Goal: Task Accomplishment & Management: Use online tool/utility

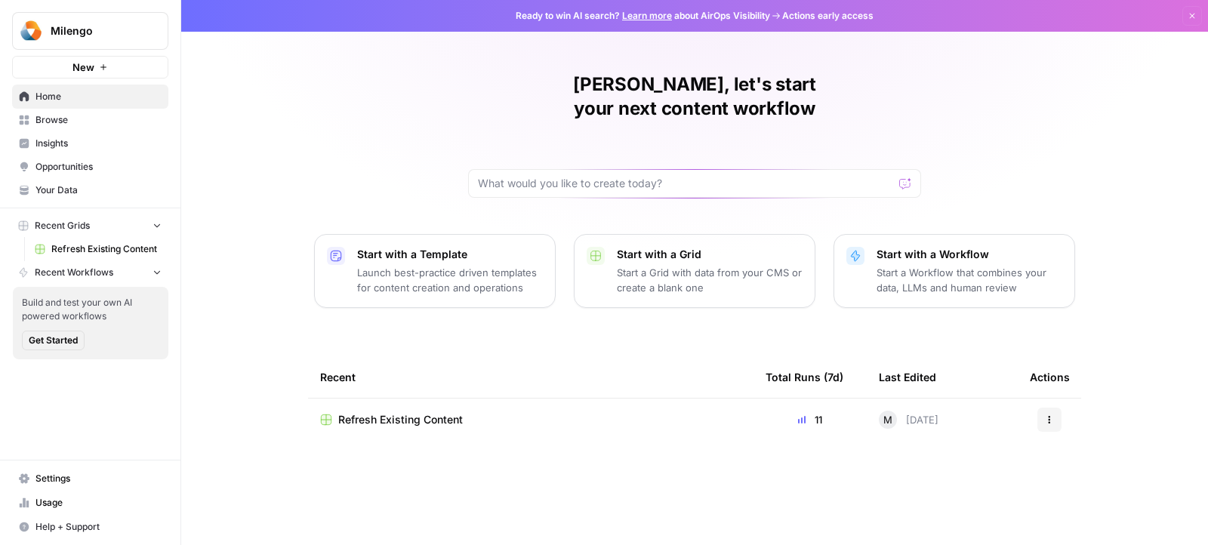
click at [96, 78] on button "New" at bounding box center [90, 67] width 156 height 23
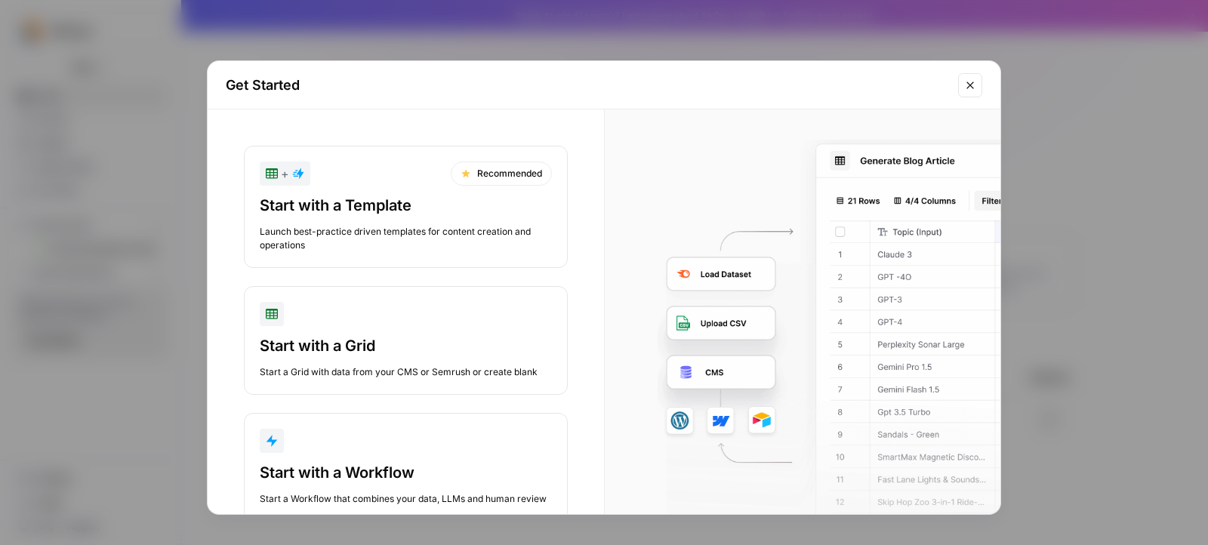
click at [449, 345] on div "Start with a Grid" at bounding box center [406, 345] width 292 height 21
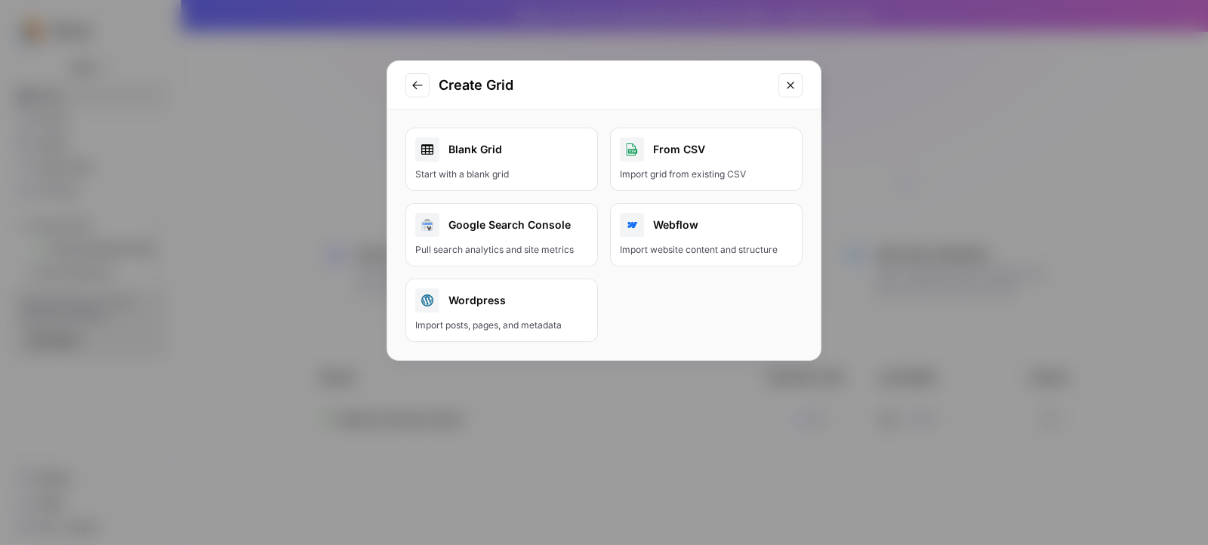
click at [550, 174] on div "Start with a blank grid" at bounding box center [501, 175] width 173 height 14
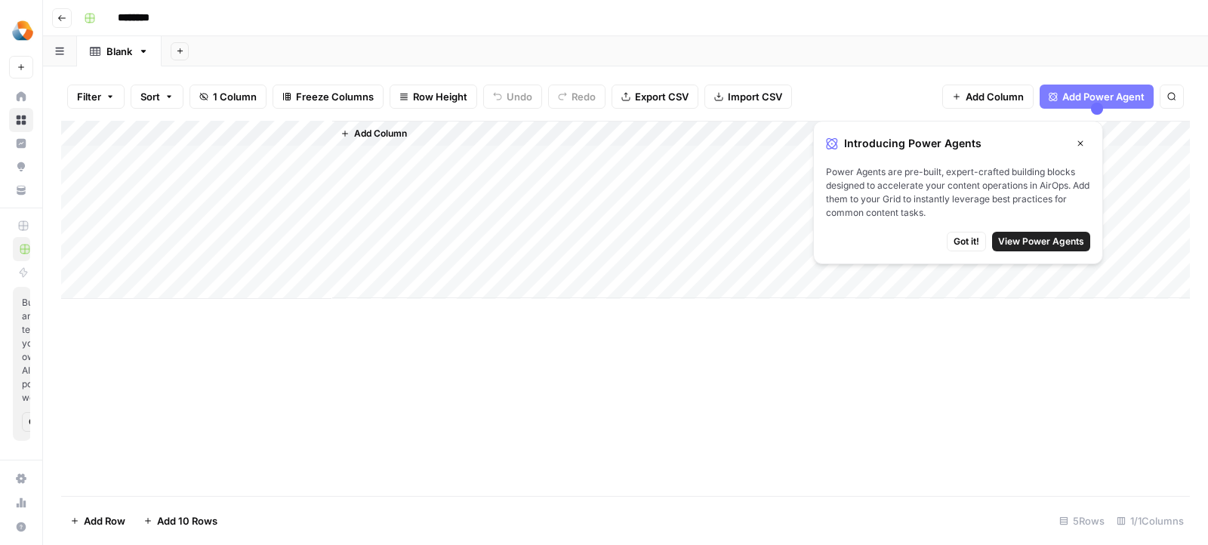
click at [739, 99] on span "Import CSV" at bounding box center [755, 96] width 54 height 15
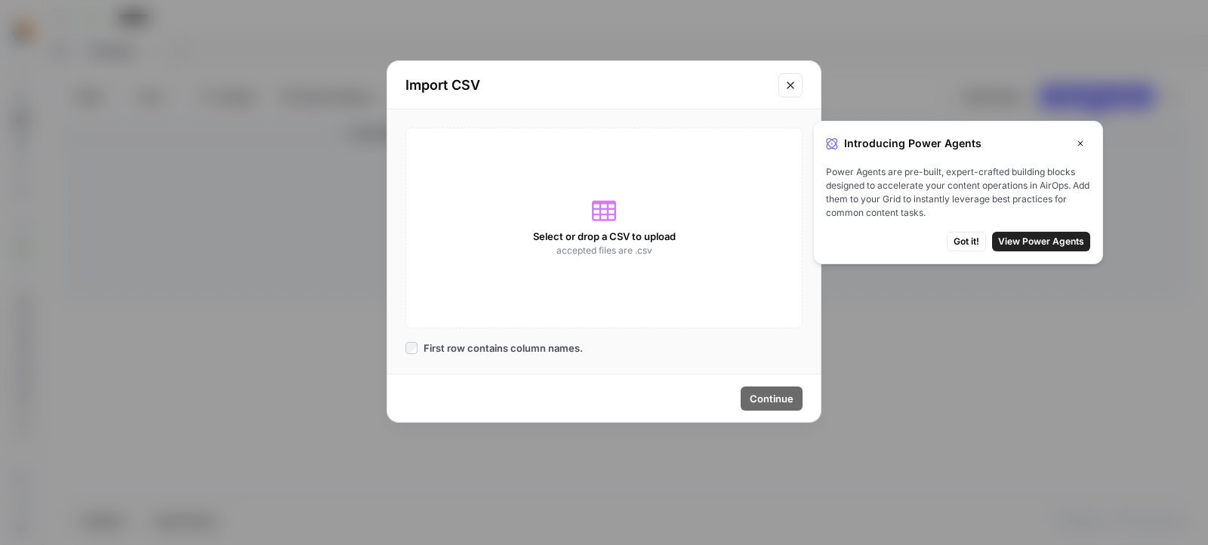
click at [966, 247] on span "Got it!" at bounding box center [966, 242] width 26 height 14
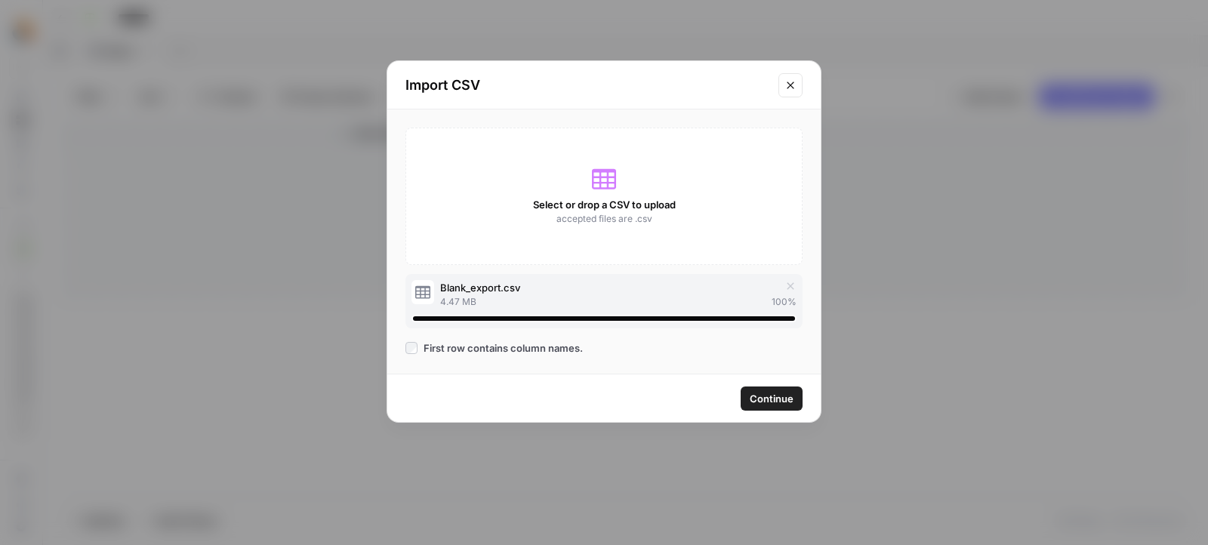
click at [760, 408] on button "Continue" at bounding box center [772, 399] width 62 height 24
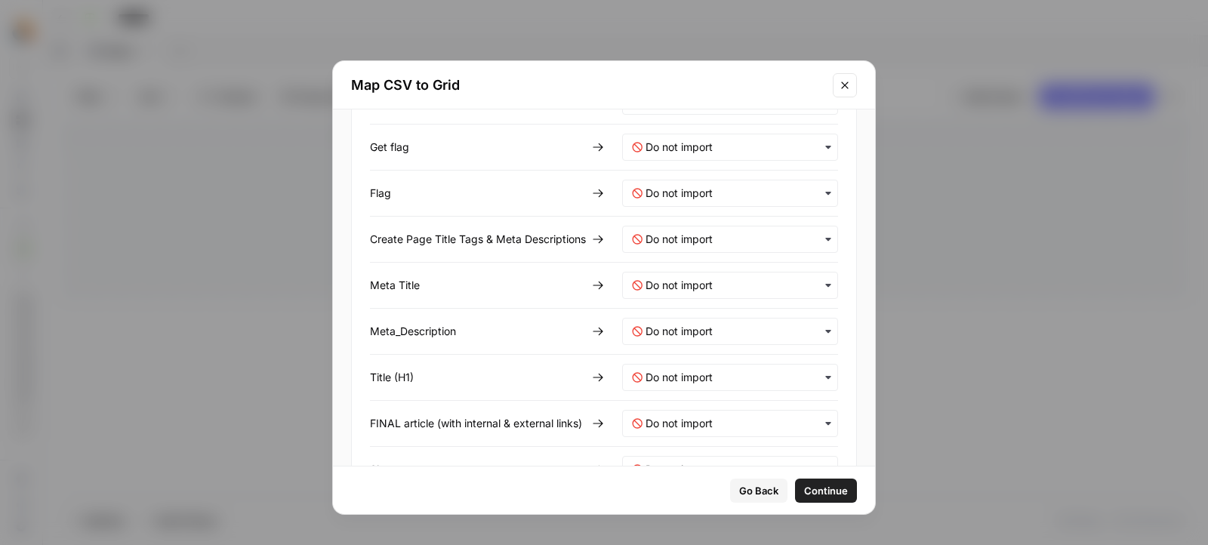
scroll to position [1177, 0]
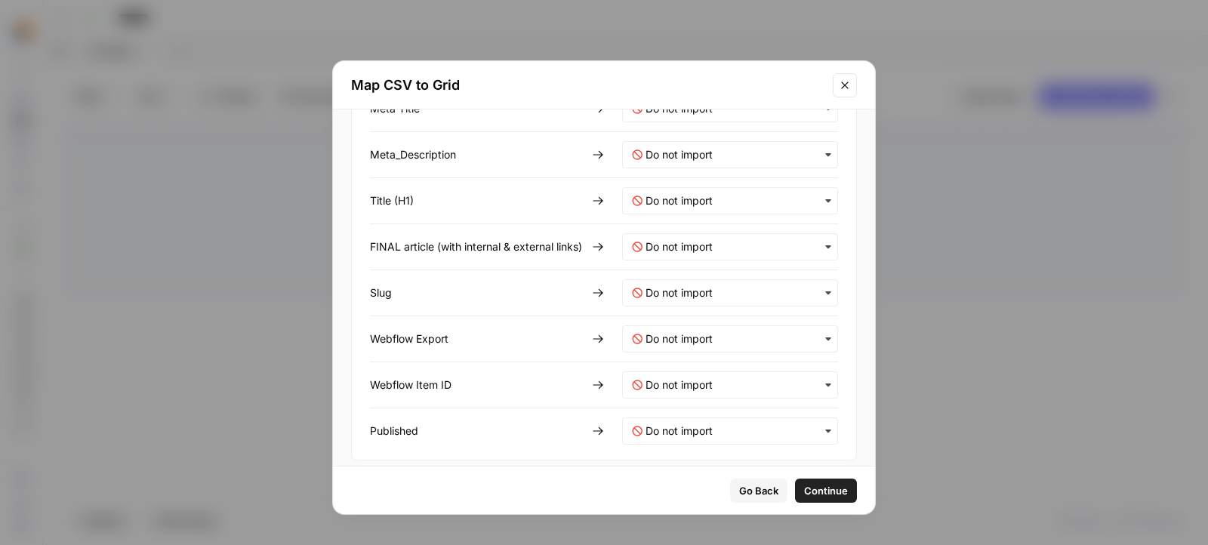
click at [817, 492] on span "Continue" at bounding box center [826, 490] width 44 height 15
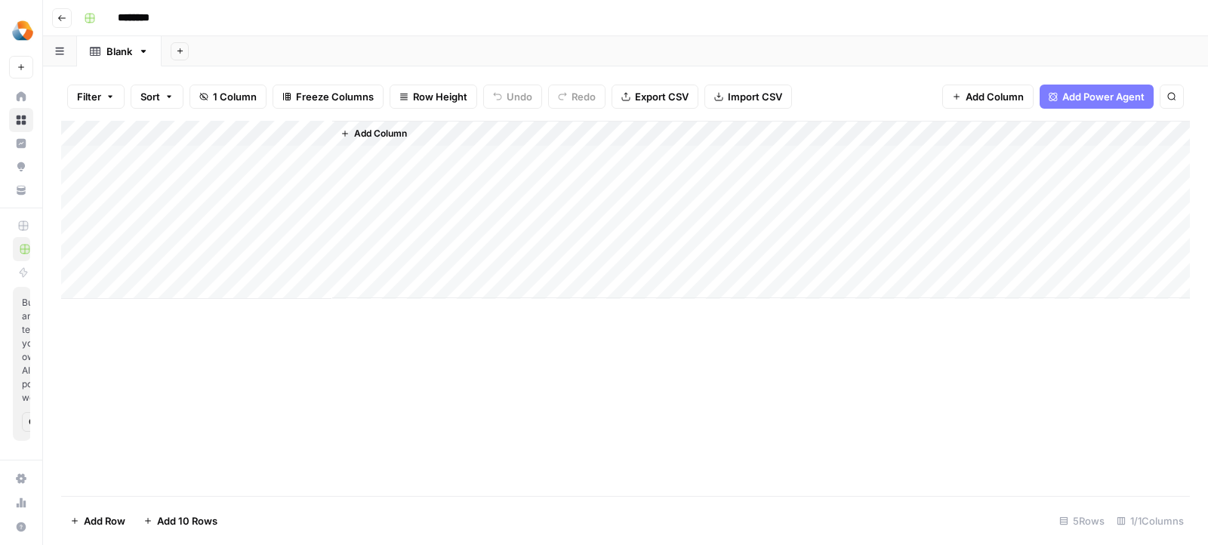
click at [199, 136] on div "Add Column" at bounding box center [625, 210] width 1129 height 178
click at [174, 173] on input "Title" at bounding box center [204, 169] width 153 height 15
type input "Keyword"
click at [416, 123] on div "Add Column" at bounding box center [761, 209] width 858 height 177
click at [399, 136] on span "Add Column" at bounding box center [380, 134] width 53 height 14
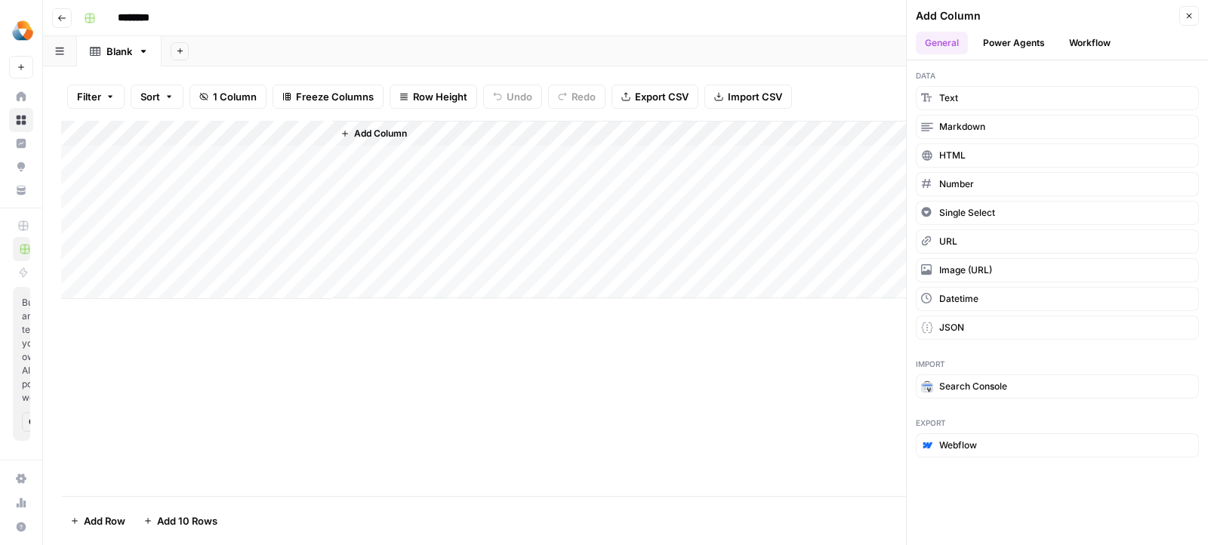
click at [1037, 45] on button "Power Agents" at bounding box center [1014, 43] width 80 height 23
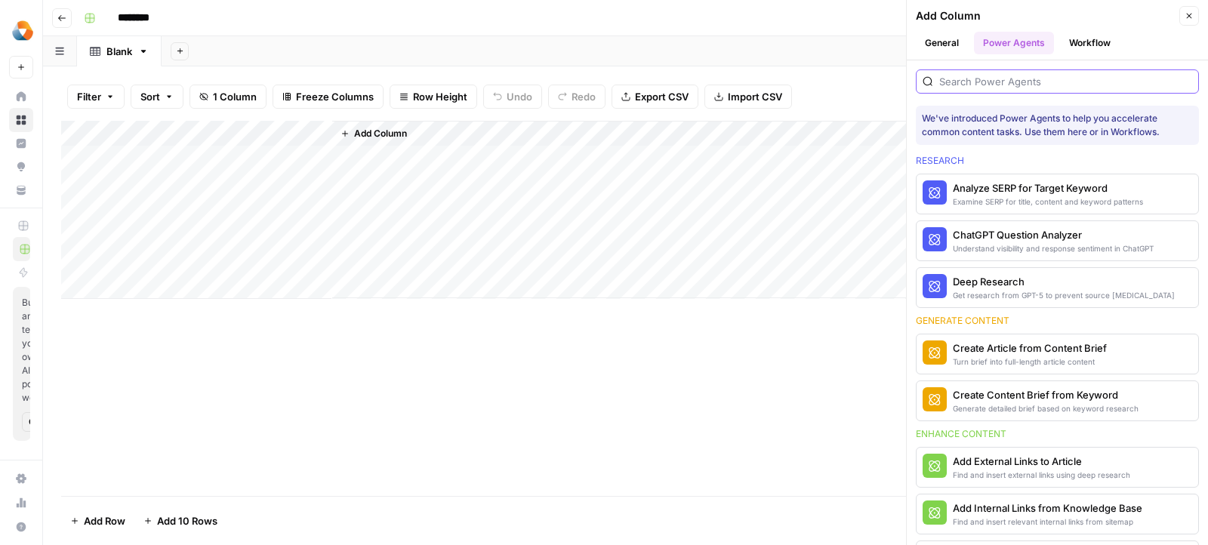
click at [1030, 82] on input "search" at bounding box center [1065, 81] width 253 height 15
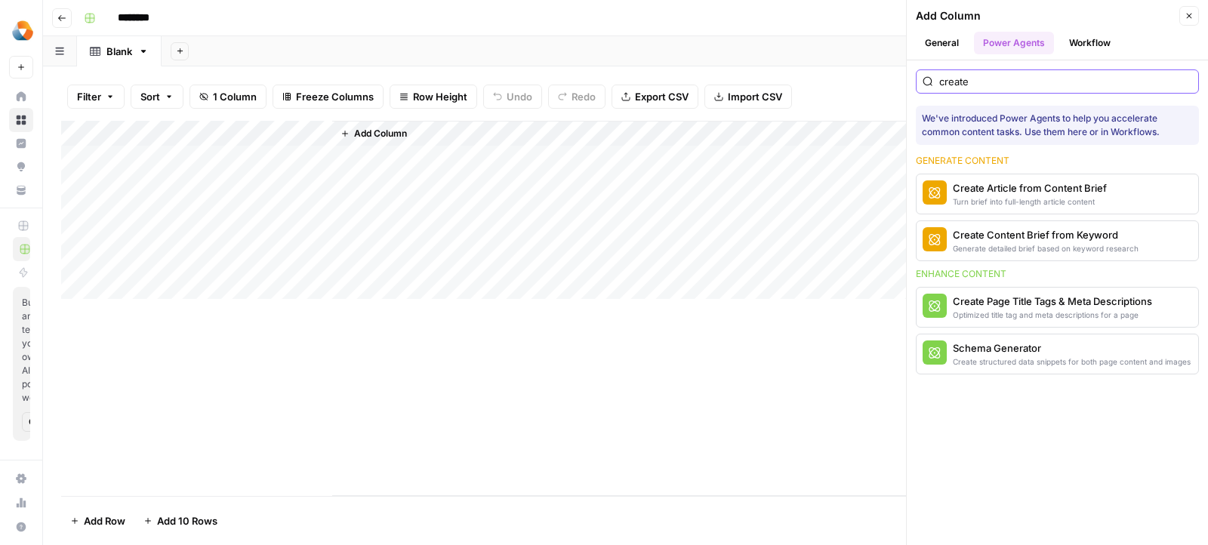
type input "create"
click at [1030, 82] on input "create" at bounding box center [1065, 81] width 253 height 15
click at [996, 196] on div "Turn brief into full-length article content" at bounding box center [1030, 202] width 154 height 12
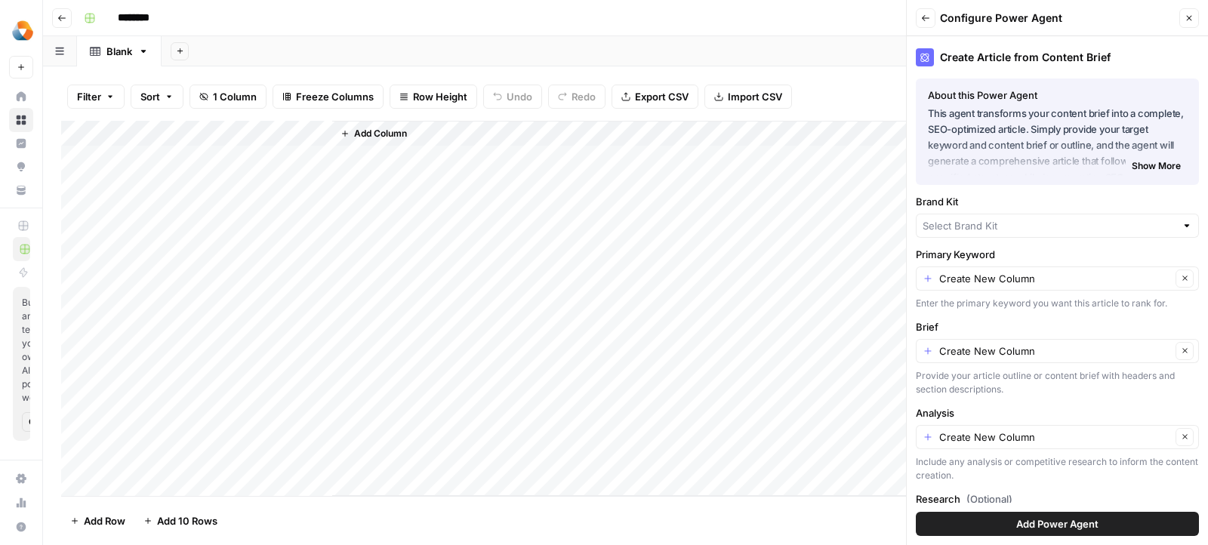
type input "Milengo"
click at [953, 274] on input "Primary Keyword" at bounding box center [1055, 278] width 232 height 15
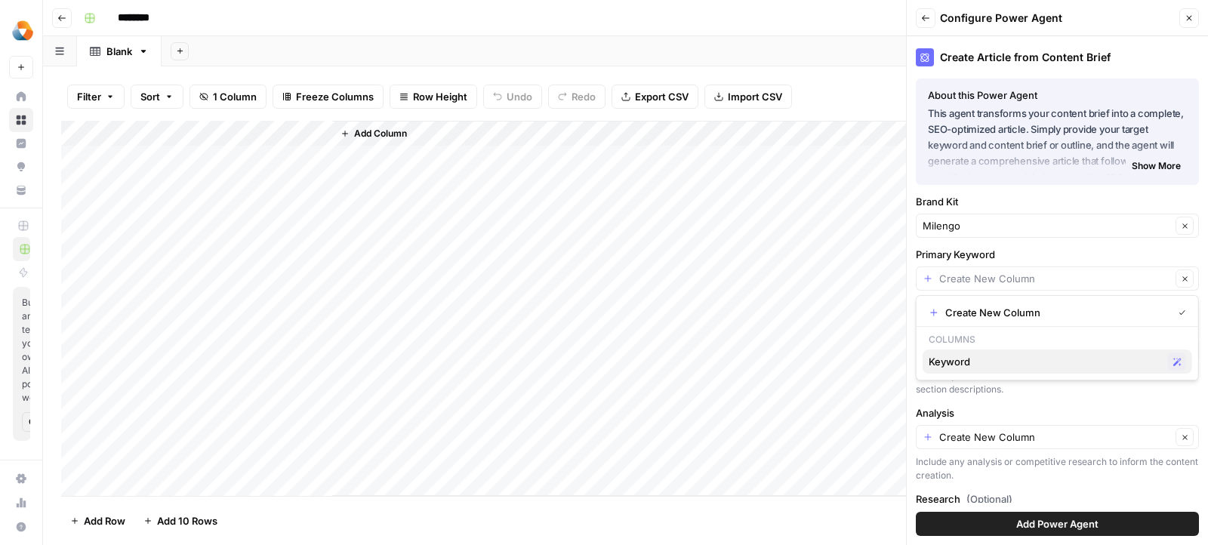
click at [944, 362] on span "Keyword" at bounding box center [1045, 361] width 233 height 15
type input "Keyword"
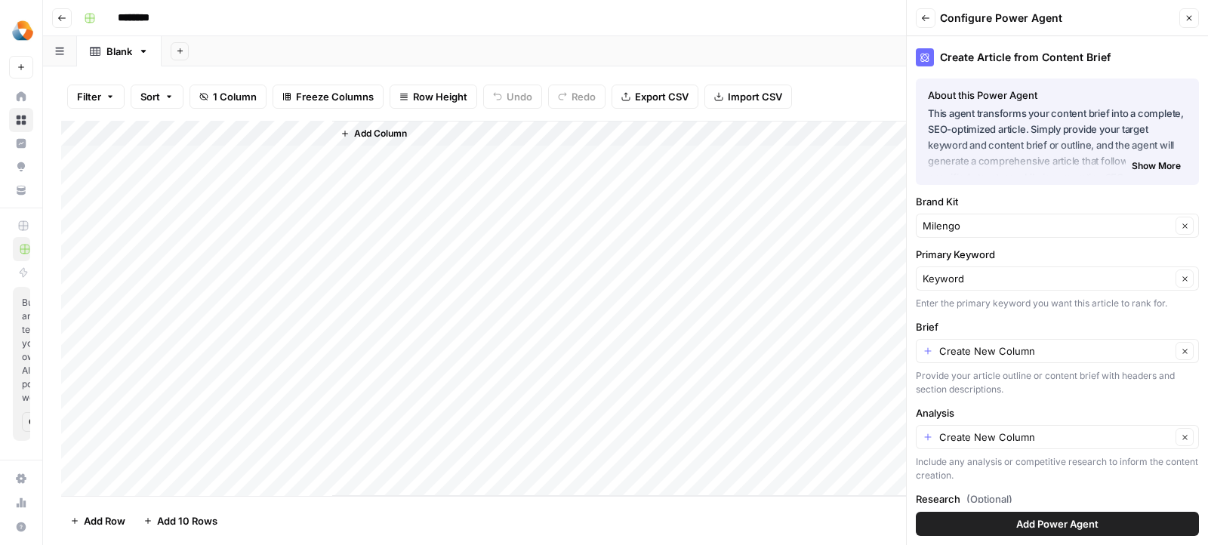
click at [379, 134] on span "Add Column" at bounding box center [380, 134] width 53 height 14
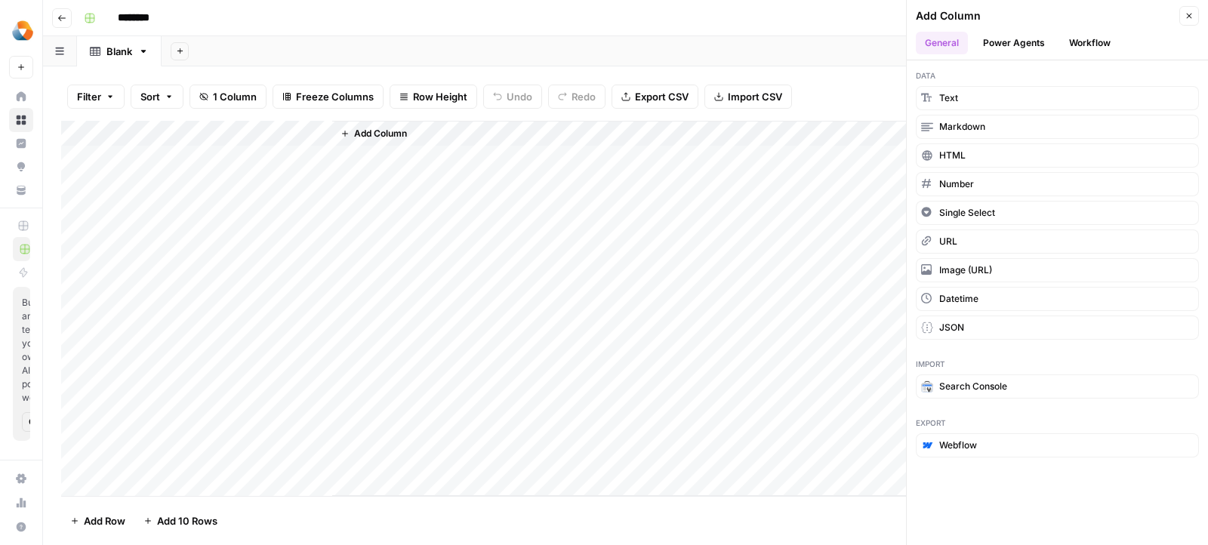
click at [377, 131] on span "Add Column" at bounding box center [380, 134] width 53 height 14
click at [1197, 14] on button "Close" at bounding box center [1189, 16] width 20 height 20
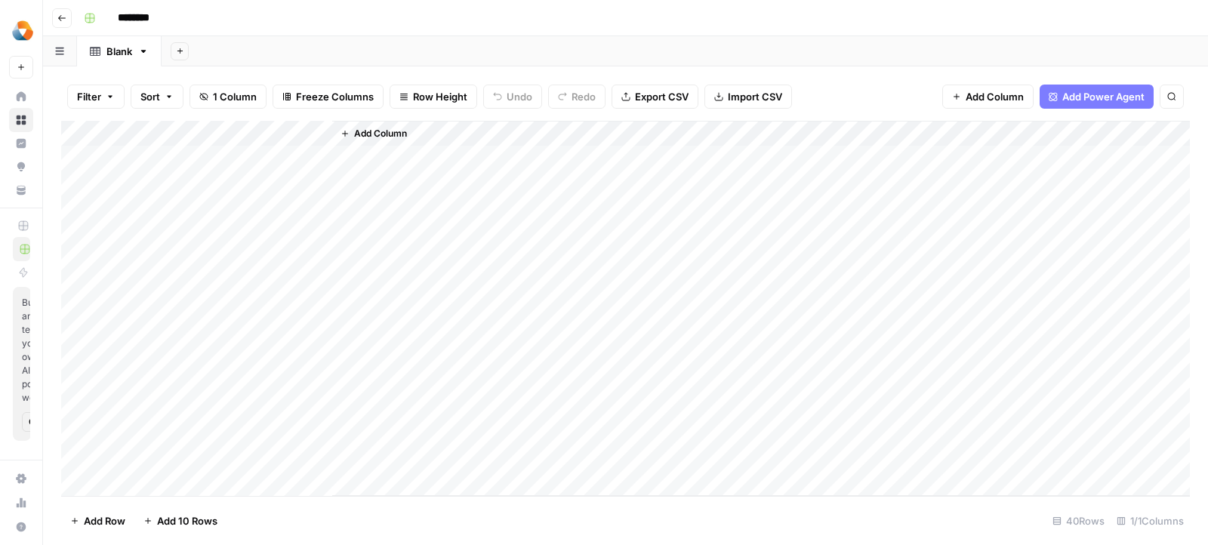
click at [426, 176] on div "Add Column" at bounding box center [761, 308] width 858 height 375
click at [381, 233] on div "Add Column" at bounding box center [761, 308] width 858 height 375
click at [165, 174] on div "Add Column" at bounding box center [625, 309] width 1129 height 376
click at [371, 125] on button "Add Column" at bounding box center [373, 134] width 79 height 20
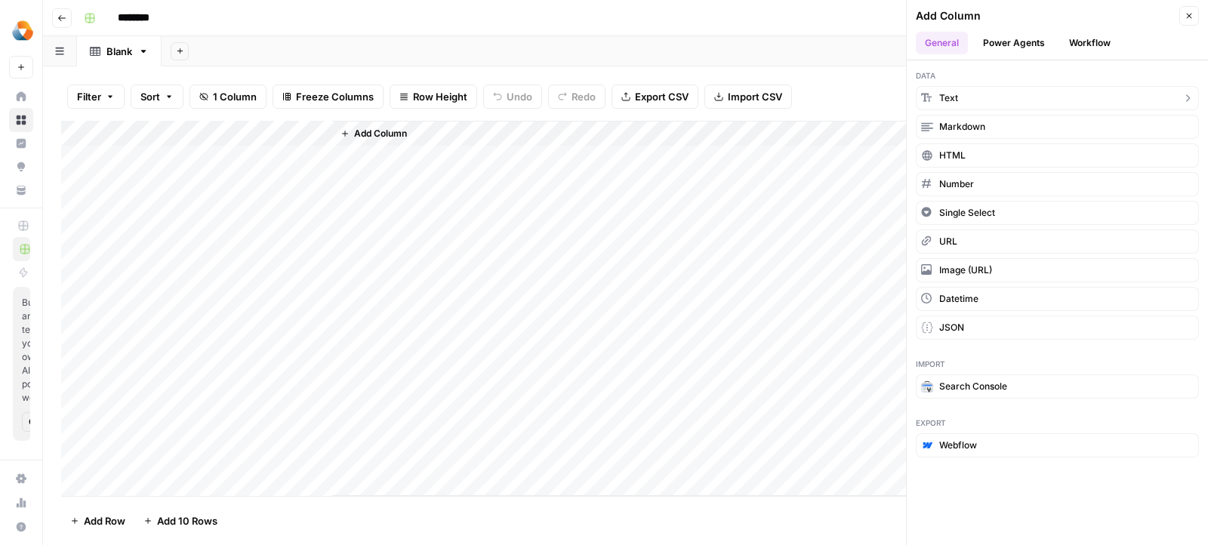
click at [947, 95] on span "Text" at bounding box center [948, 98] width 19 height 14
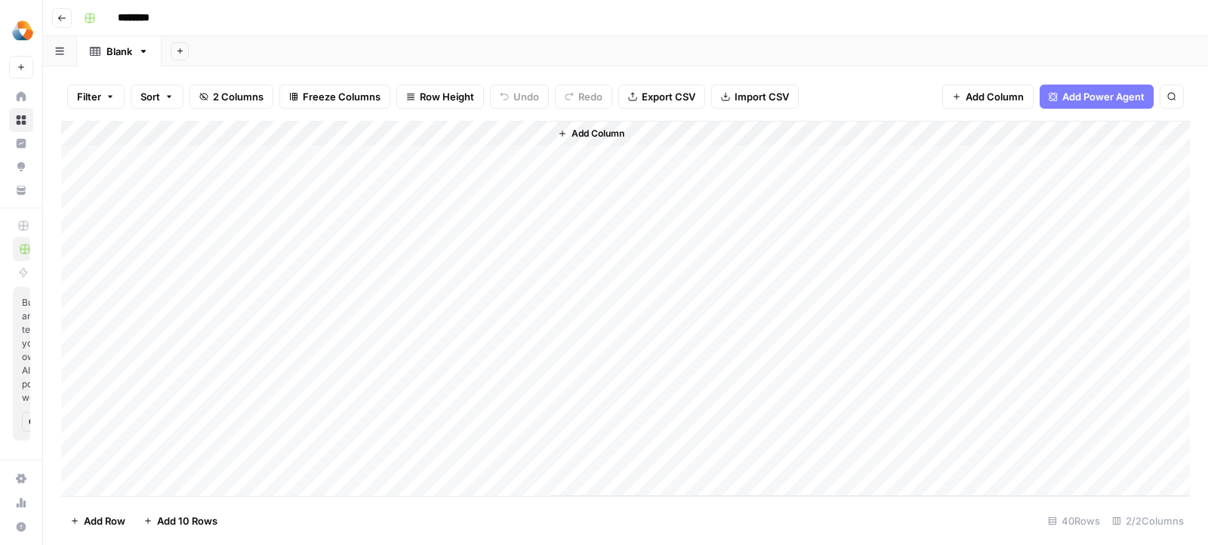
click at [466, 140] on div "Add Column" at bounding box center [625, 309] width 1129 height 376
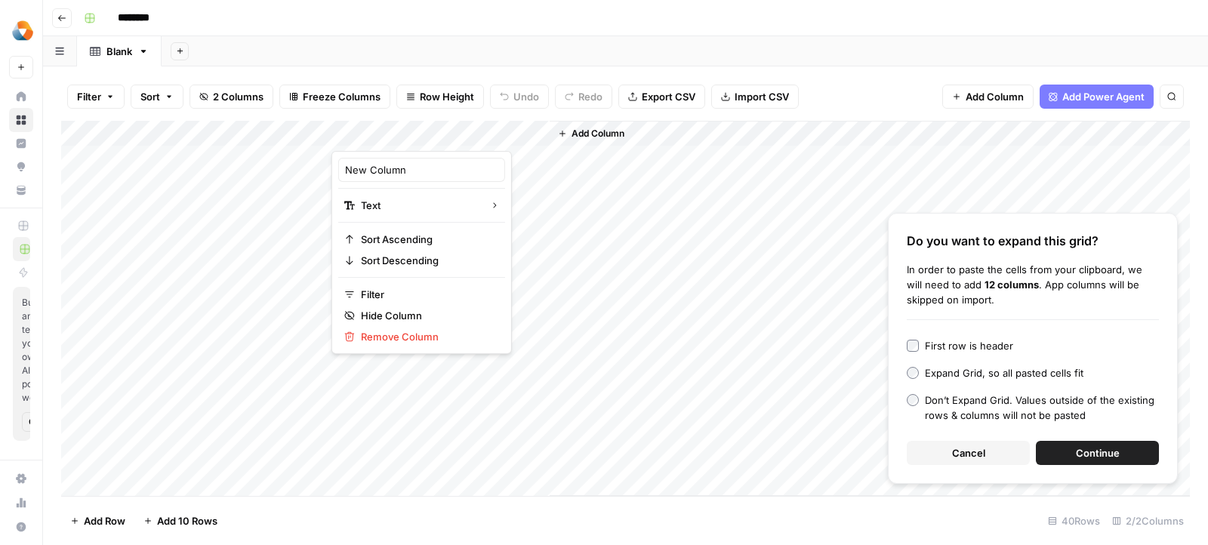
click at [1066, 448] on button "Continue" at bounding box center [1097, 453] width 123 height 24
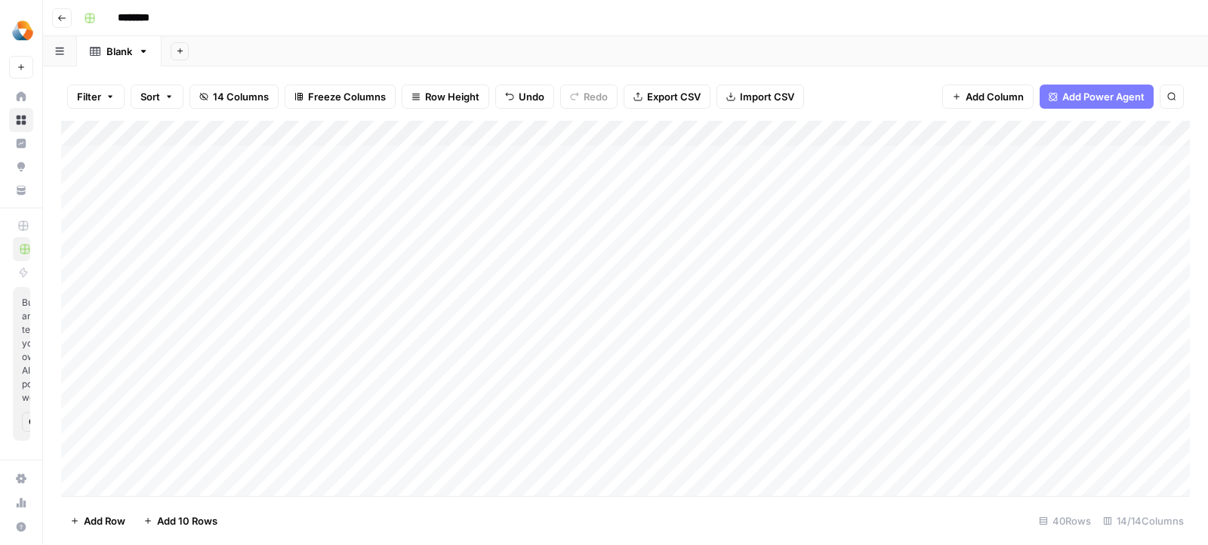
click at [431, 149] on div "Add Column" at bounding box center [625, 309] width 1129 height 376
click at [399, 128] on div "Add Column" at bounding box center [625, 309] width 1129 height 376
click at [399, 128] on div at bounding box center [440, 136] width 218 height 30
click at [409, 167] on input "New Column" at bounding box center [421, 169] width 153 height 15
paste input "Industry"
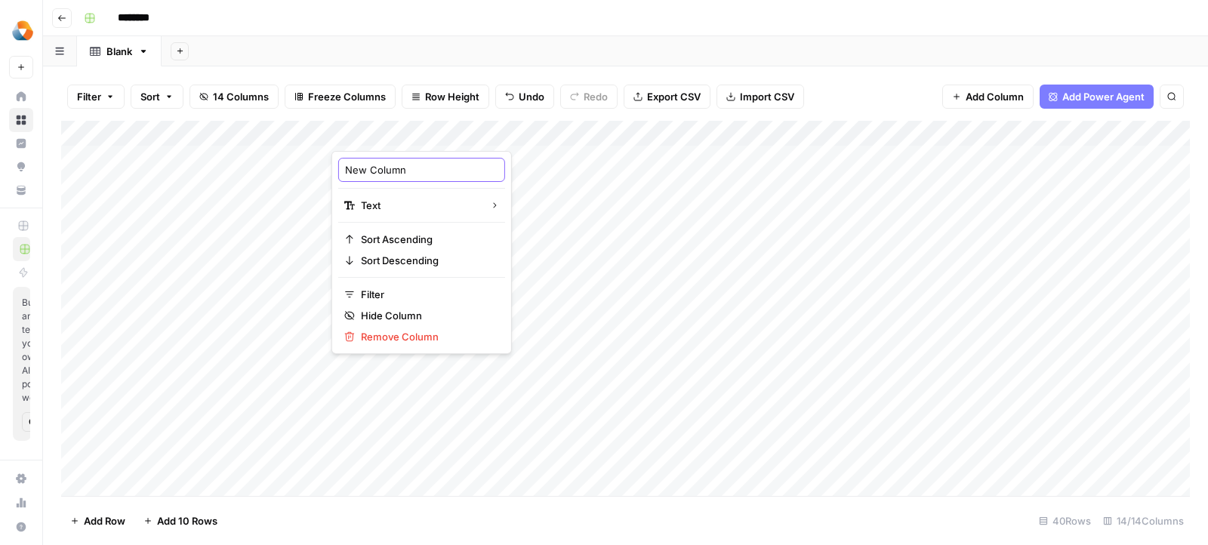
type input "Industry"
click at [605, 199] on div "Add Column" at bounding box center [625, 309] width 1129 height 376
click at [451, 134] on div "Add Column" at bounding box center [625, 309] width 1129 height 376
click at [413, 180] on div "New Column" at bounding box center [421, 170] width 167 height 24
paste input "Industry"
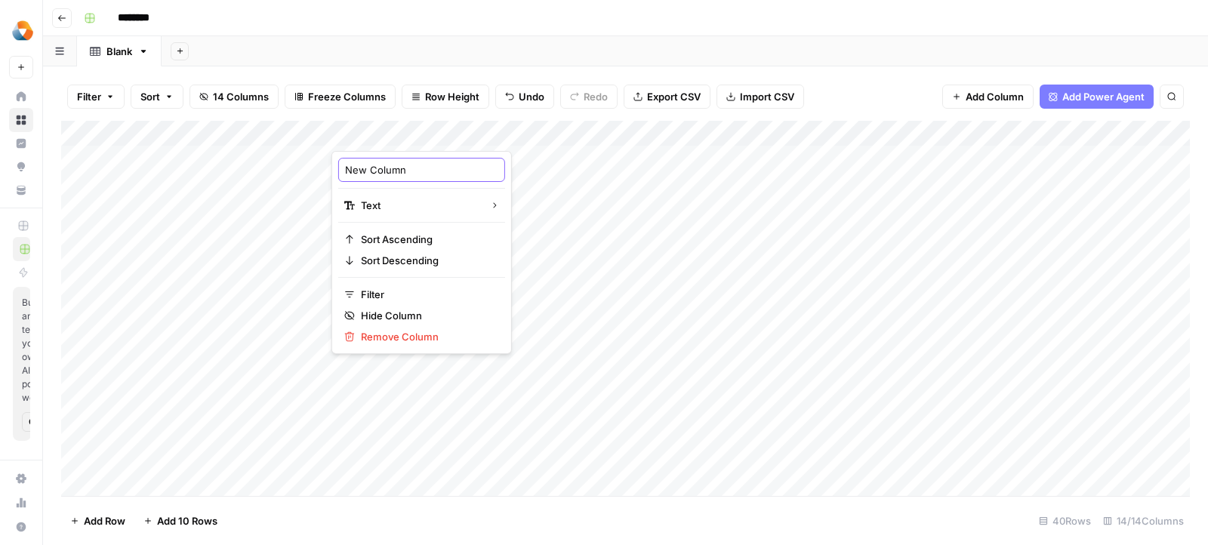
type input "Industry"
click at [423, 177] on div "Add Column" at bounding box center [625, 309] width 1129 height 376
click at [409, 152] on div "Add Column" at bounding box center [625, 309] width 1129 height 376
click at [602, 165] on div "Add Column" at bounding box center [625, 309] width 1129 height 376
click at [599, 136] on div "Add Column" at bounding box center [625, 309] width 1129 height 376
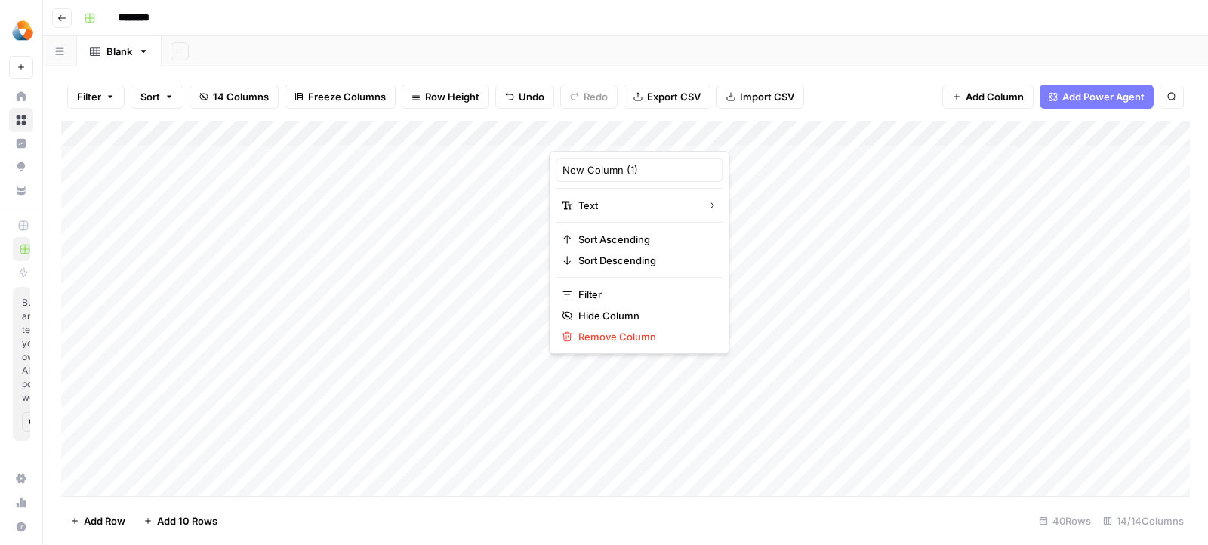
click at [599, 136] on div at bounding box center [658, 136] width 218 height 30
click at [602, 165] on input "New Column (1)" at bounding box center [638, 169] width 153 height 15
paste input "Company List"
type input "Company List"
click at [719, 147] on div "Add Column" at bounding box center [625, 309] width 1129 height 376
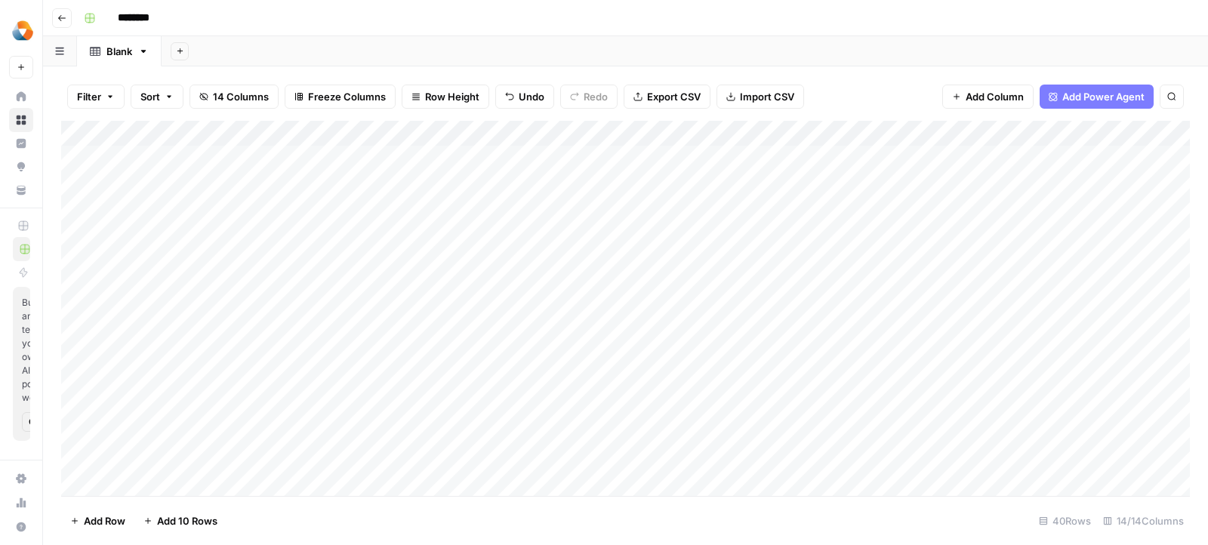
click at [795, 155] on div "Add Column" at bounding box center [625, 309] width 1129 height 376
click at [800, 121] on div "Add Column" at bounding box center [625, 309] width 1129 height 376
click at [799, 164] on input "New Column (2)" at bounding box center [856, 169] width 153 height 15
paste input "Homepage"
type input "Homepage"
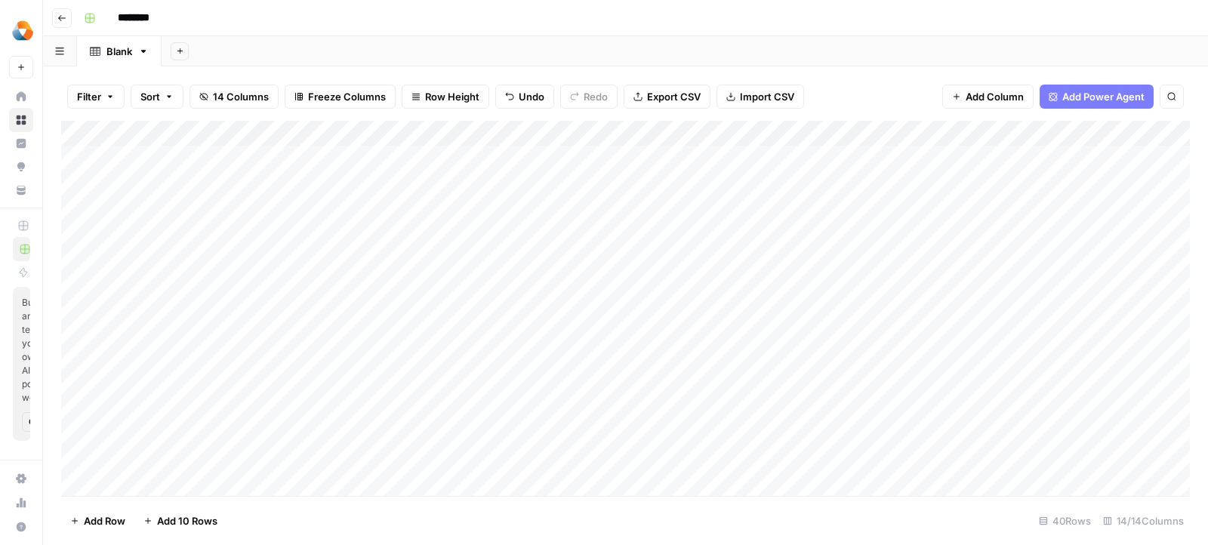
click at [815, 168] on div "Add Column" at bounding box center [625, 309] width 1129 height 376
click at [697, 163] on div "Add Column" at bounding box center [625, 309] width 1129 height 376
click at [697, 127] on div "Add Column" at bounding box center [625, 309] width 1129 height 376
click at [715, 177] on div "New Column (3)" at bounding box center [751, 170] width 167 height 24
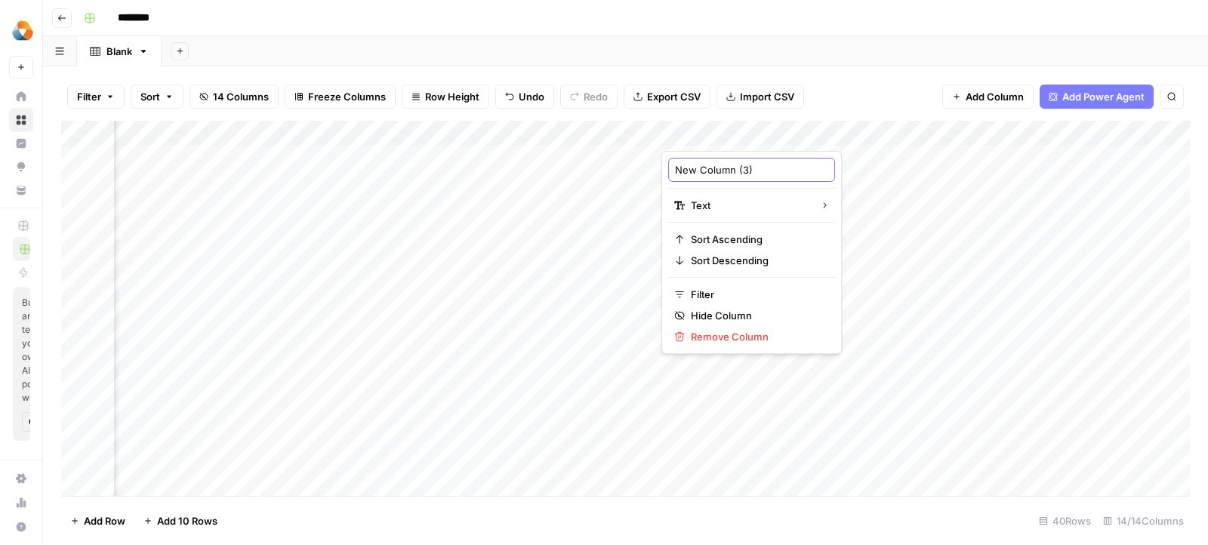
paste input "Price"
type input "Price"
click at [839, 151] on div "Add Column" at bounding box center [625, 309] width 1129 height 376
click at [916, 149] on div "Add Column" at bounding box center [625, 309] width 1129 height 376
click at [913, 134] on div "Add Column" at bounding box center [625, 309] width 1129 height 376
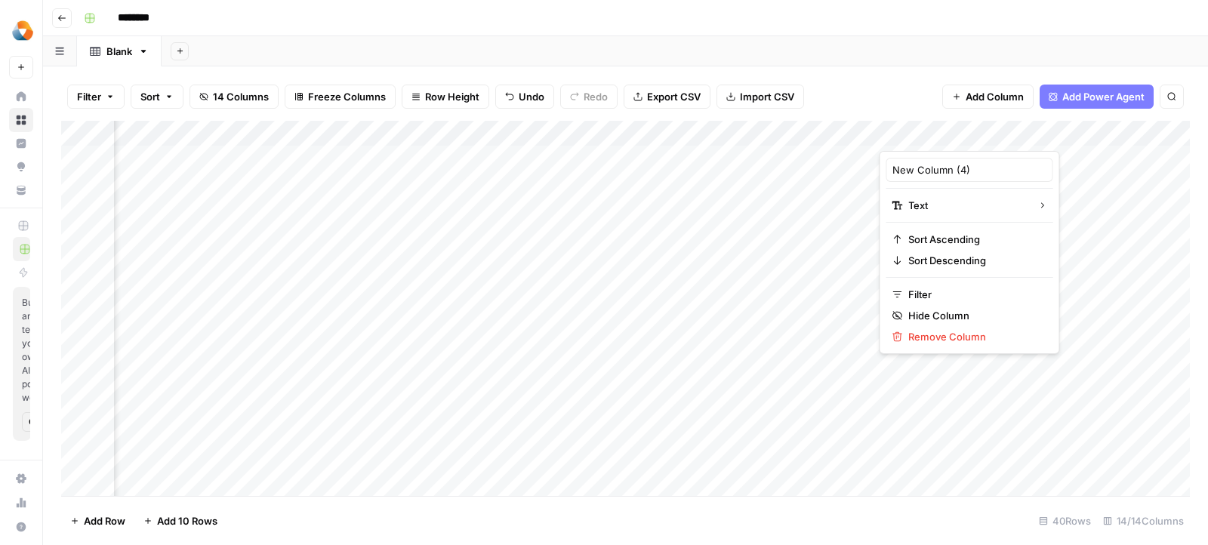
click at [913, 160] on div "New Column (4)" at bounding box center [969, 170] width 167 height 24
paste input "Reviews Platform"
type input "Reviews Platform"
click at [1025, 158] on div "Add Column" at bounding box center [625, 309] width 1129 height 376
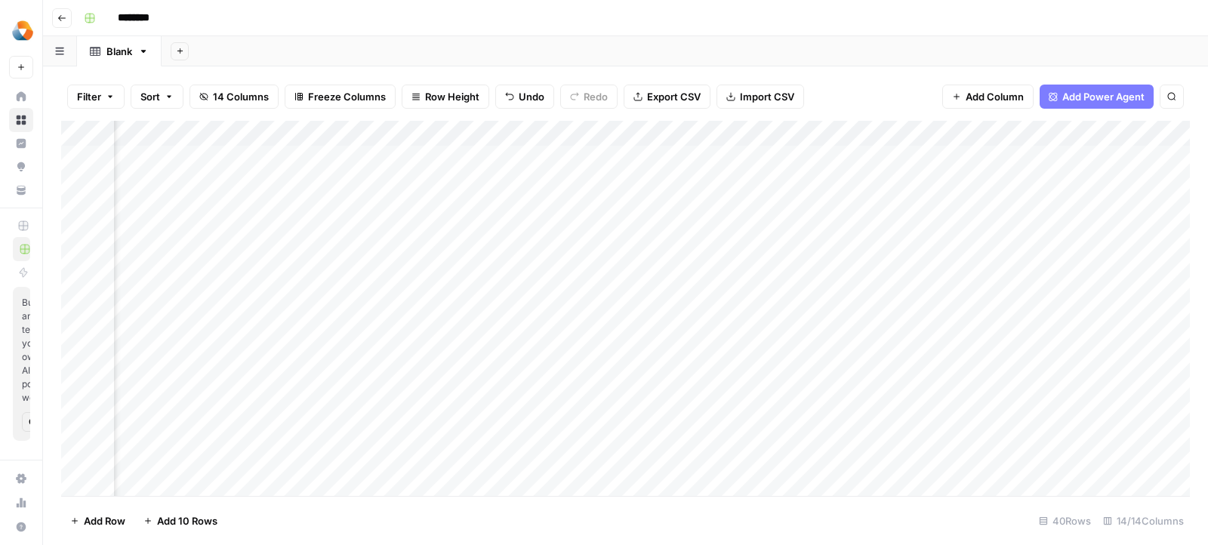
click at [663, 159] on div "Add Column" at bounding box center [625, 309] width 1129 height 376
click at [648, 137] on div "Add Column" at bounding box center [625, 309] width 1129 height 376
click at [630, 177] on div "New Column (5)" at bounding box center [620, 170] width 167 height 24
paste input "Rating"
type input "Rating"
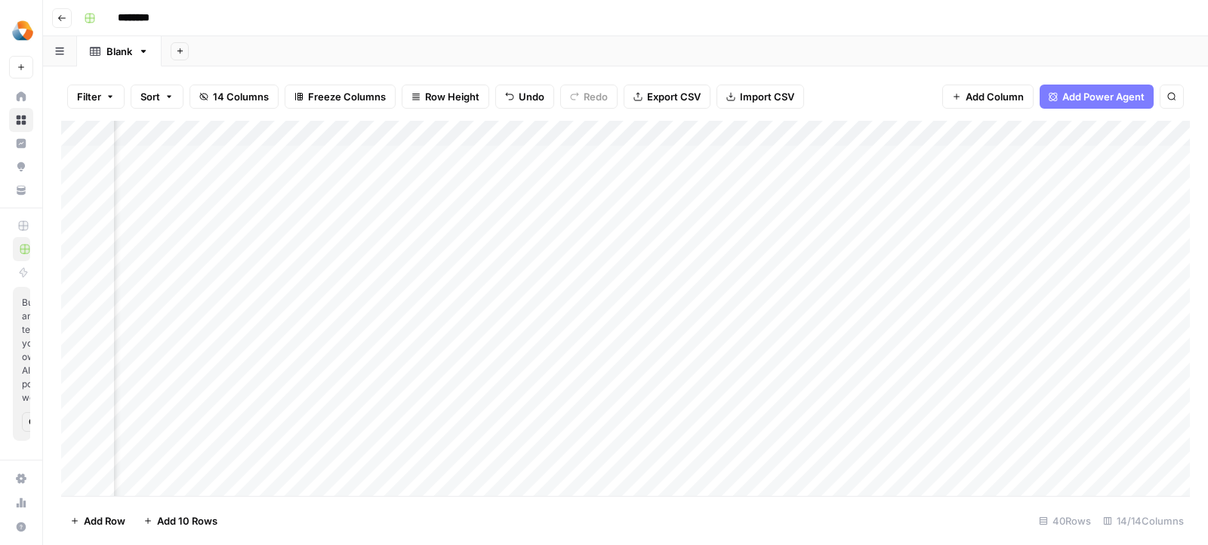
click at [608, 159] on div "Add Column" at bounding box center [625, 309] width 1129 height 376
click at [775, 165] on div "Add Column" at bounding box center [625, 309] width 1129 height 376
click at [775, 131] on div "Add Column" at bounding box center [625, 309] width 1129 height 376
click at [776, 162] on input "New Column (6)" at bounding box center [838, 169] width 153 height 15
paste input "Reviews"
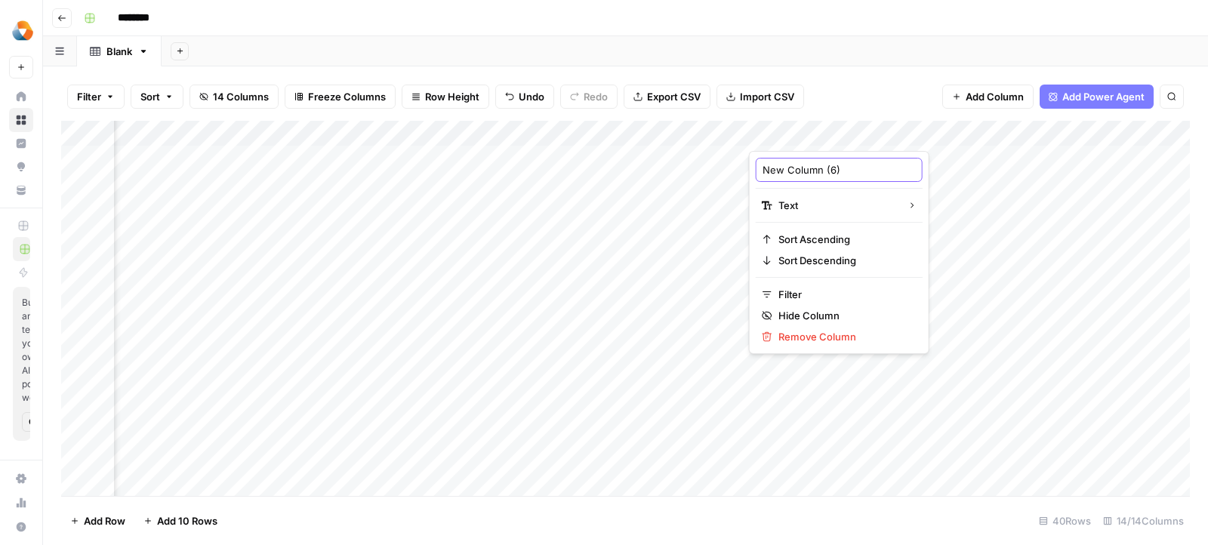
type input "Reviews"
click at [811, 168] on div "Add Column" at bounding box center [625, 309] width 1129 height 376
click at [1012, 154] on div "Add Column" at bounding box center [625, 309] width 1129 height 376
click at [1009, 138] on div "Add Column" at bounding box center [625, 309] width 1129 height 376
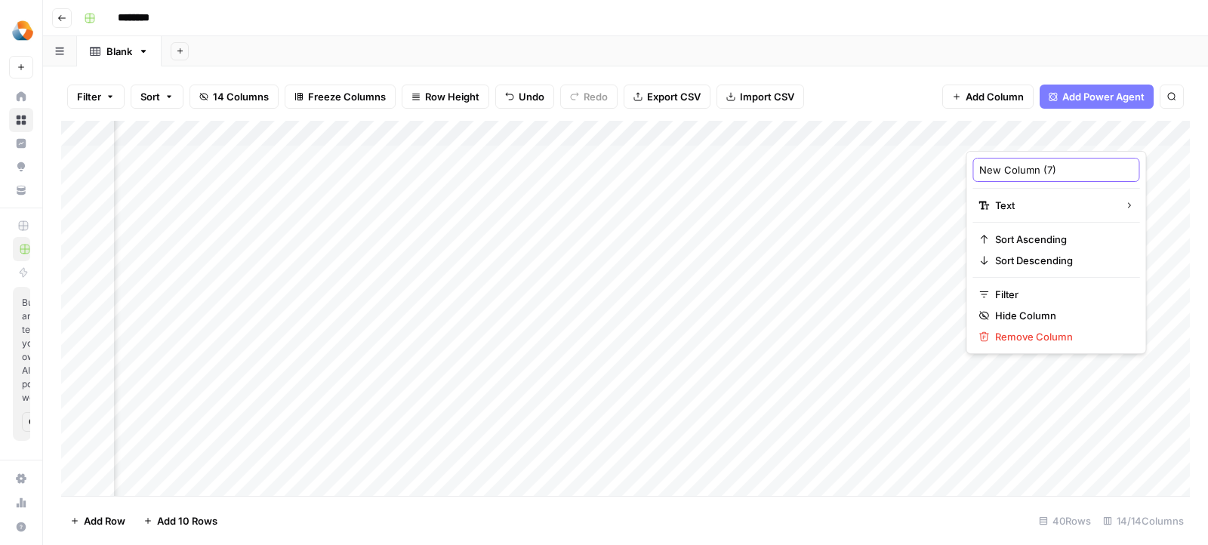
click at [1004, 168] on input "New Column (7)" at bounding box center [1055, 169] width 153 height 15
paste input "Key Features"
type input "Key Features"
click at [1004, 168] on div "Add Column" at bounding box center [625, 309] width 1129 height 376
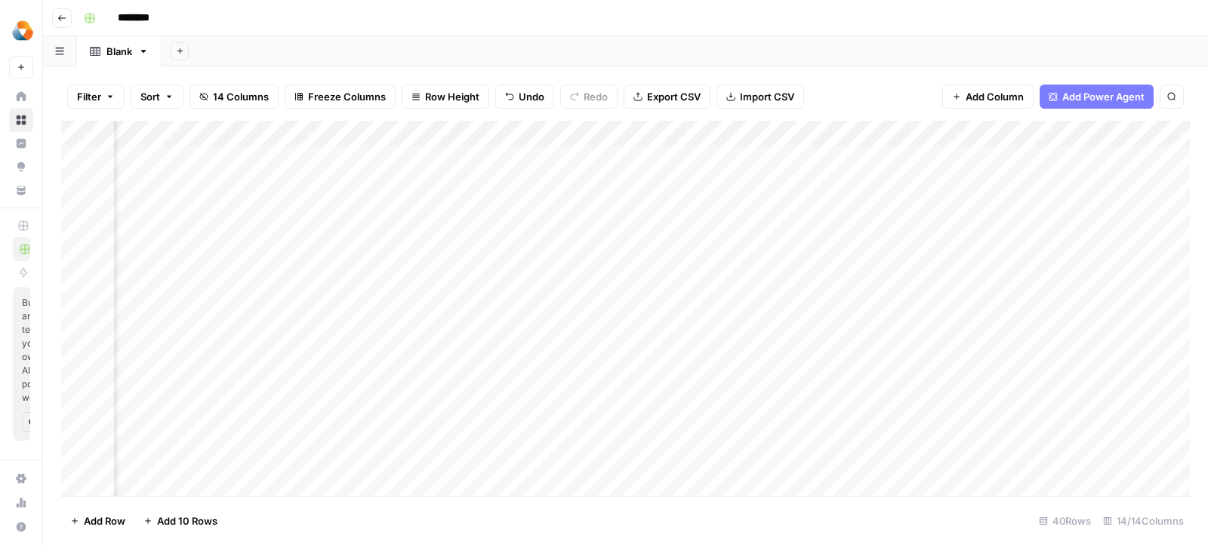
click at [505, 151] on div "Add Column" at bounding box center [625, 309] width 1129 height 376
click at [504, 134] on div "Add Column" at bounding box center [625, 309] width 1129 height 376
click at [506, 165] on input "New Column (8)" at bounding box center [546, 169] width 153 height 15
paste input "Compliance & Security"
type input "Compliance & Security"
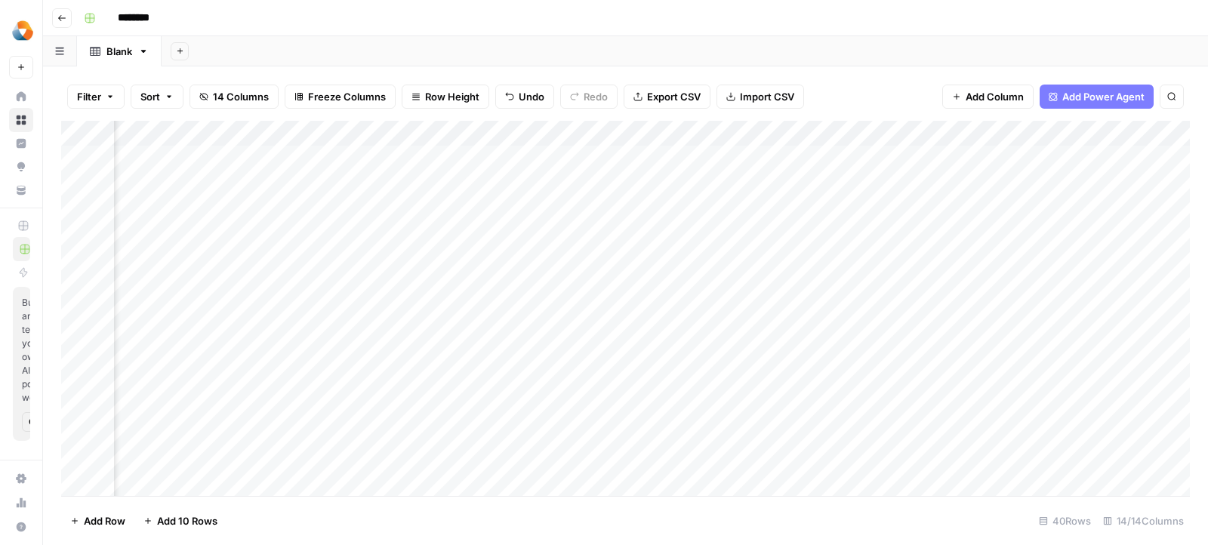
click at [634, 155] on div "Add Column" at bounding box center [625, 309] width 1129 height 376
click at [793, 137] on div "Add Column" at bounding box center [625, 309] width 1129 height 376
click at [846, 158] on div "Add Column" at bounding box center [625, 309] width 1129 height 376
click at [812, 134] on div "Add Column" at bounding box center [625, 309] width 1129 height 376
click at [777, 177] on div "New Column (9)" at bounding box center [764, 170] width 167 height 24
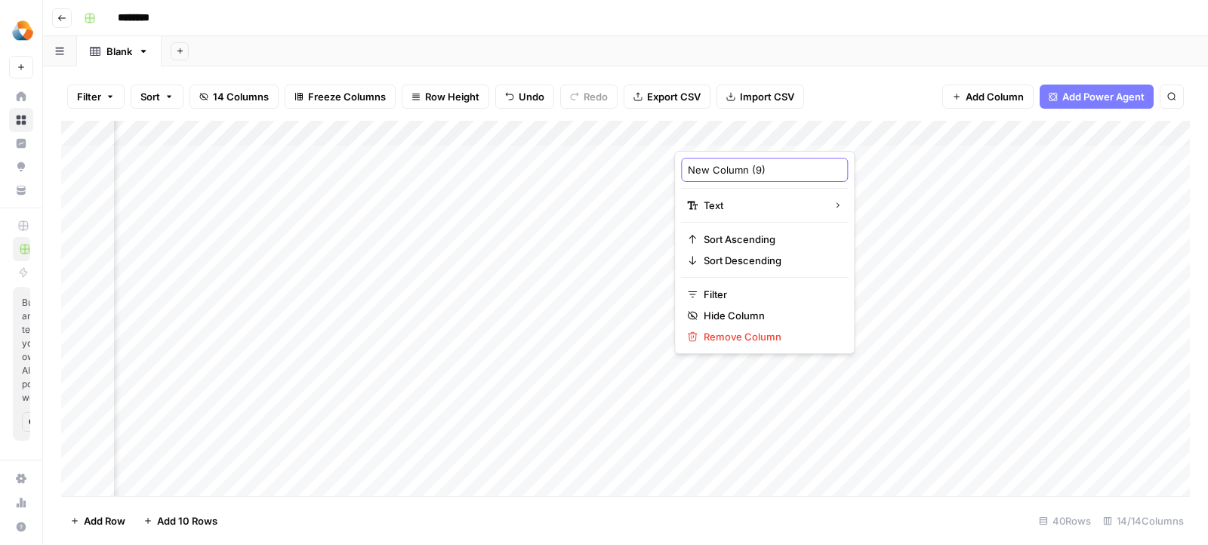
paste input "Integrations"
type input "Integrations"
click at [820, 161] on div "Add Column" at bounding box center [625, 309] width 1129 height 376
click at [951, 158] on div "Add Column" at bounding box center [625, 309] width 1129 height 376
click at [944, 134] on div "Add Column" at bounding box center [625, 309] width 1129 height 376
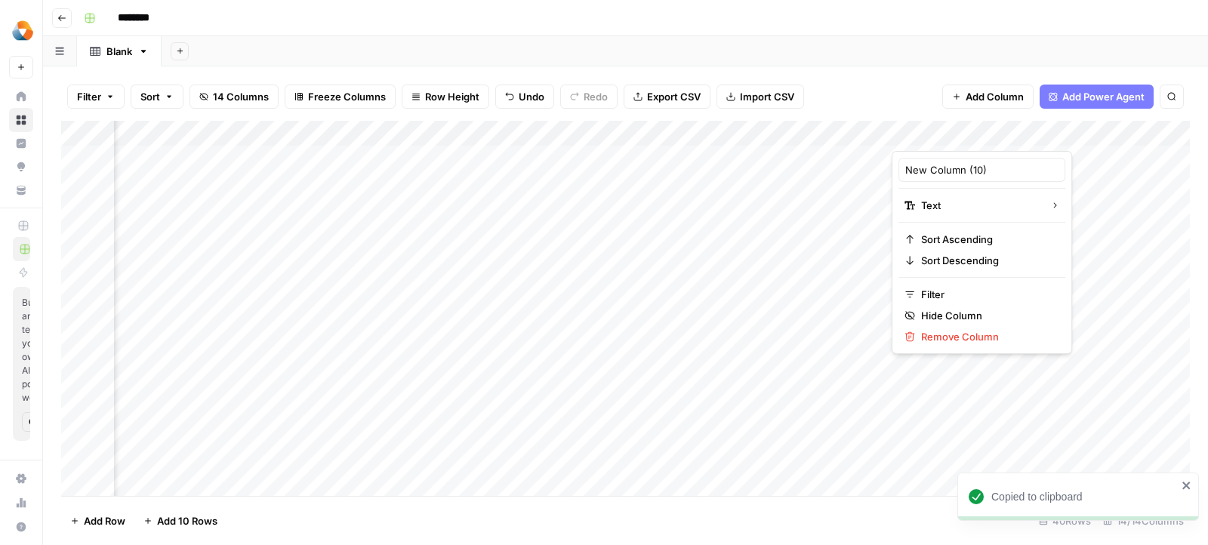
click at [941, 179] on div "New Column (10)" at bounding box center [981, 170] width 167 height 24
paste input "Customer Support"
type input "Customer Support"
click at [944, 138] on div "Add Column" at bounding box center [625, 309] width 1129 height 376
click at [853, 168] on div "Add Column" at bounding box center [625, 309] width 1129 height 376
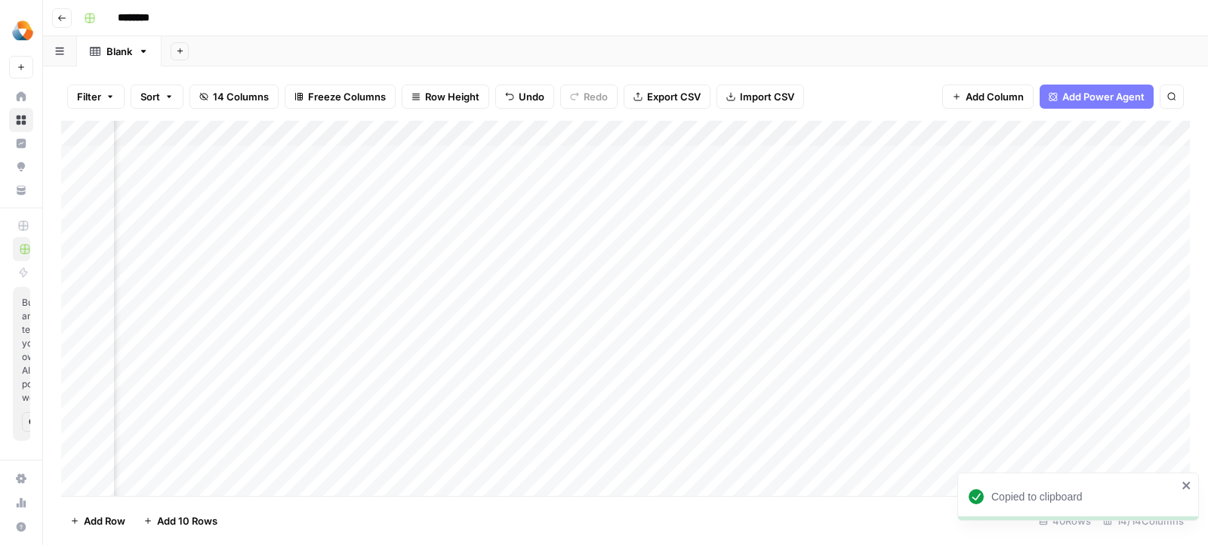
click at [934, 168] on div "Add Column" at bounding box center [625, 309] width 1129 height 376
click at [764, 159] on div "Add Column" at bounding box center [625, 309] width 1129 height 376
click at [745, 137] on div "Add Column" at bounding box center [625, 309] width 1129 height 376
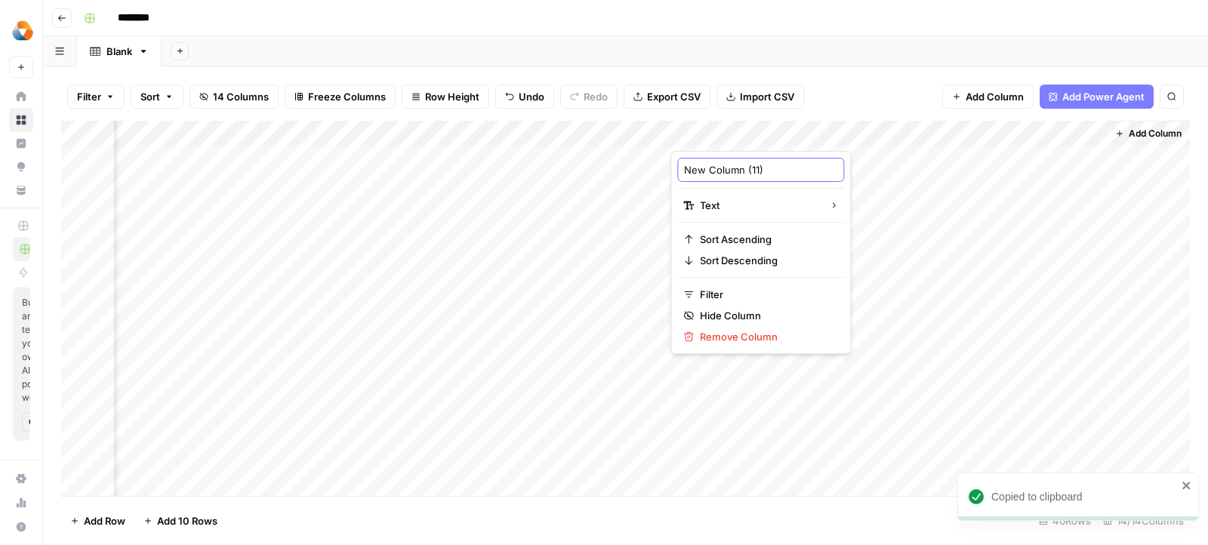
click at [744, 173] on input "New Column (11)" at bounding box center [760, 169] width 153 height 15
paste input "Why We Picked It"
type input "Why We Picked It"
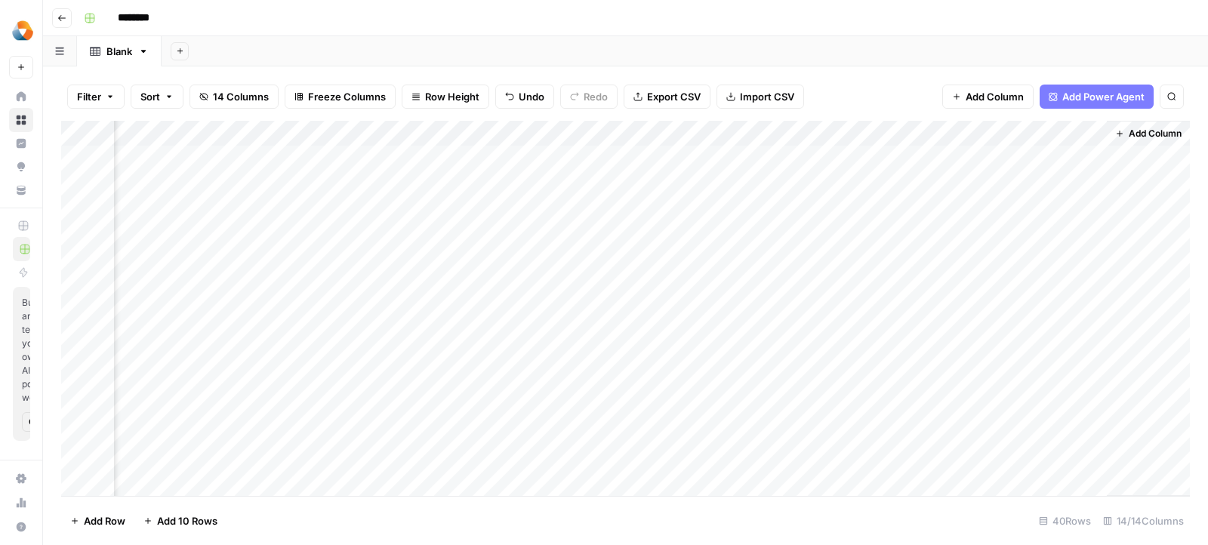
click at [762, 171] on div "Add Column" at bounding box center [625, 309] width 1129 height 376
click at [917, 156] on div "Add Column" at bounding box center [625, 309] width 1129 height 376
click at [917, 135] on div "Add Column" at bounding box center [625, 309] width 1129 height 376
click at [913, 182] on div "New Column (12) Text Sort Ascending Sort Descending Filter Hide Column Remove C…" at bounding box center [978, 252] width 180 height 203
click at [913, 171] on input "New Column (12)" at bounding box center [977, 169] width 153 height 15
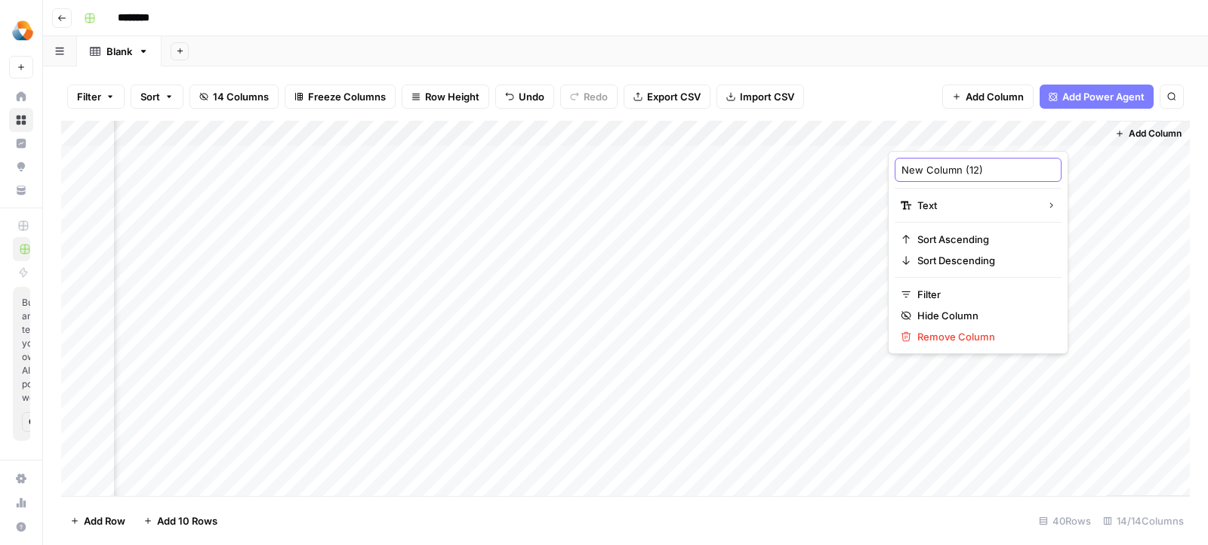
paste input "Pros and Cons"
type input "Pros and Cons"
click at [907, 152] on div "Add Column" at bounding box center [625, 309] width 1129 height 376
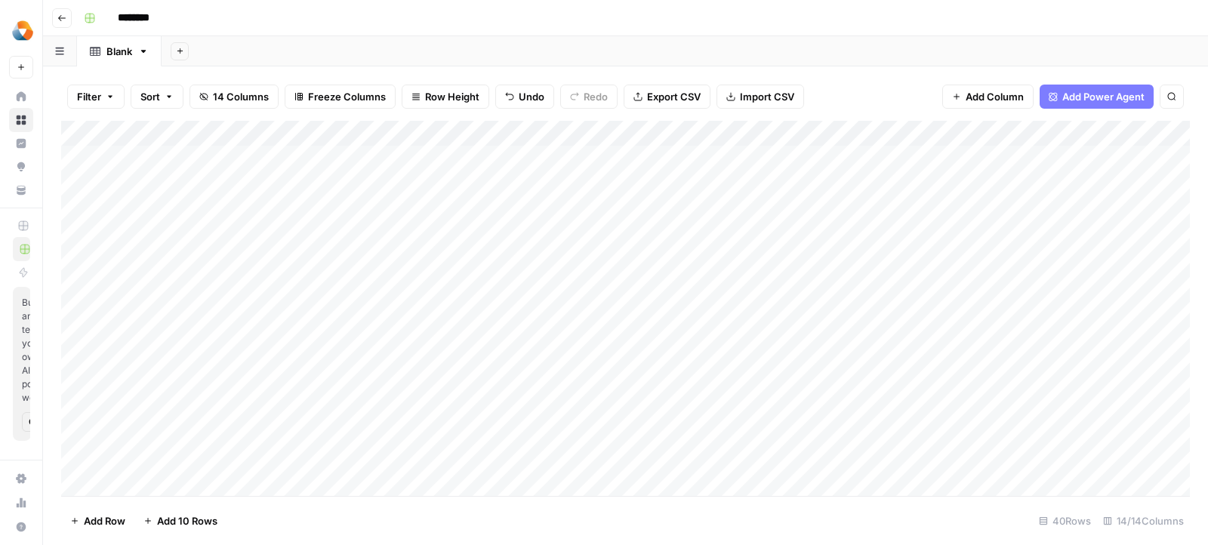
drag, startPoint x: 448, startPoint y: 130, endPoint x: 199, endPoint y: 130, distance: 249.9
click at [199, 130] on div "Add Column" at bounding box center [625, 309] width 1129 height 376
click at [242, 151] on div "Add Column" at bounding box center [625, 309] width 1129 height 376
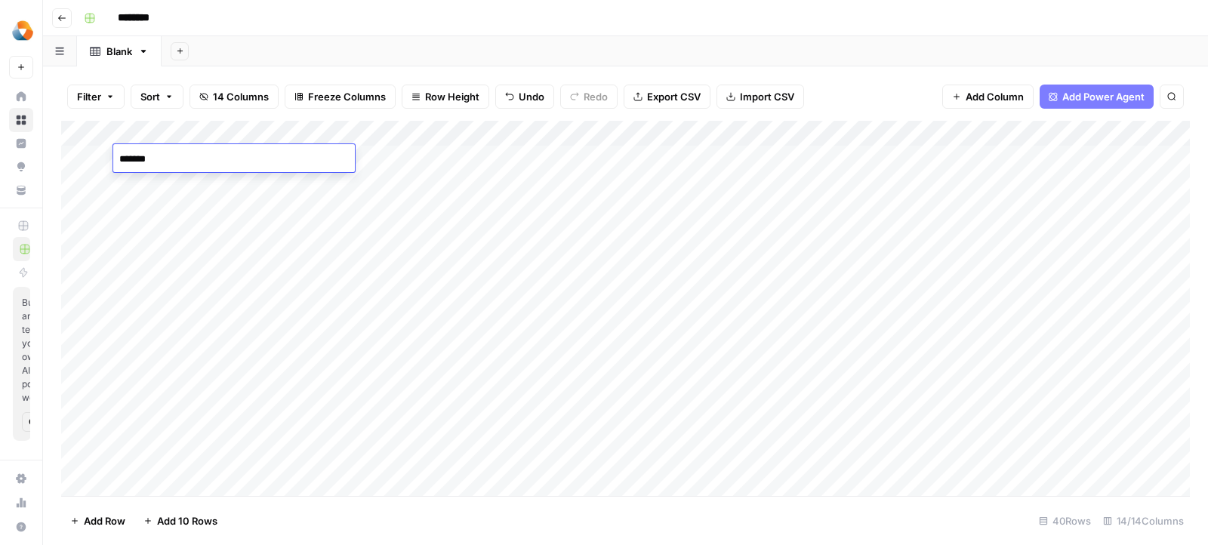
click at [437, 153] on div "Add Column" at bounding box center [625, 309] width 1129 height 376
drag, startPoint x: 263, startPoint y: 136, endPoint x: 420, endPoint y: 136, distance: 157.8
click at [420, 136] on div "Add Column" at bounding box center [625, 309] width 1129 height 376
click at [574, 156] on div "Add Column" at bounding box center [625, 309] width 1129 height 376
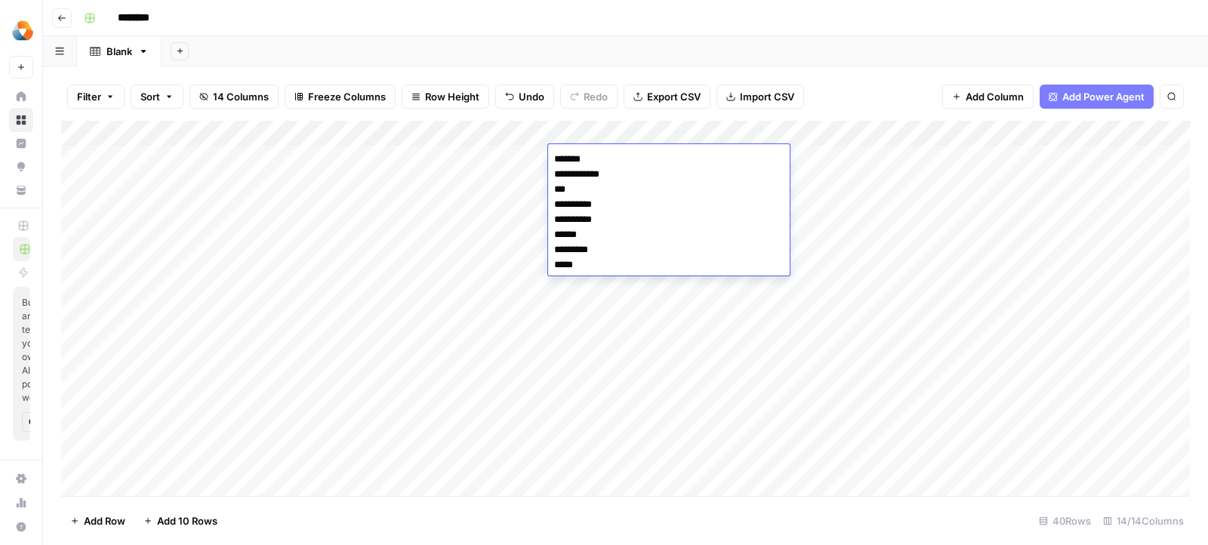
type textarea "**********"
click at [818, 152] on div "Add Column" at bounding box center [625, 309] width 1129 height 376
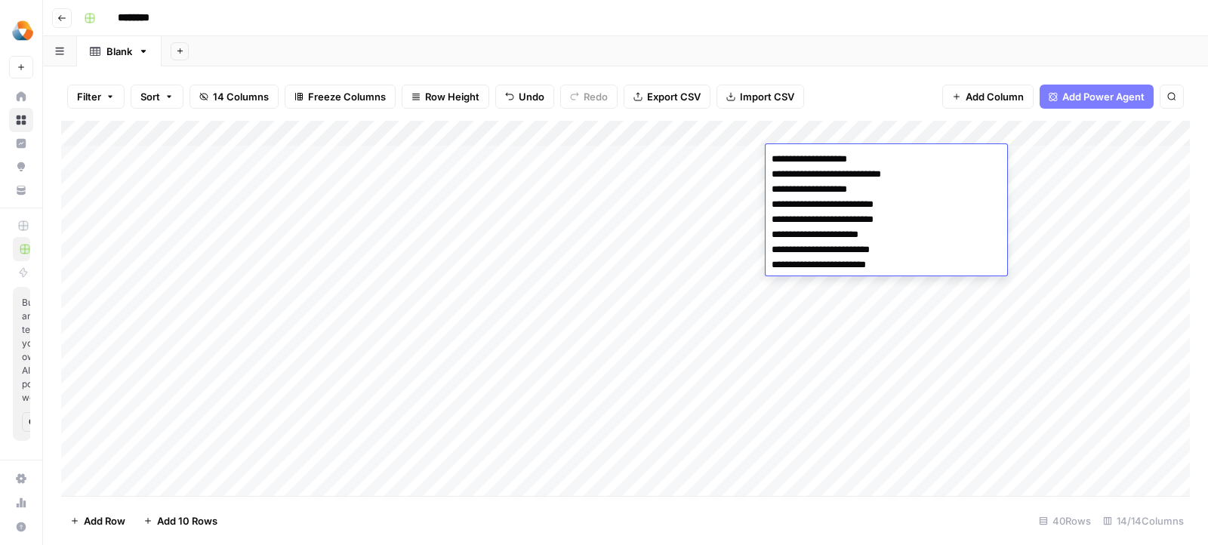
type textarea "**********"
click at [1049, 166] on div "Add Column" at bounding box center [625, 309] width 1129 height 376
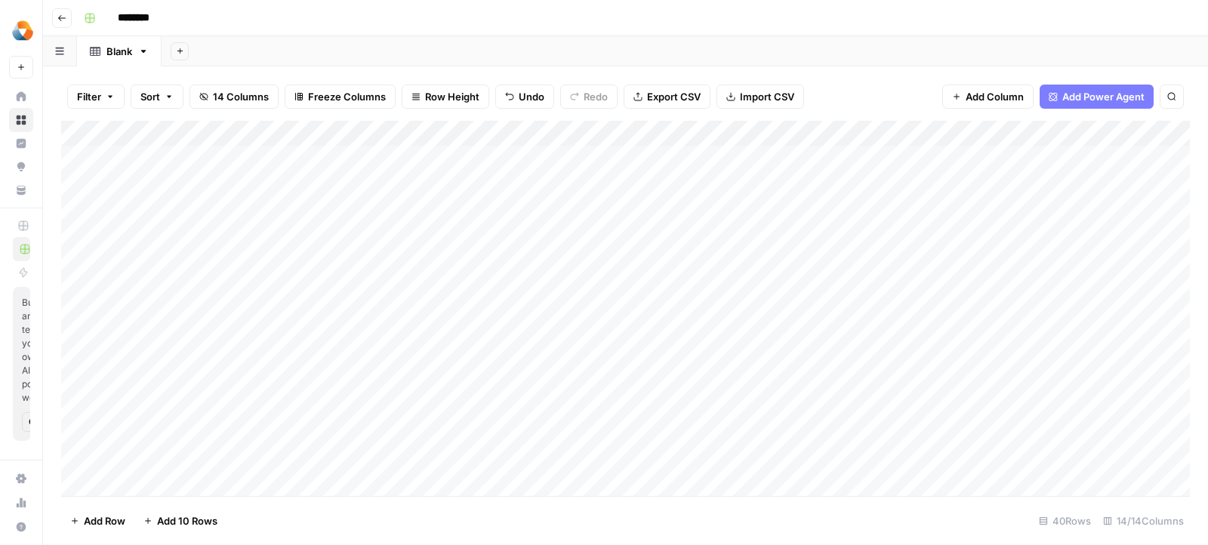
click at [1029, 159] on div "Add Column" at bounding box center [625, 309] width 1129 height 376
type textarea "**********"
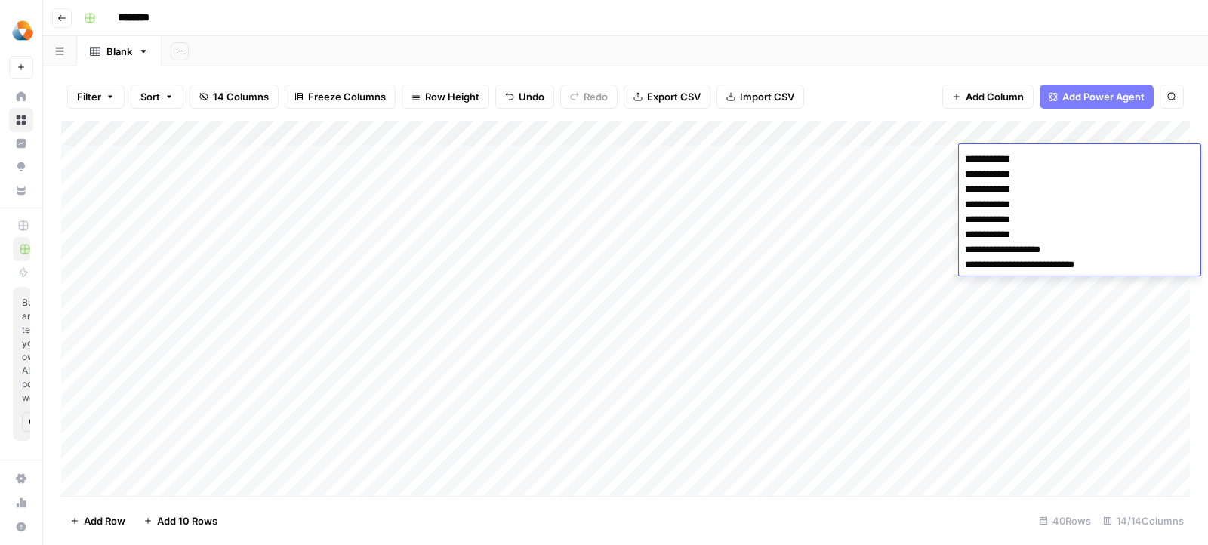
click at [902, 184] on div "Add Column" at bounding box center [625, 309] width 1129 height 376
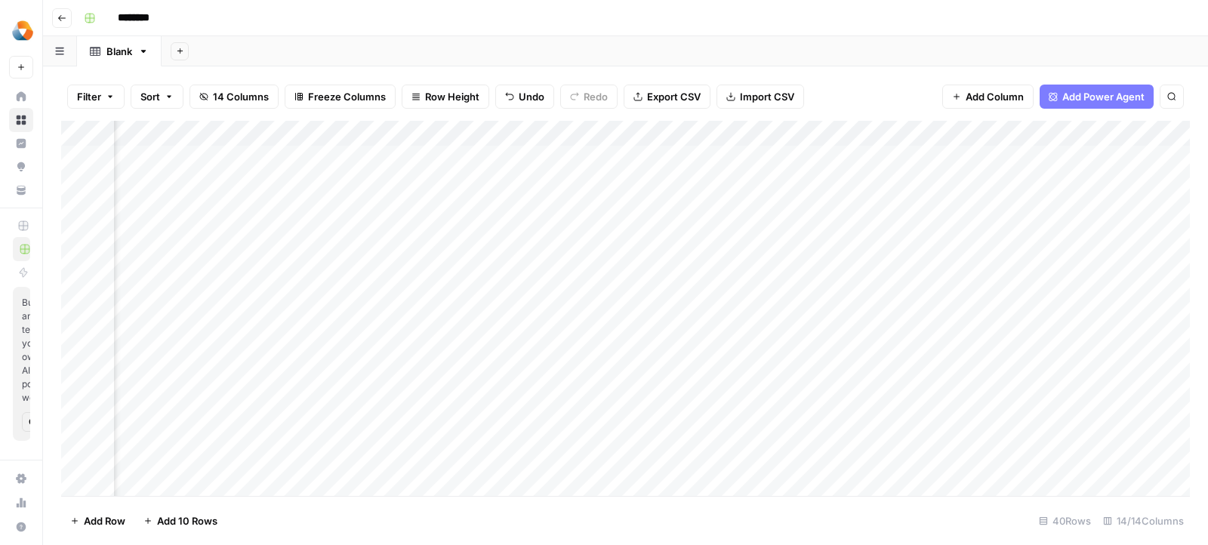
scroll to position [0, 684]
click at [587, 161] on div "Add Column" at bounding box center [625, 309] width 1129 height 376
type textarea "**********"
click at [830, 158] on div "Add Column" at bounding box center [625, 309] width 1129 height 376
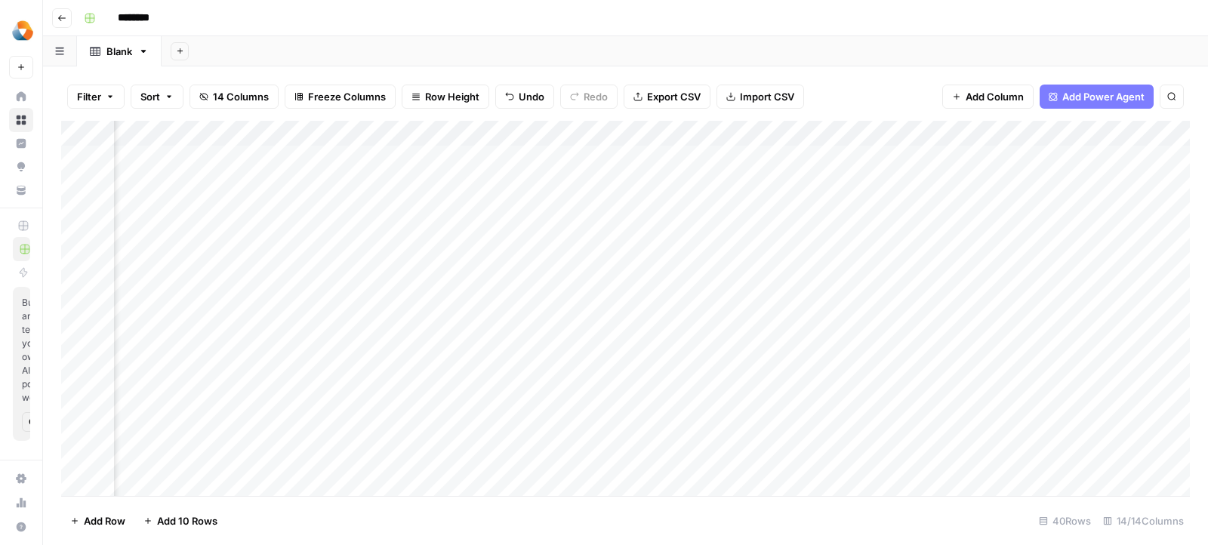
click at [830, 158] on div "Add Column" at bounding box center [625, 309] width 1129 height 376
type textarea "***** ***** *** ***** ***** ***** ***** *****"
click at [1064, 213] on div "Add Column" at bounding box center [625, 309] width 1129 height 376
click at [990, 157] on div "Add Column" at bounding box center [625, 309] width 1129 height 376
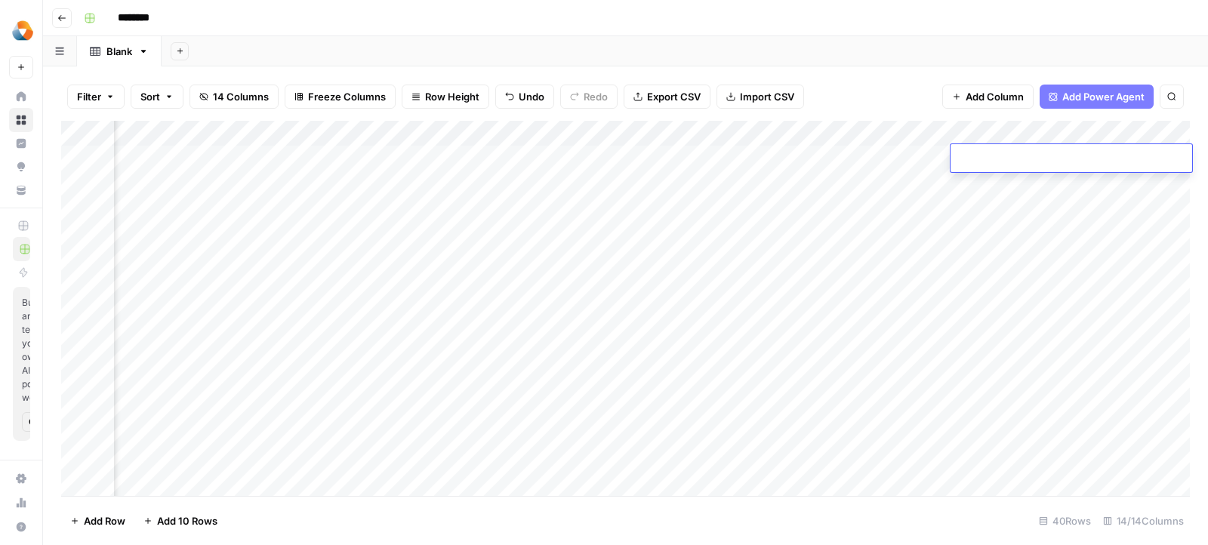
type textarea "**********"
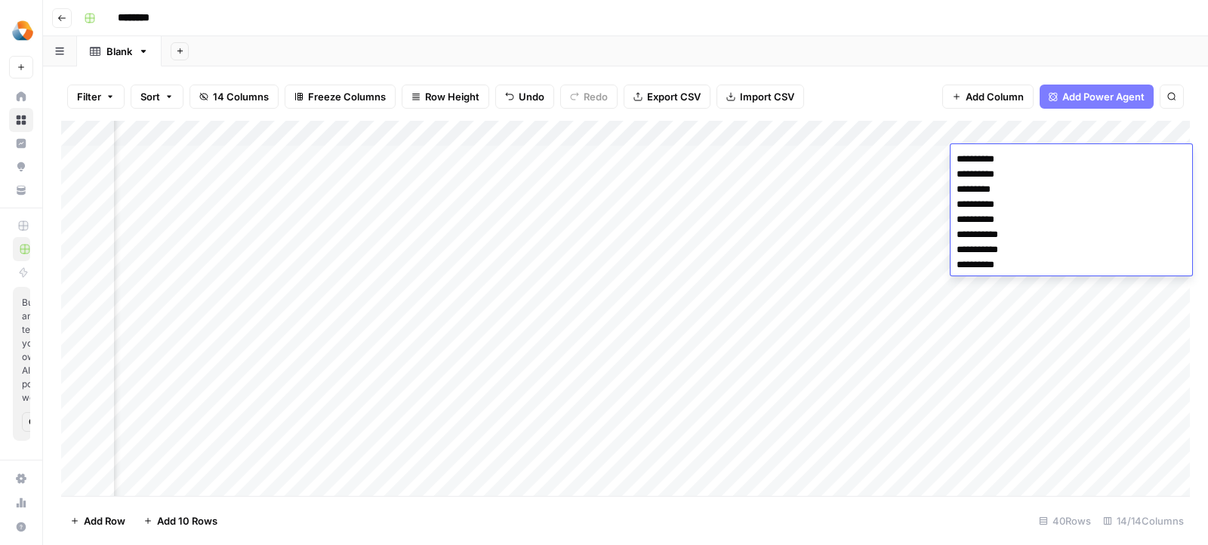
click at [902, 138] on div "Add Column" at bounding box center [625, 309] width 1129 height 376
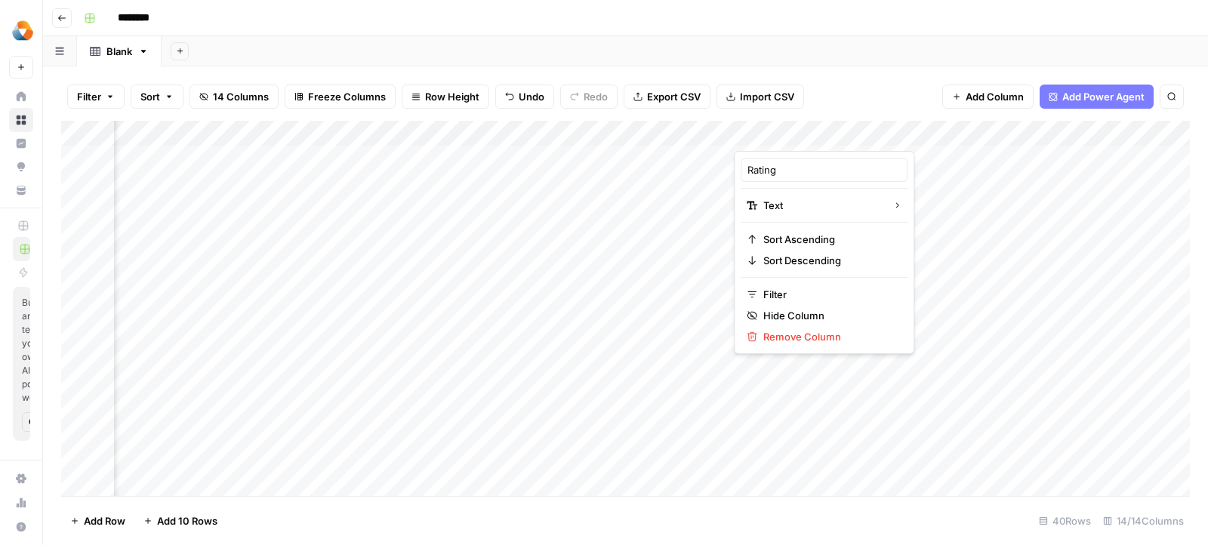
click at [987, 183] on div "Add Column" at bounding box center [625, 309] width 1129 height 376
click at [528, 152] on div "Add Column" at bounding box center [625, 309] width 1129 height 376
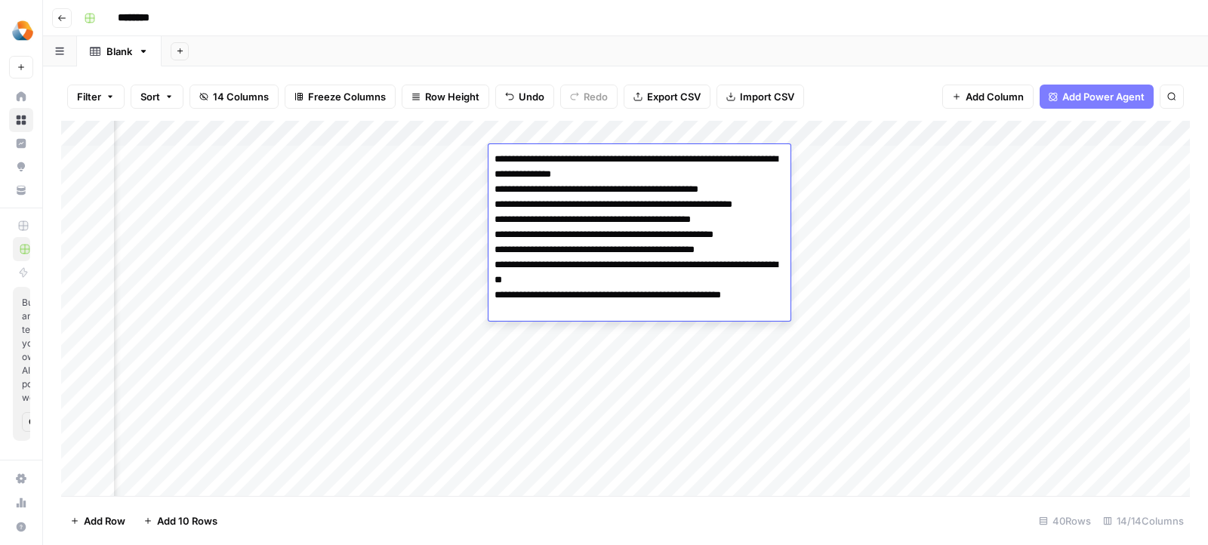
type textarea "**********"
click at [877, 160] on div "Add Column" at bounding box center [625, 309] width 1129 height 376
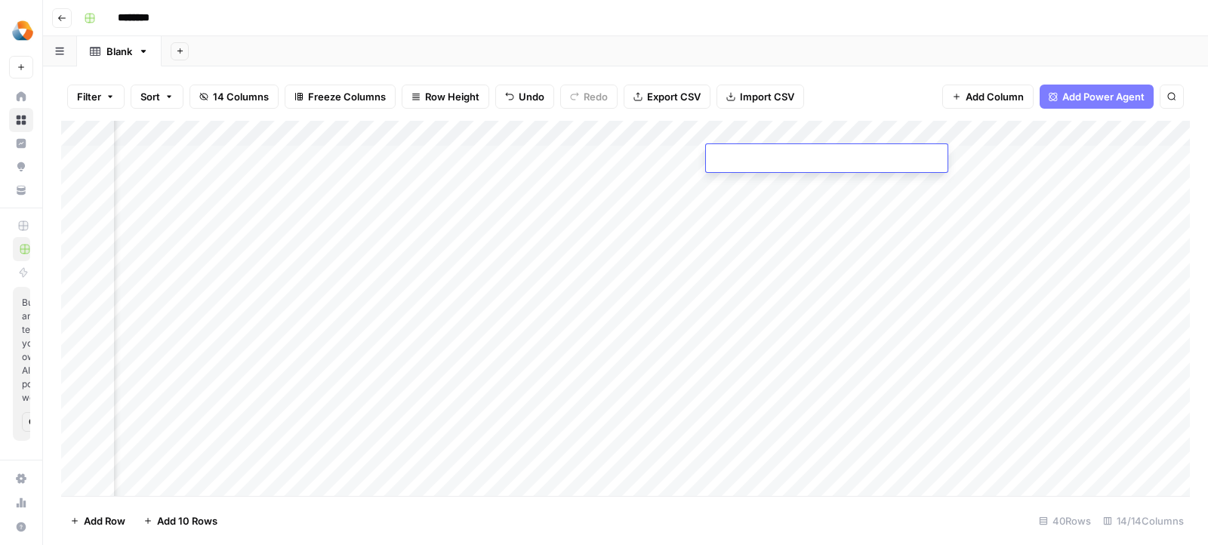
type textarea "**********"
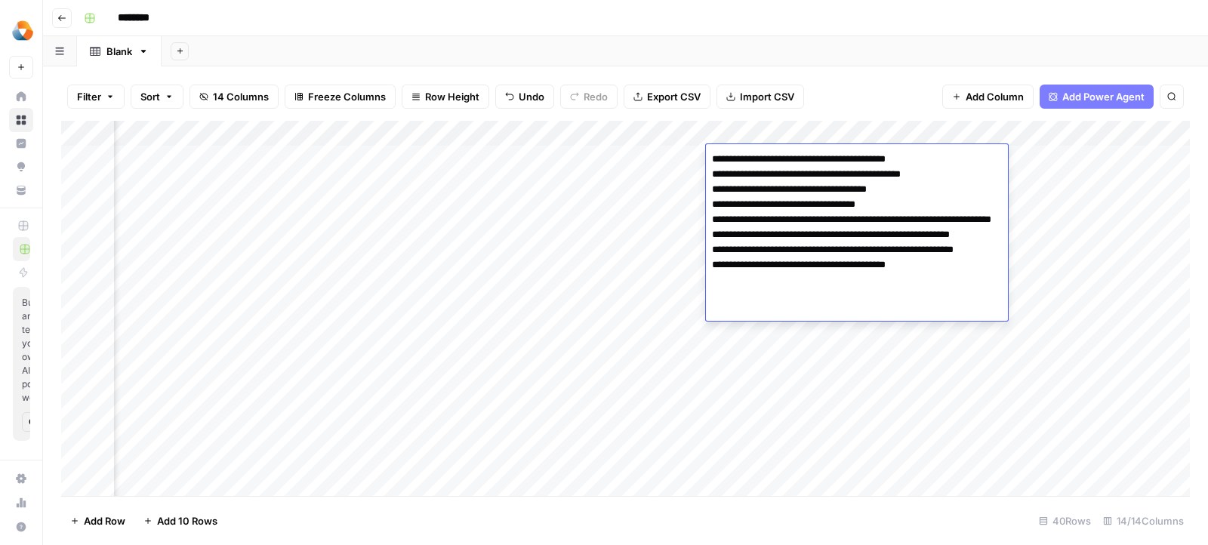
click at [1043, 159] on div "Add Column" at bounding box center [625, 309] width 1129 height 376
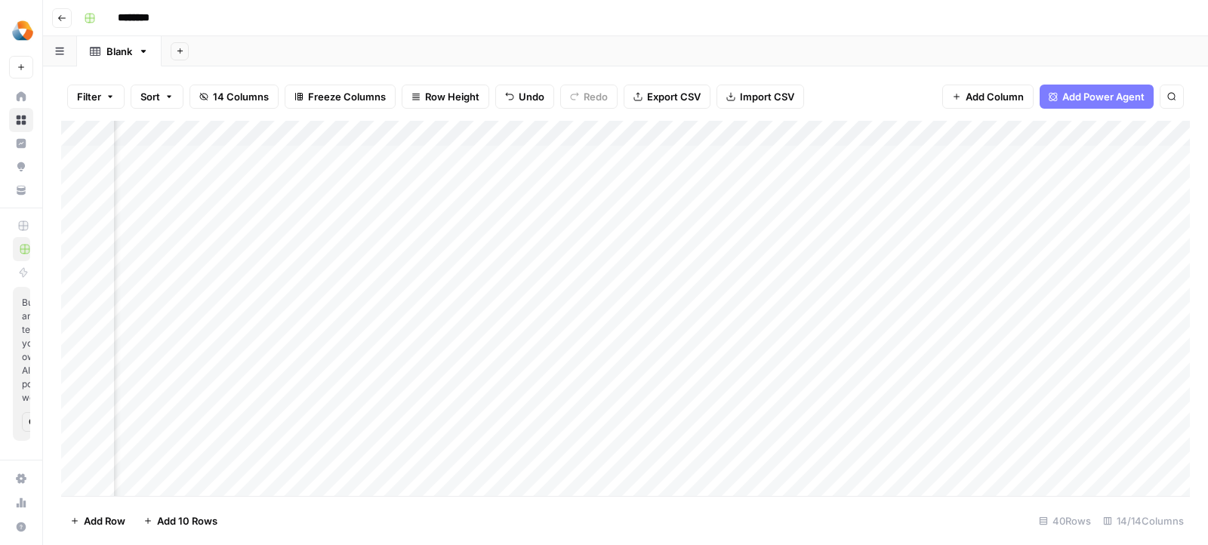
click at [996, 149] on div "Add Column" at bounding box center [625, 309] width 1129 height 376
type textarea "**********"
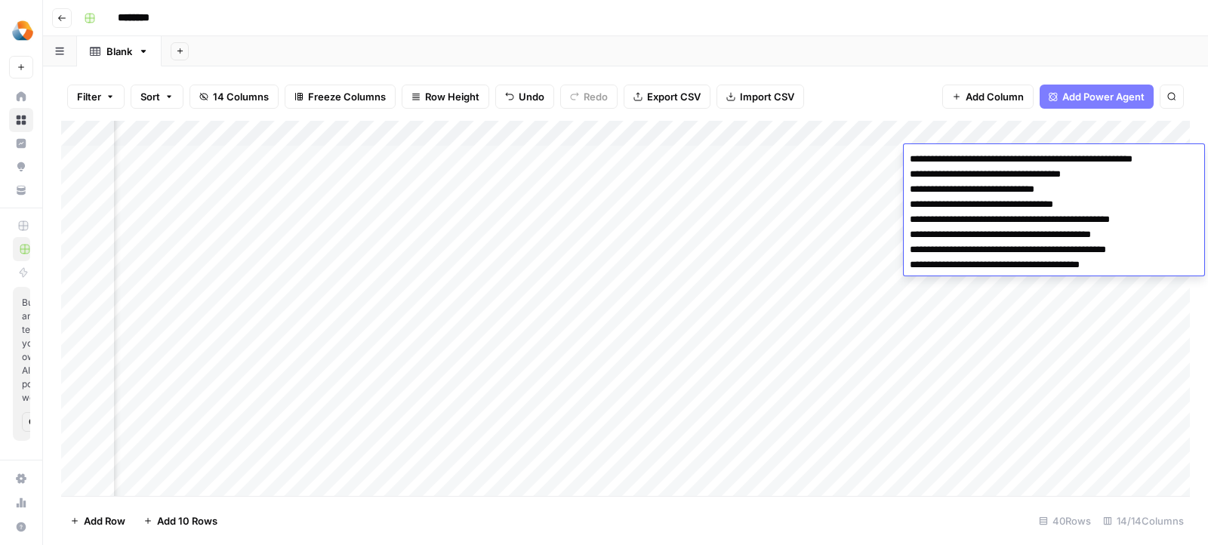
click at [879, 172] on div "Add Column" at bounding box center [625, 309] width 1129 height 376
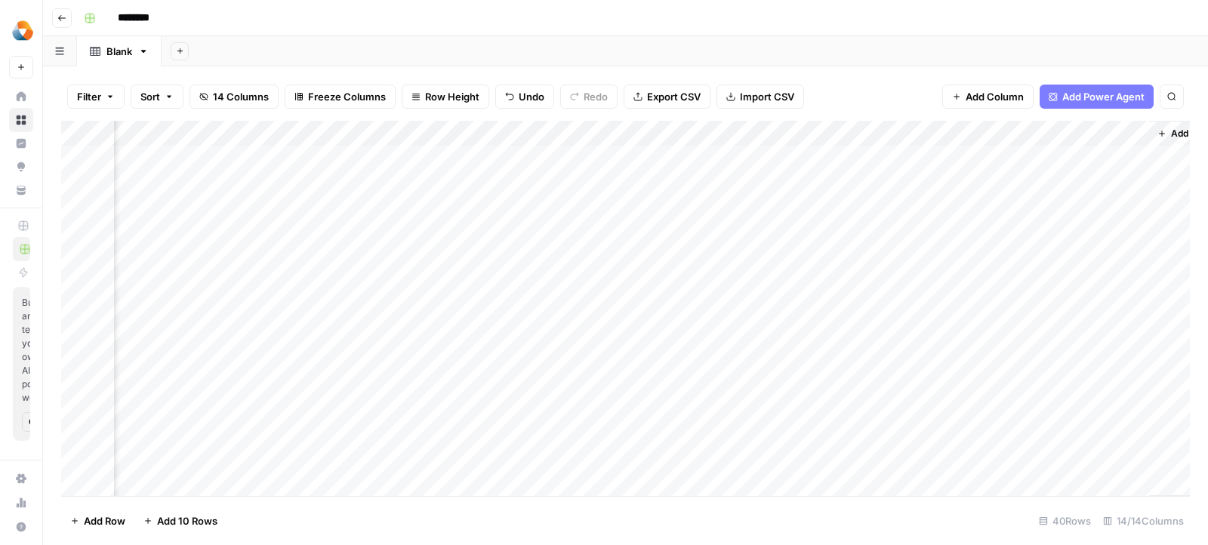
scroll to position [0, 2016]
click at [655, 151] on div "Add Column" at bounding box center [625, 309] width 1129 height 376
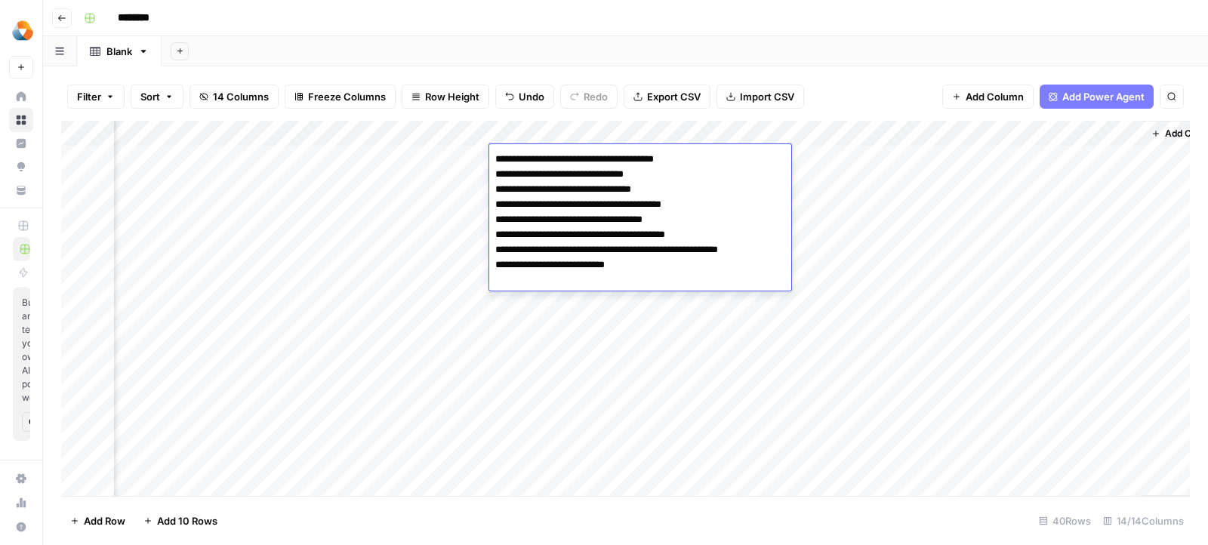
type textarea "**********"
click at [847, 146] on div "Add Column" at bounding box center [625, 309] width 1129 height 376
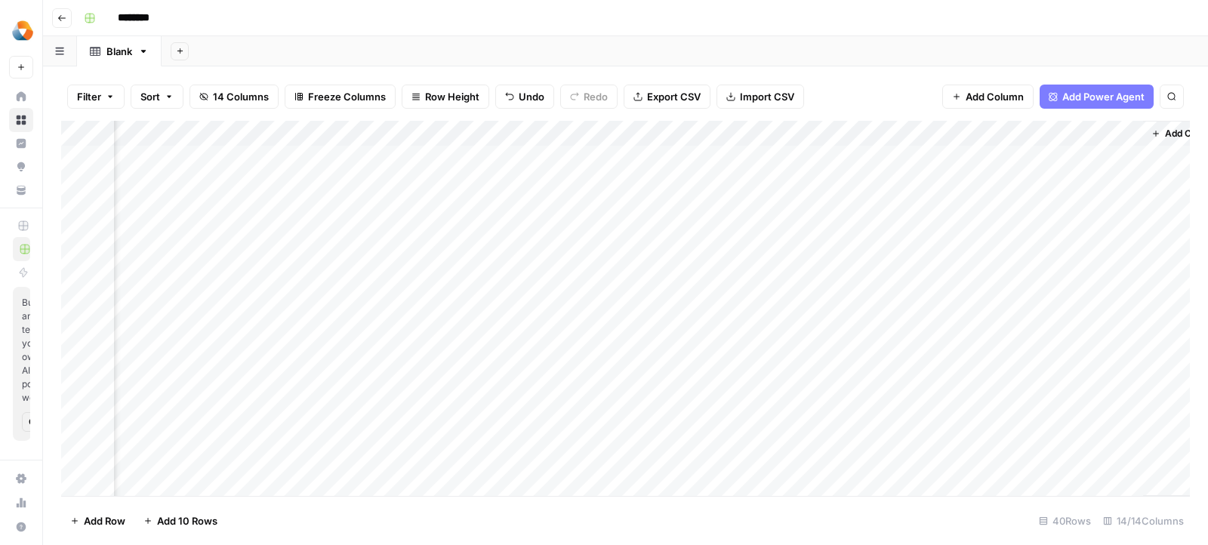
click at [835, 152] on div "Add Column" at bounding box center [625, 309] width 1129 height 376
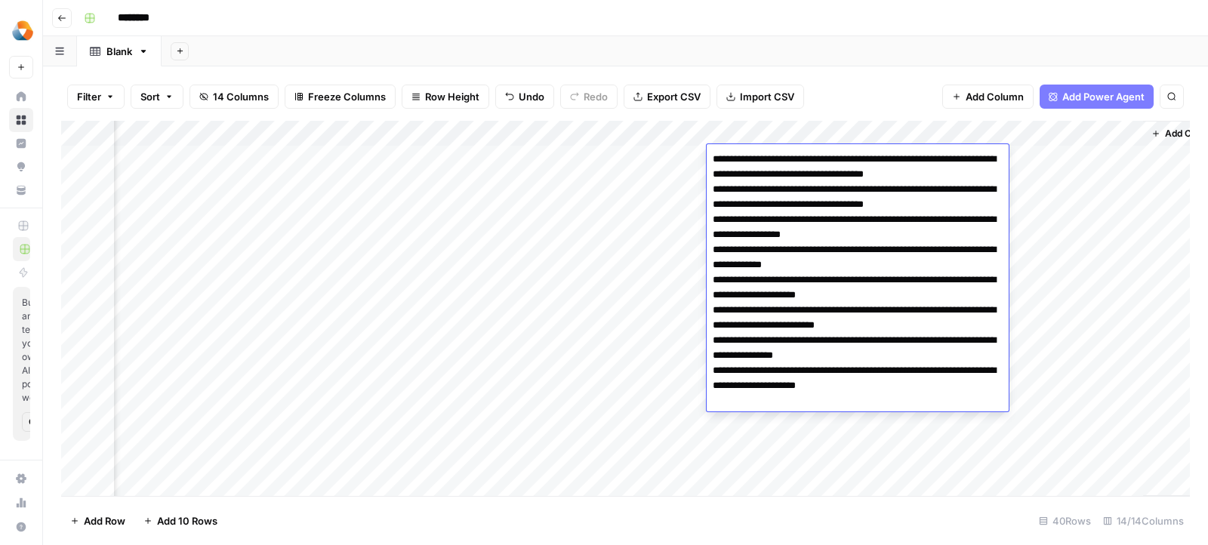
type textarea "**********"
click at [1043, 156] on div "Add Column" at bounding box center [625, 309] width 1129 height 376
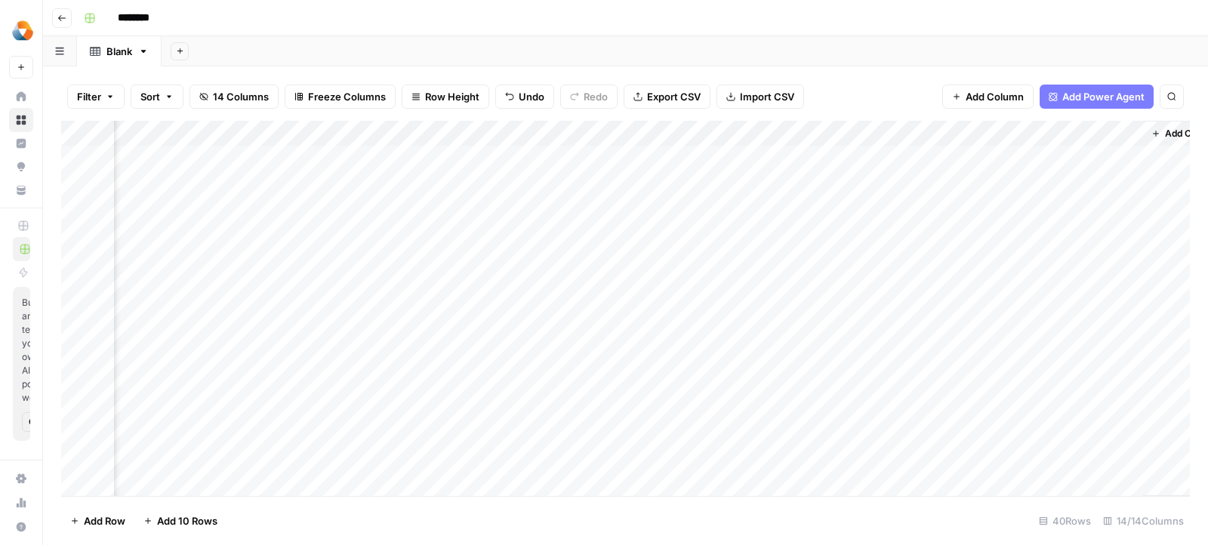
click at [1043, 156] on div "Add Column" at bounding box center [625, 309] width 1129 height 376
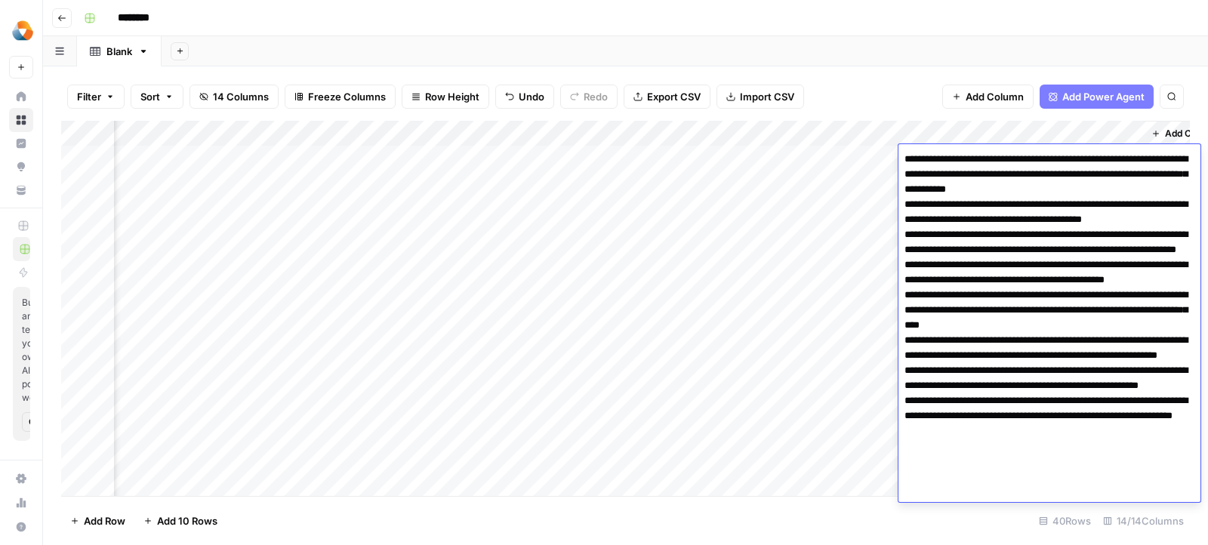
type textarea "**********"
click at [727, 251] on div "Add Column" at bounding box center [625, 309] width 1129 height 376
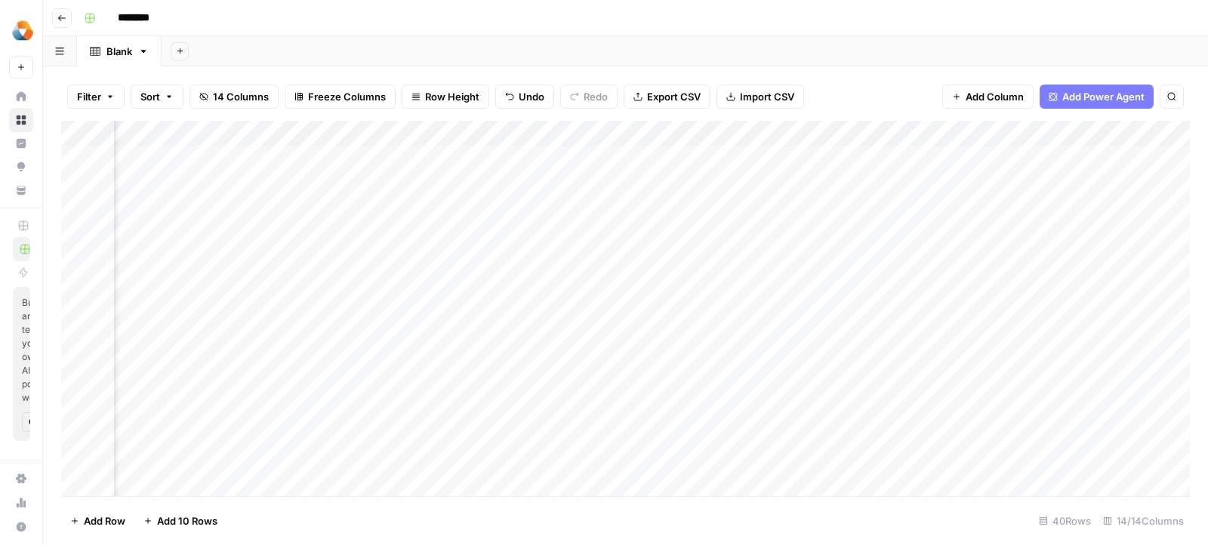
scroll to position [0, 0]
click at [226, 149] on div "Add Column" at bounding box center [625, 309] width 1129 height 376
click at [121, 159] on textarea "**********" at bounding box center [234, 159] width 242 height 21
type textarea "**********"
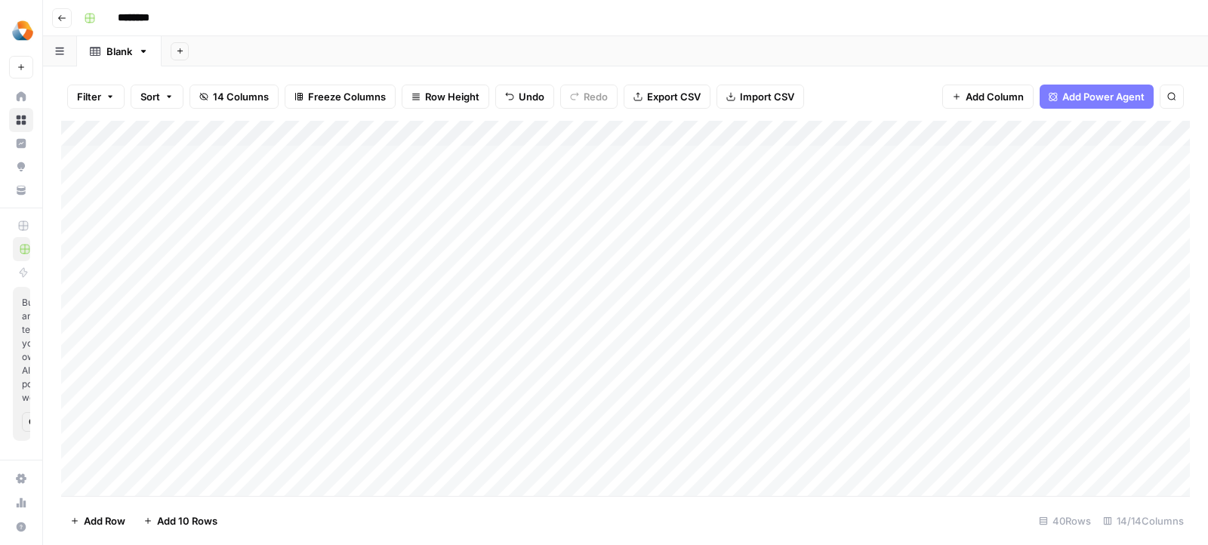
click at [517, 186] on div "Add Column" at bounding box center [625, 309] width 1129 height 376
click at [1061, 95] on button "Add Power Agent" at bounding box center [1097, 97] width 114 height 24
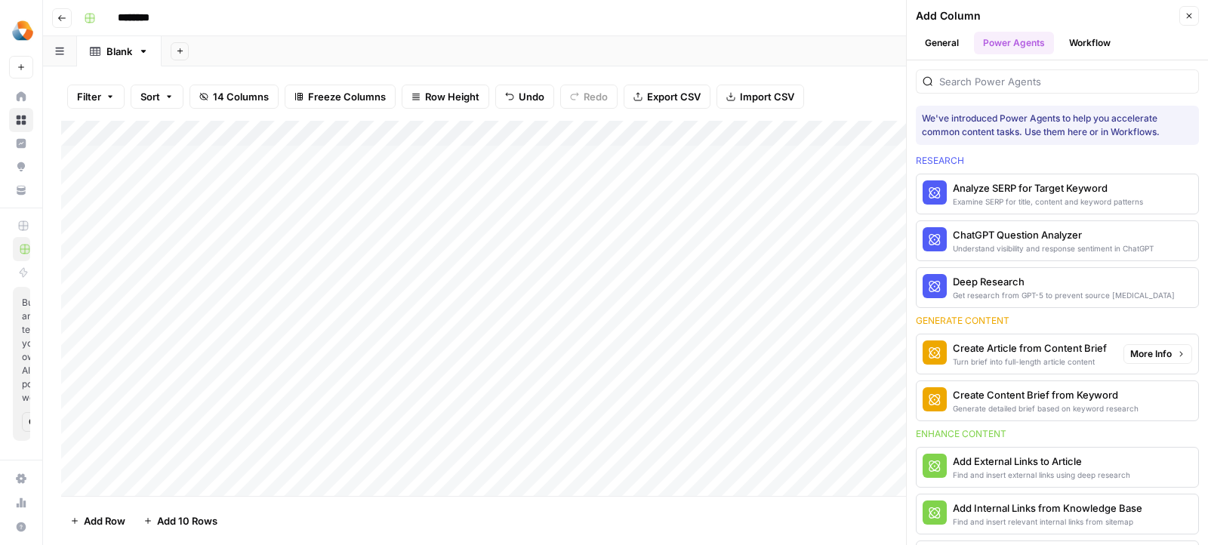
click at [972, 356] on div "Turn brief into full-length article content" at bounding box center [1030, 362] width 154 height 12
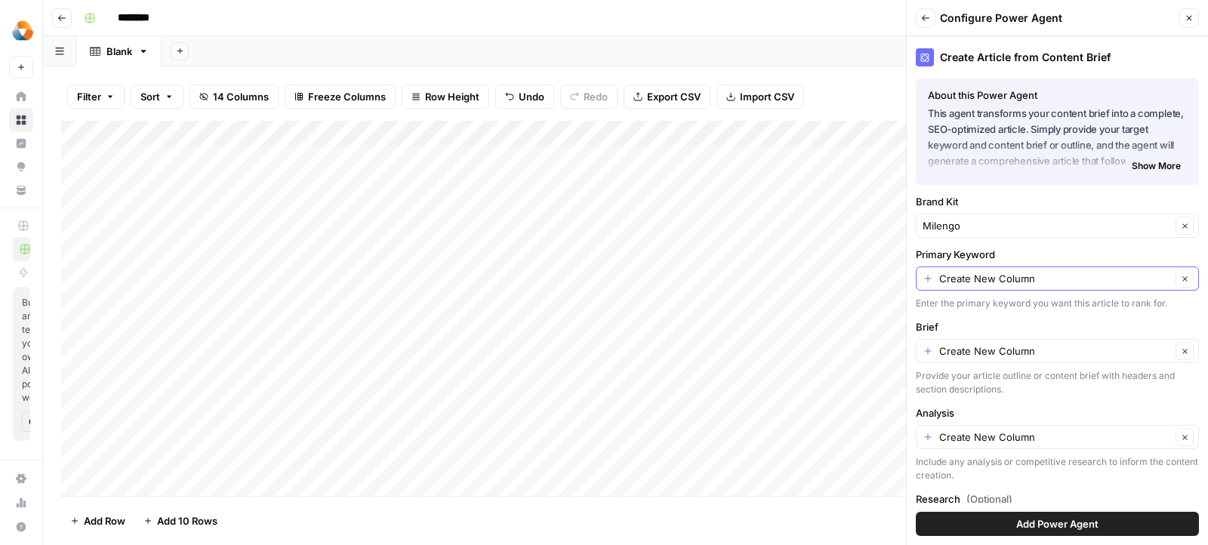
click at [963, 282] on input "Create New Column" at bounding box center [1055, 278] width 232 height 15
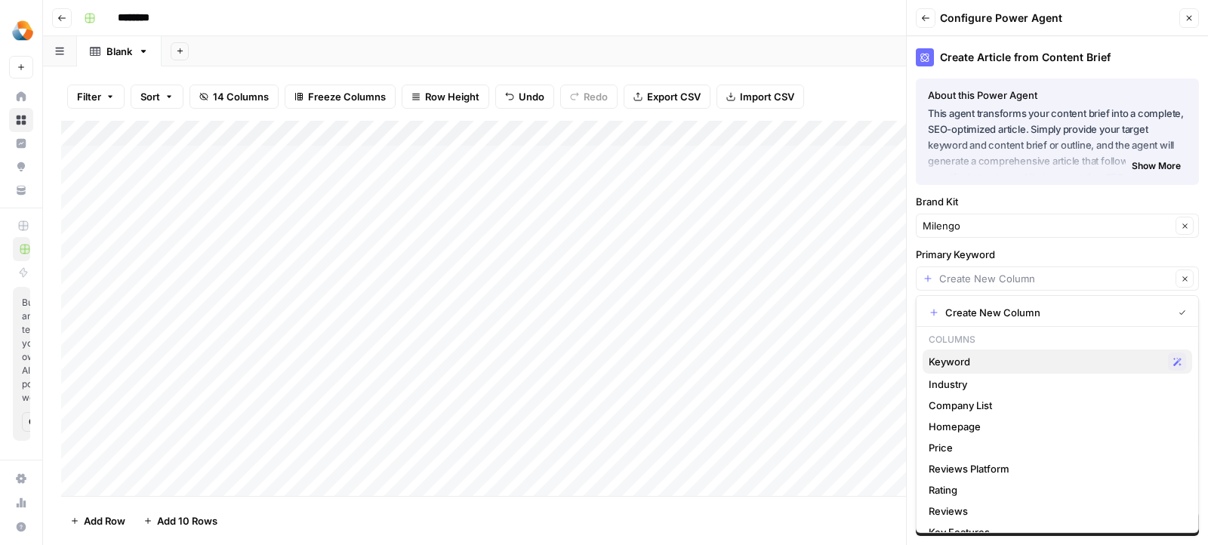
click at [948, 362] on span "Keyword" at bounding box center [1045, 361] width 233 height 15
type input "Keyword"
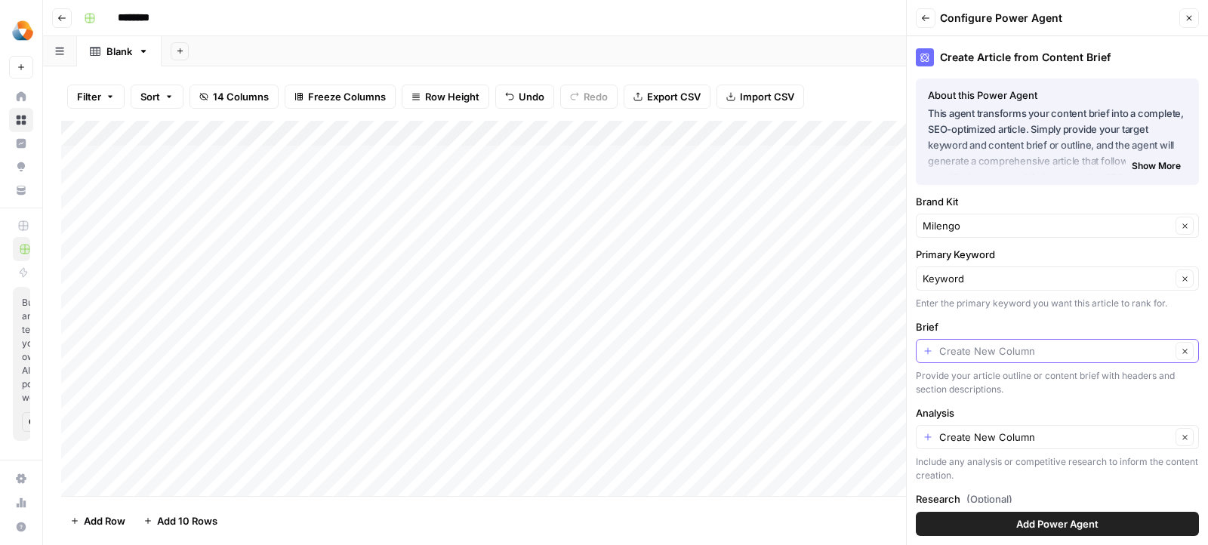
click at [966, 347] on input "Brief" at bounding box center [1055, 350] width 232 height 15
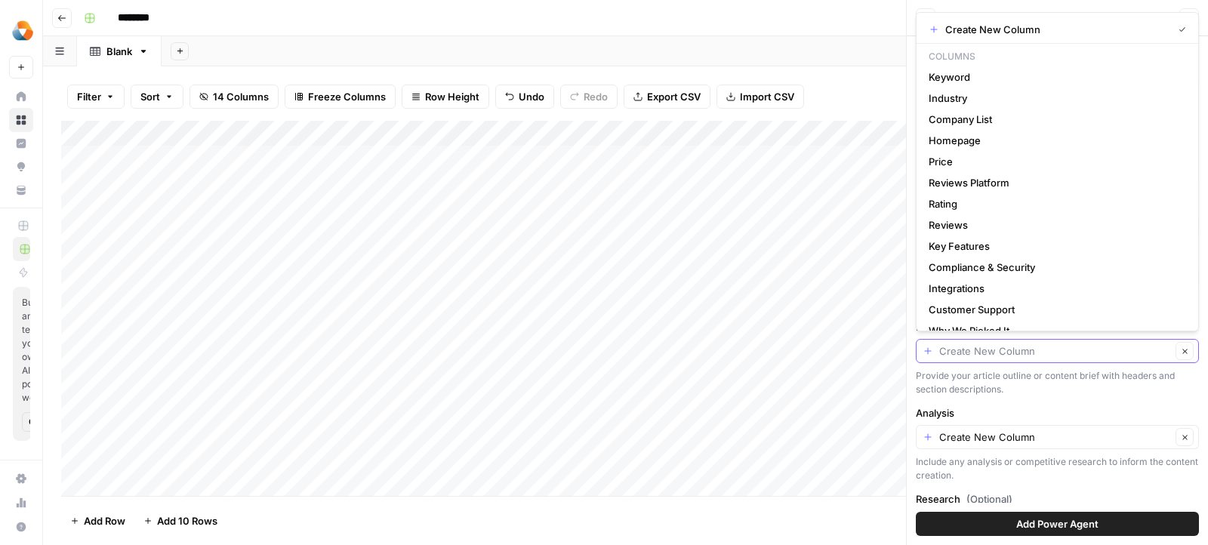
click at [966, 347] on input "Brief" at bounding box center [1055, 350] width 232 height 15
click at [970, 402] on div "Create Article from Content Brief About this Power Agent This agent transforms …" at bounding box center [1057, 290] width 301 height 509
type input "Create New Column"
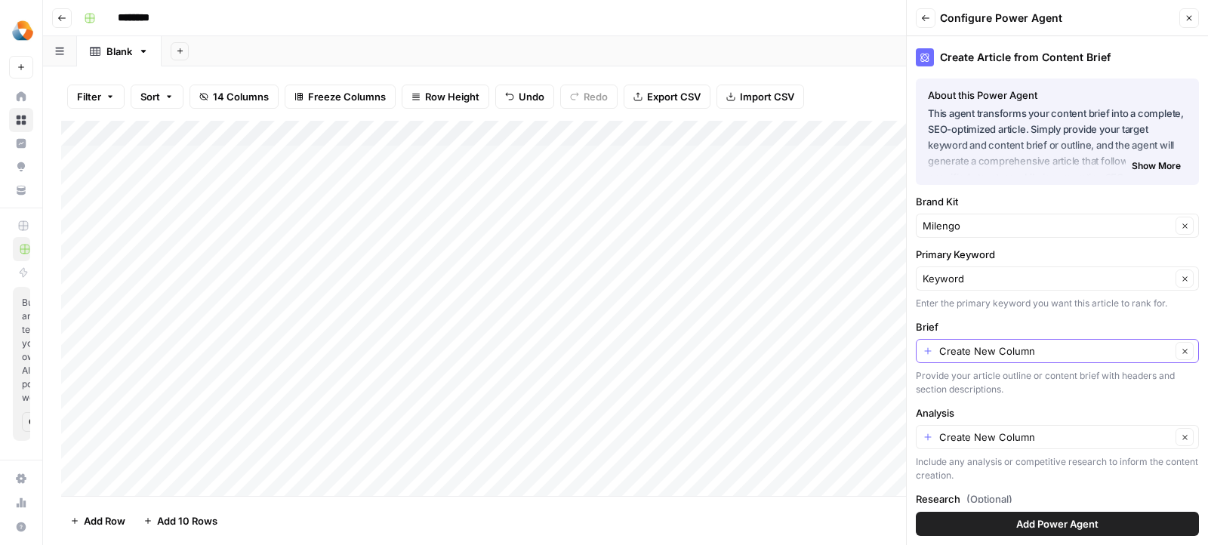
click at [1186, 350] on icon "button" at bounding box center [1185, 351] width 8 height 8
click at [1181, 428] on button "Clear" at bounding box center [1184, 437] width 18 height 18
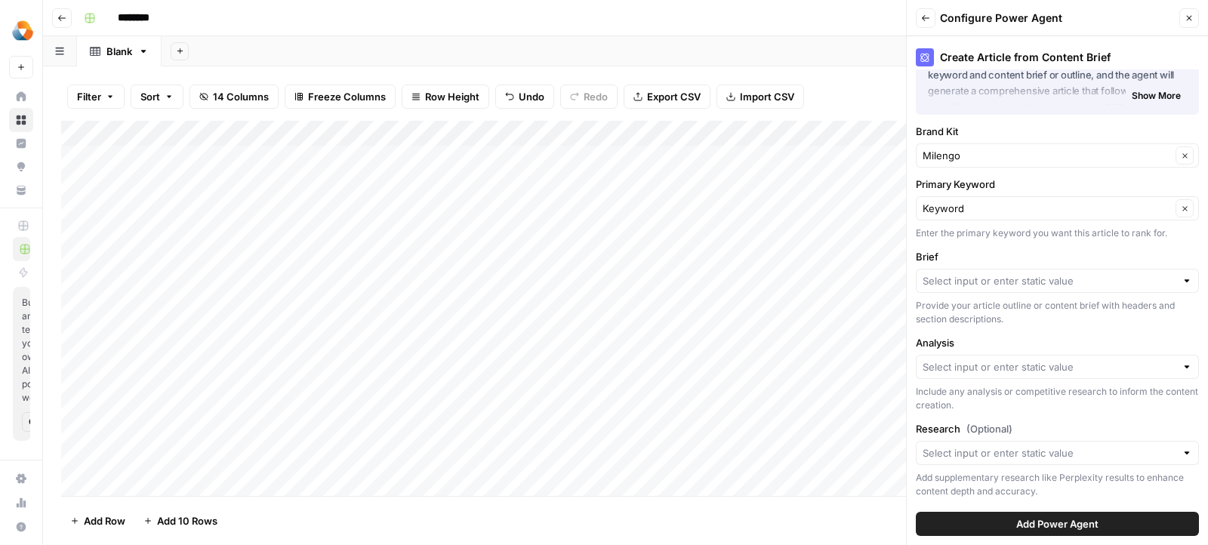
click at [1061, 519] on span "Add Power Agent" at bounding box center [1057, 523] width 82 height 15
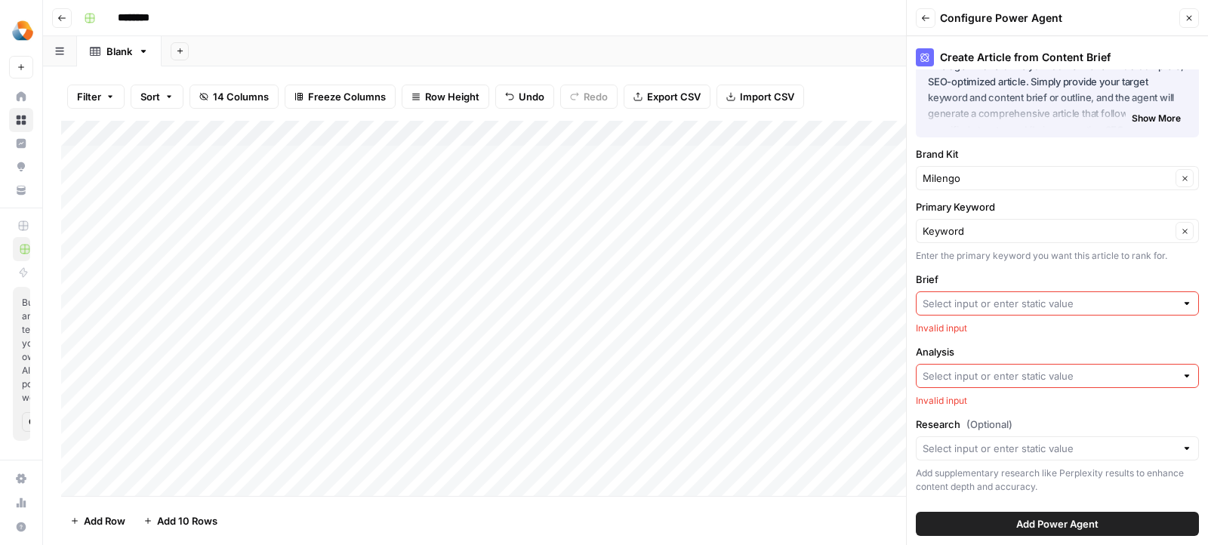
scroll to position [43, 0]
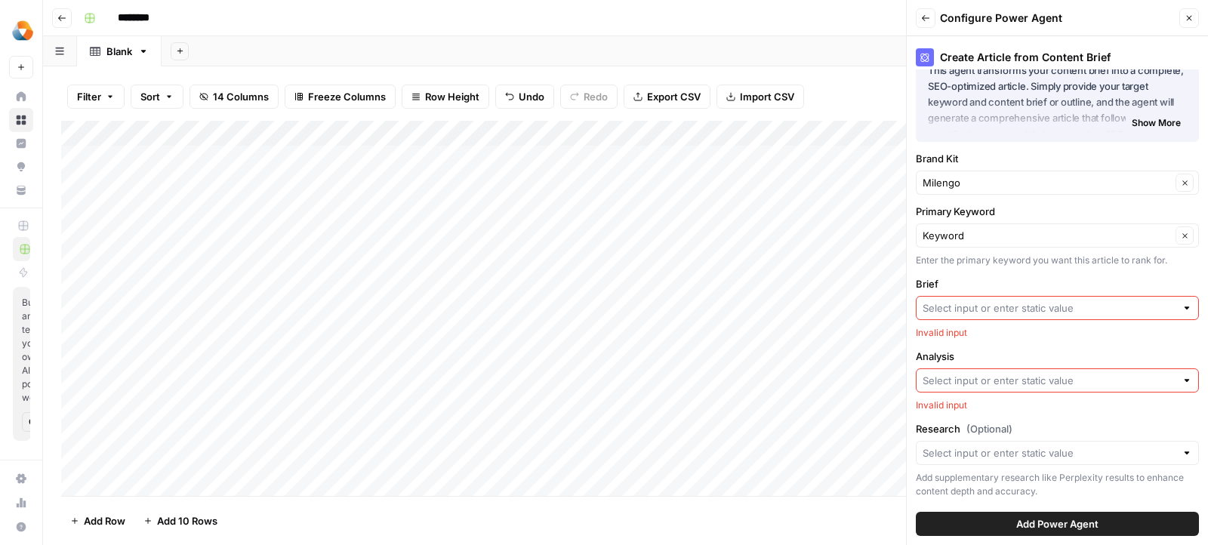
click at [977, 304] on input "Brief" at bounding box center [1049, 307] width 253 height 15
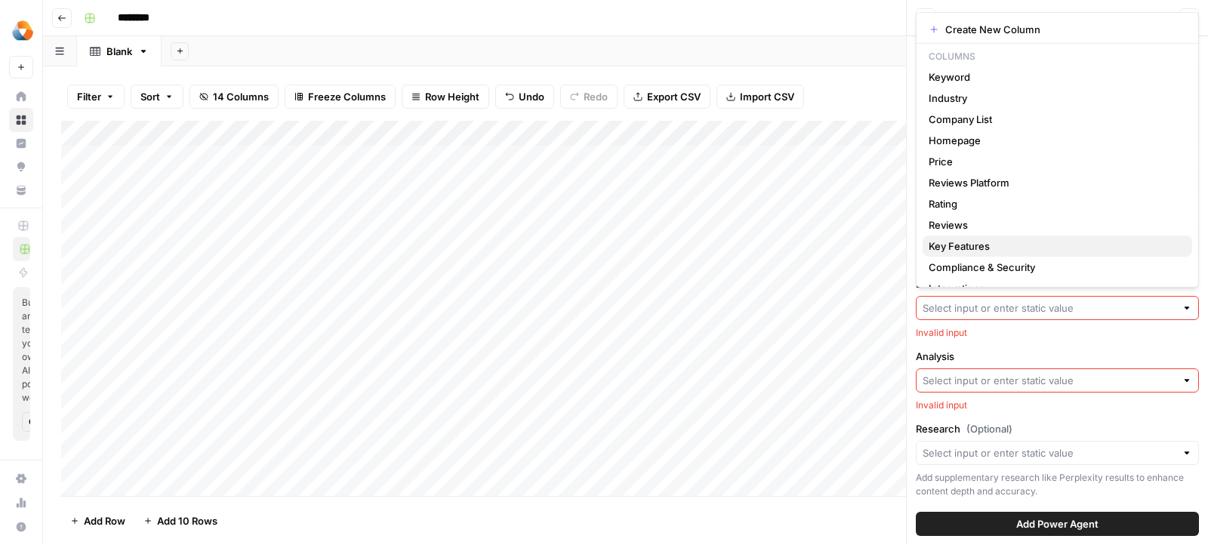
click at [949, 248] on span "Key Features" at bounding box center [1054, 246] width 251 height 15
type input "Key Features"
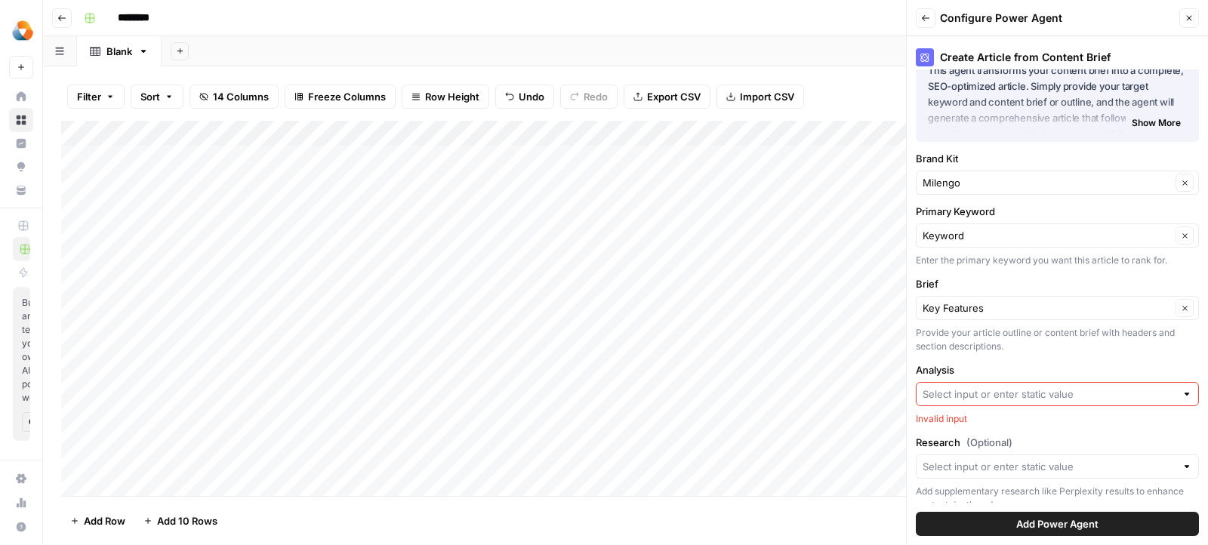
click at [944, 397] on input "Analysis" at bounding box center [1049, 394] width 253 height 15
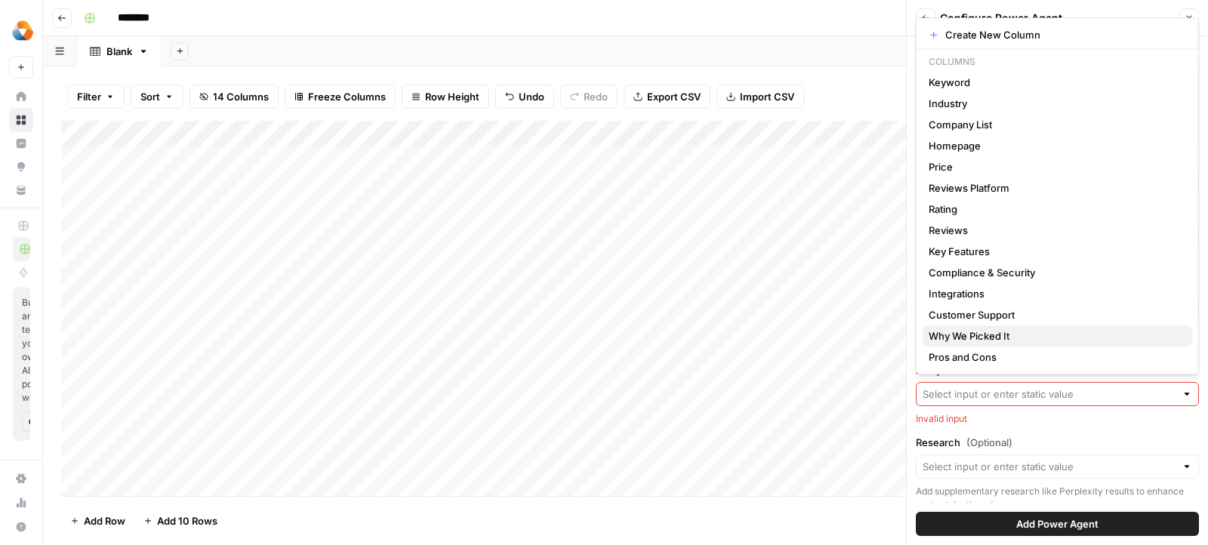
click at [937, 337] on span "Why We Picked It" at bounding box center [1054, 335] width 251 height 15
type input "Why We Picked It"
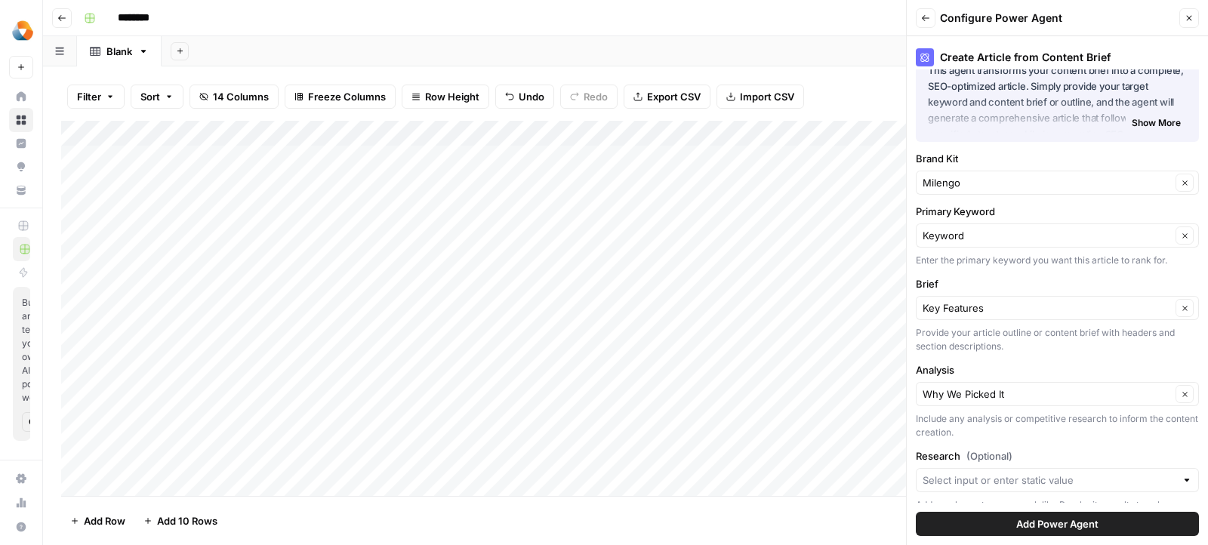
click at [966, 510] on div "Add Power Agent" at bounding box center [1057, 524] width 283 height 42
click at [949, 476] on input "Research (Optional)" at bounding box center [1049, 480] width 253 height 15
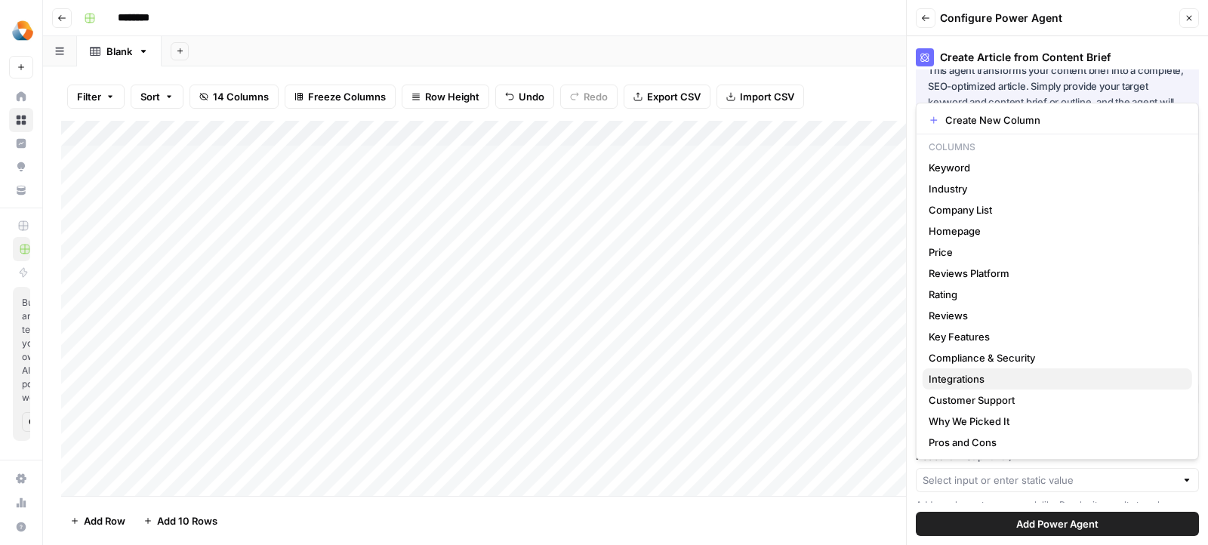
click at [948, 386] on button "Integrations" at bounding box center [1058, 378] width 270 height 21
type input "Integrations"
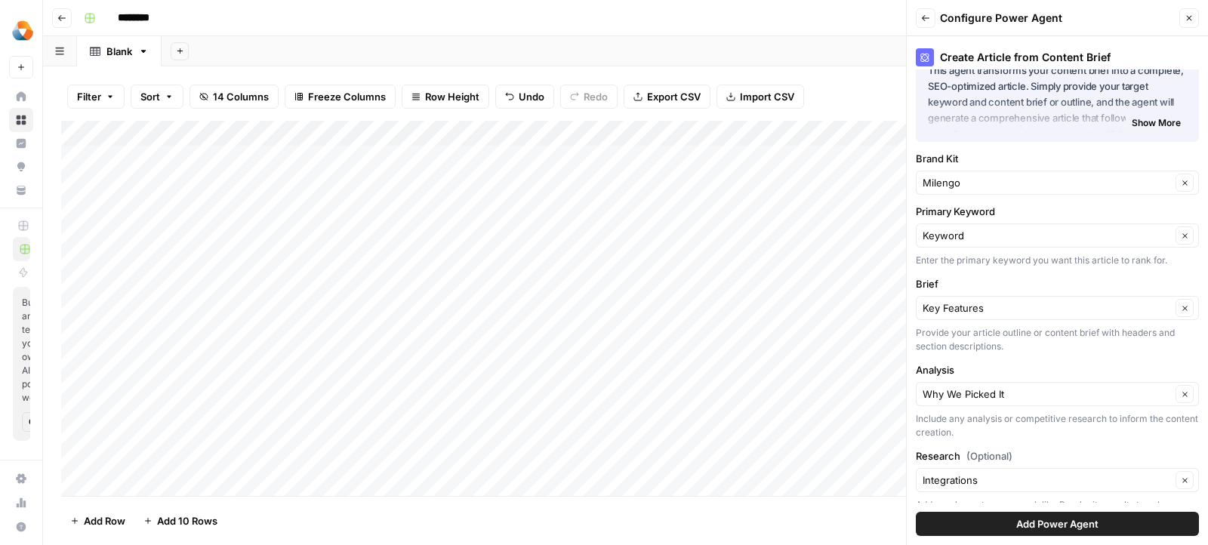
click at [945, 513] on button "Add Power Agent" at bounding box center [1057, 524] width 283 height 24
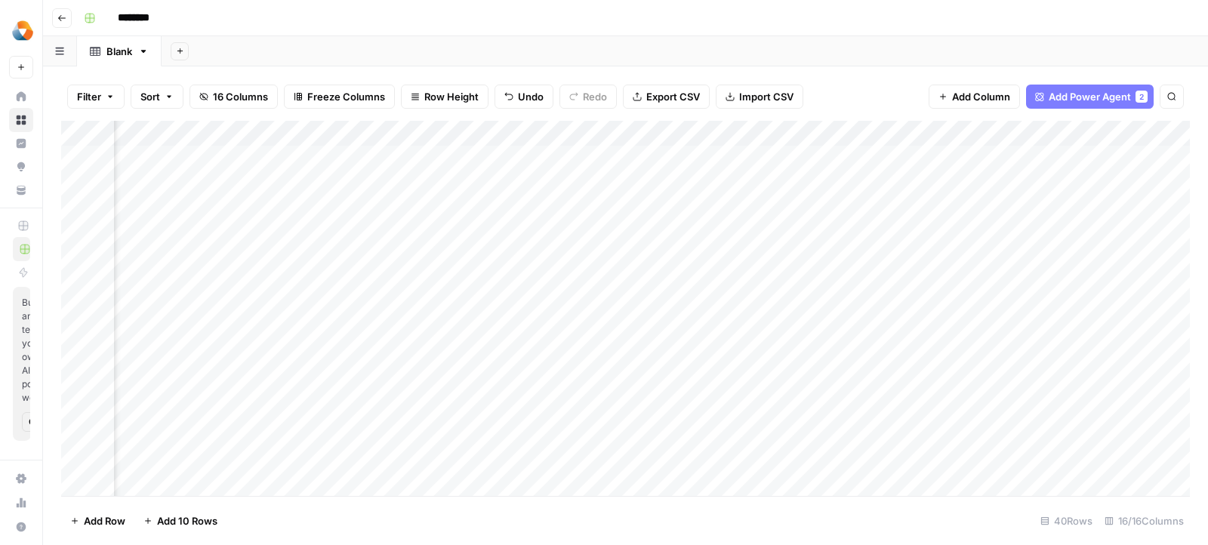
scroll to position [0, 2307]
drag, startPoint x: 1027, startPoint y: 134, endPoint x: 328, endPoint y: 159, distance: 699.5
click at [328, 159] on div "Add Column" at bounding box center [625, 309] width 1129 height 376
drag, startPoint x: 1130, startPoint y: 131, endPoint x: 536, endPoint y: 131, distance: 594.1
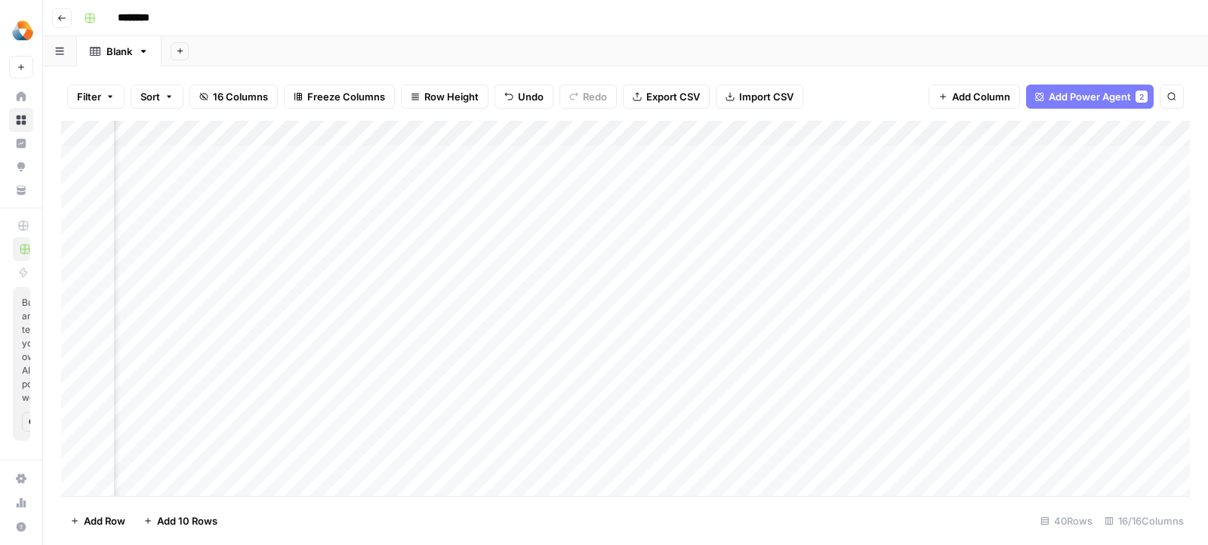
click at [536, 131] on div "Add Column" at bounding box center [625, 309] width 1129 height 376
click at [369, 131] on div "Add Column" at bounding box center [625, 309] width 1129 height 376
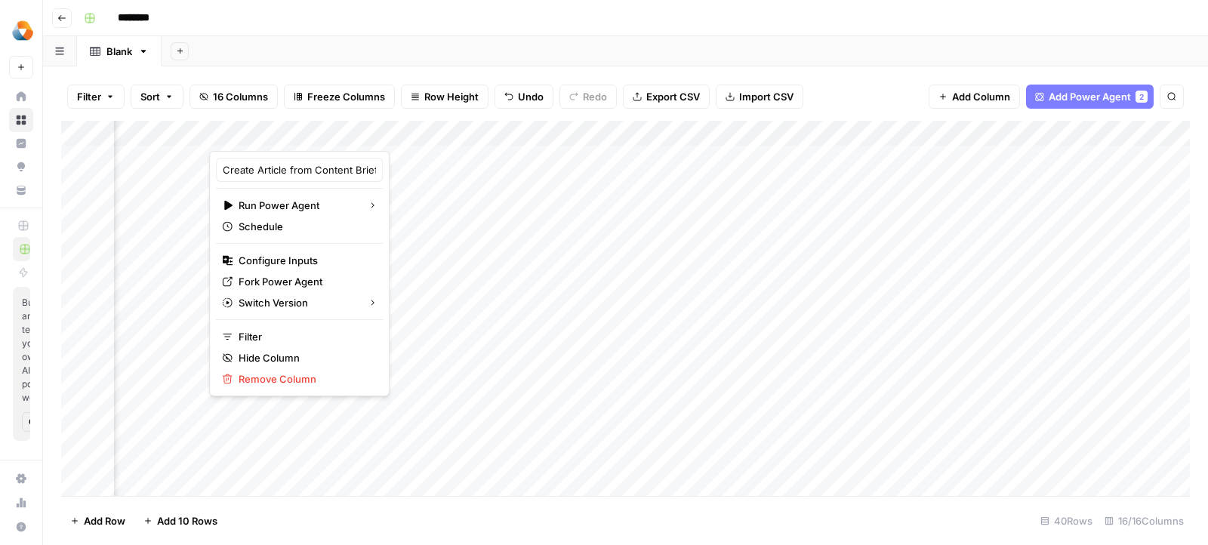
click at [454, 134] on div "Add Column" at bounding box center [625, 309] width 1129 height 376
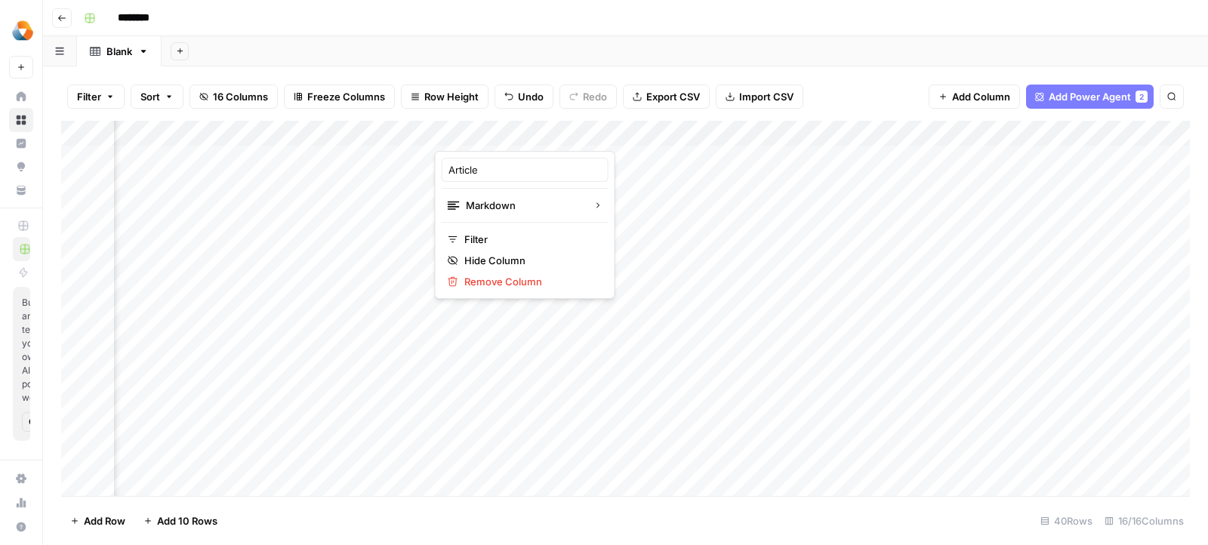
drag, startPoint x: 473, startPoint y: 131, endPoint x: 93, endPoint y: 134, distance: 380.5
click at [93, 134] on body "Milengo New Home Browse Insights Opportunities Your Data Recent Grids New Grid …" at bounding box center [604, 272] width 1208 height 545
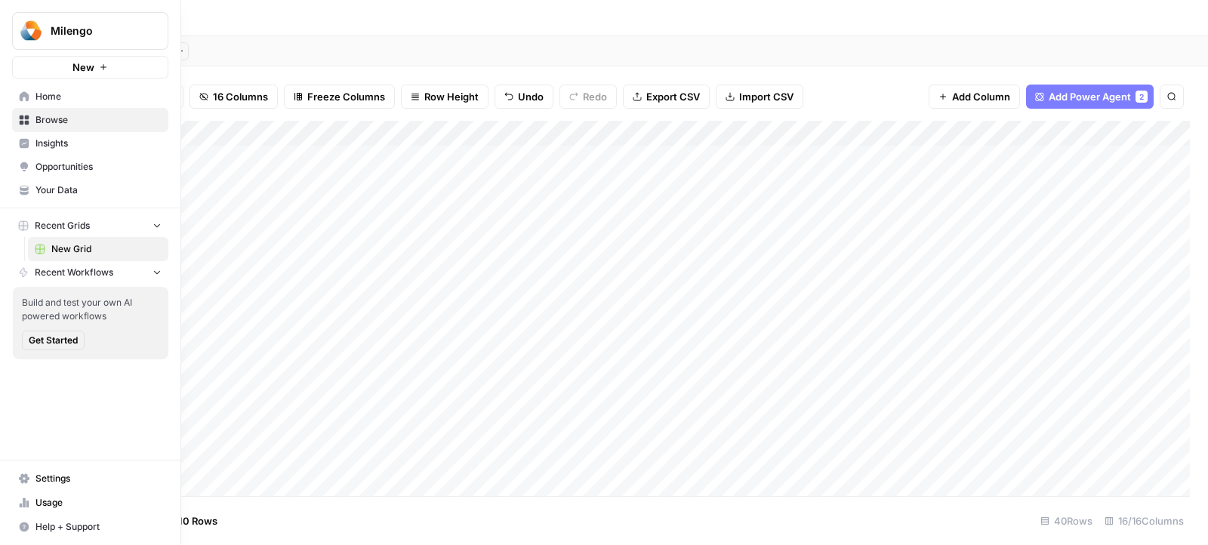
scroll to position [0, 2168]
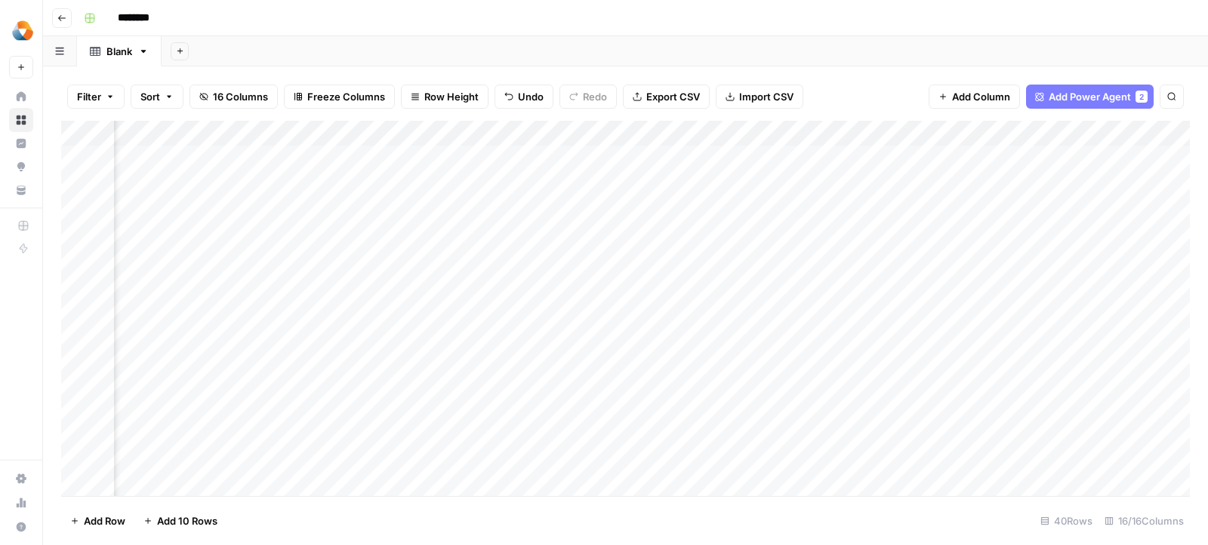
drag, startPoint x: 300, startPoint y: 135, endPoint x: 233, endPoint y: 172, distance: 76.7
click at [233, 172] on div "Add Column" at bounding box center [625, 309] width 1129 height 376
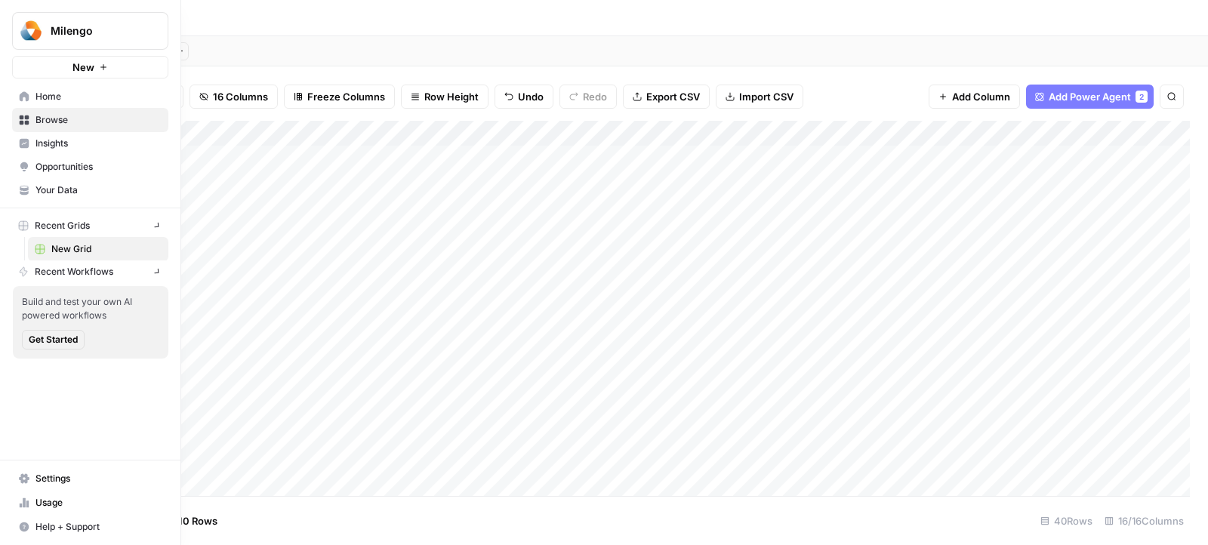
drag, startPoint x: 1075, startPoint y: 137, endPoint x: 39, endPoint y: 215, distance: 1039.4
click at [39, 215] on div "Milengo New Home Browse Insights Opportunities Your Data Recent Grids New Grid …" at bounding box center [604, 272] width 1208 height 545
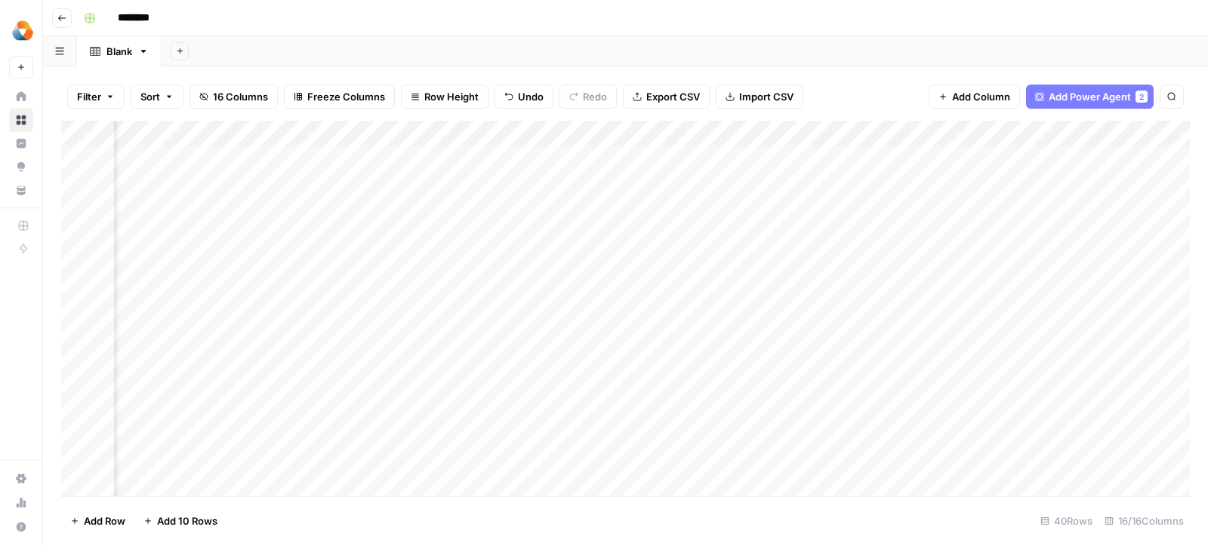
scroll to position [0, 347]
drag, startPoint x: 940, startPoint y: 125, endPoint x: 318, endPoint y: 130, distance: 622.1
click at [318, 130] on div "Add Column" at bounding box center [625, 309] width 1129 height 376
drag, startPoint x: 651, startPoint y: 127, endPoint x: 491, endPoint y: 127, distance: 160.0
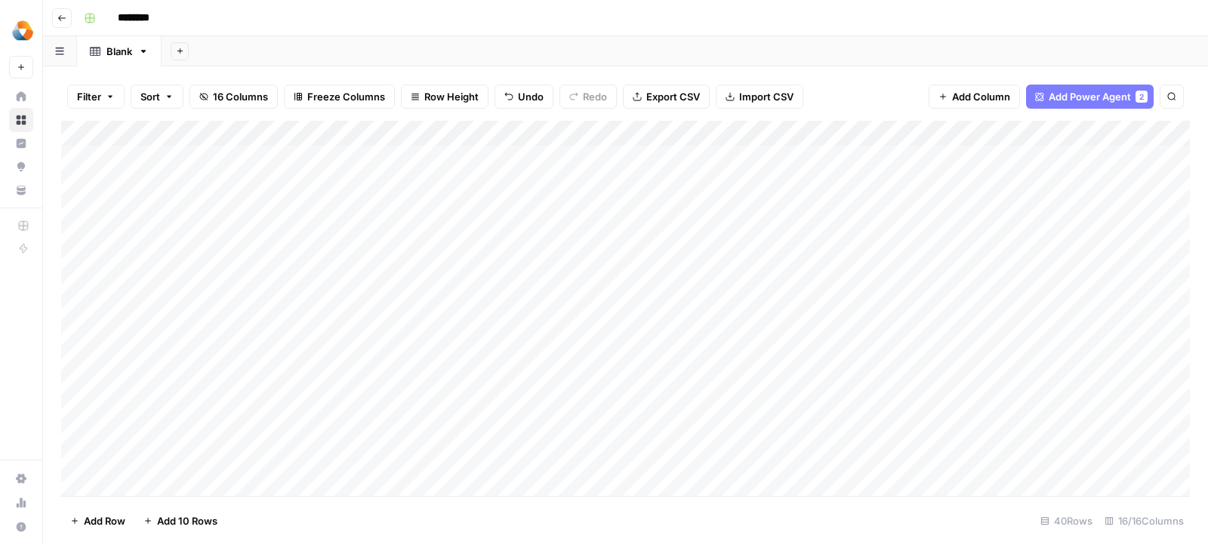
click at [491, 127] on div "Add Column" at bounding box center [625, 309] width 1129 height 376
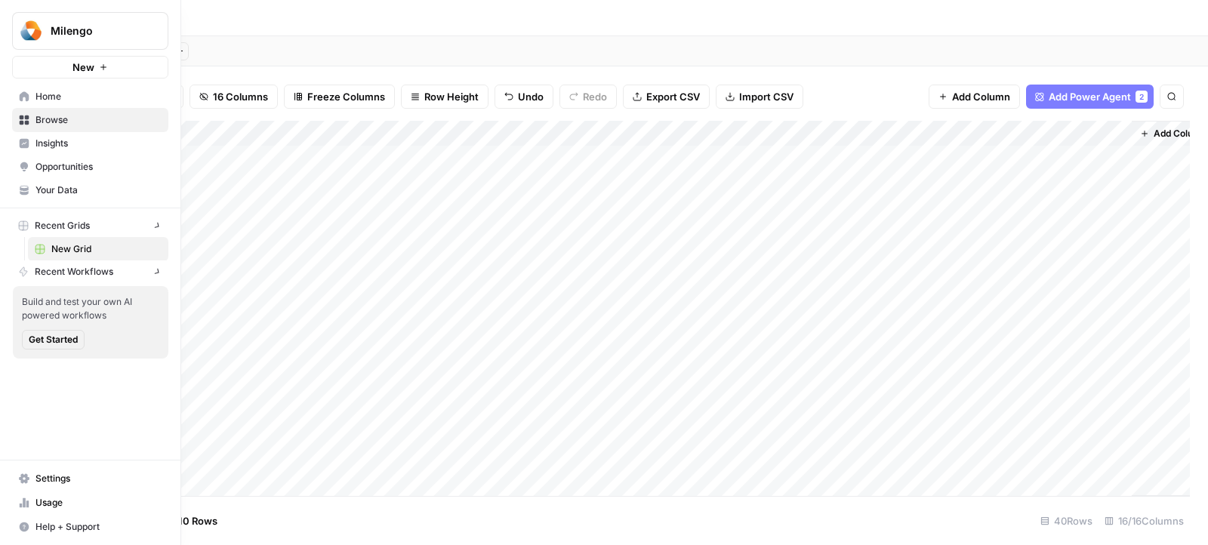
drag, startPoint x: 376, startPoint y: 126, endPoint x: 18, endPoint y: 137, distance: 358.0
click at [17, 137] on div "Milengo New Home Browse Insights Opportunities Your Data Recent Grids New Grid …" at bounding box center [604, 272] width 1208 height 545
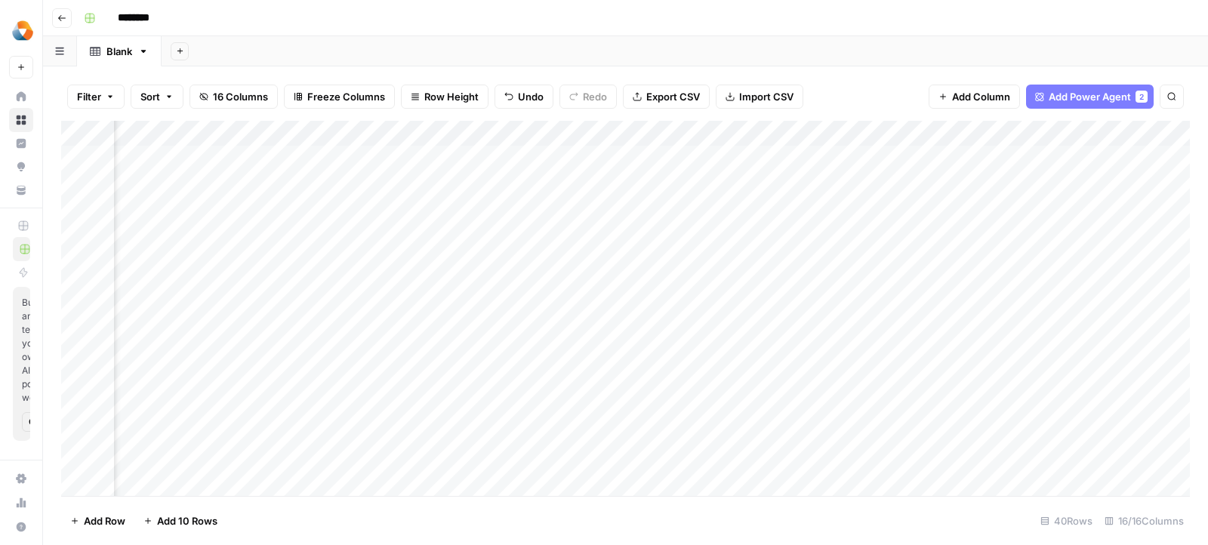
scroll to position [0, 1727]
drag, startPoint x: 870, startPoint y: 137, endPoint x: 306, endPoint y: 177, distance: 565.3
click at [306, 177] on div "Add Column" at bounding box center [625, 309] width 1129 height 376
drag, startPoint x: 894, startPoint y: 135, endPoint x: 278, endPoint y: 138, distance: 616.0
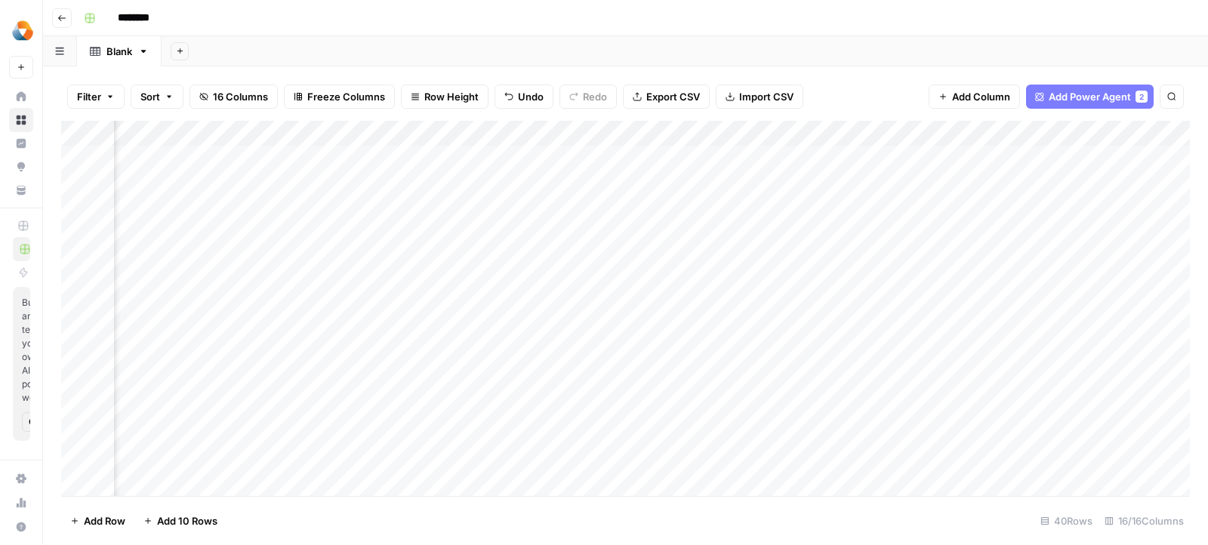
click at [278, 138] on div "Add Column" at bounding box center [625, 309] width 1129 height 376
drag, startPoint x: 1147, startPoint y: 132, endPoint x: 590, endPoint y: 132, distance: 557.1
click at [590, 132] on div "Add Column" at bounding box center [625, 309] width 1129 height 376
click at [441, 136] on div "Add Column" at bounding box center [625, 309] width 1129 height 376
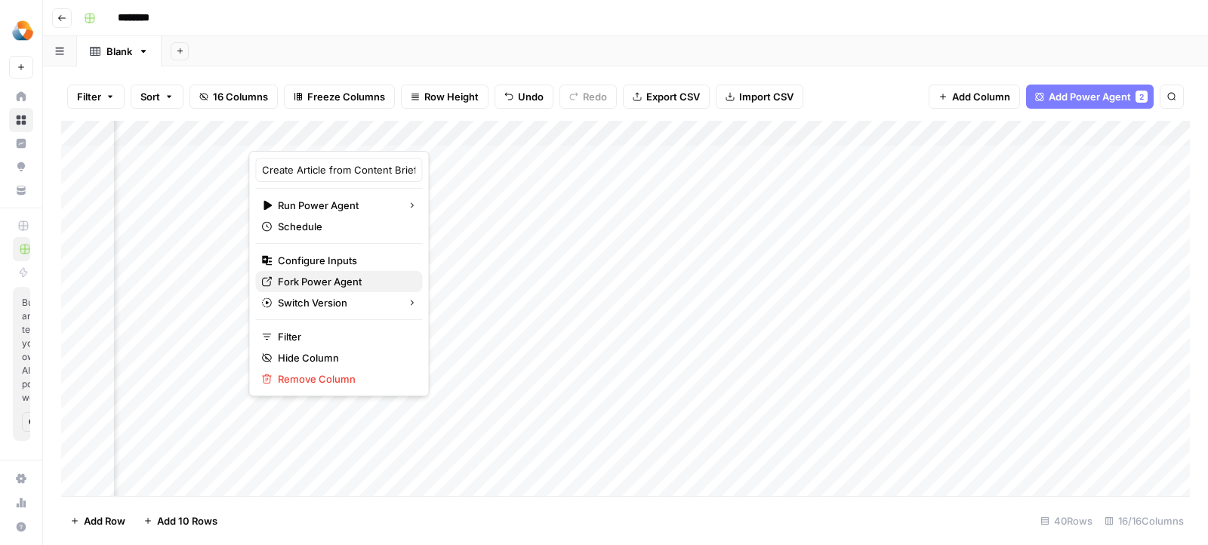
click at [340, 274] on span "Fork Power Agent" at bounding box center [344, 281] width 132 height 15
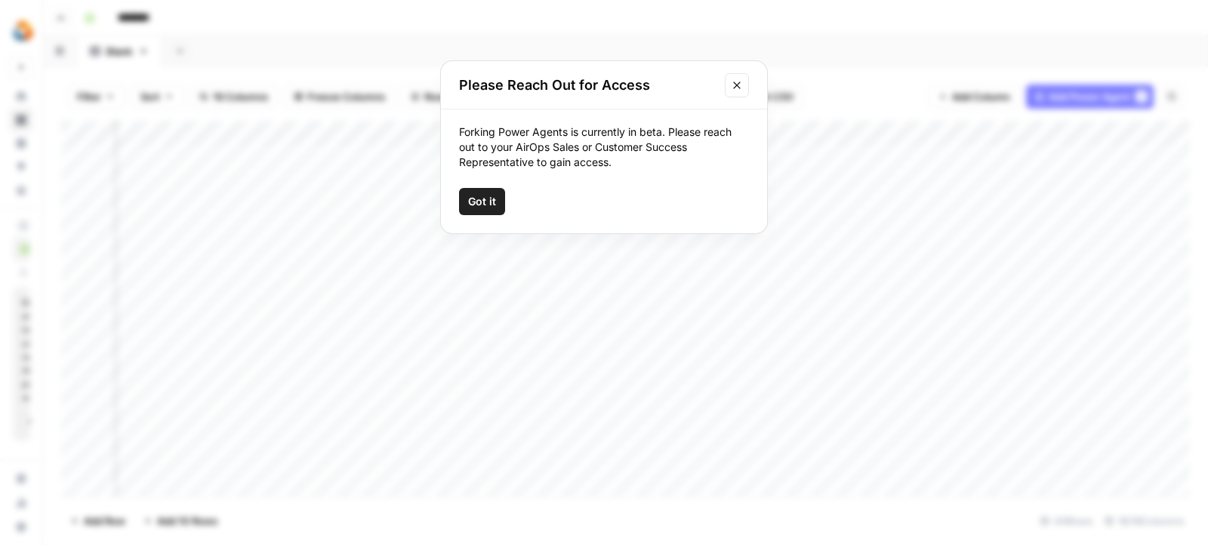
click at [581, 155] on div "Forking Power Agents is currently in beta. Please reach out to your AirOps Sale…" at bounding box center [604, 147] width 290 height 45
click at [738, 89] on icon "Close modal" at bounding box center [737, 85] width 12 height 12
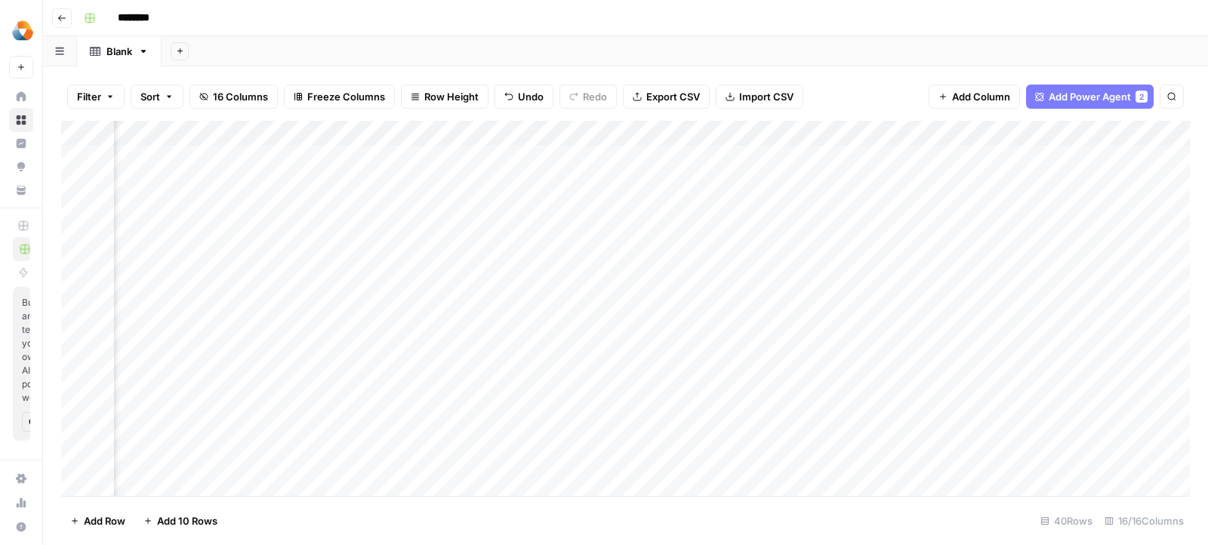
click at [439, 134] on div "Add Column" at bounding box center [625, 309] width 1129 height 376
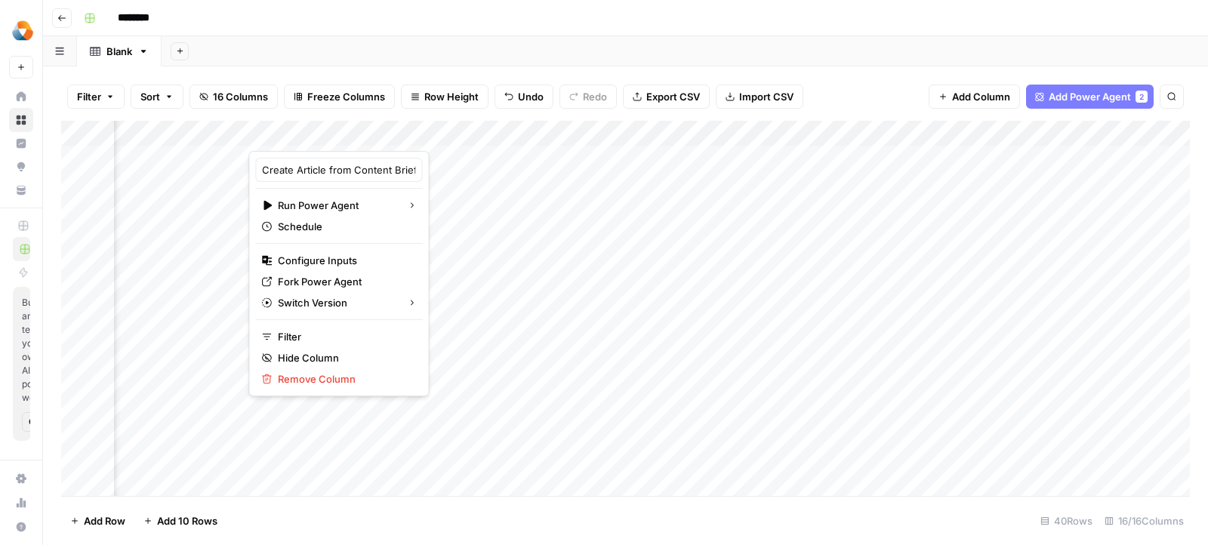
click at [433, 152] on div "Add Column" at bounding box center [625, 309] width 1129 height 376
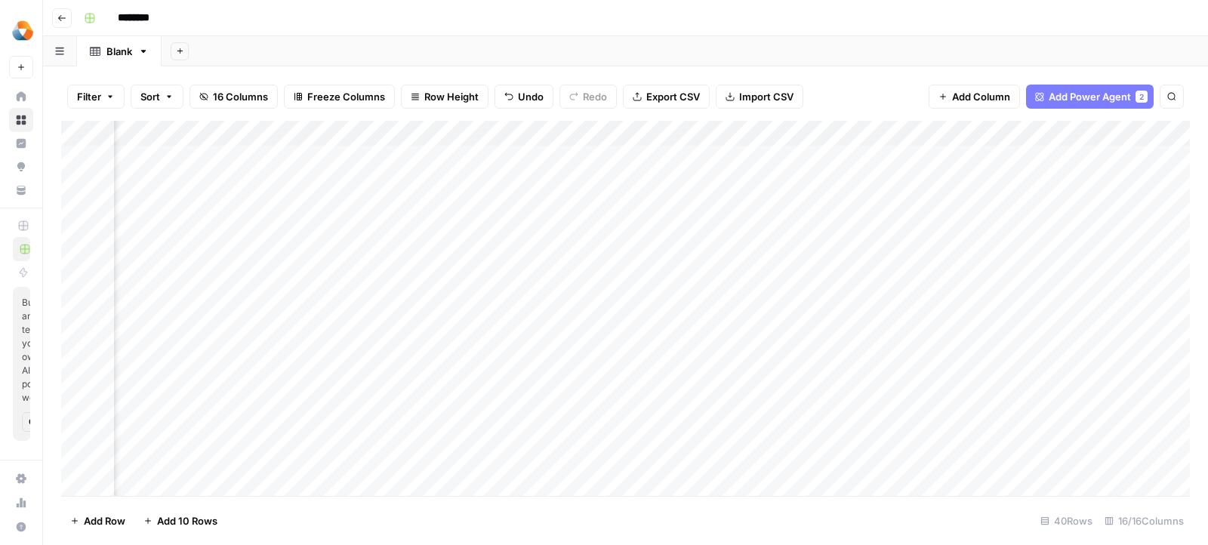
click at [420, 133] on div "Add Column" at bounding box center [625, 309] width 1129 height 376
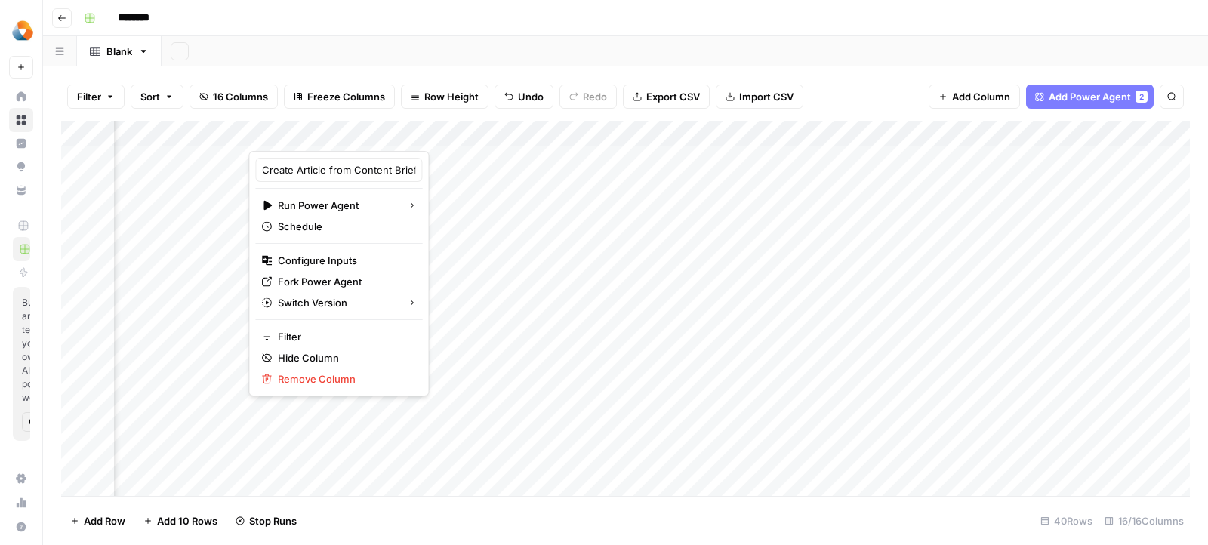
click at [1097, 95] on span "Add Power Agent" at bounding box center [1090, 96] width 82 height 15
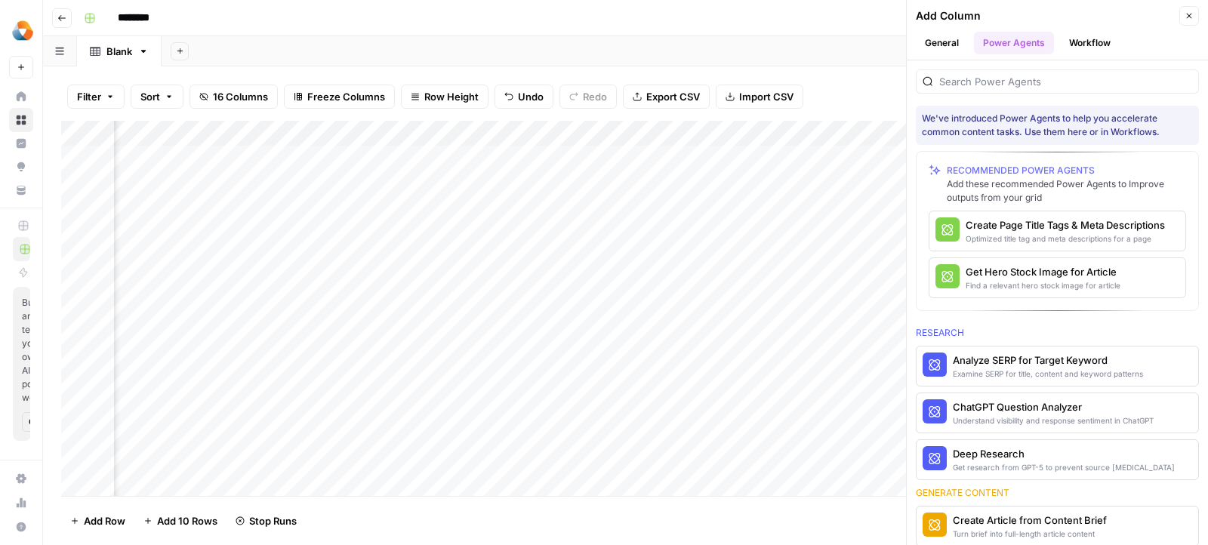
click at [1080, 46] on button "Workflow" at bounding box center [1090, 43] width 60 height 23
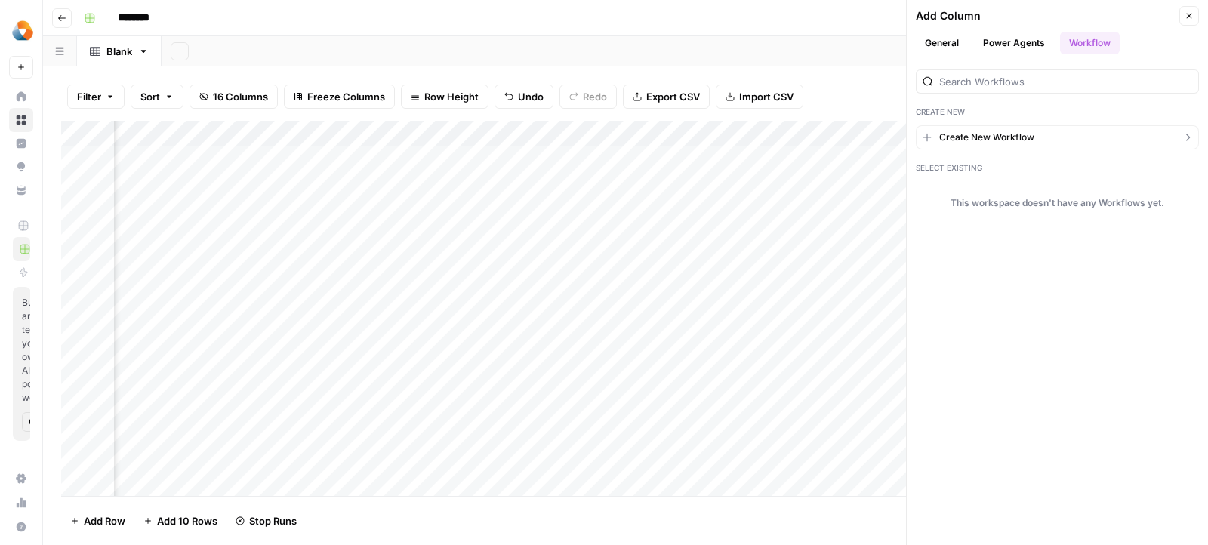
click at [1024, 131] on span "Create New Workflow" at bounding box center [986, 138] width 95 height 14
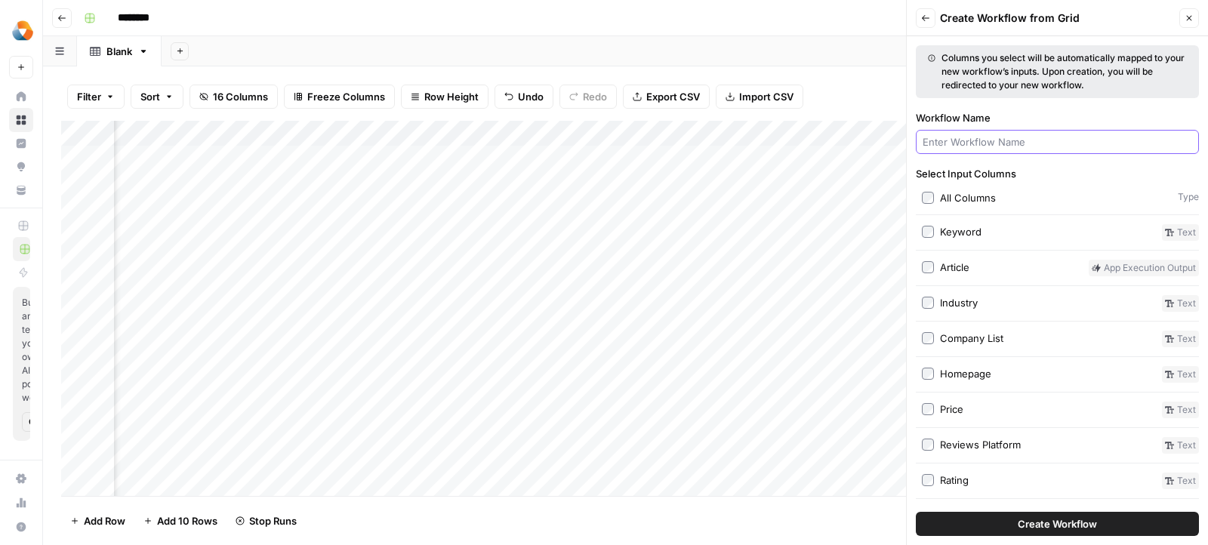
click at [968, 146] on input "Workflow Name" at bounding box center [1058, 141] width 270 height 15
type input "Create Article"
click at [992, 517] on button "Create Workflow" at bounding box center [1057, 524] width 283 height 24
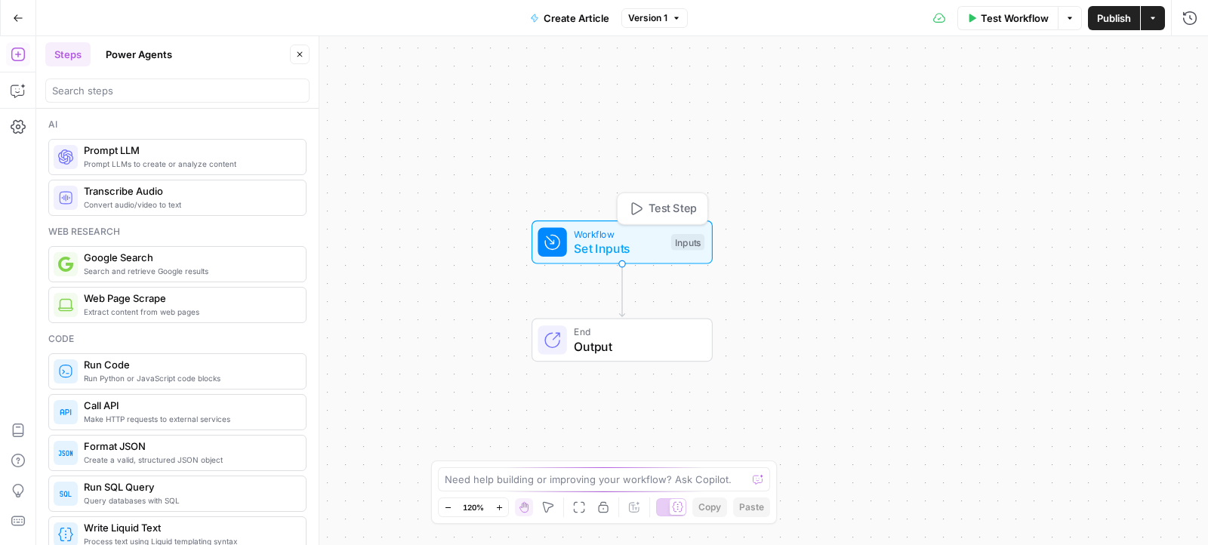
click at [598, 239] on span "Set Inputs" at bounding box center [619, 248] width 90 height 18
click at [680, 247] on div "Inputs" at bounding box center [687, 242] width 33 height 17
click at [611, 247] on span "Set Inputs" at bounding box center [619, 248] width 90 height 18
click at [639, 358] on div "End Output" at bounding box center [621, 341] width 181 height 44
click at [624, 337] on span "Output" at bounding box center [634, 346] width 123 height 18
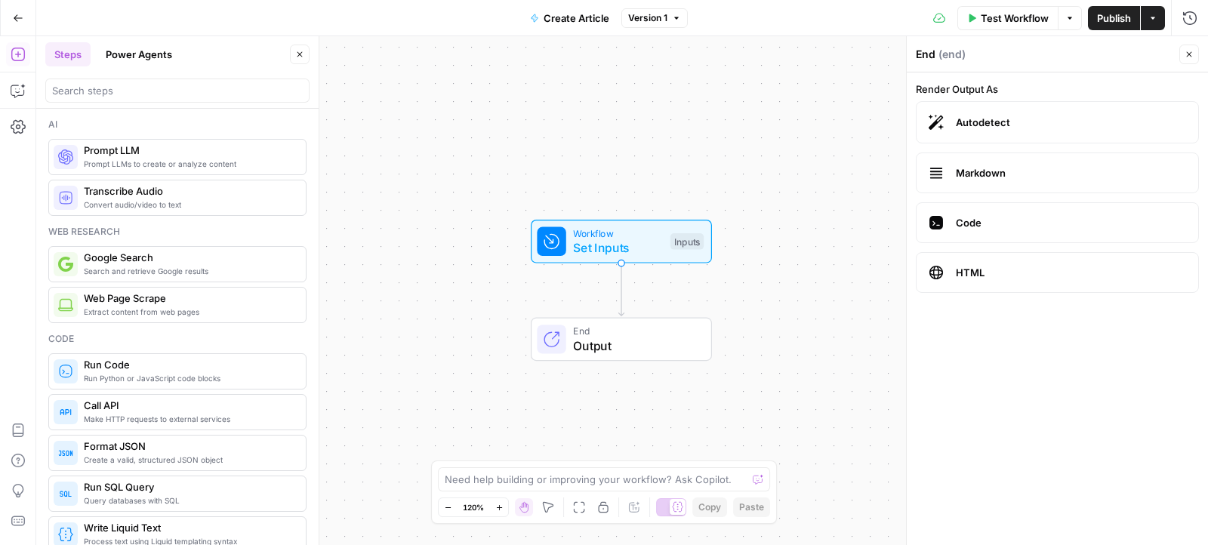
click at [596, 248] on span "Set Inputs" at bounding box center [618, 248] width 90 height 18
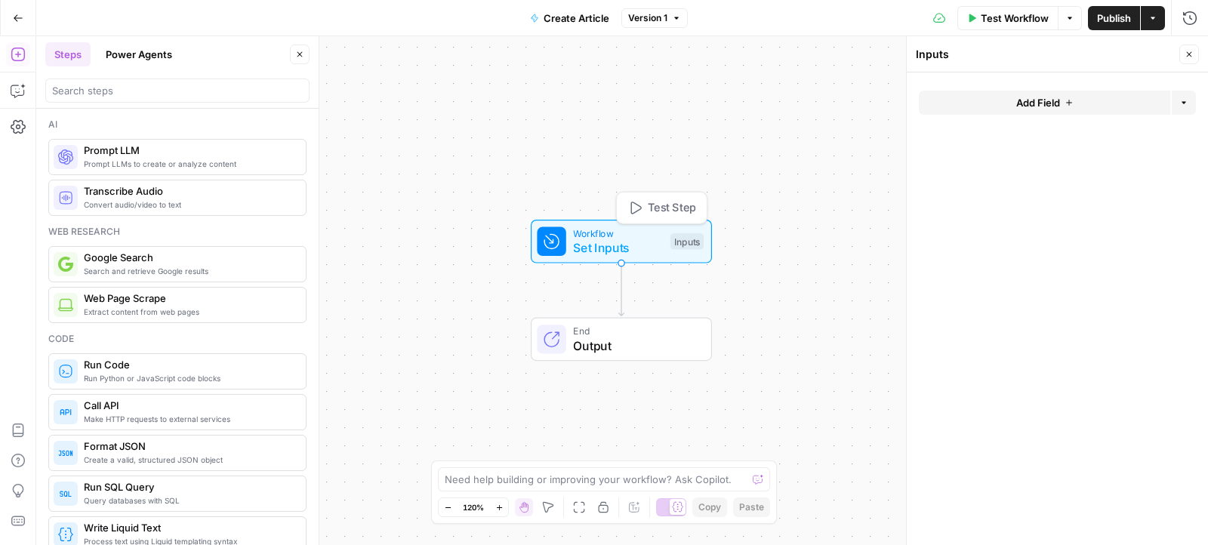
click at [1035, 104] on span "Add Field" at bounding box center [1038, 102] width 44 height 15
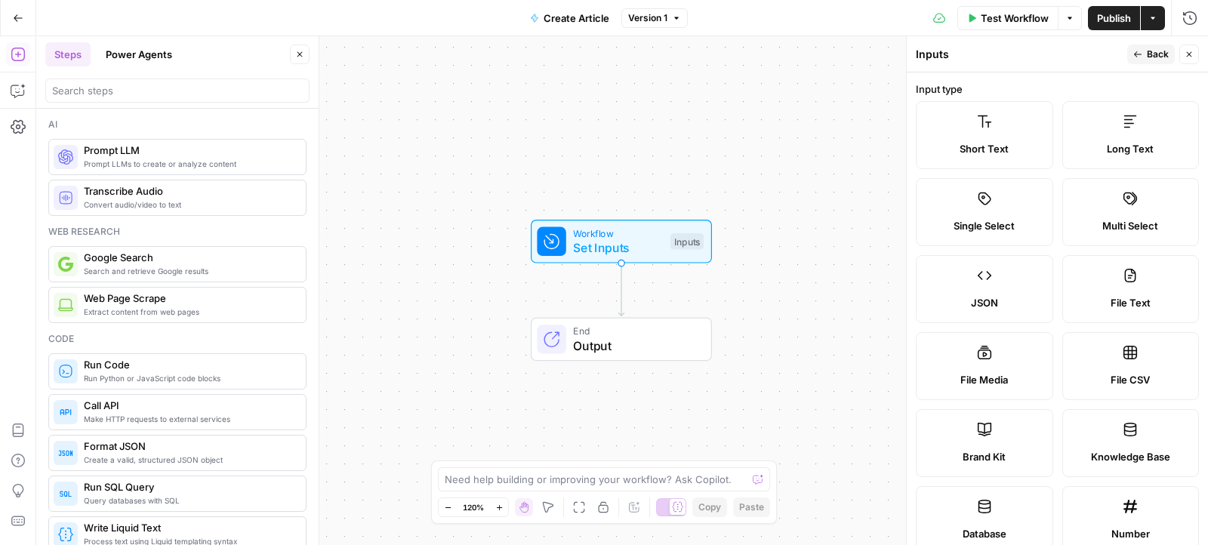
scroll to position [242, 0]
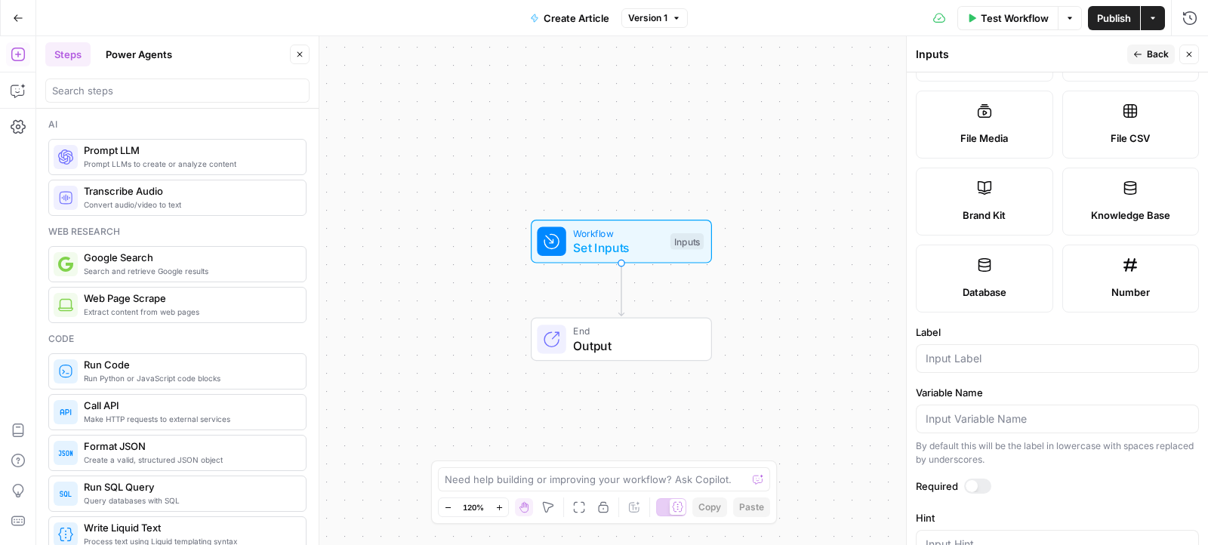
click at [976, 196] on label "Brand Kit" at bounding box center [984, 202] width 137 height 68
click at [984, 352] on input "Label" at bounding box center [1057, 358] width 263 height 15
type input "Brand Kit"
click at [1141, 54] on icon "button" at bounding box center [1137, 54] width 9 height 9
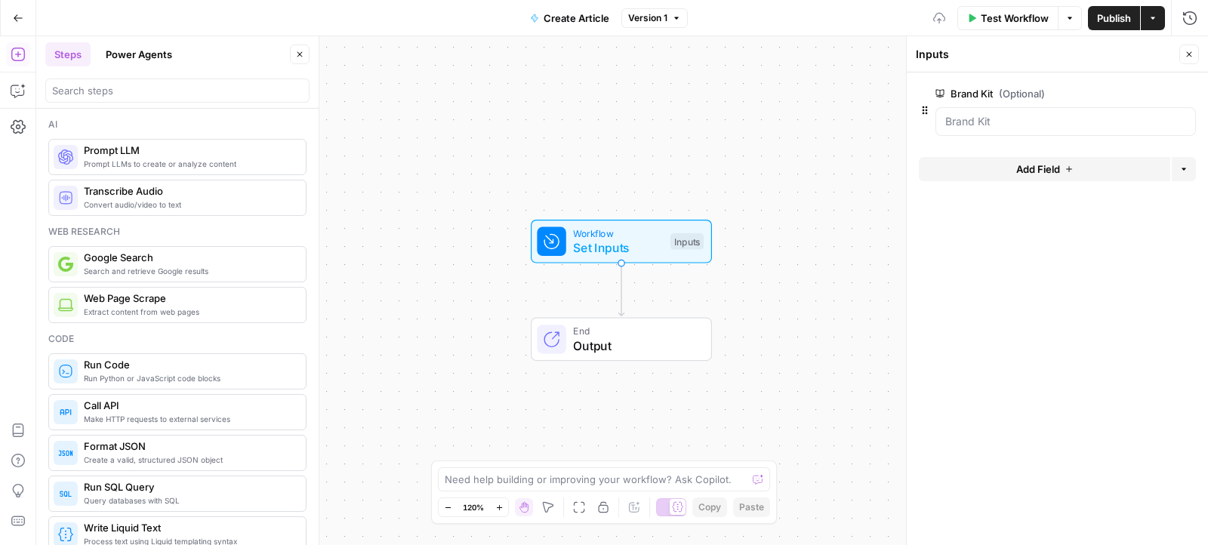
click at [1013, 165] on button "Add Field" at bounding box center [1044, 169] width 251 height 24
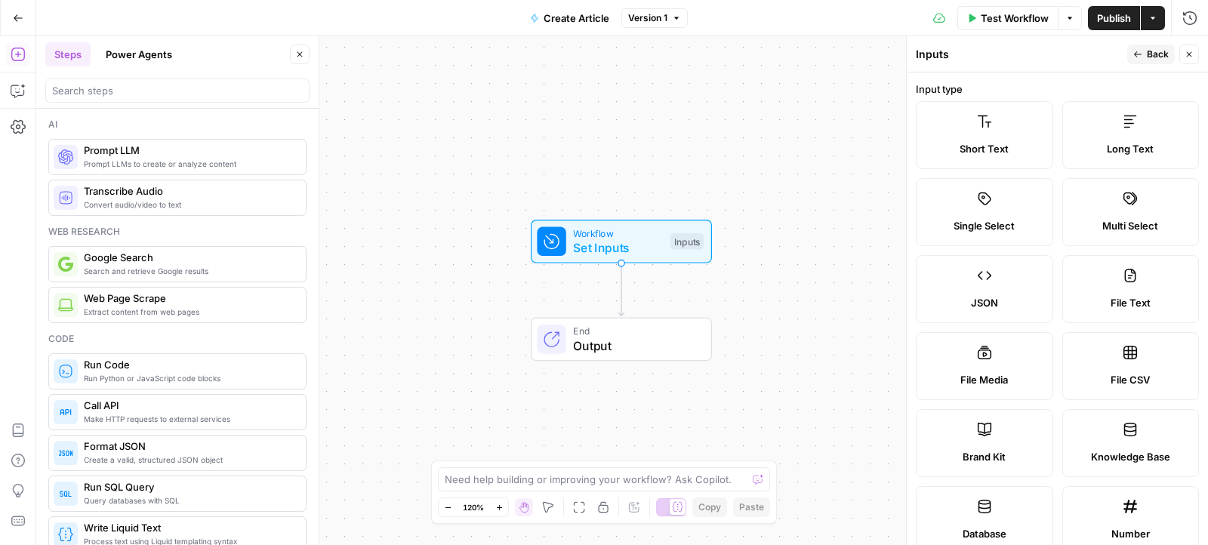
click at [983, 133] on label "Short Text" at bounding box center [984, 135] width 137 height 68
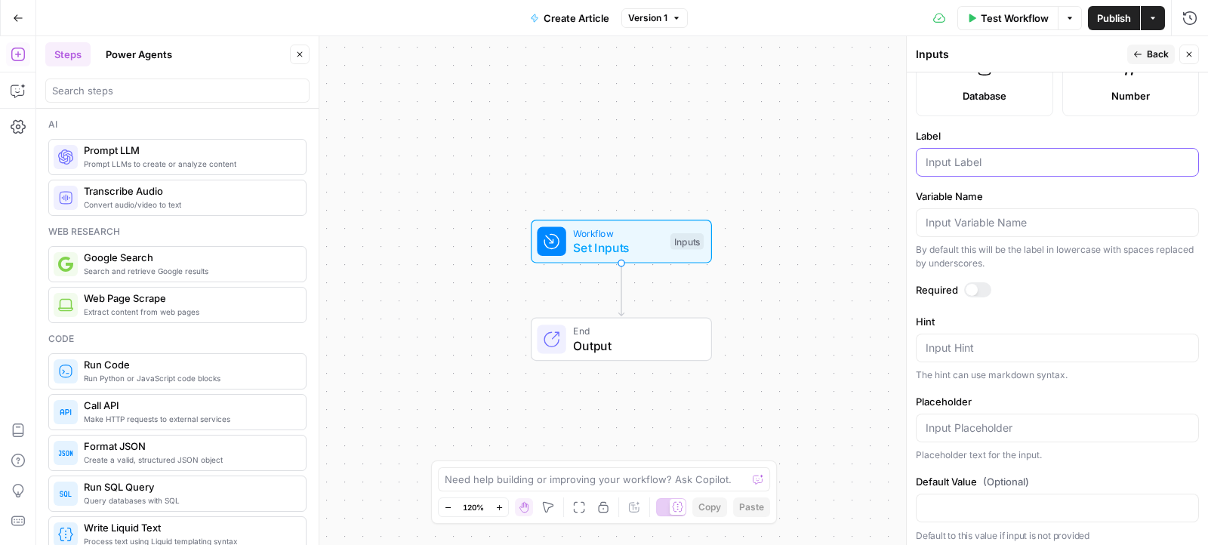
click at [965, 164] on input "Label" at bounding box center [1057, 162] width 263 height 15
type input "Primary Keyword"
click at [1141, 58] on icon "button" at bounding box center [1137, 54] width 9 height 9
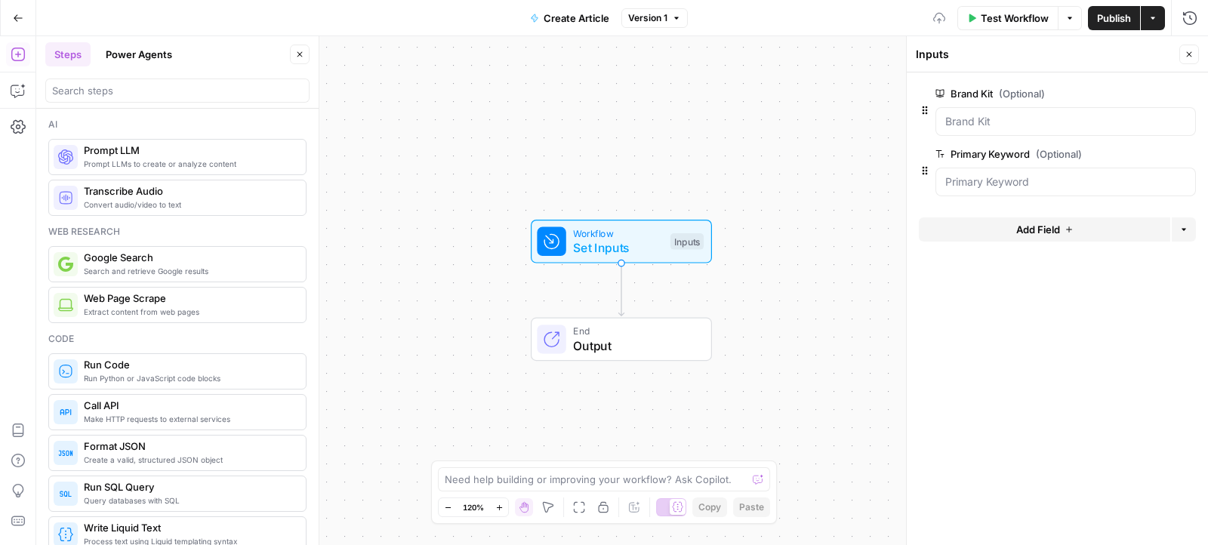
click at [995, 236] on button "Add Field" at bounding box center [1044, 229] width 251 height 24
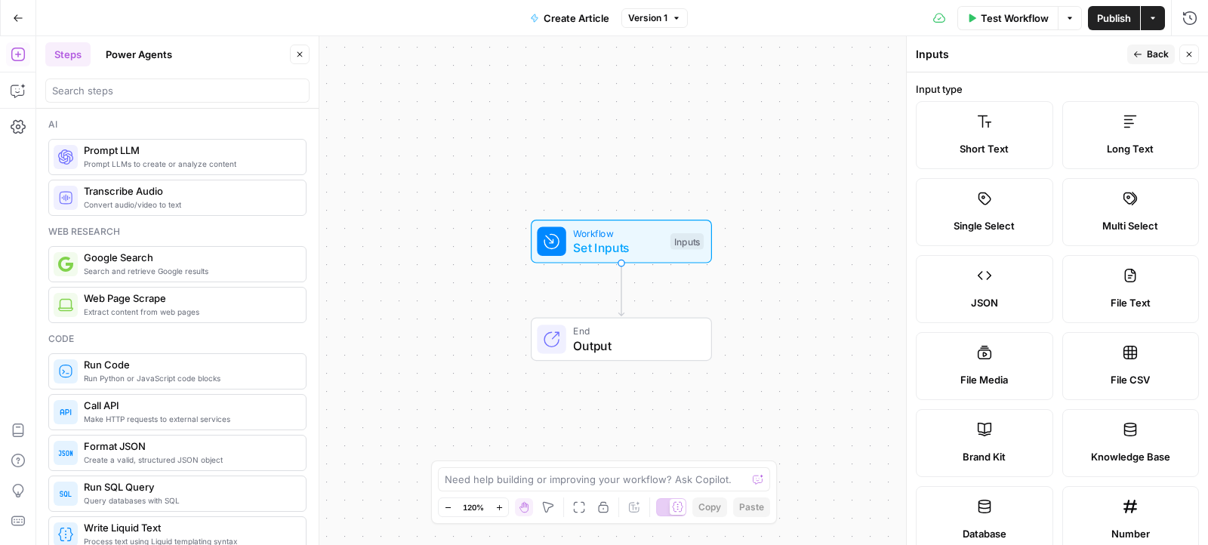
click at [991, 131] on label "Short Text" at bounding box center [984, 135] width 137 height 68
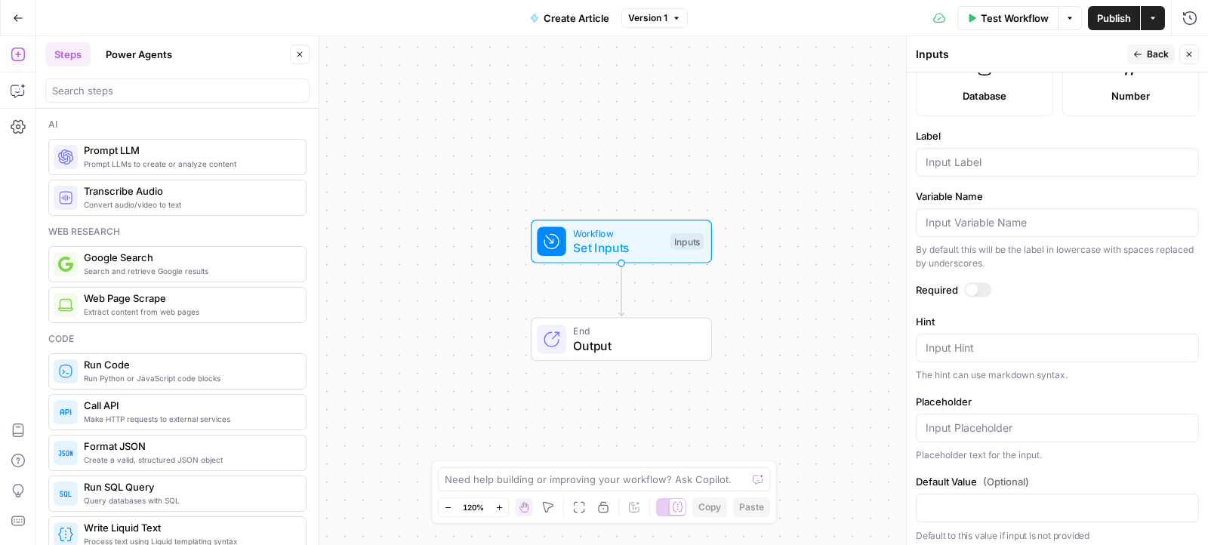
click at [964, 166] on div at bounding box center [1057, 162] width 283 height 29
type input "Industry"
click at [1147, 57] on span "Back" at bounding box center [1158, 55] width 22 height 14
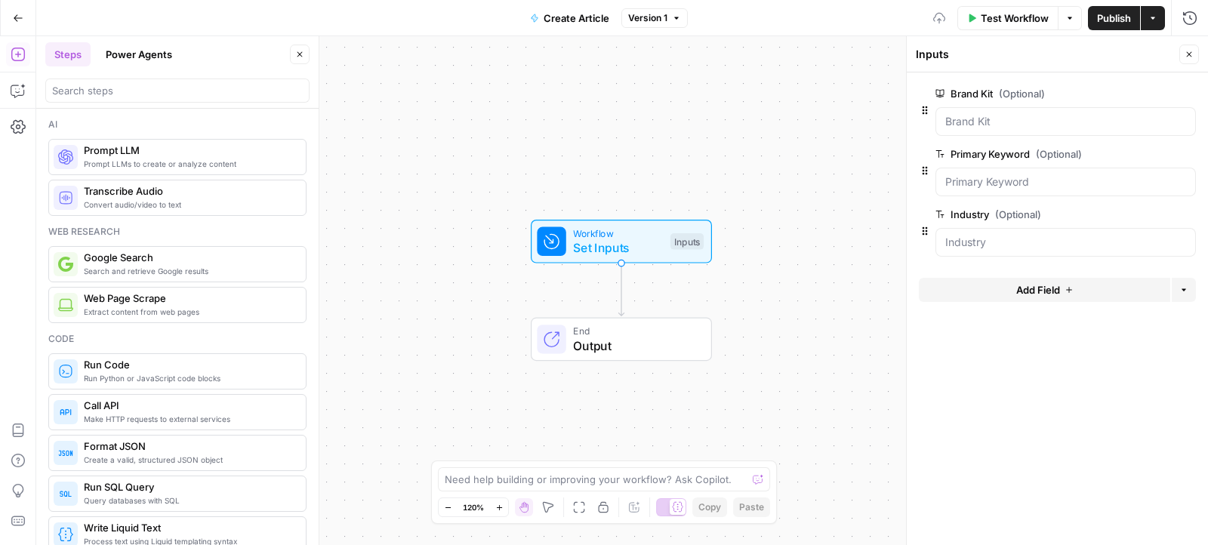
click at [707, 301] on div "Workflow Set Inputs Inputs End Output" at bounding box center [622, 290] width 1172 height 509
click at [148, 111] on div "Ai Prompt LLMs to create or analyze content Prompt LLM Convert audio/video to t…" at bounding box center [177, 327] width 282 height 436
click at [148, 94] on input "search" at bounding box center [177, 90] width 251 height 15
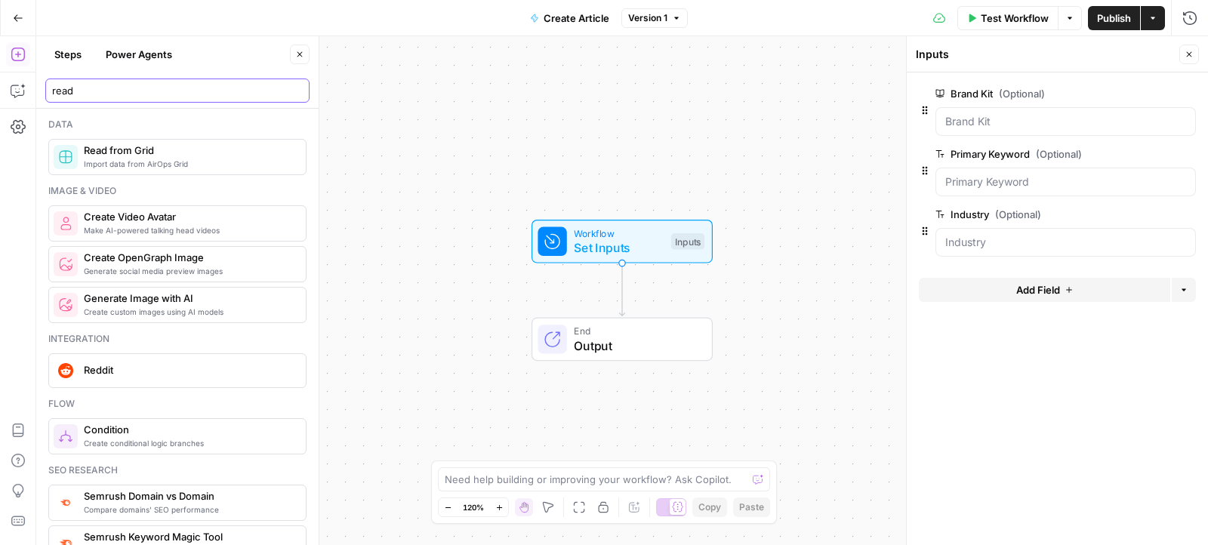
type input "read"
click at [163, 160] on span "Import data from AirOps Grid" at bounding box center [189, 164] width 210 height 12
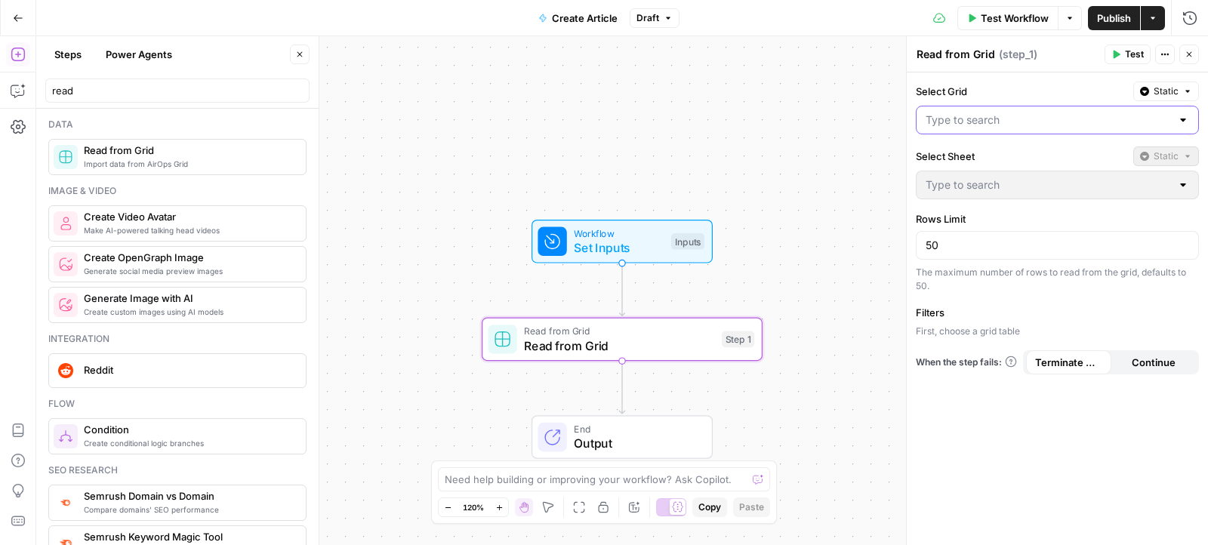
click at [978, 115] on input "Select Grid" at bounding box center [1048, 119] width 245 height 15
click at [969, 153] on span "New Grid" at bounding box center [1054, 156] width 251 height 15
type input "New Grid"
click at [987, 180] on input "Select Sheet" at bounding box center [1048, 184] width 245 height 15
click at [953, 224] on span "Blank" at bounding box center [1054, 219] width 251 height 15
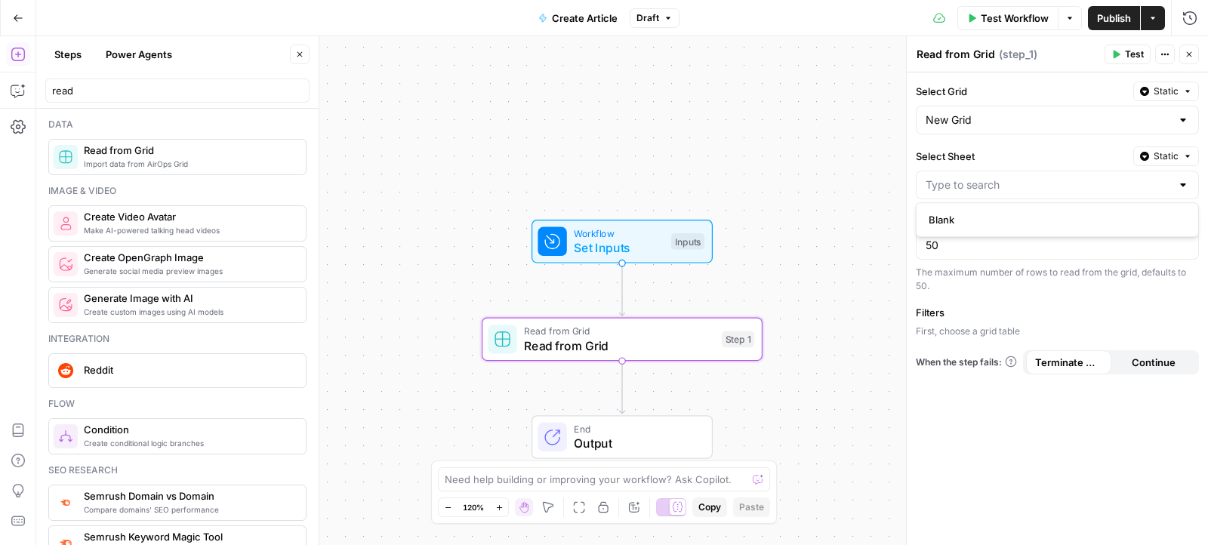
type input "Blank"
click at [1033, 333] on div "Terminate Workflow" at bounding box center [1068, 332] width 94 height 15
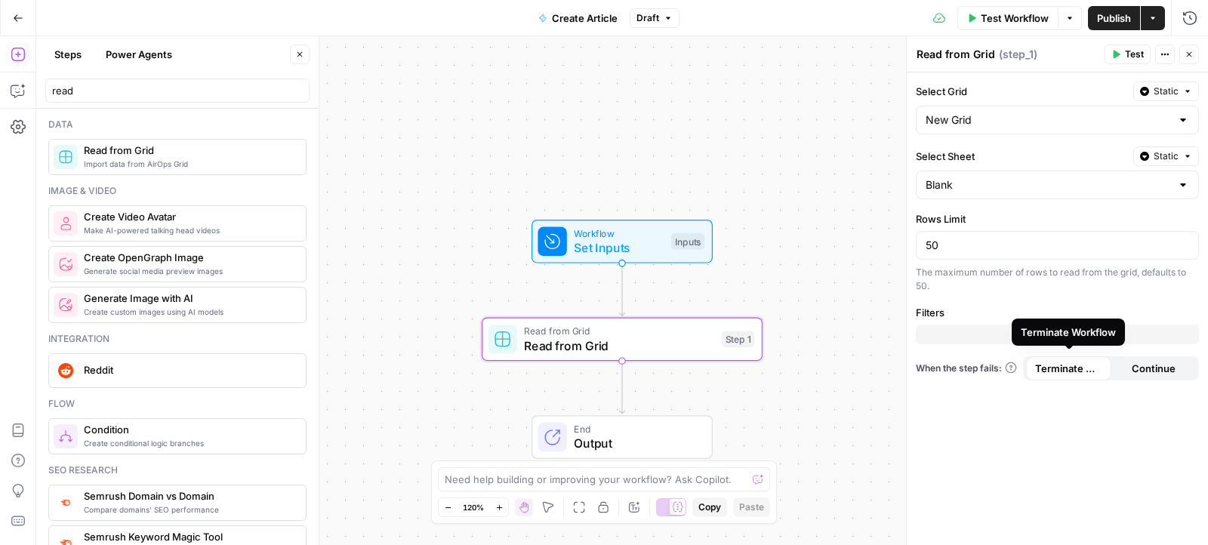
click at [1006, 318] on div "Filters Add Filter" at bounding box center [1057, 324] width 283 height 39
click at [983, 330] on button "Add Filter" at bounding box center [1057, 335] width 283 height 20
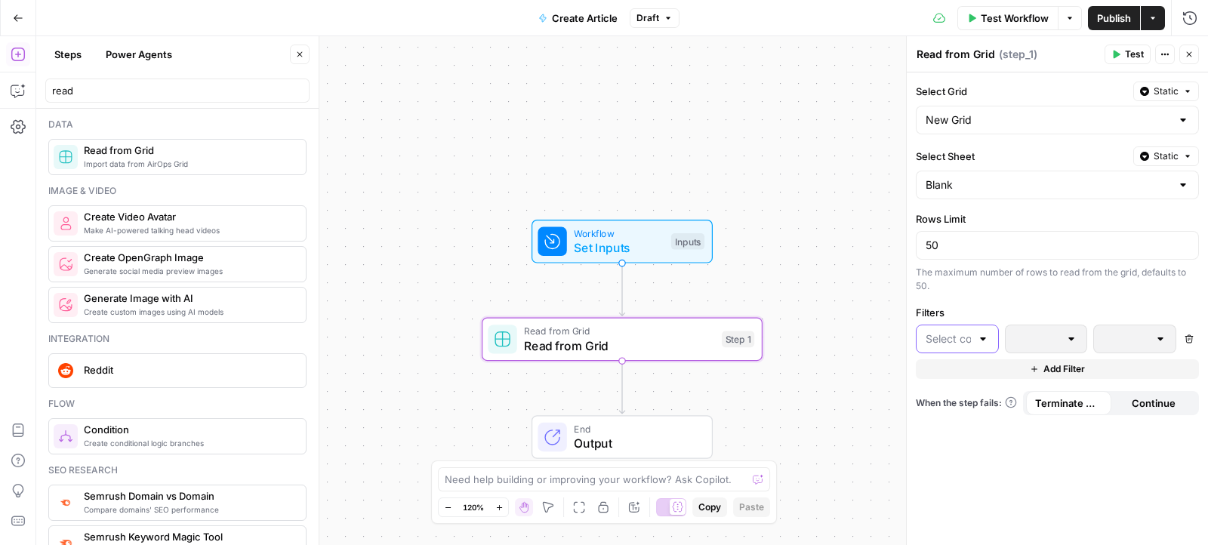
click at [963, 335] on input "text" at bounding box center [948, 338] width 45 height 15
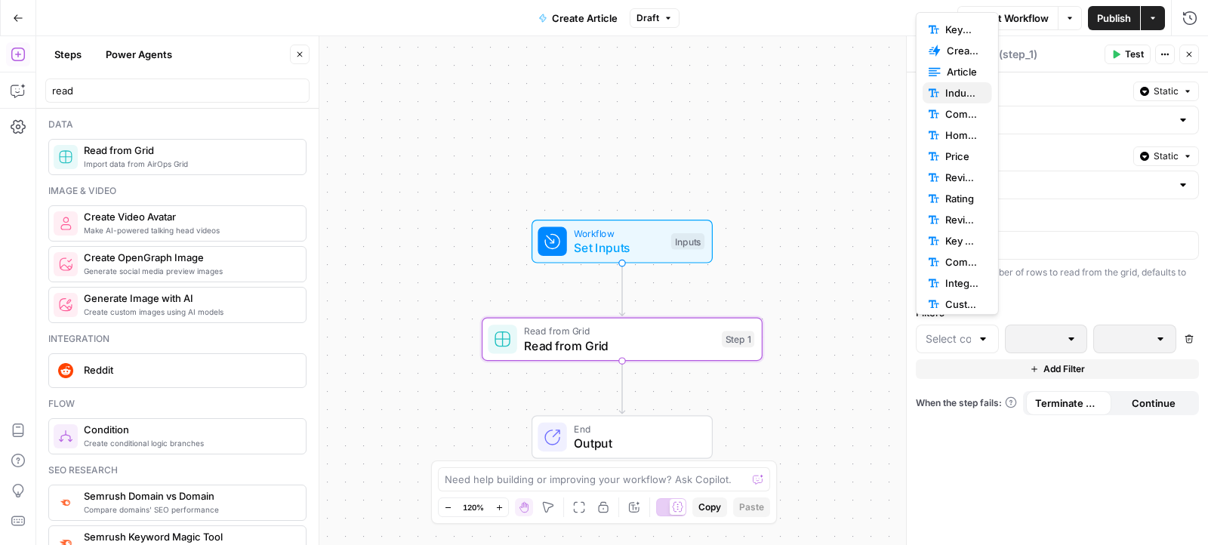
click at [963, 92] on span "Industry" at bounding box center [962, 92] width 35 height 15
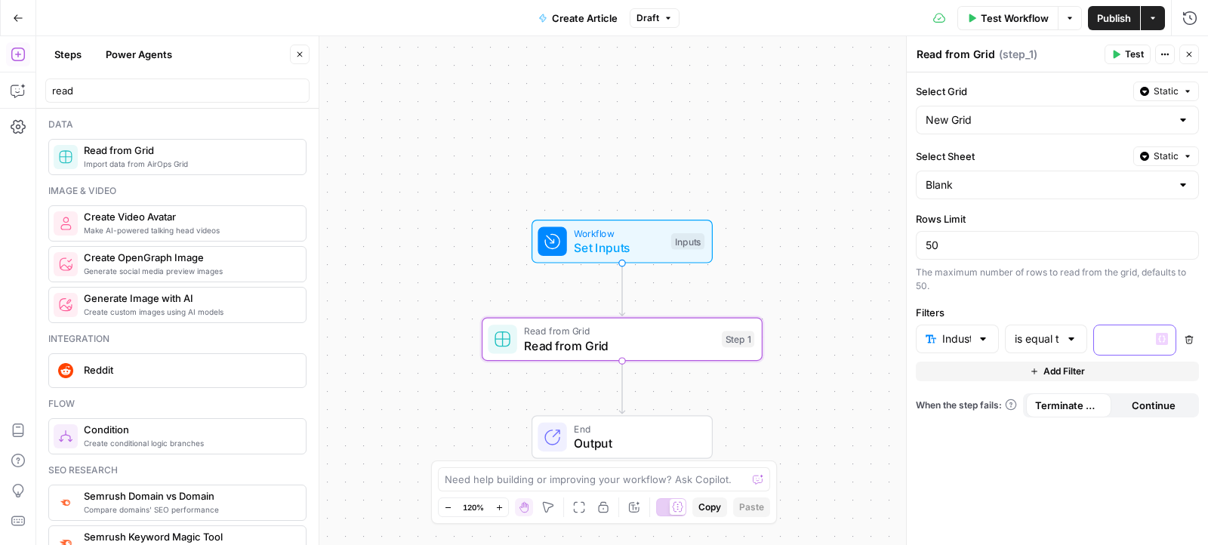
click at [1129, 332] on p at bounding box center [1122, 338] width 39 height 15
click at [1158, 340] on div "“/” to reference Variables Menu" at bounding box center [1162, 339] width 12 height 12
click at [1160, 337] on icon "button" at bounding box center [1162, 339] width 8 height 7
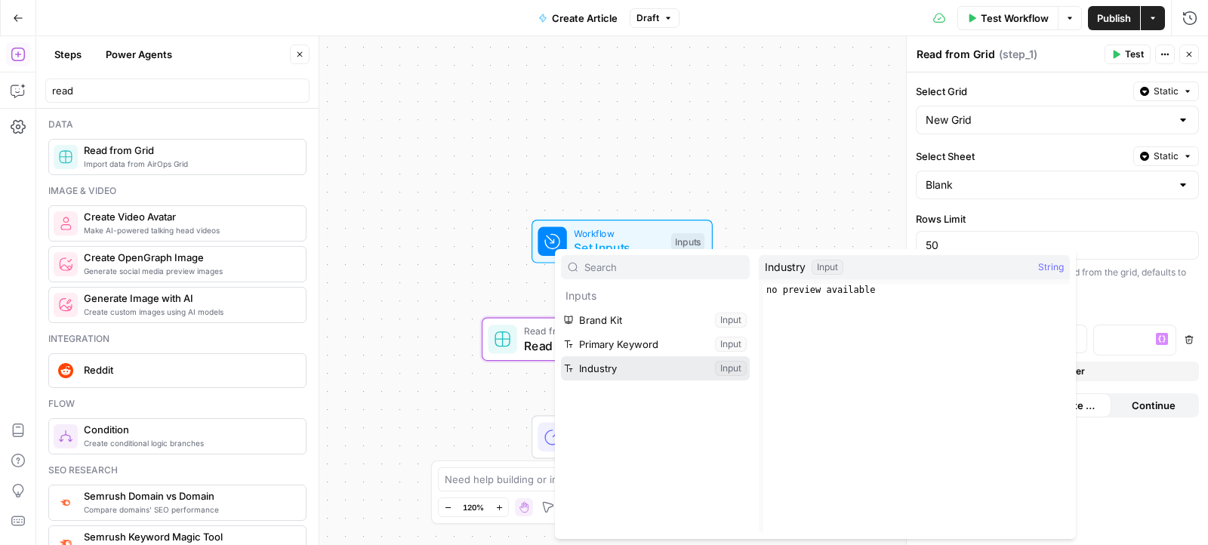
click at [631, 365] on button "Select variable Industry" at bounding box center [655, 368] width 189 height 24
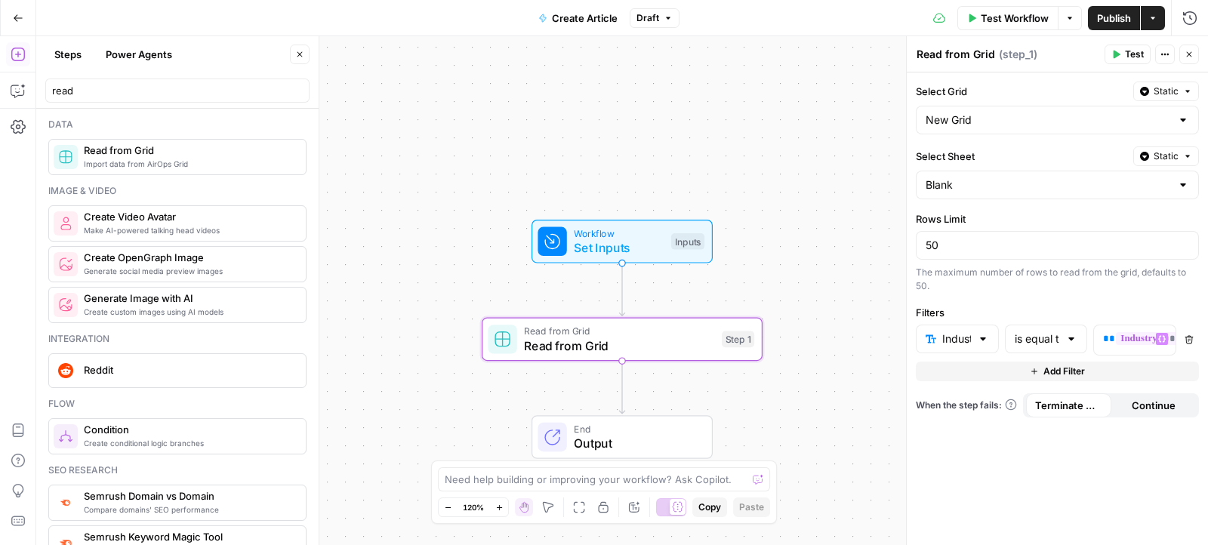
click at [186, 75] on div "read" at bounding box center [177, 87] width 264 height 30
click at [185, 82] on div "read" at bounding box center [177, 91] width 264 height 24
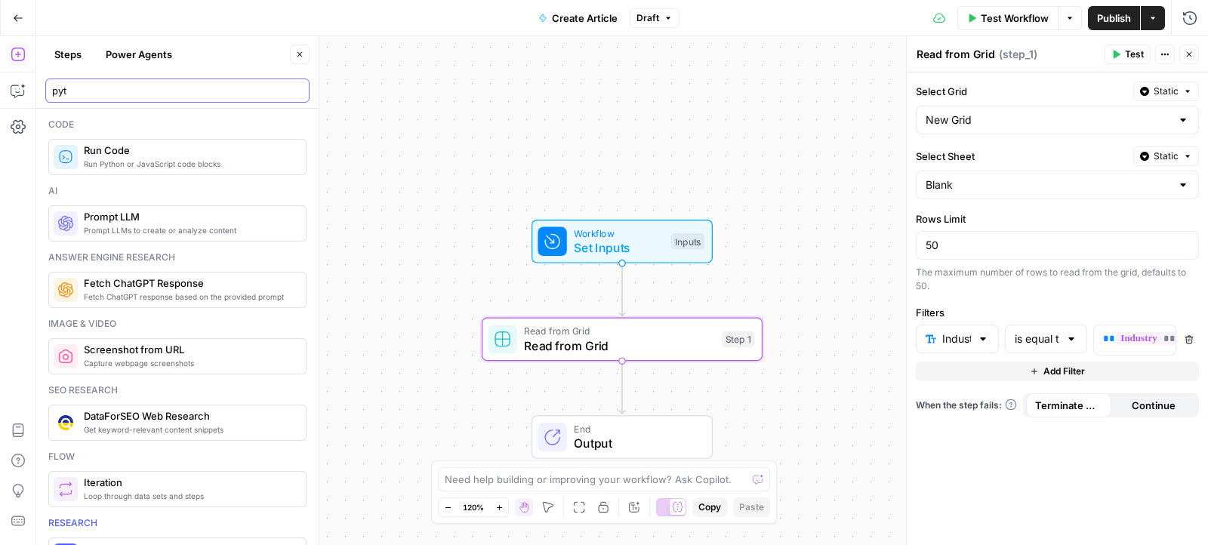
type input "pyt"
click at [188, 162] on span "Run Python or JavaScript code blocks" at bounding box center [189, 164] width 210 height 12
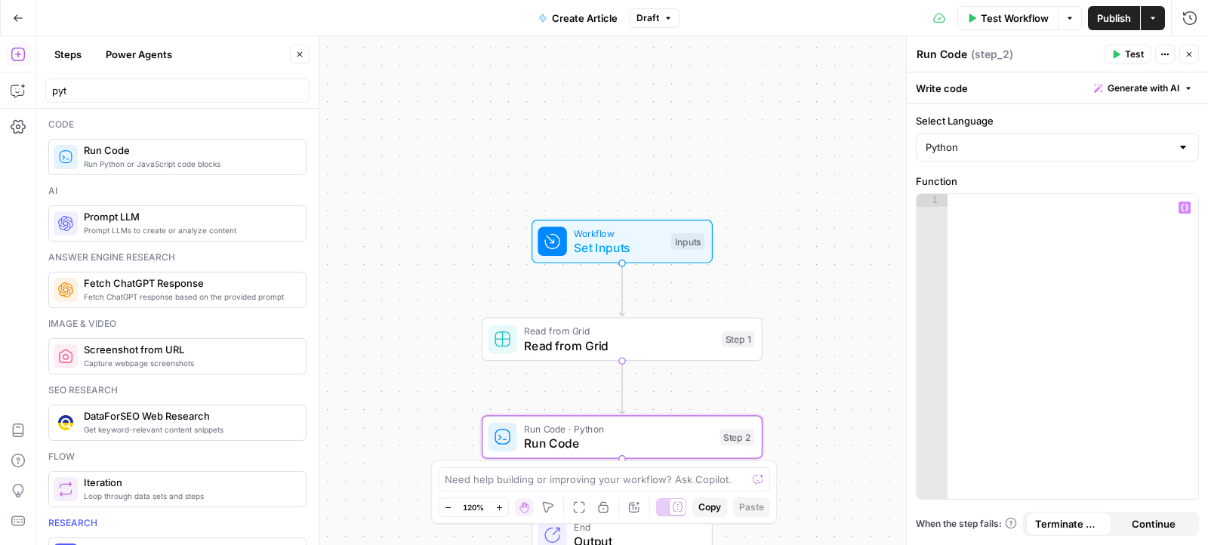
click at [1041, 246] on div at bounding box center [1072, 360] width 251 height 332
paste textarea "**********"
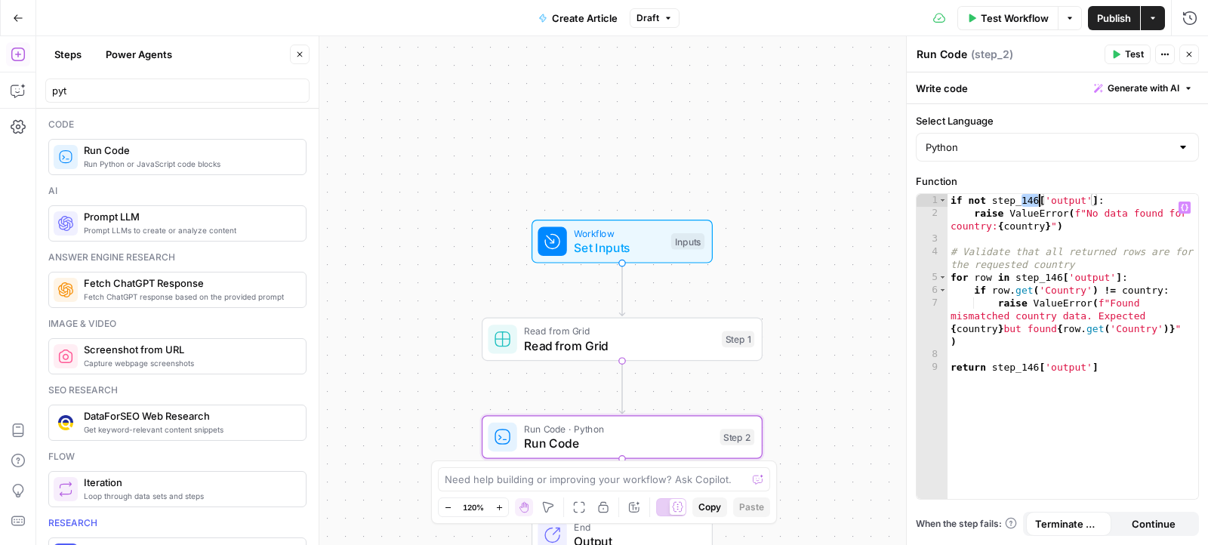
drag, startPoint x: 1021, startPoint y: 200, endPoint x: 1037, endPoint y: 200, distance: 15.9
click at [1037, 200] on div "if not step_146 [ 'output' ] : raise ValueError ( f"No data found for country: …" at bounding box center [1072, 360] width 251 height 332
click at [1077, 267] on div "if not step_1 [ 'output' ] : raise ValueError ( f"No data found for country: { …" at bounding box center [1072, 360] width 251 height 332
drag, startPoint x: 1047, startPoint y: 275, endPoint x: 1058, endPoint y: 275, distance: 10.6
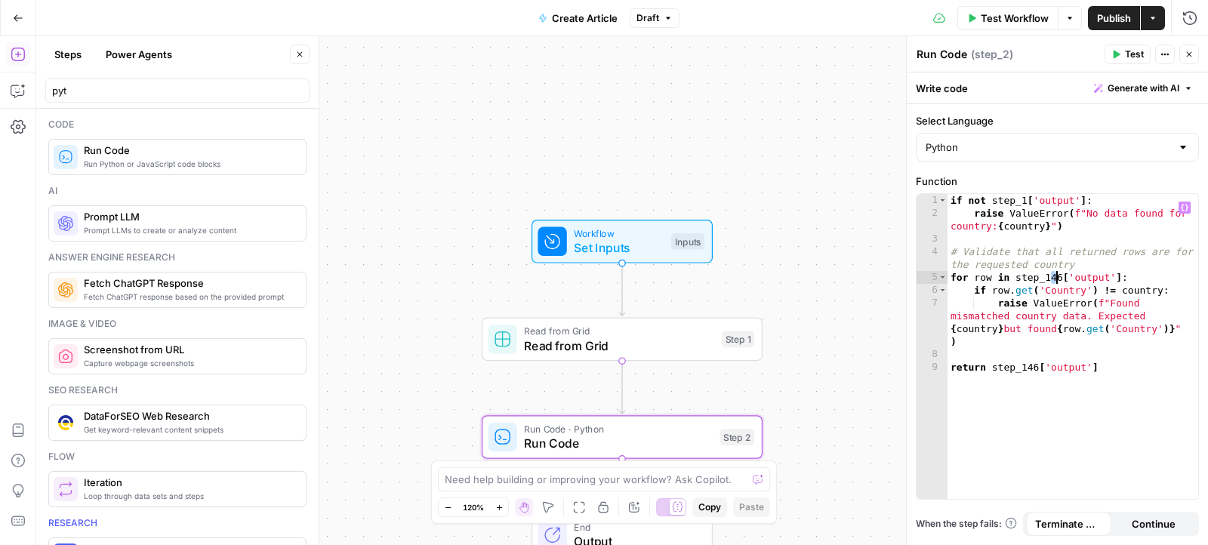
click at [1058, 275] on div "if not step_1 [ 'output' ] : raise ValueError ( f"No data found for country: { …" at bounding box center [1072, 360] width 251 height 332
click at [1067, 247] on div "if not step_1 [ 'output' ] : raise ValueError ( f"No data found for country: { …" at bounding box center [1072, 360] width 251 height 332
click at [1037, 229] on div "if not step_1 [ 'output' ] : raise ValueError ( f"No data found for country: { …" at bounding box center [1072, 360] width 251 height 332
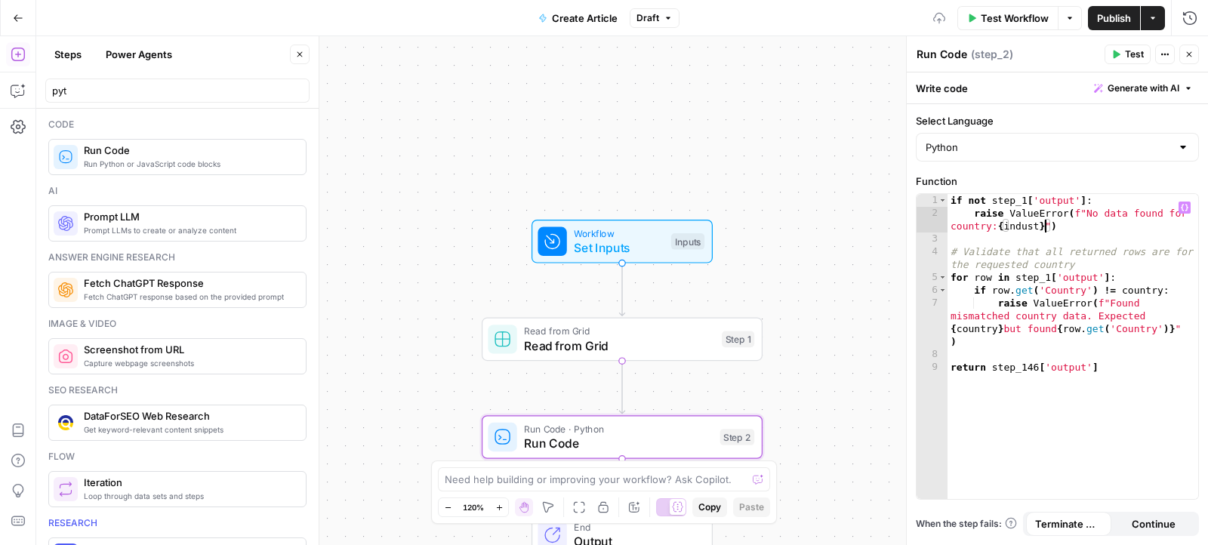
scroll to position [0, 26]
type textarea "**********"
click at [639, 251] on span "Set Inputs" at bounding box center [619, 248] width 90 height 18
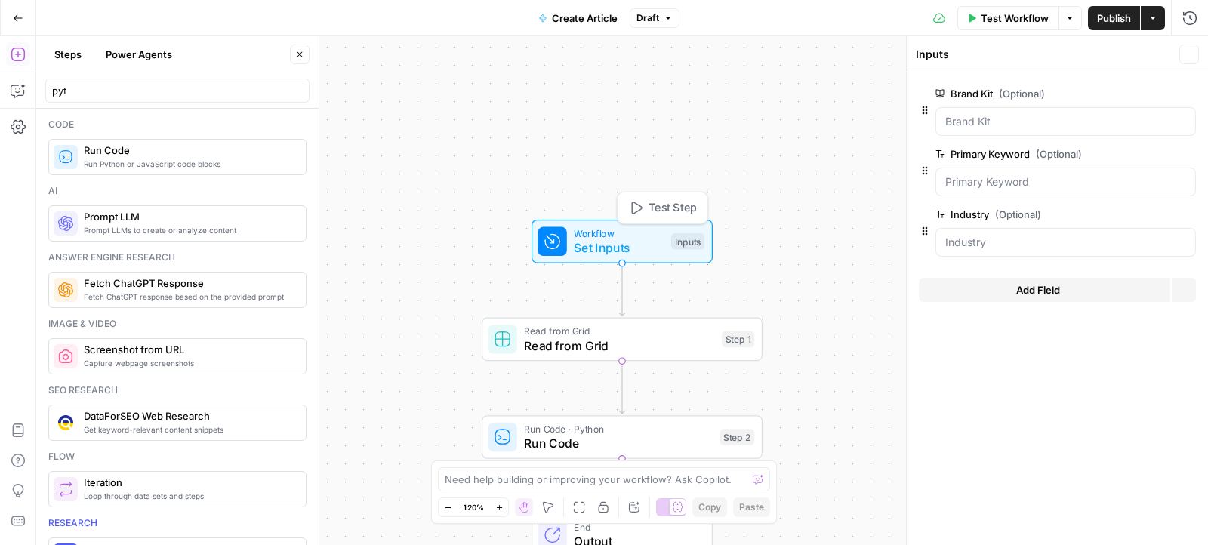
click at [619, 350] on span "Read from Grid" at bounding box center [619, 346] width 190 height 18
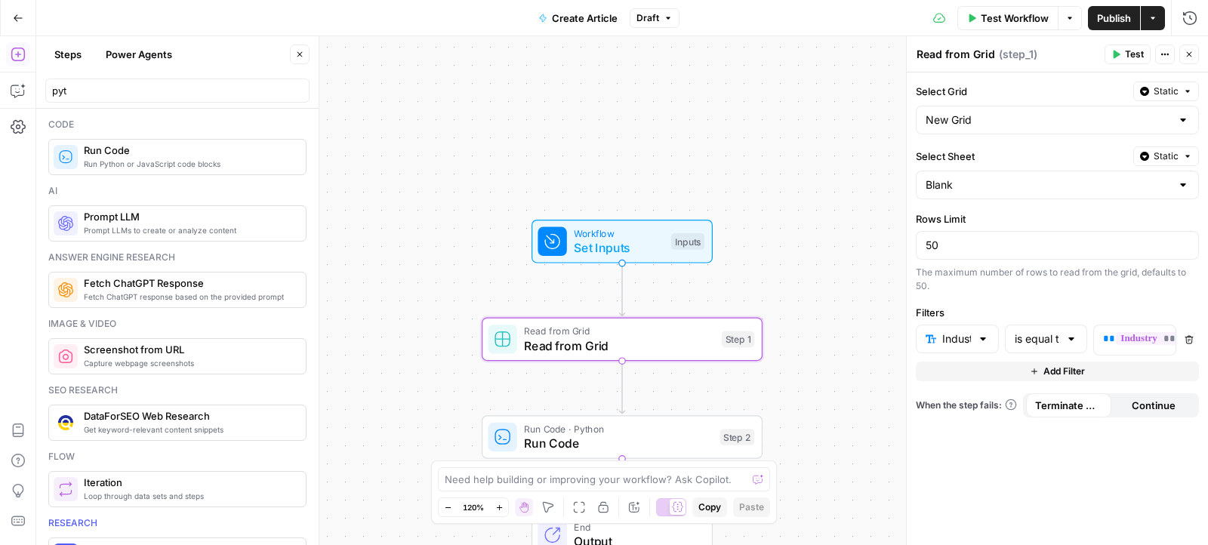
click at [635, 448] on span "Run Code" at bounding box center [618, 443] width 189 height 18
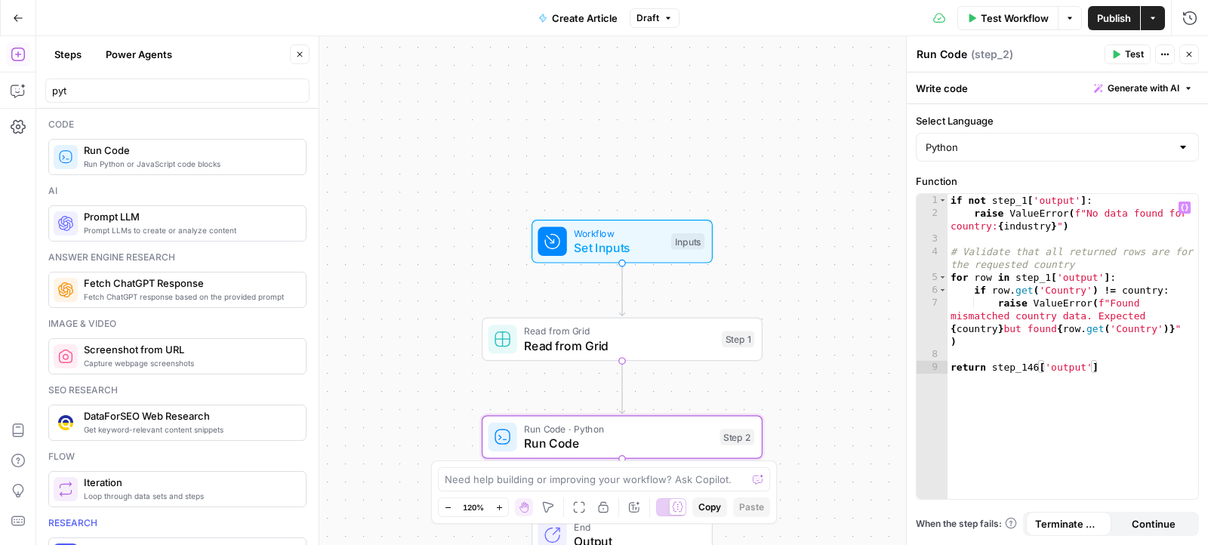
click at [1062, 291] on div "if not step_1 [ 'output' ] : raise ValueError ( f"No data found for country: { …" at bounding box center [1072, 360] width 251 height 332
click at [1138, 289] on div "if not step_1 [ 'output' ] : raise ValueError ( f"No data found for country: { …" at bounding box center [1072, 360] width 251 height 332
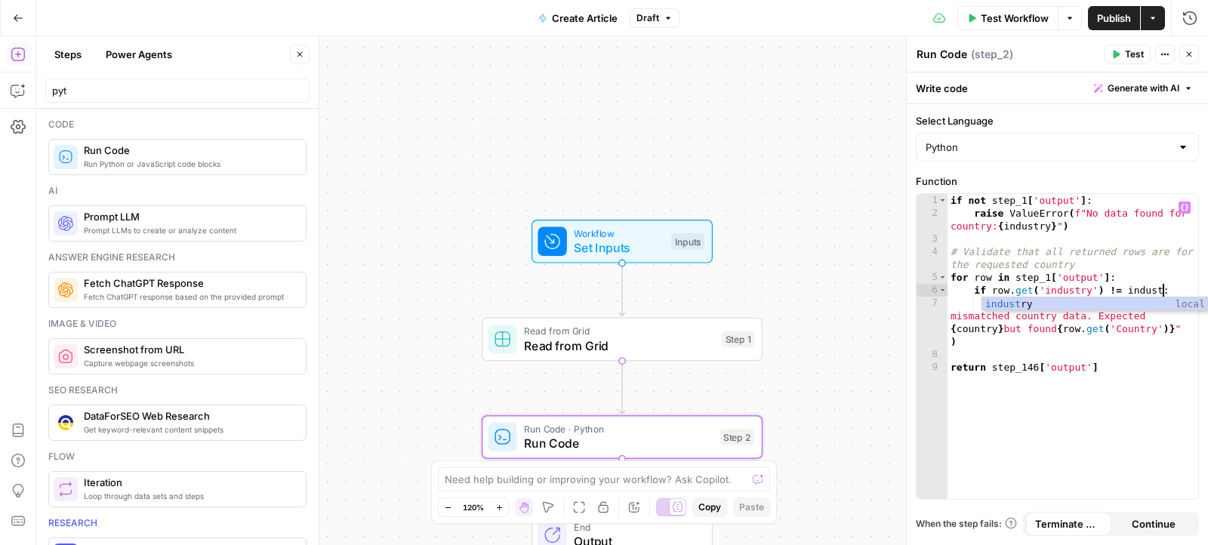
scroll to position [0, 17]
click at [1054, 318] on div "if not step_1 [ 'output' ] : raise ValueError ( f"No data found for country: { …" at bounding box center [1072, 360] width 251 height 332
click at [1027, 310] on div "if not step_1 [ 'output' ] : raise ValueError ( f"No data found for country: { …" at bounding box center [1072, 360] width 251 height 332
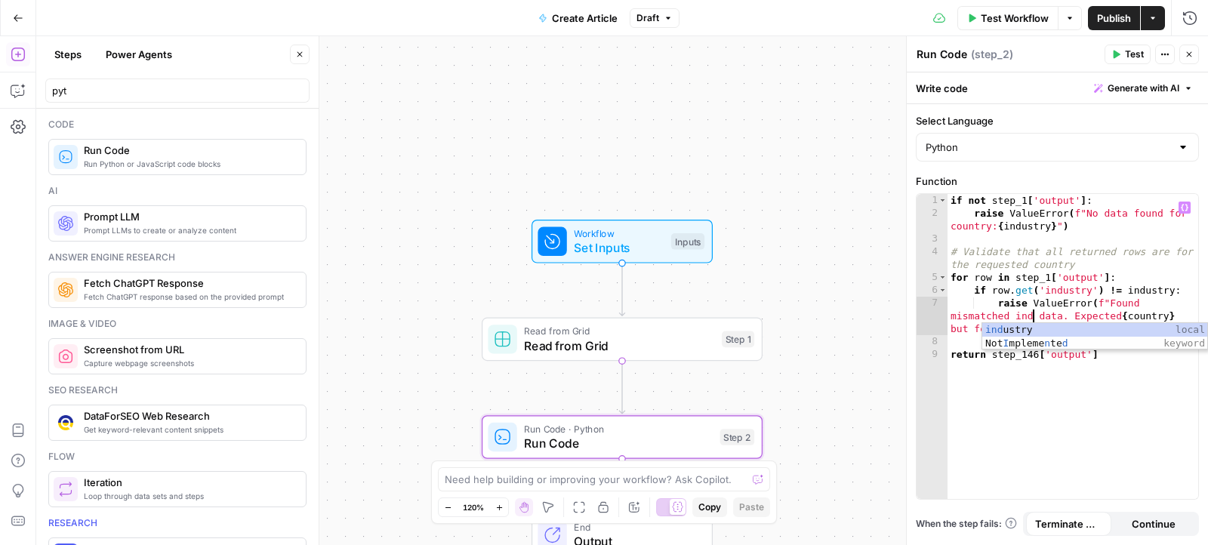
scroll to position [0, 21]
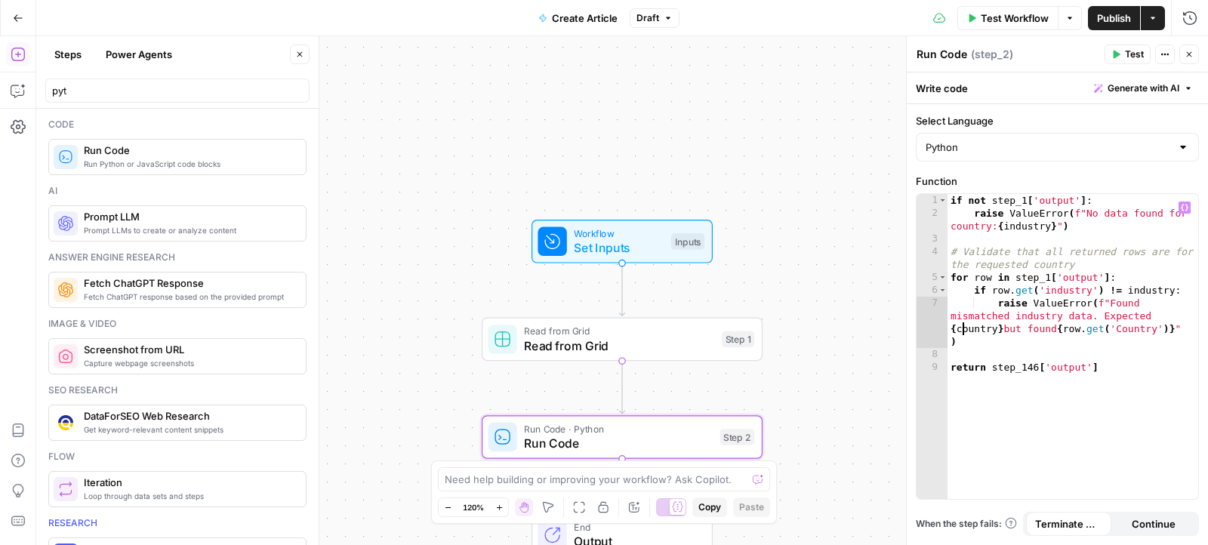
click at [959, 331] on div "if not step_1 [ 'output' ] : raise ValueError ( f"No data found for country: { …" at bounding box center [1072, 360] width 251 height 332
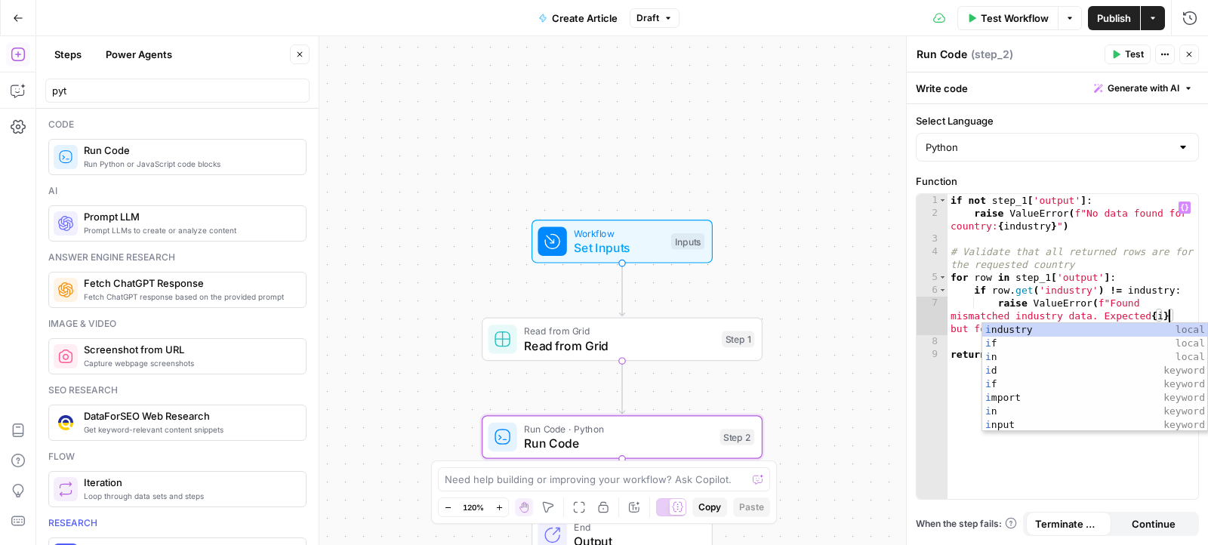
scroll to position [0, 32]
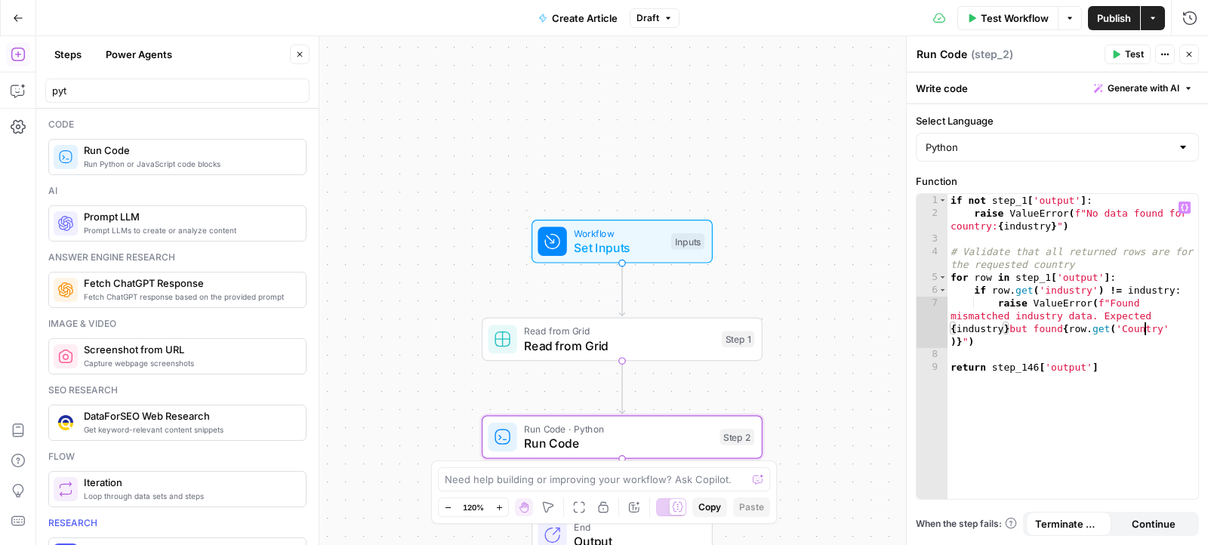
click at [1143, 326] on div "if not step_1 [ 'output' ] : raise ValueError ( f"No data found for country: { …" at bounding box center [1072, 360] width 251 height 332
click at [1002, 363] on div "if not step_1 [ 'output' ] : raise ValueError ( f"No data found for country: { …" at bounding box center [1072, 360] width 251 height 332
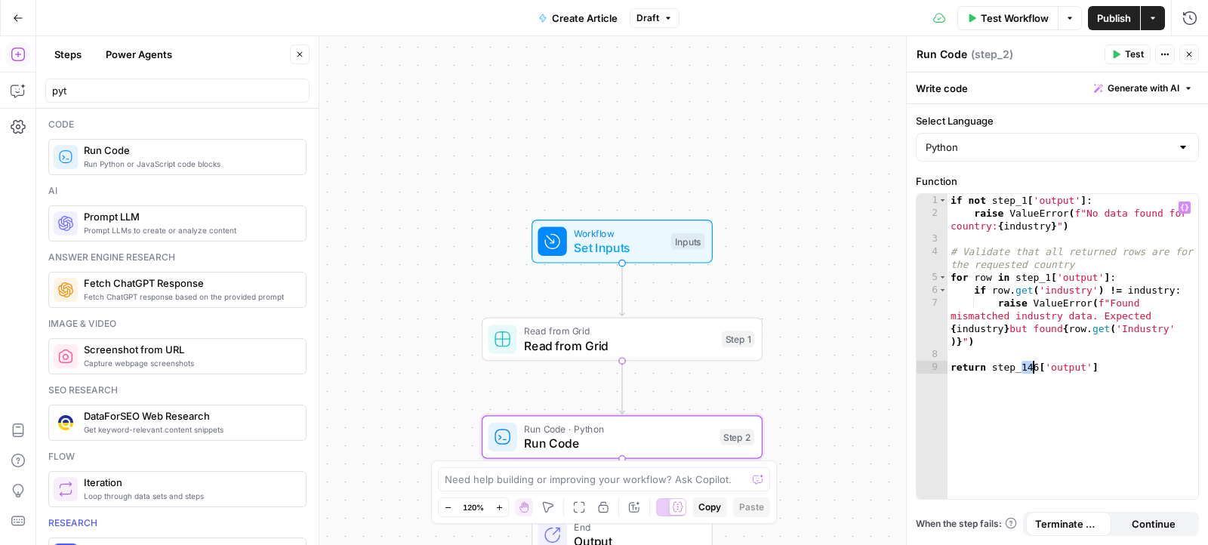
drag, startPoint x: 1022, startPoint y: 366, endPoint x: 1034, endPoint y: 365, distance: 12.1
click at [1034, 365] on div "if not step_1 [ 'output' ] : raise ValueError ( f"No data found for country: { …" at bounding box center [1072, 360] width 251 height 332
type textarea "**********"
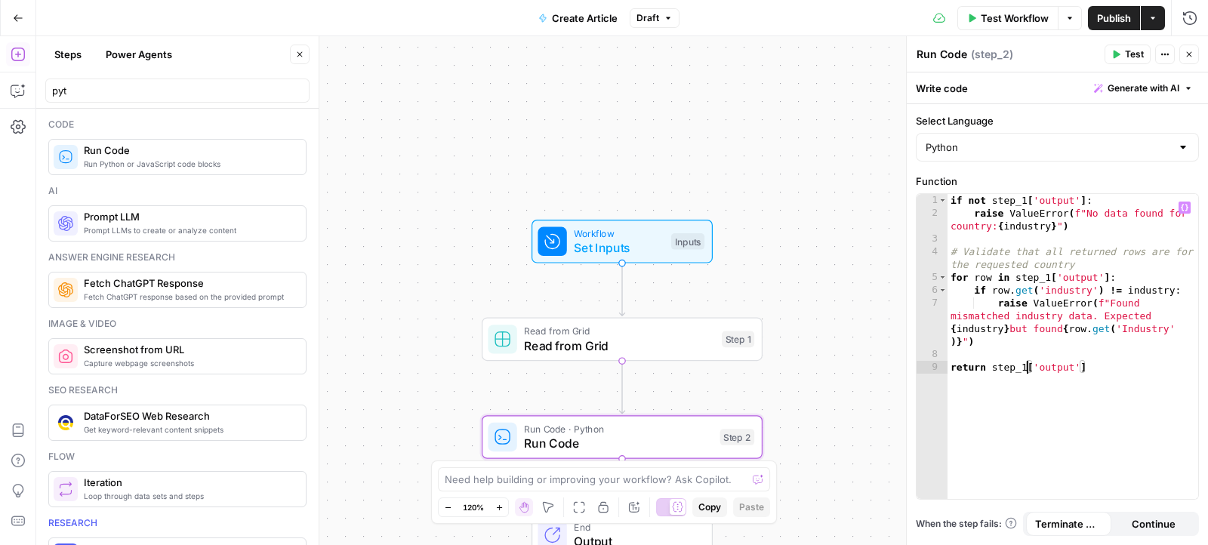
click at [645, 240] on span "Set Inputs" at bounding box center [619, 248] width 90 height 18
click at [658, 343] on span "Read from Grid" at bounding box center [618, 346] width 190 height 18
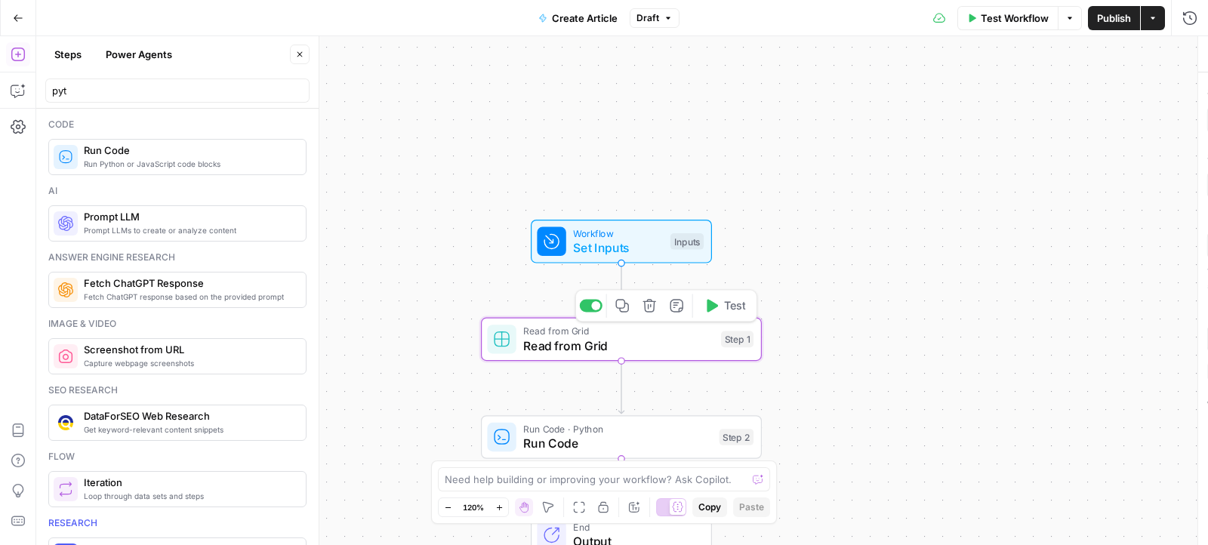
type textarea "Read from Grid"
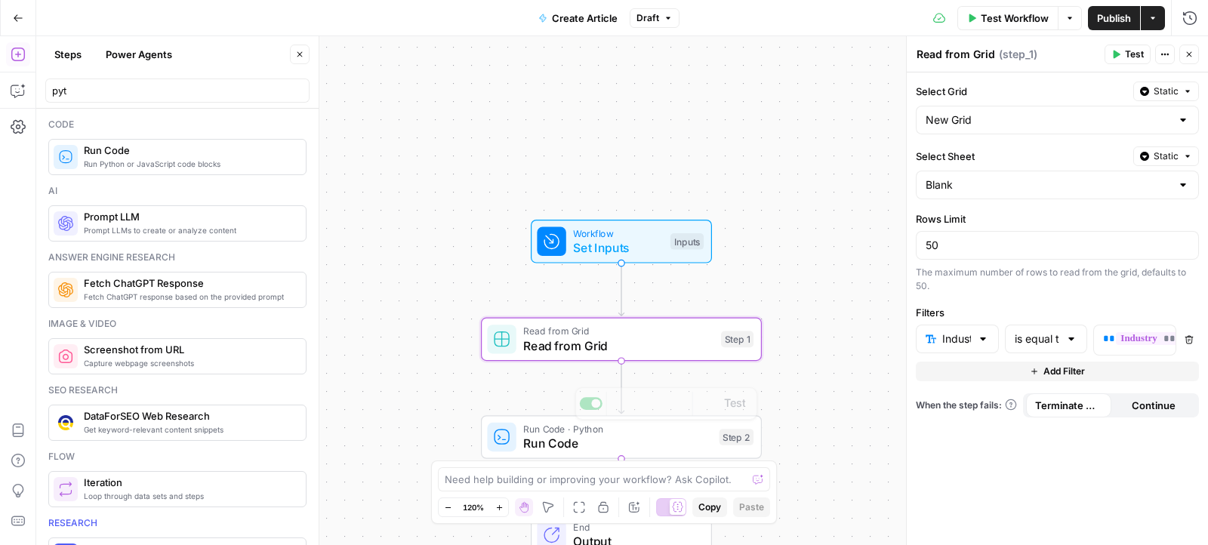
click at [628, 444] on span "Run Code" at bounding box center [617, 443] width 189 height 18
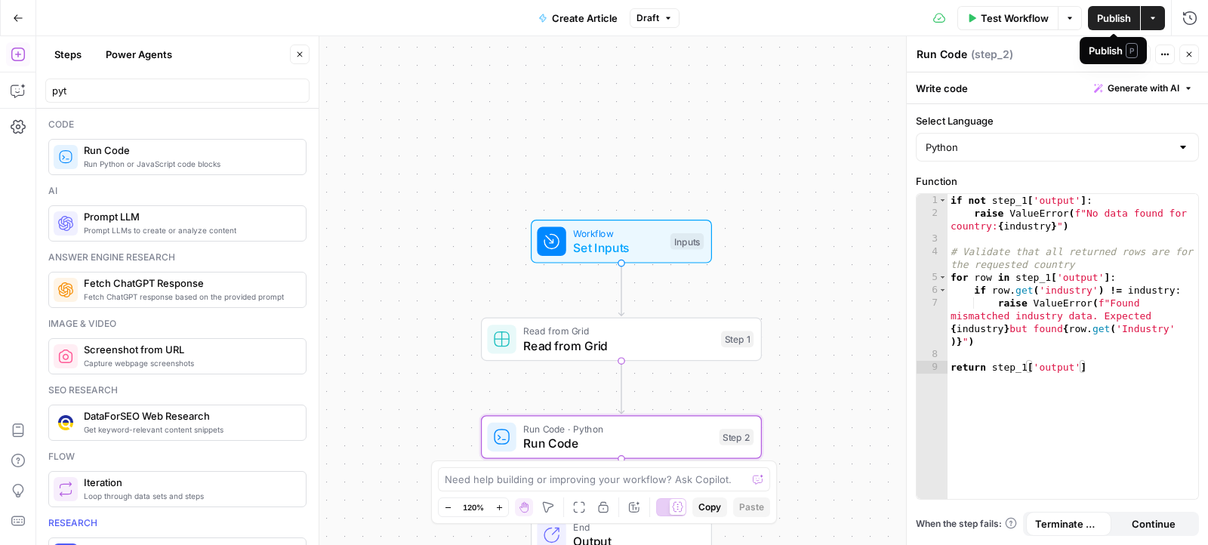
click at [1104, 14] on span "Publish" at bounding box center [1114, 18] width 34 height 15
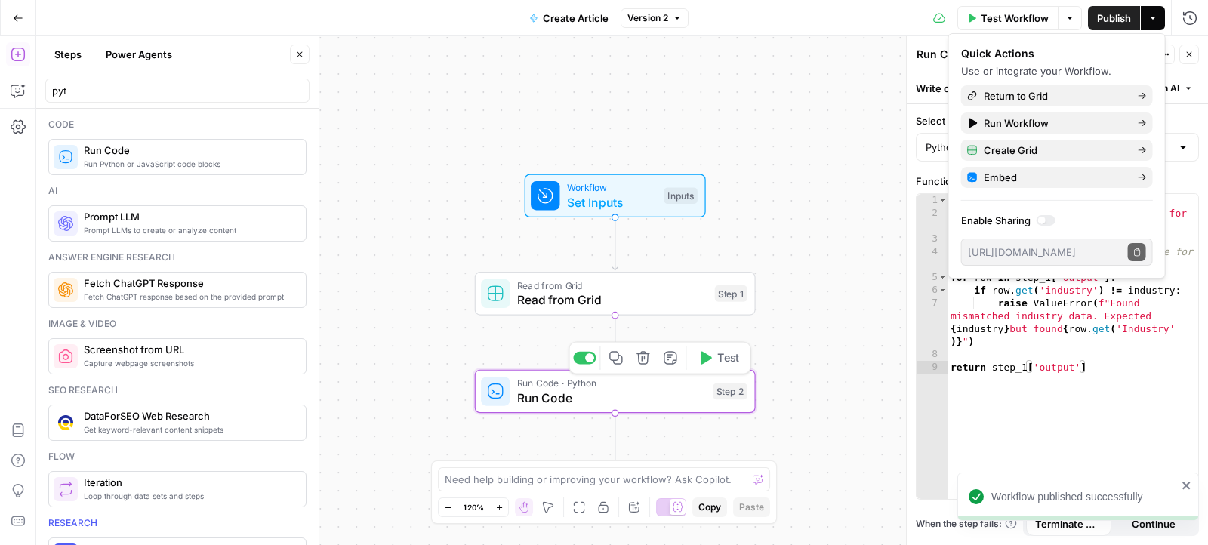
click at [1058, 362] on div "if not step_1 [ 'output' ] : raise ValueError ( f"No data found for country: { …" at bounding box center [1072, 360] width 251 height 332
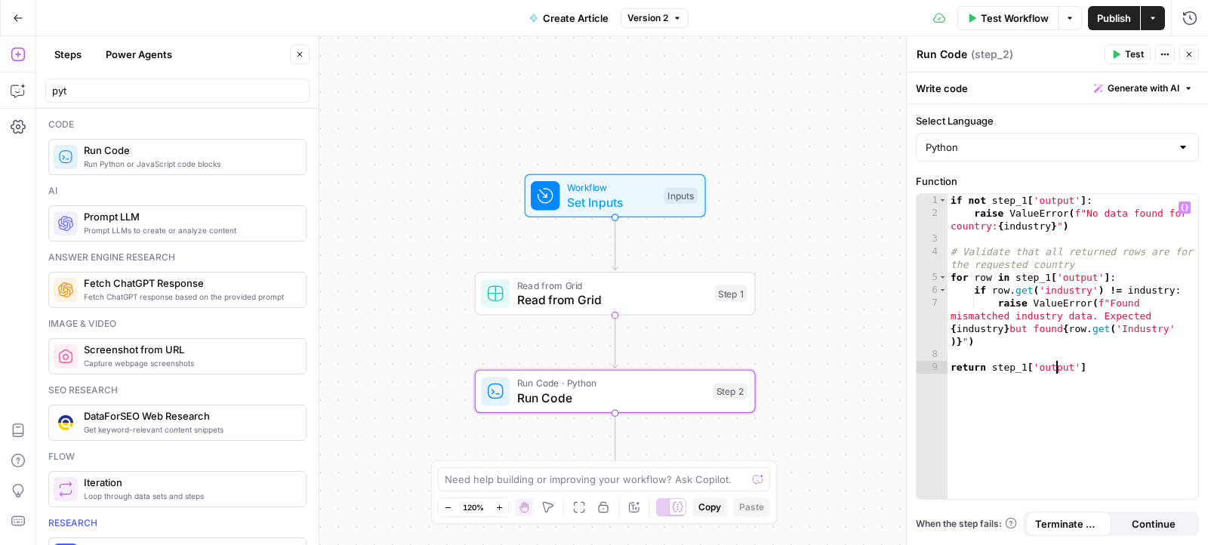
click at [966, 225] on div "if not step_1 [ 'output' ] : raise ValueError ( f"No data found for country: { …" at bounding box center [1072, 360] width 251 height 332
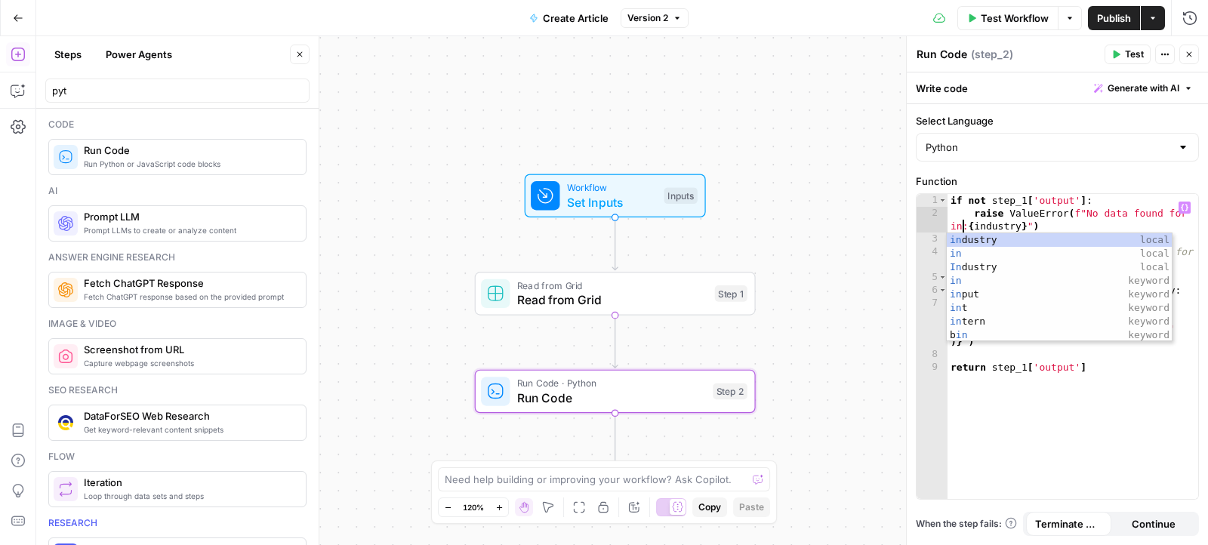
scroll to position [0, 20]
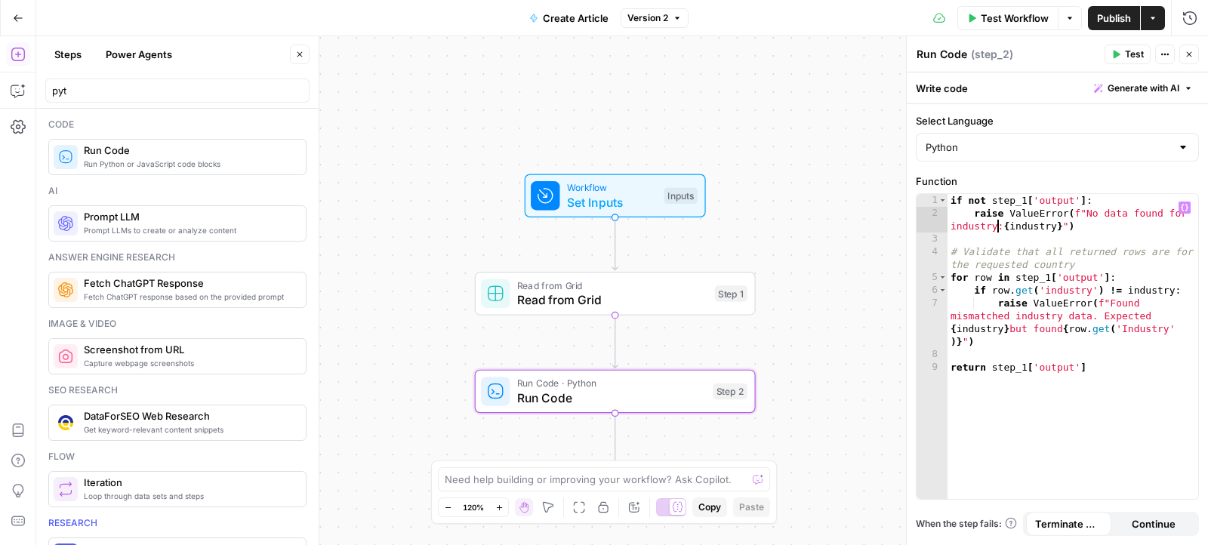
click at [966, 225] on div "if not step_1 [ 'output' ] : raise ValueError ( f"No data found for industry: {…" at bounding box center [1072, 360] width 251 height 332
click at [1043, 257] on div "if not step_1 [ 'output' ] : raise ValueError ( f"No data found for industry: {…" at bounding box center [1072, 360] width 251 height 332
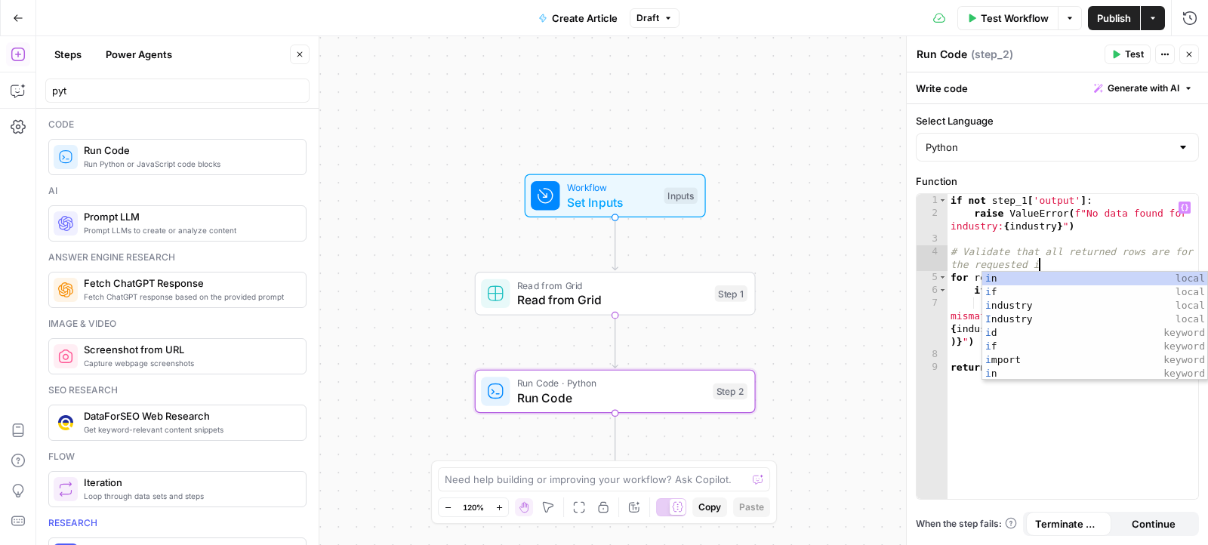
scroll to position [0, 26]
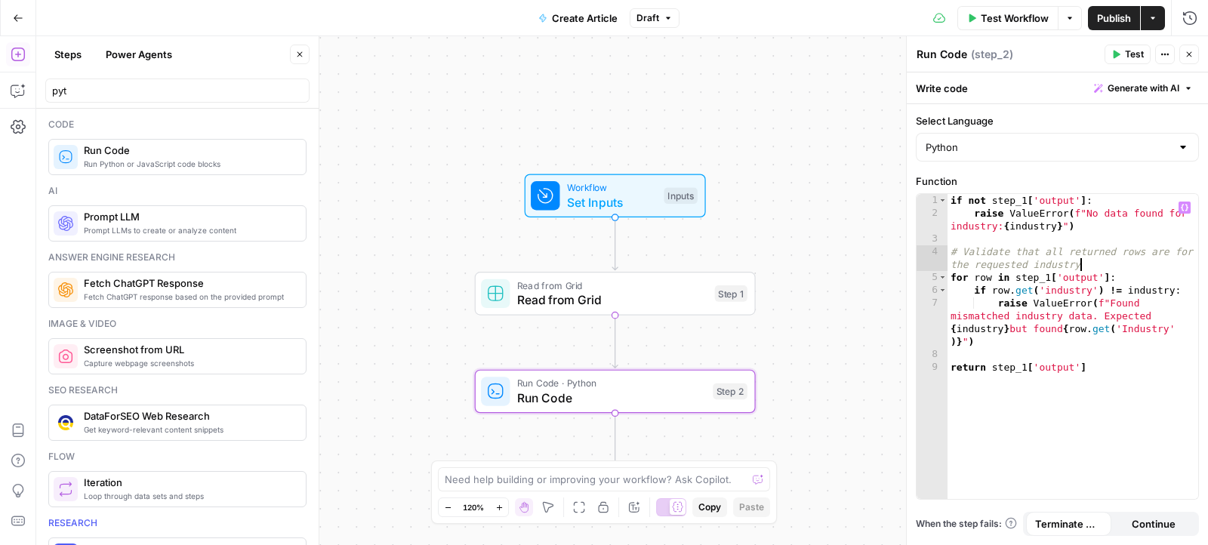
type textarea "**********"
click at [140, 159] on span "Run Python or JavaScript code blocks" at bounding box center [189, 164] width 210 height 12
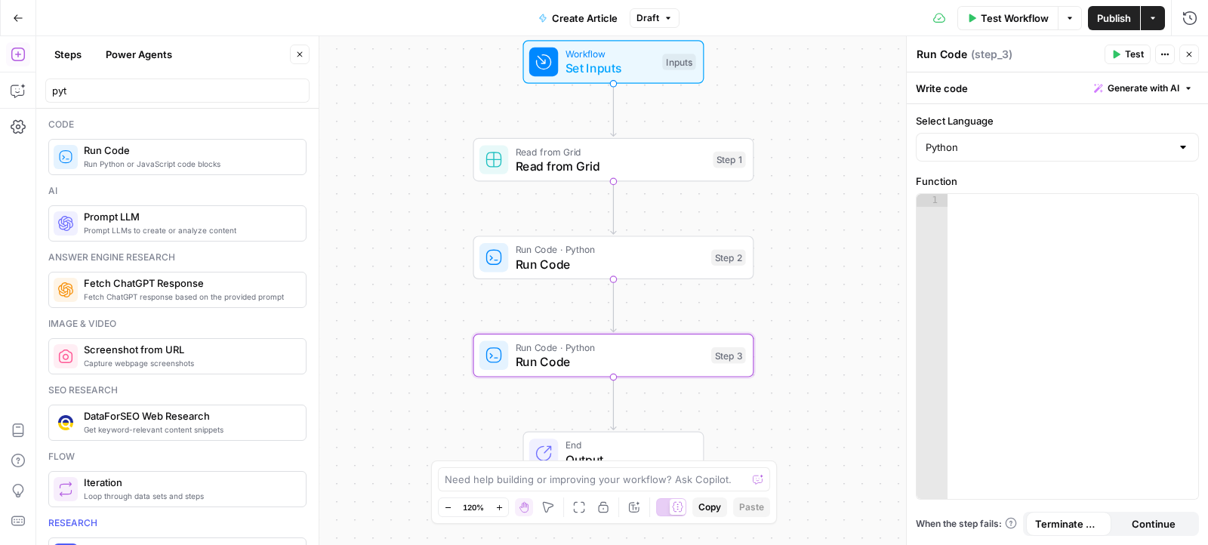
click at [1099, 256] on div at bounding box center [1072, 360] width 251 height 332
paste textarea "**********"
type textarea "**********"
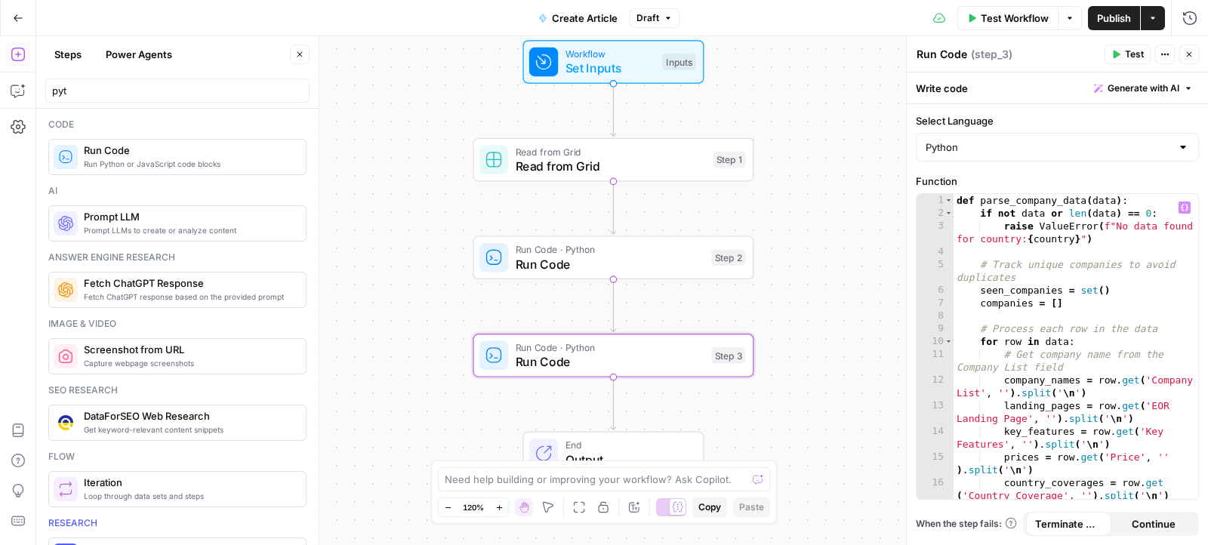
scroll to position [0, 0]
click at [163, 84] on input "pyt" at bounding box center [177, 90] width 251 height 15
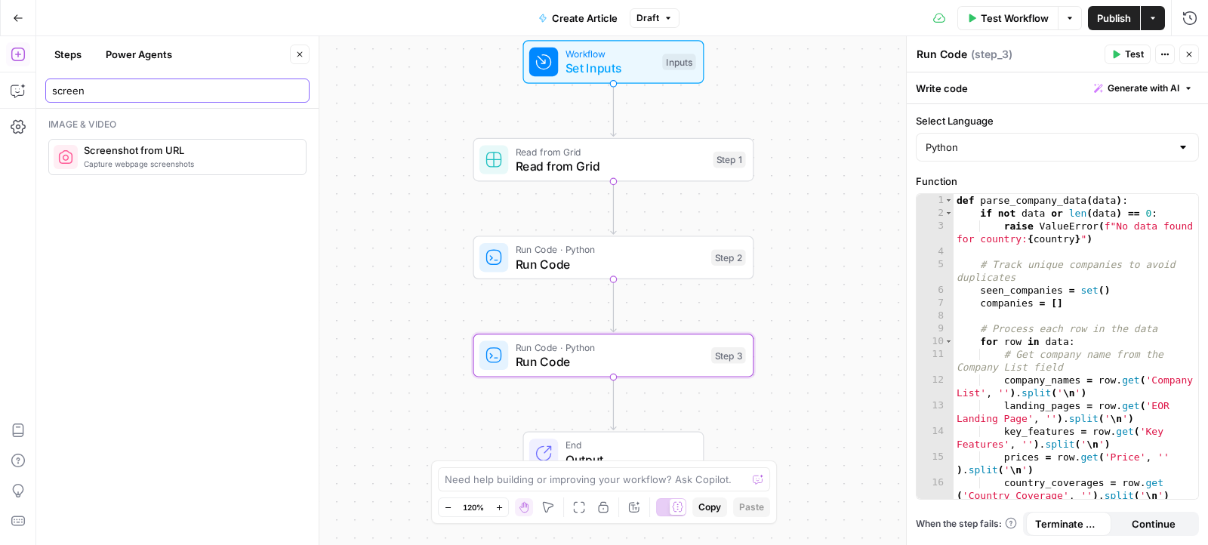
type input "screen"
click at [135, 153] on span "Screenshot from URL" at bounding box center [189, 150] width 210 height 15
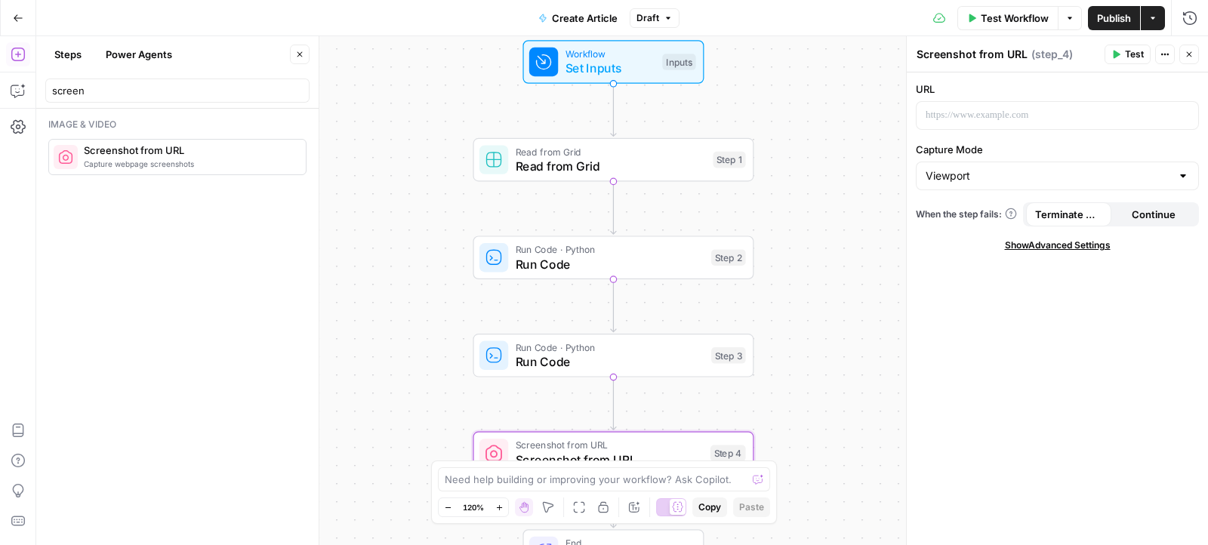
click at [1041, 165] on div "Viewport" at bounding box center [1057, 176] width 283 height 29
type input "Viewport"
click at [996, 116] on p at bounding box center [1057, 115] width 263 height 15
click at [1167, 54] on icon "button" at bounding box center [1164, 54] width 9 height 9
click at [1167, 54] on icon "button" at bounding box center [1168, 55] width 2 height 2
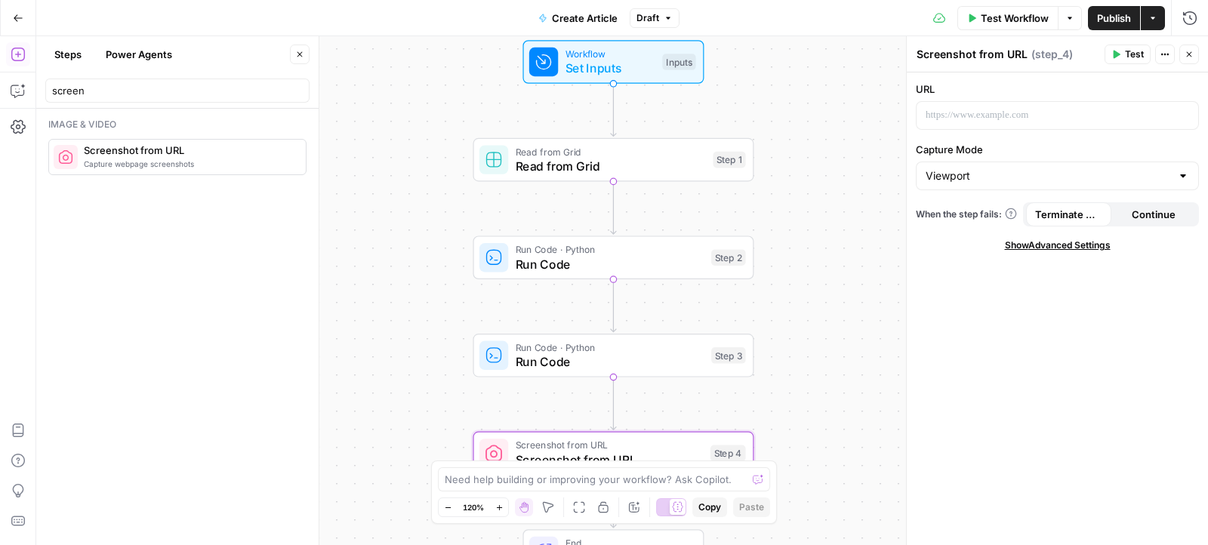
click at [1093, 251] on div "URL Capture Mode Viewport When the step fails: Terminate Workflow Continue Show…" at bounding box center [1057, 308] width 301 height 473
click at [1091, 245] on span "Show Advanced Settings" at bounding box center [1058, 246] width 106 height 14
click at [145, 97] on input "screen" at bounding box center [177, 90] width 251 height 15
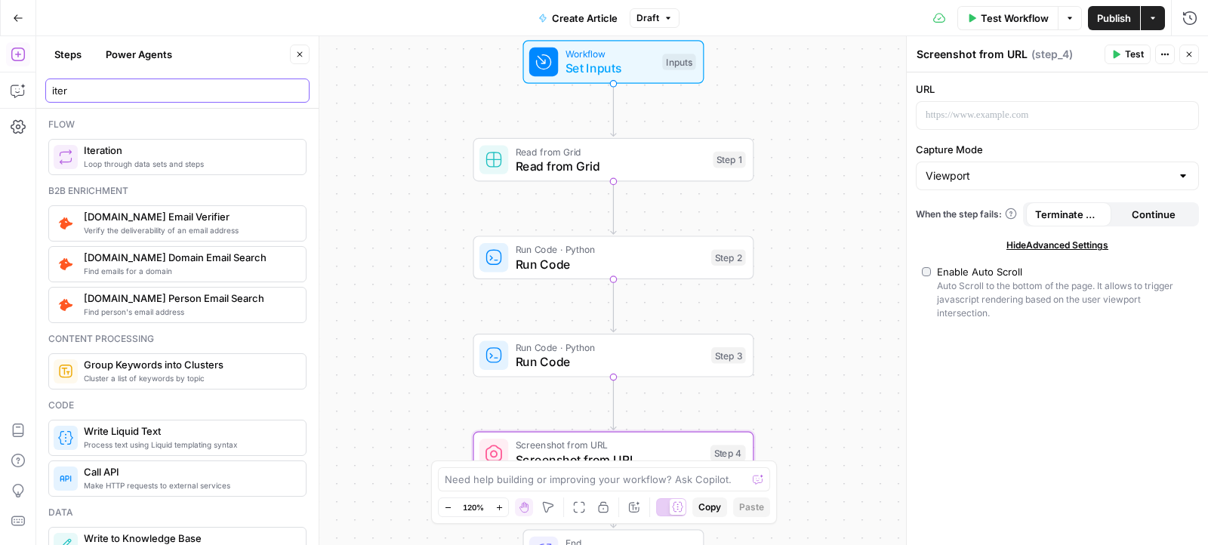
type input "iter"
click at [137, 145] on span "Iteration" at bounding box center [189, 150] width 210 height 15
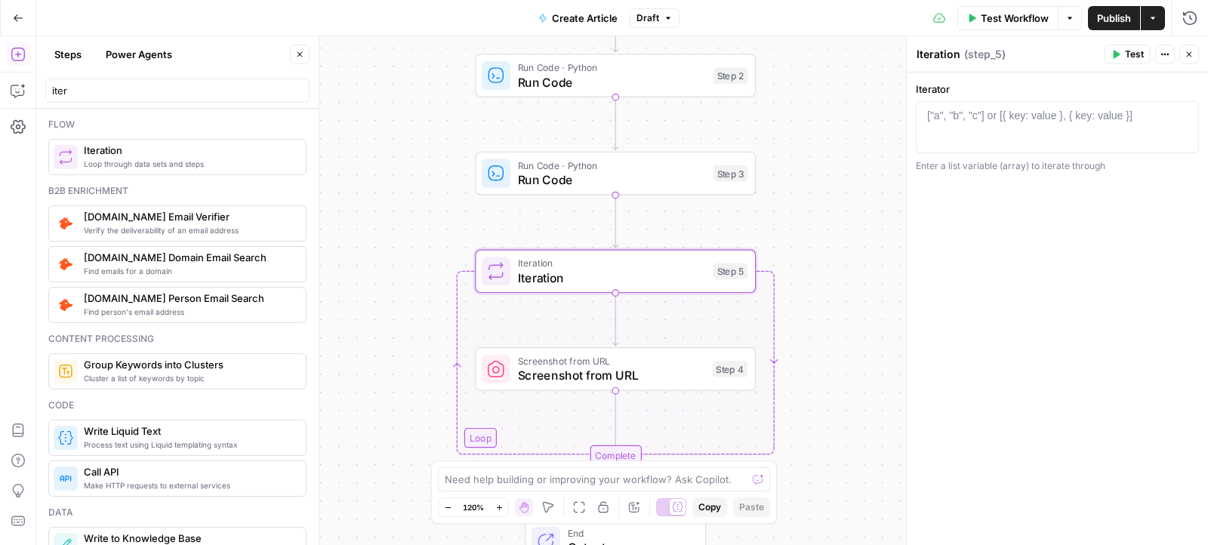
click at [632, 267] on span "Iteration" at bounding box center [612, 263] width 189 height 14
click at [1021, 143] on div at bounding box center [1058, 140] width 270 height 64
paste textarea "**********"
click at [967, 111] on div "step_147 . output . companies" at bounding box center [1058, 140] width 270 height 64
type textarea "**********"
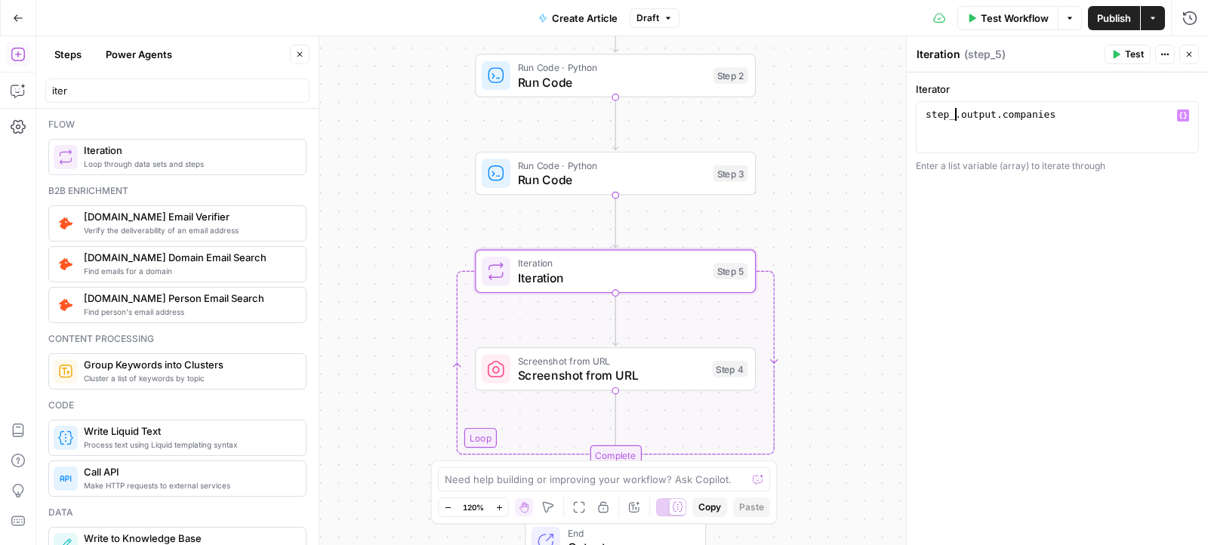
scroll to position [0, 2]
click at [686, 372] on span "Screenshot from URL" at bounding box center [611, 375] width 187 height 18
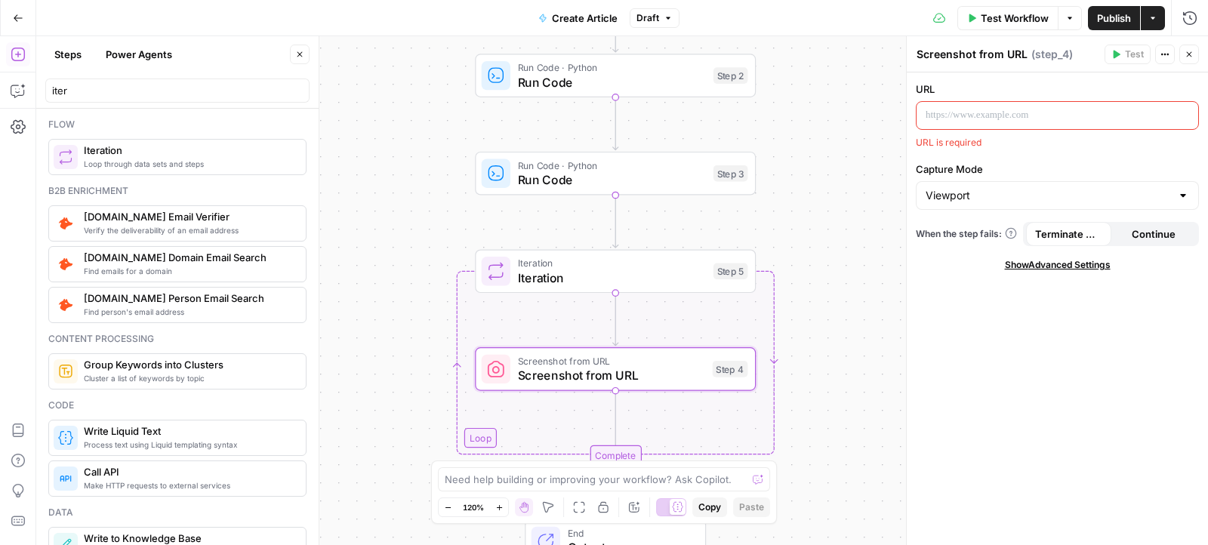
click at [960, 116] on p at bounding box center [1057, 115] width 263 height 15
click at [1185, 113] on icon "button" at bounding box center [1185, 116] width 8 height 8
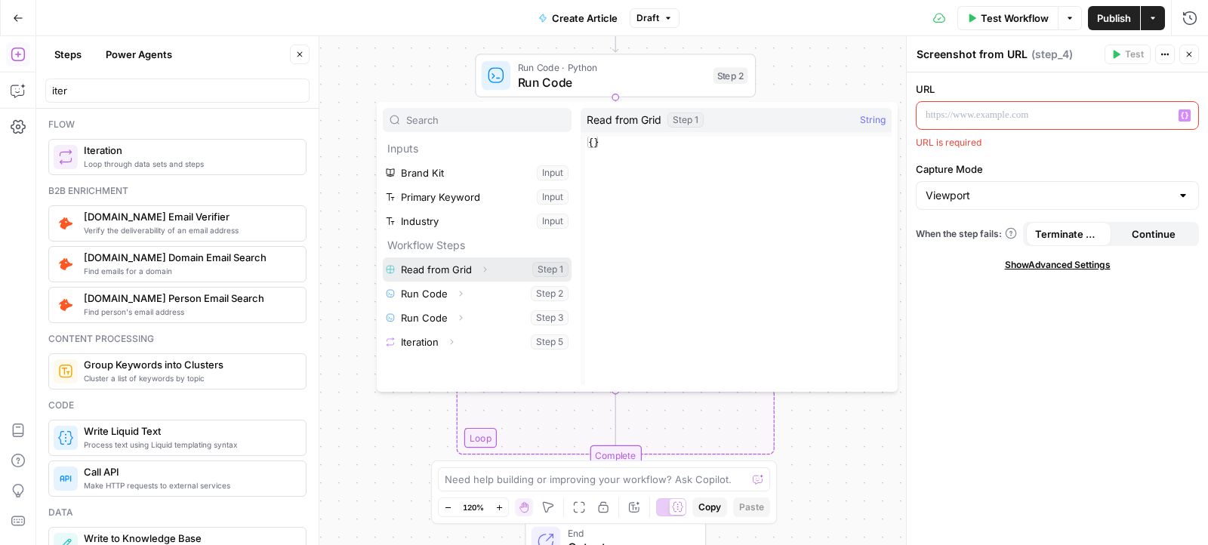
click at [484, 270] on icon "button" at bounding box center [485, 268] width 3 height 5
click at [483, 269] on icon "button" at bounding box center [484, 269] width 5 height 3
click at [1018, 341] on div "URL “/” to reference Variables Menu URL is required Capture Mode Viewport When …" at bounding box center [1057, 308] width 301 height 473
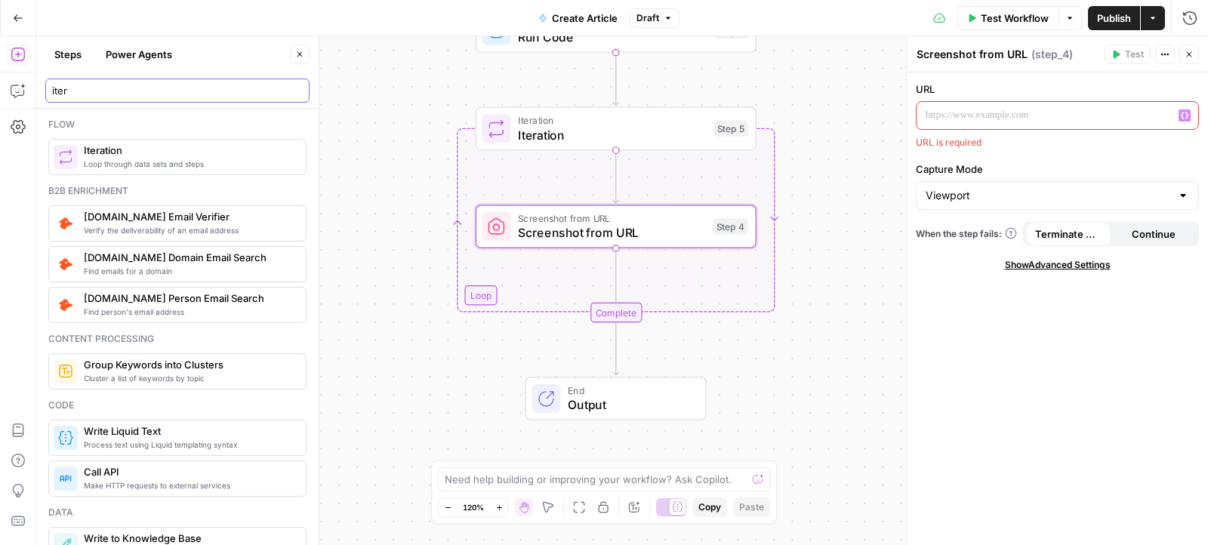
click at [182, 88] on input "iter" at bounding box center [177, 90] width 251 height 15
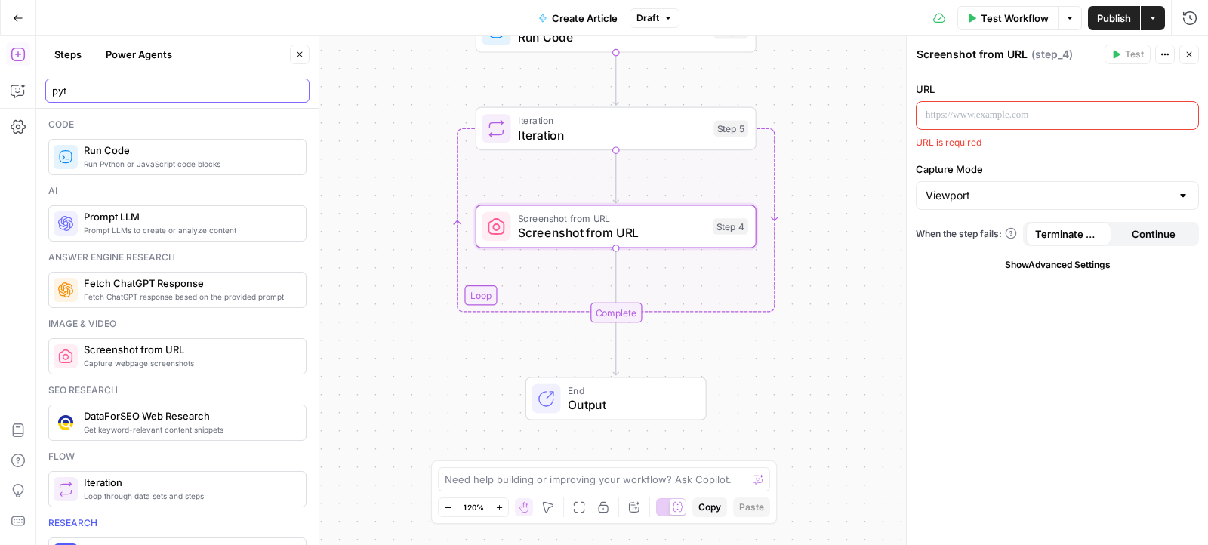
type input "pyt"
click at [149, 159] on span "Run Python or JavaScript code blocks" at bounding box center [189, 164] width 210 height 12
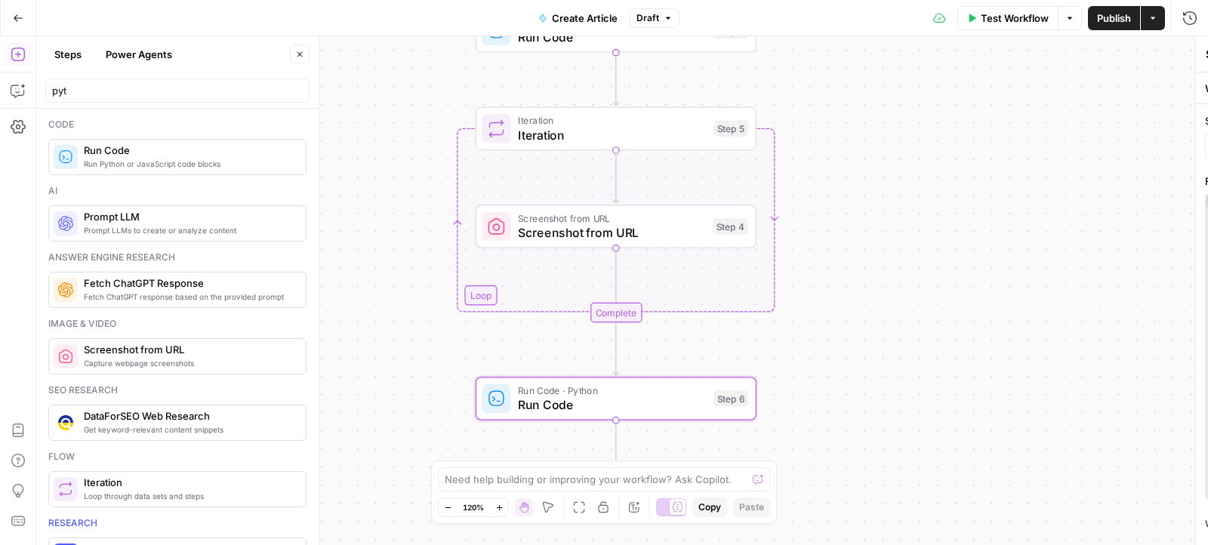
type textarea "Run Code"
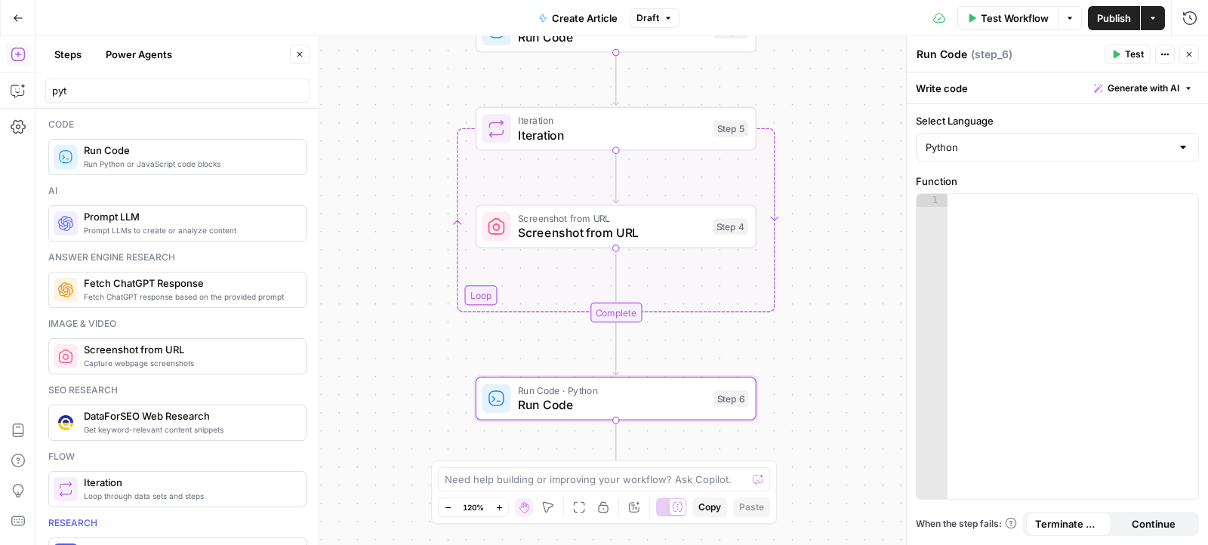
click at [1099, 249] on div at bounding box center [1072, 360] width 251 height 332
paste textarea "**********"
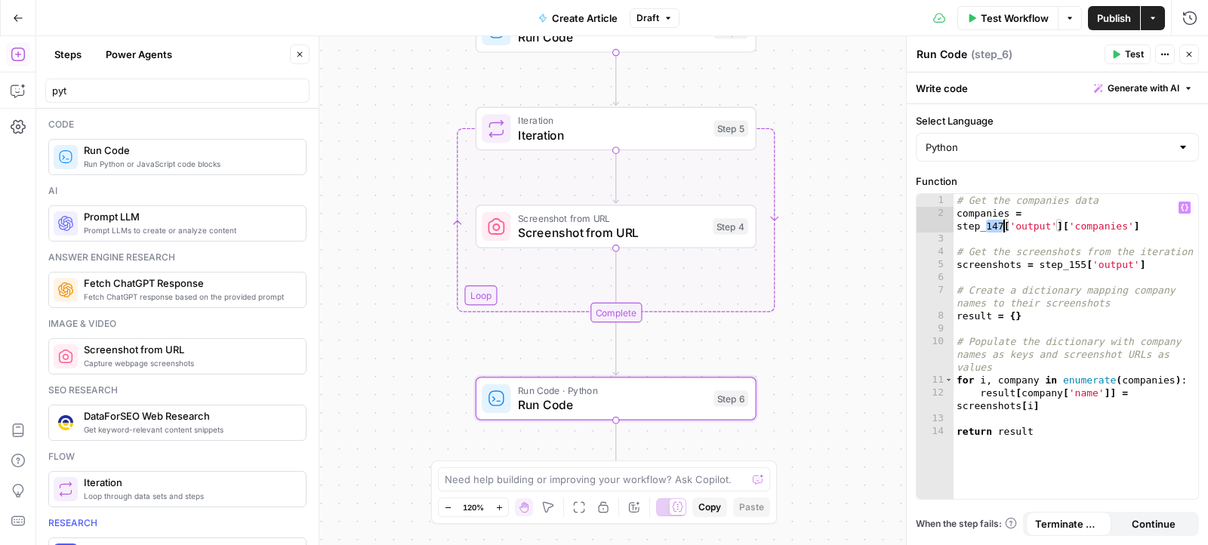
drag, startPoint x: 987, startPoint y: 226, endPoint x: 1000, endPoint y: 226, distance: 13.6
click at [1000, 226] on div "# Get the companies data companies = step_147 [ 'output' ] [ 'companies' ] # Ge…" at bounding box center [1075, 360] width 245 height 332
click at [1047, 261] on div "# Get the companies data companies = step_1 [ 'output' ] [ 'companies' ] # Get …" at bounding box center [1075, 360] width 245 height 332
click at [1076, 227] on div "# Get the companies data companies = step_1 [ 'output' ] [ 'companies' ] # Get …" at bounding box center [1075, 360] width 245 height 332
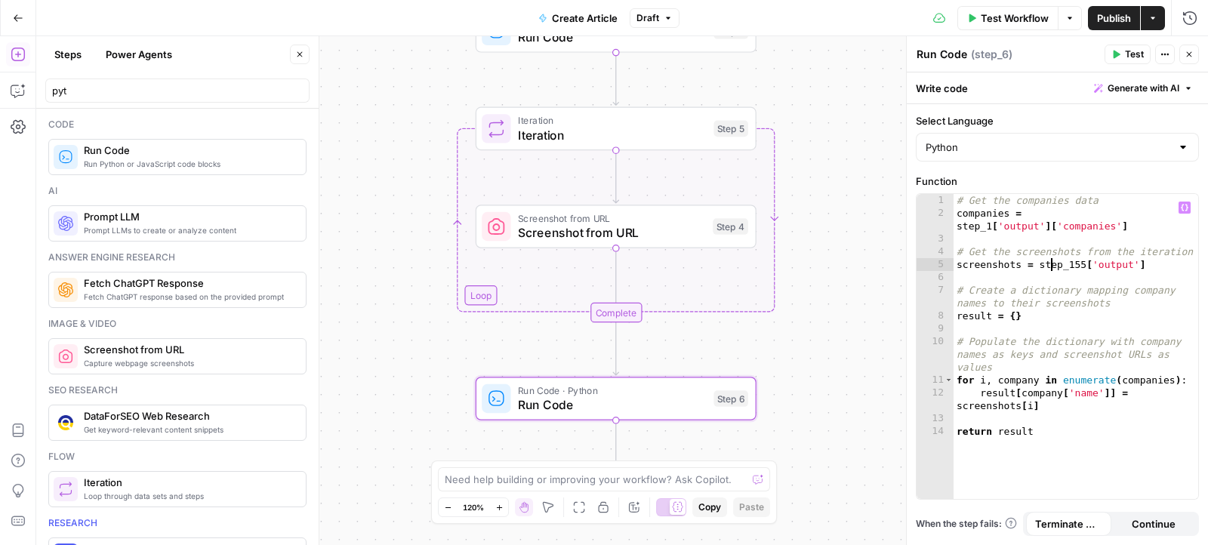
click at [1076, 227] on div "# Get the companies data companies = step_1 [ 'output' ] [ 'companies' ] # Get …" at bounding box center [1075, 360] width 245 height 332
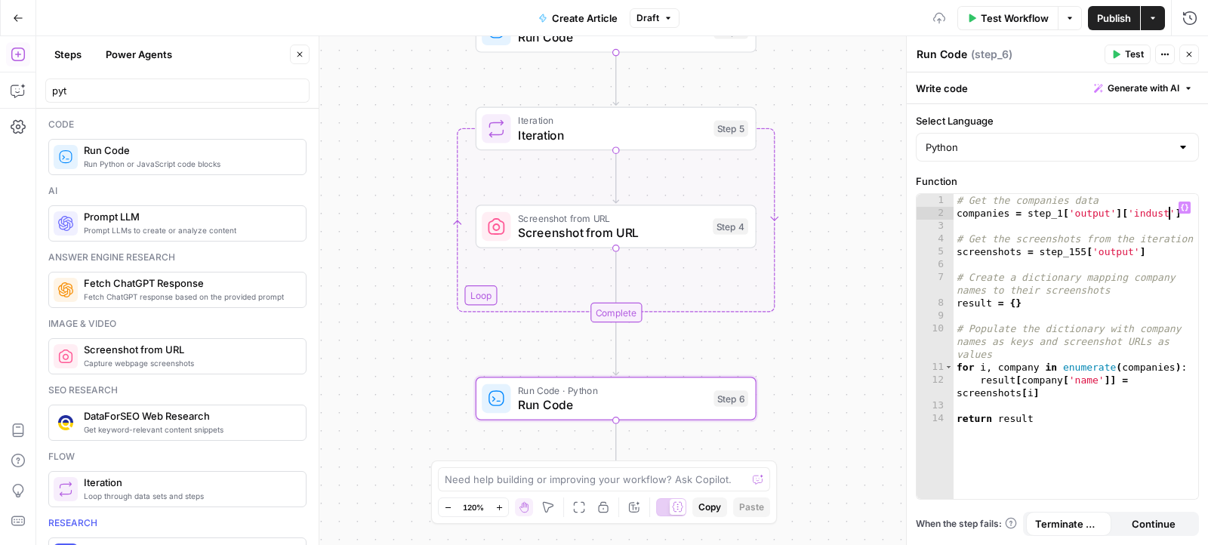
scroll to position [0, 16]
type textarea "**********"
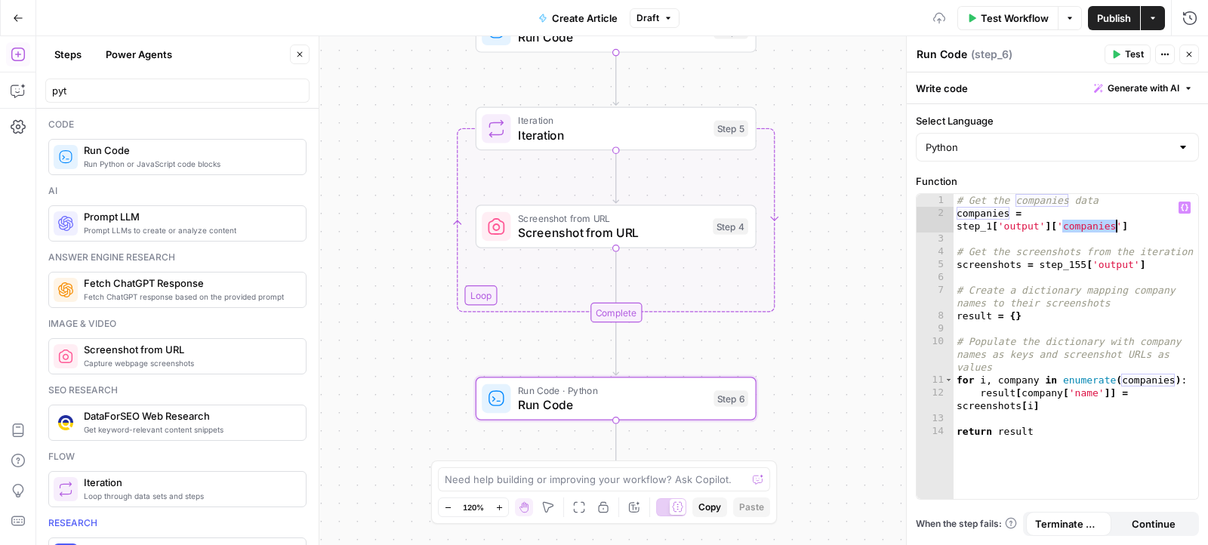
click at [1062, 282] on div "# Get the companies data companies = step_1 [ 'output' ] [ 'companies' ] # Get …" at bounding box center [1075, 360] width 245 height 332
click at [1081, 263] on div "# Get the companies data companies = step_1 [ 'output' ] [ 'companies' ] # Get …" at bounding box center [1075, 360] width 245 height 332
drag, startPoint x: 1083, startPoint y: 263, endPoint x: 1068, endPoint y: 261, distance: 15.2
click at [1068, 261] on div "# Get the companies data companies = step_1 [ 'output' ] [ 'companies' ] # Get …" at bounding box center [1075, 360] width 245 height 332
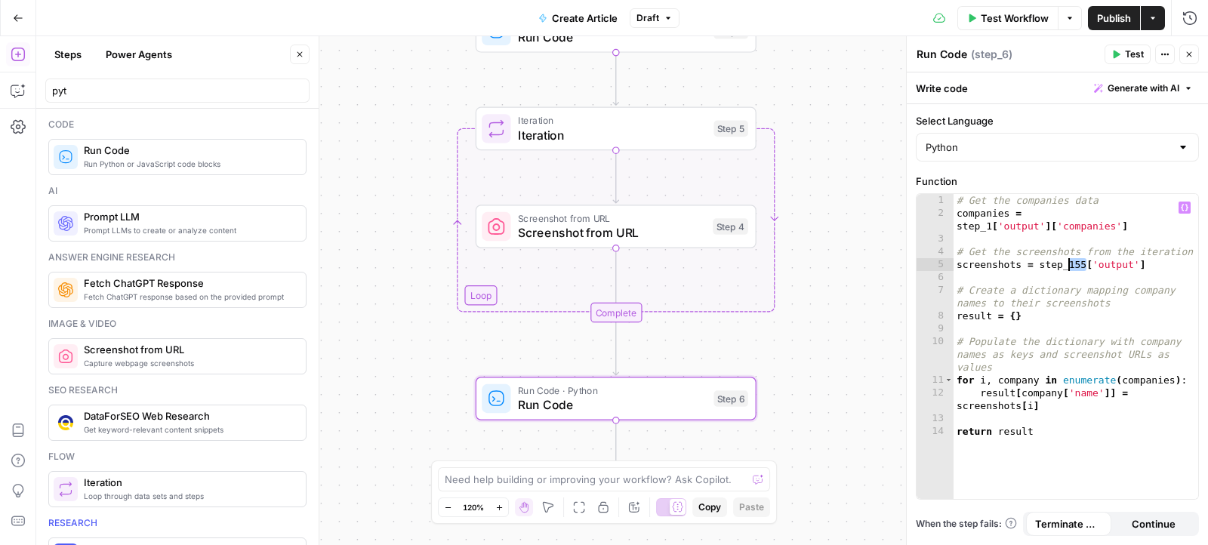
scroll to position [0, 9]
type textarea "**********"
click at [809, 405] on div "Workflow Set Inputs Inputs Read from Grid Read from Grid Step 1 Run Code · Pyth…" at bounding box center [622, 290] width 1172 height 509
click at [181, 94] on input "pyt" at bounding box center [177, 90] width 251 height 15
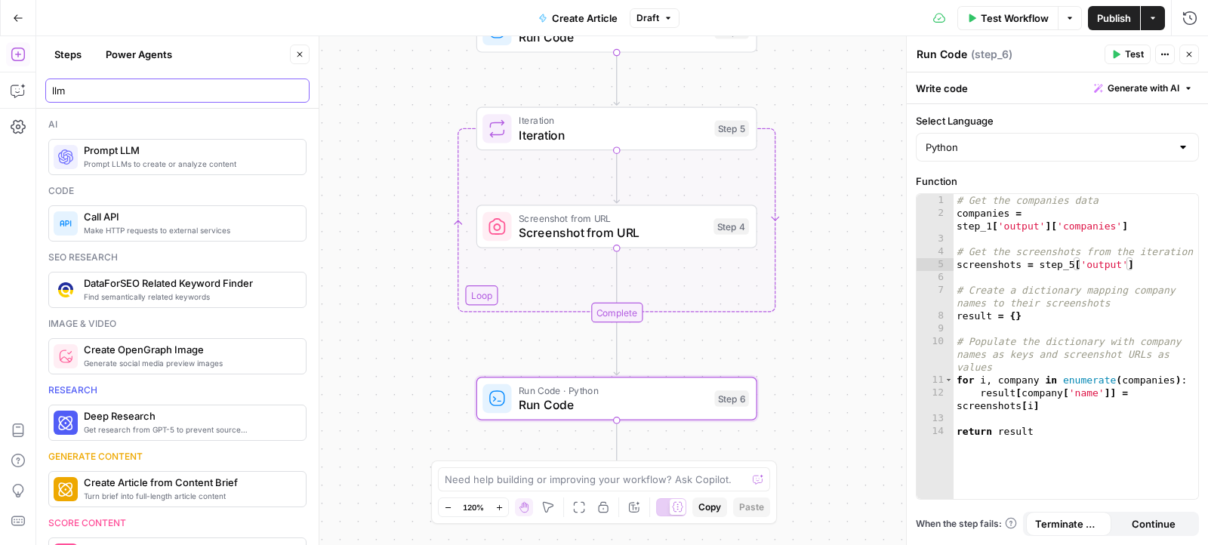
type input "llm"
click at [189, 163] on span "Prompt LLMs to create or analyze content" at bounding box center [189, 164] width 210 height 12
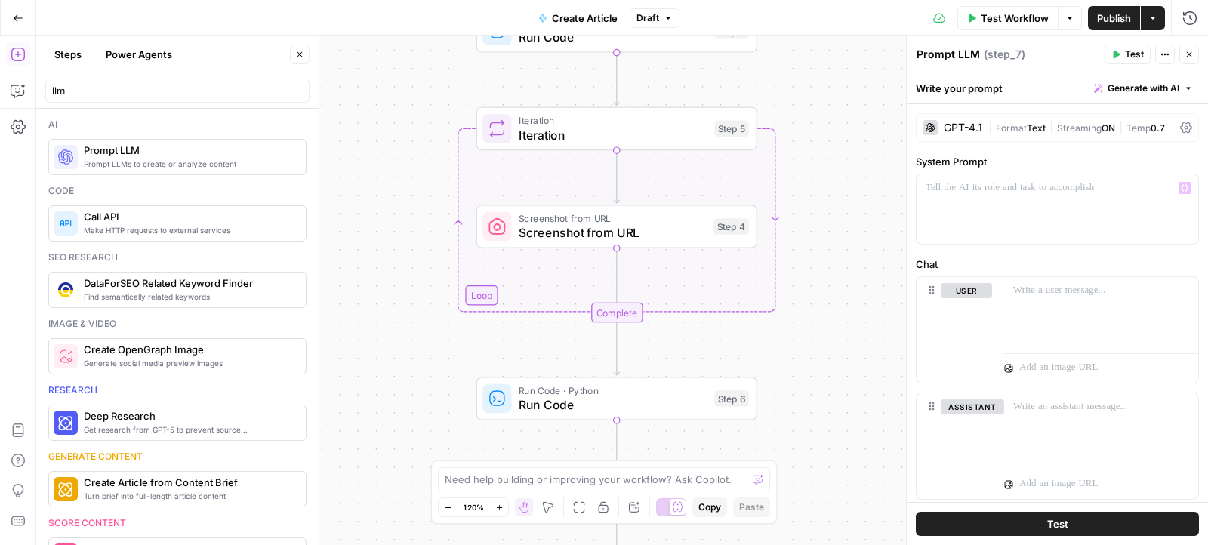
click at [961, 129] on div "GPT-4.1" at bounding box center [963, 127] width 39 height 11
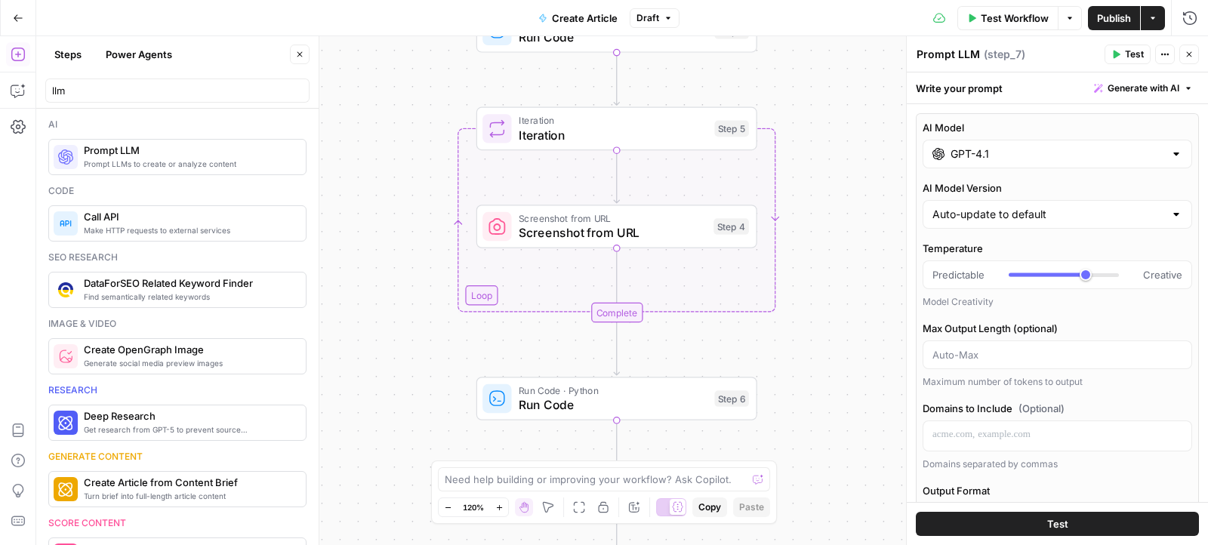
click at [999, 159] on input "GPT-4.1" at bounding box center [1057, 153] width 214 height 15
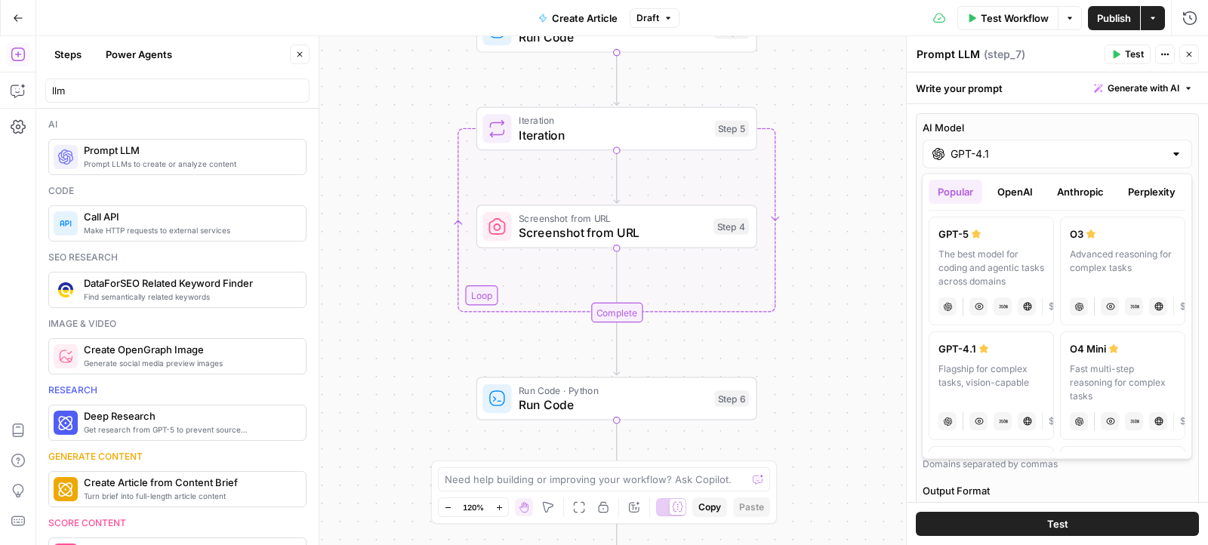
click at [1102, 193] on button "Anthropic" at bounding box center [1080, 192] width 65 height 24
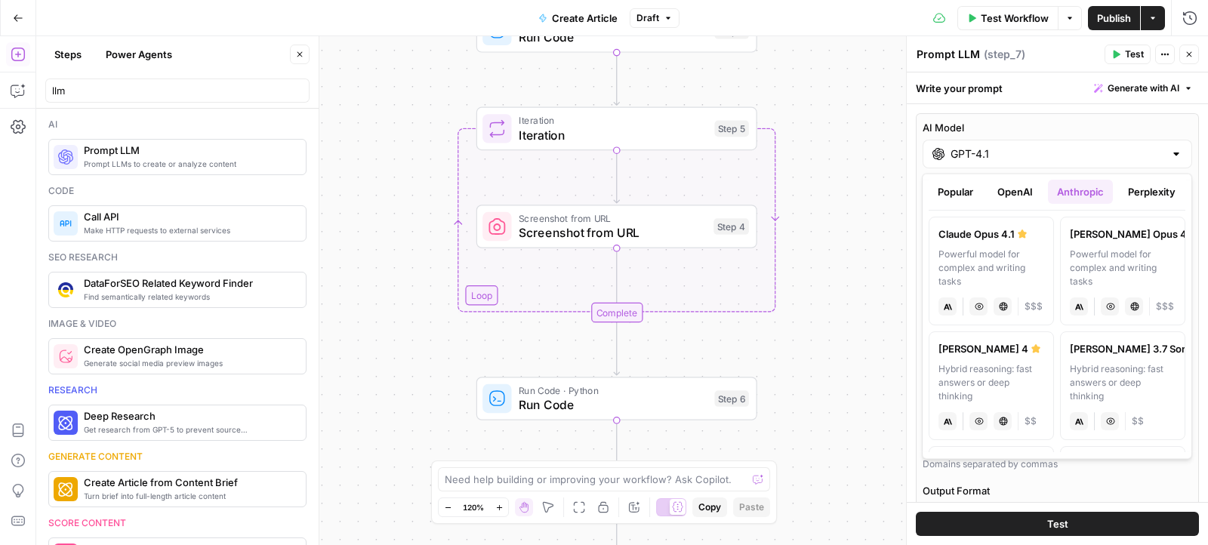
click at [1006, 367] on div "Hybrid reasoning: fast answers or deep thinking" at bounding box center [991, 382] width 106 height 41
type input "[PERSON_NAME] 4"
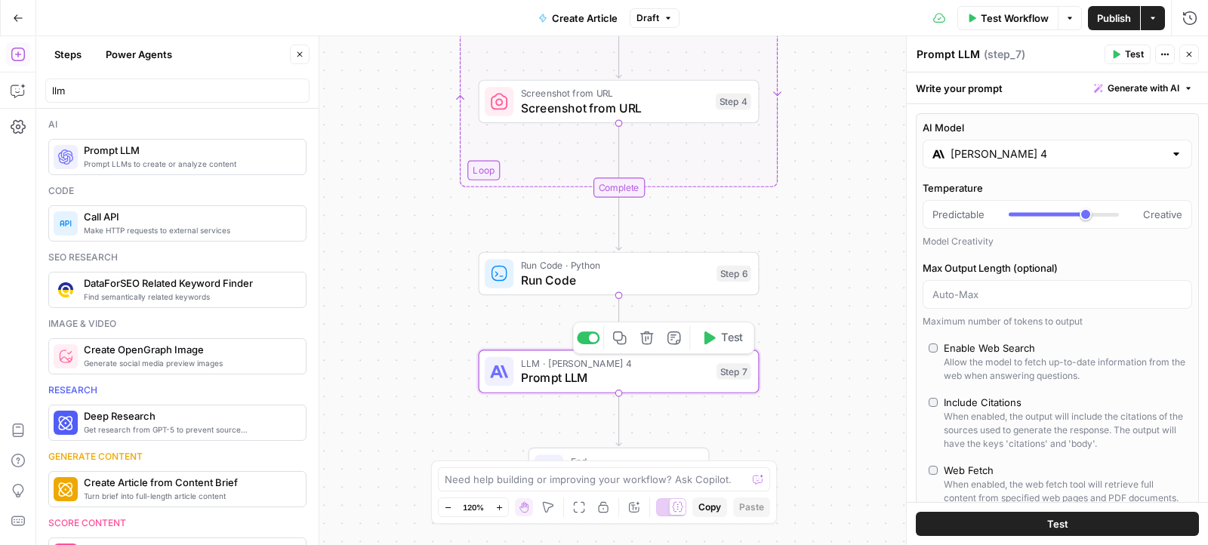
click at [635, 374] on span "Prompt LLM" at bounding box center [615, 377] width 189 height 18
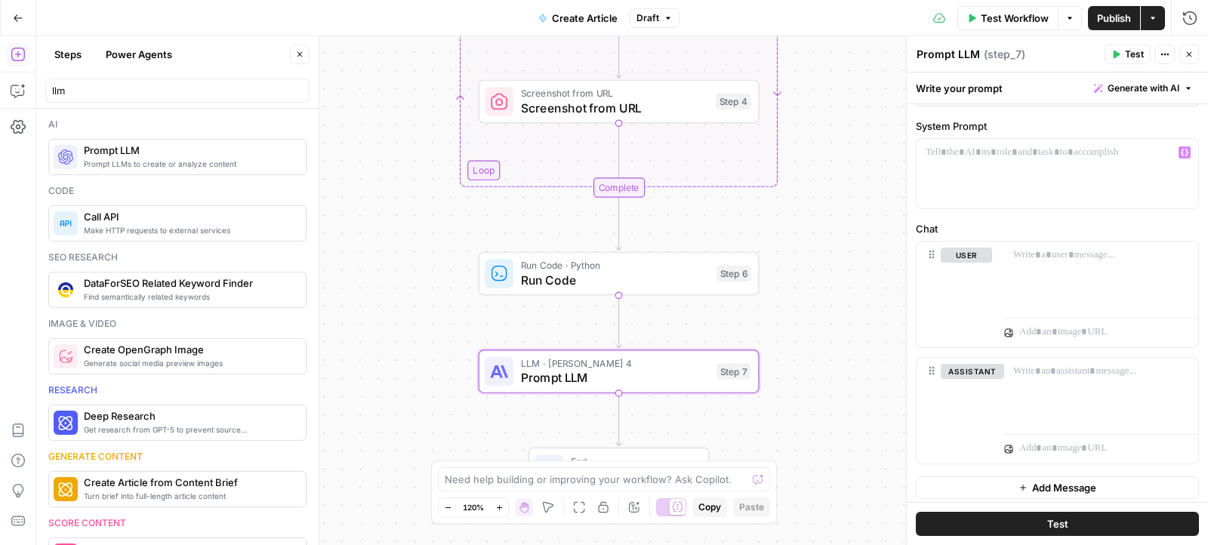
scroll to position [0, 0]
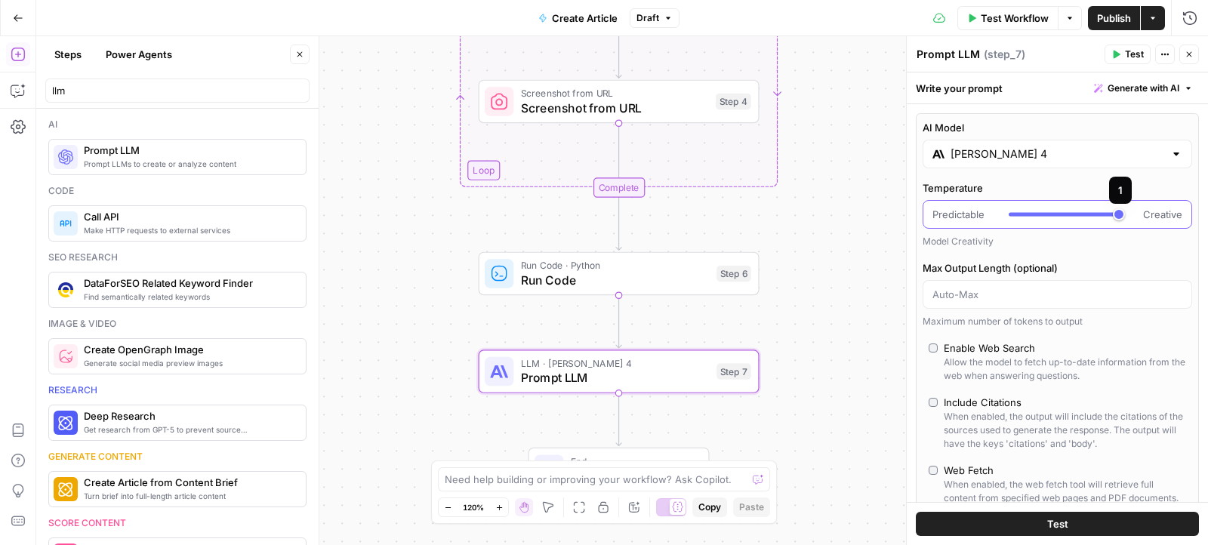
drag, startPoint x: 1089, startPoint y: 217, endPoint x: 1141, endPoint y: 217, distance: 52.1
click at [1141, 217] on div "Predictable Creative" at bounding box center [1057, 214] width 250 height 15
type input "***"
click at [1064, 210] on div at bounding box center [1064, 214] width 110 height 15
click at [961, 290] on input "Max Output Length (optional)" at bounding box center [1057, 294] width 250 height 15
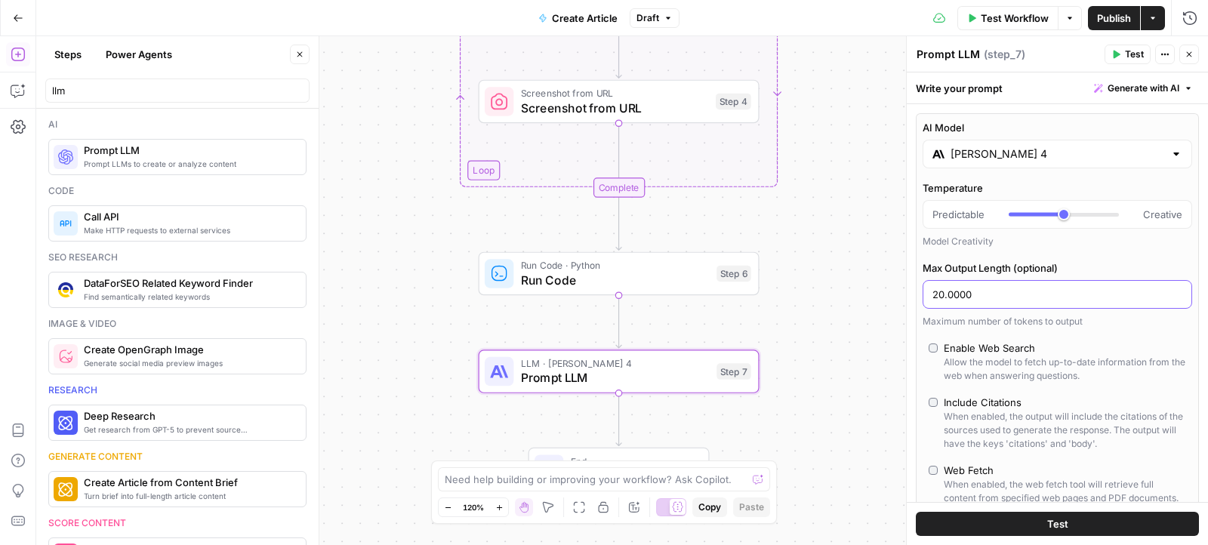
click at [946, 294] on input "20.0000" at bounding box center [1057, 294] width 250 height 15
type input "20000"
click at [997, 352] on div "Enable Web Search" at bounding box center [989, 347] width 91 height 15
click at [970, 478] on div "When enabled, the web fetch tool will retrieve full content from specified web …" at bounding box center [1065, 491] width 242 height 27
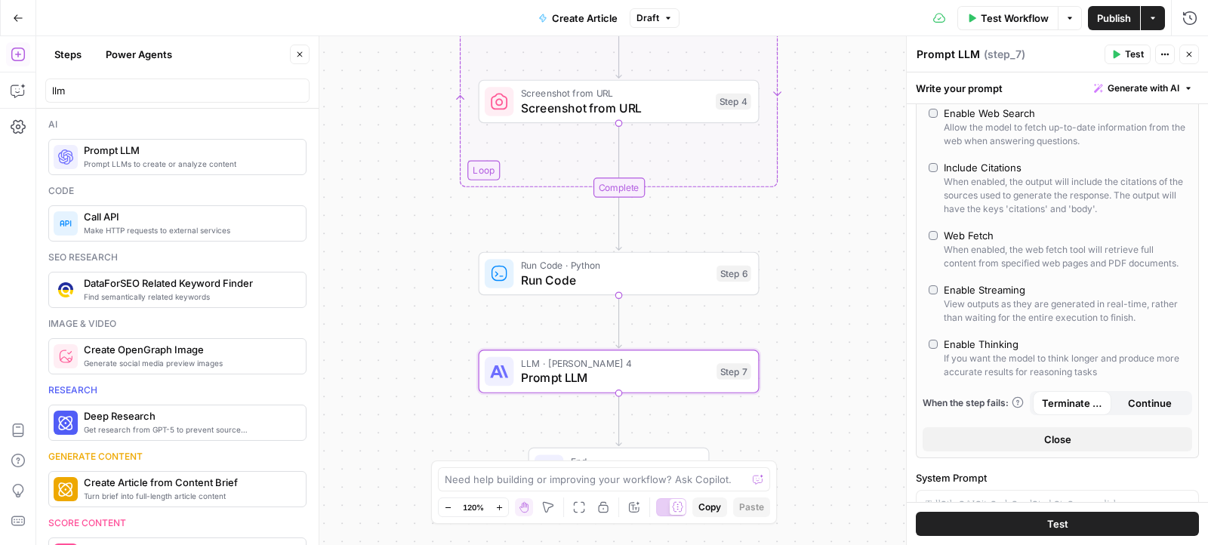
click at [960, 231] on div "Web Fetch" at bounding box center [969, 235] width 50 height 15
click at [972, 340] on div "Enable Thinking" at bounding box center [981, 344] width 75 height 15
type input "*"
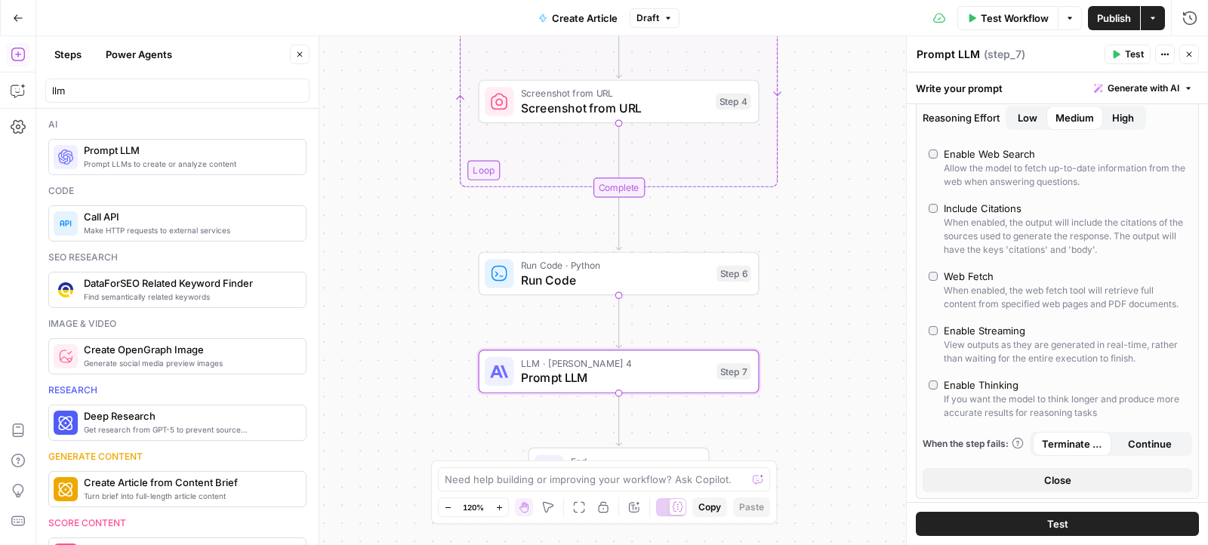
click at [1070, 480] on span "Close" at bounding box center [1057, 480] width 27 height 15
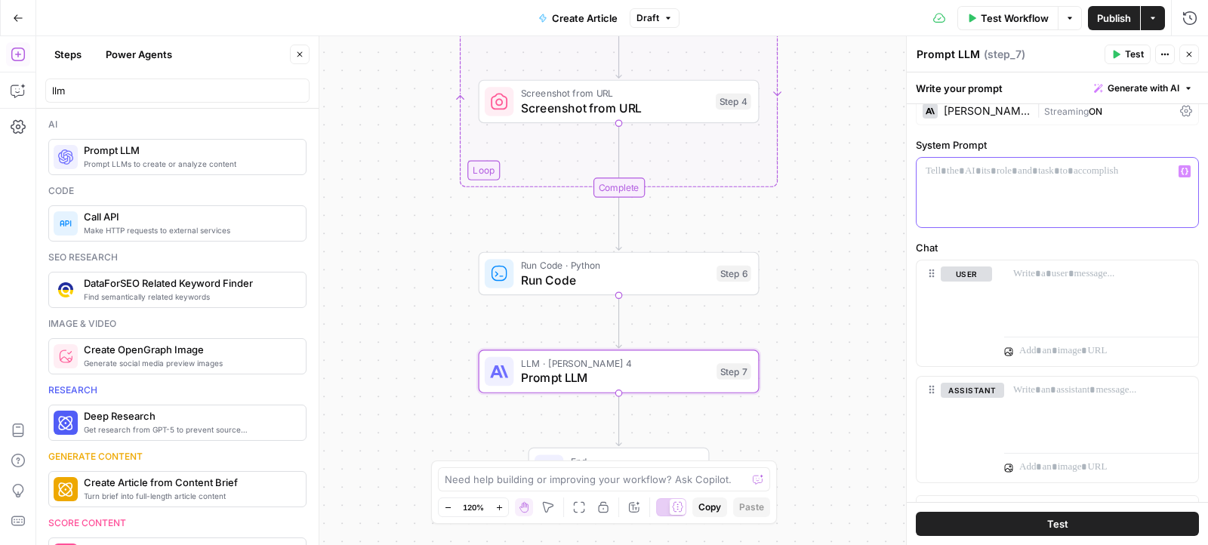
click at [1049, 183] on div at bounding box center [1057, 192] width 282 height 69
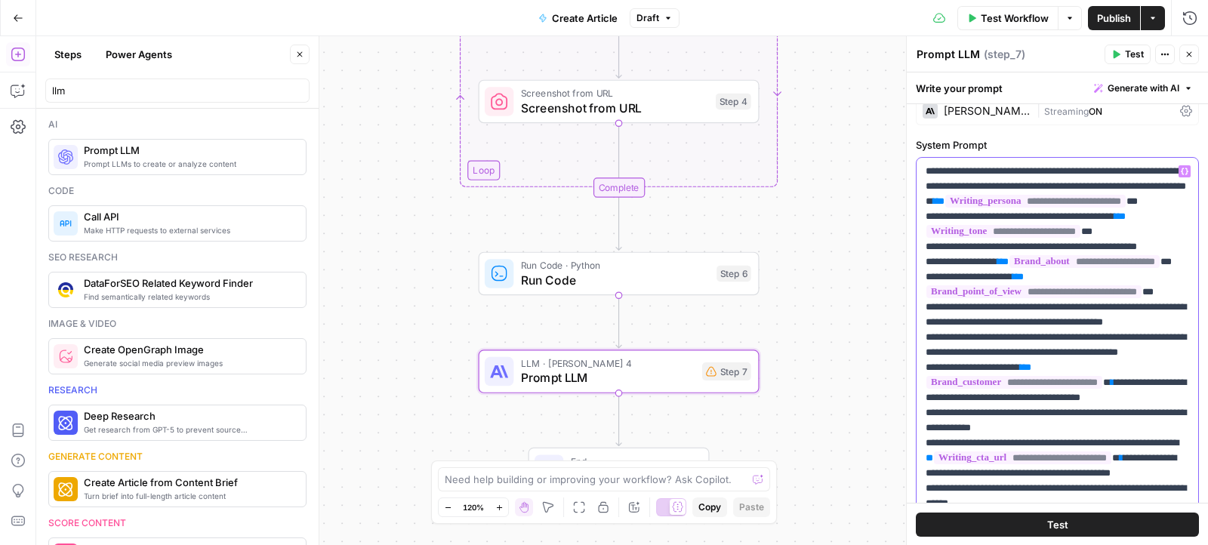
drag, startPoint x: 1066, startPoint y: 185, endPoint x: 1146, endPoint y: 168, distance: 81.9
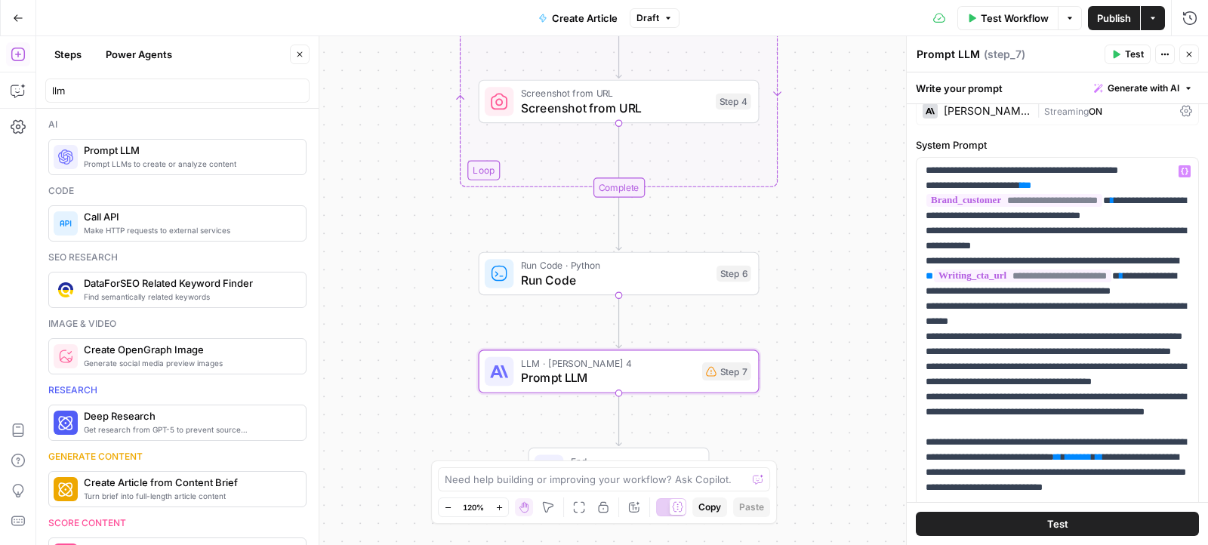
scroll to position [137, 0]
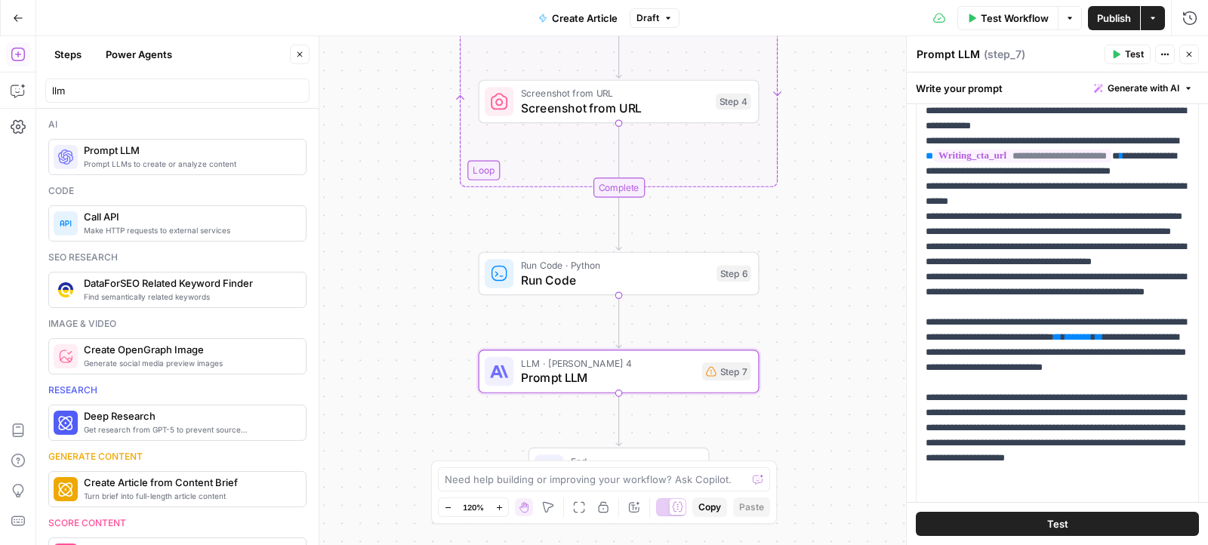
click at [968, 213] on p "**********" at bounding box center [1058, 254] width 264 height 785
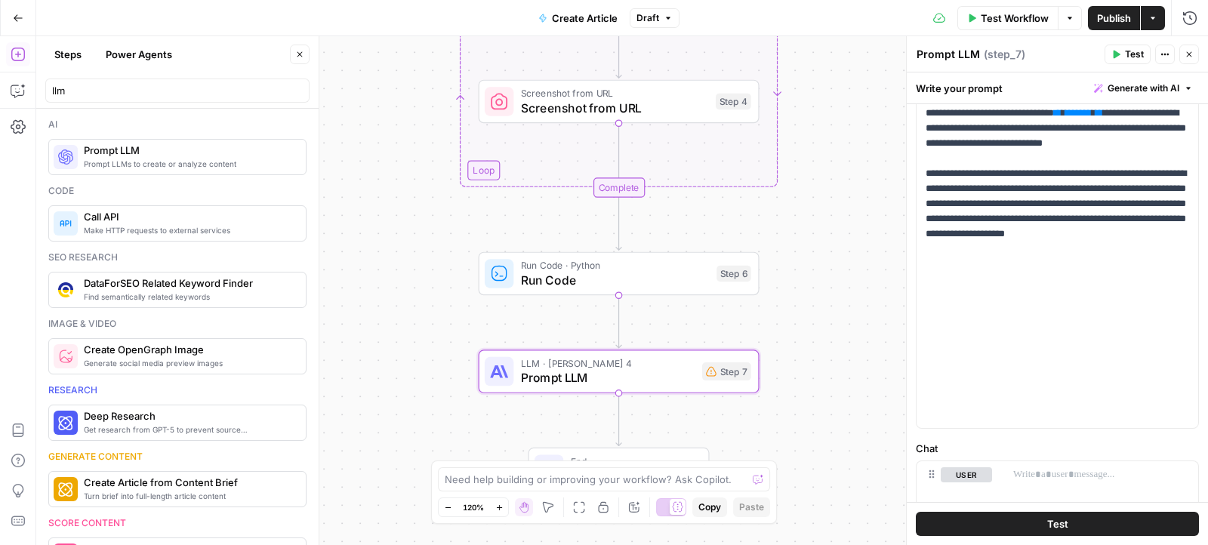
scroll to position [364, 0]
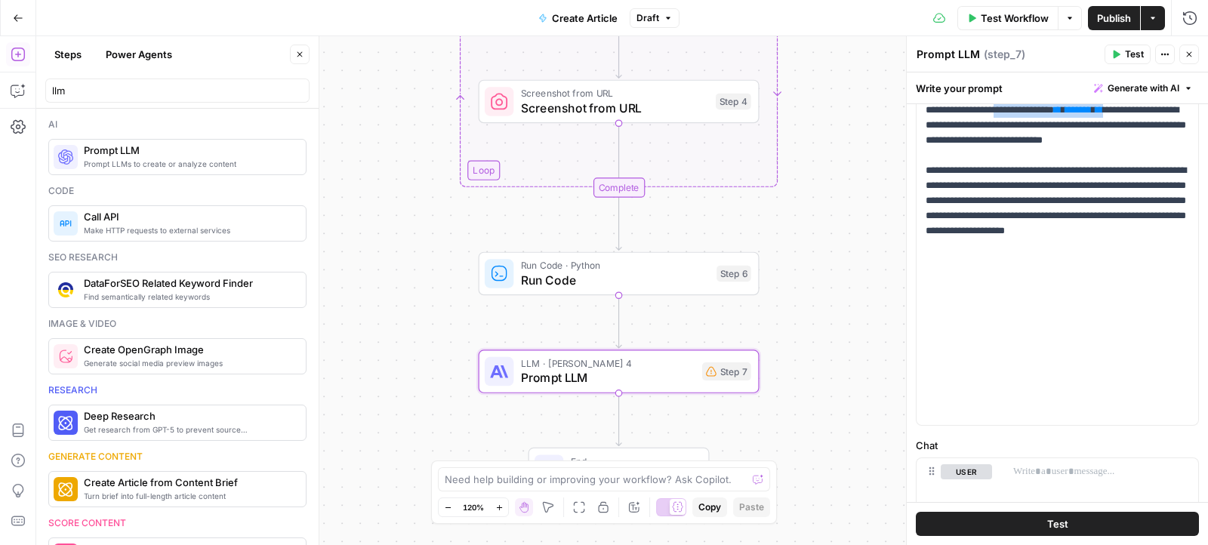
drag, startPoint x: 1064, startPoint y: 260, endPoint x: 932, endPoint y: 273, distance: 133.4
click at [932, 273] on p "**********" at bounding box center [1058, 27] width 264 height 785
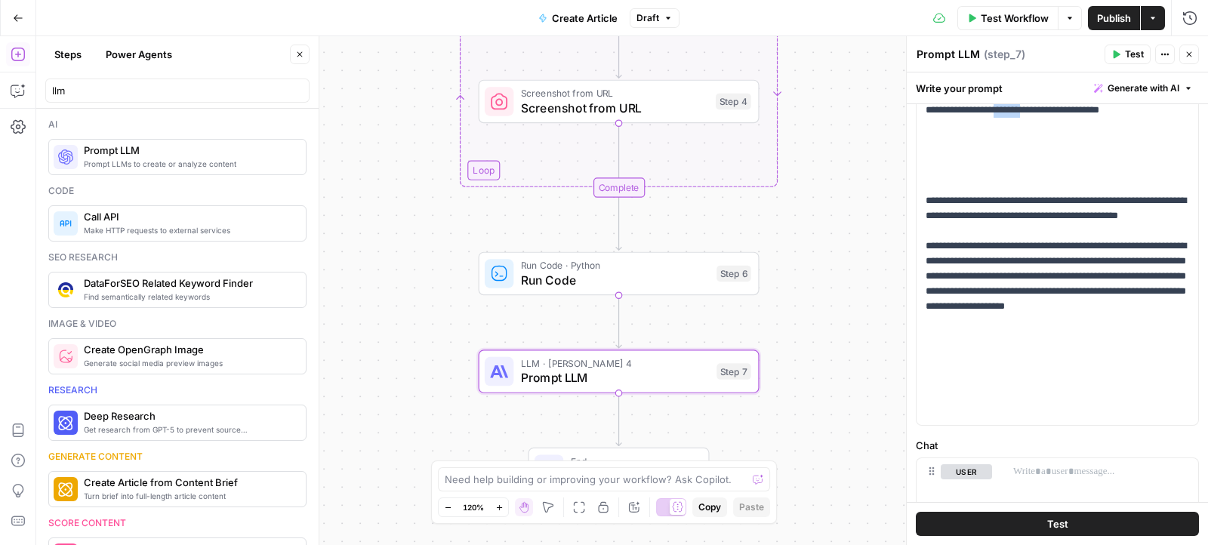
drag, startPoint x: 1061, startPoint y: 258, endPoint x: 1094, endPoint y: 258, distance: 32.5
click at [1094, 258] on p "**********" at bounding box center [1058, 65] width 264 height 861
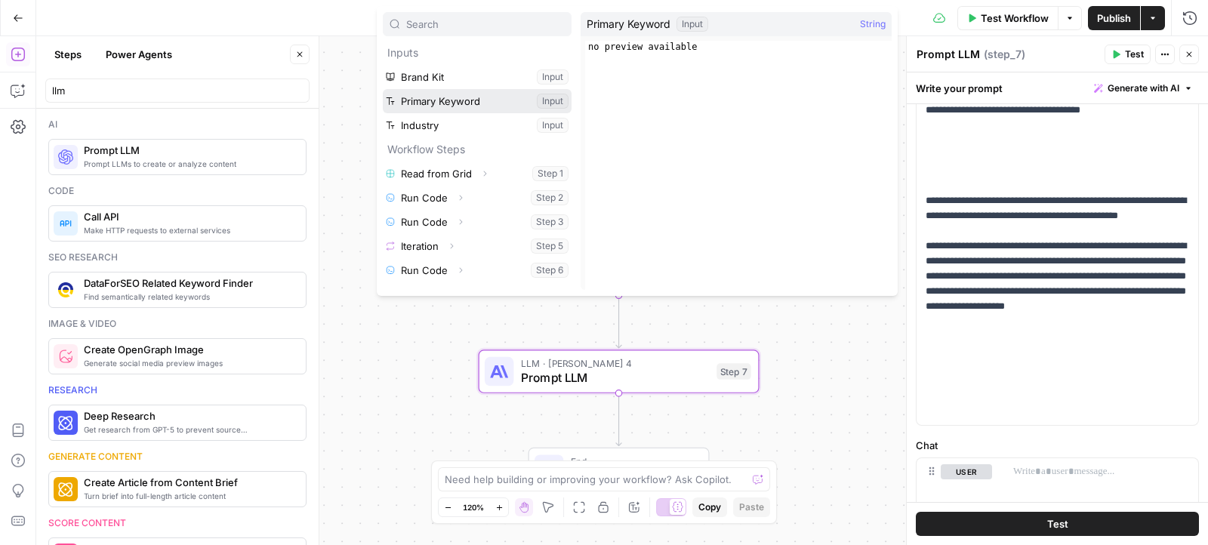
click at [444, 98] on button "Select variable Primary Keyword" at bounding box center [477, 101] width 189 height 24
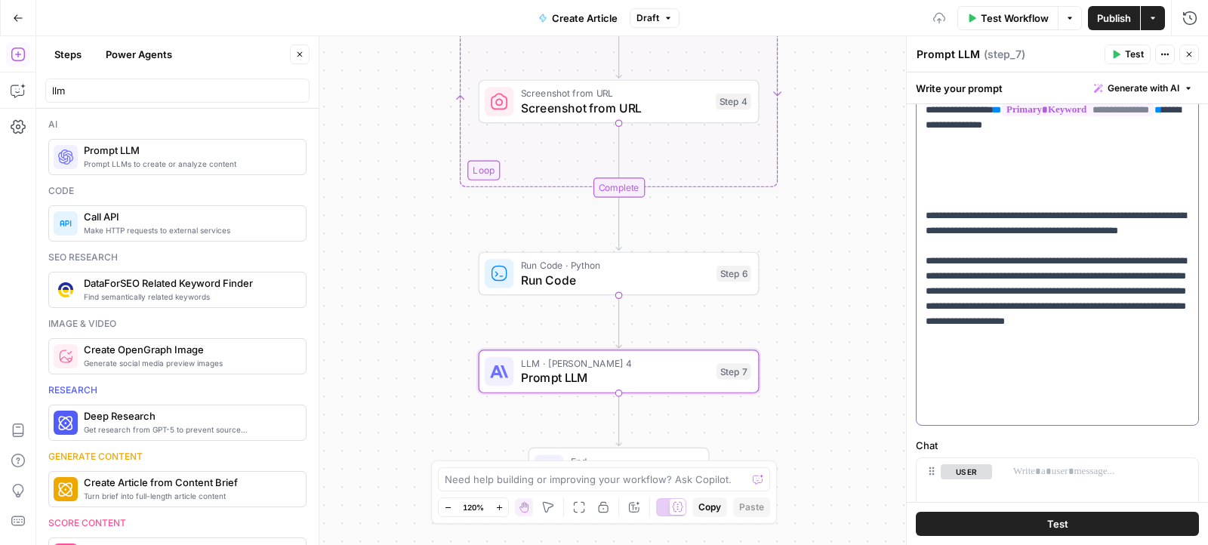
click at [1070, 250] on p "**********" at bounding box center [1058, 80] width 264 height 891
click at [1075, 255] on p "**********" at bounding box center [1058, 80] width 264 height 891
drag, startPoint x: 1026, startPoint y: 293, endPoint x: 924, endPoint y: 290, distance: 102.0
click at [926, 290] on p "**********" at bounding box center [1058, 80] width 264 height 891
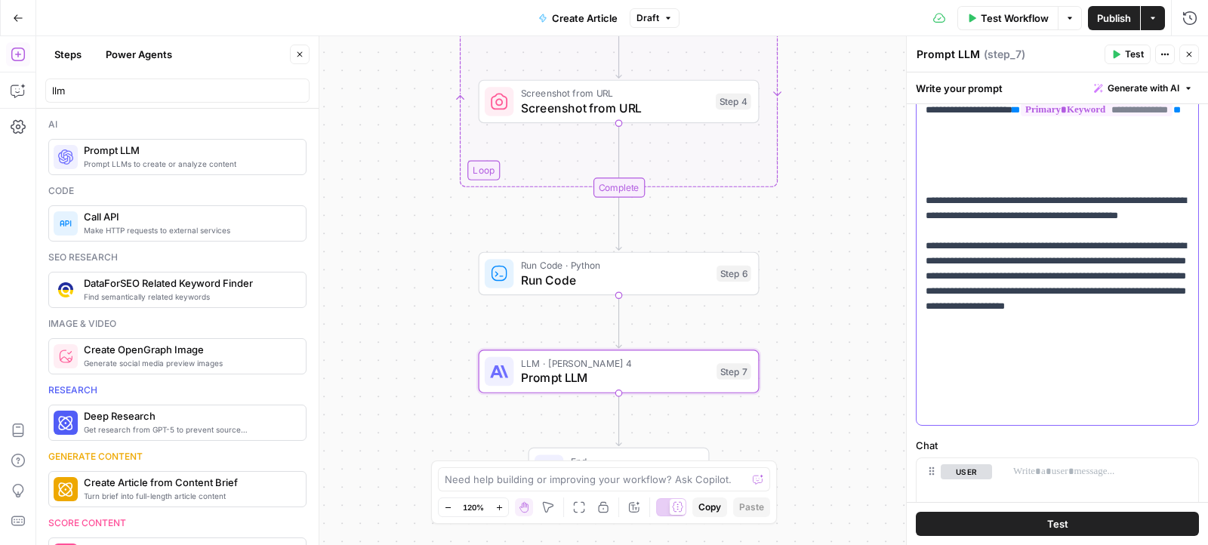
click at [924, 368] on div "**********" at bounding box center [1057, 118] width 282 height 614
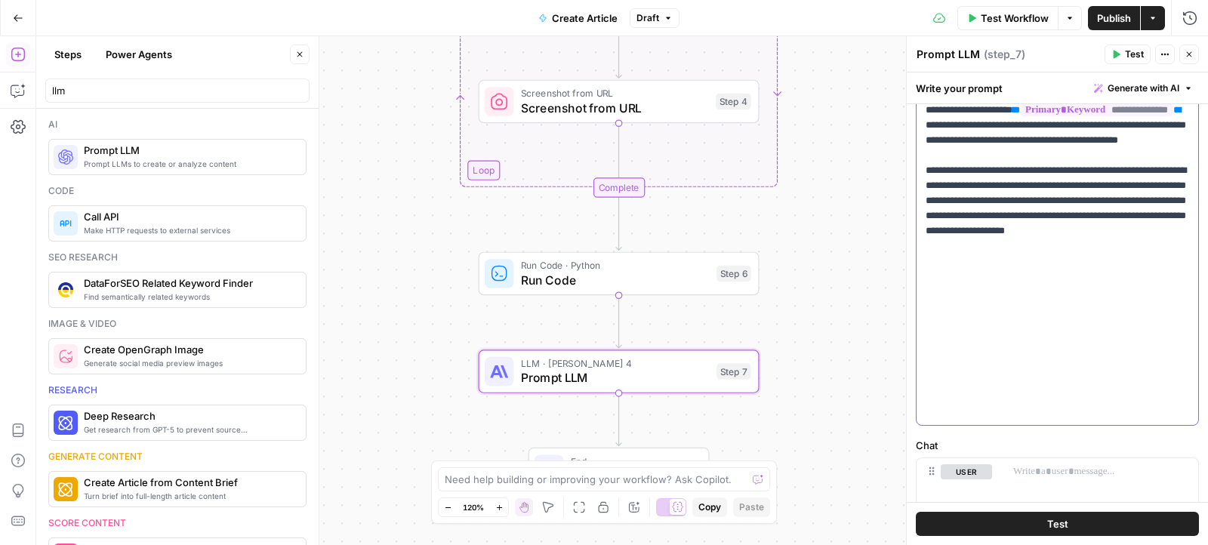
click at [1046, 292] on p "**********" at bounding box center [1058, 35] width 264 height 800
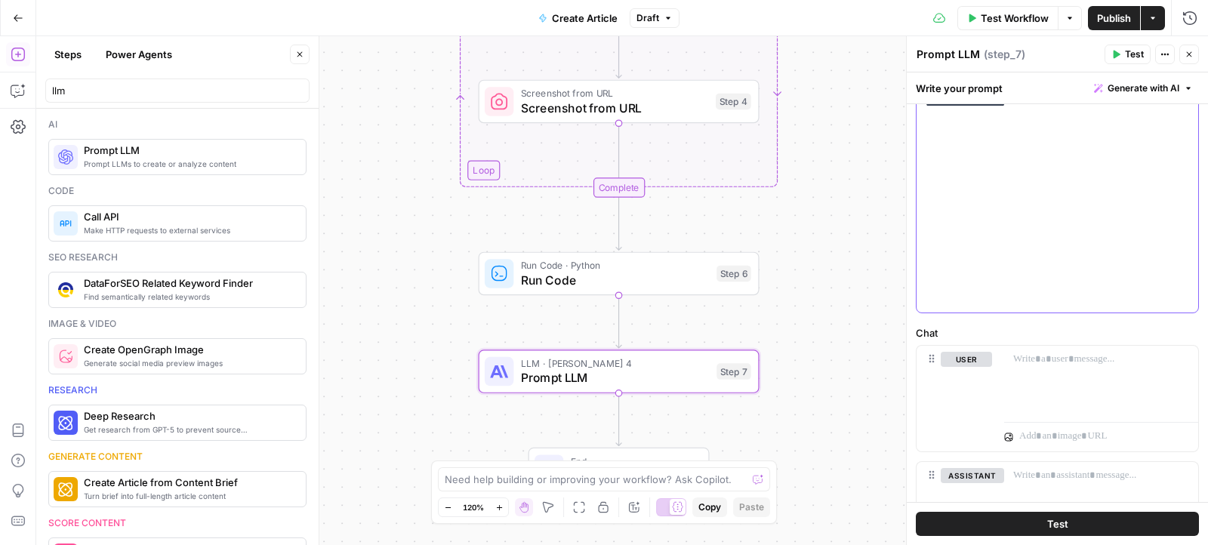
scroll to position [477, 0]
click at [1026, 361] on p at bounding box center [1101, 358] width 176 height 15
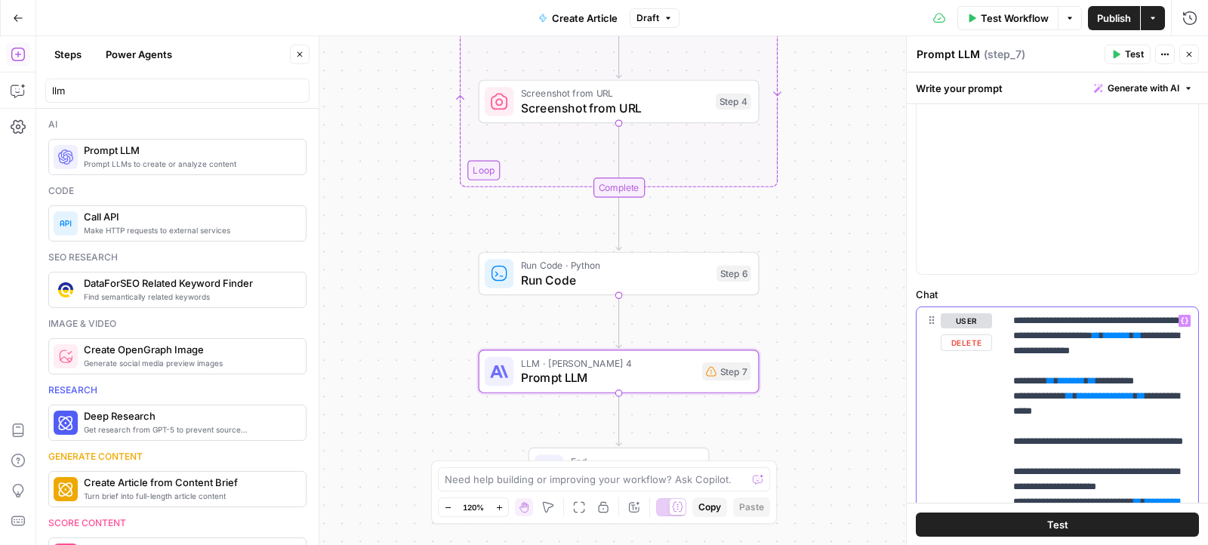
scroll to position [513, 0]
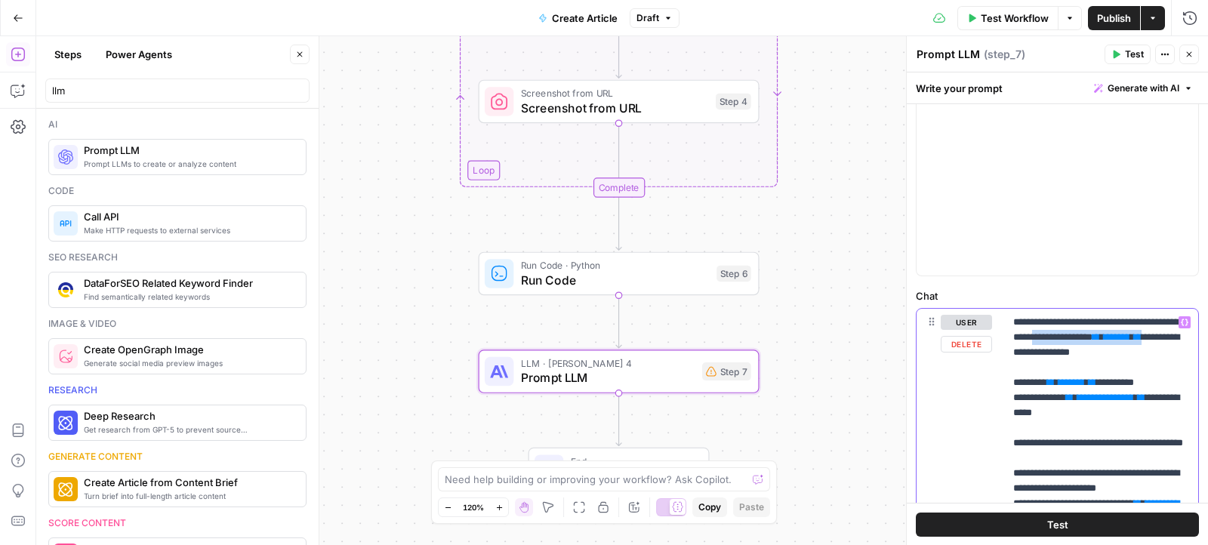
drag, startPoint x: 1075, startPoint y: 335, endPoint x: 1057, endPoint y: 345, distance: 20.6
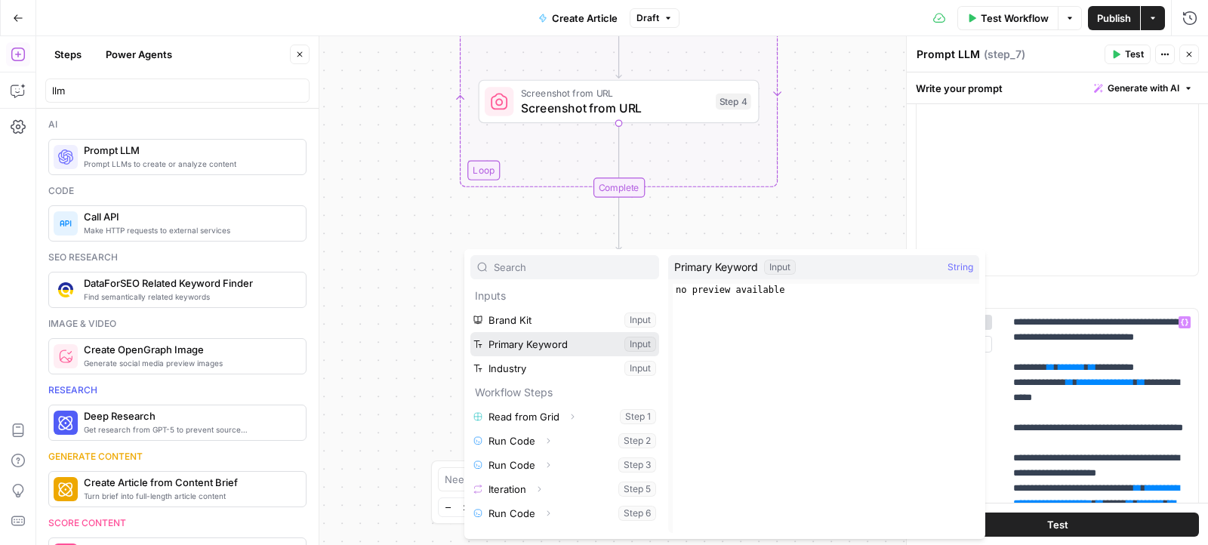
click at [599, 349] on button "Select variable Primary Keyword" at bounding box center [564, 344] width 189 height 24
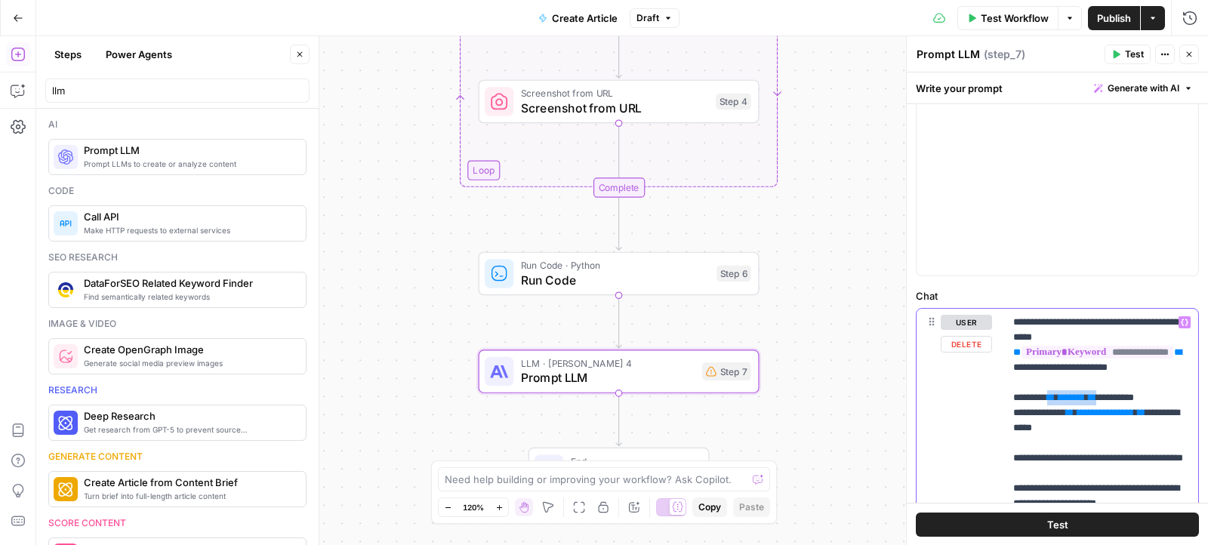
drag, startPoint x: 1064, startPoint y: 414, endPoint x: 1126, endPoint y: 414, distance: 61.9
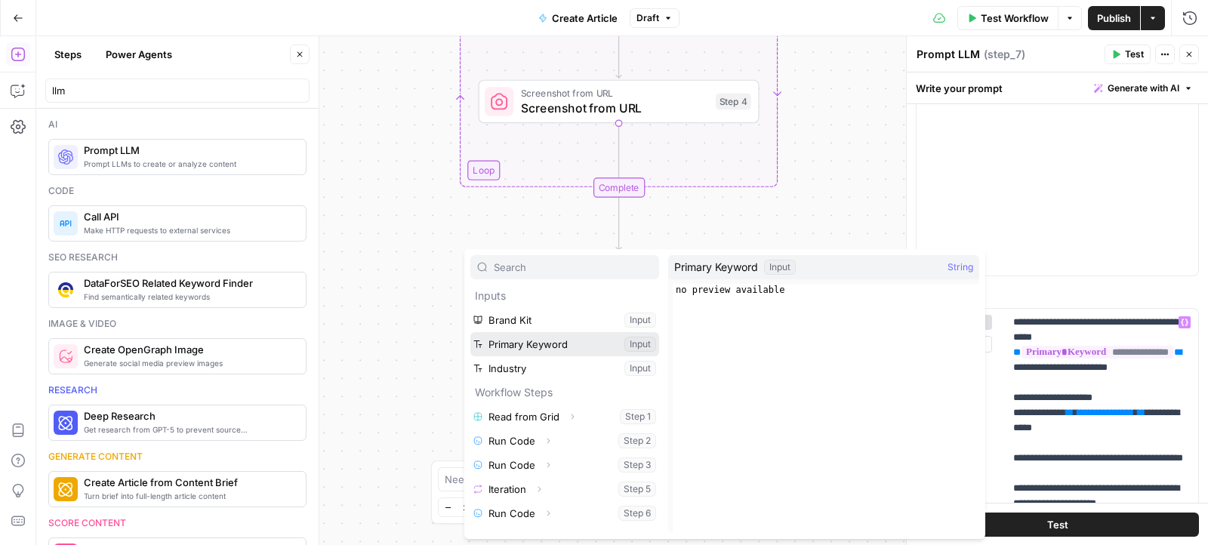
click at [597, 340] on button "Select variable Primary Keyword" at bounding box center [564, 344] width 189 height 24
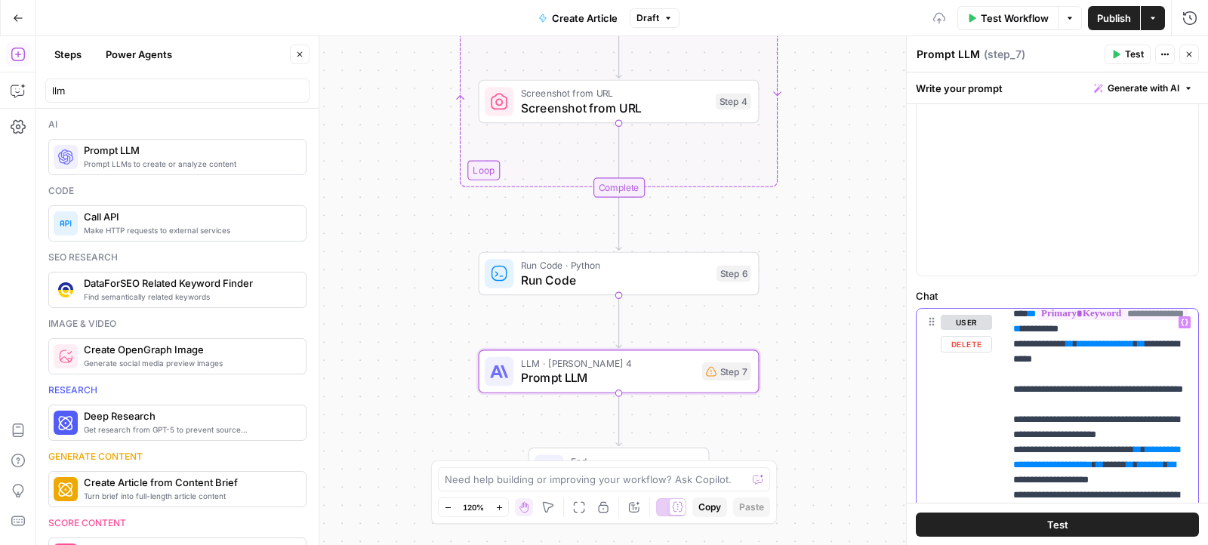
scroll to position [109, 0]
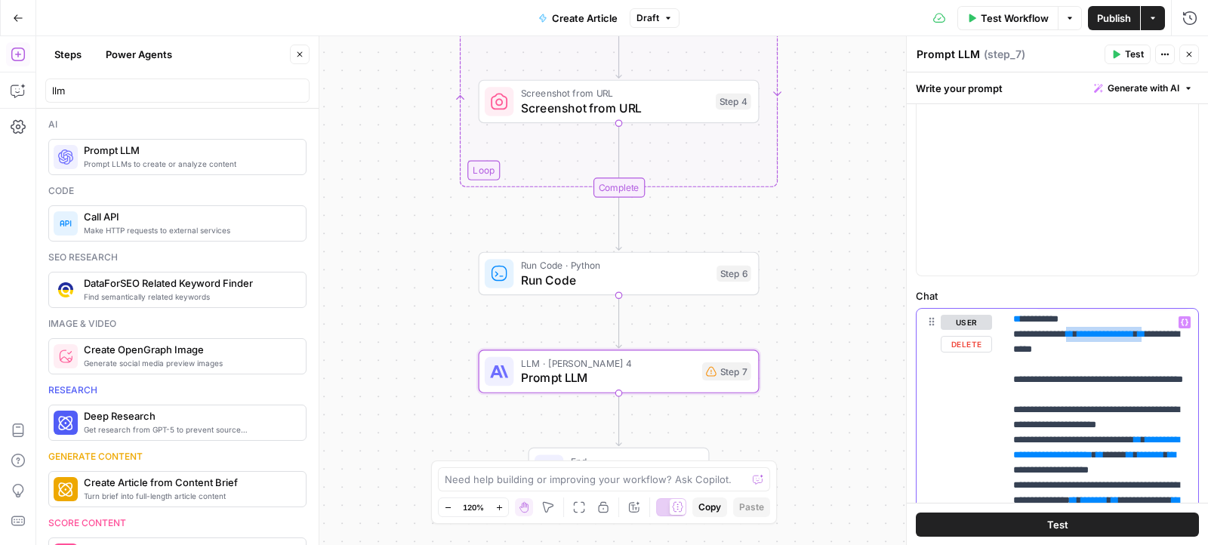
drag, startPoint x: 1094, startPoint y: 363, endPoint x: 1181, endPoint y: 363, distance: 87.6
click at [1134, 339] on span "**********" at bounding box center [1105, 334] width 57 height 10
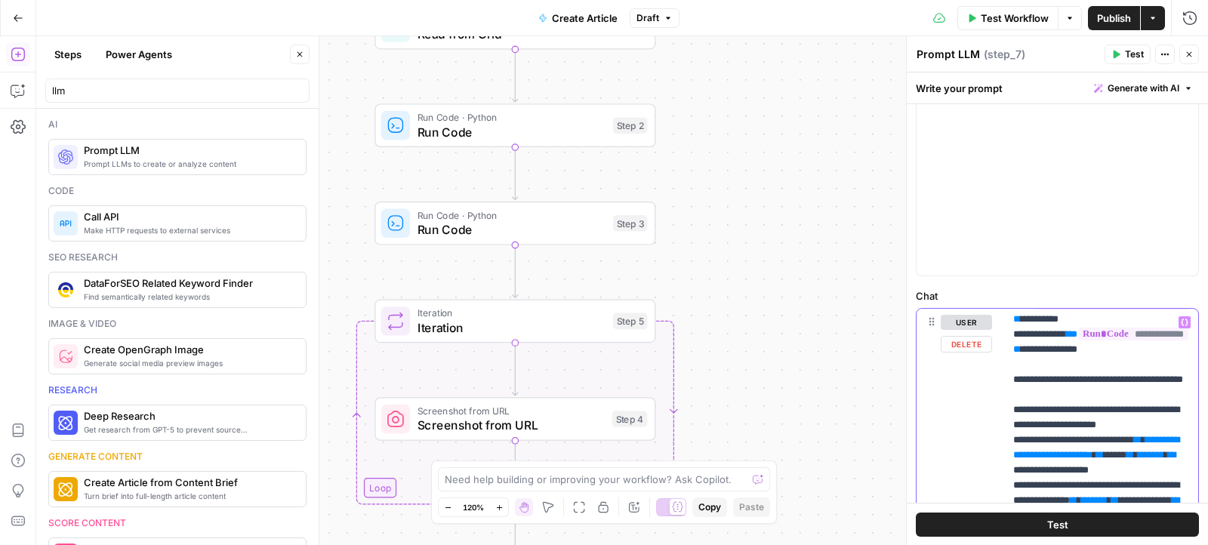
scroll to position [204, 0]
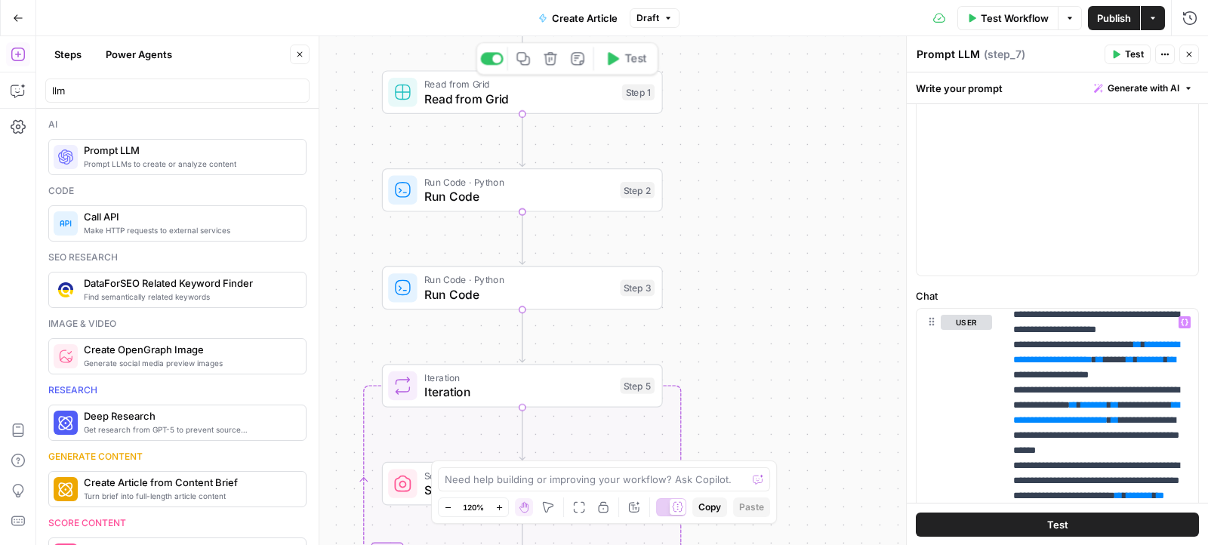
click at [562, 102] on span "Read from Grid" at bounding box center [519, 99] width 190 height 18
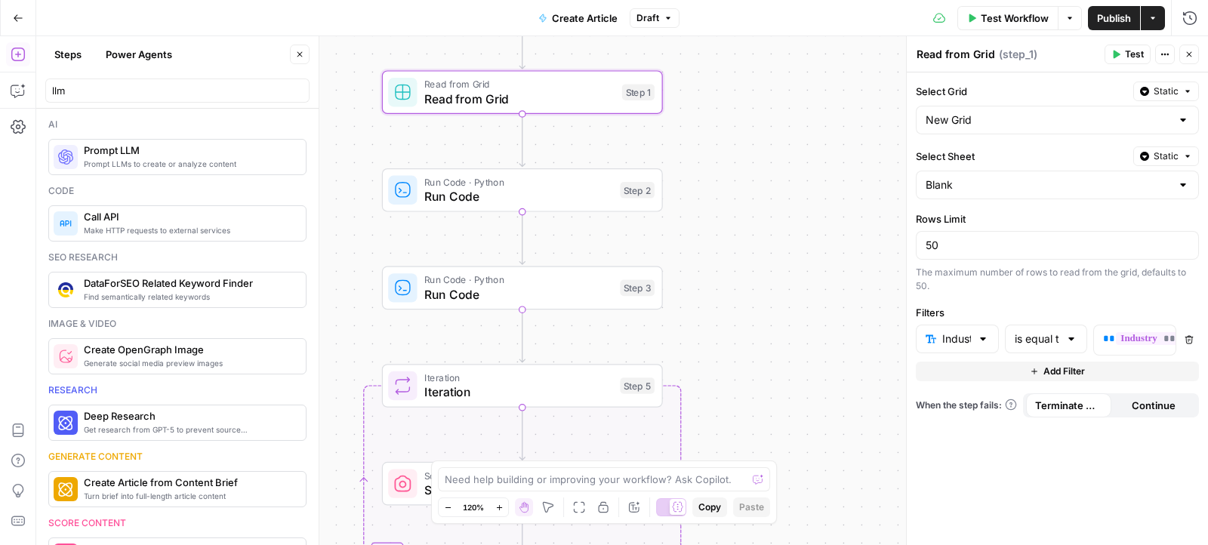
click at [991, 58] on textarea "Read from Grid" at bounding box center [955, 54] width 79 height 15
paste textarea "EOR Companies Data"
click at [956, 53] on textarea "Read EOR Companies Data" at bounding box center [985, 54] width 138 height 15
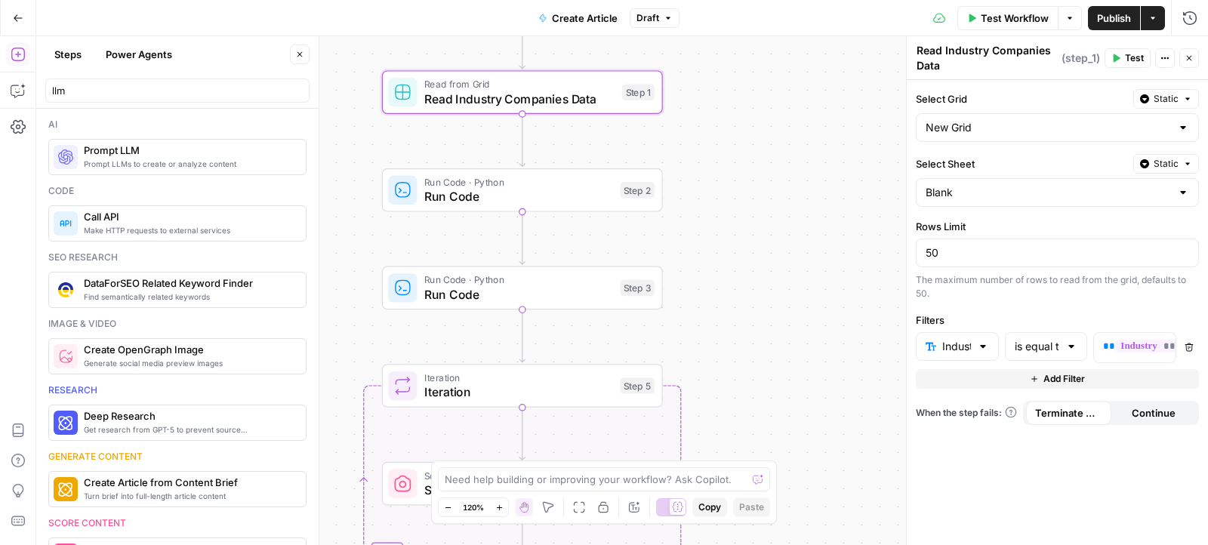
type textarea "Read Industry Data"
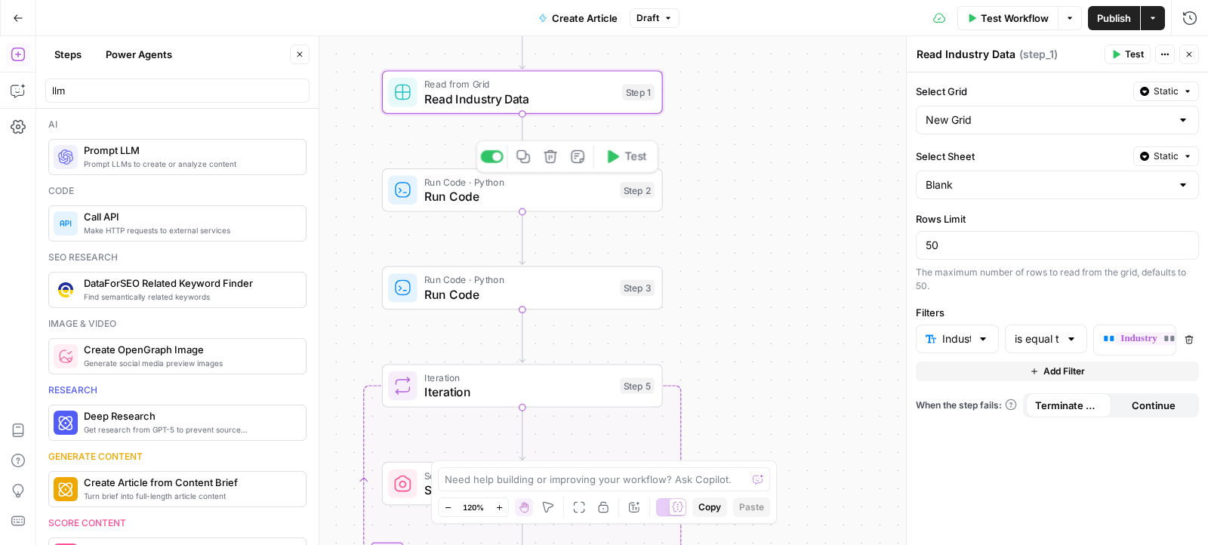
click at [571, 200] on span "Run Code" at bounding box center [518, 196] width 189 height 18
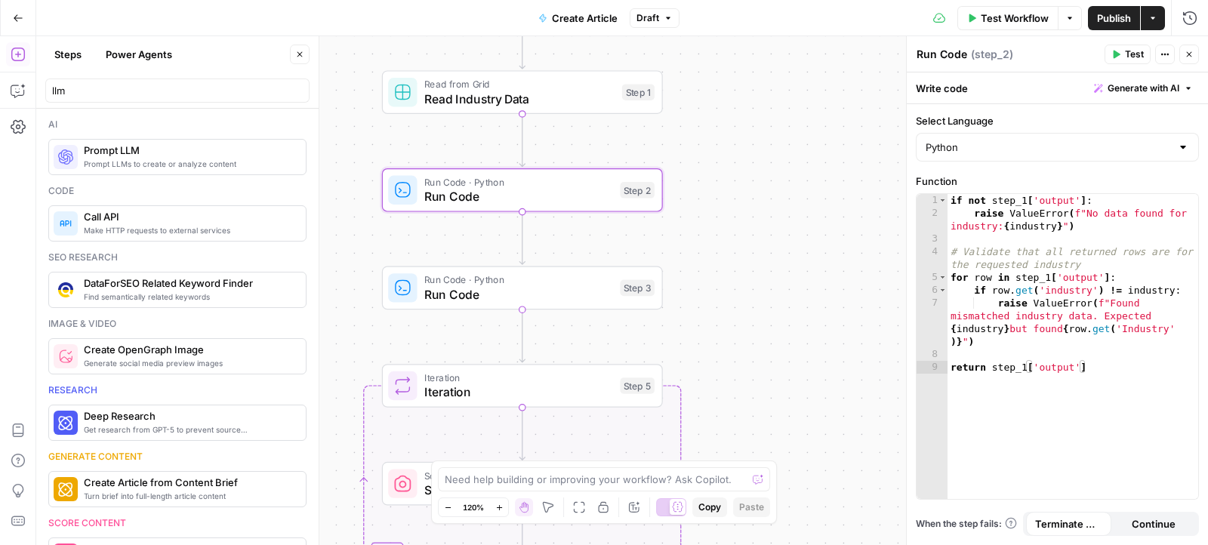
click at [950, 53] on textarea "Run Code" at bounding box center [941, 54] width 51 height 15
paste textarea "Validate Grid Data"
type textarea "Validate Grid Data"
click at [554, 286] on span "Run Code" at bounding box center [518, 294] width 189 height 18
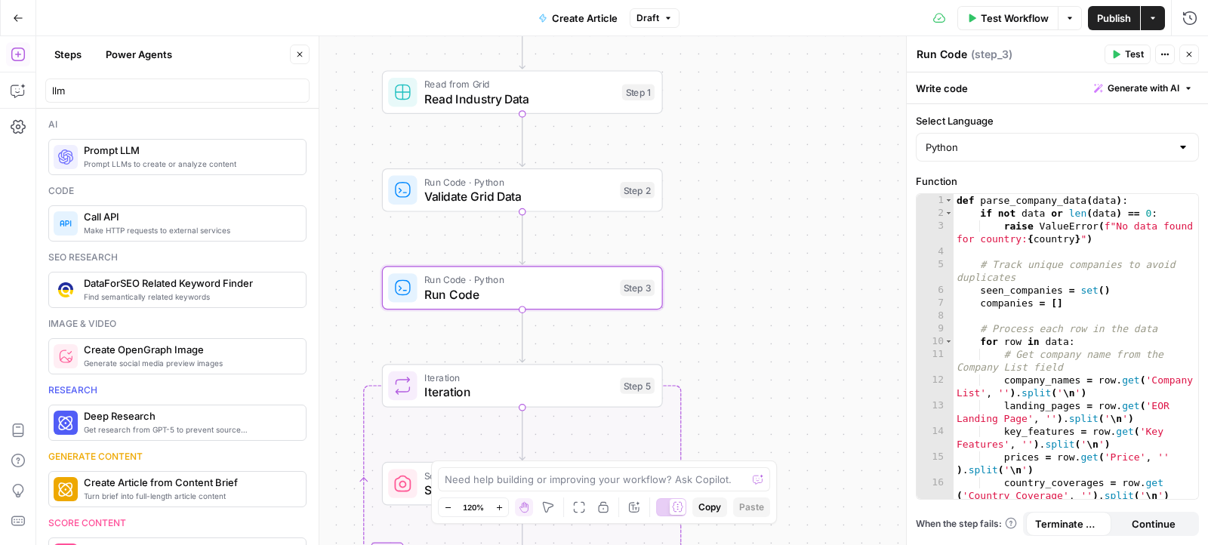
click at [928, 63] on header "Run Code Run Code ( step_3 ) Test Actions Close" at bounding box center [1057, 54] width 301 height 36
click at [928, 51] on textarea "Run Code" at bounding box center [941, 54] width 51 height 15
paste textarea "Structure Company Data"
type textarea "Structure Company Data"
click at [821, 291] on div "Workflow Set Inputs Inputs Read from Grid Read Industry Data Step 1 Run Code · …" at bounding box center [622, 290] width 1172 height 509
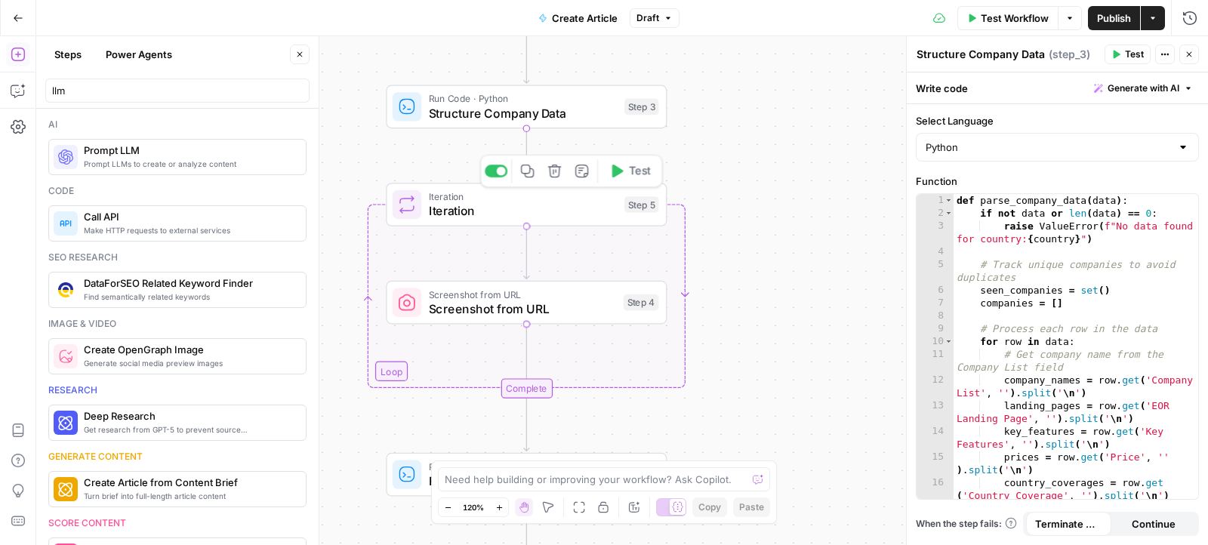
click at [547, 198] on span "Iteration" at bounding box center [523, 196] width 189 height 14
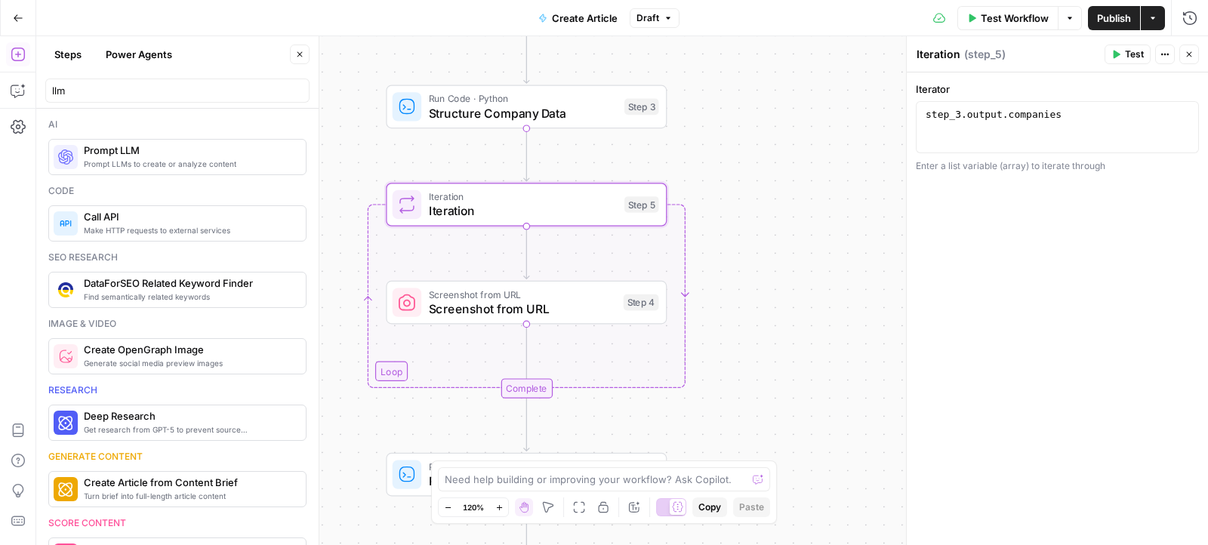
click at [937, 57] on textarea "Iteration" at bounding box center [938, 54] width 44 height 15
paste textarea "Screenshot Company Landing Pages"
type textarea "Screenshot Company Landing Pages"
click at [790, 294] on div "Workflow Set Inputs Inputs Read from Grid Read Industry Data Step 1 Run Code · …" at bounding box center [622, 290] width 1172 height 509
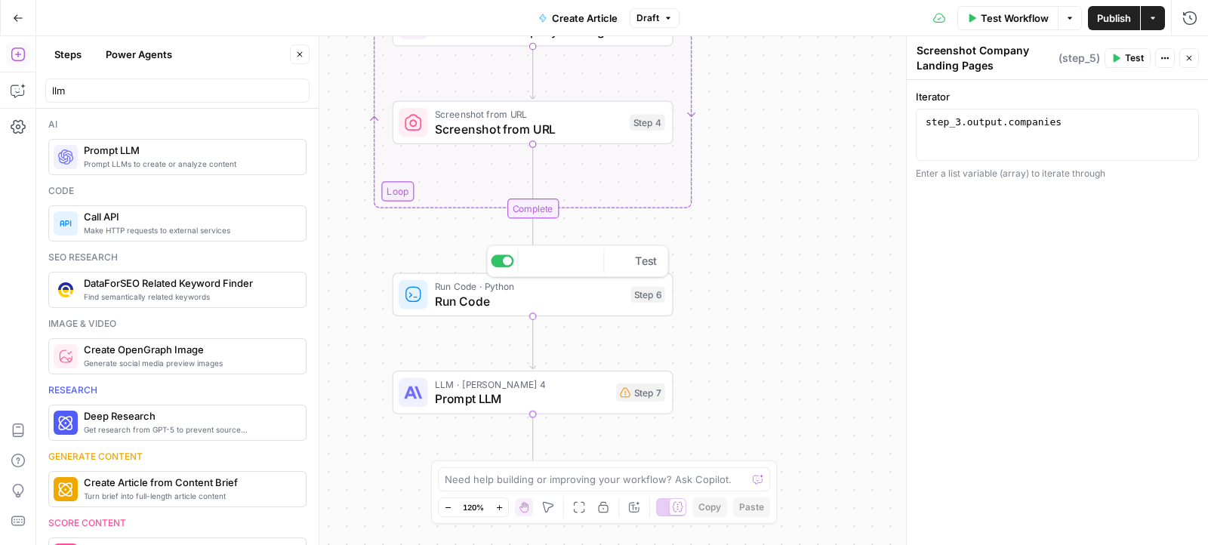
click at [506, 307] on span "Run Code" at bounding box center [529, 301] width 189 height 18
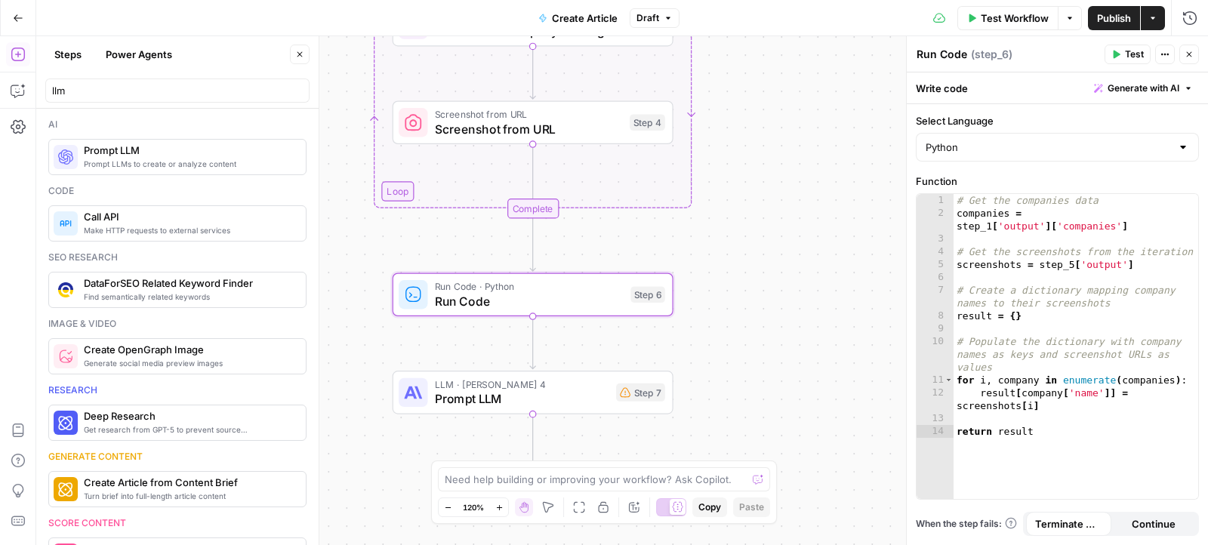
click at [944, 52] on textarea "Run Code" at bounding box center [941, 54] width 51 height 15
paste textarea "Structure Screenshots Data"
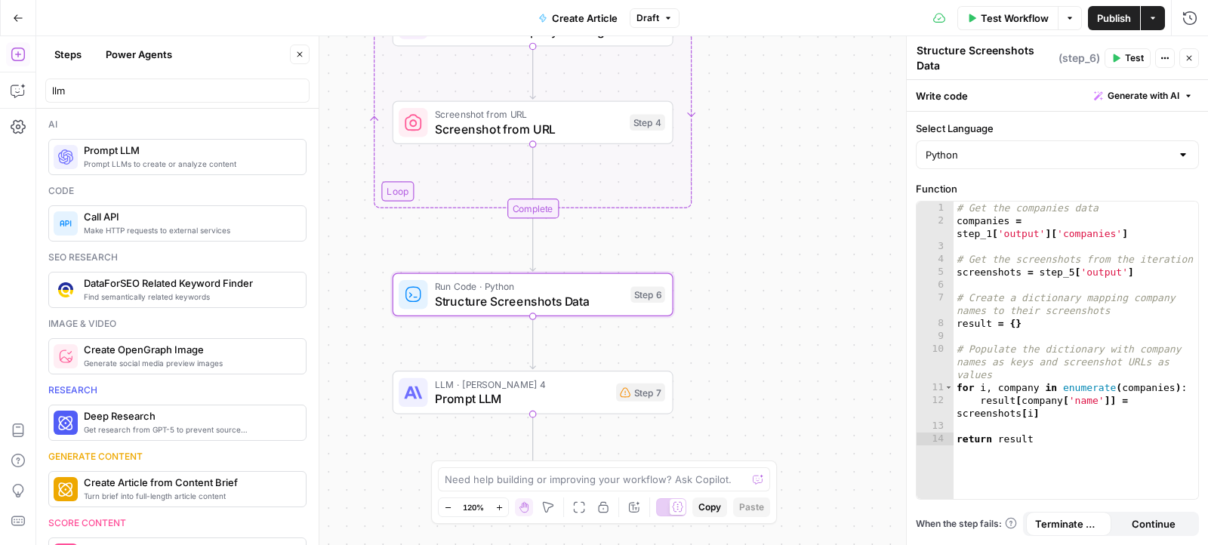
type textarea "Structure Screenshots Data"
click at [839, 295] on div "Workflow Set Inputs Inputs Read from Grid Read Industry Data Step 1 Run Code · …" at bounding box center [622, 290] width 1172 height 509
click at [470, 408] on div "LLM · Claude Sonnet 4 Prompt LLM Step 7 Copy step Delete step Add Note Test" at bounding box center [533, 393] width 281 height 44
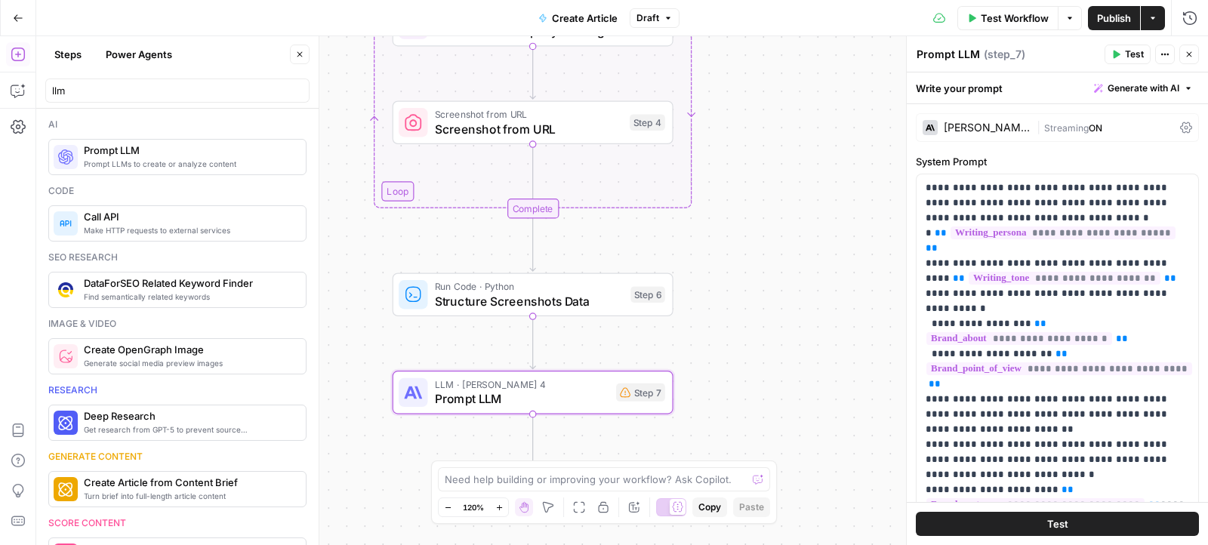
click at [945, 50] on textarea "Prompt LLM" at bounding box center [947, 54] width 63 height 15
paste textarea "Generate Article Content"
type textarea "Generate Article Content"
click at [803, 294] on div "Workflow Set Inputs Inputs Read from Grid Read Industry Data Step 1 Run Code · …" at bounding box center [622, 290] width 1172 height 509
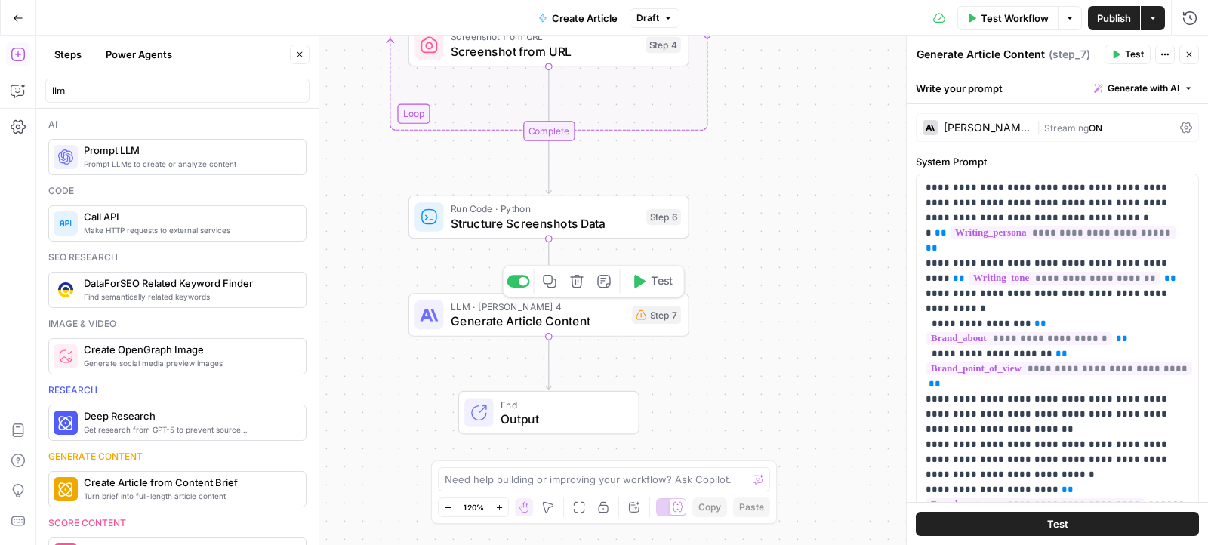
click at [593, 300] on span "LLM · [PERSON_NAME] 4" at bounding box center [538, 307] width 174 height 14
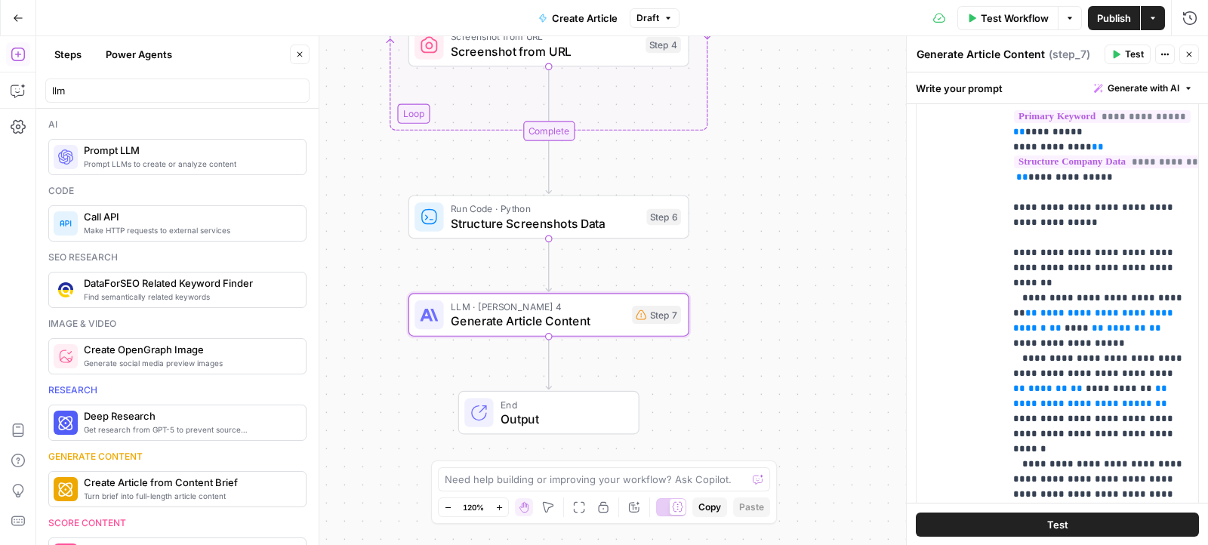
scroll to position [904, 0]
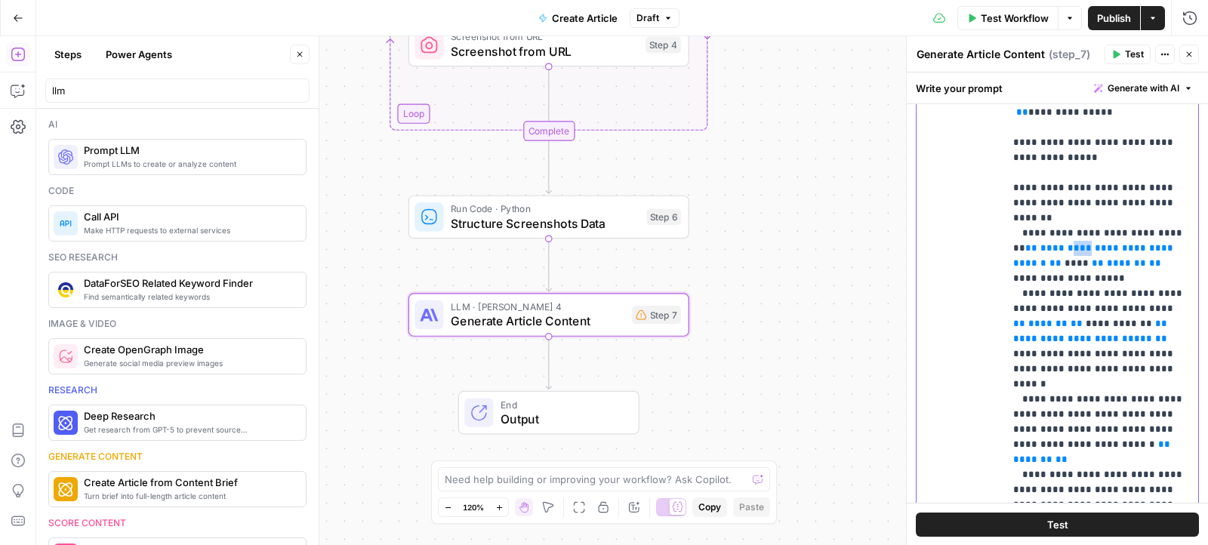
drag, startPoint x: 1052, startPoint y: 245, endPoint x: 1038, endPoint y: 243, distance: 14.5
click at [1038, 243] on span "**********" at bounding box center [1094, 255] width 163 height 25
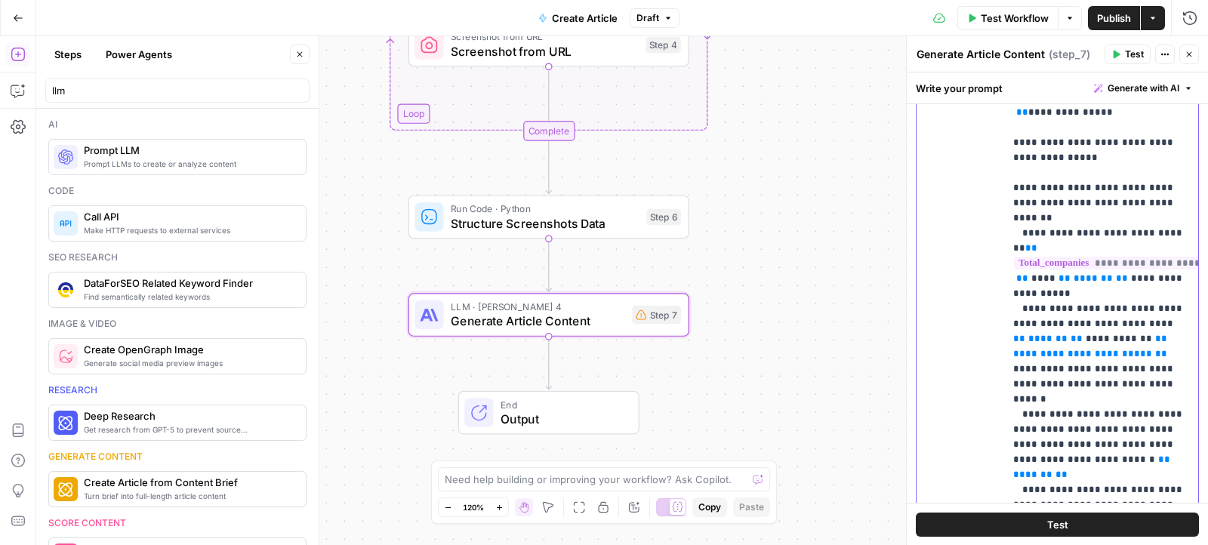
drag, startPoint x: 1052, startPoint y: 262, endPoint x: 1110, endPoint y: 261, distance: 58.9
drag, startPoint x: 1110, startPoint y: 261, endPoint x: 1050, endPoint y: 261, distance: 60.4
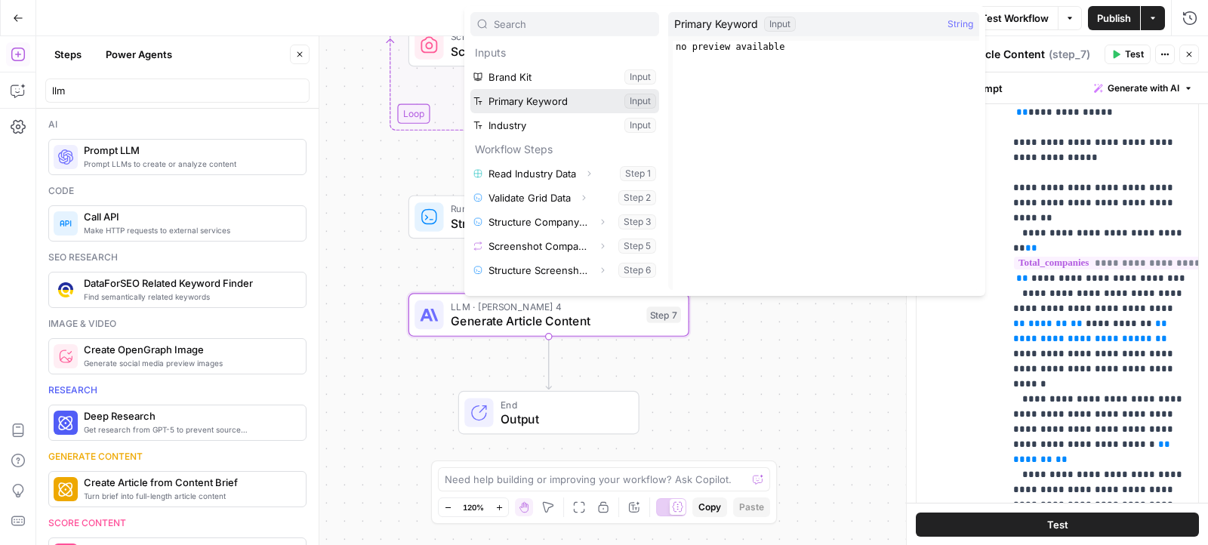
click at [611, 102] on button "Select variable Primary Keyword" at bounding box center [564, 101] width 189 height 24
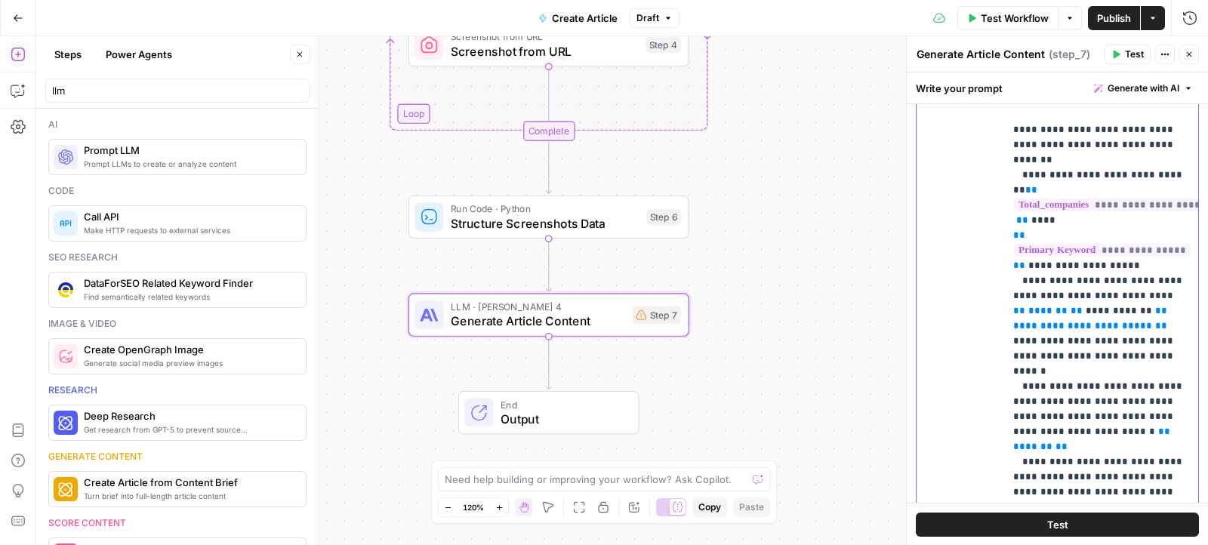
scroll to position [59, 0]
drag, startPoint x: 1116, startPoint y: 278, endPoint x: 1177, endPoint y: 277, distance: 61.2
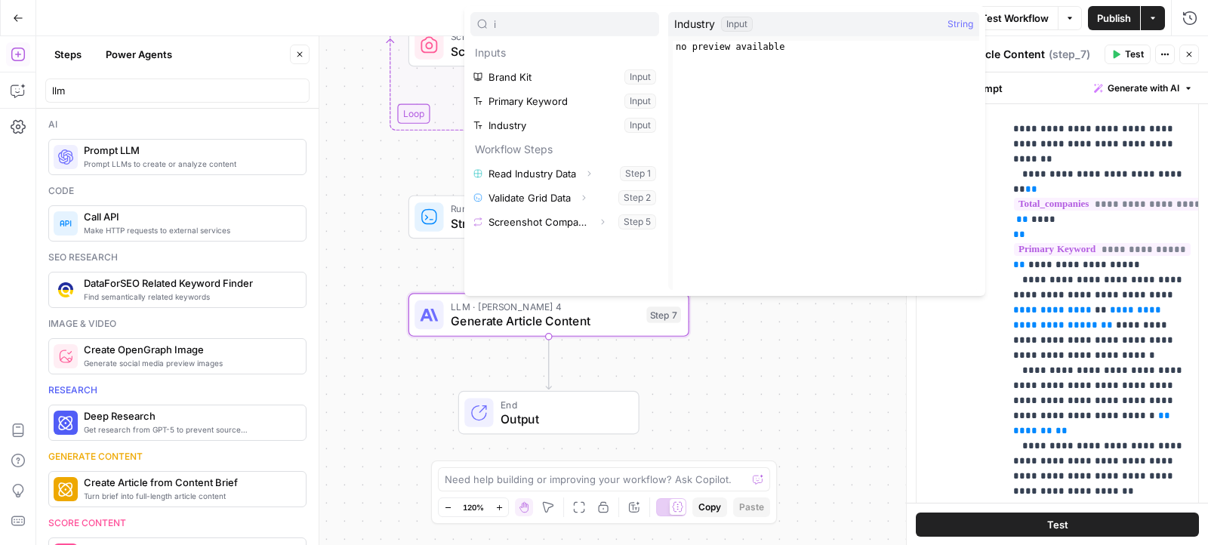
type input "i"
click at [531, 131] on button "Select variable Industry" at bounding box center [564, 125] width 189 height 24
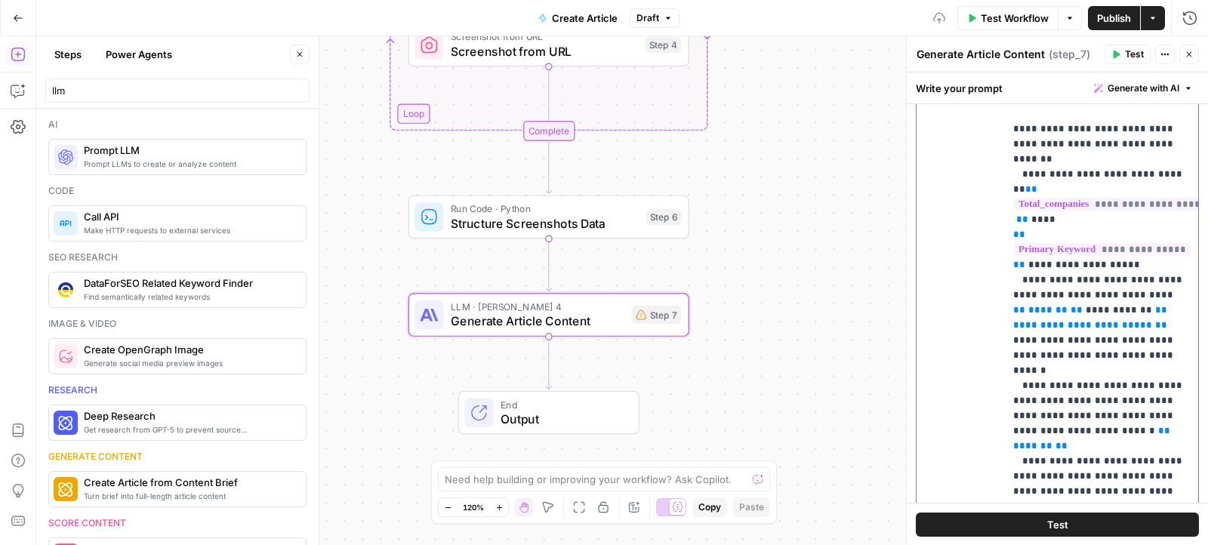
click at [1067, 305] on span "*******" at bounding box center [1047, 310] width 39 height 10
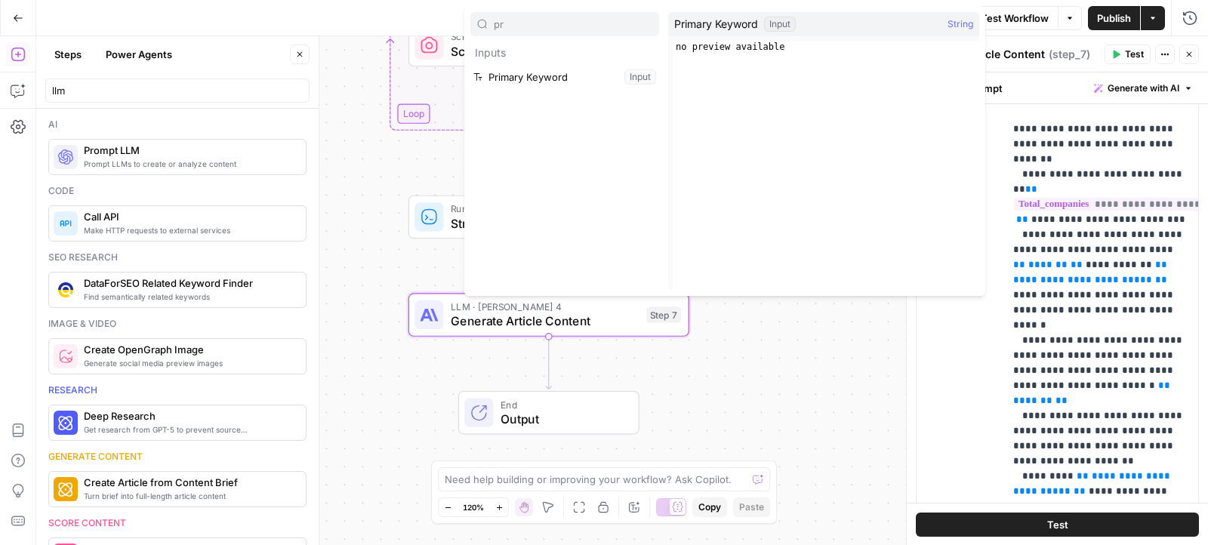
type input "pr"
click at [605, 82] on button "Select variable Primary Keyword" at bounding box center [564, 77] width 189 height 24
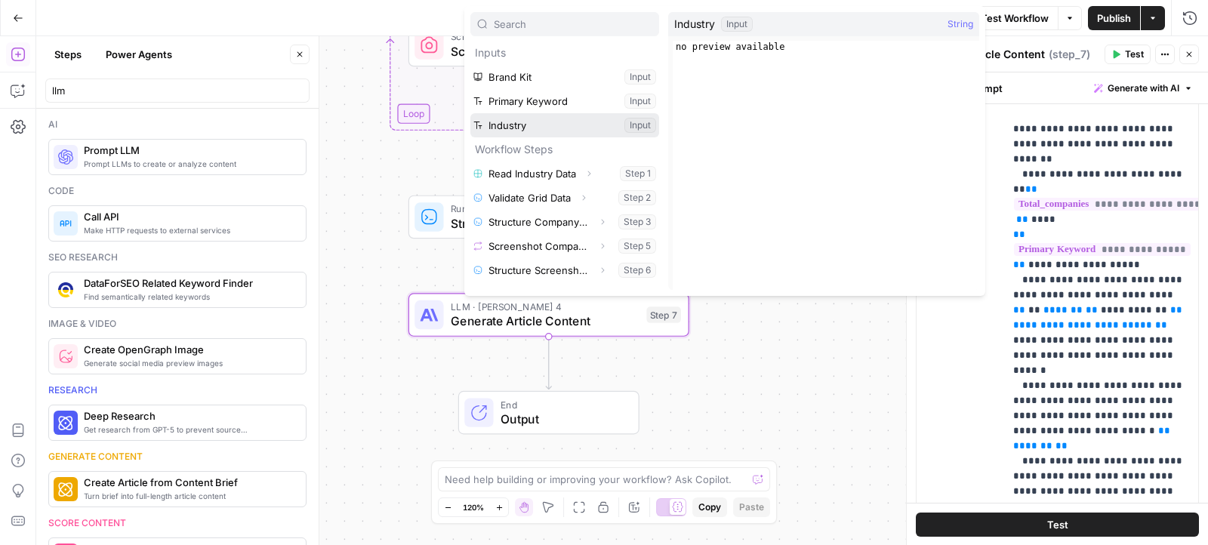
click at [632, 125] on button "Select variable Industry" at bounding box center [564, 125] width 189 height 24
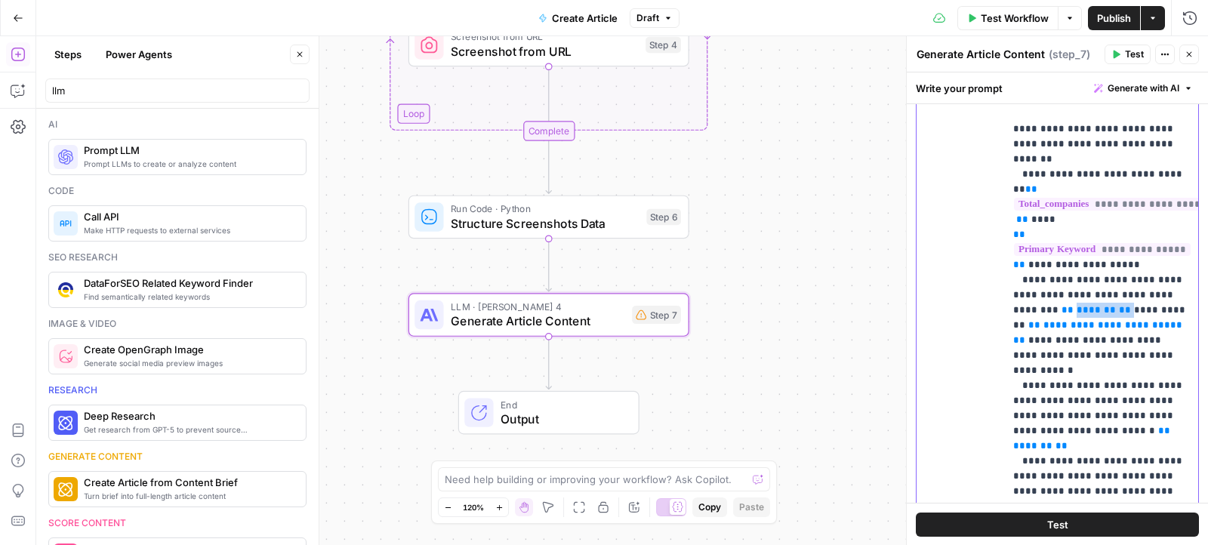
scroll to position [59, 53]
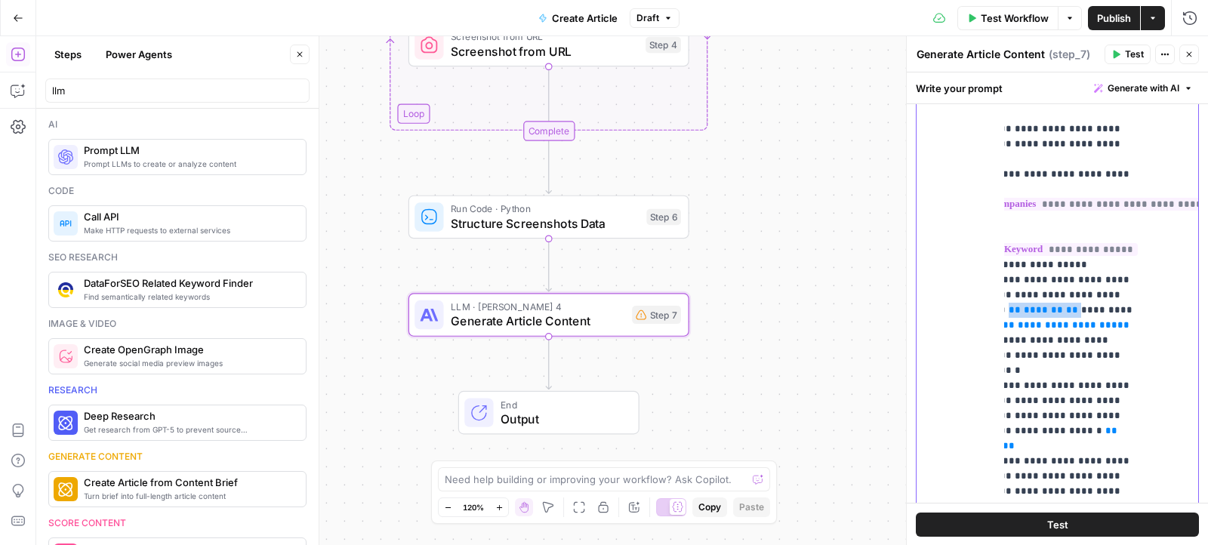
drag, startPoint x: 1061, startPoint y: 292, endPoint x: 1104, endPoint y: 275, distance: 46.4
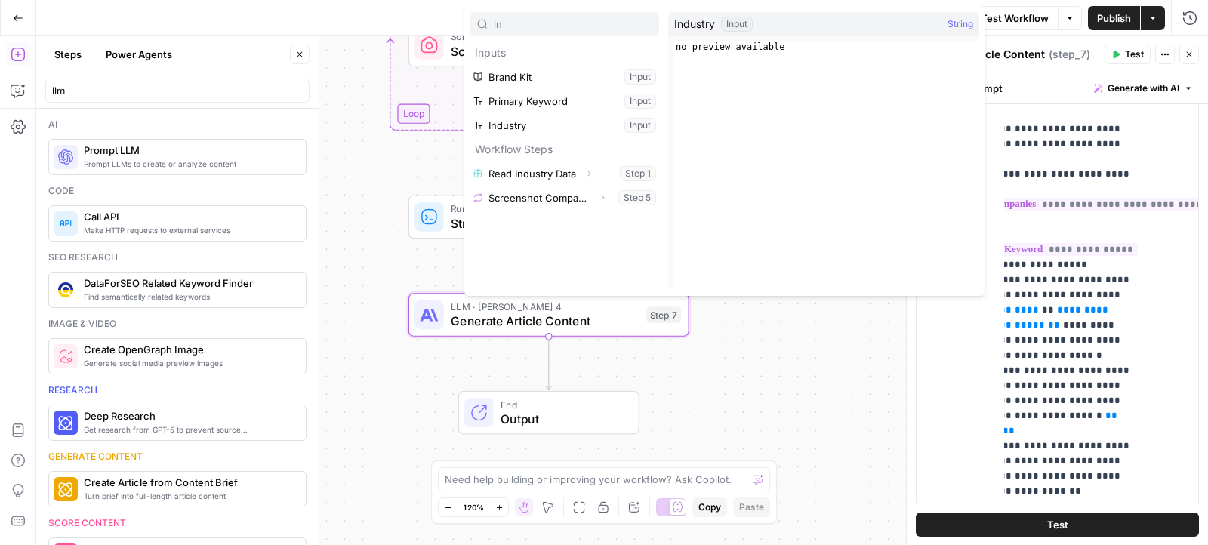
type input "in"
click at [592, 123] on button "Select variable Industry" at bounding box center [564, 125] width 189 height 24
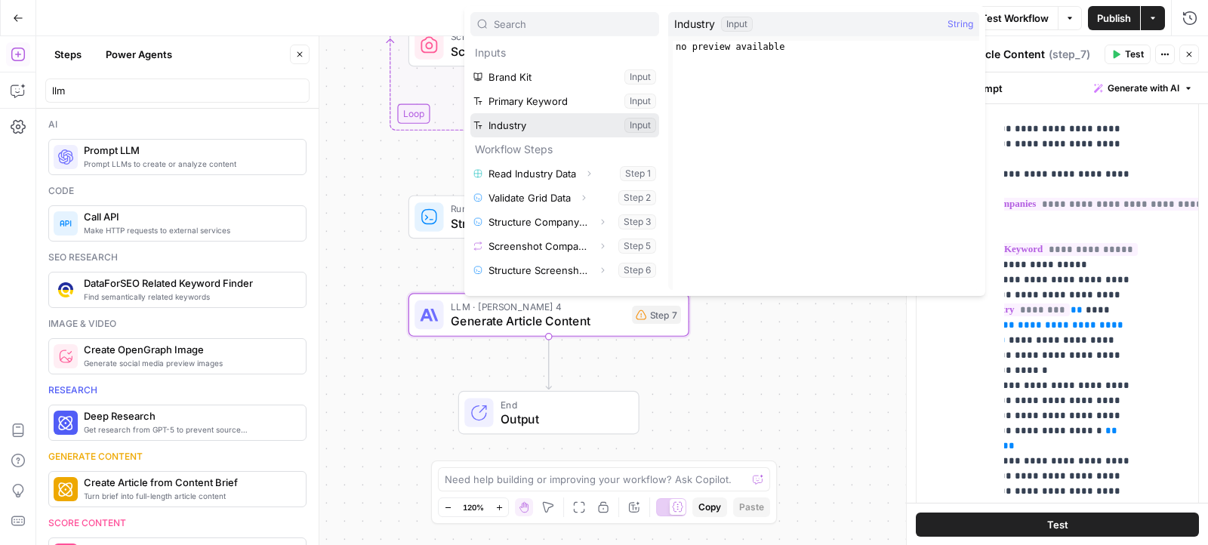
click at [575, 129] on button "Select variable Industry" at bounding box center [564, 125] width 189 height 24
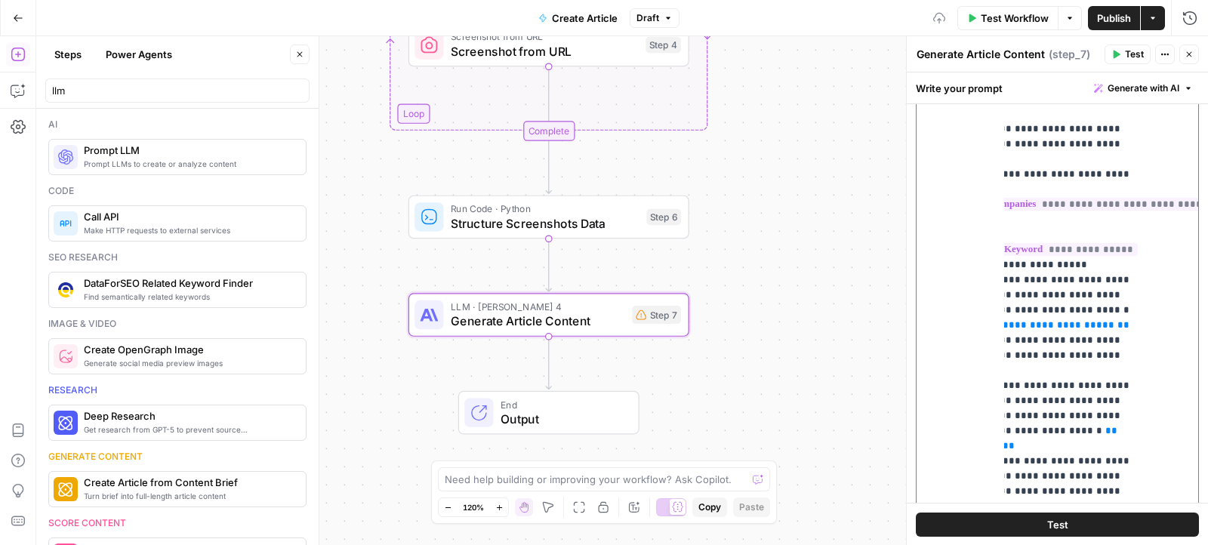
scroll to position [59, 0]
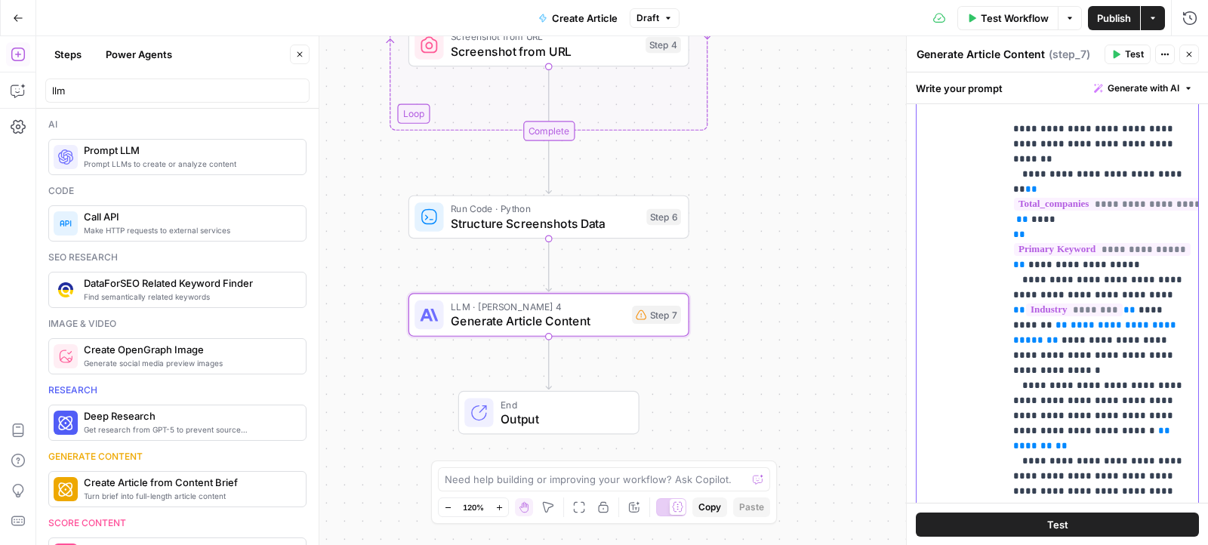
click at [1064, 320] on span "**********" at bounding box center [1096, 332] width 166 height 25
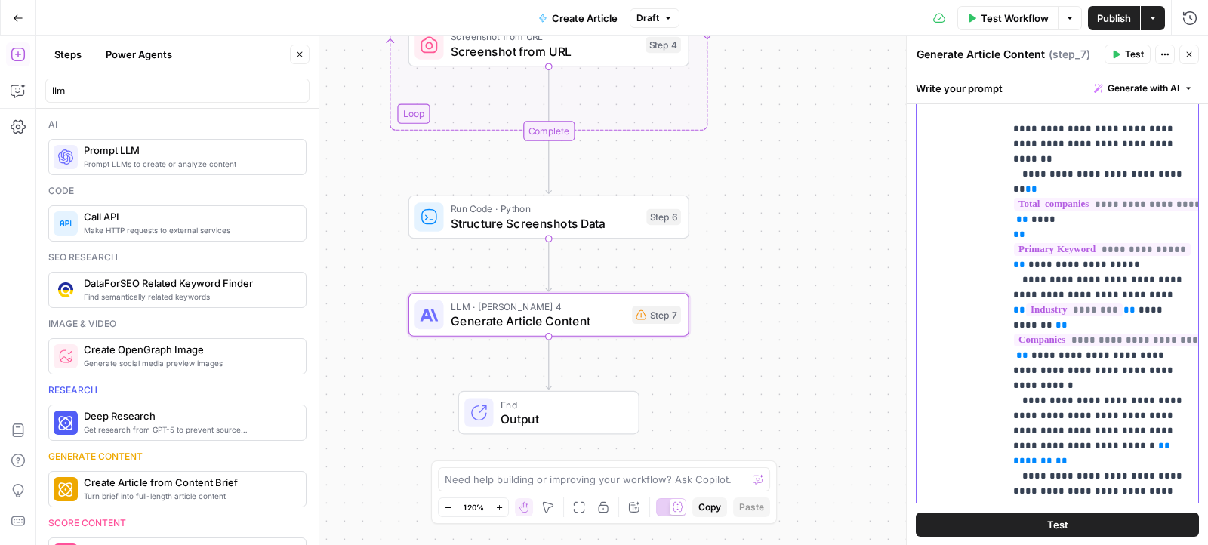
scroll to position [146, 0]
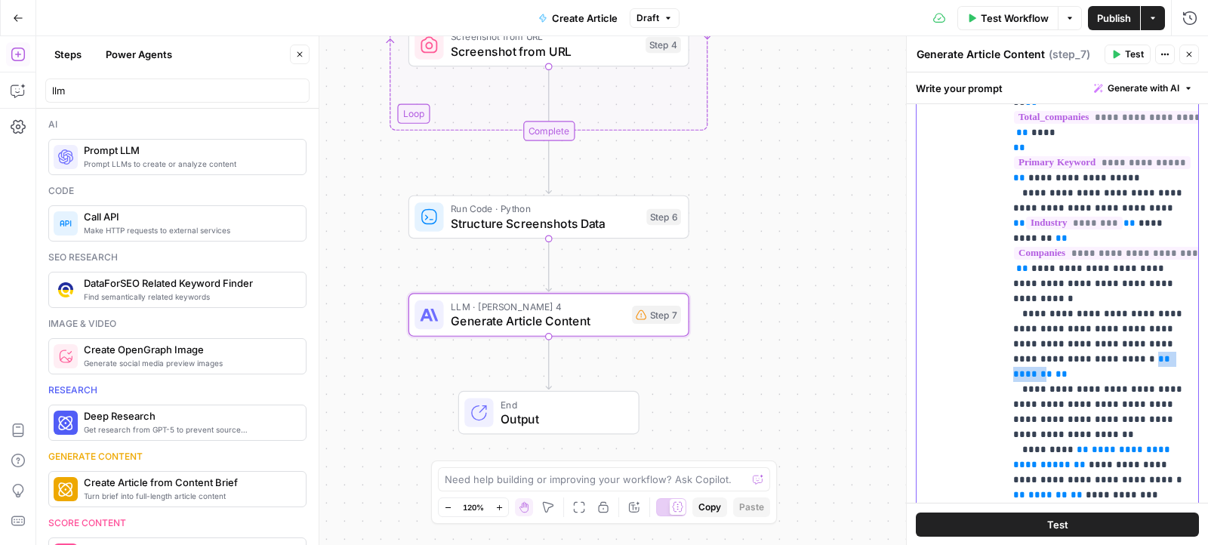
drag, startPoint x: 1088, startPoint y: 329, endPoint x: 1130, endPoint y: 328, distance: 42.3
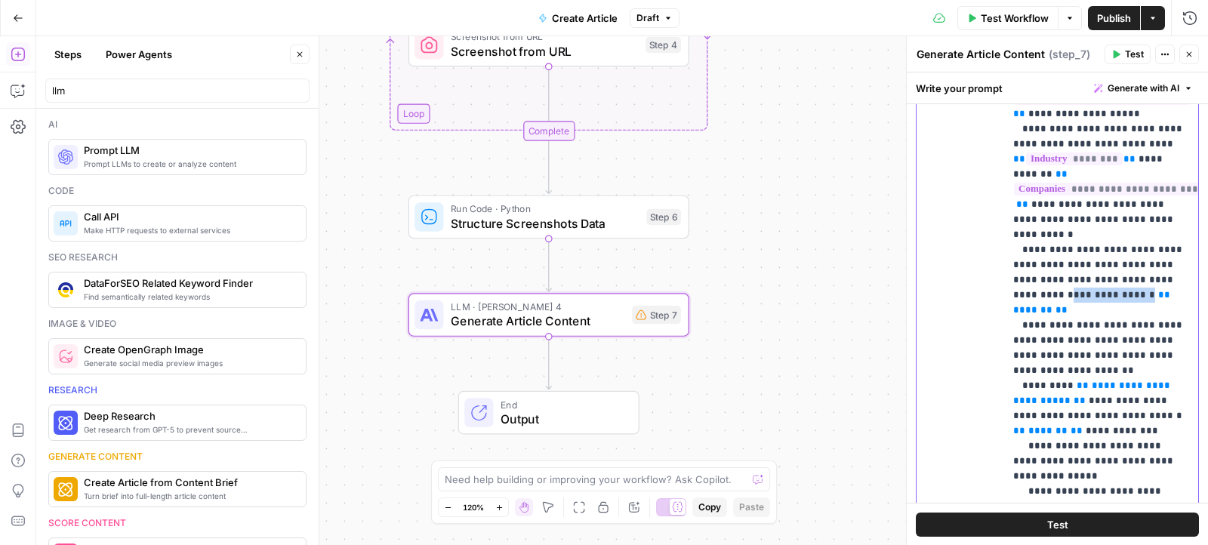
drag, startPoint x: 1086, startPoint y: 266, endPoint x: 1006, endPoint y: 263, distance: 79.3
click at [1006, 263] on div "**********" at bounding box center [1101, 225] width 195 height 614
drag, startPoint x: 1152, startPoint y: 259, endPoint x: 1009, endPoint y: 260, distance: 142.7
click at [1009, 260] on div "**********" at bounding box center [1101, 225] width 195 height 614
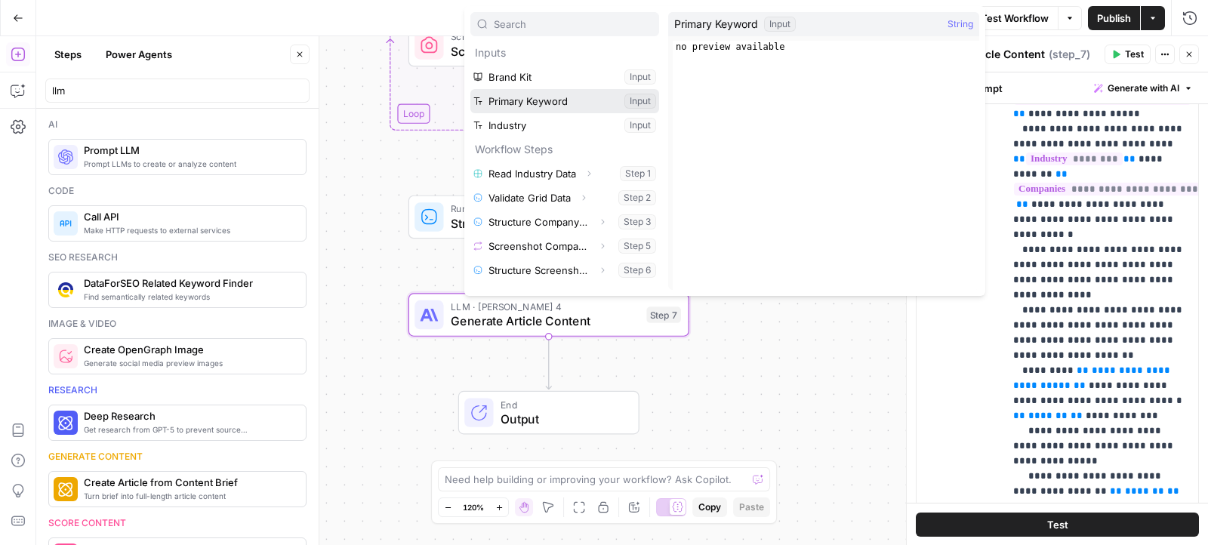
click at [542, 93] on button "Select variable Primary Keyword" at bounding box center [564, 101] width 189 height 24
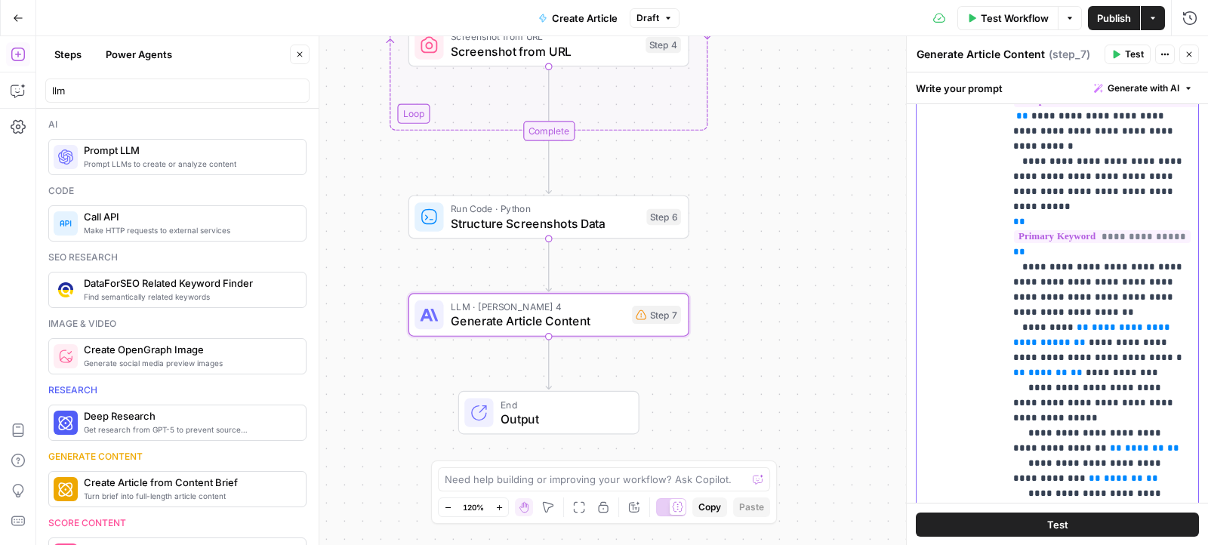
scroll to position [360, 0]
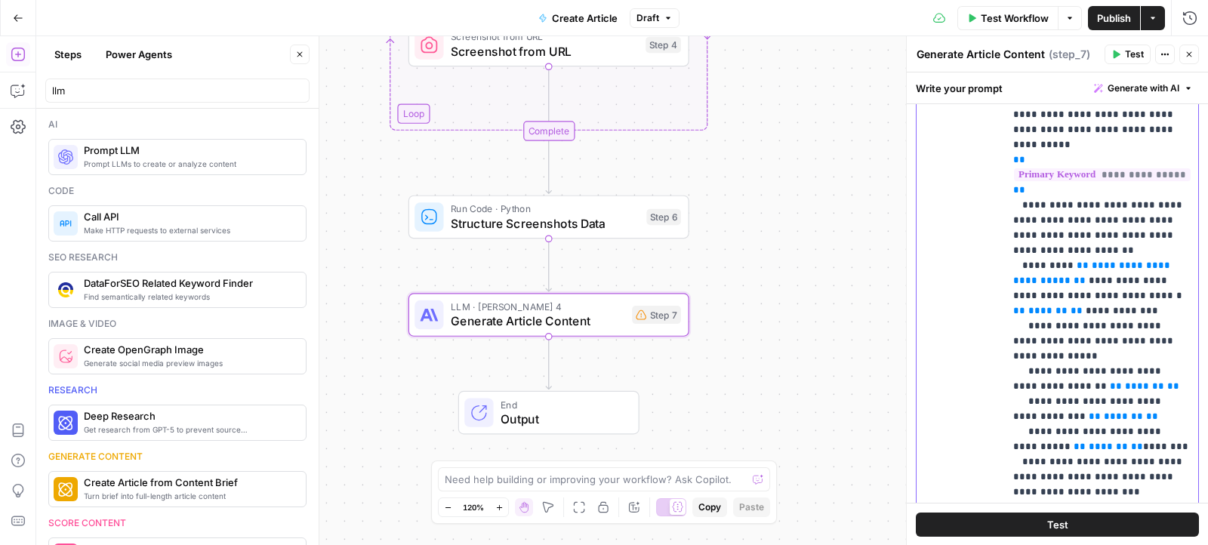
click at [1049, 260] on span "**********" at bounding box center [1093, 272] width 160 height 25
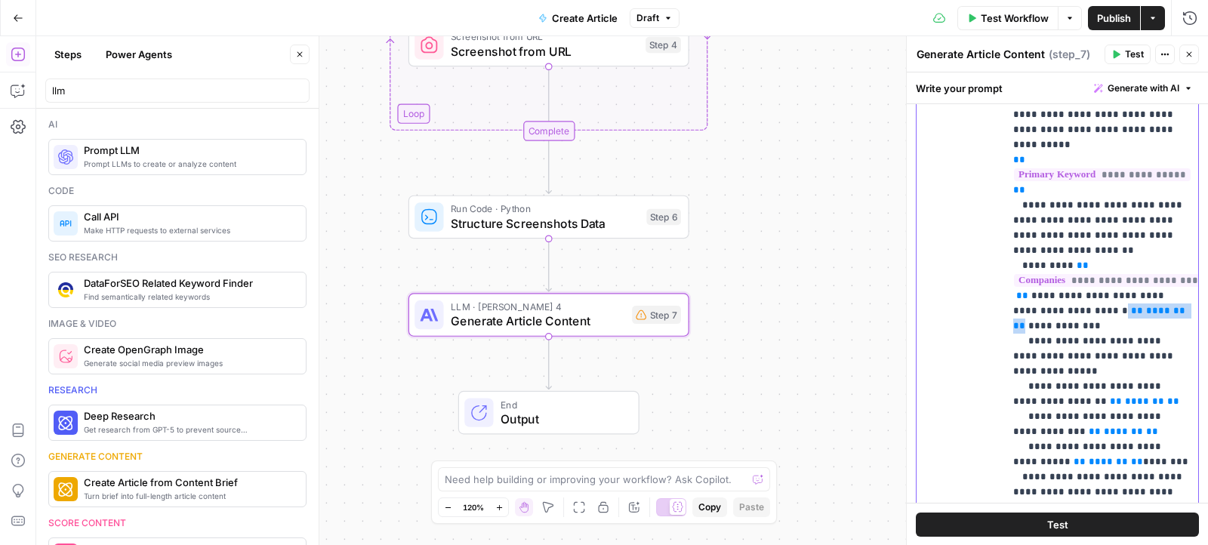
drag, startPoint x: 1086, startPoint y: 263, endPoint x: 1144, endPoint y: 263, distance: 58.9
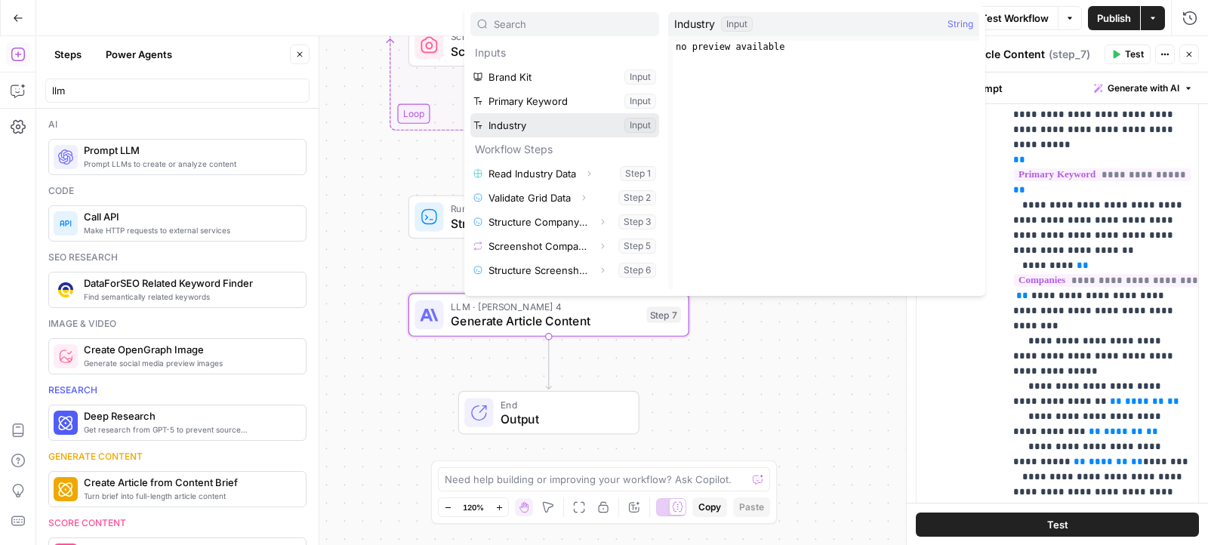
click at [571, 127] on button "Select variable Industry" at bounding box center [564, 125] width 189 height 24
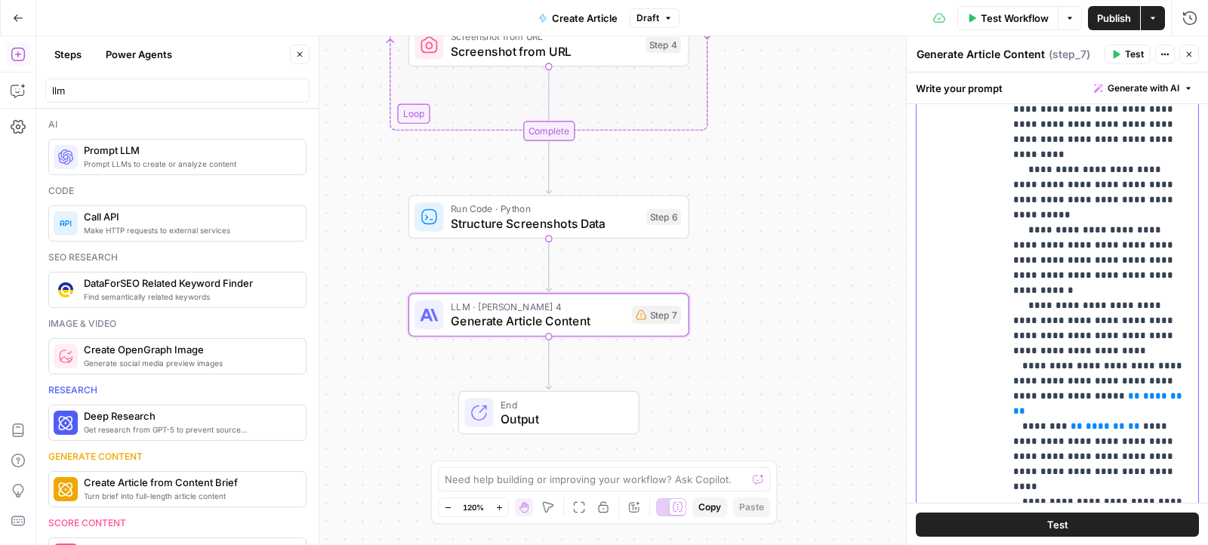
scroll to position [842, 0]
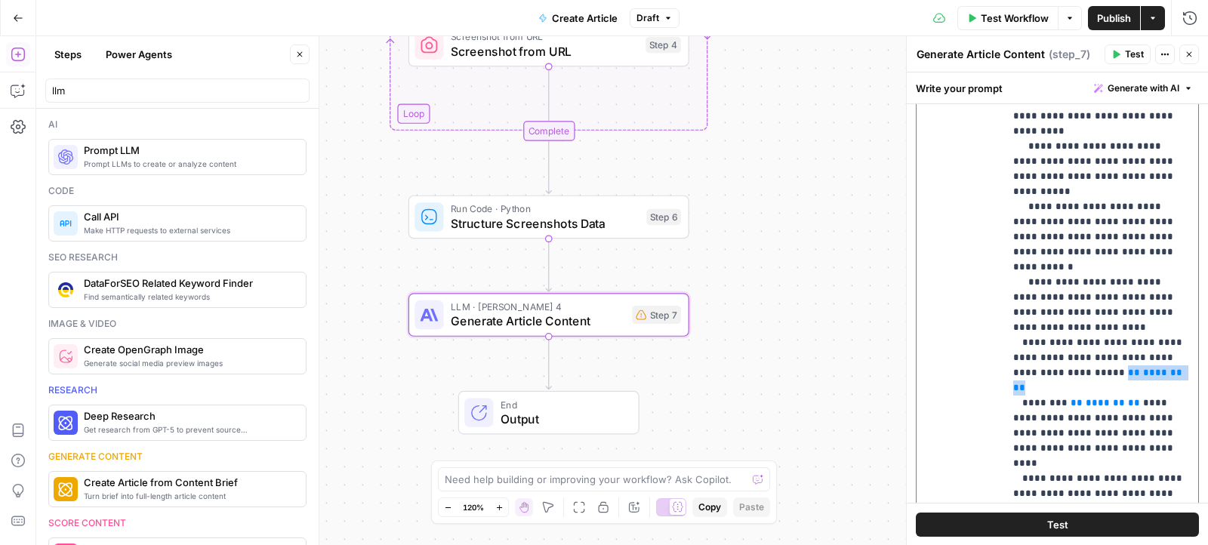
drag, startPoint x: 1117, startPoint y: 262, endPoint x: 1173, endPoint y: 265, distance: 55.9
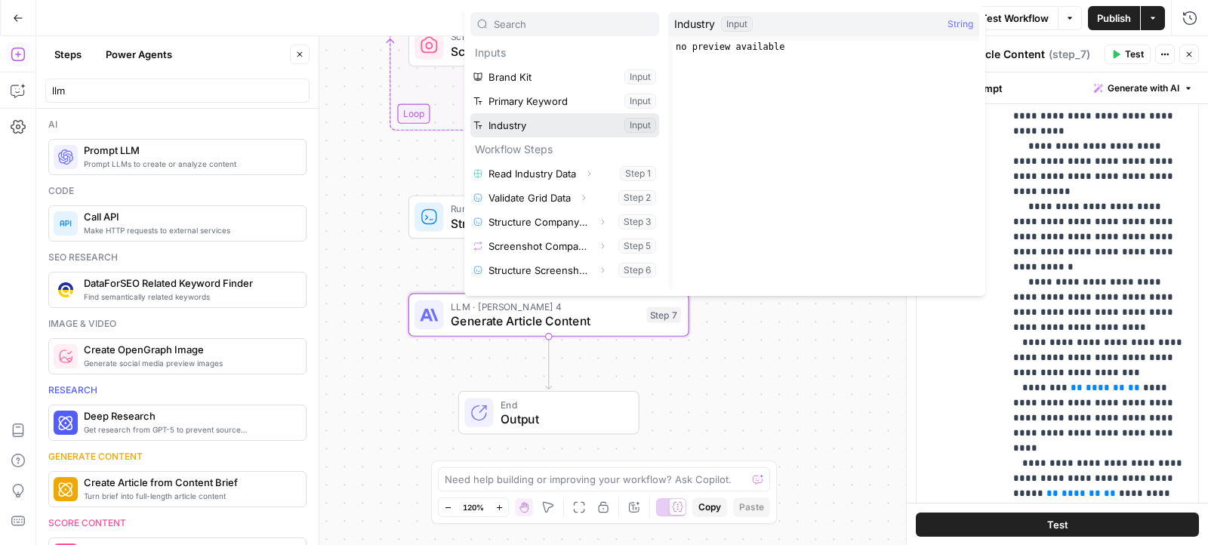
click at [584, 128] on button "Select variable Industry" at bounding box center [564, 125] width 189 height 24
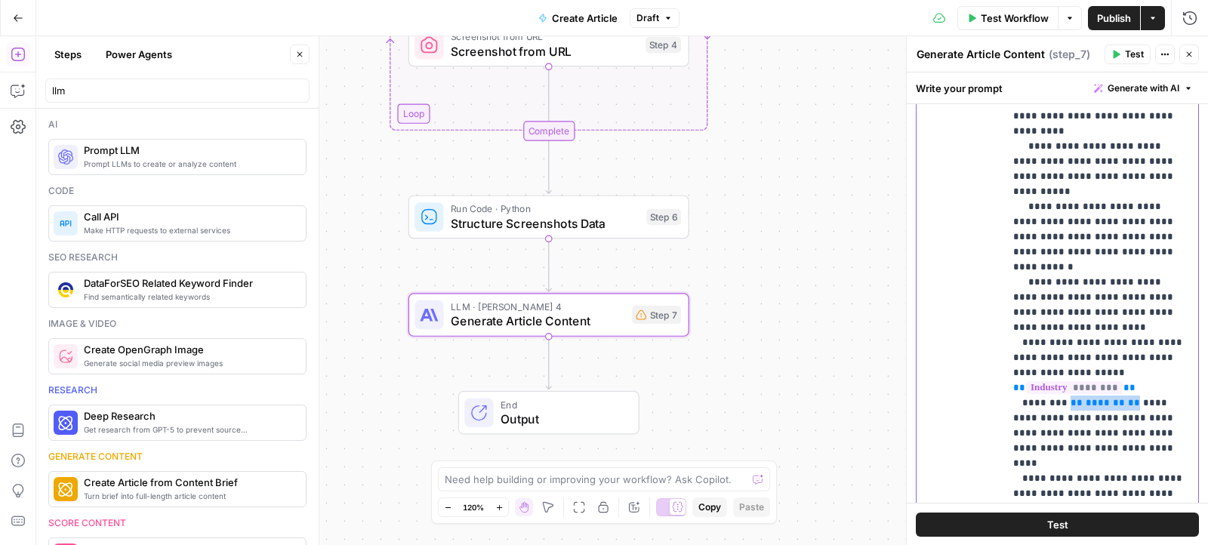
drag, startPoint x: 1063, startPoint y: 294, endPoint x: 1126, endPoint y: 294, distance: 62.7
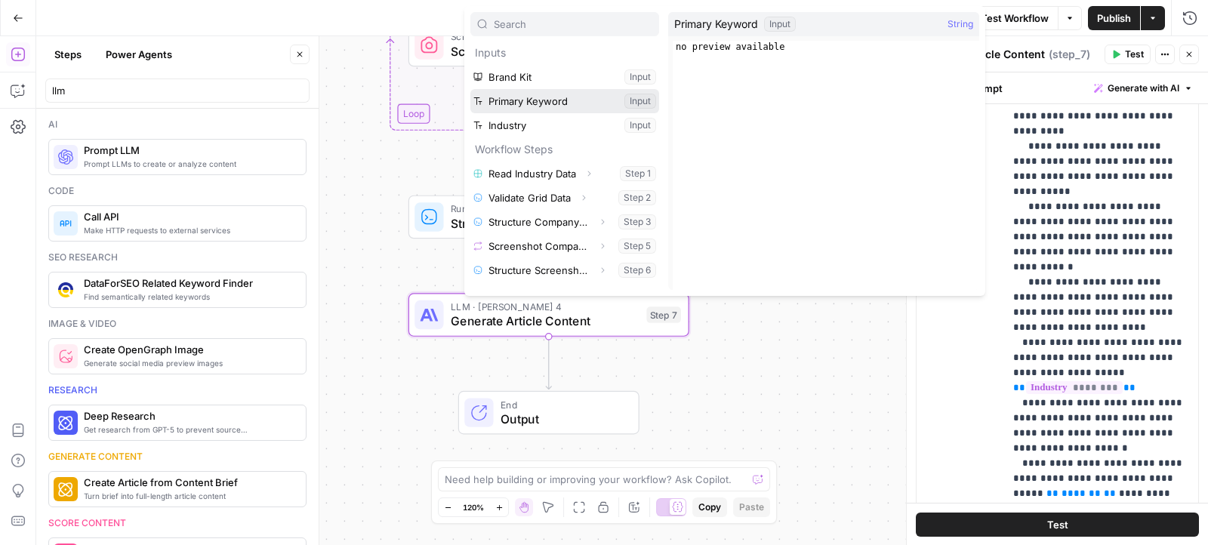
click at [565, 100] on button "Select variable Primary Keyword" at bounding box center [564, 101] width 189 height 24
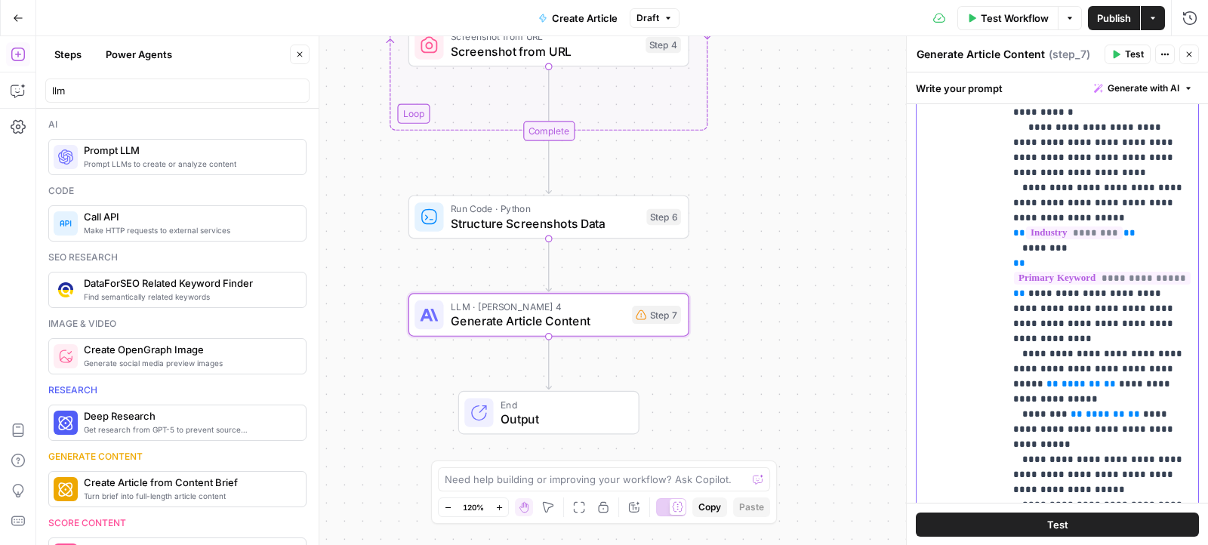
scroll to position [998, 0]
click at [1104, 377] on span "**" at bounding box center [1110, 382] width 12 height 10
drag, startPoint x: 1062, startPoint y: 260, endPoint x: 1144, endPoint y: 244, distance: 83.2
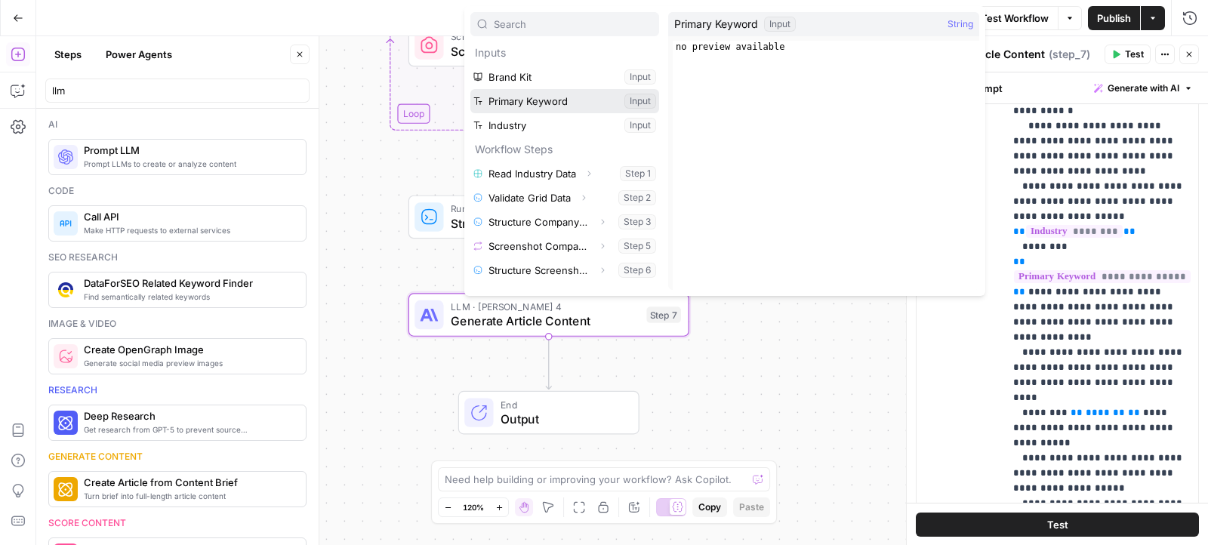
click at [593, 103] on button "Select variable Primary Keyword" at bounding box center [564, 101] width 189 height 24
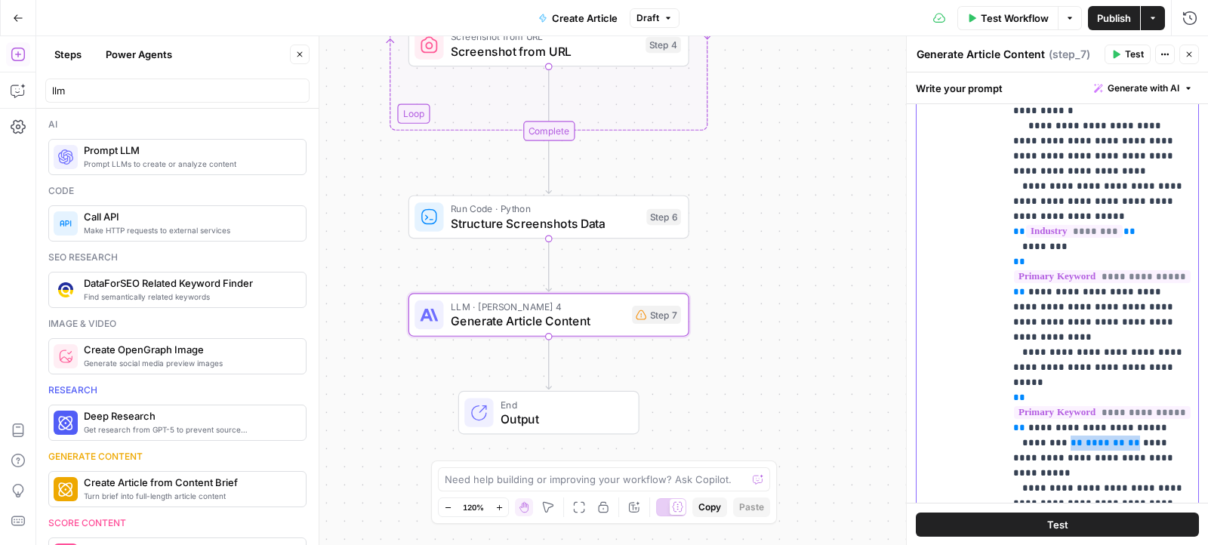
drag, startPoint x: 1063, startPoint y: 307, endPoint x: 1119, endPoint y: 305, distance: 55.9
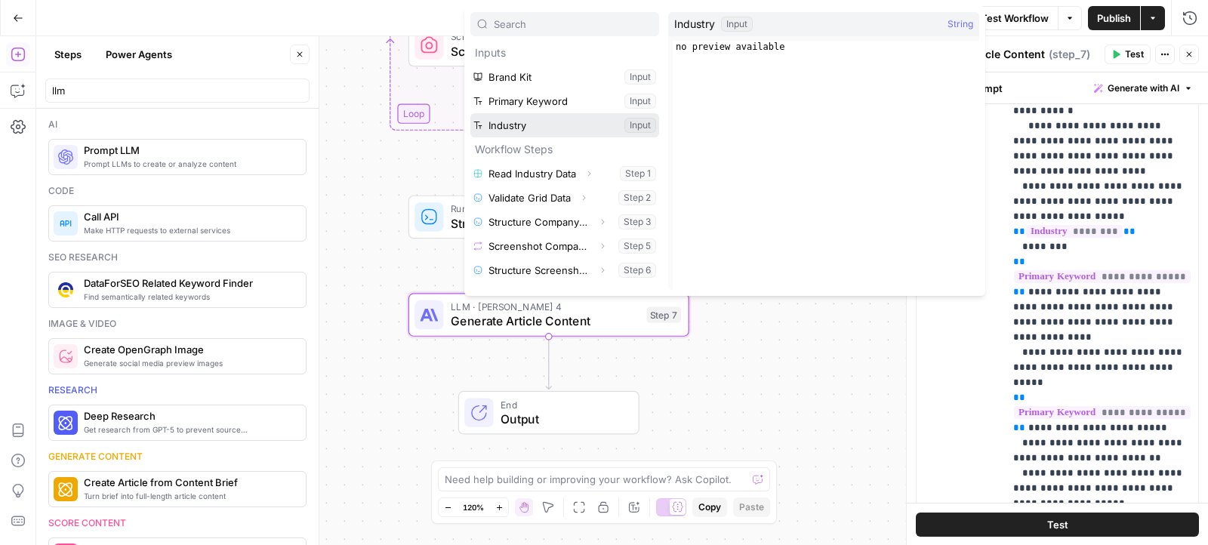
click at [528, 116] on button "Select variable Industry" at bounding box center [564, 125] width 189 height 24
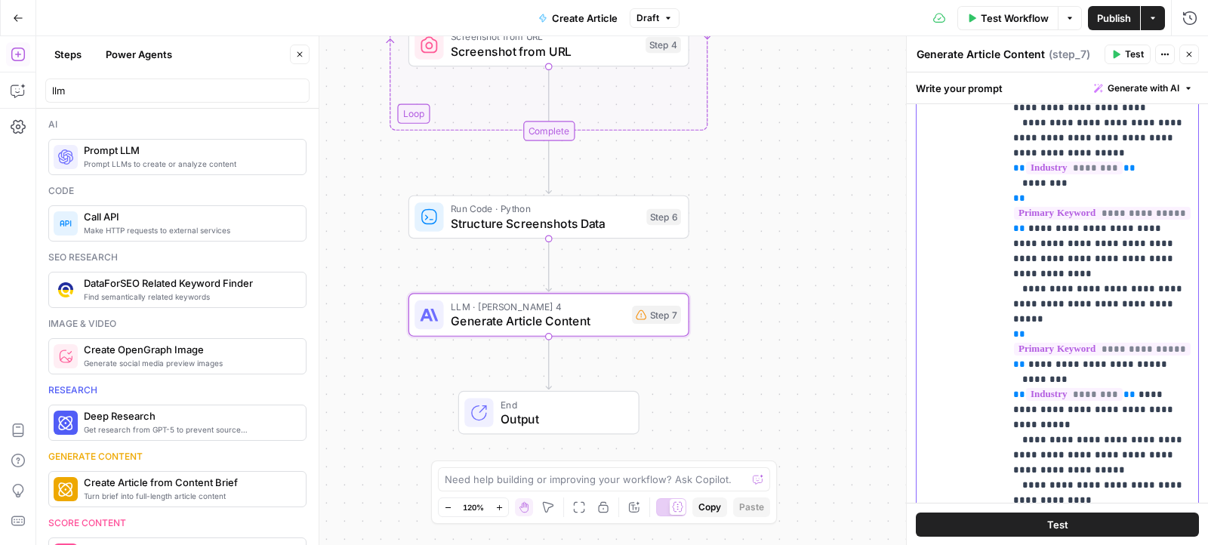
scroll to position [1063, 0]
drag, startPoint x: 1015, startPoint y: 241, endPoint x: 1061, endPoint y: 263, distance: 51.3
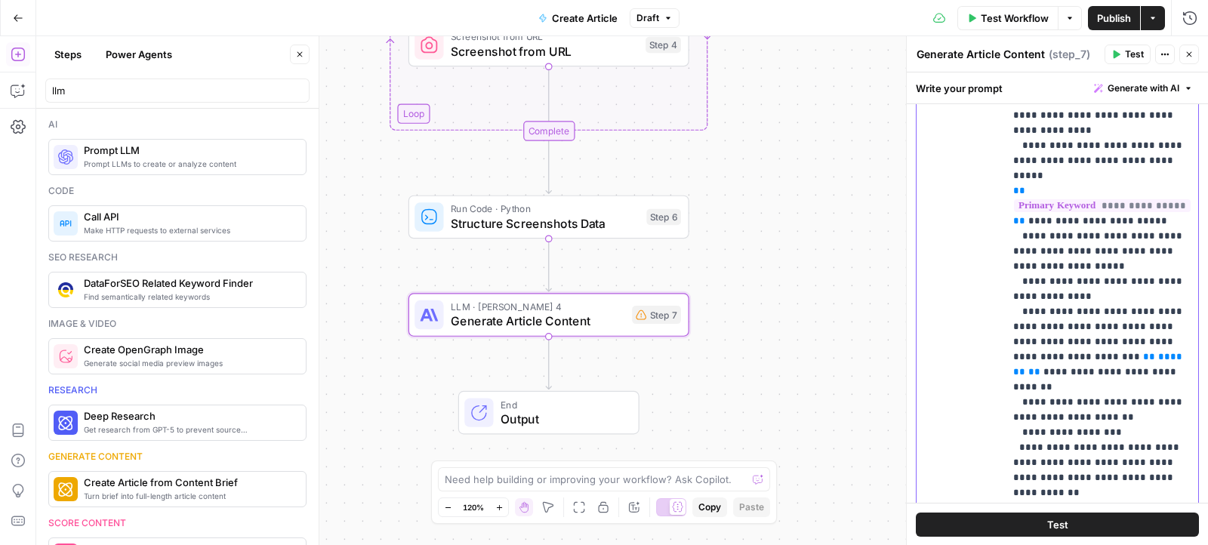
scroll to position [1208, 0]
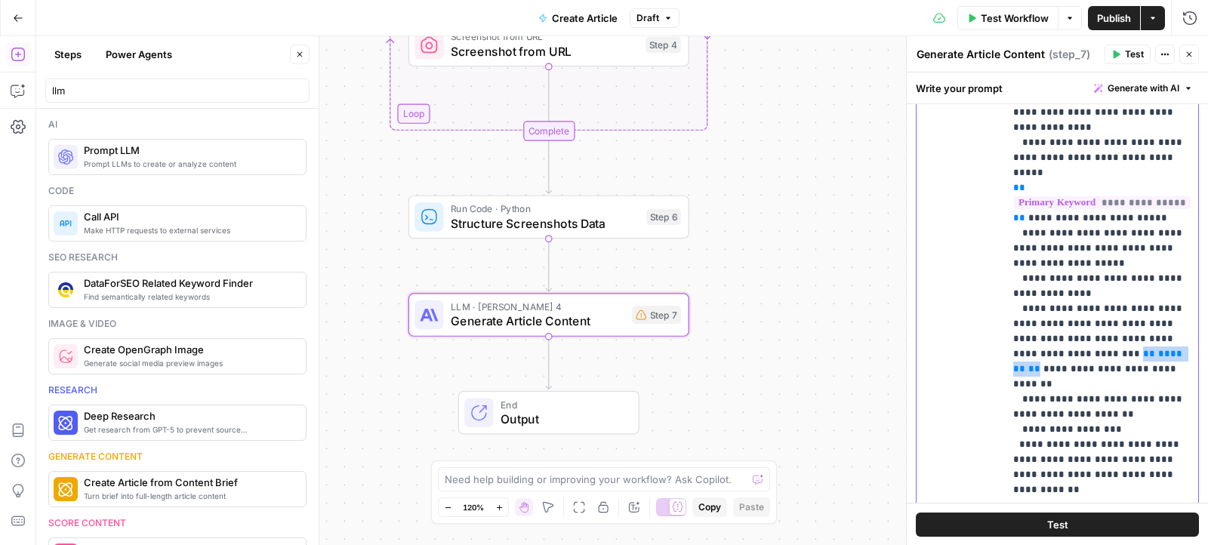
drag, startPoint x: 1071, startPoint y: 220, endPoint x: 1003, endPoint y: 219, distance: 67.9
click at [1004, 219] on div "**********" at bounding box center [1101, 225] width 195 height 614
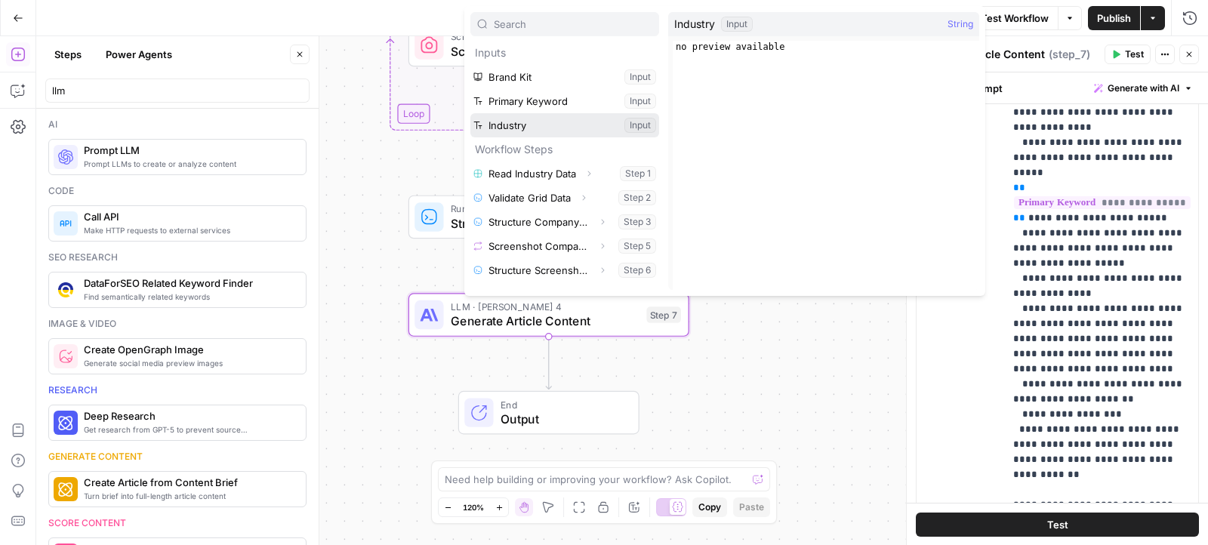
click at [555, 125] on button "Select variable Industry" at bounding box center [564, 125] width 189 height 24
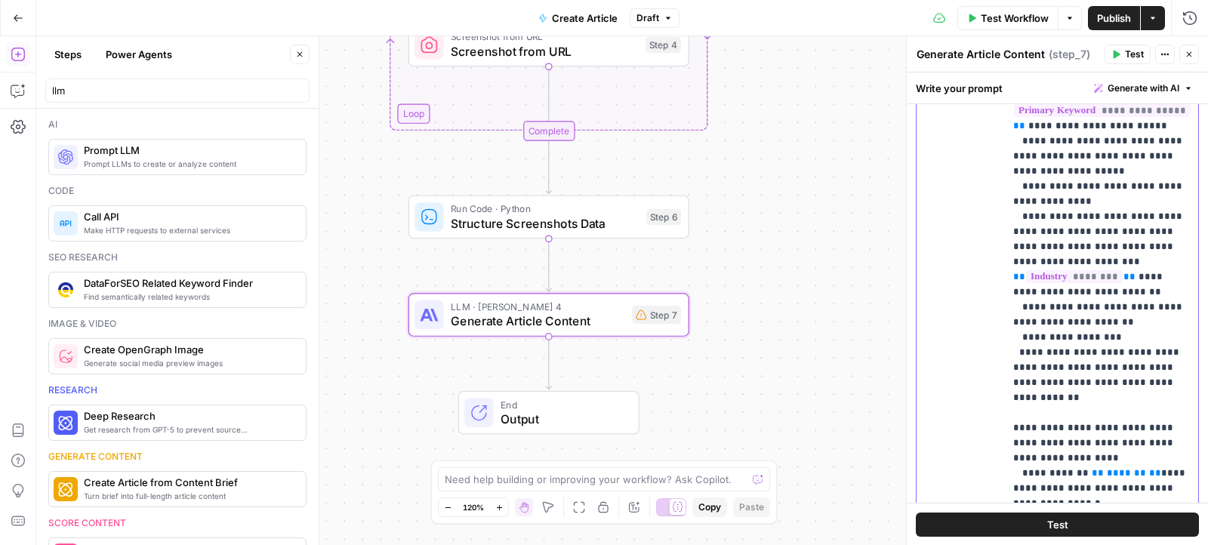
scroll to position [1340, 0]
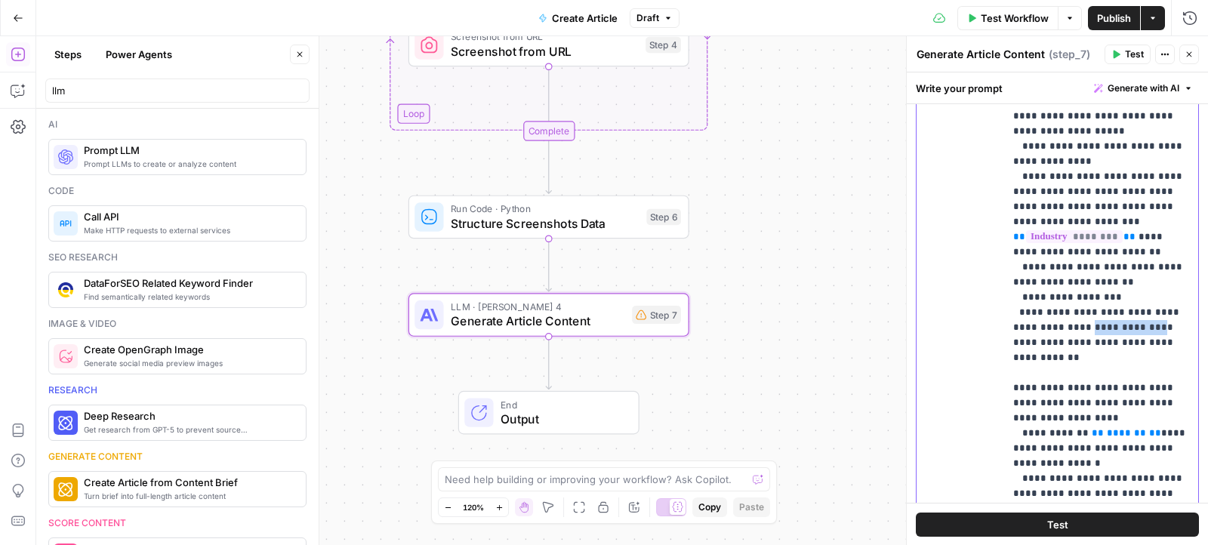
drag, startPoint x: 1060, startPoint y: 175, endPoint x: 1117, endPoint y: 175, distance: 57.4
drag, startPoint x: 1022, startPoint y: 159, endPoint x: 1096, endPoint y: 173, distance: 75.2
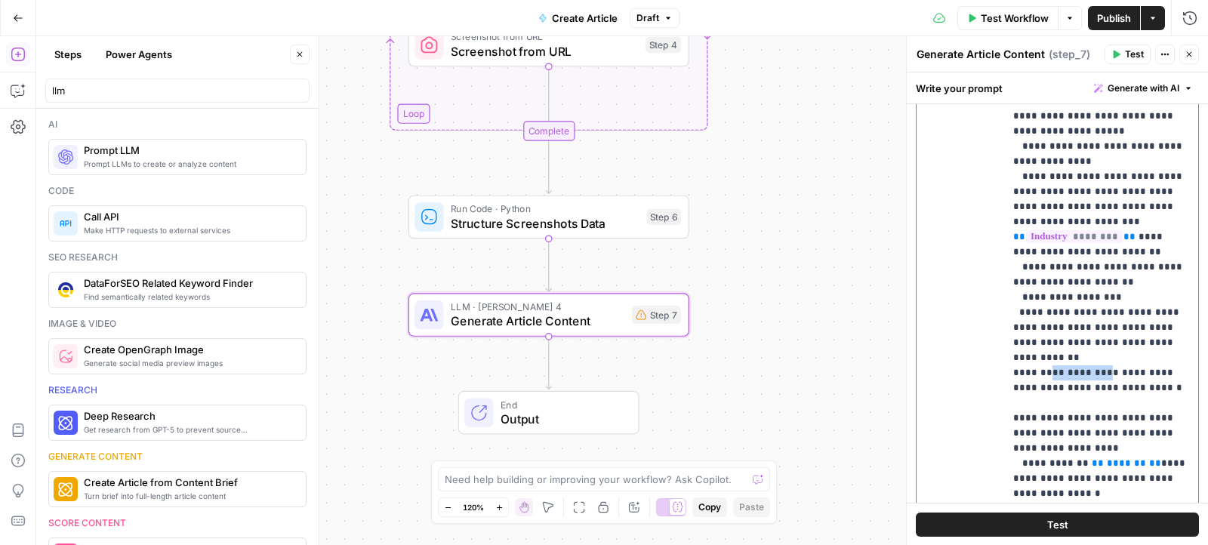
drag, startPoint x: 1045, startPoint y: 199, endPoint x: 1092, endPoint y: 197, distance: 47.6
drag, startPoint x: 1022, startPoint y: 160, endPoint x: 1068, endPoint y: 160, distance: 46.0
copy p "*********"
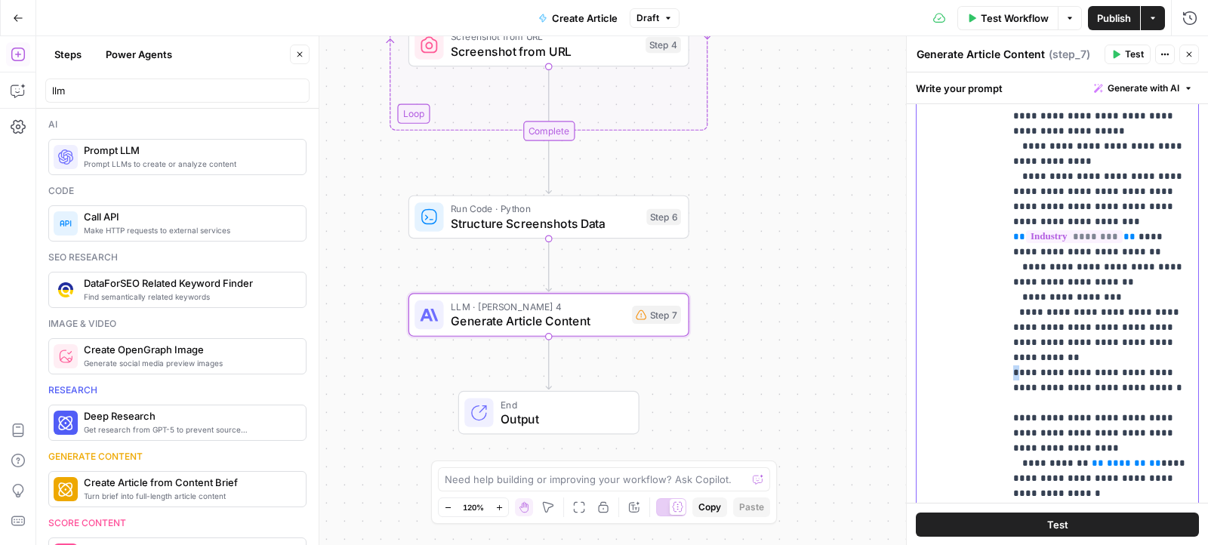
drag, startPoint x: 1019, startPoint y: 202, endPoint x: 1005, endPoint y: 202, distance: 14.3
click at [1005, 202] on div "**********" at bounding box center [1101, 225] width 195 height 614
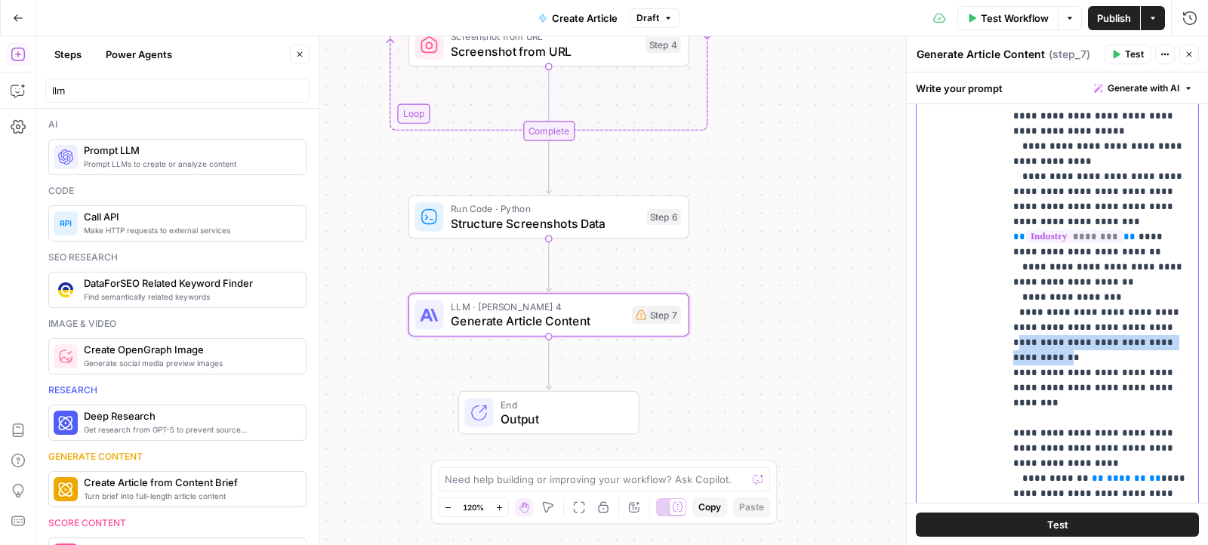
drag, startPoint x: 1130, startPoint y: 176, endPoint x: 1162, endPoint y: 186, distance: 33.4
copy p "**********"
drag, startPoint x: 1059, startPoint y: 223, endPoint x: 1157, endPoint y: 218, distance: 98.2
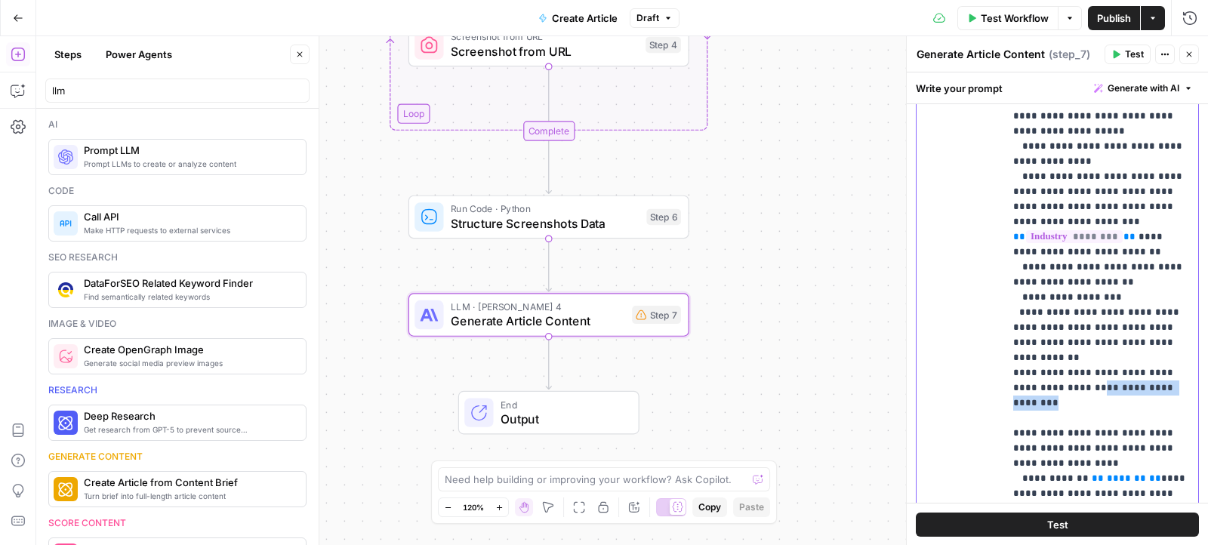
drag, startPoint x: 1117, startPoint y: 220, endPoint x: 1059, endPoint y: 219, distance: 57.4
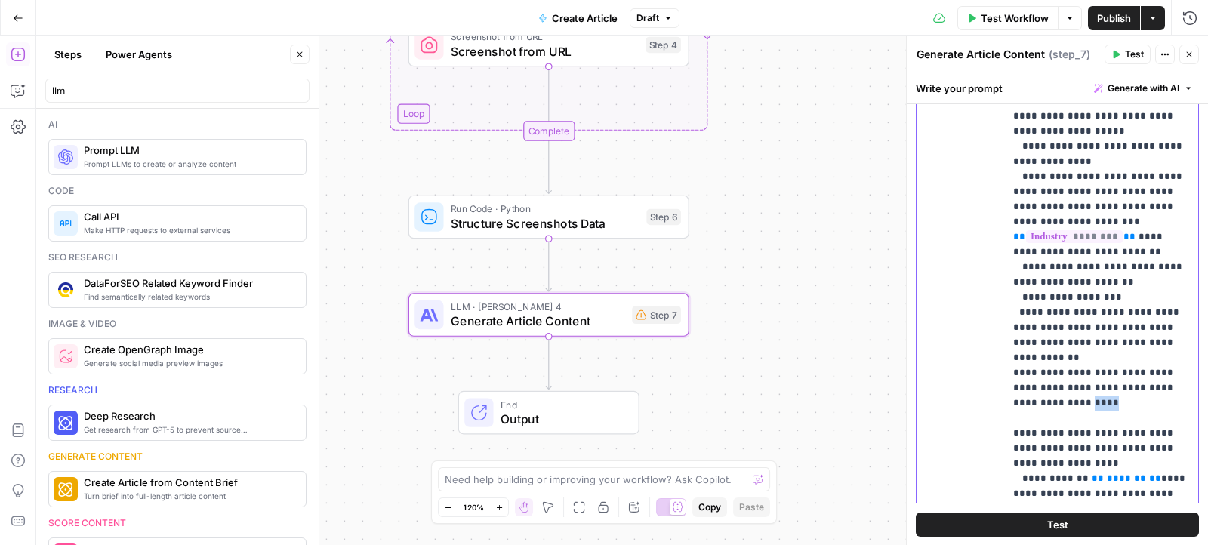
drag, startPoint x: 1035, startPoint y: 237, endPoint x: 1005, endPoint y: 237, distance: 30.2
click at [1005, 237] on div "**********" at bounding box center [1101, 225] width 195 height 614
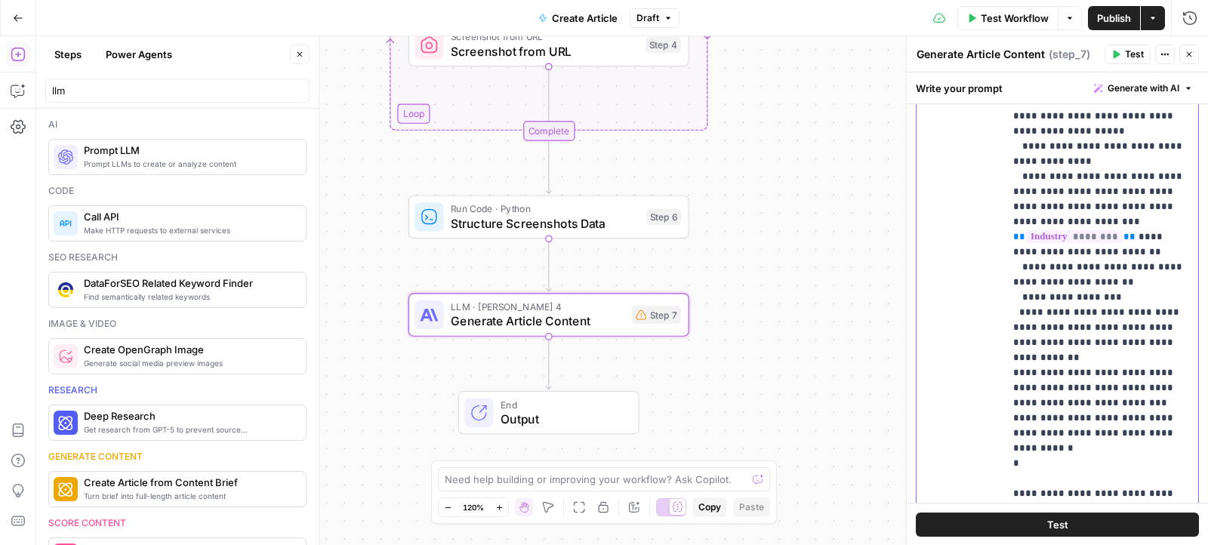
click at [1004, 294] on div "**********" at bounding box center [1101, 225] width 195 height 614
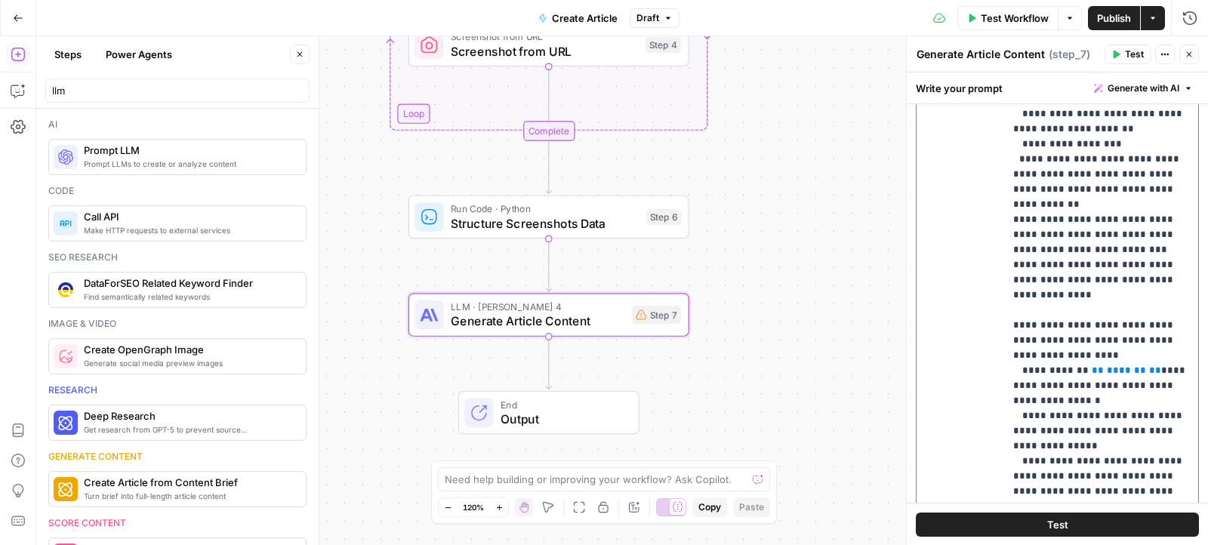
scroll to position [1495, 0]
drag, startPoint x: 1076, startPoint y: 202, endPoint x: 1132, endPoint y: 202, distance: 56.6
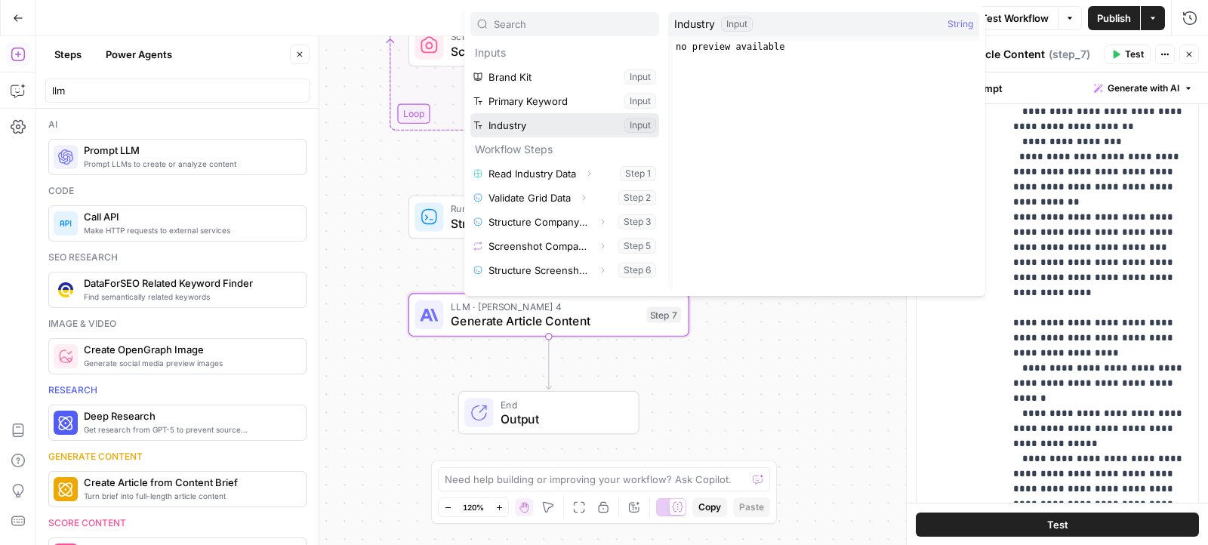
click at [611, 125] on button "Select variable Industry" at bounding box center [564, 125] width 189 height 24
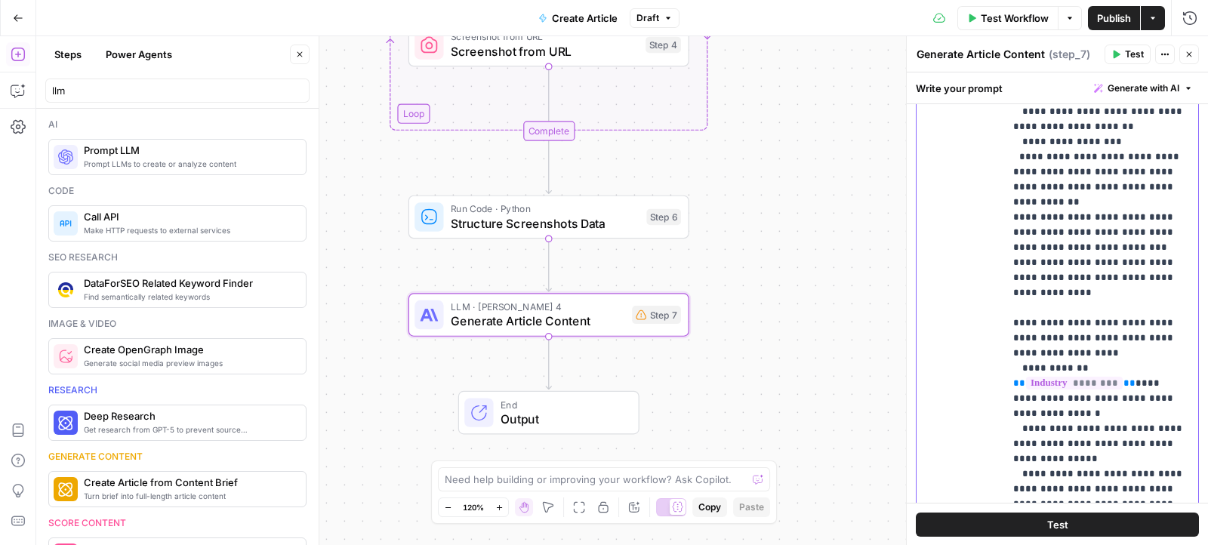
drag, startPoint x: 1061, startPoint y: 229, endPoint x: 1003, endPoint y: 229, distance: 58.1
click at [1004, 229] on div "**********" at bounding box center [1101, 225] width 195 height 614
drag, startPoint x: 1070, startPoint y: 233, endPoint x: 1160, endPoint y: 230, distance: 89.1
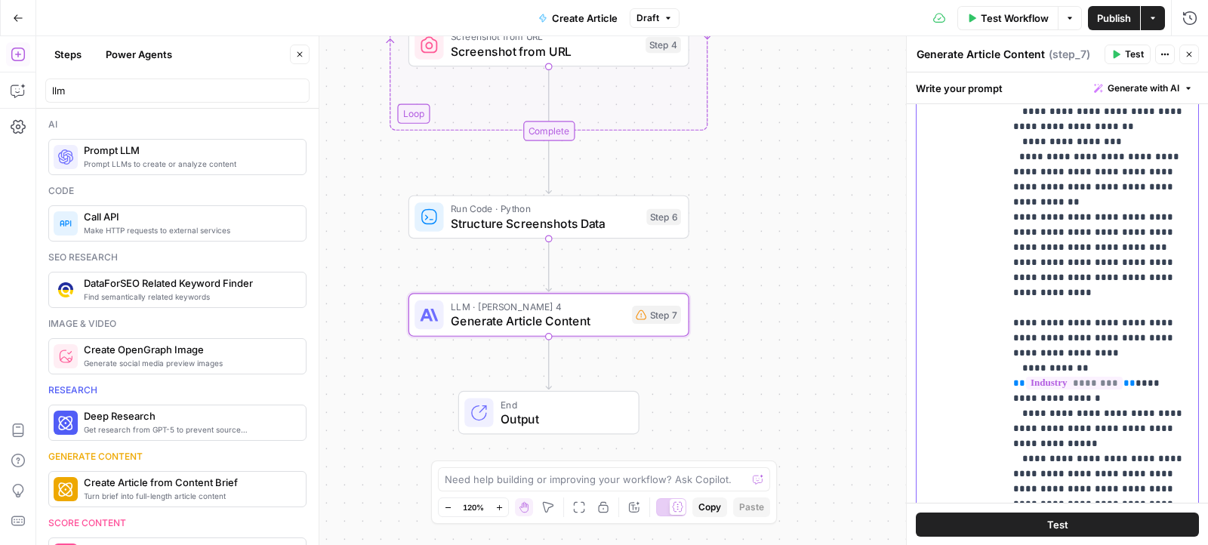
drag, startPoint x: 1019, startPoint y: 245, endPoint x: 1157, endPoint y: 389, distance: 199.2
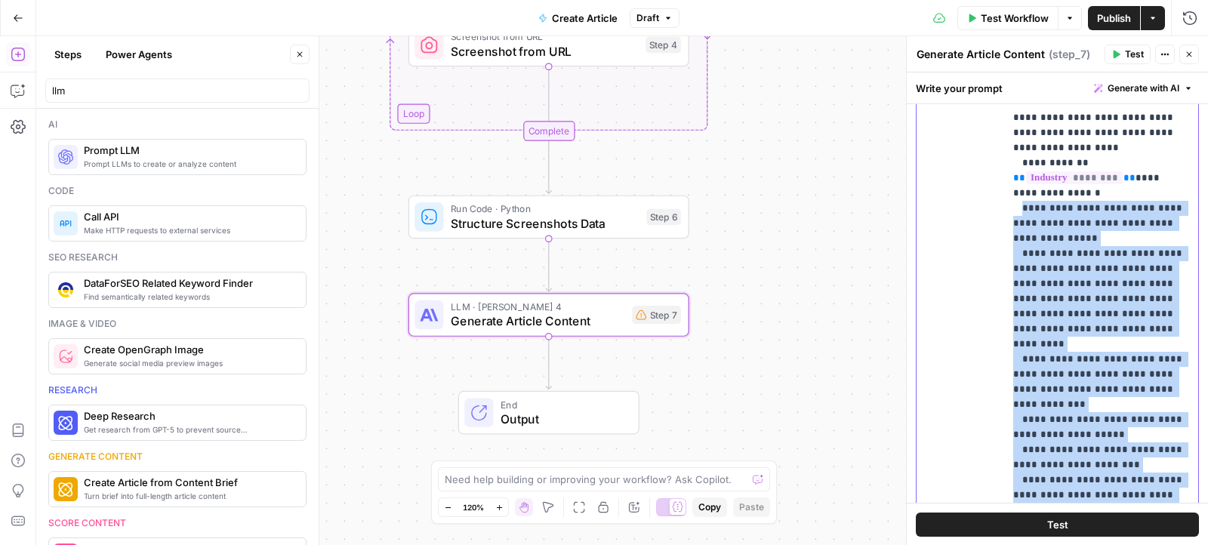
scroll to position [1757, 0]
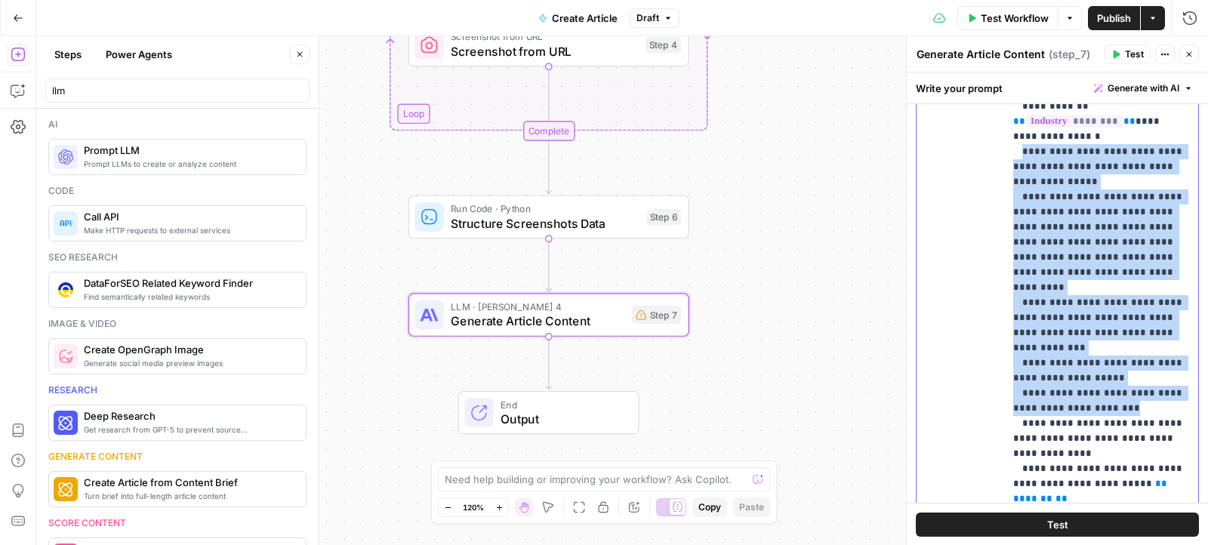
drag, startPoint x: 1021, startPoint y: 250, endPoint x: 1127, endPoint y: 204, distance: 115.3
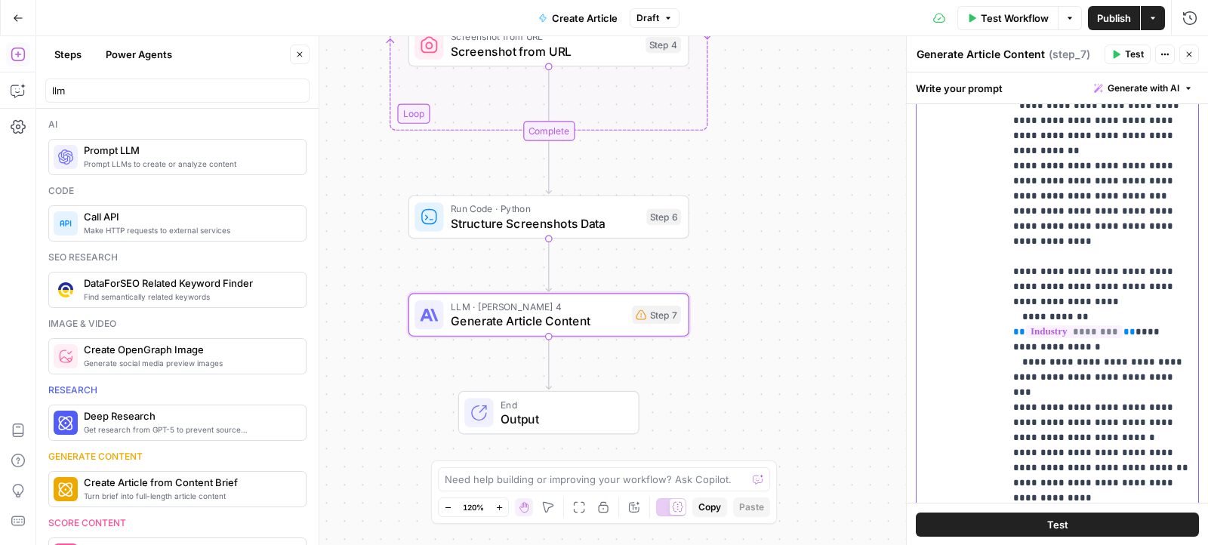
scroll to position [1495, 0]
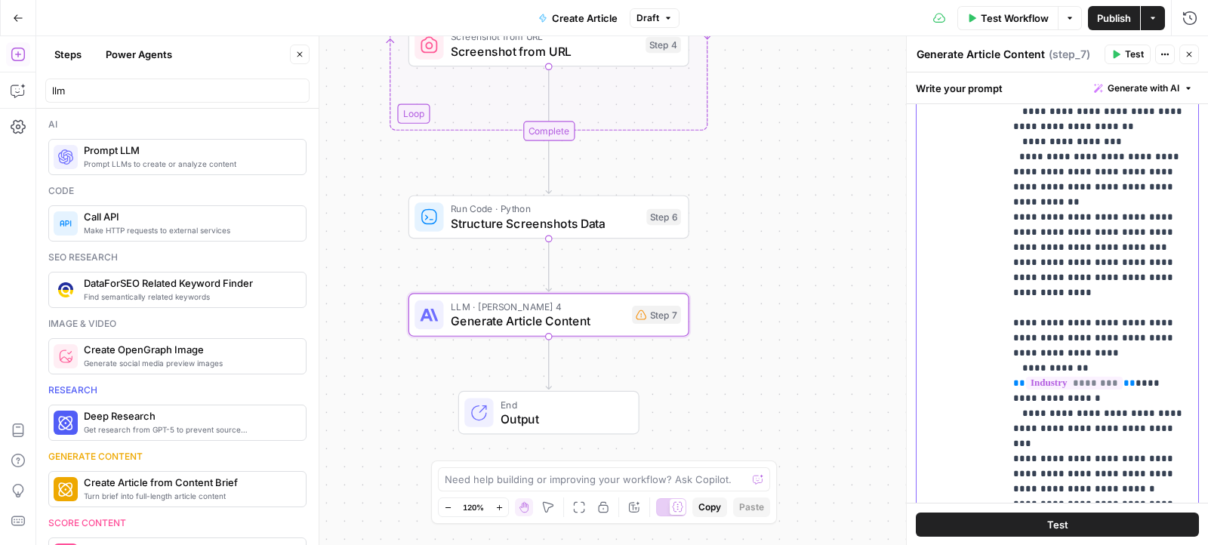
click at [1005, 274] on div "**********" at bounding box center [1101, 225] width 195 height 614
click at [1005, 316] on div "**********" at bounding box center [1101, 225] width 195 height 614
click at [999, 348] on div "**********" at bounding box center [1057, 243] width 282 height 651
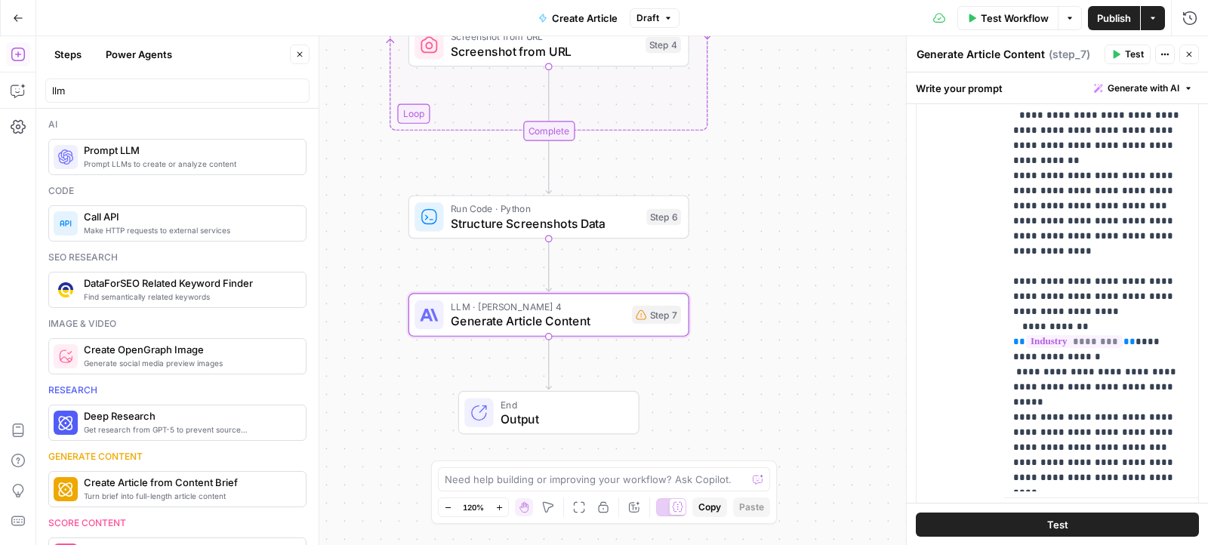
scroll to position [899, 0]
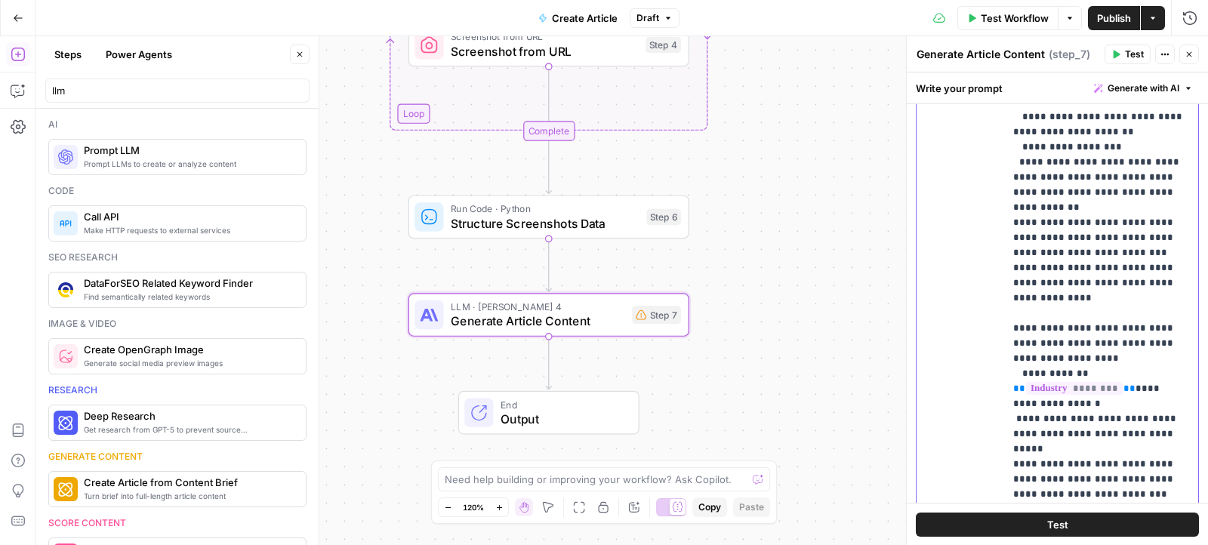
click at [1012, 320] on div "**********" at bounding box center [1101, 230] width 195 height 614
click at [1011, 336] on div "**********" at bounding box center [1101, 230] width 195 height 614
click at [1011, 356] on div "**********" at bounding box center [1101, 230] width 195 height 614
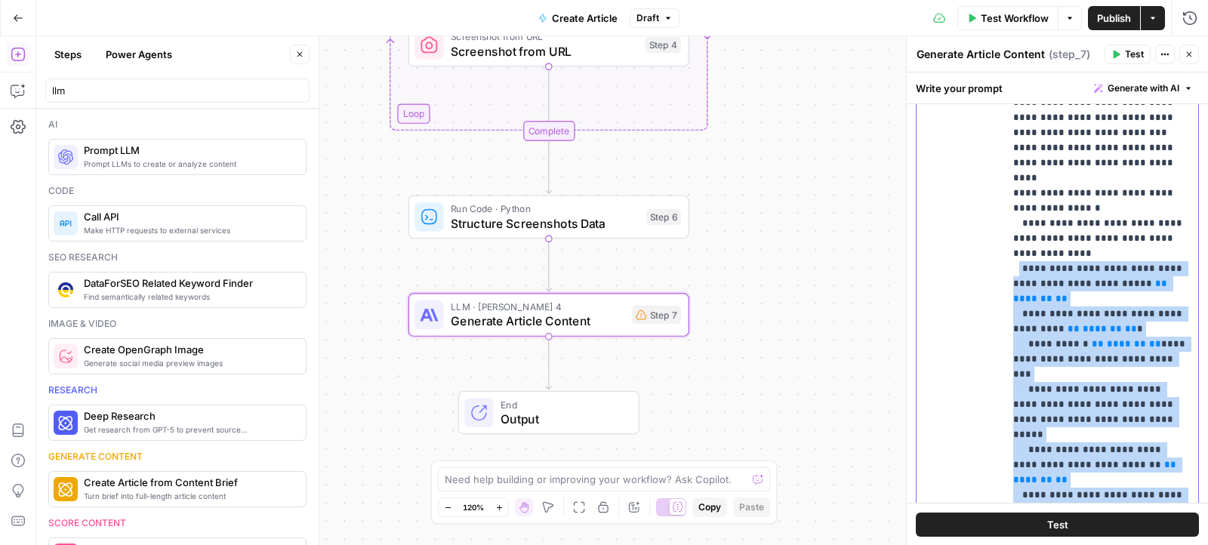
scroll to position [1934, 0]
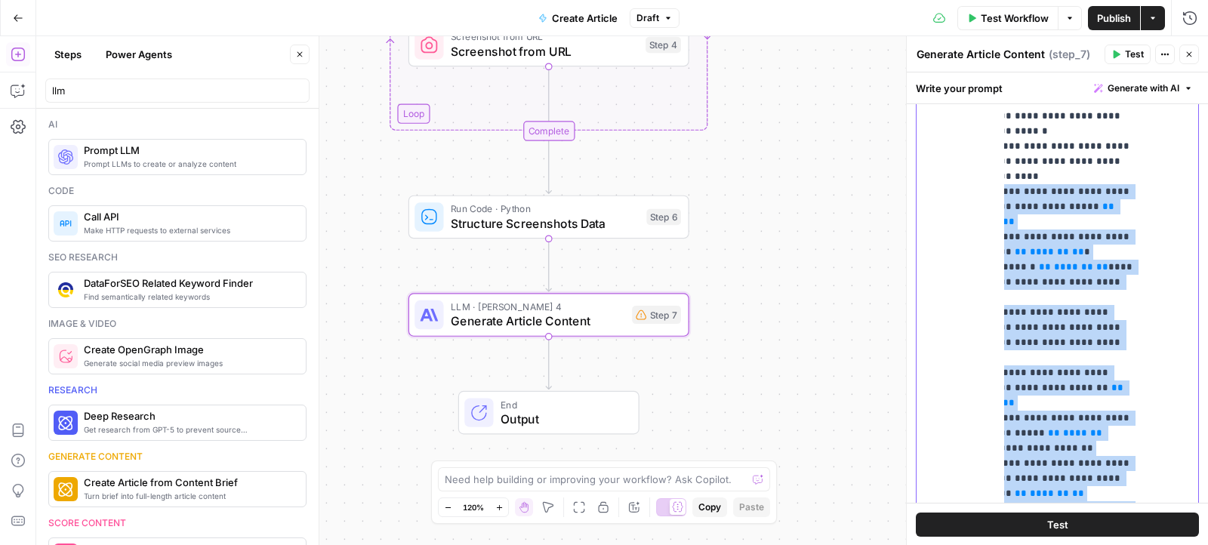
drag, startPoint x: 1019, startPoint y: 244, endPoint x: 1169, endPoint y: 311, distance: 164.6
click at [1169, 311] on div "**********" at bounding box center [1101, 230] width 195 height 614
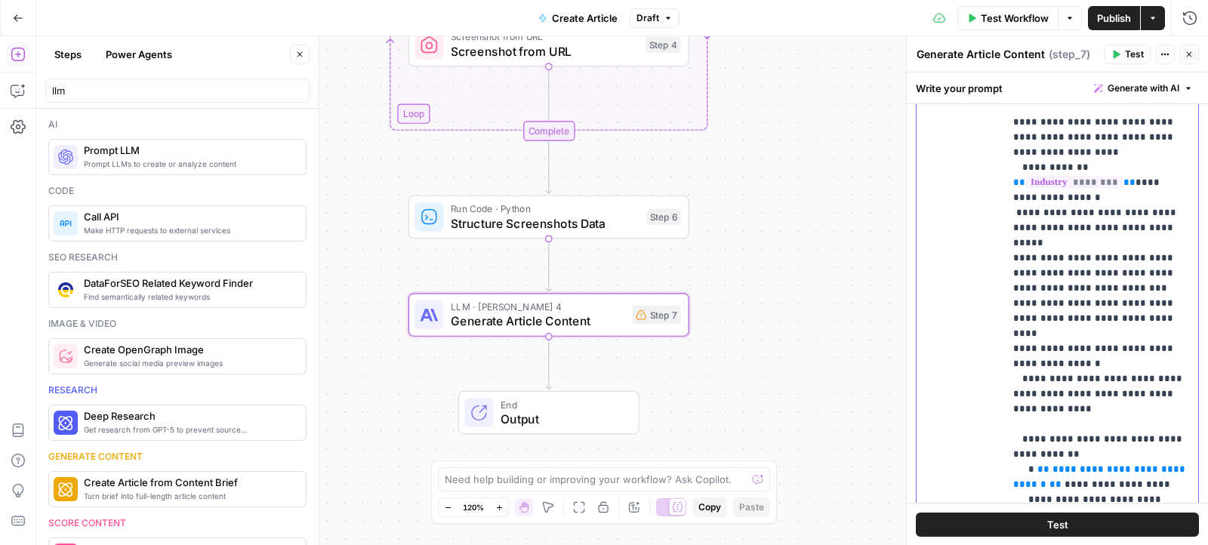
scroll to position [1786, 0]
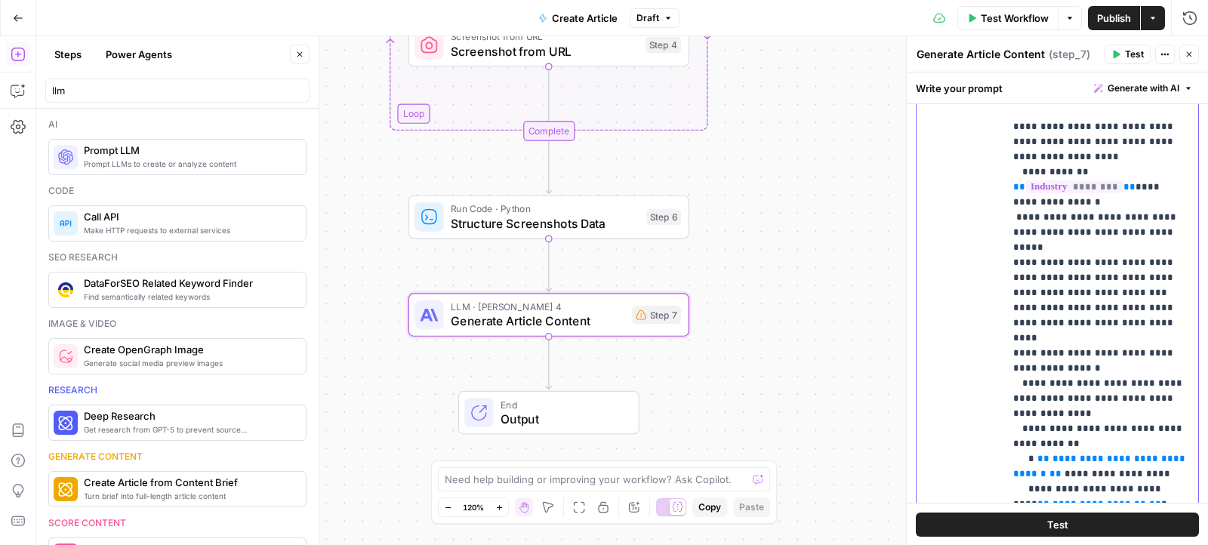
click at [1052, 454] on span "**********" at bounding box center [1100, 466] width 175 height 25
drag, startPoint x: 1021, startPoint y: 303, endPoint x: 1161, endPoint y: 381, distance: 159.8
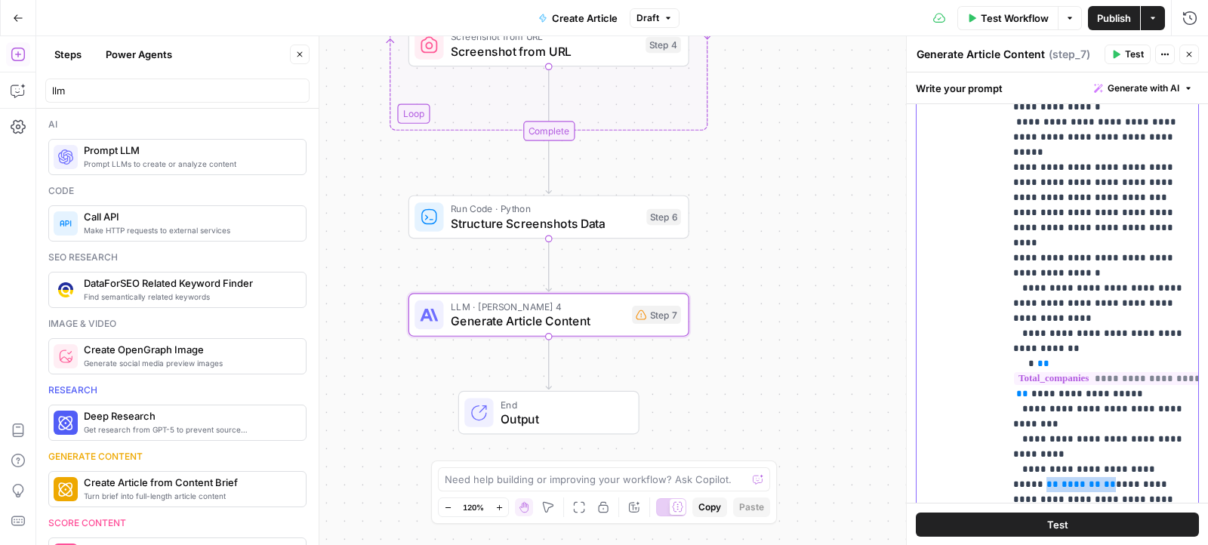
drag, startPoint x: 1058, startPoint y: 267, endPoint x: 1150, endPoint y: 256, distance: 92.0
drag, startPoint x: 1105, startPoint y: 405, endPoint x: 1107, endPoint y: 379, distance: 25.8
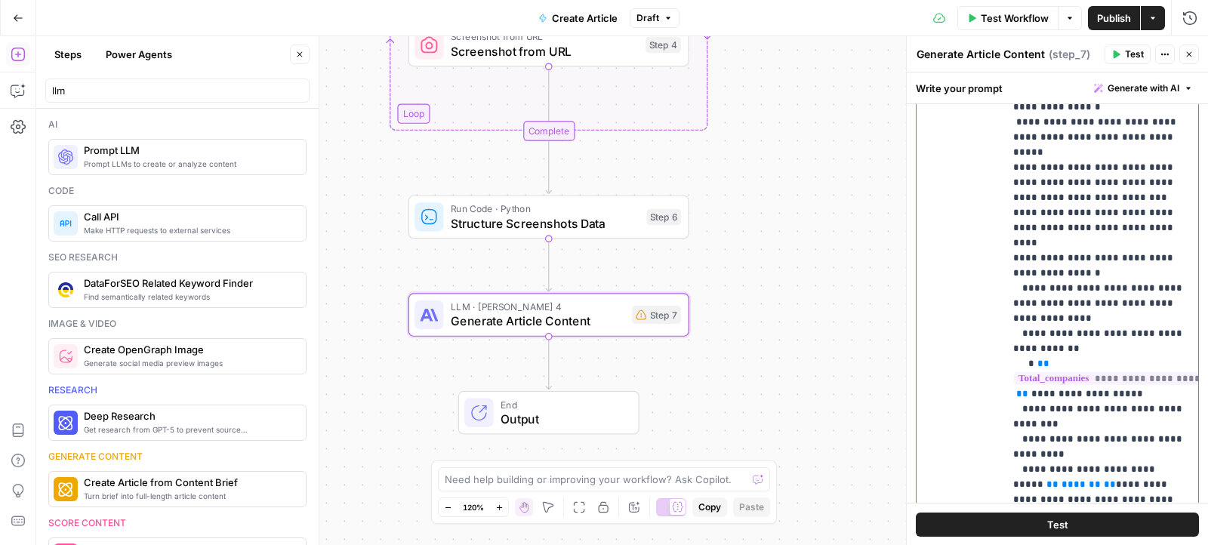
drag, startPoint x: 1169, startPoint y: 377, endPoint x: 1021, endPoint y: 254, distance: 192.5
drag, startPoint x: 1028, startPoint y: 302, endPoint x: 1183, endPoint y: 298, distance: 154.8
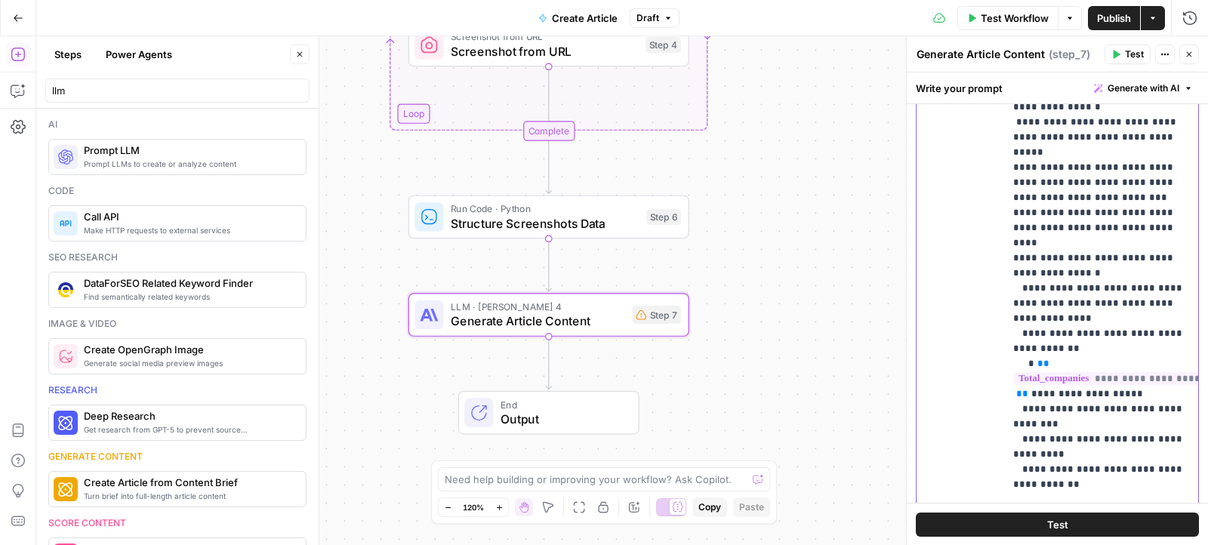
drag, startPoint x: 1049, startPoint y: 300, endPoint x: 1093, endPoint y: 300, distance: 44.5
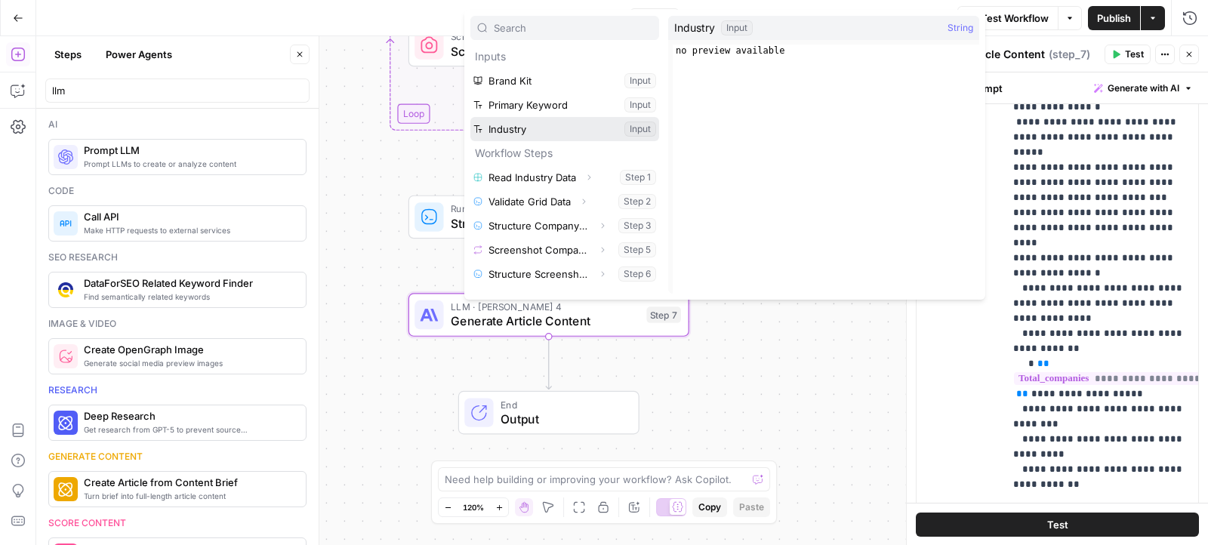
click at [551, 139] on button "Select variable Industry" at bounding box center [564, 129] width 189 height 24
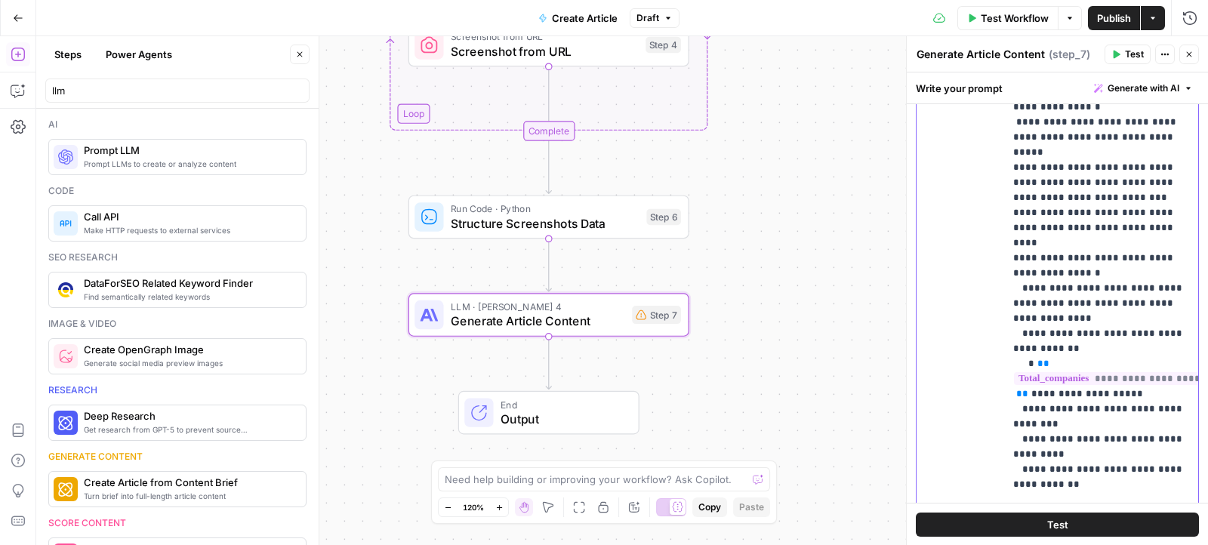
drag, startPoint x: 1076, startPoint y: 344, endPoint x: 1017, endPoint y: 345, distance: 58.9
drag, startPoint x: 1027, startPoint y: 358, endPoint x: 1144, endPoint y: 466, distance: 158.6
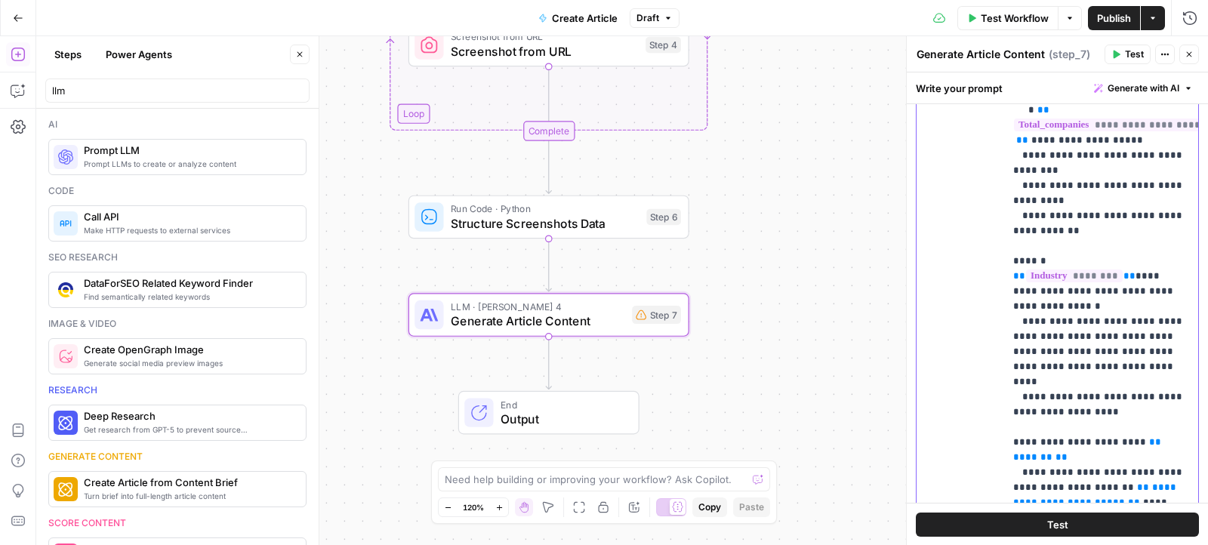
scroll to position [2139, 0]
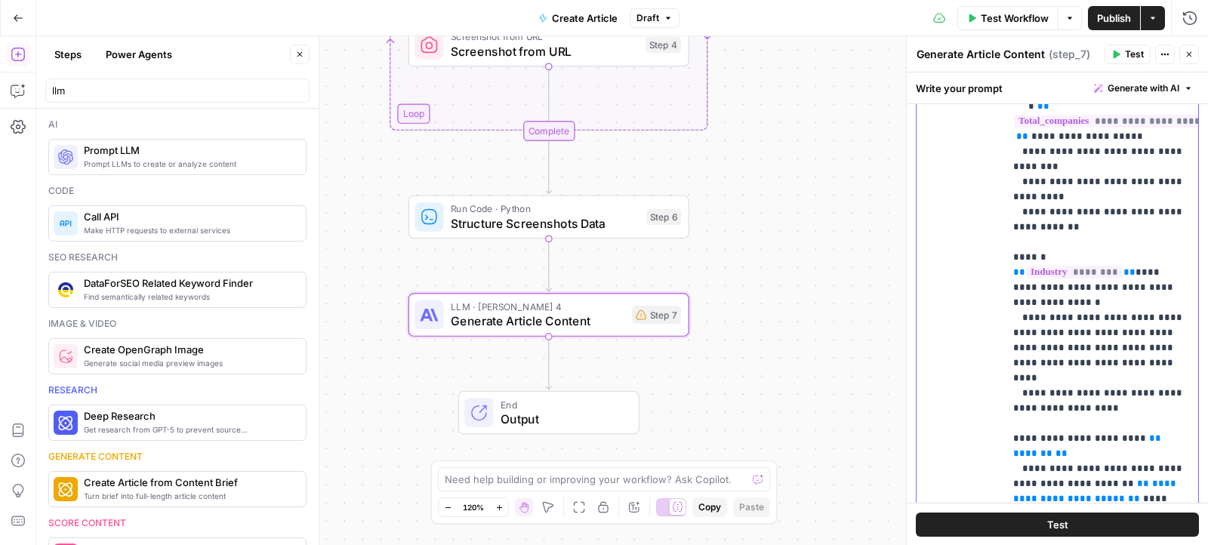
drag, startPoint x: 1025, startPoint y: 208, endPoint x: 1125, endPoint y: 219, distance: 100.2
drag, startPoint x: 1104, startPoint y: 209, endPoint x: 1035, endPoint y: 211, distance: 69.5
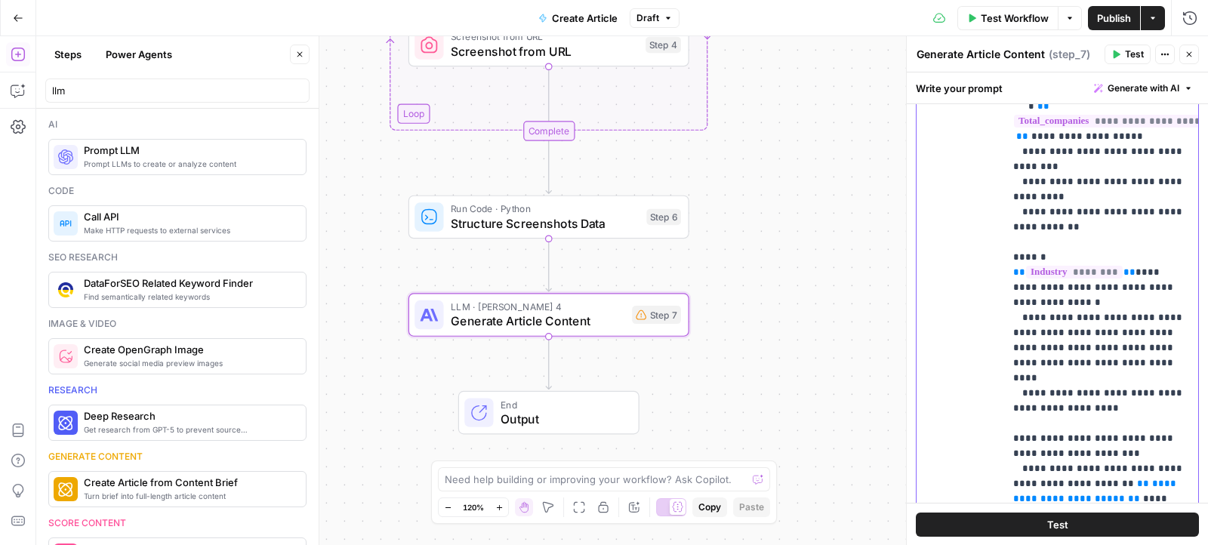
drag, startPoint x: 1035, startPoint y: 211, endPoint x: 1052, endPoint y: 220, distance: 18.9
drag, startPoint x: 1058, startPoint y: 211, endPoint x: 1102, endPoint y: 211, distance: 44.5
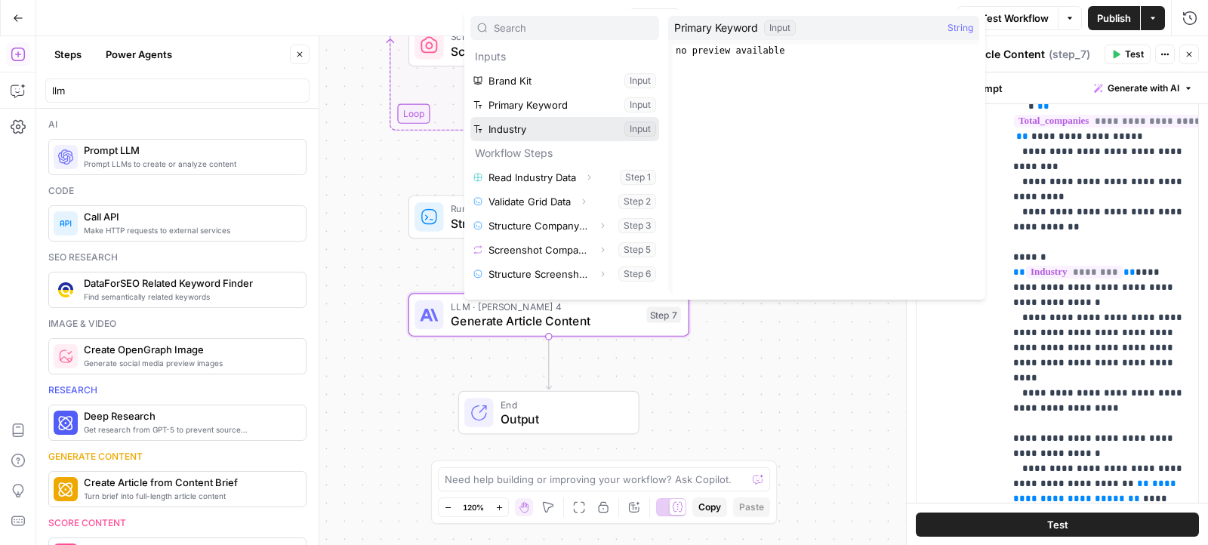
click at [596, 122] on button "Select variable Industry" at bounding box center [564, 129] width 189 height 24
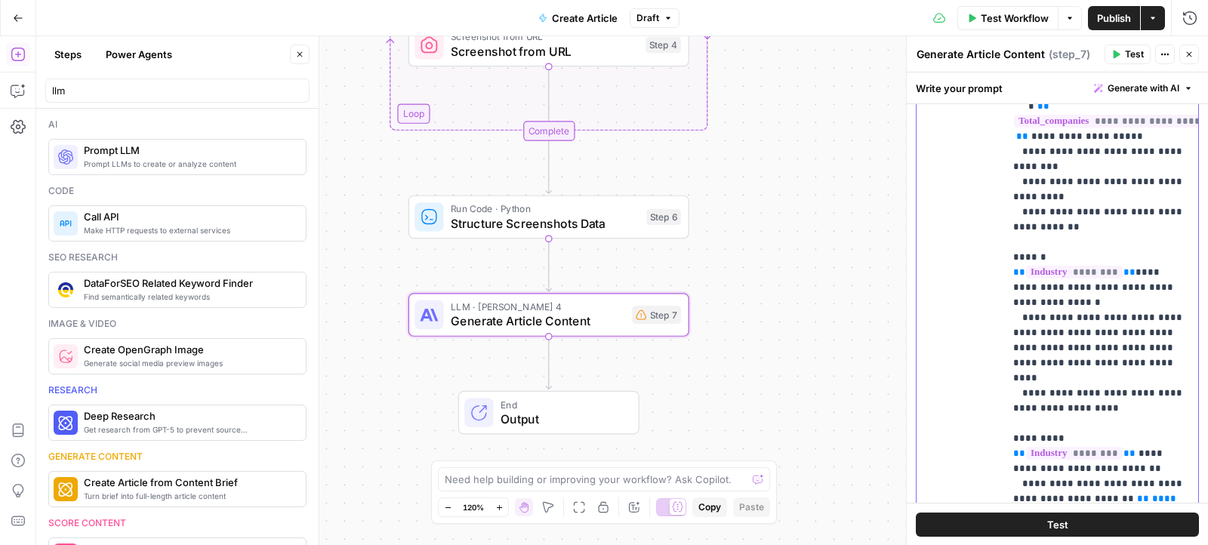
drag, startPoint x: 1012, startPoint y: 241, endPoint x: 1107, endPoint y: 248, distance: 96.1
click at [1107, 248] on div "**********" at bounding box center [1101, 319] width 195 height 614
click at [1050, 494] on span "**********" at bounding box center [1096, 506] width 166 height 25
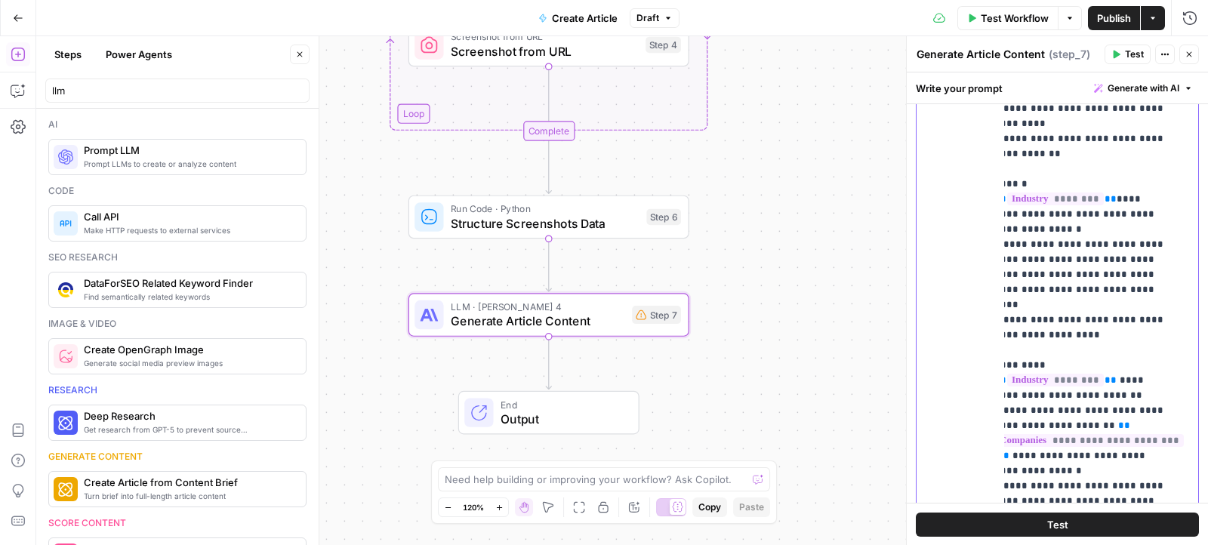
scroll to position [2212, 53]
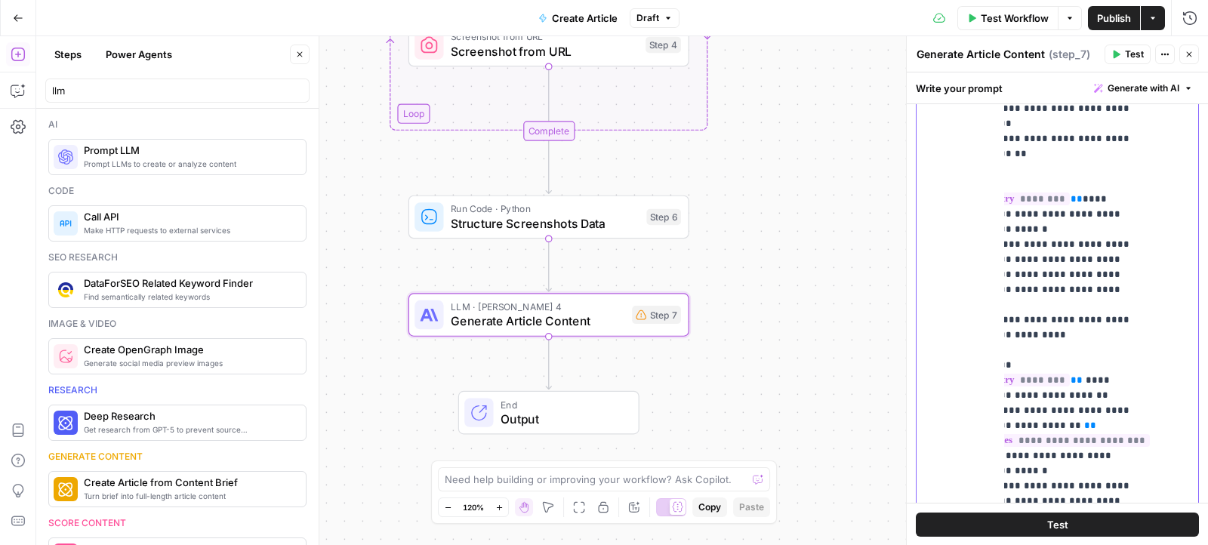
drag, startPoint x: 1022, startPoint y: 242, endPoint x: 1154, endPoint y: 265, distance: 134.0
click at [1154, 265] on div "**********" at bounding box center [1101, 319] width 195 height 614
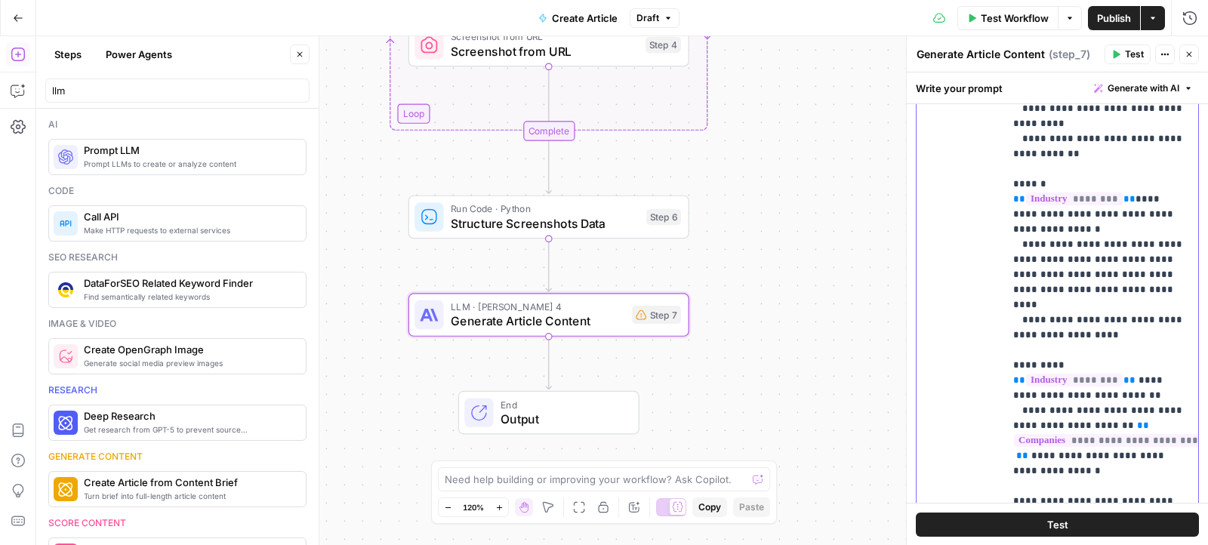
drag, startPoint x: 1007, startPoint y: 253, endPoint x: 1129, endPoint y: 292, distance: 128.4
click at [1129, 292] on div "**********" at bounding box center [1101, 319] width 195 height 614
drag, startPoint x: 1036, startPoint y: 273, endPoint x: 1127, endPoint y: 270, distance: 90.6
click at [1128, 526] on span "**" at bounding box center [1134, 531] width 12 height 10
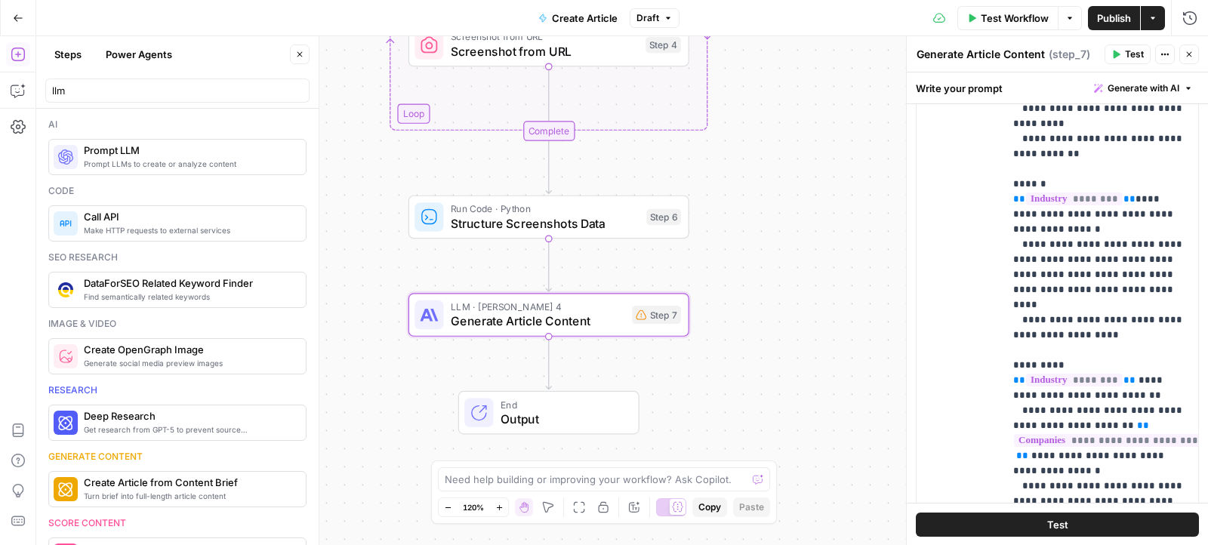
click at [1110, 18] on span "Publish" at bounding box center [1114, 18] width 34 height 15
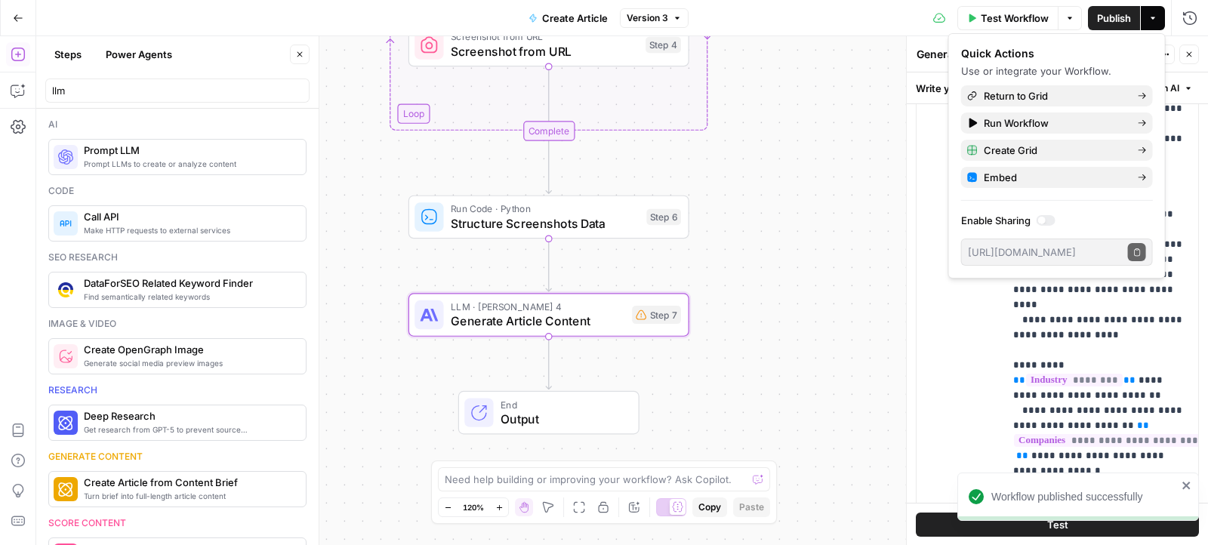
click at [21, 20] on icon "button" at bounding box center [18, 18] width 11 height 11
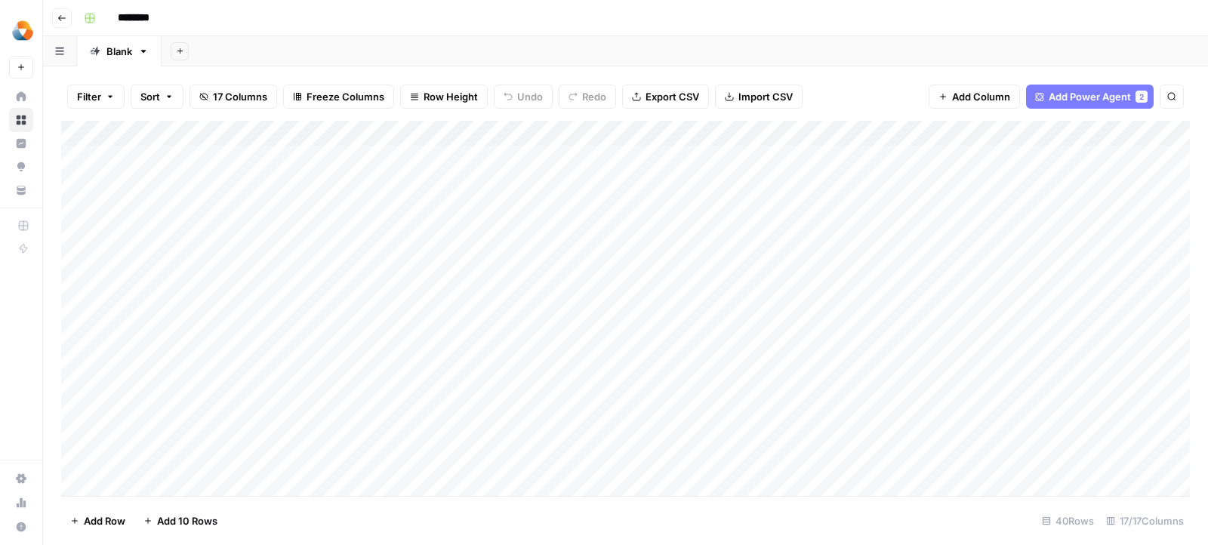
click at [1067, 104] on button "Add Power Agent 2" at bounding box center [1090, 97] width 128 height 24
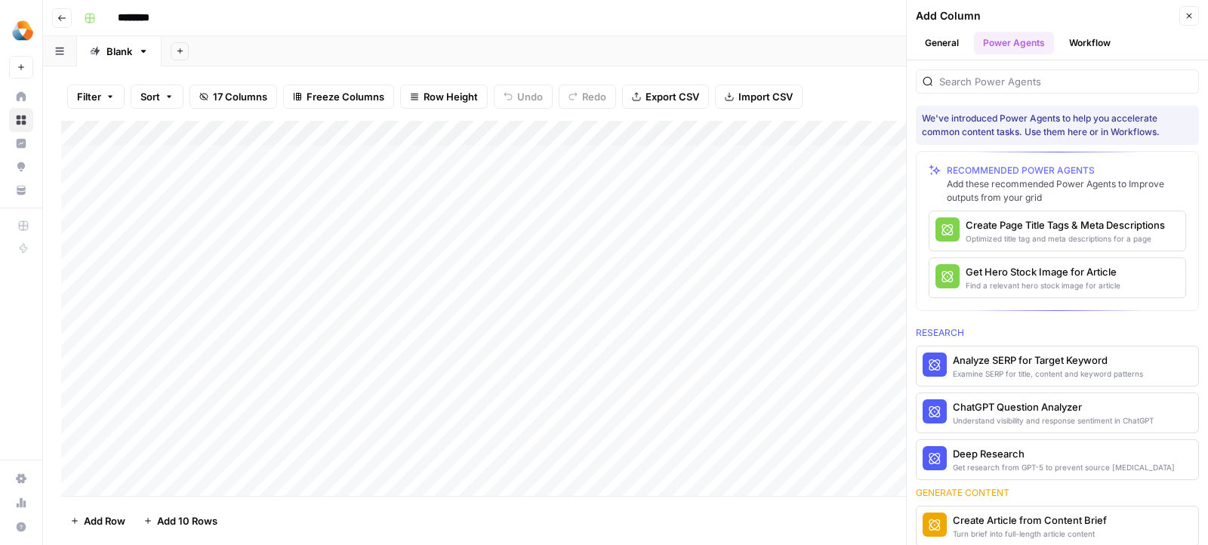
click at [1074, 51] on button "Workflow" at bounding box center [1090, 43] width 60 height 23
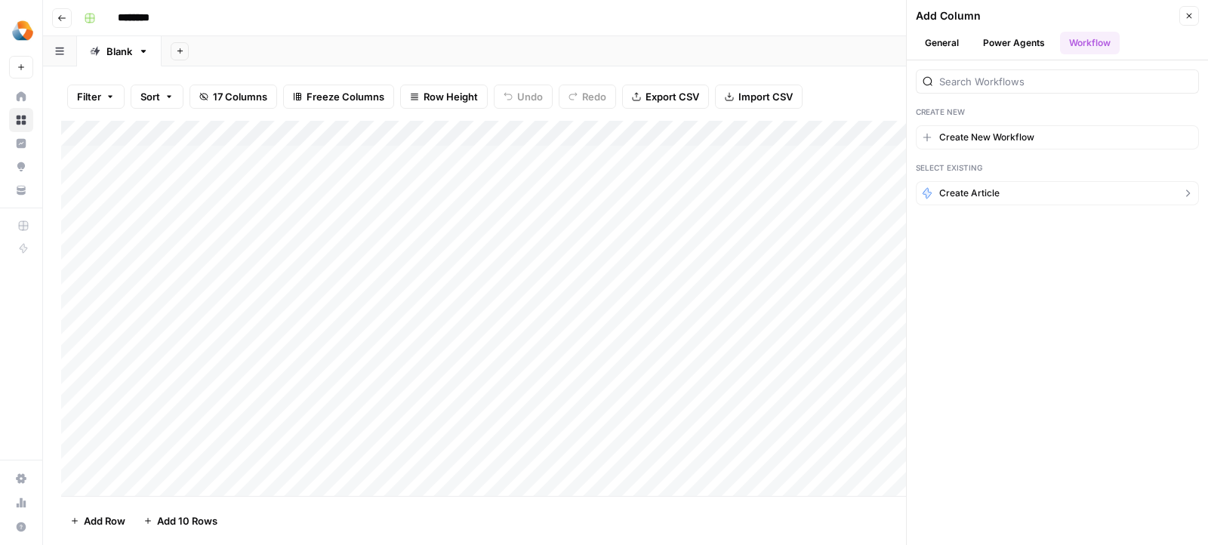
click at [993, 192] on span "Create Article" at bounding box center [969, 193] width 60 height 14
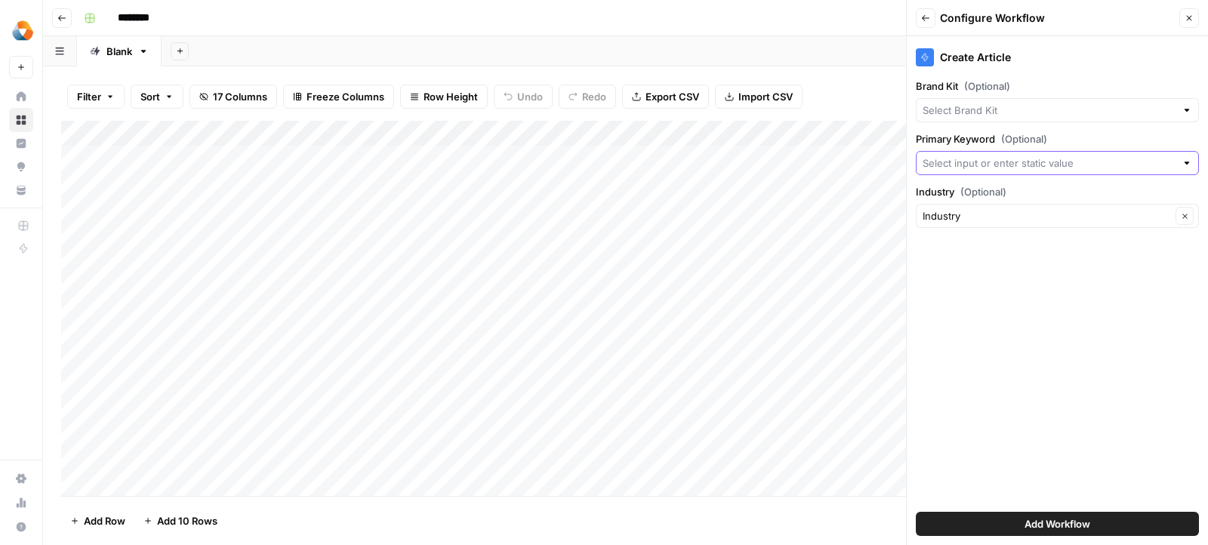
click at [969, 157] on input "Primary Keyword (Optional)" at bounding box center [1049, 163] width 253 height 15
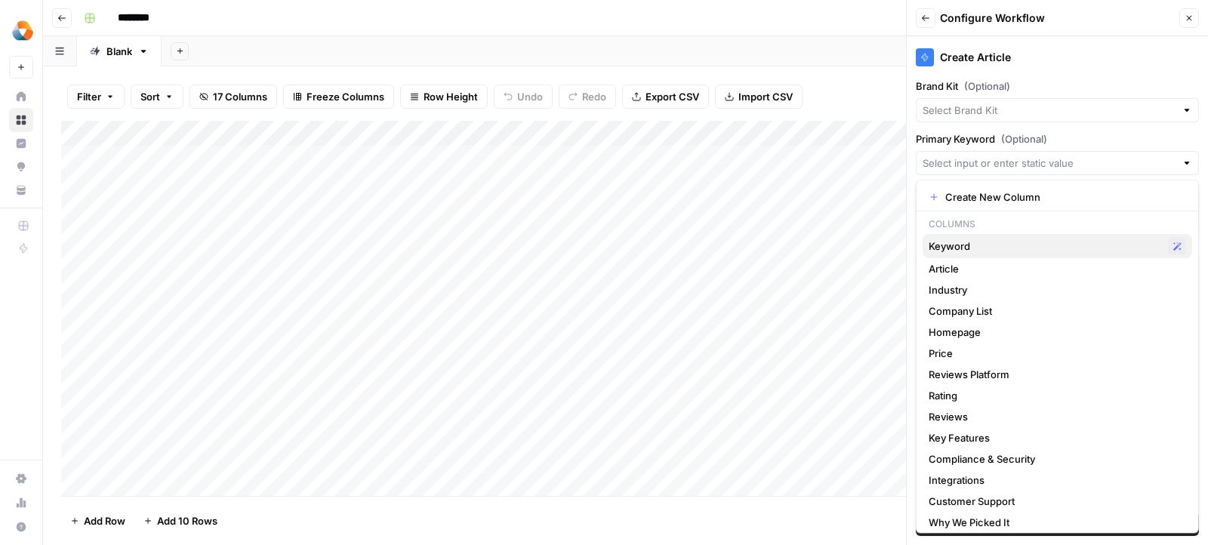
click at [942, 242] on span "Keyword" at bounding box center [1045, 246] width 233 height 15
type input "Keyword"
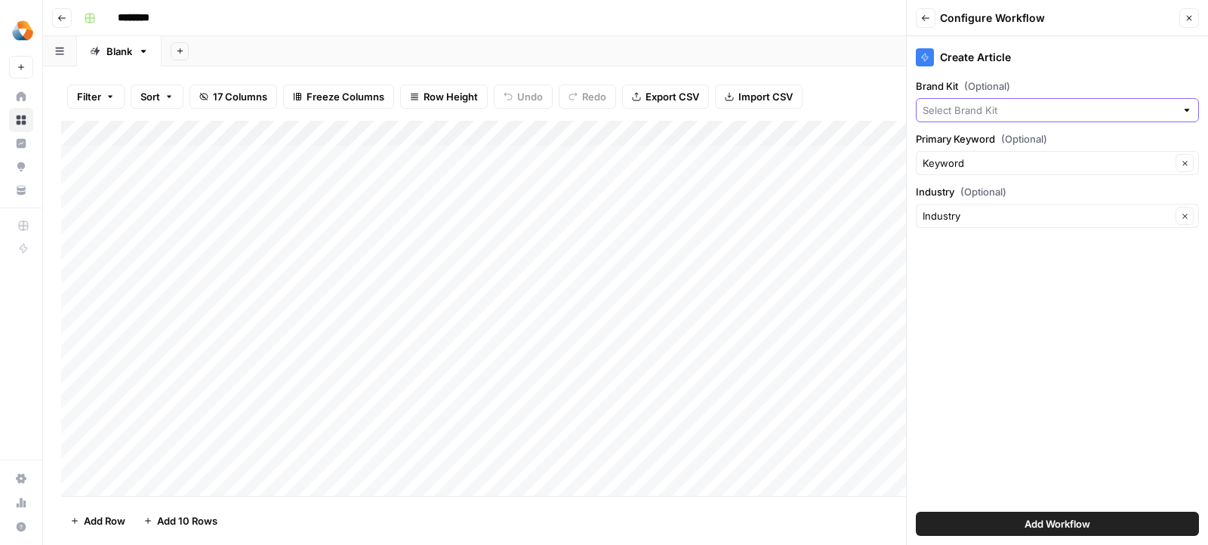
click at [953, 116] on input "Brand Kit (Optional)" at bounding box center [1049, 110] width 253 height 15
click at [947, 147] on span "Milengo" at bounding box center [1054, 144] width 251 height 15
type input "Milengo"
click at [940, 524] on button "Add Workflow" at bounding box center [1057, 524] width 283 height 24
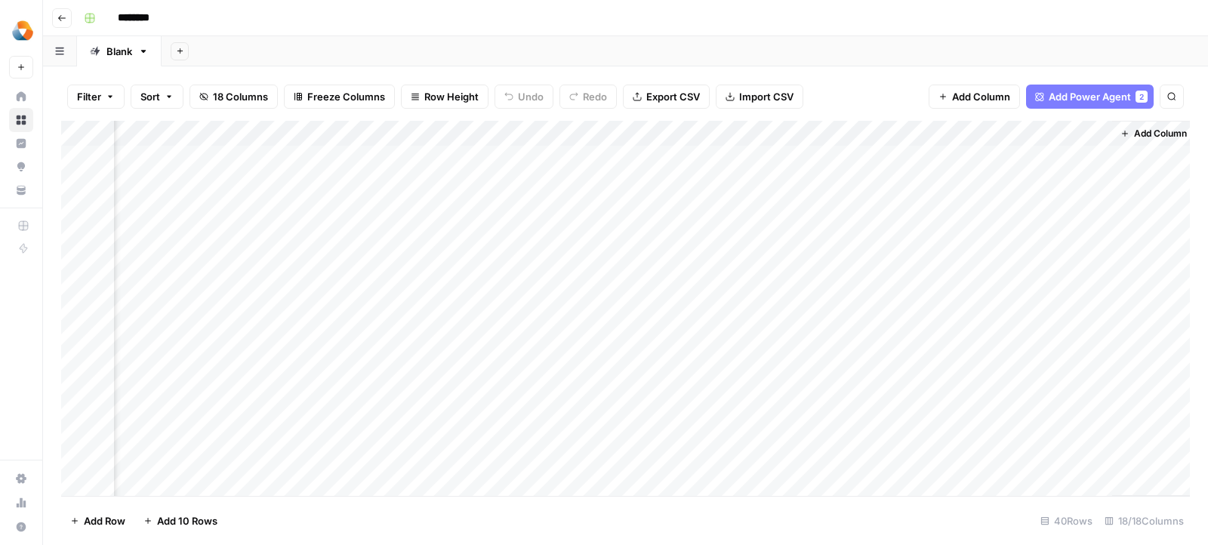
scroll to position [0, 2700]
click at [1074, 133] on div "Add Column" at bounding box center [625, 309] width 1129 height 376
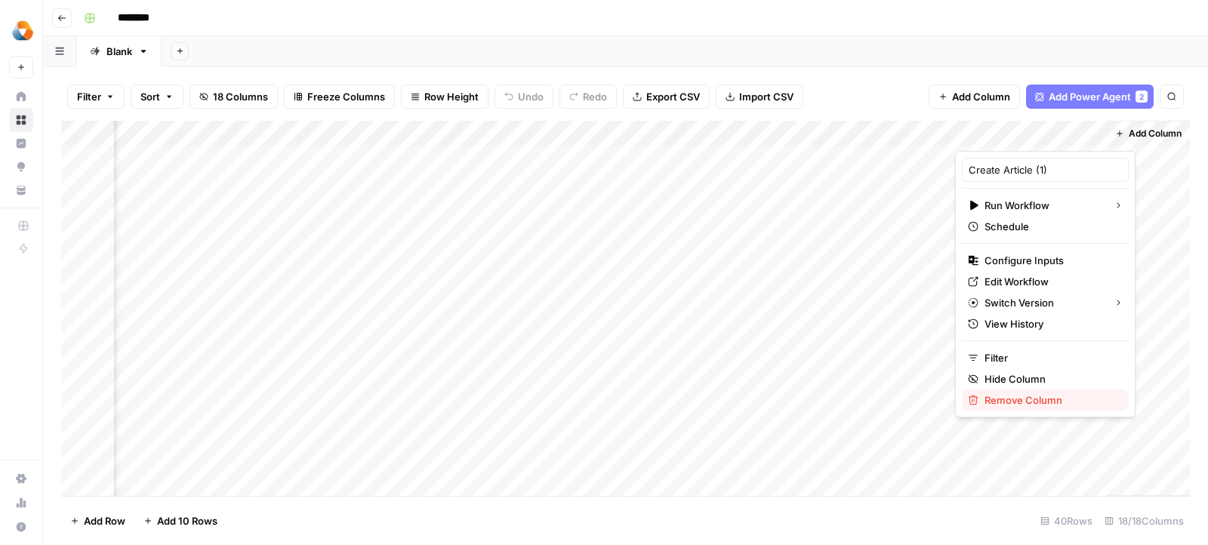
click at [981, 398] on div "Remove Column" at bounding box center [1045, 400] width 155 height 15
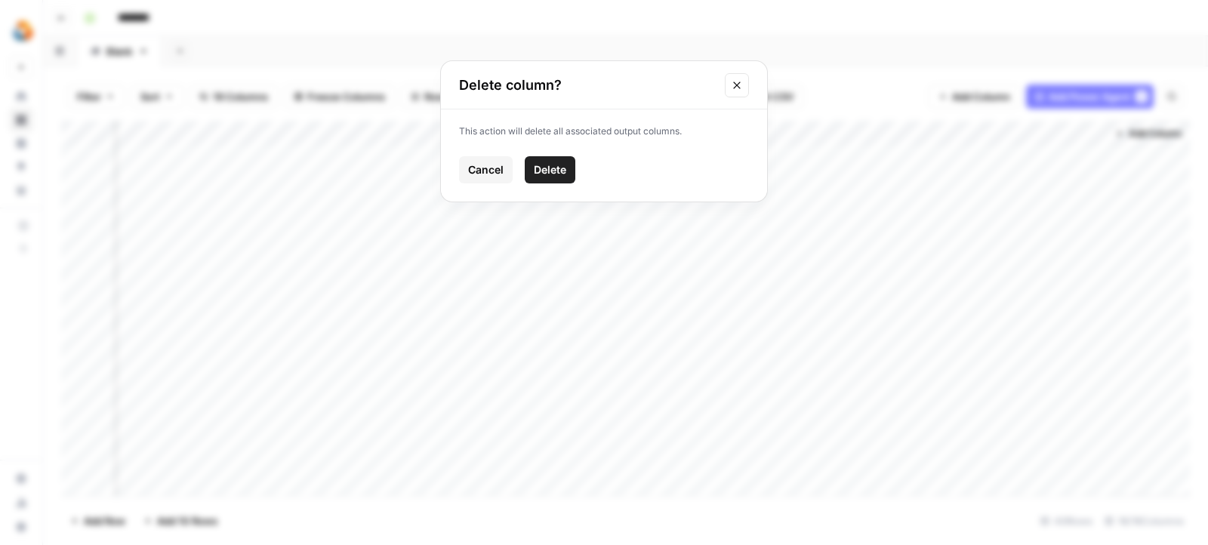
click at [558, 159] on button "Delete" at bounding box center [550, 169] width 51 height 27
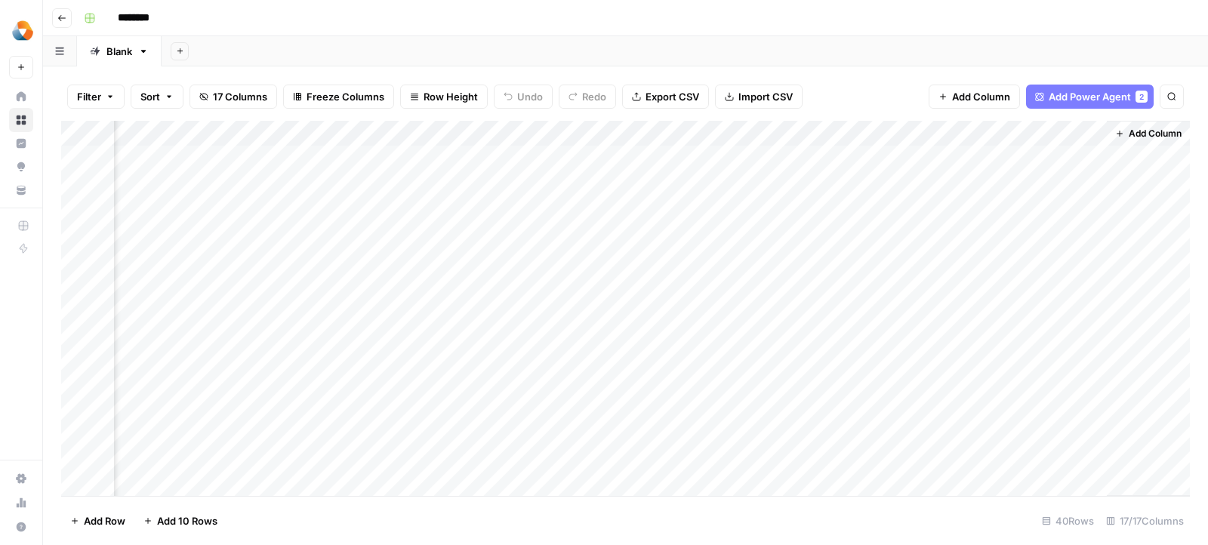
scroll to position [0, 2550]
click at [1021, 133] on div "Add Column" at bounding box center [625, 309] width 1129 height 376
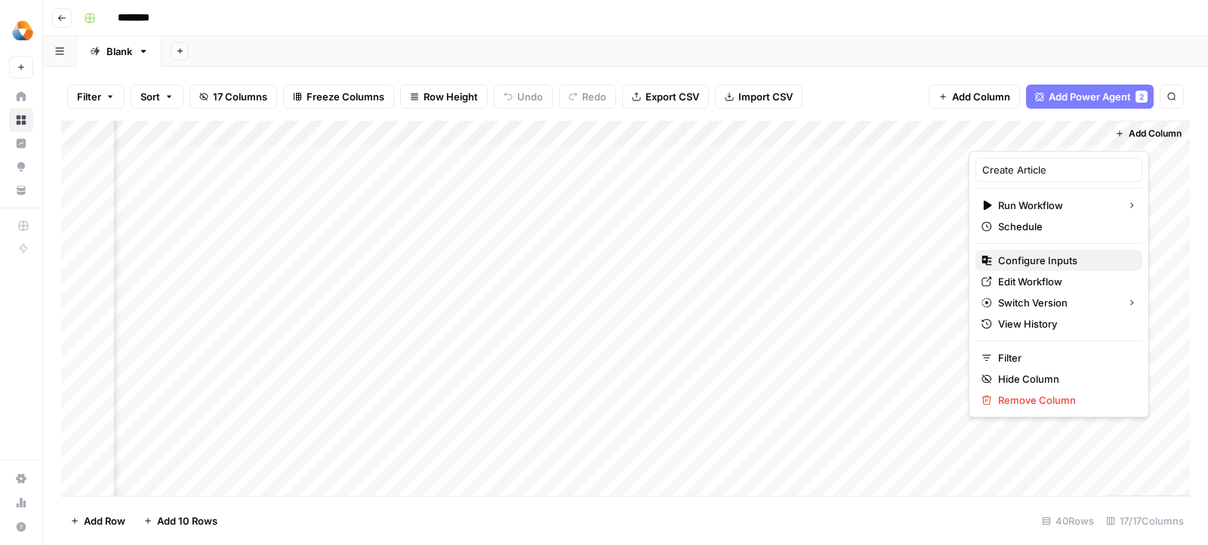
click at [1009, 259] on span "Configure Inputs" at bounding box center [1064, 260] width 132 height 15
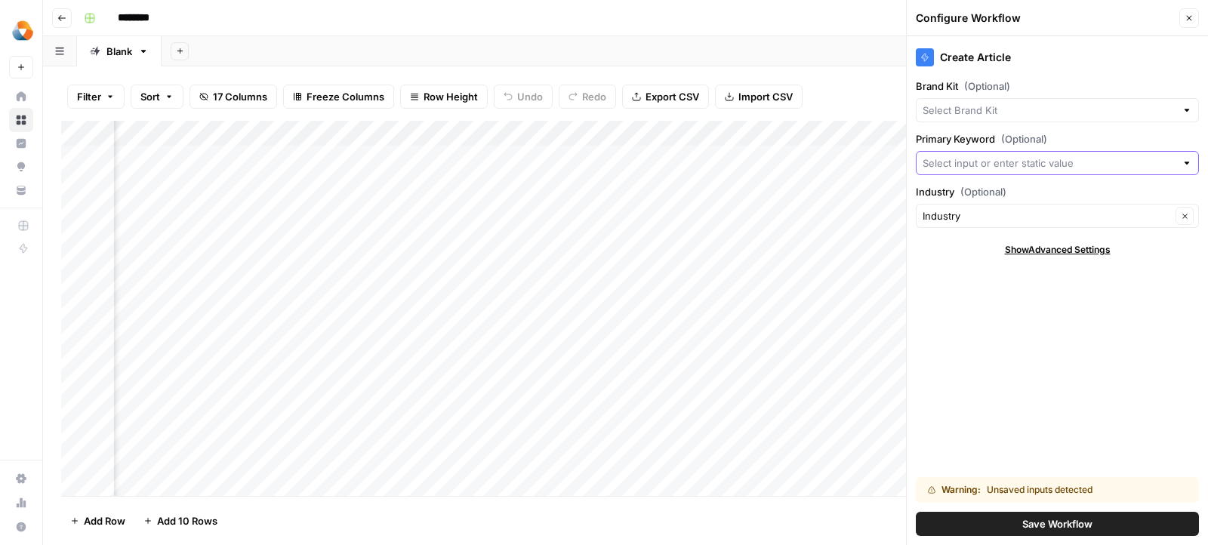
click at [968, 156] on input "Primary Keyword (Optional)" at bounding box center [1049, 163] width 253 height 15
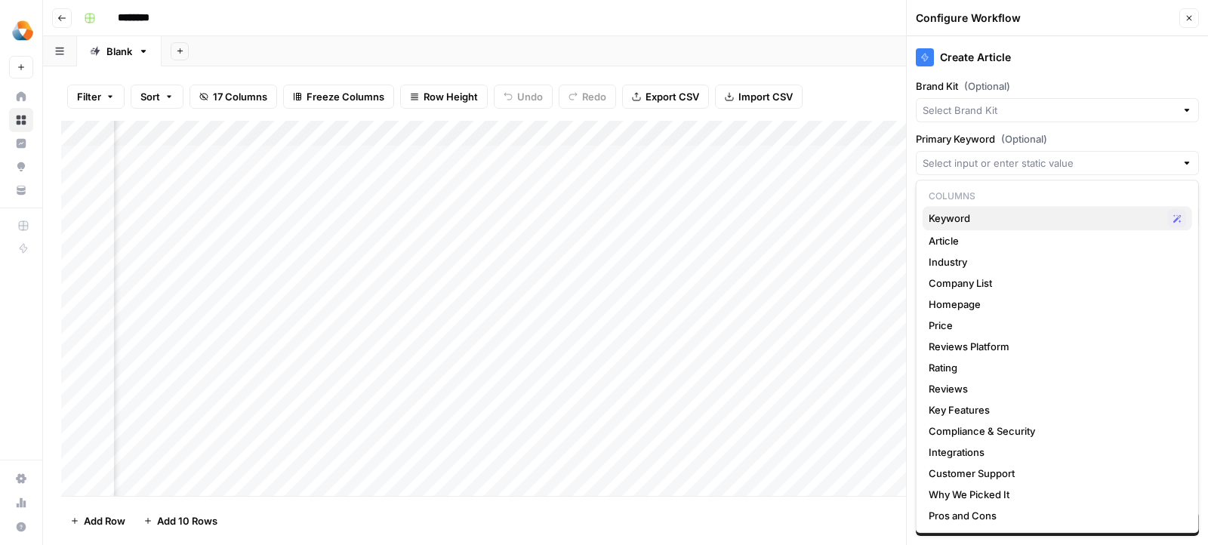
click at [956, 211] on span "Keyword" at bounding box center [1045, 218] width 233 height 15
type input "Keyword"
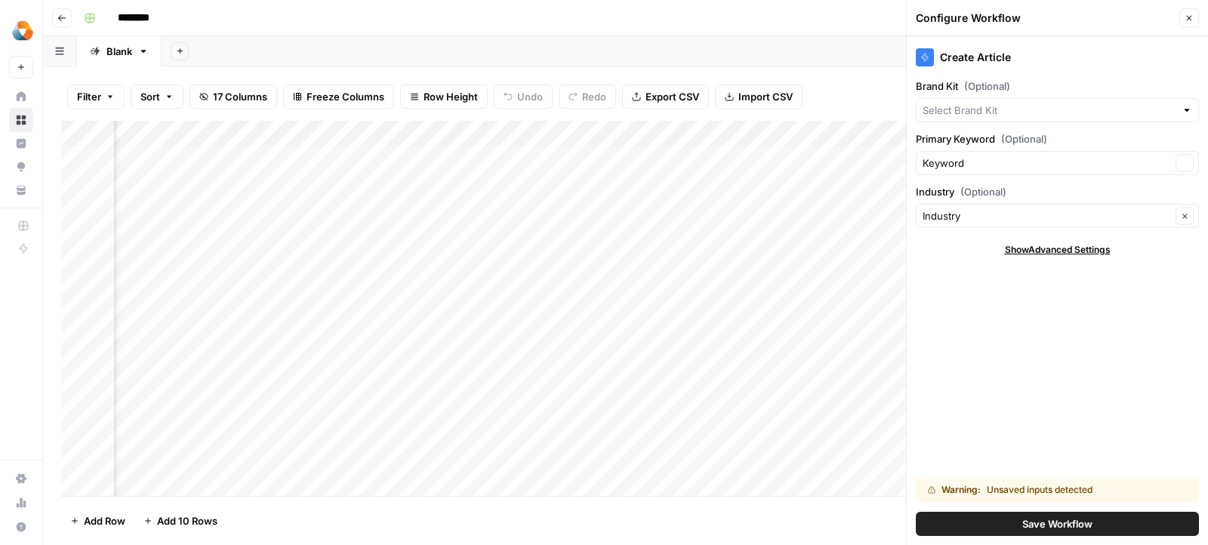
click at [956, 92] on label "Brand Kit (Optional)" at bounding box center [1057, 86] width 283 height 15
click at [956, 103] on input "Brand Kit (Optional)" at bounding box center [1049, 110] width 253 height 15
click at [956, 101] on div at bounding box center [1057, 110] width 283 height 24
click at [953, 146] on span "Milengo" at bounding box center [1054, 144] width 251 height 15
type input "Milengo"
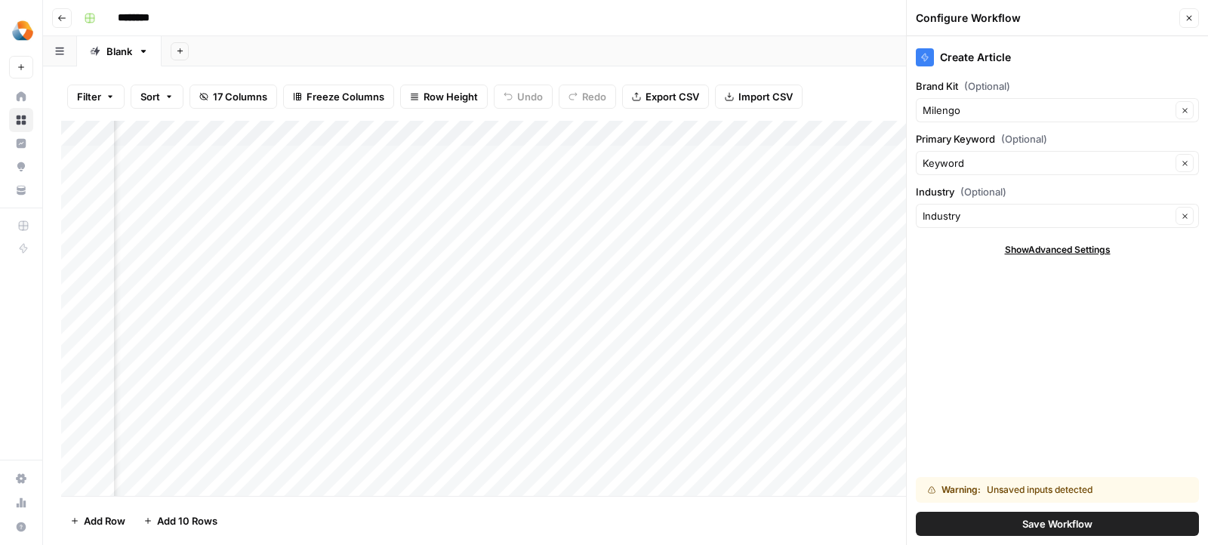
click at [969, 523] on button "Save Workflow" at bounding box center [1057, 524] width 283 height 24
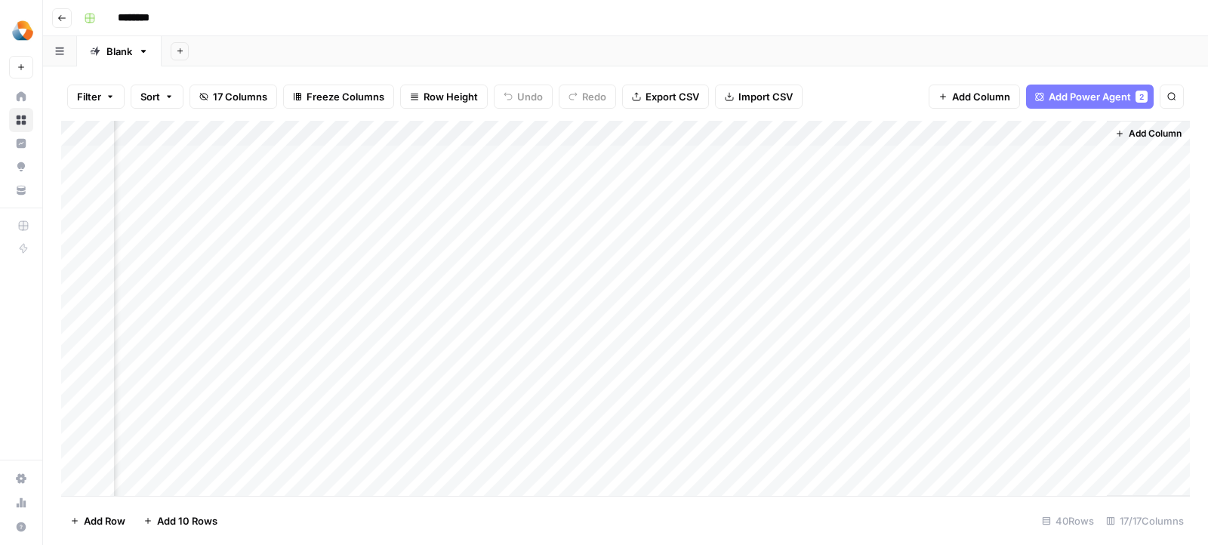
drag, startPoint x: 1028, startPoint y: 131, endPoint x: 299, endPoint y: 140, distance: 729.3
click at [299, 140] on div "Add Column" at bounding box center [625, 309] width 1129 height 376
drag, startPoint x: 1172, startPoint y: 132, endPoint x: 245, endPoint y: 145, distance: 927.1
click at [245, 145] on div "Add Column" at bounding box center [625, 309] width 1129 height 376
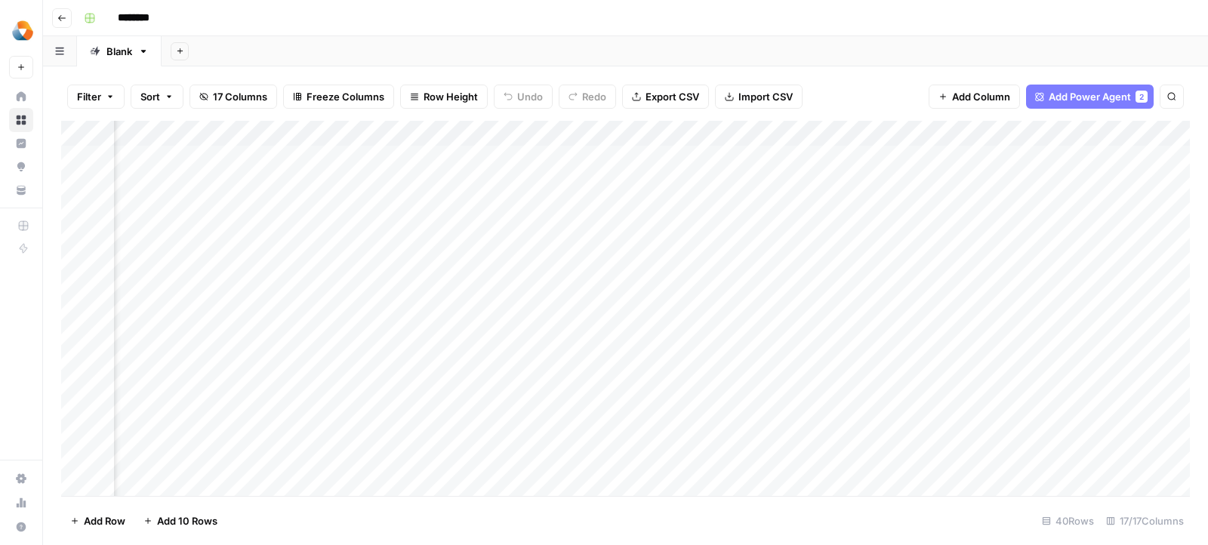
scroll to position [0, 550]
drag, startPoint x: 1034, startPoint y: 131, endPoint x: 329, endPoint y: 127, distance: 705.1
click at [329, 127] on div "Add Column" at bounding box center [625, 309] width 1129 height 376
drag, startPoint x: 751, startPoint y: 129, endPoint x: 651, endPoint y: 131, distance: 100.4
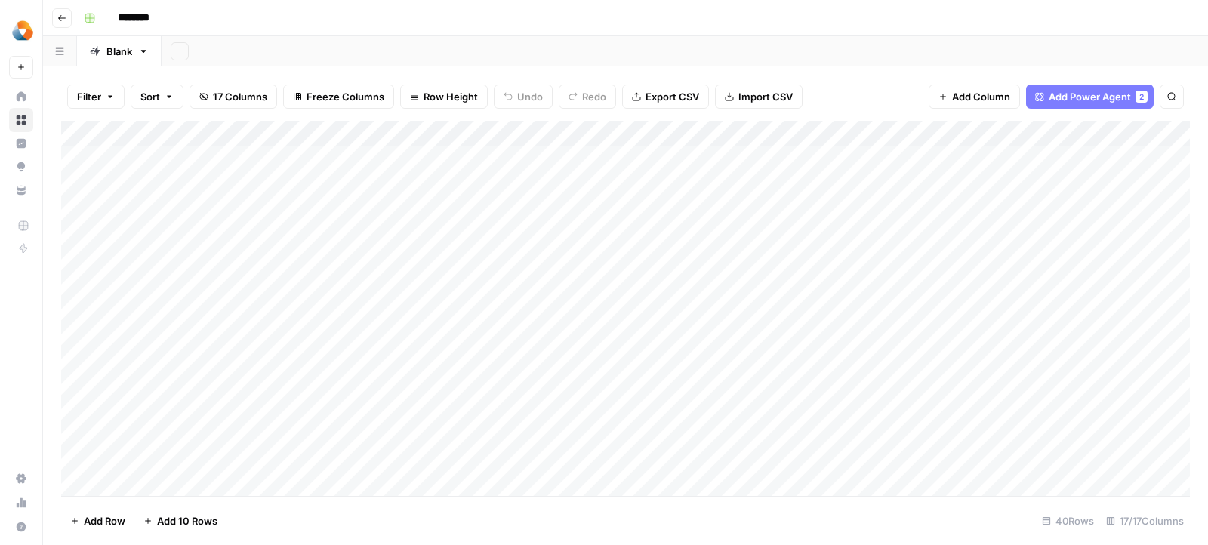
click at [651, 131] on div "Add Column" at bounding box center [625, 309] width 1129 height 376
click at [525, 134] on div "Add Column" at bounding box center [625, 309] width 1129 height 376
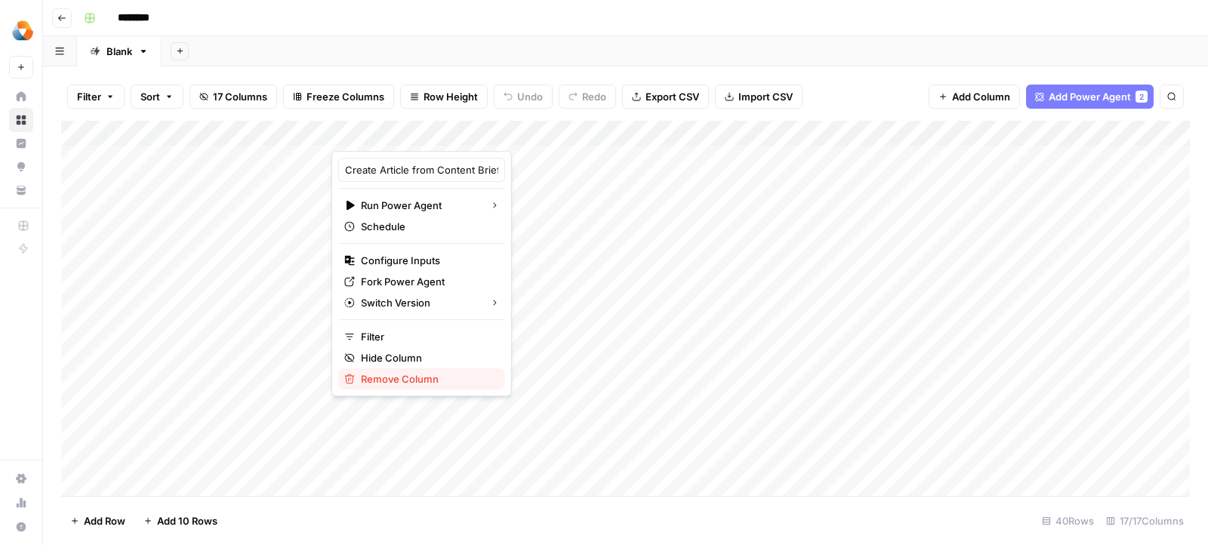
click at [410, 374] on span "Remove Column" at bounding box center [427, 378] width 132 height 15
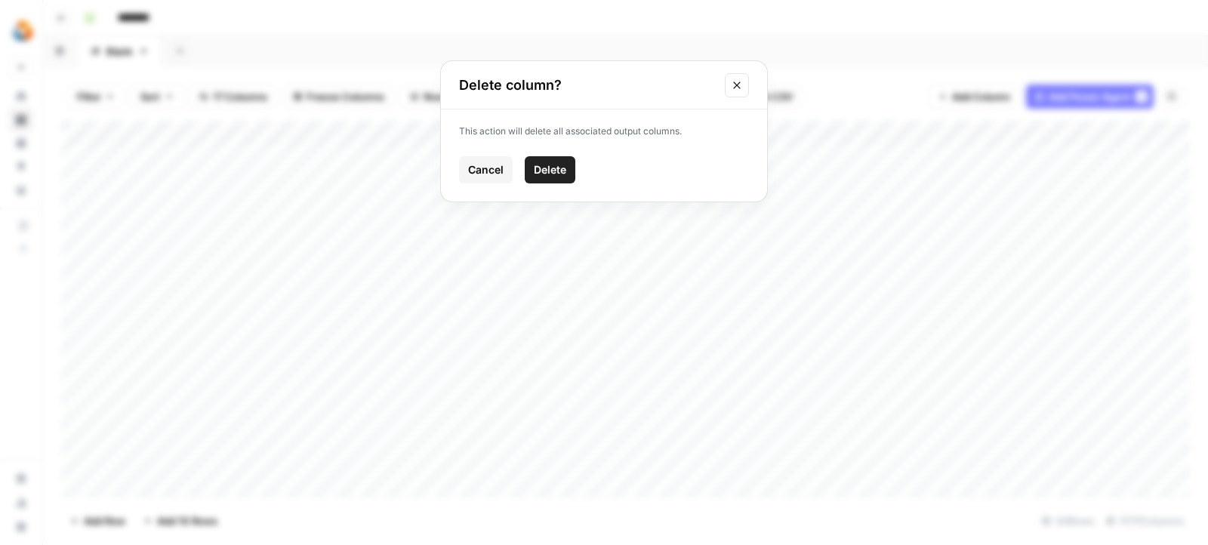
click at [559, 170] on span "Delete" at bounding box center [550, 169] width 32 height 15
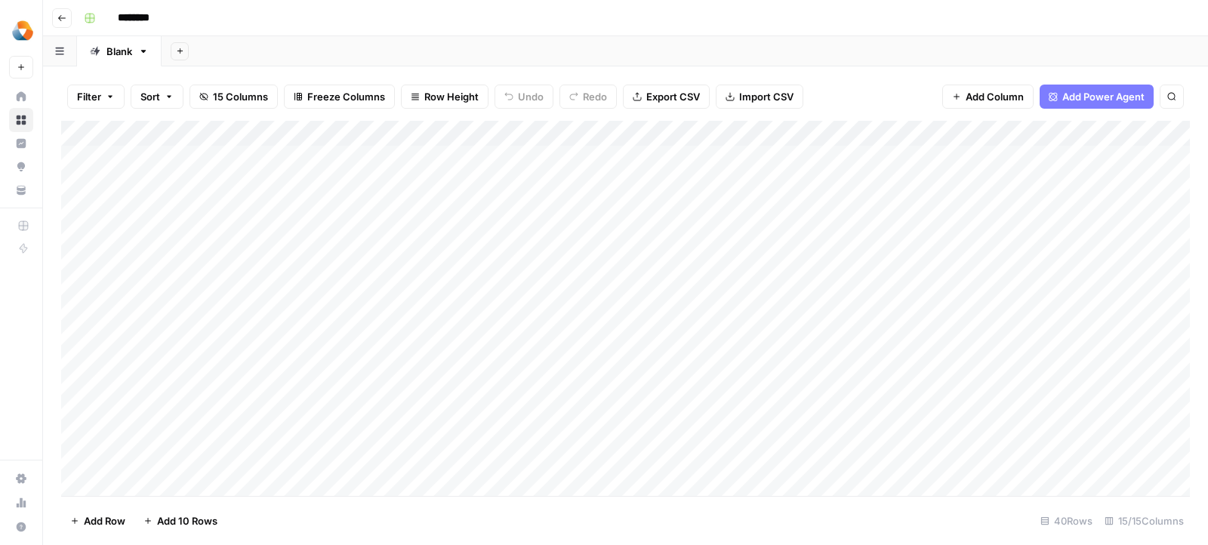
click at [436, 138] on div "Add Column" at bounding box center [625, 309] width 1129 height 376
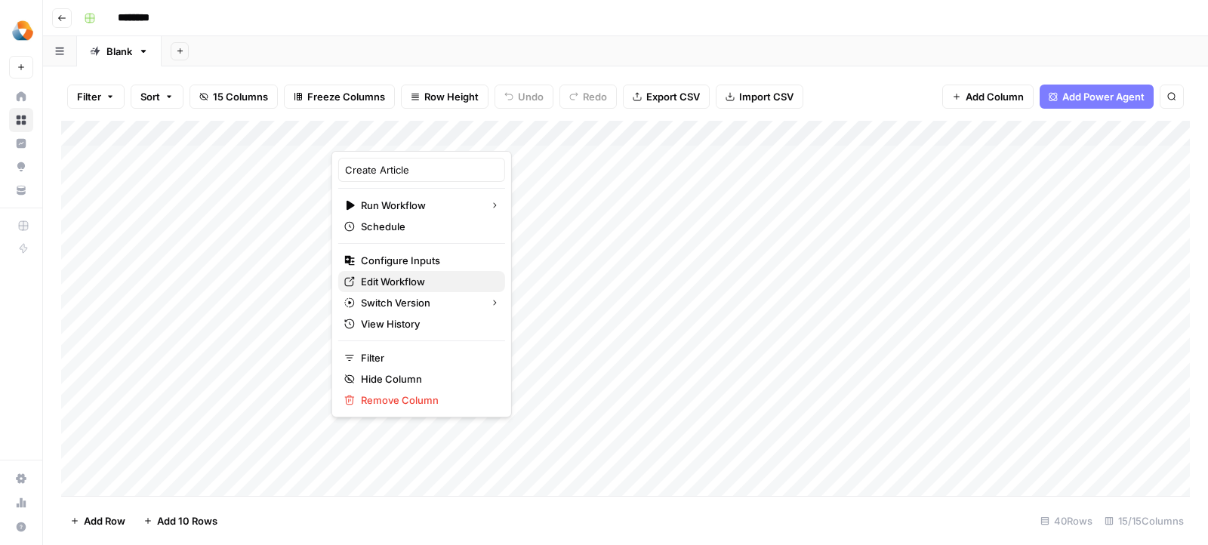
click at [396, 280] on span "Edit Workflow" at bounding box center [427, 281] width 132 height 15
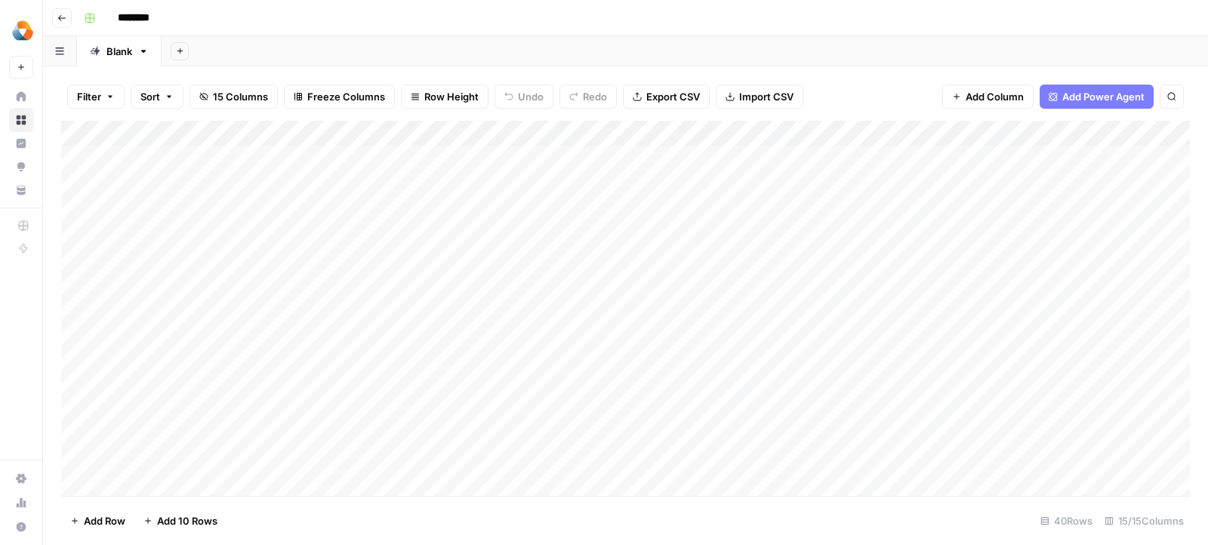
click at [214, 168] on div "Add Column" at bounding box center [625, 309] width 1129 height 376
click at [140, 20] on input "********" at bounding box center [153, 18] width 85 height 24
type input "**********"
click at [327, 149] on div "Add Column" at bounding box center [625, 309] width 1129 height 376
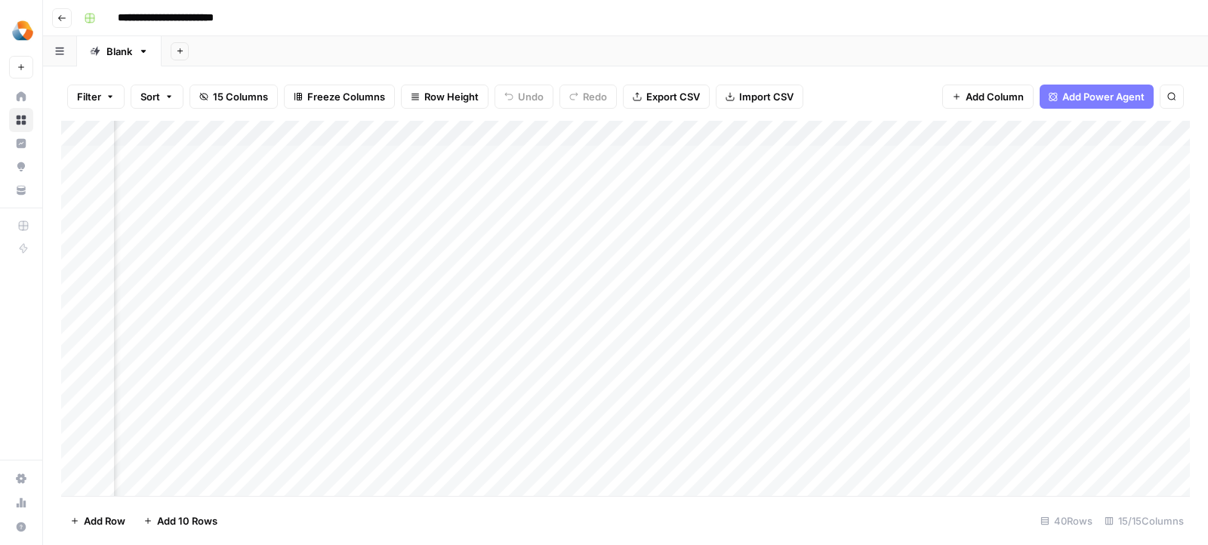
click at [327, 149] on div "Add Column" at bounding box center [625, 309] width 1129 height 376
click at [208, 162] on textarea "**********" at bounding box center [310, 212] width 242 height 127
click at [208, 167] on textarea "**********" at bounding box center [310, 212] width 242 height 127
click at [208, 187] on textarea "**********" at bounding box center [310, 212] width 242 height 127
click at [208, 203] on textarea "**********" at bounding box center [310, 212] width 242 height 127
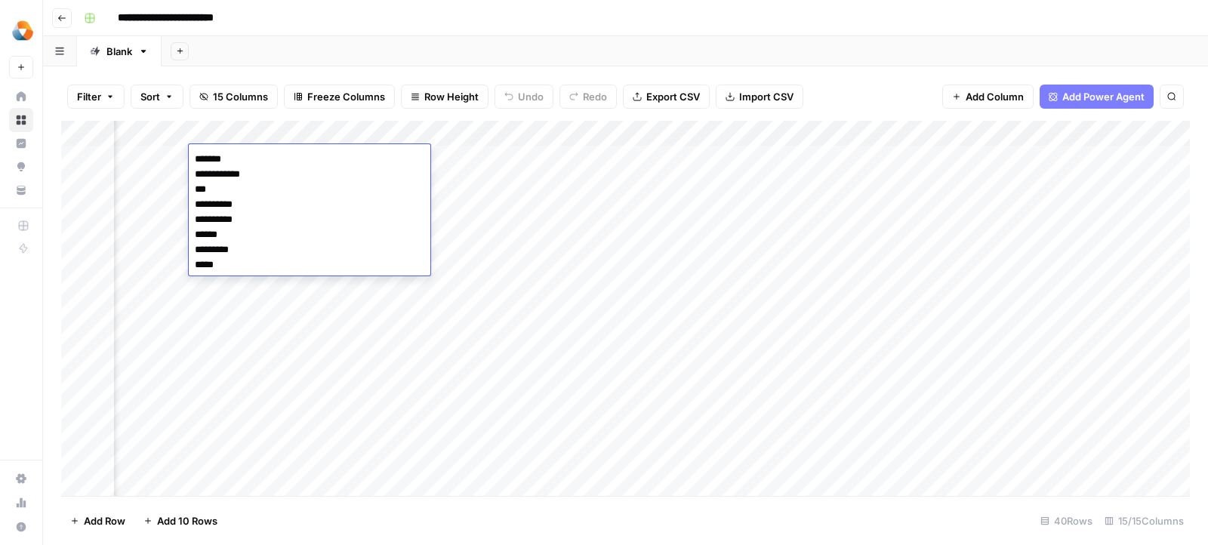
click at [208, 223] on textarea "**********" at bounding box center [310, 212] width 242 height 127
click at [208, 237] on textarea "**********" at bounding box center [310, 212] width 242 height 127
click at [208, 246] on textarea "**********" at bounding box center [310, 212] width 242 height 127
click at [530, 191] on div "Add Column" at bounding box center [625, 309] width 1129 height 376
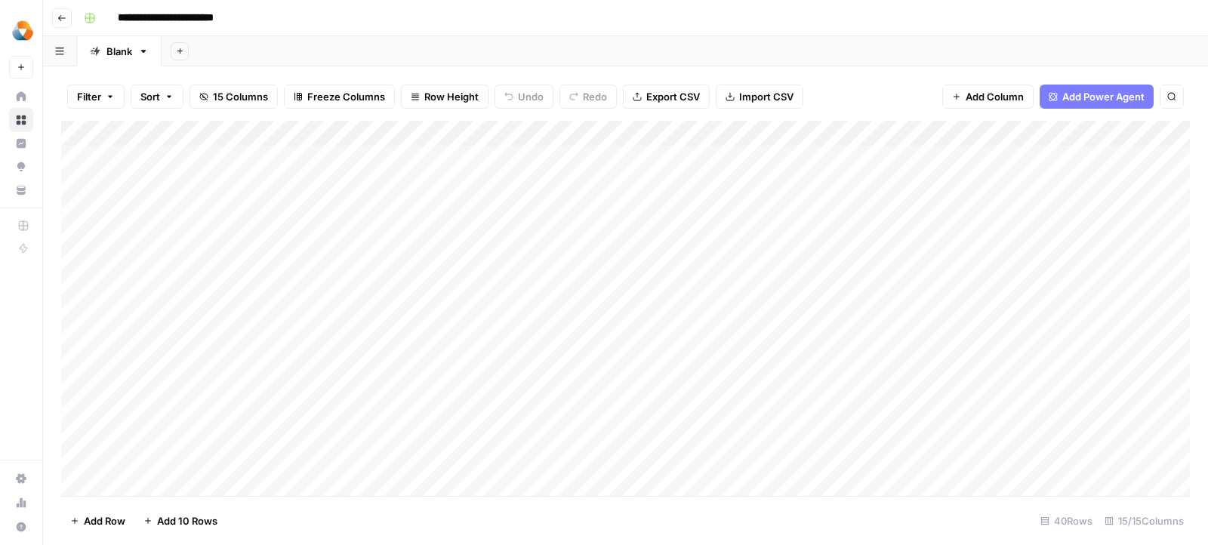
click at [562, 273] on div "Add Column" at bounding box center [625, 309] width 1129 height 376
click at [490, 159] on div "Add Column" at bounding box center [625, 309] width 1129 height 376
click at [572, 219] on div "Add Column" at bounding box center [625, 309] width 1129 height 376
click at [501, 150] on div "Add Column" at bounding box center [625, 309] width 1129 height 376
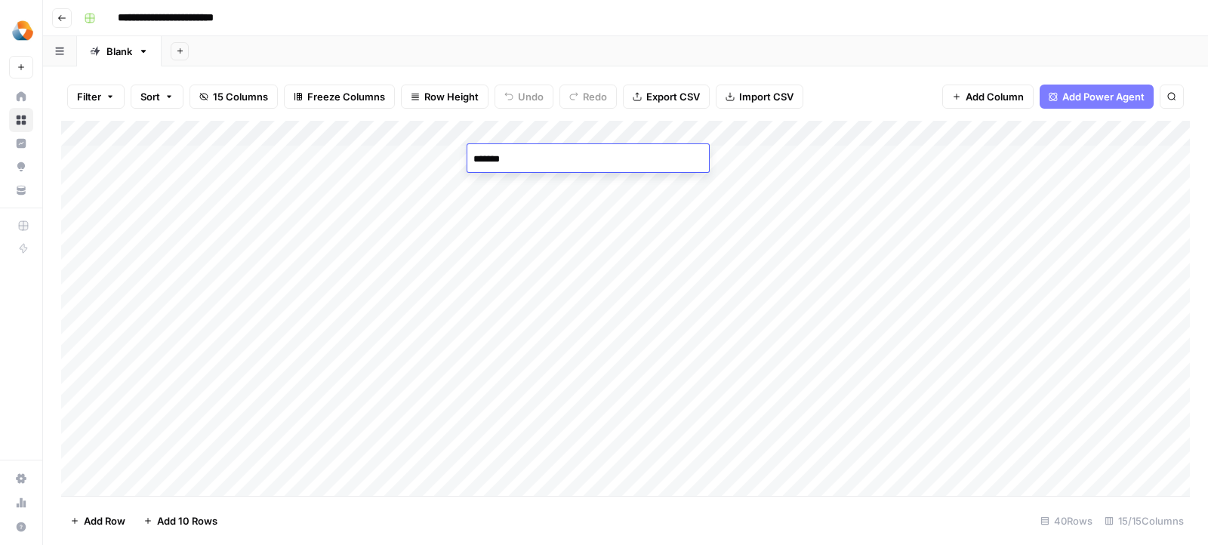
click at [520, 209] on div "Add Column" at bounding box center [625, 309] width 1129 height 376
click at [1147, 131] on span "Add Column" at bounding box center [1155, 134] width 53 height 14
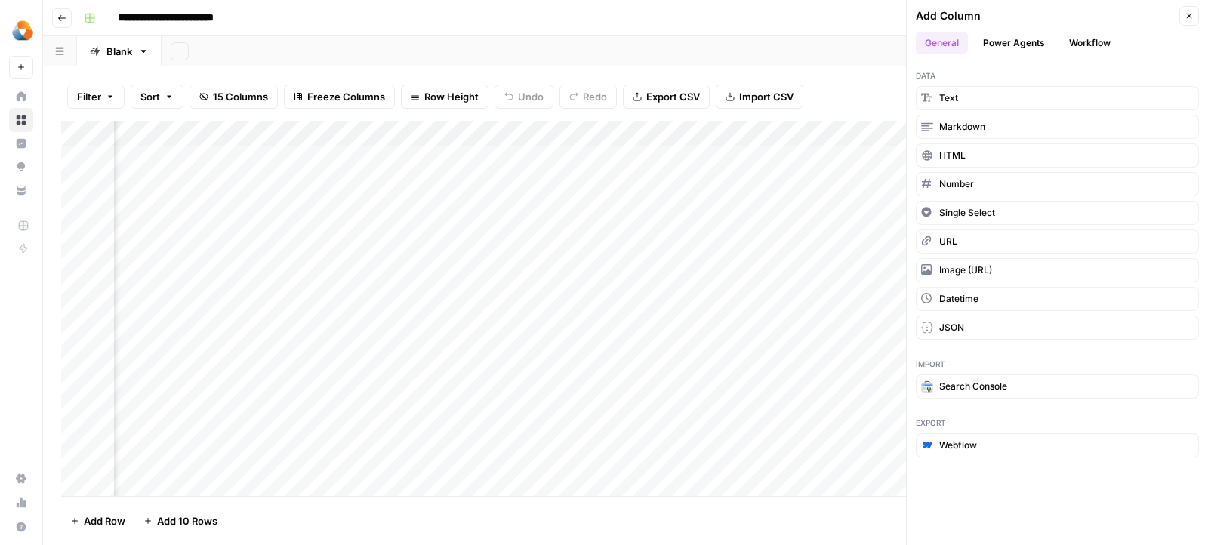
click at [1093, 38] on button "Workflow" at bounding box center [1090, 43] width 60 height 23
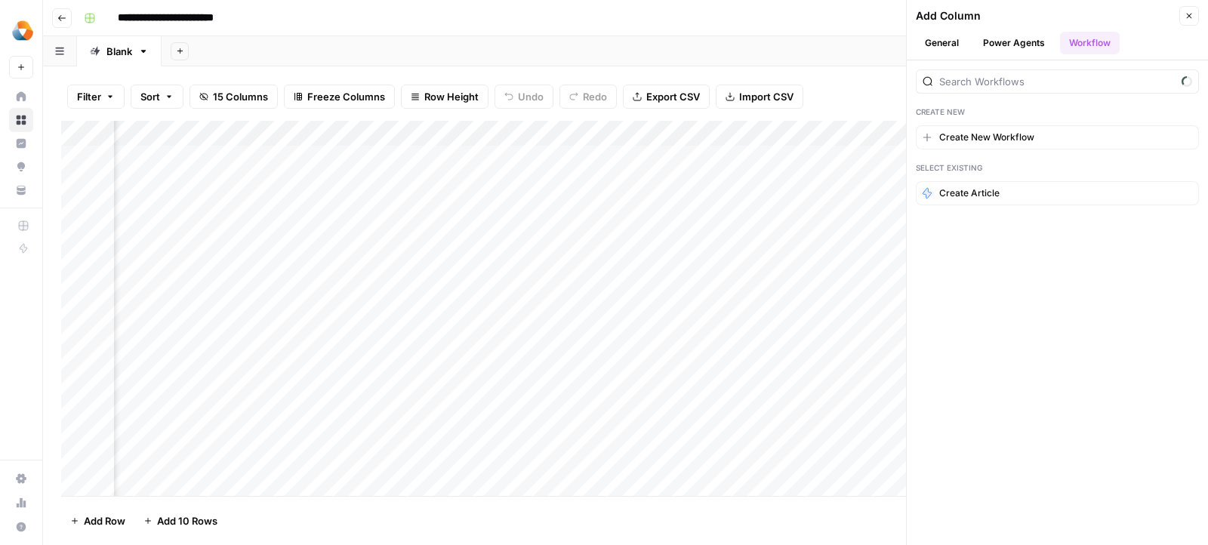
click at [1013, 38] on button "Power Agents" at bounding box center [1014, 43] width 80 height 23
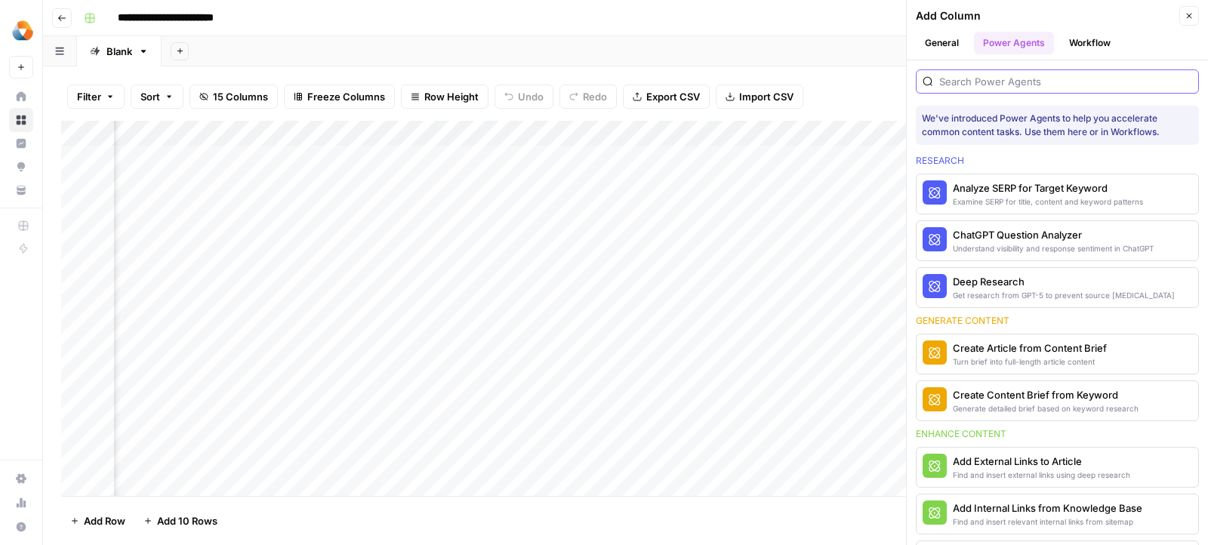
click at [1011, 87] on input "search" at bounding box center [1065, 81] width 253 height 15
click at [1000, 79] on input "search" at bounding box center [1065, 81] width 253 height 15
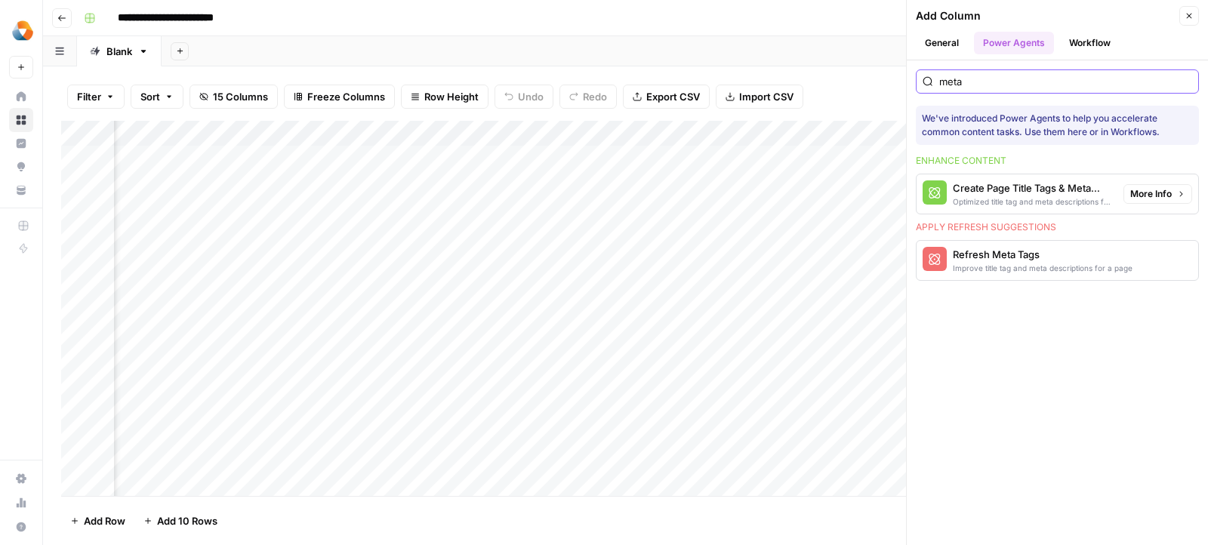
type input "meta"
click at [976, 184] on div "Create Page Title Tags & Meta Descriptions" at bounding box center [1032, 187] width 159 height 15
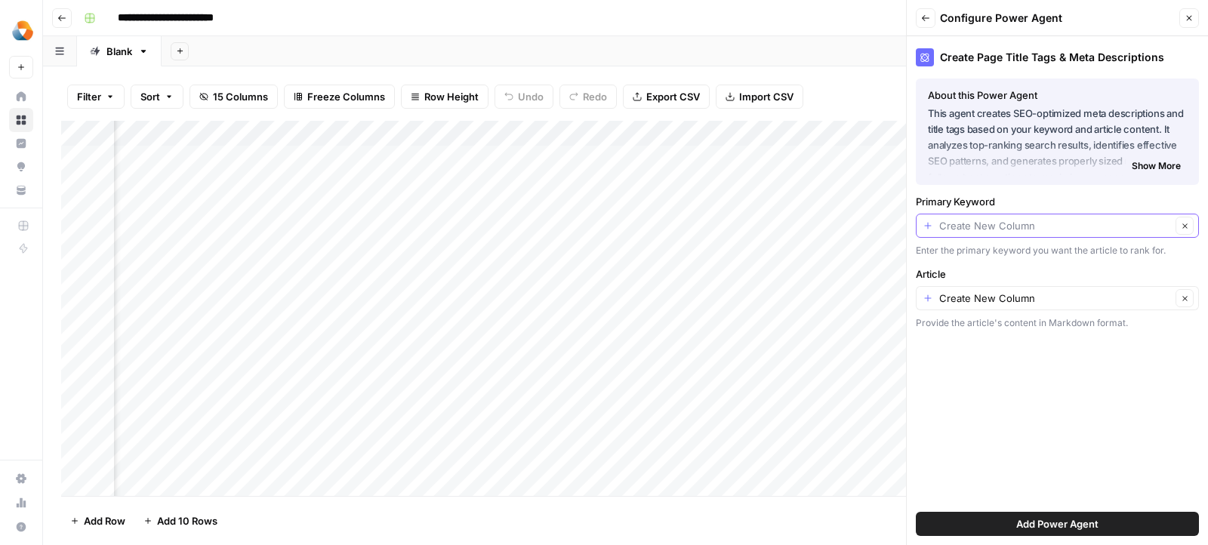
click at [985, 228] on input "Primary Keyword" at bounding box center [1055, 225] width 232 height 15
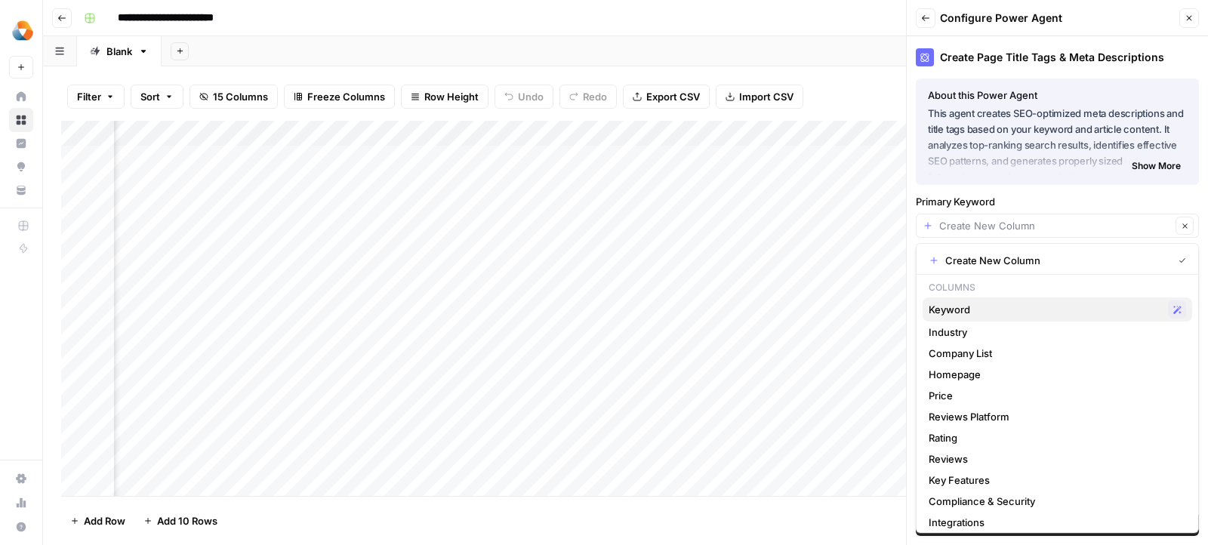
click at [953, 309] on span "Keyword" at bounding box center [1045, 309] width 233 height 15
type input "Keyword"
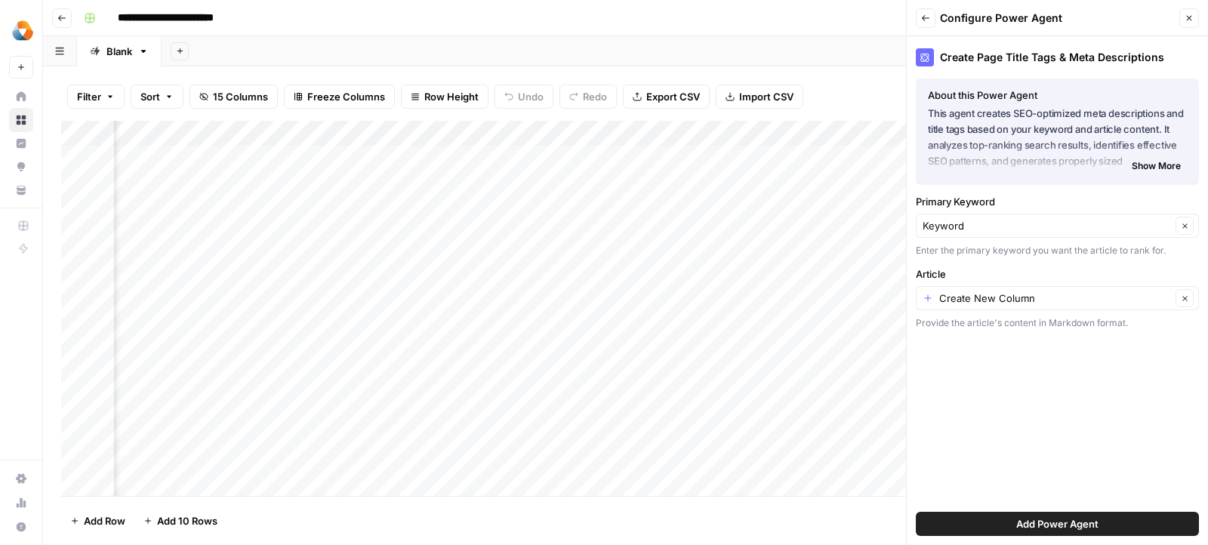
click at [961, 513] on button "Add Power Agent" at bounding box center [1057, 524] width 283 height 24
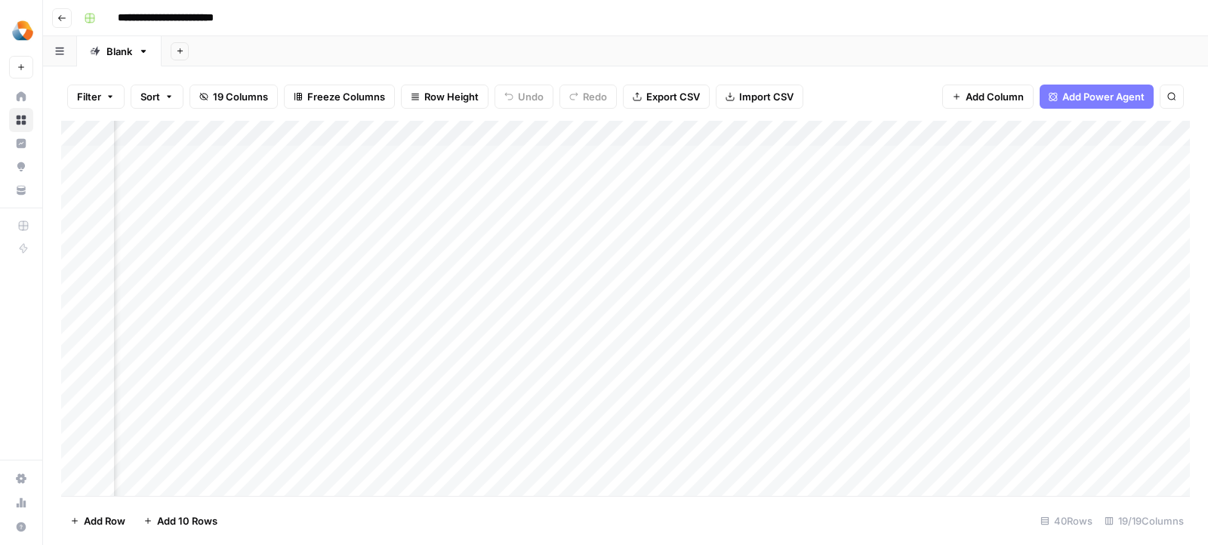
scroll to position [0, 2710]
drag, startPoint x: 899, startPoint y: 134, endPoint x: 713, endPoint y: 134, distance: 185.7
click at [713, 134] on div "Add Column" at bounding box center [625, 309] width 1129 height 376
click at [1060, 134] on div "Add Column" at bounding box center [625, 309] width 1129 height 376
click at [907, 332] on span "Remove Column" at bounding box center [954, 336] width 132 height 15
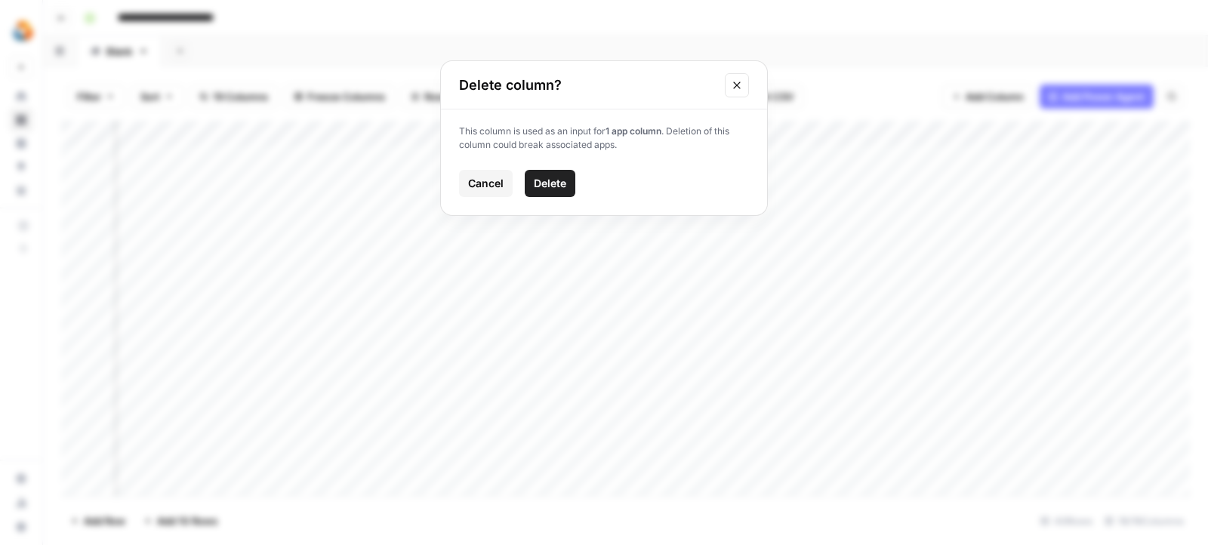
click at [531, 184] on button "Delete" at bounding box center [550, 183] width 51 height 27
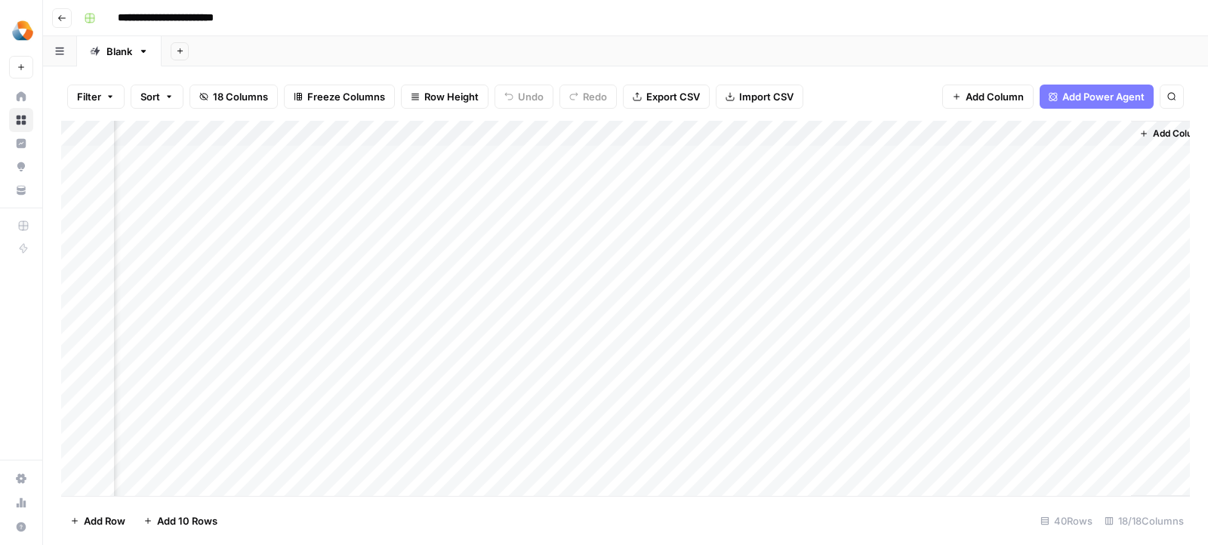
scroll to position [0, 2735]
click at [926, 132] on div "Add Column" at bounding box center [625, 309] width 1129 height 376
click at [897, 162] on input "Title Tag" at bounding box center [923, 169] width 153 height 15
paste input "Meta Title"
type input "Meta Title"
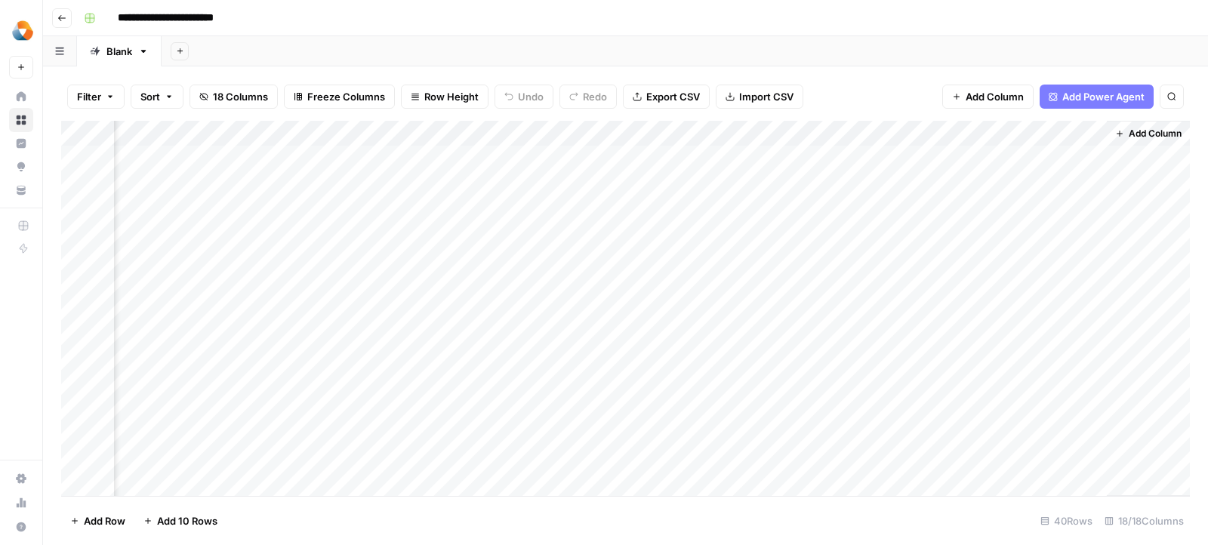
click at [900, 202] on div "Add Column" at bounding box center [625, 309] width 1129 height 376
click at [876, 134] on div "Add Column" at bounding box center [625, 309] width 1129 height 376
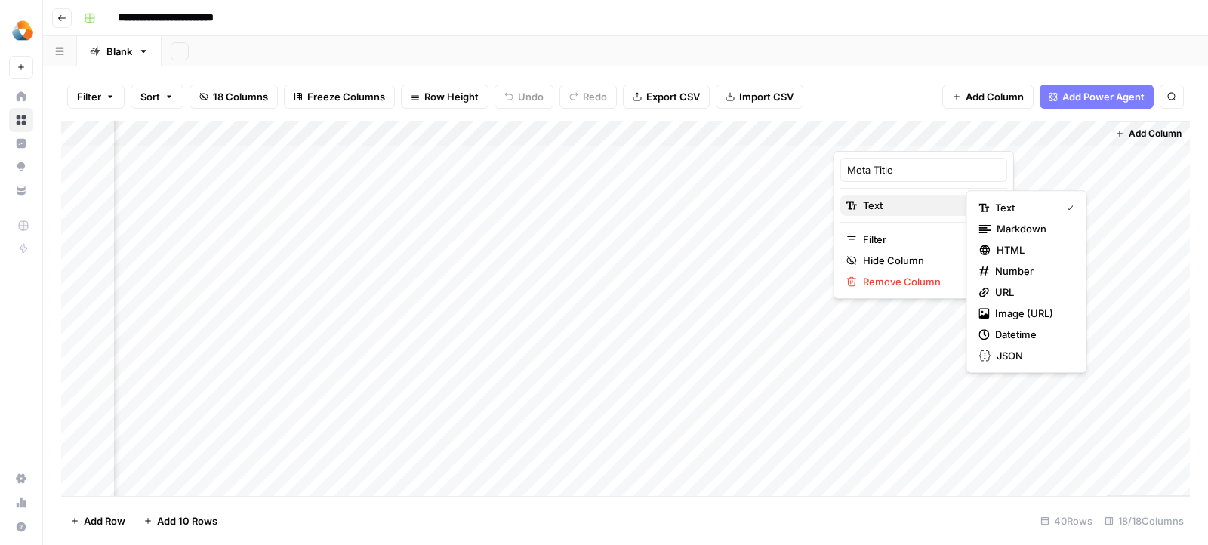
click at [893, 208] on span "Text" at bounding box center [921, 205] width 117 height 15
click at [981, 233] on icon "button" at bounding box center [984, 229] width 12 height 12
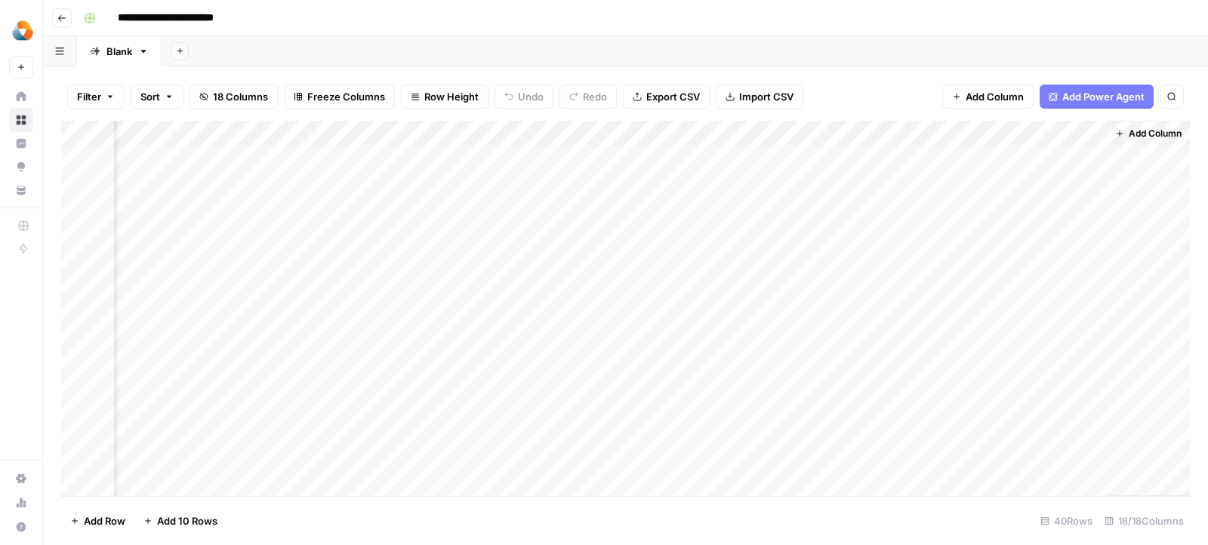
click at [1009, 136] on div "Add Column" at bounding box center [625, 309] width 1129 height 376
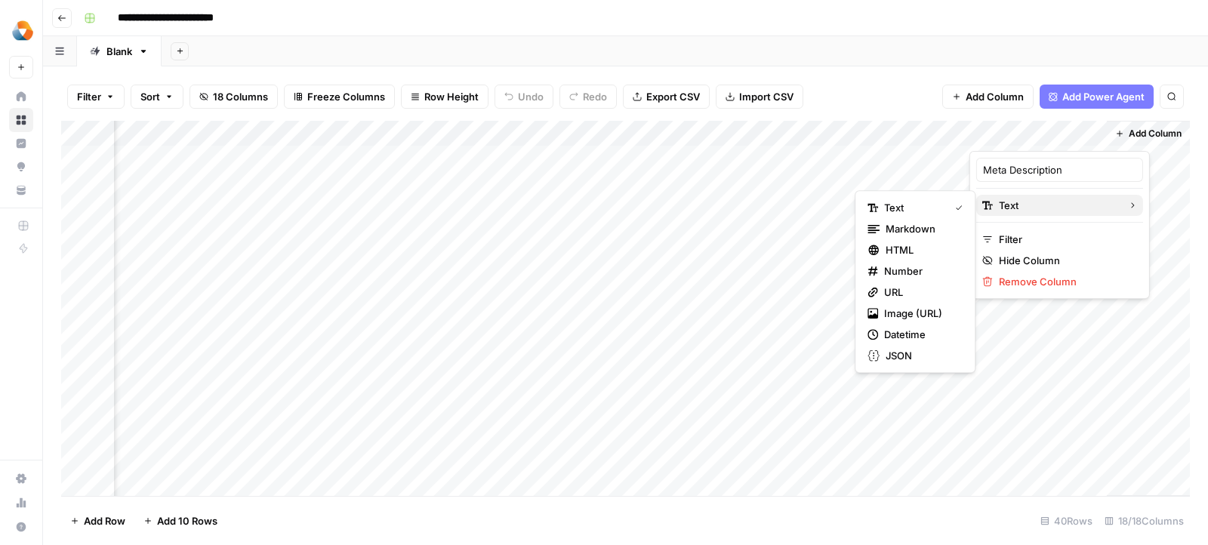
click at [1007, 200] on span "Text" at bounding box center [1057, 205] width 117 height 15
click at [963, 229] on button "Markdown" at bounding box center [914, 228] width 107 height 21
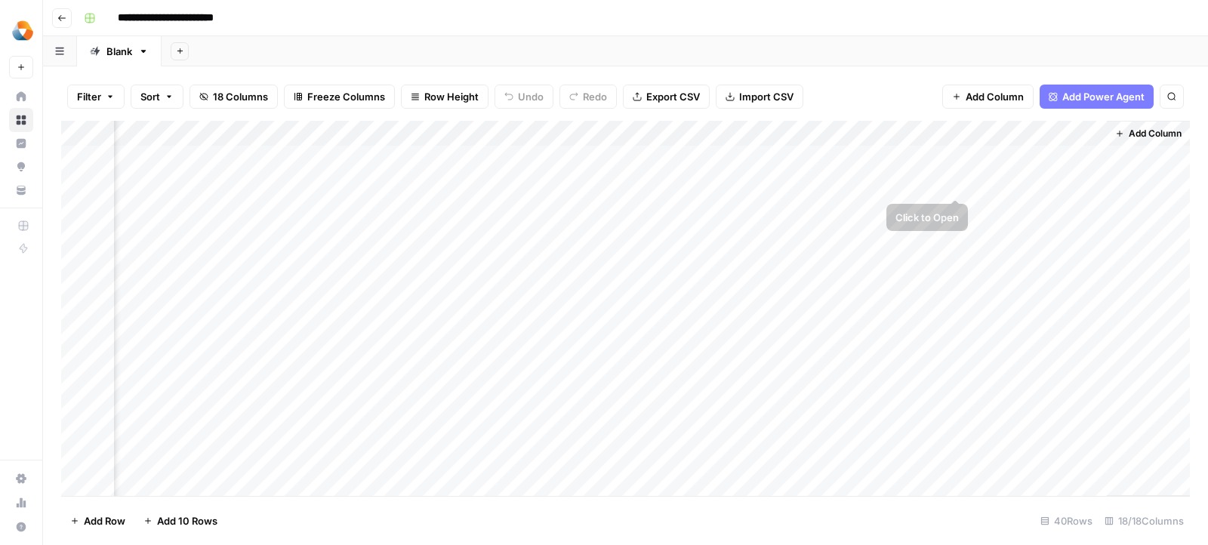
click at [916, 168] on div "Add Column" at bounding box center [625, 309] width 1129 height 376
click at [397, 152] on div "Add Column" at bounding box center [625, 309] width 1129 height 376
click at [436, 133] on div "Add Column" at bounding box center [625, 309] width 1129 height 376
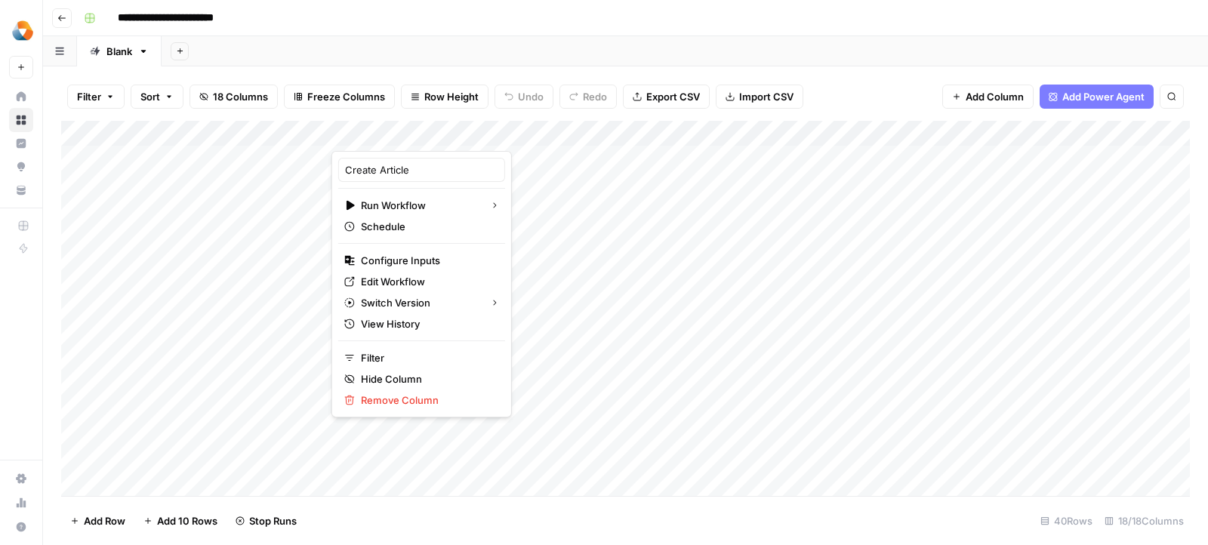
click at [297, 250] on div "Add Column" at bounding box center [625, 309] width 1129 height 376
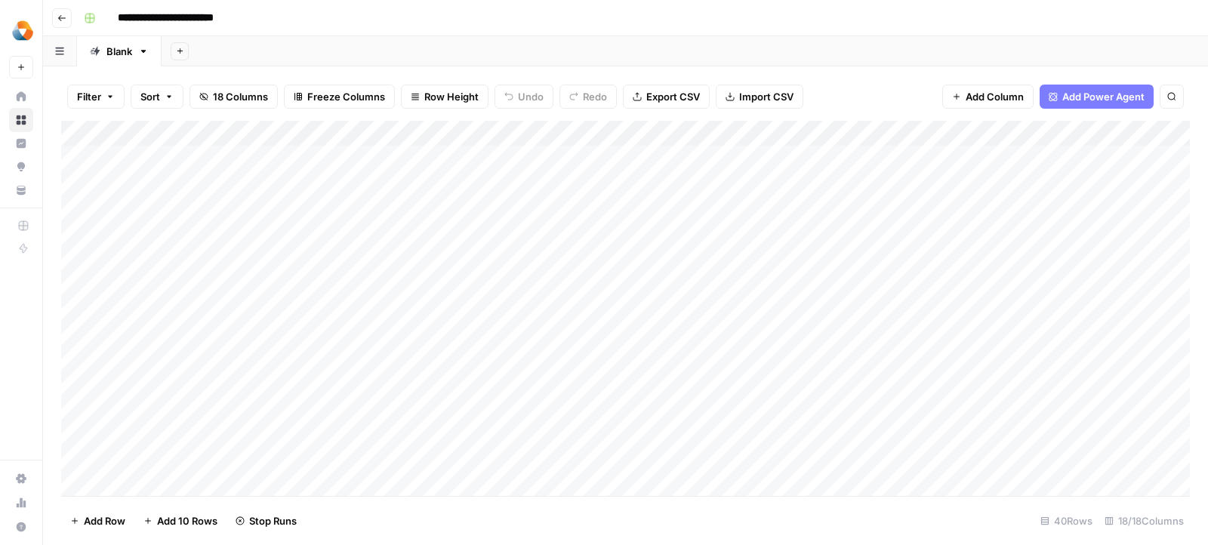
click at [527, 176] on div "Add Column" at bounding box center [625, 309] width 1129 height 376
click at [495, 182] on div "Add Column" at bounding box center [625, 309] width 1129 height 376
type textarea "**********"
click at [528, 226] on div "Add Column" at bounding box center [625, 309] width 1129 height 376
click at [750, 186] on div "Add Column" at bounding box center [625, 309] width 1129 height 376
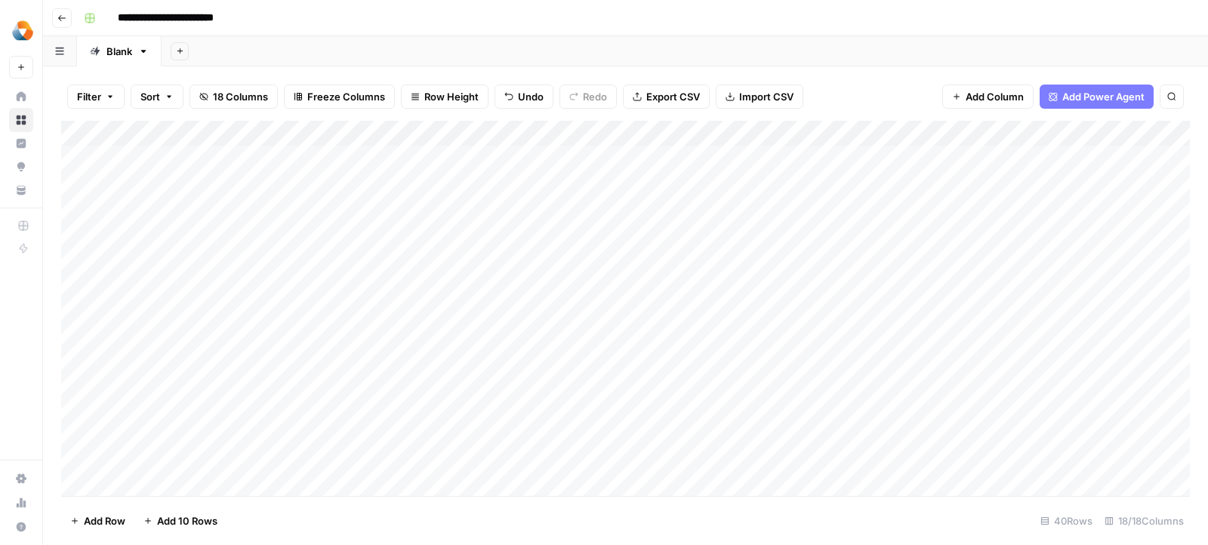
click at [750, 186] on div "Add Column" at bounding box center [625, 309] width 1129 height 376
type textarea "**********"
click at [646, 228] on div "Add Column" at bounding box center [625, 309] width 1129 height 376
click at [599, 180] on div "Add Column" at bounding box center [625, 309] width 1129 height 376
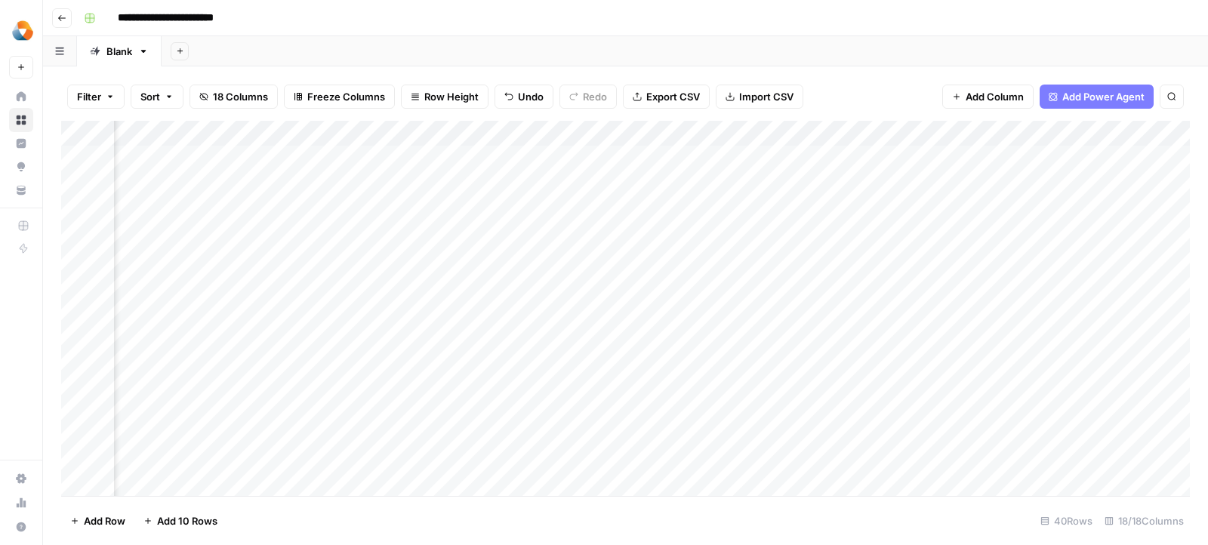
click at [650, 185] on div "Add Column" at bounding box center [625, 309] width 1129 height 376
type textarea "**********"
click at [499, 315] on div "Add Column" at bounding box center [625, 309] width 1129 height 376
click at [781, 182] on div "Add Column" at bounding box center [625, 309] width 1129 height 376
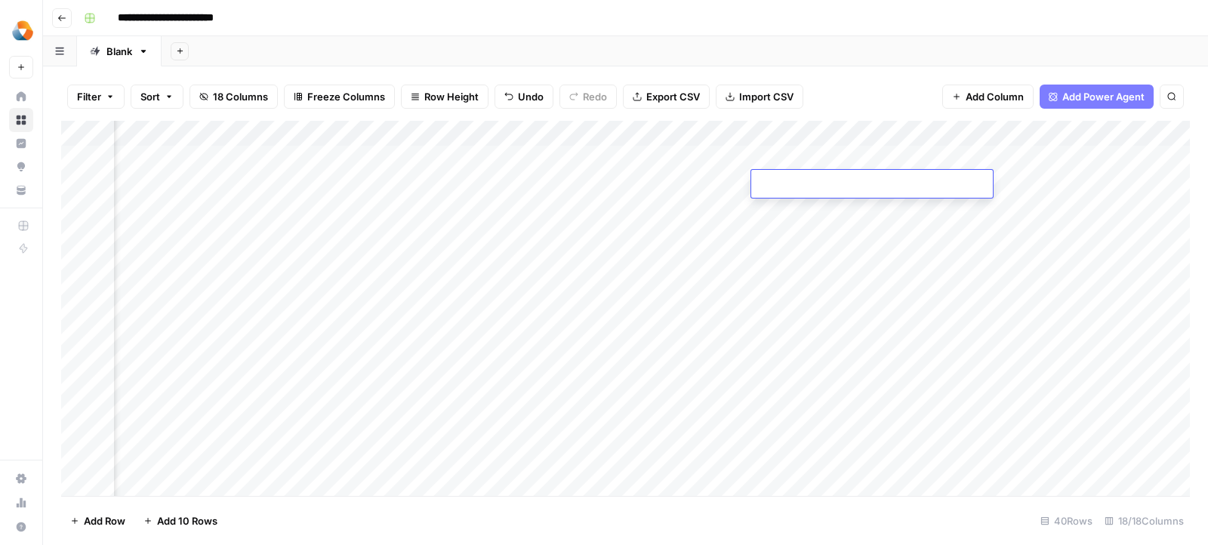
type textarea "**********"
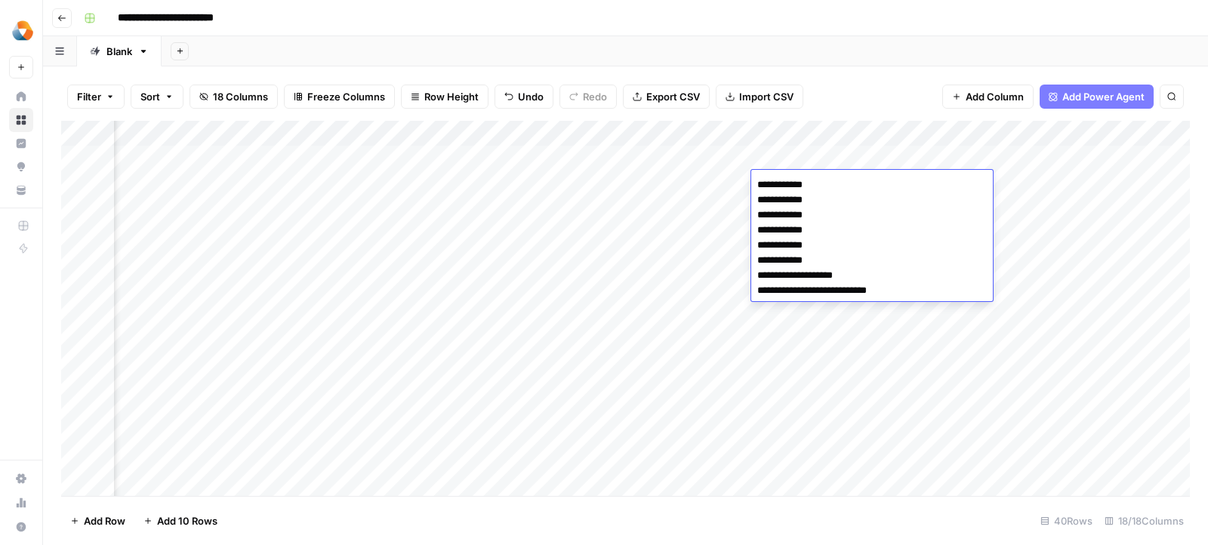
click at [673, 239] on div "Add Column" at bounding box center [625, 309] width 1129 height 376
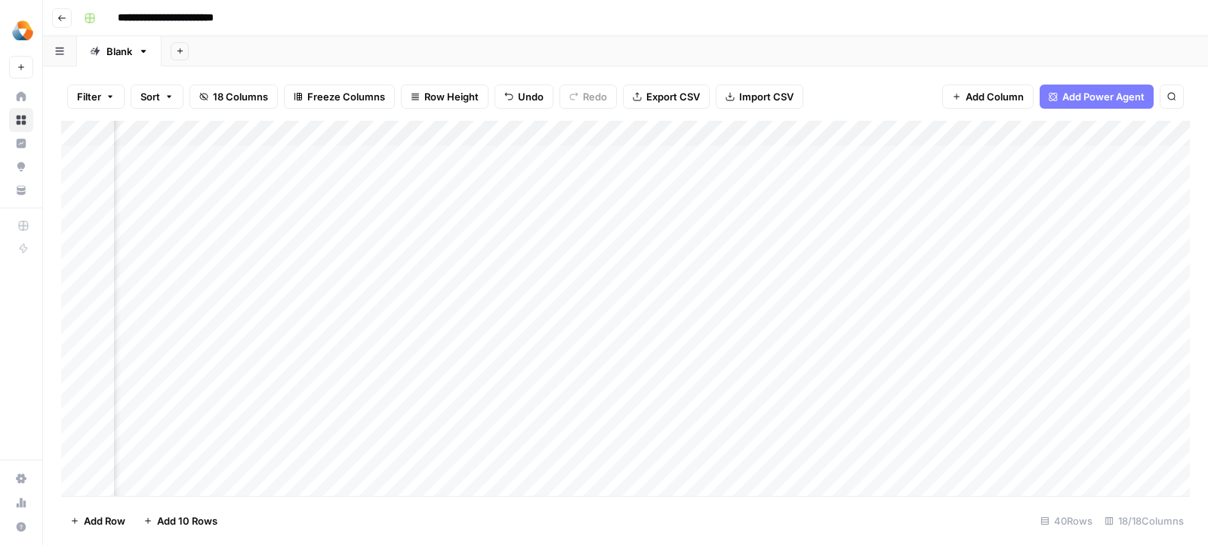
scroll to position [0, 761]
click at [594, 181] on div "Add Column" at bounding box center [625, 309] width 1129 height 376
type textarea "**********"
click at [534, 245] on div "Add Column" at bounding box center [625, 309] width 1129 height 376
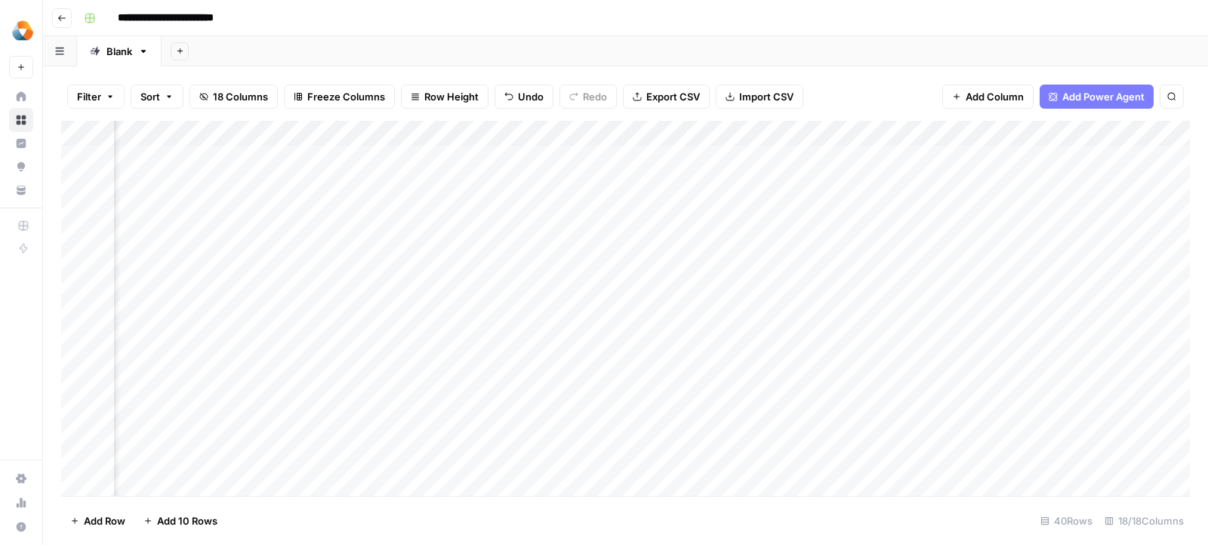
click at [818, 191] on div "Add Column" at bounding box center [625, 309] width 1129 height 376
type textarea "***** ***** *** ***** ***** ***** ***** *****"
click at [752, 211] on div "Add Column" at bounding box center [625, 309] width 1129 height 376
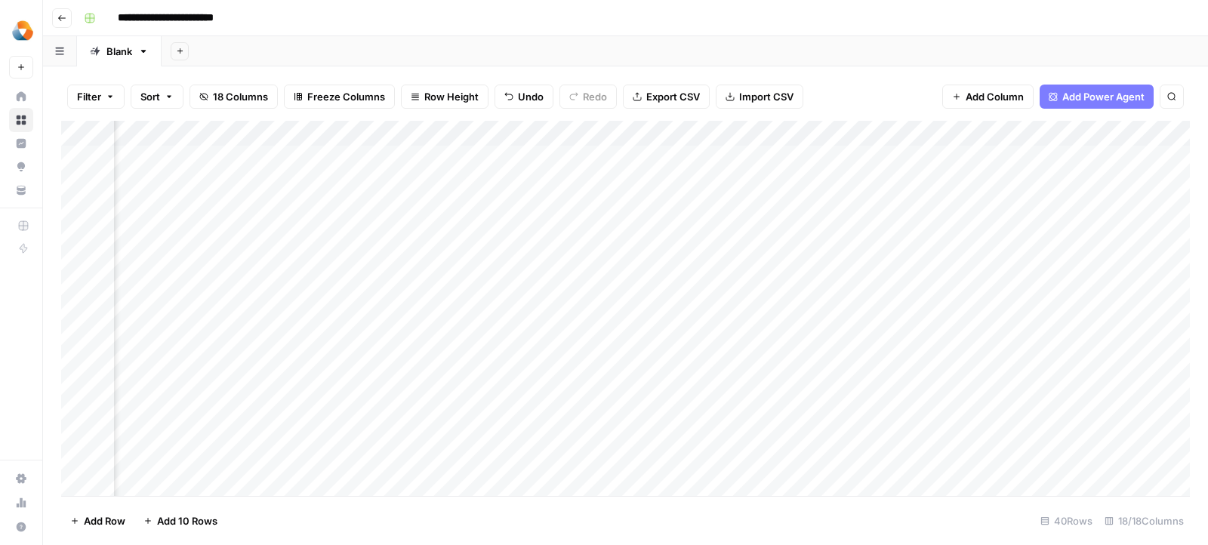
click at [618, 174] on div "Add Column" at bounding box center [625, 309] width 1129 height 376
type textarea "**********"
click at [467, 338] on div "Add Column" at bounding box center [625, 309] width 1129 height 376
click at [768, 186] on div "Add Column" at bounding box center [625, 309] width 1129 height 376
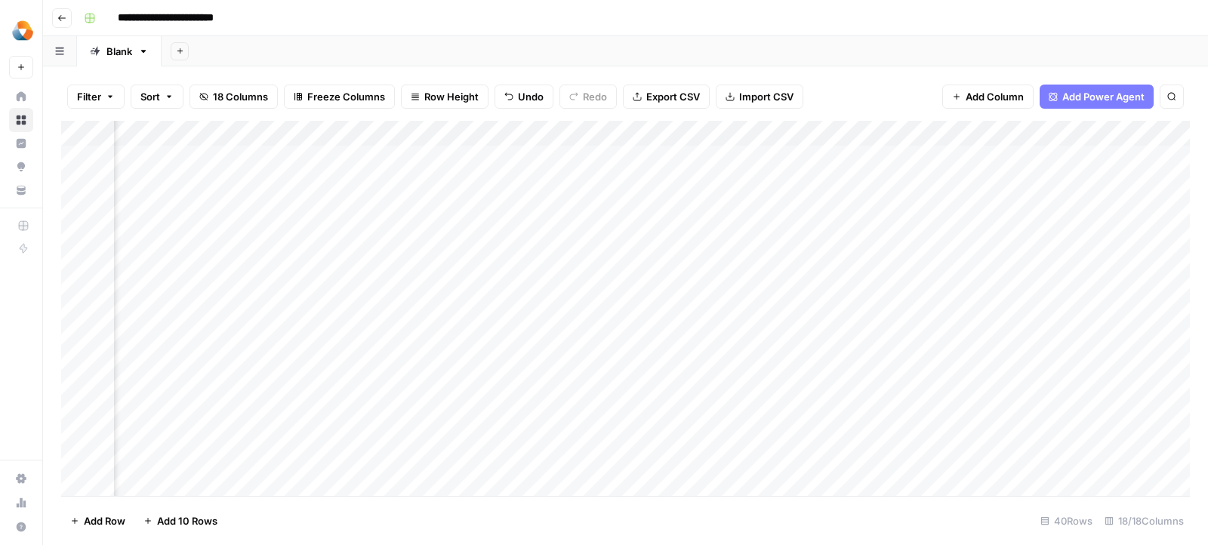
click at [768, 186] on div "Add Column" at bounding box center [625, 309] width 1129 height 376
type textarea "**********"
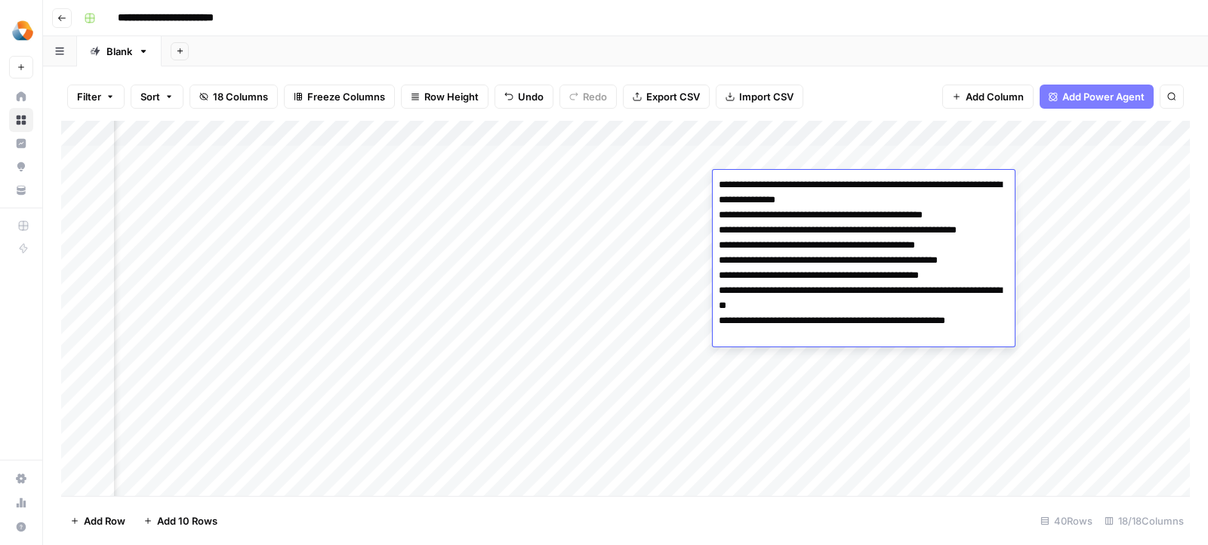
click at [635, 233] on div "Add Column" at bounding box center [625, 309] width 1129 height 376
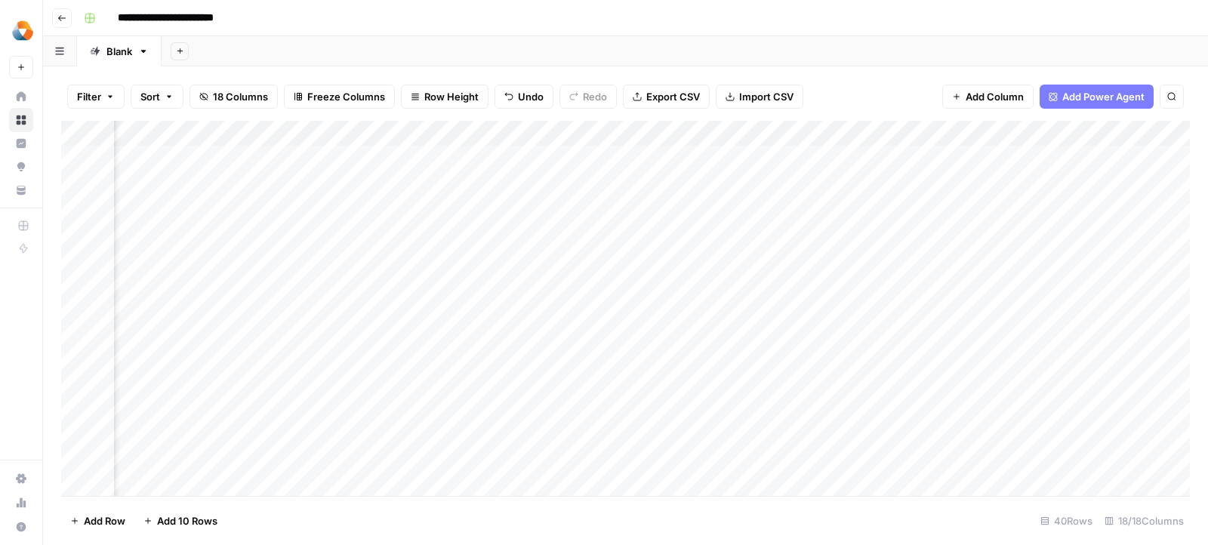
scroll to position [0, 1706]
click at [541, 186] on div "Add Column" at bounding box center [625, 309] width 1129 height 376
type textarea "**********"
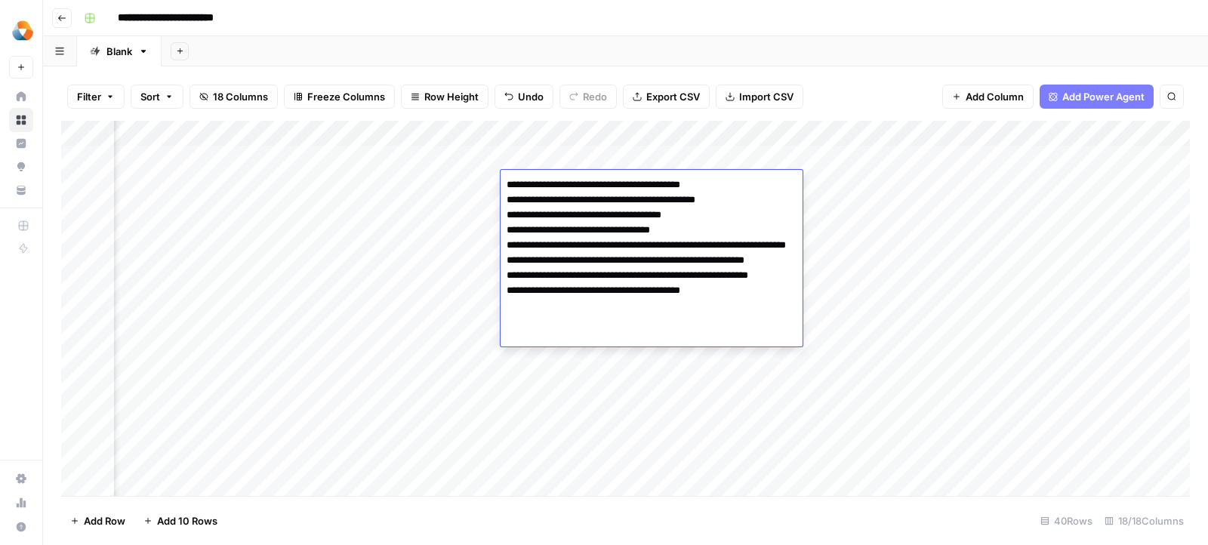
click at [507, 328] on textarea "**********" at bounding box center [652, 260] width 302 height 172
click at [446, 309] on div "Add Column" at bounding box center [625, 309] width 1129 height 376
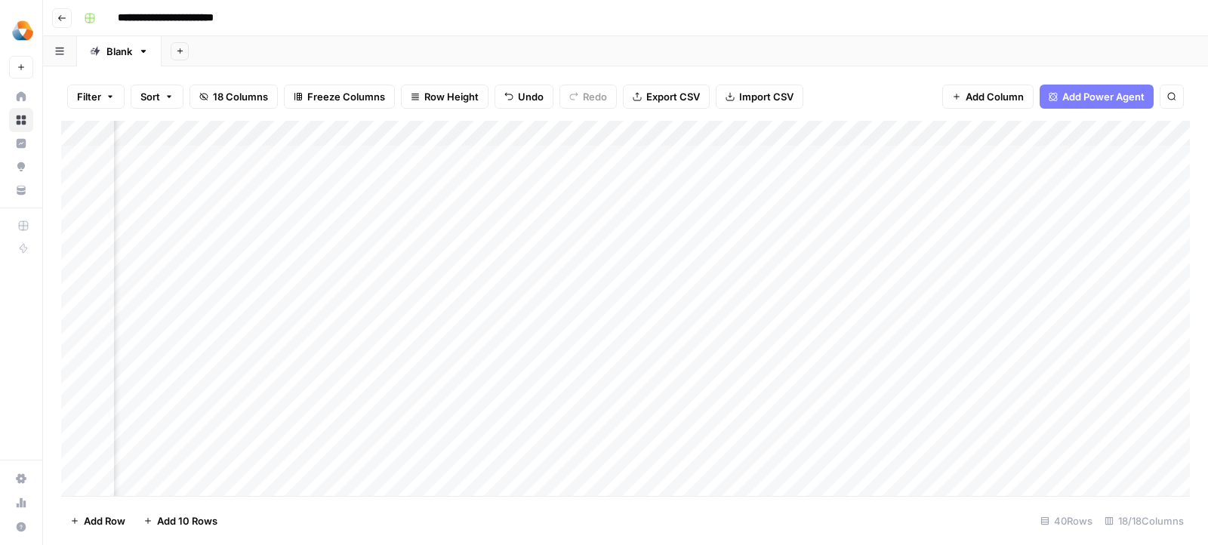
click at [768, 183] on div "Add Column" at bounding box center [625, 309] width 1129 height 376
type textarea "**********"
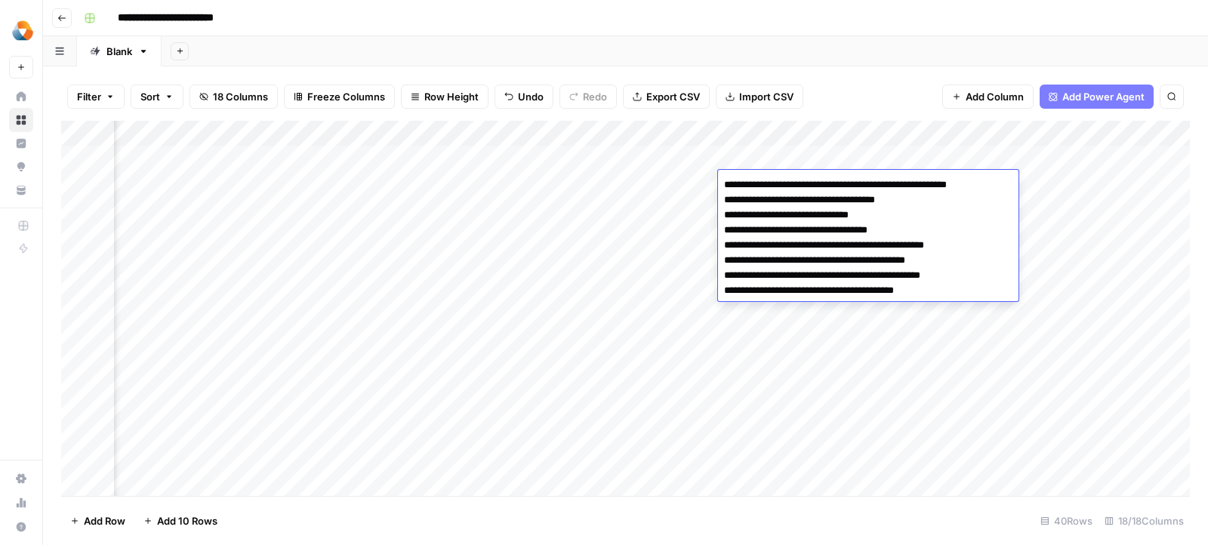
click at [658, 229] on div "Add Column" at bounding box center [625, 309] width 1129 height 376
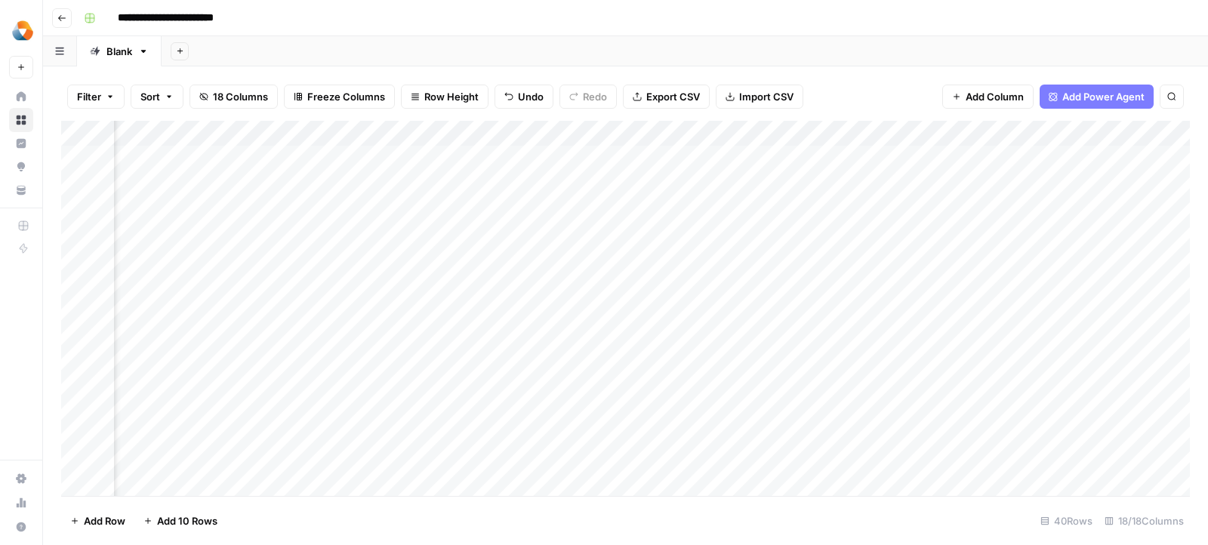
scroll to position [0, 2188]
click at [546, 188] on div "Add Column" at bounding box center [625, 309] width 1129 height 376
type textarea "**********"
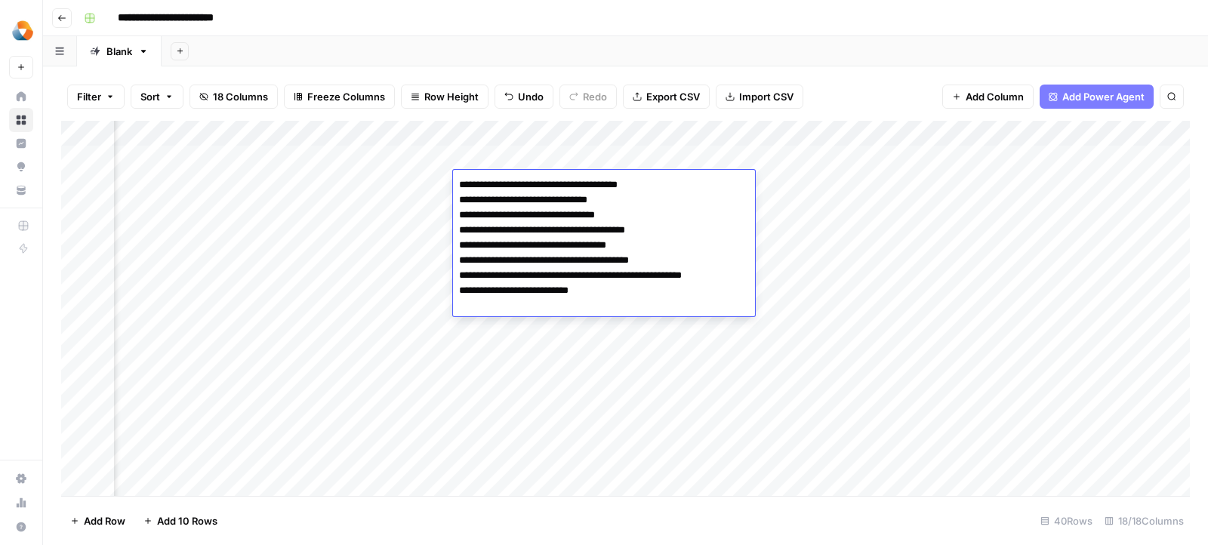
click at [771, 183] on div "Add Column" at bounding box center [625, 309] width 1129 height 376
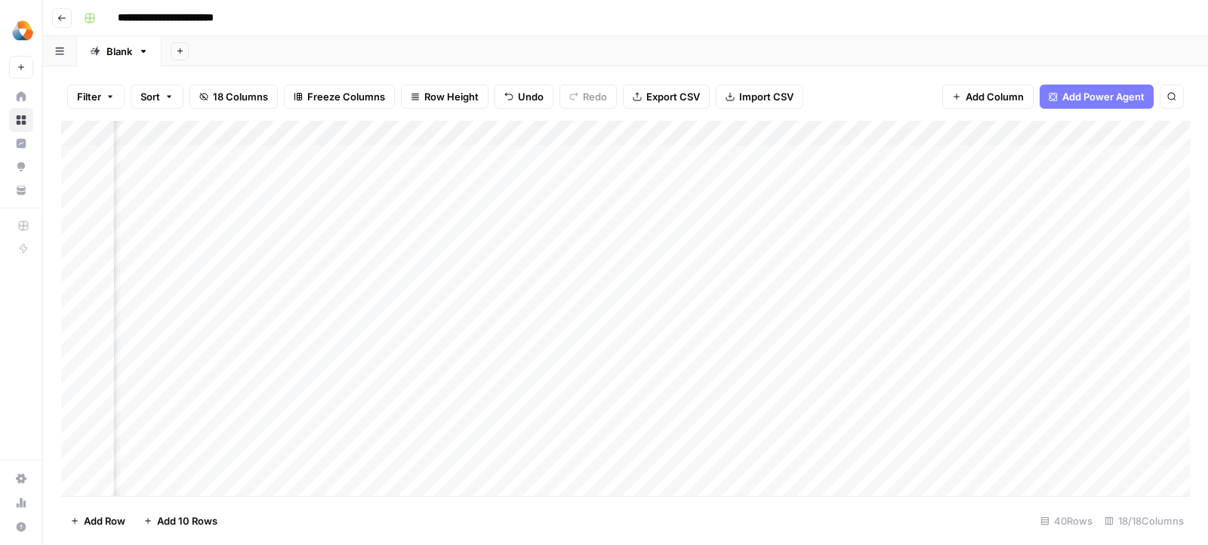
click at [712, 171] on div "Add Column" at bounding box center [625, 309] width 1129 height 376
click at [712, 171] on div at bounding box center [791, 184] width 242 height 28
click at [703, 192] on textarea at bounding box center [791, 184] width 242 height 21
paste textarea "**********"
type textarea "**********"
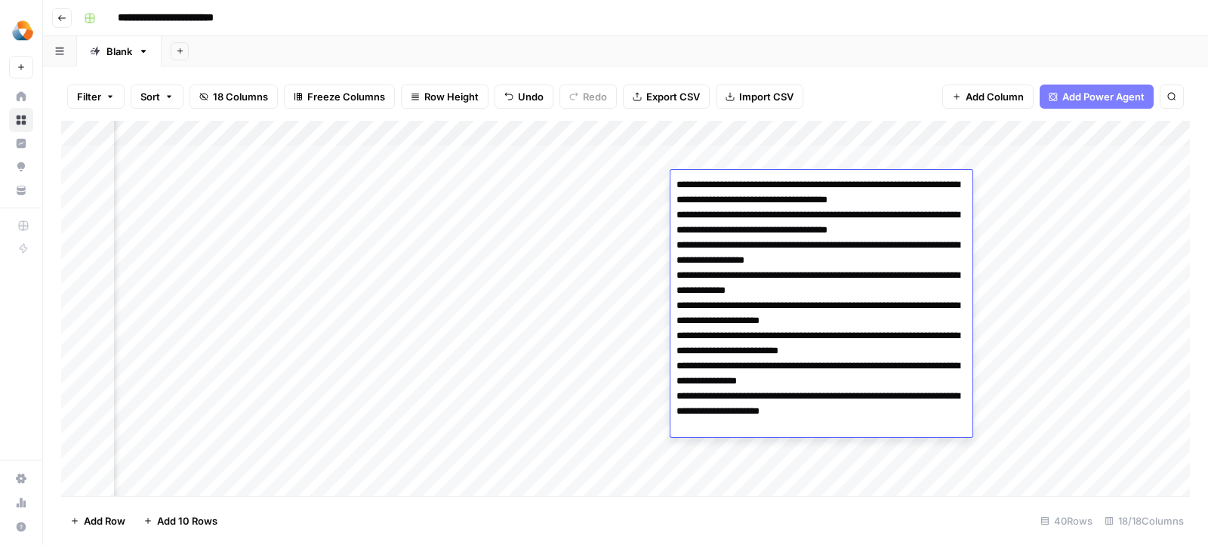
click at [614, 226] on div "Add Column" at bounding box center [625, 309] width 1129 height 376
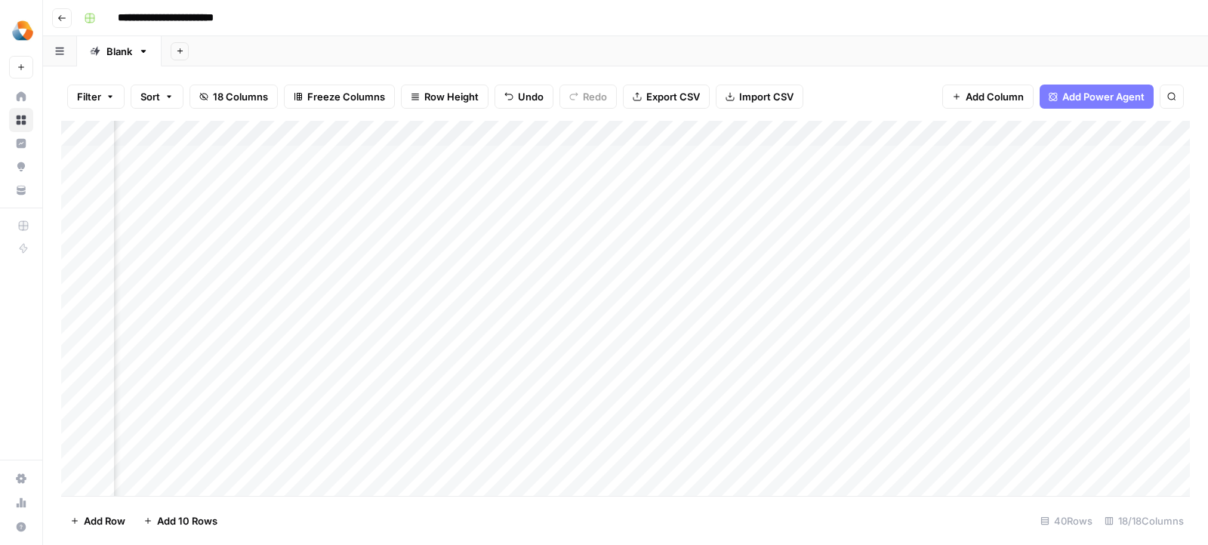
click at [897, 176] on div "Add Column" at bounding box center [625, 309] width 1129 height 376
type textarea "**********"
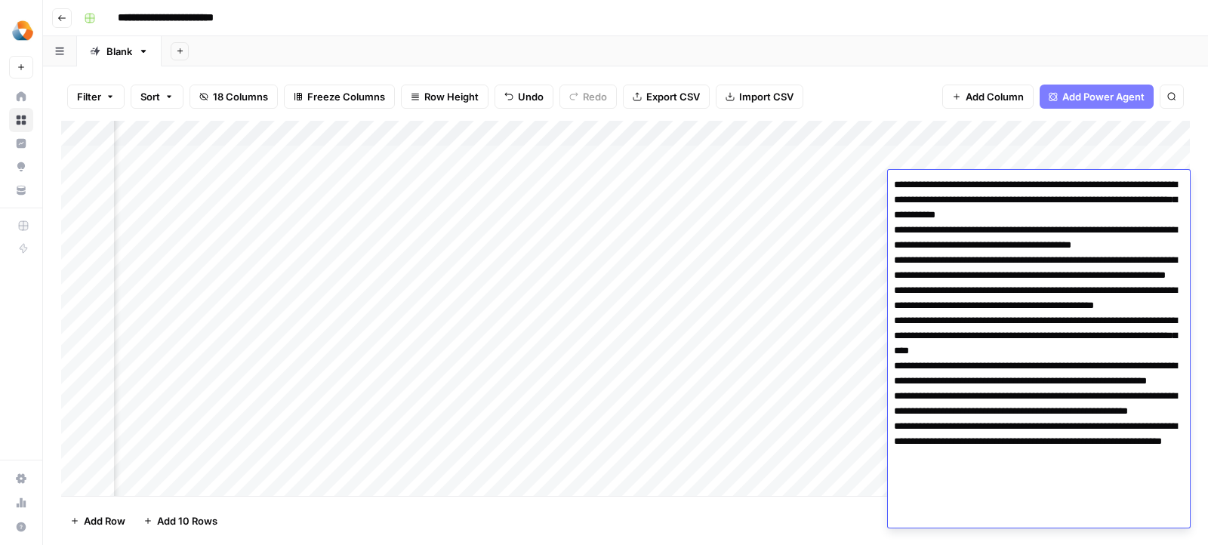
scroll to position [0, 0]
click at [772, 248] on div "Add Column" at bounding box center [625, 309] width 1129 height 376
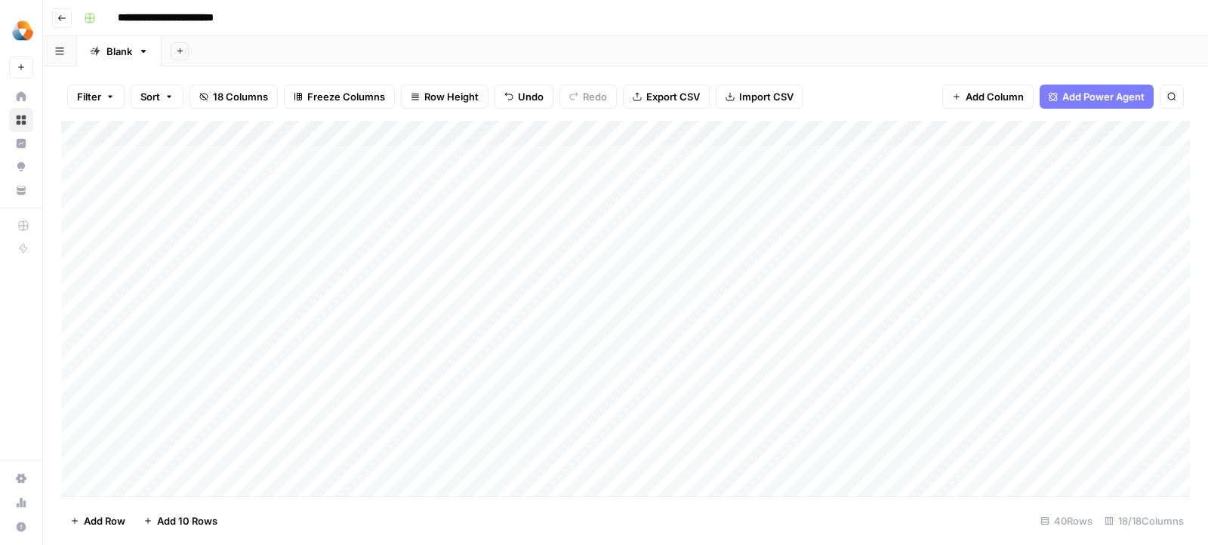
click at [258, 173] on div "Add Column" at bounding box center [625, 309] width 1129 height 376
click at [654, 254] on div "Add Column" at bounding box center [625, 309] width 1129 height 376
click at [580, 189] on div "Add Column" at bounding box center [625, 309] width 1129 height 376
click at [675, 133] on div "Add Column" at bounding box center [625, 309] width 1129 height 376
click at [675, 133] on div at bounding box center [577, 136] width 218 height 30
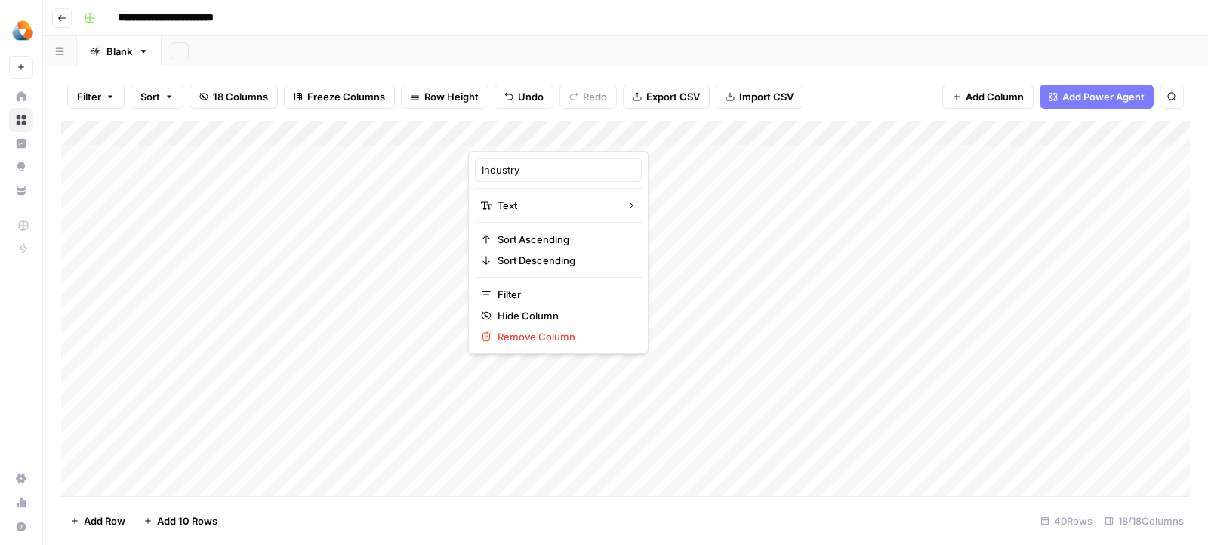
click at [763, 211] on div "Add Column" at bounding box center [625, 309] width 1129 height 376
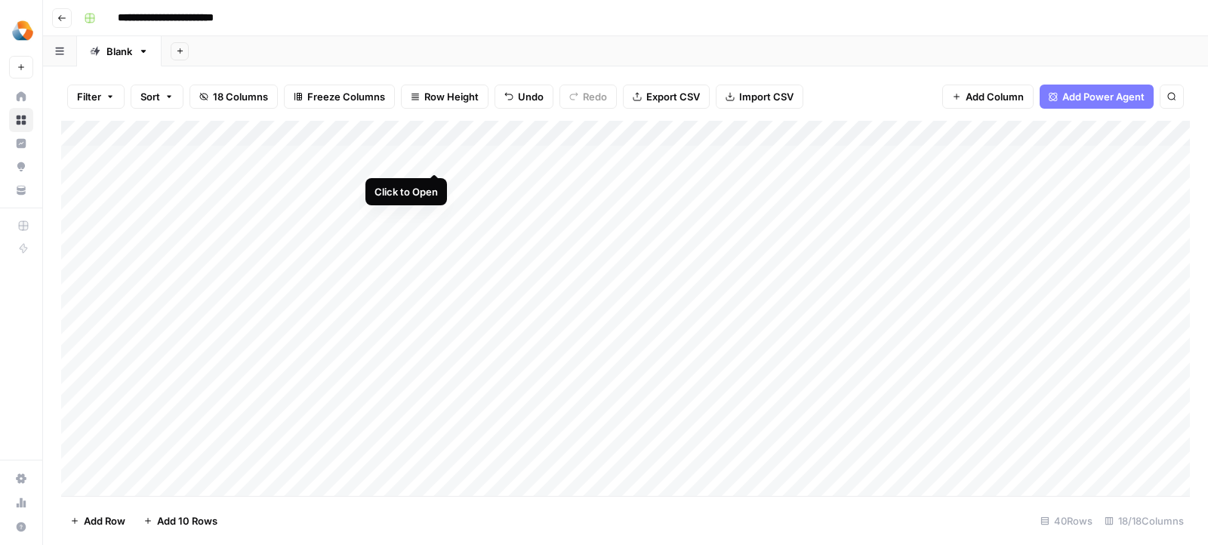
click at [431, 159] on div "Add Column" at bounding box center [625, 309] width 1129 height 376
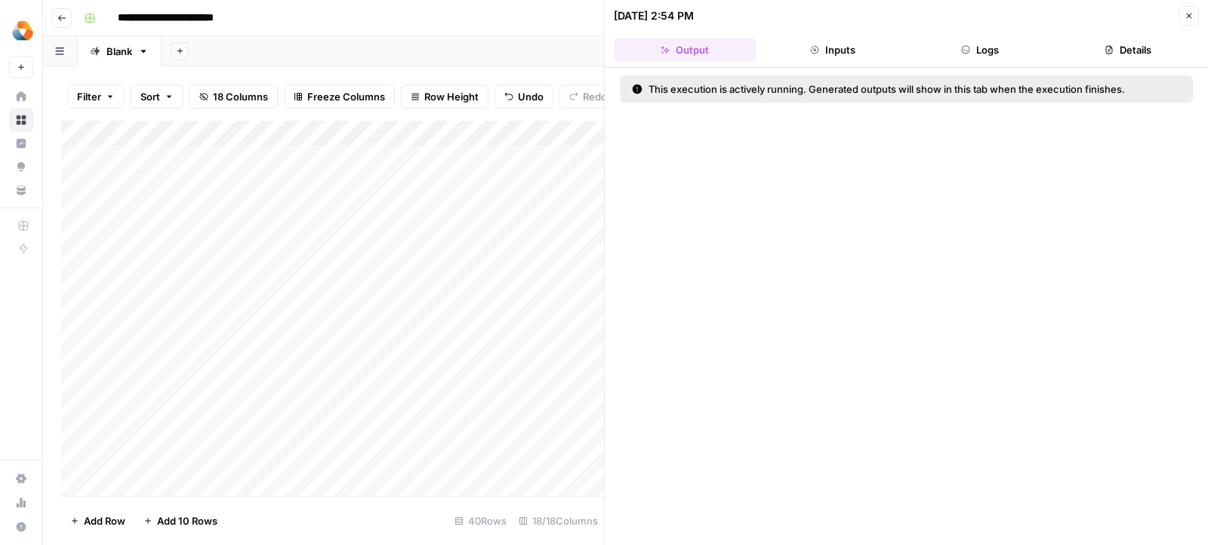
click at [961, 48] on icon "button" at bounding box center [965, 49] width 9 height 9
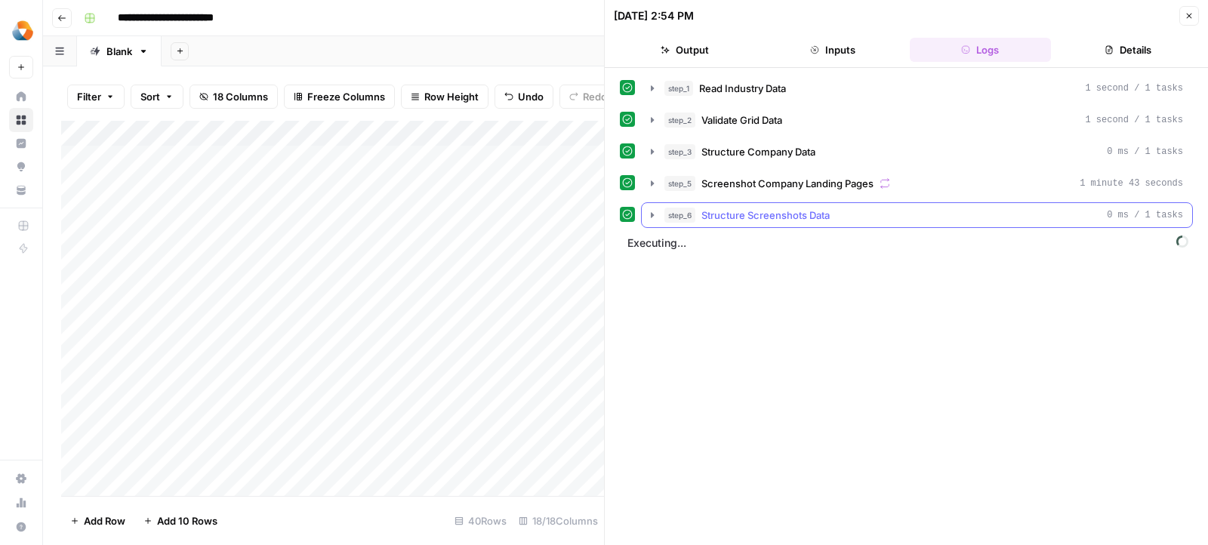
click at [646, 217] on button "step_6 Structure Screenshots Data 0 ms / 1 tasks" at bounding box center [917, 215] width 550 height 24
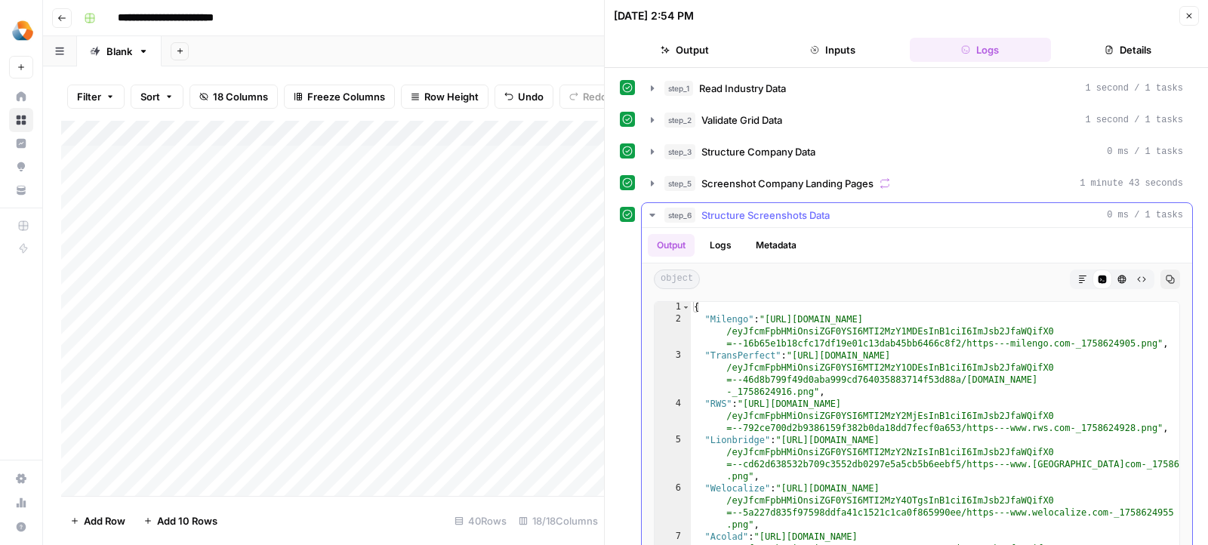
scroll to position [88, 0]
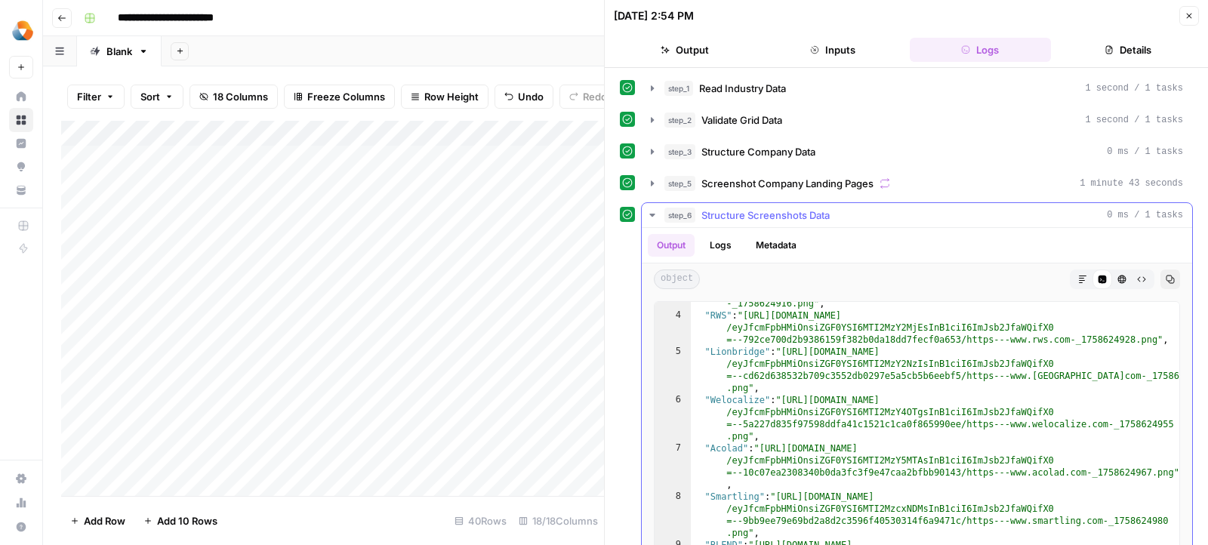
click at [647, 211] on icon "button" at bounding box center [652, 215] width 12 height 12
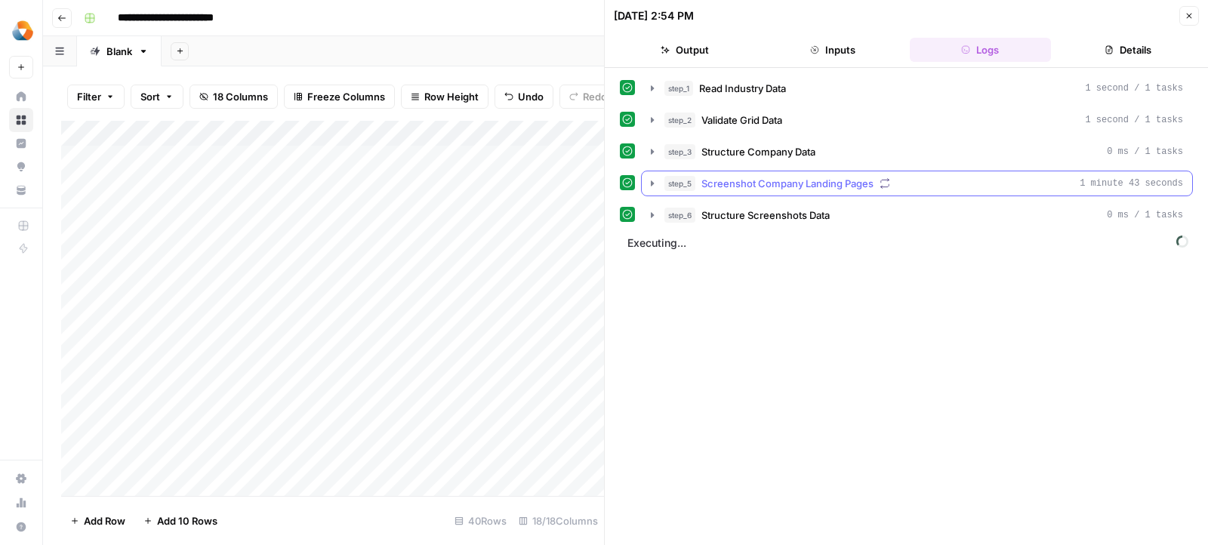
click at [648, 183] on icon "button" at bounding box center [652, 183] width 12 height 12
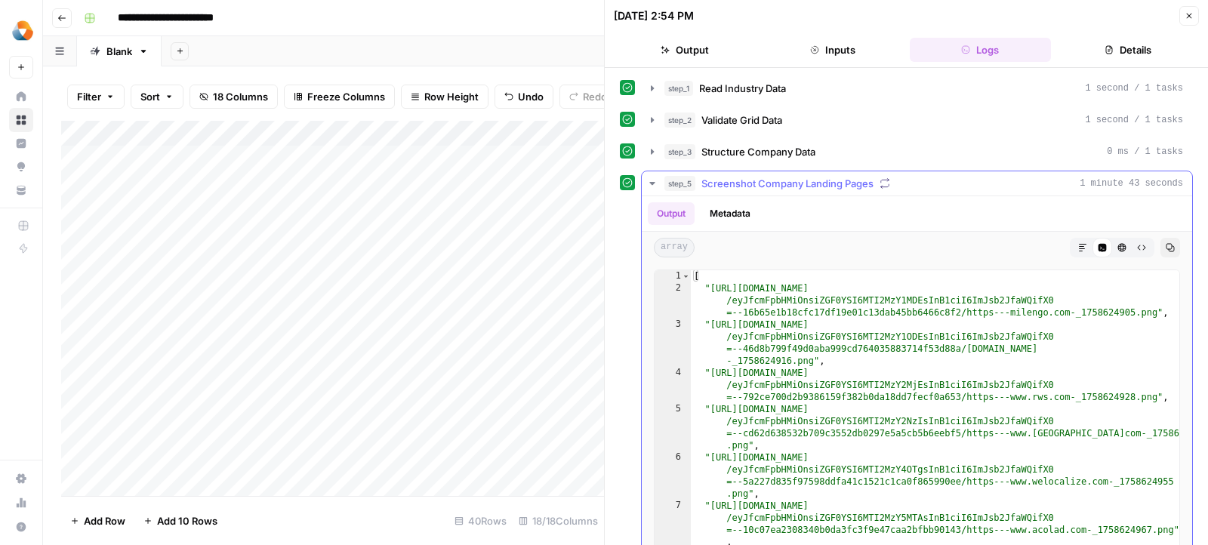
click at [648, 178] on icon "button" at bounding box center [652, 183] width 12 height 12
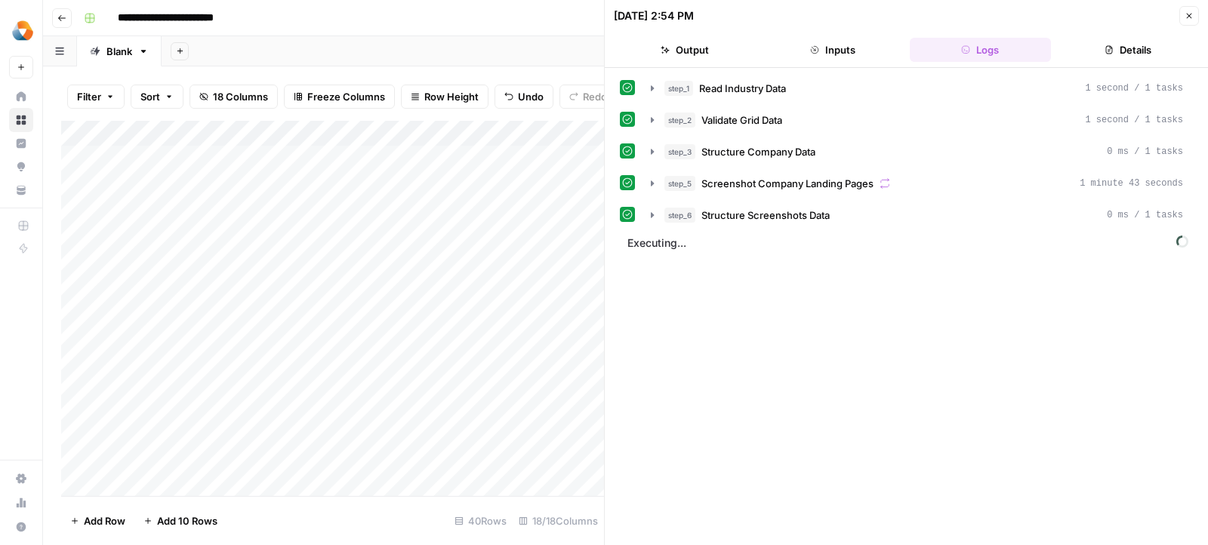
click at [1190, 14] on icon "button" at bounding box center [1188, 15] width 9 height 9
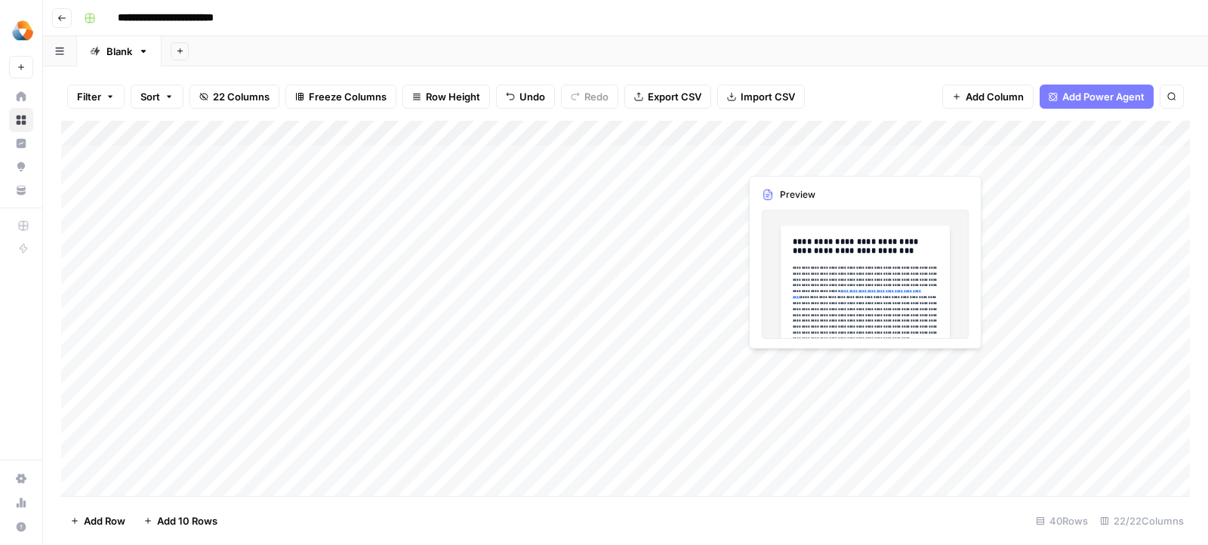
click at [791, 155] on div "Add Column" at bounding box center [625, 309] width 1129 height 376
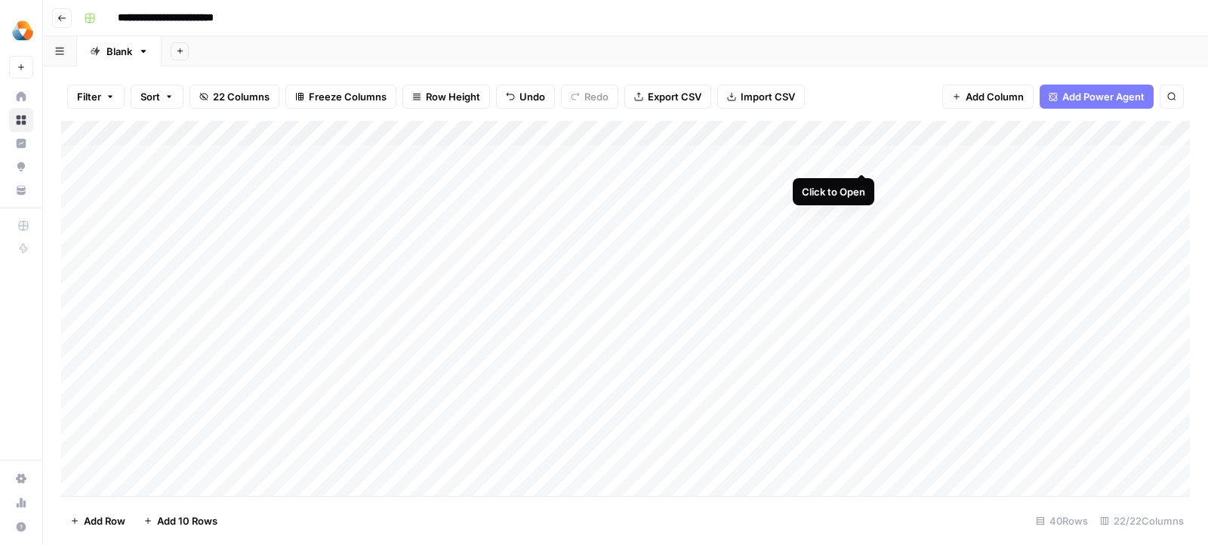
click at [859, 154] on div "Add Column" at bounding box center [625, 309] width 1129 height 376
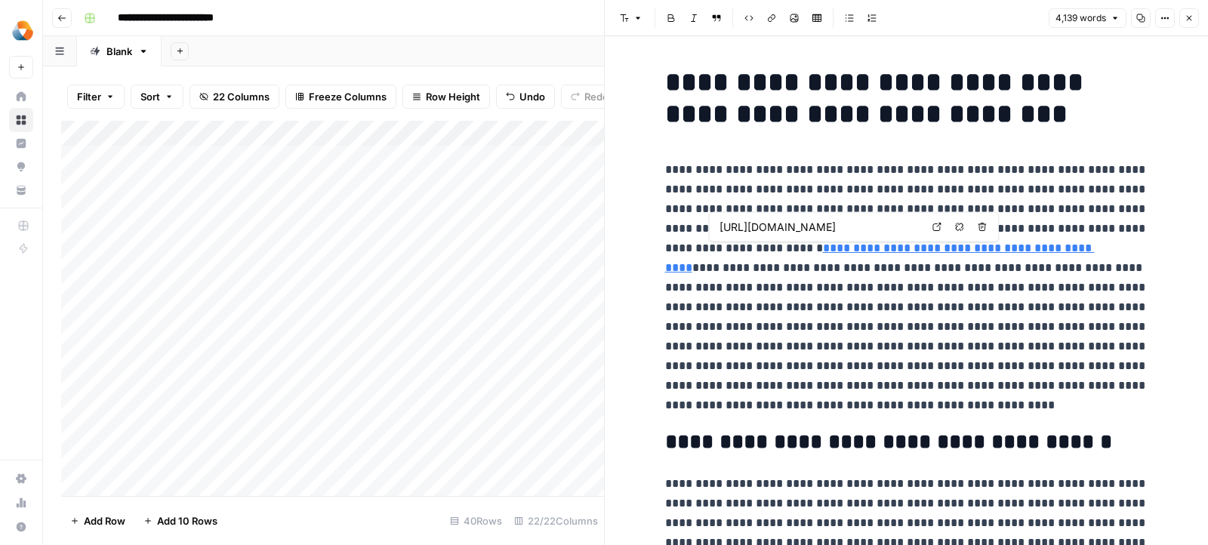
click at [784, 249] on link "**********" at bounding box center [880, 257] width 430 height 31
click at [892, 306] on p "**********" at bounding box center [906, 287] width 483 height 255
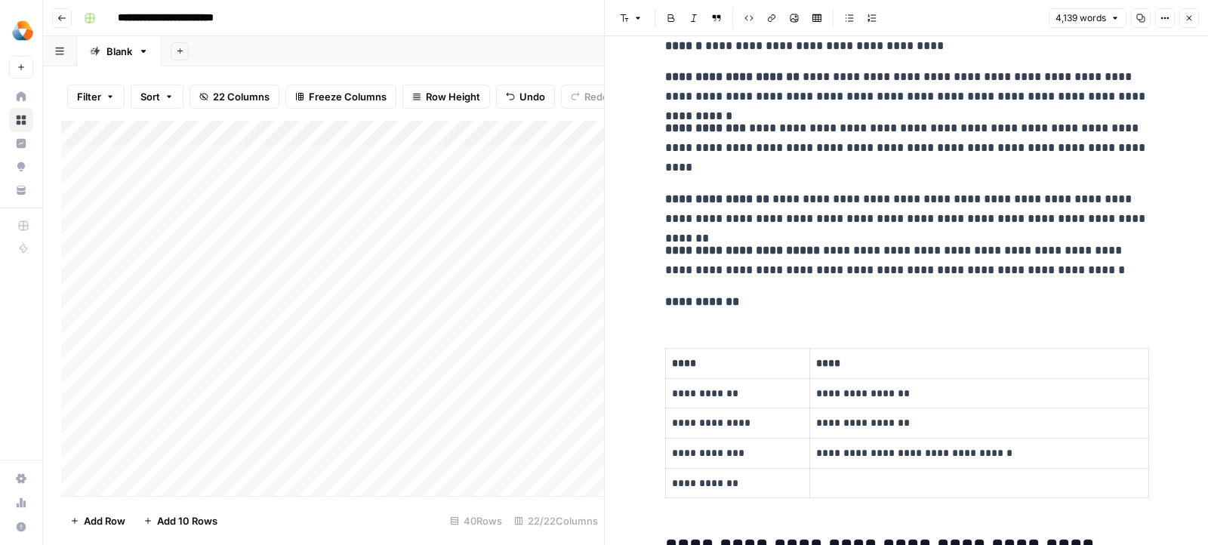
scroll to position [12439, 0]
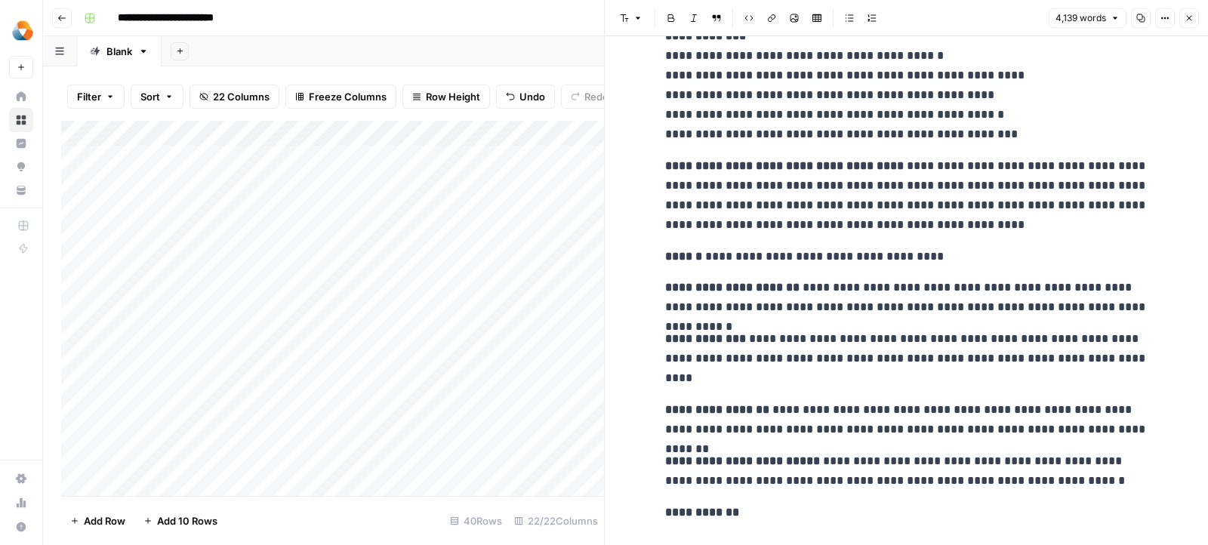
click at [1191, 20] on icon "button" at bounding box center [1189, 18] width 5 height 5
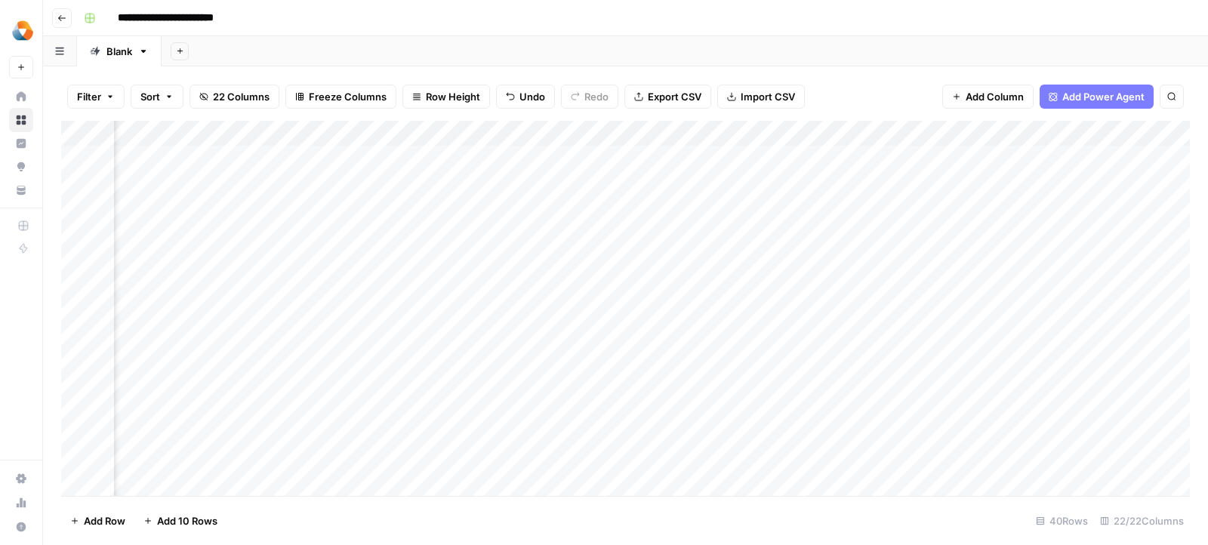
scroll to position [0, 154]
click at [713, 131] on div "Add Column" at bounding box center [625, 309] width 1129 height 376
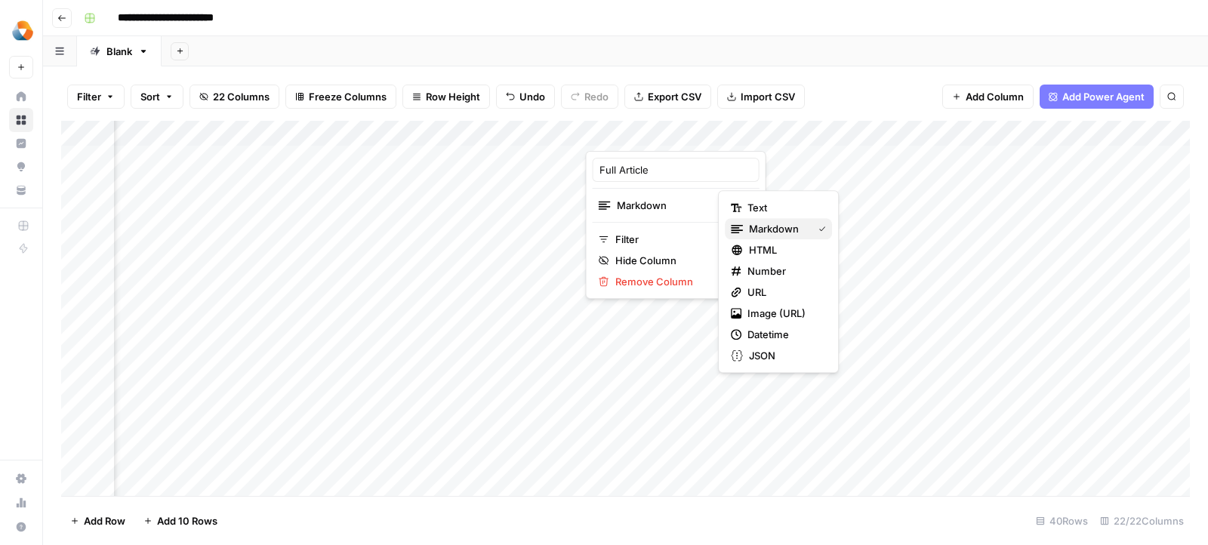
click at [743, 223] on div "Markdown" at bounding box center [778, 228] width 95 height 15
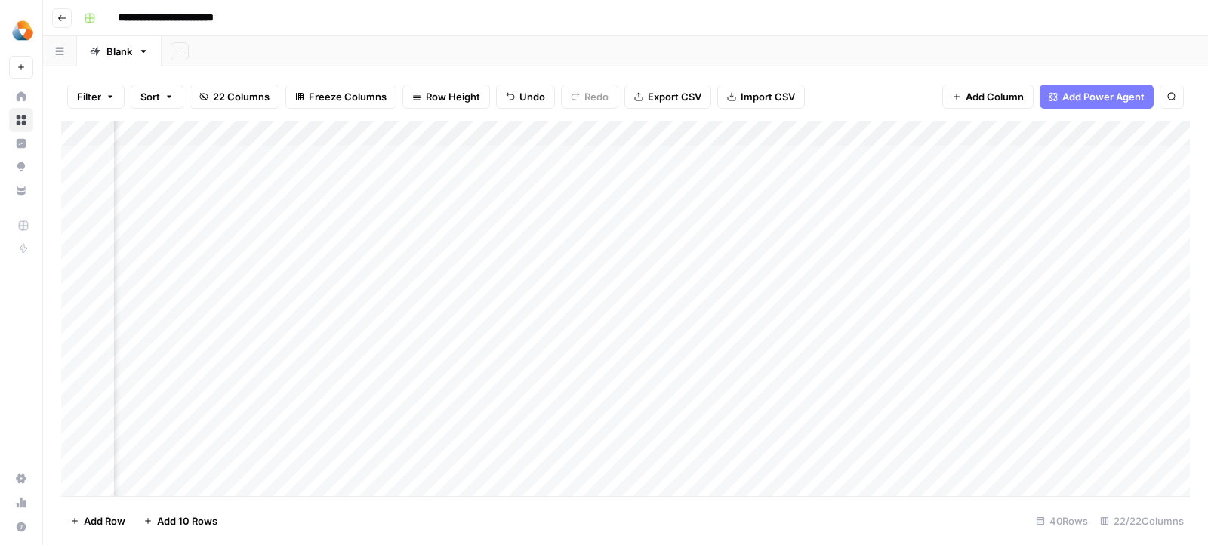
drag, startPoint x: 697, startPoint y: 134, endPoint x: 401, endPoint y: 155, distance: 296.7
click at [401, 155] on div "Add Column" at bounding box center [625, 309] width 1129 height 376
click at [805, 156] on div "Add Column" at bounding box center [625, 309] width 1129 height 376
click at [673, 154] on div "Add Column" at bounding box center [625, 309] width 1129 height 376
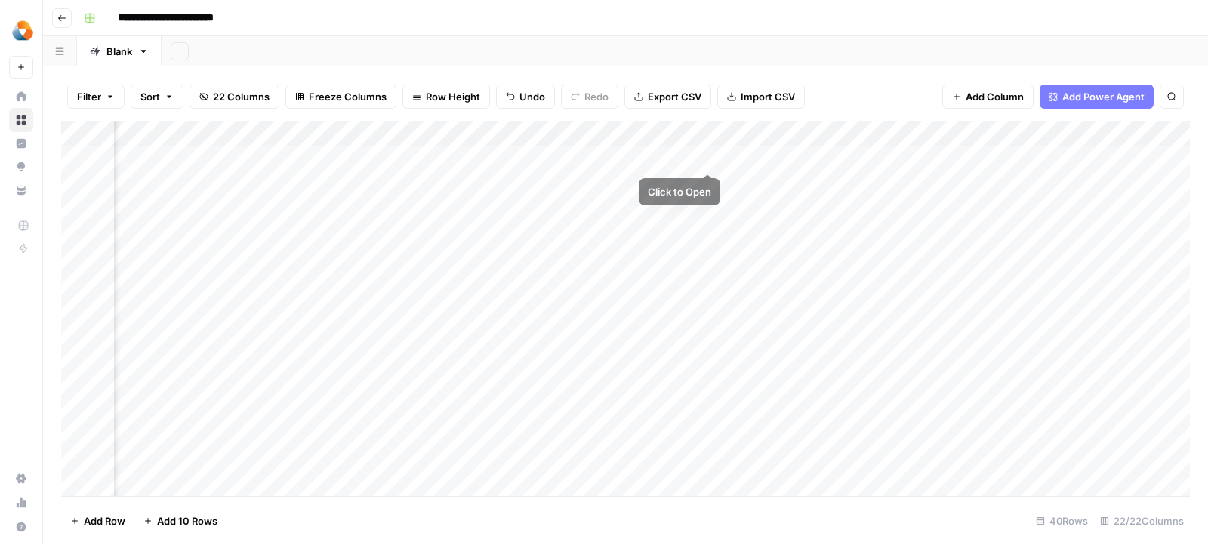
click at [707, 156] on div "Add Column" at bounding box center [625, 309] width 1129 height 376
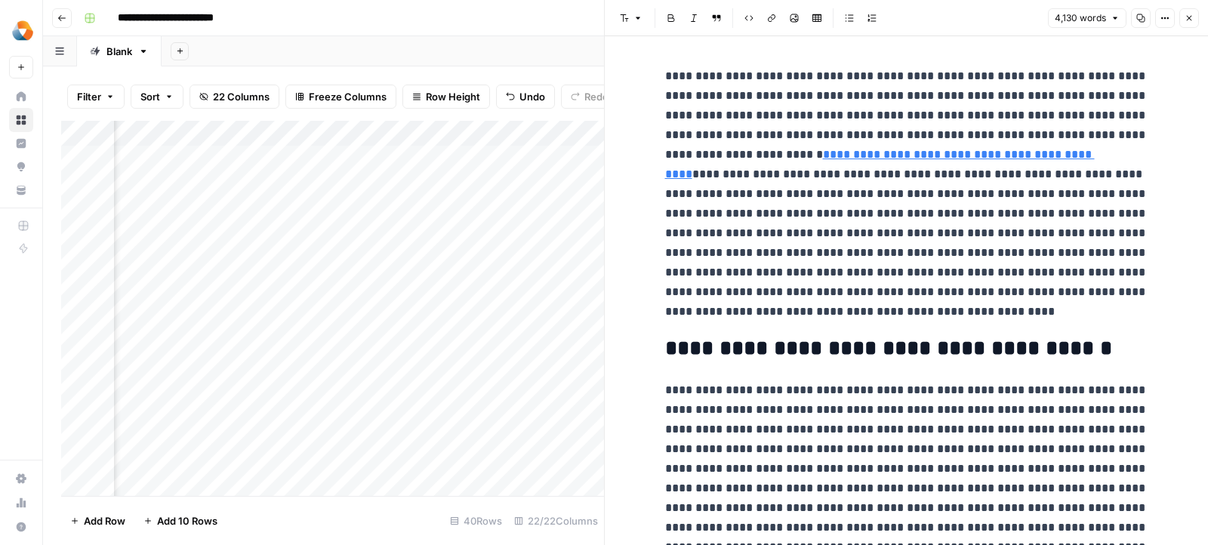
click at [1185, 15] on icon "button" at bounding box center [1188, 18] width 9 height 9
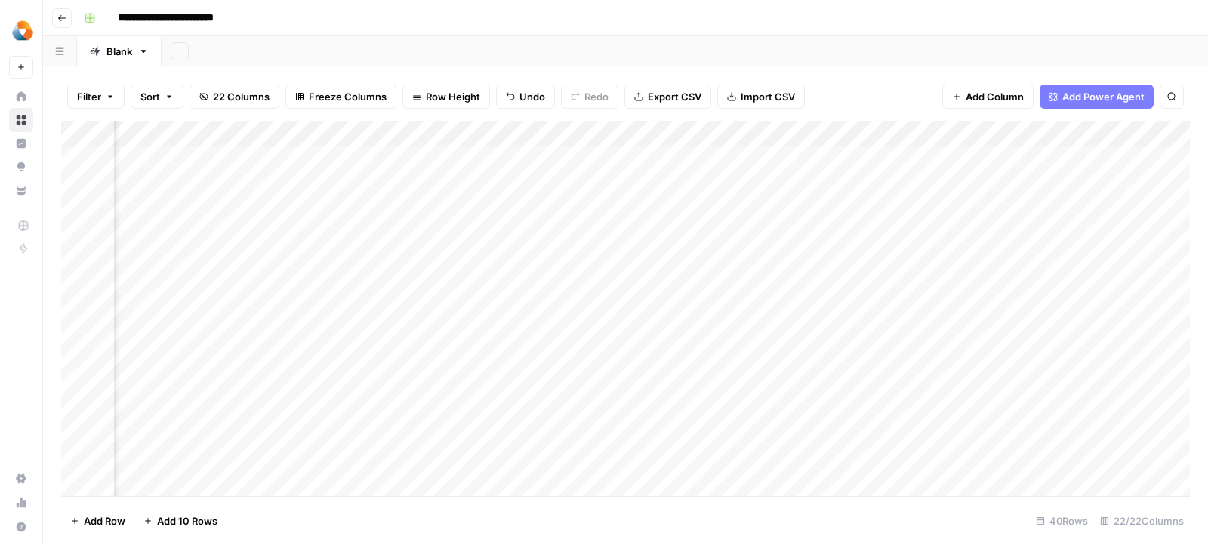
click at [551, 158] on div "Add Column" at bounding box center [625, 309] width 1129 height 376
click at [568, 156] on div "Add Column" at bounding box center [625, 309] width 1129 height 376
click at [568, 202] on div "Add Column" at bounding box center [625, 309] width 1129 height 376
click at [524, 161] on div "Add Column" at bounding box center [625, 309] width 1129 height 376
click at [434, 159] on div "Add Column" at bounding box center [625, 309] width 1129 height 376
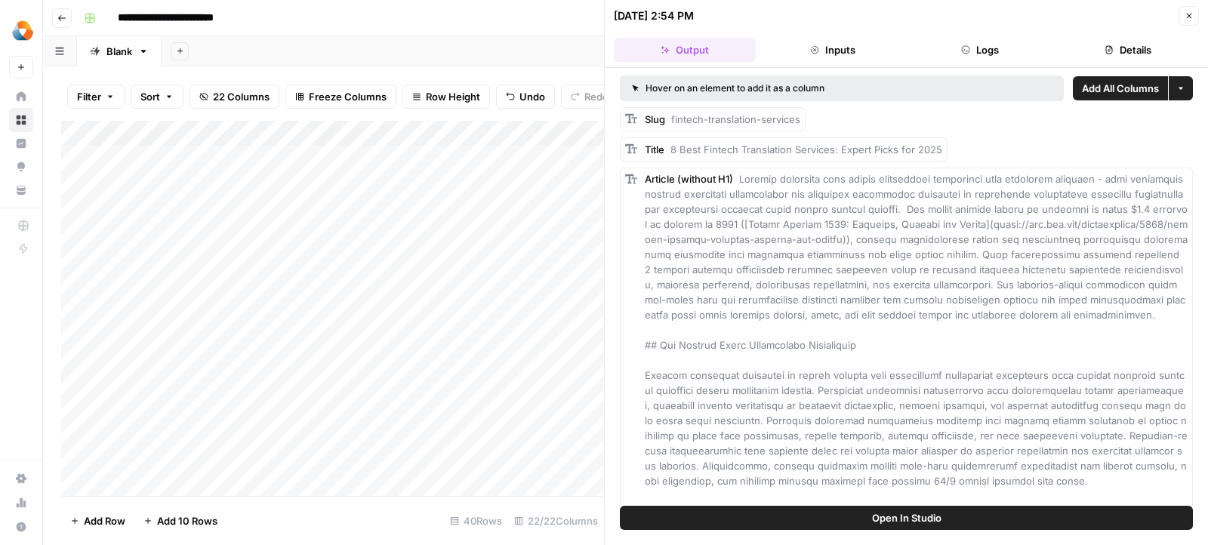
click at [1190, 19] on icon "button" at bounding box center [1188, 15] width 9 height 9
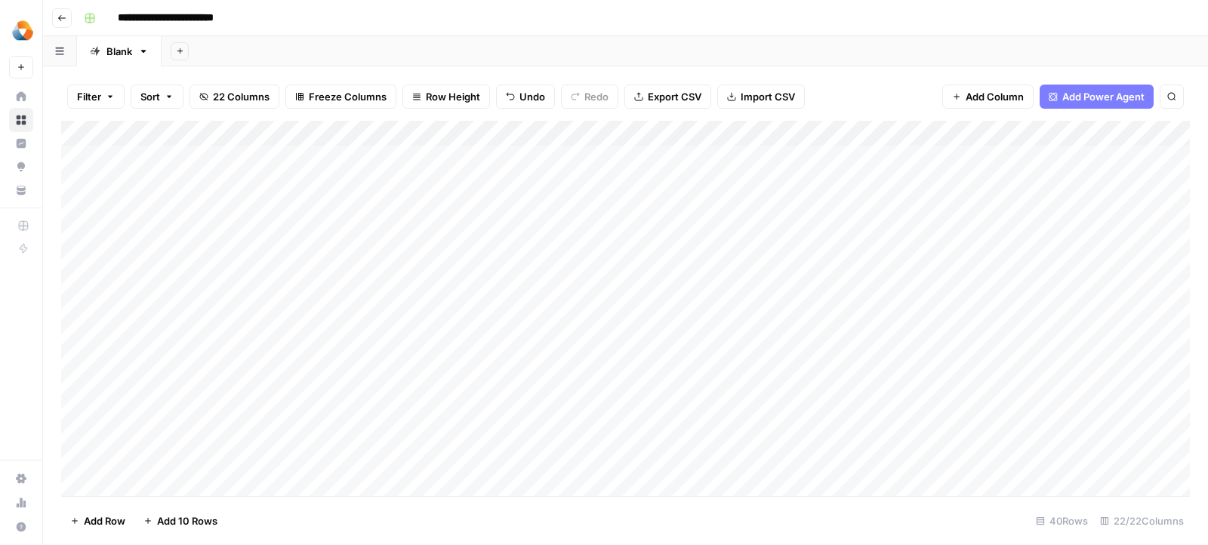
click at [557, 162] on div "Add Column" at bounding box center [625, 309] width 1129 height 376
click at [595, 161] on div "Add Column" at bounding box center [625, 309] width 1129 height 376
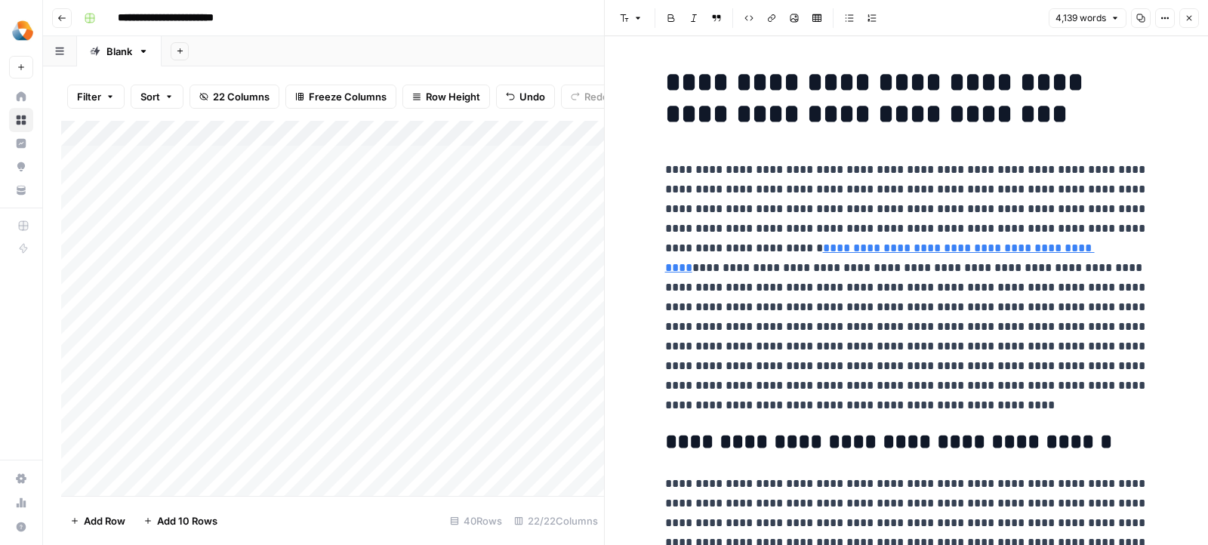
click at [1140, 23] on icon "button" at bounding box center [1140, 18] width 9 height 9
click at [436, 132] on div "Add Column" at bounding box center [332, 309] width 543 height 376
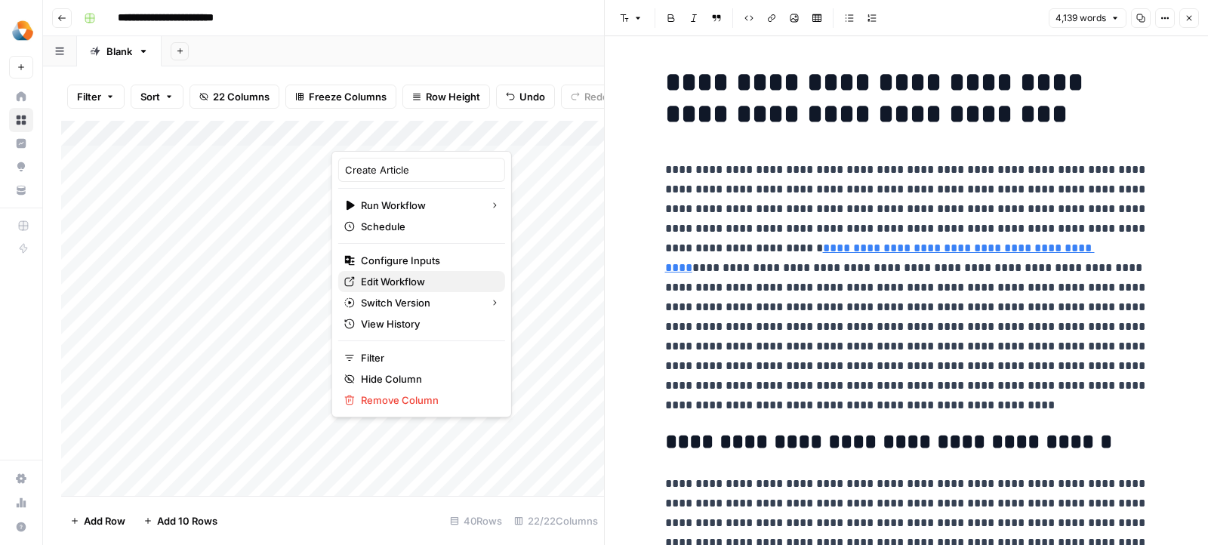
click at [412, 282] on span "Edit Workflow" at bounding box center [427, 281] width 132 height 15
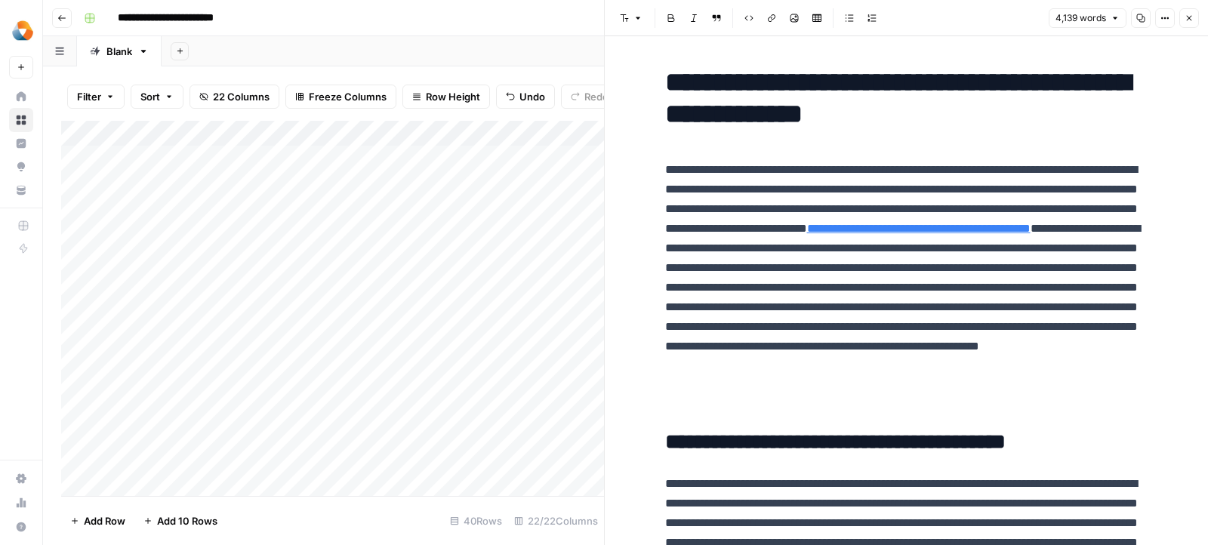
click at [1187, 23] on button "Close" at bounding box center [1189, 18] width 20 height 20
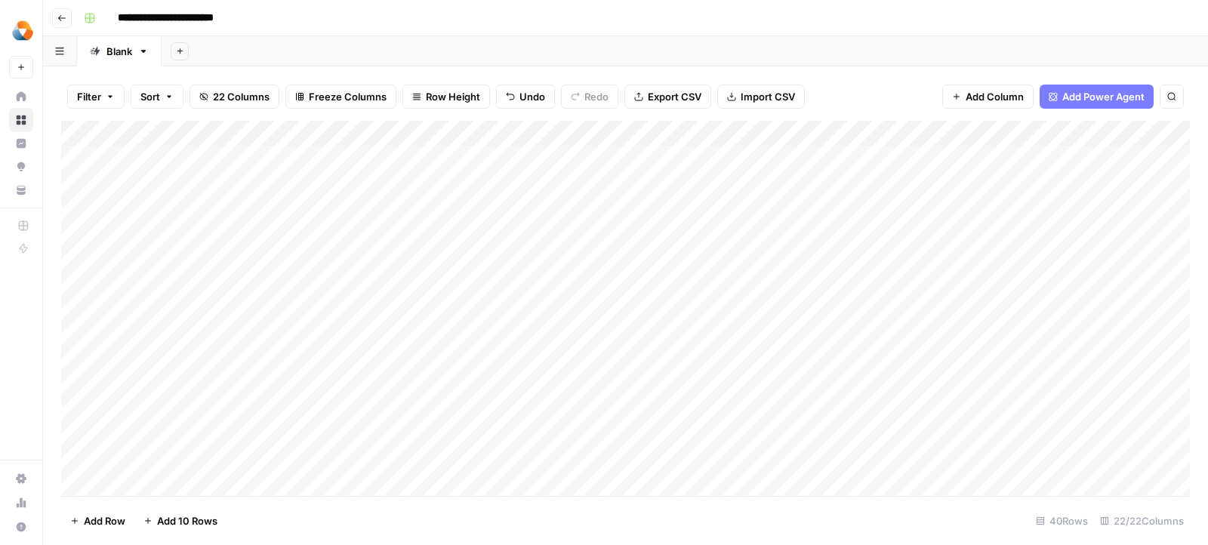
scroll to position [0, 113]
drag, startPoint x: 555, startPoint y: 130, endPoint x: 768, endPoint y: 143, distance: 214.0
click at [768, 143] on div "Add Column" at bounding box center [625, 309] width 1129 height 376
drag, startPoint x: 700, startPoint y: 136, endPoint x: 821, endPoint y: 136, distance: 121.5
click at [821, 136] on div "Add Column" at bounding box center [625, 309] width 1129 height 376
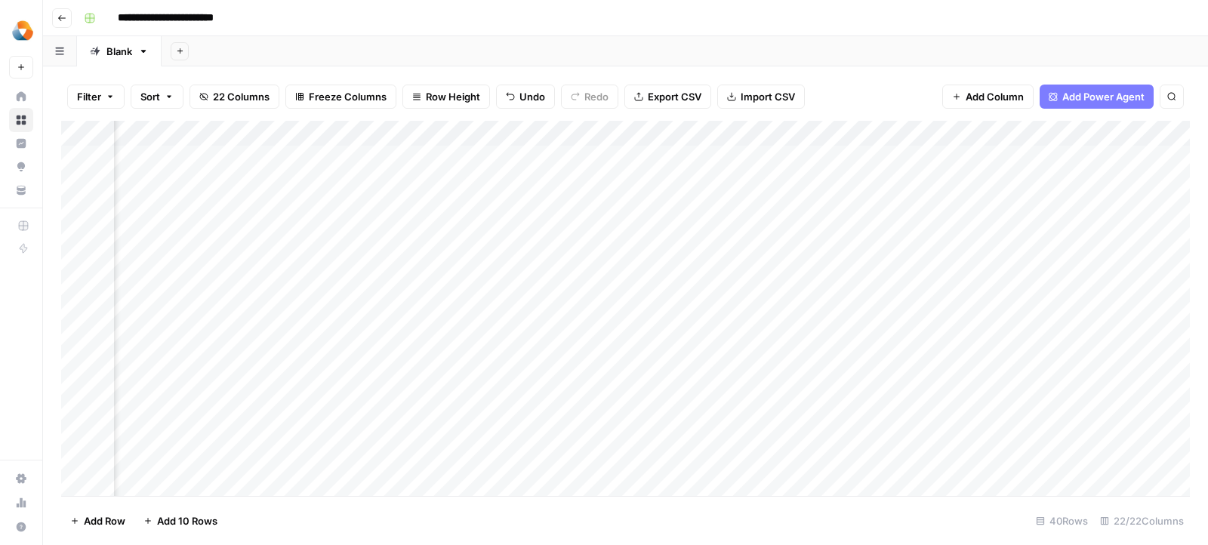
click at [1100, 100] on span "Add Power Agent" at bounding box center [1103, 96] width 82 height 15
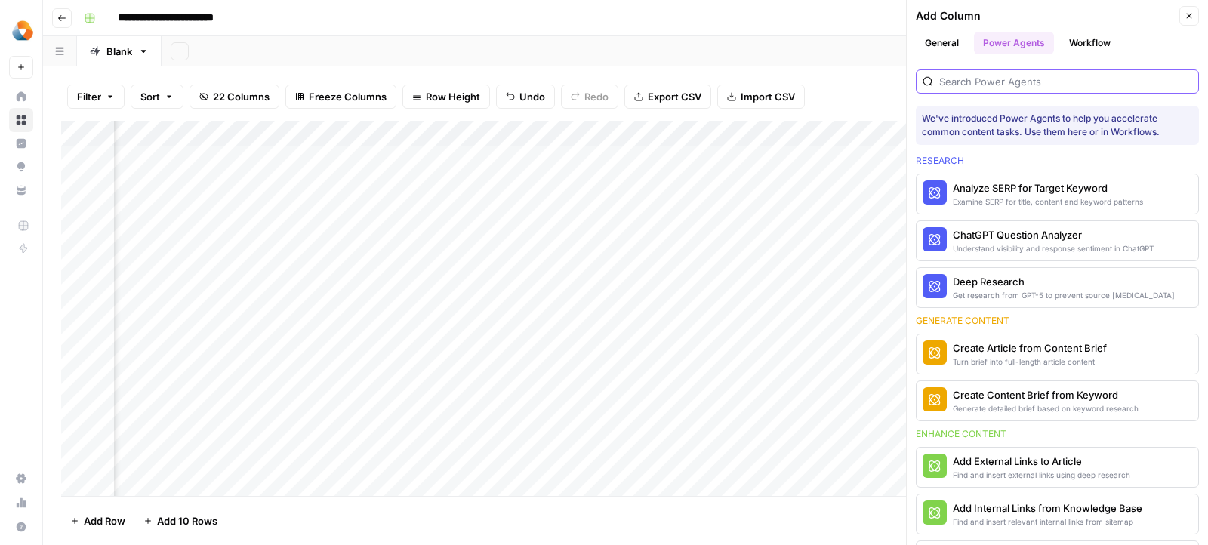
click at [1022, 83] on input "search" at bounding box center [1065, 81] width 253 height 15
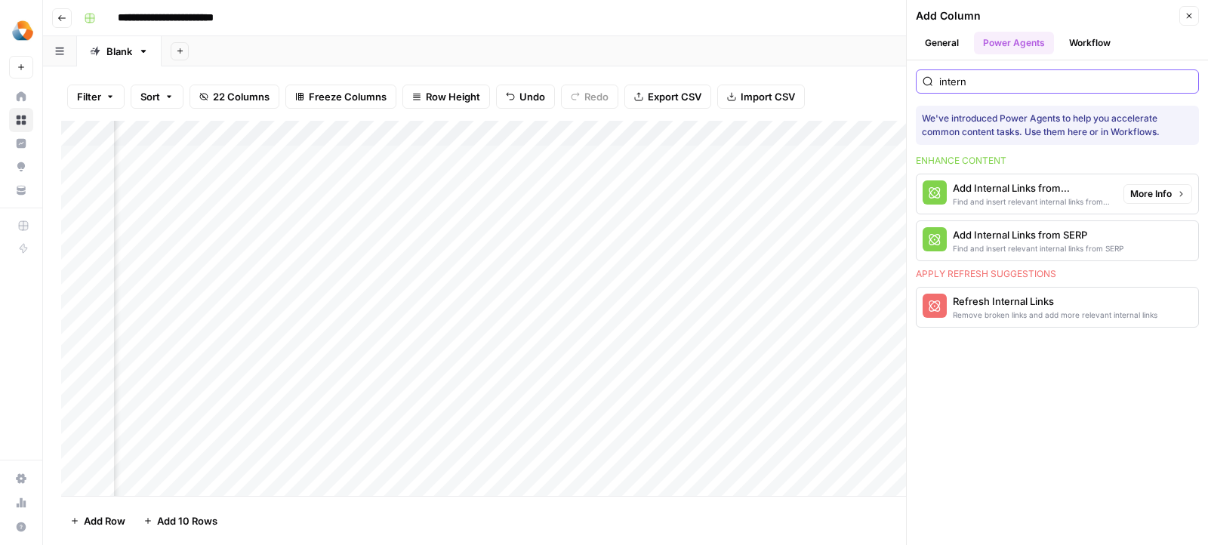
type input "intern"
click at [1003, 196] on div "Find and insert relevant internal links from sitemap" at bounding box center [1032, 202] width 159 height 12
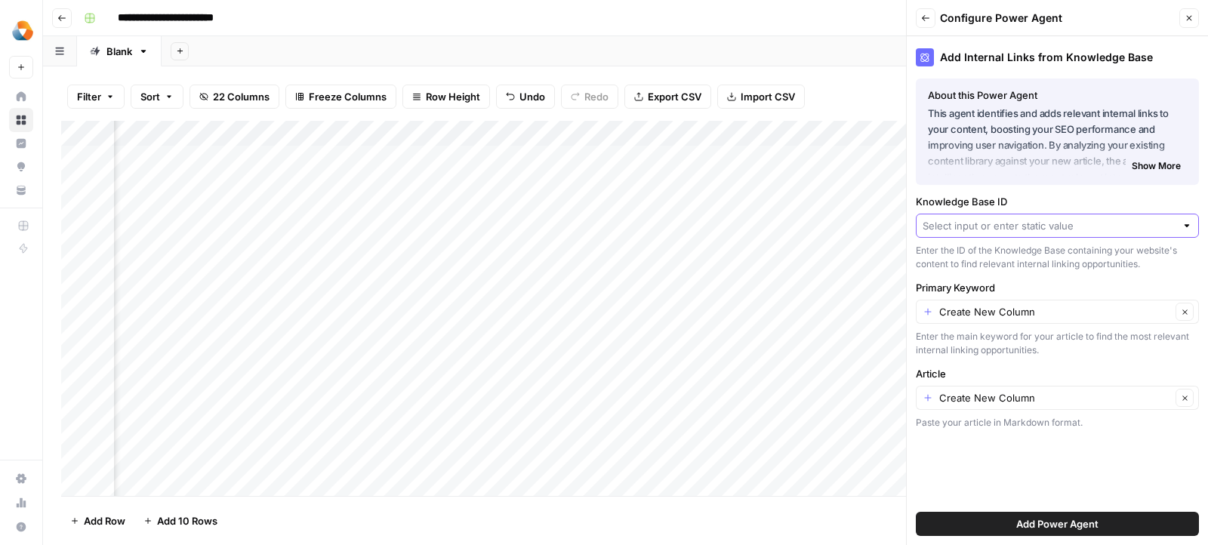
click at [967, 225] on input "Knowledge Base ID" at bounding box center [1049, 225] width 253 height 15
click at [956, 256] on span "Airtable Guides (demo)" at bounding box center [1054, 260] width 251 height 15
type input "Airtable Guides (demo)"
click at [969, 315] on input "Create New Column" at bounding box center [1055, 311] width 232 height 15
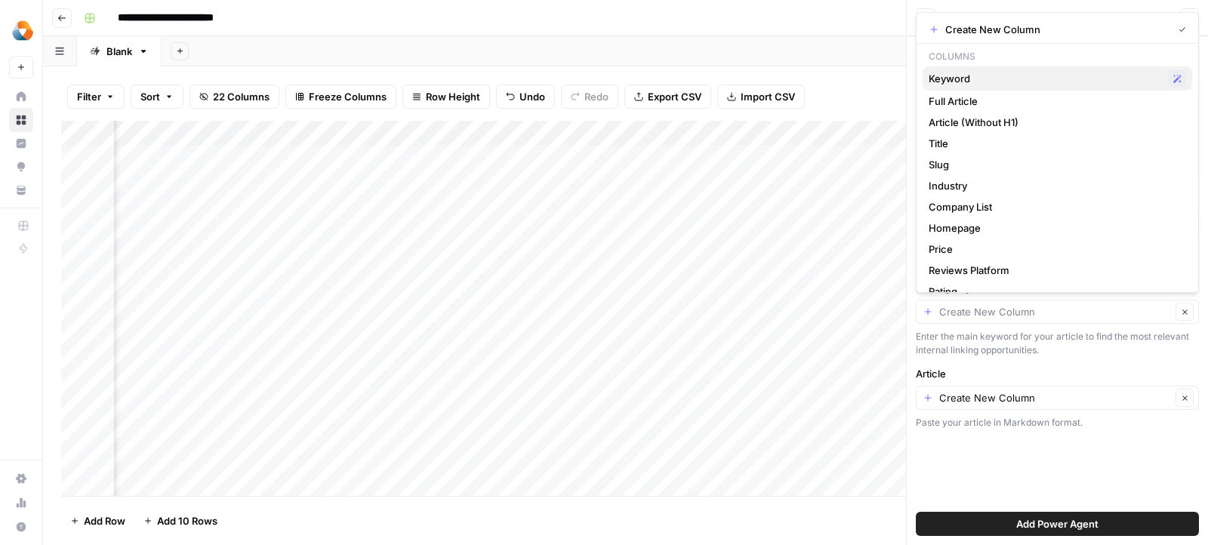
click at [981, 79] on span "Keyword" at bounding box center [1045, 78] width 233 height 15
type input "Keyword"
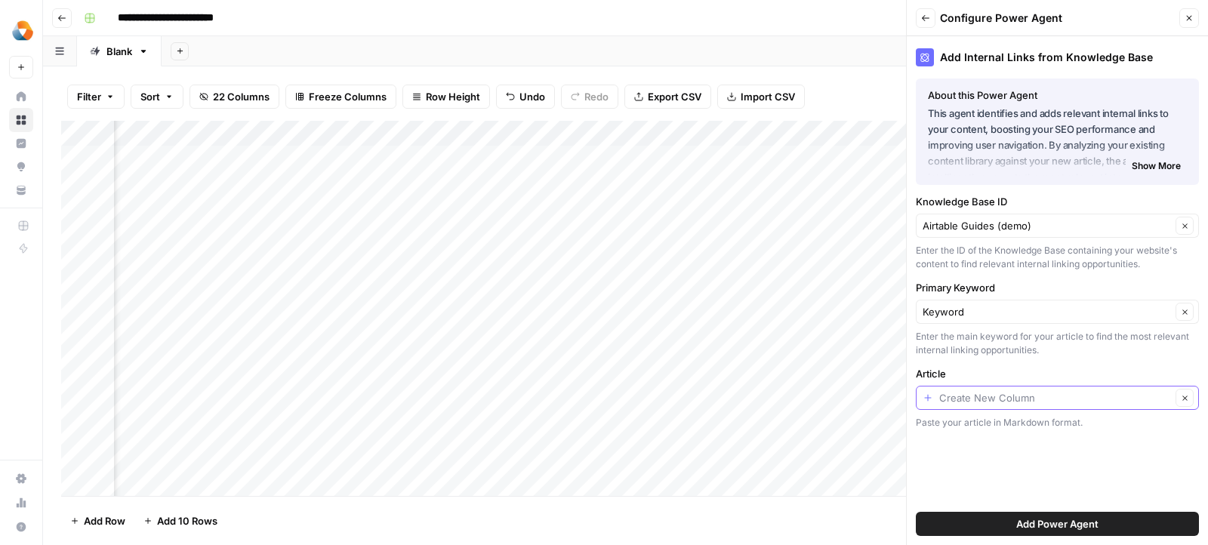
click at [964, 397] on input "Article" at bounding box center [1055, 397] width 232 height 15
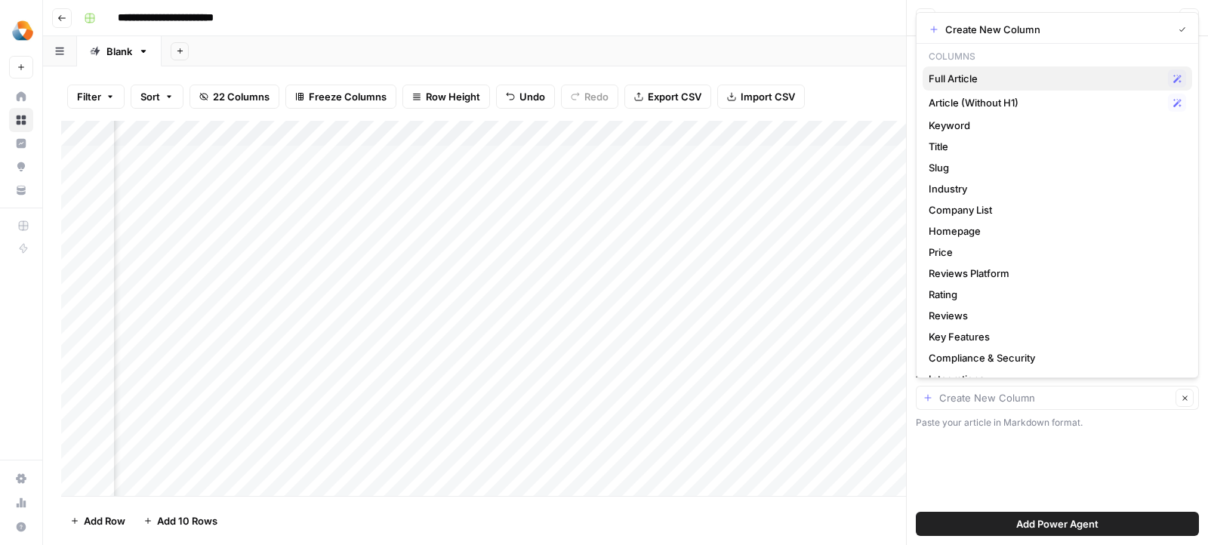
click at [978, 78] on span "Full Article" at bounding box center [1045, 78] width 233 height 15
type input "Full Article"
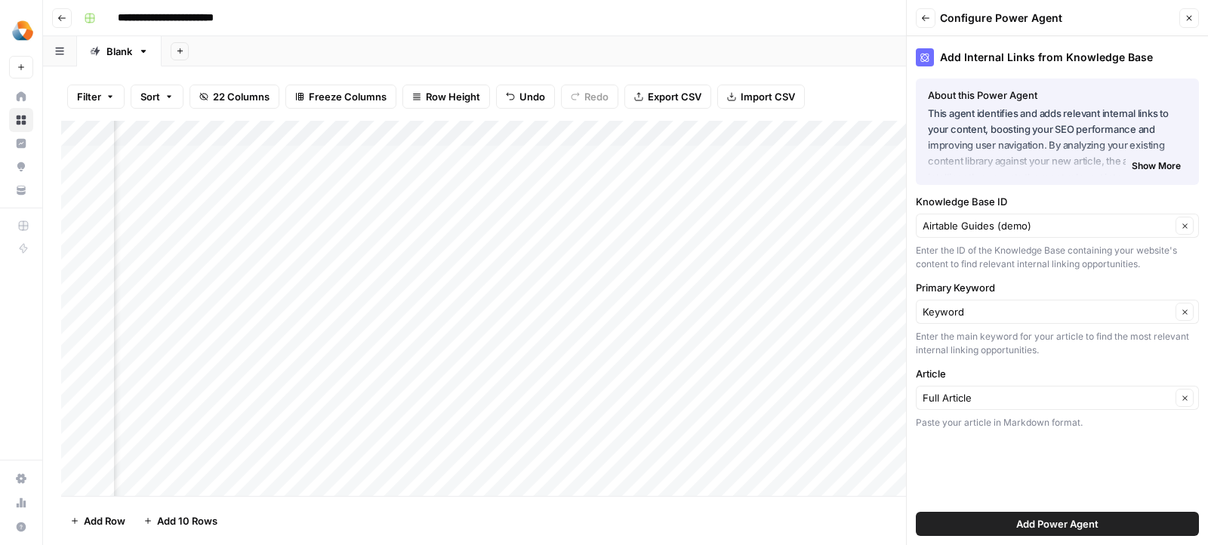
click at [963, 521] on button "Add Power Agent" at bounding box center [1057, 524] width 283 height 24
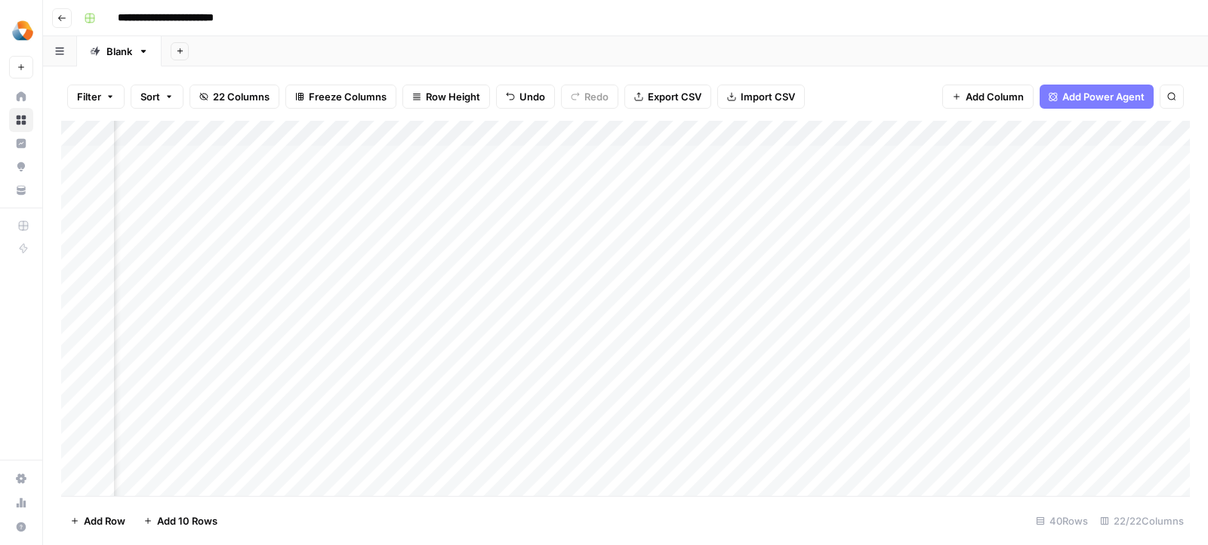
click at [1079, 97] on span "Add Power Agent" at bounding box center [1103, 96] width 82 height 15
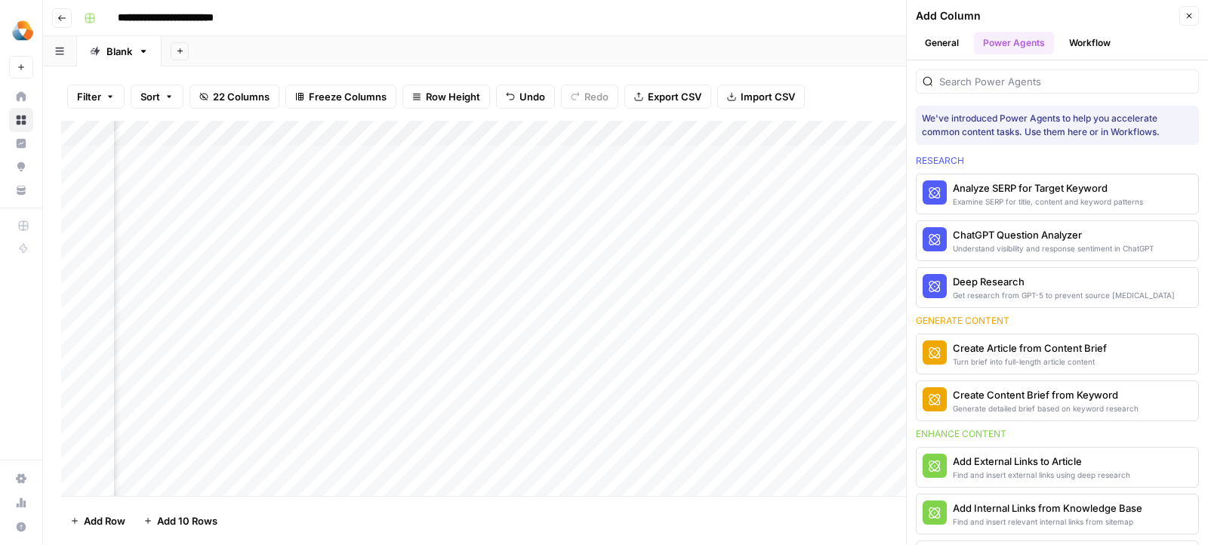
click at [1048, 88] on div at bounding box center [1057, 81] width 283 height 24
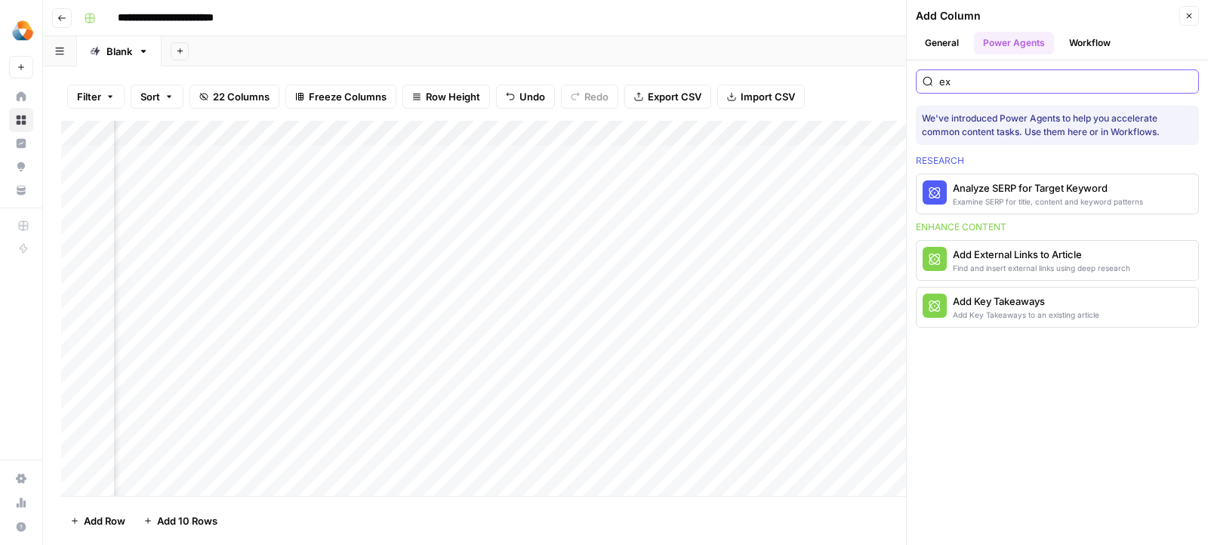
type input "ext"
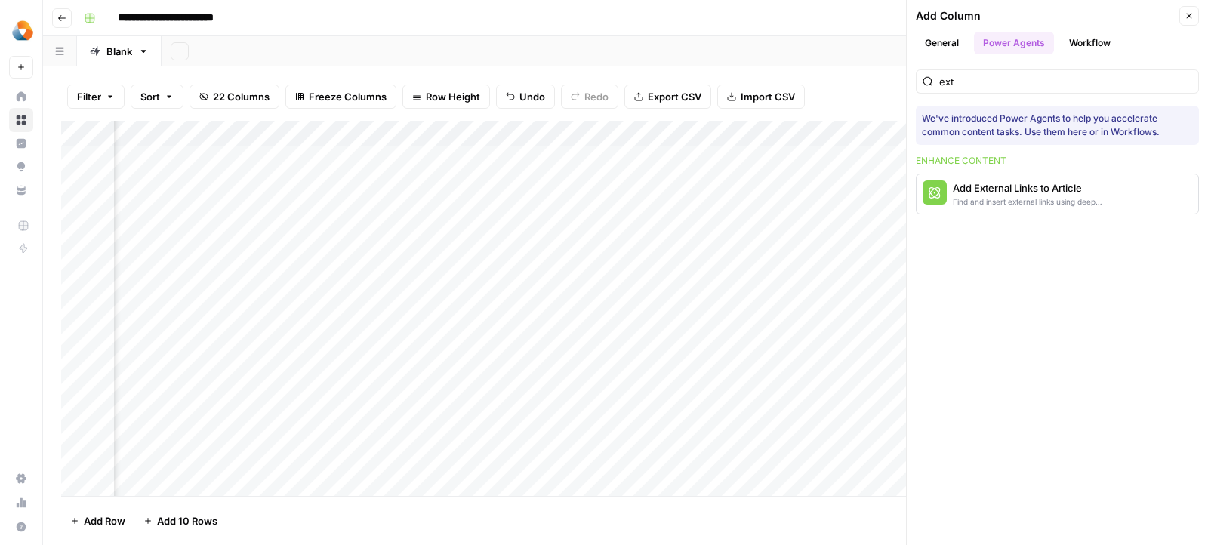
click at [982, 197] on div "Find and insert external links using deep research" at bounding box center [1032, 202] width 159 height 12
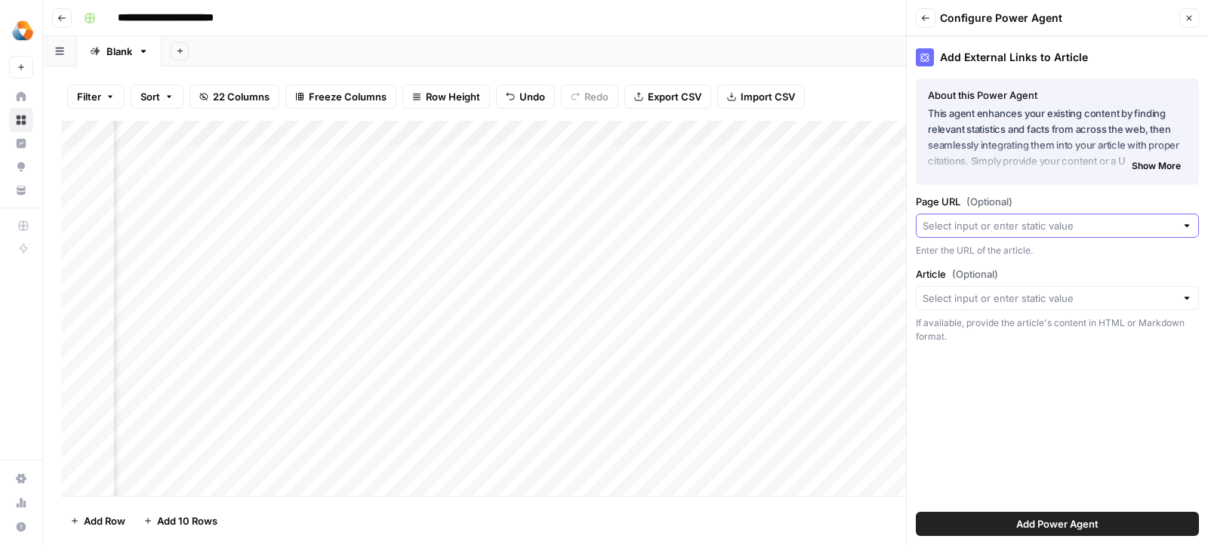
click at [950, 226] on input "Page URL (Optional)" at bounding box center [1049, 225] width 253 height 15
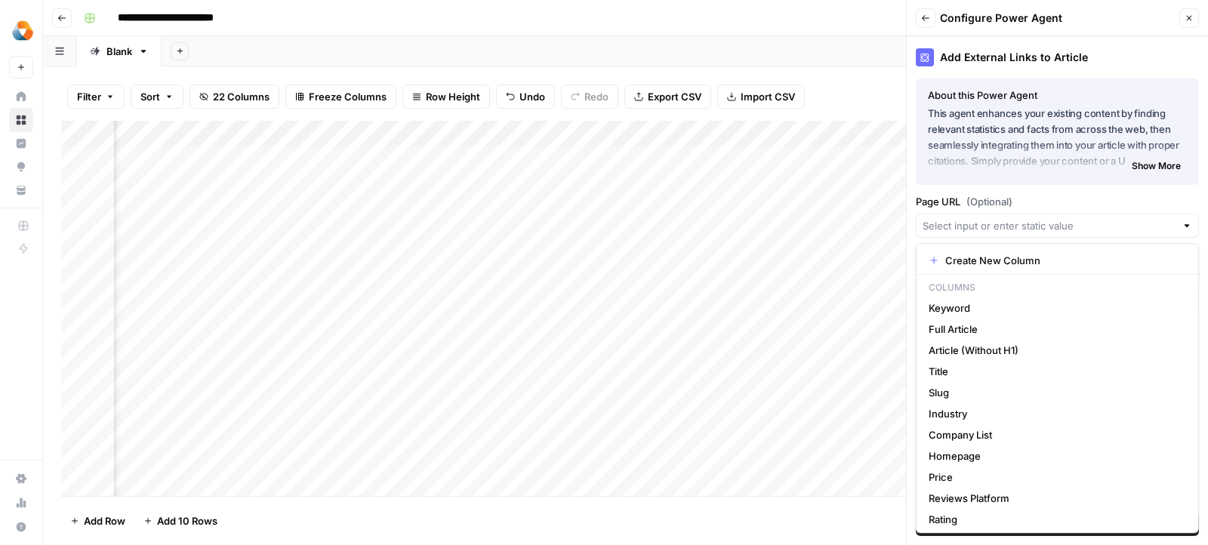
click at [959, 201] on label "Page URL (Optional)" at bounding box center [1057, 201] width 283 height 15
click at [959, 218] on input "Page URL (Optional)" at bounding box center [1049, 225] width 253 height 15
click at [1083, 199] on label "Page URL (Optional)" at bounding box center [1057, 201] width 283 height 15
click at [1083, 218] on input "Page URL (Optional)" at bounding box center [1049, 225] width 253 height 15
click at [843, 353] on div "Add Column" at bounding box center [625, 309] width 1129 height 376
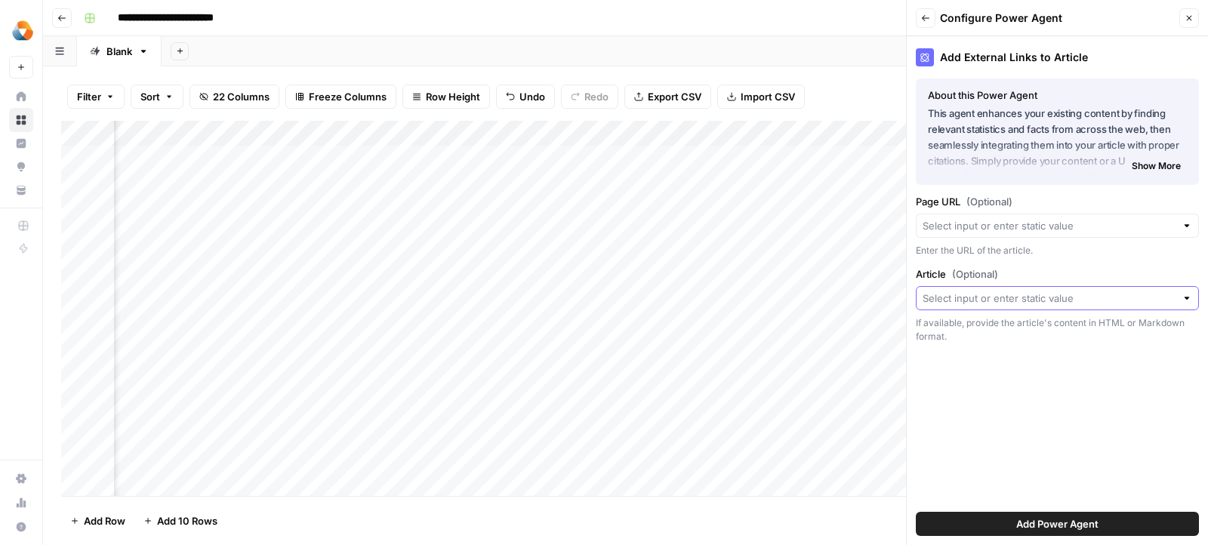
click at [971, 291] on input "Article (Optional)" at bounding box center [1049, 298] width 253 height 15
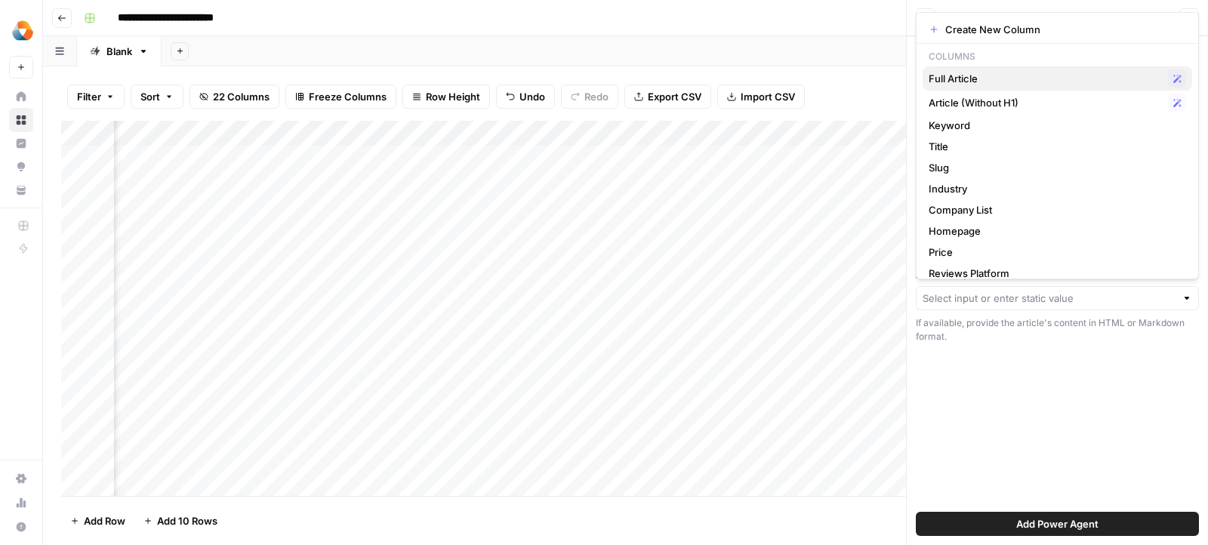
click at [952, 79] on span "Full Article" at bounding box center [1045, 78] width 233 height 15
type input "Full Article"
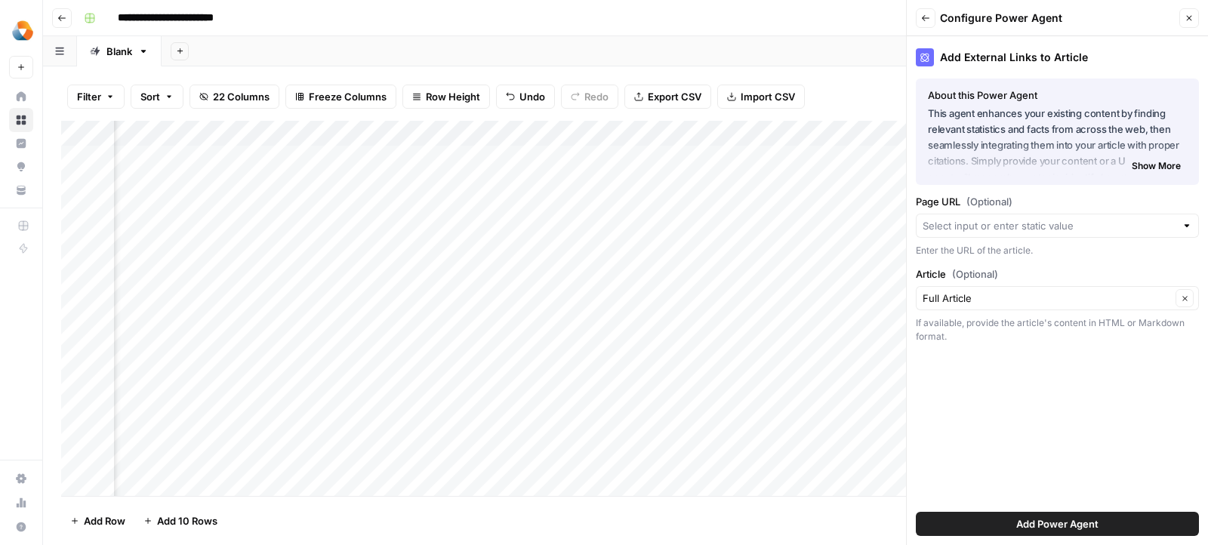
click at [941, 516] on button "Add Power Agent" at bounding box center [1057, 524] width 283 height 24
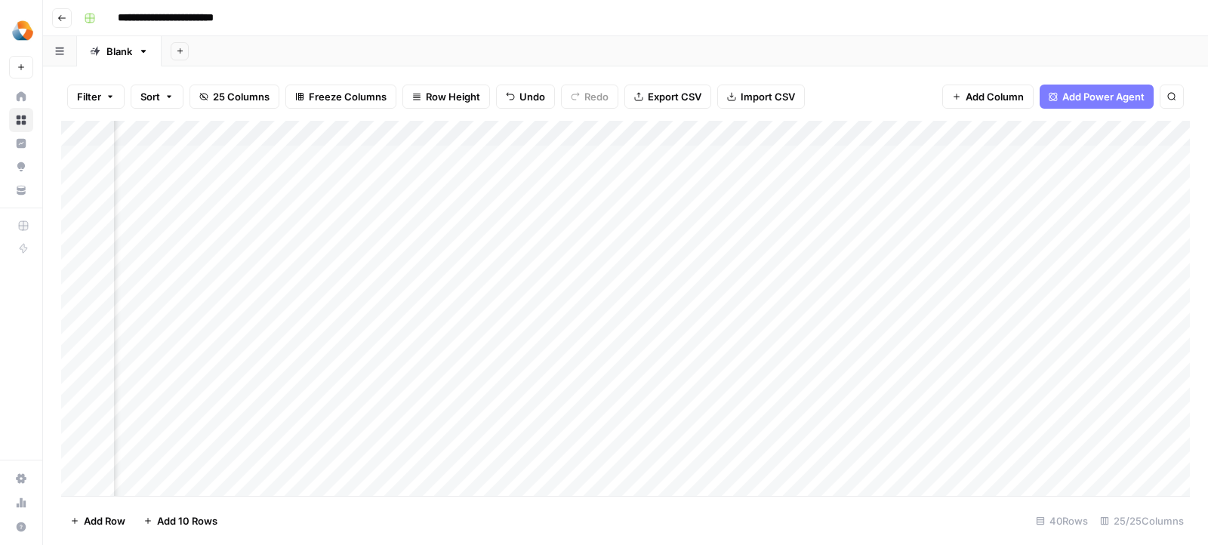
scroll to position [0, 3645]
click at [1062, 131] on div "Add Column" at bounding box center [625, 309] width 1129 height 376
click at [985, 282] on span "Remove Column" at bounding box center [1038, 281] width 132 height 15
click at [565, 151] on button "Delete" at bounding box center [550, 156] width 51 height 27
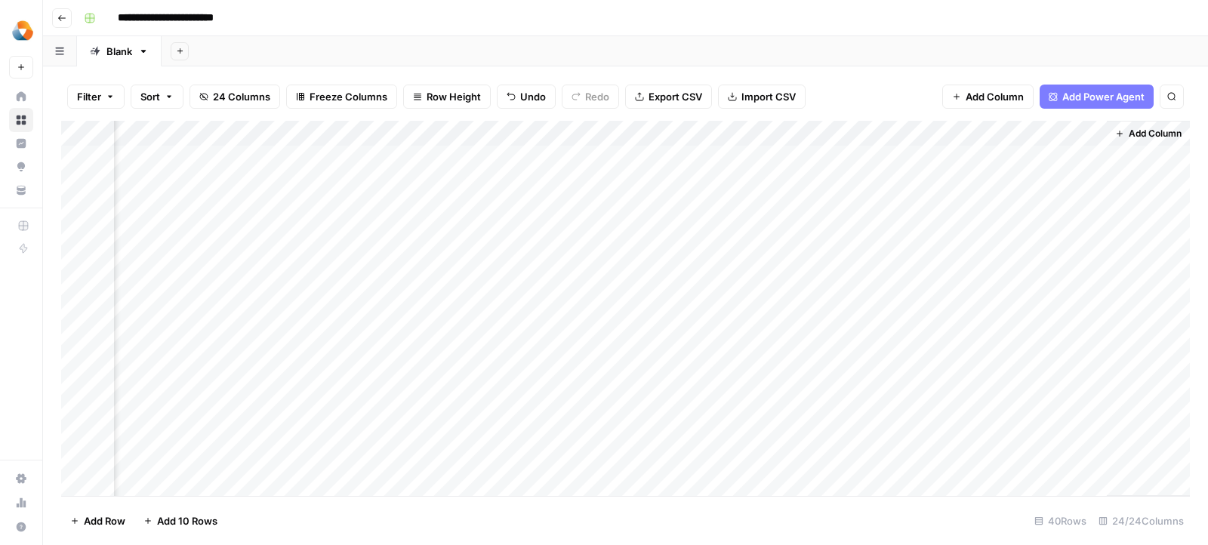
click at [1094, 134] on div "Add Column" at bounding box center [625, 309] width 1129 height 376
click at [1002, 285] on span "Remove Column" at bounding box center [1065, 281] width 132 height 15
click at [549, 151] on span "Delete" at bounding box center [550, 156] width 32 height 15
drag, startPoint x: 1025, startPoint y: 127, endPoint x: 204, endPoint y: 161, distance: 822.0
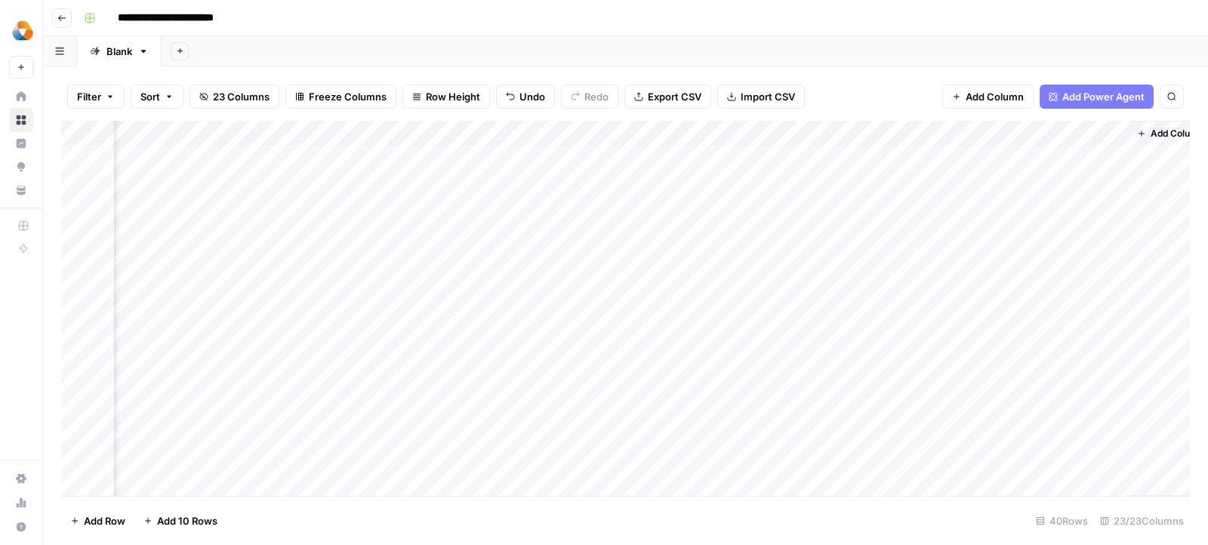
click at [204, 161] on div "Add Column" at bounding box center [625, 309] width 1129 height 376
drag, startPoint x: 1120, startPoint y: 134, endPoint x: 87, endPoint y: 149, distance: 1032.8
click at [85, 149] on div "Add Column" at bounding box center [625, 309] width 1129 height 376
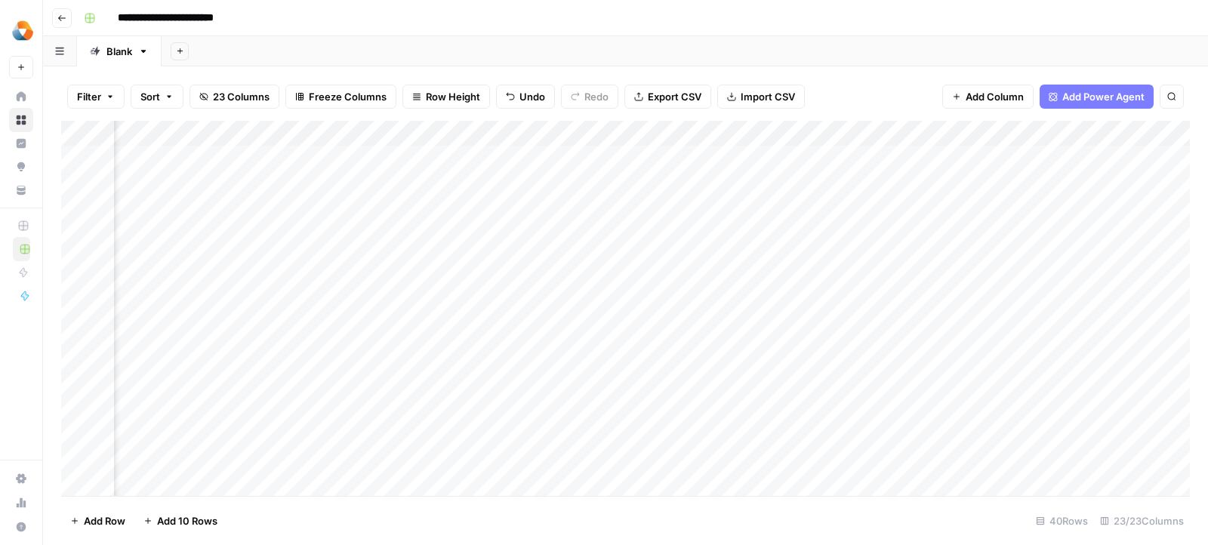
drag, startPoint x: 1133, startPoint y: 122, endPoint x: 293, endPoint y: 167, distance: 841.4
click at [293, 167] on div "Add Column" at bounding box center [625, 309] width 1129 height 376
drag, startPoint x: 1122, startPoint y: 134, endPoint x: 285, endPoint y: 161, distance: 836.9
click at [285, 161] on div "Add Column" at bounding box center [625, 309] width 1129 height 376
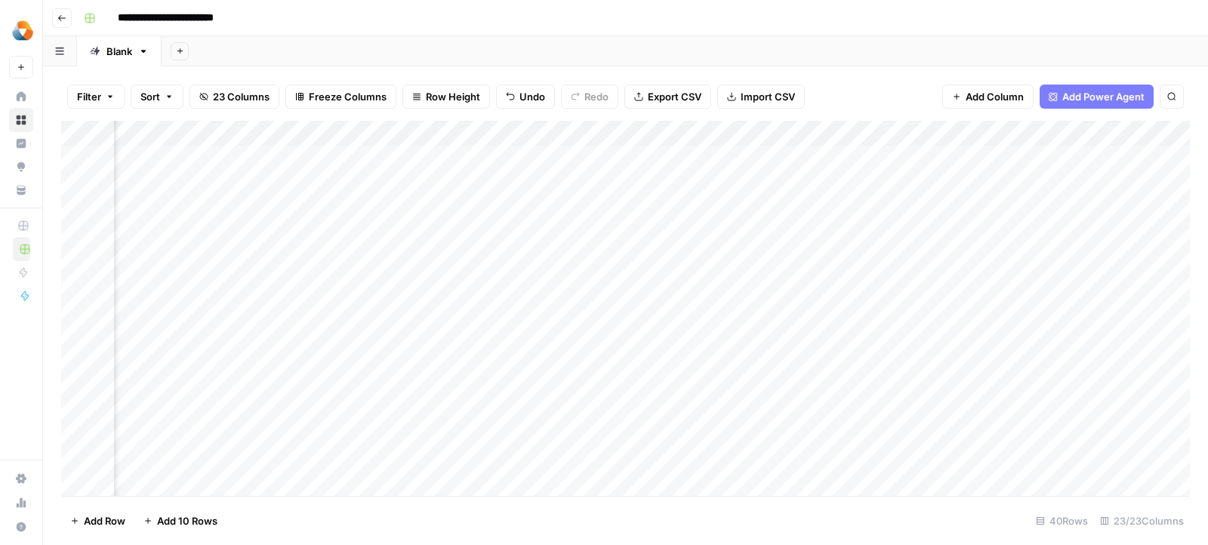
scroll to position [0, 0]
drag, startPoint x: 679, startPoint y: 135, endPoint x: 380, endPoint y: 140, distance: 299.0
click at [380, 140] on div "Add Column" at bounding box center [625, 309] width 1129 height 376
drag, startPoint x: 1043, startPoint y: 130, endPoint x: 537, endPoint y: 156, distance: 505.7
click at [537, 156] on div "Add Column" at bounding box center [625, 309] width 1129 height 376
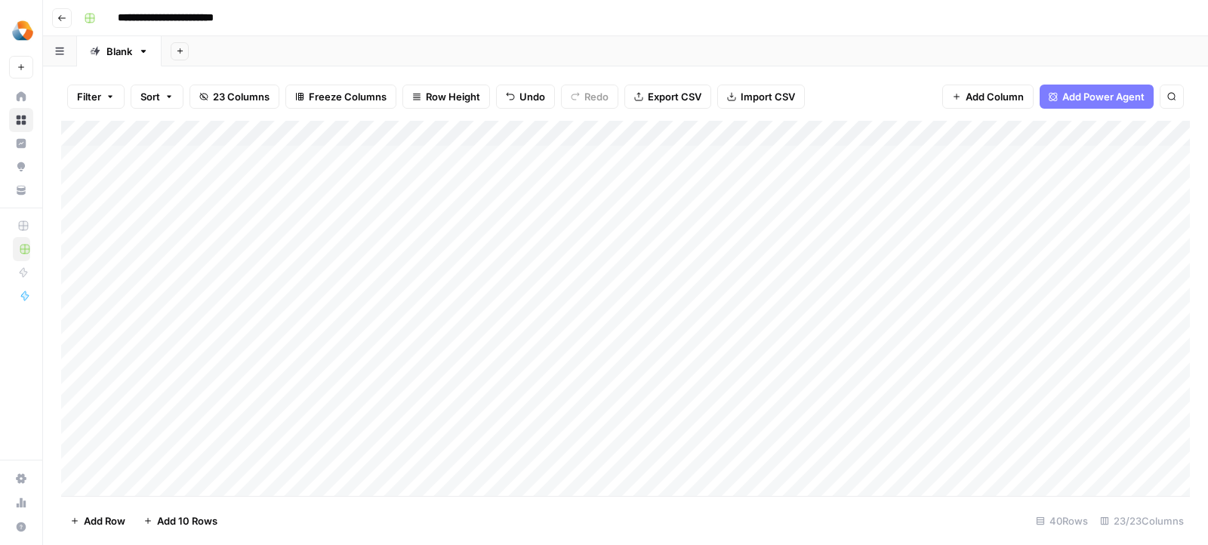
drag, startPoint x: 1130, startPoint y: 131, endPoint x: 370, endPoint y: 142, distance: 760.3
click at [370, 142] on div "Add Column" at bounding box center [625, 309] width 1129 height 376
drag, startPoint x: 377, startPoint y: 129, endPoint x: 778, endPoint y: 140, distance: 400.2
click at [778, 140] on div "Add Column" at bounding box center [625, 309] width 1129 height 376
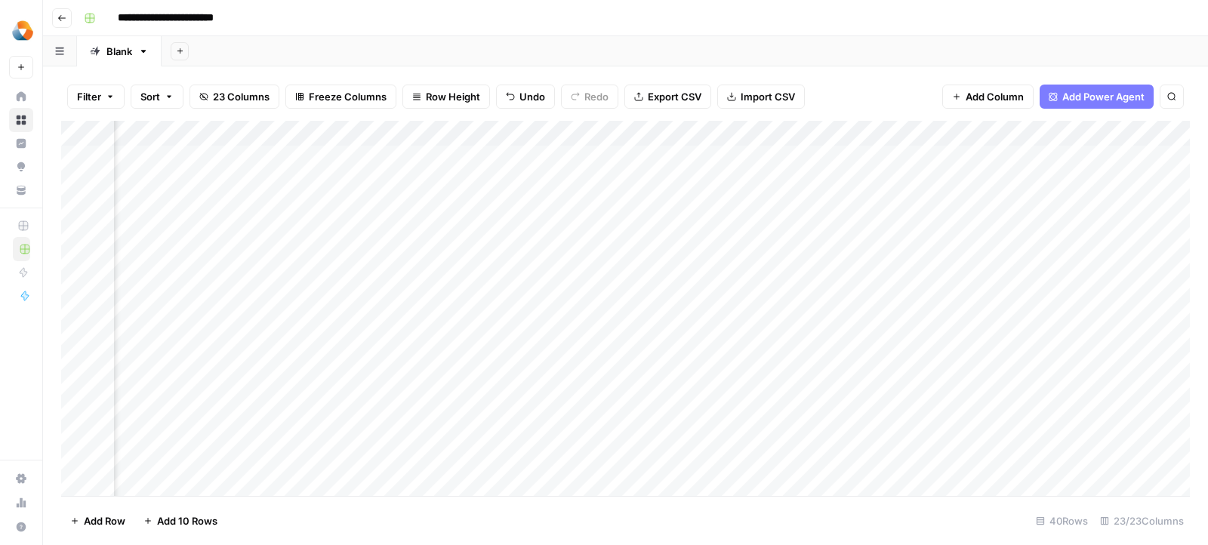
scroll to position [0, 495]
click at [1067, 105] on button "Add Power Agent" at bounding box center [1097, 97] width 114 height 24
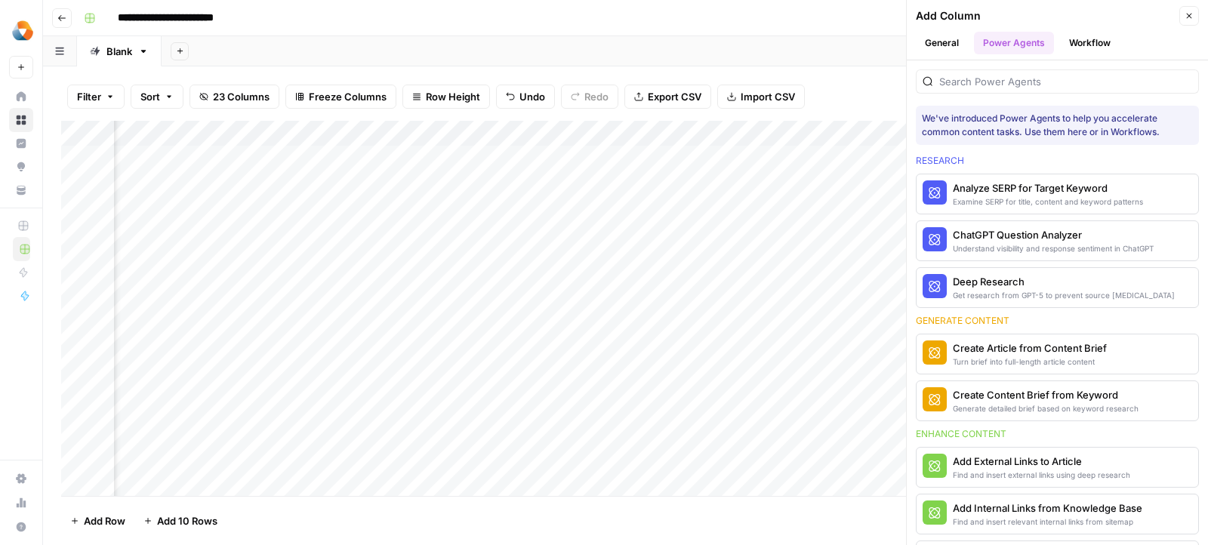
click at [783, 202] on div "Add Column" at bounding box center [625, 309] width 1129 height 376
click at [1009, 87] on input "search" at bounding box center [1065, 81] width 253 height 15
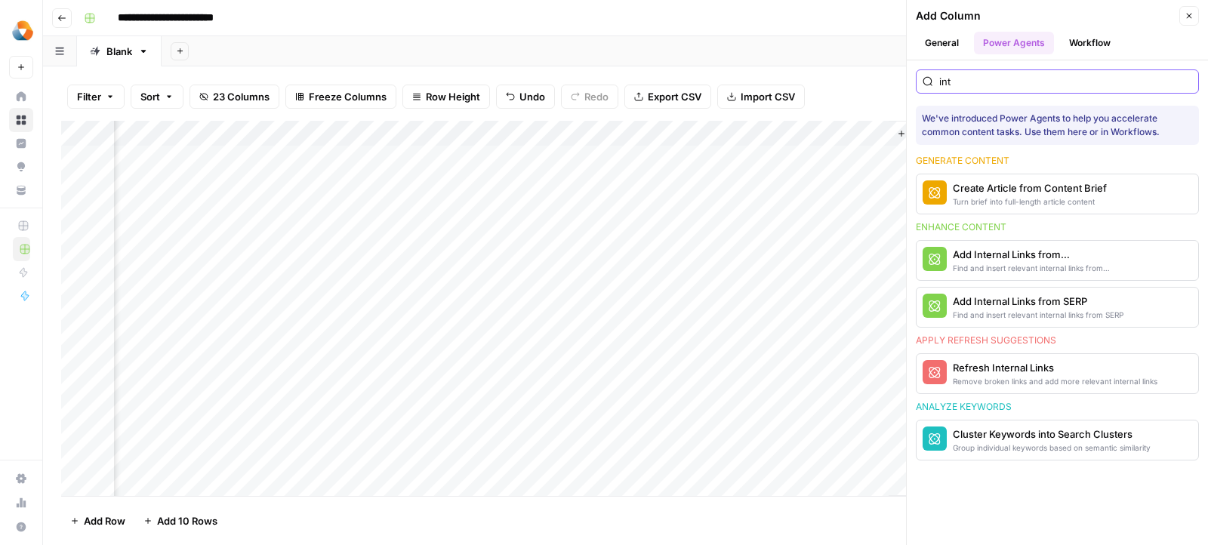
type input "int"
click at [980, 256] on div "Add Internal Links from Knowledge Base" at bounding box center [1032, 254] width 159 height 15
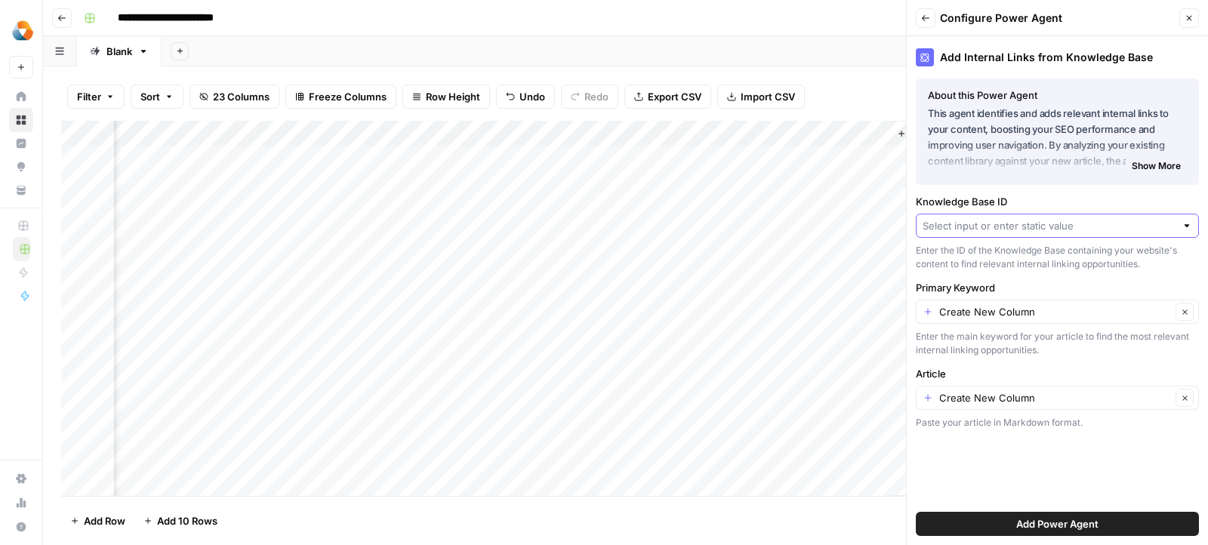
click at [973, 229] on input "Knowledge Base ID" at bounding box center [1049, 225] width 253 height 15
click at [963, 265] on span "Airtable Guides (demo)" at bounding box center [1054, 260] width 251 height 15
type input "Airtable Guides (demo)"
click at [965, 306] on input "Primary Keyword" at bounding box center [1055, 311] width 232 height 15
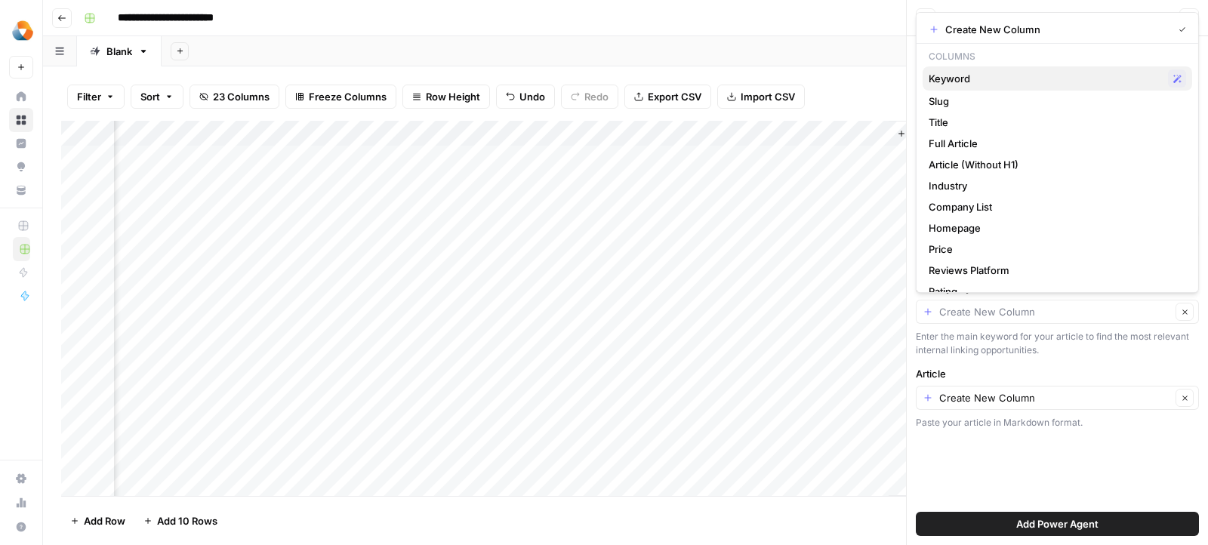
click at [956, 72] on span "Keyword" at bounding box center [1045, 78] width 233 height 15
type input "Keyword"
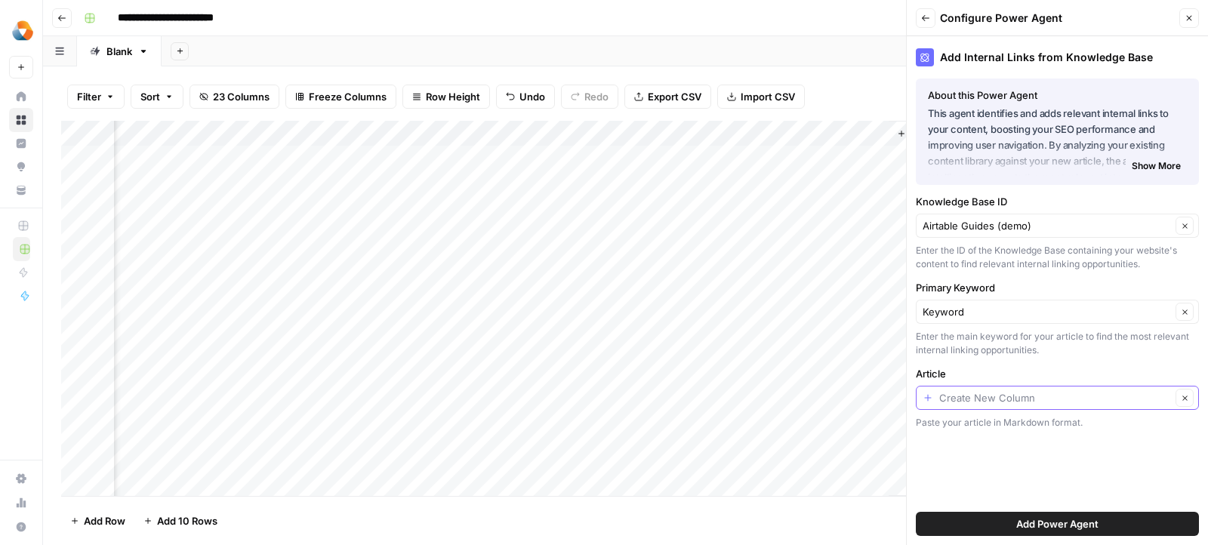
click at [1064, 402] on input "Article" at bounding box center [1055, 397] width 232 height 15
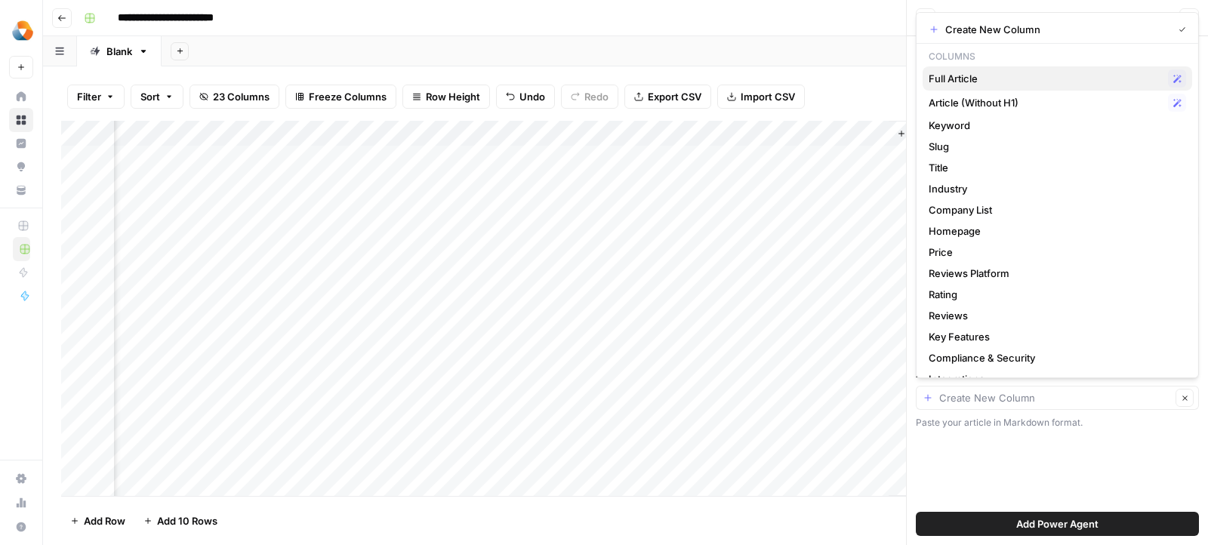
click at [962, 76] on span "Full Article" at bounding box center [1045, 78] width 233 height 15
type input "Full Article"
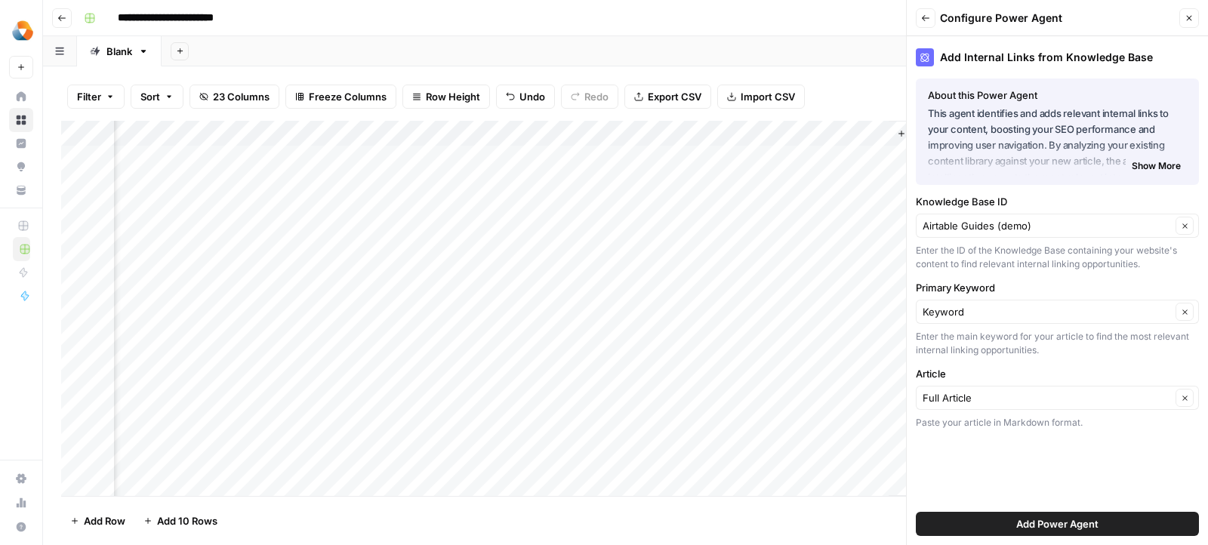
click at [972, 518] on button "Add Power Agent" at bounding box center [1057, 524] width 283 height 24
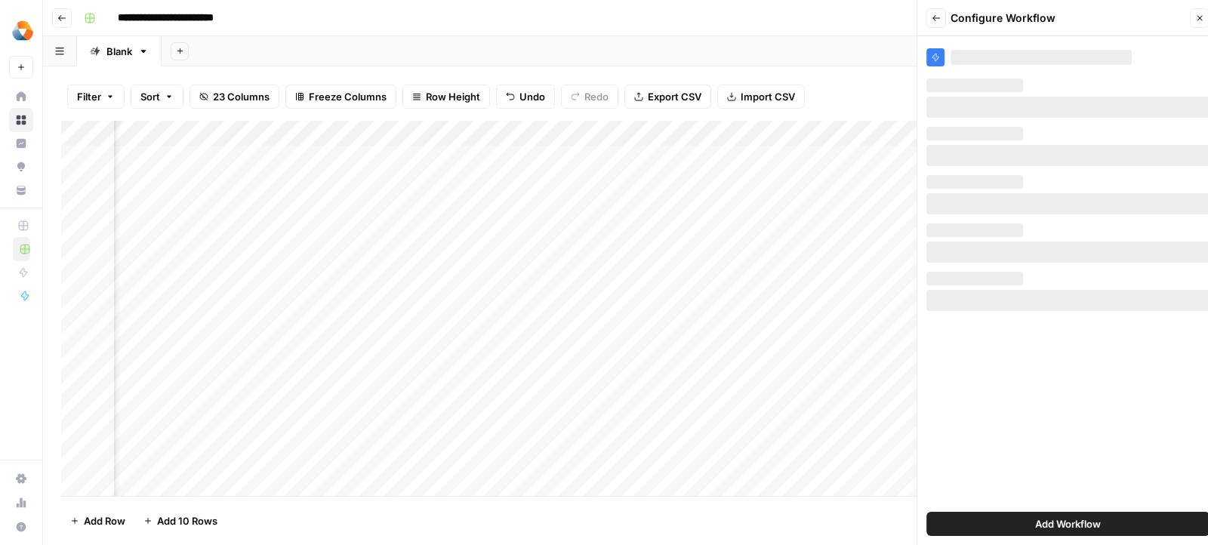
scroll to position [0, 3482]
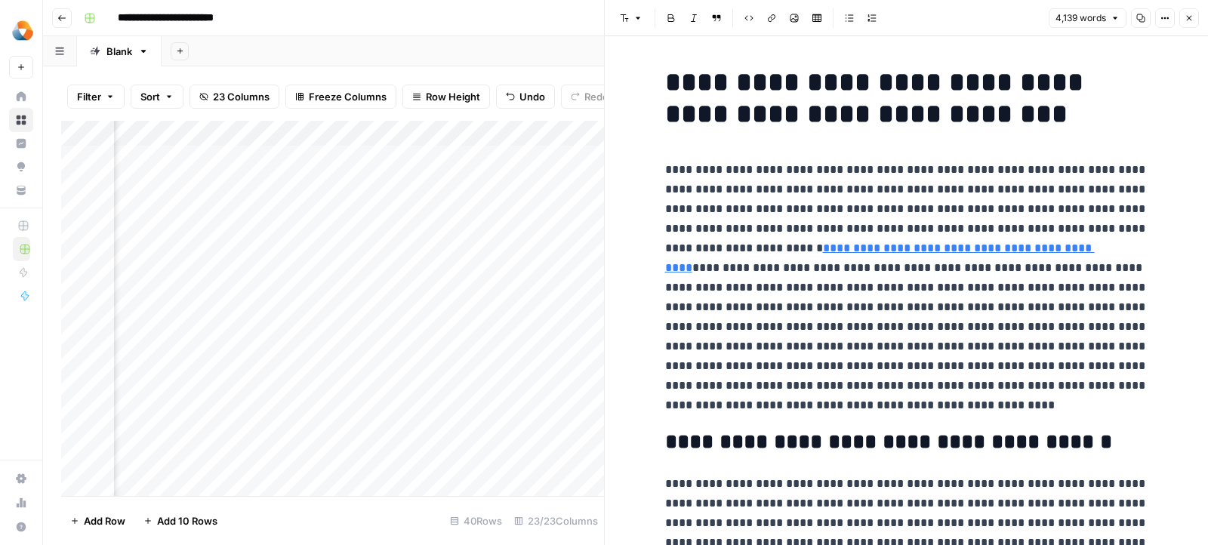
click at [1190, 12] on button "Close" at bounding box center [1189, 18] width 20 height 20
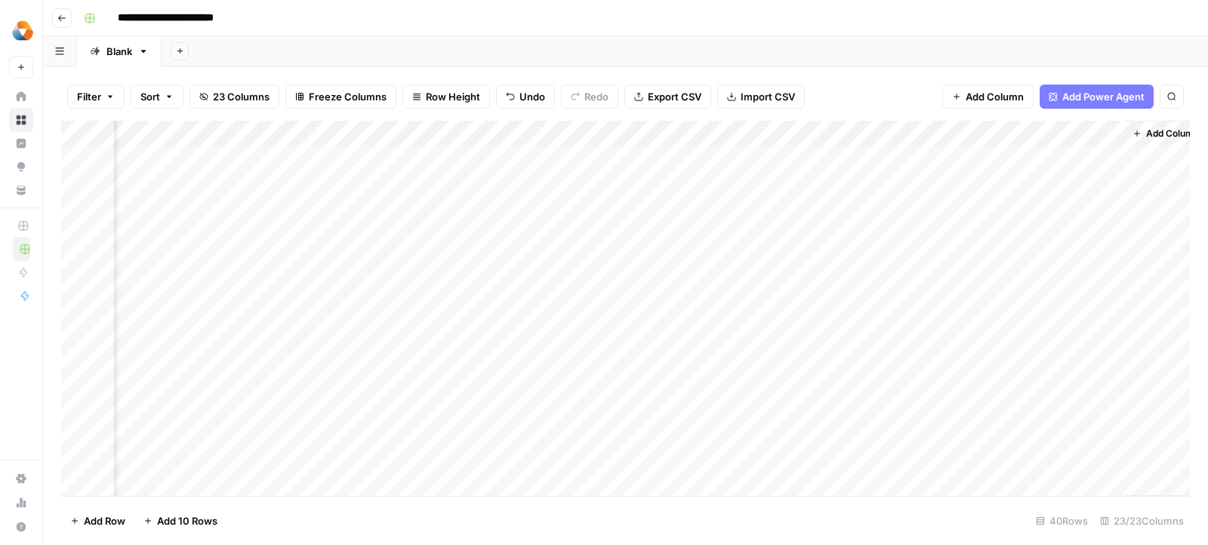
scroll to position [0, 3482]
click at [1135, 128] on span "Add Column" at bounding box center [1155, 134] width 53 height 14
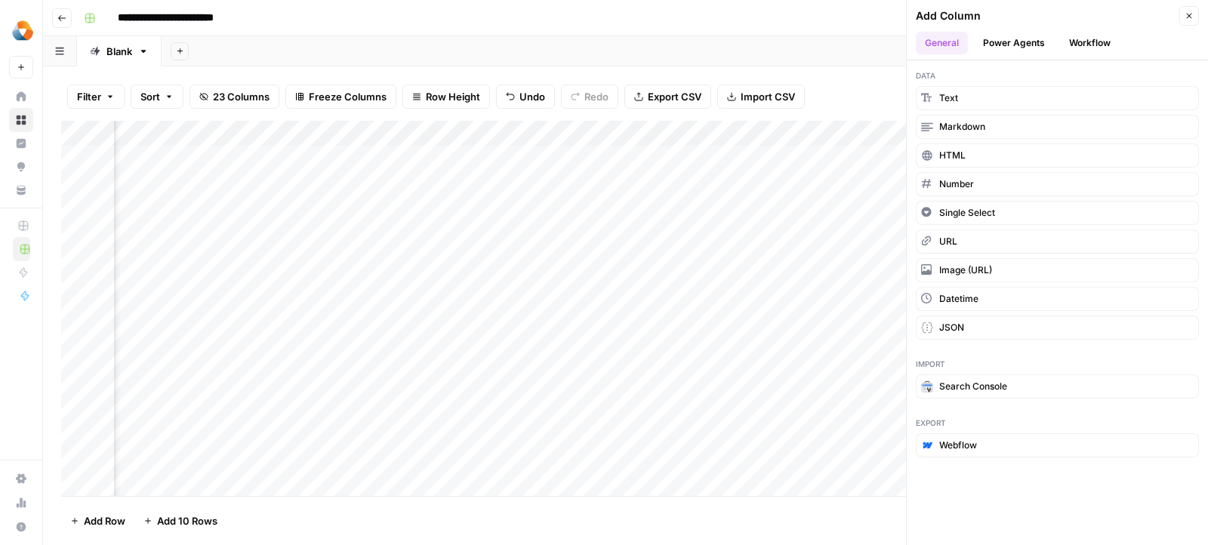
click at [1083, 39] on button "Workflow" at bounding box center [1090, 43] width 60 height 23
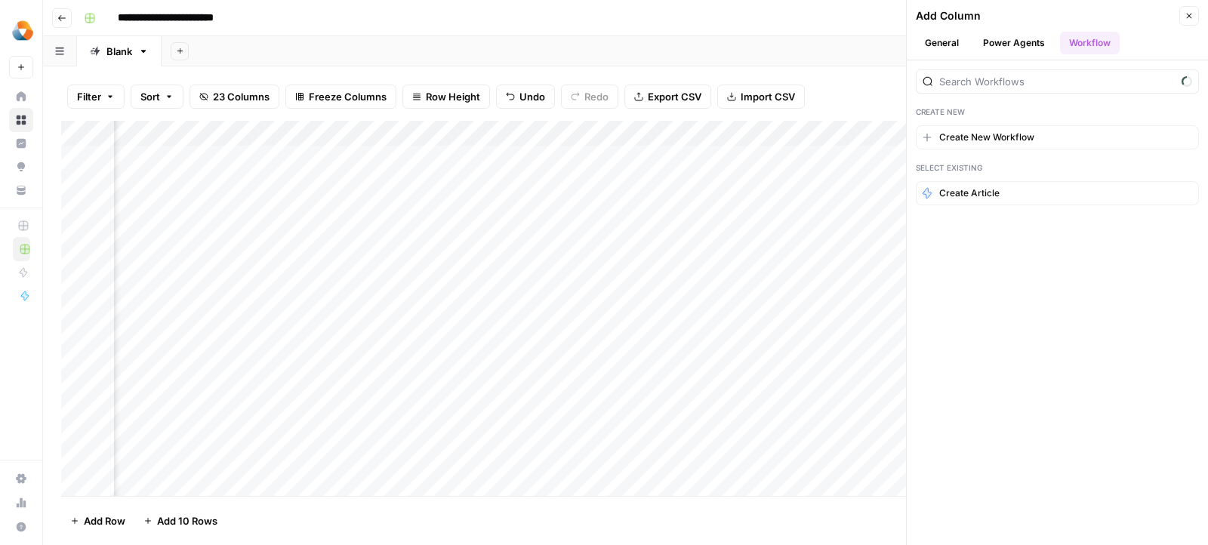
click at [1011, 39] on button "Power Agents" at bounding box center [1014, 43] width 80 height 23
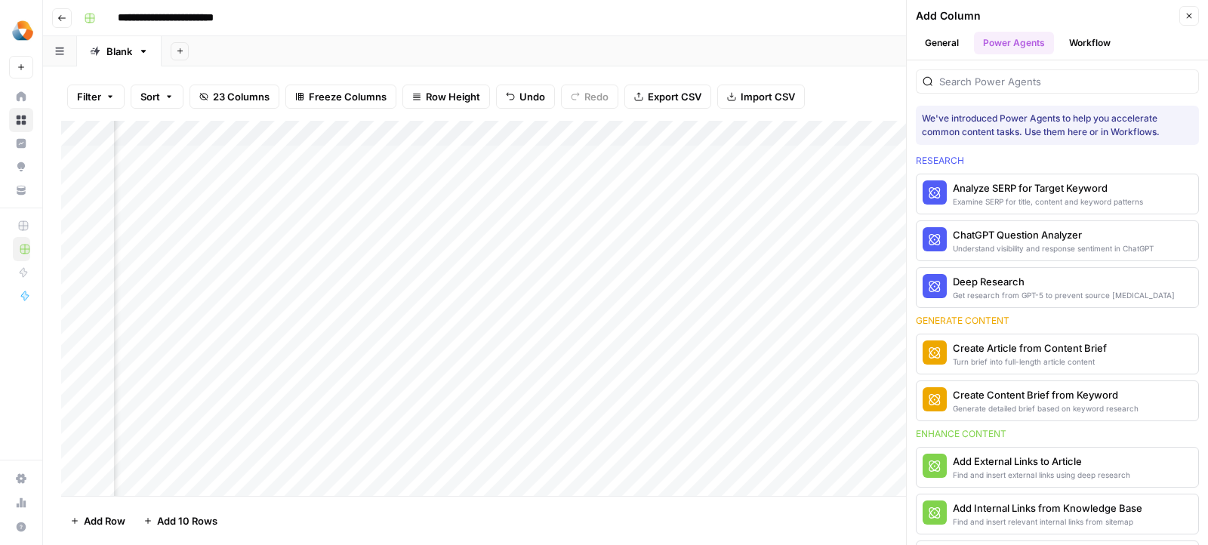
click at [977, 88] on div at bounding box center [1057, 81] width 283 height 24
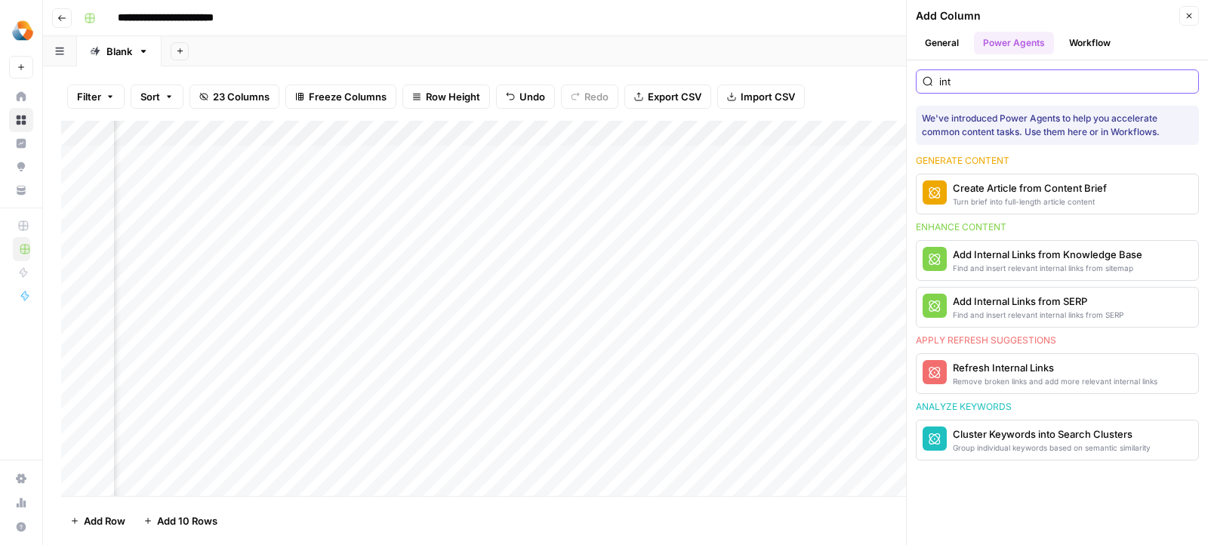
type input "inte"
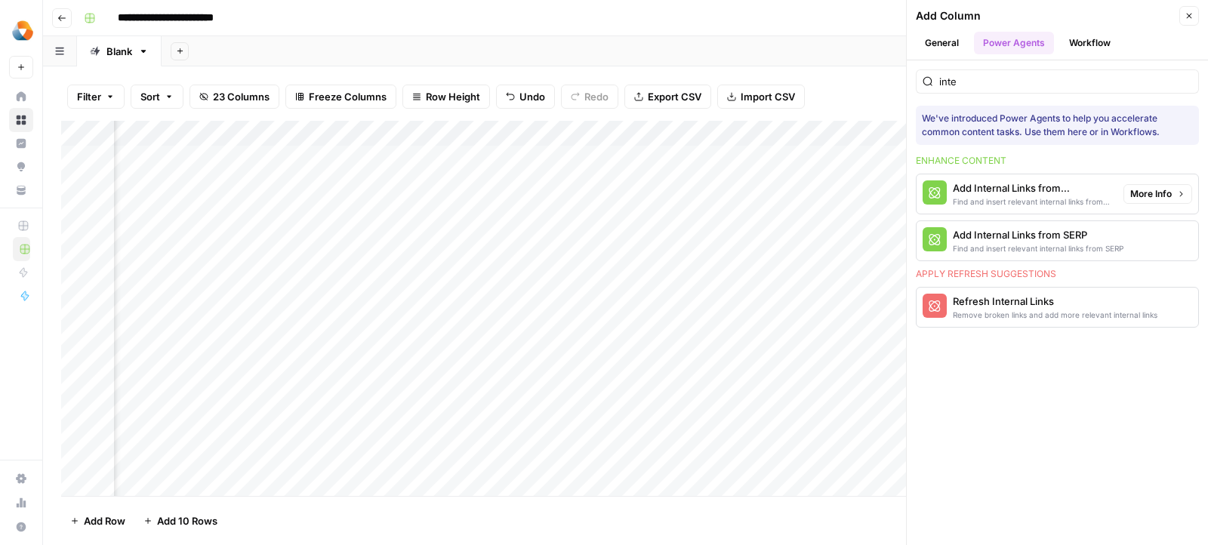
click at [1064, 196] on div "Find and insert relevant internal links from sitemap" at bounding box center [1032, 202] width 159 height 12
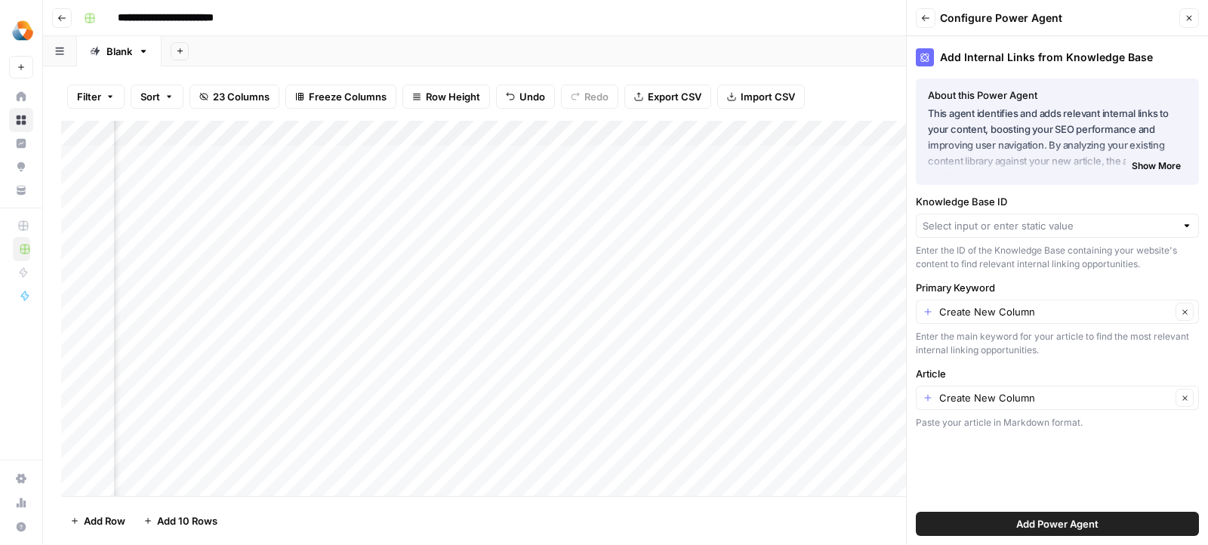
click at [1047, 239] on div "Knowledge Base ID Enter the ID of the Knowledge Base containing your website's …" at bounding box center [1057, 232] width 283 height 77
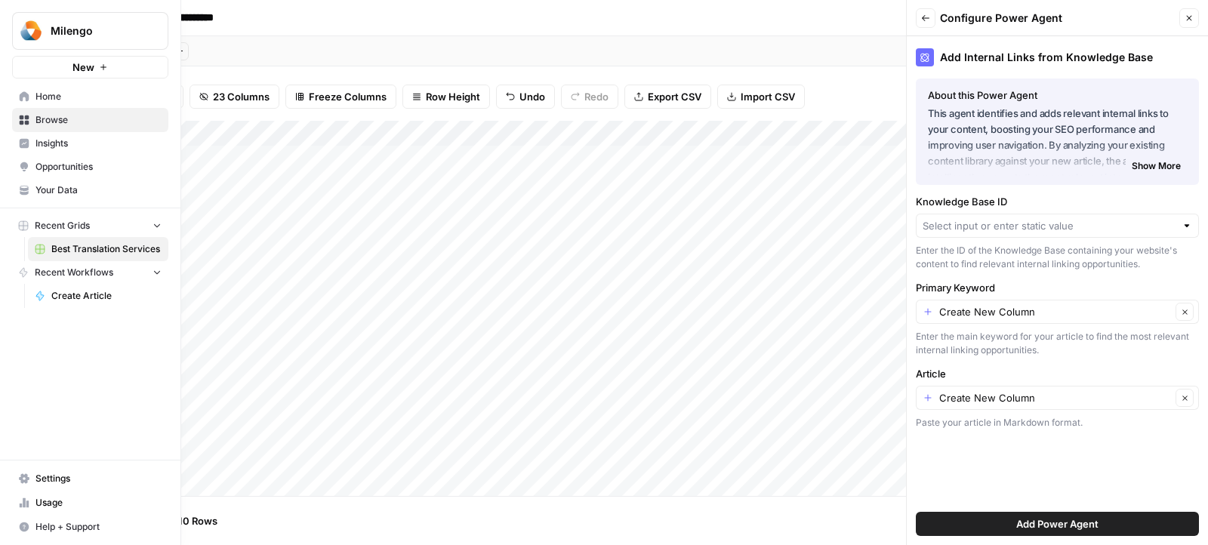
click at [55, 184] on span "Your Data" at bounding box center [98, 190] width 126 height 14
click at [71, 199] on link "Your Data" at bounding box center [90, 190] width 156 height 24
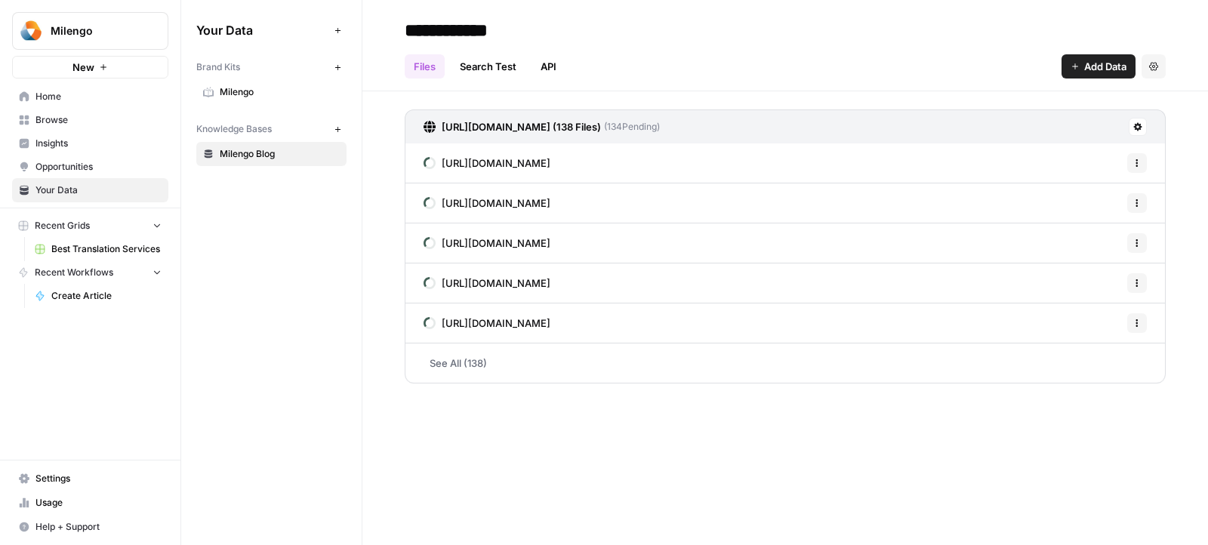
click at [291, 90] on span "Milengo" at bounding box center [280, 92] width 120 height 14
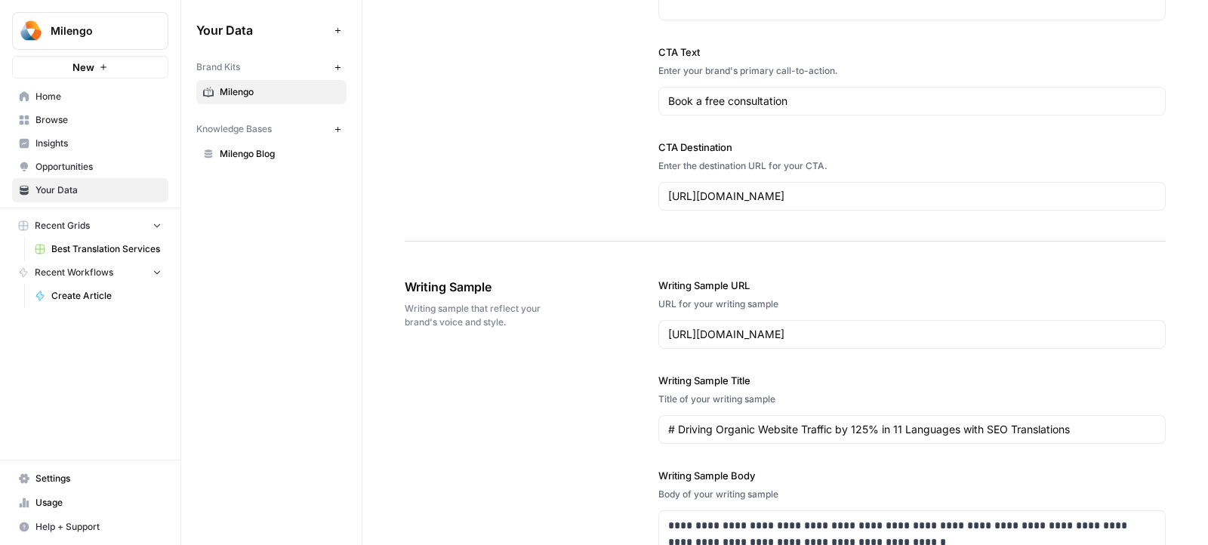
scroll to position [2065, 0]
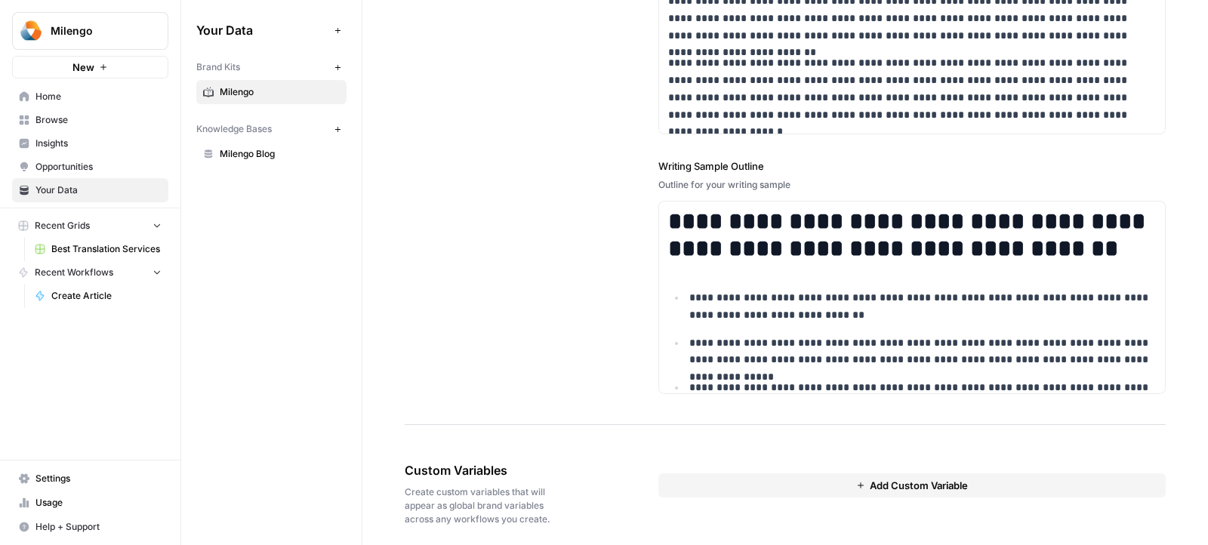
click at [260, 152] on span "Milengo Blog" at bounding box center [280, 154] width 120 height 14
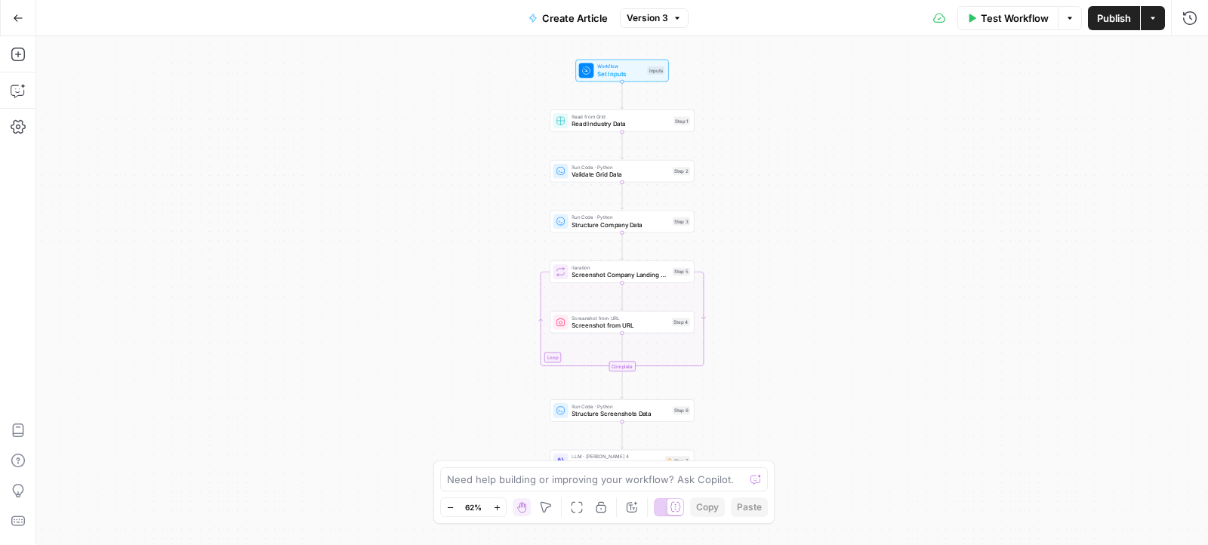
click at [1021, 23] on span "Test Workflow" at bounding box center [1015, 18] width 68 height 15
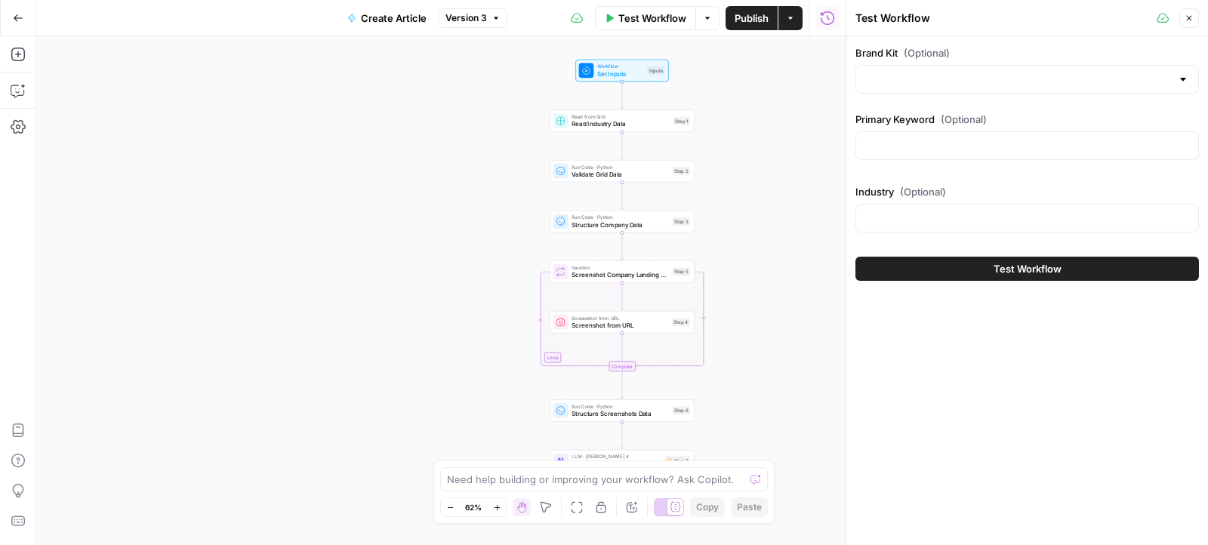
click at [946, 65] on div at bounding box center [1026, 79] width 343 height 29
click at [895, 124] on div "ID: 13118" at bounding box center [1027, 131] width 318 height 14
type input "Milengo"
click at [895, 123] on label "Primary Keyword (Optional)" at bounding box center [1026, 119] width 343 height 15
click at [895, 138] on input "Primary Keyword (Optional)" at bounding box center [1027, 145] width 324 height 15
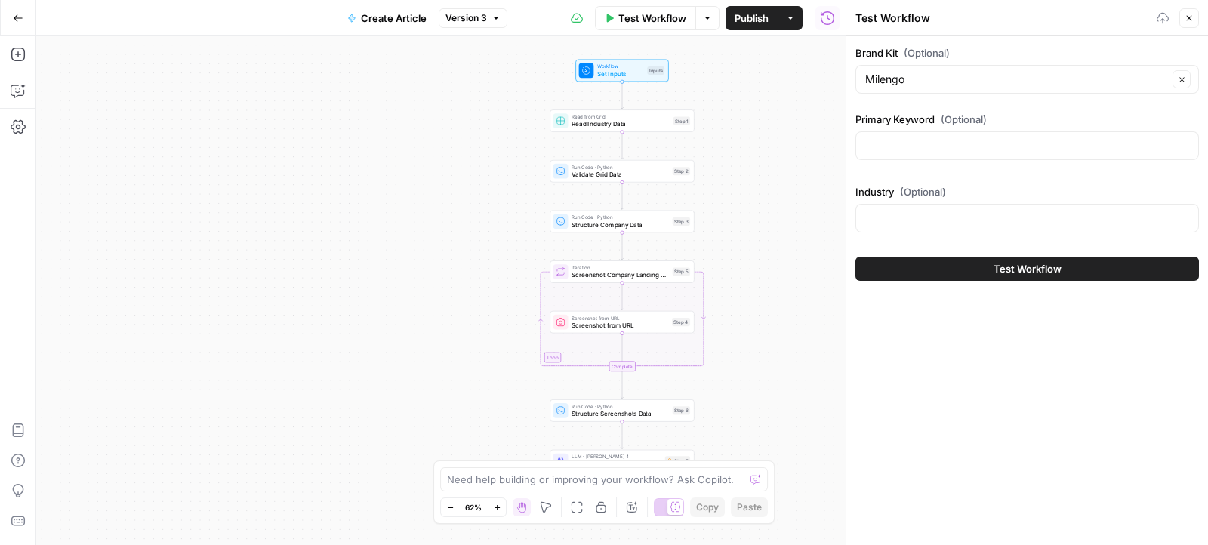
click at [895, 135] on div at bounding box center [1026, 145] width 343 height 29
paste input "fintech translation services"
type input "fintech translation services"
click at [884, 220] on input "Industry (Optional)" at bounding box center [1027, 218] width 324 height 15
paste input "fintech translation services"
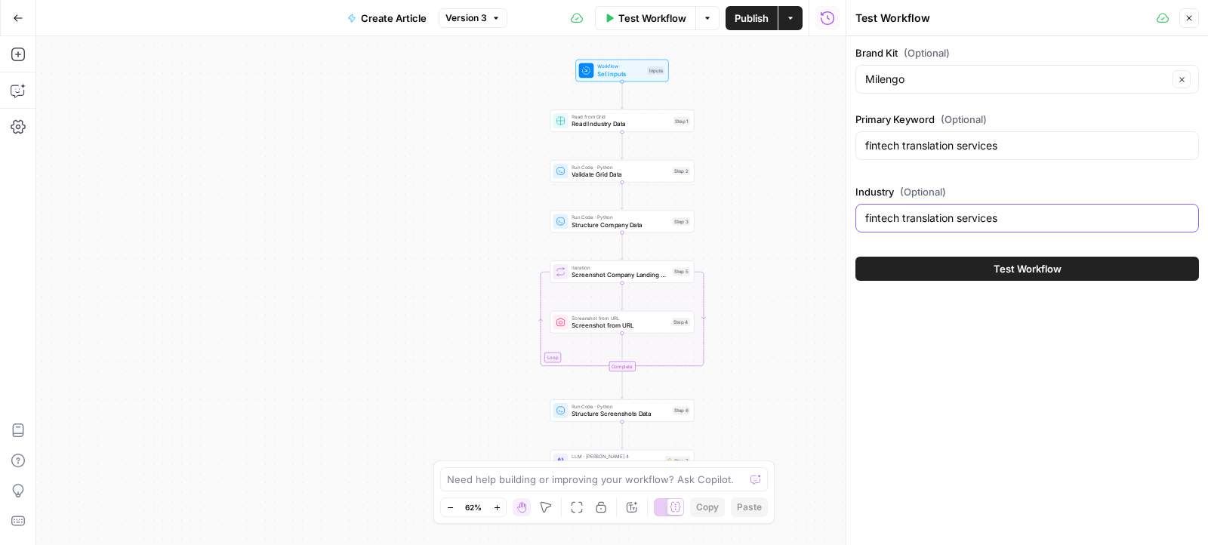
click at [907, 213] on input "fintech translation services" at bounding box center [1027, 218] width 324 height 15
drag, startPoint x: 898, startPoint y: 214, endPoint x: 1088, endPoint y: 214, distance: 190.2
click at [1088, 214] on input "fintech translation services" at bounding box center [1027, 218] width 324 height 15
type input "fintech"
click at [995, 263] on span "Test Workflow" at bounding box center [1027, 268] width 68 height 15
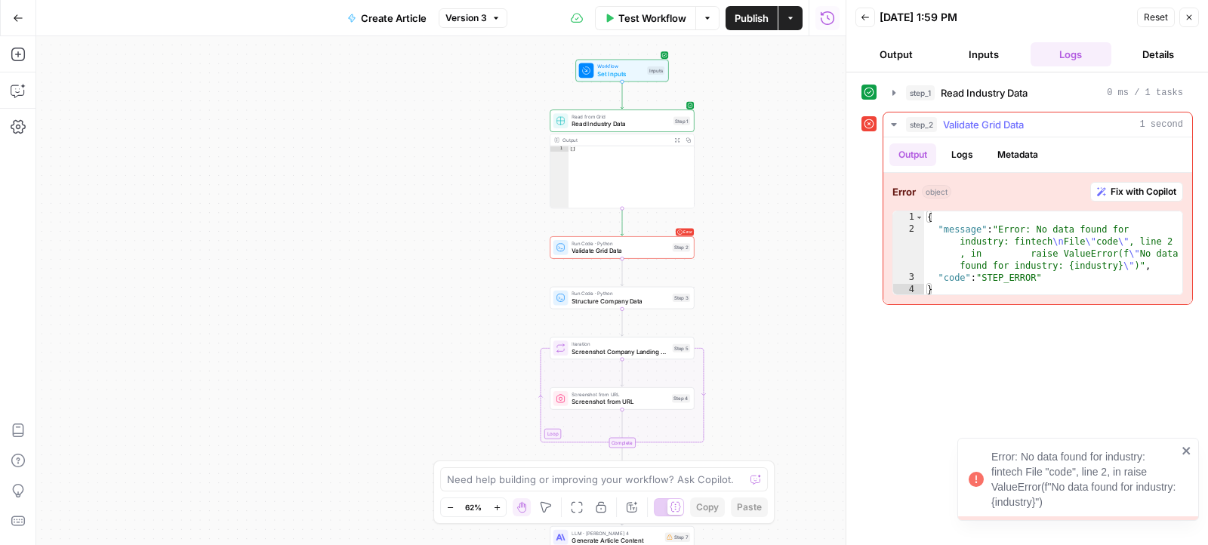
click at [1124, 191] on span "Fix with Copilot" at bounding box center [1143, 192] width 66 height 14
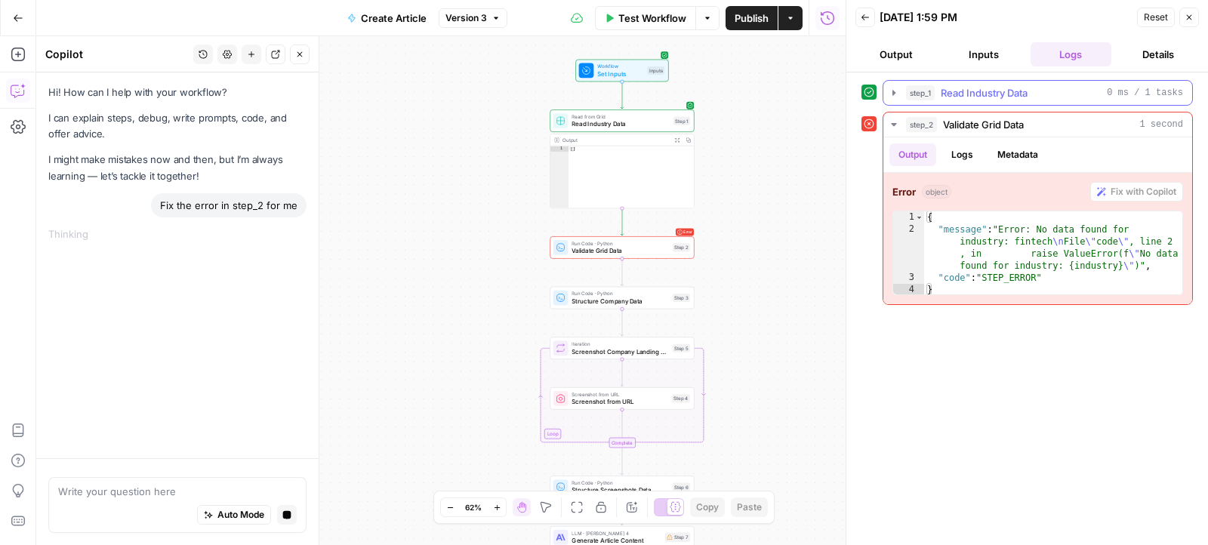
click at [891, 93] on icon "button" at bounding box center [894, 93] width 12 height 12
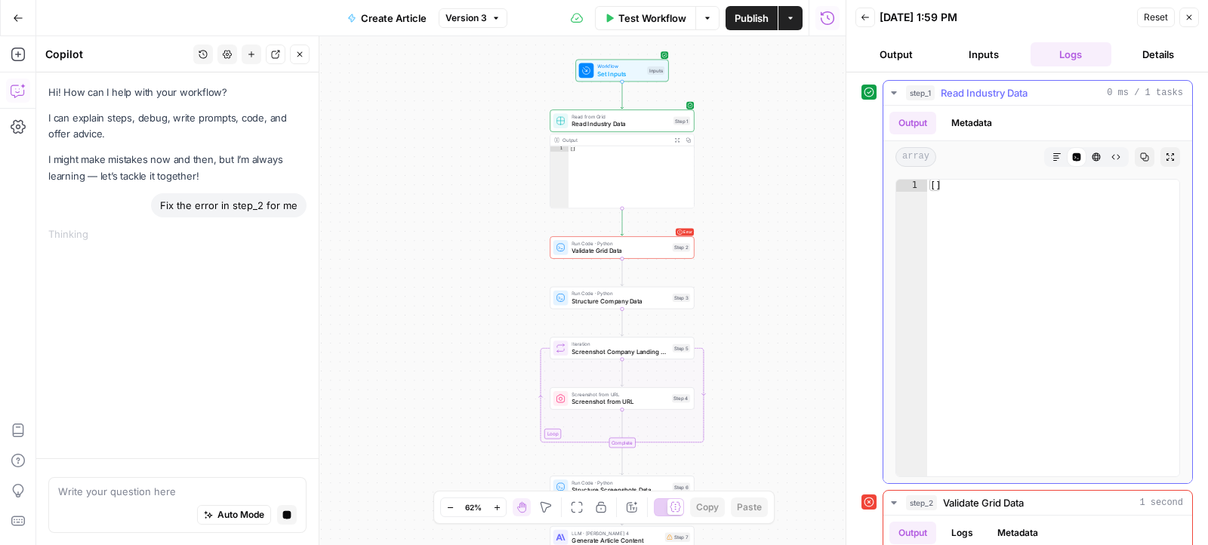
click at [891, 92] on icon "button" at bounding box center [894, 93] width 12 height 12
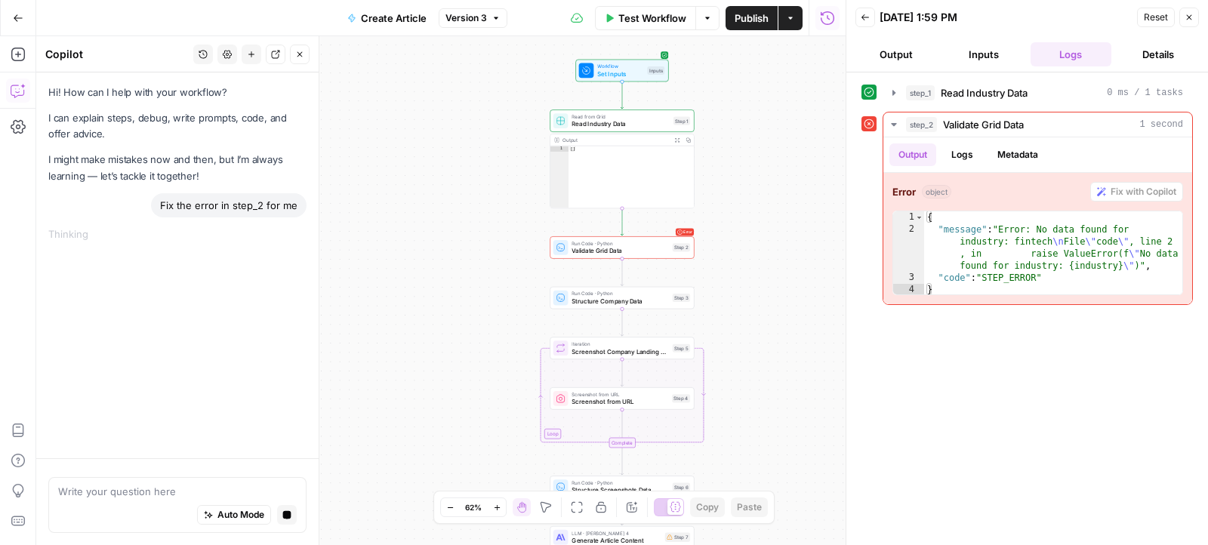
click at [591, 115] on span "Read from Grid" at bounding box center [620, 117] width 98 height 8
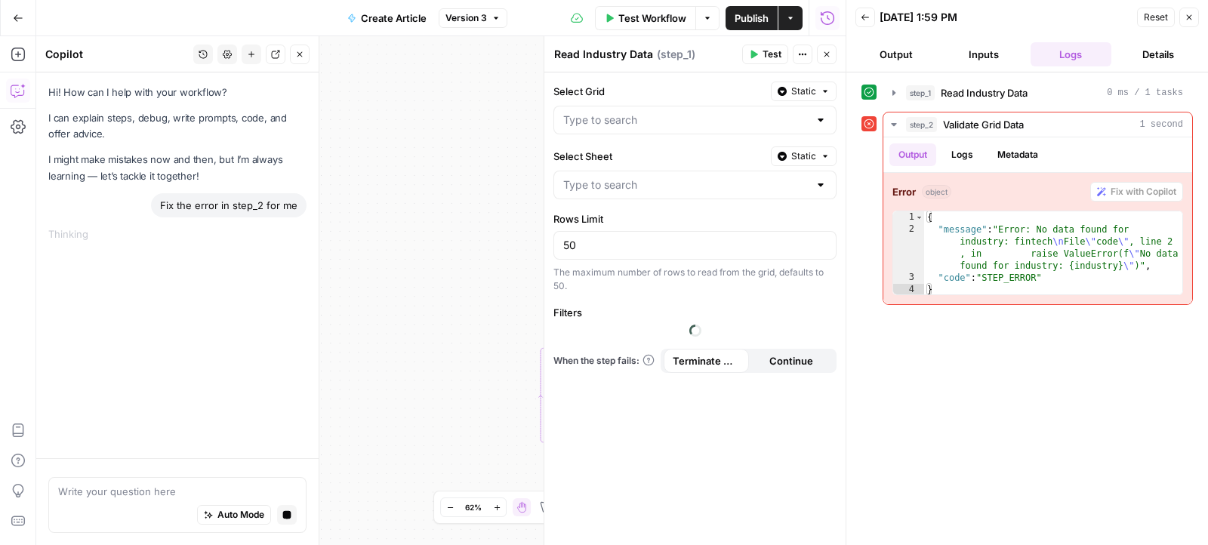
type input "Best Translation Services"
type input "Blank"
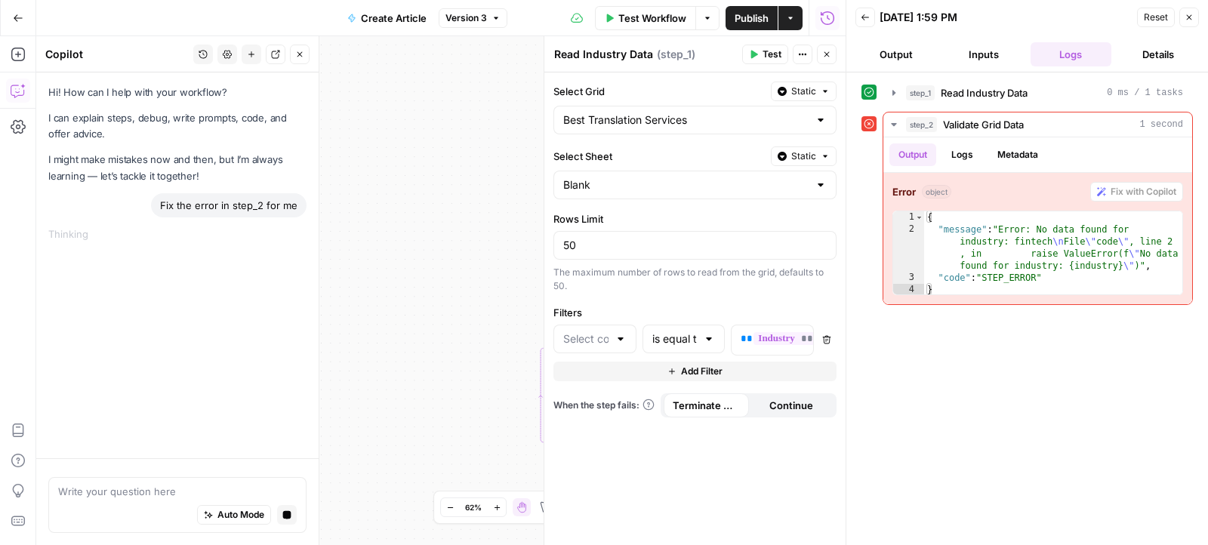
type input "Industry"
click at [828, 48] on button "Close" at bounding box center [827, 55] width 20 height 20
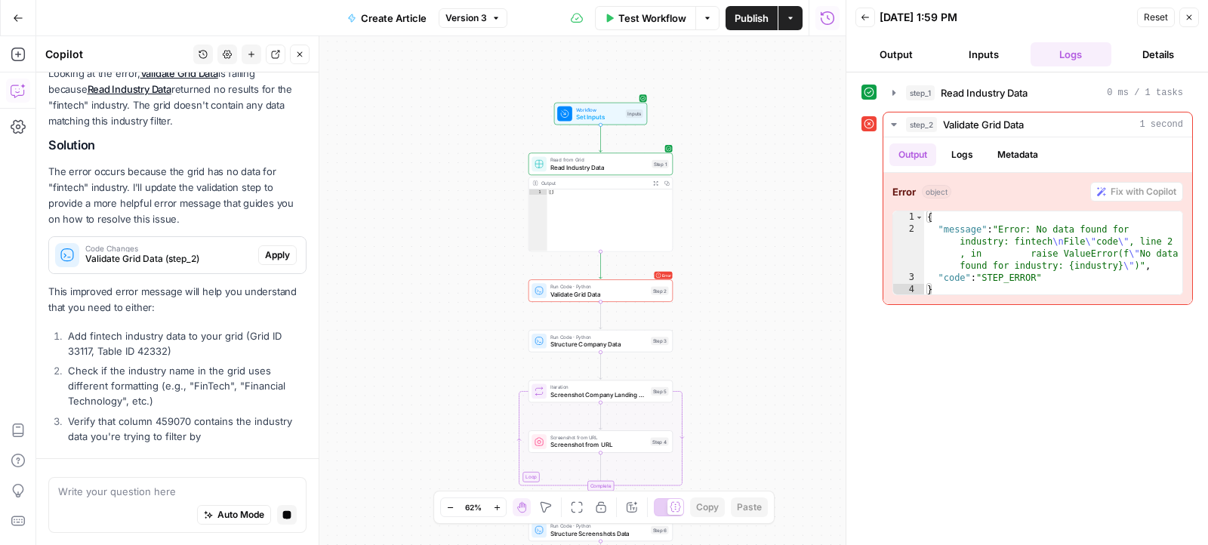
scroll to position [161, 0]
click at [273, 253] on span "Apply" at bounding box center [277, 255] width 25 height 14
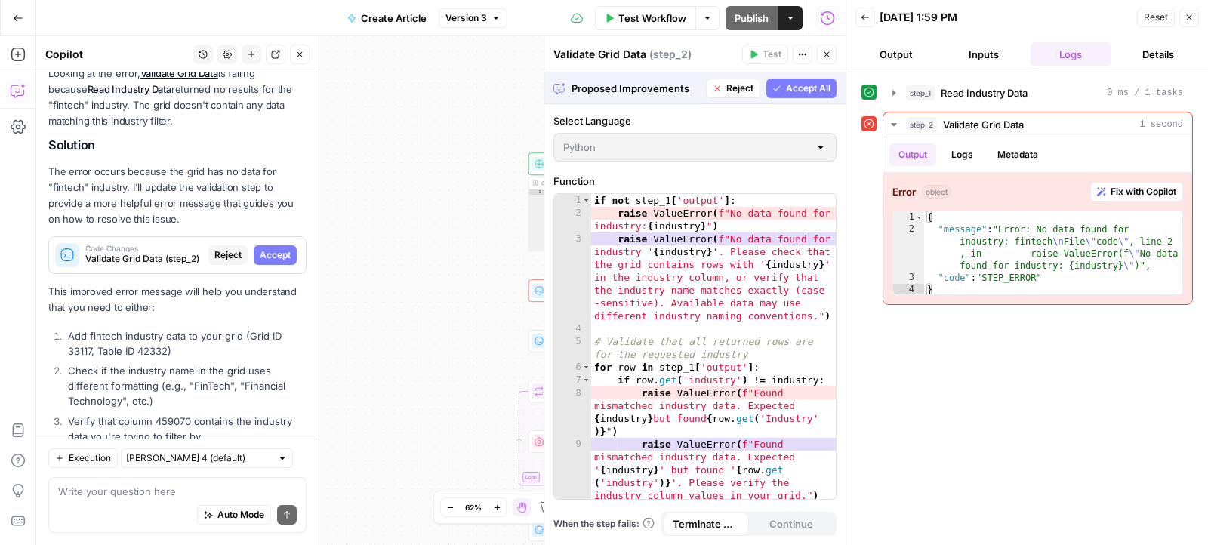
scroll to position [205, 0]
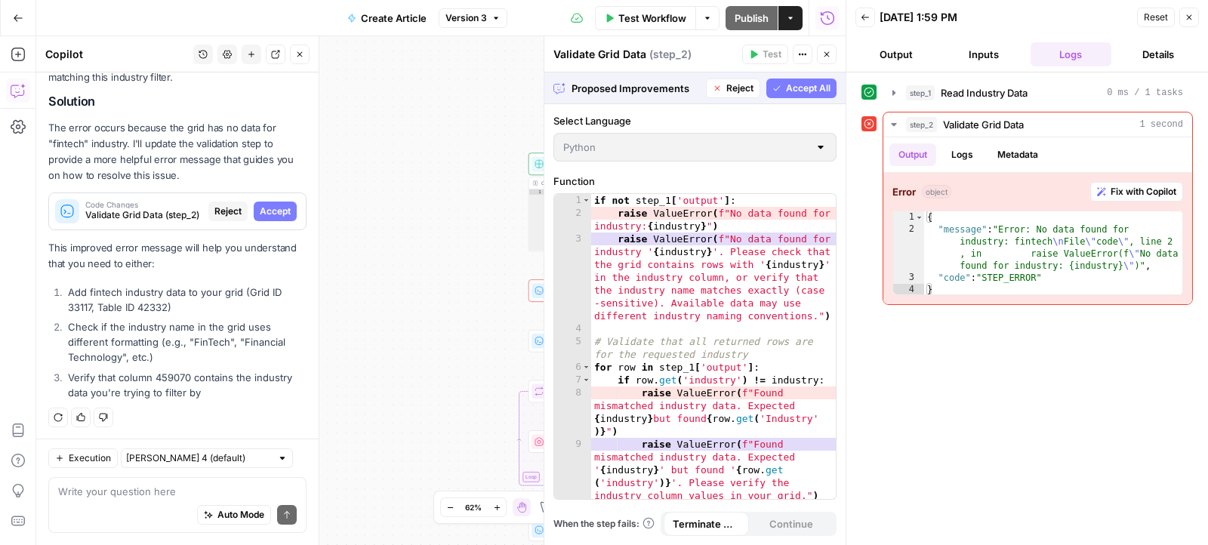
click at [273, 253] on p "This improved error message will help you understand that you need to either:" at bounding box center [177, 256] width 258 height 32
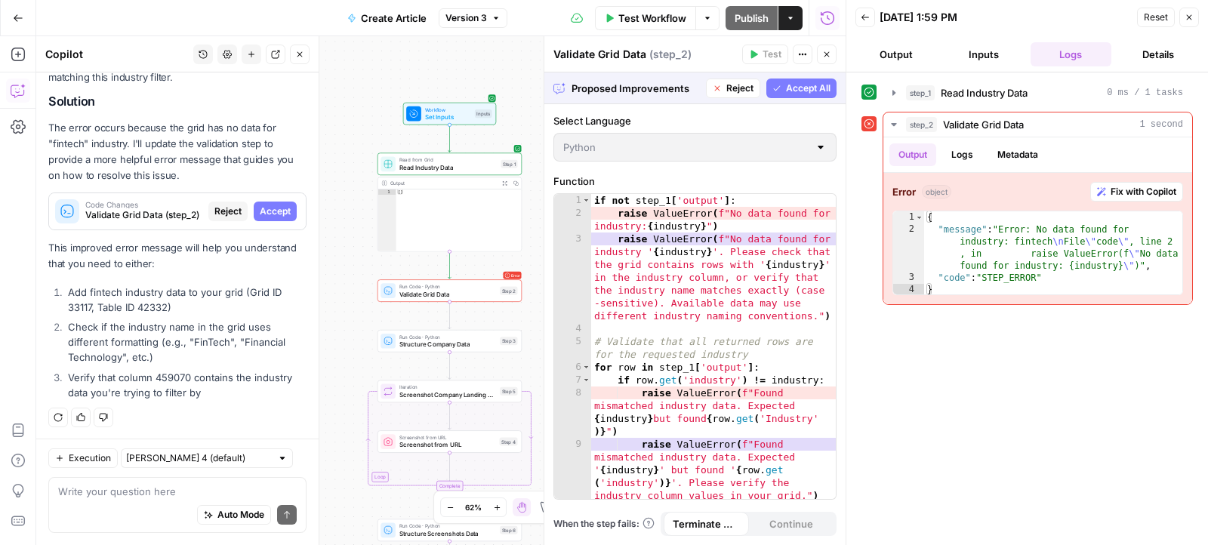
click at [804, 88] on span "Accept All" at bounding box center [808, 89] width 45 height 14
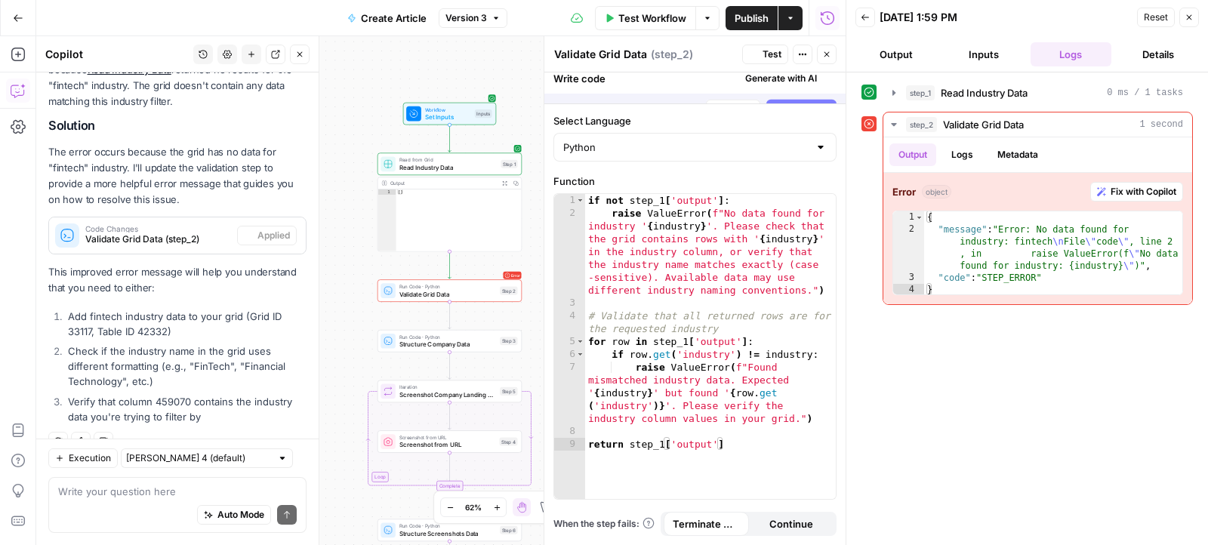
scroll to position [228, 0]
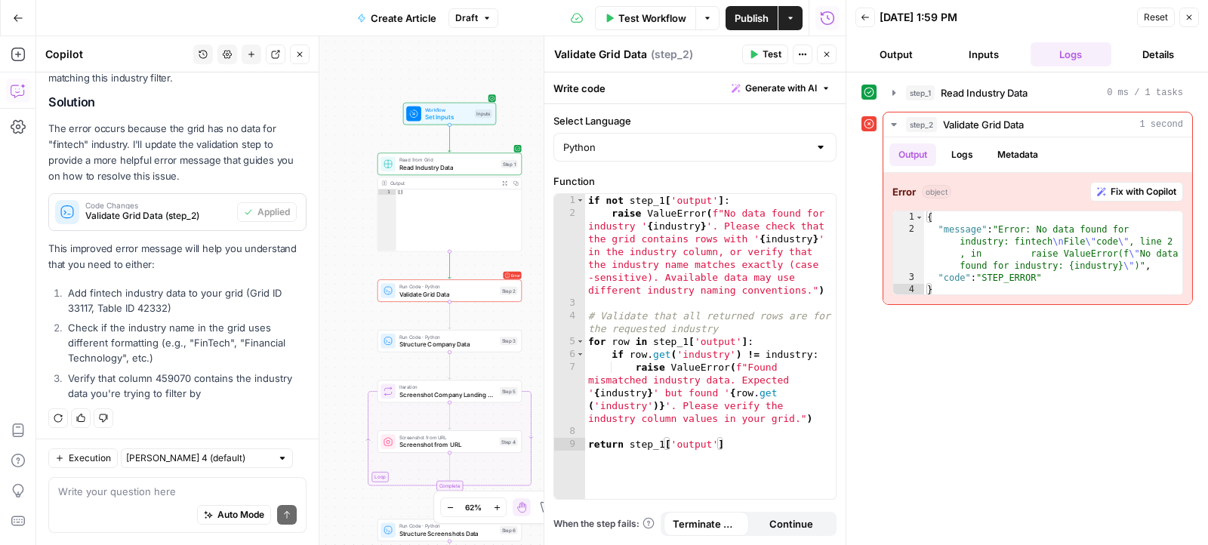
click at [760, 58] on button "Test" at bounding box center [765, 55] width 46 height 20
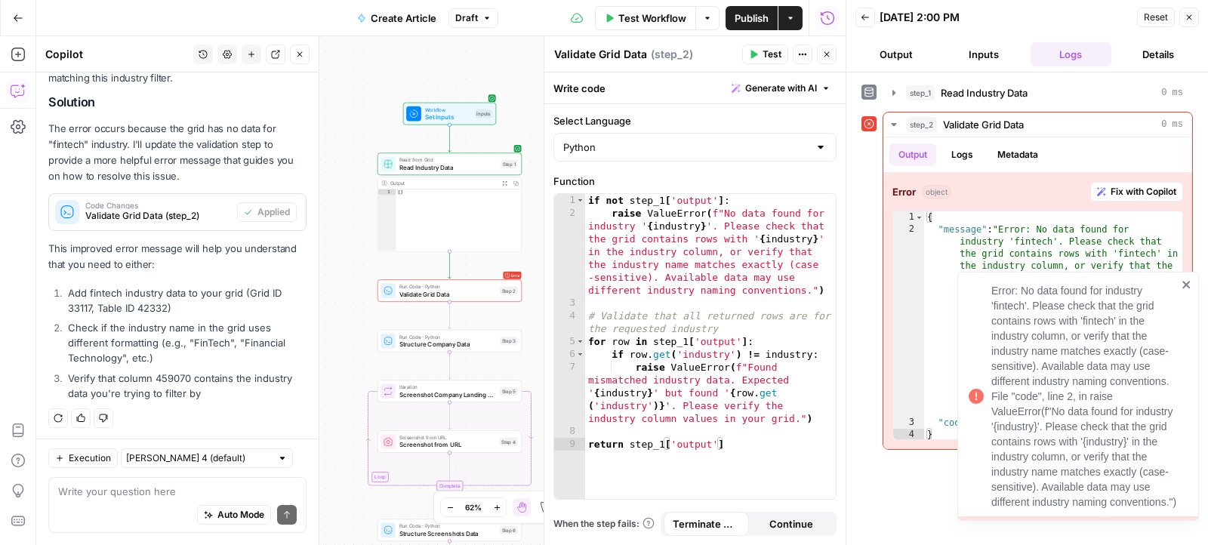
click at [1190, 285] on icon "close" at bounding box center [1186, 285] width 11 height 12
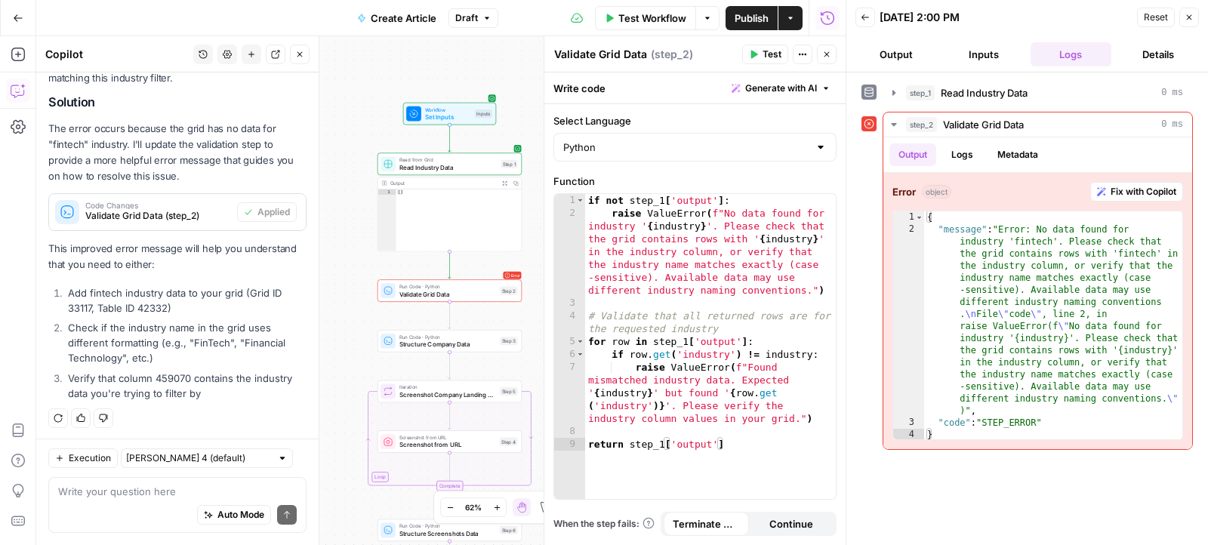
click at [390, 164] on icon at bounding box center [388, 164] width 8 height 8
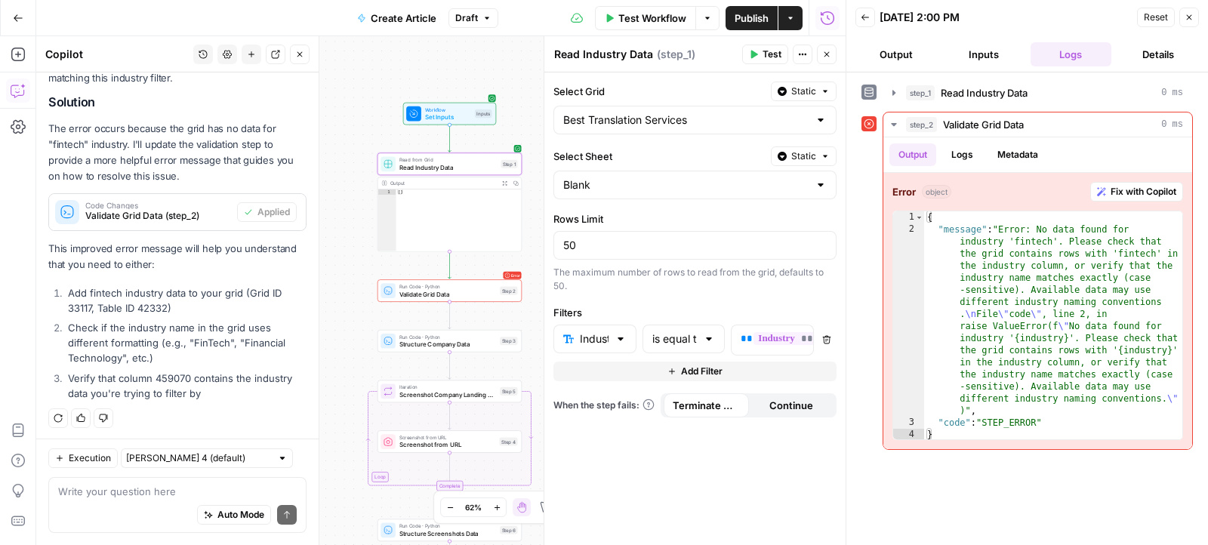
click at [1191, 18] on icon "button" at bounding box center [1188, 17] width 9 height 9
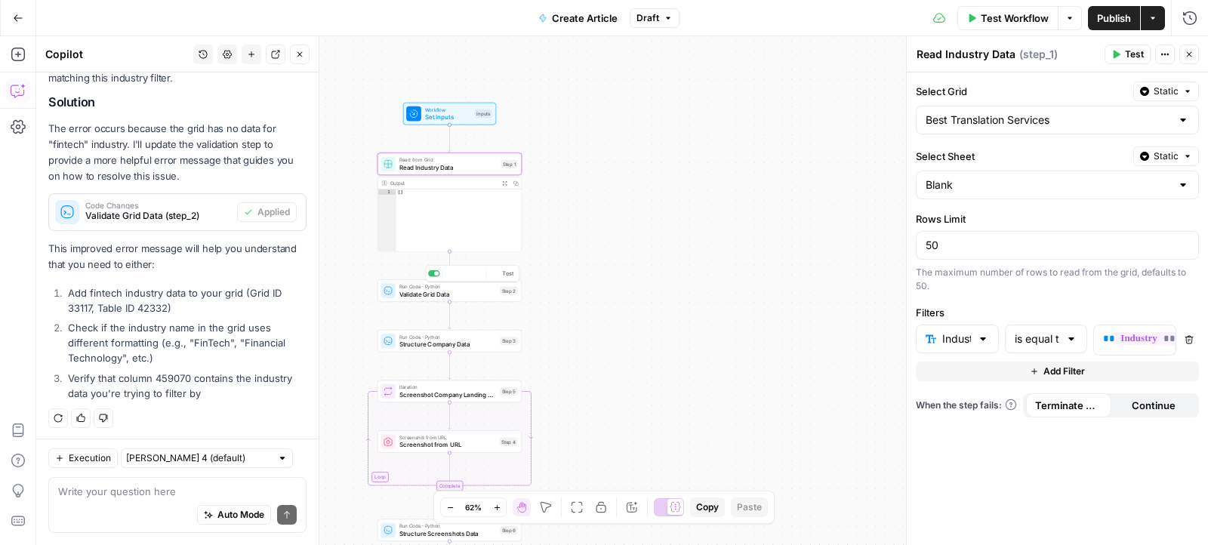
click at [470, 299] on div "Run Code · Python Validate Grid Data Step 2 Copy step Delete step Add Note Test" at bounding box center [449, 290] width 144 height 23
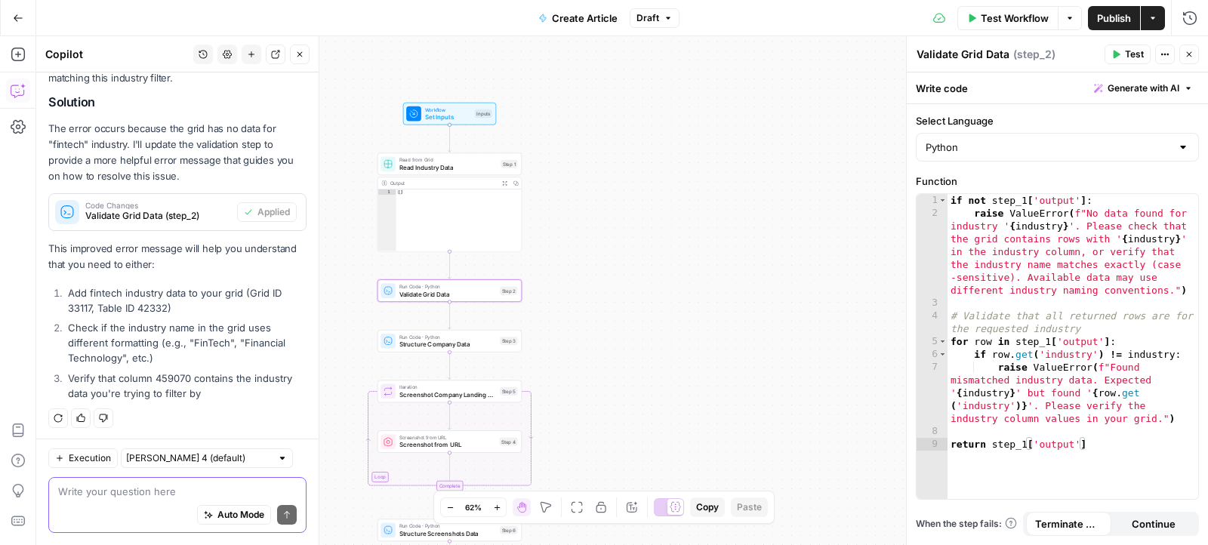
click at [170, 491] on textarea at bounding box center [177, 491] width 239 height 15
type textarea "doesnt work"
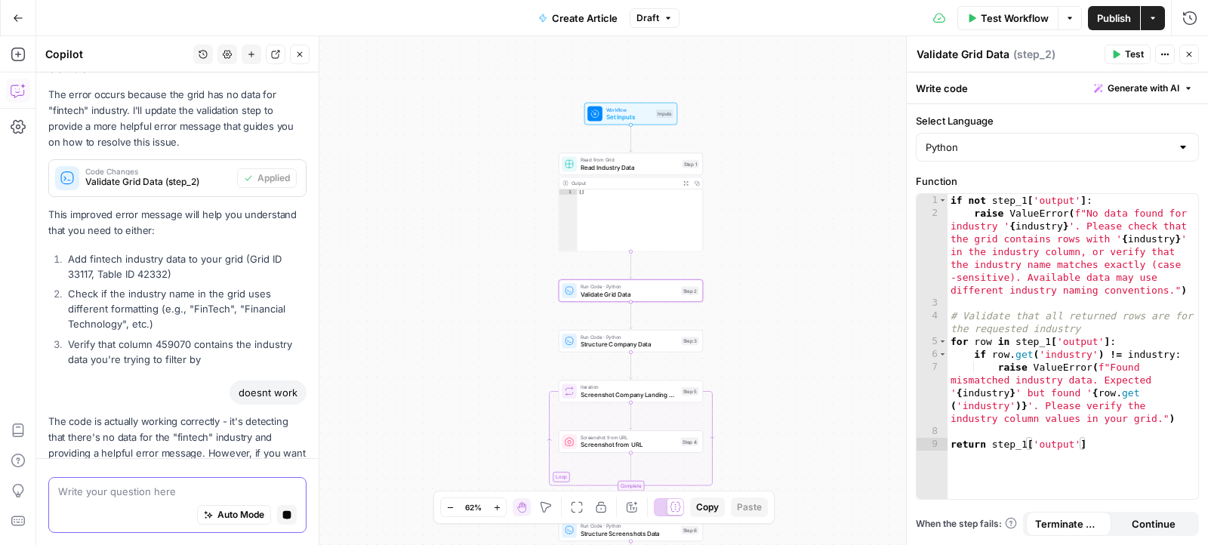
scroll to position [412, 0]
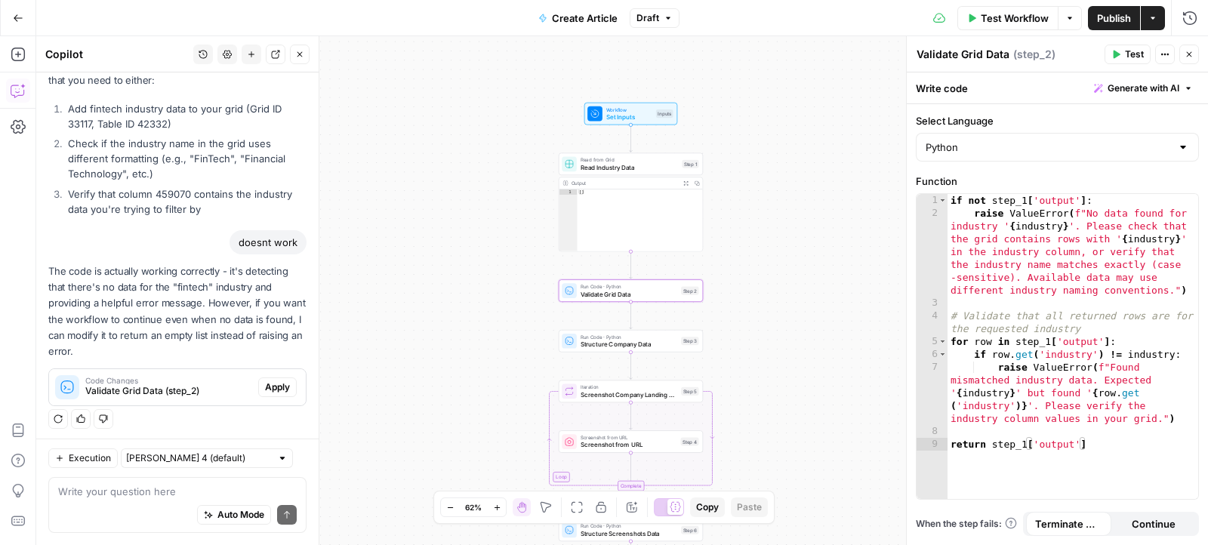
click at [268, 387] on span "Apply" at bounding box center [277, 387] width 25 height 14
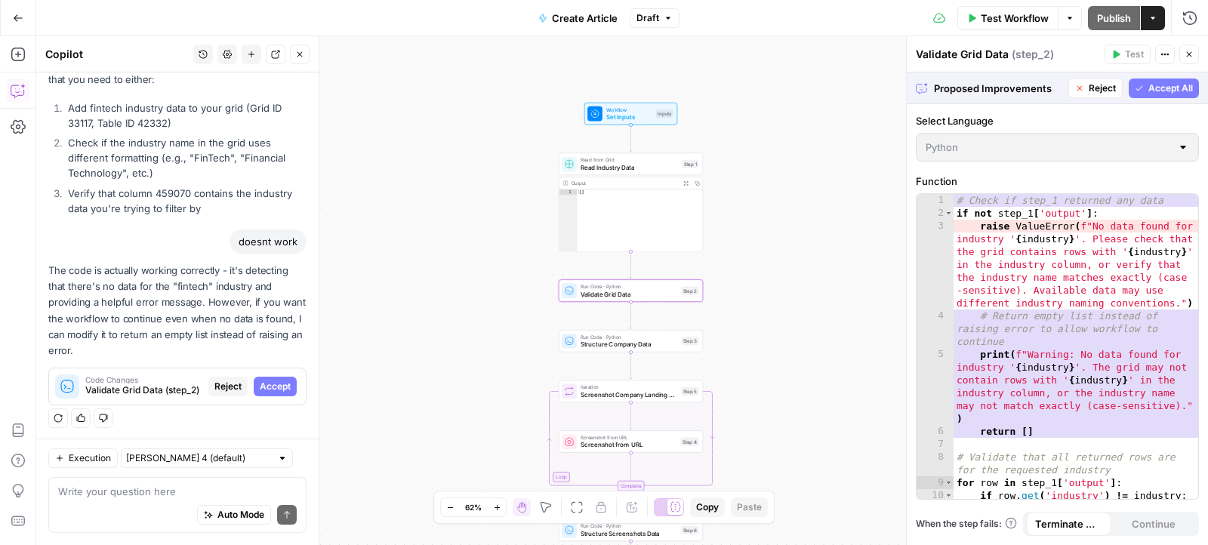
click at [268, 387] on span "Accept" at bounding box center [275, 387] width 31 height 14
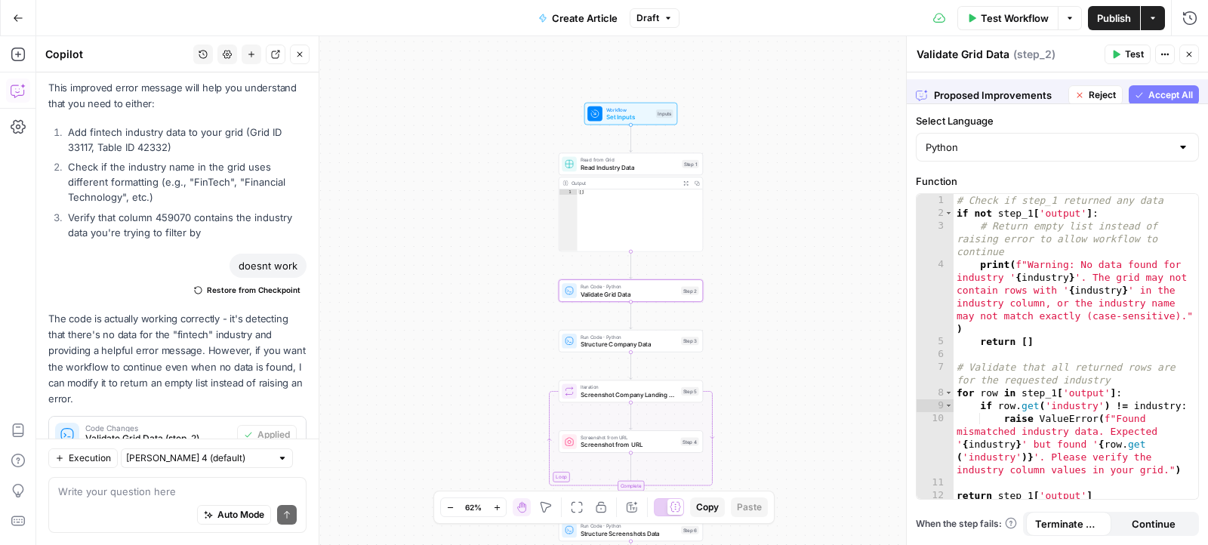
scroll to position [436, 0]
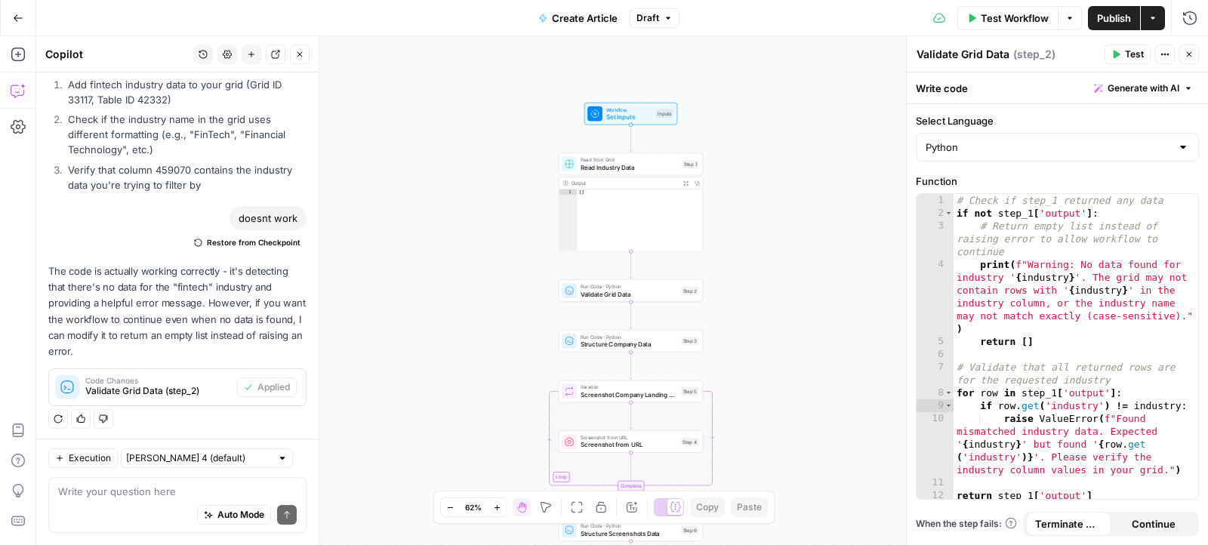
click at [1129, 60] on span "Test" at bounding box center [1134, 55] width 19 height 14
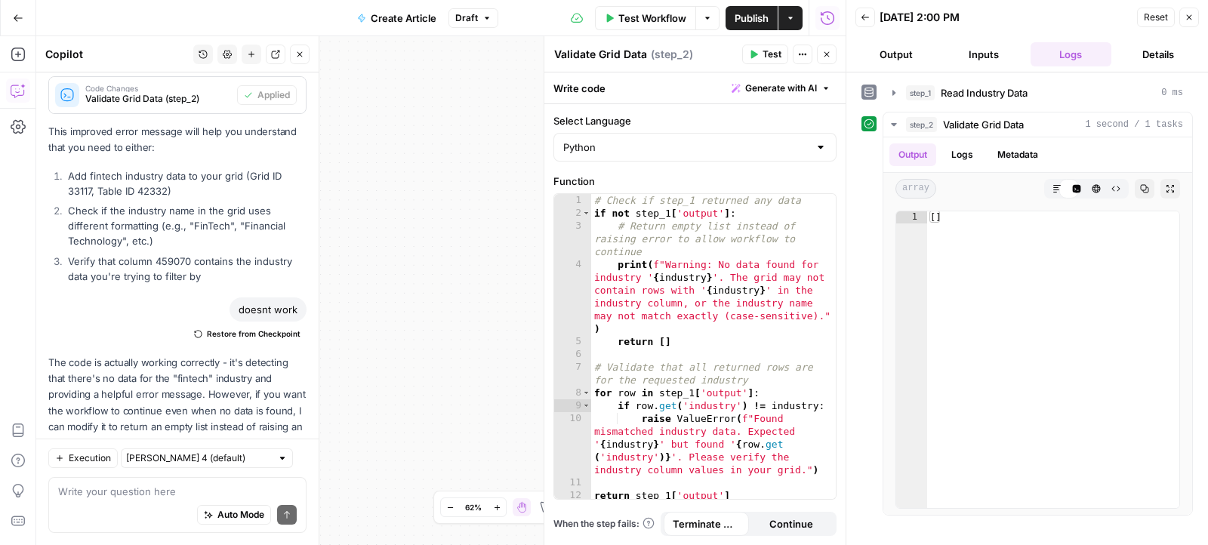
scroll to position [436, 0]
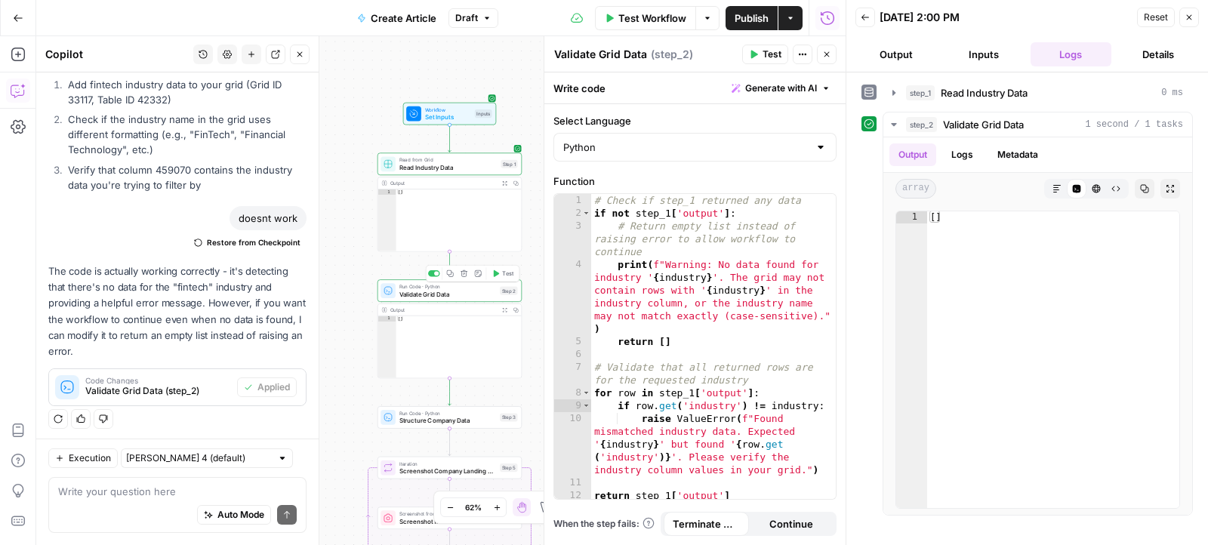
click at [411, 291] on span "Validate Grid Data" at bounding box center [447, 293] width 97 height 9
click at [194, 490] on textarea at bounding box center [177, 491] width 239 height 15
type textarea "n"
type textarea "make sure it reads my grids columns and data"
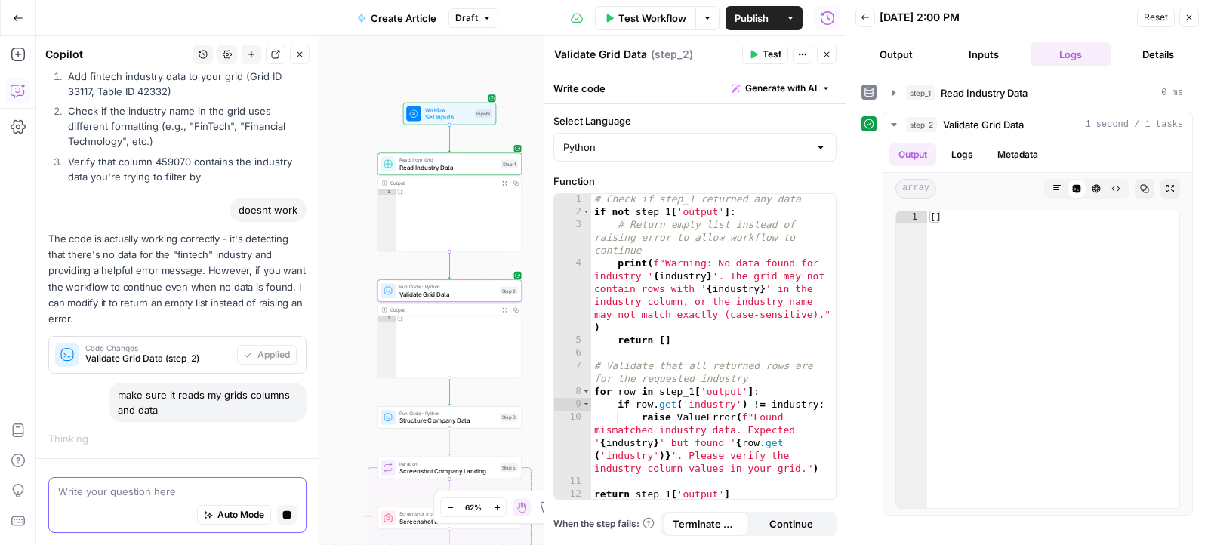
scroll to position [417, 0]
click at [153, 495] on textarea at bounding box center [177, 491] width 239 height 15
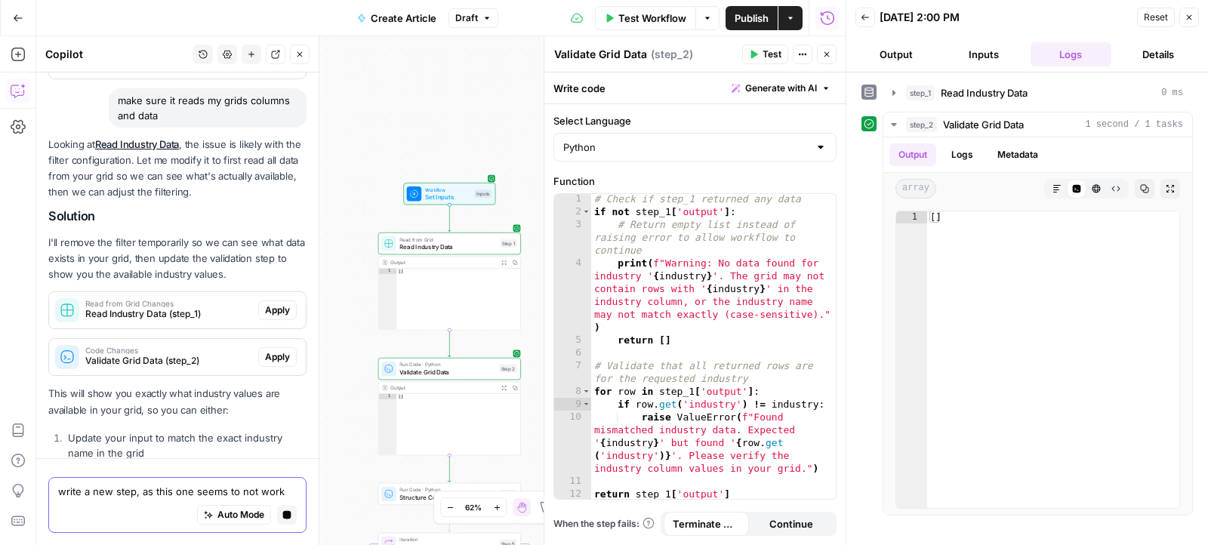
scroll to position [770, 0]
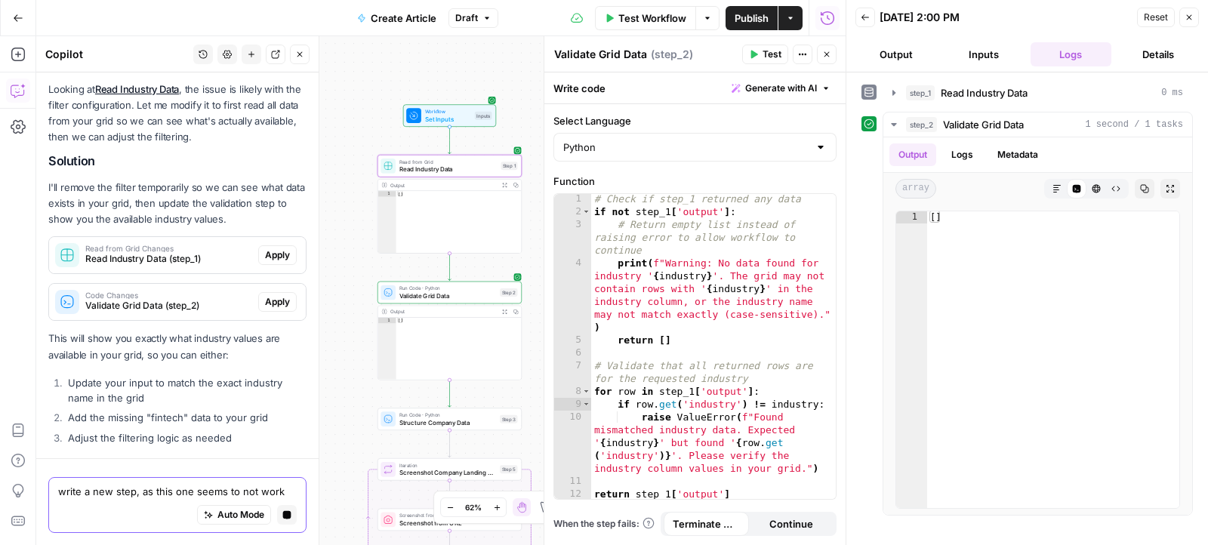
type textarea "write a new step, as this one seems to not work"
click at [278, 245] on button "Apply" at bounding box center [277, 255] width 39 height 20
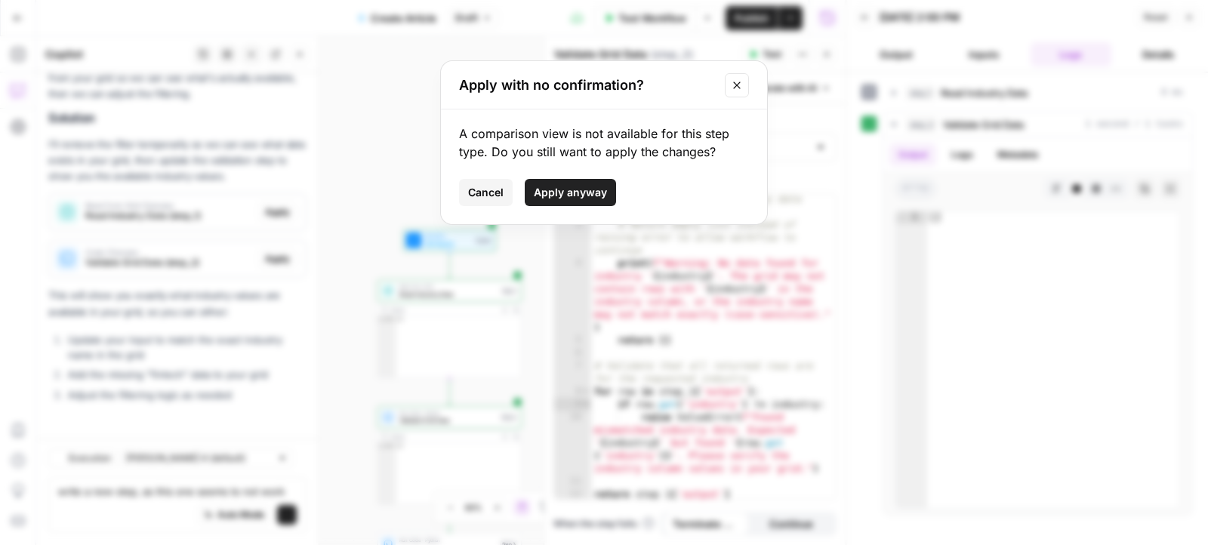
click at [549, 183] on button "Apply anyway" at bounding box center [570, 192] width 91 height 27
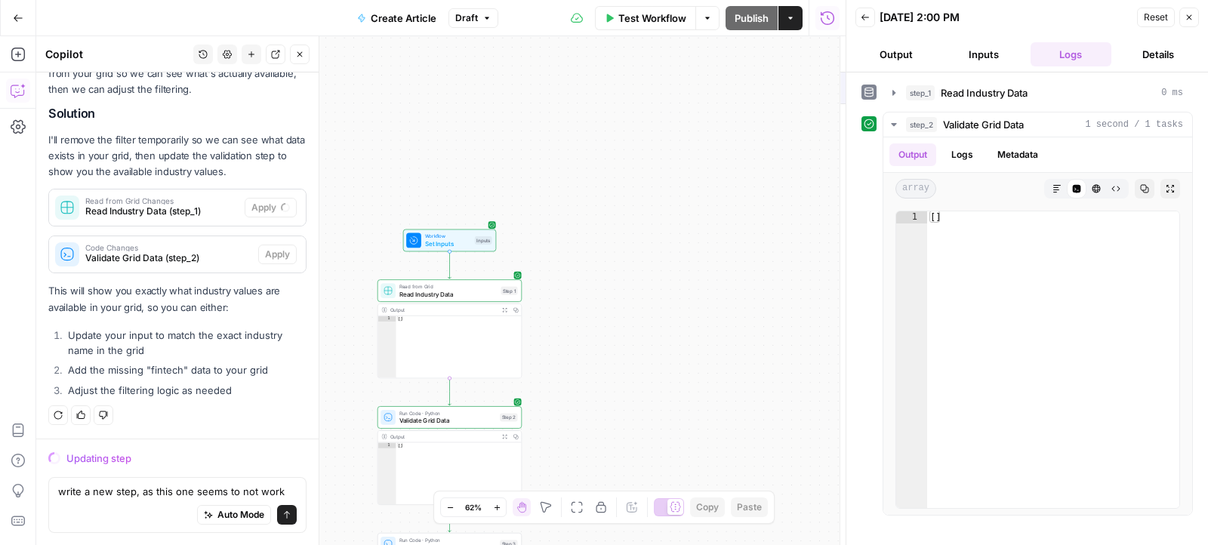
scroll to position [814, 0]
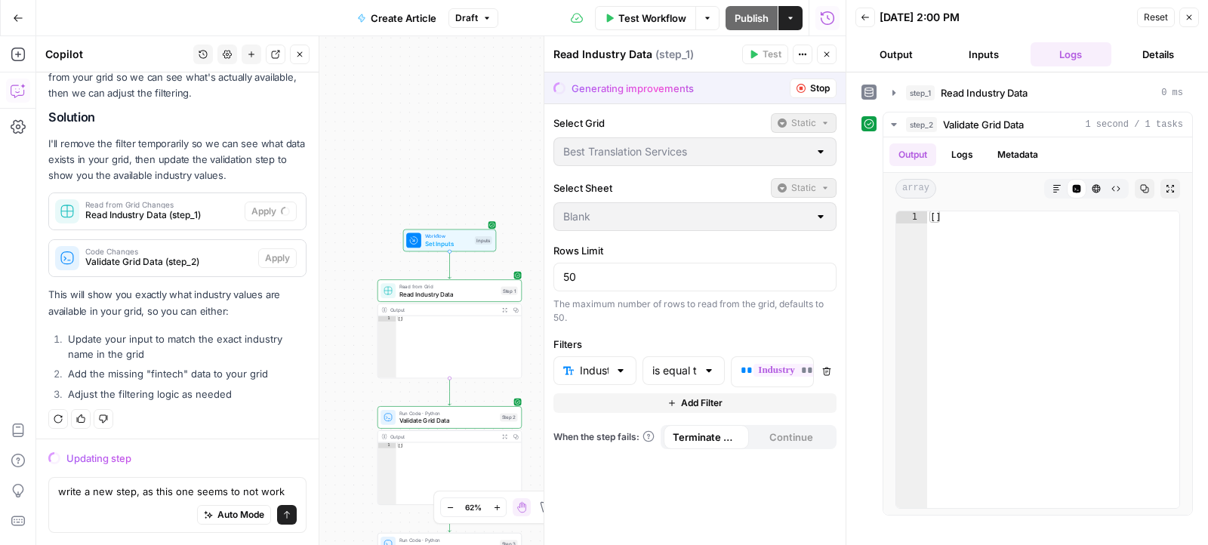
click at [483, 289] on span "Read Industry Data" at bounding box center [448, 293] width 98 height 9
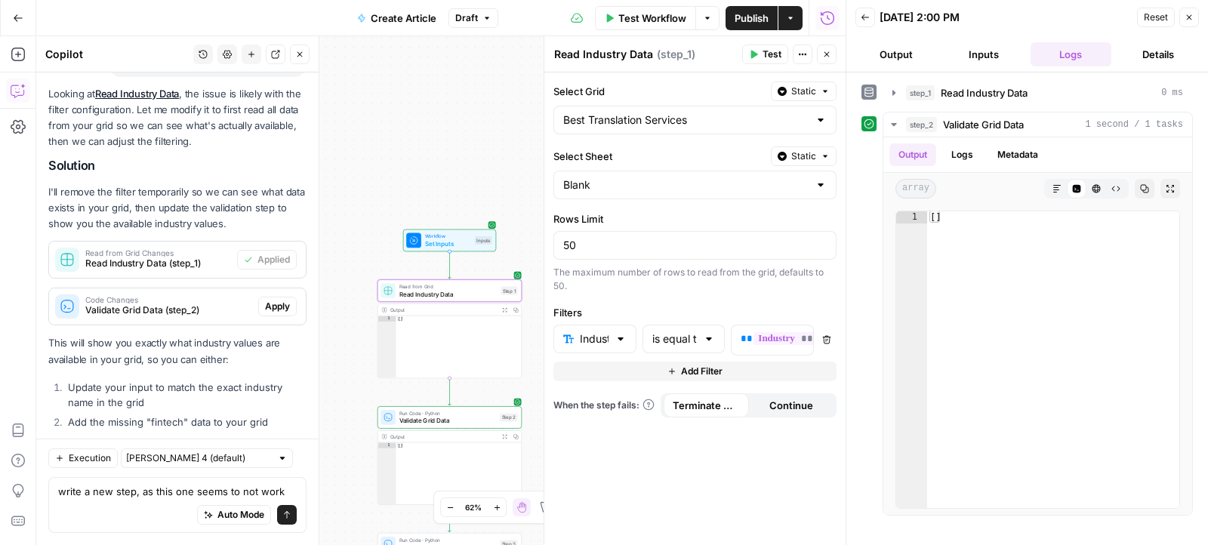
scroll to position [861, 0]
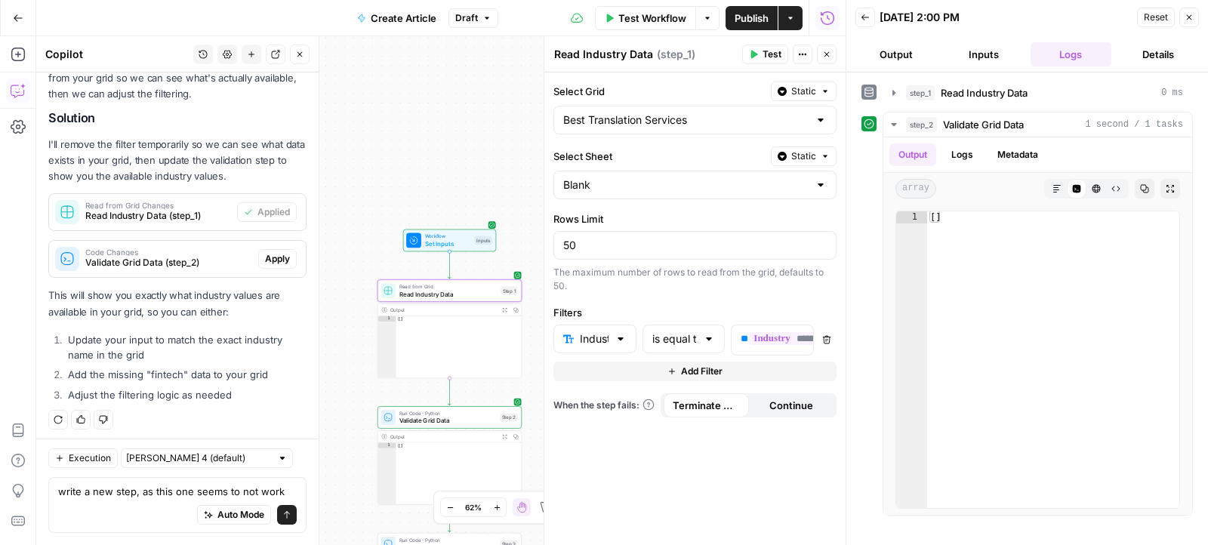
click at [777, 54] on span "Test" at bounding box center [771, 55] width 19 height 14
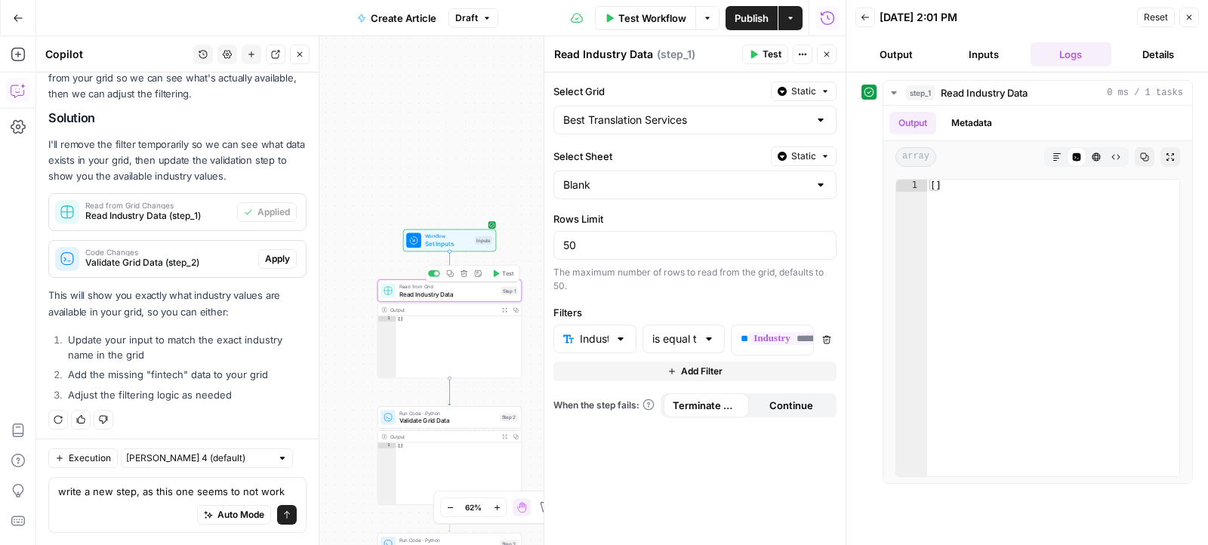
click at [451, 296] on span "Read Industry Data" at bounding box center [448, 293] width 98 height 9
click at [616, 183] on input "Blank" at bounding box center [685, 184] width 245 height 15
click at [583, 217] on span "Blank" at bounding box center [685, 219] width 238 height 15
type input "Blank"
click at [618, 336] on div at bounding box center [620, 338] width 12 height 15
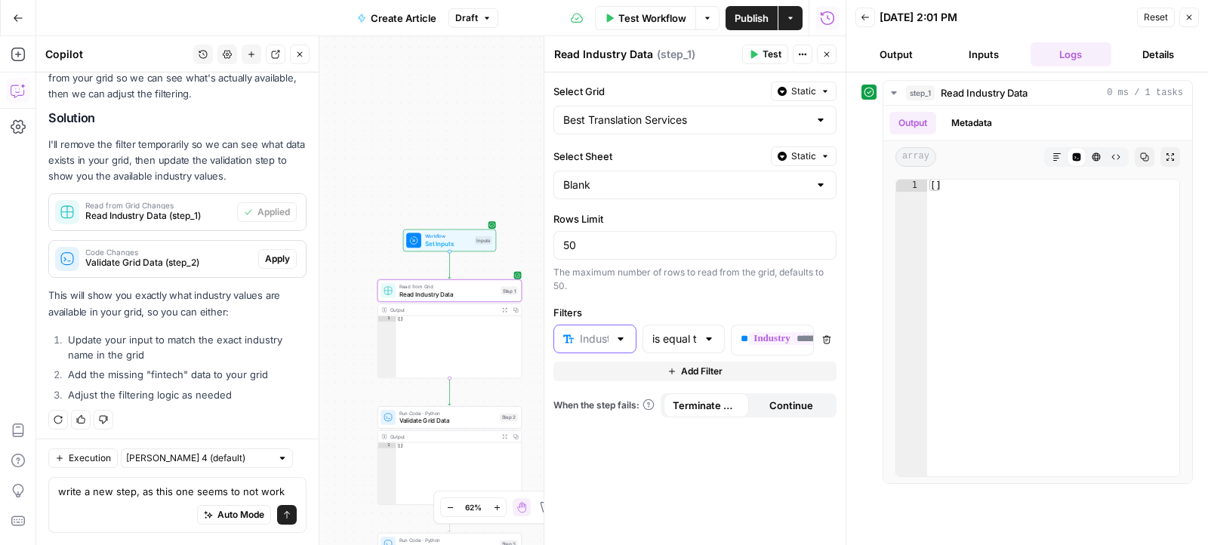
scroll to position [0, 0]
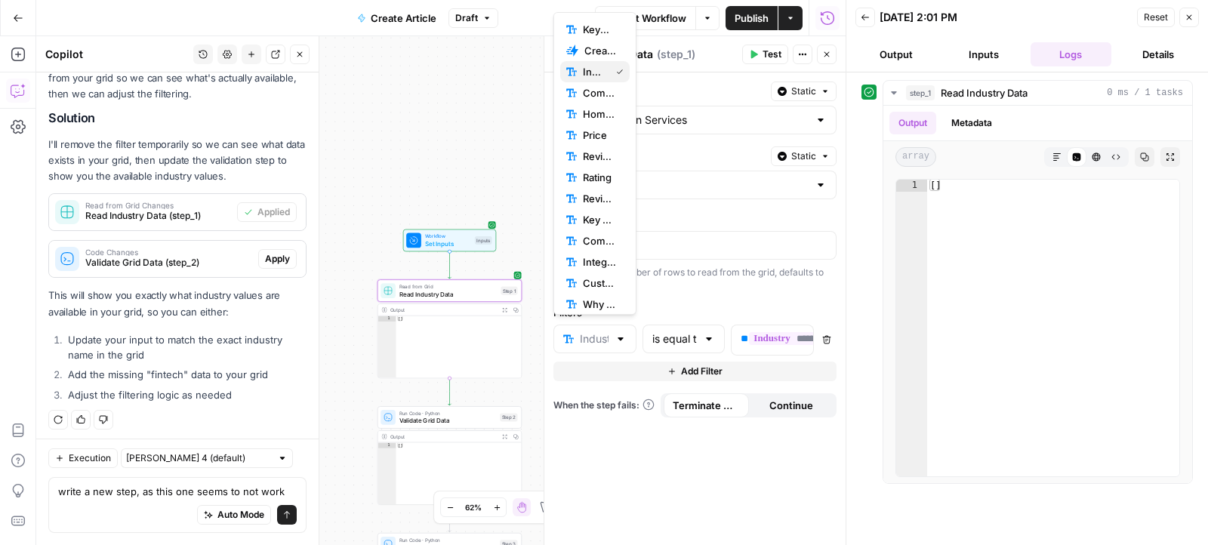
click at [600, 74] on span "Industry" at bounding box center [593, 71] width 21 height 15
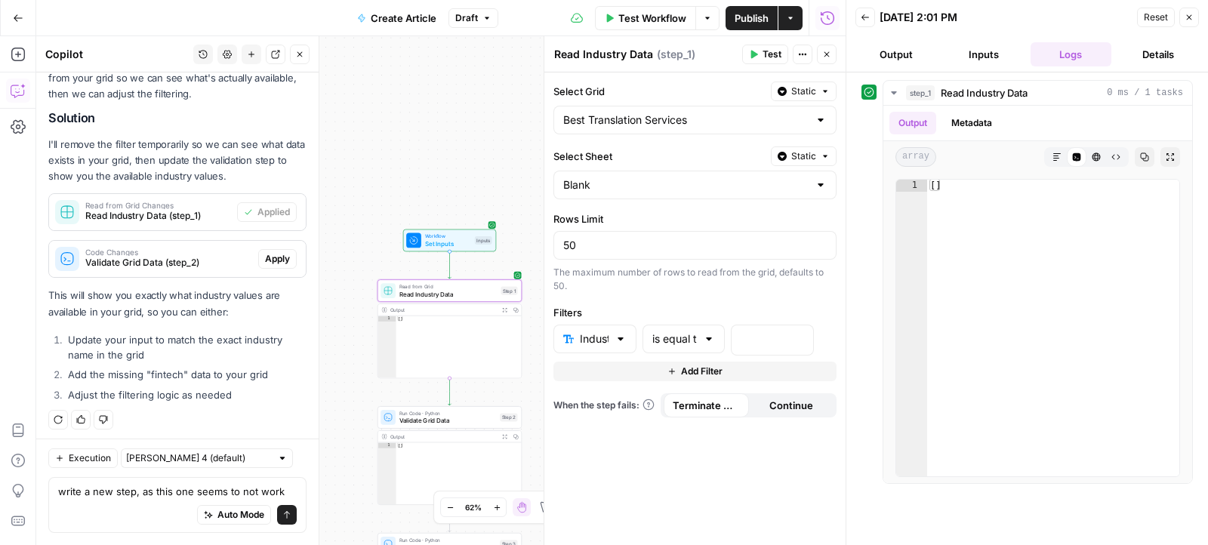
scroll to position [886, 0]
click at [773, 337] on p at bounding box center [760, 338] width 39 height 15
click at [801, 335] on icon "button" at bounding box center [800, 339] width 8 height 8
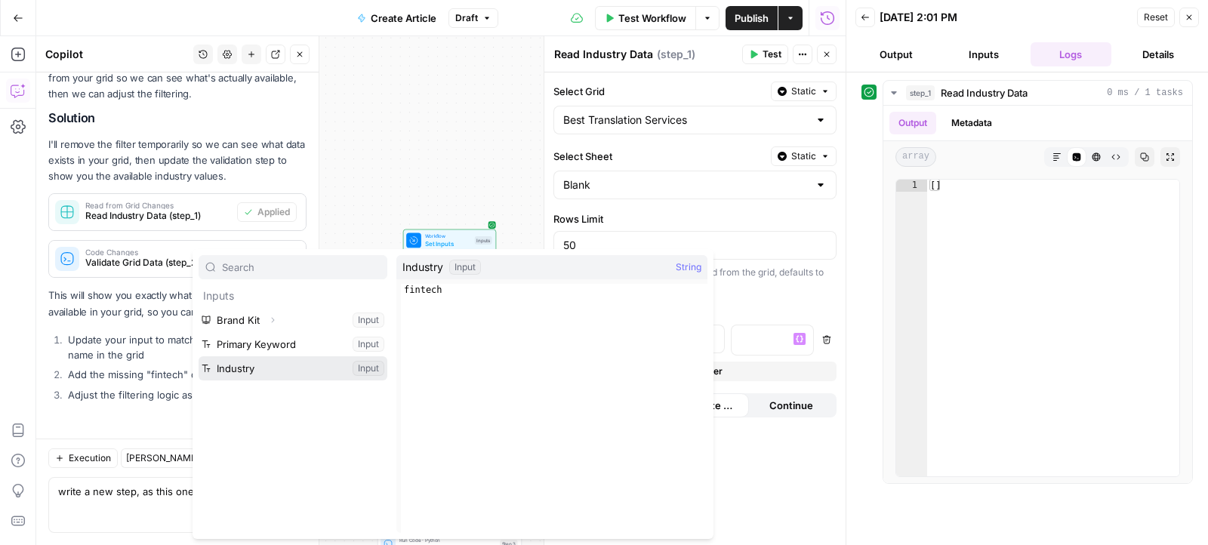
click at [300, 371] on button "Select variable Industry" at bounding box center [293, 368] width 189 height 24
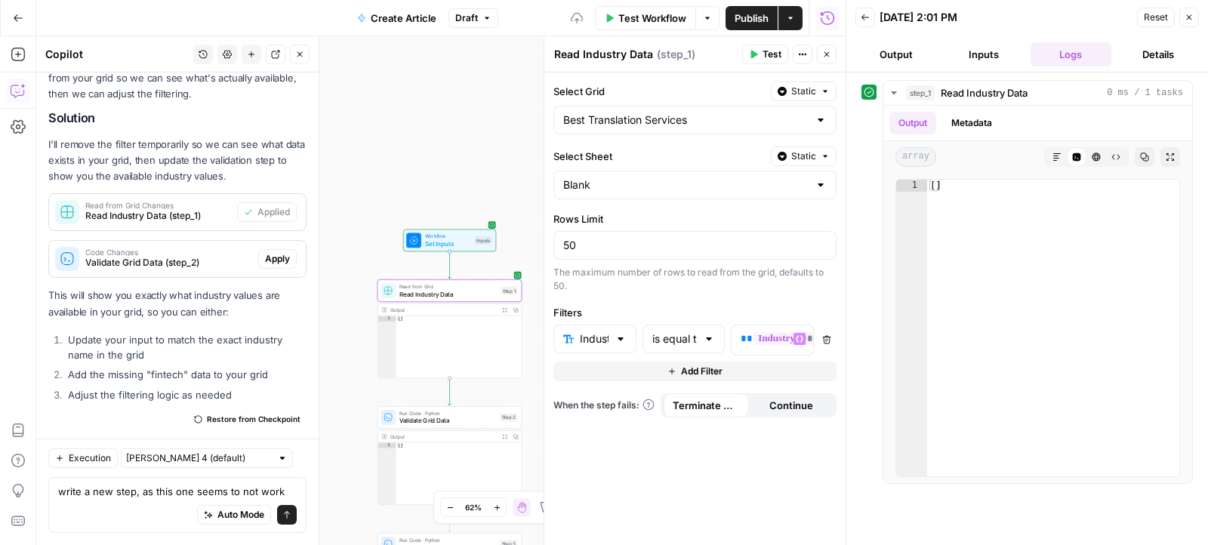
click at [761, 60] on button "Test" at bounding box center [765, 55] width 46 height 20
click at [197, 491] on textarea "write a new step, as this one seems to not work" at bounding box center [177, 491] width 239 height 15
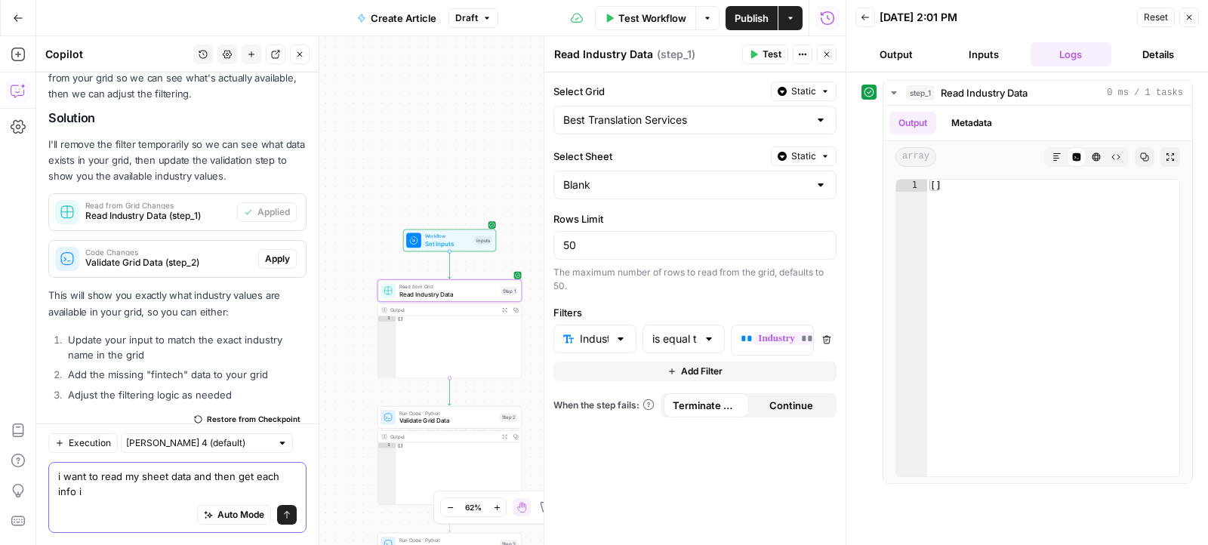
scroll to position [901, 0]
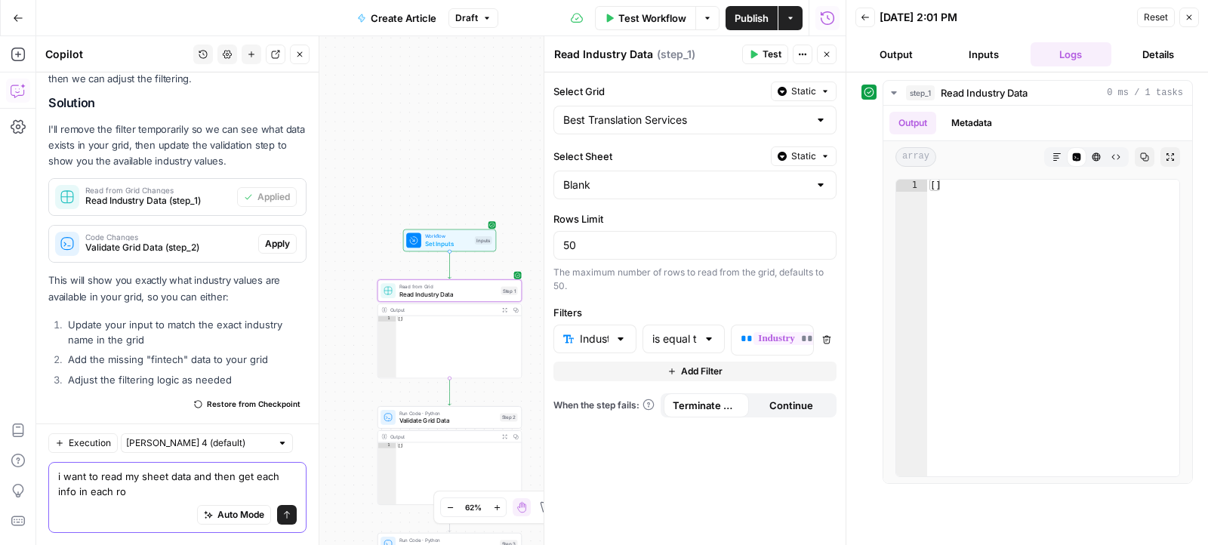
type textarea "i want to read my sheet data and then get each info in each row"
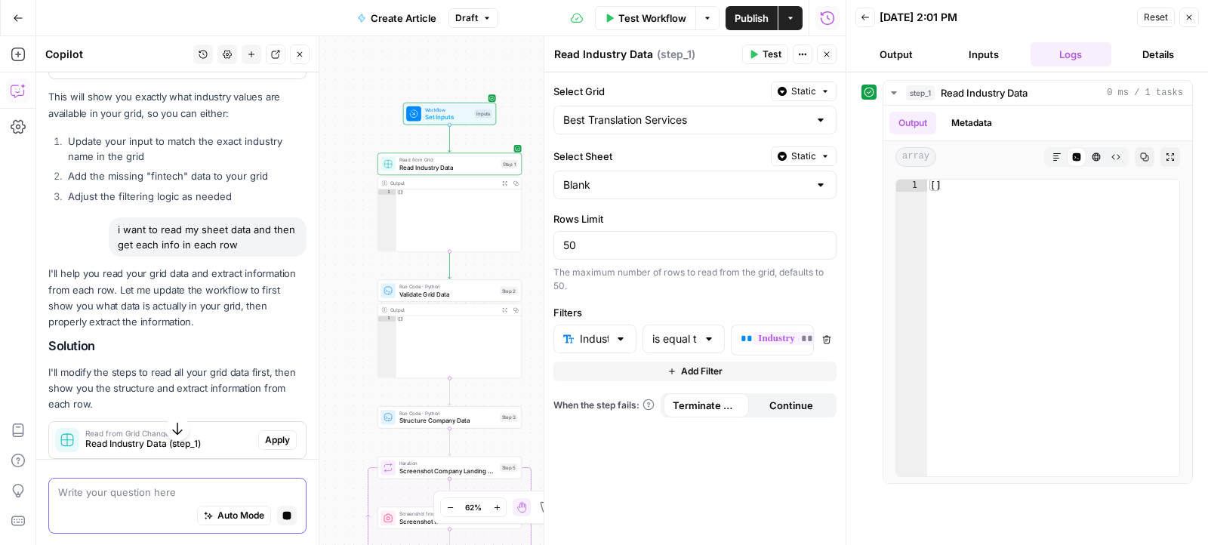
scroll to position [1127, 0]
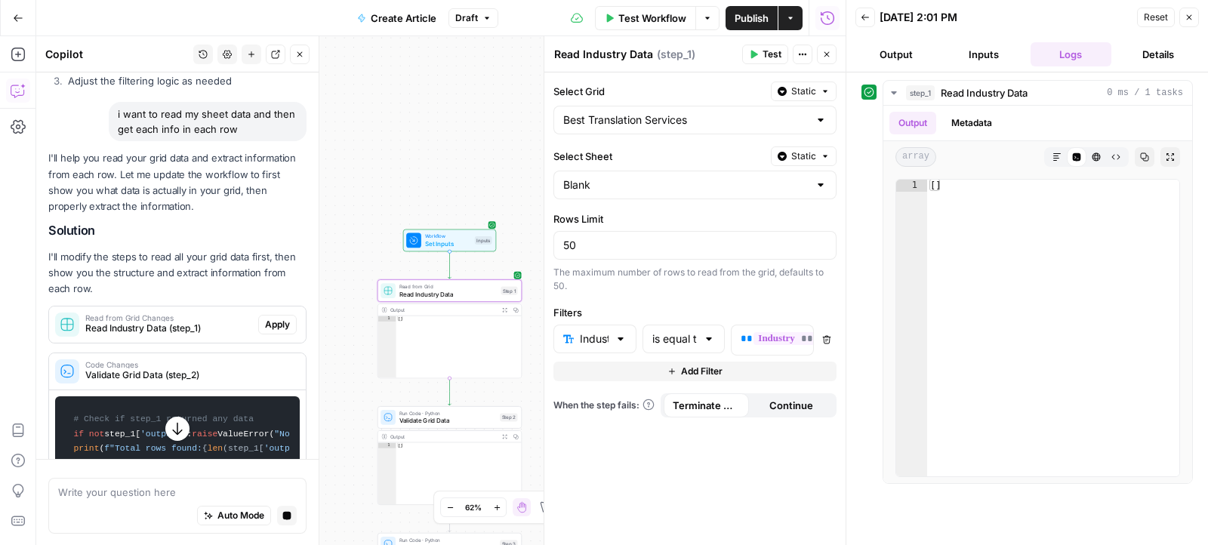
click at [277, 325] on span "Apply" at bounding box center [277, 325] width 25 height 14
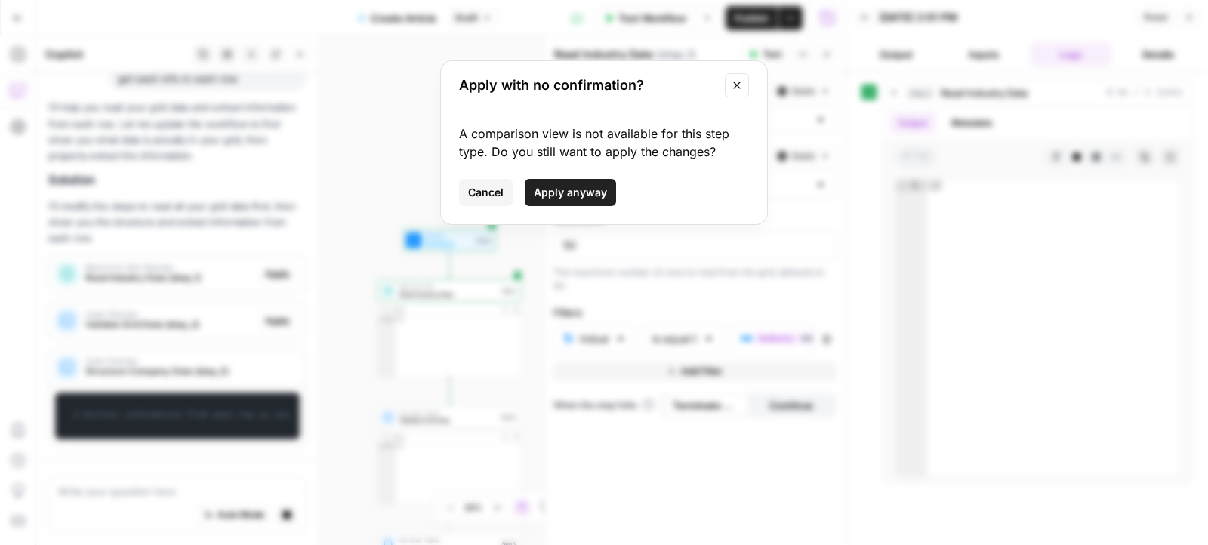
click at [552, 189] on span "Apply anyway" at bounding box center [570, 192] width 73 height 15
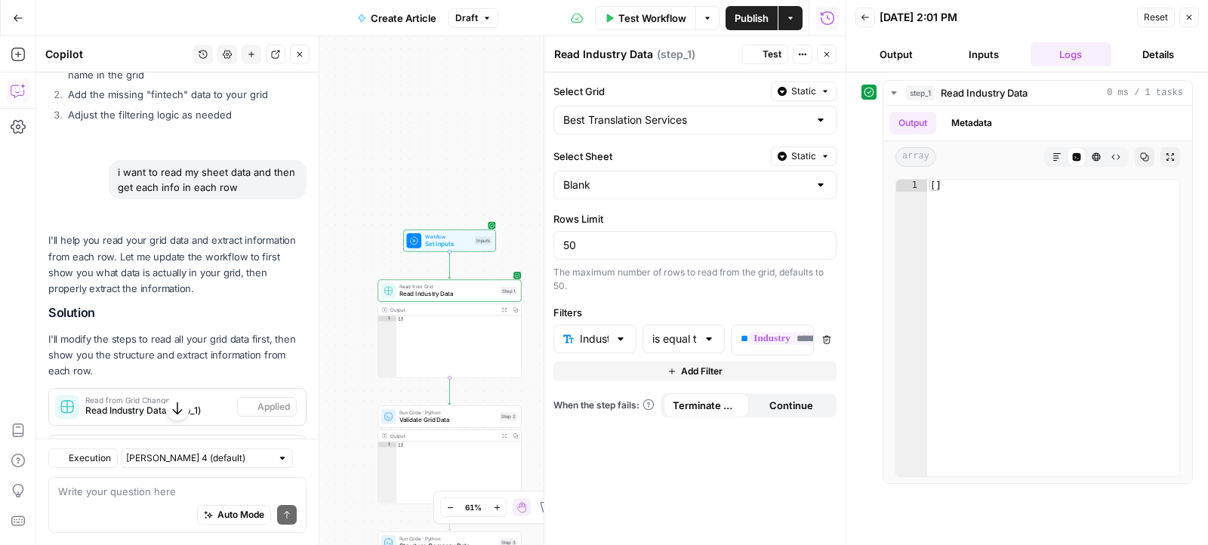
scroll to position [1262, 0]
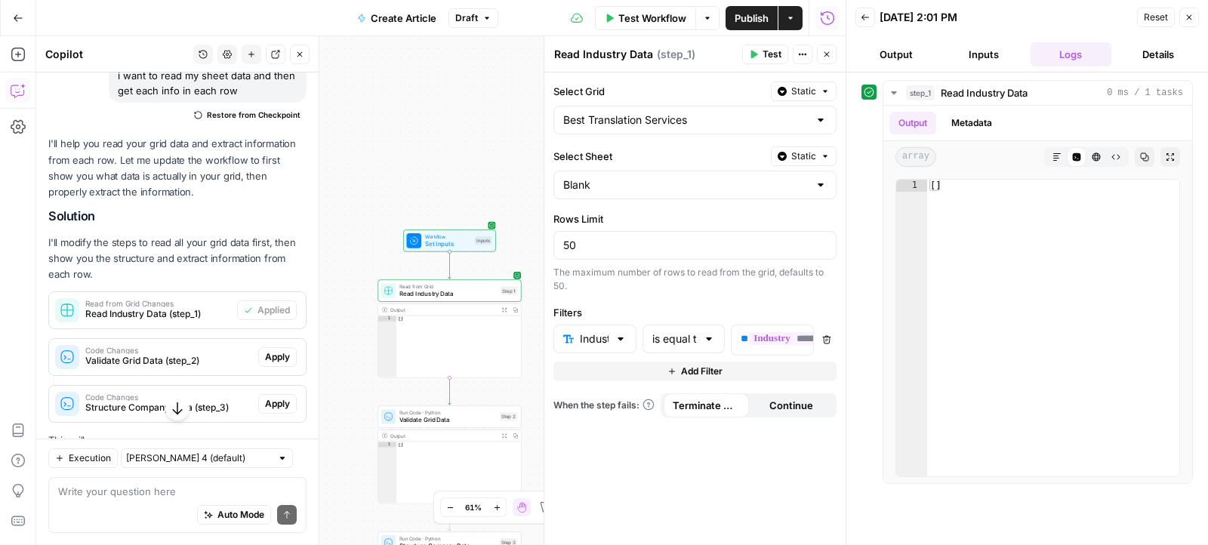
click at [767, 54] on span "Test" at bounding box center [771, 55] width 19 height 14
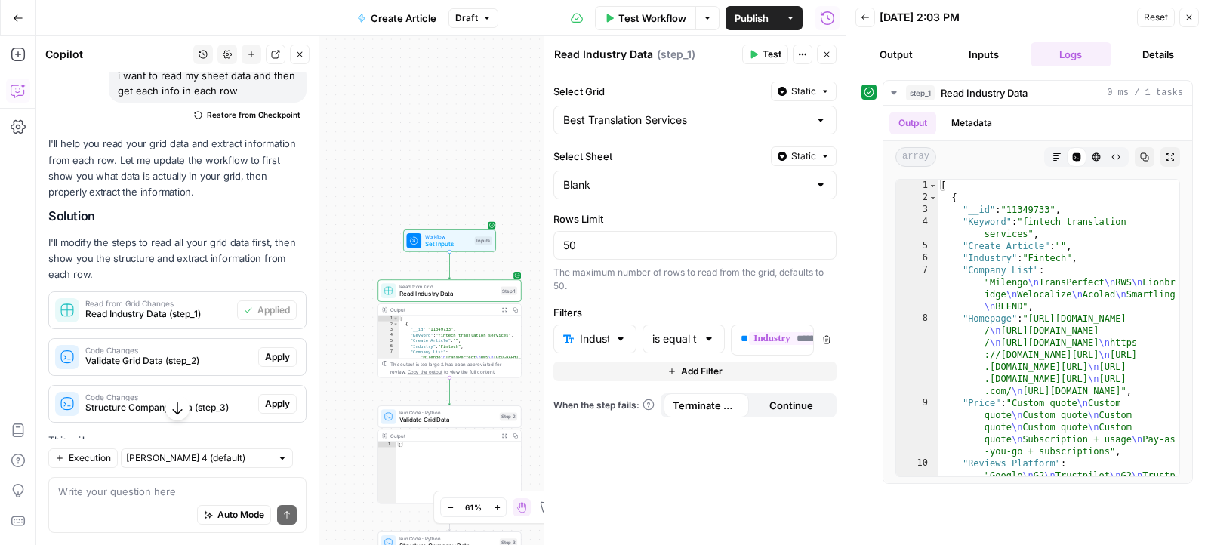
click at [436, 413] on span "Run Code · Python" at bounding box center [447, 413] width 97 height 8
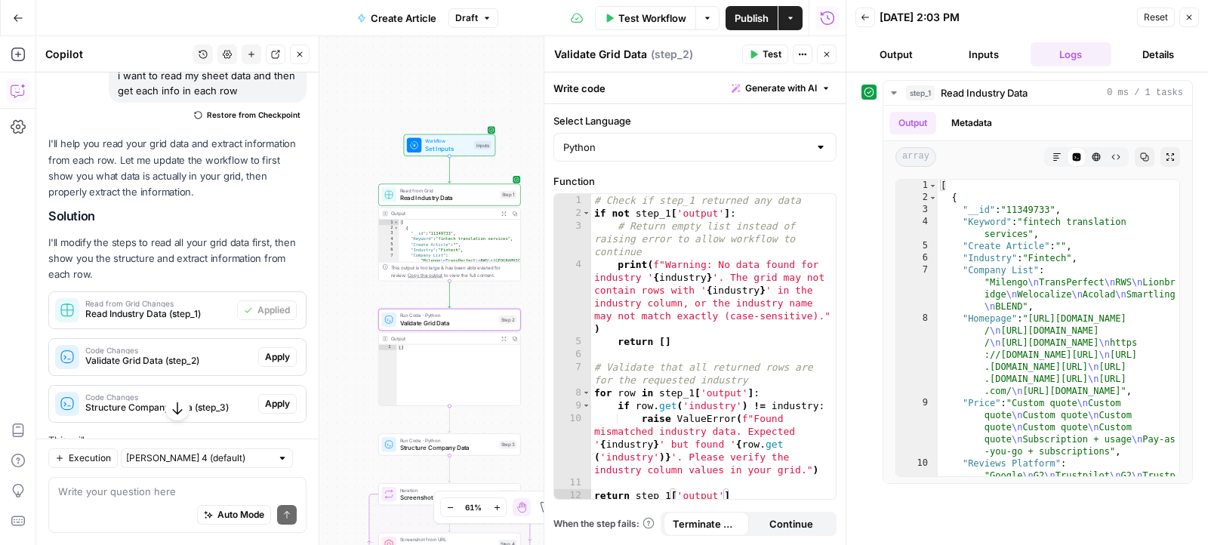
click at [284, 352] on span "Apply" at bounding box center [277, 357] width 25 height 14
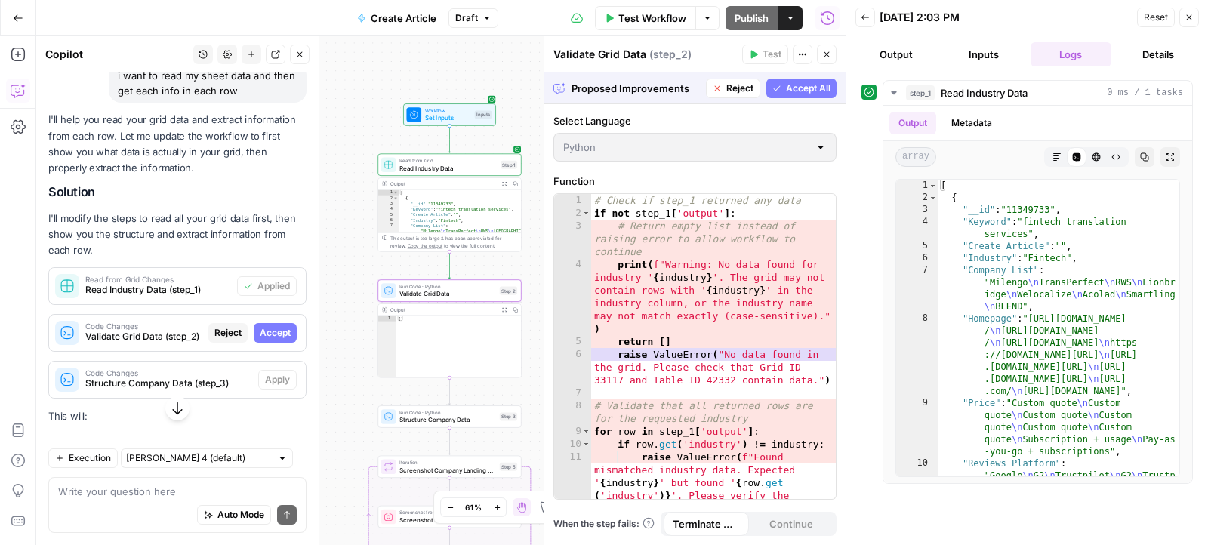
click at [279, 328] on span "Accept" at bounding box center [275, 333] width 31 height 14
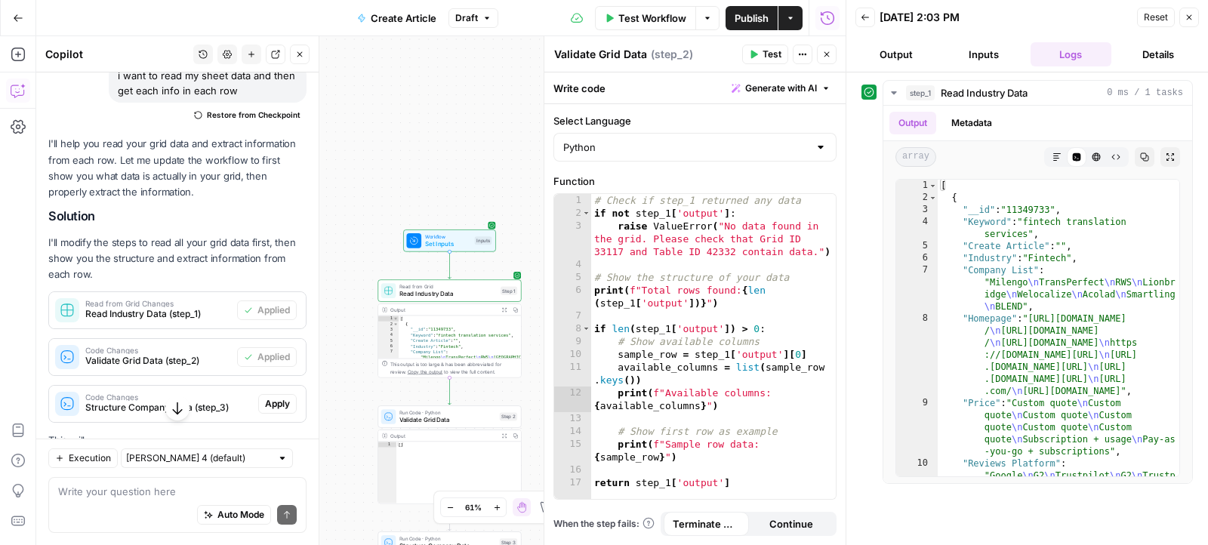
click at [758, 47] on button "Test" at bounding box center [765, 55] width 46 height 20
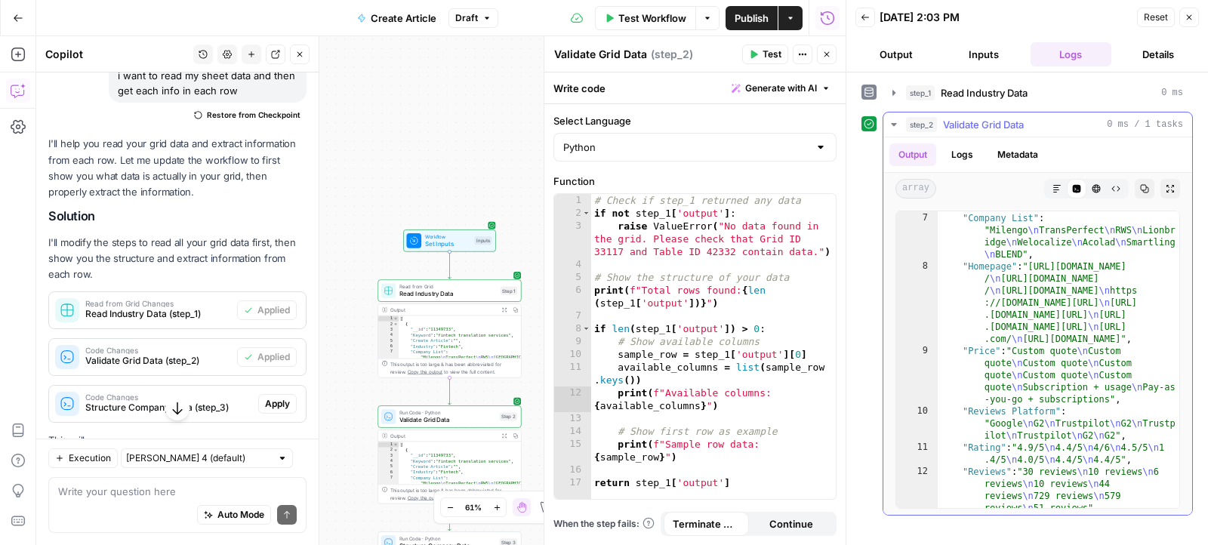
scroll to position [83, 0]
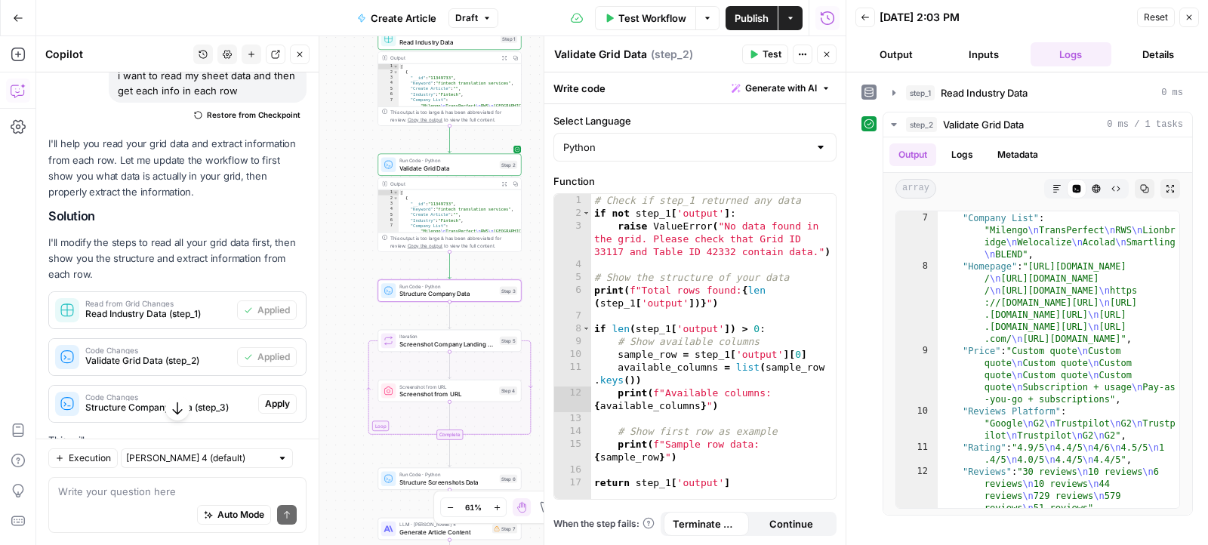
click at [269, 399] on span "Apply" at bounding box center [277, 404] width 25 height 14
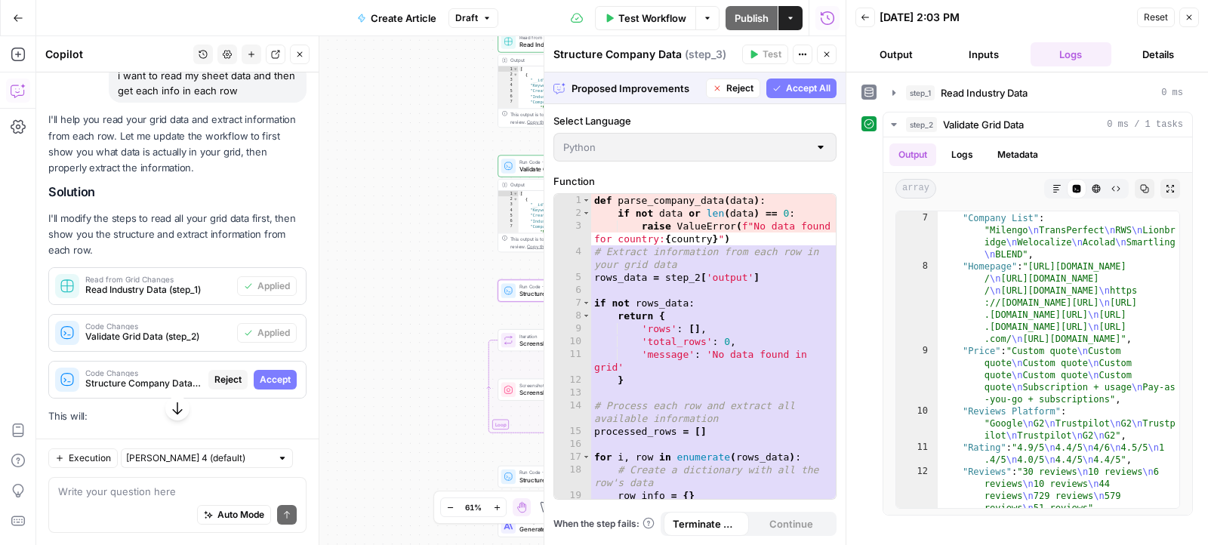
click at [279, 375] on span "Accept" at bounding box center [275, 380] width 31 height 14
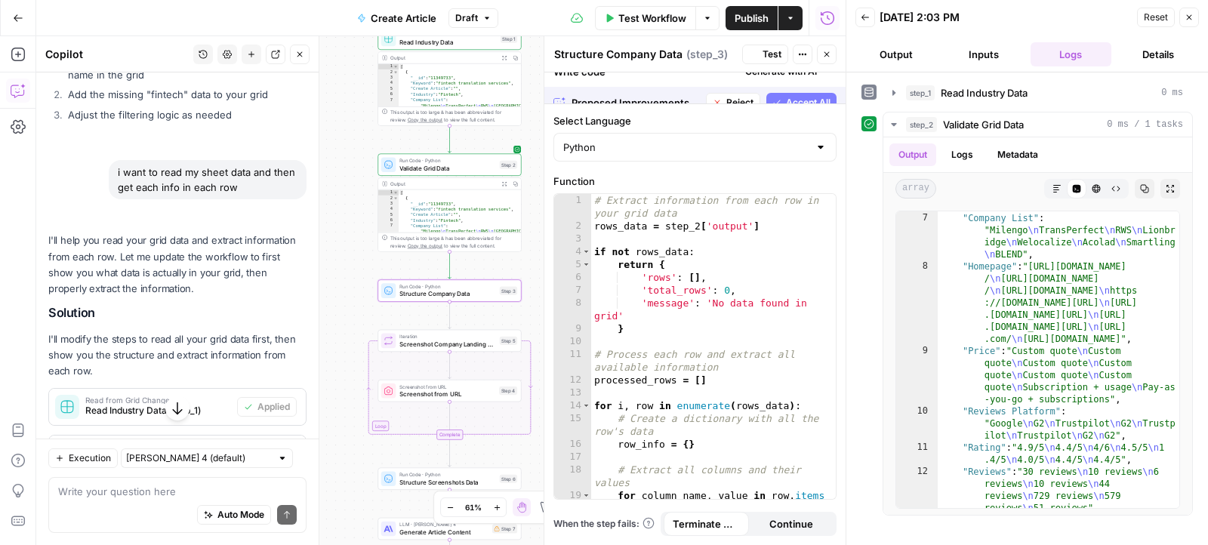
scroll to position [1262, 0]
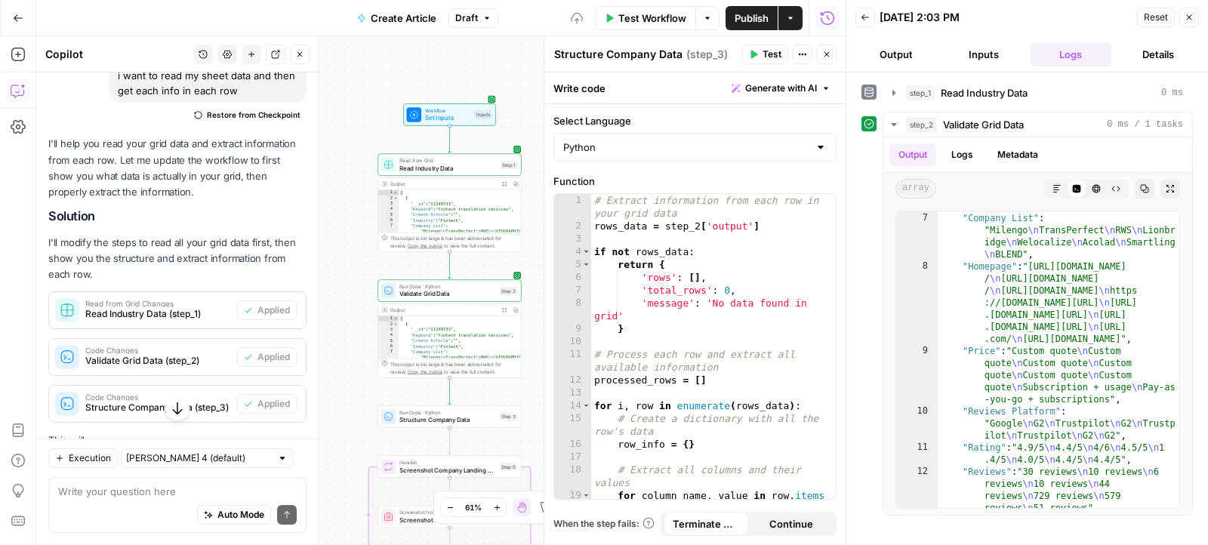
click at [750, 55] on icon "button" at bounding box center [753, 54] width 9 height 9
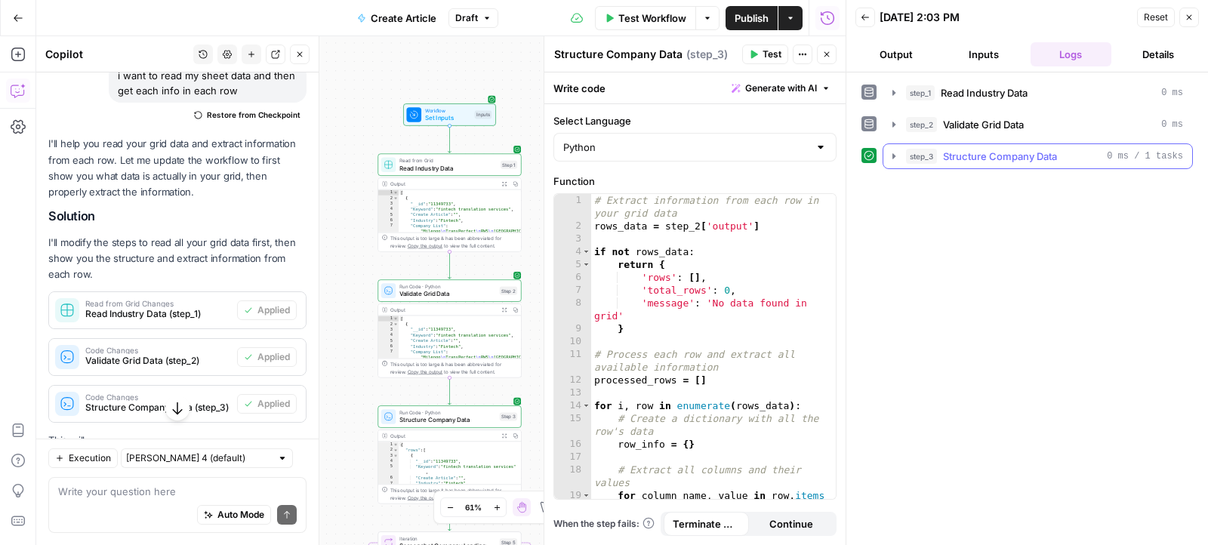
click at [889, 155] on icon "button" at bounding box center [894, 156] width 12 height 12
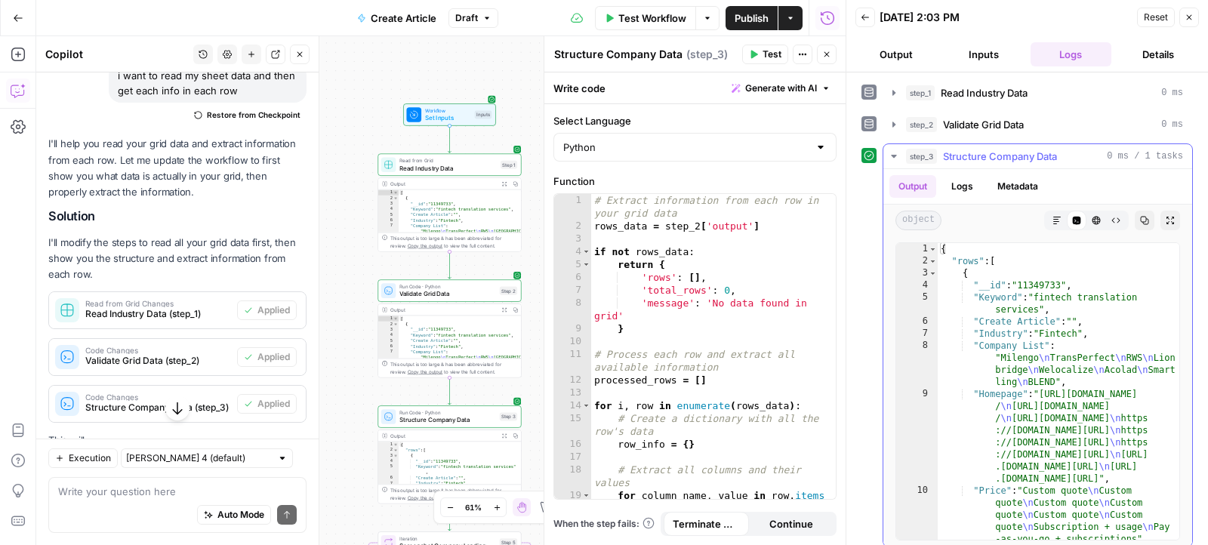
click at [889, 155] on icon "button" at bounding box center [894, 156] width 12 height 12
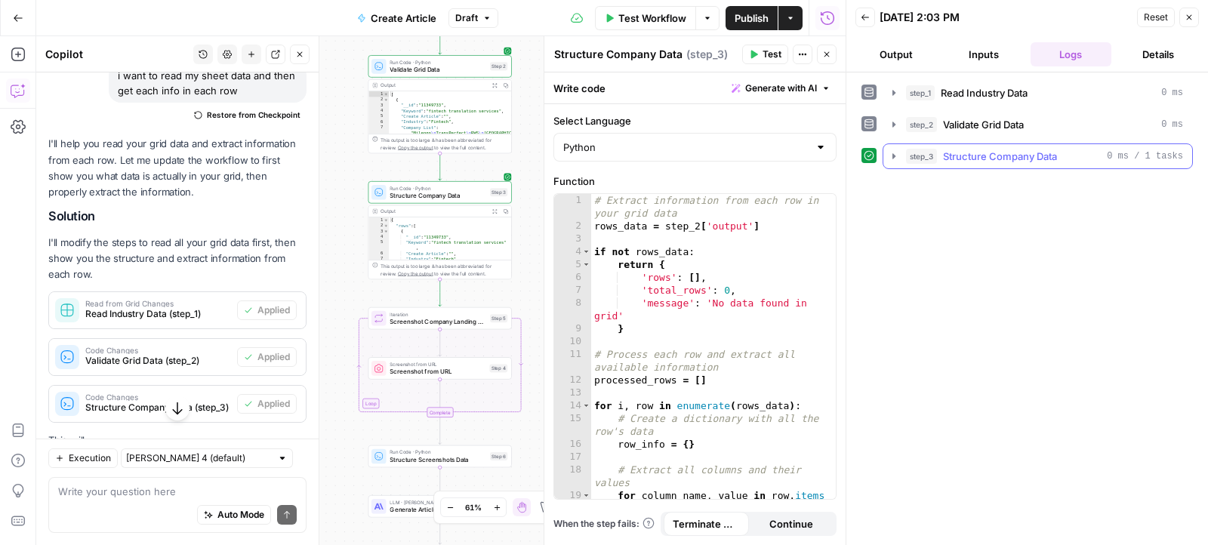
click at [893, 152] on icon "button" at bounding box center [894, 156] width 12 height 12
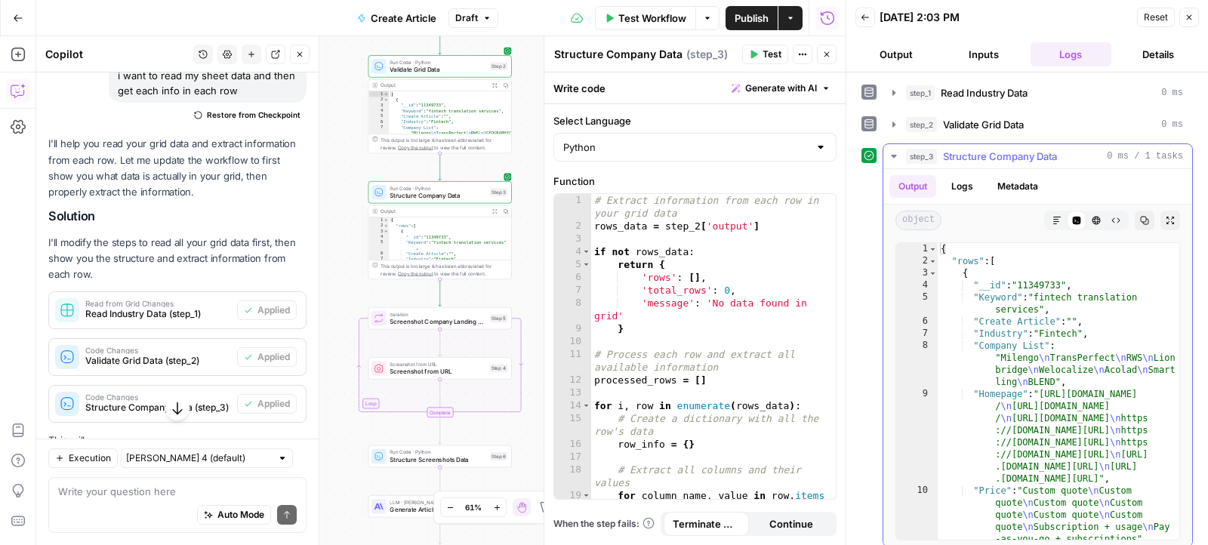
click at [893, 155] on icon "button" at bounding box center [893, 156] width 5 height 3
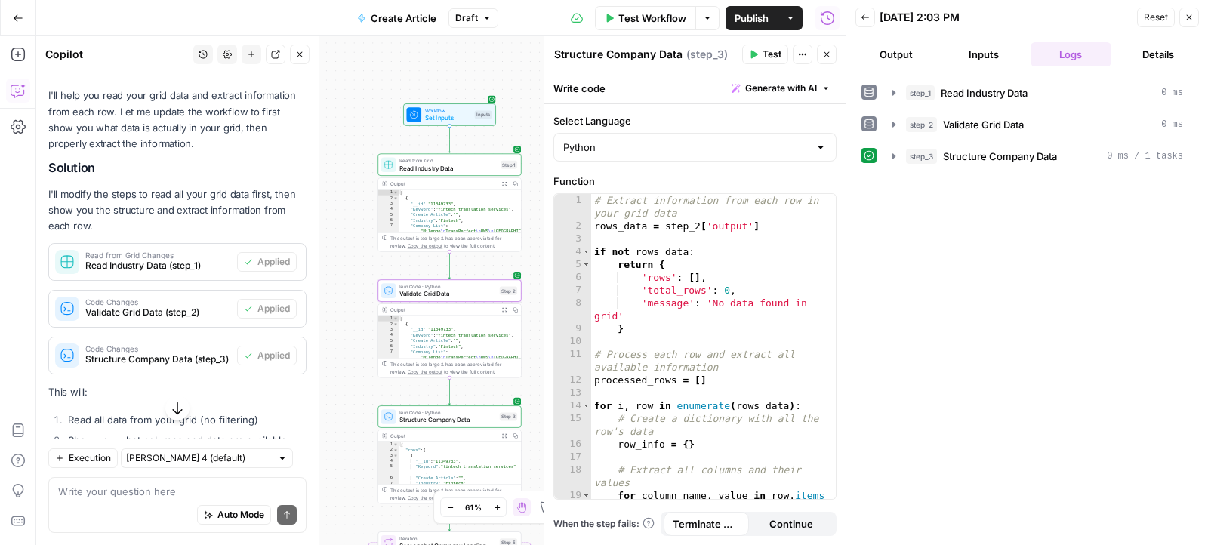
scroll to position [1393, 0]
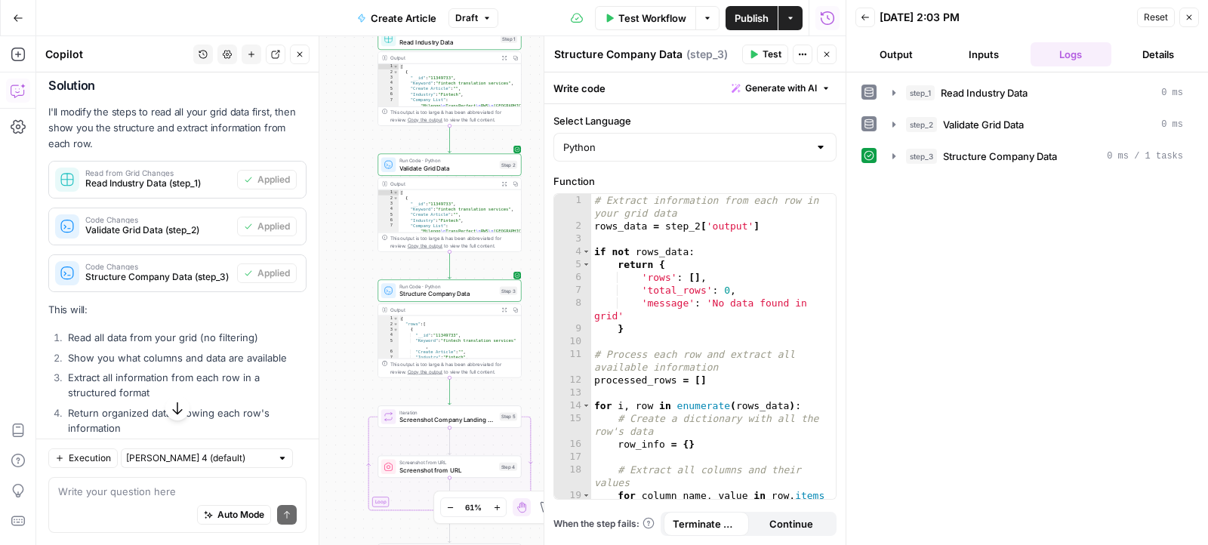
click at [229, 472] on div "Execution Claude Sonnet 4 (default) Write your question here Auto Mode Send" at bounding box center [177, 492] width 282 height 106
click at [195, 502] on div "Auto Mode Send" at bounding box center [177, 515] width 239 height 33
paste textarea "{ "companies": [ { "name": "Borderless AI", "landing_page": "https://www.hirebo…"
type textarea "example of structure in step 3 we should have { "companies": [ { "name": "Borde…"
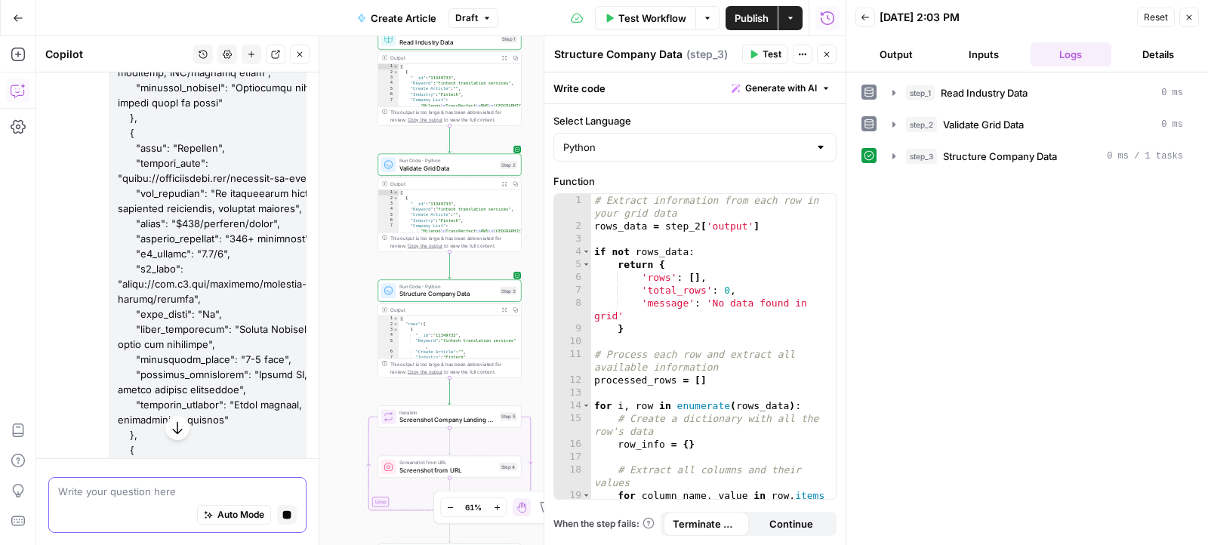
scroll to position [4588, 0]
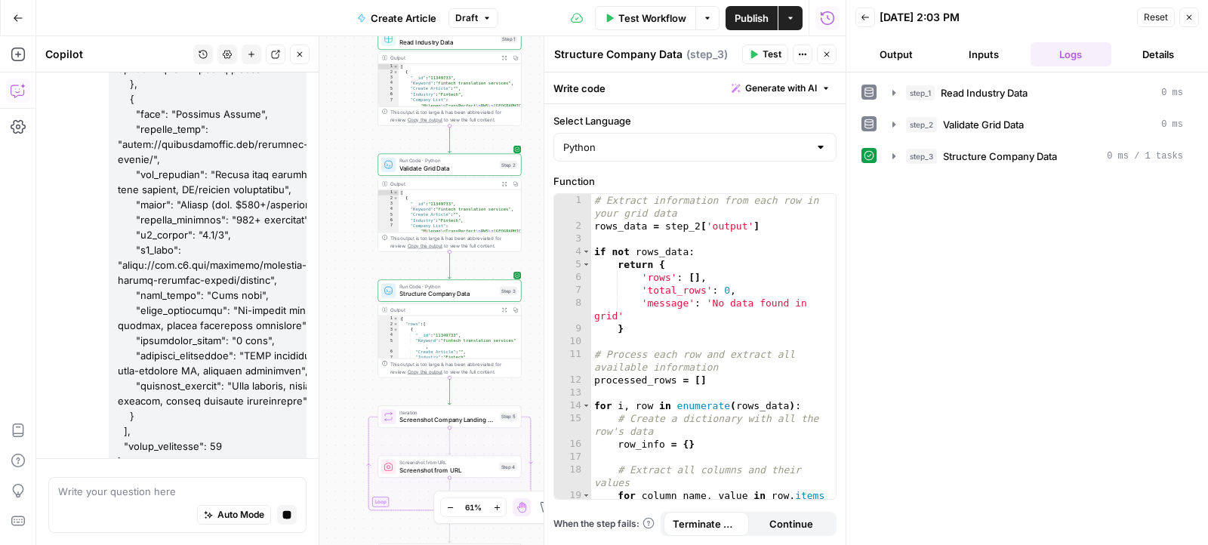
click at [473, 295] on span "Structure Company Data" at bounding box center [447, 293] width 97 height 9
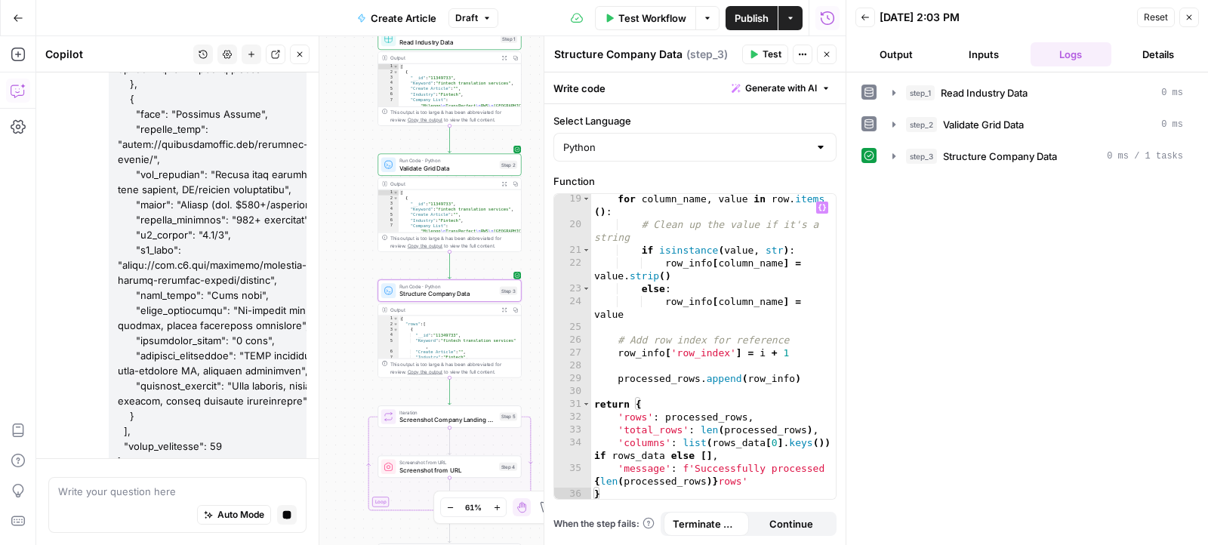
scroll to position [296, 0]
click at [895, 150] on icon "button" at bounding box center [894, 156] width 12 height 12
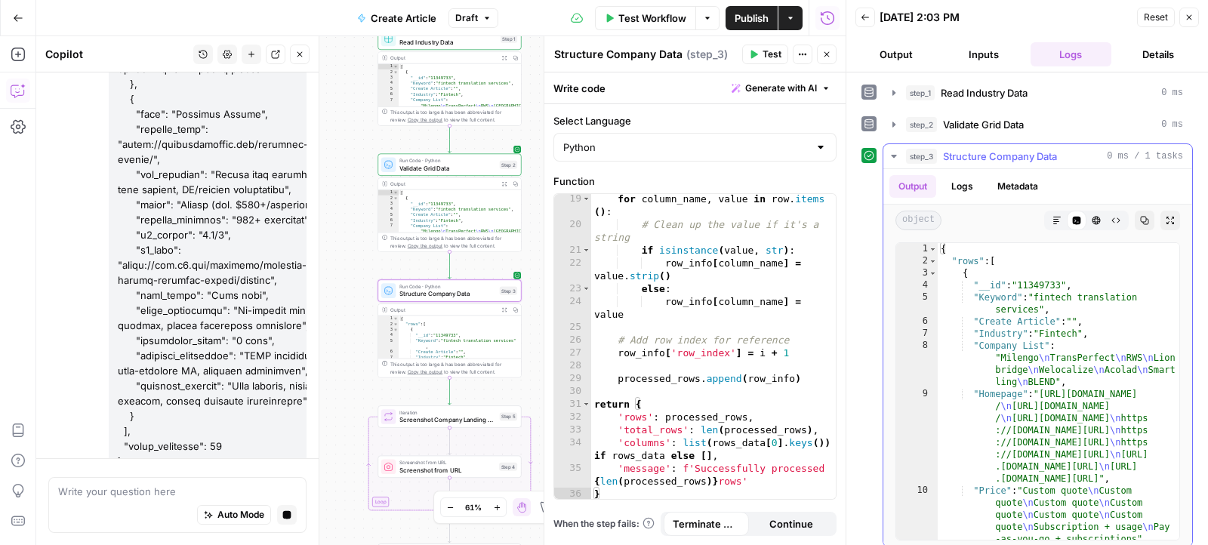
click at [895, 150] on icon "button" at bounding box center [894, 156] width 12 height 12
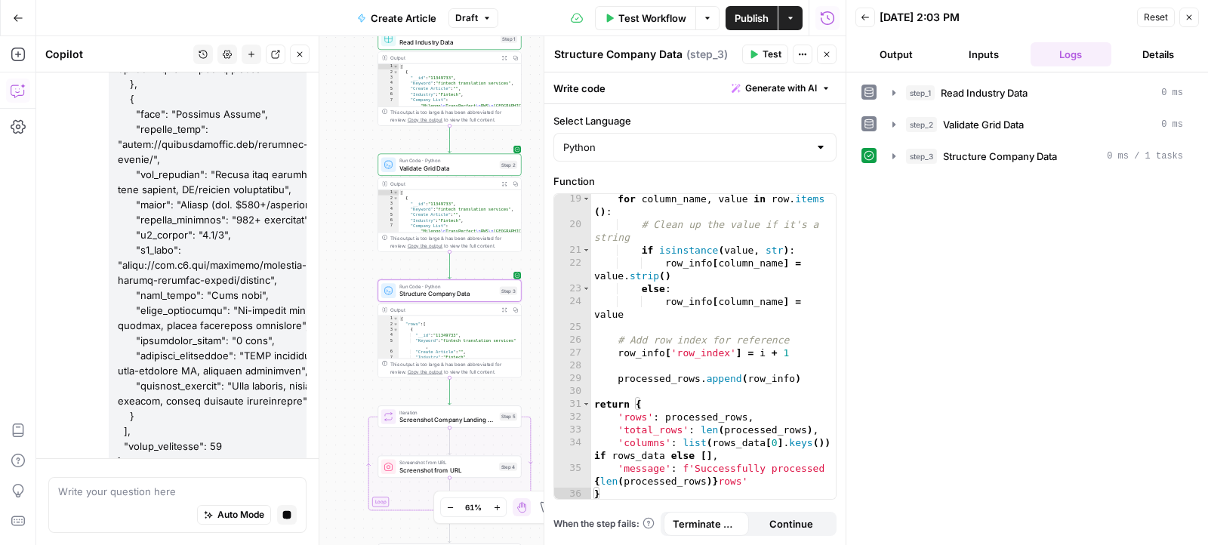
click at [504, 310] on icon "button" at bounding box center [504, 309] width 5 height 5
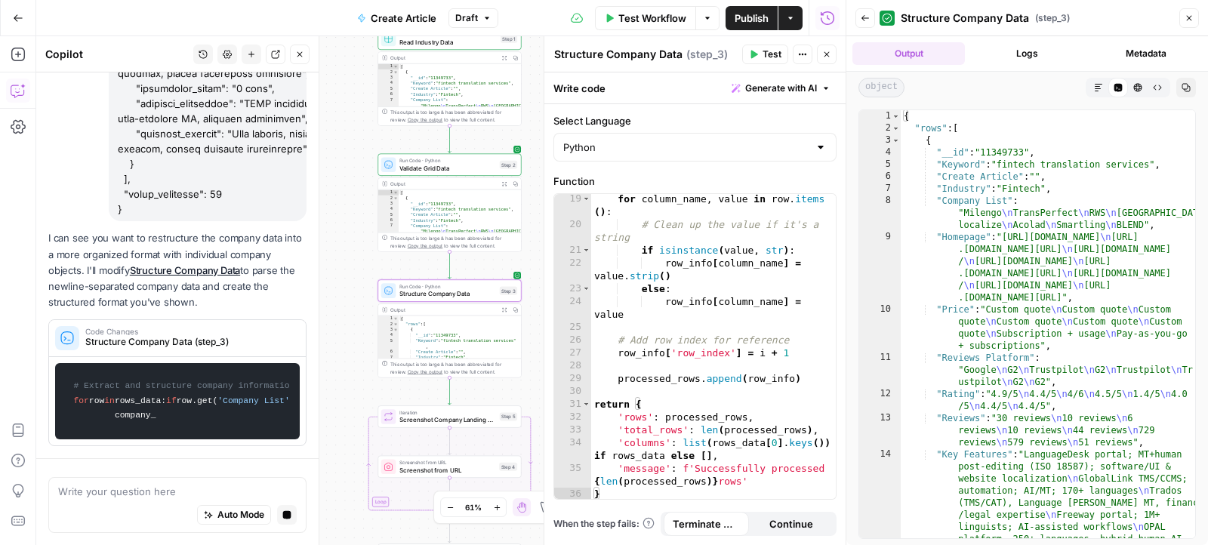
scroll to position [4842, 0]
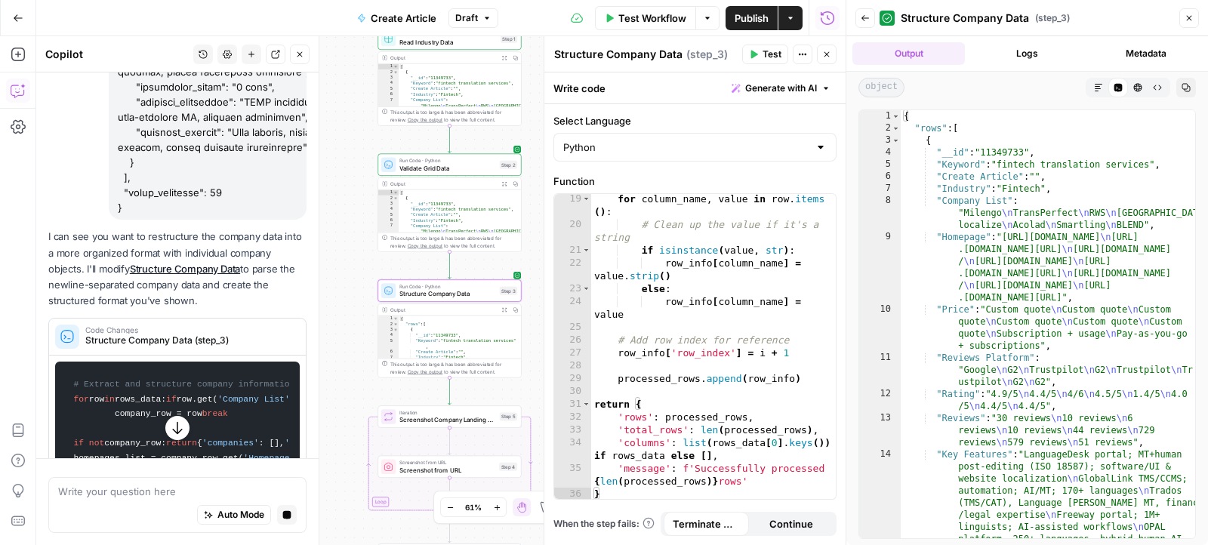
click at [217, 326] on span "Code Changes" at bounding box center [187, 330] width 205 height 8
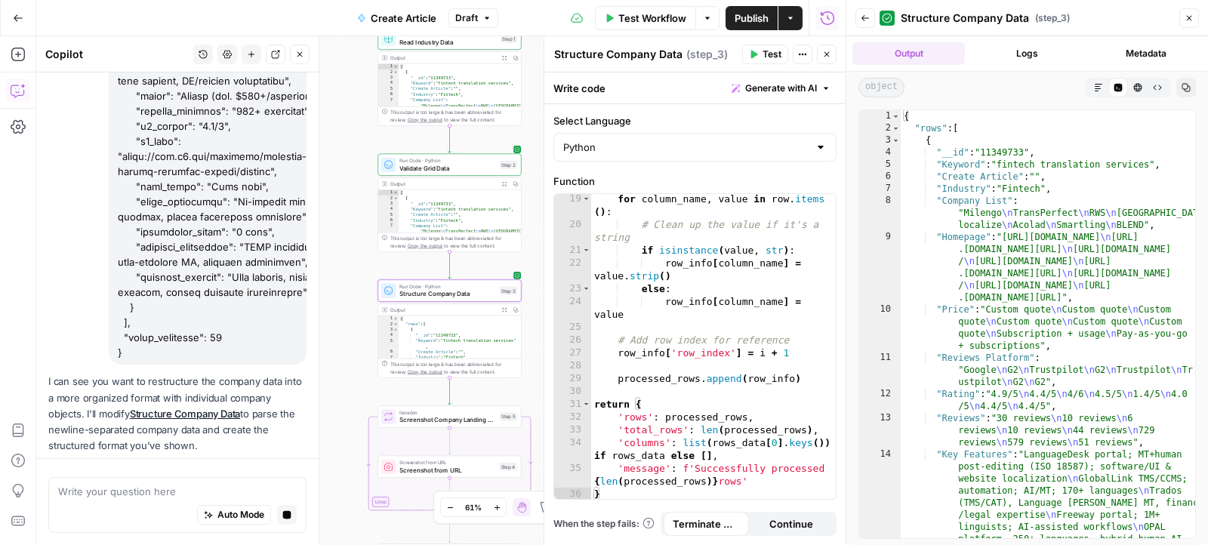
scroll to position [4863, 0]
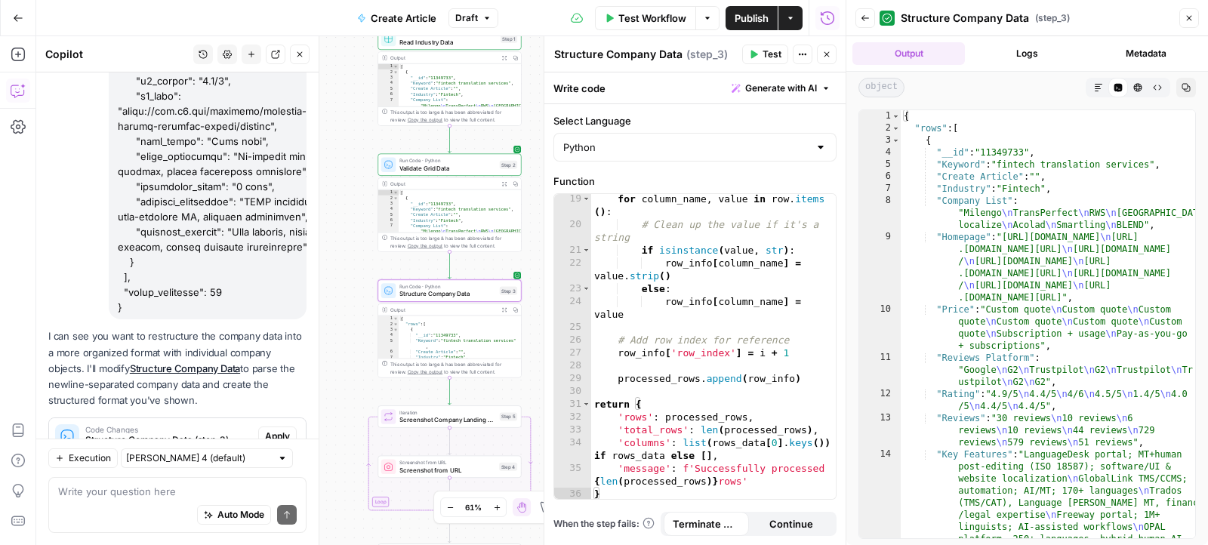
click at [148, 433] on span "Structure Company Data (step_3)" at bounding box center [168, 440] width 167 height 14
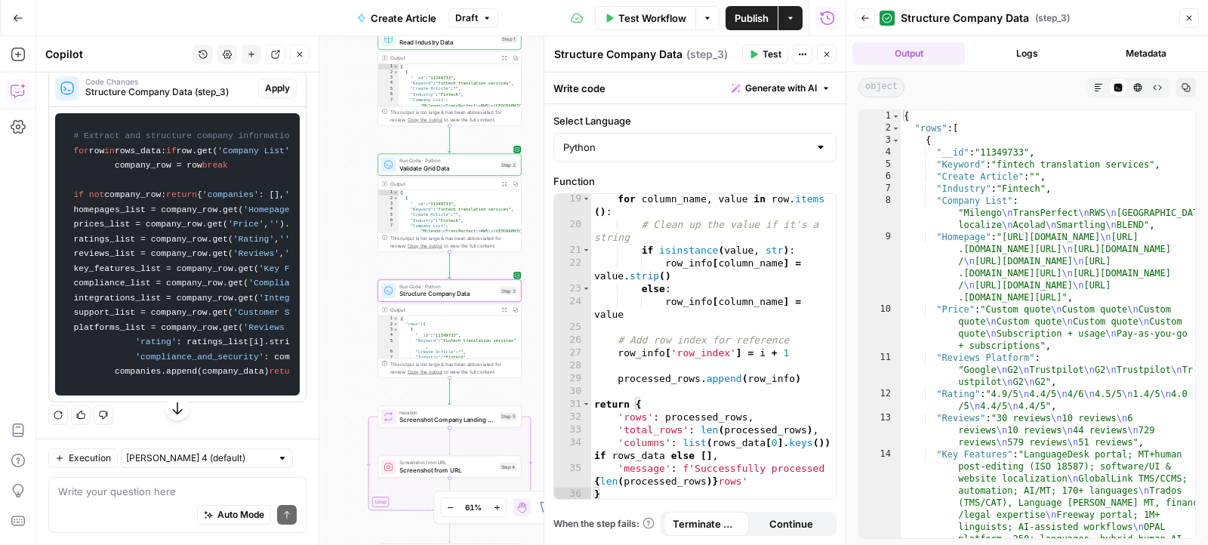
scroll to position [5450, 0]
click at [122, 491] on textarea at bounding box center [177, 491] width 239 height 15
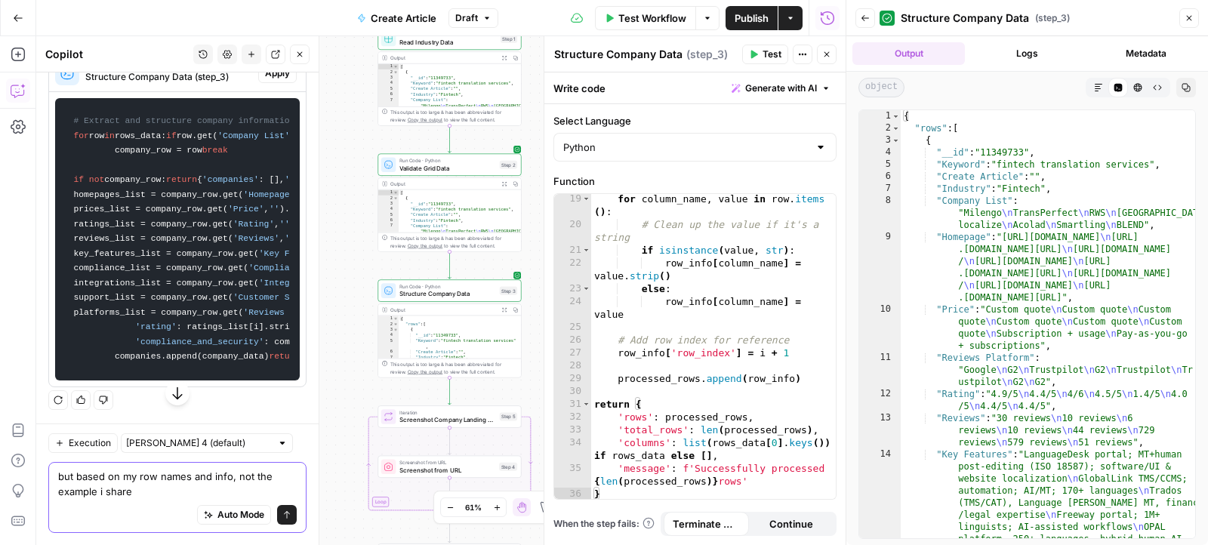
type textarea "but based on my row names and info, not the example i shared"
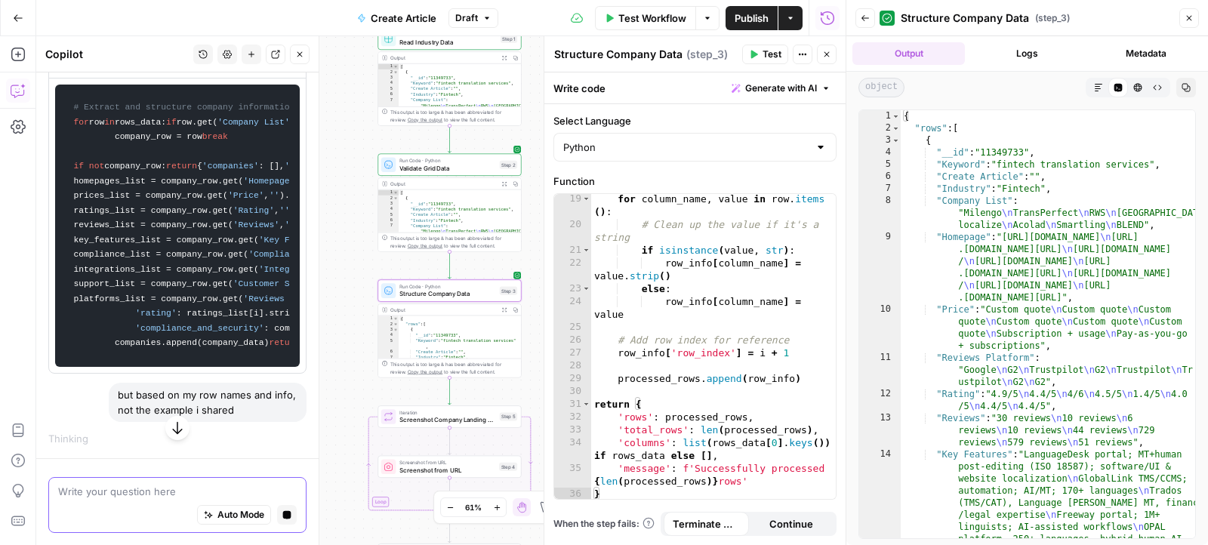
scroll to position [5743, 0]
click at [457, 169] on span "Validate Grid Data" at bounding box center [447, 167] width 97 height 9
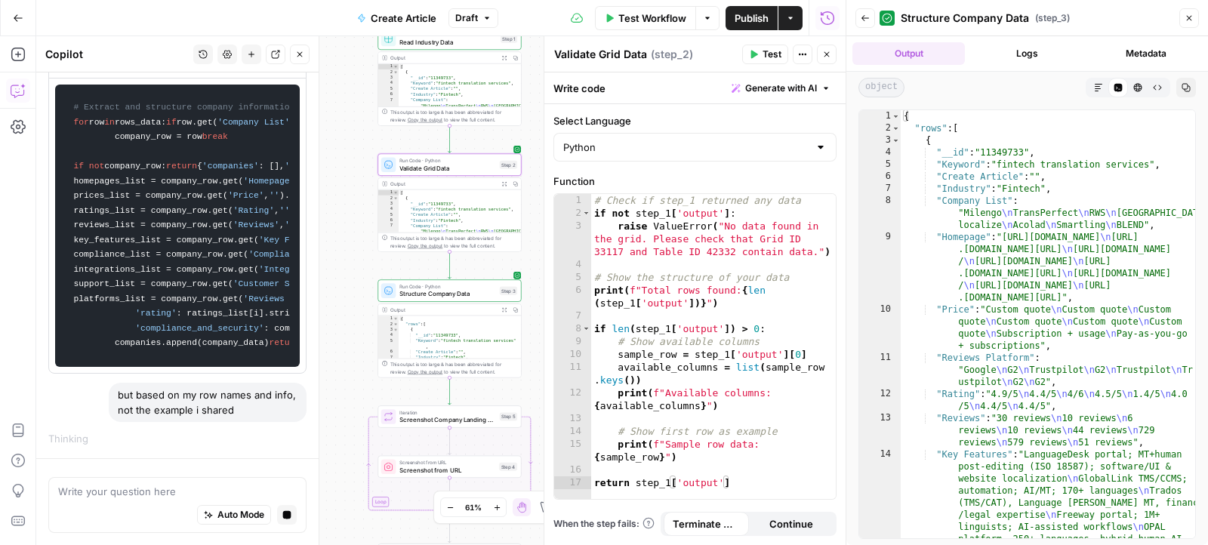
click at [504, 180] on button "Expand Output" at bounding box center [504, 183] width 11 height 11
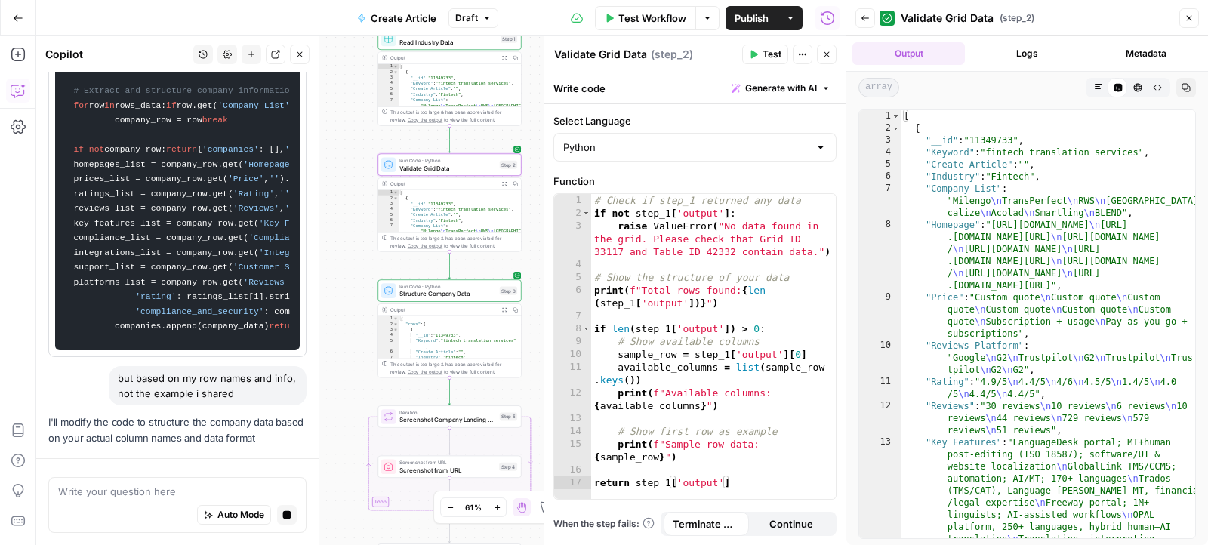
scroll to position [5760, 0]
click at [1100, 91] on icon "button" at bounding box center [1098, 87] width 9 height 9
click at [1135, 86] on icon "button" at bounding box center [1138, 88] width 8 height 8
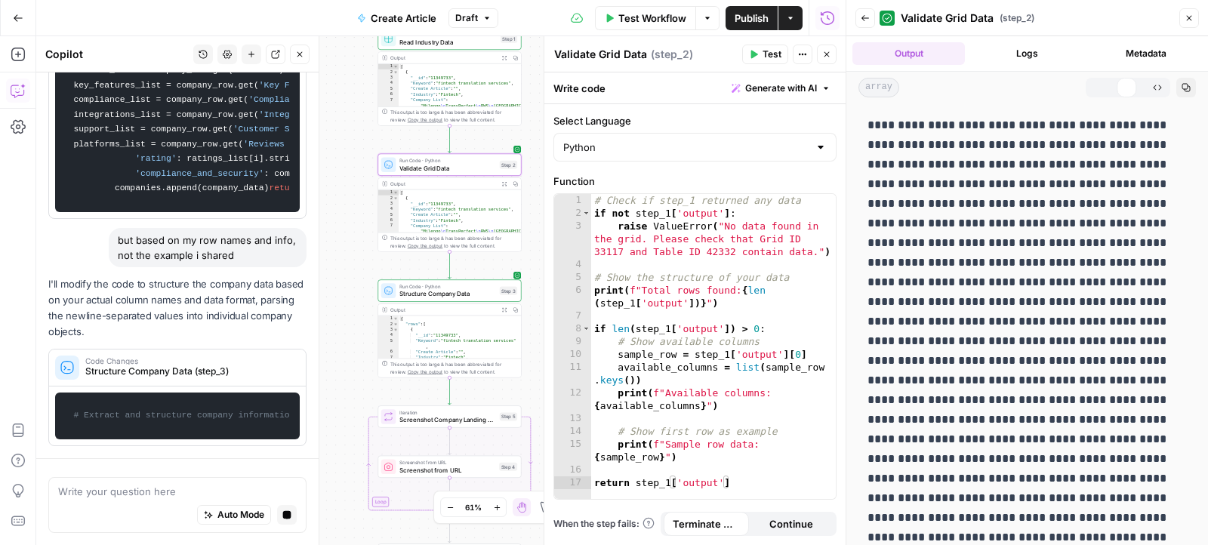
scroll to position [5912, 0]
click at [1098, 86] on icon "button" at bounding box center [1099, 88] width 8 height 8
click at [1123, 87] on button "Code Editor" at bounding box center [1118, 88] width 20 height 20
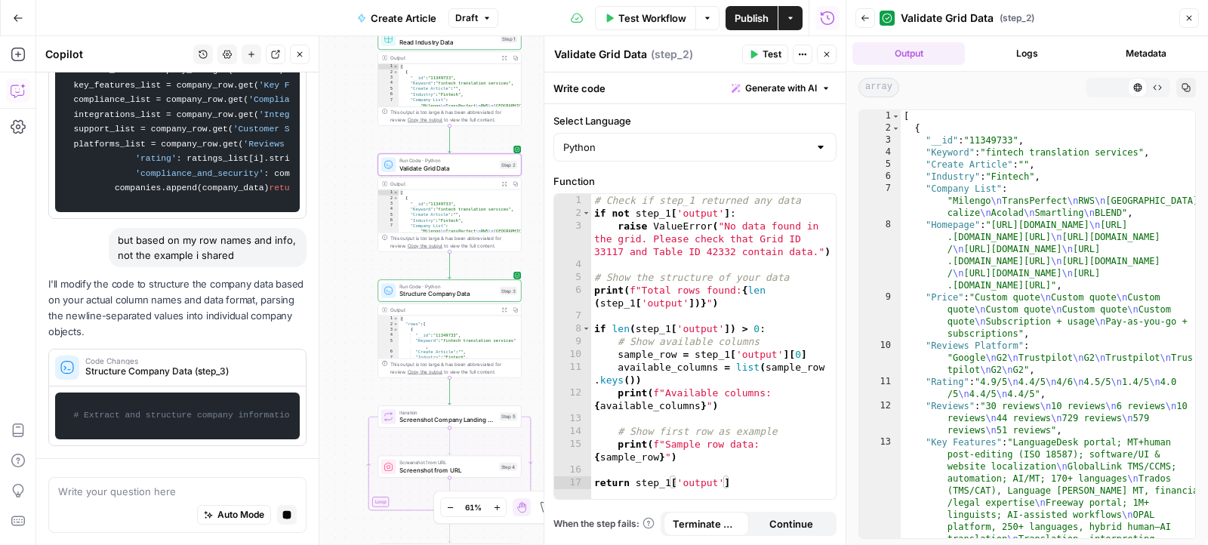
click at [1116, 85] on icon at bounding box center [1118, 88] width 8 height 8
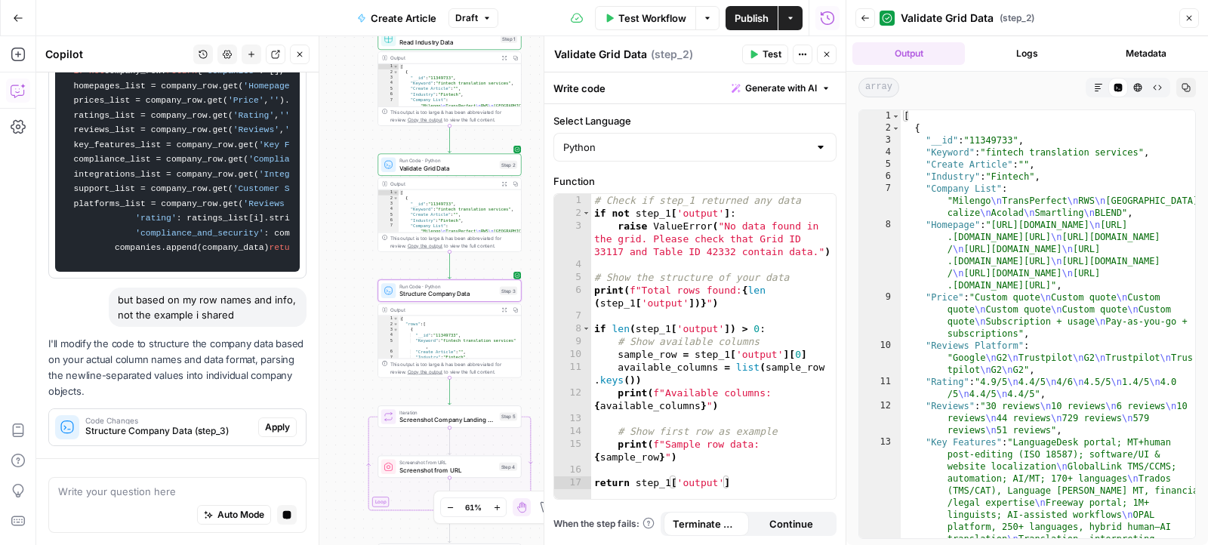
scroll to position [6002, 0]
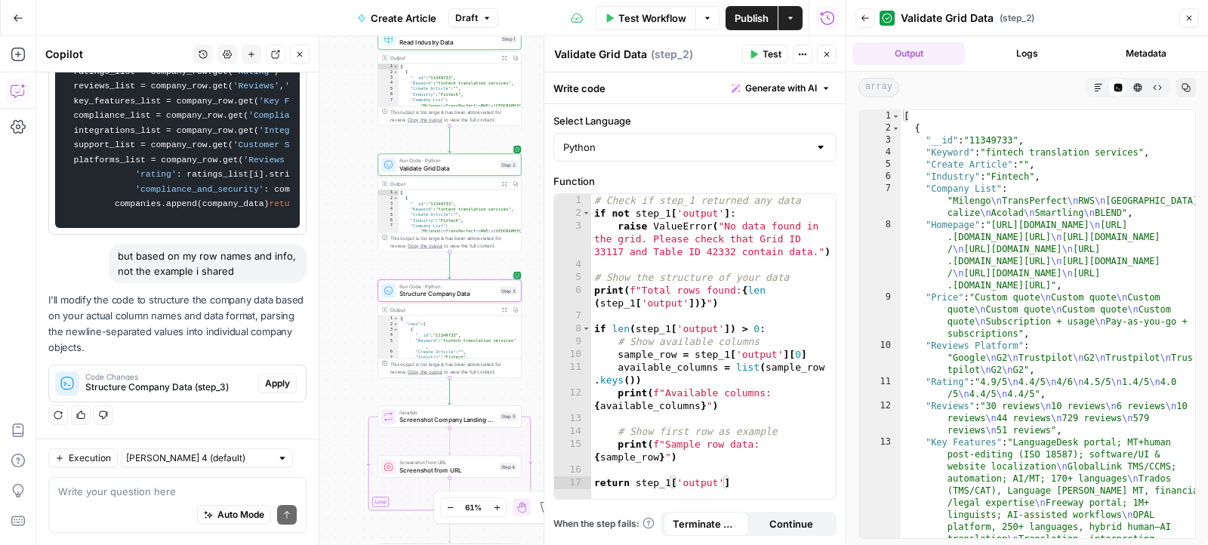
click at [277, 386] on span "Apply" at bounding box center [277, 384] width 25 height 14
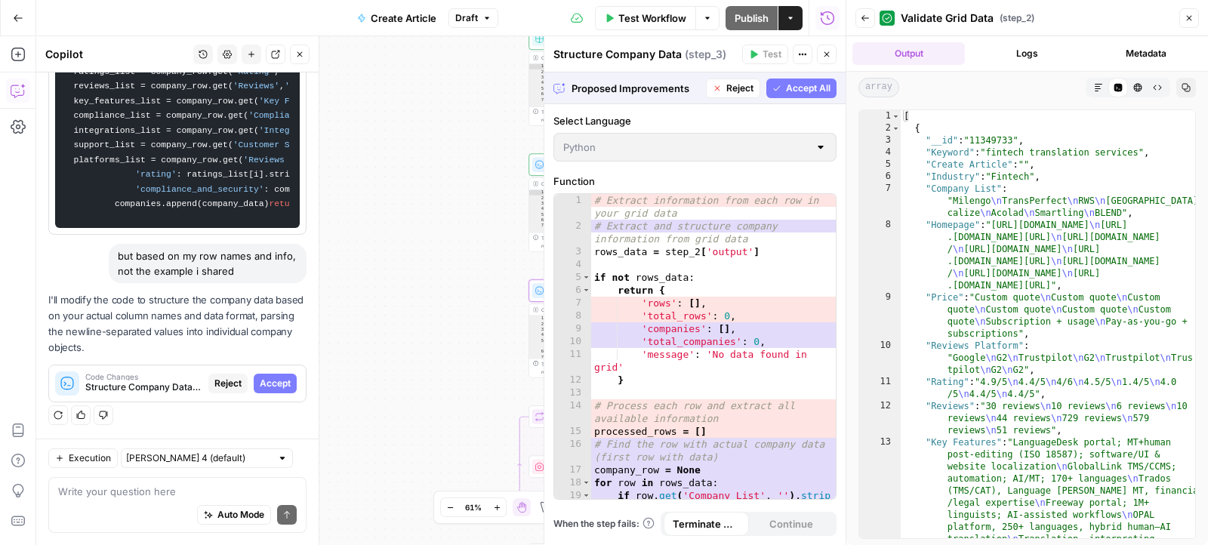
click at [277, 386] on span "Accept" at bounding box center [275, 384] width 31 height 14
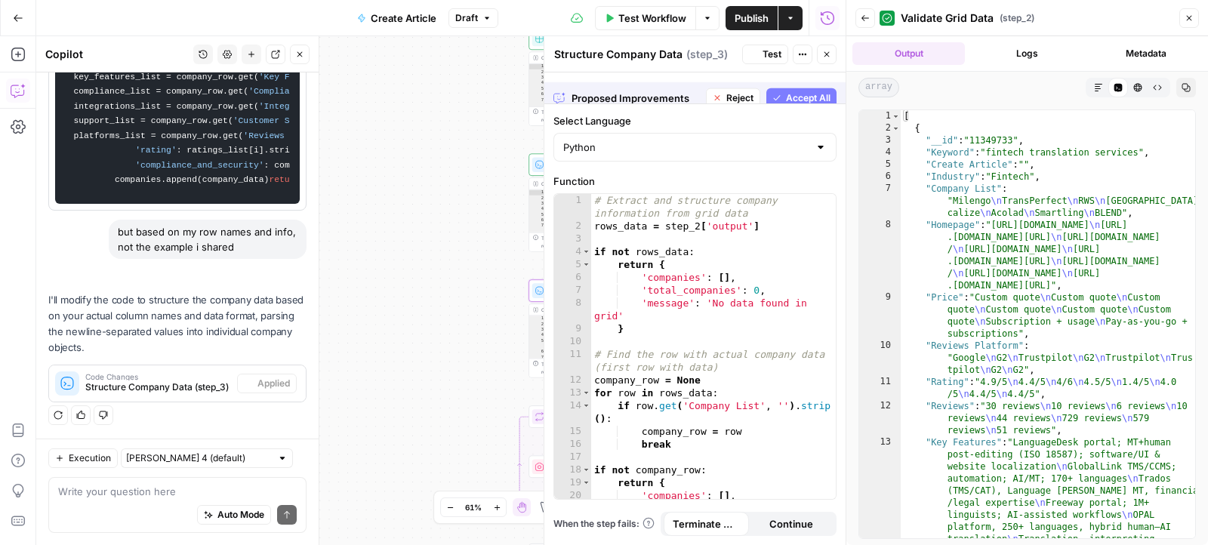
scroll to position [6050, 0]
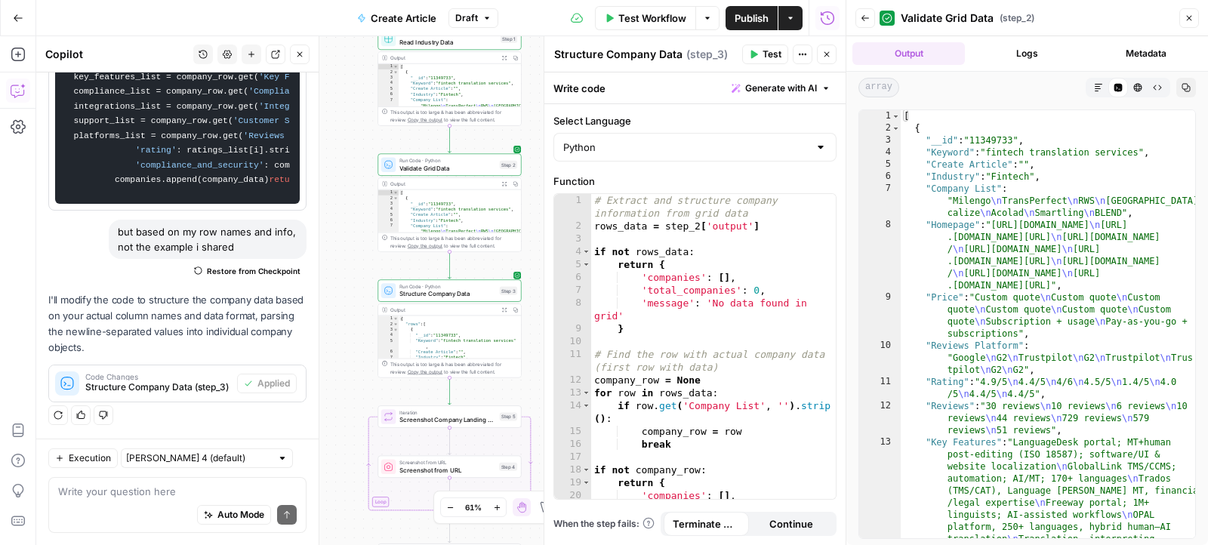
click at [771, 59] on span "Test" at bounding box center [771, 55] width 19 height 14
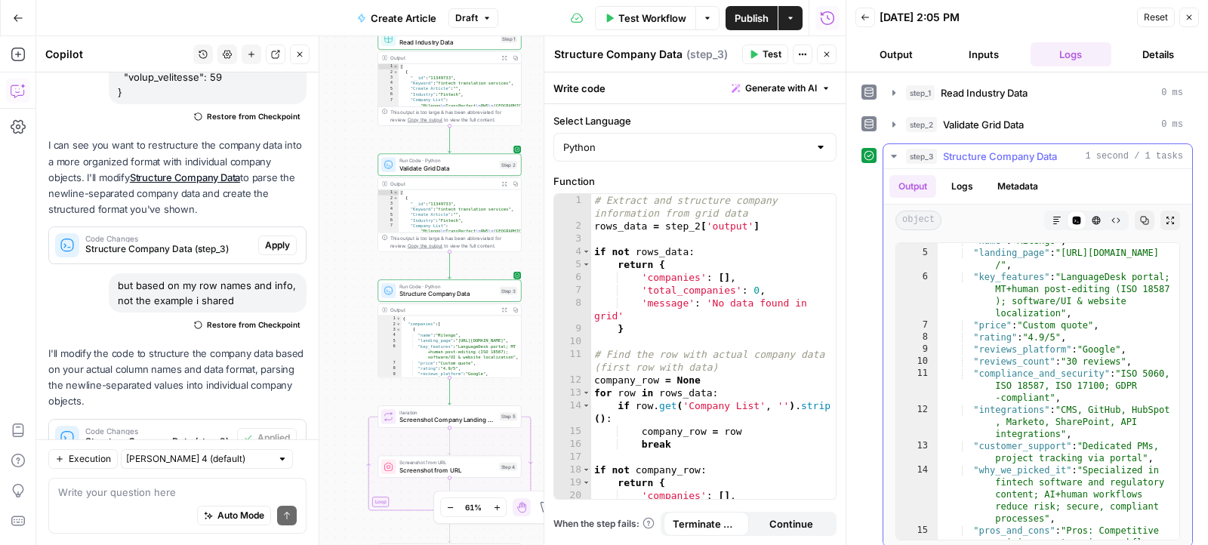
scroll to position [44, 0]
click at [1060, 219] on icon "button" at bounding box center [1056, 220] width 9 height 9
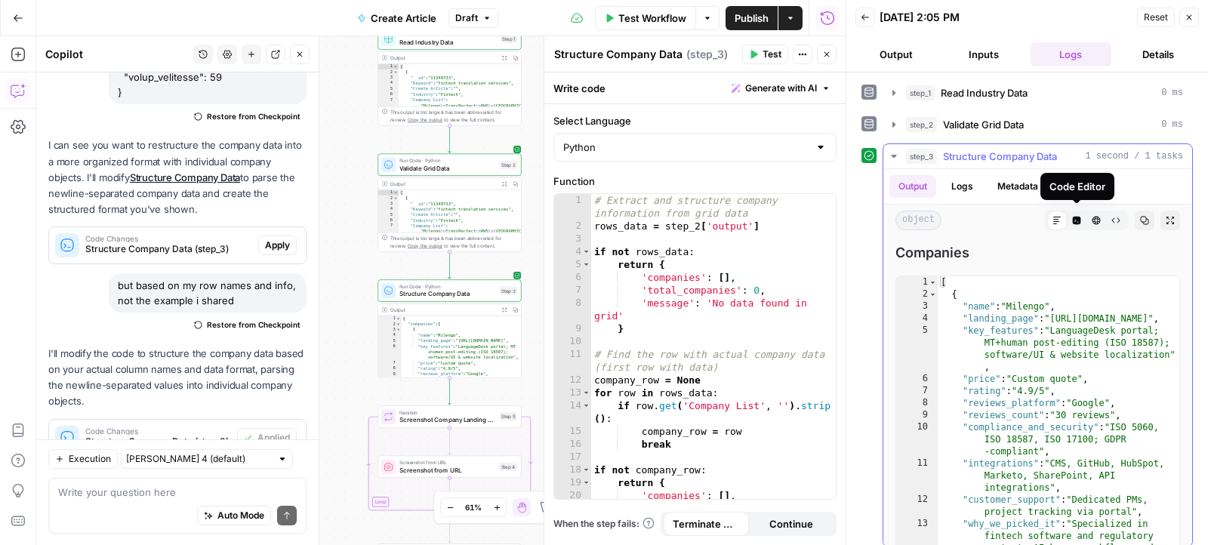
click at [1077, 219] on icon "button" at bounding box center [1077, 221] width 8 height 8
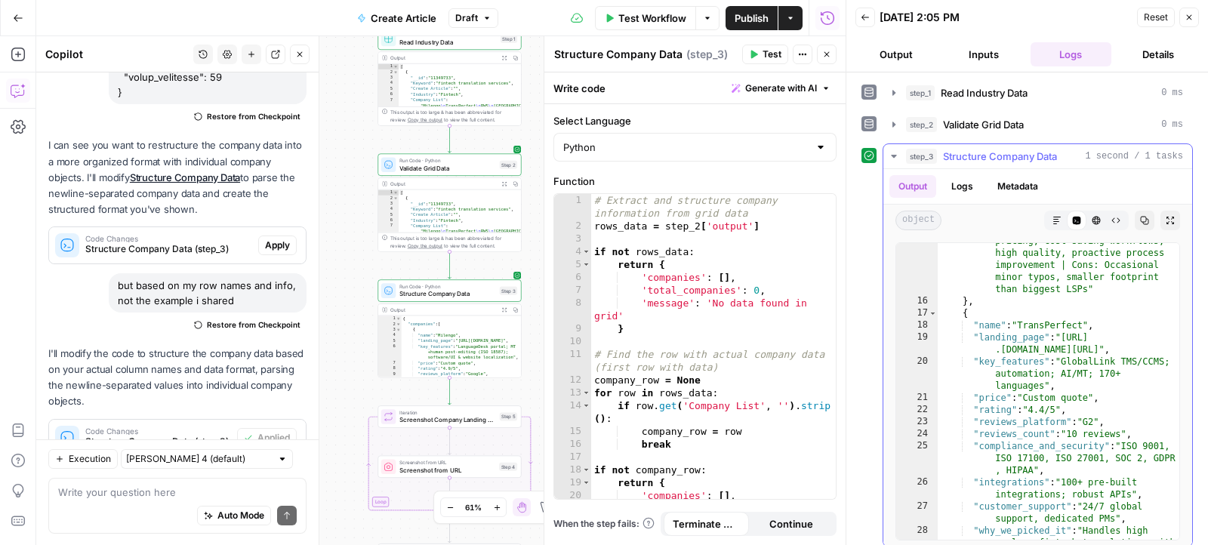
scroll to position [347, 0]
click at [1189, 18] on icon "button" at bounding box center [1188, 17] width 9 height 9
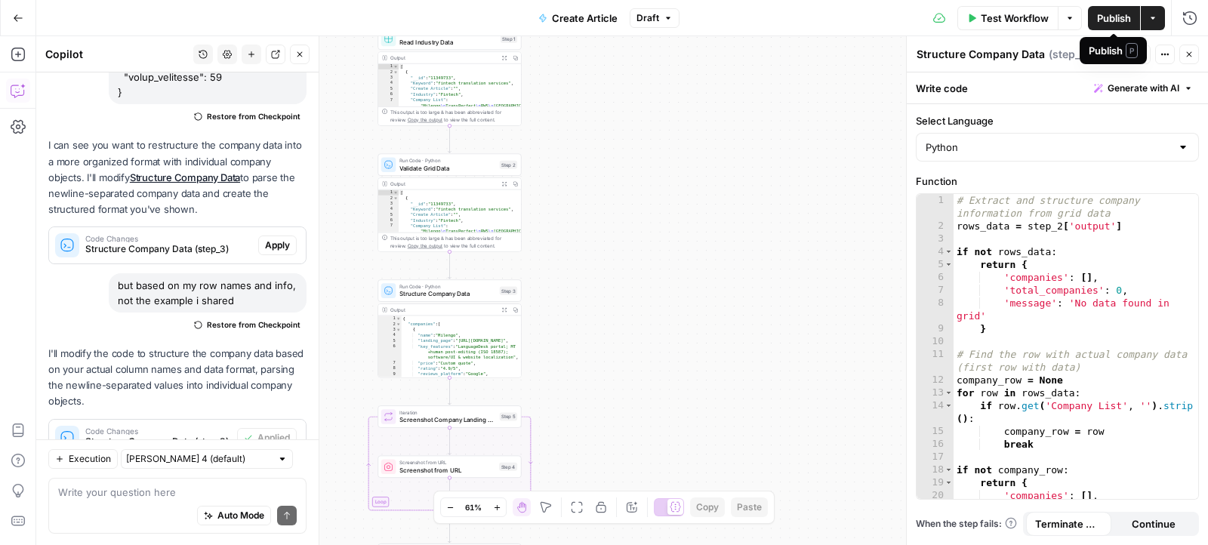
click at [1113, 16] on span "Publish" at bounding box center [1114, 18] width 34 height 15
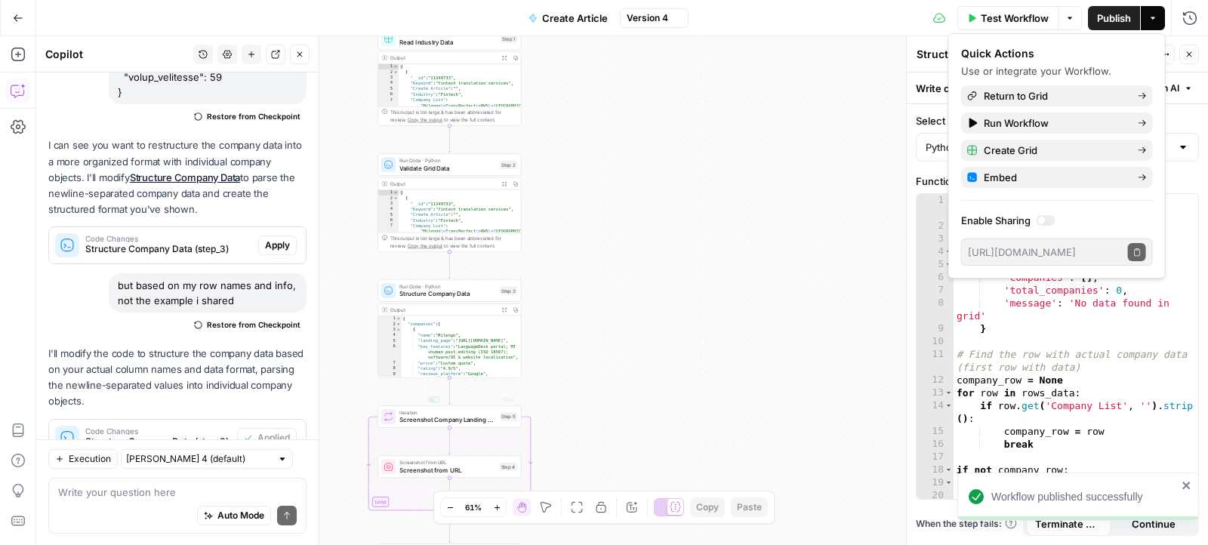
click at [482, 425] on div "Iteration Screenshot Company Landing Pages Step 5 Copy step Delete step Add Not…" at bounding box center [448, 416] width 143 height 22
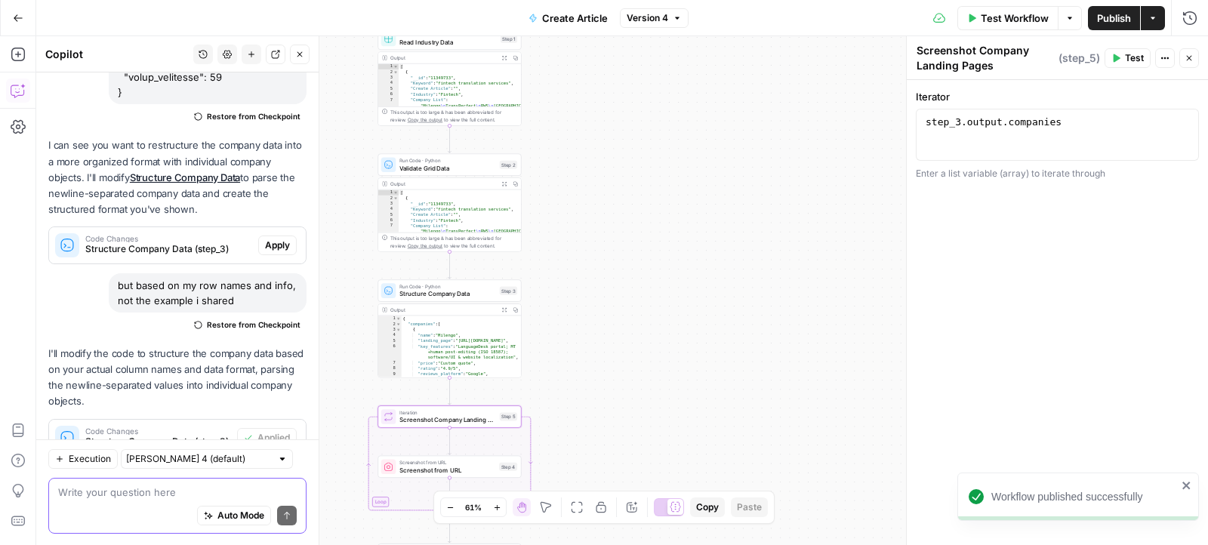
click at [144, 499] on div "Auto Mode Send" at bounding box center [177, 515] width 239 height 33
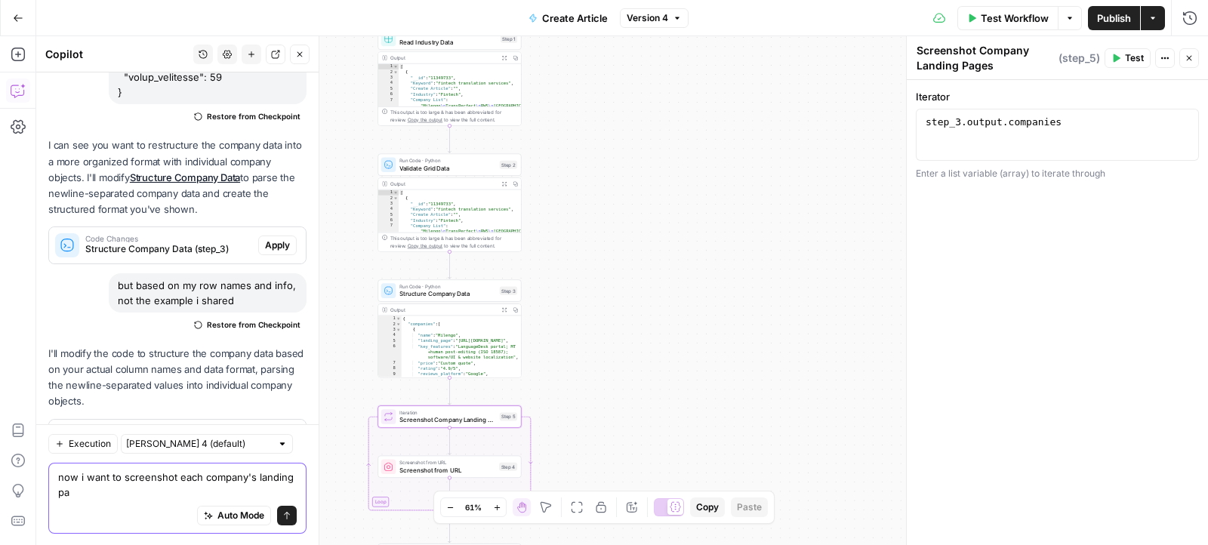
scroll to position [5093, 0]
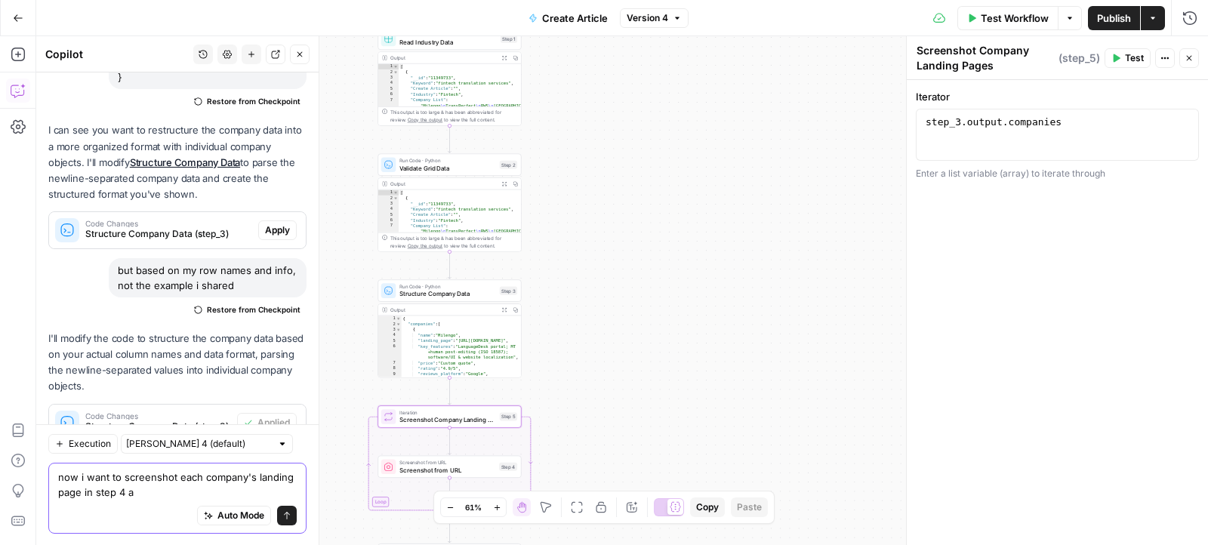
type textarea "now i want to screenshot each company's landing page in step 4"
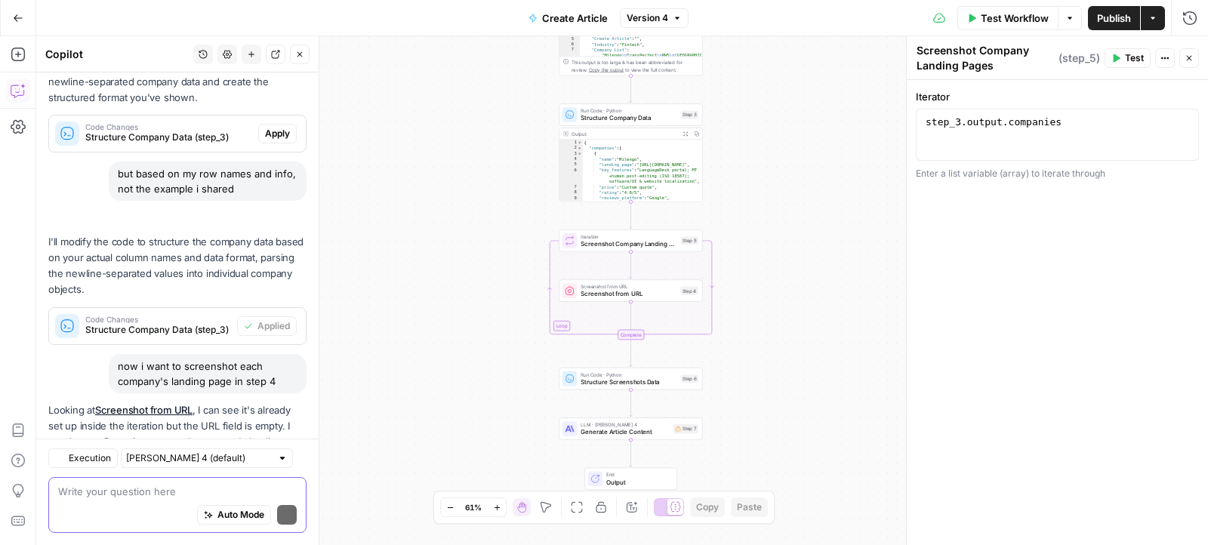
scroll to position [5402, 0]
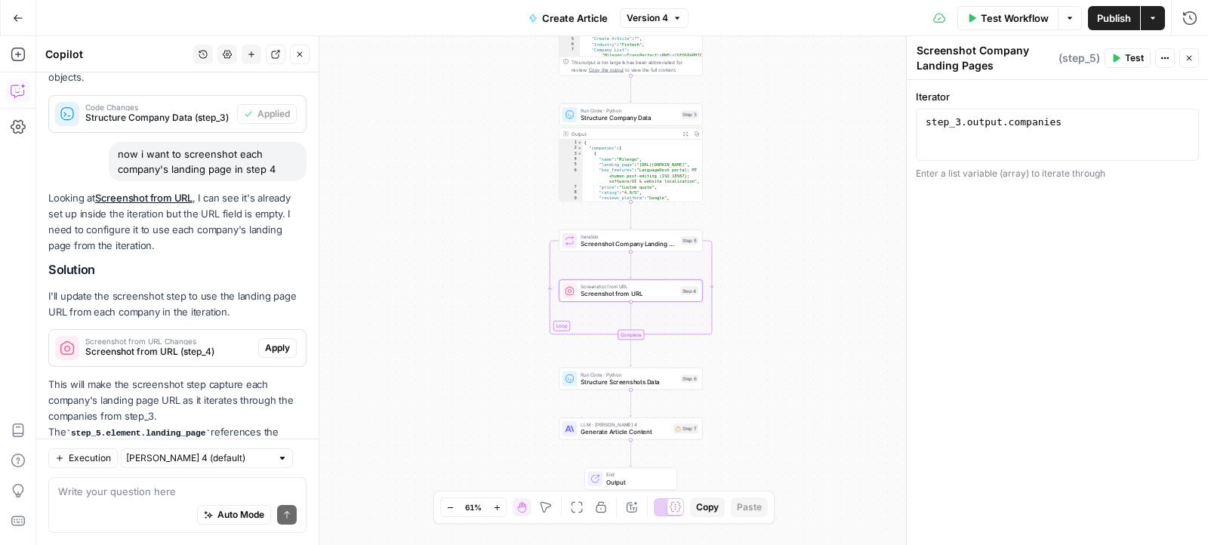
click at [277, 341] on span "Apply" at bounding box center [277, 348] width 25 height 14
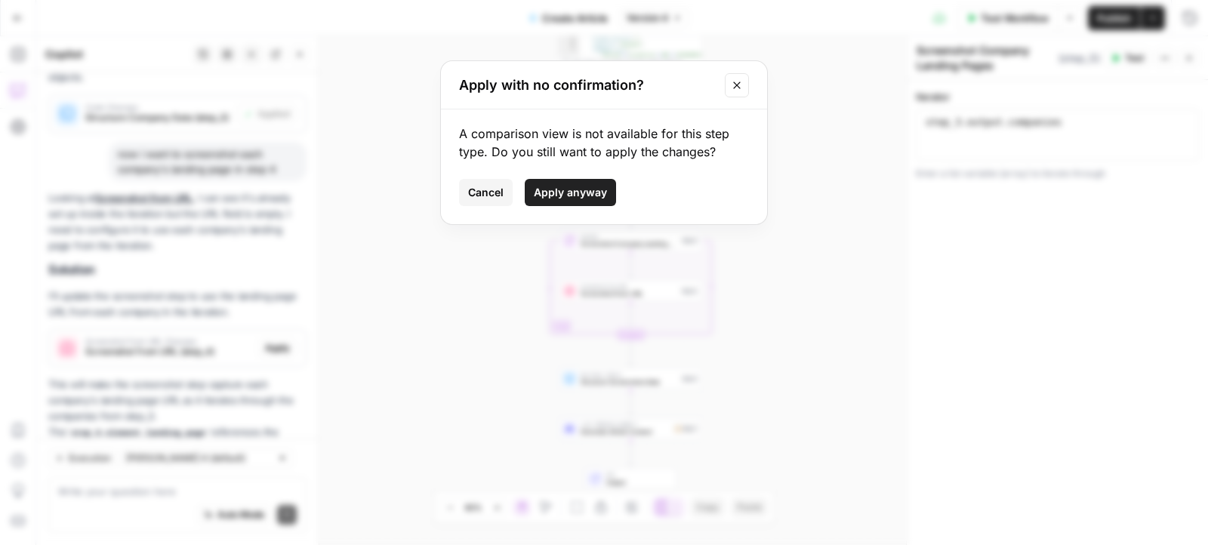
click at [552, 196] on span "Apply anyway" at bounding box center [570, 192] width 73 height 15
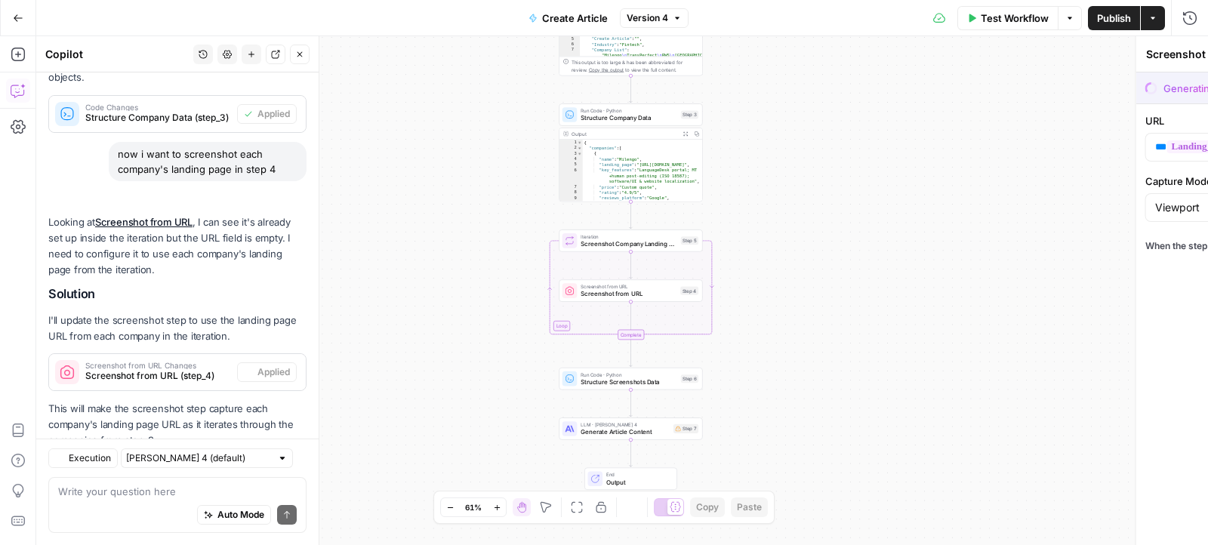
scroll to position [5426, 0]
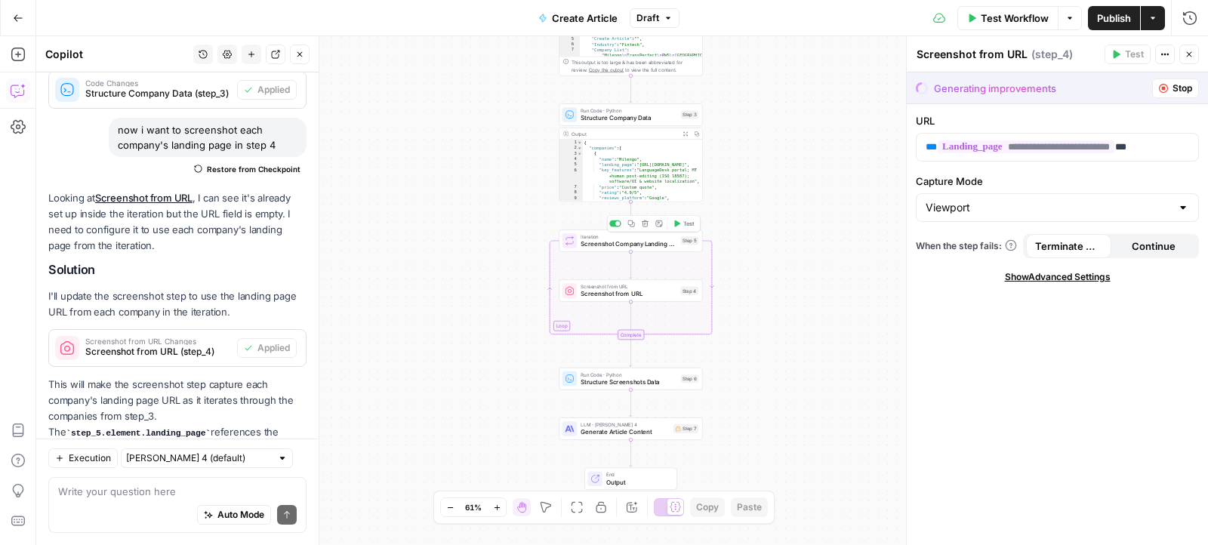
click at [681, 227] on button "Test" at bounding box center [683, 223] width 29 height 12
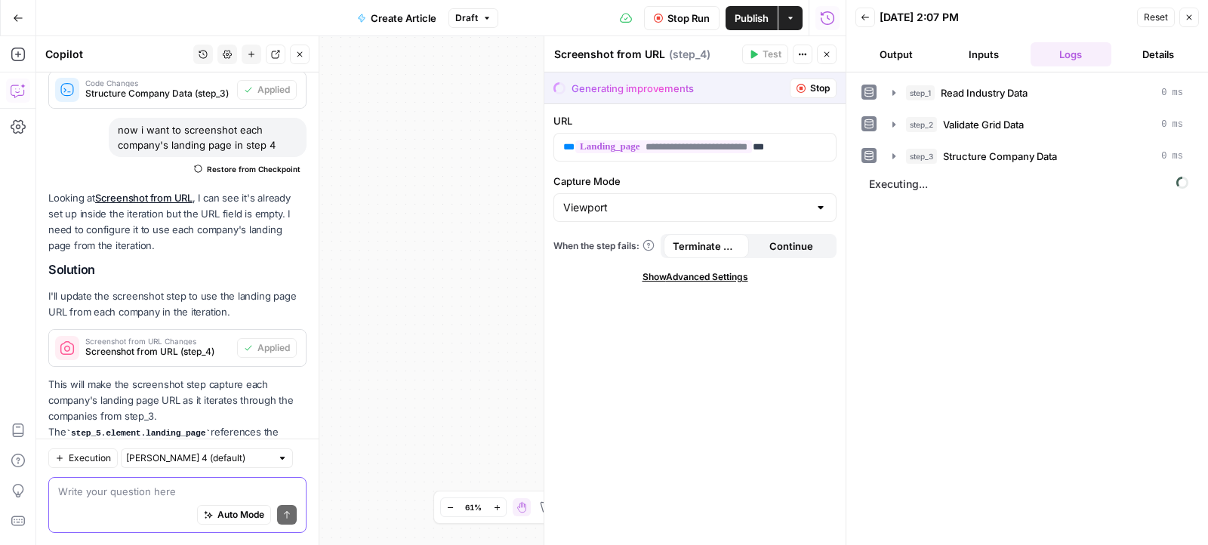
click at [185, 487] on textarea at bounding box center [177, 491] width 239 height 15
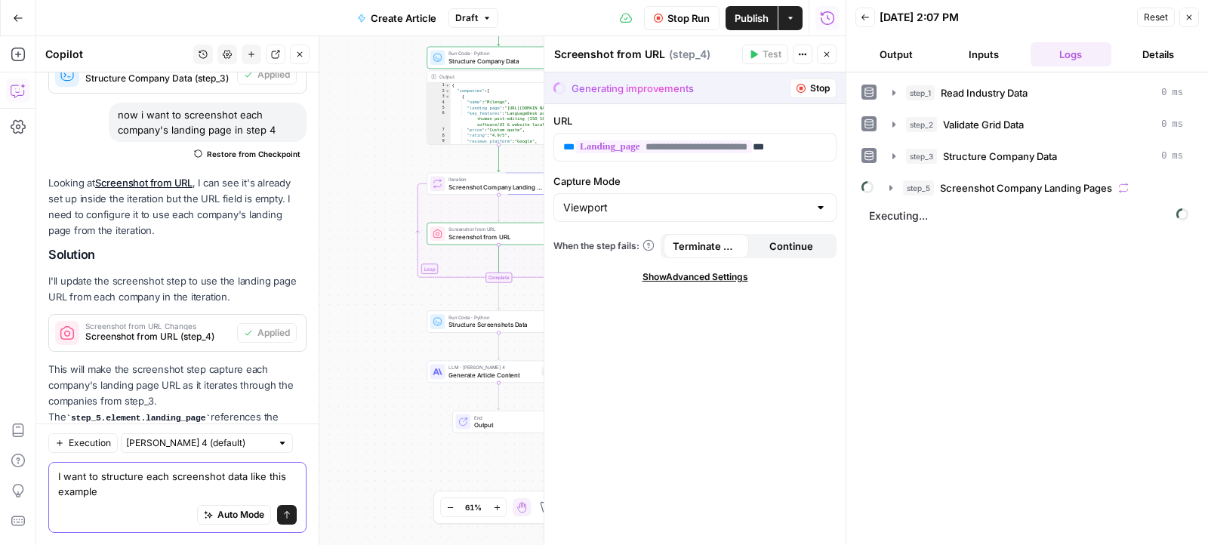
scroll to position [5456, 0]
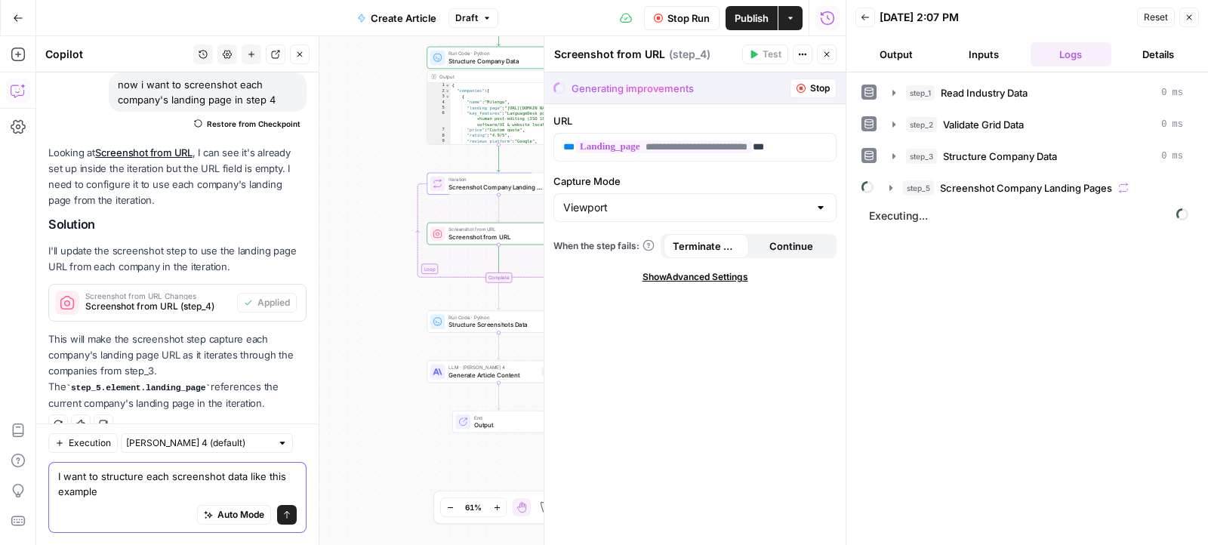
paste textarea "# Get the companies data companies = step_147['output']['companies'] # Get the …"
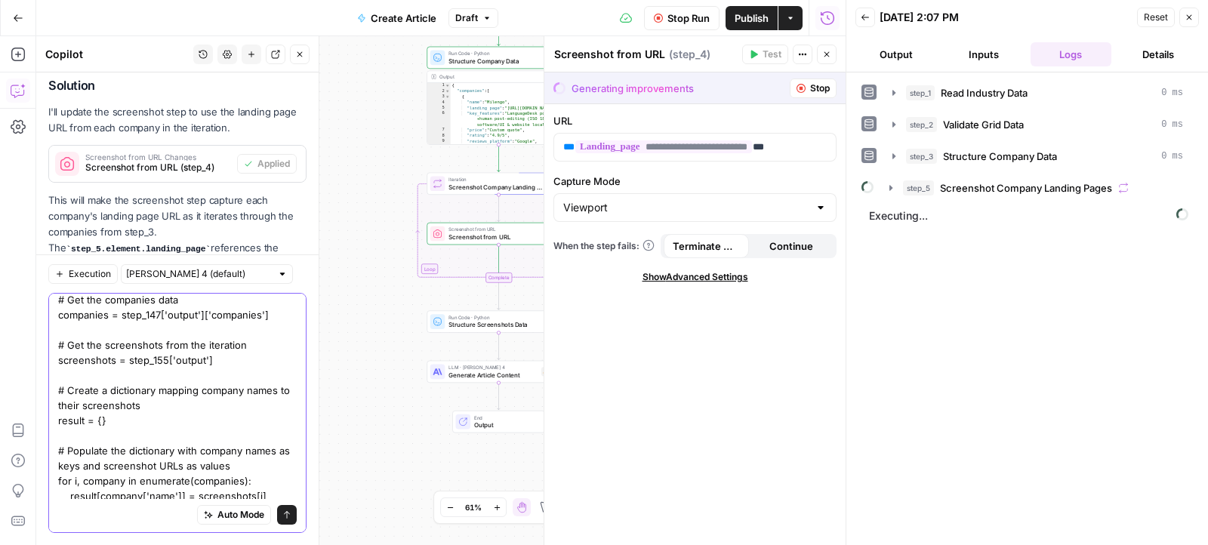
scroll to position [0, 0]
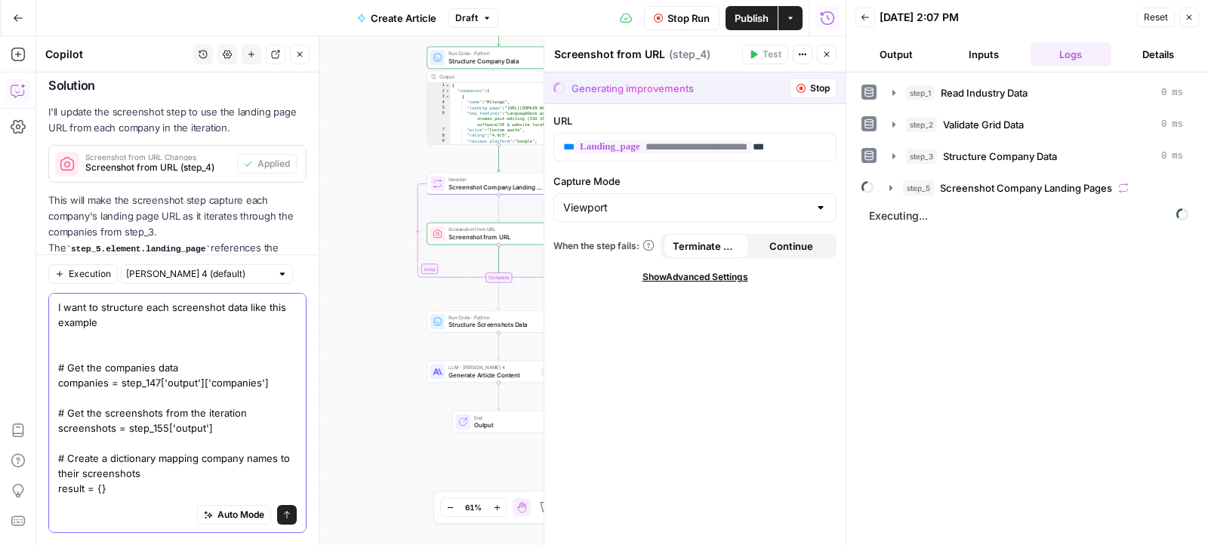
click at [144, 325] on textarea "I want to structure each screenshot data like this example # Get the companies …" at bounding box center [177, 451] width 239 height 302
type textarea "I want to structure each screenshot data like this example but based on my work…"
click at [885, 187] on icon "button" at bounding box center [891, 188] width 12 height 12
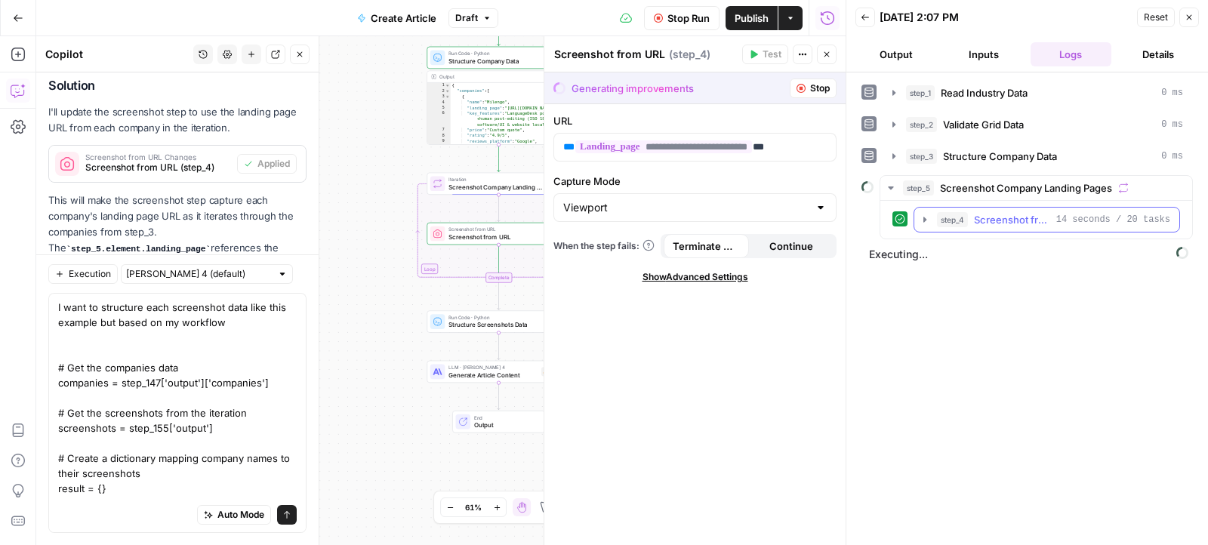
click at [928, 216] on icon "button" at bounding box center [925, 220] width 12 height 12
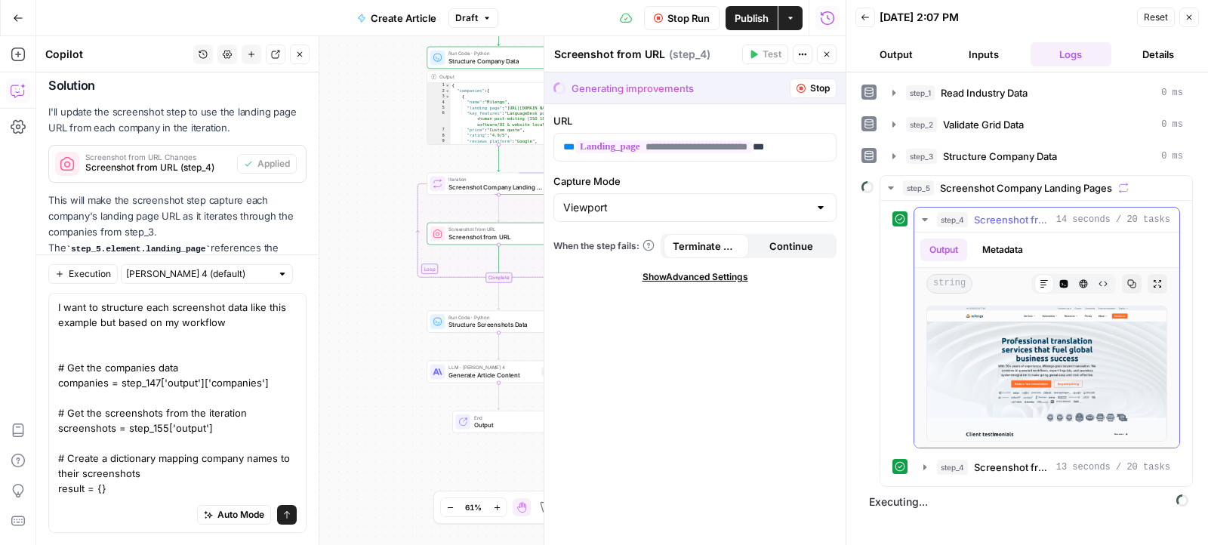
click at [923, 218] on icon "button" at bounding box center [924, 219] width 5 height 3
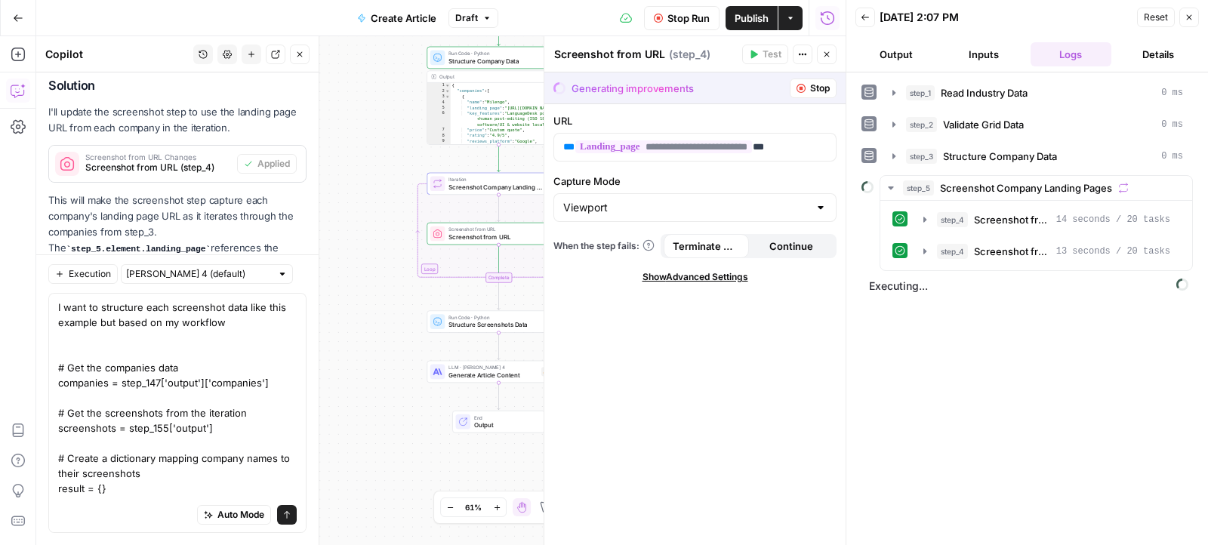
click at [811, 82] on span "Stop" at bounding box center [820, 89] width 20 height 14
click at [925, 249] on icon "button" at bounding box center [925, 251] width 12 height 12
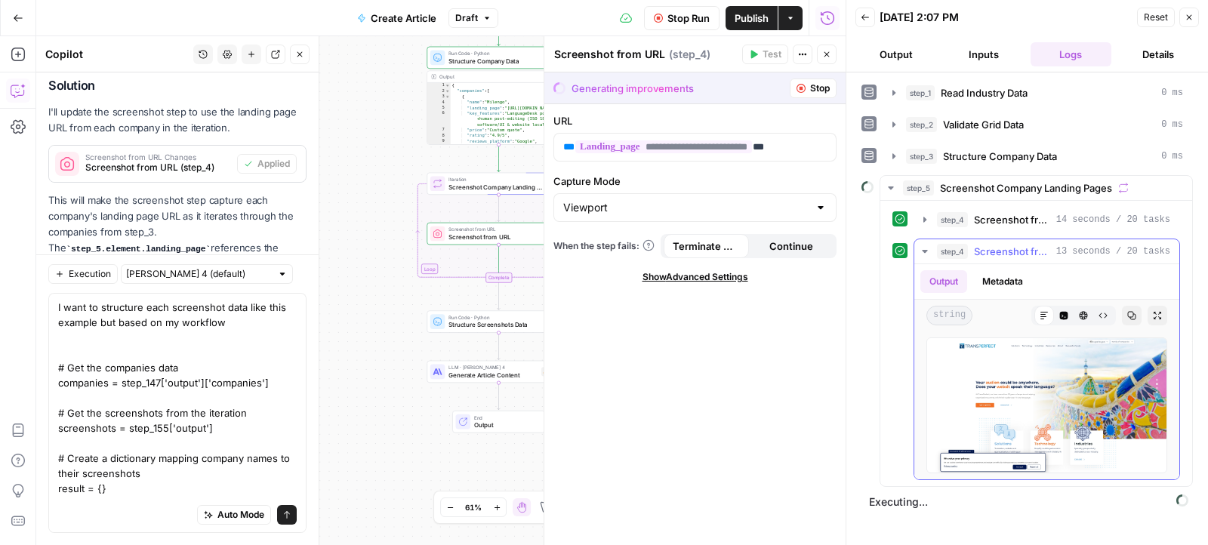
click at [923, 250] on icon "button" at bounding box center [924, 251] width 5 height 3
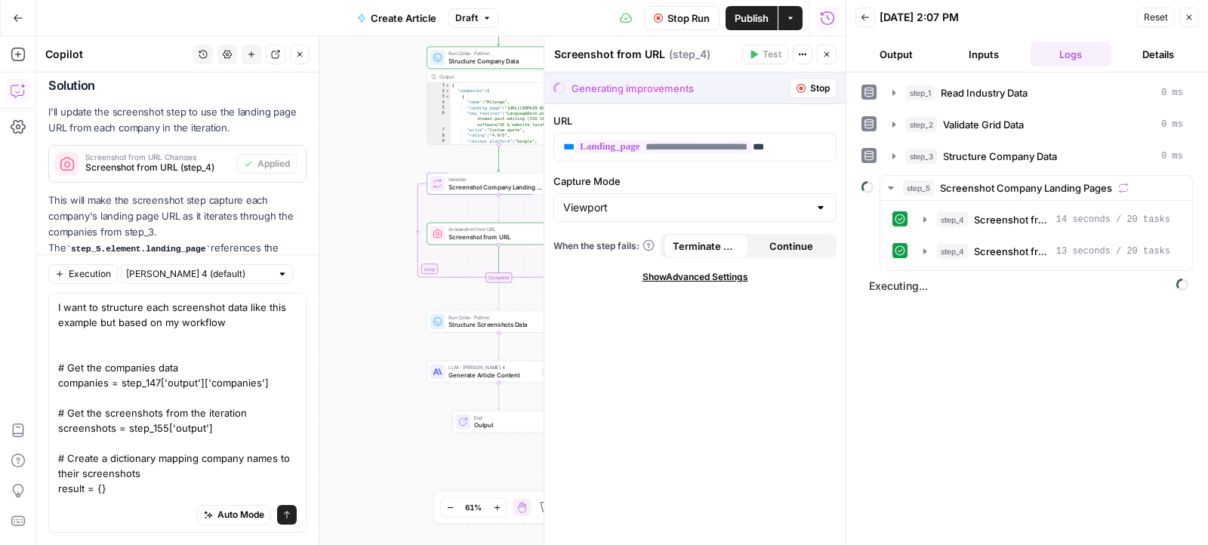
click at [805, 89] on button "Stop" at bounding box center [813, 89] width 47 height 20
click at [181, 437] on textarea "I want to structure each screenshot data like this example but based on my work…" at bounding box center [177, 451] width 239 height 302
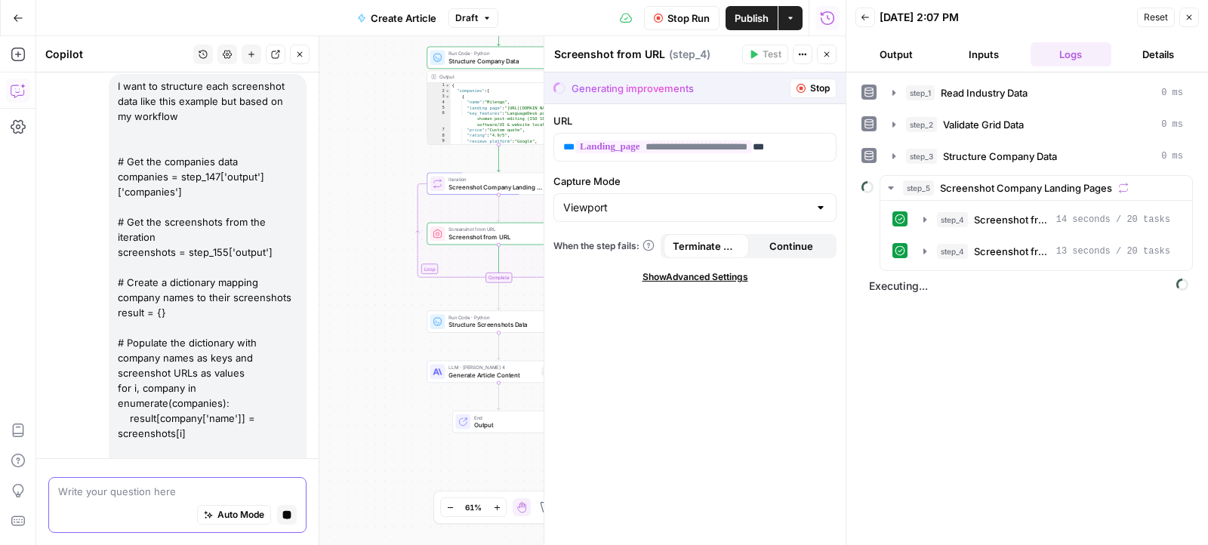
scroll to position [5625, 0]
click at [830, 51] on icon "button" at bounding box center [826, 54] width 9 height 9
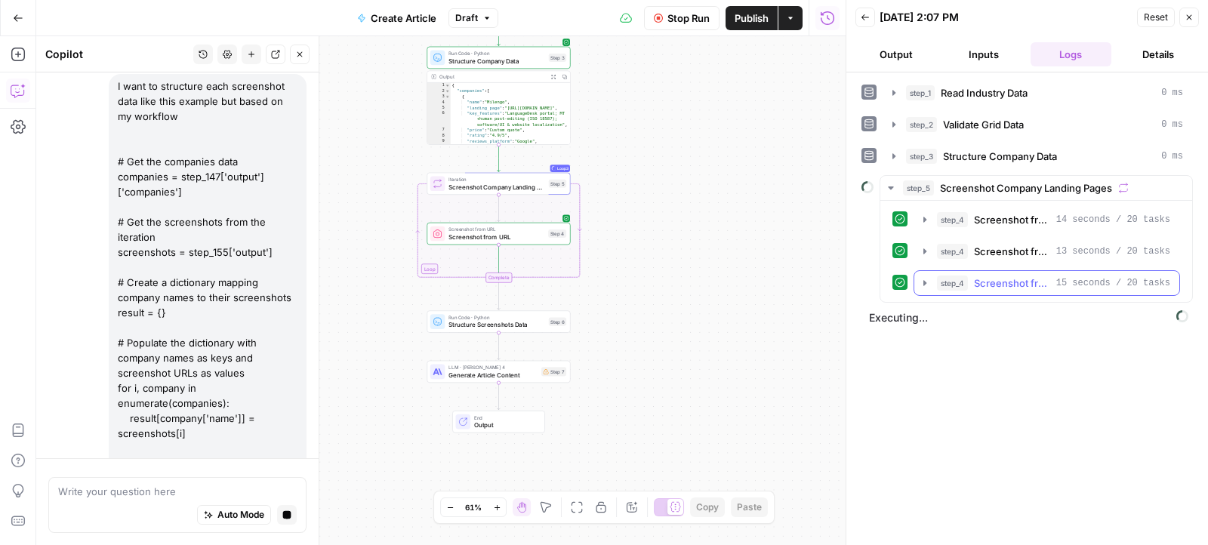
click at [921, 279] on icon "button" at bounding box center [925, 283] width 12 height 12
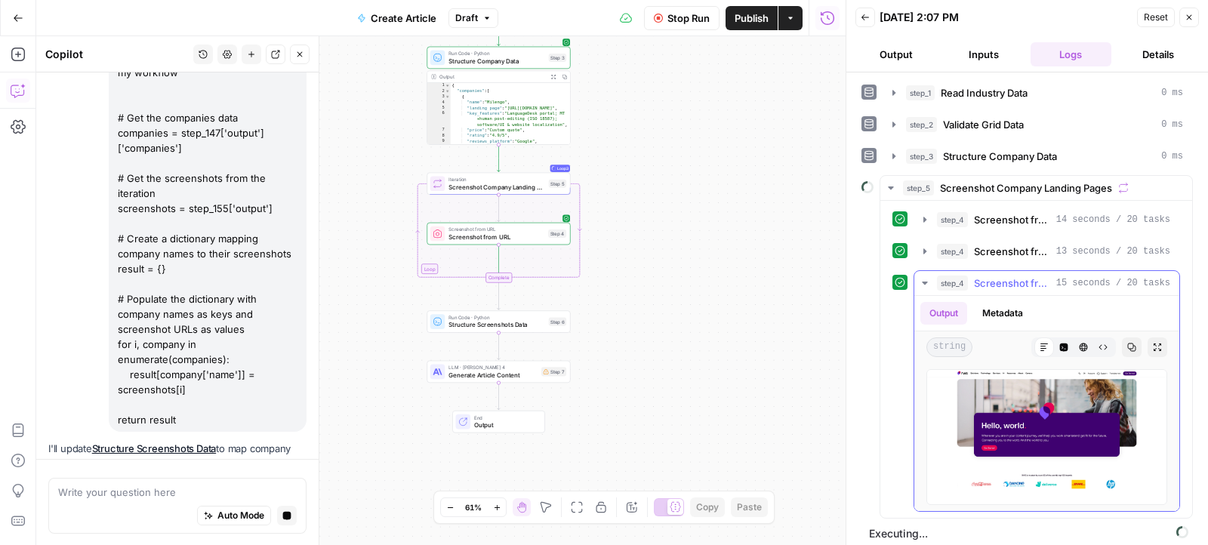
click at [925, 271] on button "step_4 Screenshot from URL 15 seconds / 20 tasks" at bounding box center [1046, 283] width 265 height 24
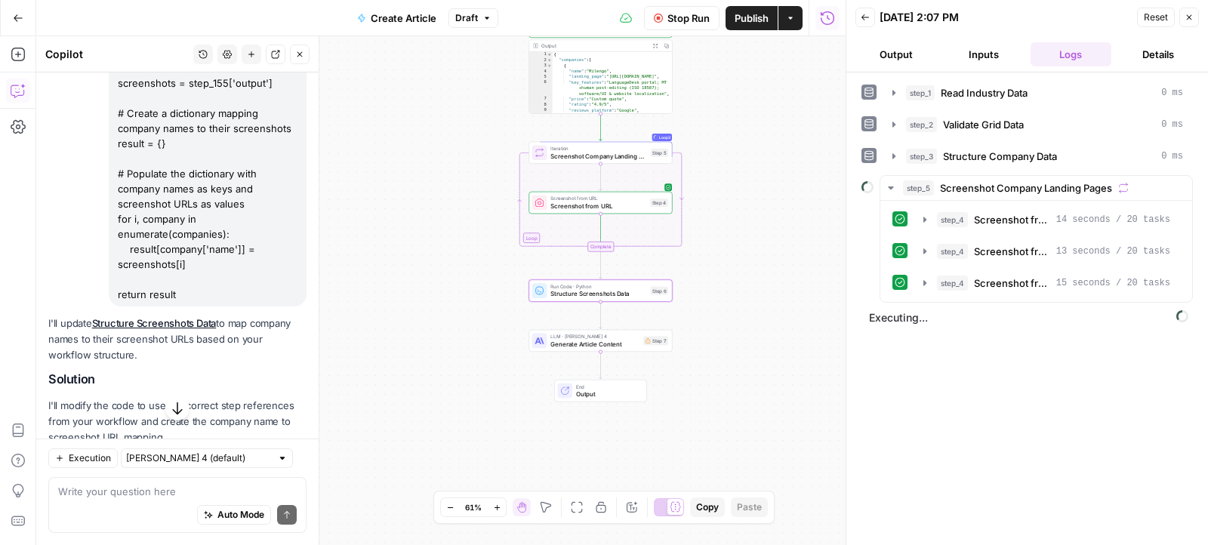
click at [280, 467] on span "Apply" at bounding box center [277, 474] width 25 height 14
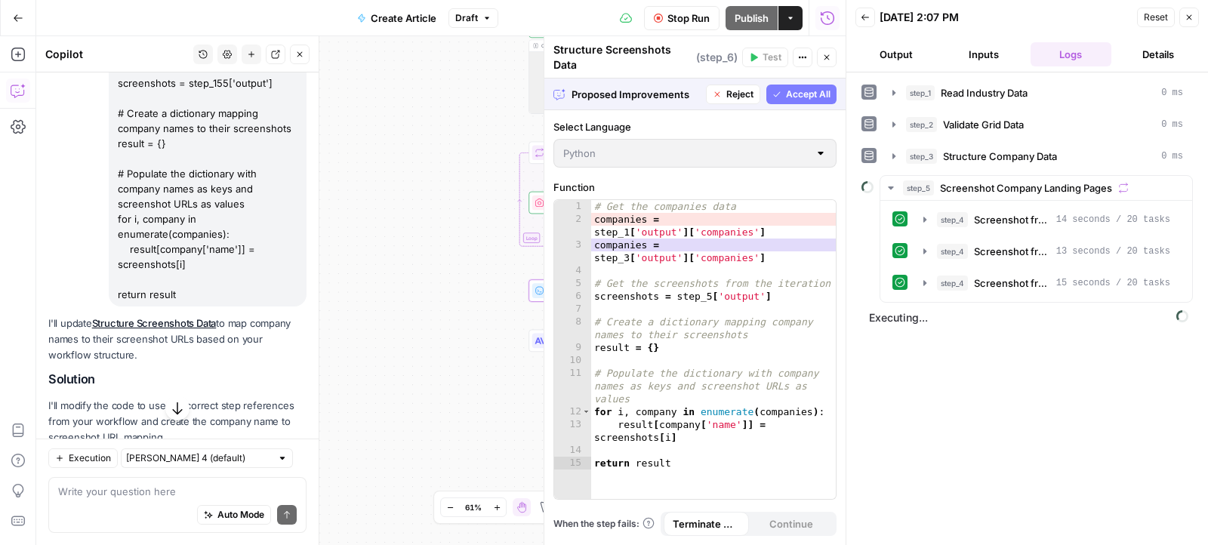
click at [280, 467] on span "Accept" at bounding box center [275, 474] width 31 height 14
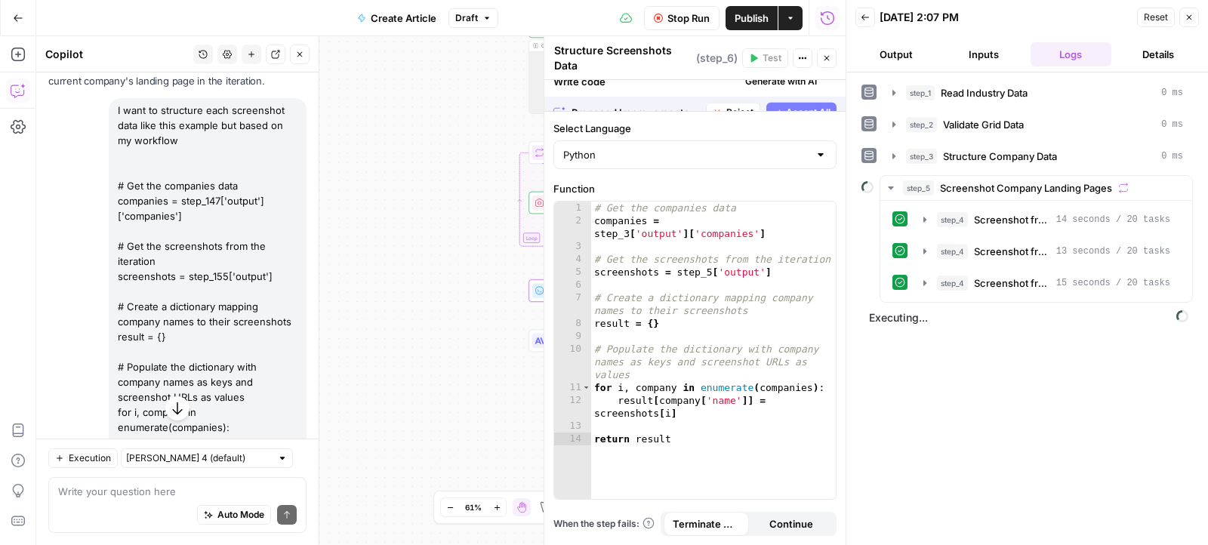
scroll to position [5987, 0]
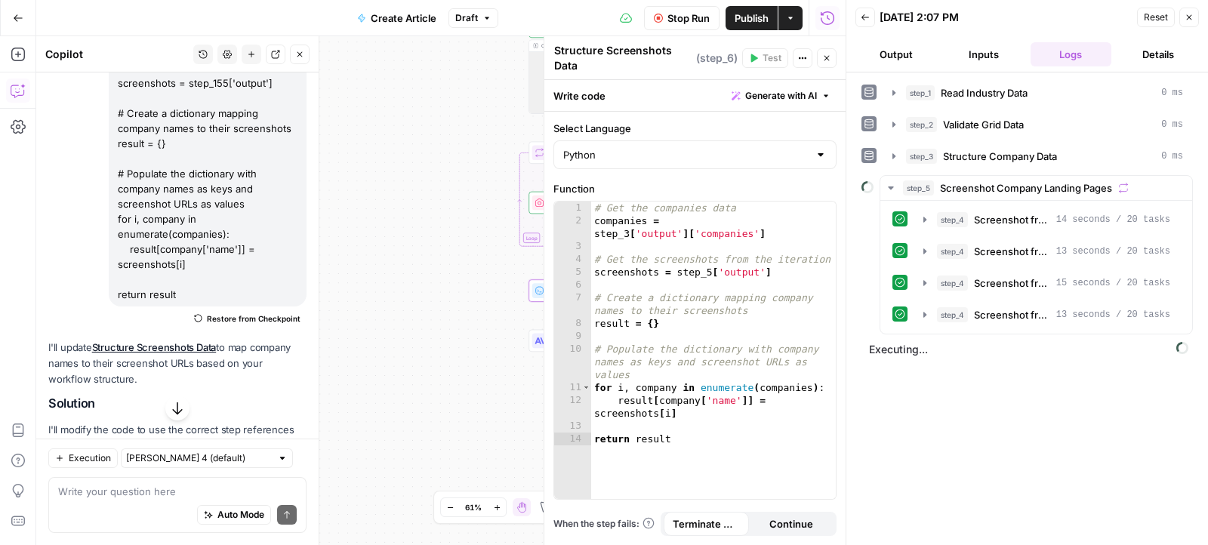
click at [831, 54] on icon "button" at bounding box center [826, 58] width 9 height 9
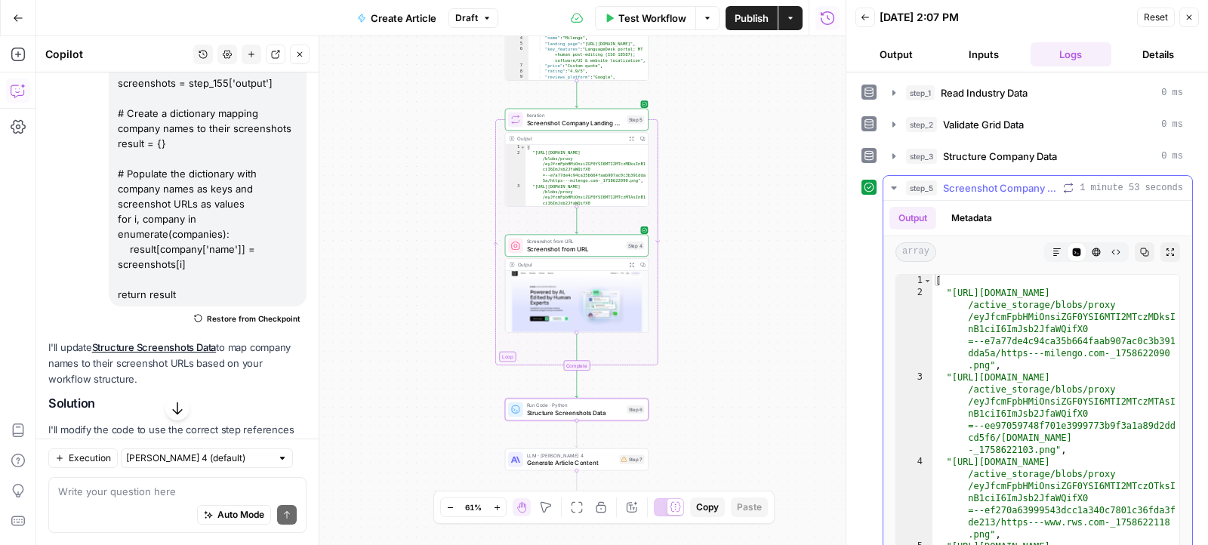
click at [1058, 242] on button "Markdown" at bounding box center [1057, 252] width 20 height 20
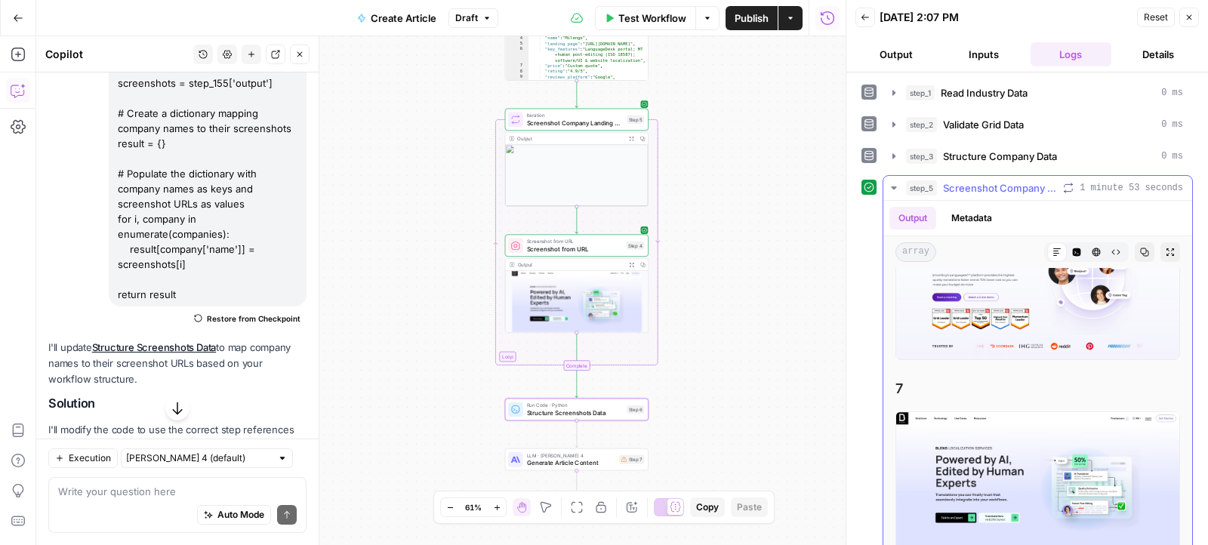
scroll to position [291, 0]
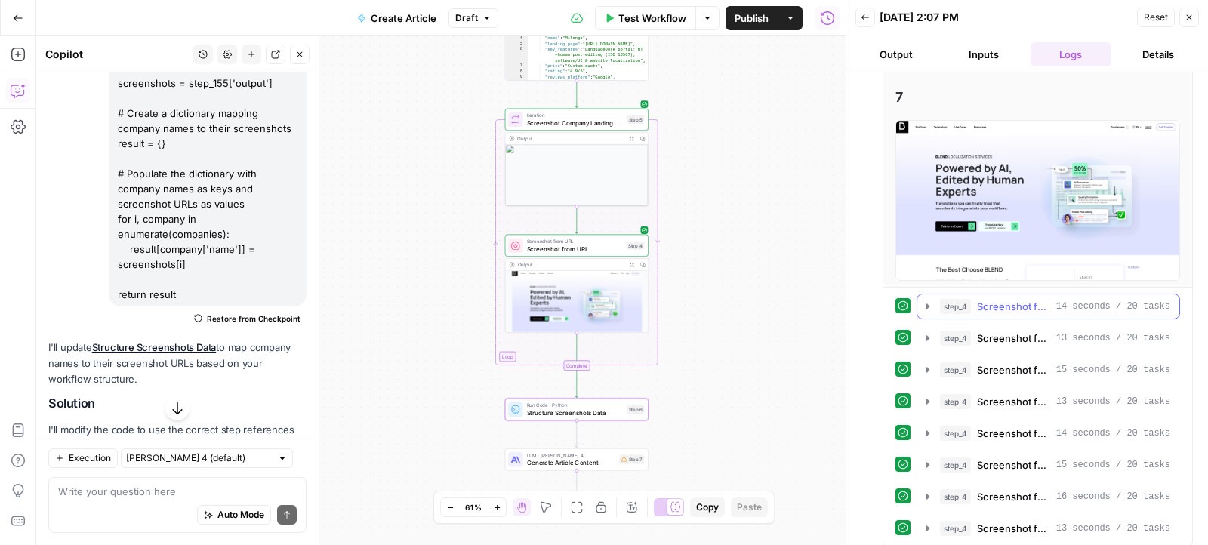
click at [929, 300] on icon "button" at bounding box center [928, 306] width 12 height 12
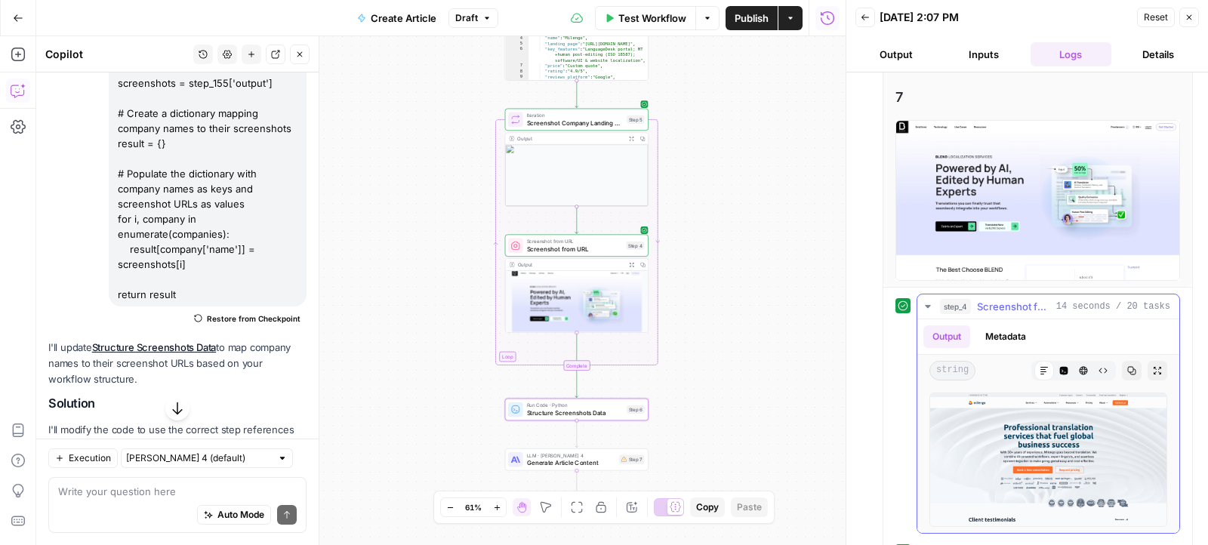
click at [927, 305] on icon "button" at bounding box center [927, 306] width 5 height 3
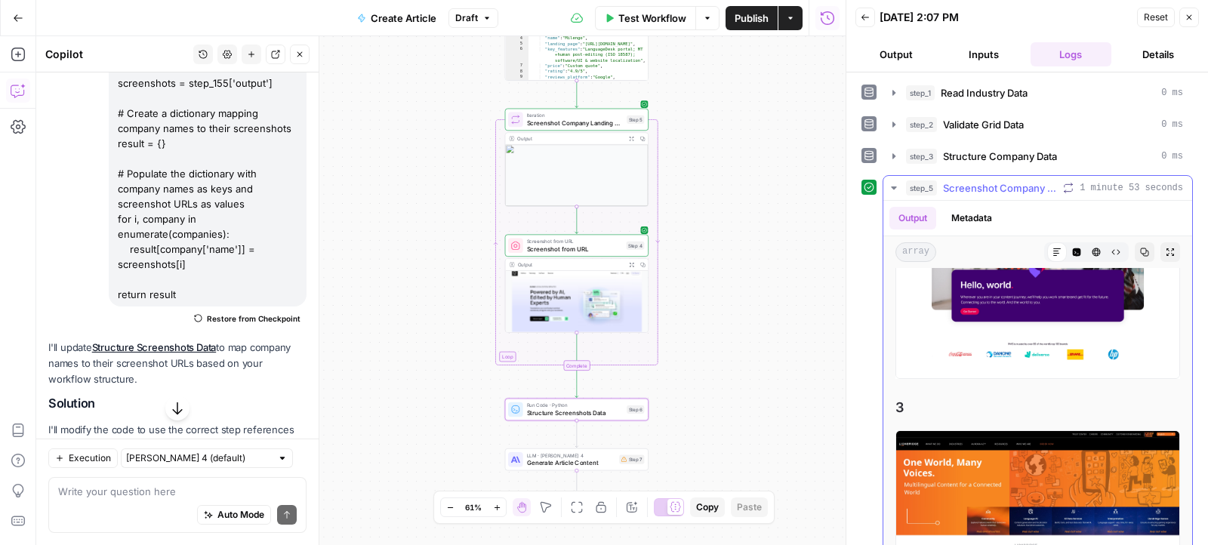
scroll to position [500, 0]
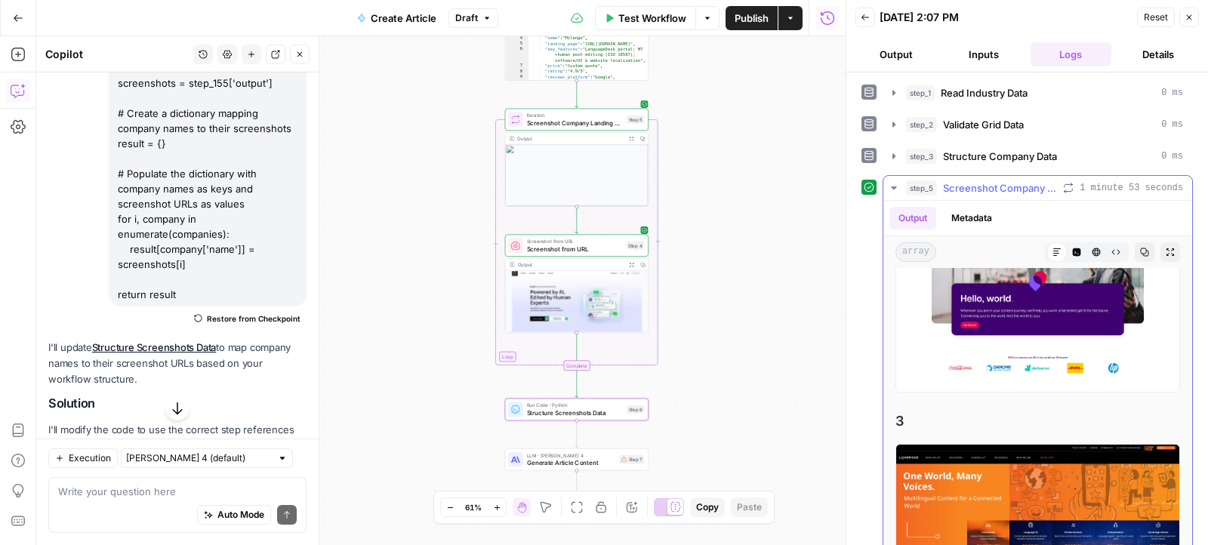
click at [888, 186] on icon "button" at bounding box center [894, 188] width 12 height 12
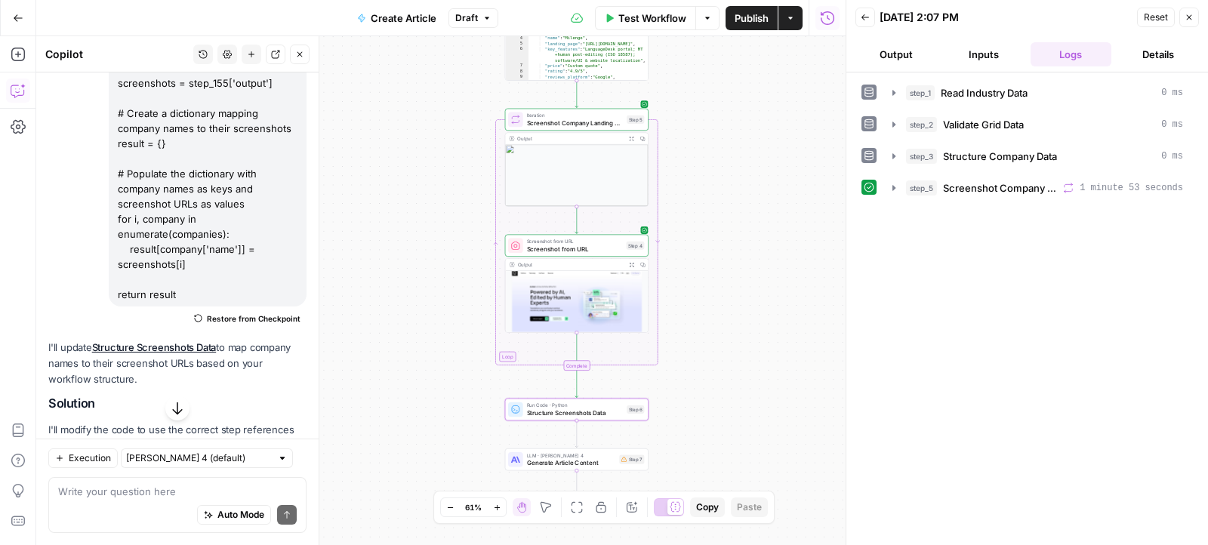
click at [575, 414] on span "Structure Screenshots Data" at bounding box center [575, 412] width 97 height 9
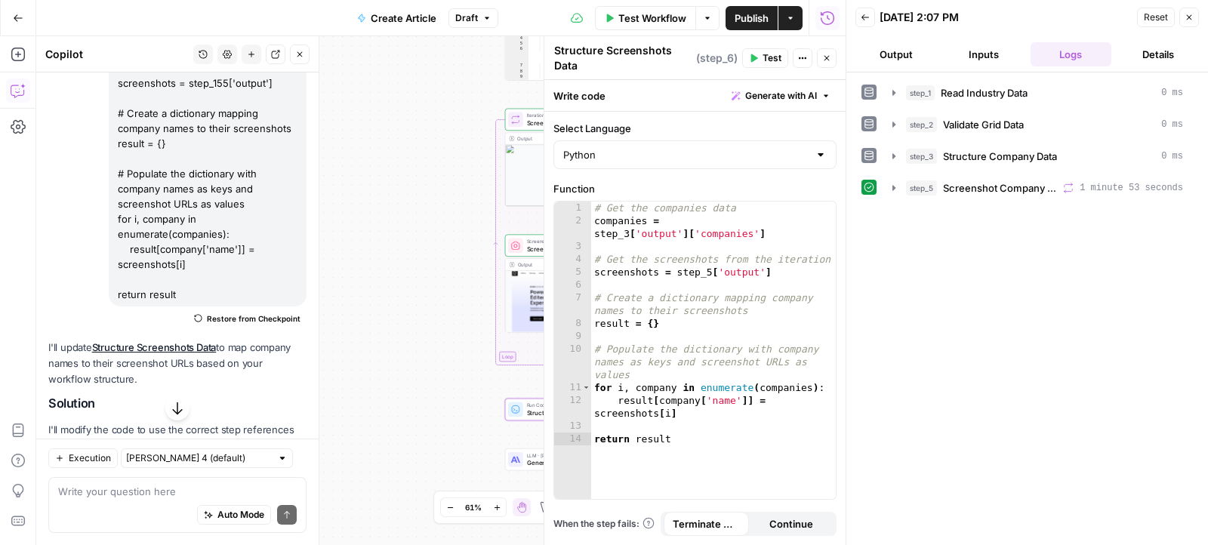
click at [764, 59] on span "Test" at bounding box center [771, 58] width 19 height 14
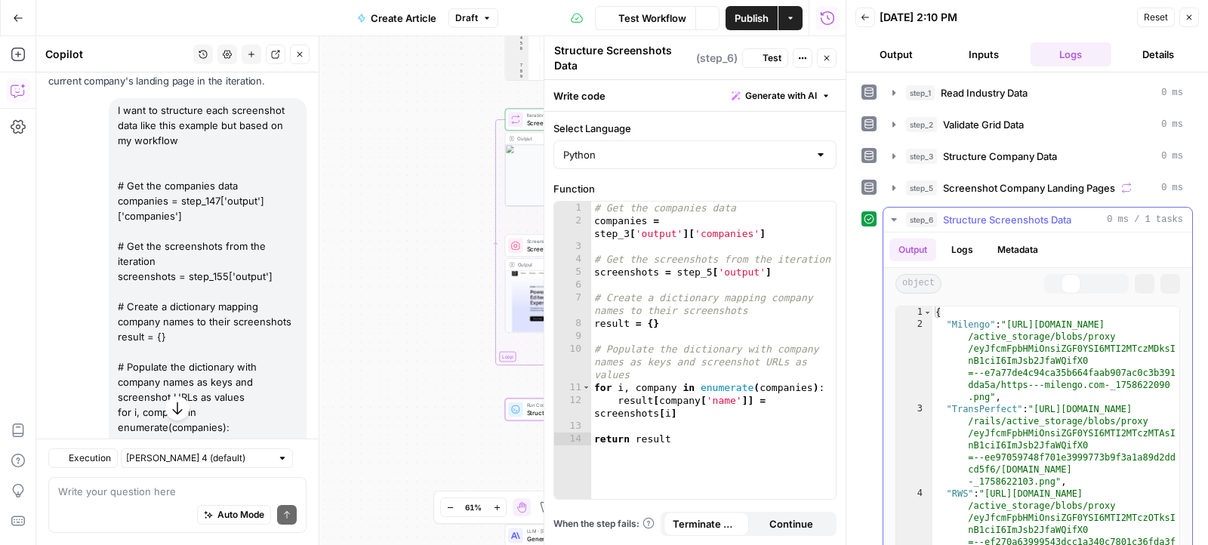
scroll to position [5987, 0]
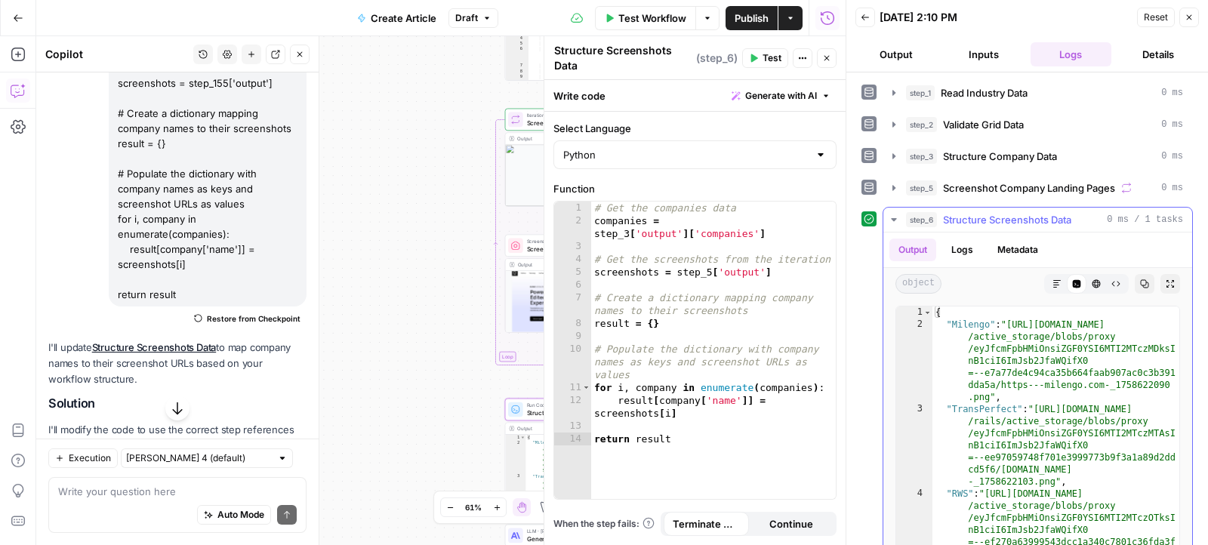
click at [1055, 279] on icon "button" at bounding box center [1056, 283] width 9 height 9
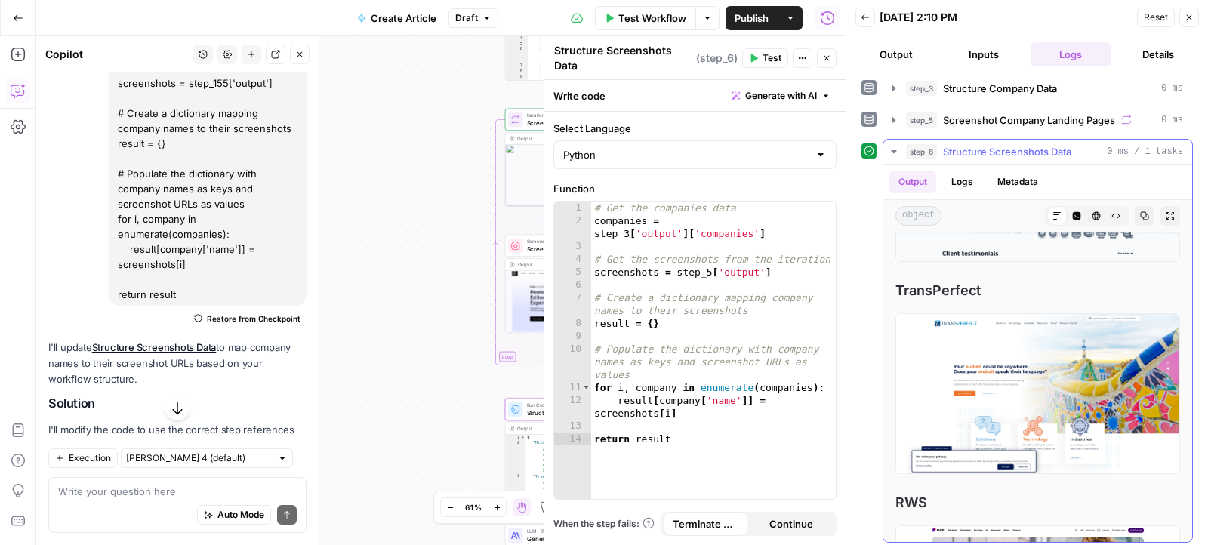
scroll to position [0, 0]
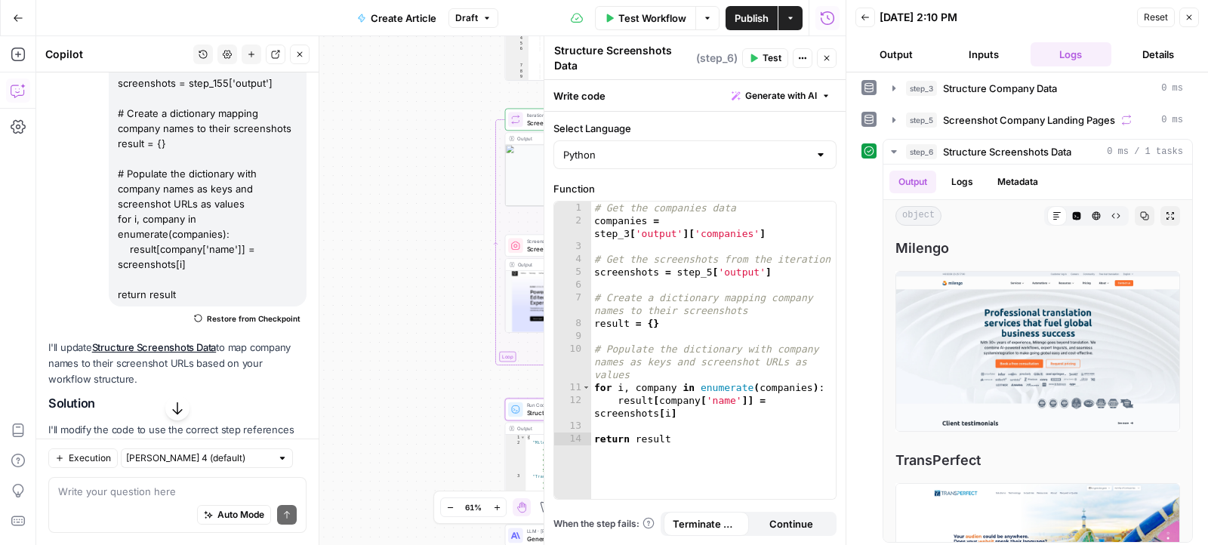
click at [1194, 16] on icon "button" at bounding box center [1188, 17] width 9 height 9
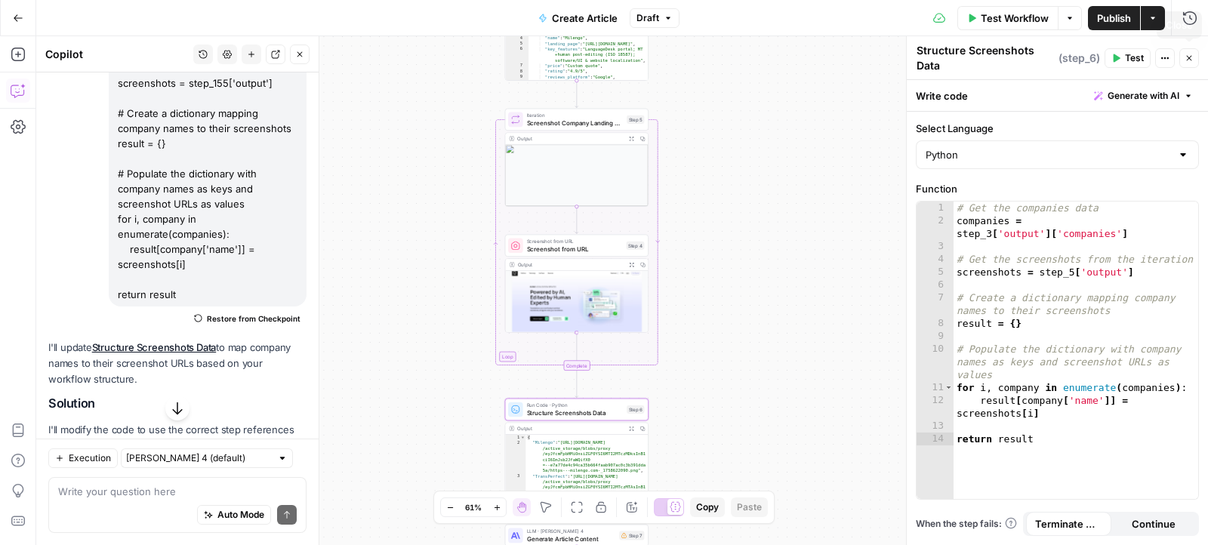
click at [1187, 54] on icon "button" at bounding box center [1188, 58] width 9 height 9
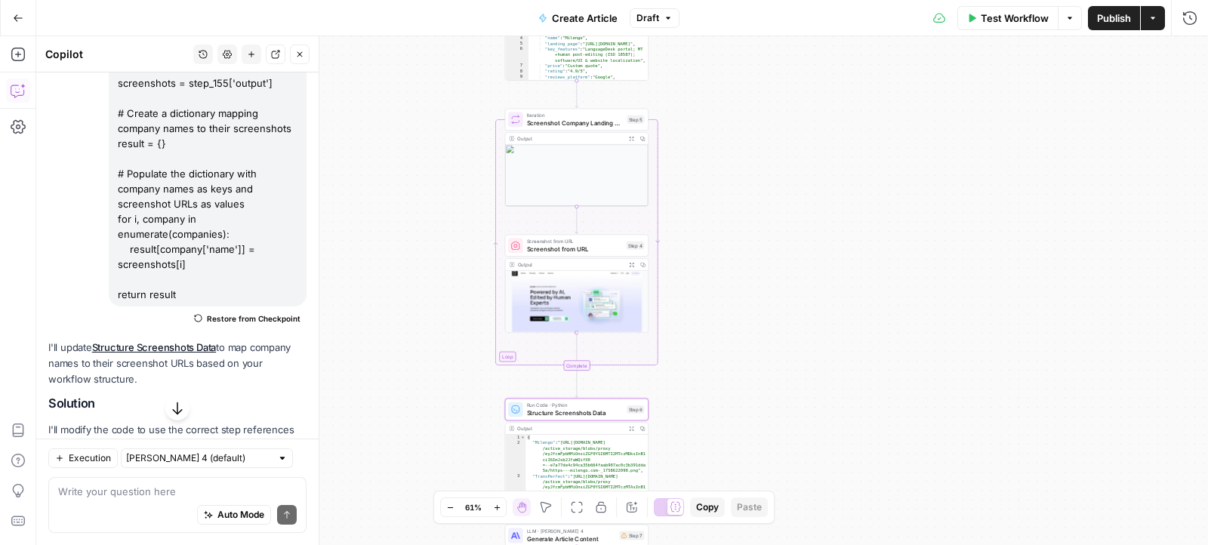
click at [1100, 25] on span "Publish" at bounding box center [1114, 18] width 34 height 15
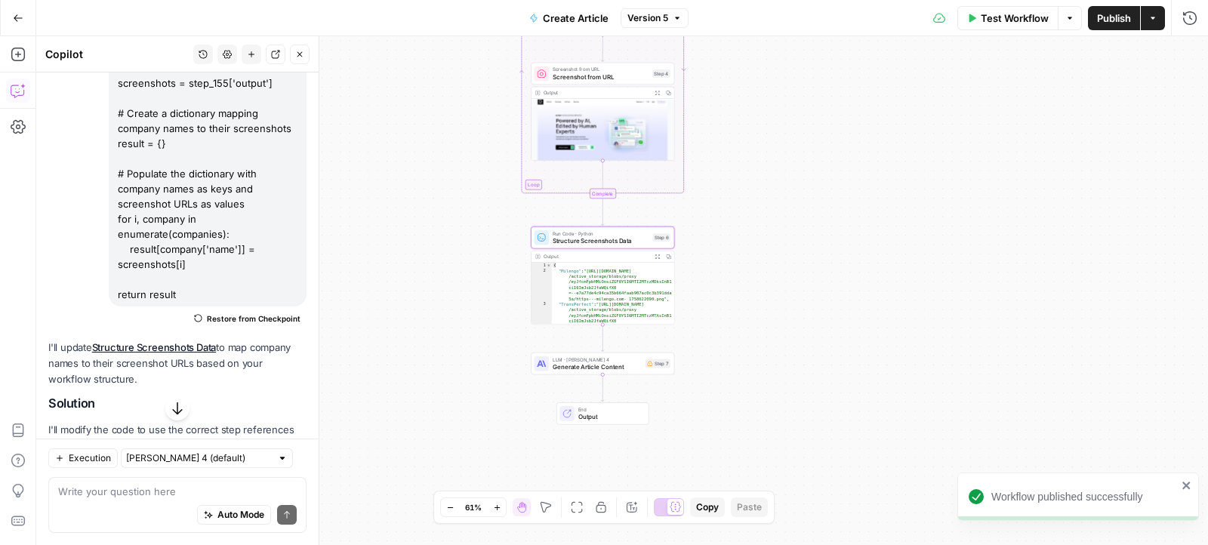
click at [623, 368] on span "Generate Article Content" at bounding box center [597, 366] width 89 height 9
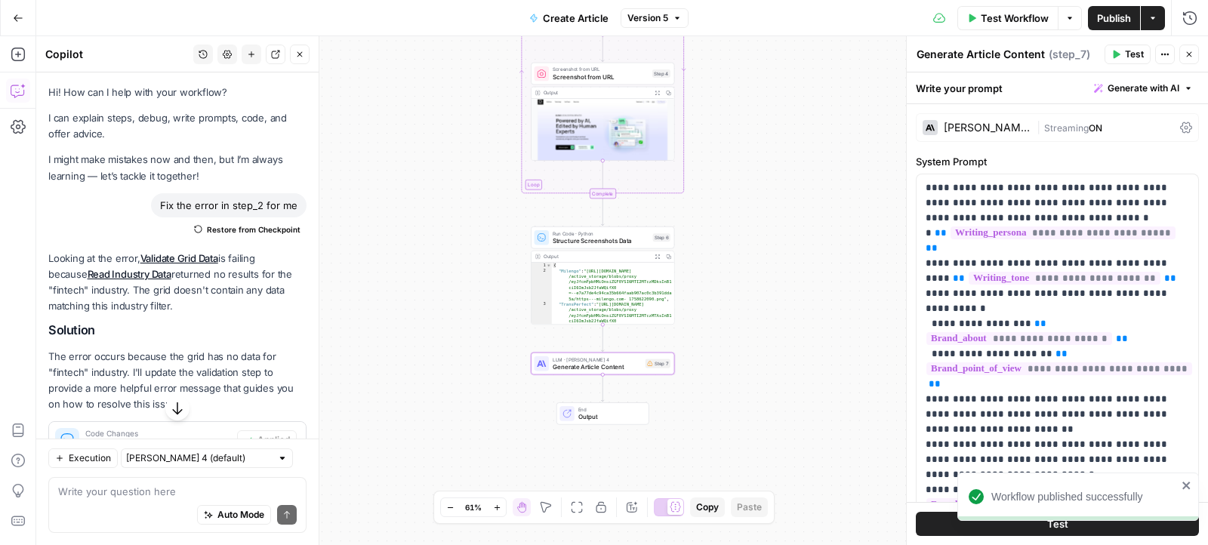
scroll to position [5987, 0]
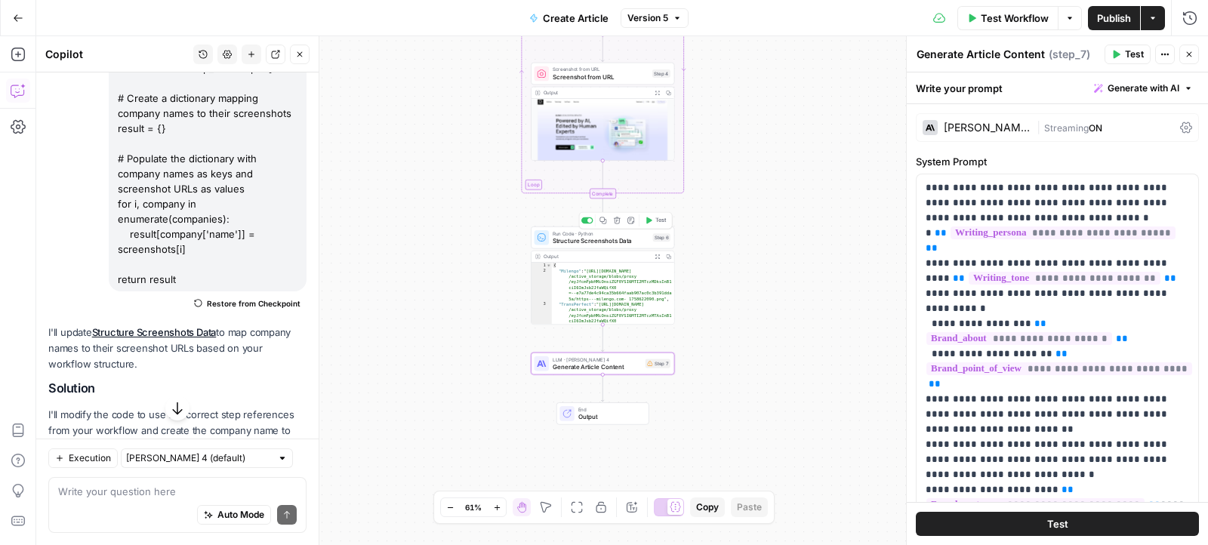
click at [592, 238] on span "Structure Screenshots Data" at bounding box center [601, 240] width 97 height 9
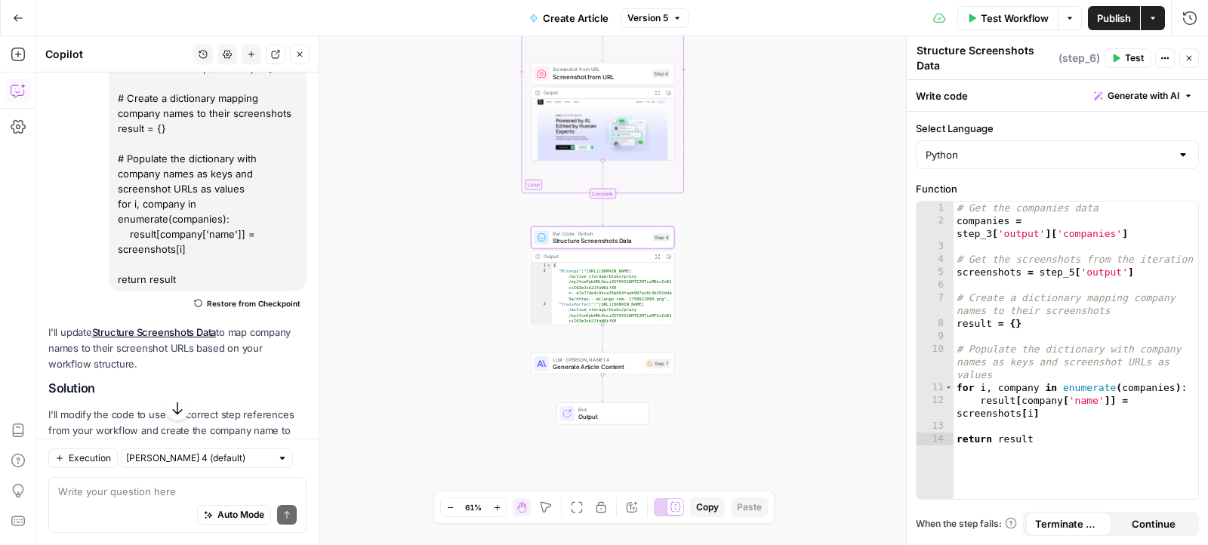
click at [656, 257] on icon "button" at bounding box center [657, 256] width 5 height 5
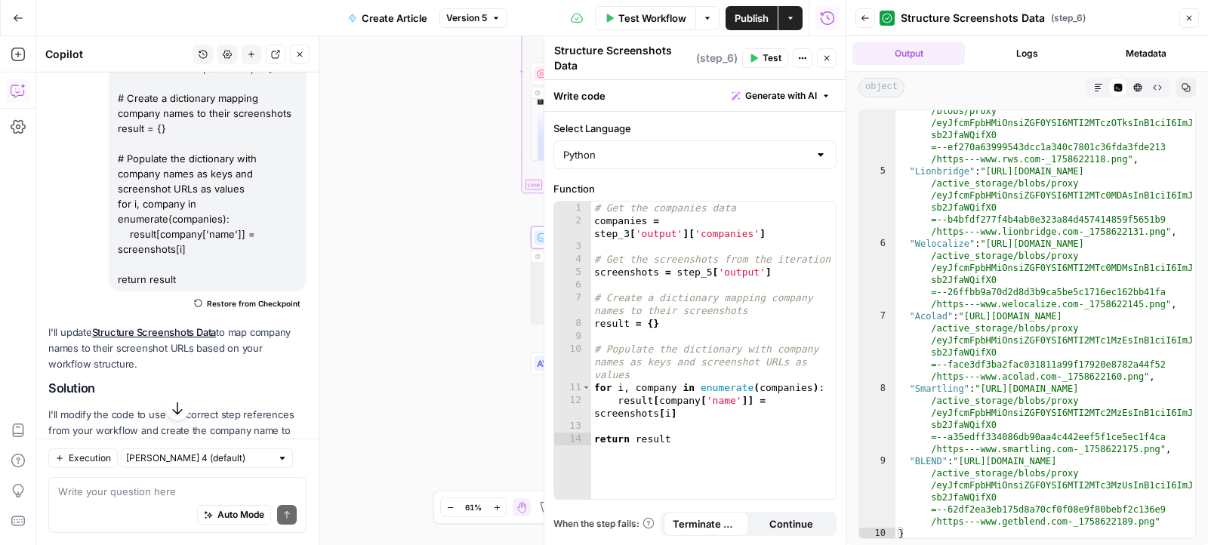
scroll to position [6, 0]
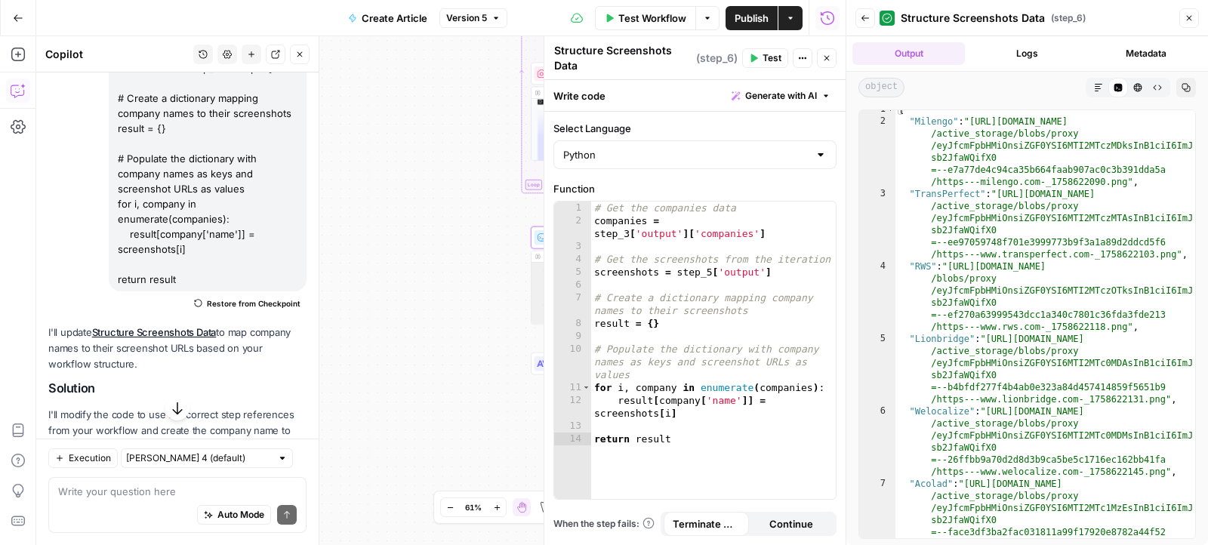
click at [833, 53] on button "Close" at bounding box center [827, 58] width 20 height 20
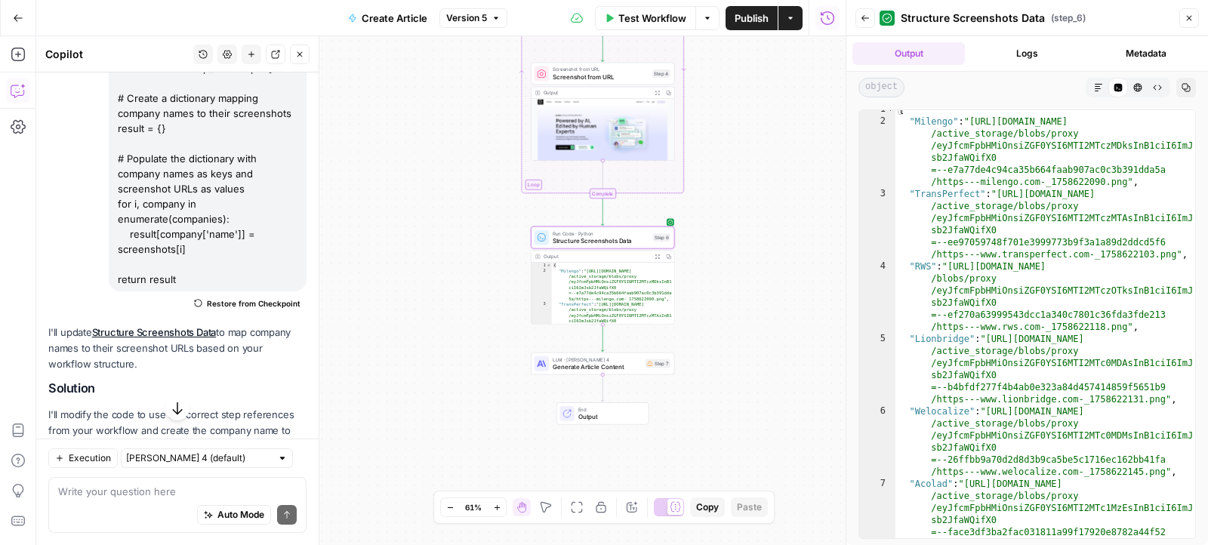
click at [655, 254] on icon "button" at bounding box center [657, 256] width 5 height 5
click at [1110, 84] on div "Code Editor" at bounding box center [1118, 88] width 20 height 20
click at [1097, 84] on icon "button" at bounding box center [1098, 87] width 9 height 9
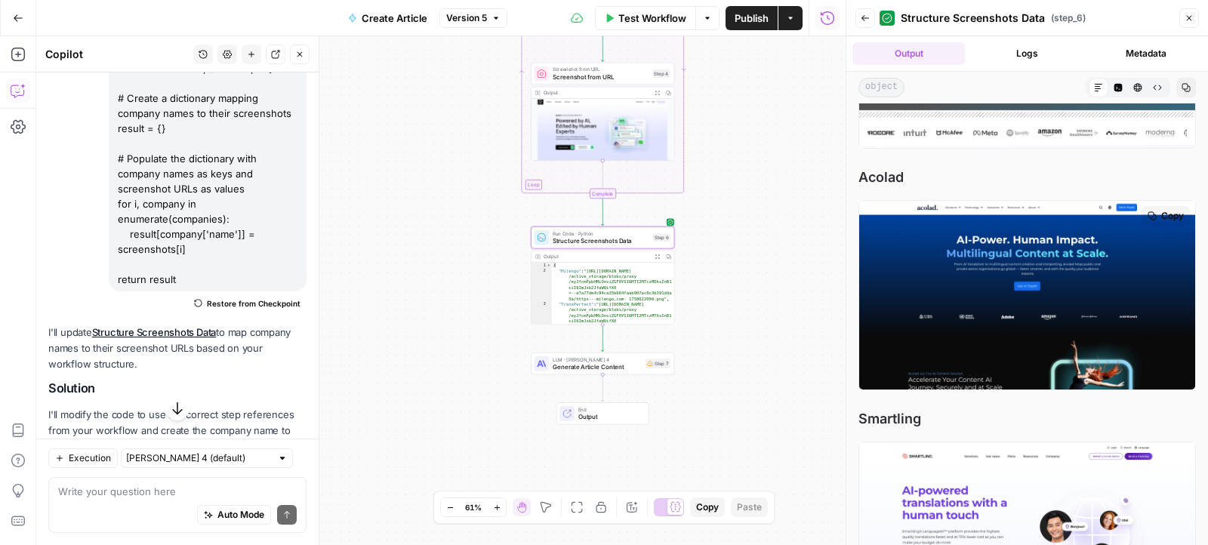
scroll to position [1485, 0]
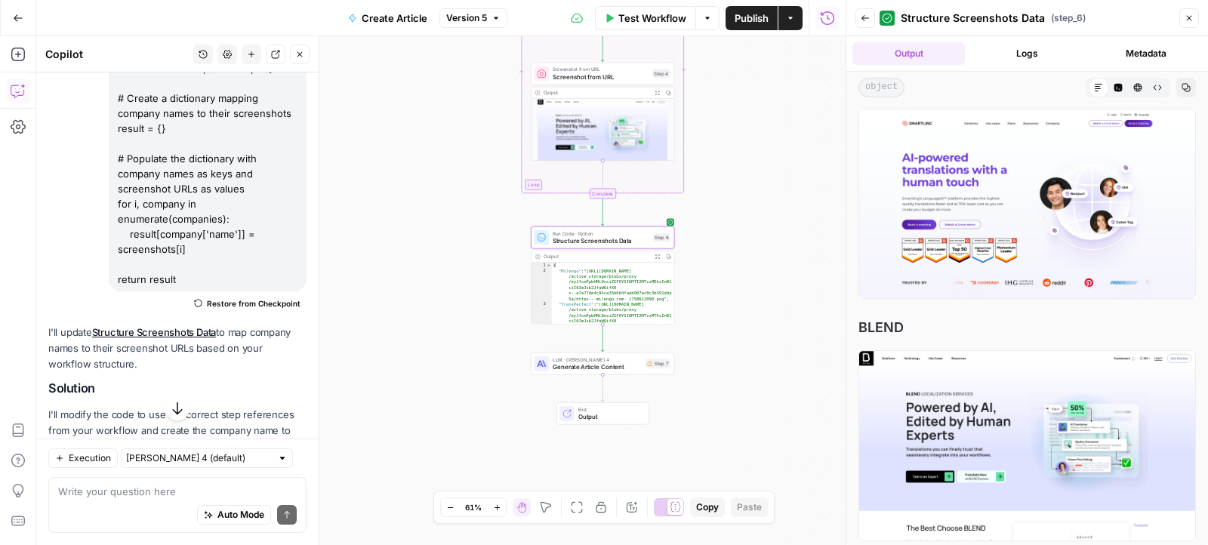
click at [1189, 22] on icon "button" at bounding box center [1188, 18] width 9 height 9
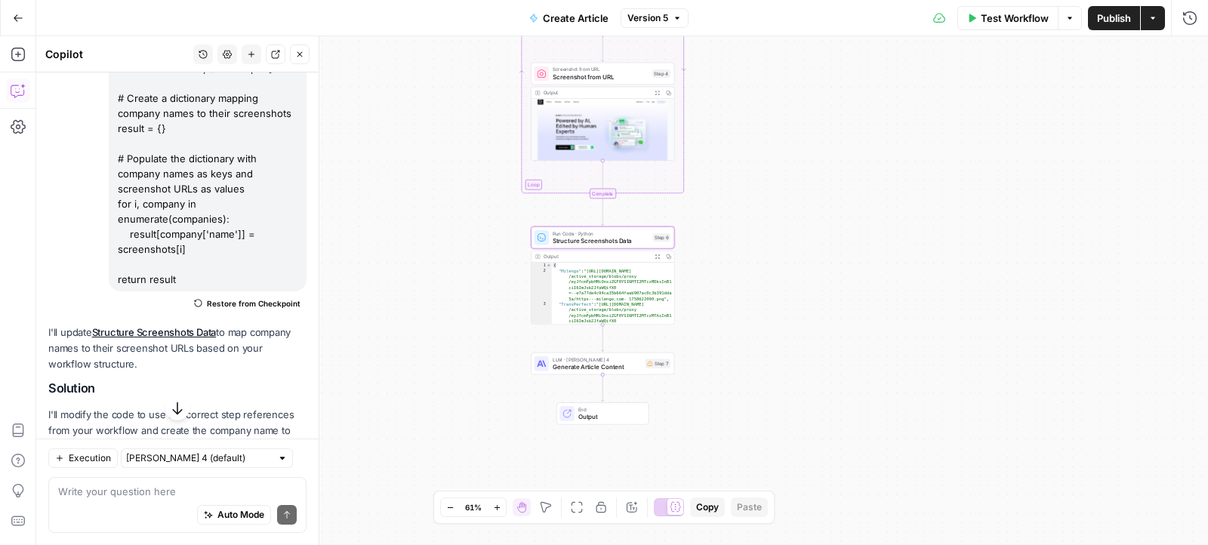
click at [869, 245] on div "Workflow Set Inputs Inputs Read from Grid Read Industry Data Step 1 Output Expa…" at bounding box center [622, 290] width 1172 height 509
click at [599, 372] on div "LLM · Claude Sonnet 4 Generate Article Content Step 7 Copy step Delete step Add…" at bounding box center [601, 364] width 143 height 22
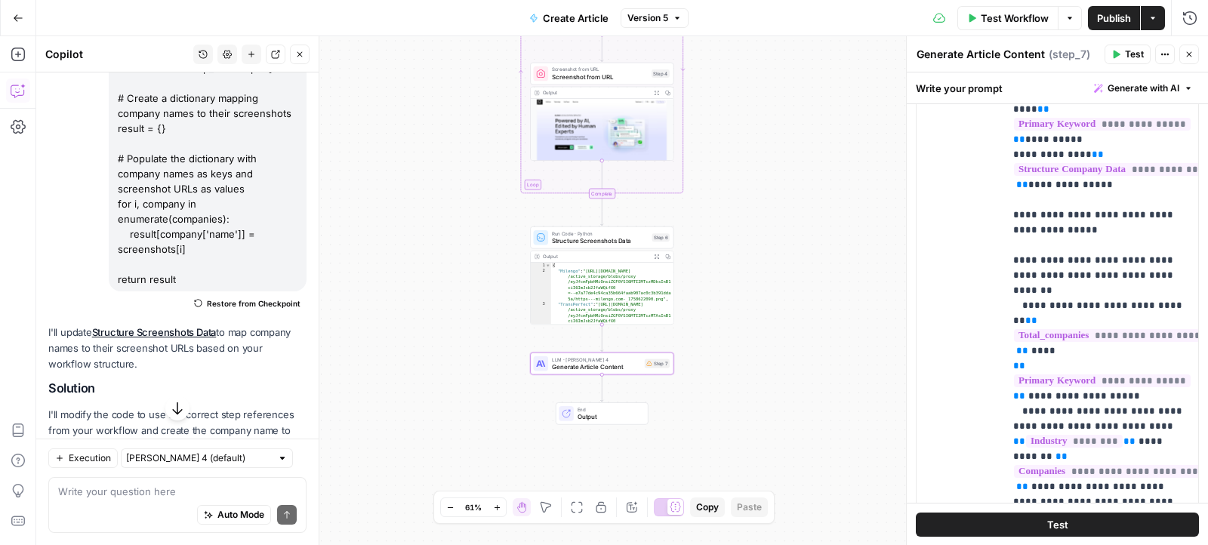
scroll to position [836, 0]
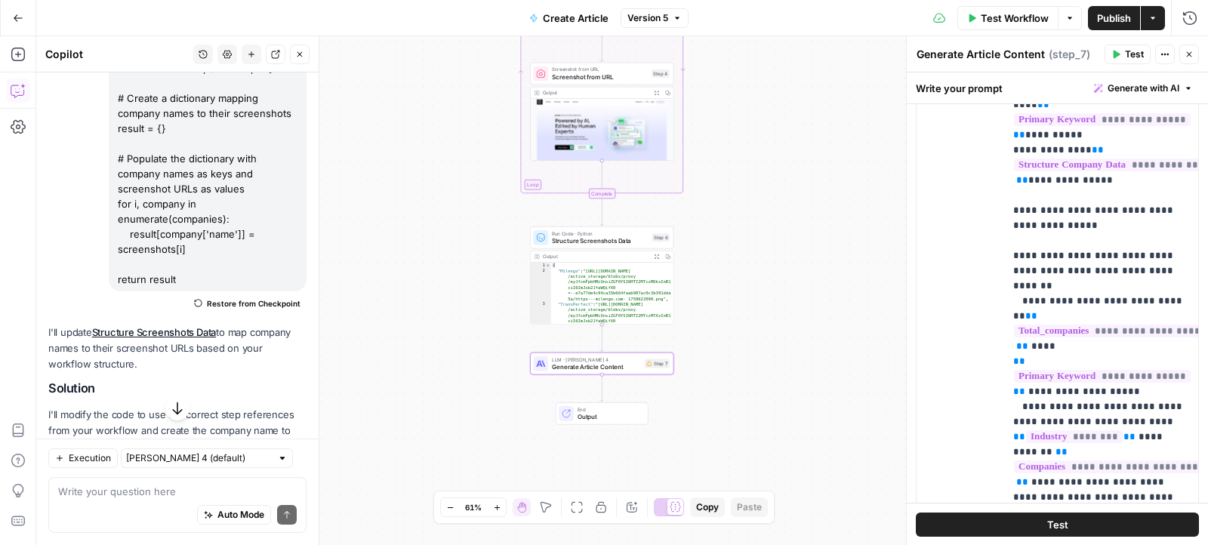
click at [131, 506] on div "Auto Mode Send" at bounding box center [177, 515] width 239 height 33
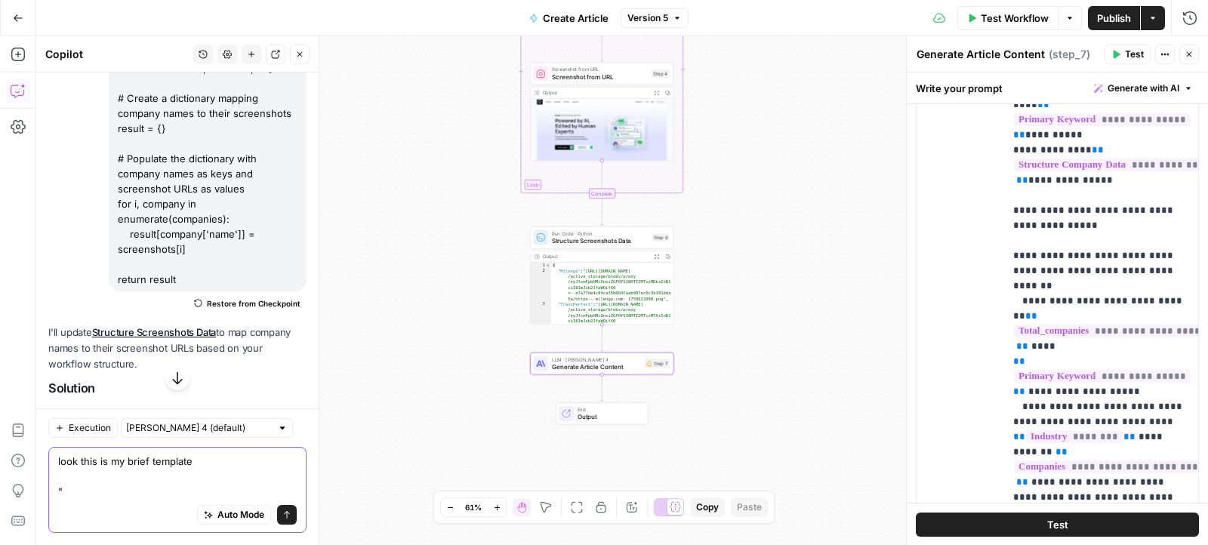
paste textarea "Articles’ Template Structure H1: X Best {Industry] Translation Services: Expert…"
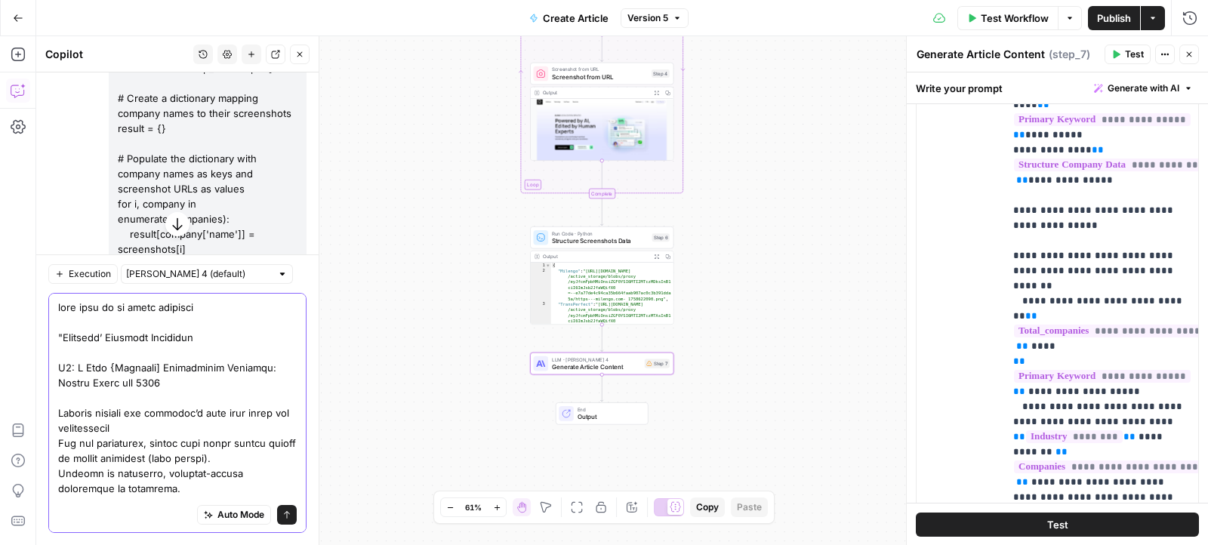
scroll to position [932, 0]
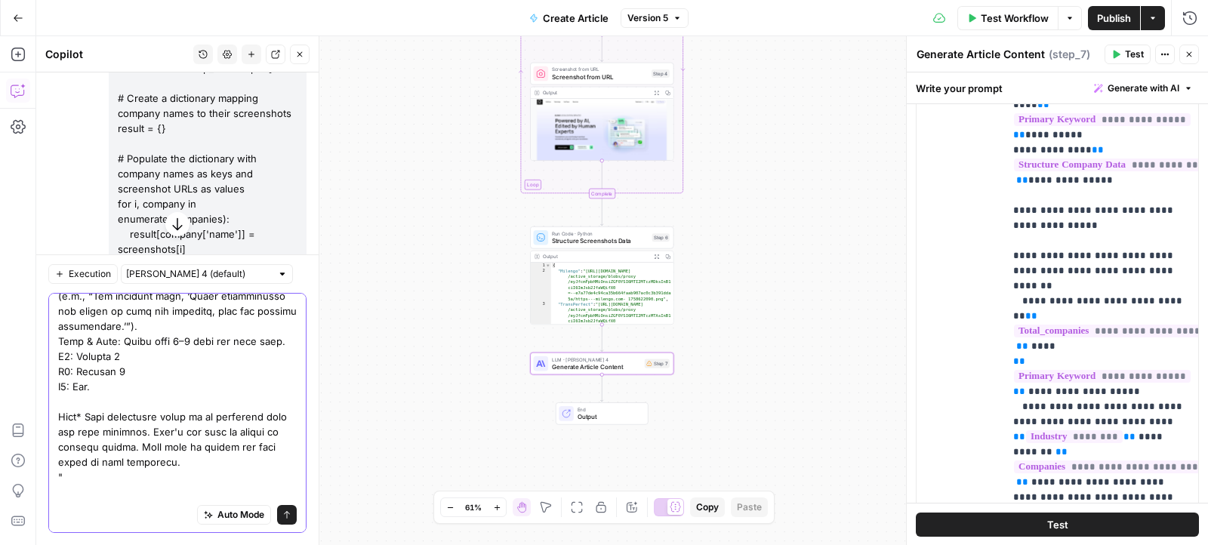
drag, startPoint x: 120, startPoint y: 494, endPoint x: 49, endPoint y: 494, distance: 71.0
click at [49, 494] on div "Auto Mode Send" at bounding box center [177, 413] width 258 height 240
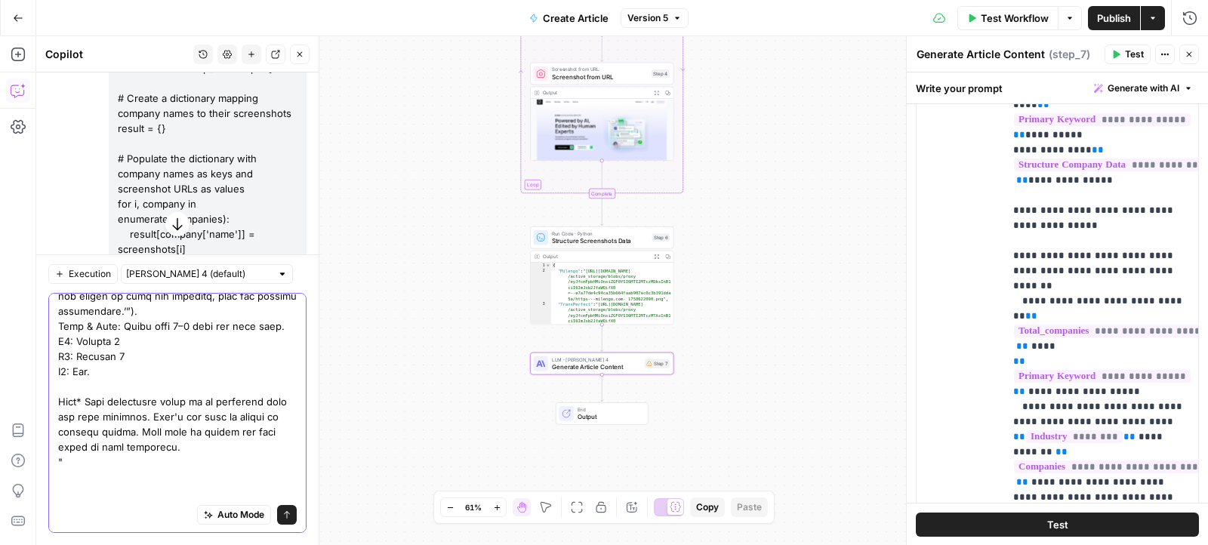
type textarea "look this is my brief template "Articles’ Template Structure H1: X Best {Indust…"
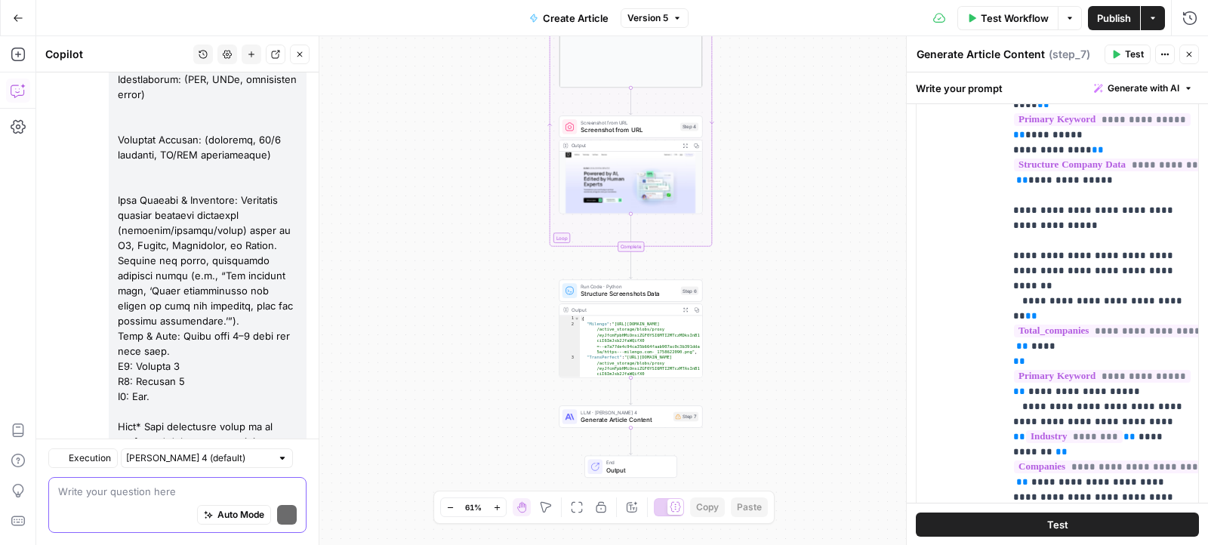
scroll to position [7625, 0]
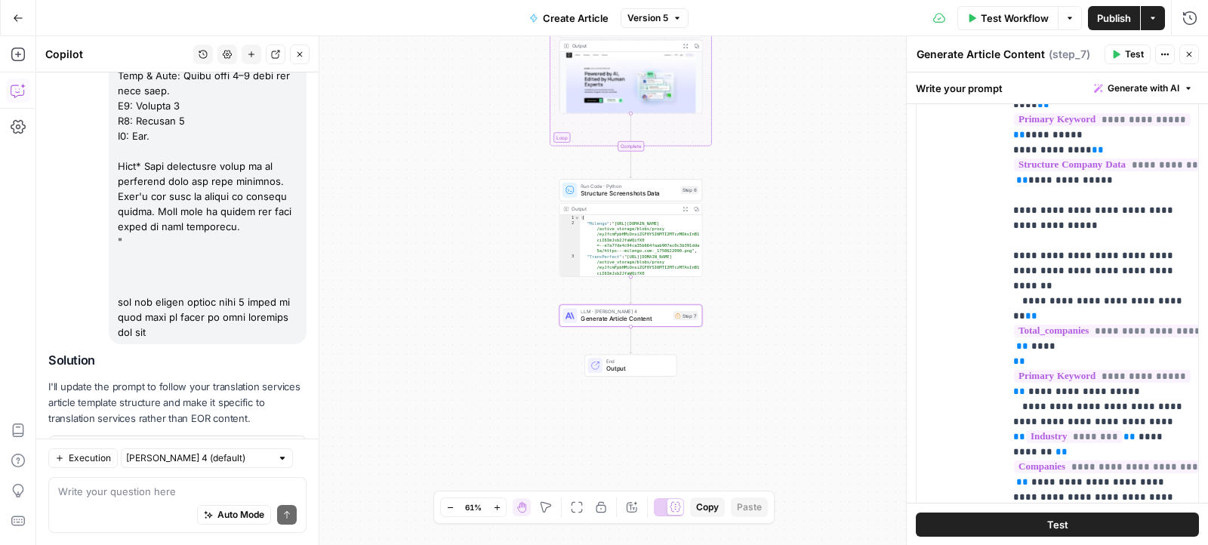
click at [279, 448] on span "Apply" at bounding box center [277, 455] width 25 height 14
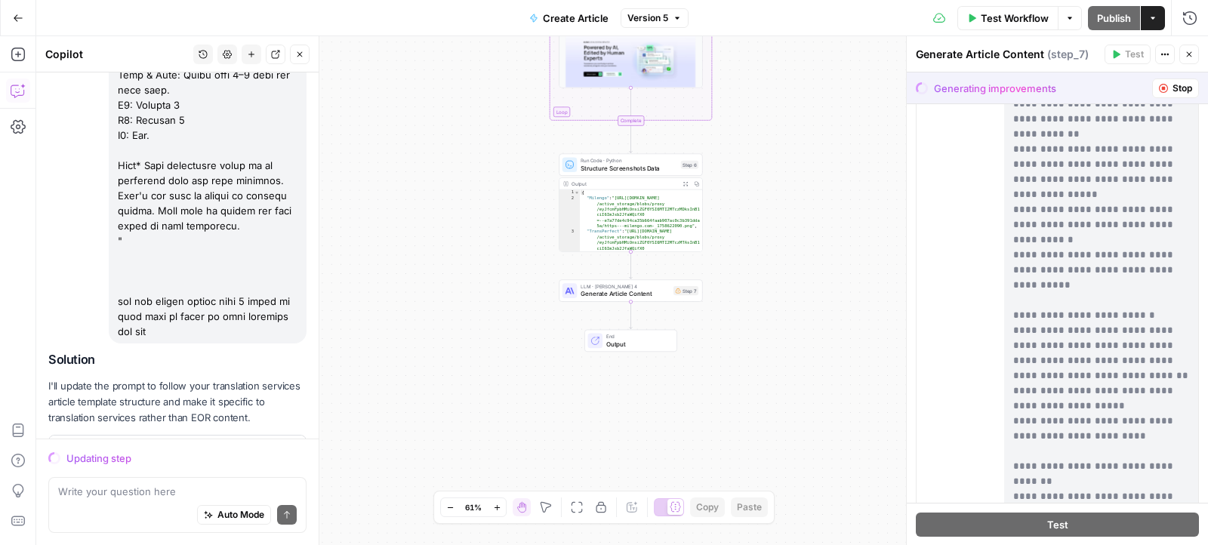
scroll to position [6452, 0]
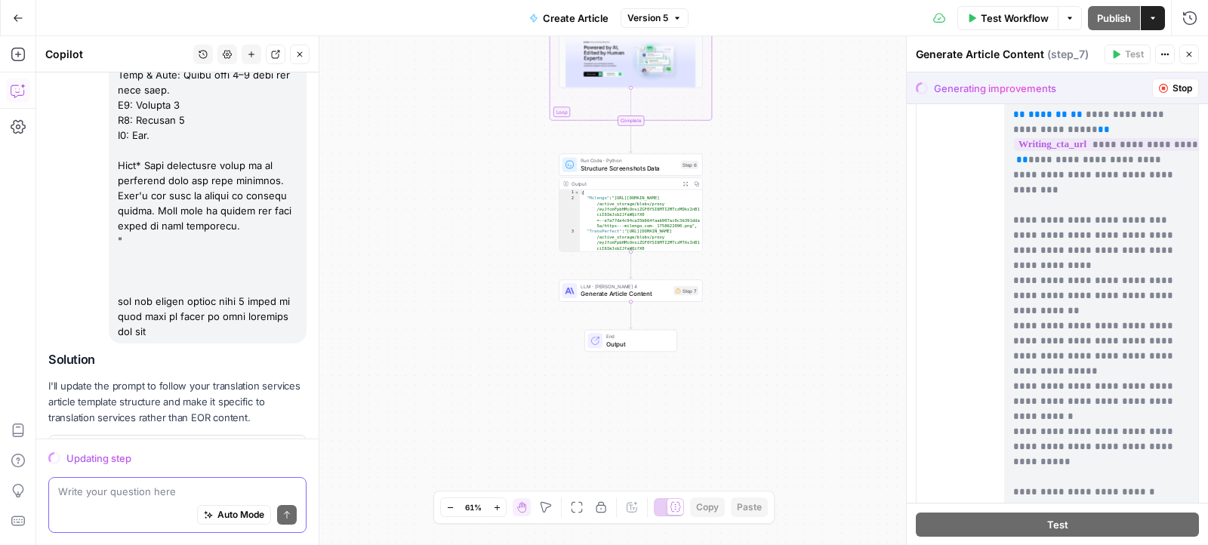
click at [165, 495] on textarea at bounding box center [177, 491] width 239 height 15
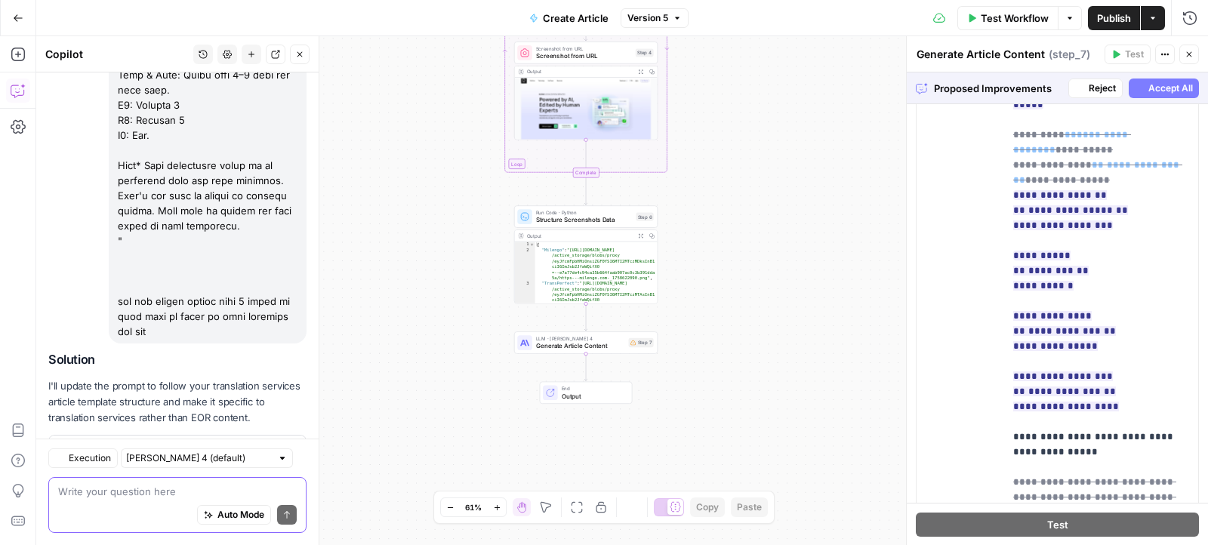
scroll to position [7408, 0]
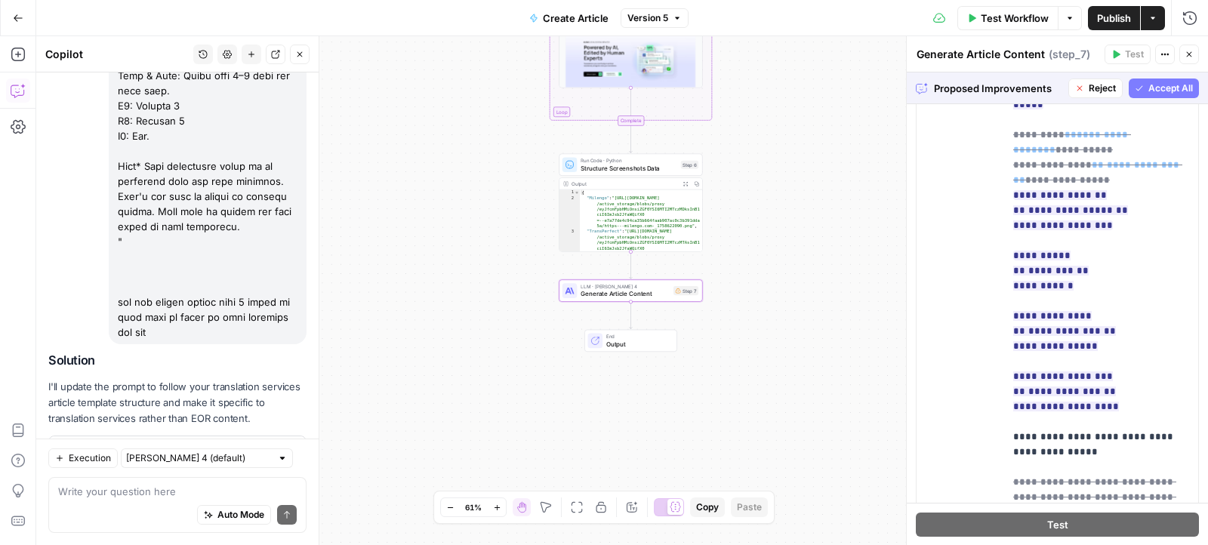
click at [286, 448] on span "Accept" at bounding box center [275, 455] width 31 height 14
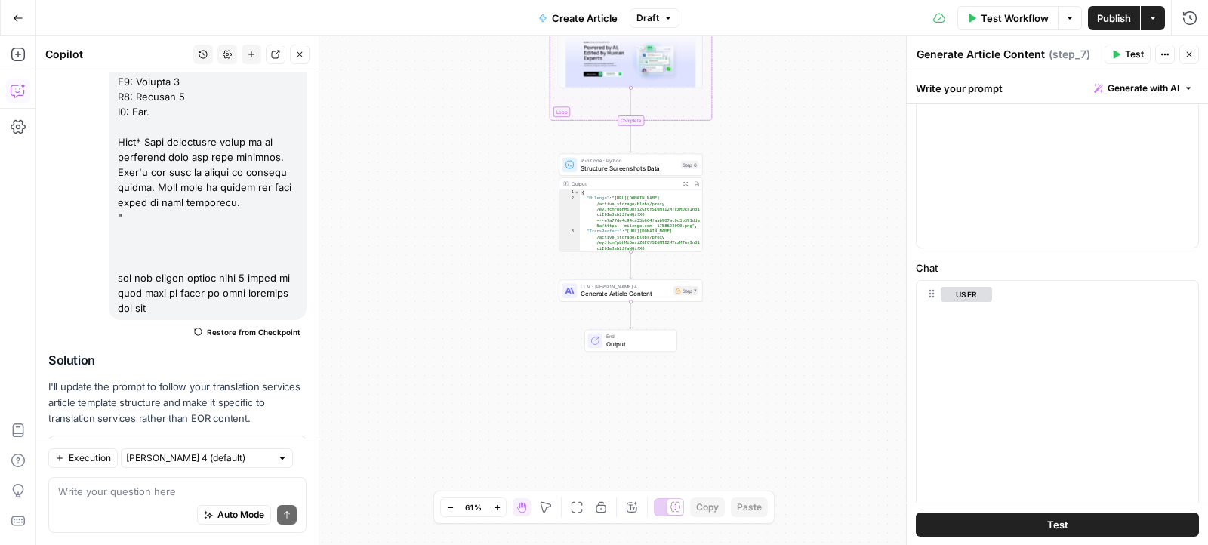
scroll to position [542, 0]
click at [1127, 50] on span "Test" at bounding box center [1134, 55] width 19 height 14
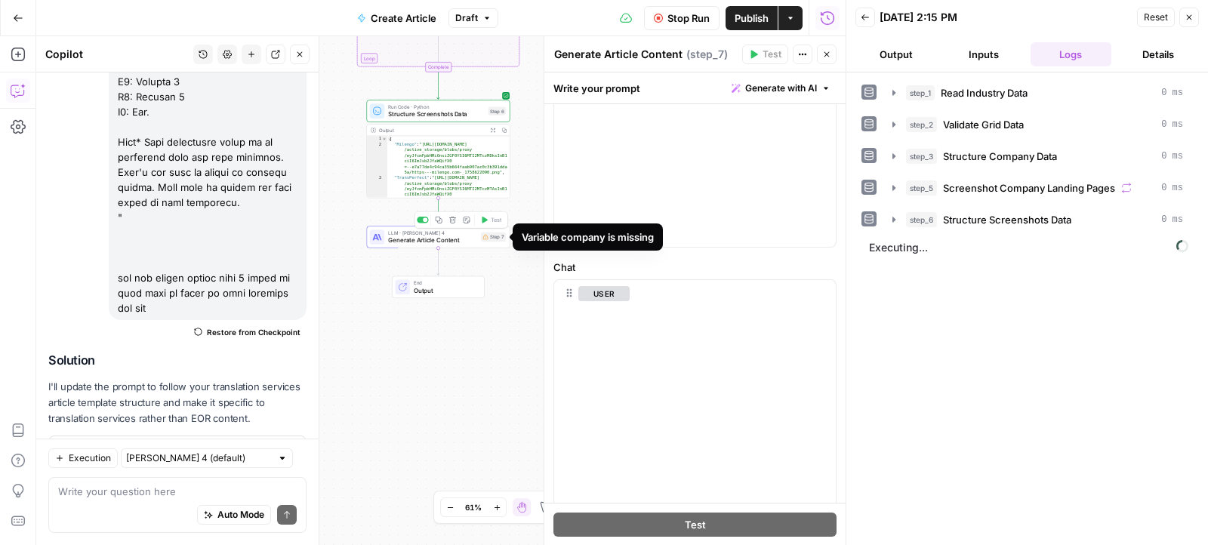
click at [496, 239] on div "Step 7" at bounding box center [493, 237] width 25 height 9
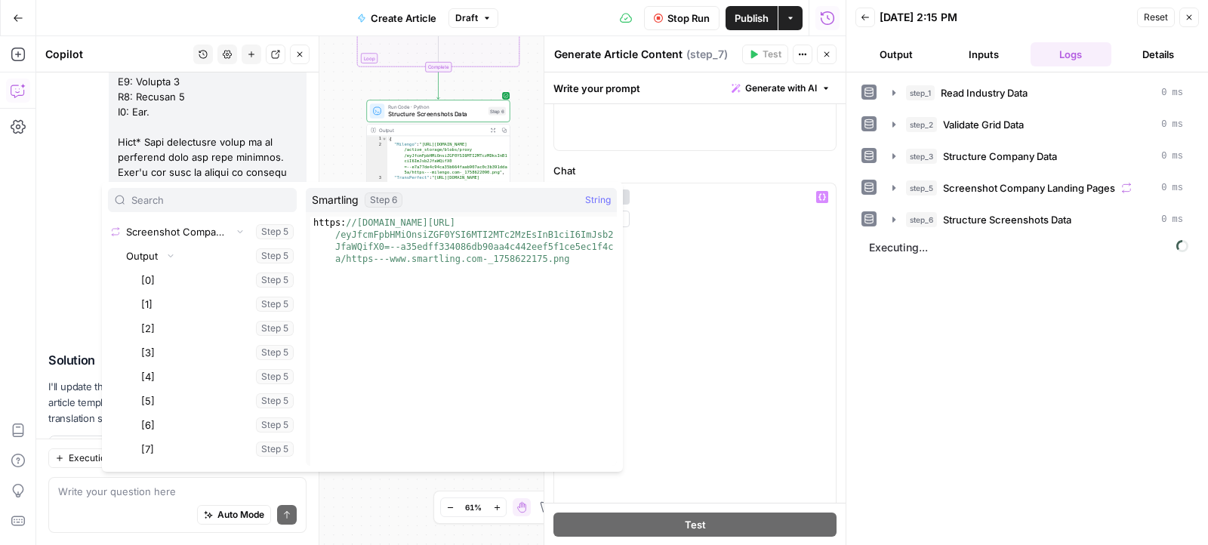
scroll to position [33470, 0]
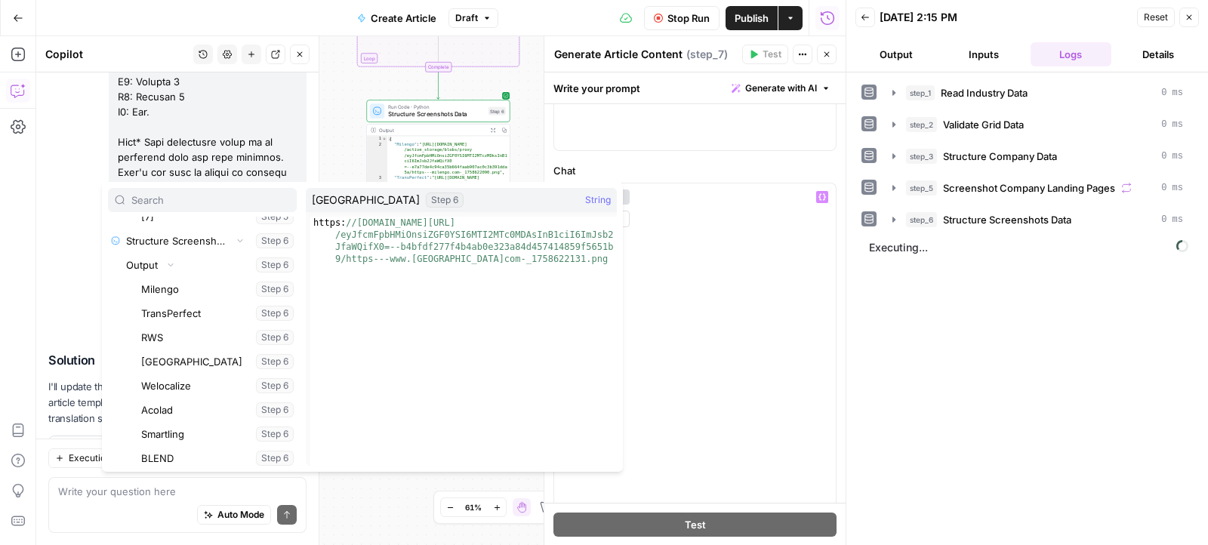
click at [882, 383] on div "step_1 Read Industry Data 0 ms step_2 Validate Grid Data 0 ms step_3 Structure …" at bounding box center [1026, 308] width 331 height 457
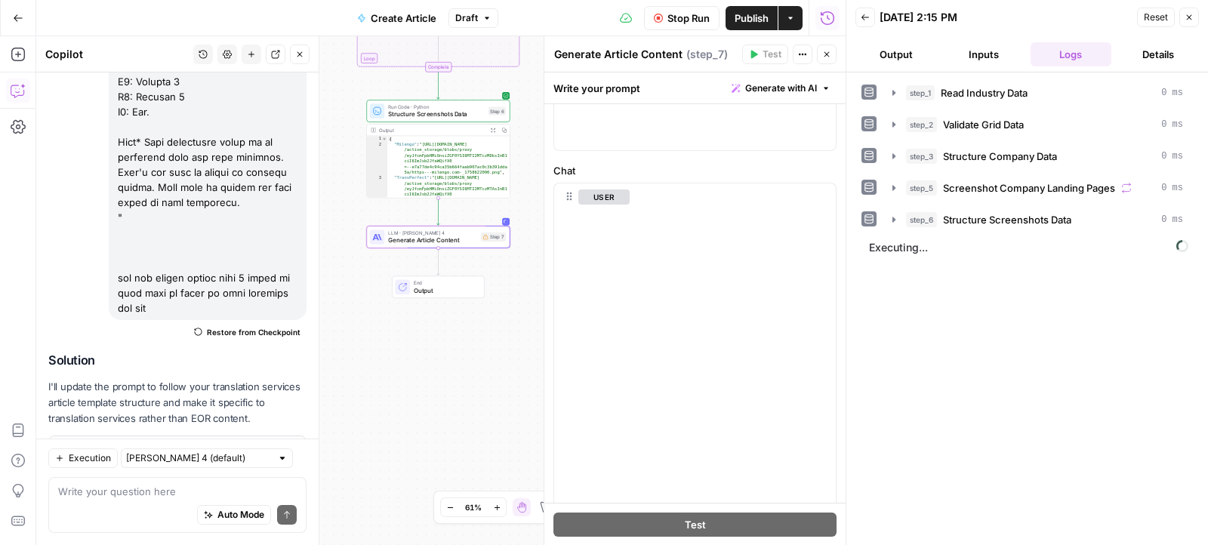
click at [501, 353] on div "Workflow Set Inputs Inputs Read from Grid Read Industry Data Step 1 Output Expa…" at bounding box center [440, 290] width 809 height 509
click at [898, 219] on icon "button" at bounding box center [894, 220] width 12 height 12
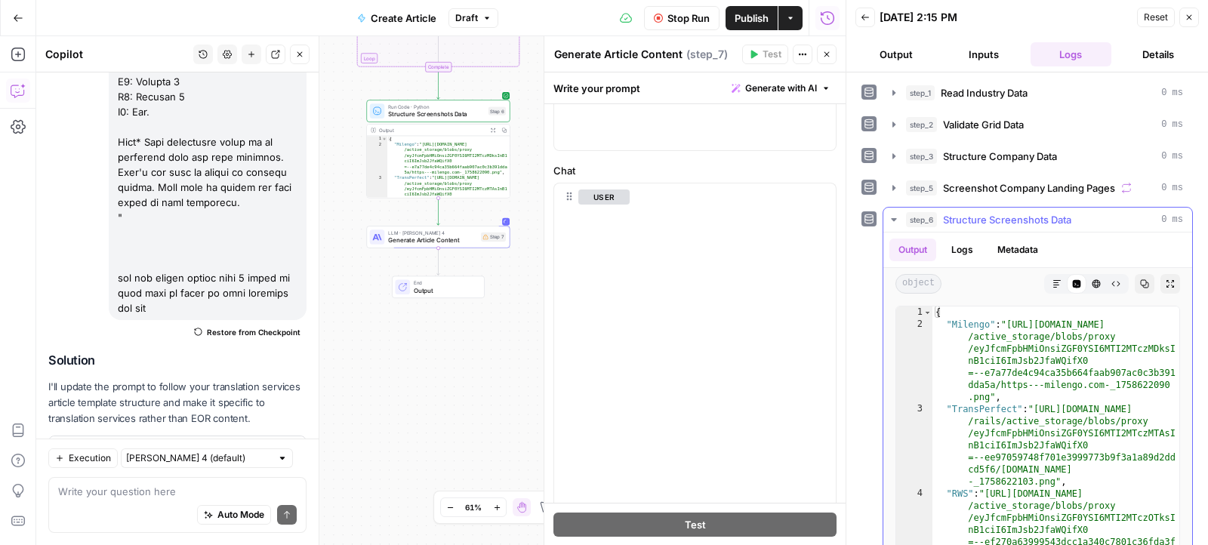
click at [896, 217] on icon "button" at bounding box center [894, 220] width 12 height 12
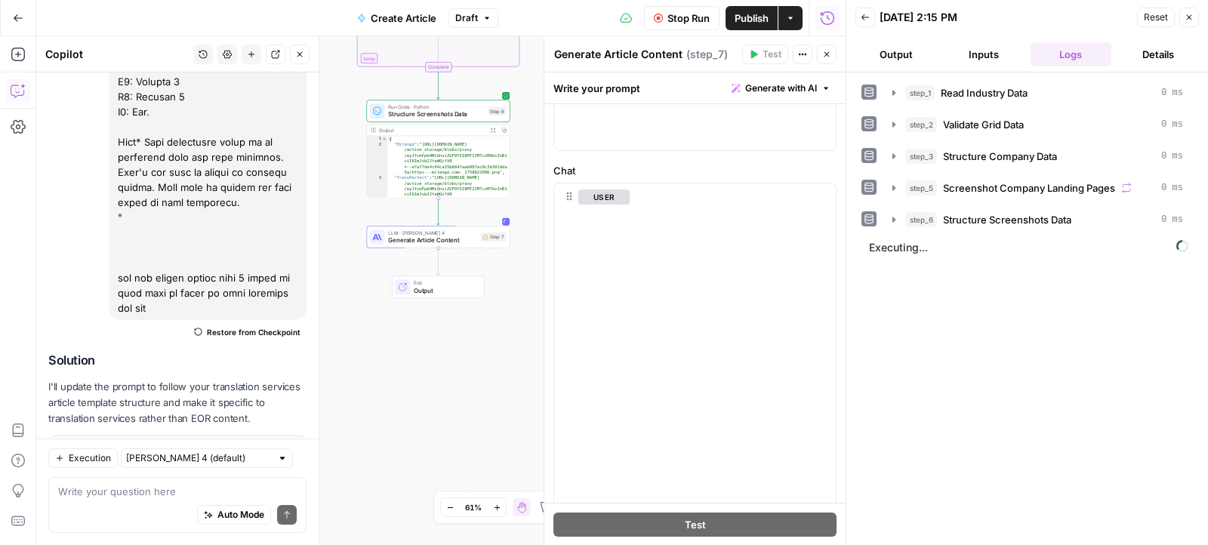
click at [863, 26] on button "Back" at bounding box center [865, 18] width 20 height 20
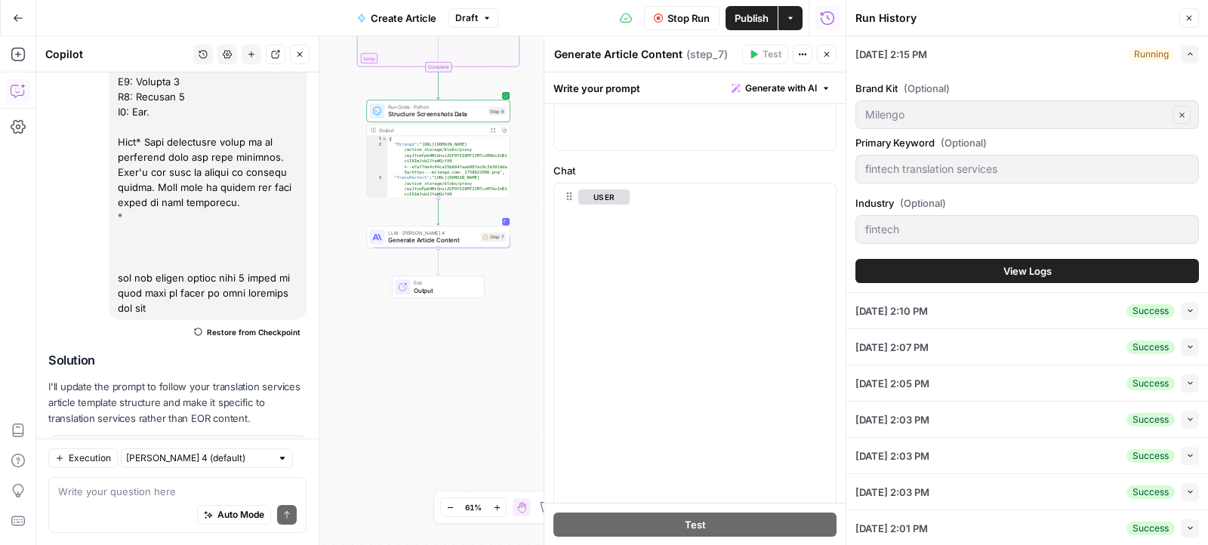
click at [1035, 267] on span "View Logs" at bounding box center [1027, 270] width 48 height 15
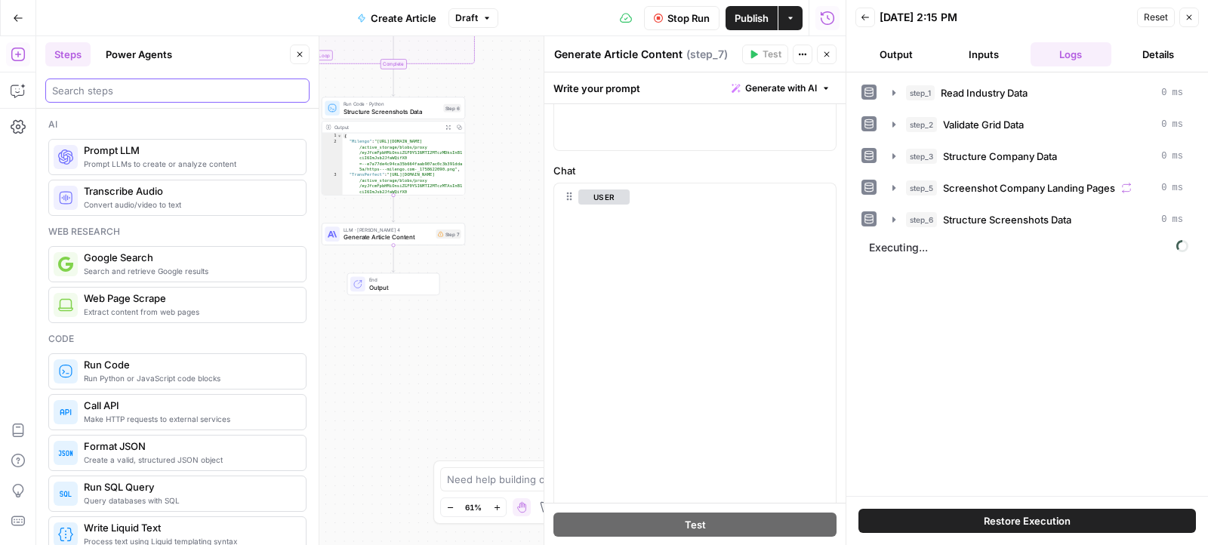
click at [126, 86] on input "search" at bounding box center [177, 90] width 251 height 15
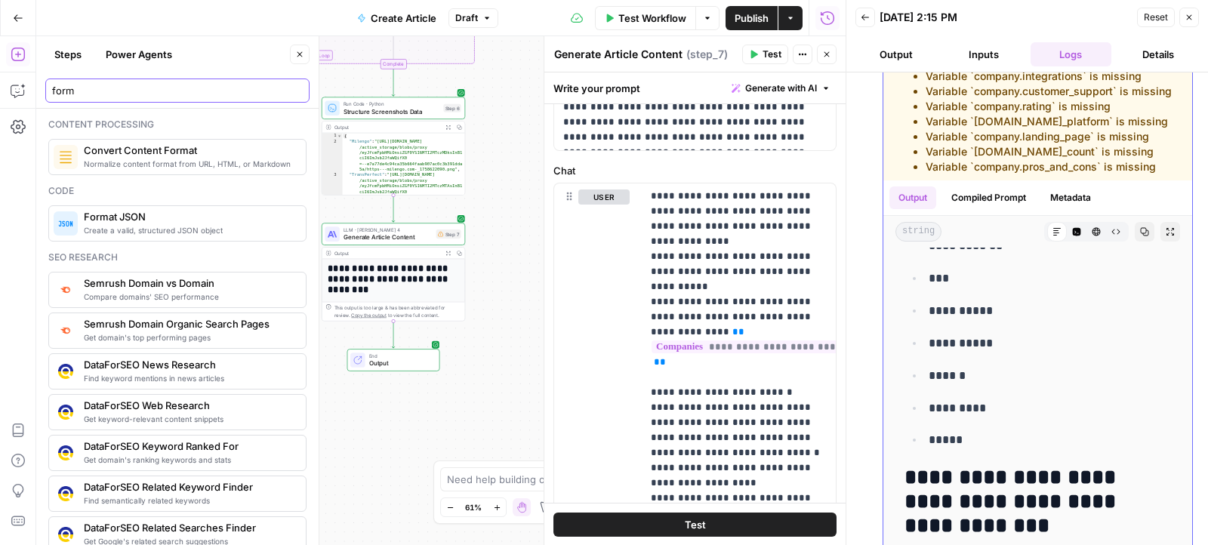
scroll to position [960, 0]
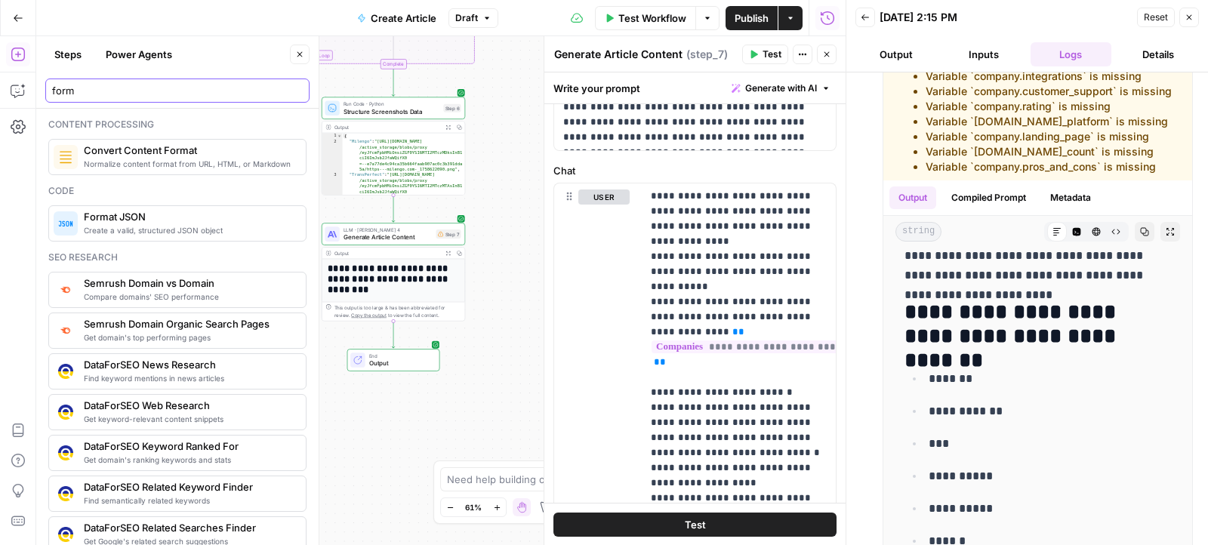
type input "form"
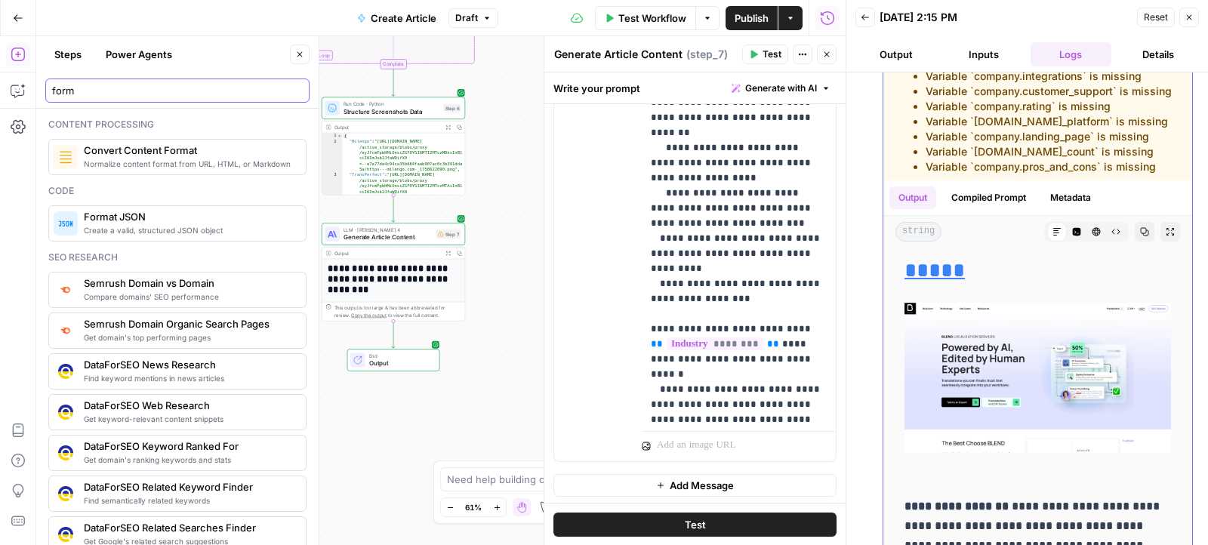
scroll to position [13493, 0]
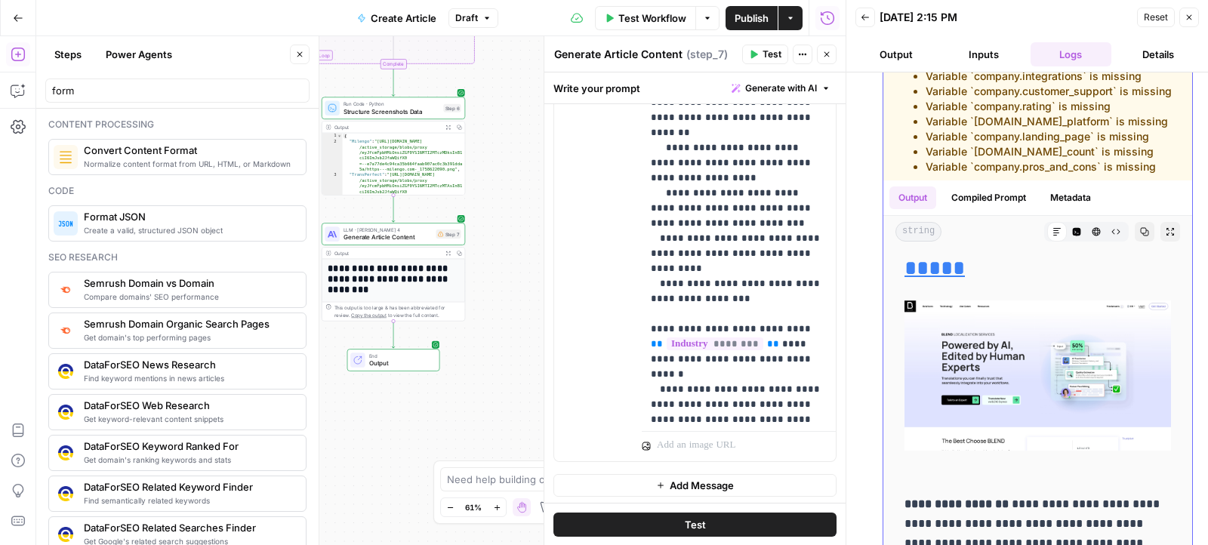
click at [1168, 228] on icon "button" at bounding box center [1170, 232] width 8 height 8
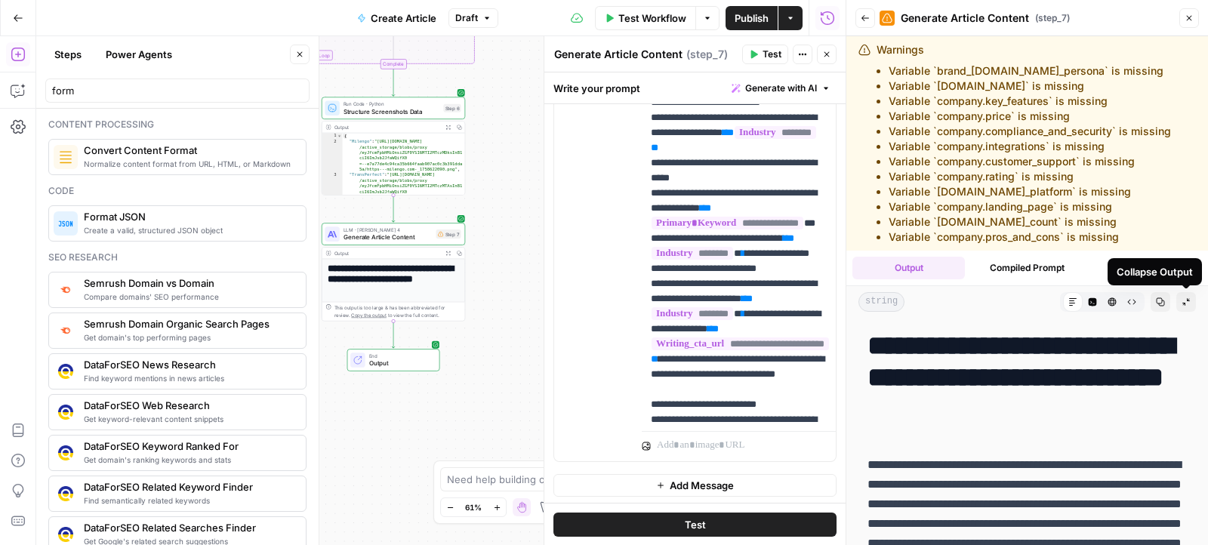
click at [1187, 302] on icon "button" at bounding box center [1185, 301] width 9 height 9
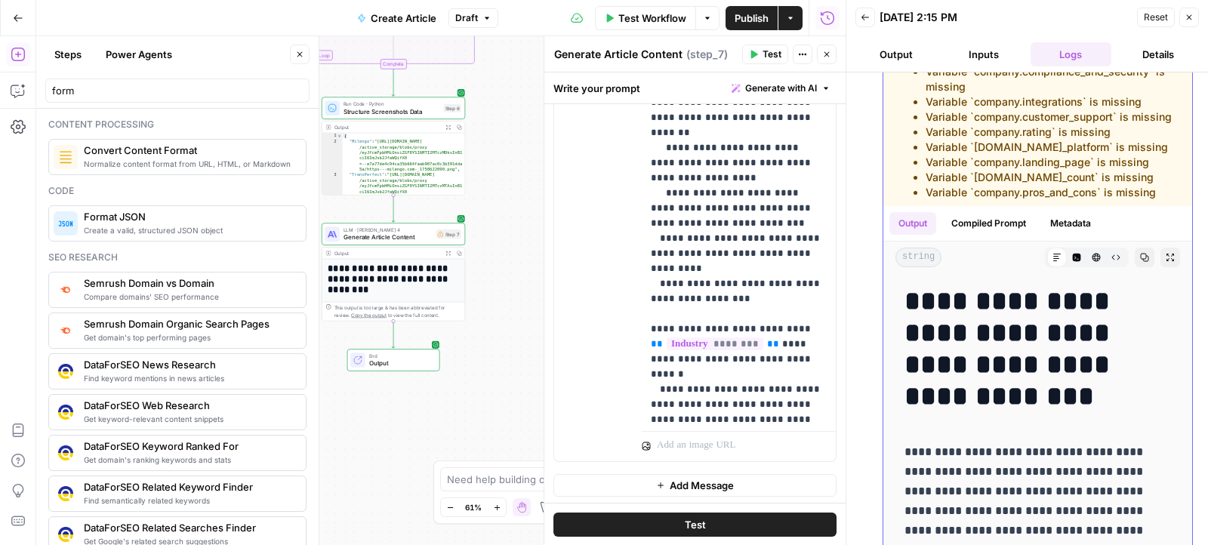
scroll to position [39, 0]
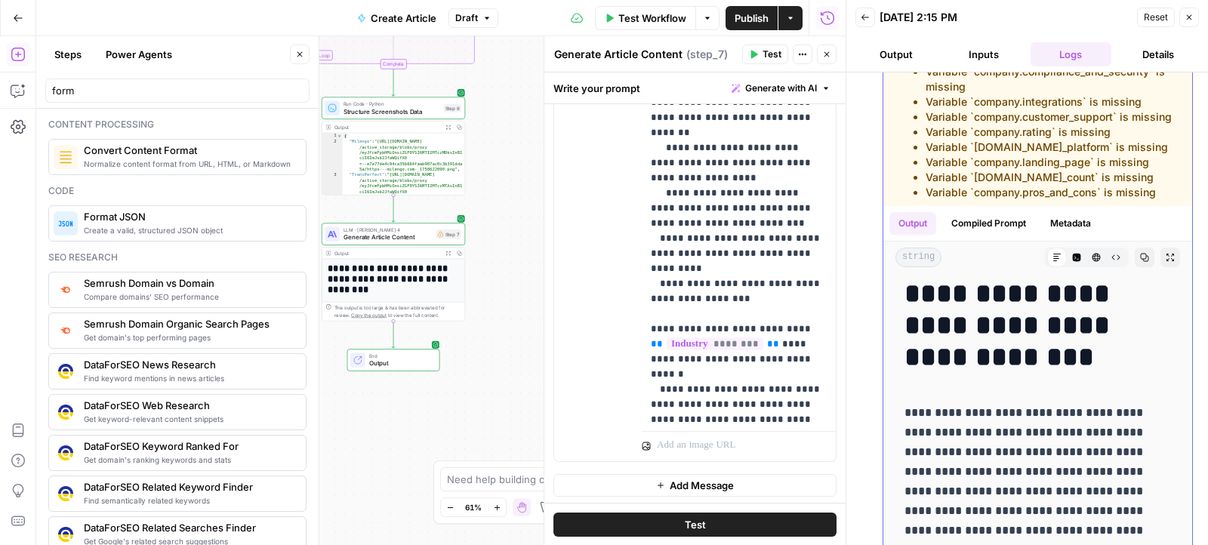
click at [1174, 253] on icon "button" at bounding box center [1170, 257] width 9 height 9
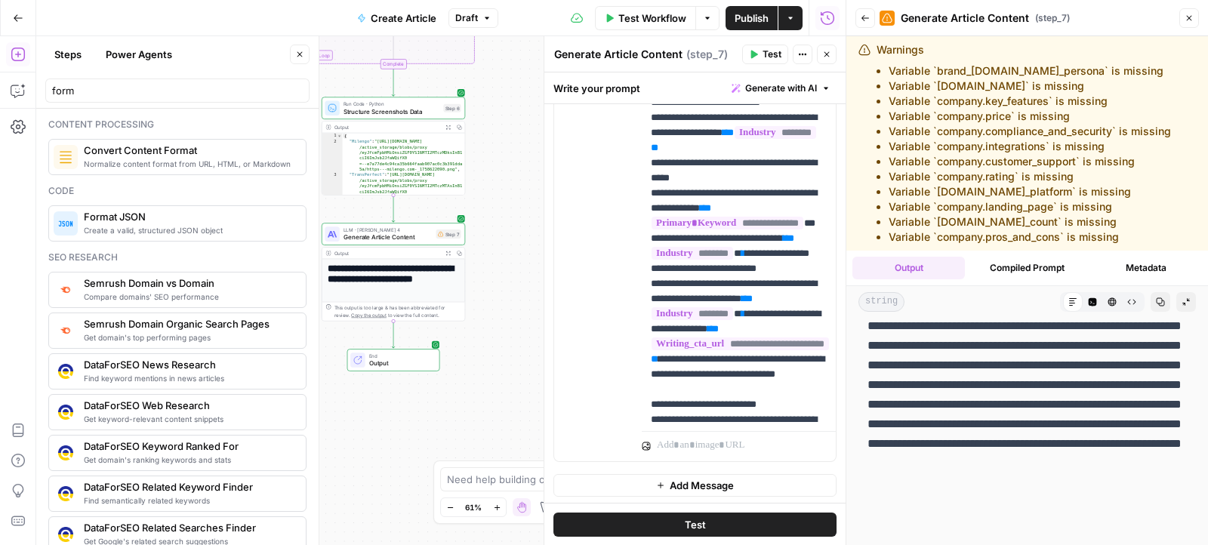
scroll to position [266, 0]
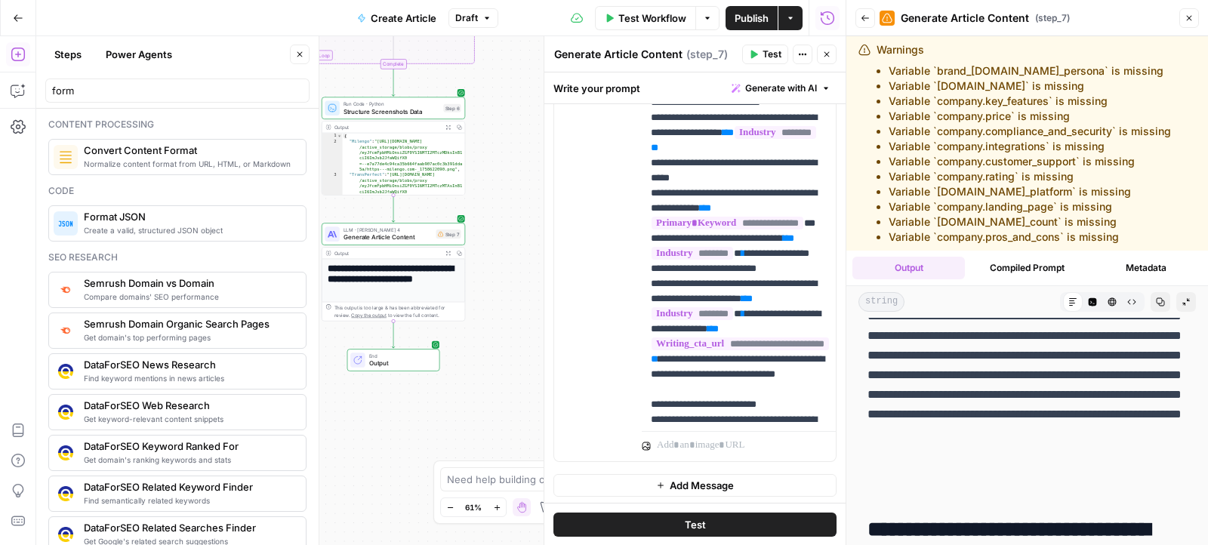
click at [1176, 302] on button "Collapse Output" at bounding box center [1186, 302] width 20 height 20
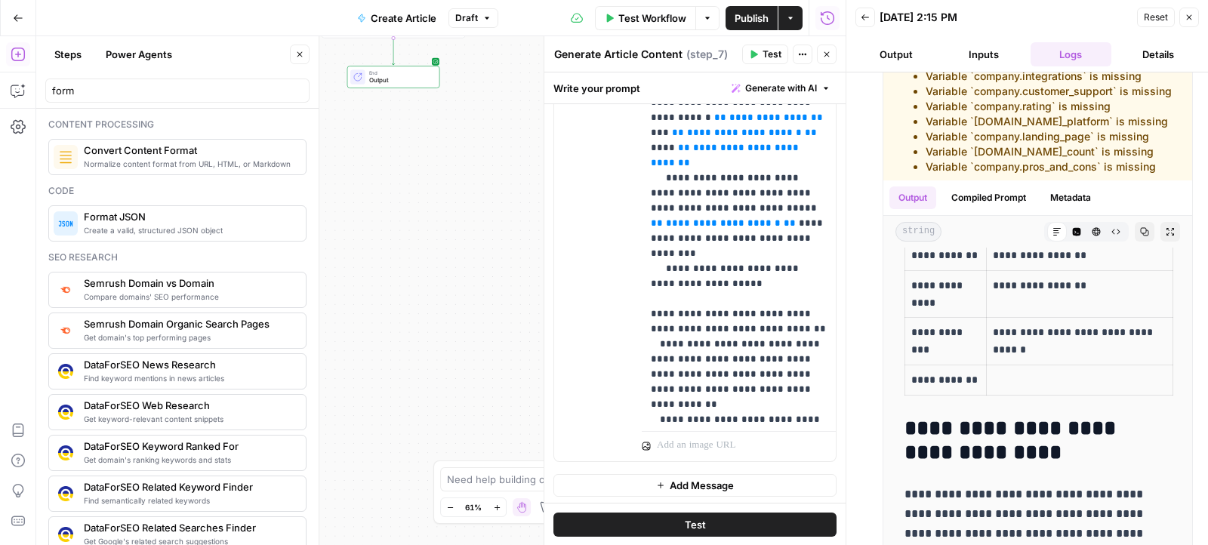
scroll to position [2635, 0]
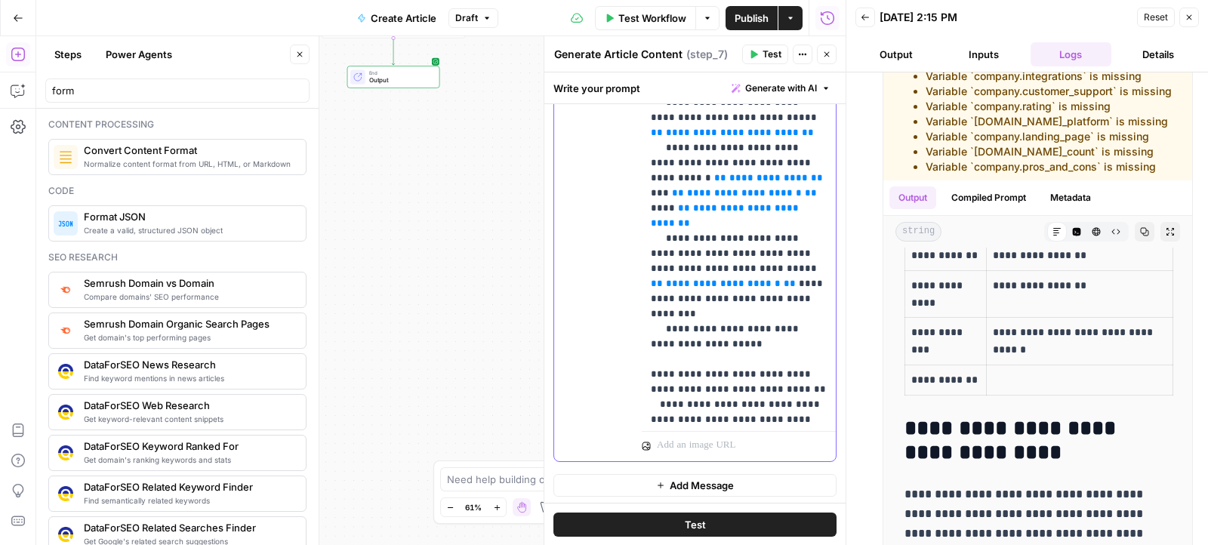
click at [682, 176] on p "**********" at bounding box center [739, 49] width 177 height 5737
drag, startPoint x: 679, startPoint y: 174, endPoint x: 709, endPoint y: 189, distance: 33.4
click at [709, 189] on p "**********" at bounding box center [739, 49] width 177 height 5737
drag, startPoint x: 729, startPoint y: 190, endPoint x: 774, endPoint y: 190, distance: 44.5
click at [774, 190] on p "**********" at bounding box center [739, 65] width 177 height 5768
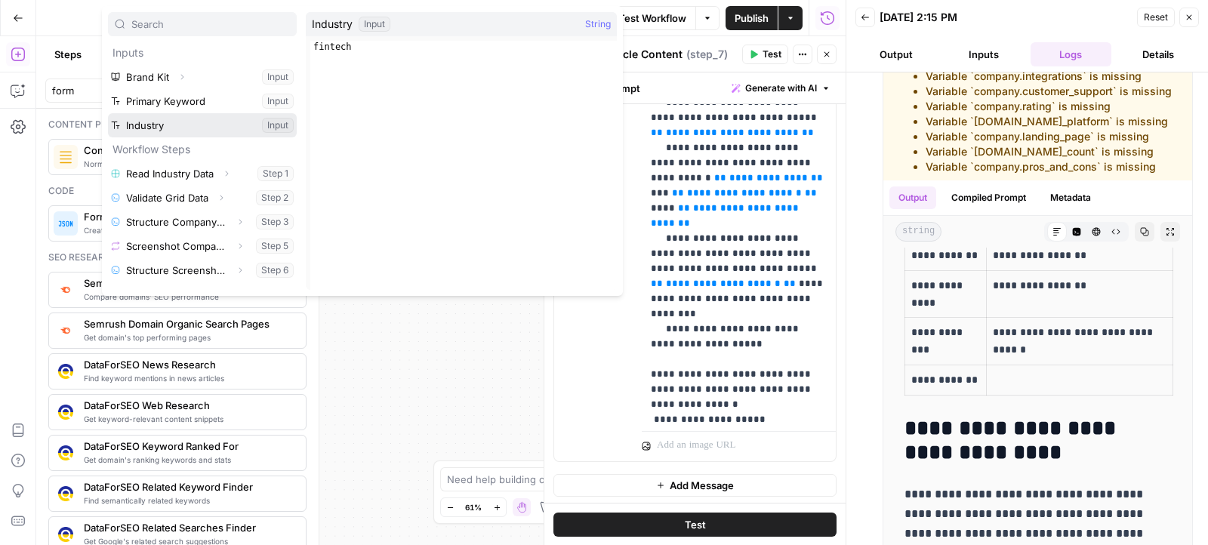
click at [186, 127] on button "Select variable Industry" at bounding box center [202, 125] width 189 height 24
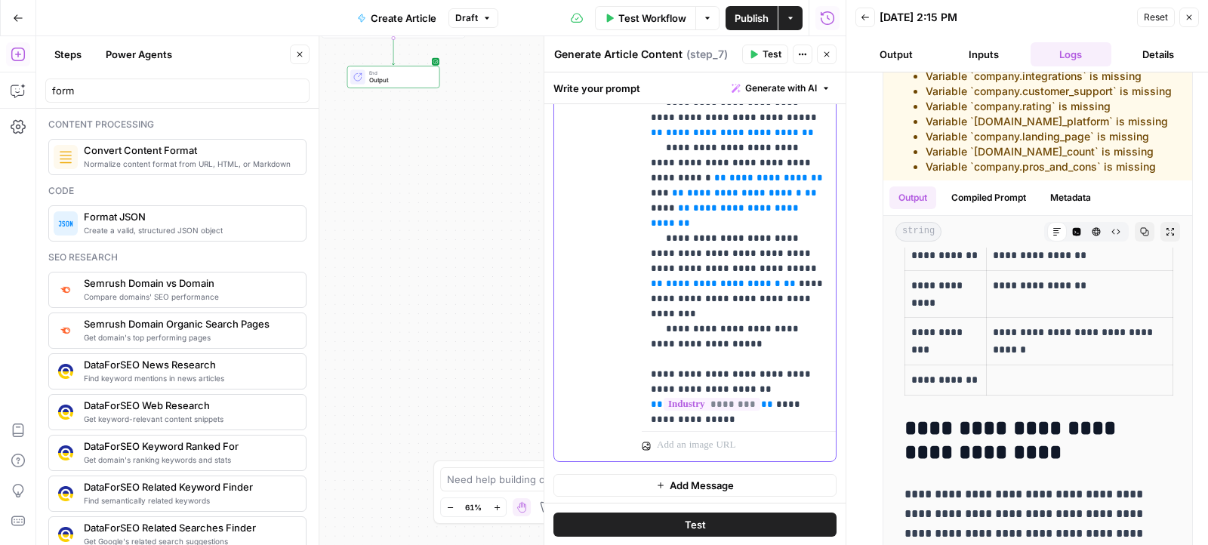
click at [646, 236] on div "**********" at bounding box center [739, 117] width 195 height 614
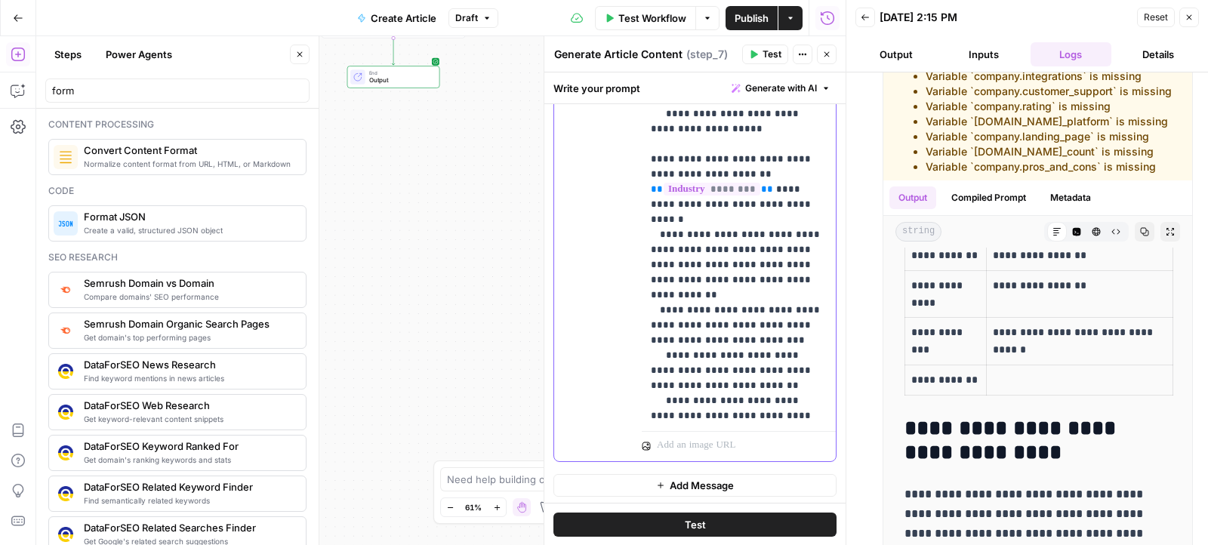
scroll to position [3100, 0]
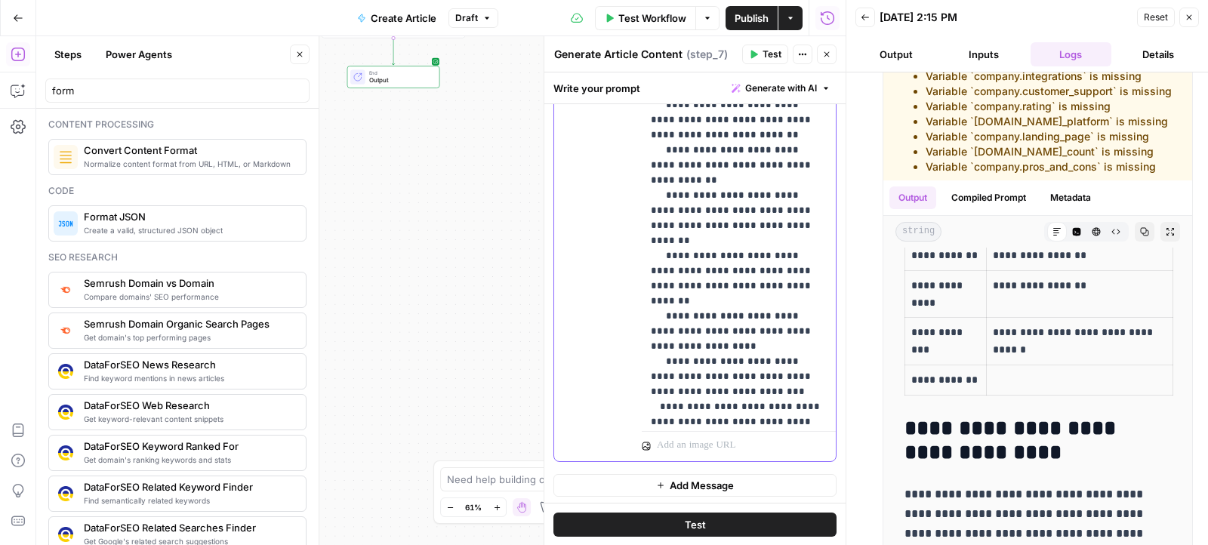
drag, startPoint x: 648, startPoint y: 174, endPoint x: 745, endPoint y: 193, distance: 98.3
click at [745, 193] on div "**********" at bounding box center [739, 117] width 195 height 614
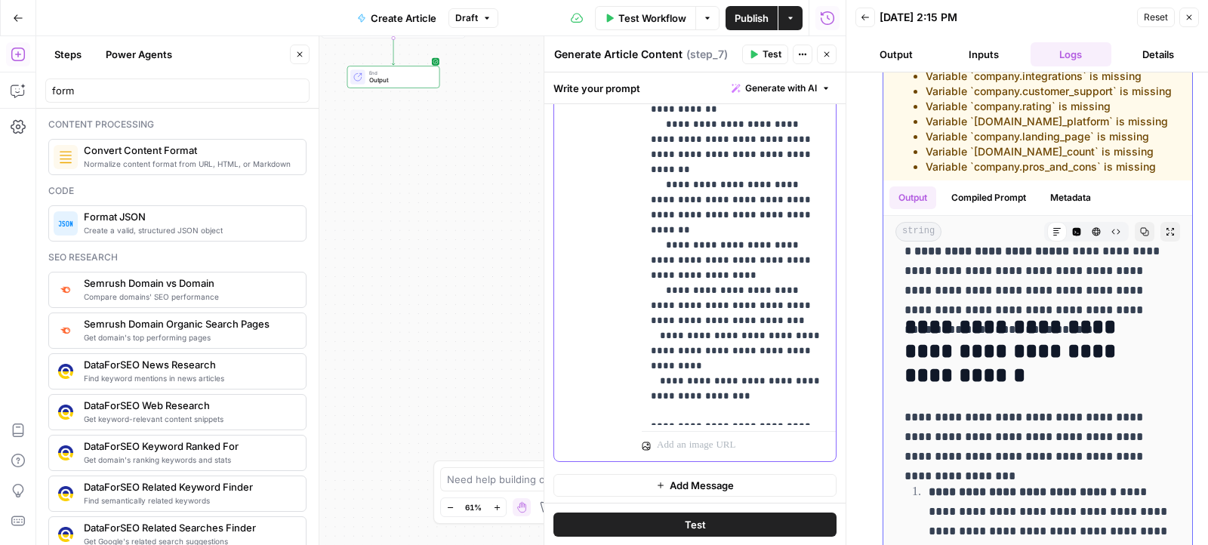
scroll to position [15706, 0]
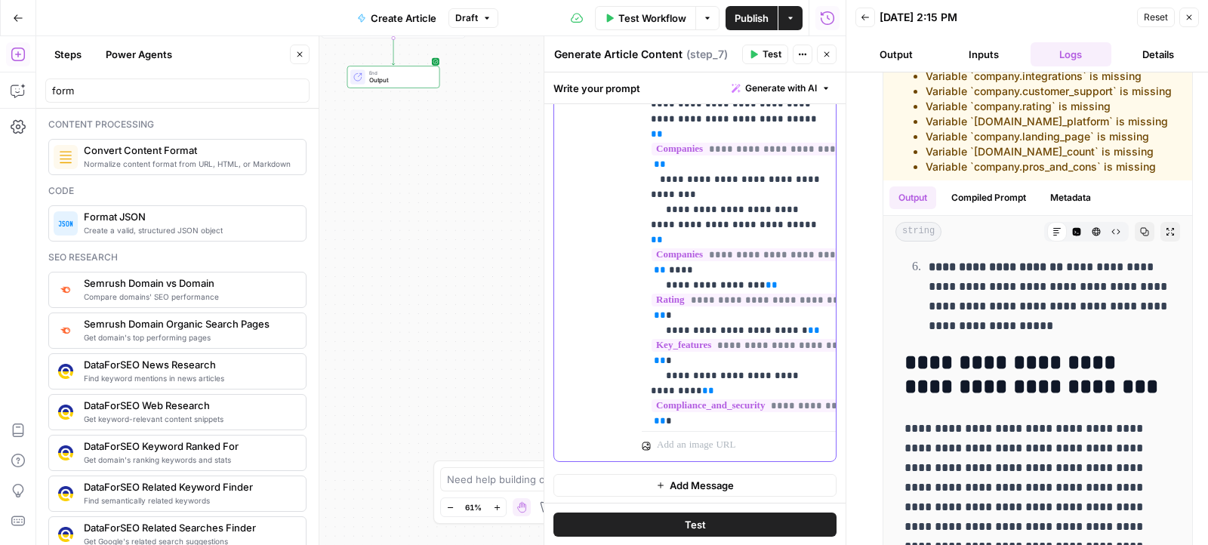
scroll to position [3830, 0]
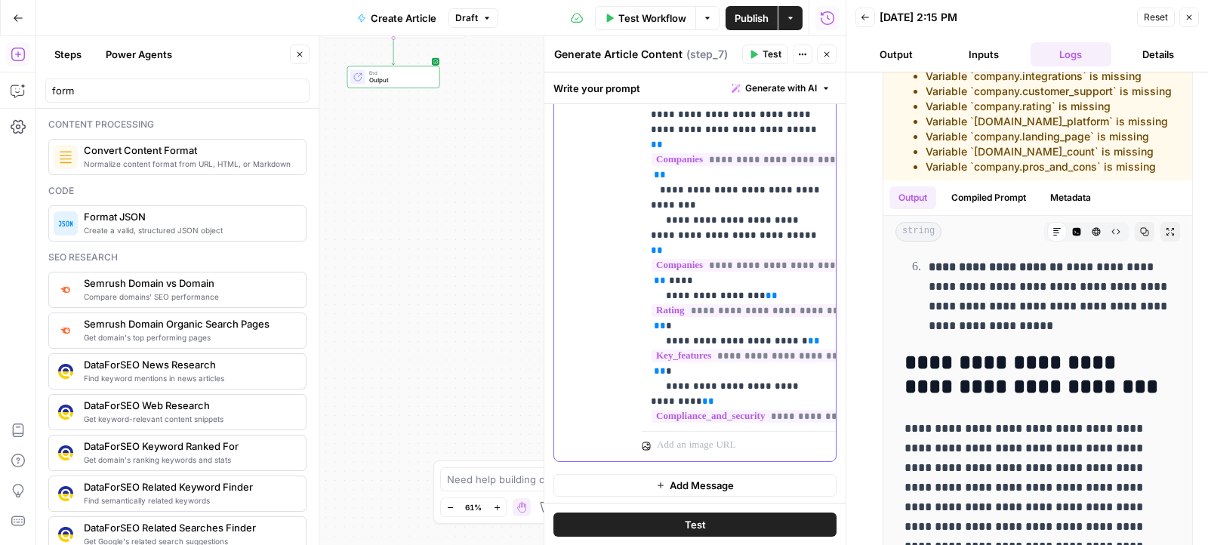
drag, startPoint x: 679, startPoint y: 263, endPoint x: 726, endPoint y: 263, distance: 47.6
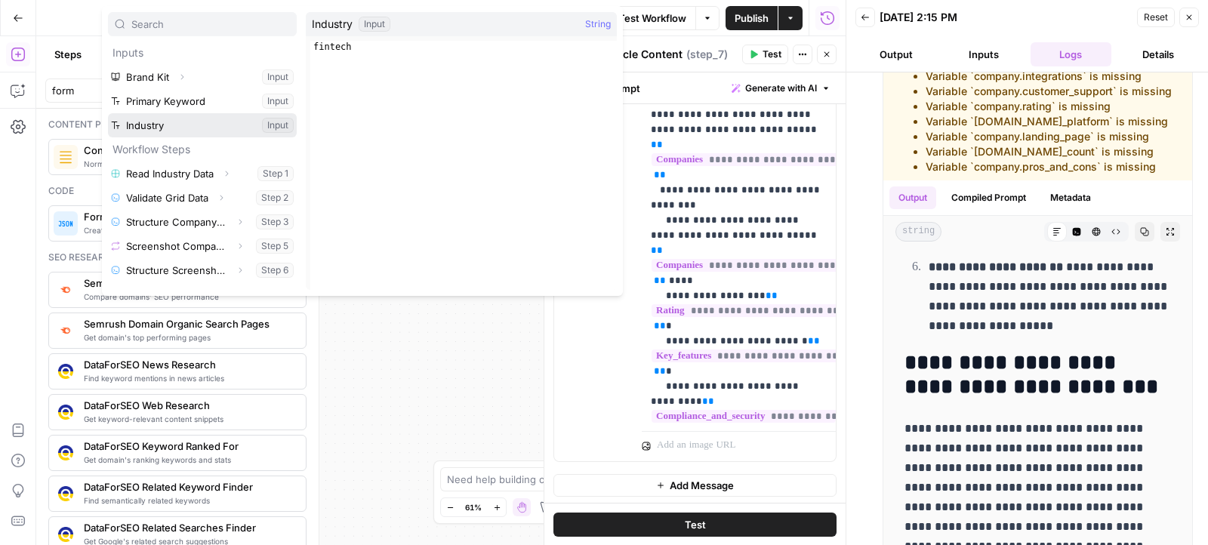
click at [191, 128] on button "Select variable Industry" at bounding box center [202, 125] width 189 height 24
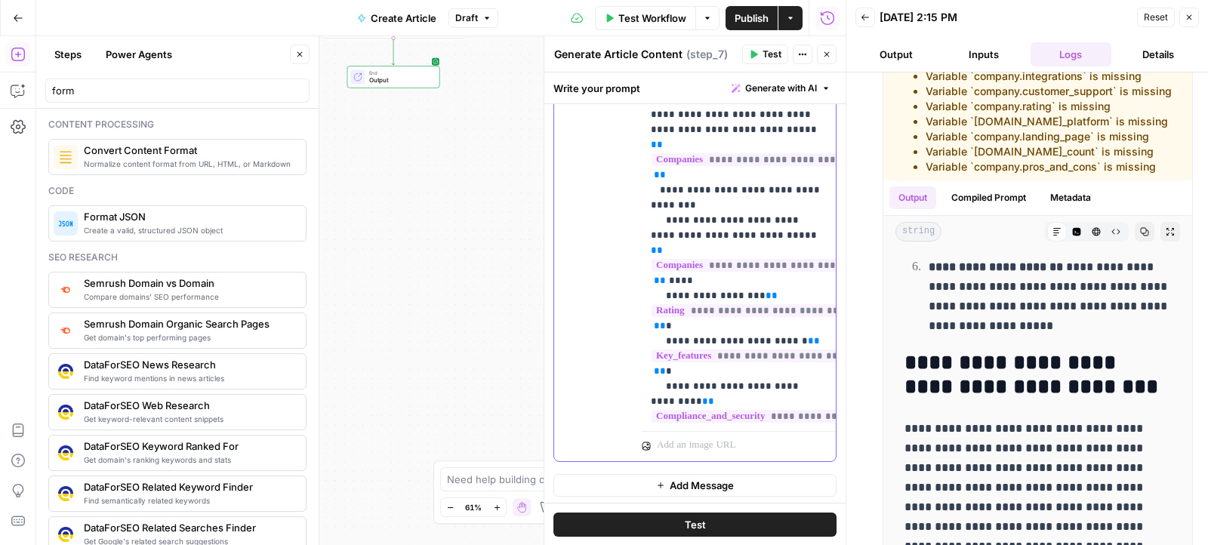
click at [646, 311] on div "**********" at bounding box center [739, 117] width 195 height 614
drag, startPoint x: 644, startPoint y: 253, endPoint x: 722, endPoint y: 291, distance: 87.1
click at [722, 291] on div "**********" at bounding box center [739, 117] width 195 height 614
copy p "**********"
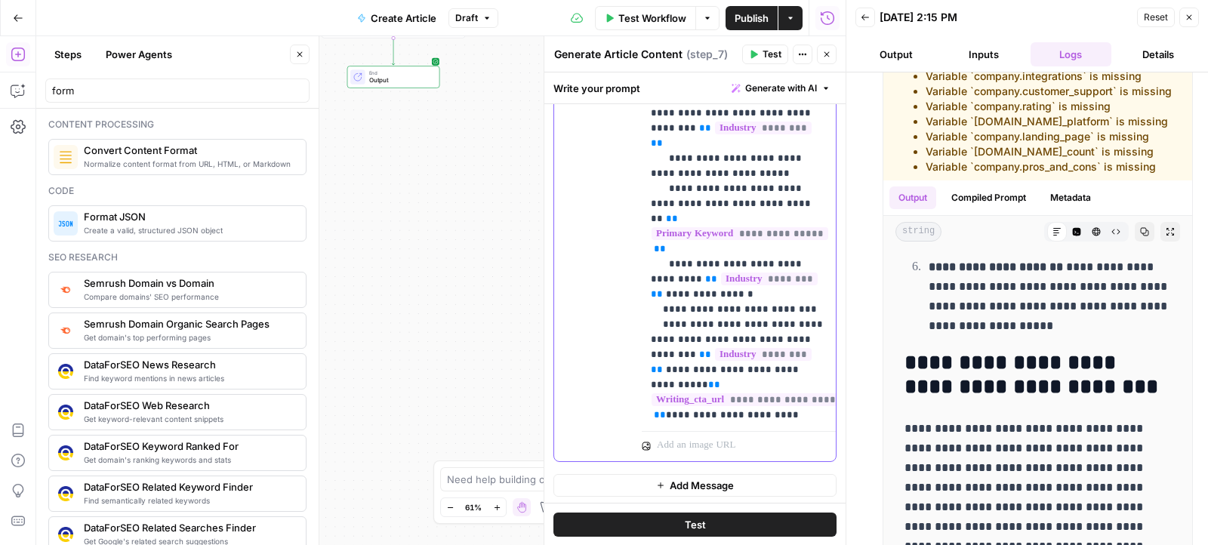
scroll to position [4373, 0]
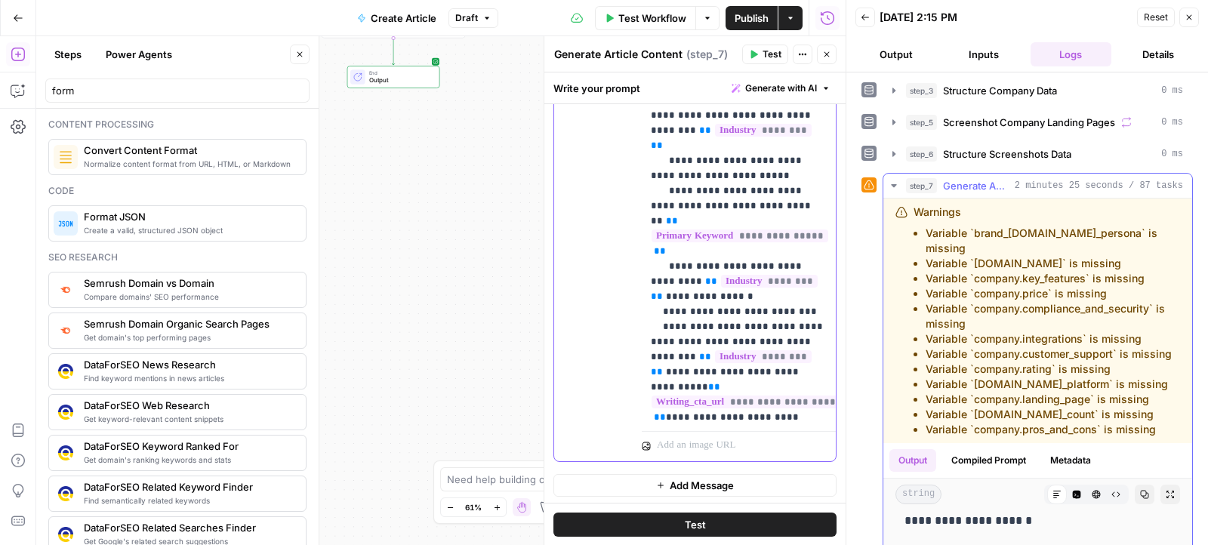
scroll to position [65, 0]
drag, startPoint x: 924, startPoint y: 231, endPoint x: 1170, endPoint y: 408, distance: 303.4
click at [1170, 408] on ul "Variable `brand_kit.author_persona` is missing Variable `company.name` is missi…" at bounding box center [1046, 331] width 266 height 211
click at [1040, 272] on li "Variable `company.key_features` is missing" at bounding box center [1053, 279] width 254 height 15
drag, startPoint x: 1049, startPoint y: 245, endPoint x: 973, endPoint y: 245, distance: 76.2
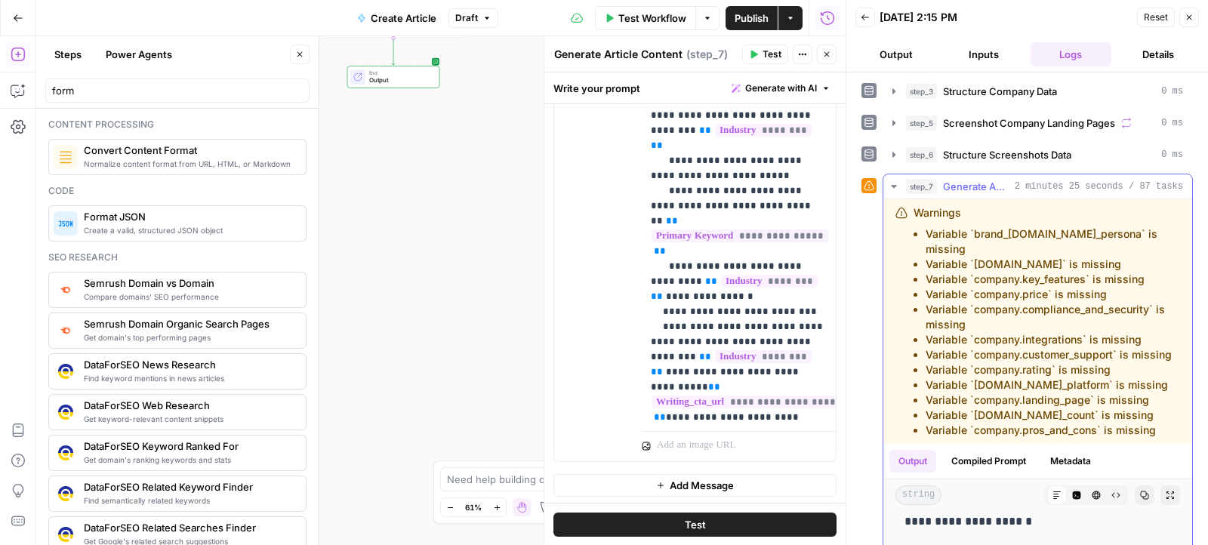
click at [973, 257] on li "Variable `company.name` is missing" at bounding box center [1053, 264] width 254 height 15
copy li "company.name"
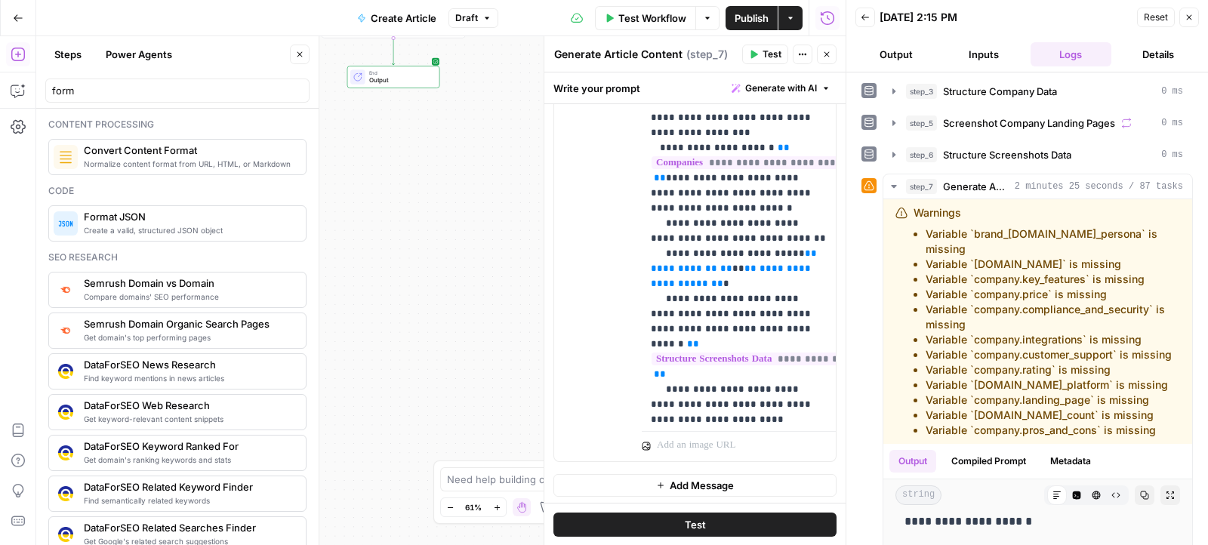
scroll to position [1693, 0]
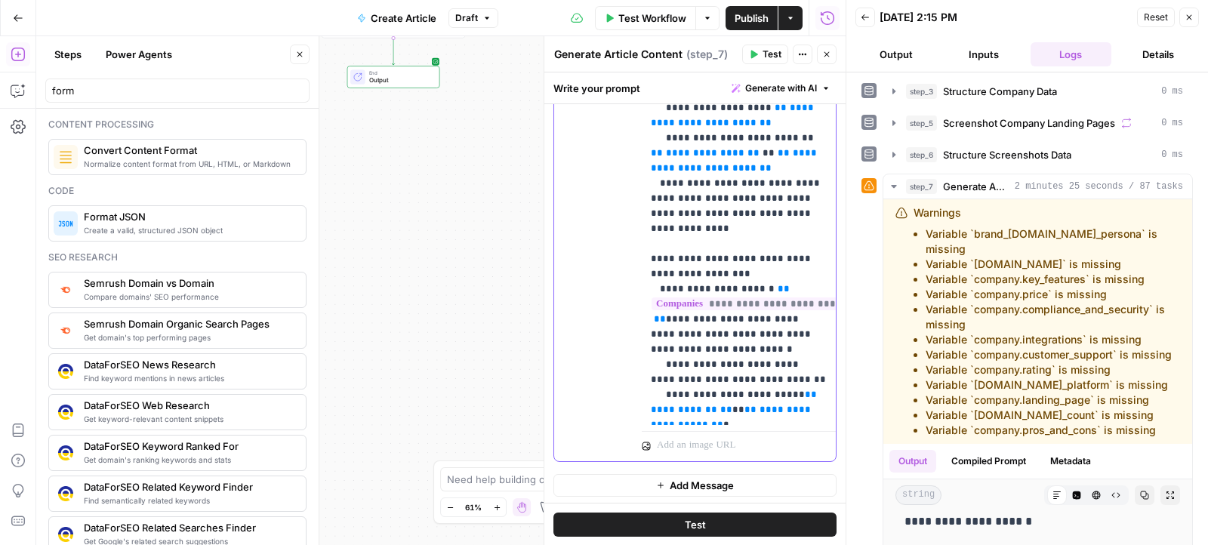
drag, startPoint x: 732, startPoint y: 259, endPoint x: 654, endPoint y: 260, distance: 77.8
drag, startPoint x: 923, startPoint y: 230, endPoint x: 1188, endPoint y: 419, distance: 325.3
click at [1188, 419] on div "Warnings Variable `brand_kit.author_persona` is missing Variable `company.name`…" at bounding box center [1037, 321] width 309 height 245
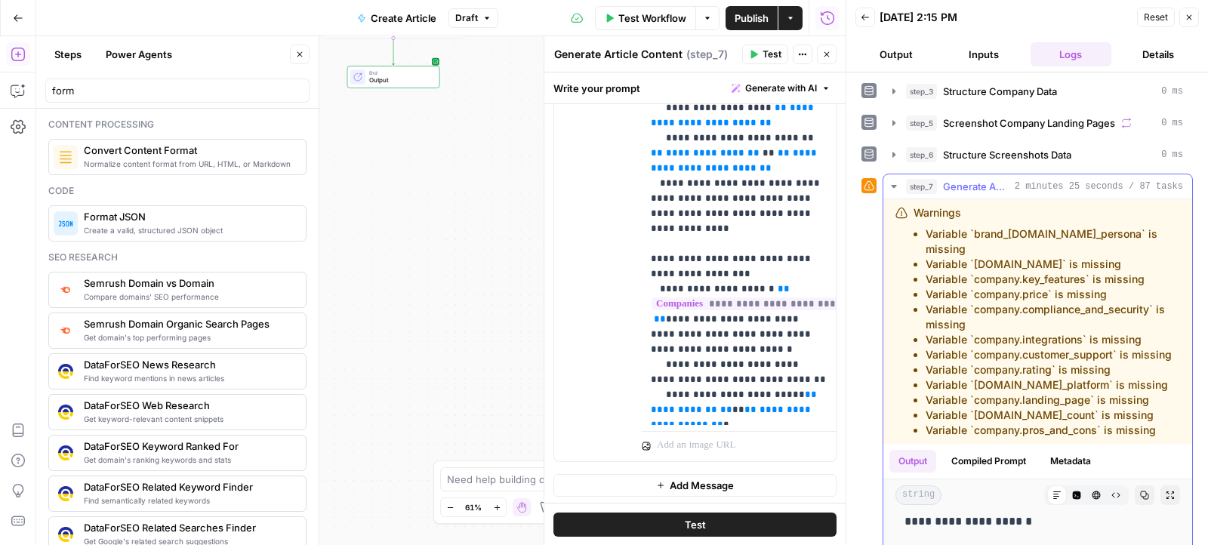
copy ul "Variable `brand_kit.author_persona` is missing Variable `company.name` is missi…"
click at [17, 83] on icon "button" at bounding box center [18, 90] width 15 height 15
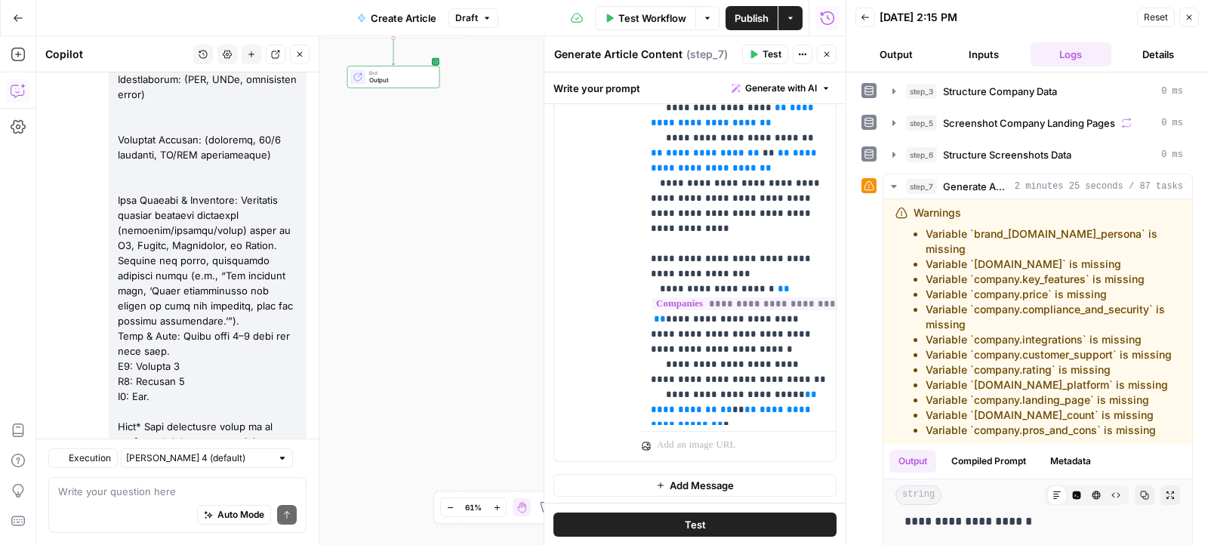
scroll to position [7650, 0]
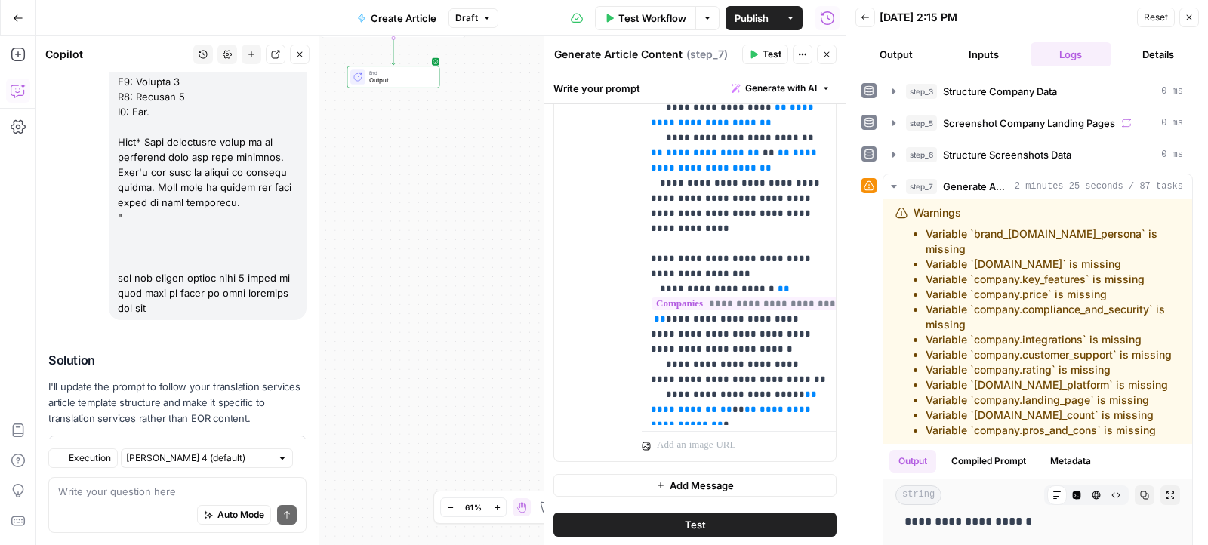
click at [152, 501] on div "Auto Mode Send" at bounding box center [177, 515] width 239 height 33
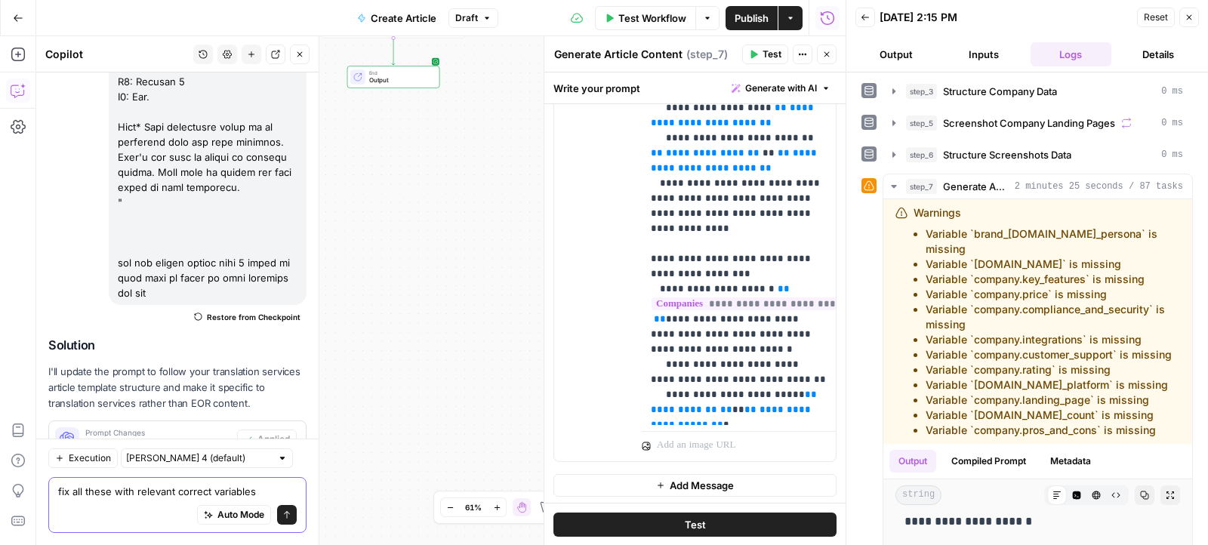
paste textarea "Variable `brand_kit.author_persona` is missing Variable `company.name` is missi…"
type textarea "fix all these with relevant correct variables Variable `brand_kit.author_person…"
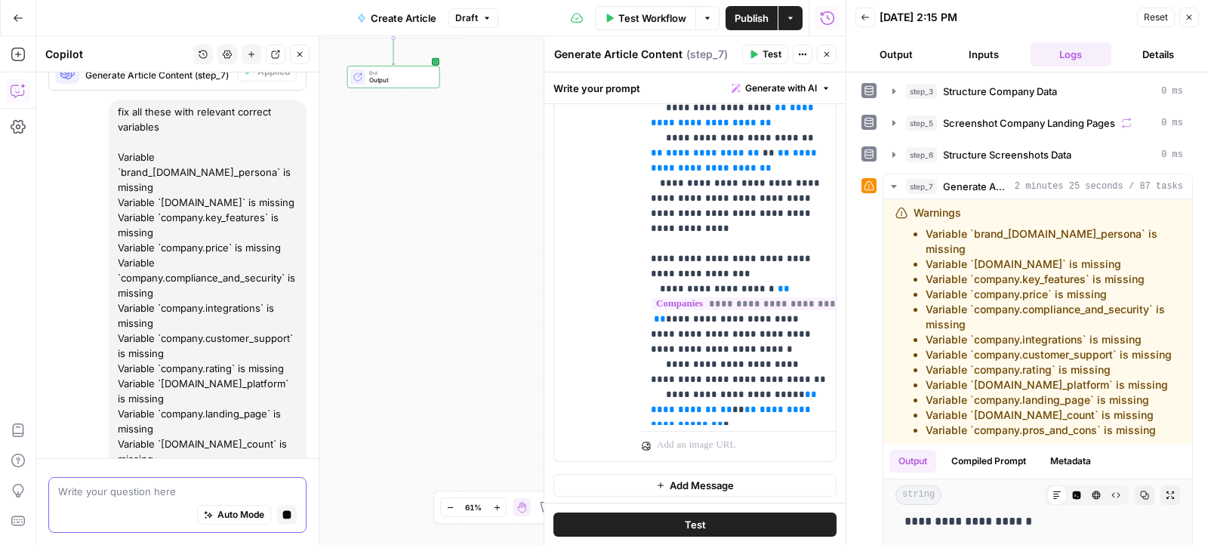
scroll to position [7785, 0]
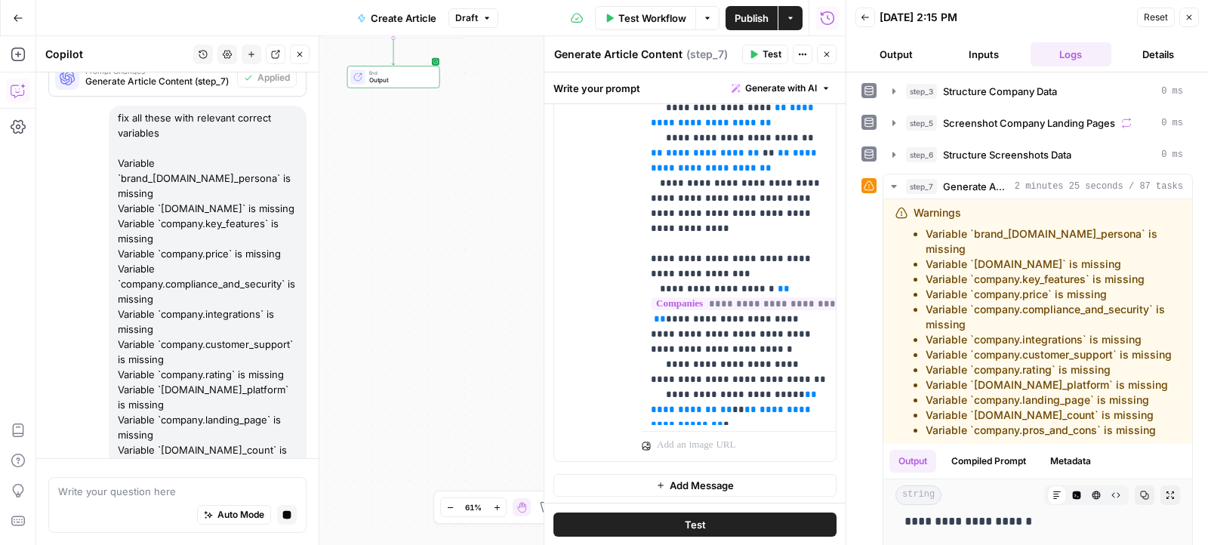
click at [743, 18] on span "Publish" at bounding box center [752, 18] width 34 height 15
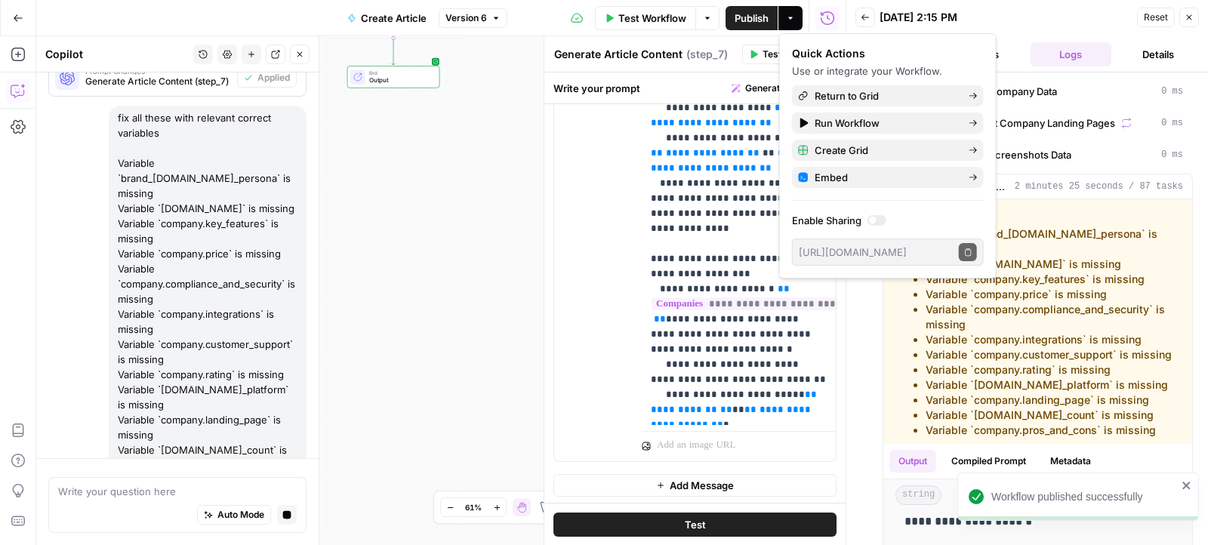
click at [1018, 21] on div "09/23/25 at 2:15 PM" at bounding box center [1005, 17] width 253 height 15
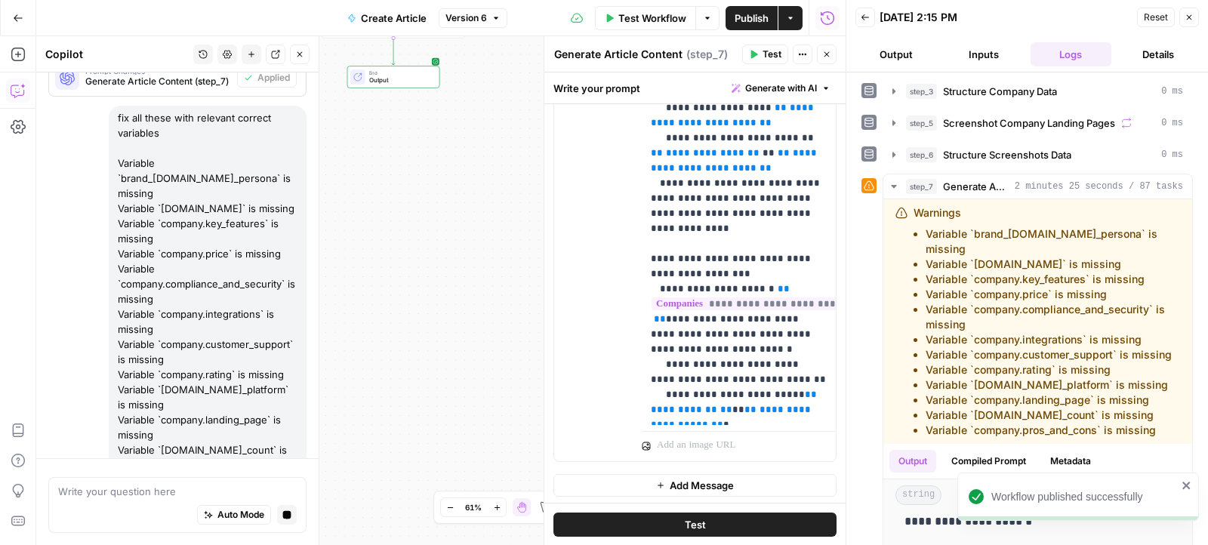
click at [1195, 487] on div "Workflow published successfully" at bounding box center [1078, 497] width 242 height 48
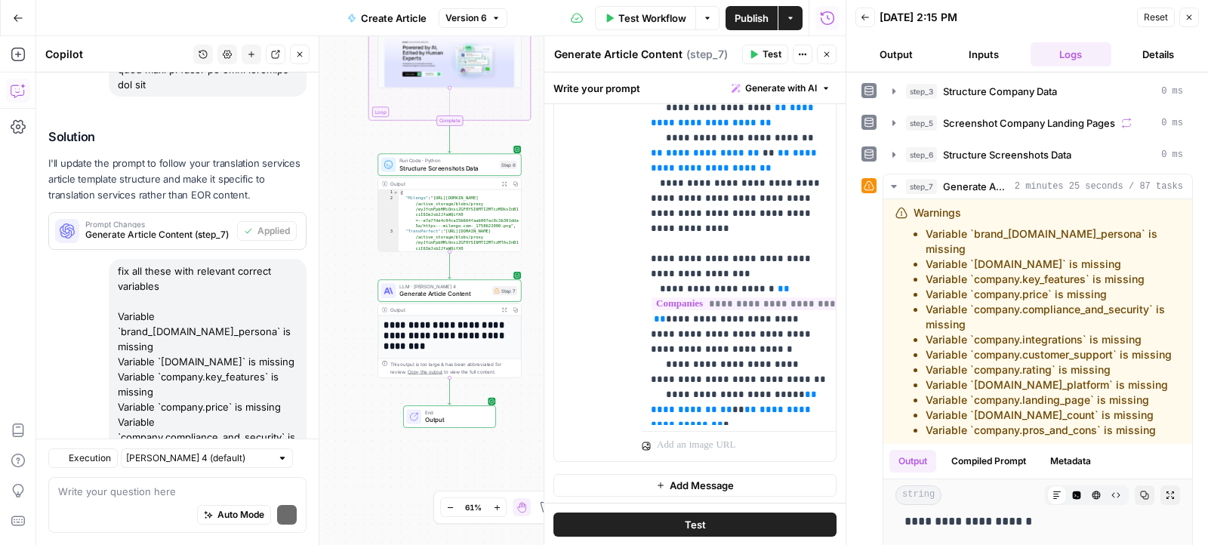
scroll to position [8158, 0]
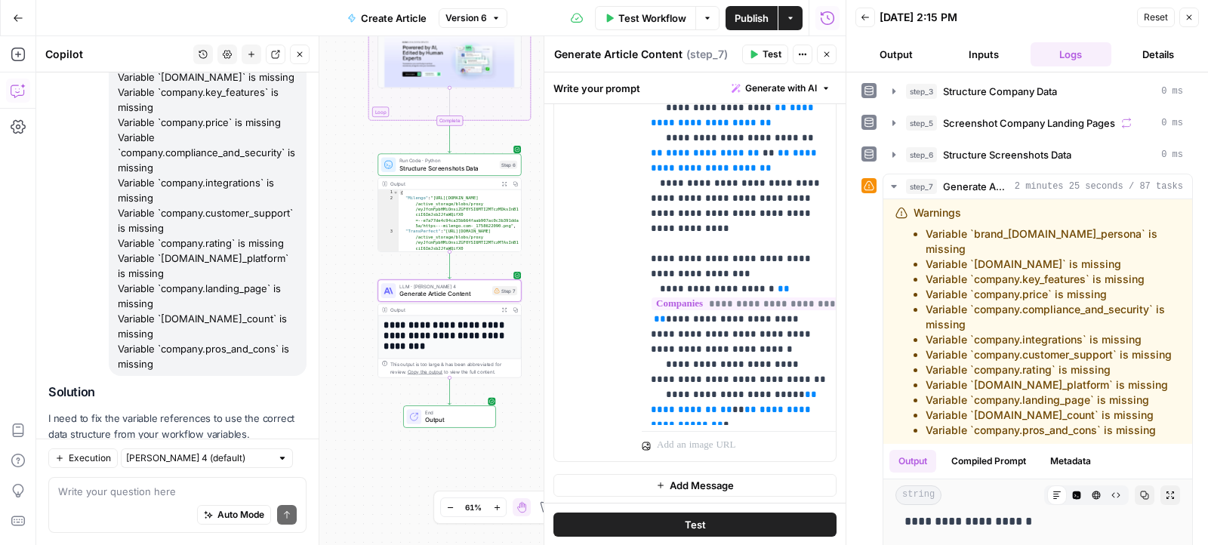
click at [277, 464] on span "Apply" at bounding box center [277, 471] width 25 height 14
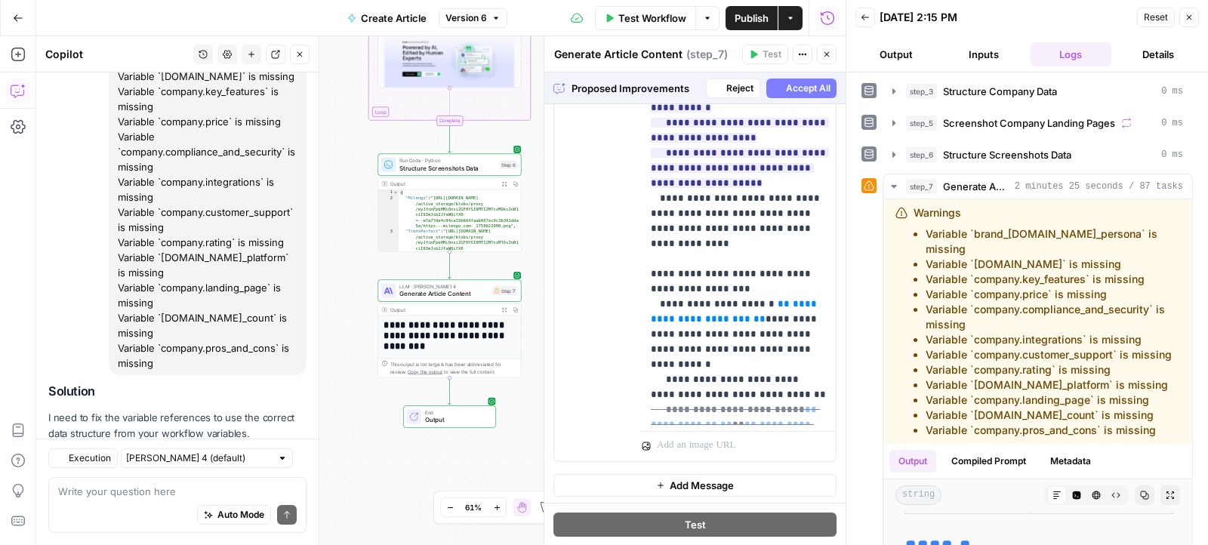
scroll to position [7916, 0]
click at [786, 94] on span "Accept All" at bounding box center [808, 89] width 45 height 14
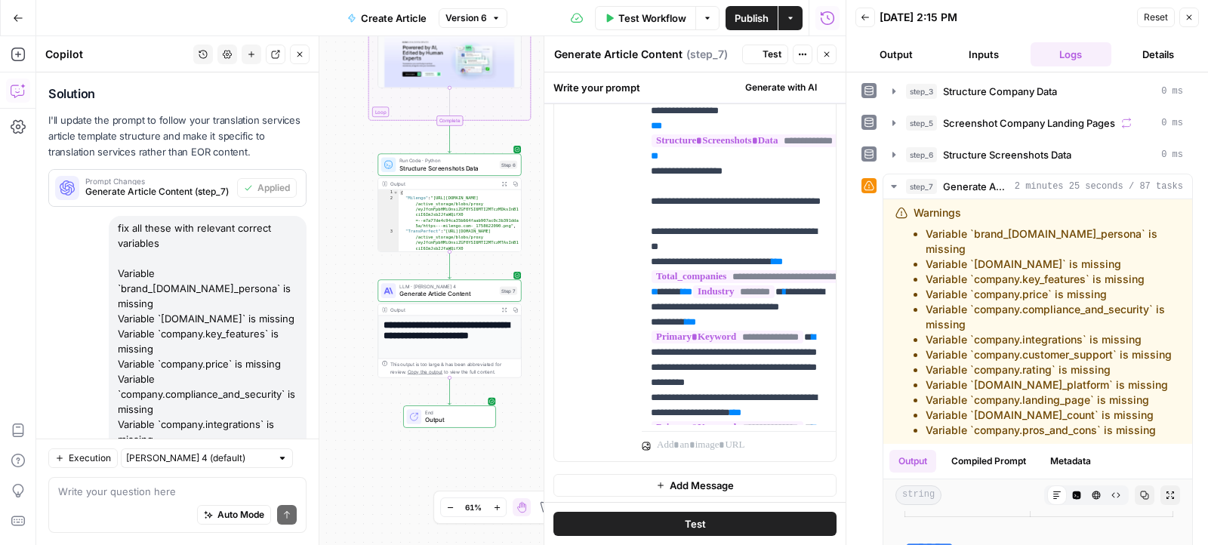
scroll to position [0, 0]
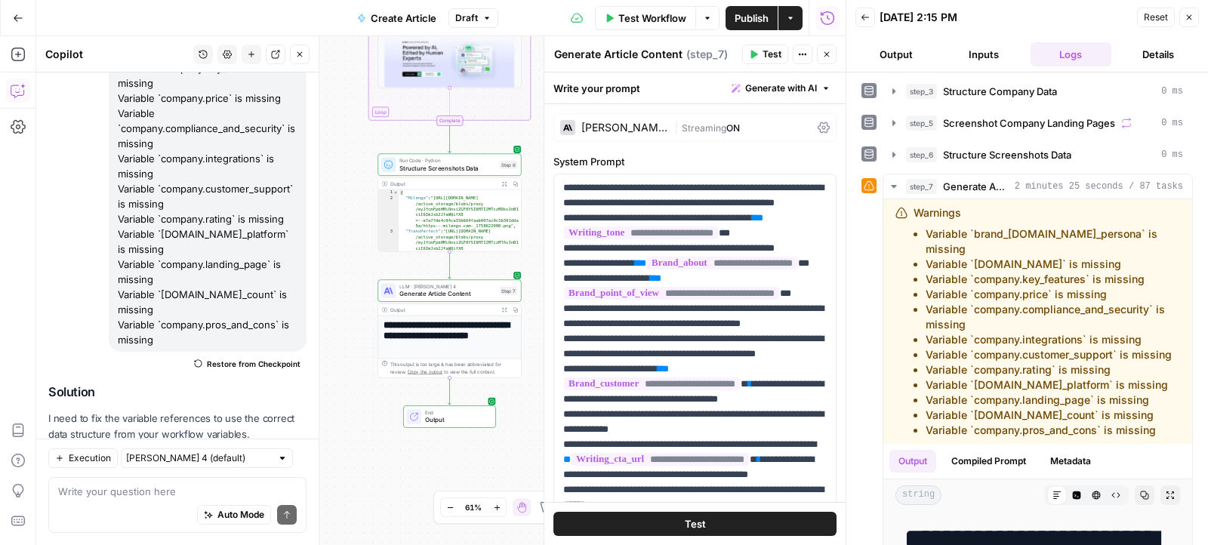
click at [768, 51] on span "Test" at bounding box center [771, 55] width 19 height 14
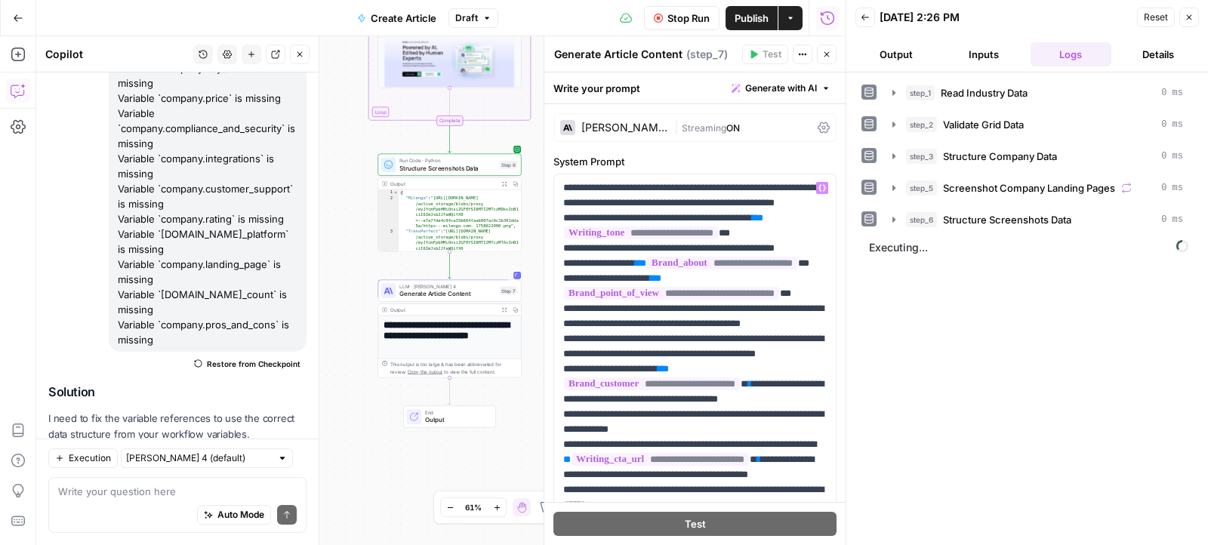
scroll to position [153, 0]
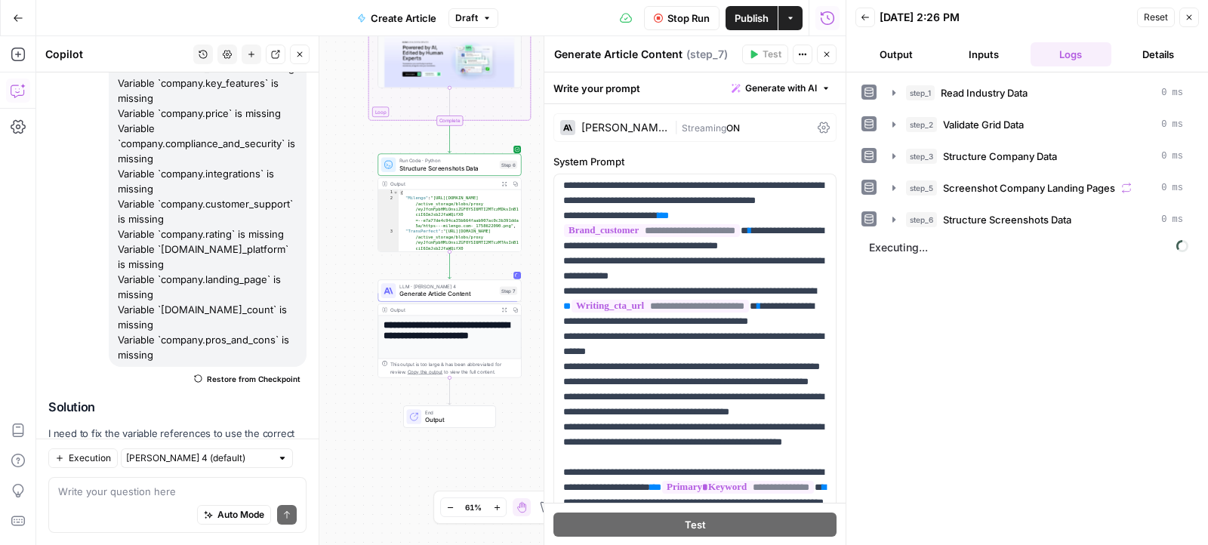
click at [754, 16] on span "Publish" at bounding box center [752, 18] width 34 height 15
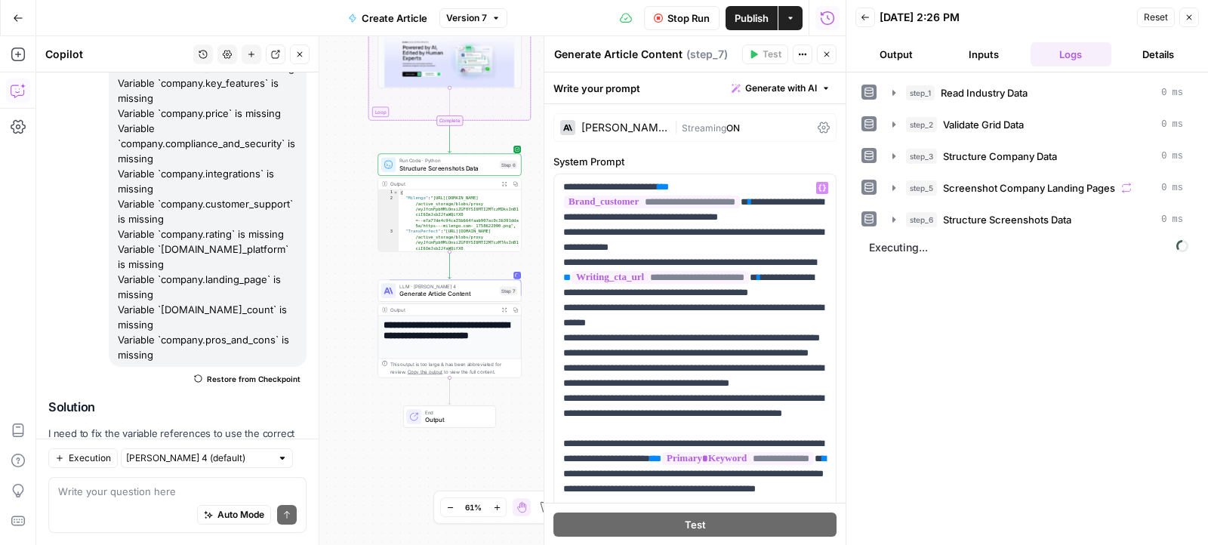
scroll to position [1012, 0]
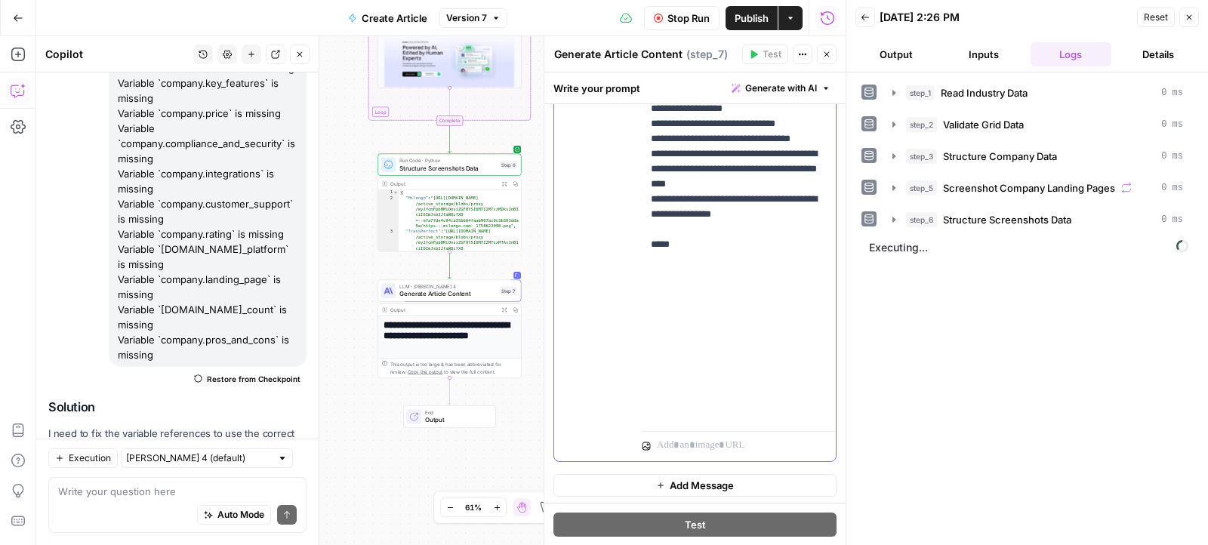
scroll to position [4454, 0]
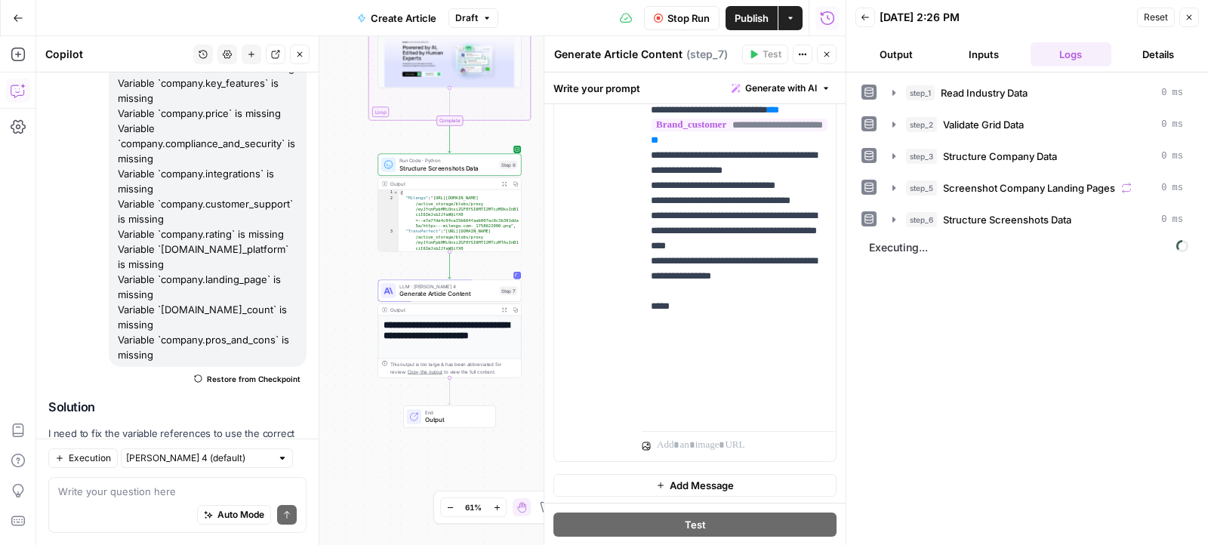
click at [751, 16] on span "Publish" at bounding box center [752, 18] width 34 height 15
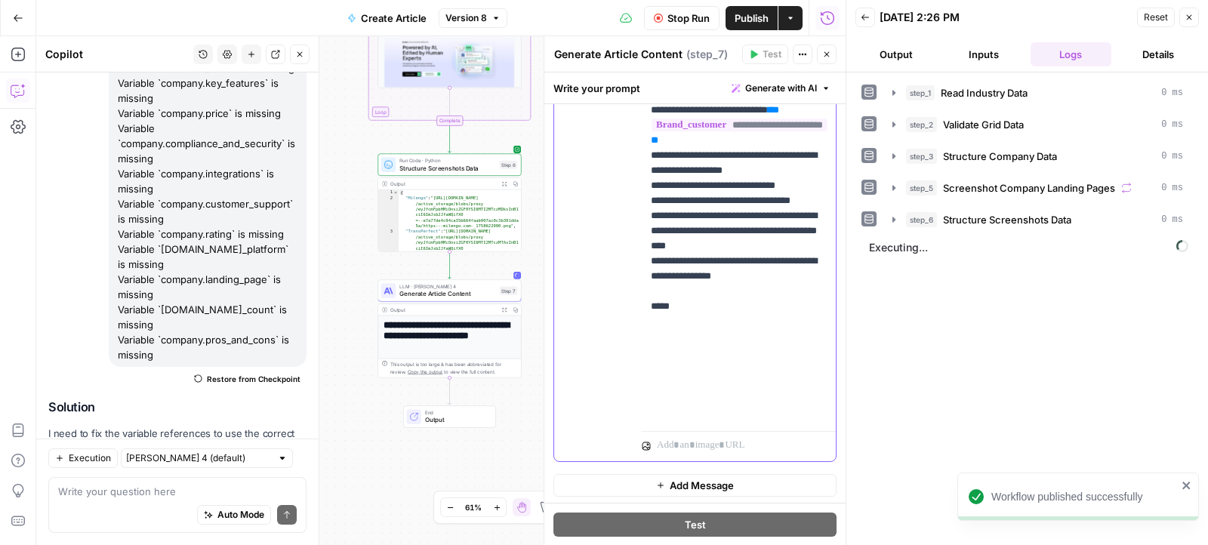
click at [646, 364] on div "**********" at bounding box center [739, 117] width 195 height 614
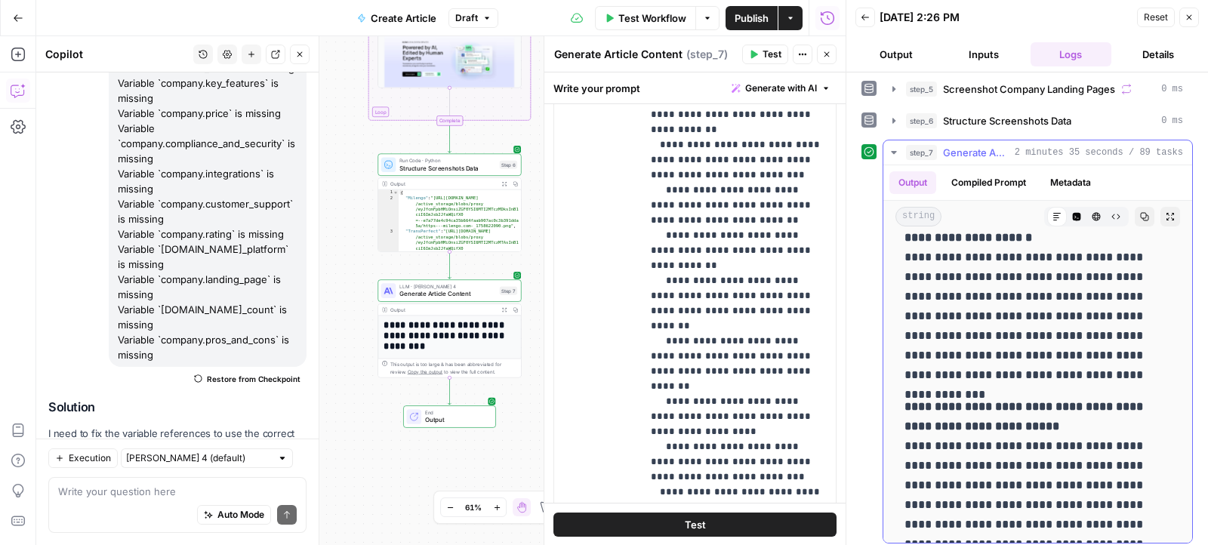
scroll to position [18550, 0]
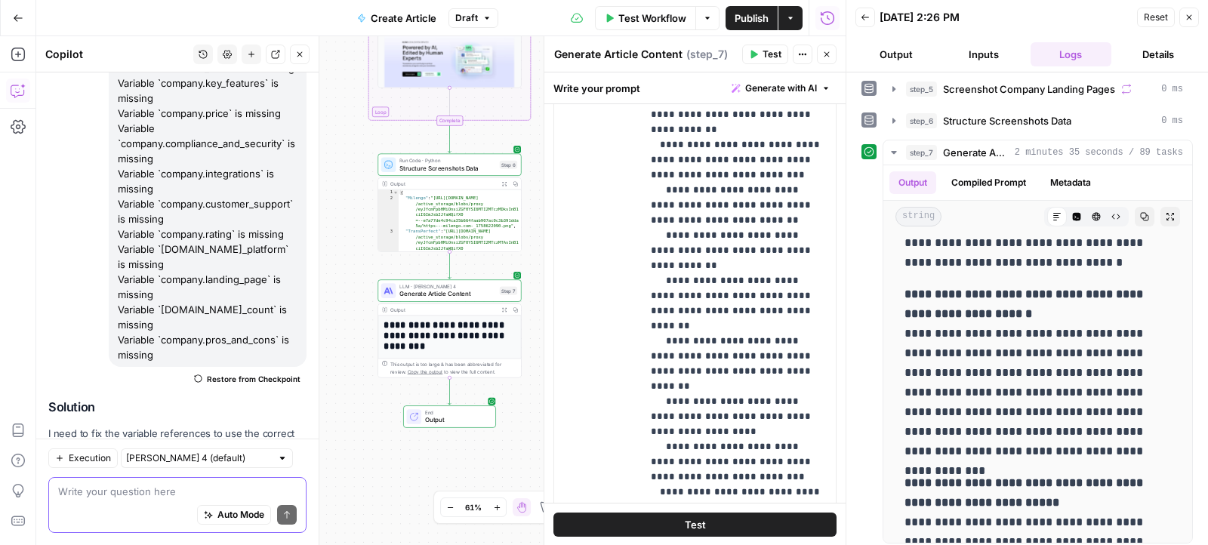
click at [153, 485] on textarea at bounding box center [177, 491] width 239 height 15
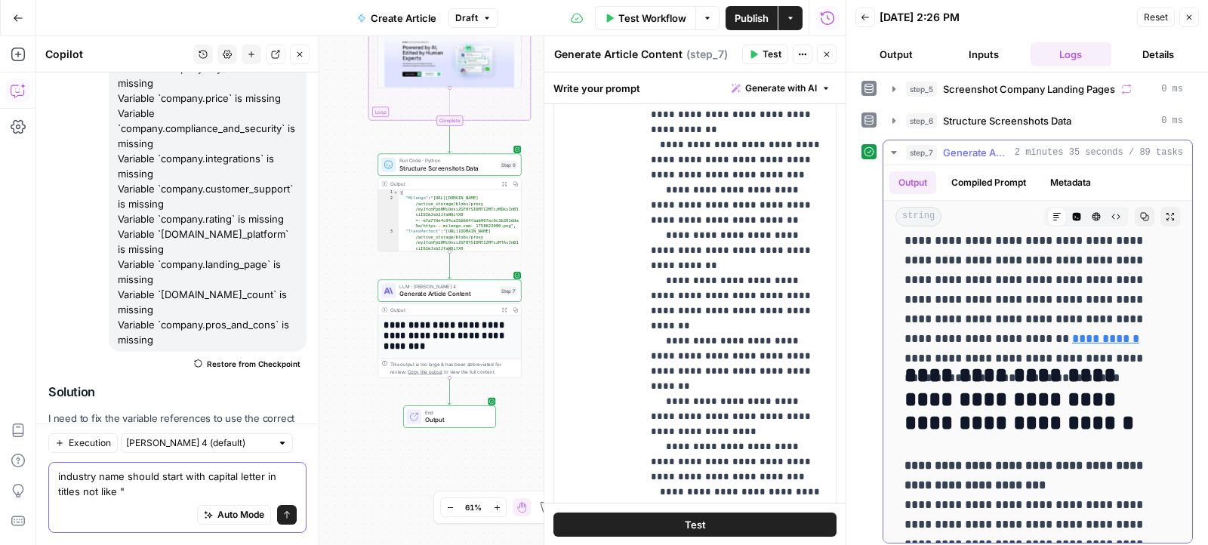
scroll to position [18018, 0]
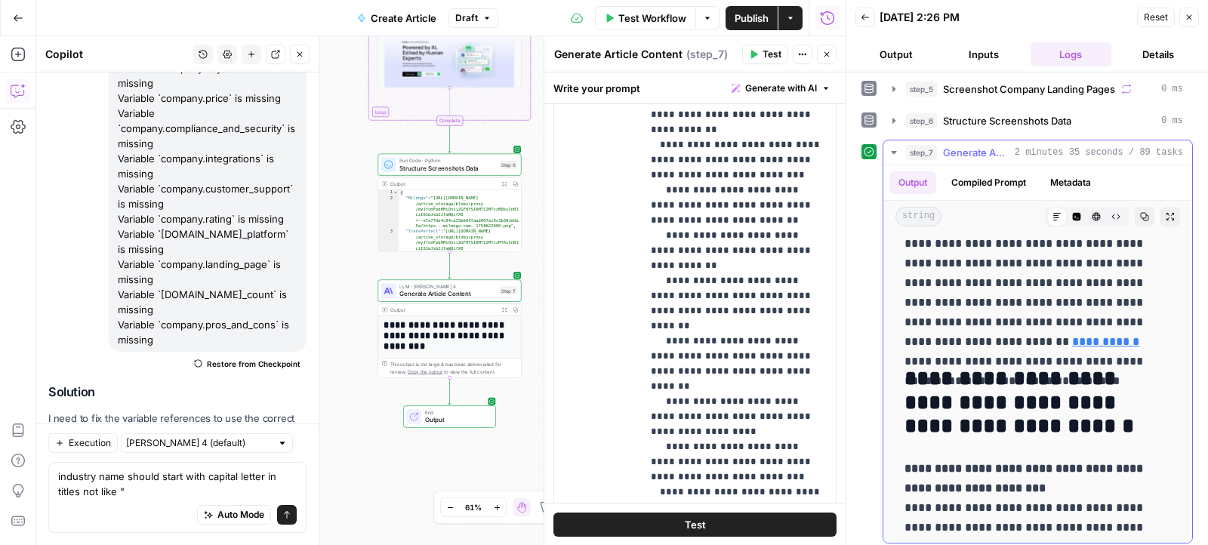
drag, startPoint x: 1117, startPoint y: 416, endPoint x: 904, endPoint y: 375, distance: 216.8
click at [904, 375] on h2 "**********" at bounding box center [1037, 403] width 267 height 72
copy h2 "**********"
click at [185, 488] on textarea "industry name should start with capital letter in titles not like "" at bounding box center [177, 484] width 239 height 30
paste textarea "Frequently Asked Questions about fintech Translation Services"
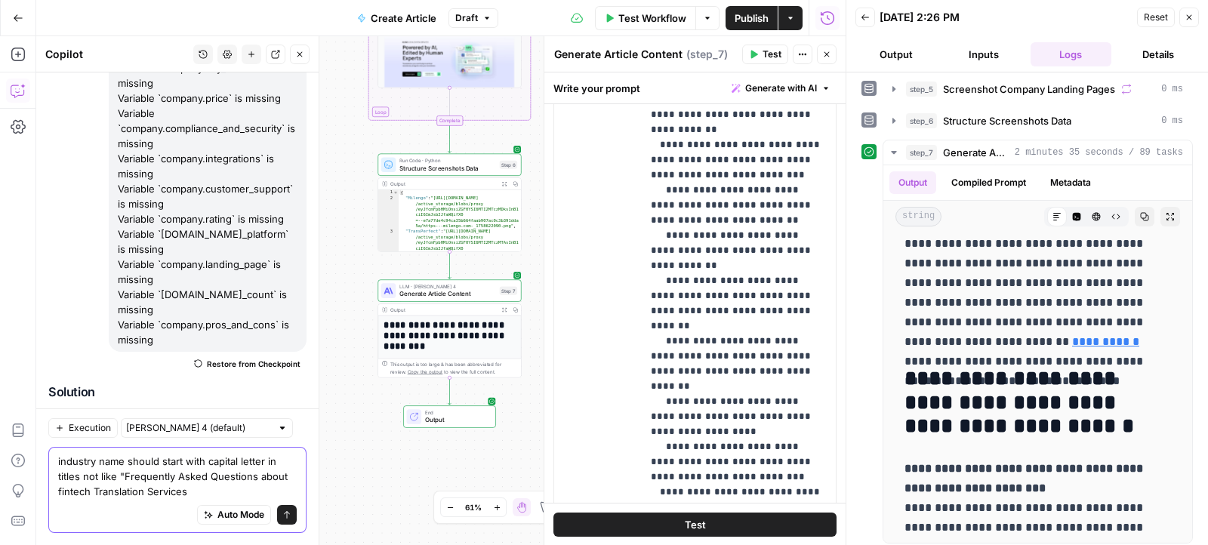
scroll to position [8212, 0]
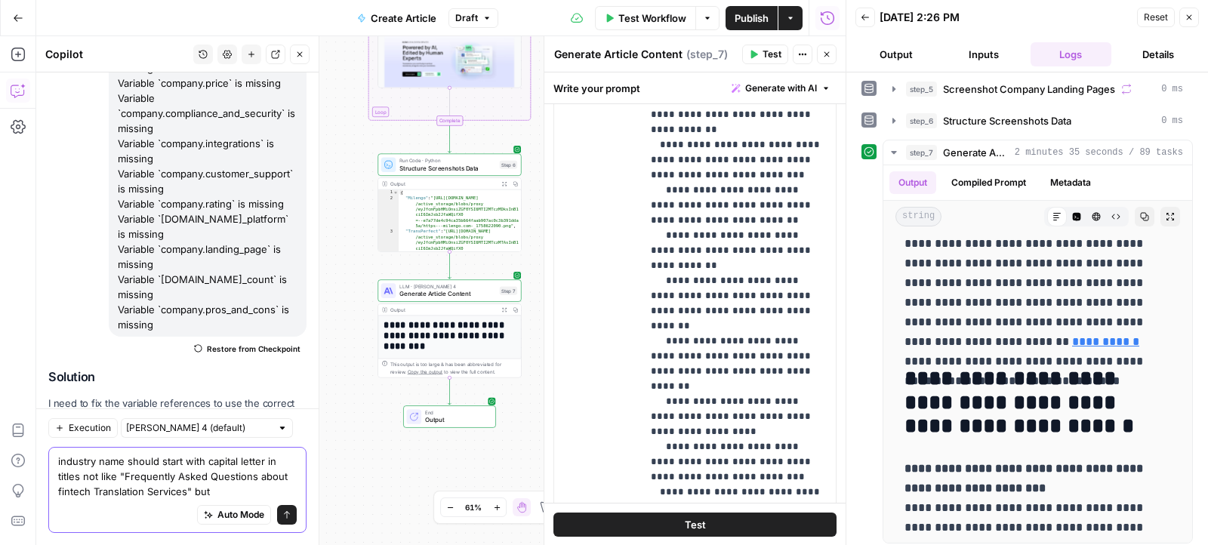
paste textarea "Frequently Asked Questions about fintech Translation Services"
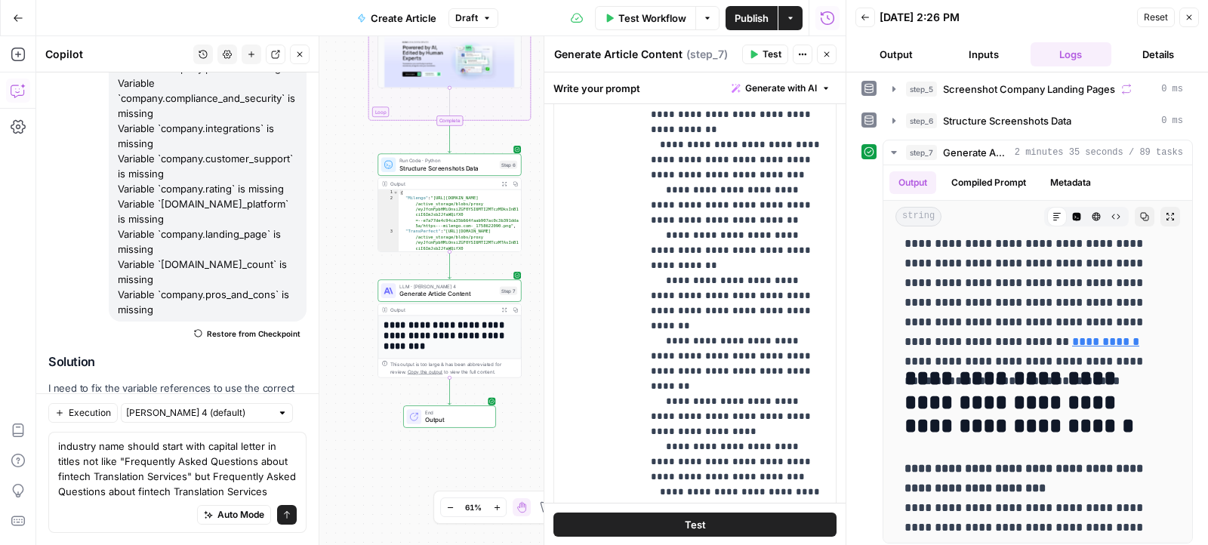
click at [213, 473] on div "Auto Mode will automatically modify and execute the workflow" at bounding box center [234, 477] width 220 height 29
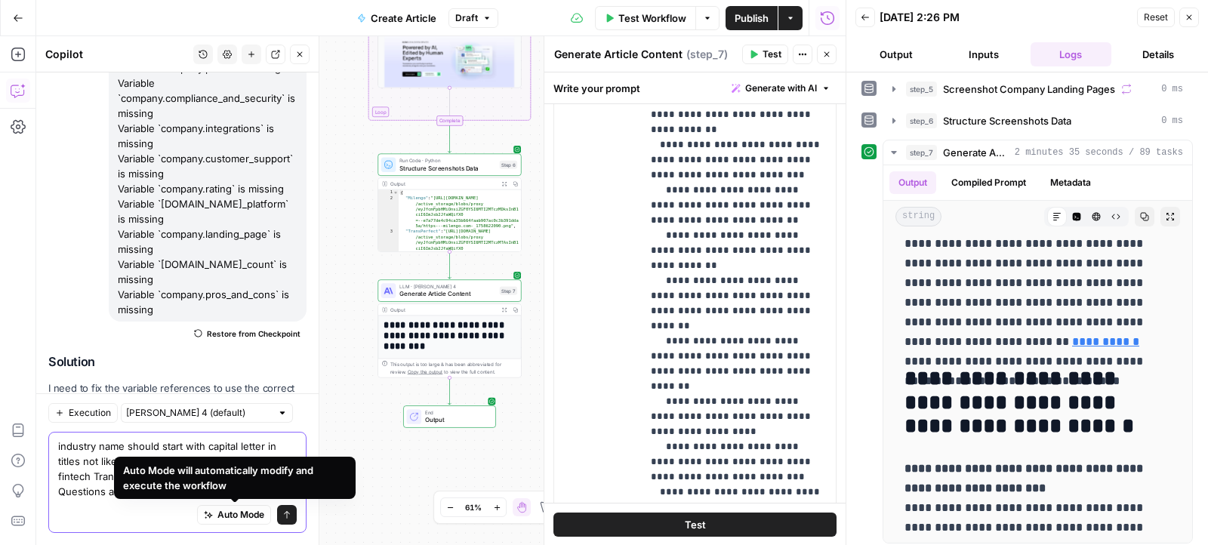
click at [91, 476] on textarea "industry name should start with capital letter in titles not like "Frequently A…" at bounding box center [177, 469] width 239 height 60
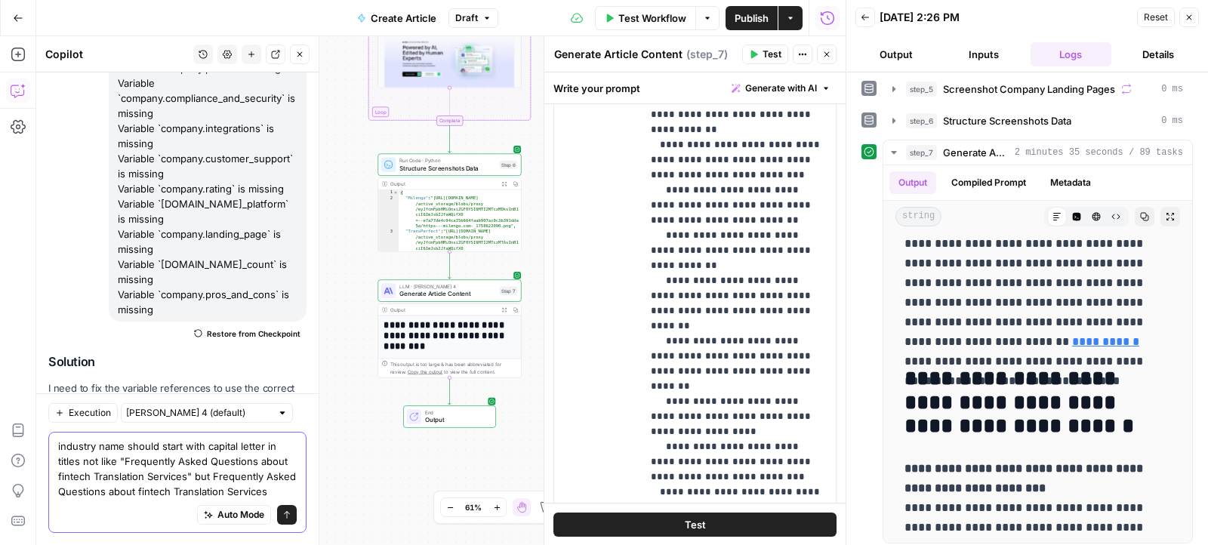
click at [215, 476] on textarea "industry name should start with capital letter in titles not like "Frequently A…" at bounding box center [177, 469] width 239 height 60
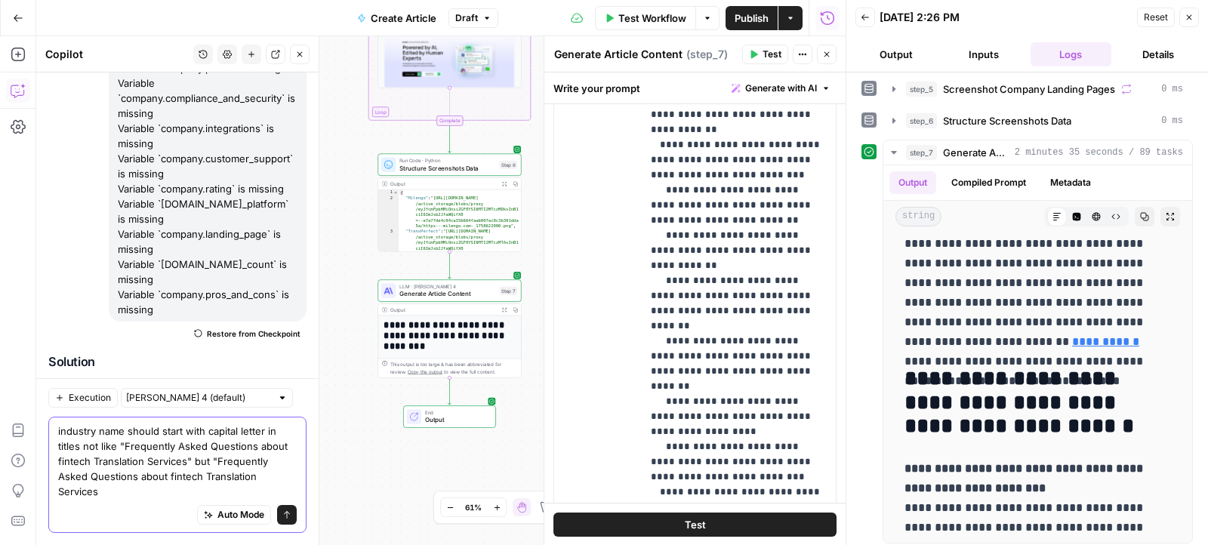
click at [261, 491] on textarea "industry name should start with capital letter in titles not like "Frequently A…" at bounding box center [177, 461] width 239 height 75
click at [143, 492] on textarea "industry name should start with capital letter in titles not like "Frequently A…" at bounding box center [177, 461] width 239 height 75
type textarea "industry name should start with capital letter in titles not like "Frequently A…"
click at [288, 519] on button "Send" at bounding box center [287, 515] width 20 height 20
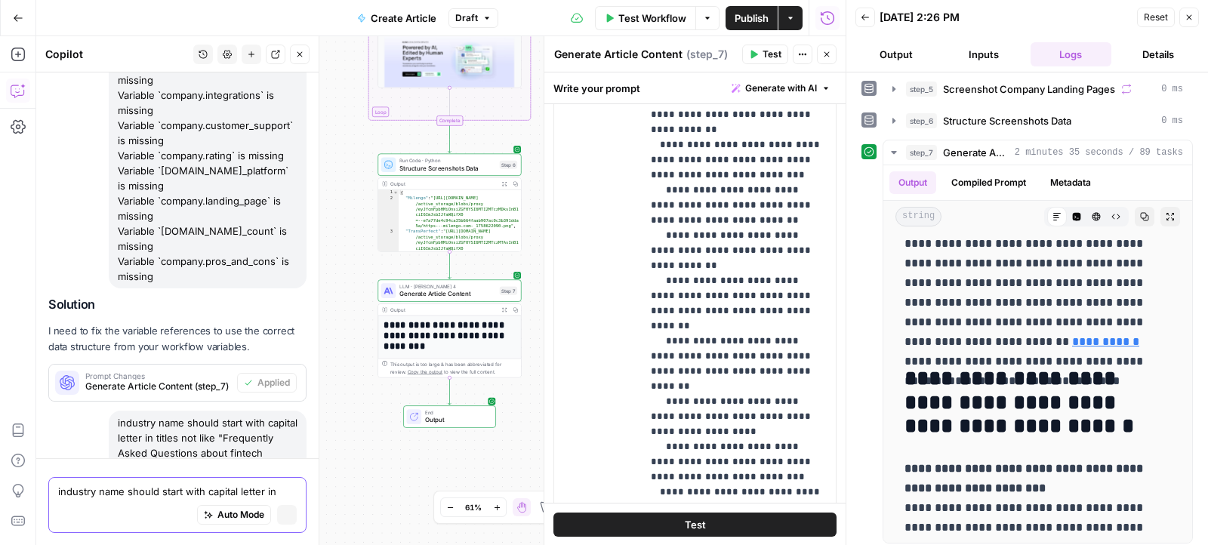
scroll to position [8006, 0]
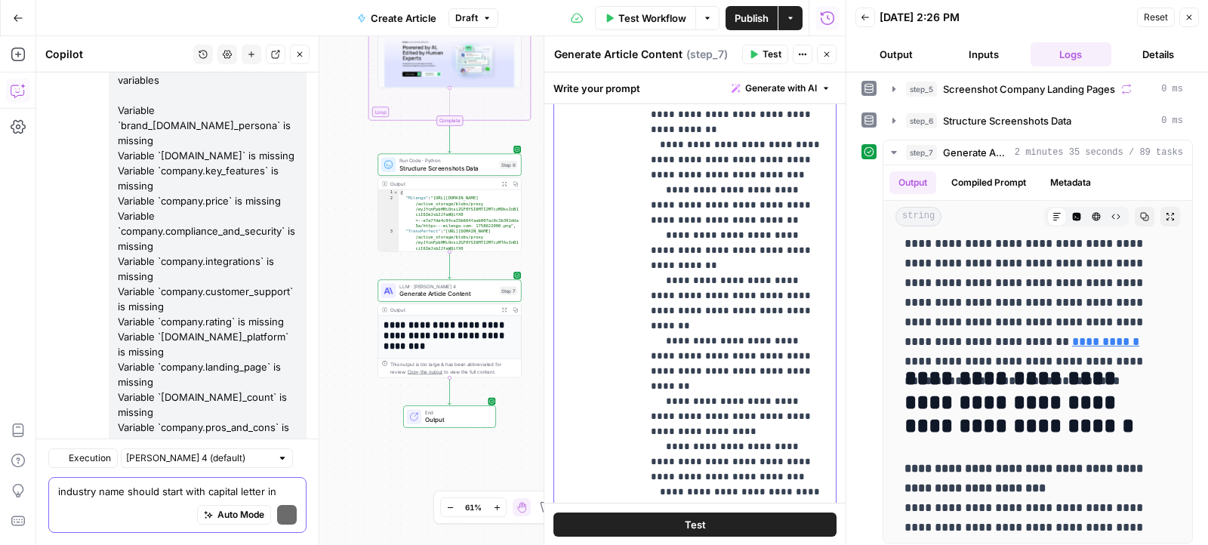
scroll to position [8403, 0]
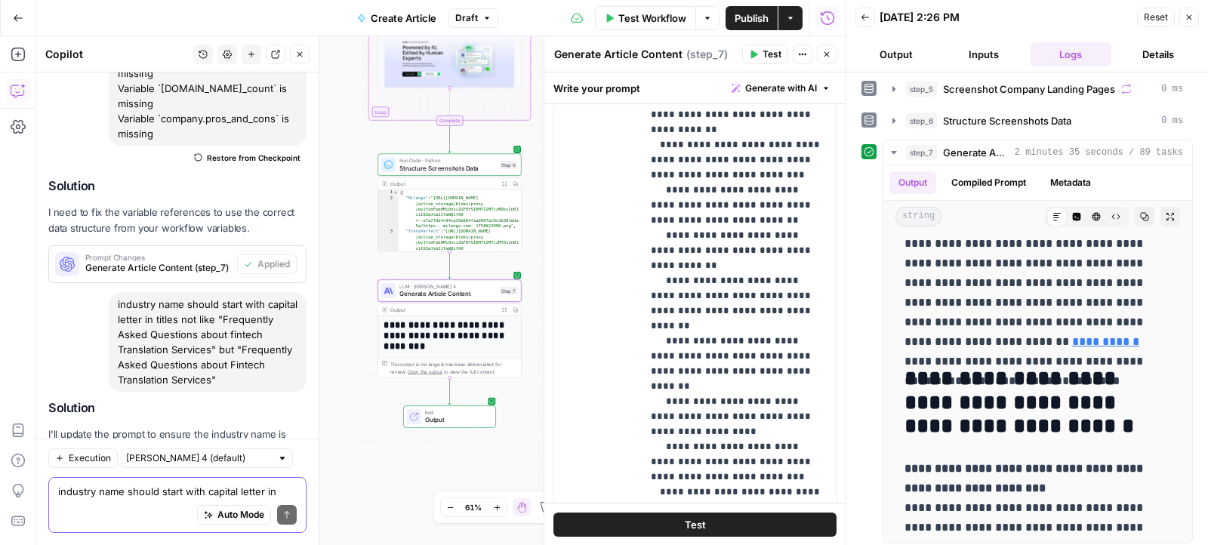
click at [189, 483] on span "Generate Article Content (step_7)" at bounding box center [168, 490] width 167 height 14
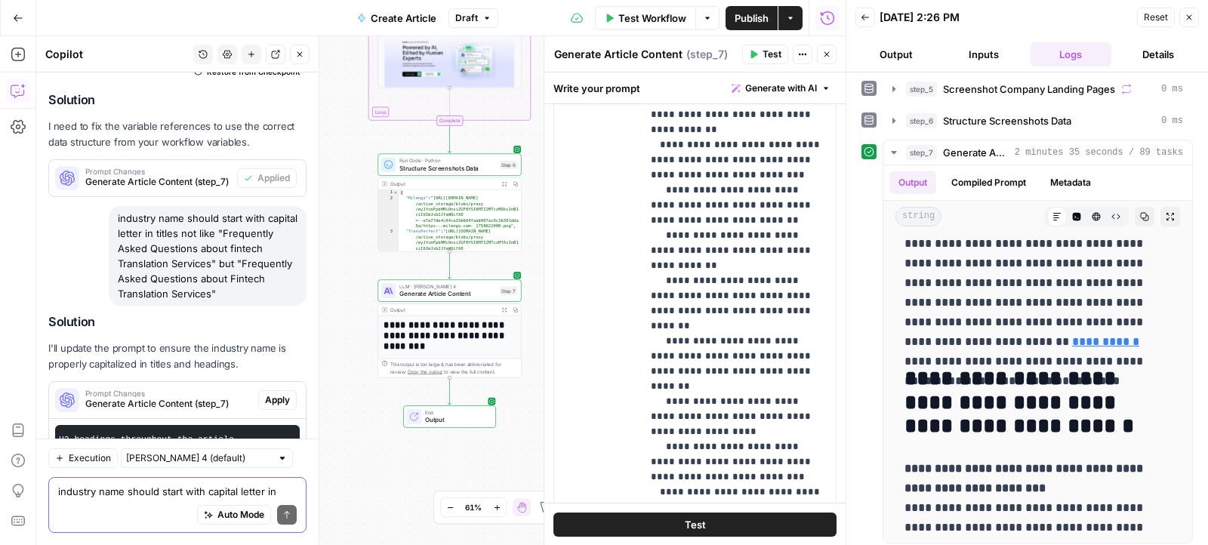
scroll to position [0, 787]
drag, startPoint x: 65, startPoint y: 341, endPoint x: 212, endPoint y: 376, distance: 151.2
click at [212, 425] on pre "- Ensure that {{ industry }} is capitalized (first letter uppercase) when used …" at bounding box center [177, 462] width 245 height 74
click at [285, 393] on span "Apply" at bounding box center [277, 400] width 25 height 14
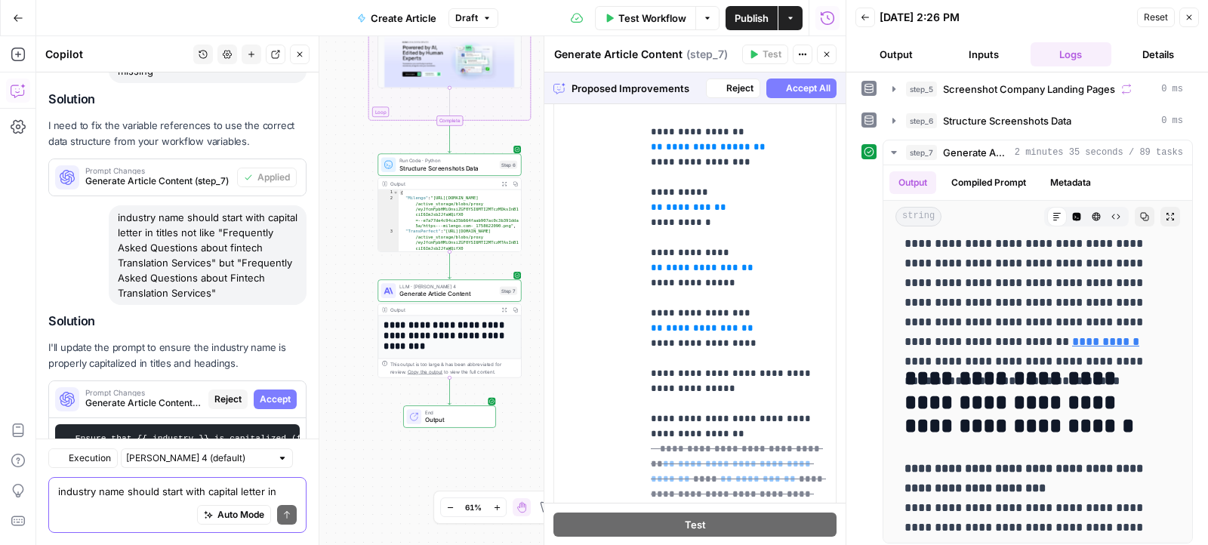
scroll to position [8223, 0]
click at [790, 83] on span "Accept All" at bounding box center [808, 89] width 45 height 14
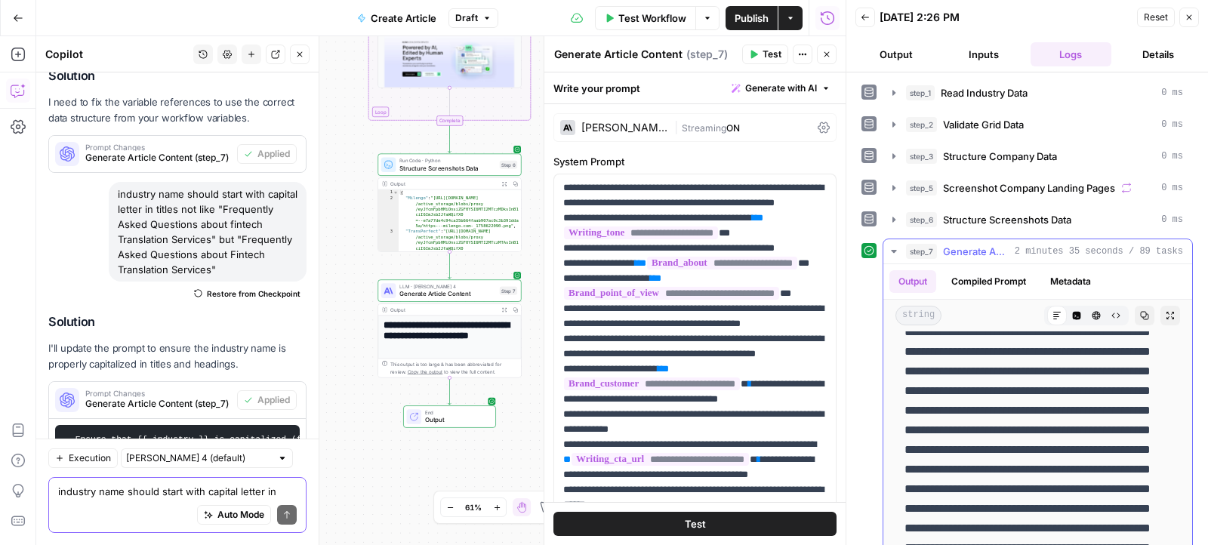
scroll to position [310, 0]
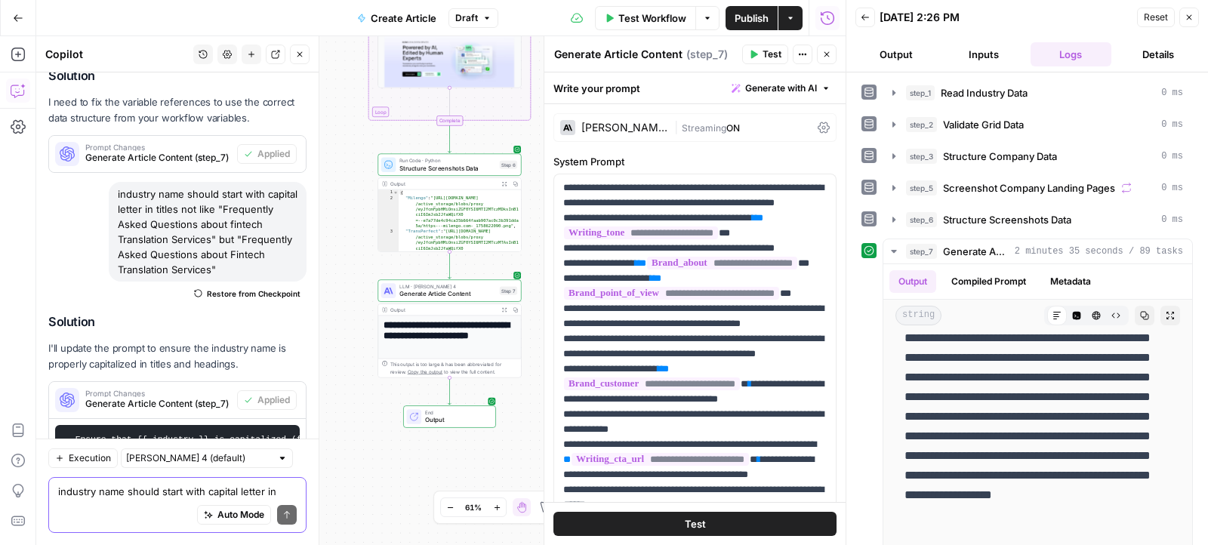
click at [227, 486] on textarea "industry name should start with capital letter in titles not like "Frequently A…" at bounding box center [177, 491] width 239 height 15
drag, startPoint x: 954, startPoint y: 349, endPoint x: 1144, endPoint y: 393, distance: 195.4
click at [1144, 393] on p "**********" at bounding box center [1037, 387] width 267 height 393
copy p "**********"
click at [217, 491] on textarea "also how can we make sure that" at bounding box center [177, 491] width 239 height 15
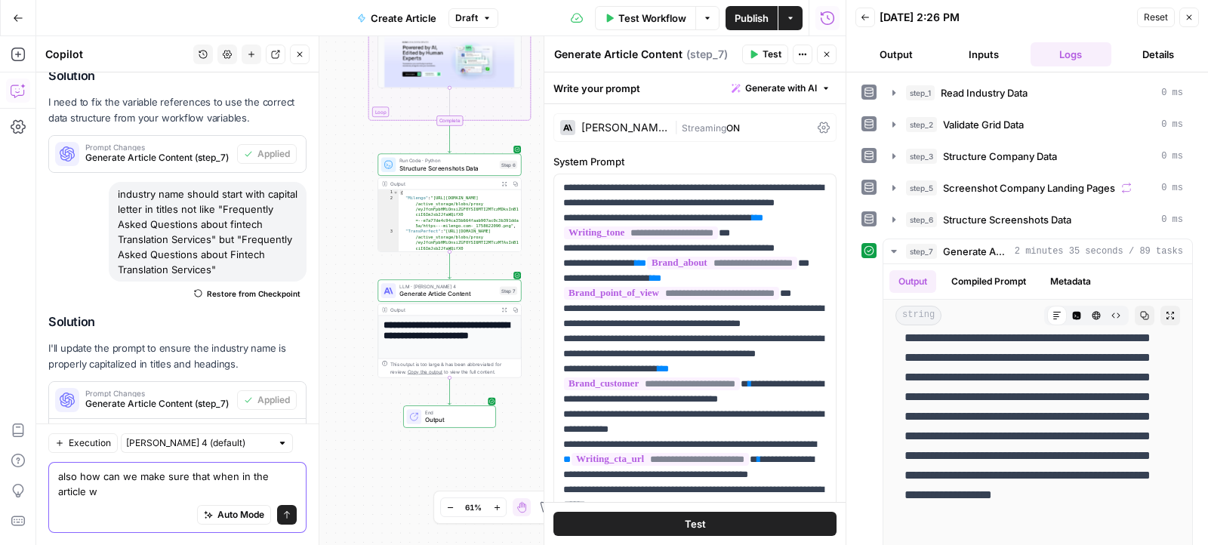
scroll to position [8528, 0]
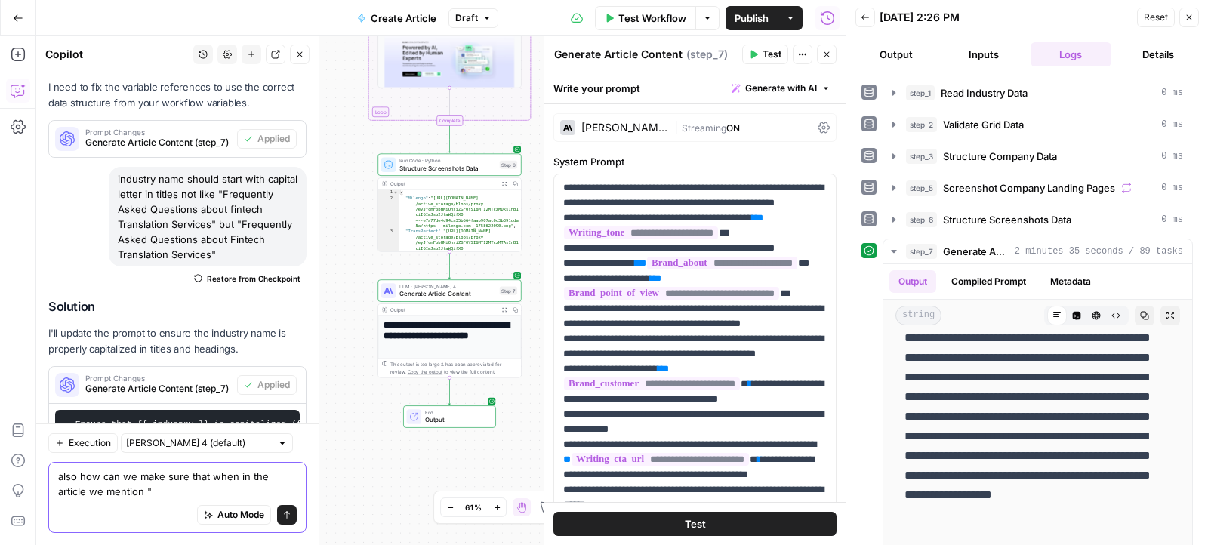
paste textarea "BCG projects fintech to reach $1.5 trillion in revenue by 2030, highlighting th…"
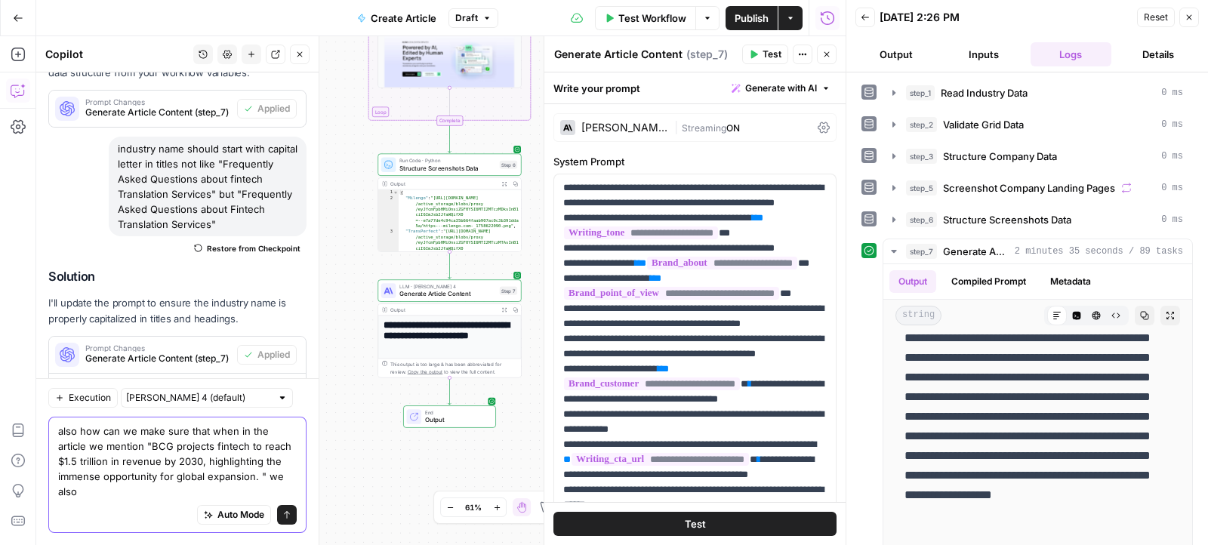
scroll to position [8574, 0]
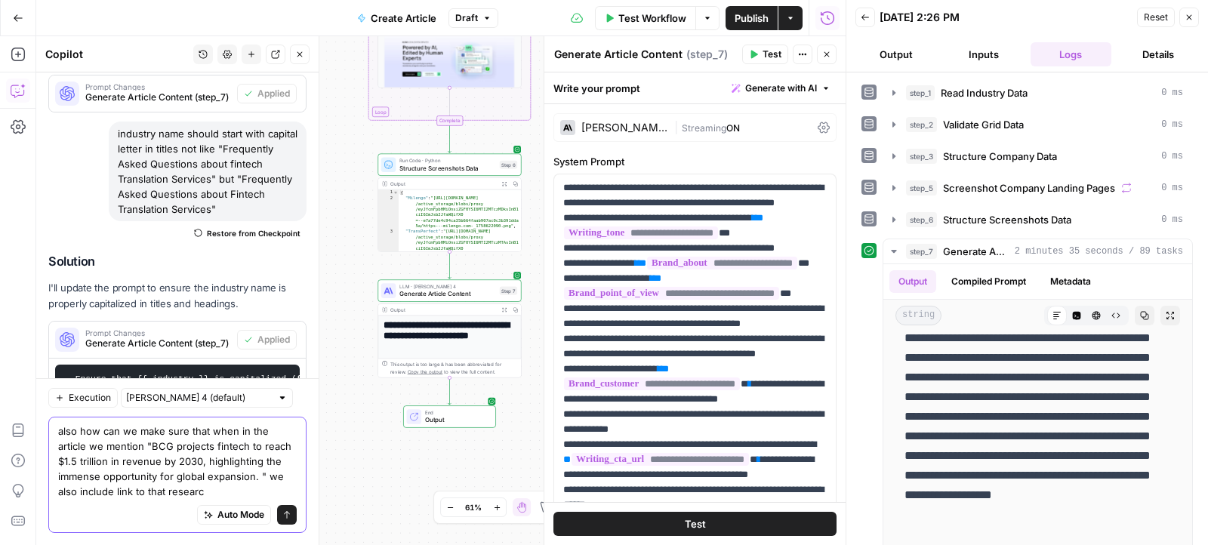
type textarea "also how can we make sure that when in the article we mention "BCG projects fin…"
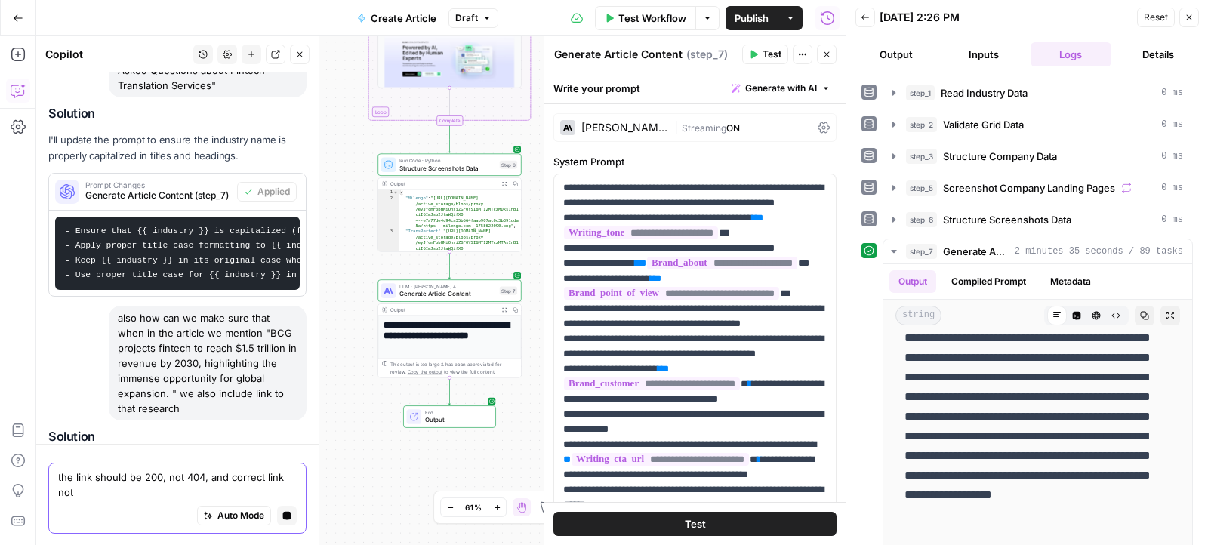
scroll to position [8765, 0]
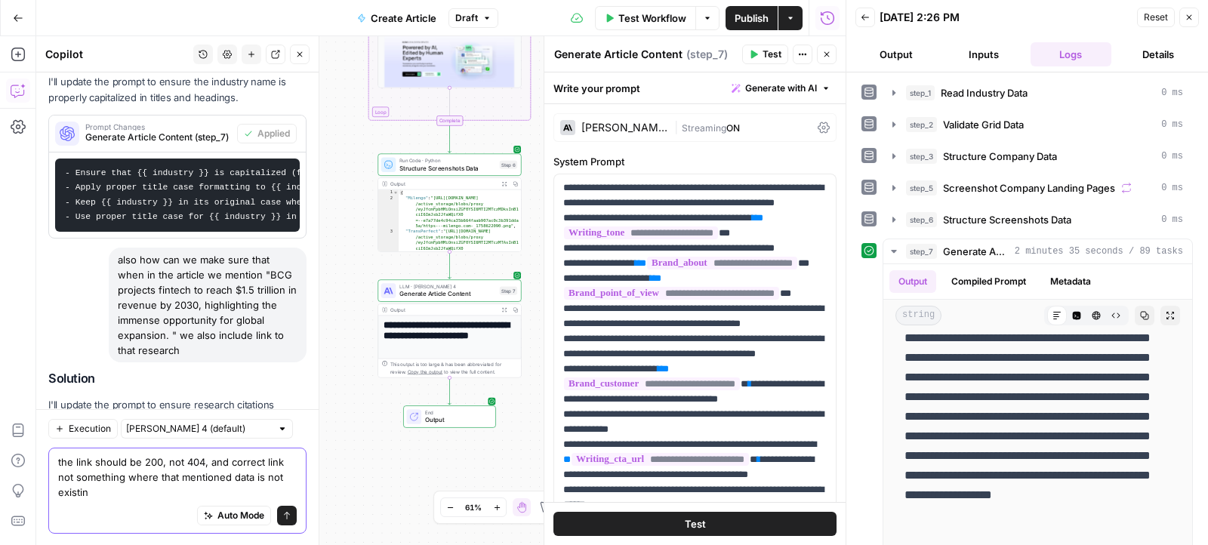
type textarea "the link should be 200, not 404, and correct link not something where that ment…"
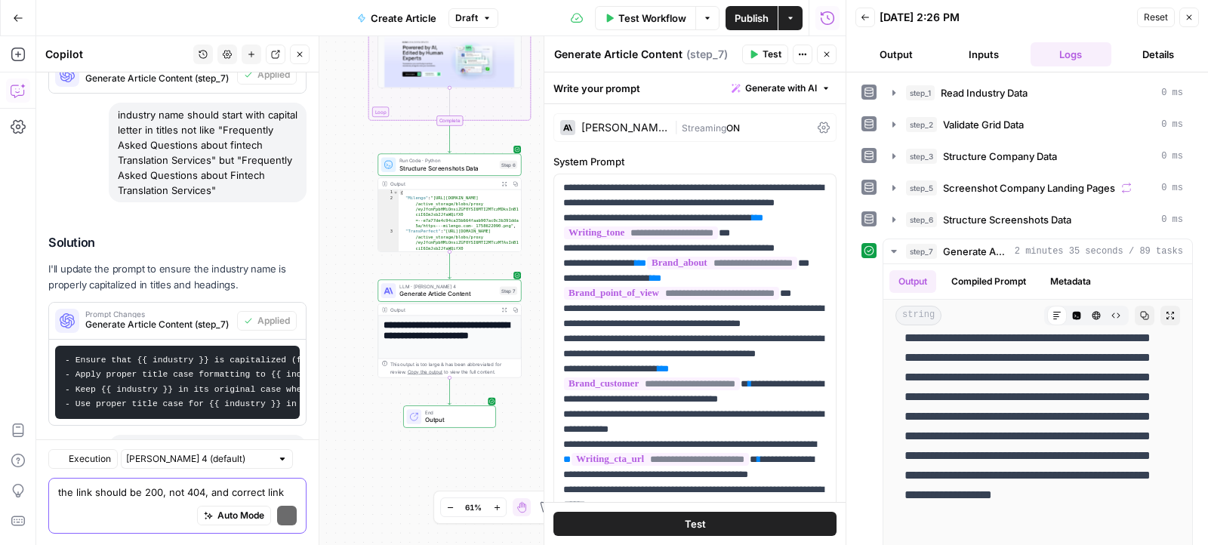
scroll to position [8925, 0]
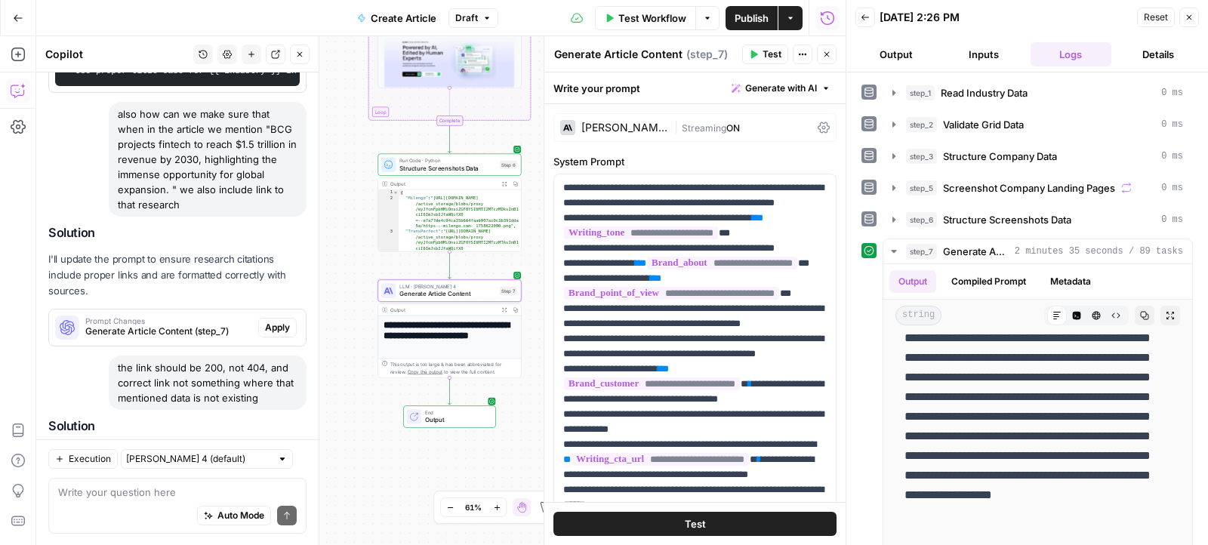
click at [276, 497] on span "Apply" at bounding box center [277, 504] width 25 height 14
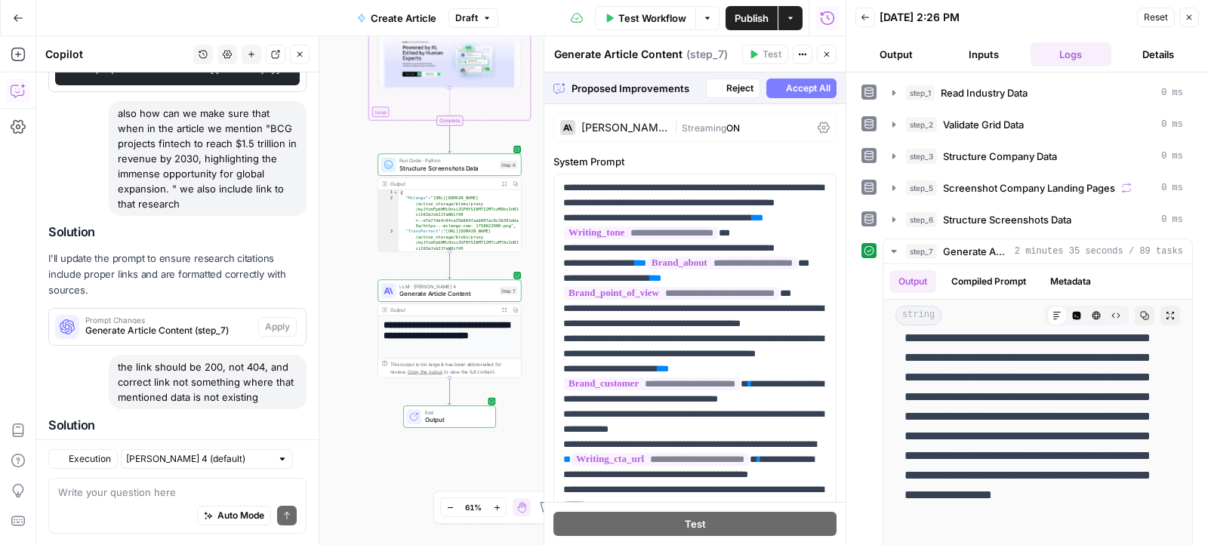
scroll to position [8636, 0]
click at [784, 88] on button "Accept All" at bounding box center [801, 89] width 70 height 20
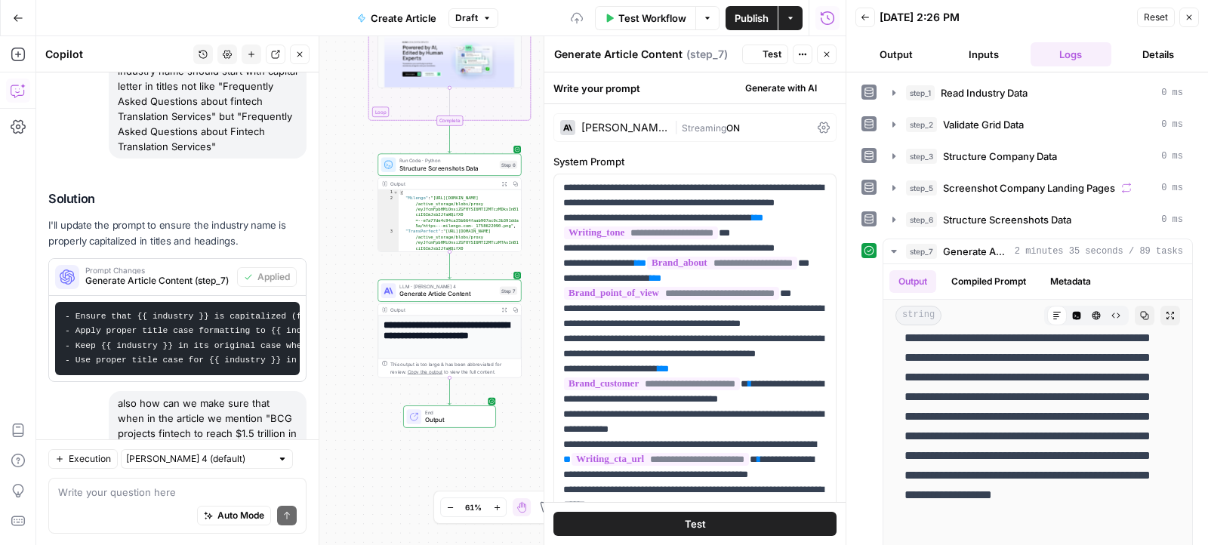
scroll to position [0, 0]
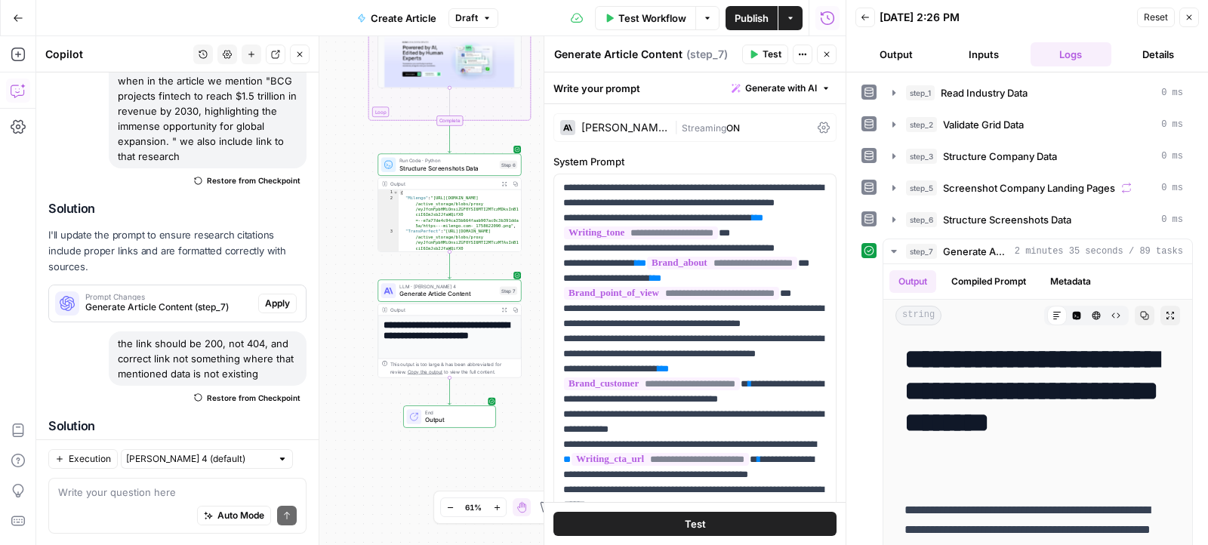
click at [759, 53] on div "Publish P" at bounding box center [751, 50] width 48 height 15
click at [762, 8] on button "Publish" at bounding box center [751, 18] width 52 height 24
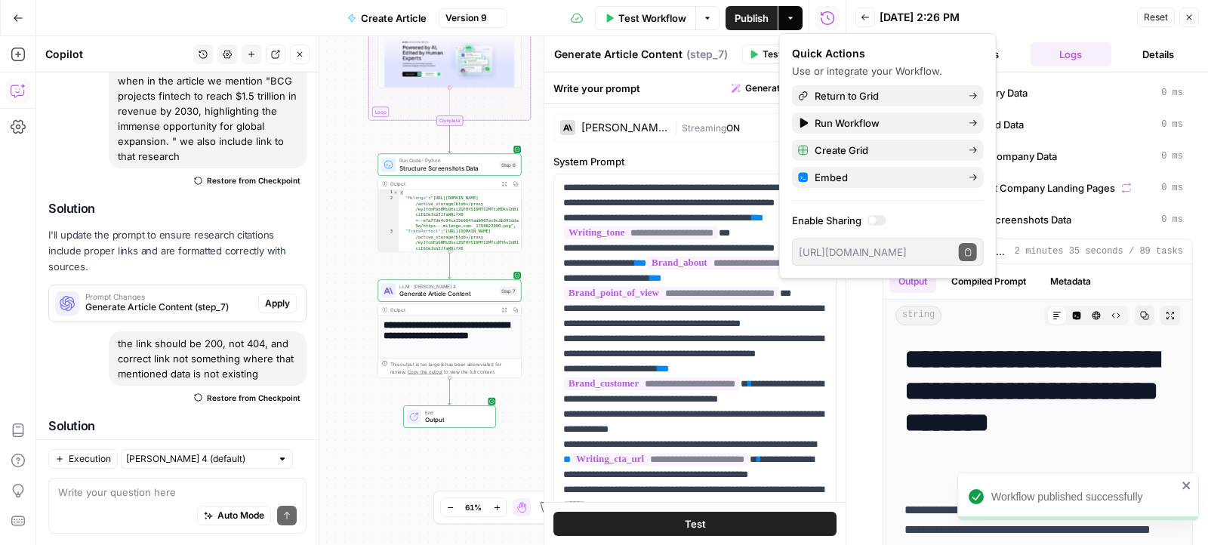
click at [762, 54] on button "Test" at bounding box center [765, 55] width 46 height 20
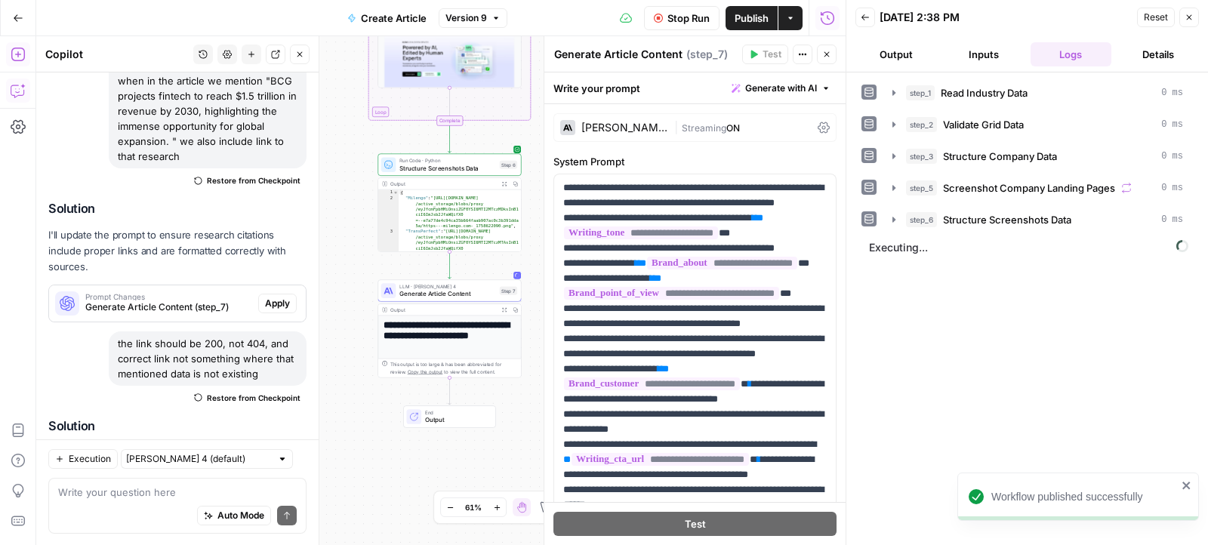
click at [14, 61] on button "Add Steps" at bounding box center [18, 54] width 24 height 24
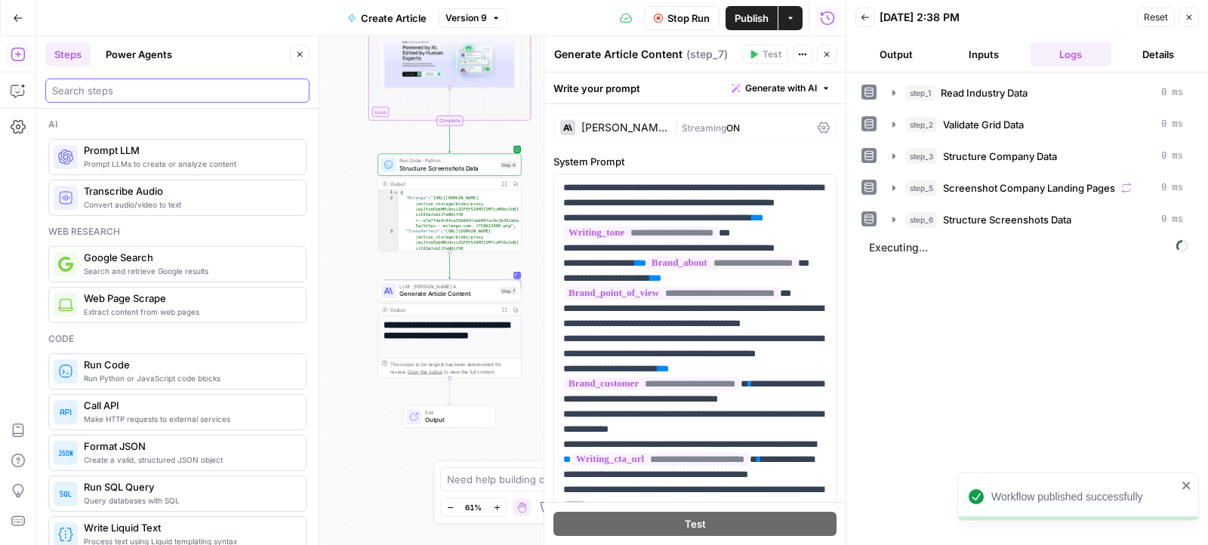
click at [121, 94] on input "search" at bounding box center [177, 90] width 251 height 15
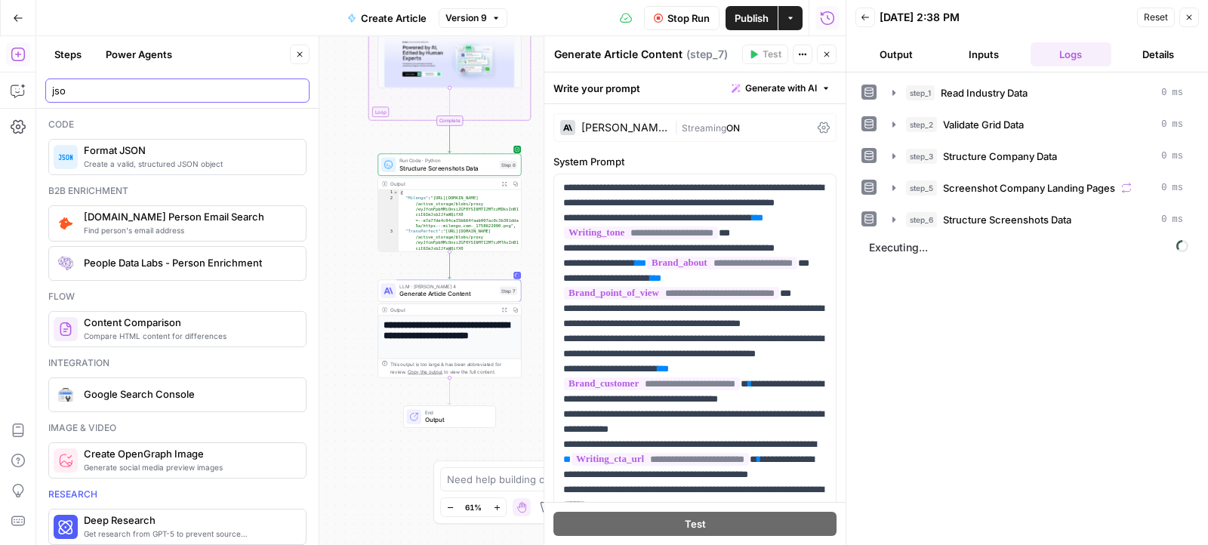
type input "jso"
click at [142, 161] on span "Create a valid, structured JSON object" at bounding box center [189, 164] width 210 height 12
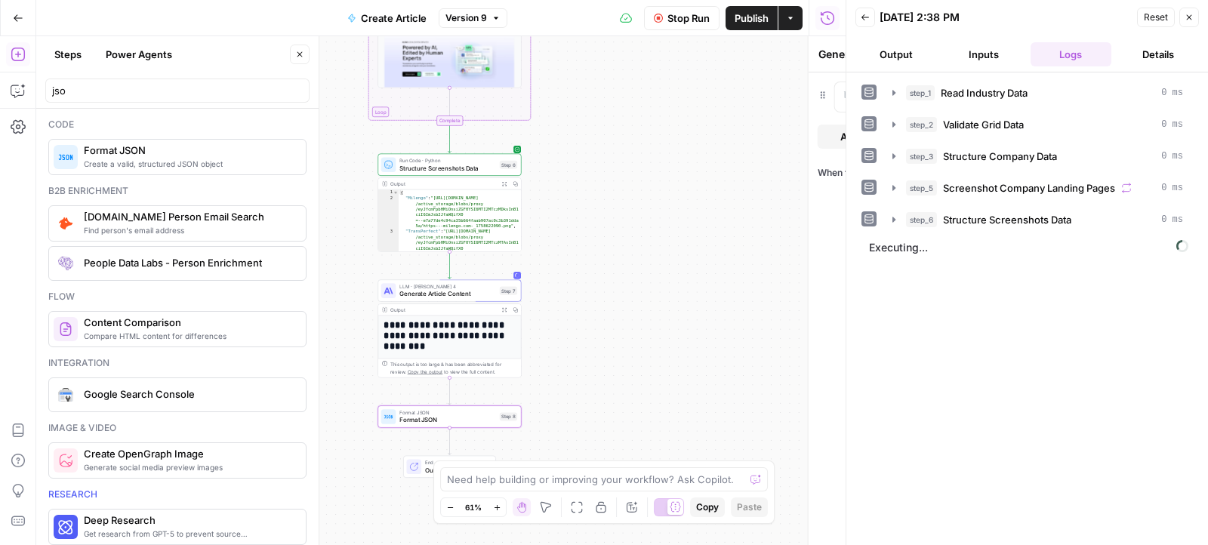
type textarea "Format JSON"
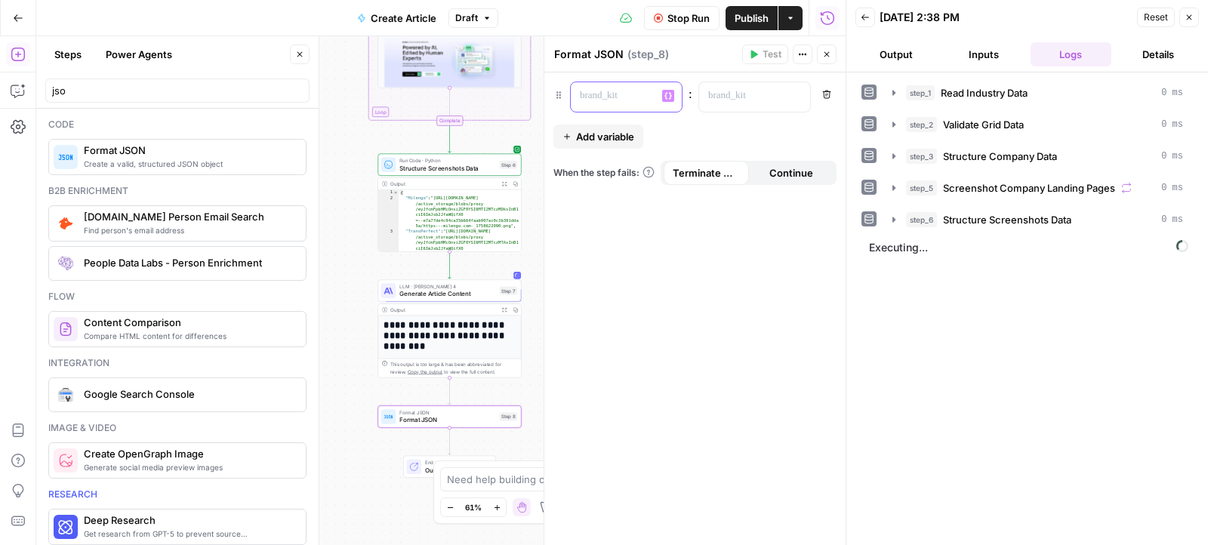
click at [612, 89] on p at bounding box center [614, 95] width 69 height 15
click at [751, 97] on p at bounding box center [742, 95] width 69 height 15
click at [619, 127] on button "Add variable" at bounding box center [598, 137] width 90 height 24
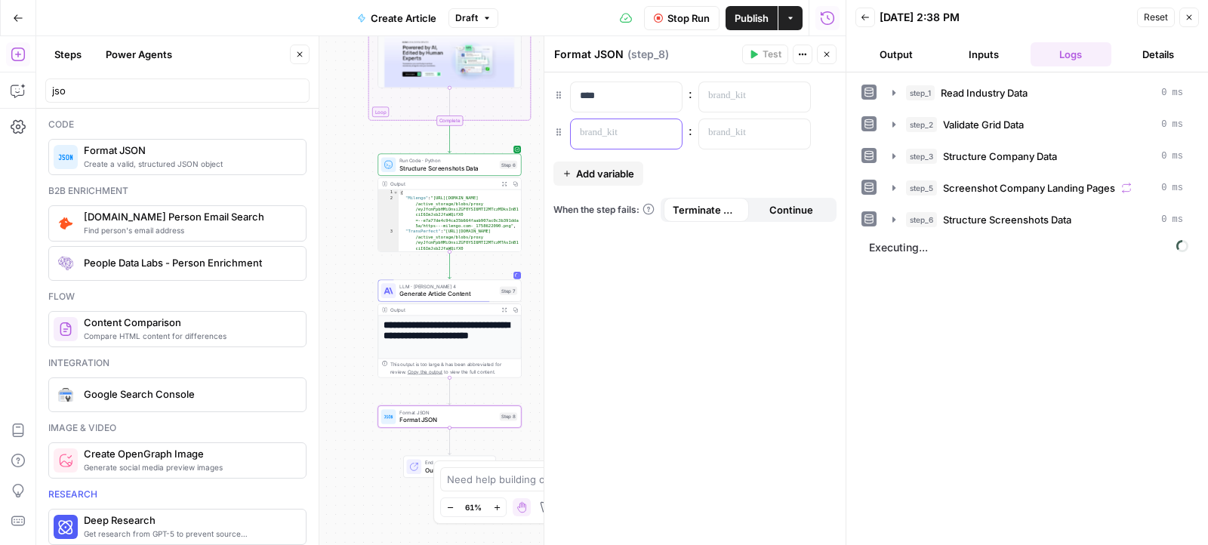
click at [620, 129] on p at bounding box center [614, 132] width 69 height 15
click at [618, 171] on span "Add variable" at bounding box center [605, 173] width 58 height 15
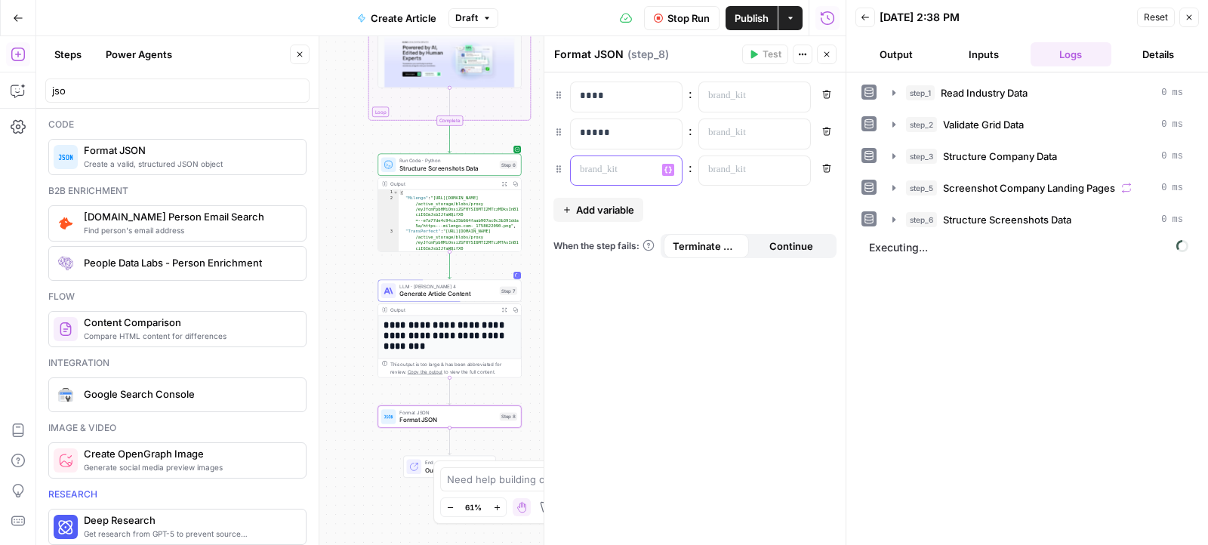
click at [617, 174] on p at bounding box center [614, 169] width 69 height 15
click at [622, 198] on button "Add variable" at bounding box center [598, 210] width 90 height 24
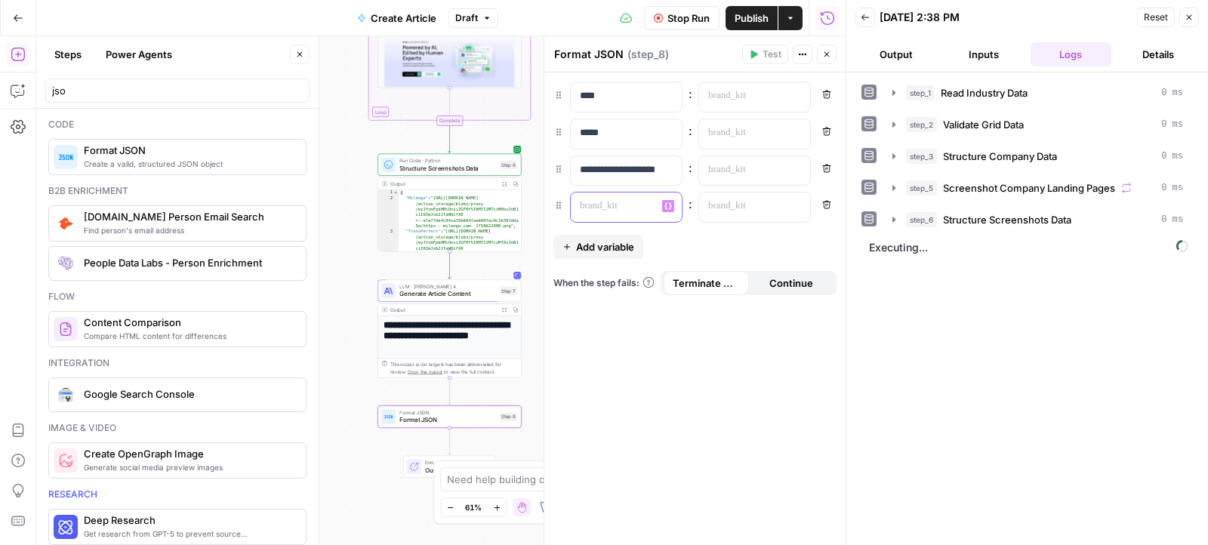
click at [624, 204] on p at bounding box center [614, 206] width 69 height 15
click at [786, 193] on div "“/” to reference Variables Menu" at bounding box center [754, 207] width 111 height 29
click at [753, 204] on span "**********" at bounding box center [744, 206] width 57 height 10
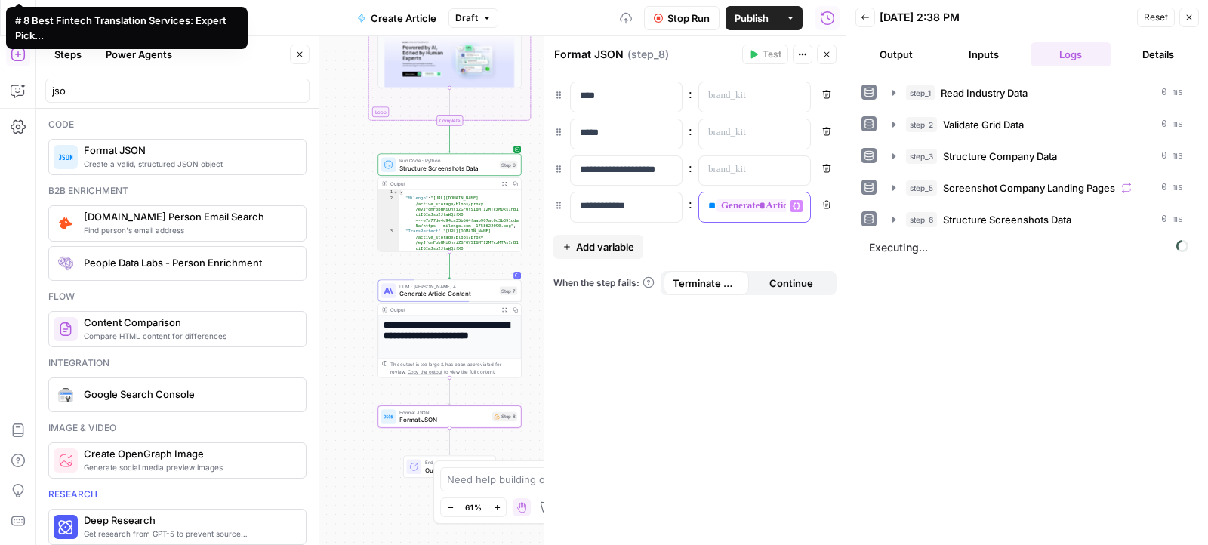
scroll to position [0, 93]
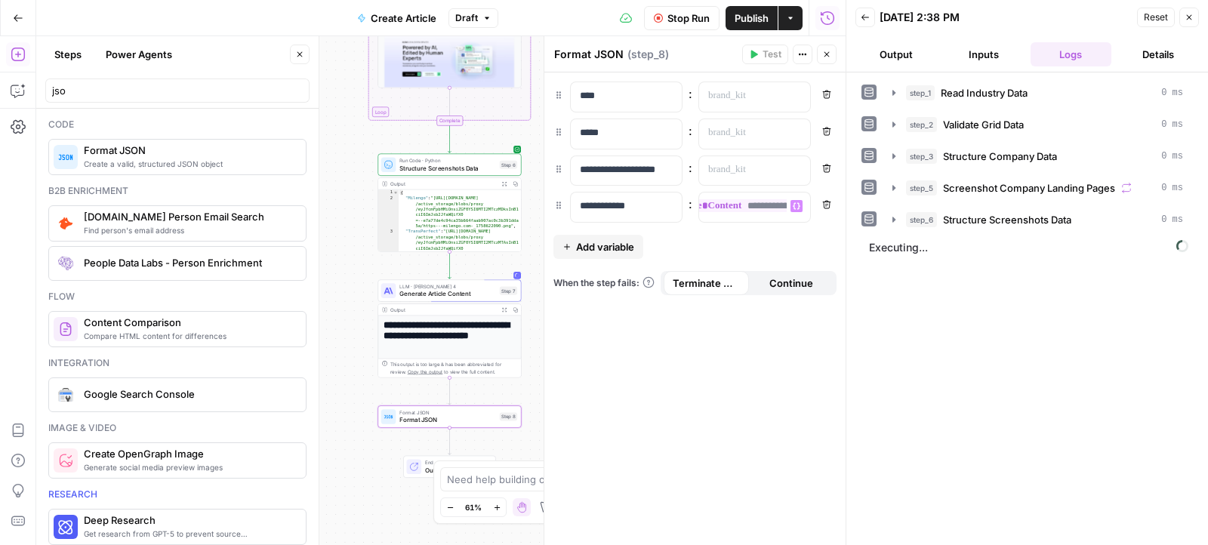
click at [760, 201] on span "**********" at bounding box center [712, 205] width 177 height 13
click at [756, 208] on span "**********" at bounding box center [712, 205] width 177 height 13
click at [745, 204] on span "**********" at bounding box center [712, 205] width 177 height 13
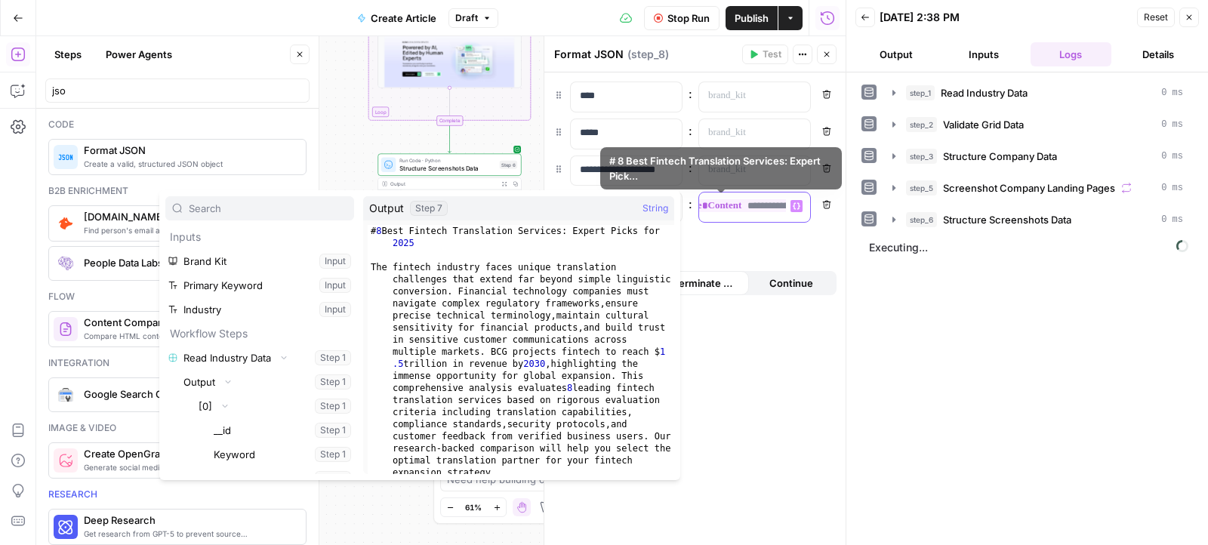
scroll to position [36030, 0]
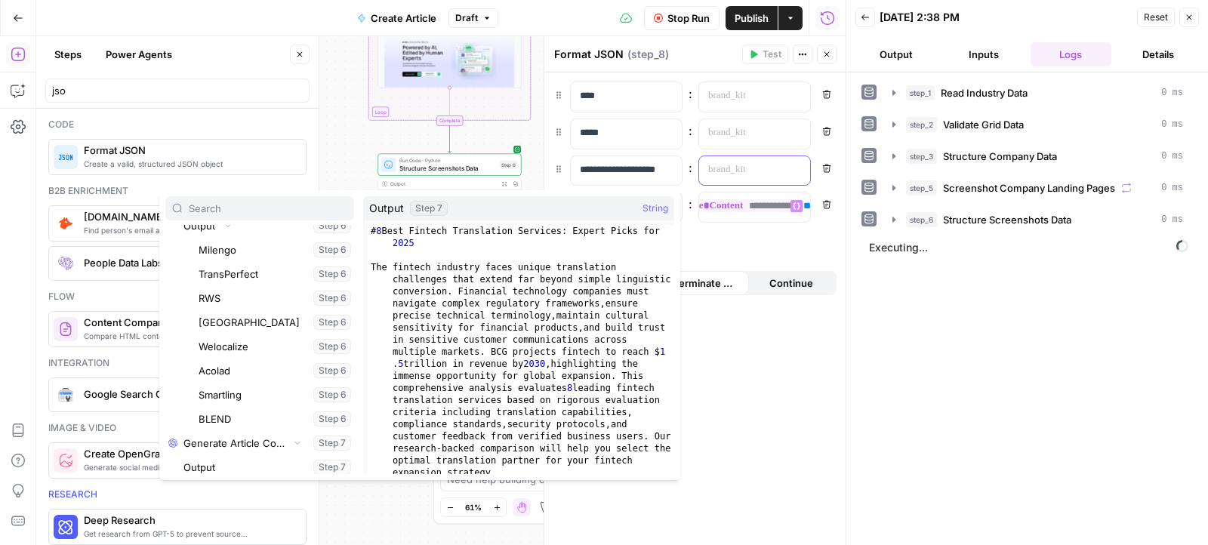
click at [742, 170] on p at bounding box center [742, 169] width 69 height 15
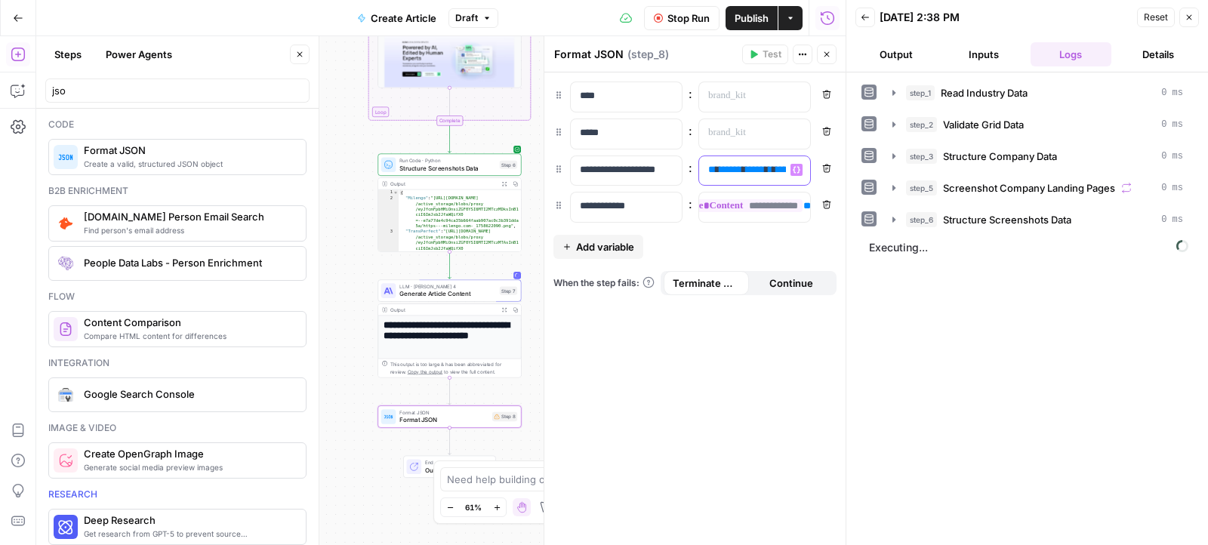
click at [742, 170] on span "******" at bounding box center [730, 170] width 23 height 10
click at [792, 168] on button "Variables Menu" at bounding box center [796, 170] width 12 height 12
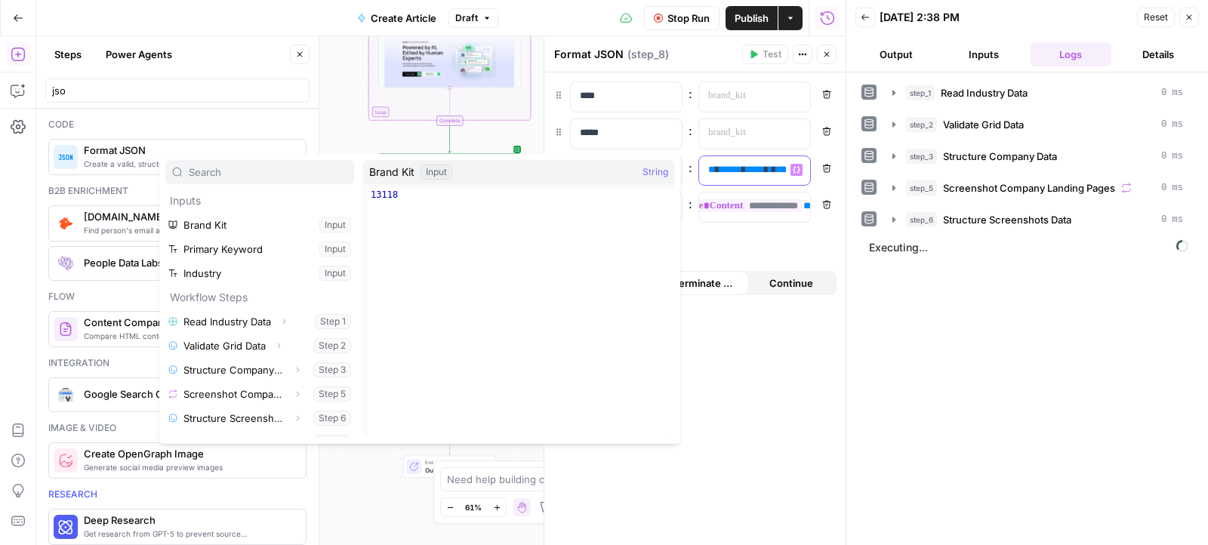
click at [764, 171] on span "*****" at bounding box center [755, 170] width 19 height 10
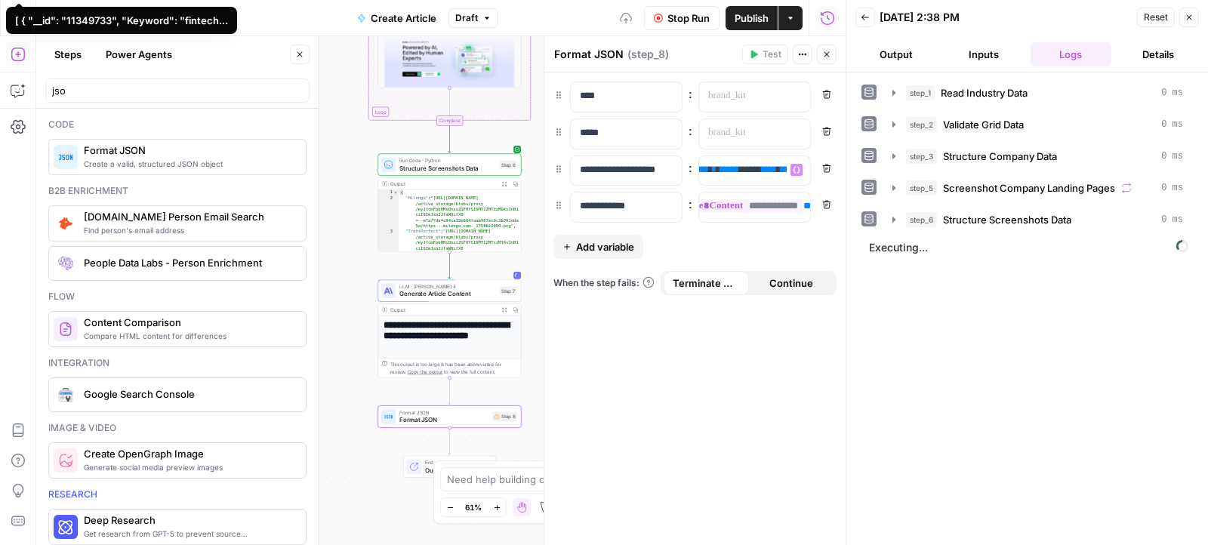
scroll to position [0, 168]
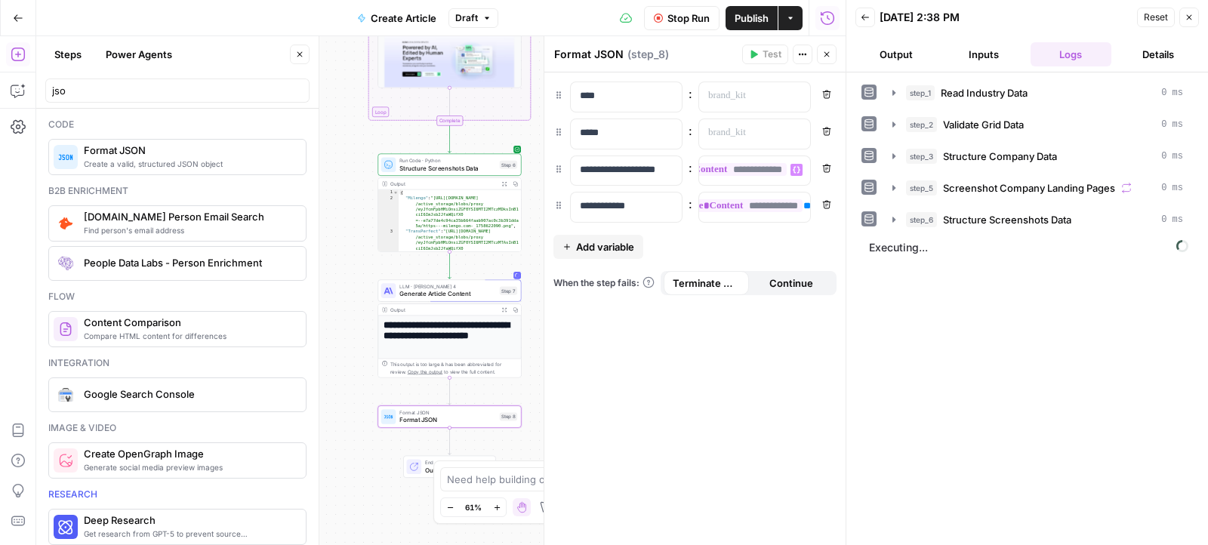
drag, startPoint x: 763, startPoint y: 170, endPoint x: 812, endPoint y: 160, distance: 49.3
click at [763, 170] on span "**********" at bounding box center [697, 169] width 177 height 13
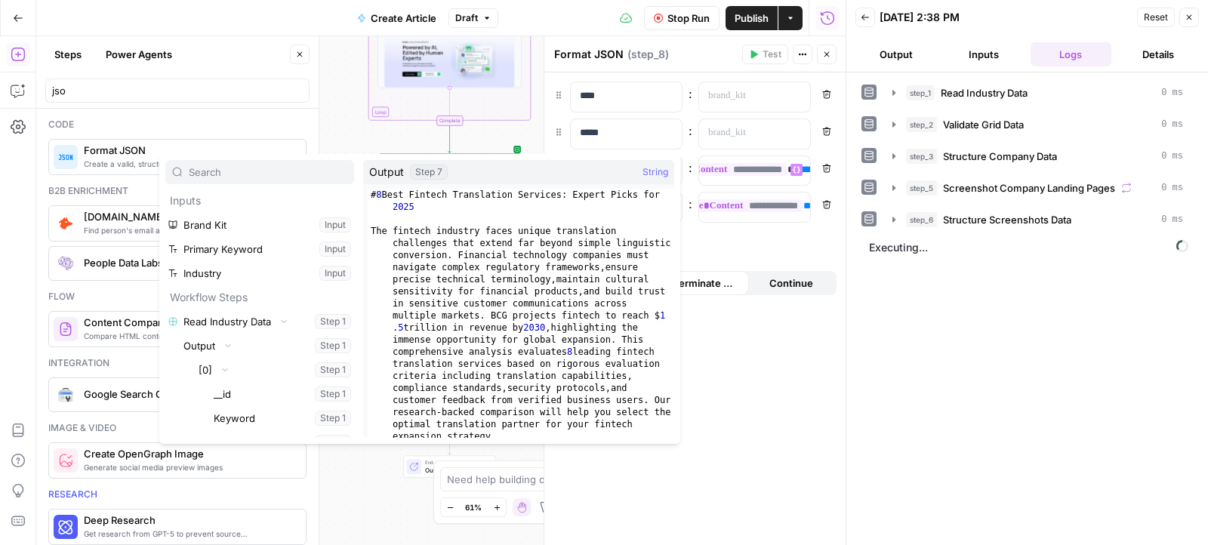
scroll to position [36030, 0]
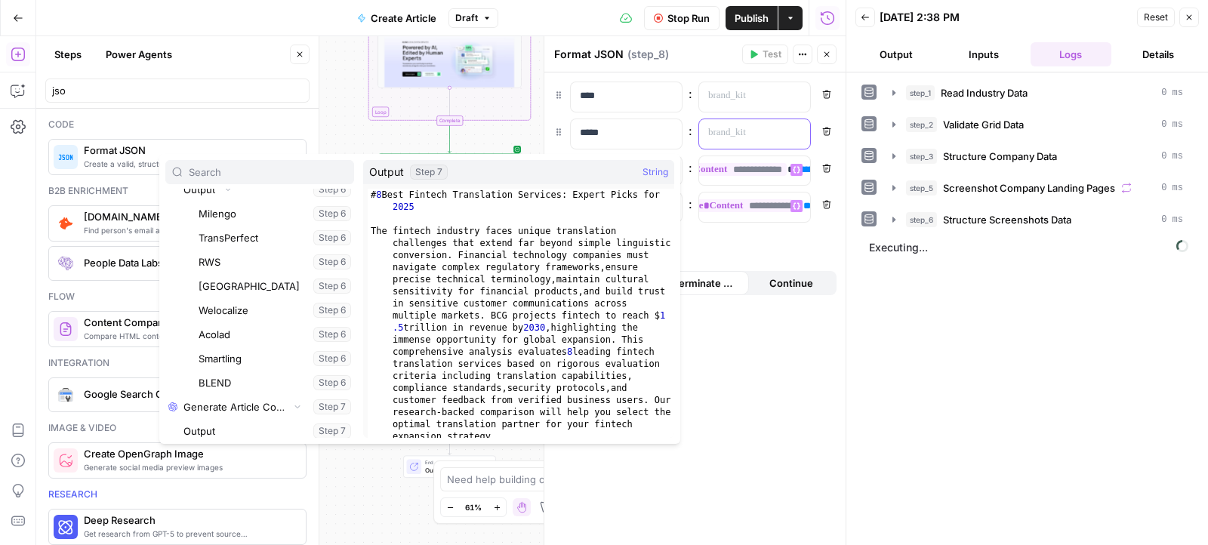
click at [759, 136] on p at bounding box center [742, 132] width 69 height 15
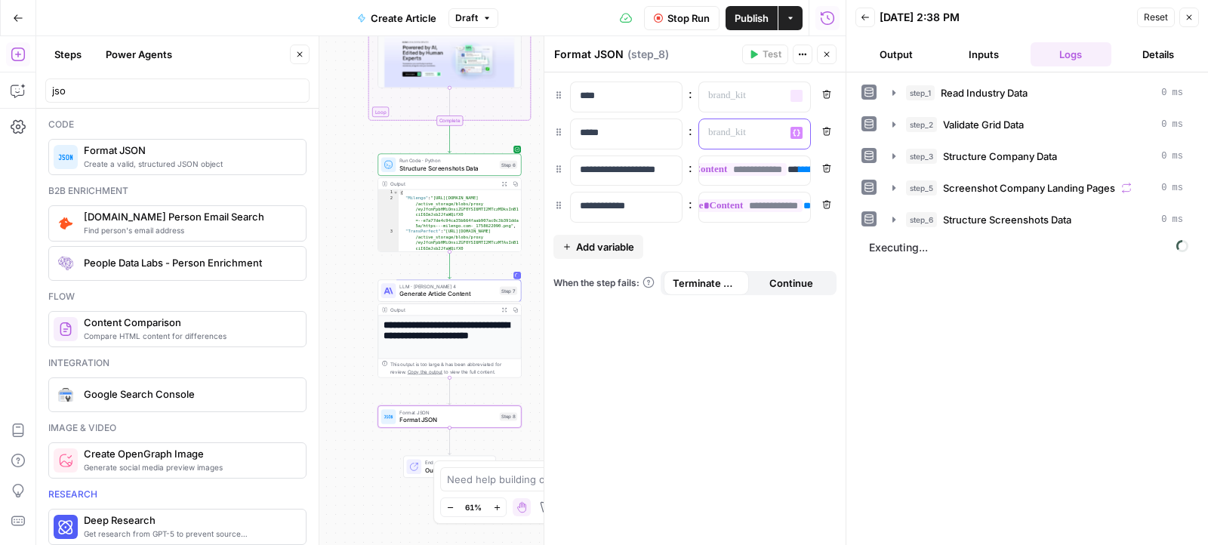
click at [740, 122] on div at bounding box center [742, 133] width 87 height 29
drag, startPoint x: 762, startPoint y: 130, endPoint x: 812, endPoint y: 129, distance: 49.8
click at [812, 129] on div "**********" at bounding box center [694, 134] width 283 height 31
click at [707, 133] on span "*******" at bounding box center [694, 133] width 26 height 10
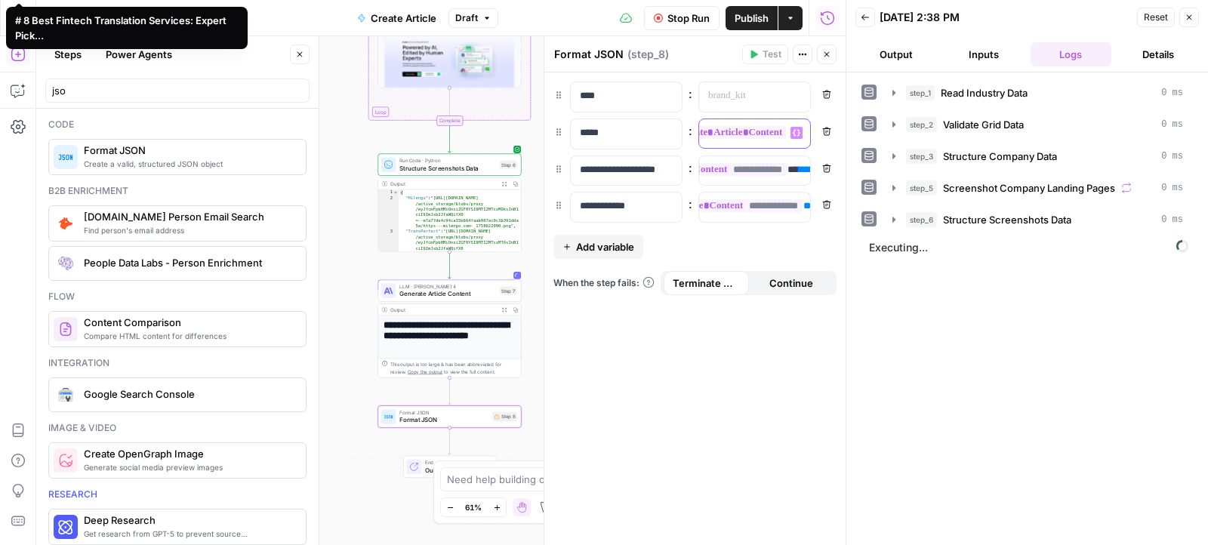
scroll to position [0, 168]
click at [749, 136] on span "**********" at bounding box center [697, 132] width 177 height 13
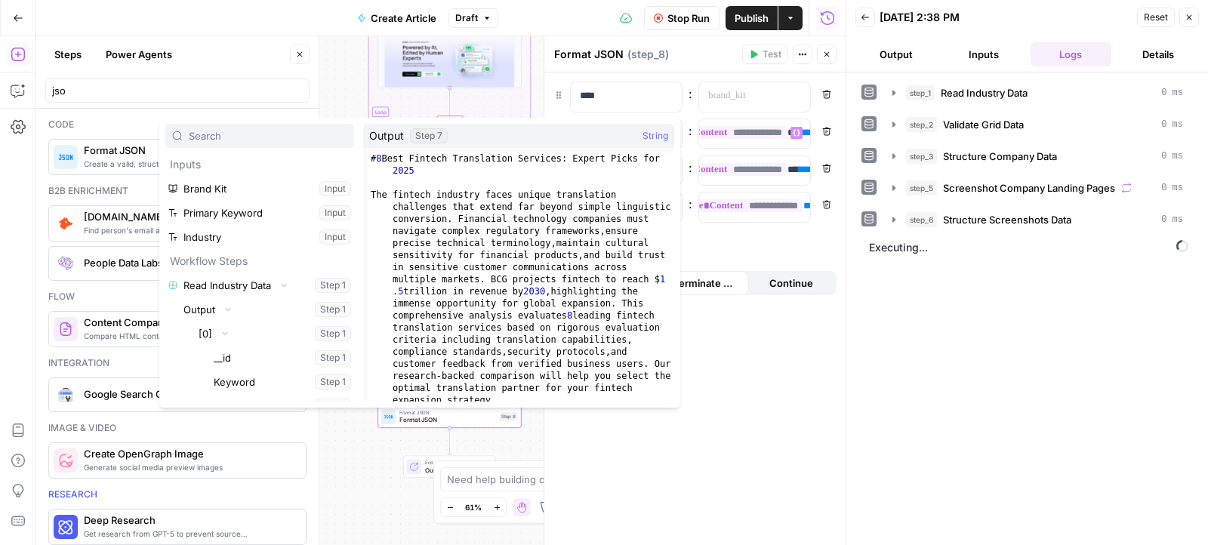
scroll to position [36030, 0]
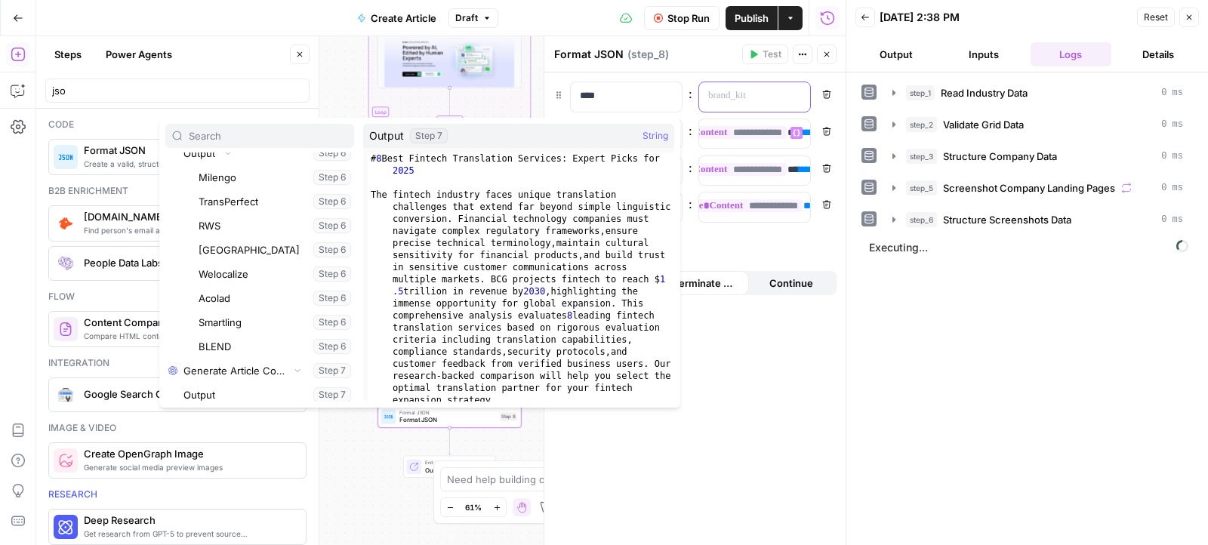
click at [734, 104] on div at bounding box center [742, 96] width 87 height 29
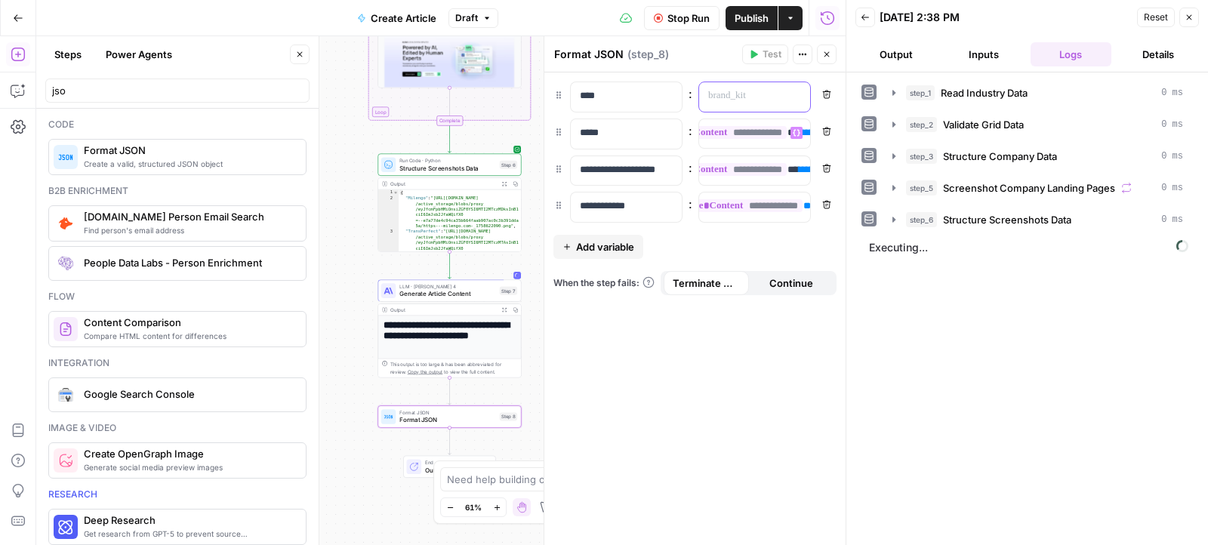
click at [719, 93] on p at bounding box center [742, 95] width 69 height 15
click at [725, 94] on p at bounding box center [742, 95] width 69 height 15
drag, startPoint x: 765, startPoint y: 96, endPoint x: 830, endPoint y: 95, distance: 65.7
click at [830, 96] on div "**** : ** ******* * ******** * ******* * *** * *** * ******* * *** * *** * ****…" at bounding box center [694, 97] width 283 height 31
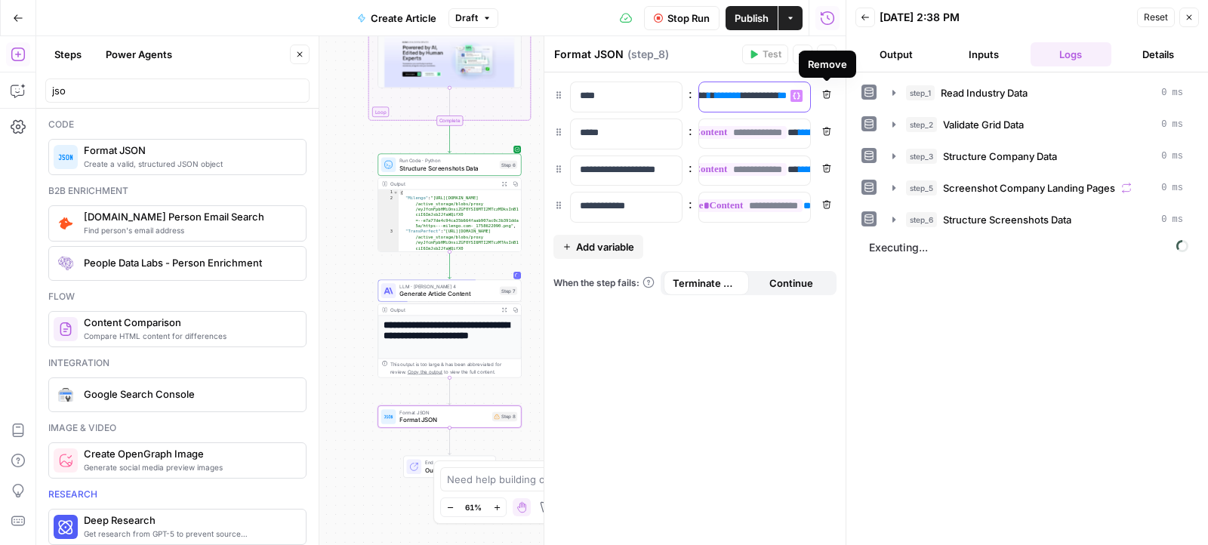
click at [734, 100] on span "*******" at bounding box center [728, 96] width 26 height 10
drag, startPoint x: 754, startPoint y: 95, endPoint x: 611, endPoint y: 95, distance: 143.4
click at [611, 95] on div "**** Variables Menu : ** ******* * ******** * ******* * *** * *** * ******* * *…" at bounding box center [694, 97] width 283 height 31
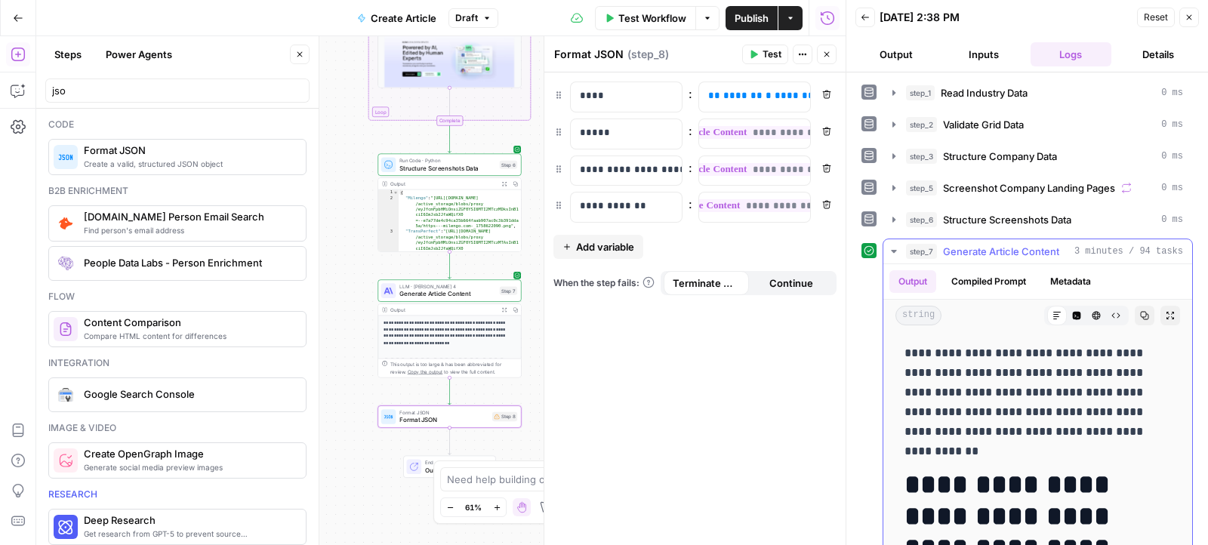
click at [1023, 390] on p "**********" at bounding box center [1037, 392] width 267 height 98
copy p "**********"
click at [18, 93] on icon "button" at bounding box center [18, 90] width 15 height 15
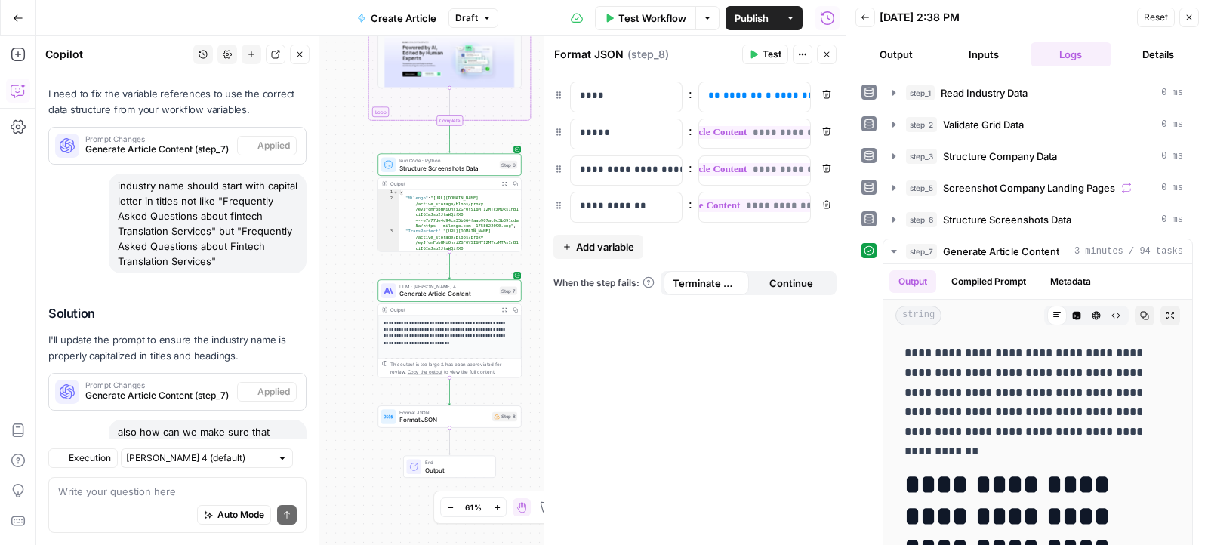
scroll to position [8888, 0]
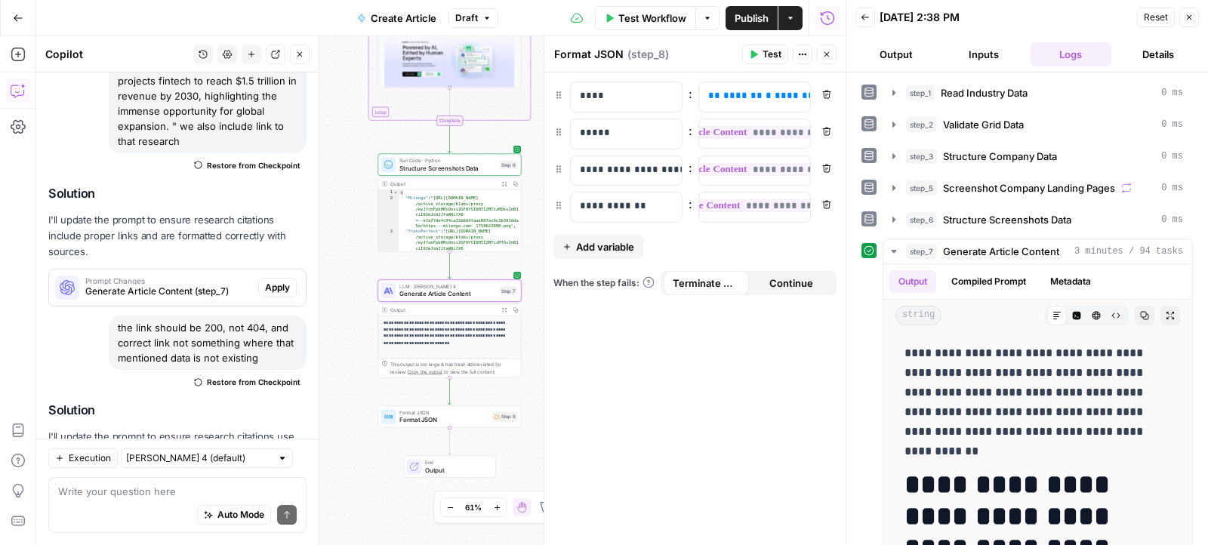
click at [215, 485] on span "Generate Article Content (step_7)" at bounding box center [158, 492] width 146 height 14
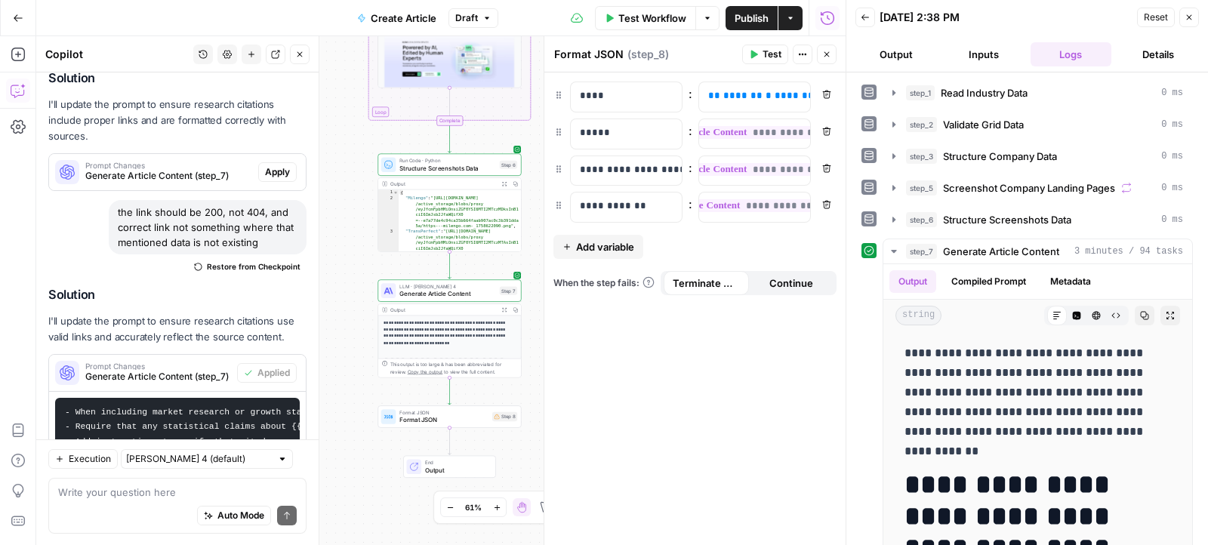
click at [223, 260] on span "Restore from Checkpoint" at bounding box center [254, 266] width 94 height 12
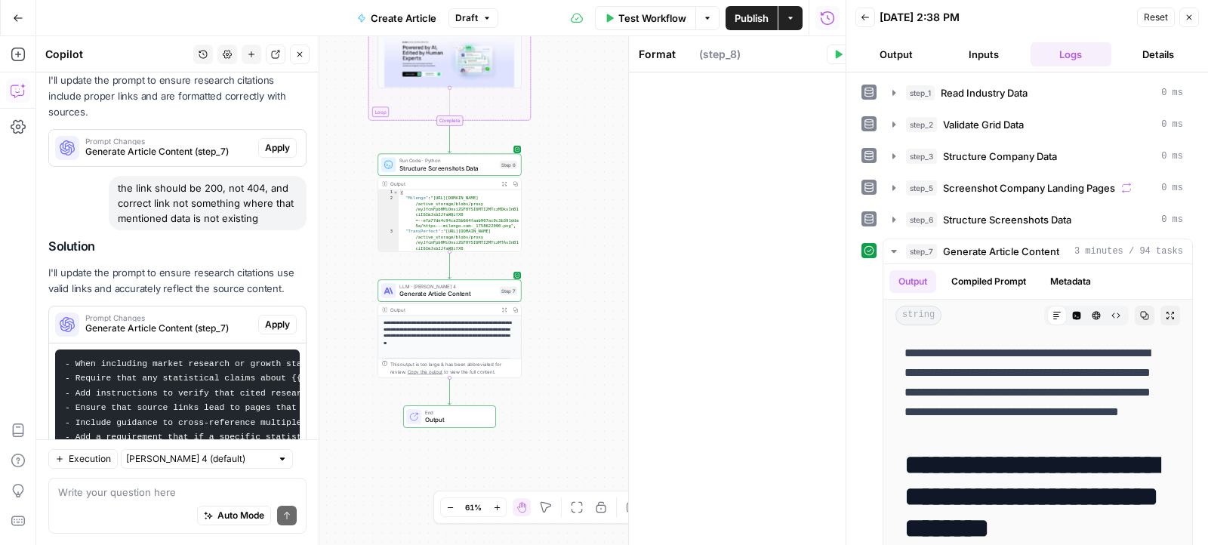
scroll to position [8955, 0]
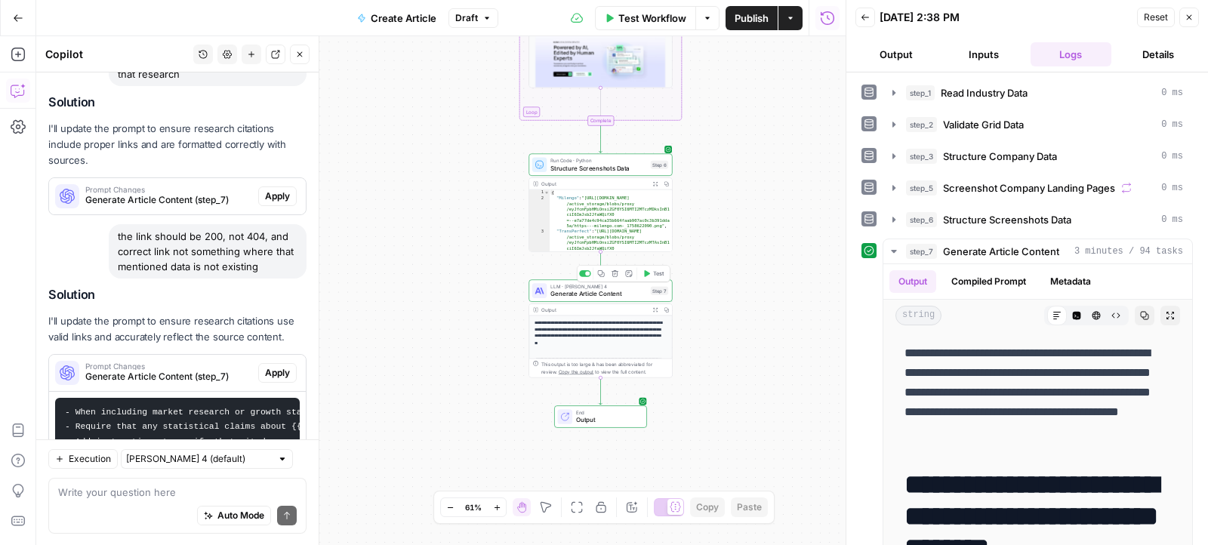
click at [655, 291] on div "Step 7" at bounding box center [659, 291] width 17 height 8
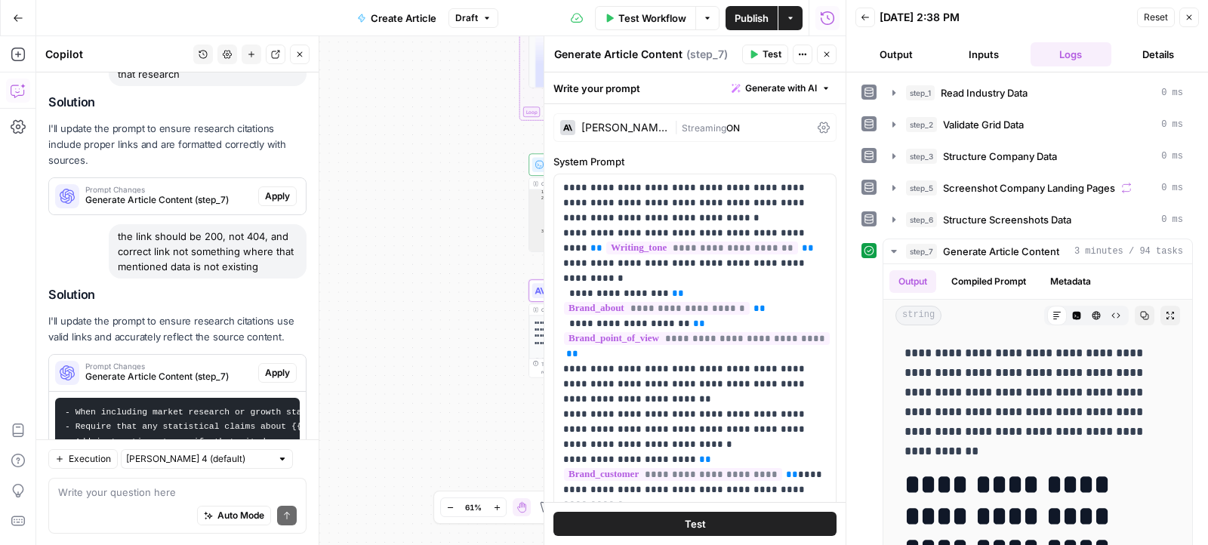
click at [476, 23] on span "Draft" at bounding box center [466, 18] width 23 height 14
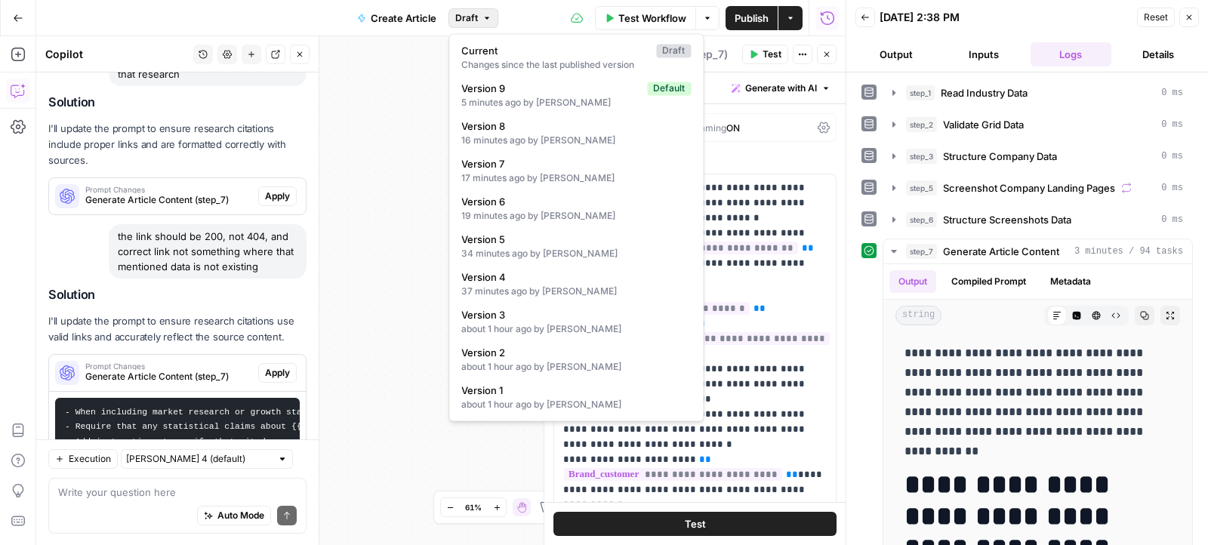
click at [393, 173] on div "Workflow Set Inputs Inputs Read from Grid Read Industry Data Step 1 Output Expa…" at bounding box center [440, 290] width 809 height 509
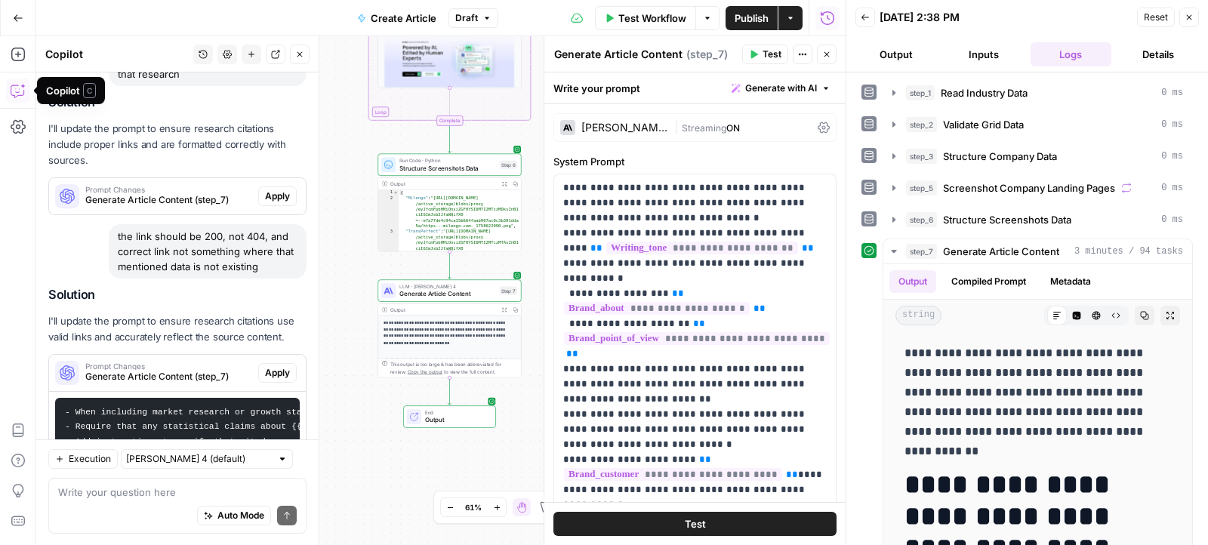
click at [16, 87] on icon "button" at bounding box center [18, 90] width 15 height 15
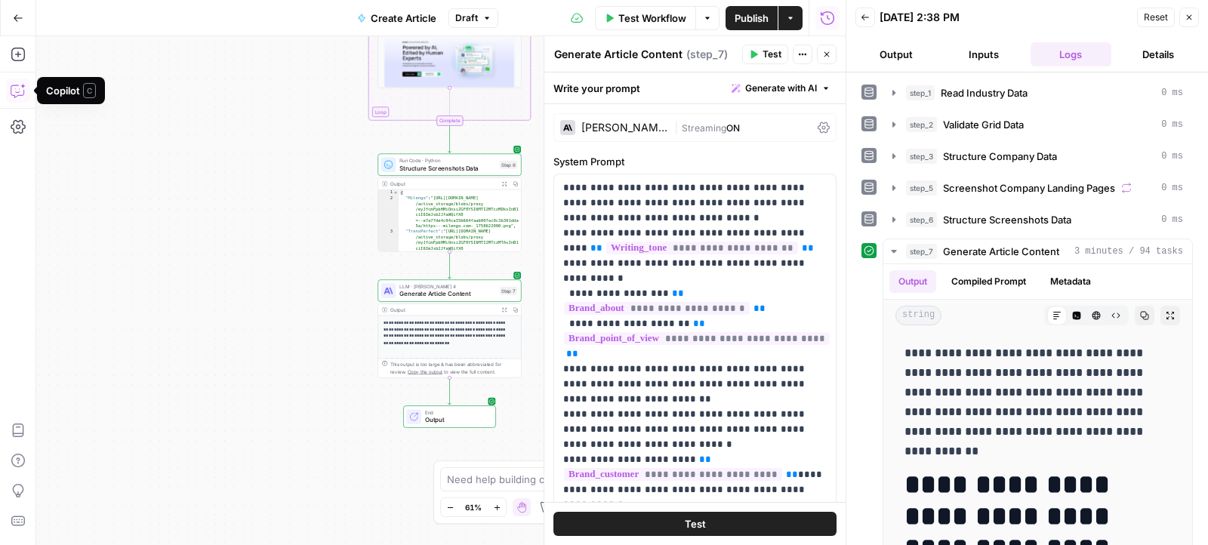
click at [16, 87] on icon "button" at bounding box center [18, 90] width 15 height 15
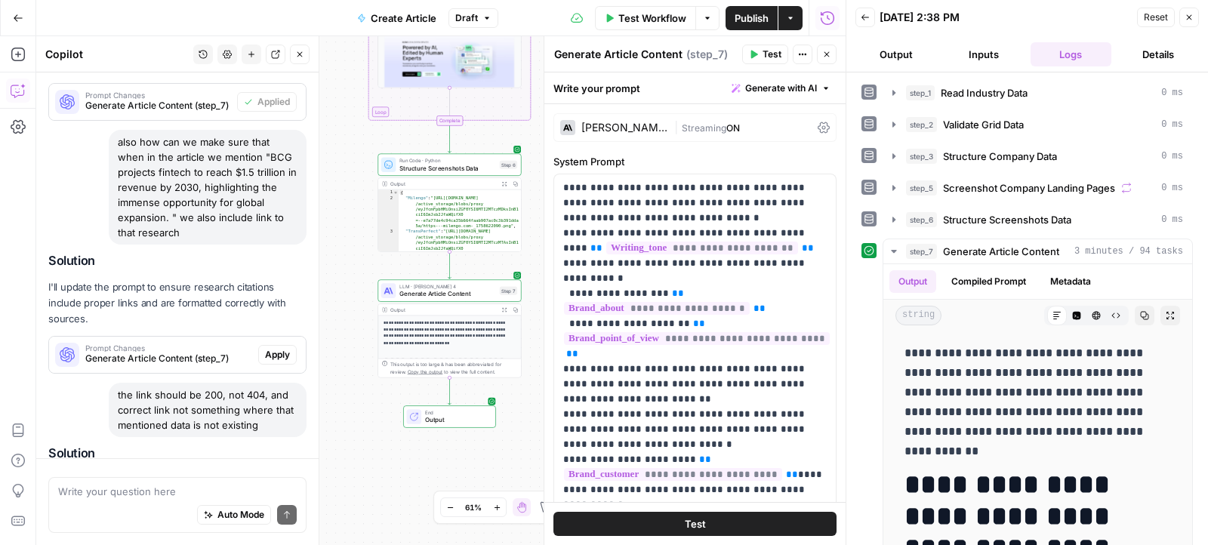
scroll to position [8839, 0]
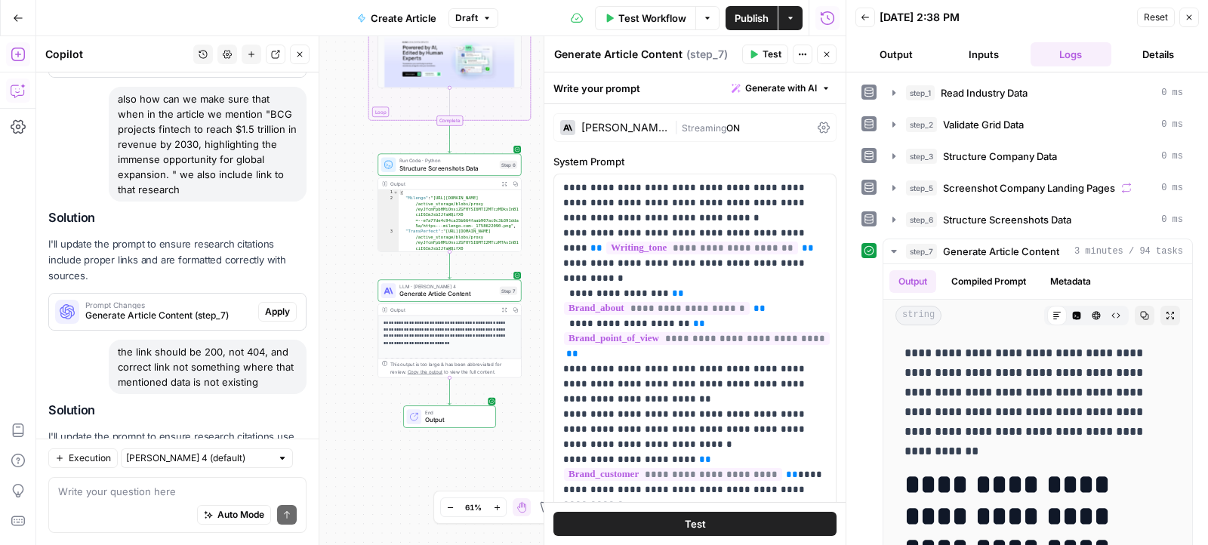
click at [21, 57] on icon "button" at bounding box center [18, 54] width 15 height 15
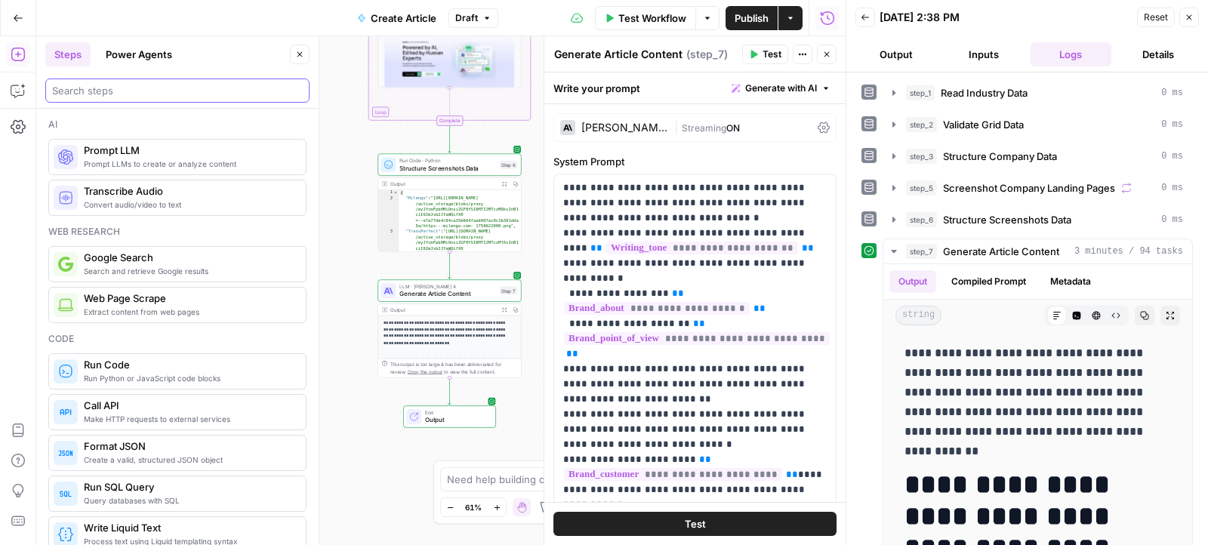
click at [122, 94] on input "search" at bounding box center [177, 90] width 251 height 15
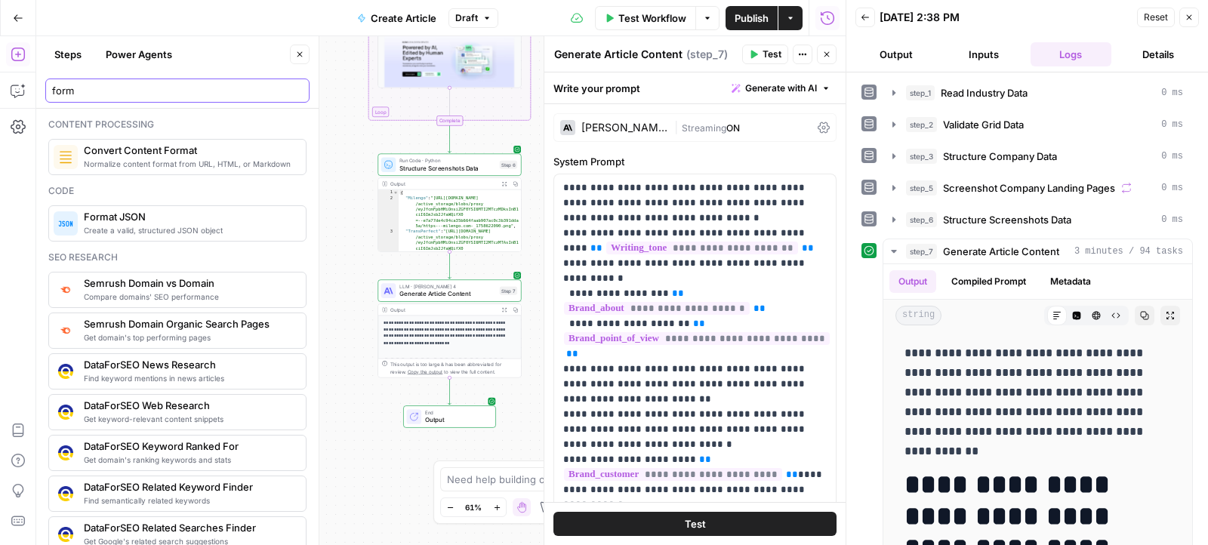
type input "form"
click at [150, 217] on span "Format JSON" at bounding box center [189, 216] width 210 height 15
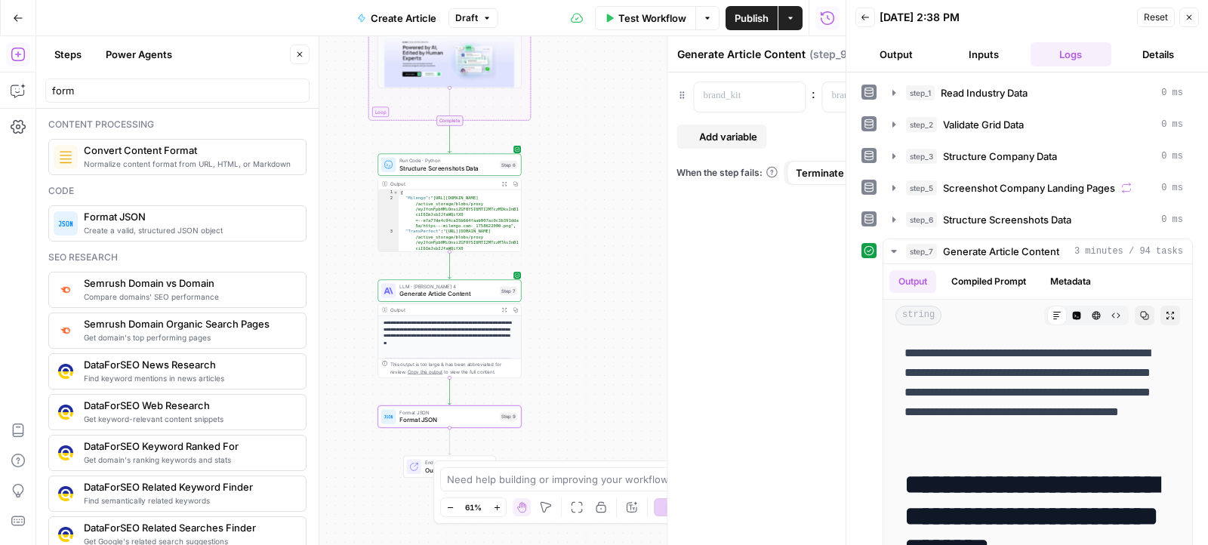
type textarea "Format JSON"
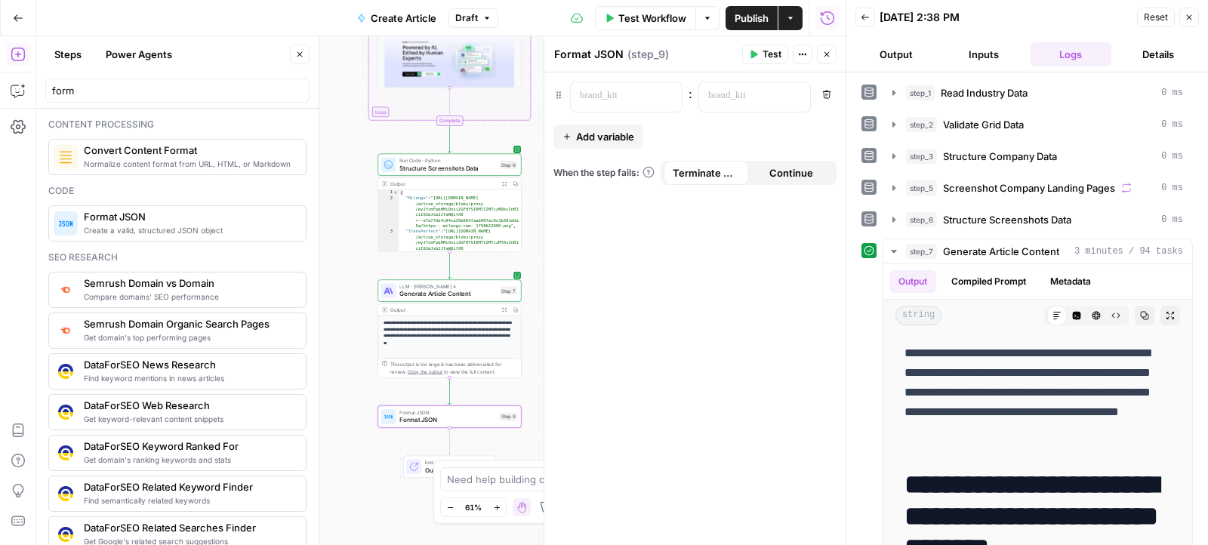
click at [416, 418] on span "Format JSON" at bounding box center [447, 419] width 97 height 9
click at [632, 100] on p at bounding box center [614, 95] width 69 height 15
click at [611, 123] on div "**** Variables Menu : Remove Add variable When the step fails: Terminate Workfl…" at bounding box center [694, 308] width 301 height 473
click at [593, 138] on span "Add variable" at bounding box center [605, 136] width 58 height 15
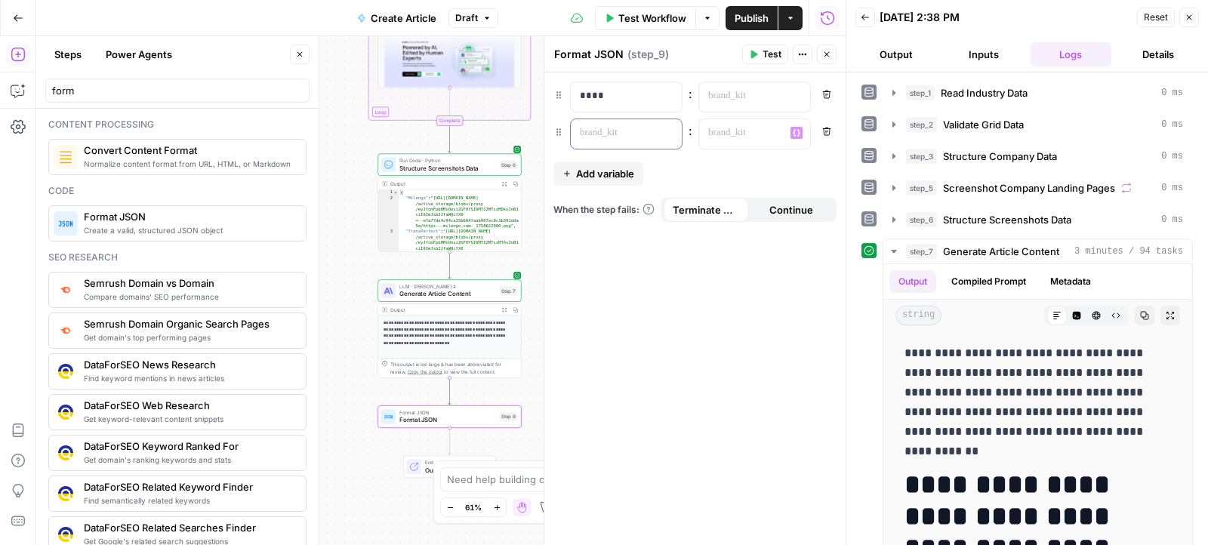
click at [593, 143] on div at bounding box center [614, 133] width 87 height 29
click at [584, 181] on button "Add variable" at bounding box center [598, 174] width 90 height 24
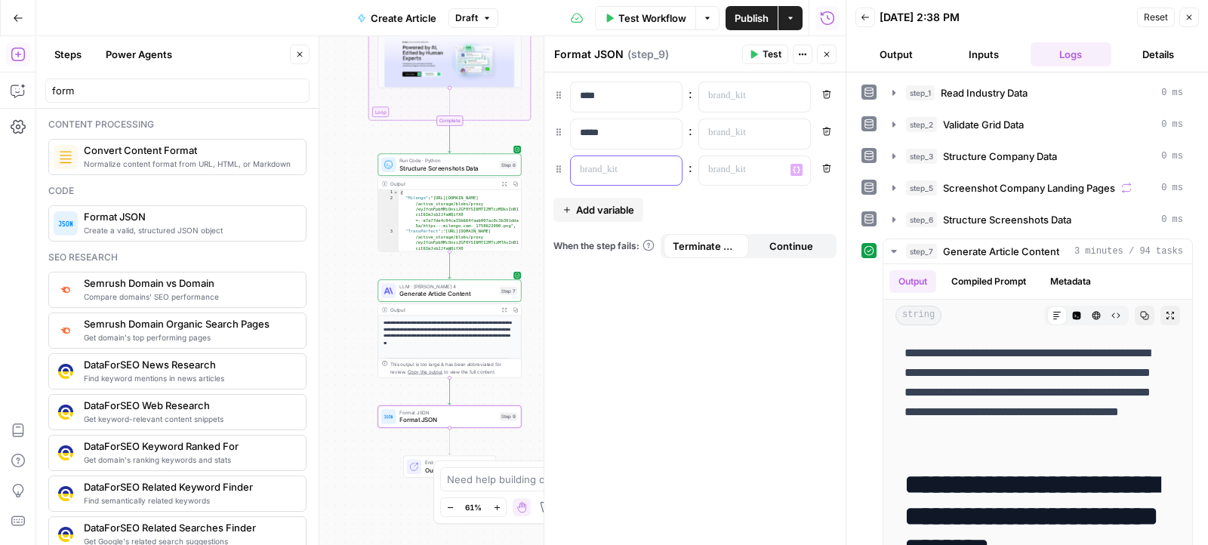
click at [627, 171] on p at bounding box center [614, 169] width 69 height 15
click at [587, 209] on span "Add variable" at bounding box center [605, 209] width 58 height 15
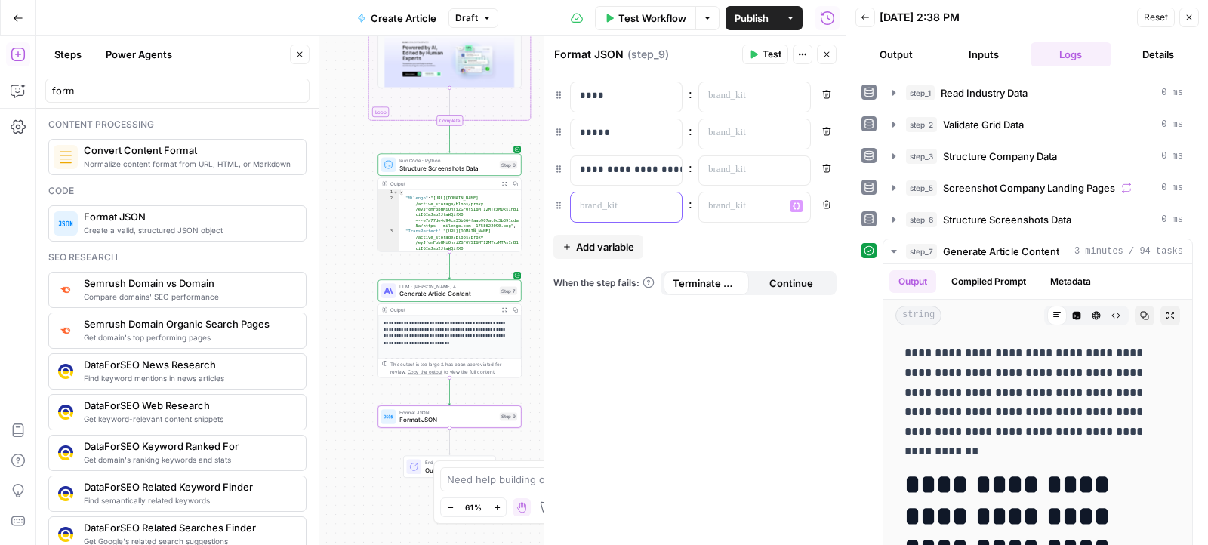
click at [607, 210] on p at bounding box center [614, 206] width 69 height 15
click at [773, 99] on p at bounding box center [742, 95] width 69 height 15
drag, startPoint x: 719, startPoint y: 93, endPoint x: 674, endPoint y: 94, distance: 44.6
click at [669, 95] on div "**** Variables Menu : ** ******* * ******** * ******* * *** * *** * ******* * *…" at bounding box center [694, 97] width 283 height 31
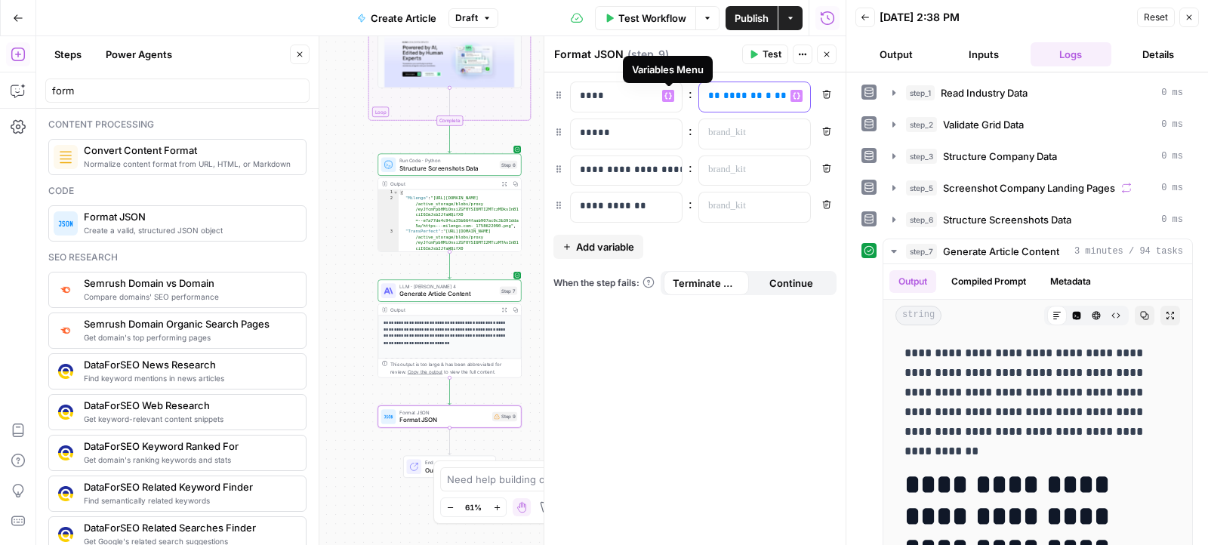
click at [782, 95] on span "********" at bounding box center [797, 96] width 45 height 10
drag, startPoint x: 738, startPoint y: 99, endPoint x: 667, endPoint y: 99, distance: 70.2
click at [667, 99] on div "**** Variables Menu : ** ******* * ******** * ******* * *** * *** * ******* * *…" at bounding box center [694, 97] width 283 height 31
drag, startPoint x: 759, startPoint y: 98, endPoint x: 716, endPoint y: 98, distance: 43.0
click at [716, 98] on p "** ******* * ******** * ******* * *** * *** * ******* * *** * *** * ******* * *…" at bounding box center [742, 95] width 69 height 15
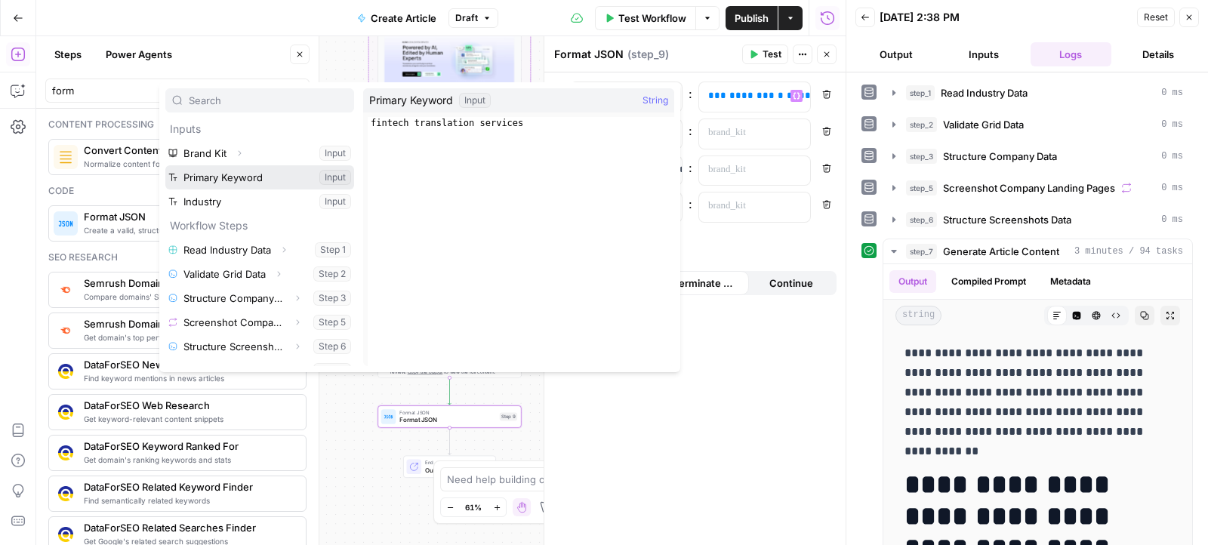
click at [276, 174] on button "Select variable Primary Keyword" at bounding box center [259, 177] width 189 height 24
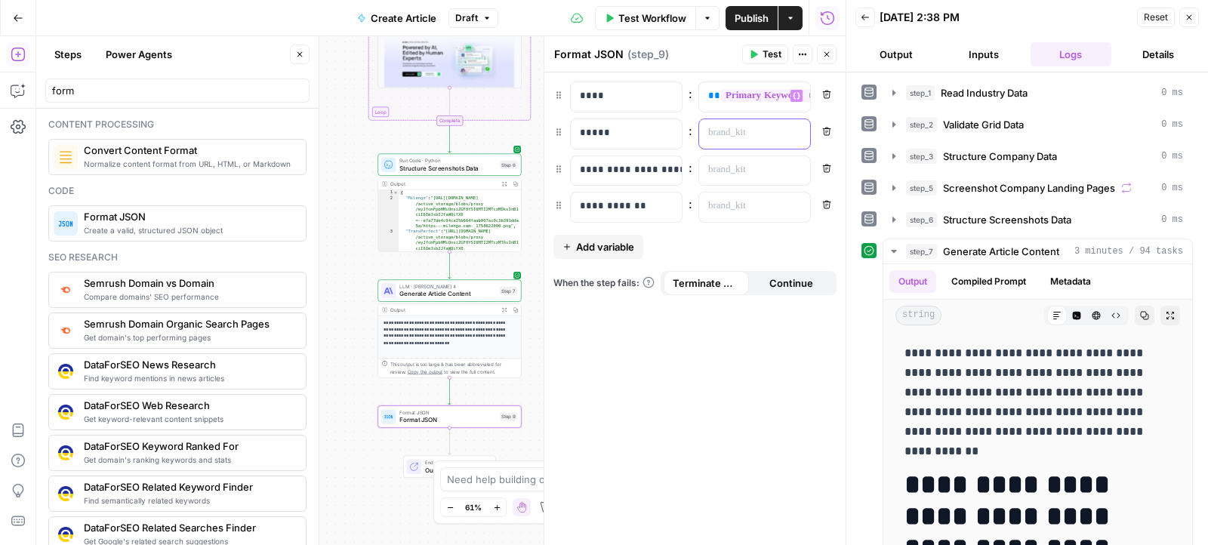
click at [744, 136] on p at bounding box center [742, 132] width 69 height 15
drag, startPoint x: 744, startPoint y: 136, endPoint x: 811, endPoint y: 136, distance: 67.2
click at [811, 136] on div "**********" at bounding box center [694, 134] width 283 height 31
click at [761, 133] on span "*******" at bounding box center [780, 133] width 39 height 10
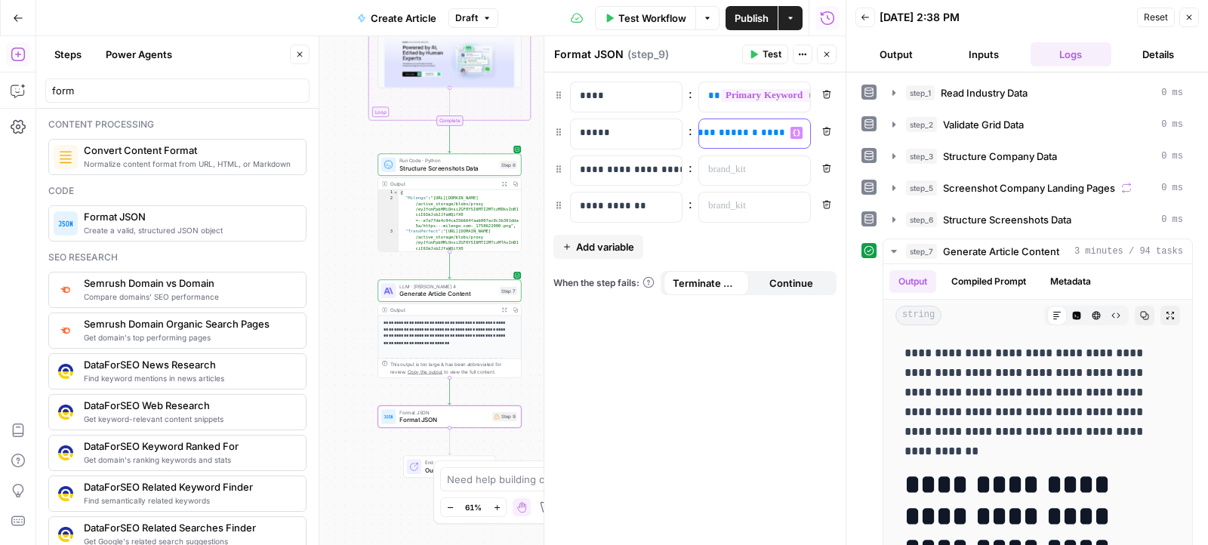
scroll to position [0, 263]
click at [759, 162] on p at bounding box center [742, 169] width 69 height 15
click at [766, 199] on p at bounding box center [742, 206] width 69 height 15
click at [756, 55] on icon "button" at bounding box center [754, 55] width 7 height 8
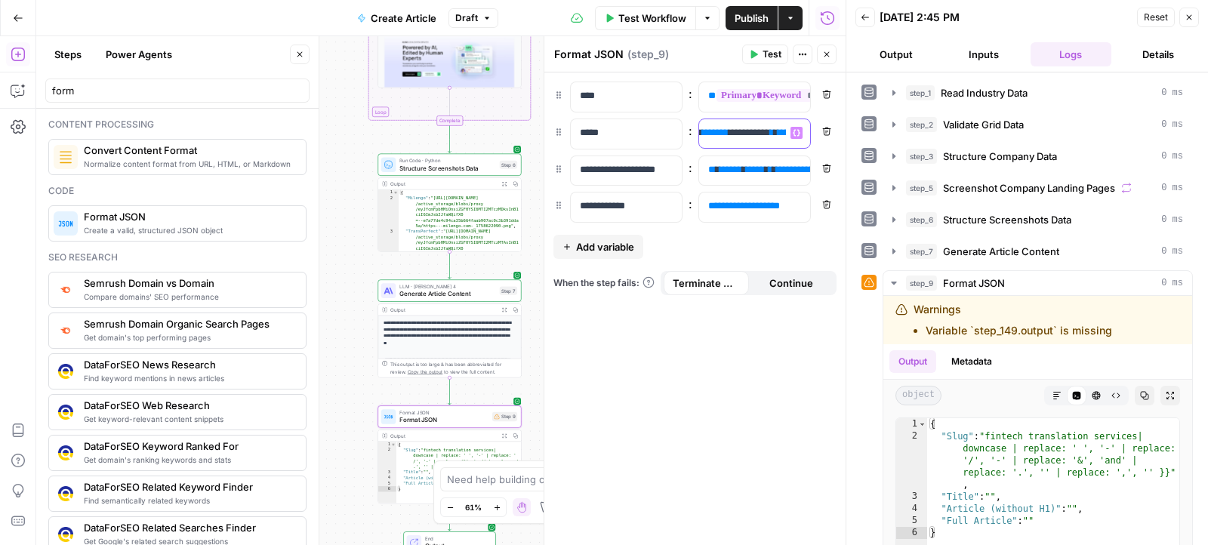
scroll to position [0, 310]
drag, startPoint x: 765, startPoint y: 133, endPoint x: 796, endPoint y: 131, distance: 30.3
click at [796, 131] on div "**********" at bounding box center [754, 133] width 111 height 29
click at [749, 131] on span "*" at bounding box center [751, 133] width 4 height 10
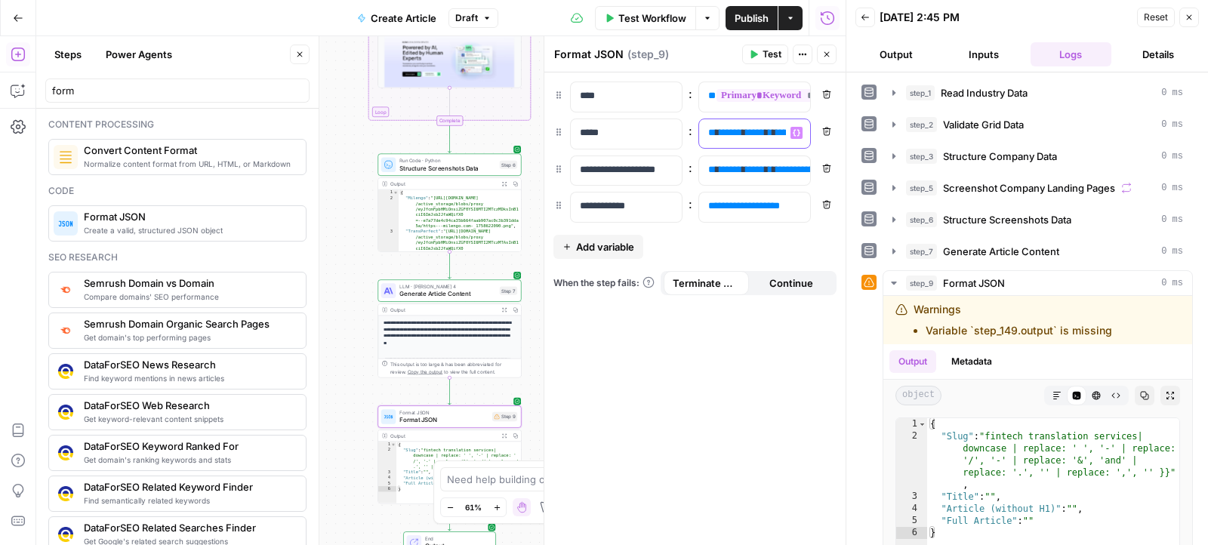
drag, startPoint x: 758, startPoint y: 133, endPoint x: 691, endPoint y: 133, distance: 67.2
click at [691, 133] on div "**********" at bounding box center [694, 134] width 283 height 31
click at [15, 97] on button "Copilot" at bounding box center [18, 91] width 24 height 24
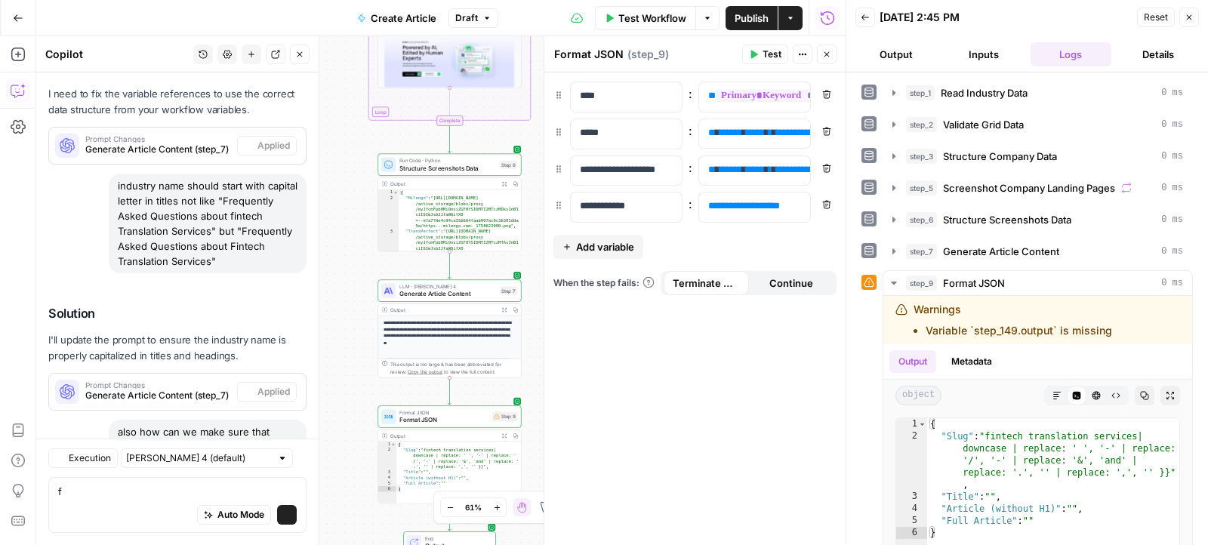
scroll to position [8888, 0]
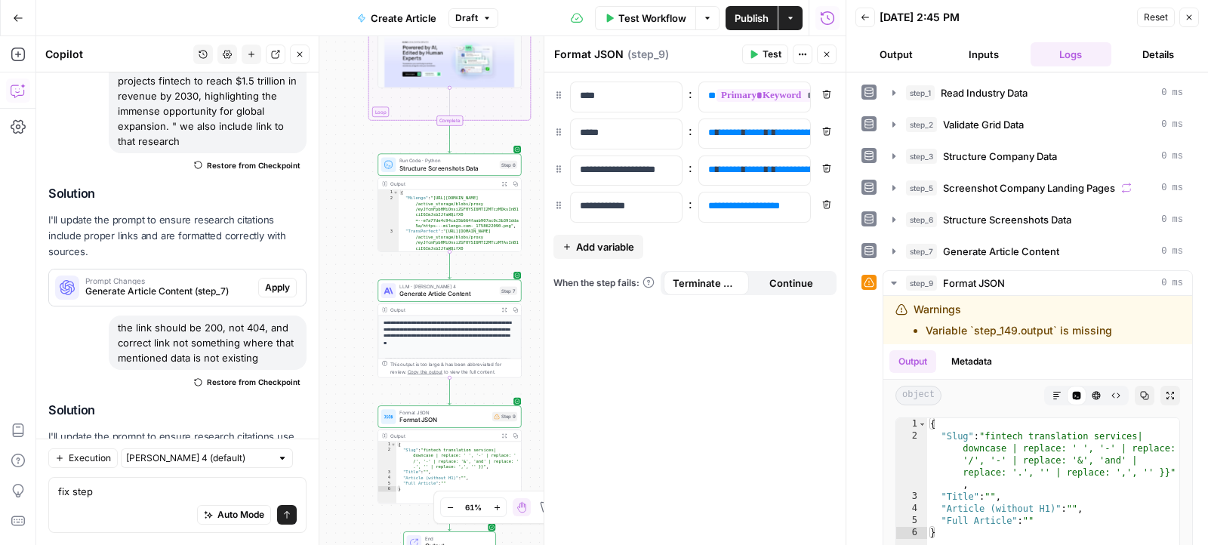
type textarea "fix step 9"
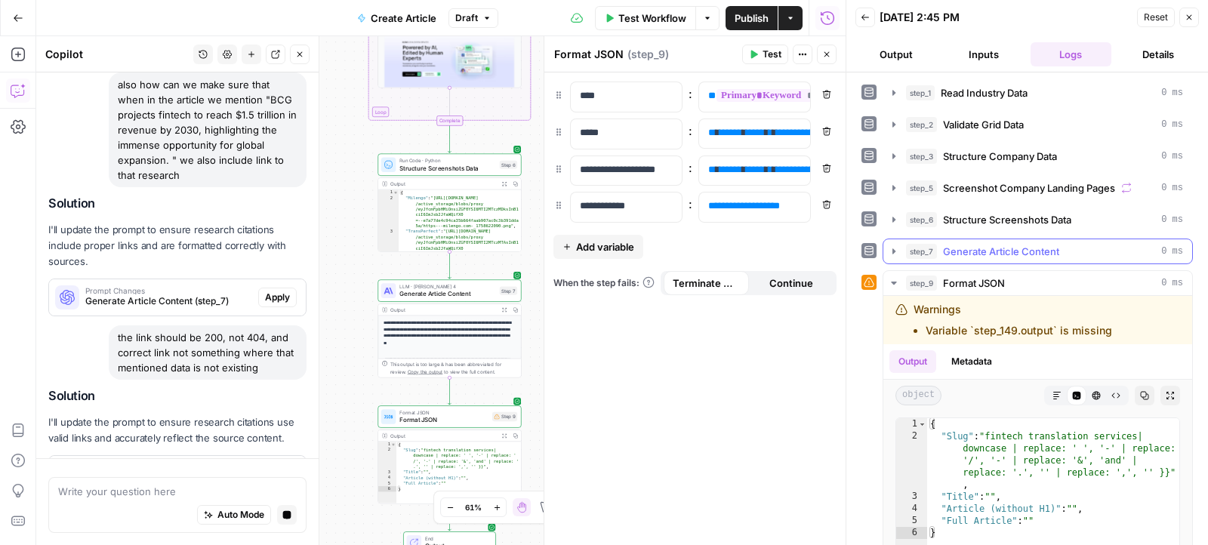
click at [895, 245] on icon "button" at bounding box center [894, 251] width 12 height 12
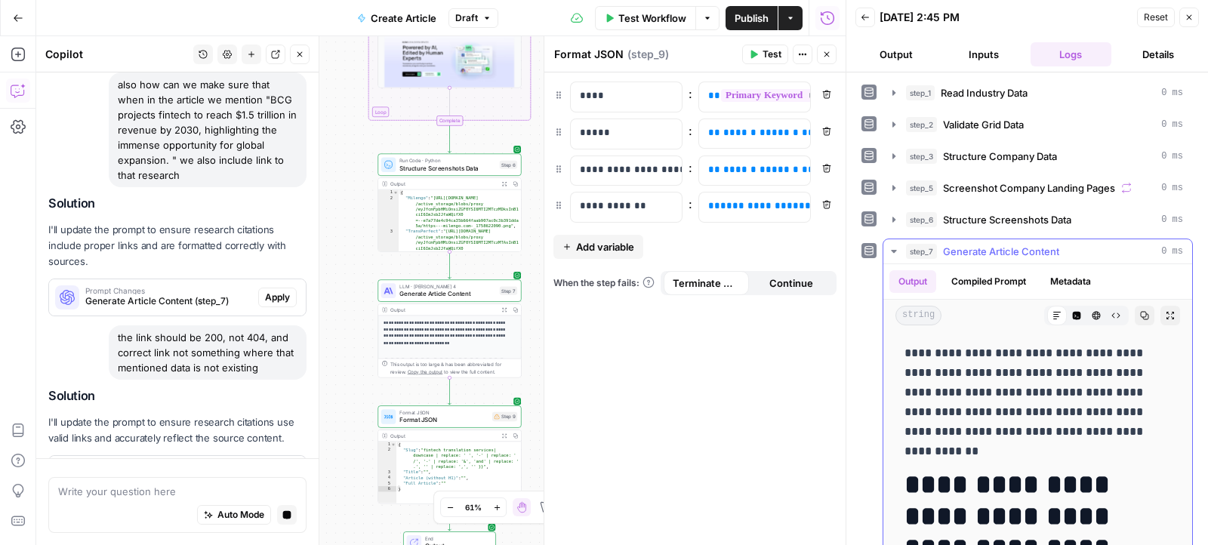
click at [895, 245] on icon "button" at bounding box center [894, 251] width 12 height 12
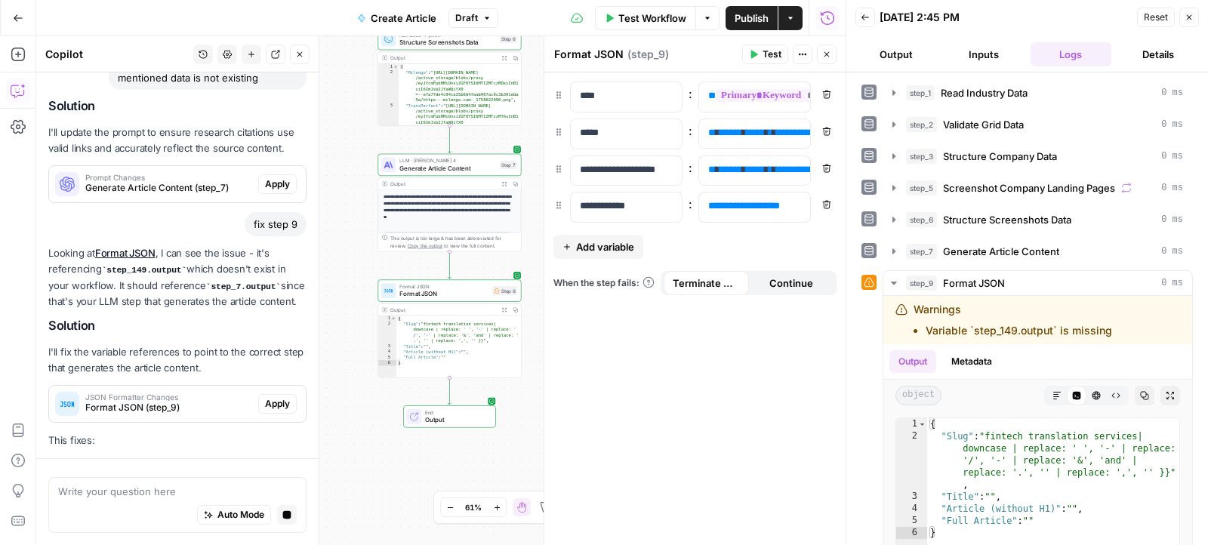
scroll to position [8808, 0]
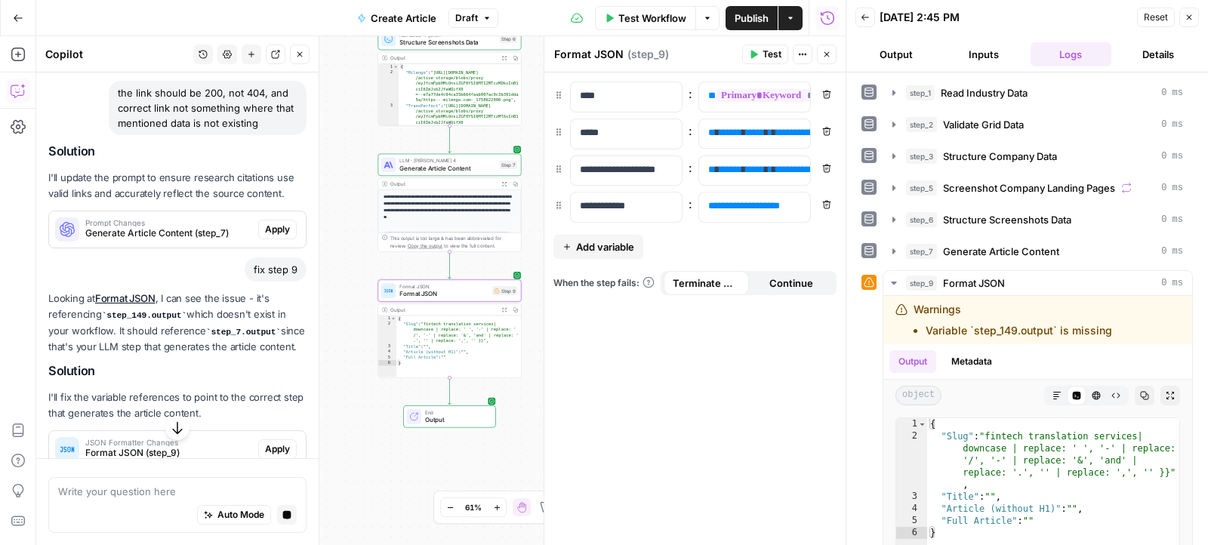
click at [278, 442] on span "Apply" at bounding box center [277, 449] width 25 height 14
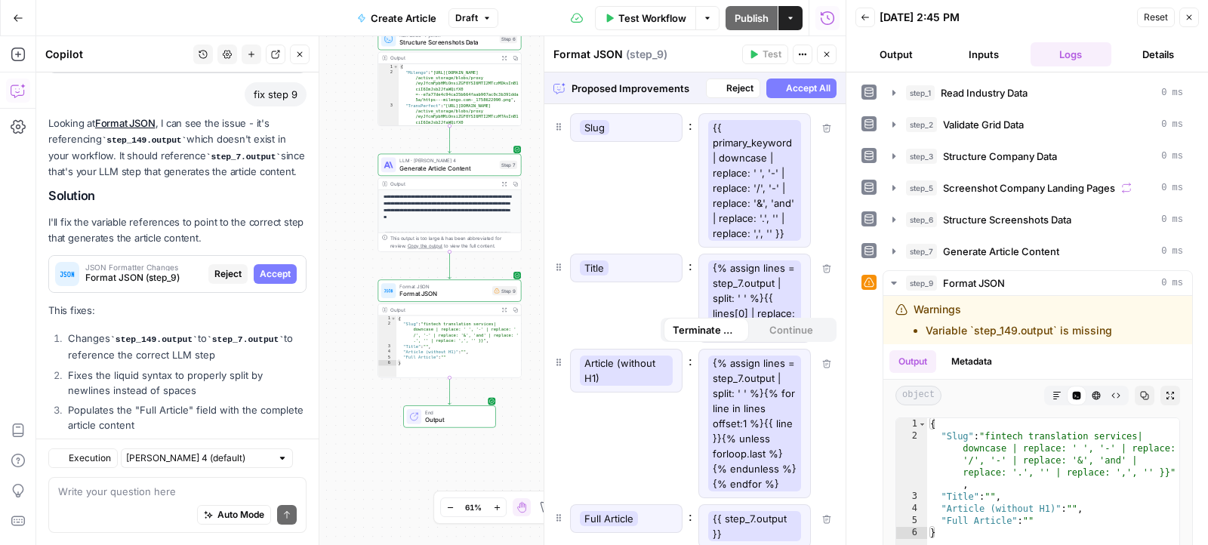
scroll to position [8983, 0]
click at [801, 92] on span "Accept All" at bounding box center [808, 89] width 45 height 14
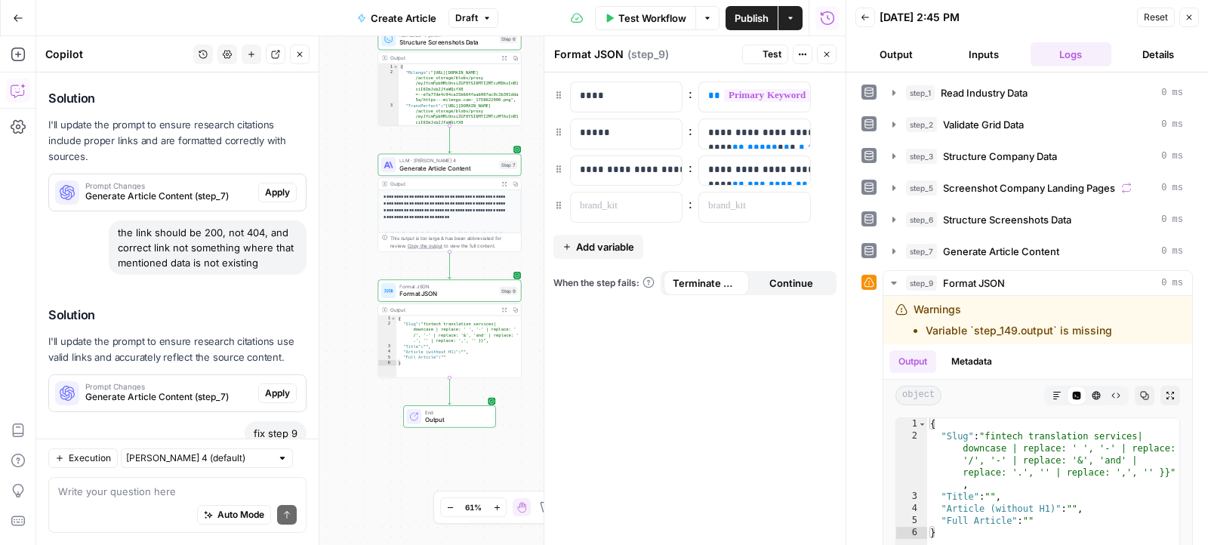
scroll to position [9344, 0]
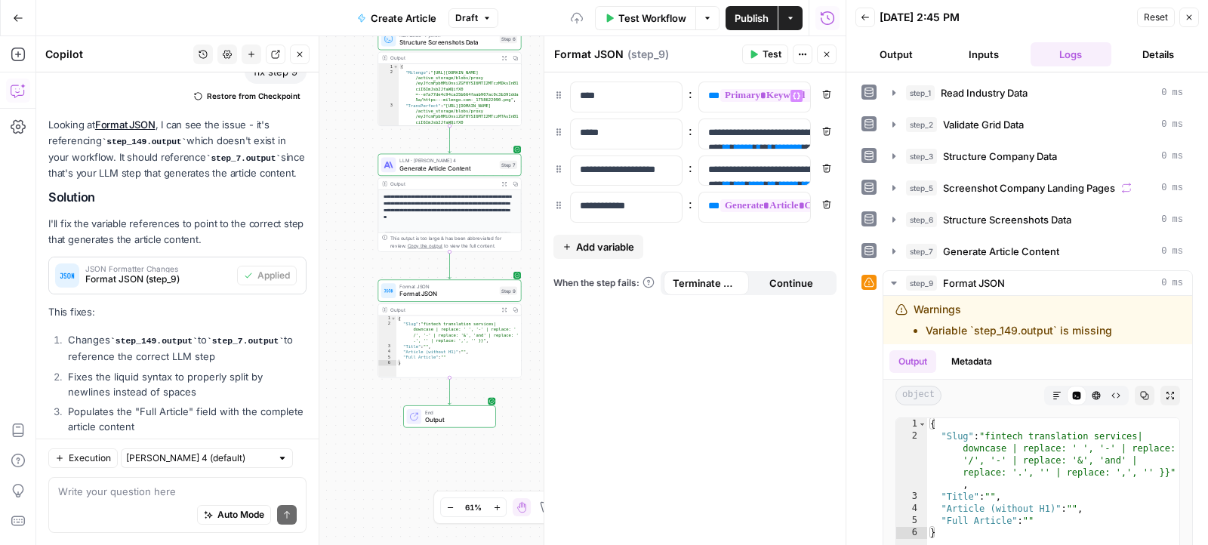
click at [774, 55] on span "Test" at bounding box center [771, 55] width 19 height 14
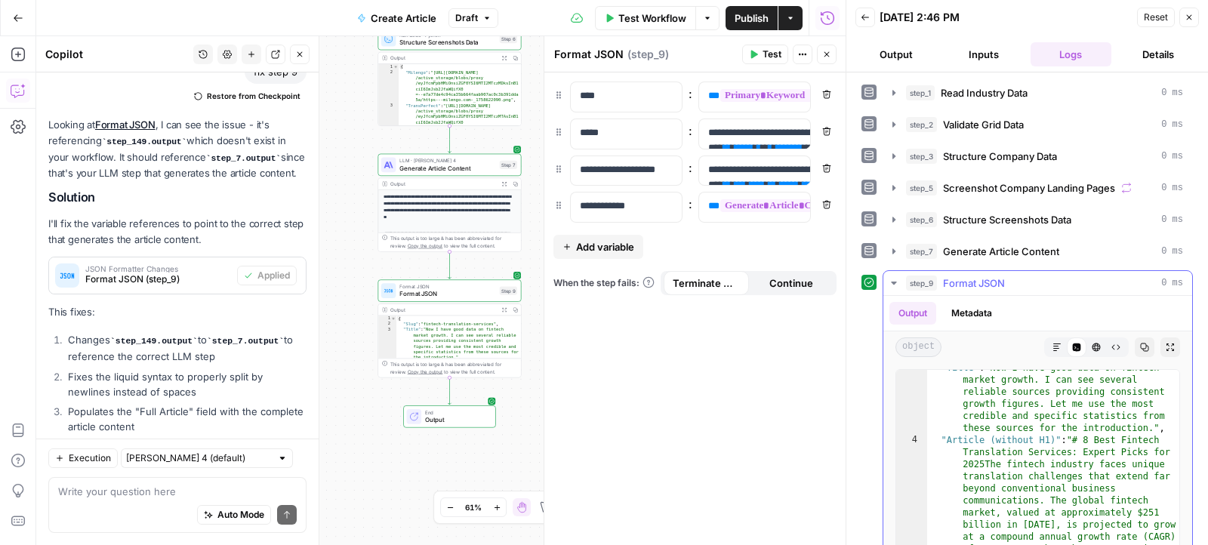
scroll to position [32, 0]
click at [1058, 348] on button "Markdown" at bounding box center [1057, 347] width 20 height 20
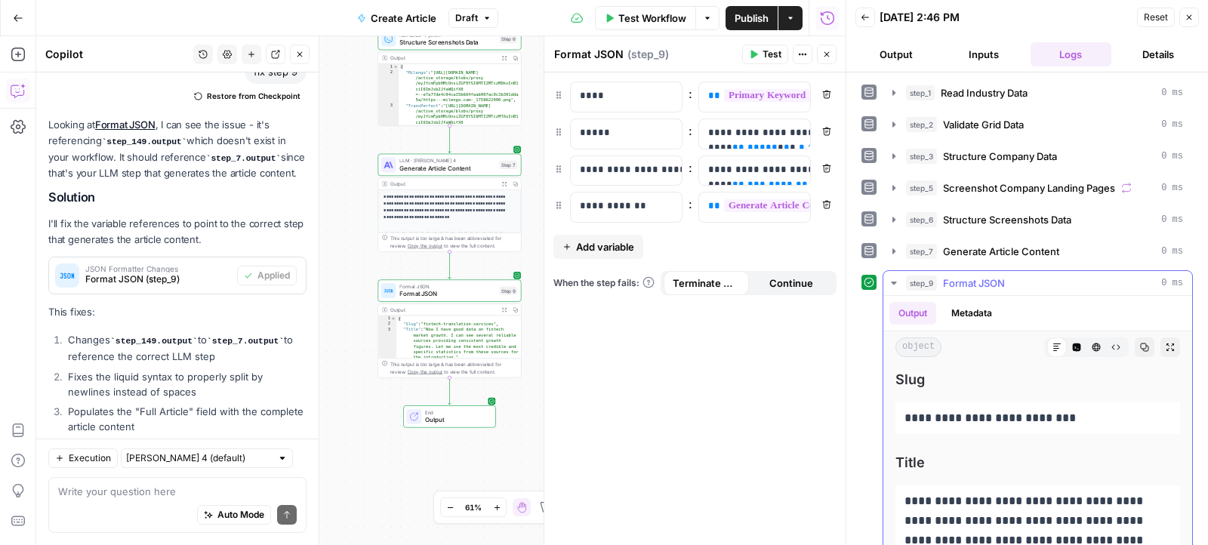
scroll to position [186, 0]
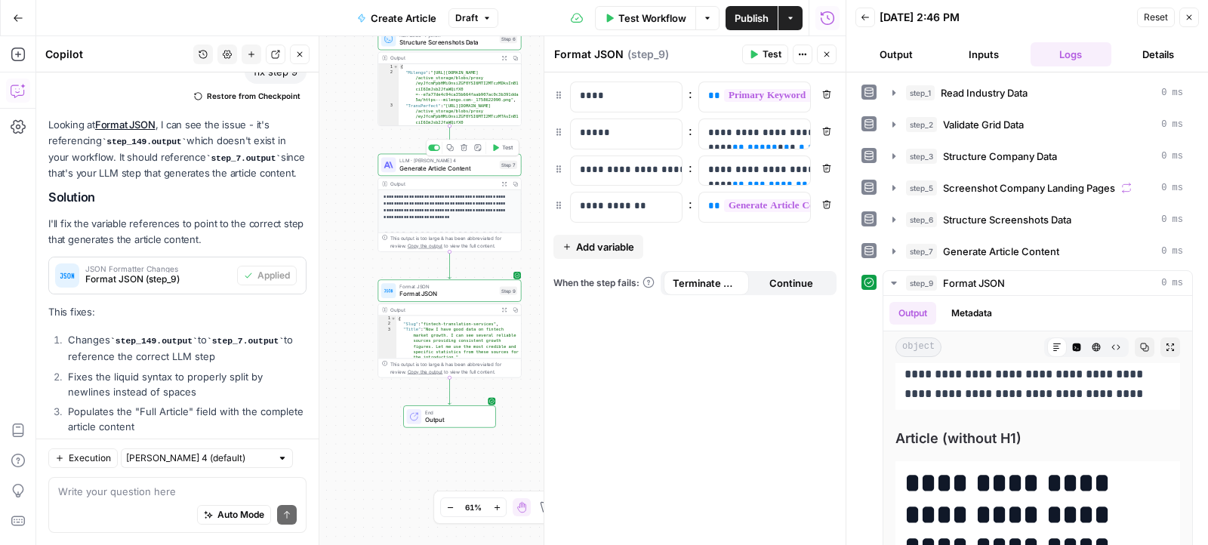
click at [495, 149] on icon "button" at bounding box center [496, 147] width 6 height 7
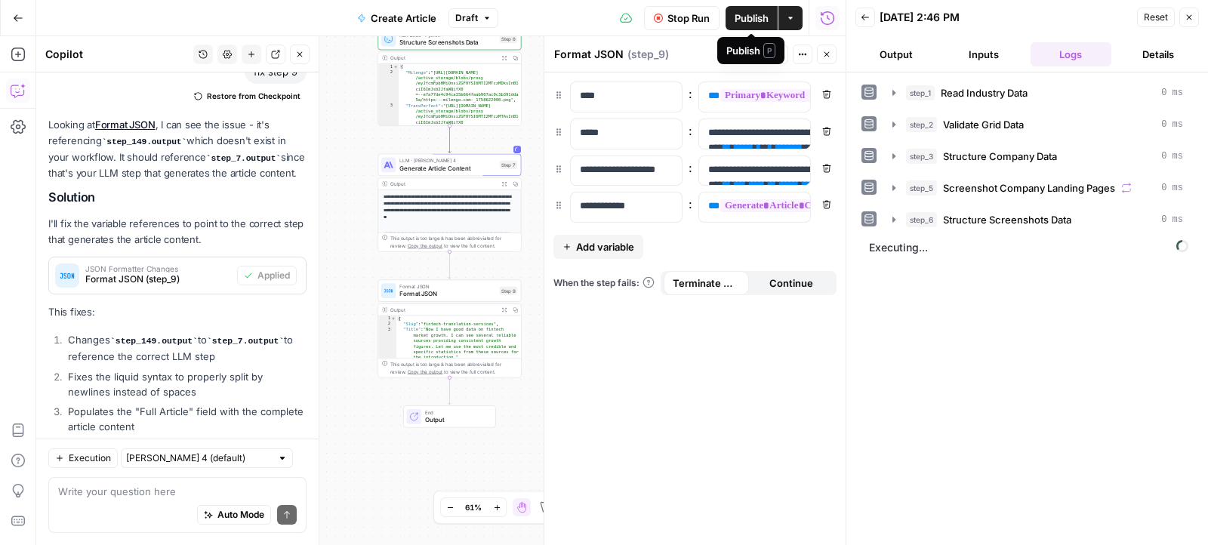
click at [739, 11] on span "Publish" at bounding box center [752, 18] width 34 height 15
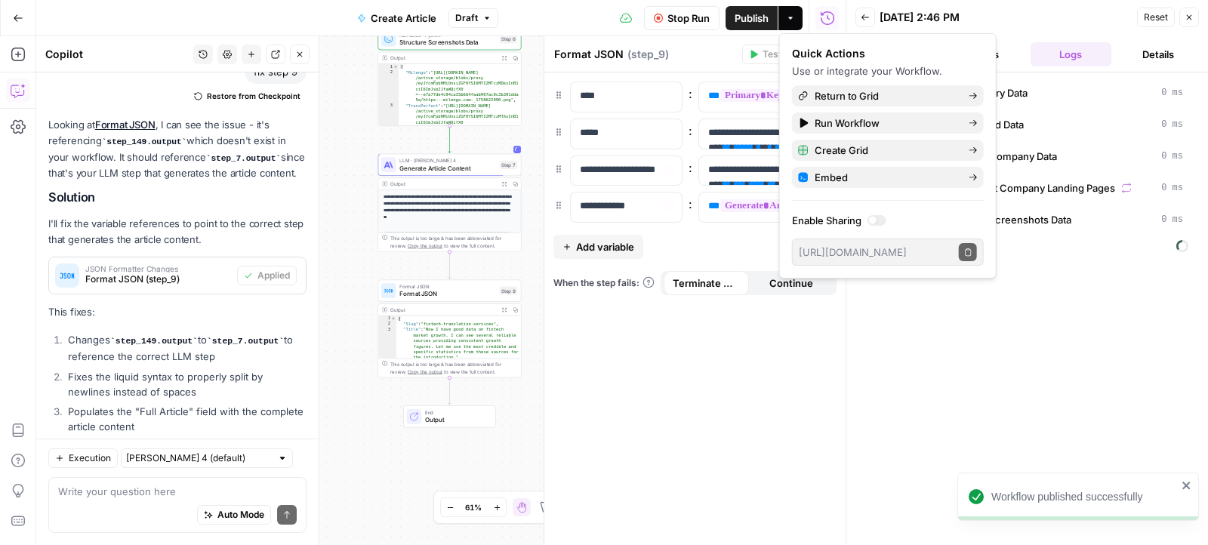
click at [700, 398] on div "**********" at bounding box center [694, 308] width 301 height 473
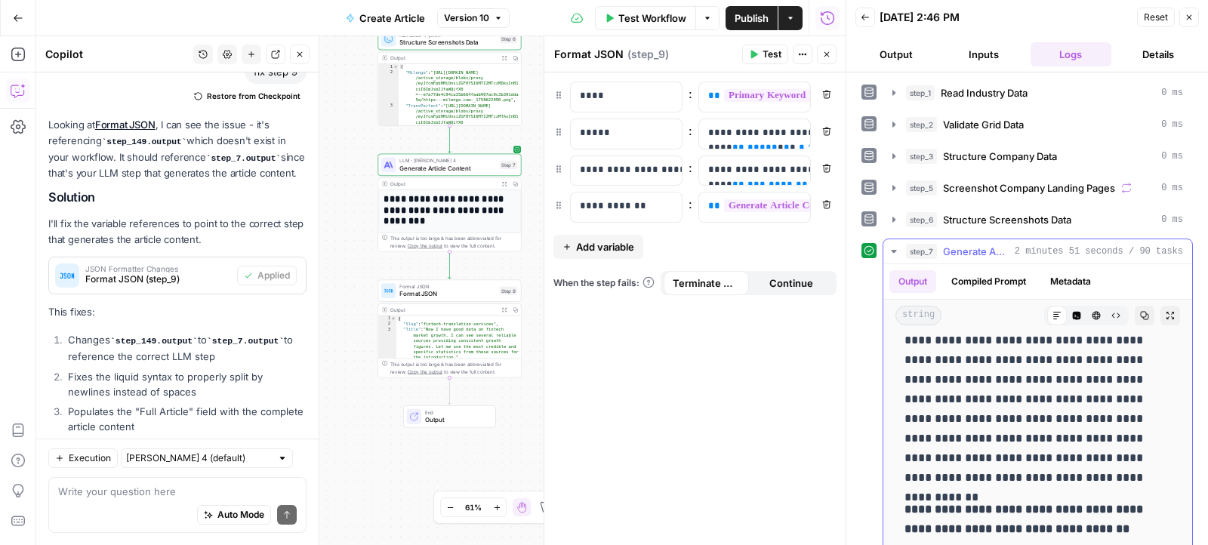
scroll to position [20022, 0]
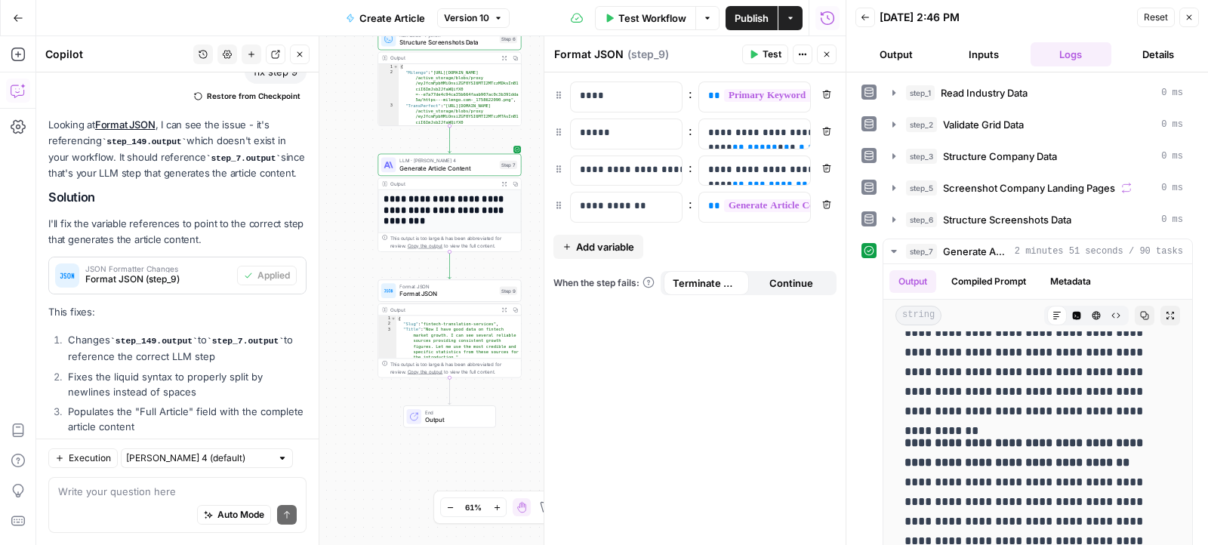
click at [775, 51] on span "Test" at bounding box center [771, 55] width 19 height 14
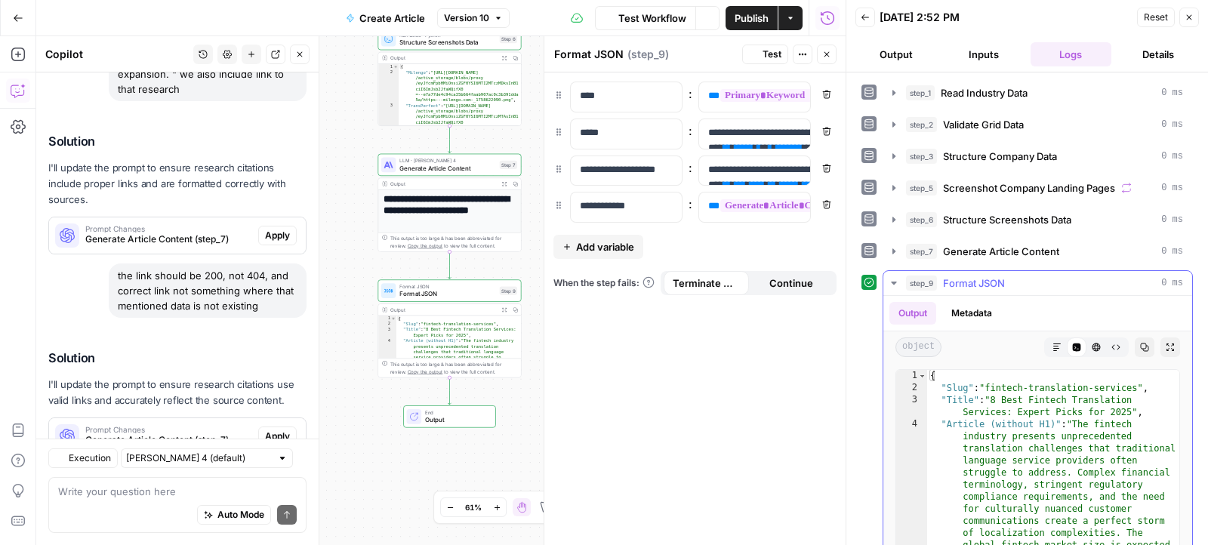
scroll to position [9344, 0]
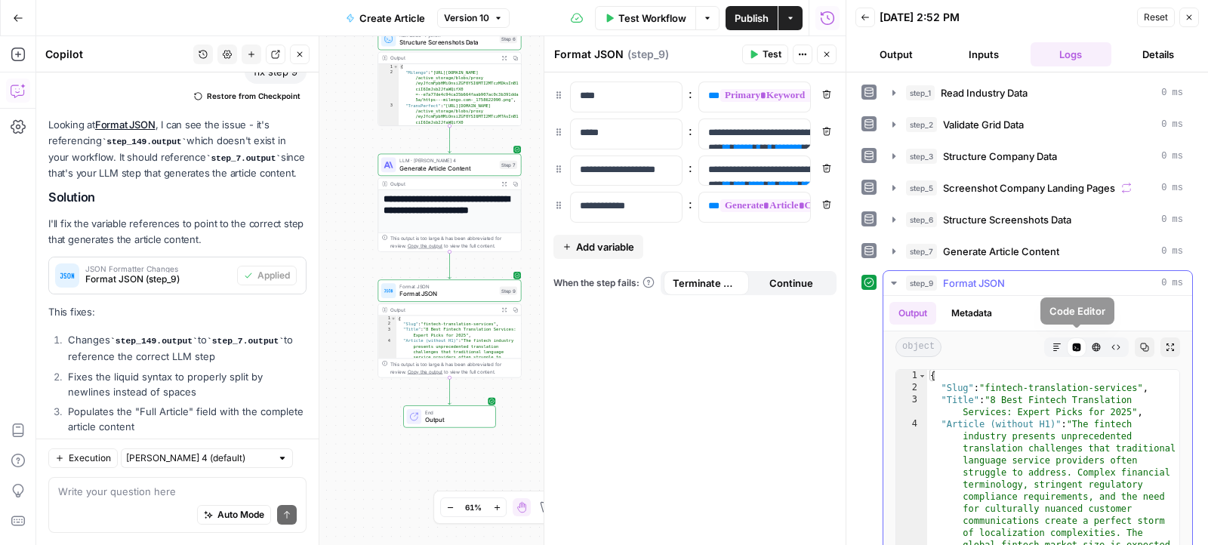
click at [1058, 343] on icon "button" at bounding box center [1056, 347] width 9 height 9
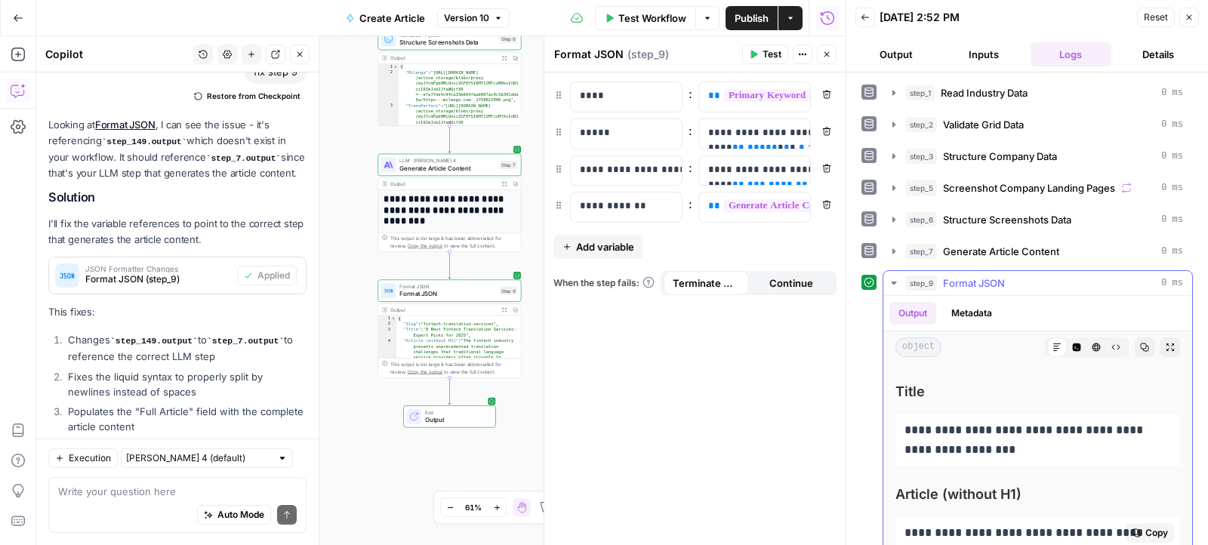
scroll to position [69, 0]
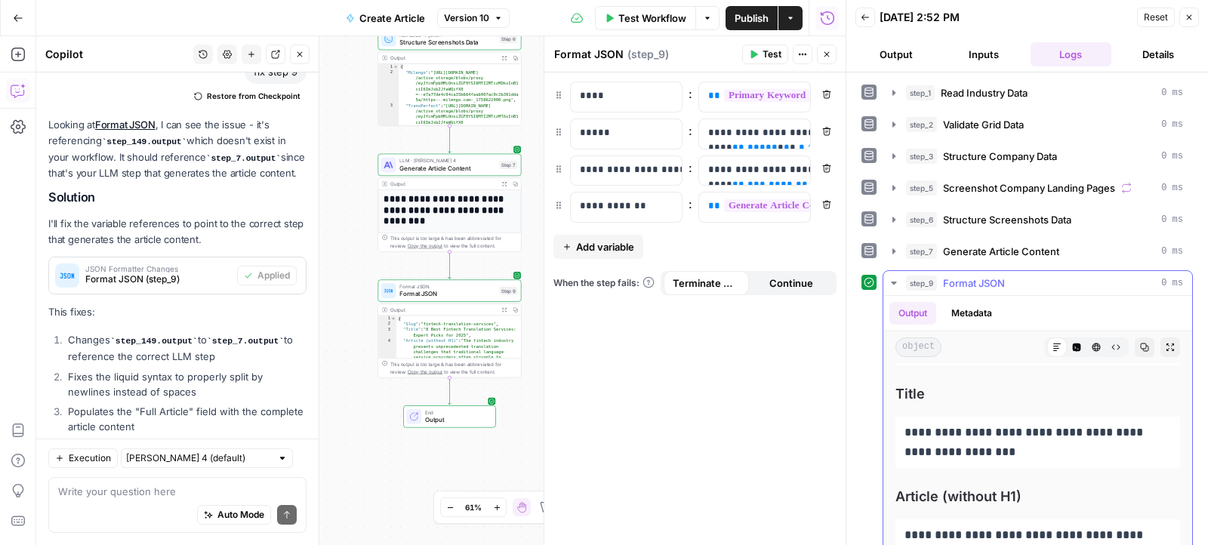
click at [1078, 343] on icon "button" at bounding box center [1077, 347] width 8 height 8
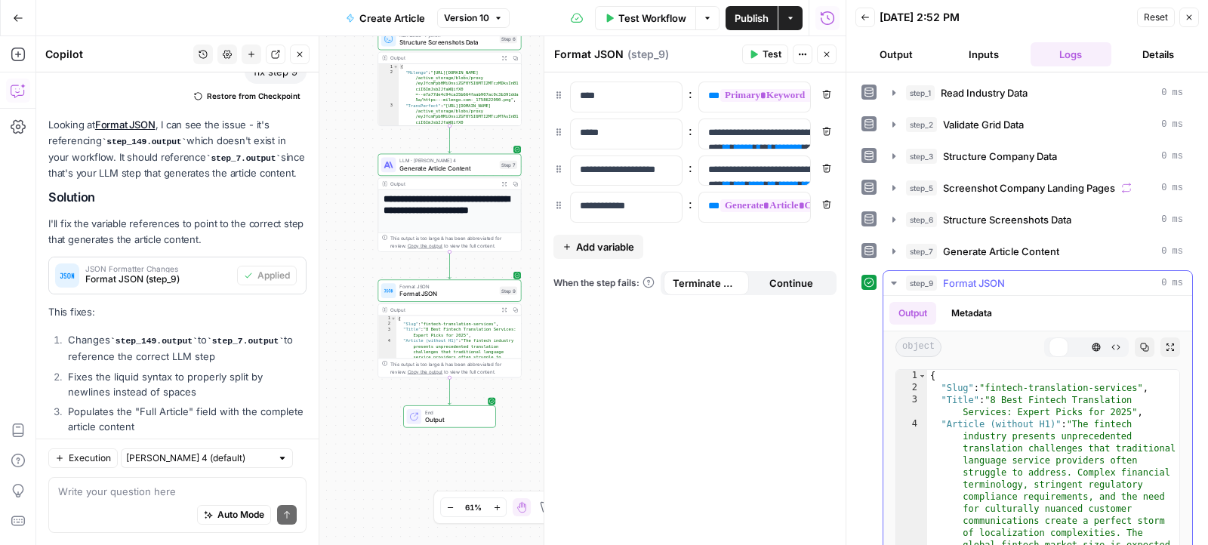
scroll to position [0, 0]
click at [1103, 340] on button "HTML Viewer" at bounding box center [1096, 347] width 20 height 20
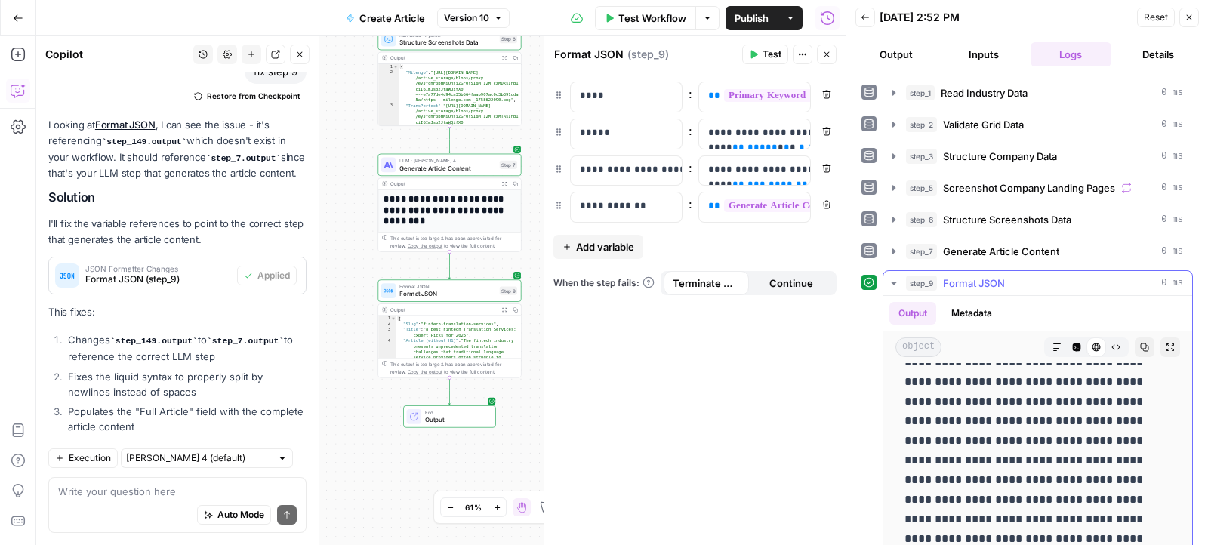
scroll to position [1082, 0]
click at [704, 202] on div "**********" at bounding box center [742, 207] width 87 height 29
drag, startPoint x: 725, startPoint y: 170, endPoint x: 814, endPoint y: 178, distance: 89.5
click at [814, 178] on div "**********" at bounding box center [694, 171] width 283 height 31
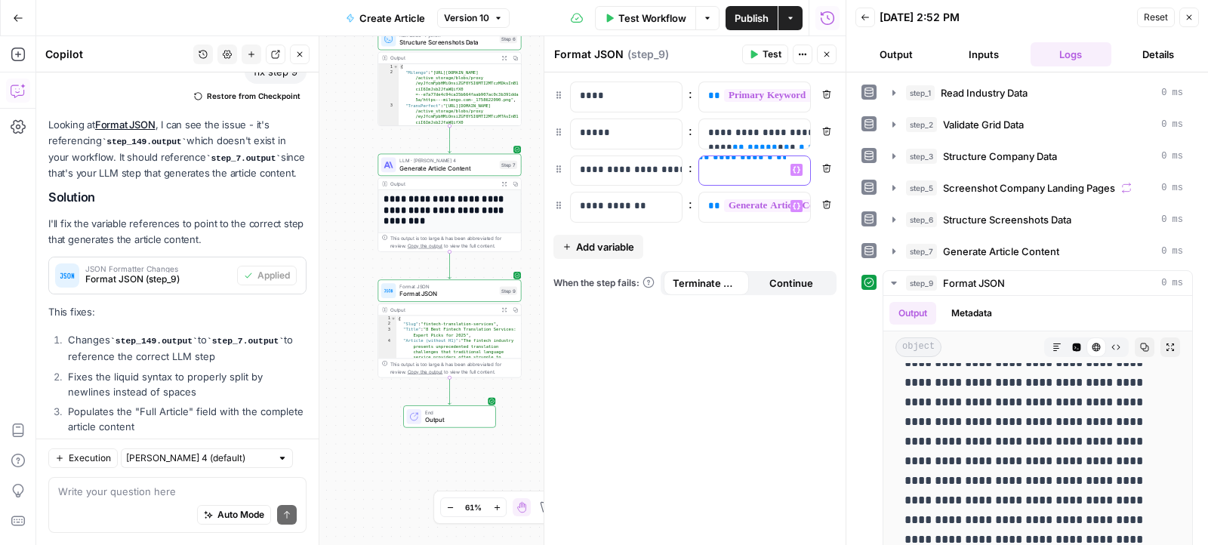
click at [757, 165] on div "**********" at bounding box center [743, 170] width 88 height 29
click at [106, 511] on div "Auto Mode Send" at bounding box center [177, 515] width 239 height 33
type textarea "make sure we keep the article formatting i"
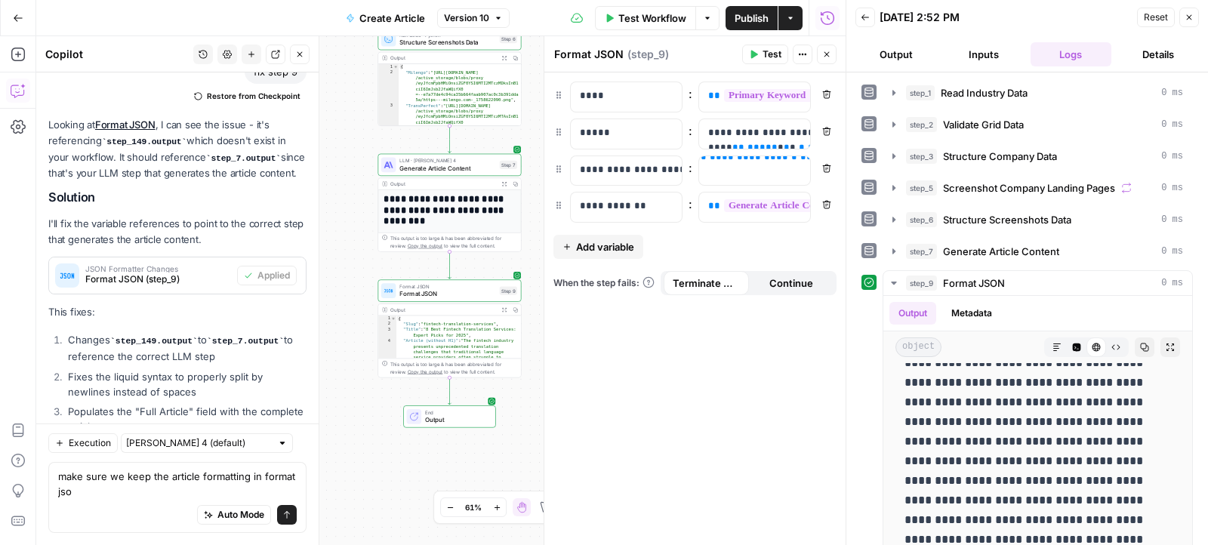
scroll to position [9359, 0]
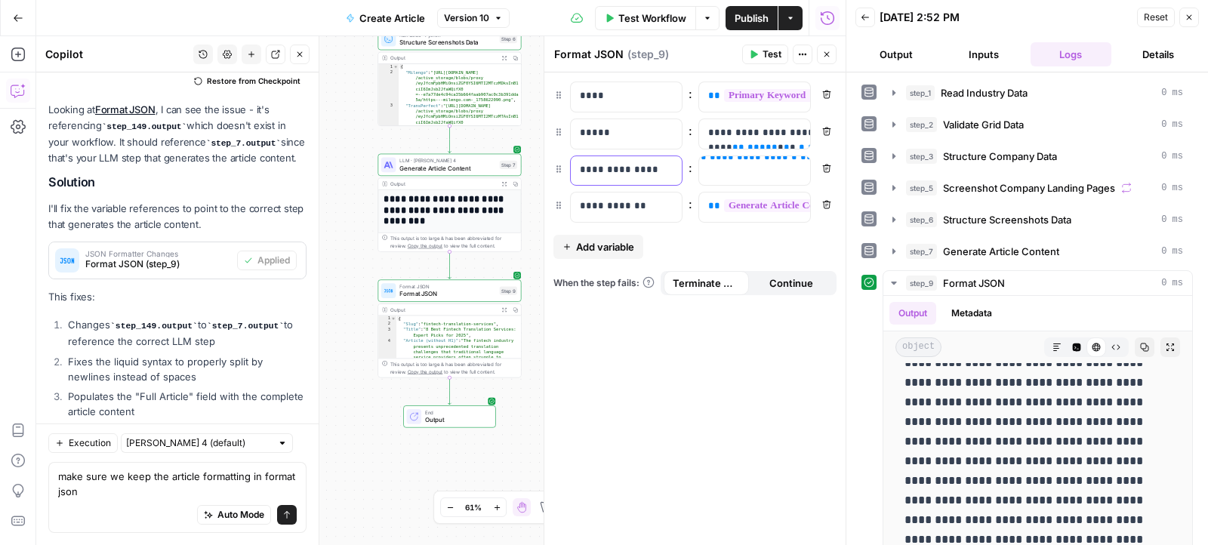
click at [616, 173] on p "**********" at bounding box center [627, 169] width 94 height 15
click at [233, 488] on textarea "make sure we keep the article formatting in format json" at bounding box center [177, 484] width 239 height 30
paste textarea "Article (without H1)"
type textarea "make sure we keep the article formatting in format json Article (without H1)"
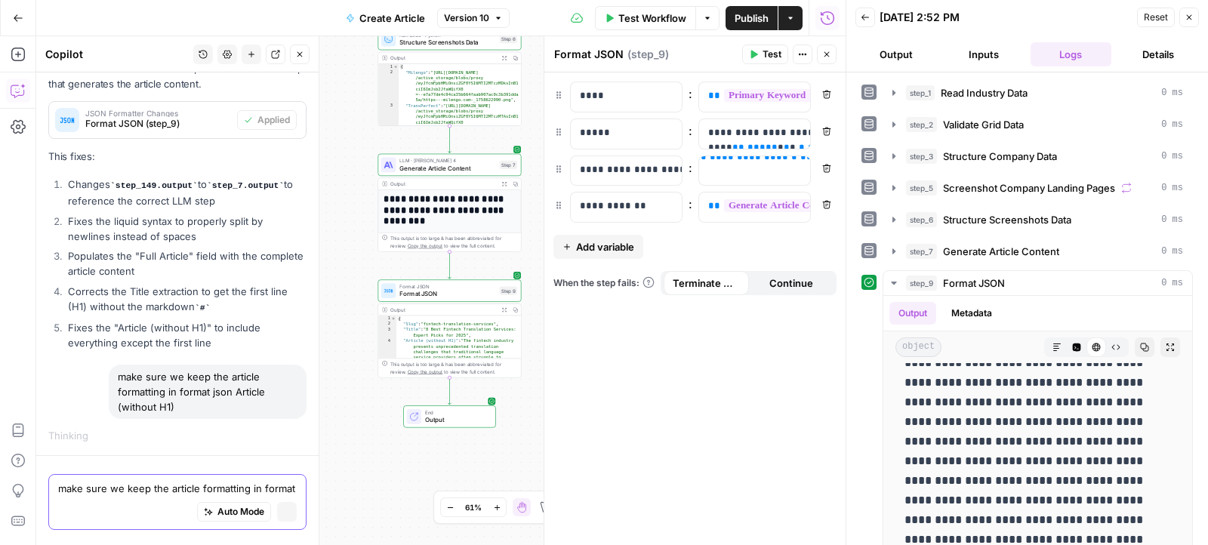
scroll to position [9027, 0]
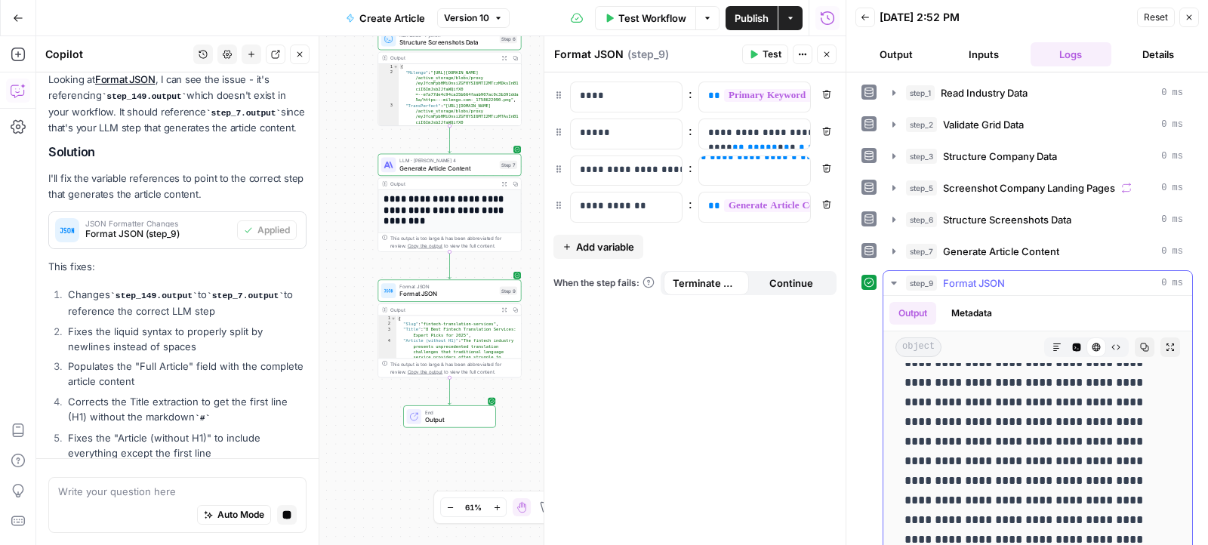
click at [1048, 346] on button "Markdown" at bounding box center [1057, 347] width 20 height 20
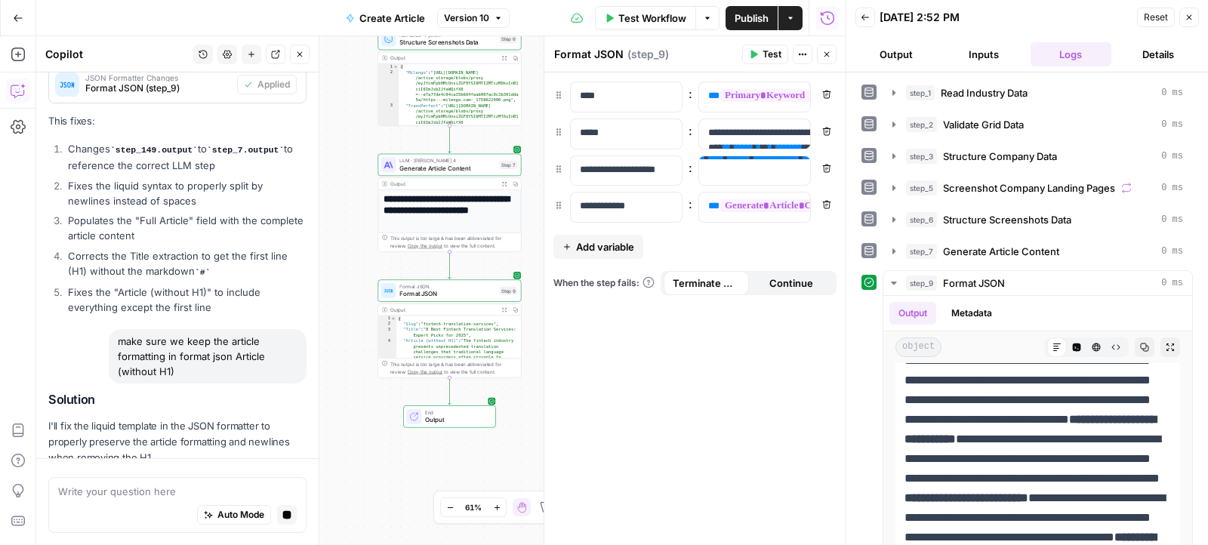
scroll to position [9165, 0]
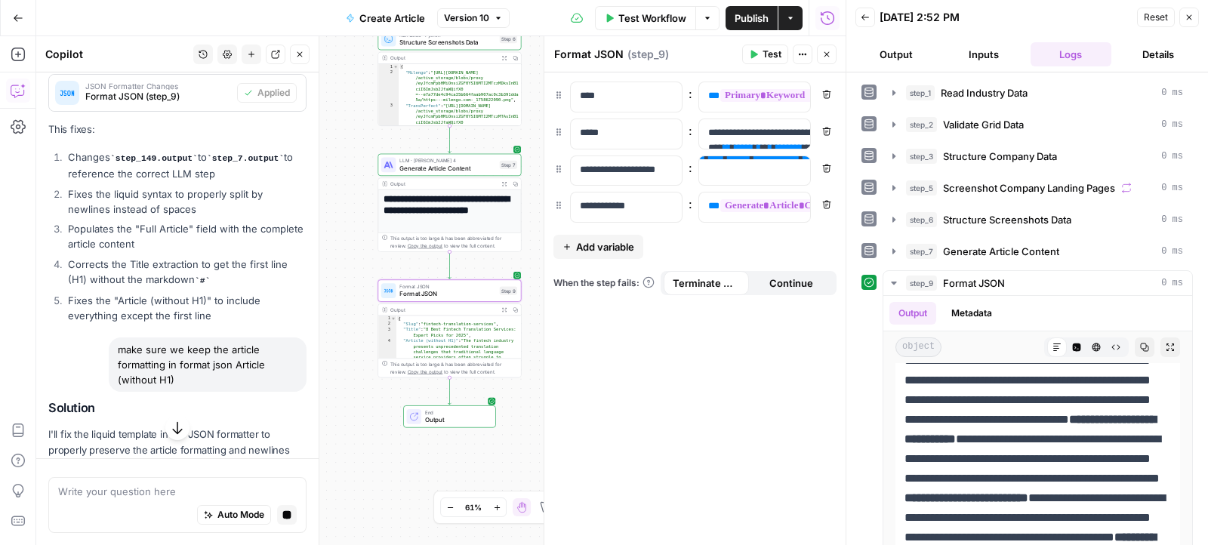
click at [270, 495] on span "Apply" at bounding box center [277, 502] width 25 height 14
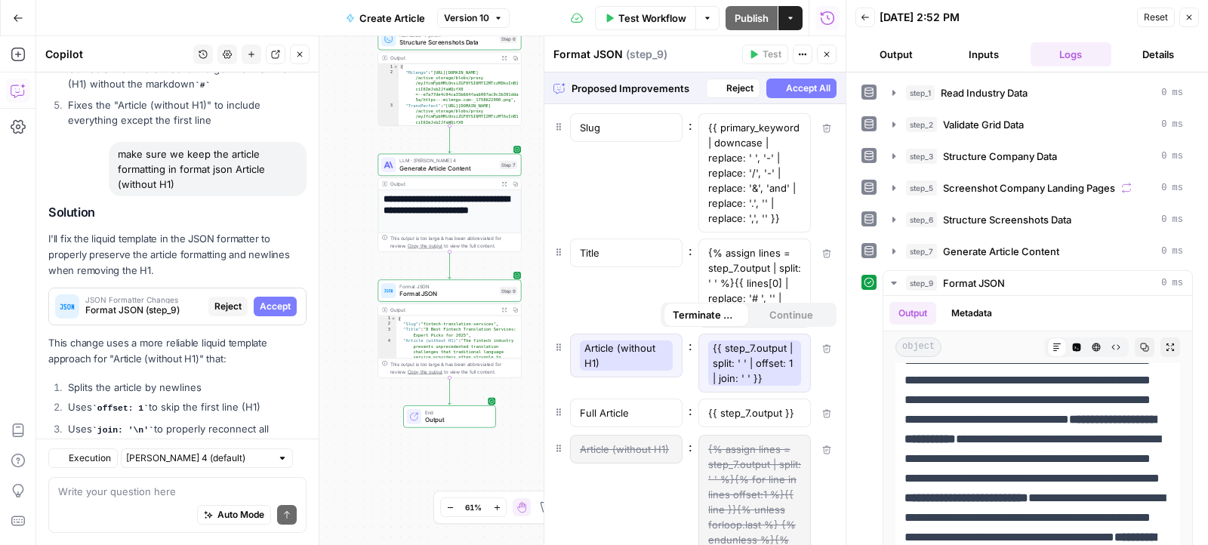
scroll to position [9359, 0]
click at [274, 300] on span "Accept" at bounding box center [275, 307] width 31 height 14
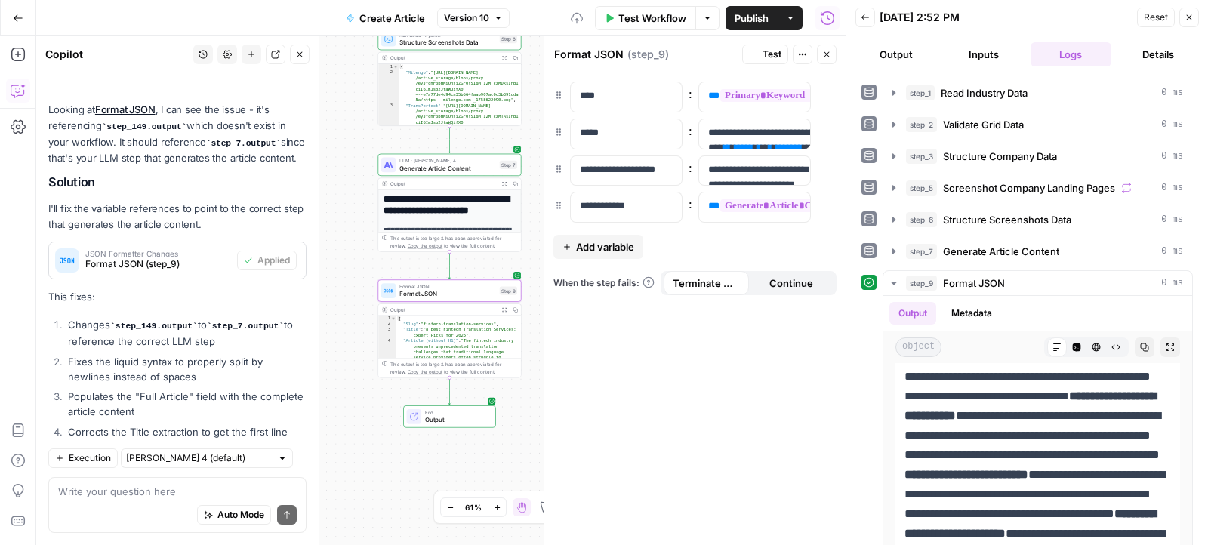
scroll to position [9746, 0]
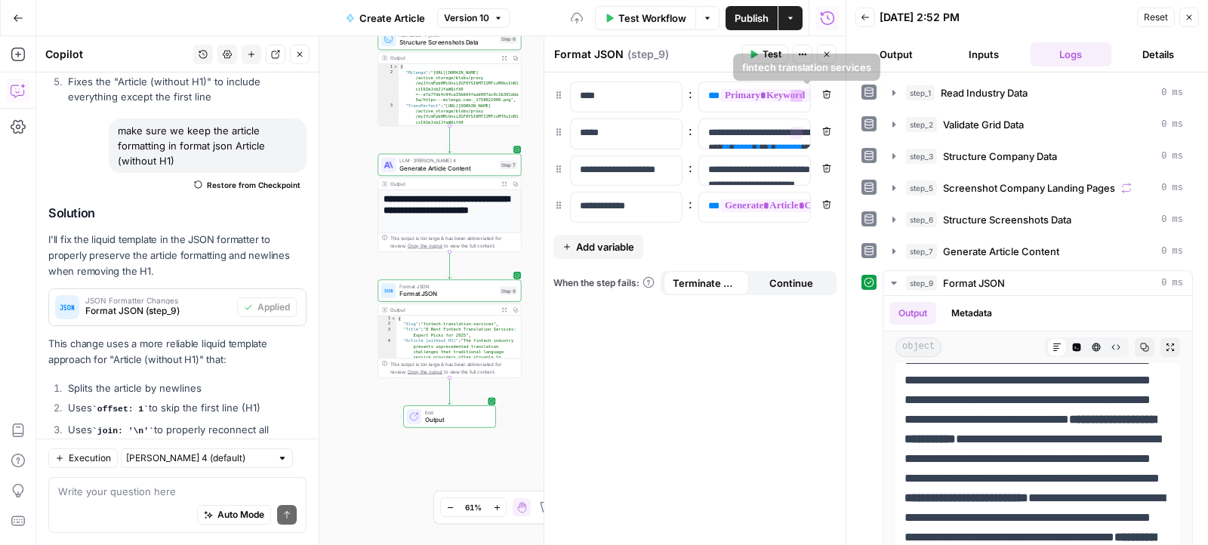
click at [752, 51] on icon "button" at bounding box center [753, 54] width 9 height 9
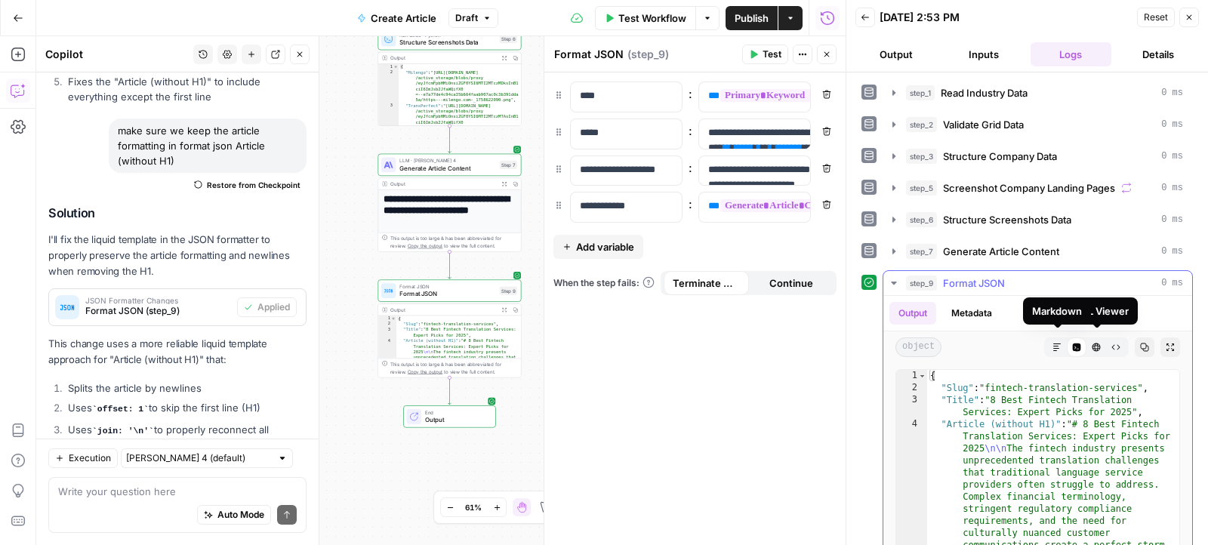
click at [1058, 343] on icon "button" at bounding box center [1057, 347] width 8 height 8
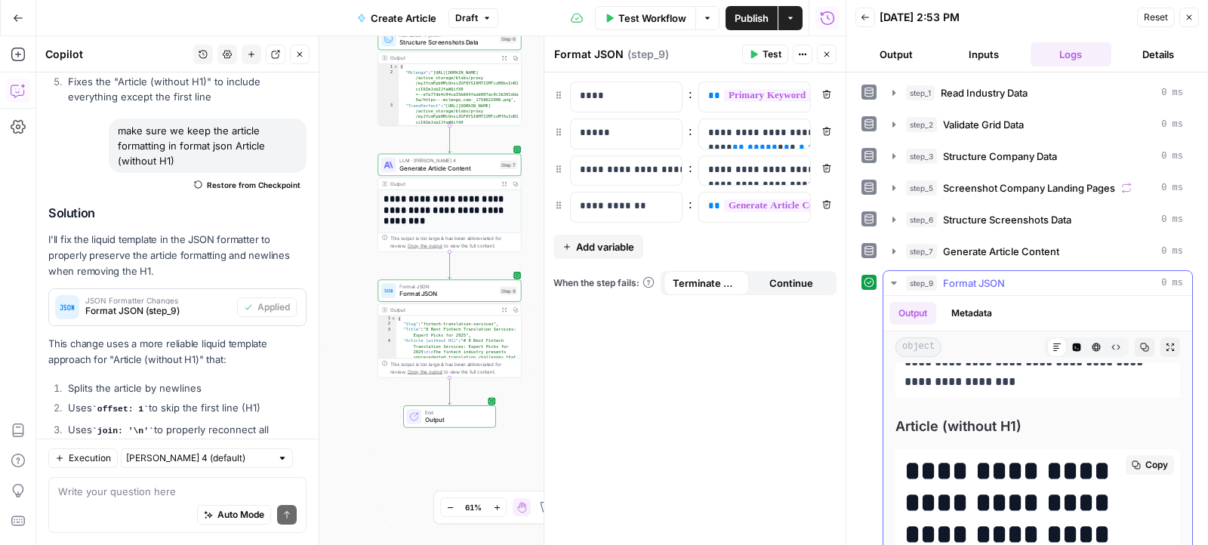
scroll to position [59, 0]
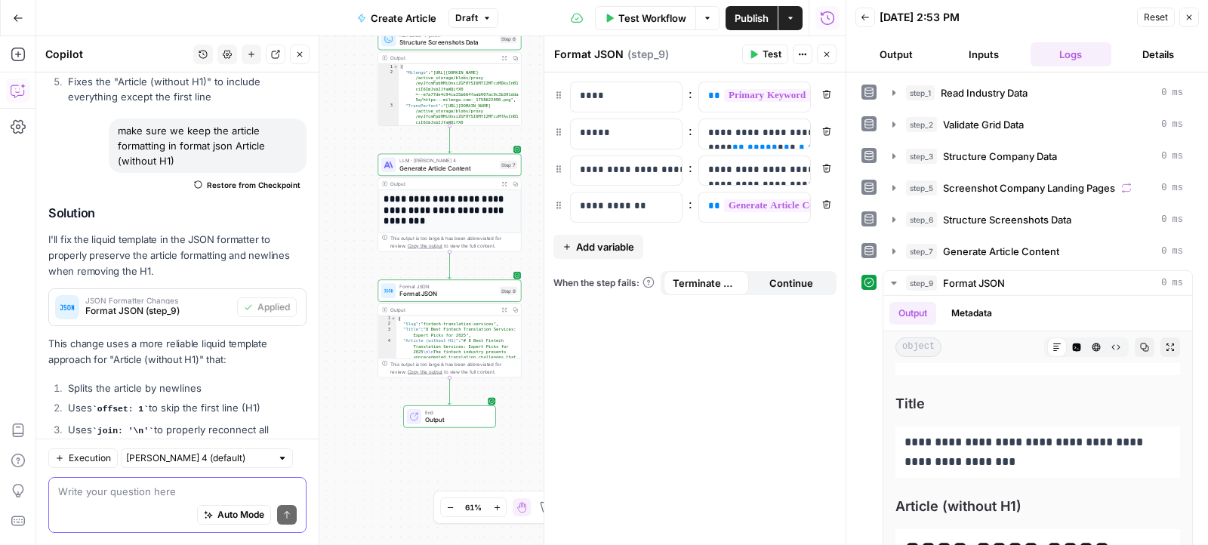
click at [142, 491] on textarea at bounding box center [177, 491] width 239 height 15
paste textarea "Article (without H1)"
type textarea "no the h1 is existing in Article (without H1)"
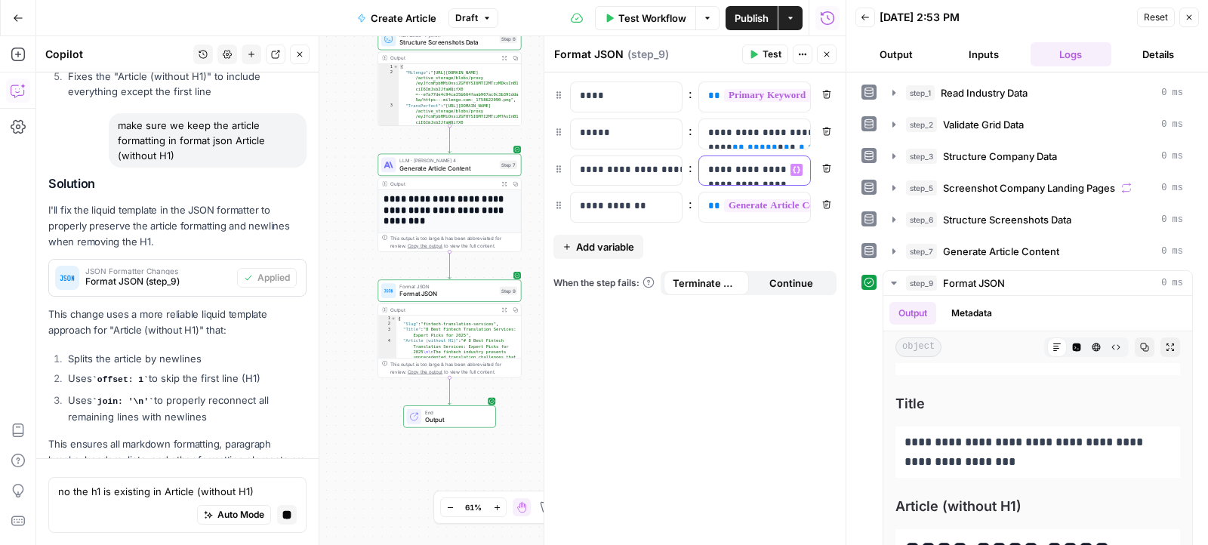
click at [756, 177] on p "**********" at bounding box center [755, 184] width 94 height 45
drag, startPoint x: 742, startPoint y: 167, endPoint x: 803, endPoint y: 174, distance: 61.5
click at [803, 174] on div "**********" at bounding box center [754, 170] width 111 height 29
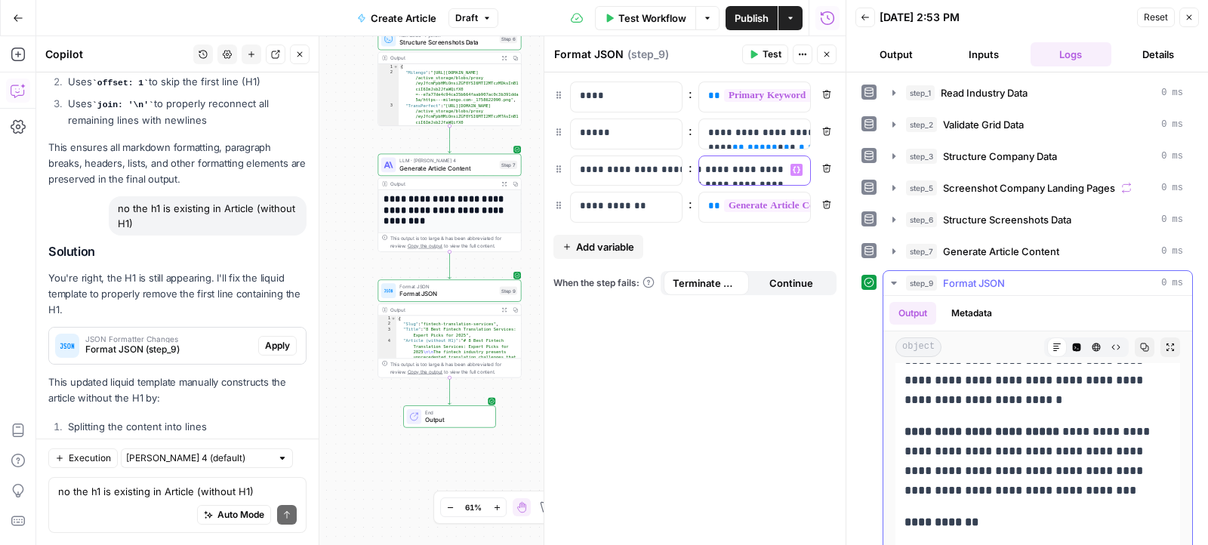
scroll to position [4458, 0]
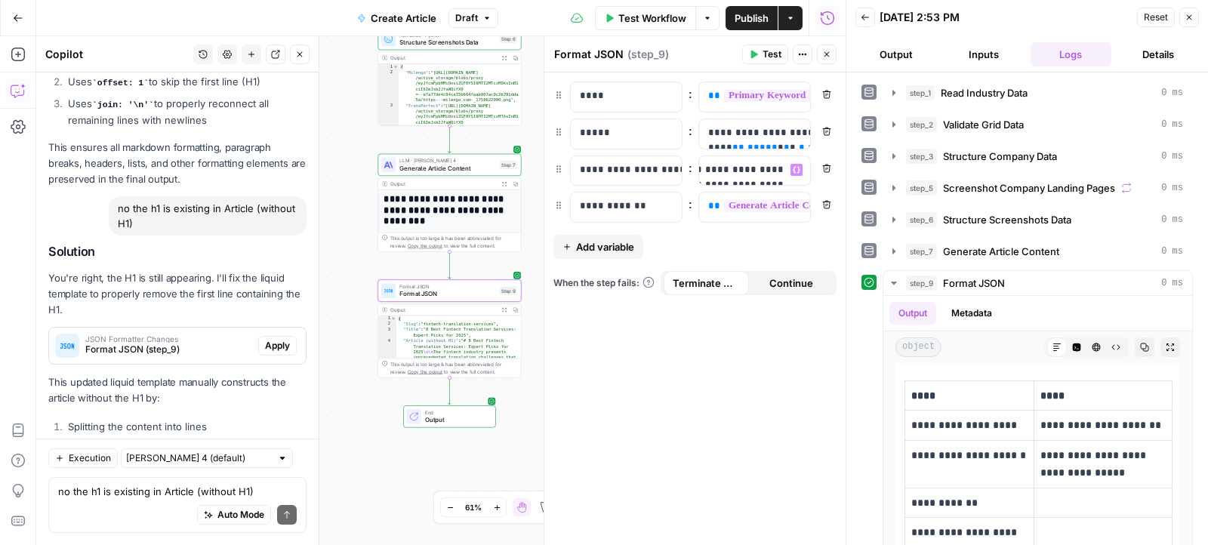
click at [278, 339] on span "Apply" at bounding box center [277, 346] width 25 height 14
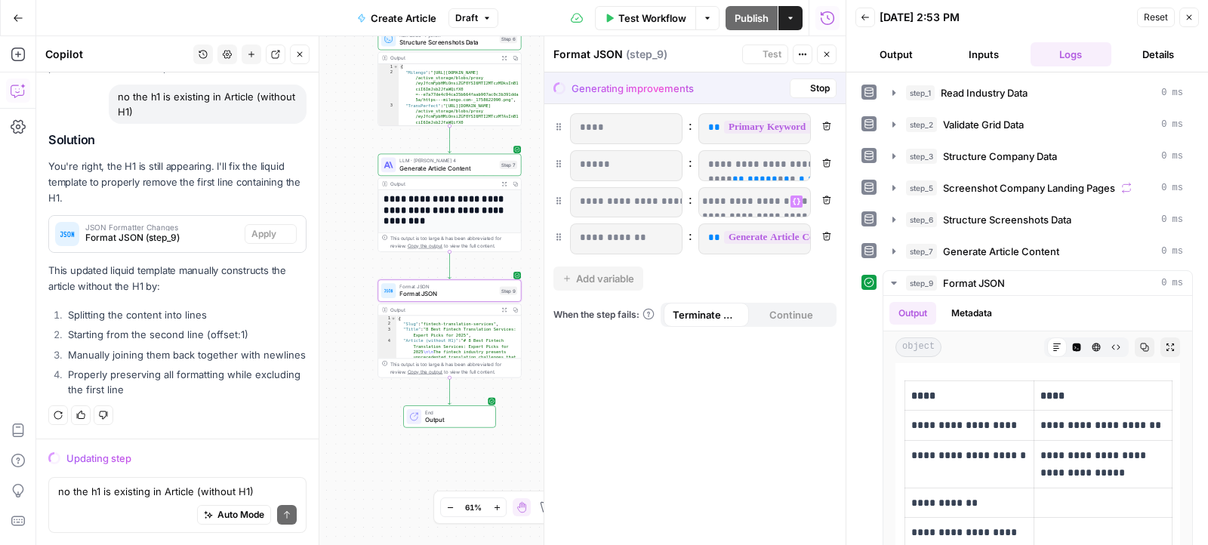
scroll to position [0, 0]
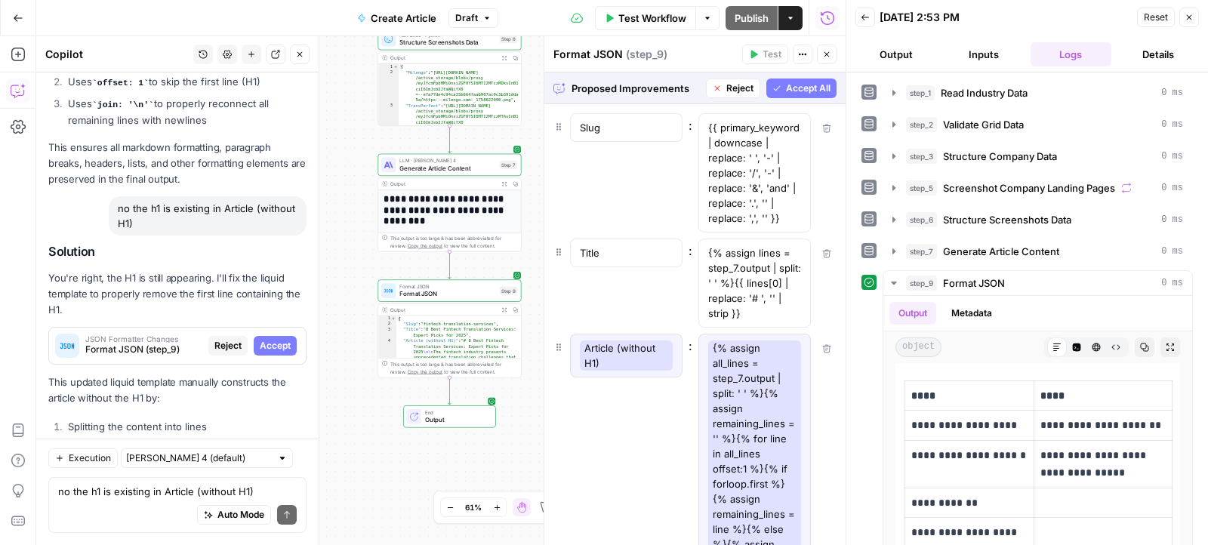
click at [794, 97] on button "Accept All" at bounding box center [801, 89] width 70 height 20
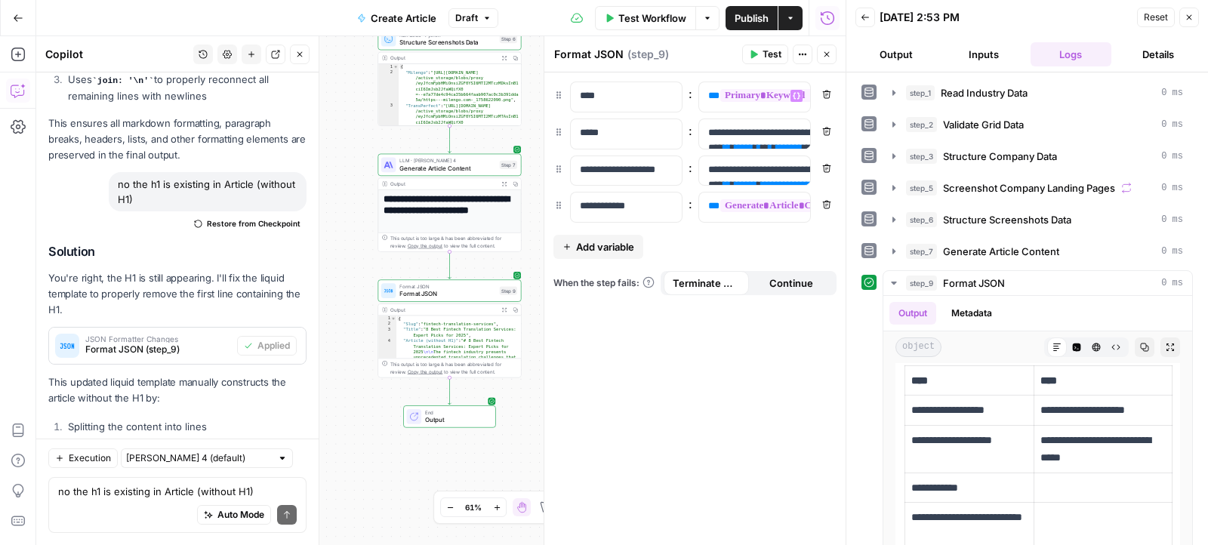
click at [768, 60] on span "Test" at bounding box center [771, 55] width 19 height 14
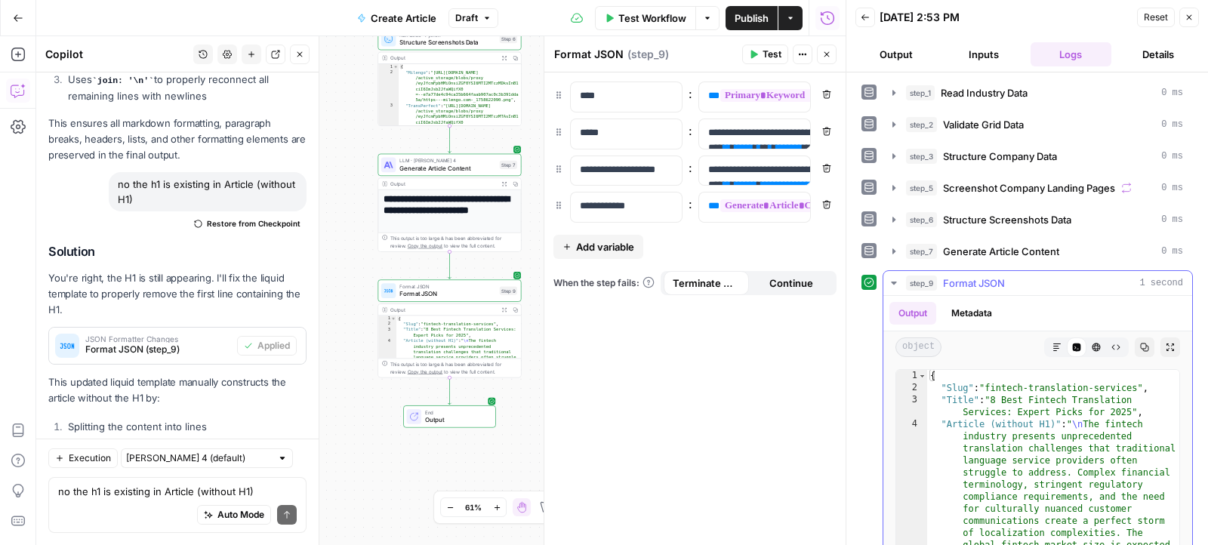
click at [1050, 345] on button "Markdown" at bounding box center [1057, 347] width 20 height 20
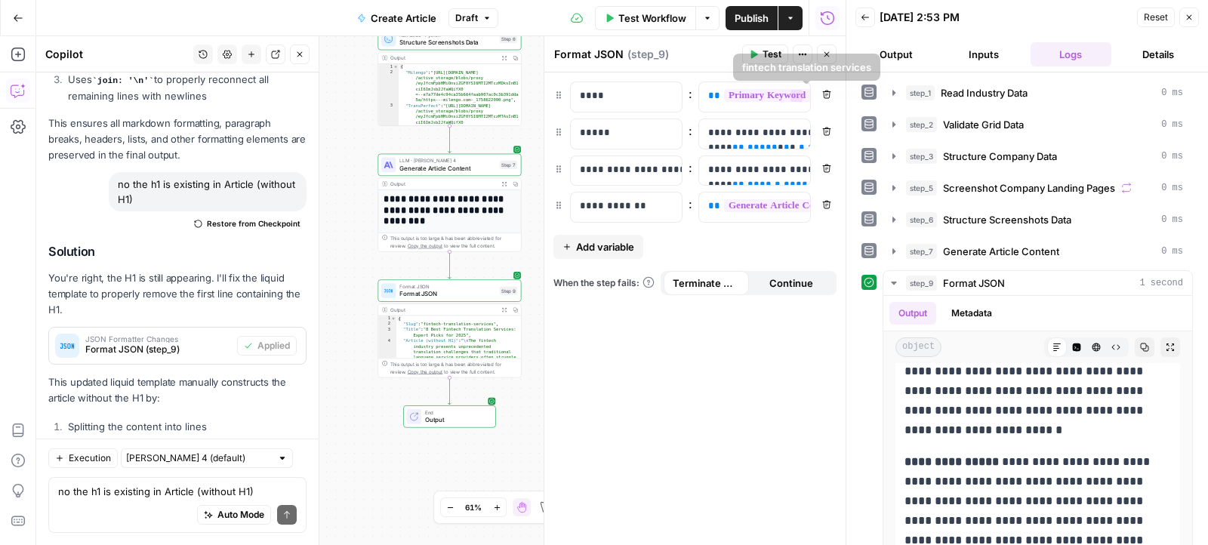
click at [739, 25] on span "Publish" at bounding box center [752, 18] width 34 height 15
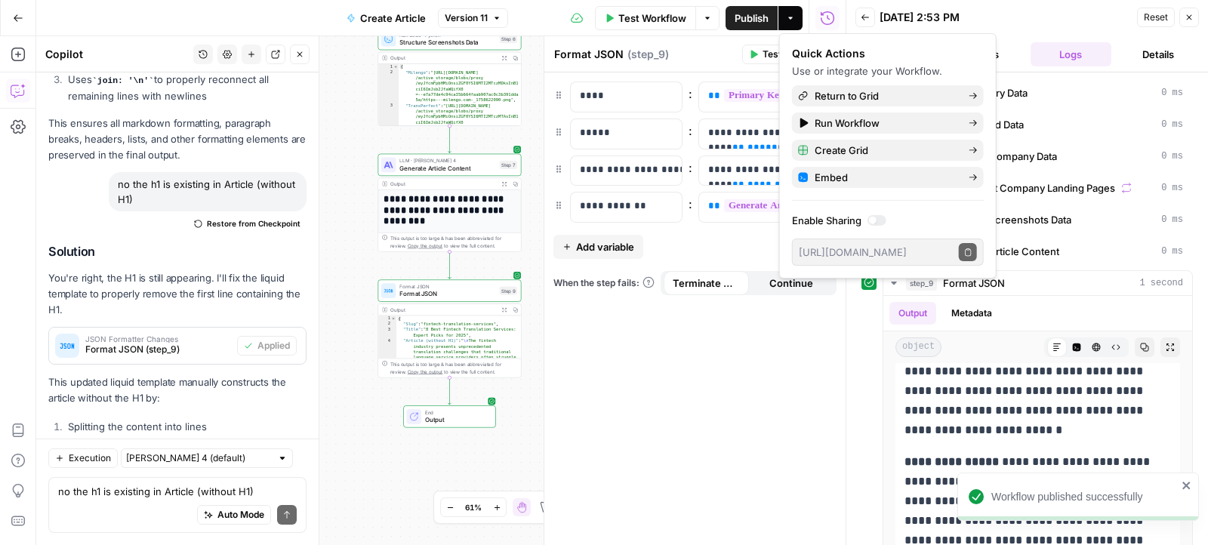
click at [694, 387] on div "**********" at bounding box center [694, 308] width 301 height 473
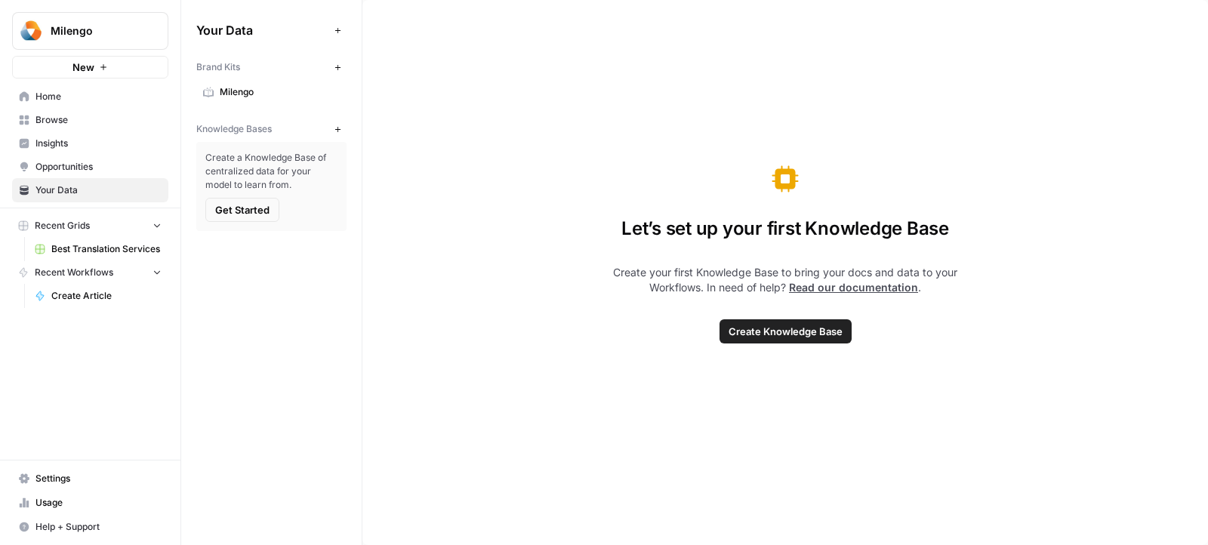
drag, startPoint x: 252, startPoint y: 208, endPoint x: 308, endPoint y: 165, distance: 71.0
click at [308, 165] on div "Create a Knowledge Base of centralized data for your model to learn from. Get S…" at bounding box center [271, 186] width 150 height 89
click at [331, 128] on button "New" at bounding box center [337, 129] width 18 height 18
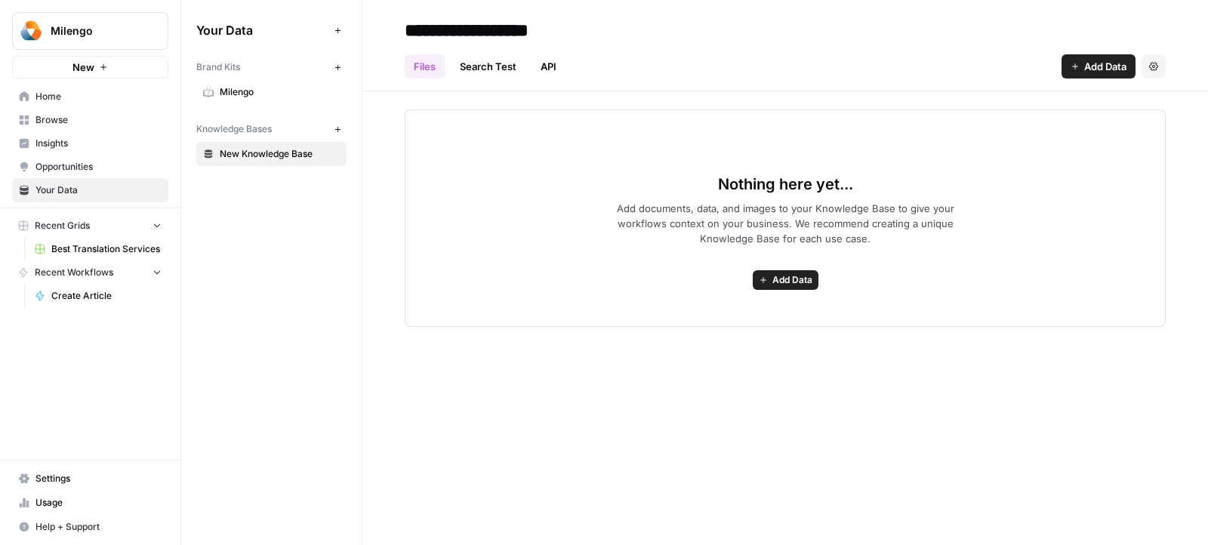
click at [1064, 60] on button "Add Data" at bounding box center [1098, 66] width 74 height 24
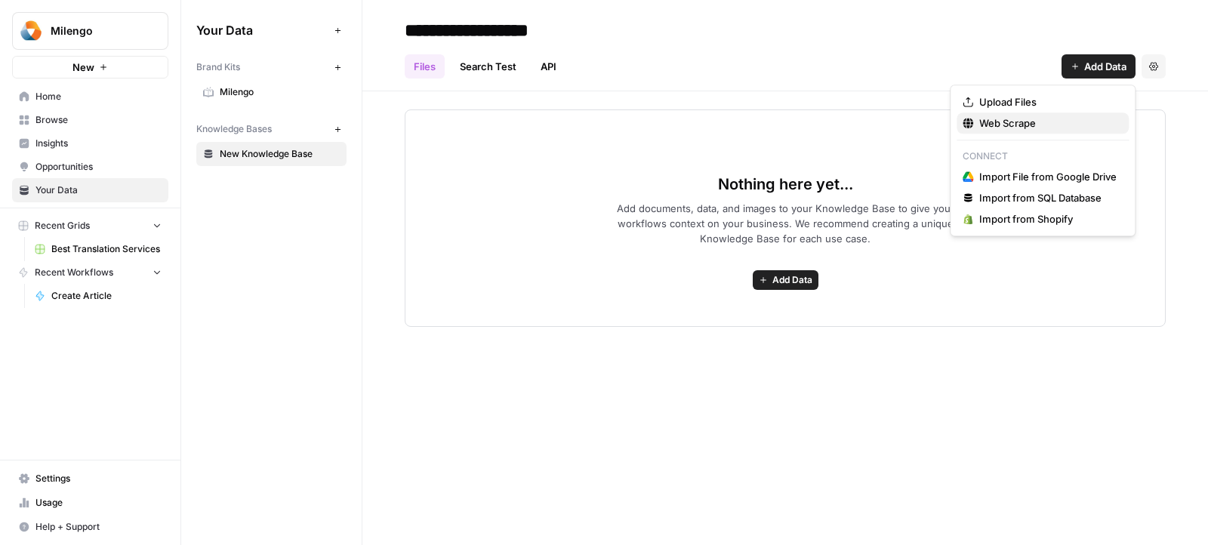
click at [999, 122] on span "Web Scrape" at bounding box center [1047, 123] width 137 height 15
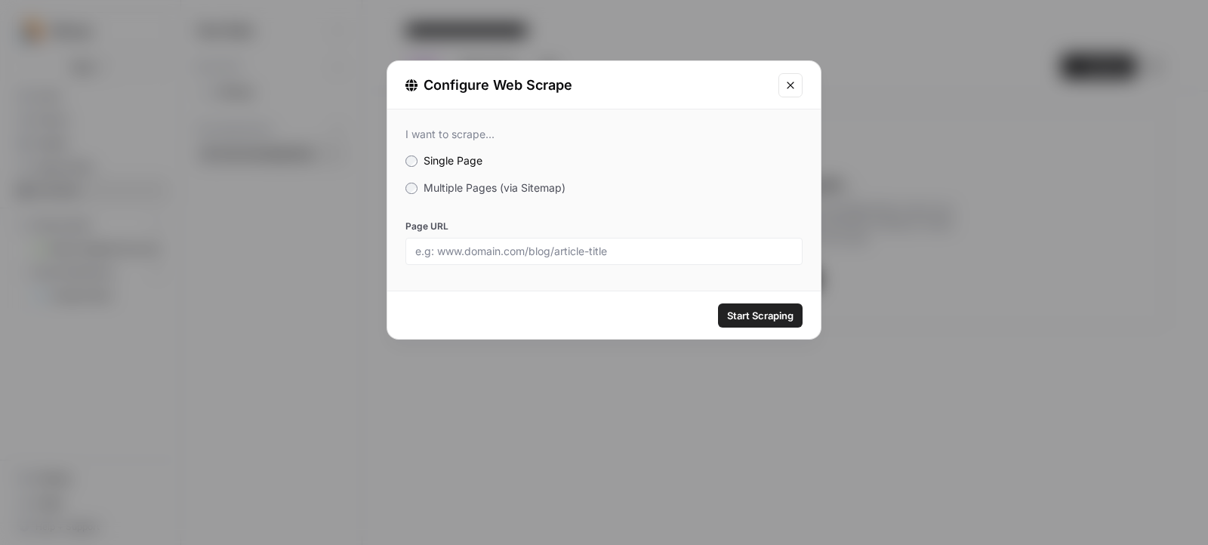
click at [510, 187] on span "Multiple Pages (via Sitemap)" at bounding box center [495, 187] width 142 height 13
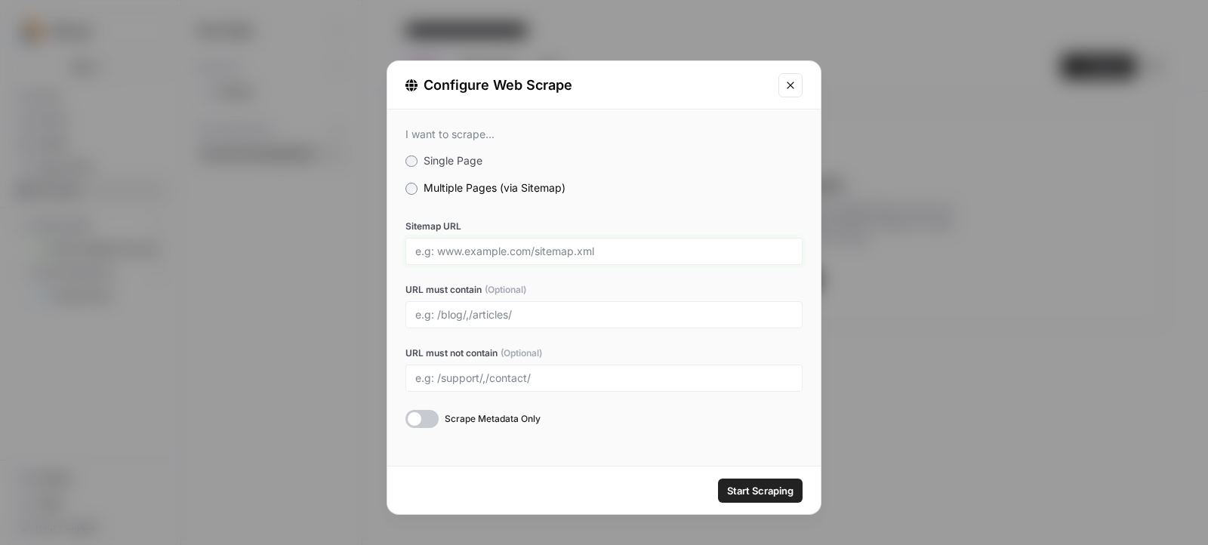
click at [540, 247] on input "Sitemap URL" at bounding box center [603, 252] width 377 height 14
click at [456, 154] on span "Single Page" at bounding box center [453, 160] width 59 height 13
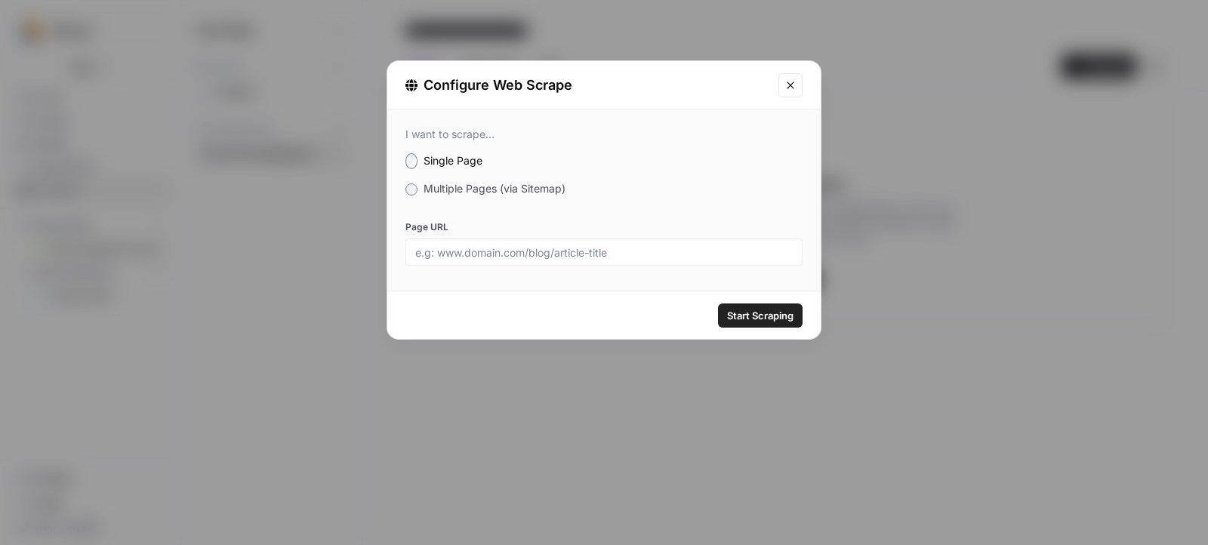
click at [486, 183] on span "Multiple Pages (via Sitemap)" at bounding box center [495, 188] width 142 height 13
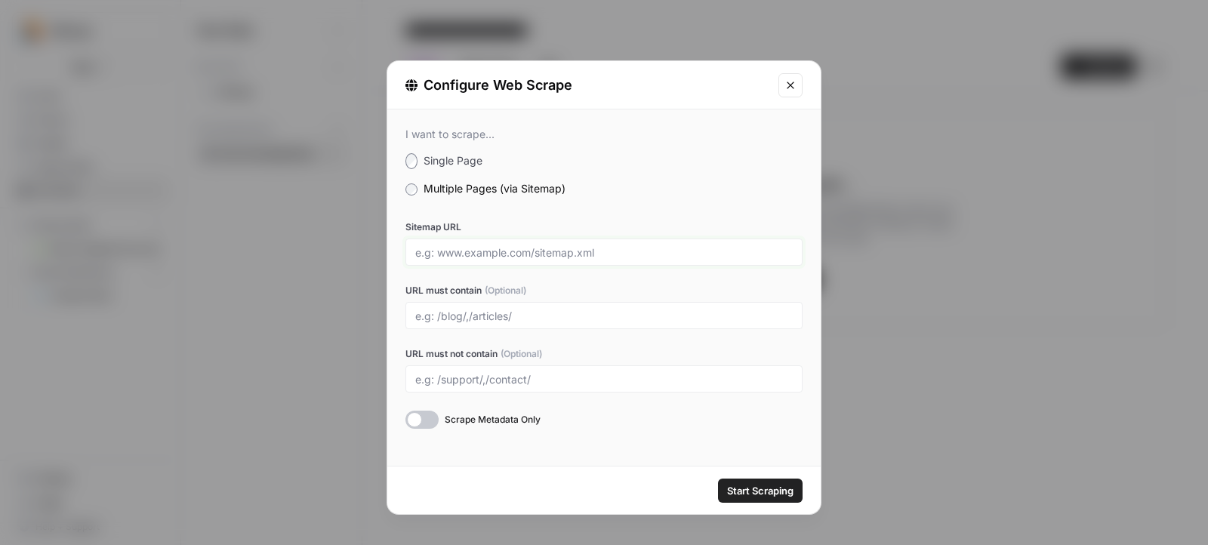
click at [534, 254] on input "Sitemap URL" at bounding box center [603, 252] width 377 height 14
click at [470, 302] on div at bounding box center [603, 315] width 397 height 27
click at [545, 306] on div at bounding box center [603, 315] width 397 height 27
click at [546, 246] on input "Sitemap URL" at bounding box center [603, 252] width 377 height 14
paste input "[URL][DOMAIN_NAME]"
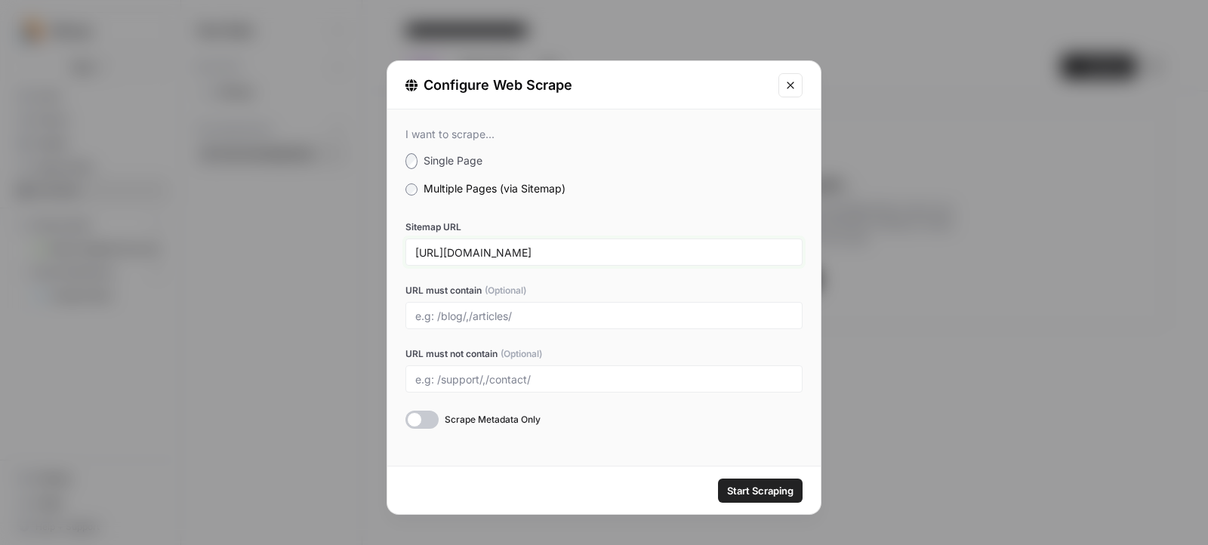
paste input "knowledge-center"
type input "[URL][DOMAIN_NAME]"
click at [723, 495] on button "Start Scraping" at bounding box center [760, 491] width 85 height 24
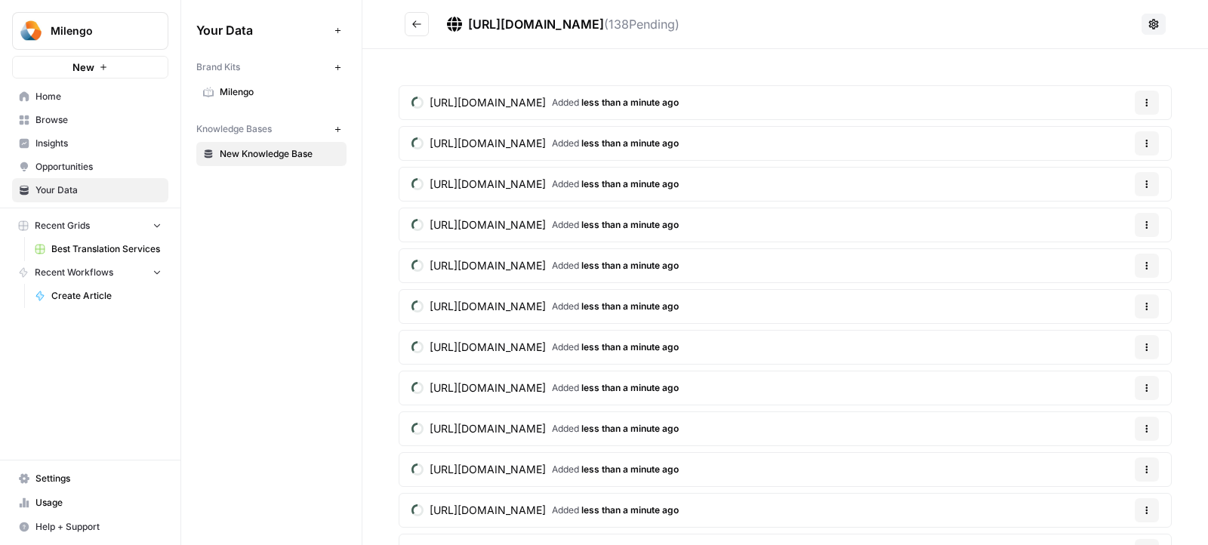
click at [468, 23] on span "[URL][DOMAIN_NAME]" at bounding box center [536, 24] width 136 height 15
click at [565, 14] on h2 "[URL][DOMAIN_NAME] ( 138 Pending)" at bounding box center [770, 24] width 731 height 24
click at [565, 20] on span "[URL][DOMAIN_NAME]" at bounding box center [536, 24] width 136 height 15
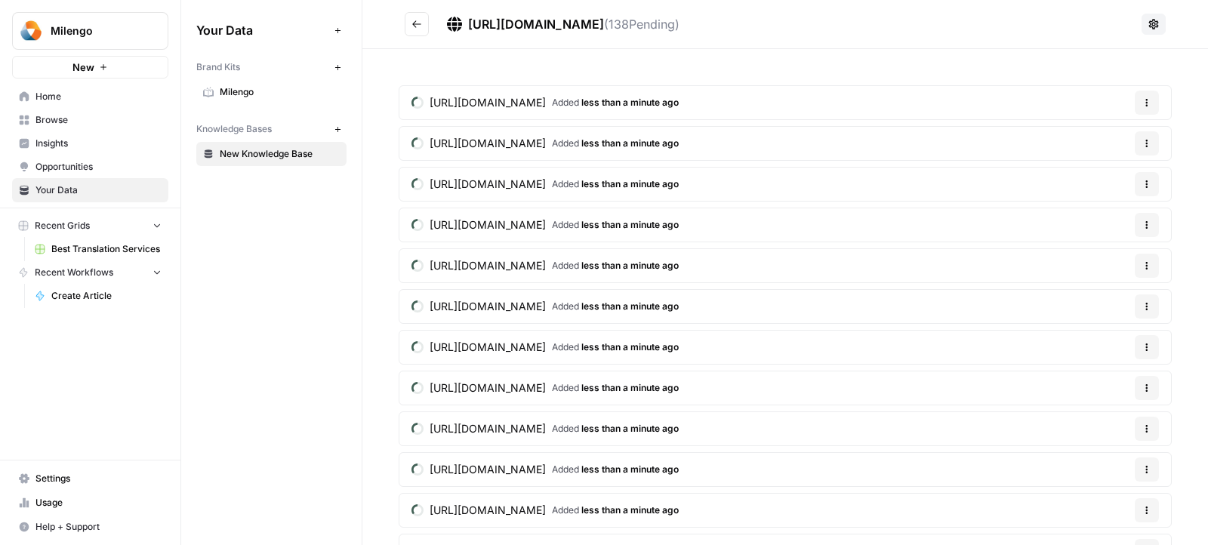
click at [565, 20] on span "[URL][DOMAIN_NAME]" at bounding box center [536, 24] width 136 height 15
click at [420, 29] on icon "Go back" at bounding box center [416, 24] width 11 height 11
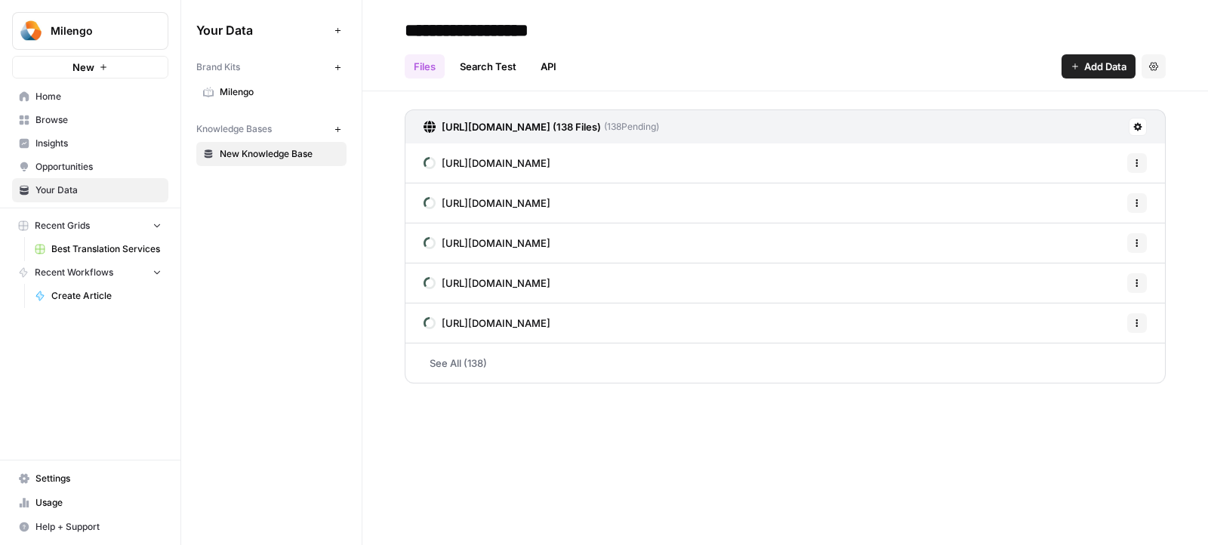
click at [525, 38] on input "**********" at bounding box center [520, 30] width 242 height 30
type input "**********"
click at [344, 246] on div "Your Data Add Data Brand Kits New Milengo Knowledge Bases New Milengo Blog" at bounding box center [271, 272] width 180 height 545
click at [114, 253] on span "Best Translation Services" at bounding box center [106, 249] width 110 height 14
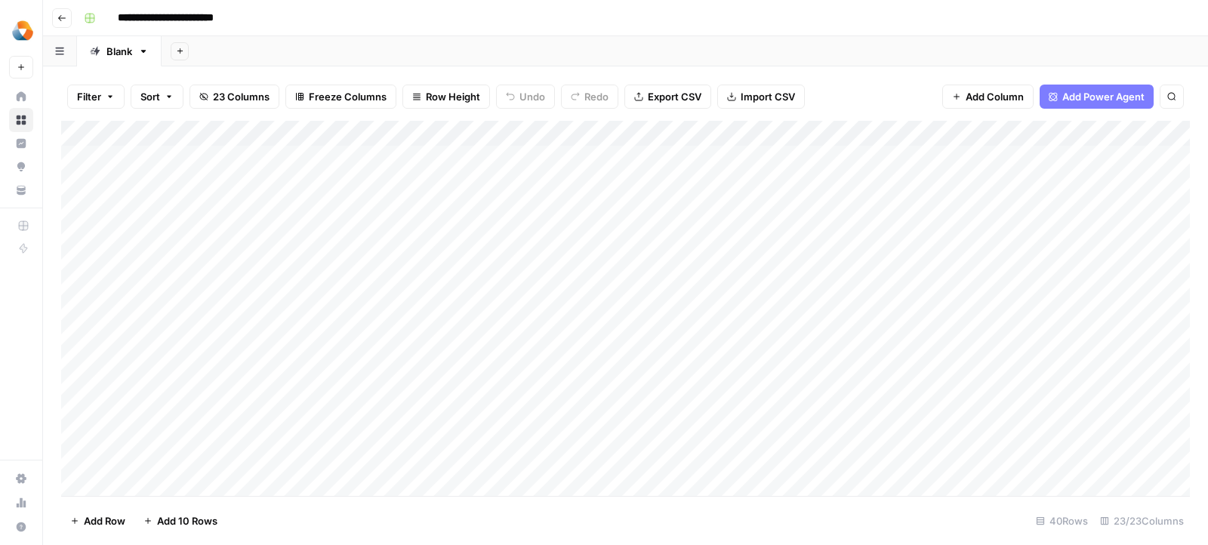
click at [1112, 99] on span "Add Power Agent" at bounding box center [1103, 96] width 82 height 15
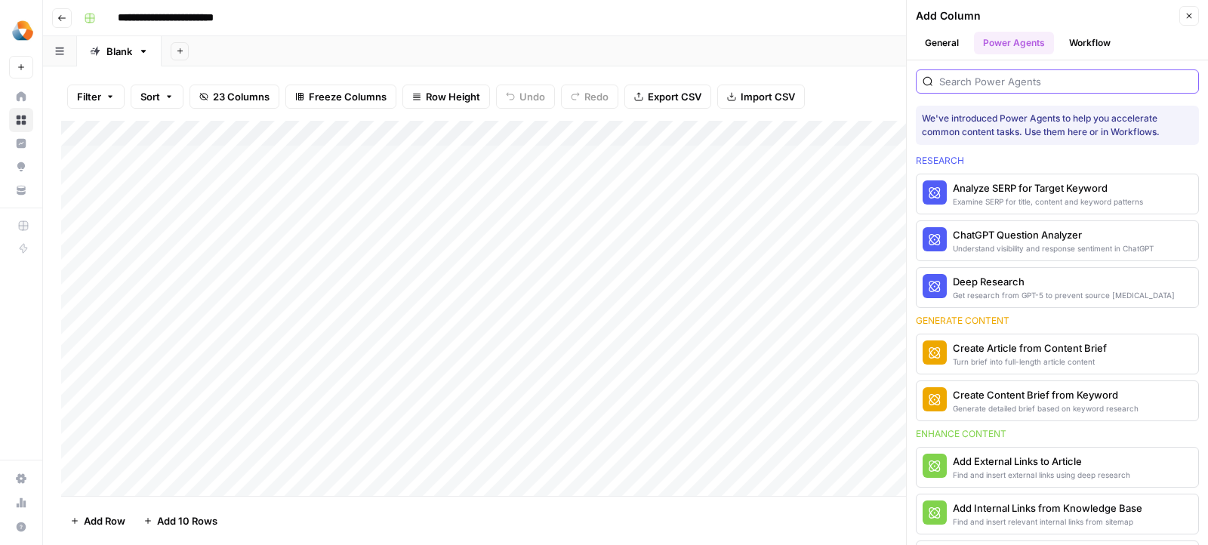
click at [1024, 76] on input "search" at bounding box center [1065, 81] width 253 height 15
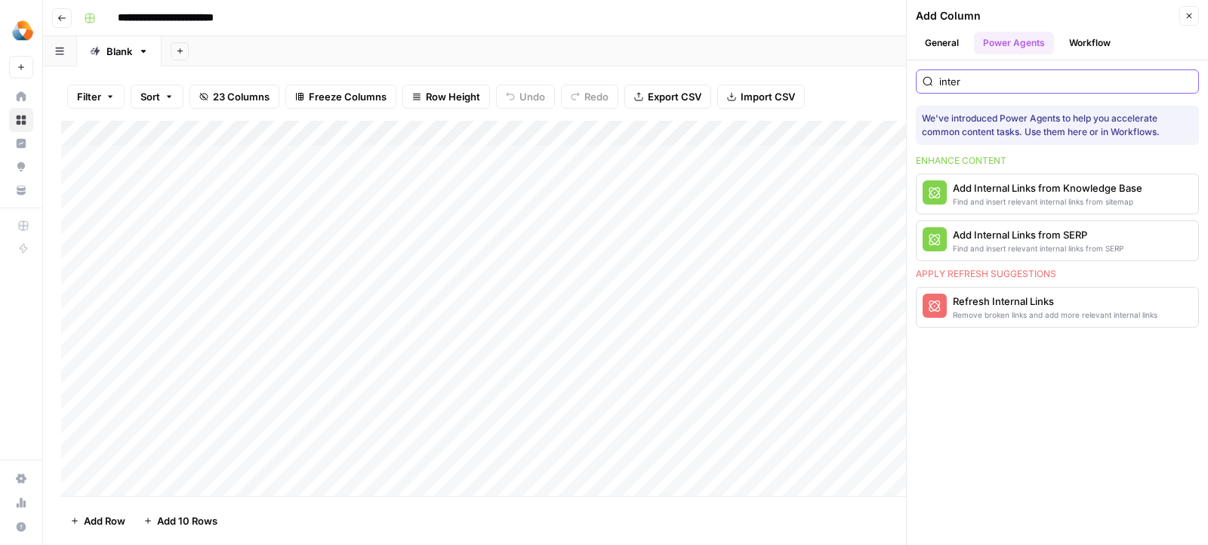
type input "intern"
click at [993, 188] on div "Add Internal Links from Knowledge Base" at bounding box center [1032, 187] width 159 height 15
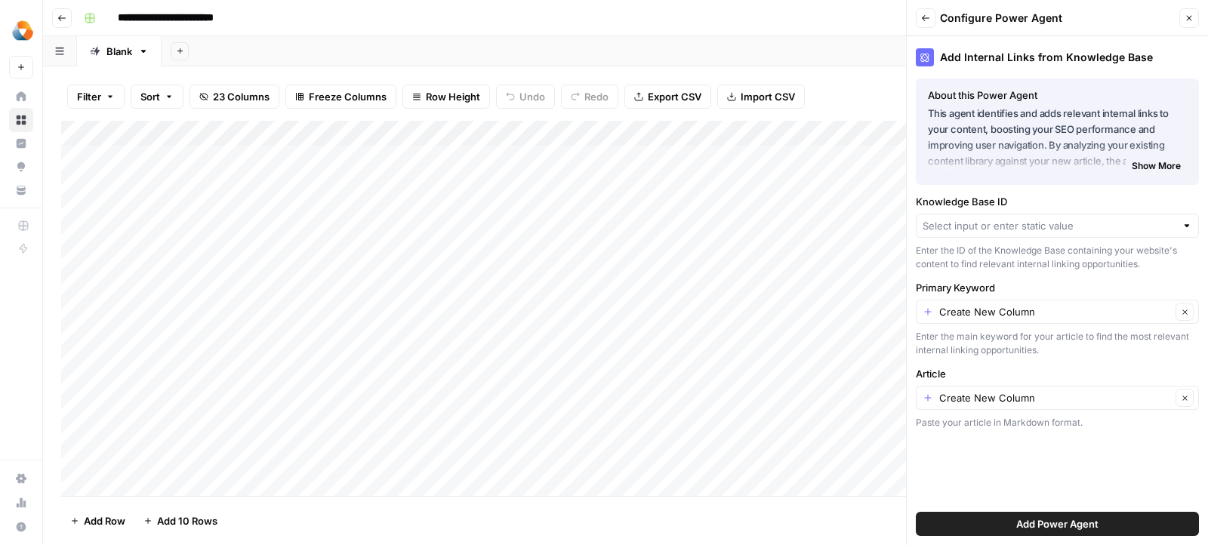
click at [1003, 202] on label "Knowledge Base ID" at bounding box center [1057, 201] width 283 height 15
click at [1003, 218] on input "Knowledge Base ID" at bounding box center [1049, 225] width 253 height 15
click at [1001, 224] on input "Knowledge Base ID" at bounding box center [1049, 225] width 253 height 15
click at [996, 254] on span "Milengo Blog" at bounding box center [1054, 260] width 251 height 15
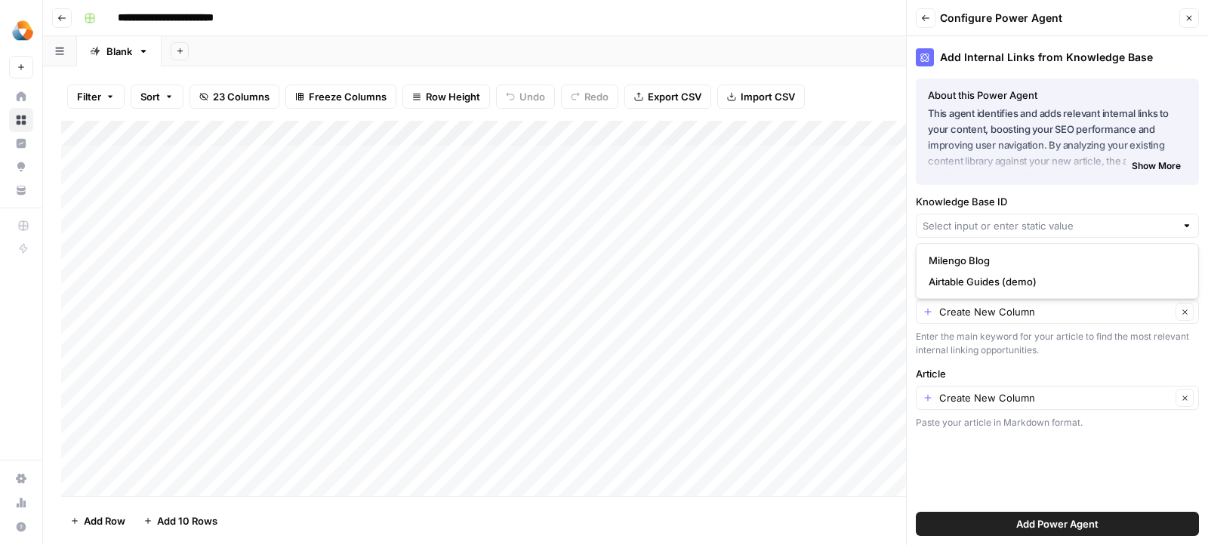
type input "Milengo Blog"
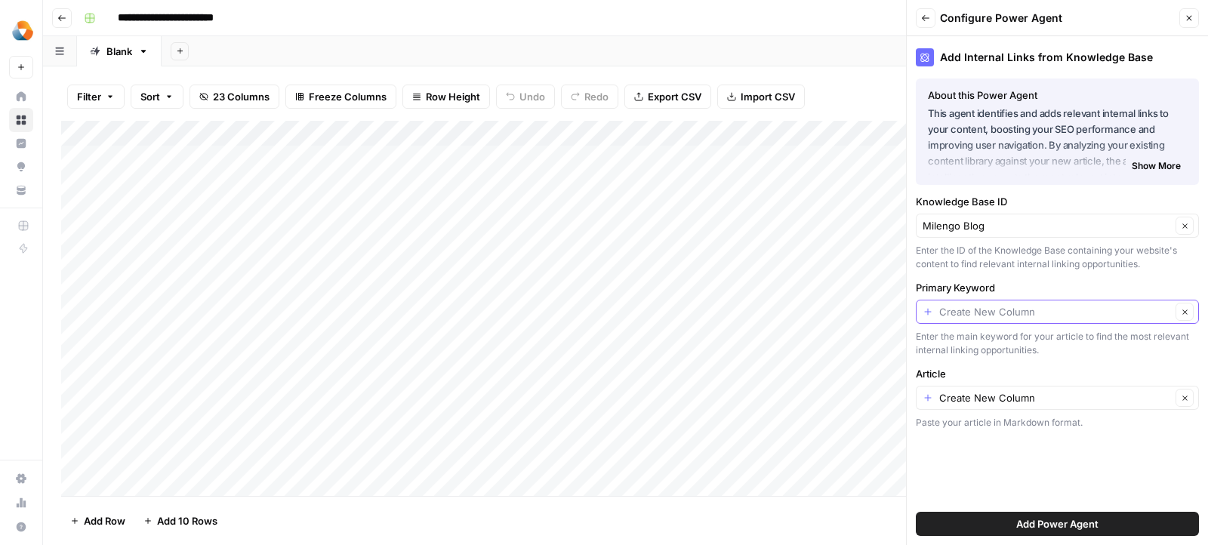
click at [974, 304] on input "Primary Keyword" at bounding box center [1055, 311] width 232 height 15
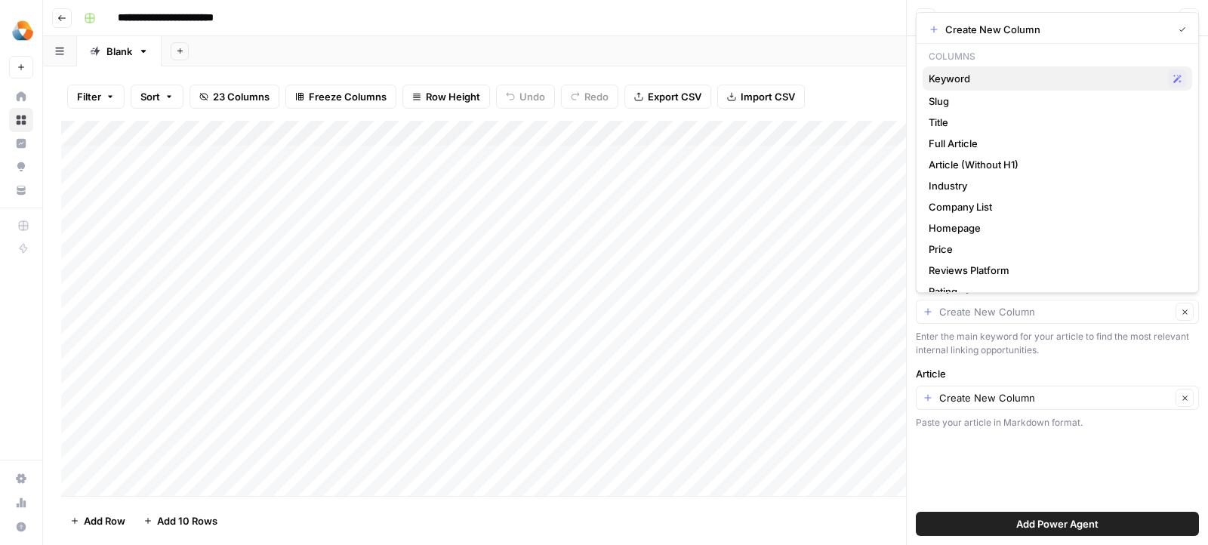
click at [957, 80] on span "Keyword" at bounding box center [1045, 78] width 233 height 15
type input "Keyword"
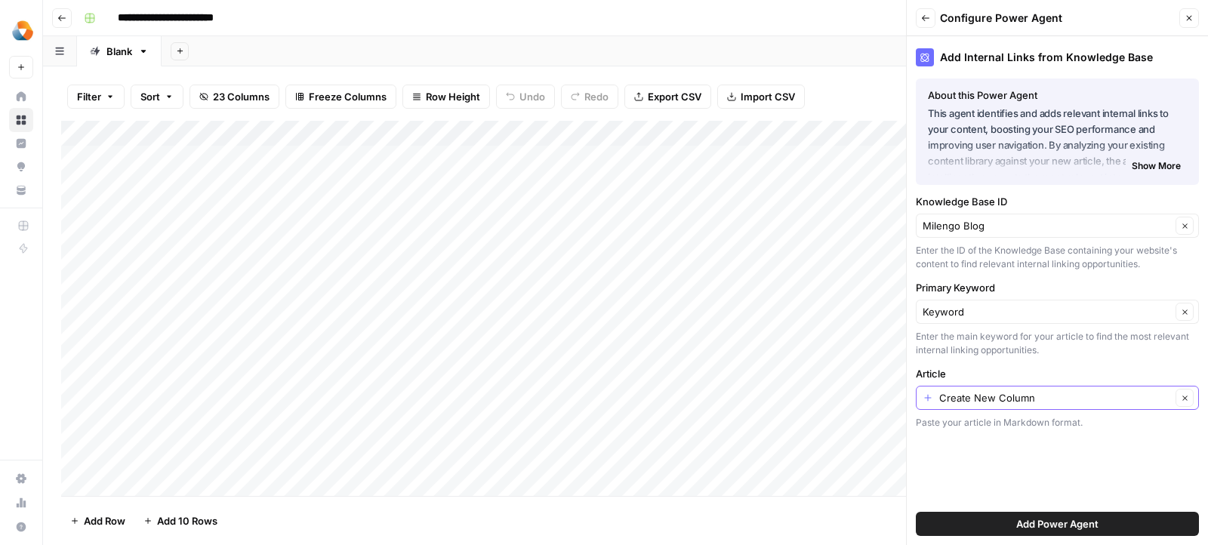
click at [964, 396] on input "Create New Column" at bounding box center [1055, 397] width 232 height 15
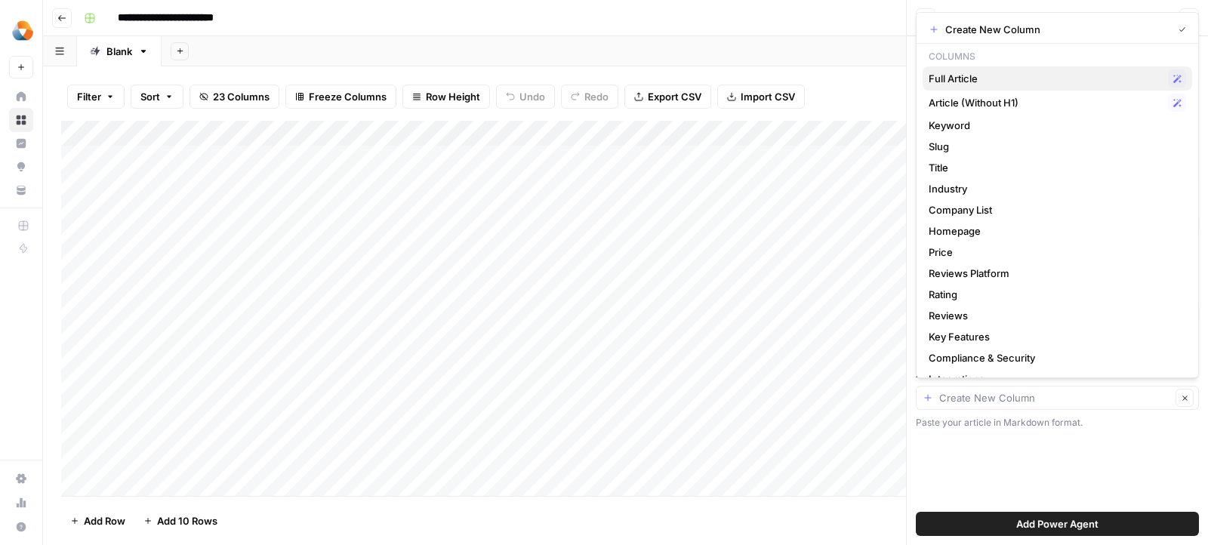
click at [956, 79] on span "Full Article" at bounding box center [1045, 78] width 233 height 15
type input "Full Article"
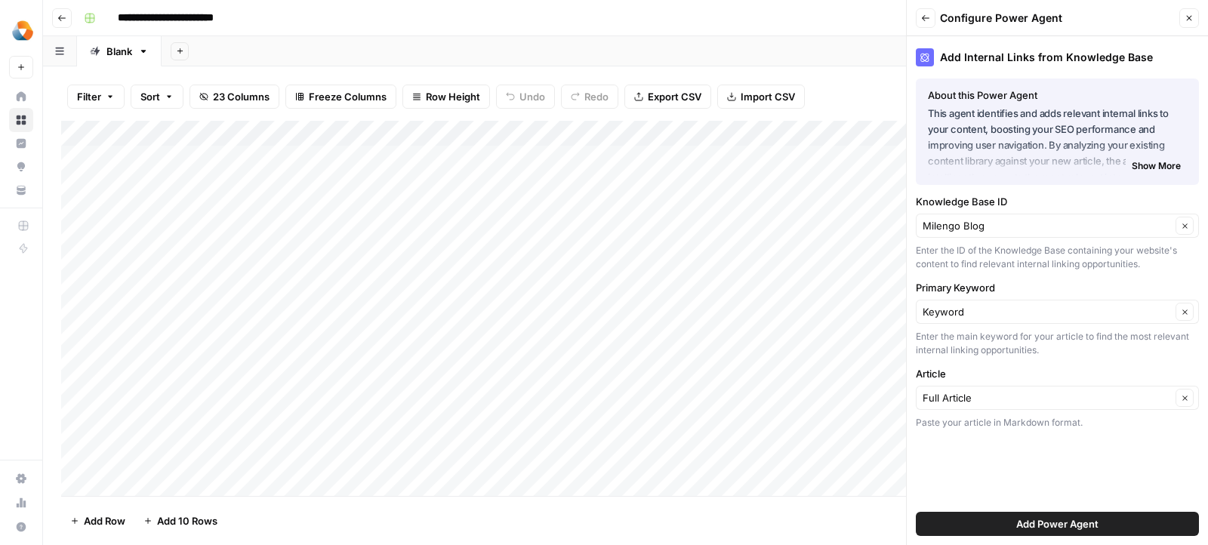
click at [947, 525] on button "Add Power Agent" at bounding box center [1057, 524] width 283 height 24
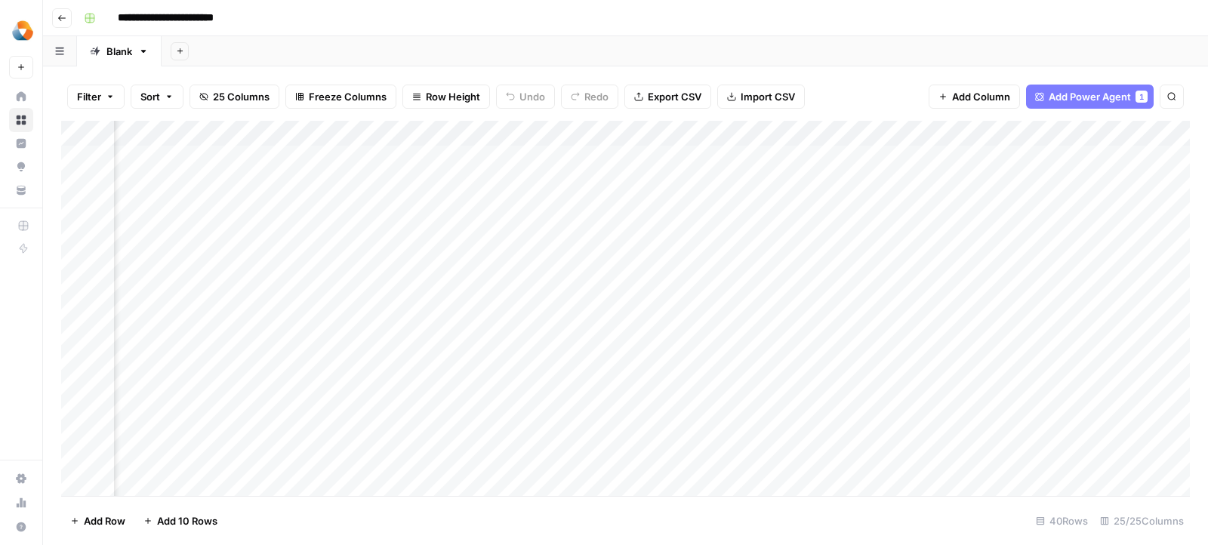
scroll to position [0, 3772]
click at [1094, 137] on div "Add Column" at bounding box center [625, 309] width 1129 height 376
click at [1103, 279] on span "Remove Column" at bounding box center [1164, 281] width 132 height 15
click at [551, 152] on span "Delete" at bounding box center [550, 156] width 32 height 15
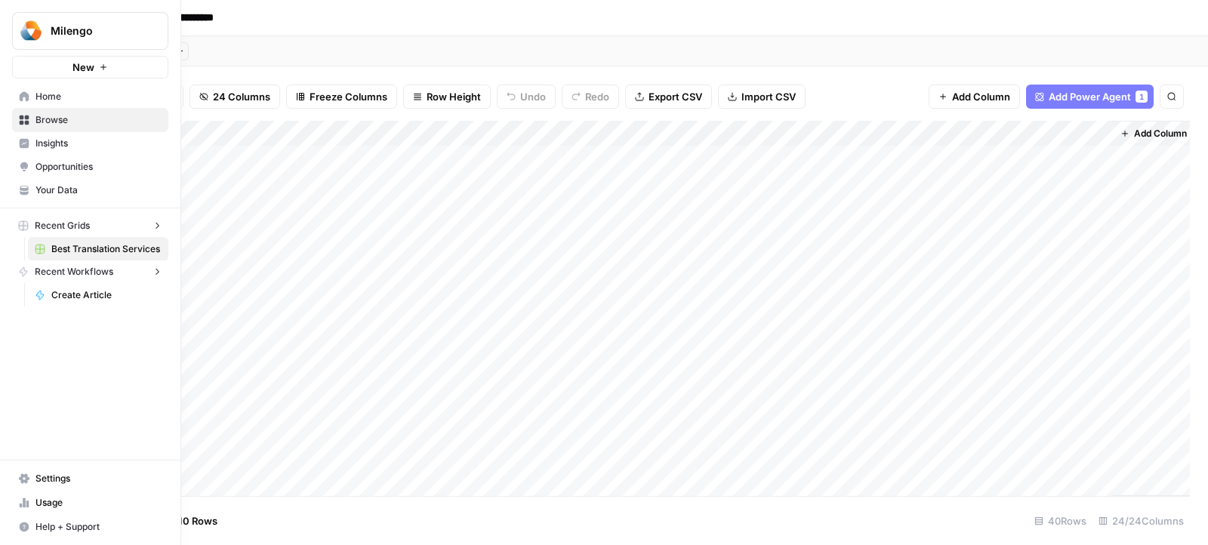
drag, startPoint x: 1019, startPoint y: 133, endPoint x: 0, endPoint y: 155, distance: 1019.4
click at [0, 155] on div "**********" at bounding box center [604, 272] width 1208 height 545
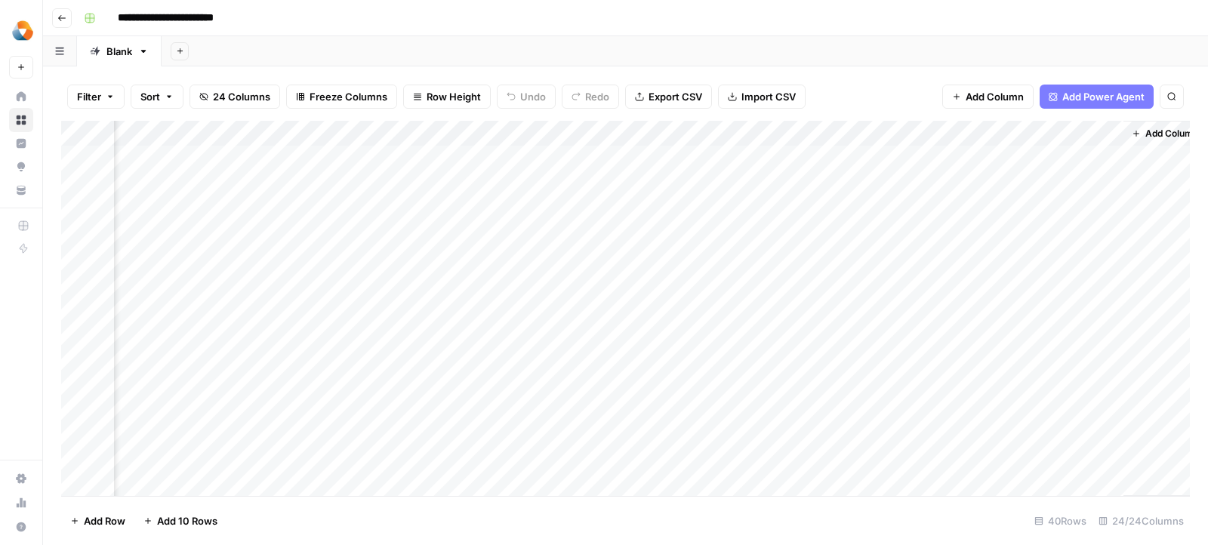
scroll to position [0, 2880]
drag, startPoint x: 1001, startPoint y: 128, endPoint x: 326, endPoint y: 133, distance: 674.9
click at [326, 133] on div "Add Column" at bounding box center [625, 309] width 1129 height 376
drag, startPoint x: 1127, startPoint y: 126, endPoint x: 266, endPoint y: 147, distance: 861.6
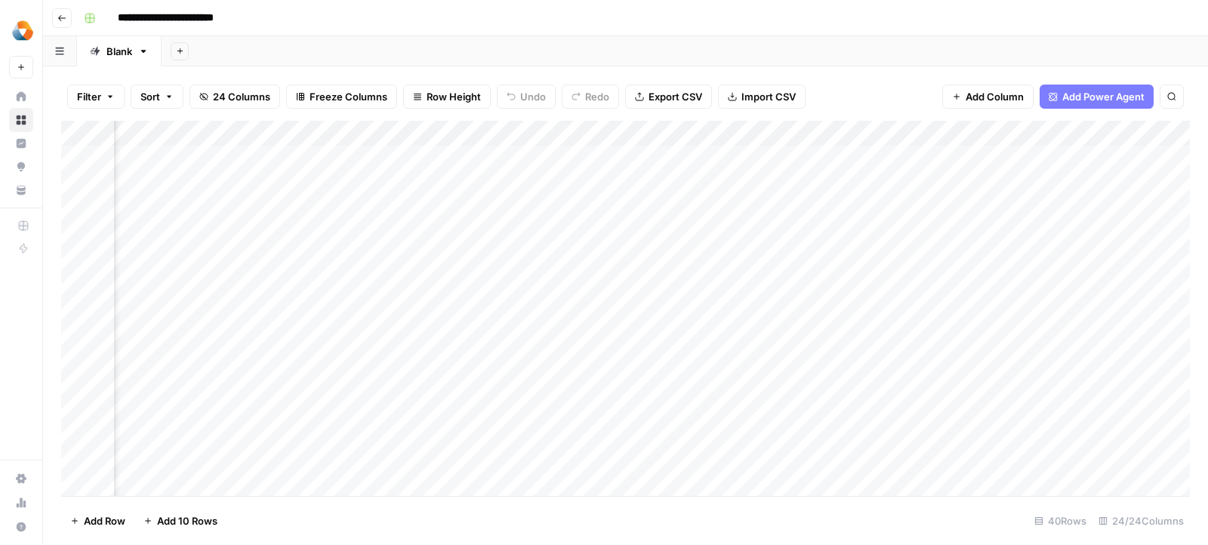
click at [265, 147] on div "Add Column" at bounding box center [625, 309] width 1129 height 376
drag, startPoint x: 812, startPoint y: 138, endPoint x: 261, endPoint y: 139, distance: 551.1
click at [261, 139] on div "Add Column" at bounding box center [625, 309] width 1129 height 376
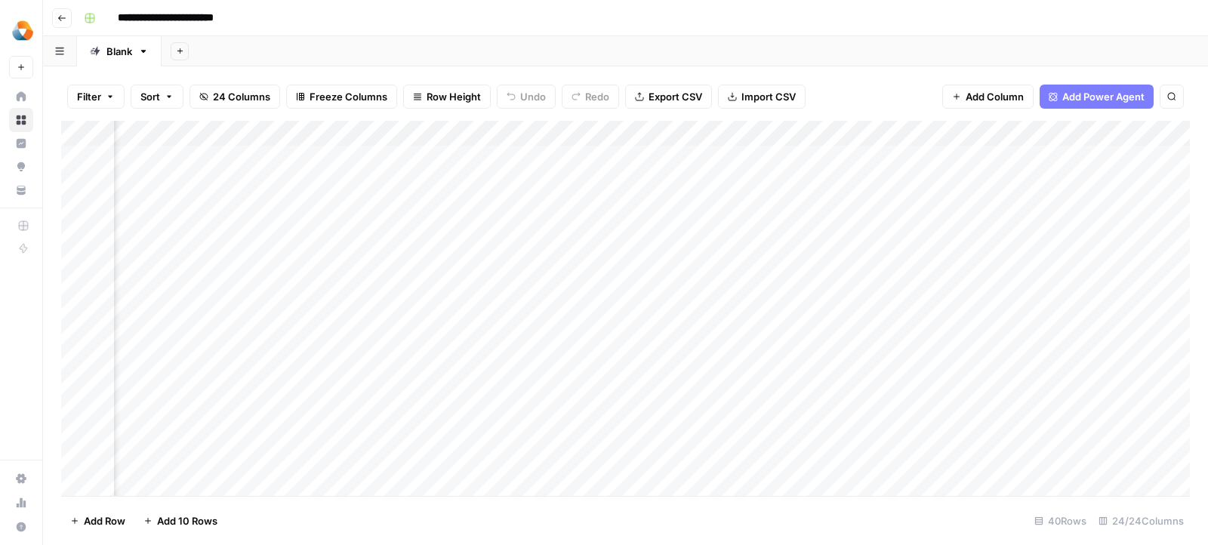
drag, startPoint x: 928, startPoint y: 138, endPoint x: 285, endPoint y: 168, distance: 643.1
click at [285, 168] on div "Add Column" at bounding box center [625, 309] width 1129 height 376
click at [534, 152] on div "Add Column" at bounding box center [625, 309] width 1129 height 376
click at [633, 157] on div "Add Column" at bounding box center [625, 309] width 1129 height 376
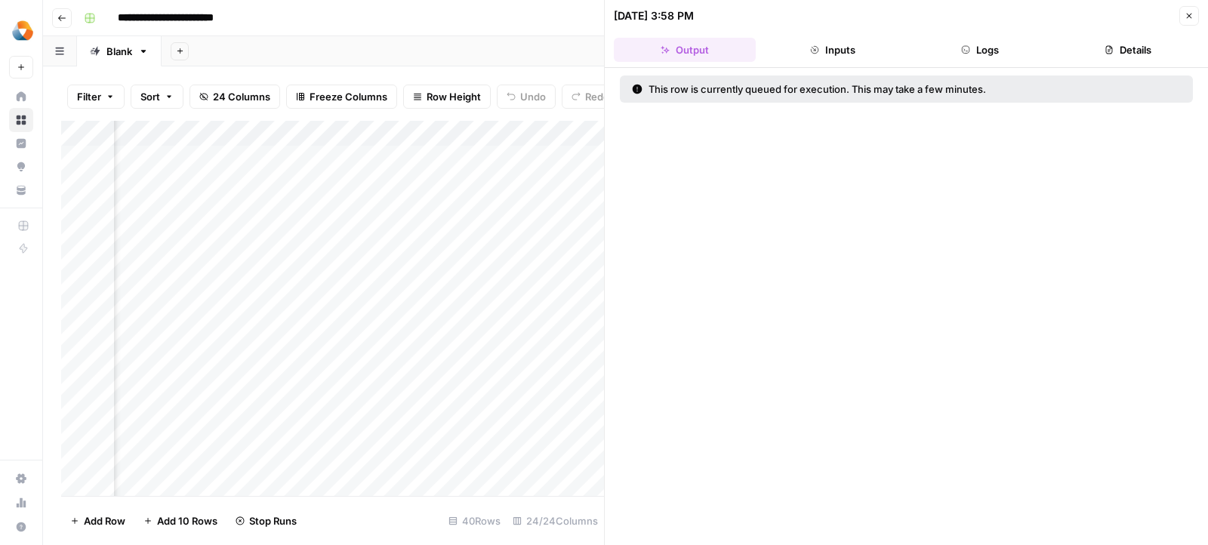
click at [1024, 56] on button "Logs" at bounding box center [981, 50] width 142 height 24
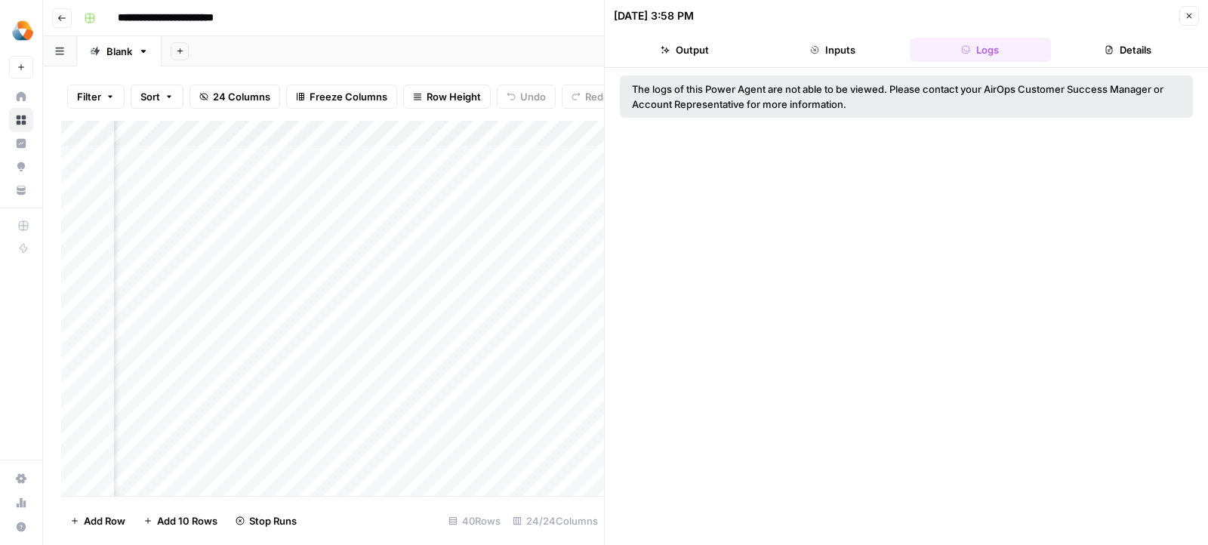
click at [1202, 12] on header "[DATE] 3:58 PM Close Output Inputs Logs Details" at bounding box center [906, 34] width 603 height 68
click at [1184, 15] on icon "button" at bounding box center [1188, 15] width 9 height 9
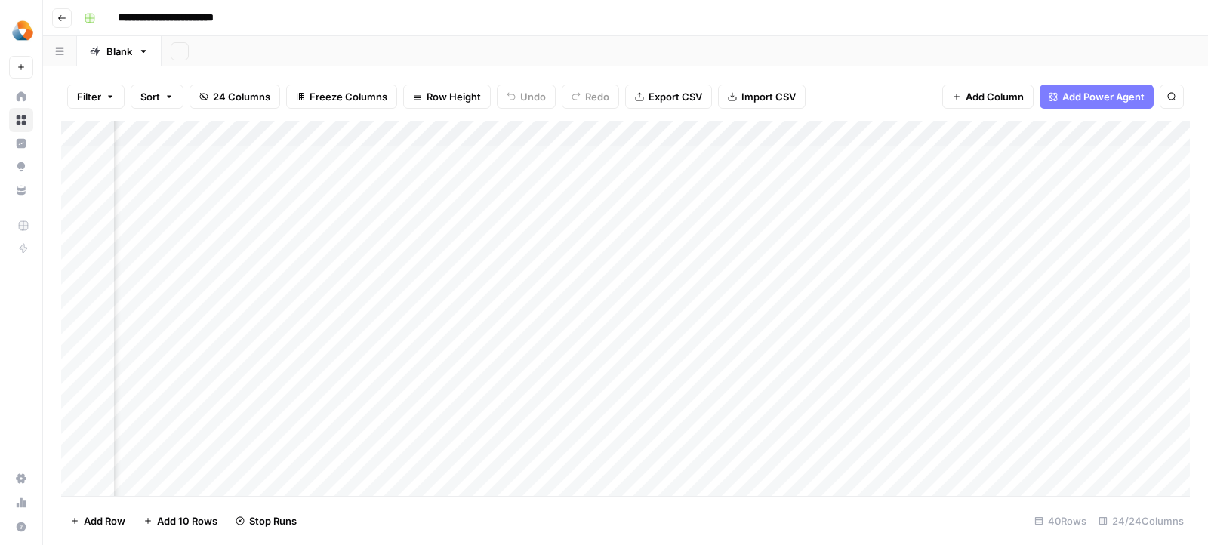
click at [639, 134] on div "Add Column" at bounding box center [625, 309] width 1129 height 376
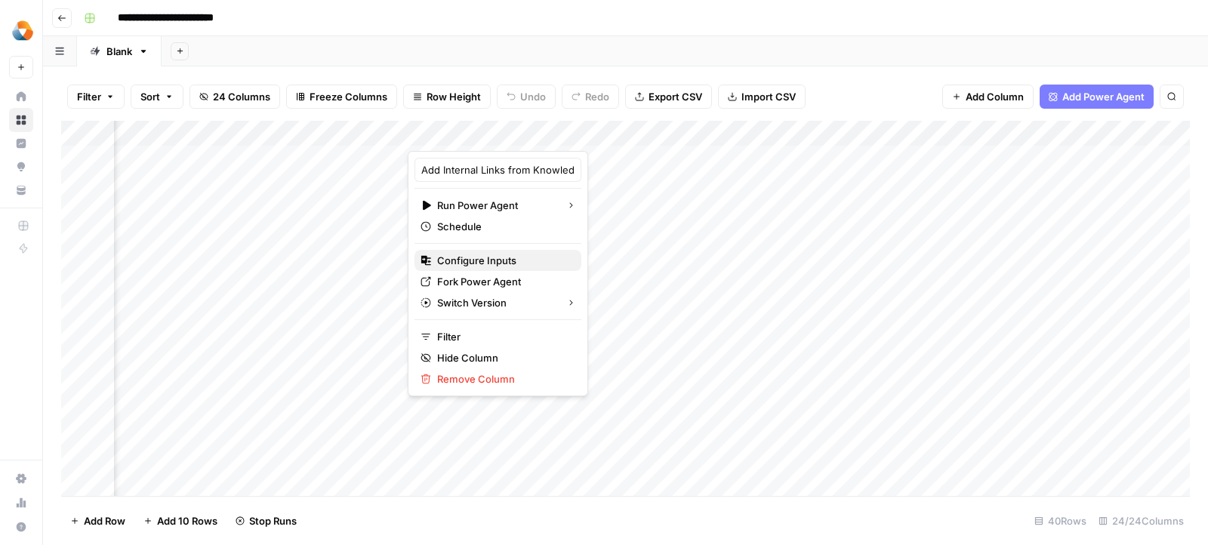
click at [514, 260] on span "Configure Inputs" at bounding box center [503, 260] width 132 height 15
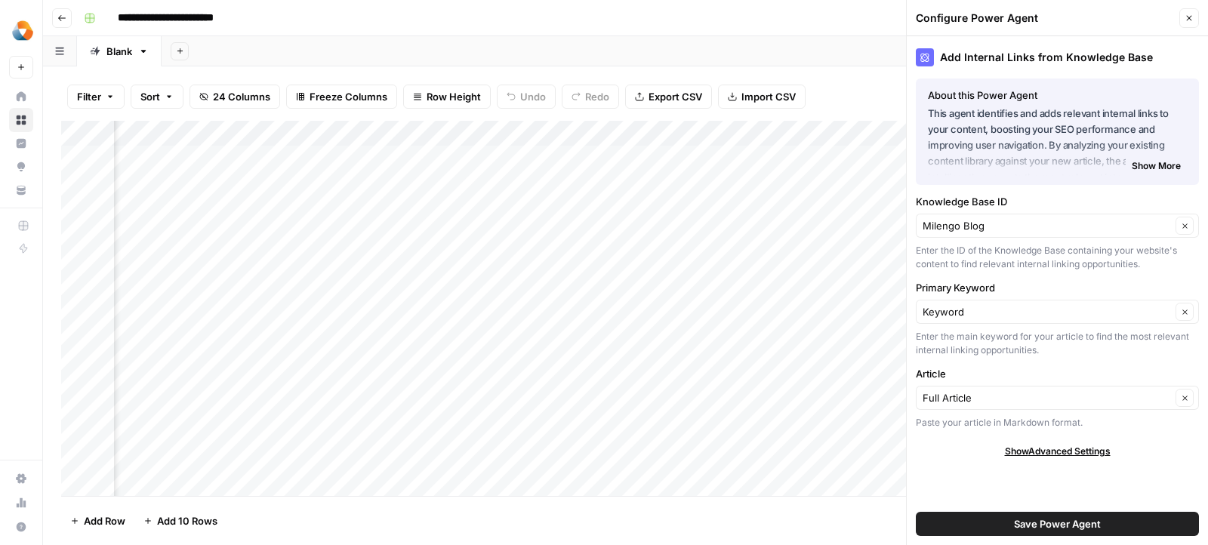
click at [1194, 18] on button "Close" at bounding box center [1189, 18] width 20 height 20
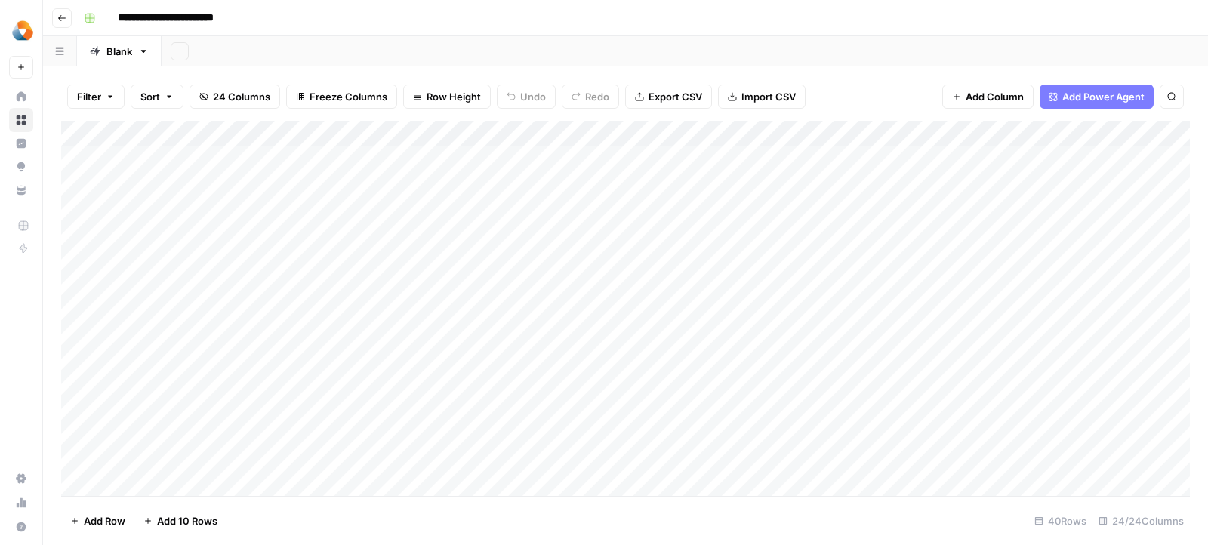
drag, startPoint x: 899, startPoint y: 133, endPoint x: 667, endPoint y: 132, distance: 231.8
click at [667, 132] on div "Add Column" at bounding box center [625, 309] width 1129 height 376
click at [794, 159] on div "Add Column" at bounding box center [625, 309] width 1129 height 376
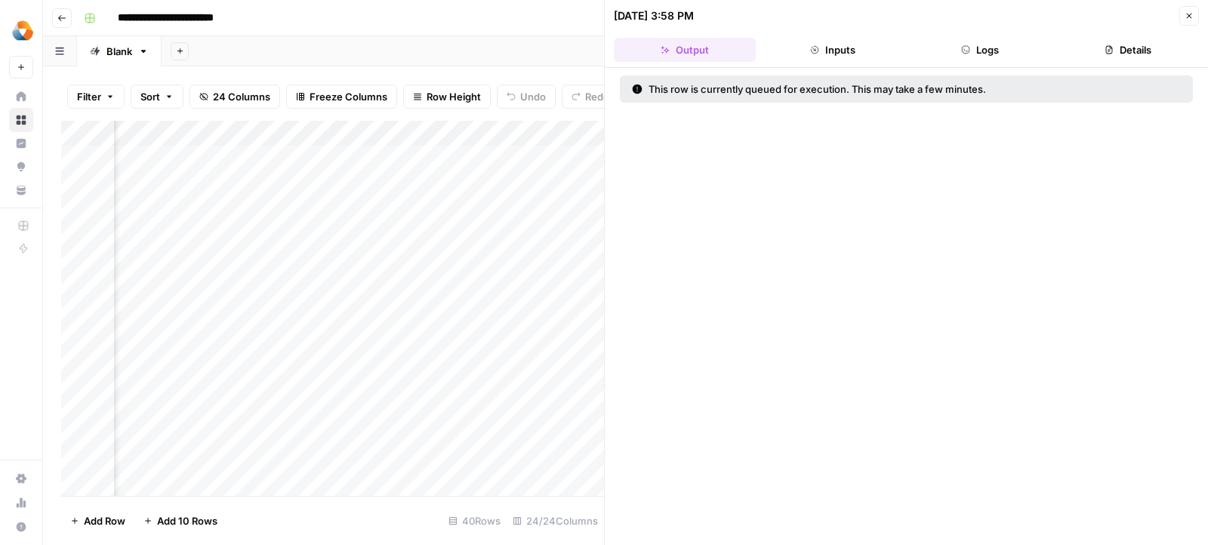
click at [1002, 50] on button "Logs" at bounding box center [981, 50] width 142 height 24
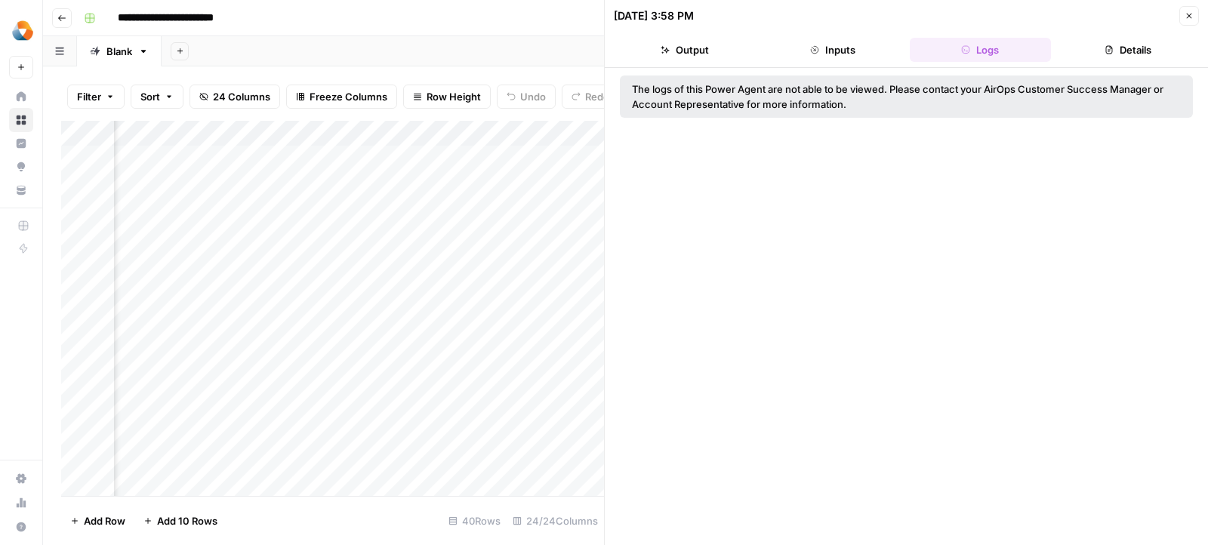
click at [1194, 20] on button "Close" at bounding box center [1189, 16] width 20 height 20
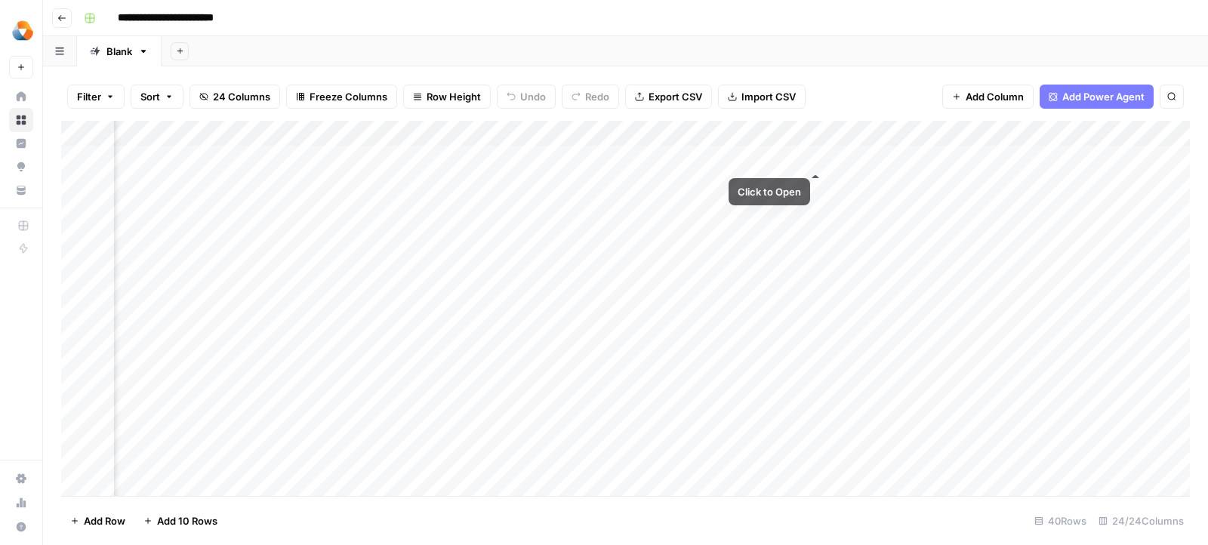
click at [798, 157] on div "Add Column" at bounding box center [625, 309] width 1129 height 376
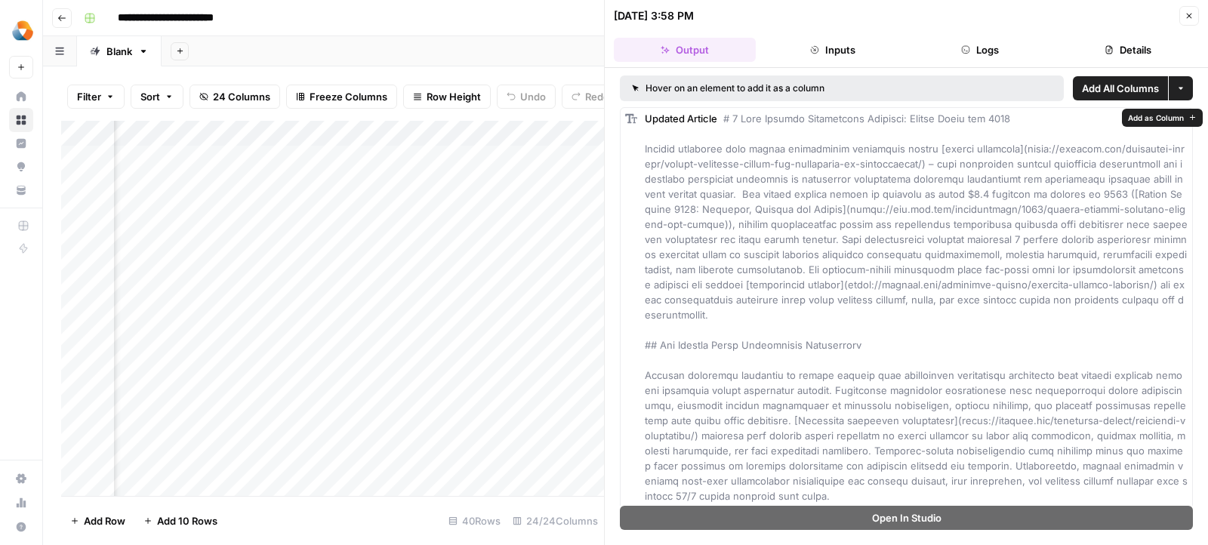
click at [1139, 116] on span "Add as Column" at bounding box center [1156, 118] width 56 height 12
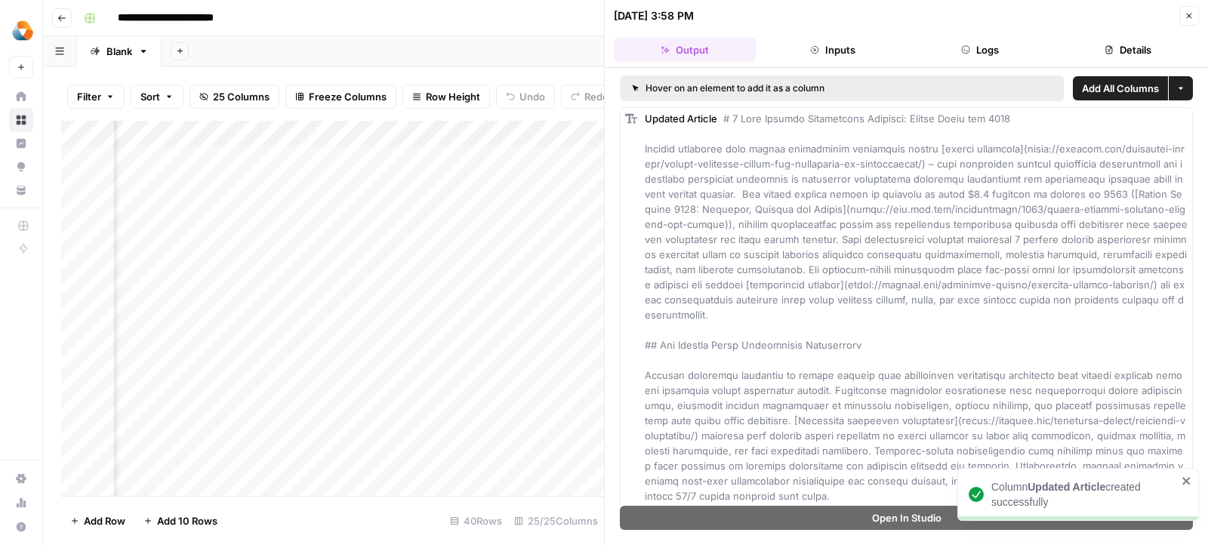
scroll to position [0, 919]
click at [1187, 16] on icon "button" at bounding box center [1188, 15] width 9 height 9
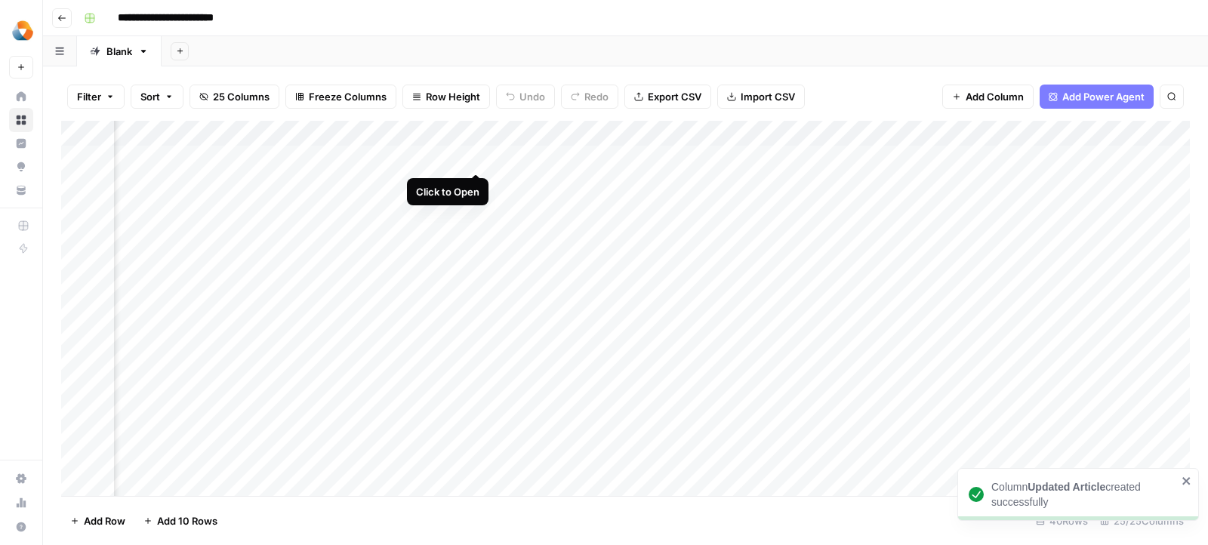
click at [476, 162] on div "Add Column" at bounding box center [625, 309] width 1129 height 376
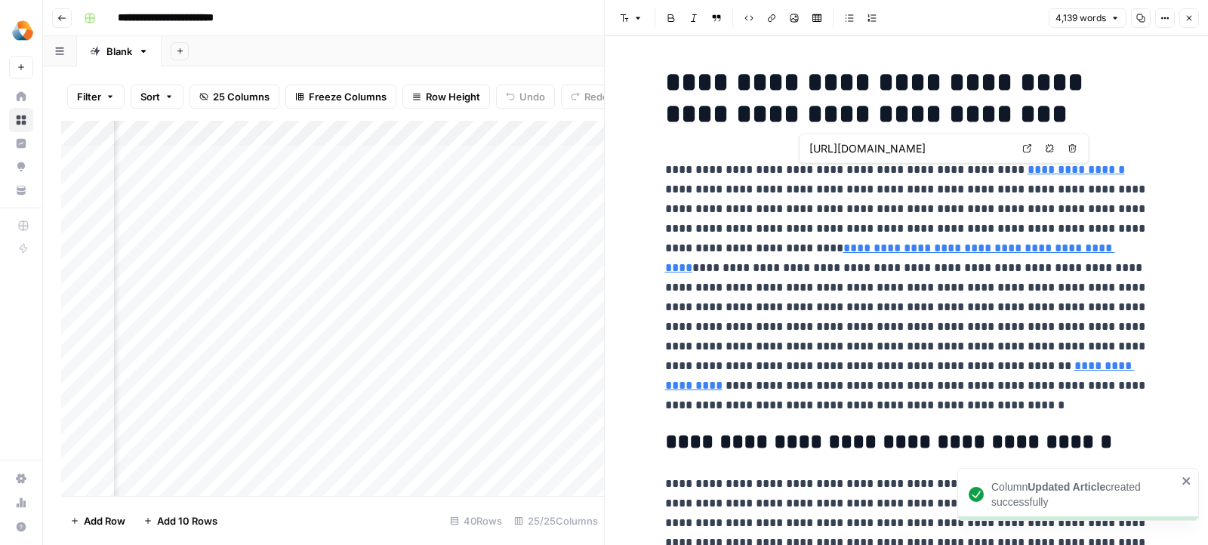
type input "https://www.bcg.com/publications/2024/global-fintech-prudence-profits-and-growth"
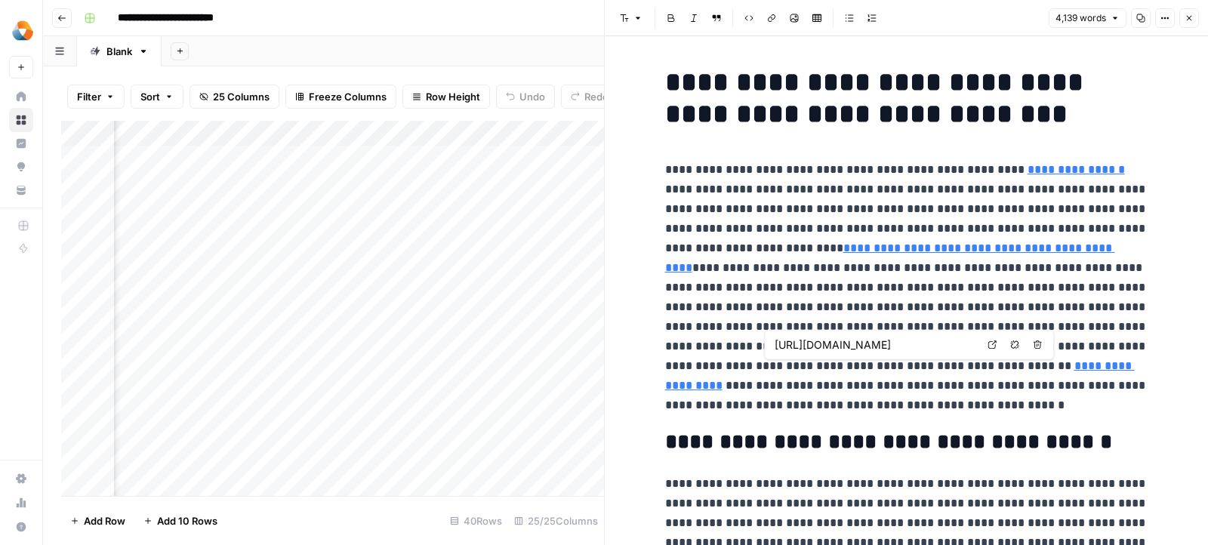
type input "https://milengo.com/knowledge-center/technical-translation/"
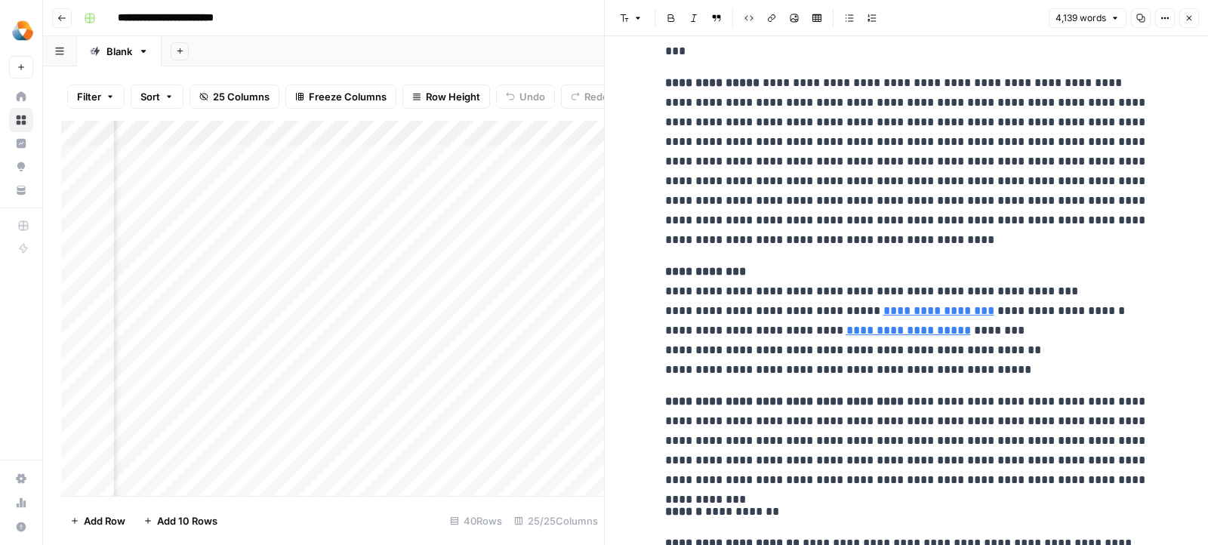
scroll to position [2503, 0]
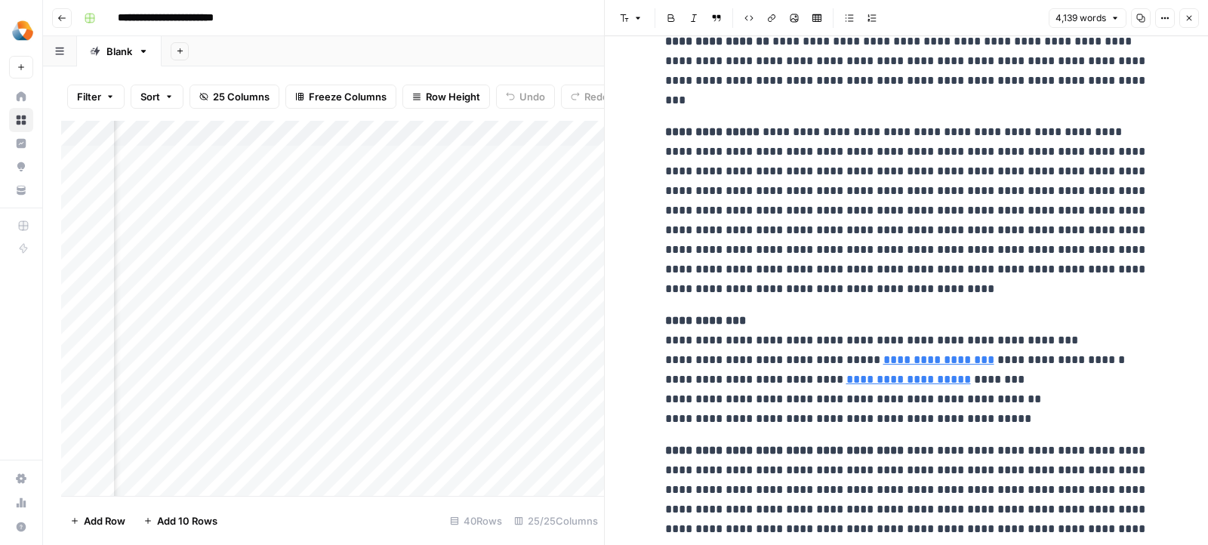
click at [898, 357] on link "**********" at bounding box center [938, 359] width 111 height 11
click at [821, 335] on p "**********" at bounding box center [906, 370] width 483 height 118
type input "https://milengo.com/knowledge-center/beginners-guide-to-website-localization/"
click at [1184, 23] on button "Close" at bounding box center [1189, 18] width 20 height 20
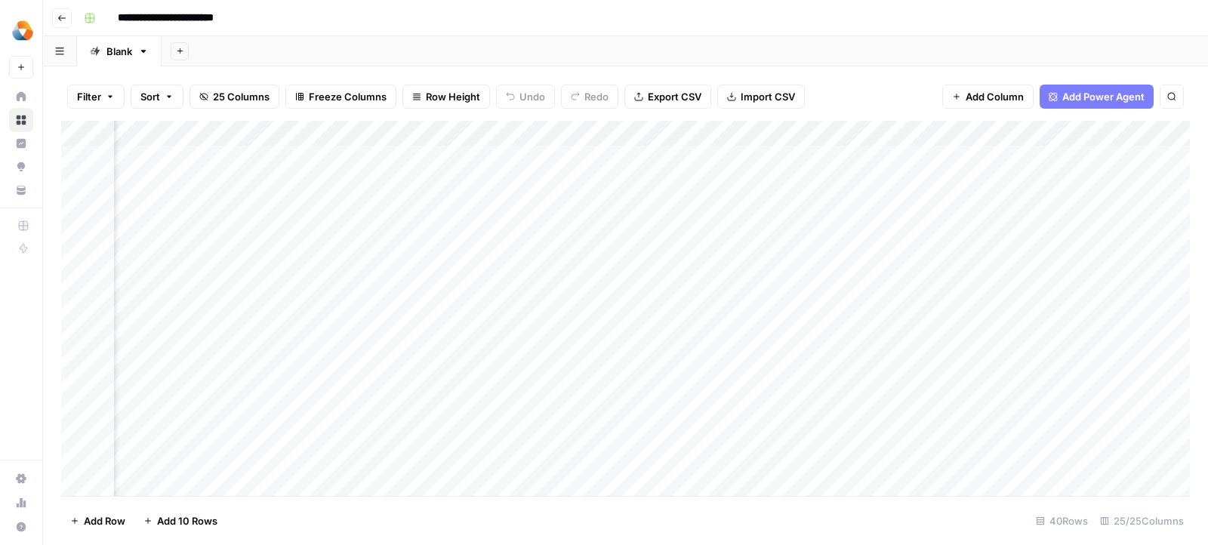
click at [664, 132] on div "Add Column" at bounding box center [625, 309] width 1129 height 376
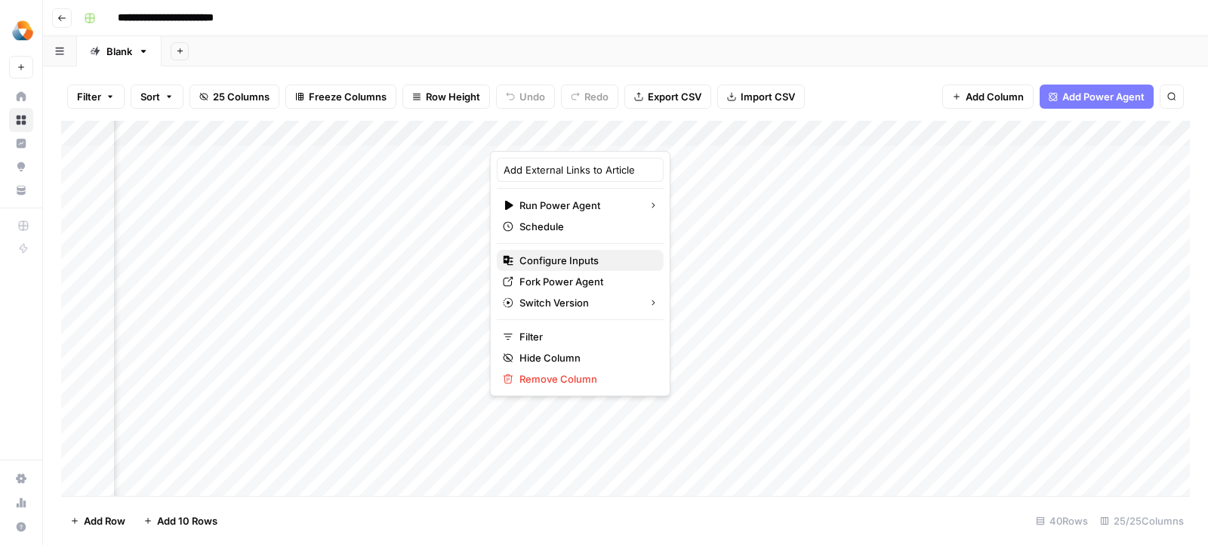
click at [572, 264] on span "Configure Inputs" at bounding box center [585, 260] width 132 height 15
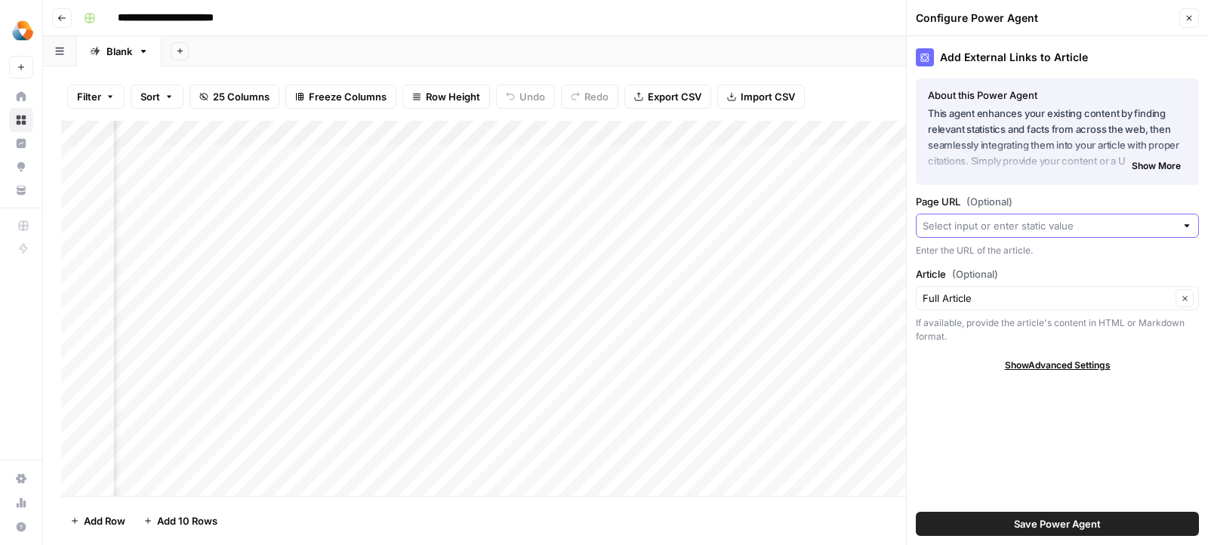
click at [959, 227] on input "Page URL (Optional)" at bounding box center [1049, 225] width 253 height 15
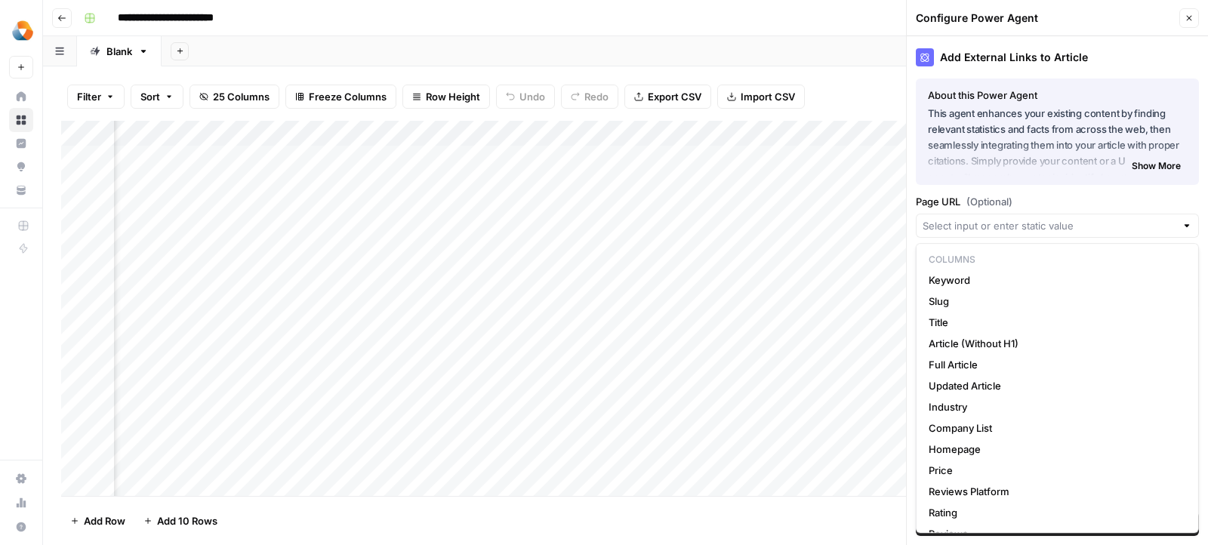
click at [1029, 183] on div "About this Power Agent This agent enhances your existing content by finding rel…" at bounding box center [1057, 132] width 283 height 106
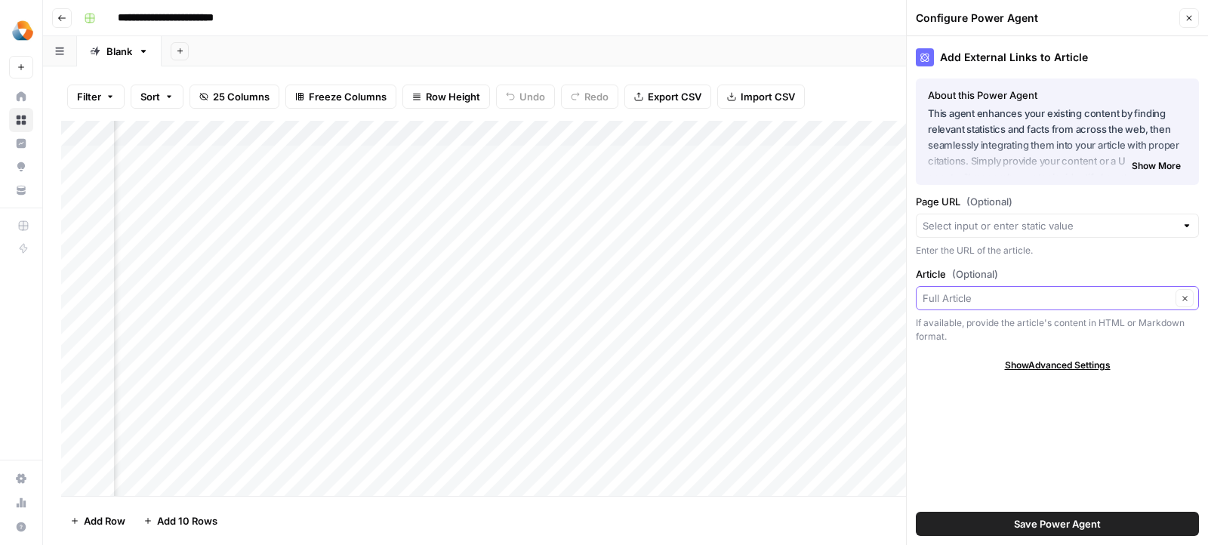
click at [960, 301] on input "Article (Optional)" at bounding box center [1047, 298] width 248 height 15
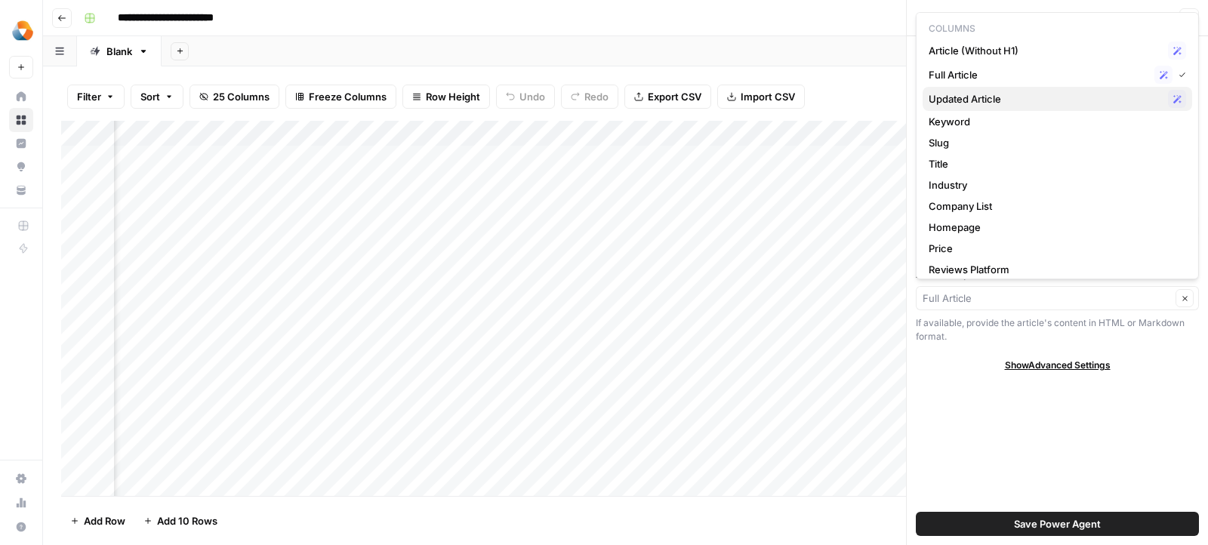
click at [981, 103] on span "Updated Article" at bounding box center [1045, 98] width 233 height 15
type input "Updated Article"
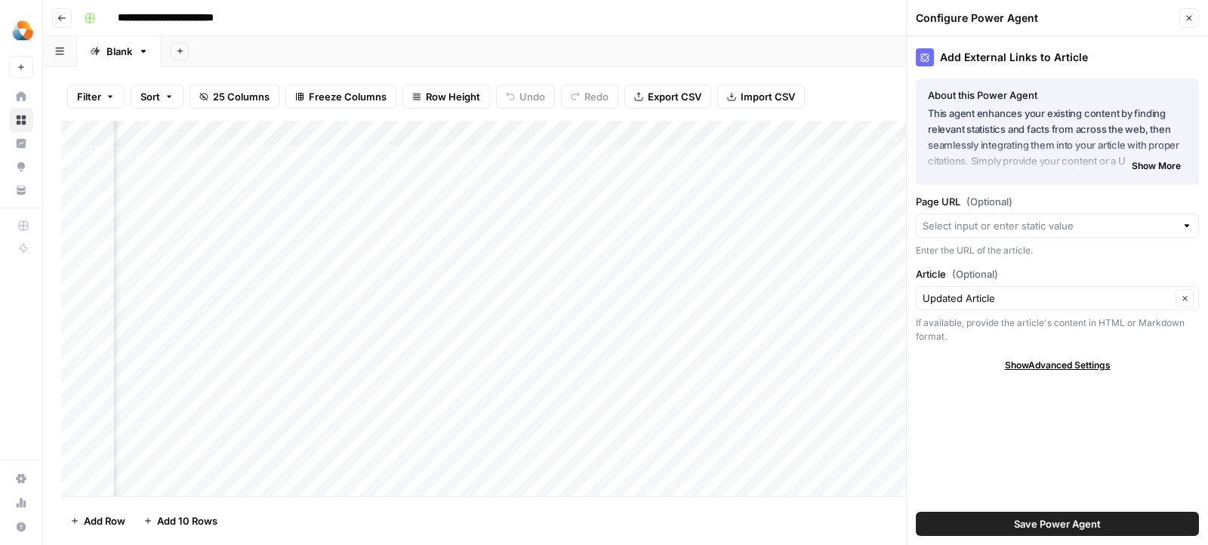
click at [963, 529] on button "Save Power Agent" at bounding box center [1057, 524] width 283 height 24
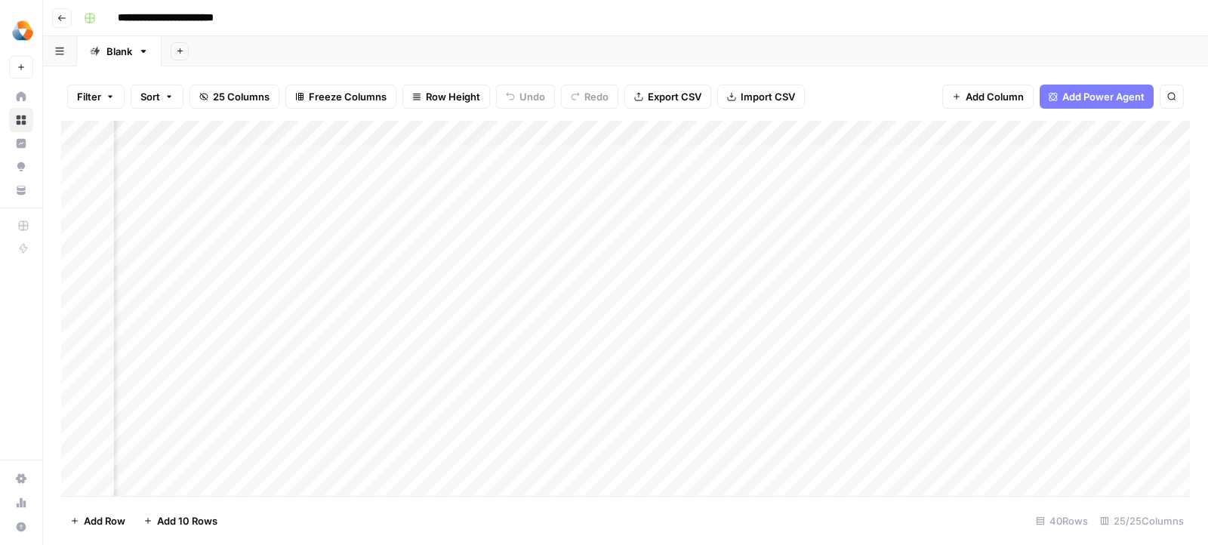
click at [652, 156] on div "Add Column" at bounding box center [625, 309] width 1129 height 376
drag, startPoint x: 699, startPoint y: 129, endPoint x: 546, endPoint y: 129, distance: 153.2
click at [546, 129] on div "Add Column" at bounding box center [625, 309] width 1129 height 376
drag, startPoint x: 548, startPoint y: 130, endPoint x: 565, endPoint y: 130, distance: 16.6
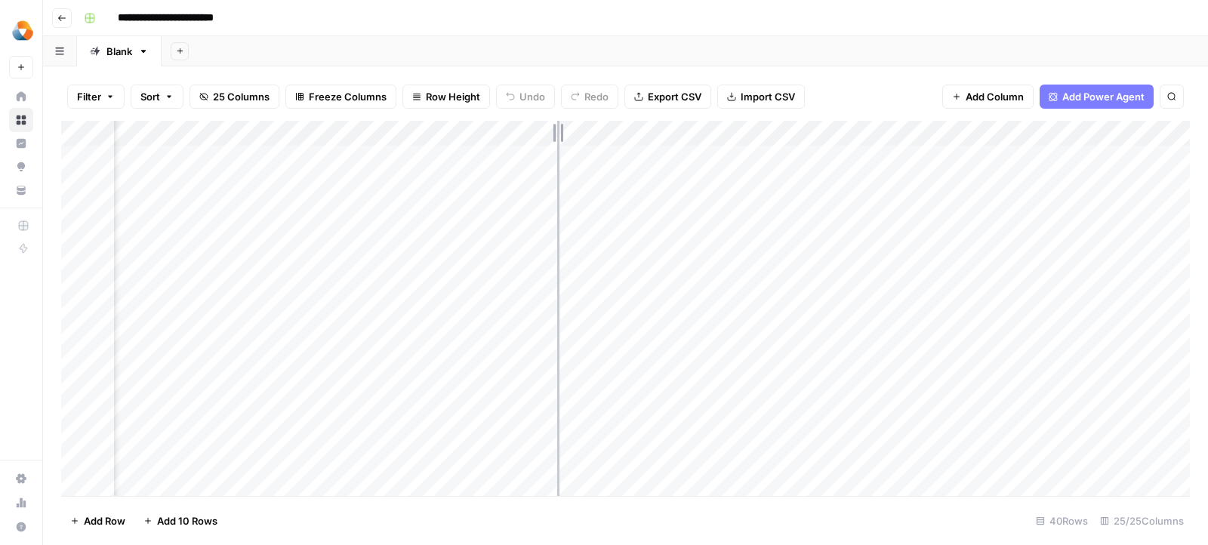
click at [564, 130] on div "Add Column" at bounding box center [625, 309] width 1129 height 376
drag, startPoint x: 566, startPoint y: 129, endPoint x: 587, endPoint y: 129, distance: 21.1
click at [587, 129] on div "Add Column" at bounding box center [625, 309] width 1129 height 376
click at [667, 134] on div "Add Column" at bounding box center [625, 309] width 1129 height 376
click at [685, 176] on input "Updated Article" at bounding box center [677, 169] width 153 height 15
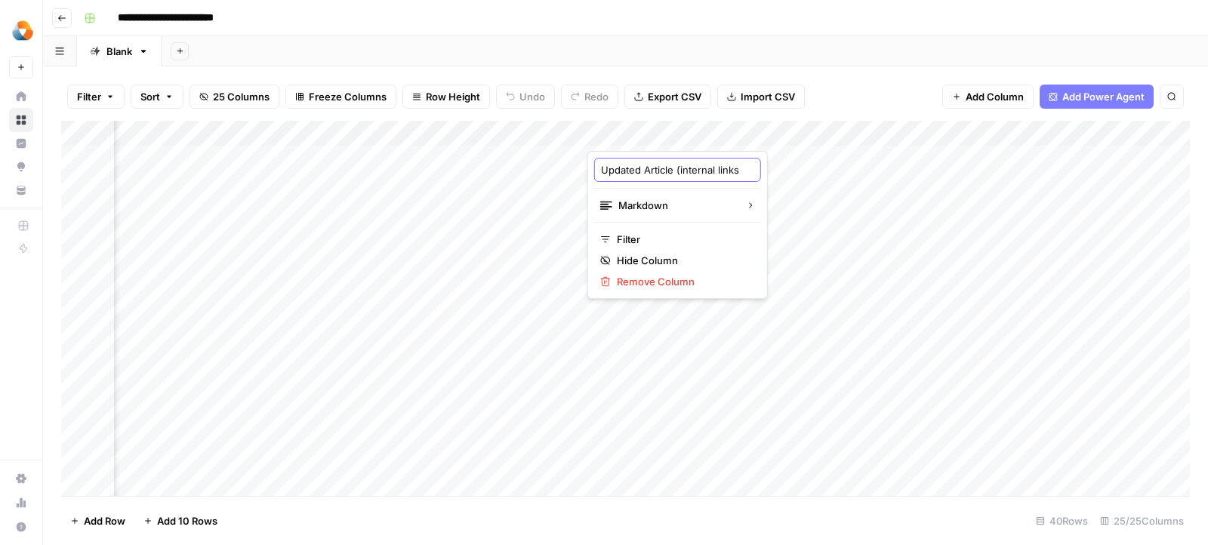
type input "Updated Article (internal links)"
click at [276, 133] on div "Add Column" at bounding box center [625, 309] width 1129 height 376
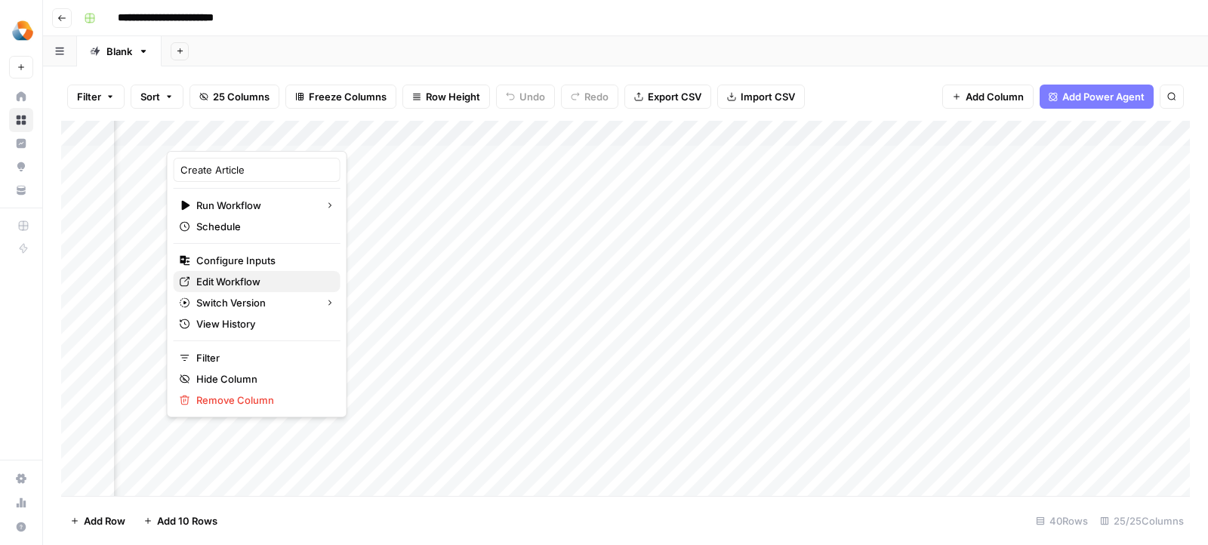
click at [260, 275] on span "Edit Workflow" at bounding box center [262, 281] width 132 height 15
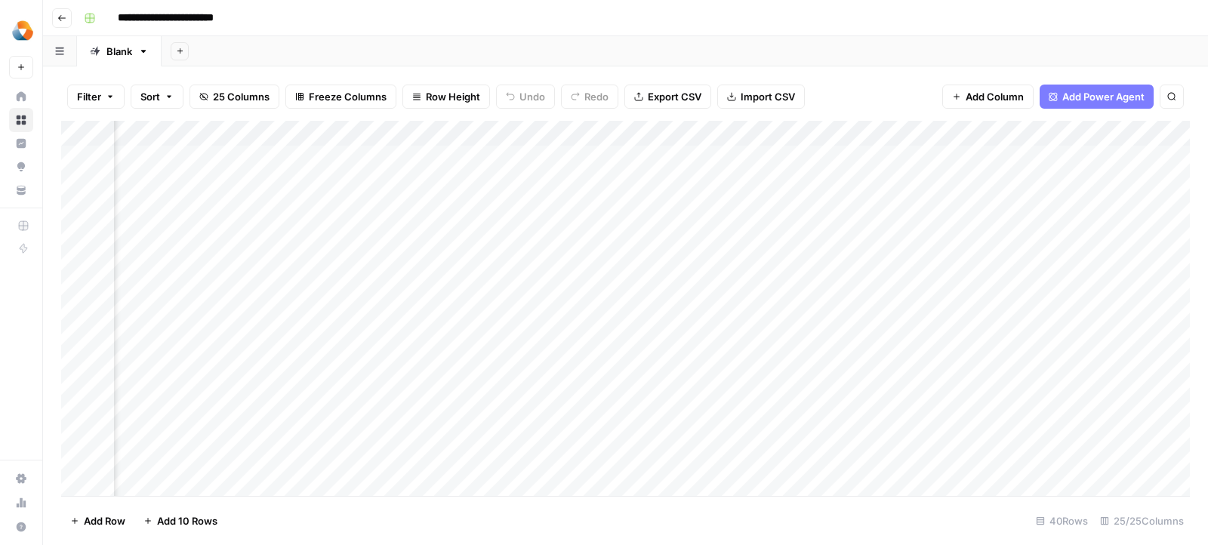
click at [426, 157] on div "Add Column" at bounding box center [625, 309] width 1129 height 376
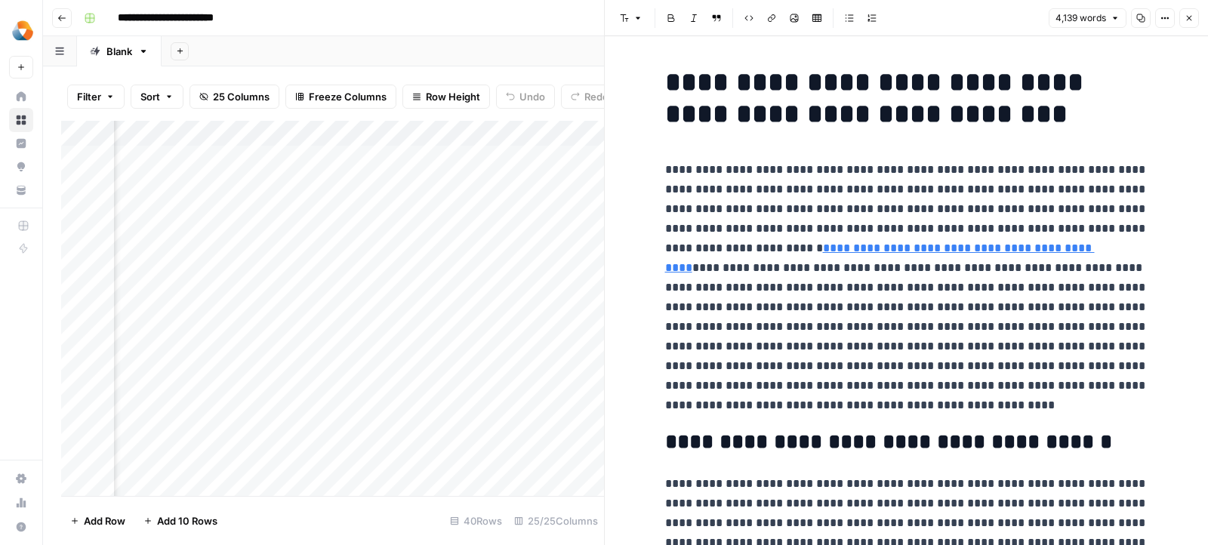
click at [726, 334] on p "**********" at bounding box center [906, 287] width 483 height 255
copy p "**********"
click at [1190, 17] on icon "button" at bounding box center [1189, 18] width 5 height 5
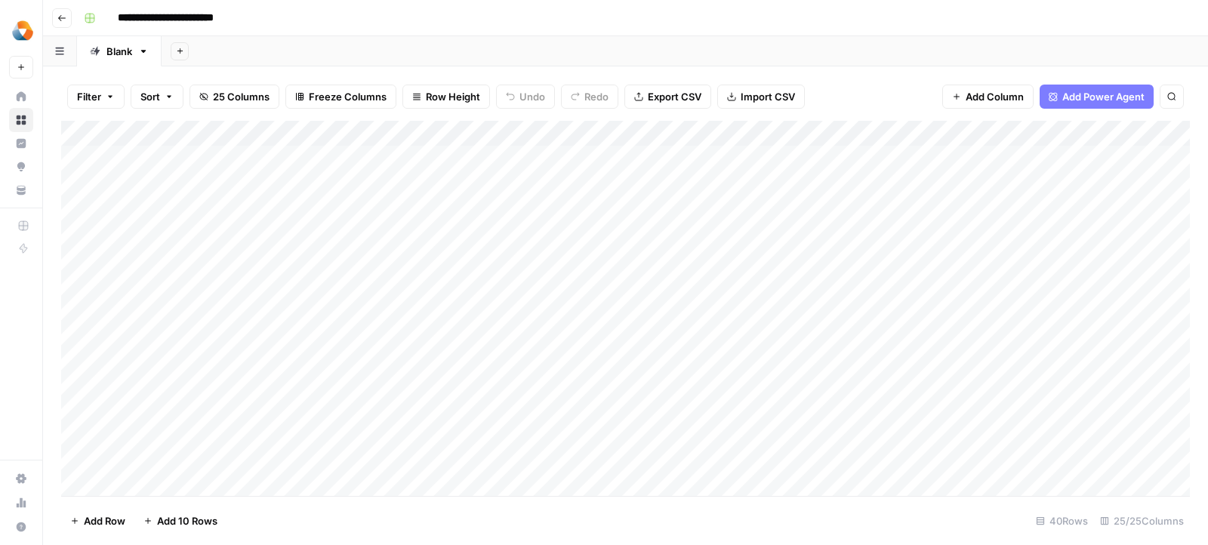
scroll to position [0, 546]
click at [257, 186] on div "Add Column" at bounding box center [625, 309] width 1129 height 376
click at [729, 185] on div "Add Column" at bounding box center [625, 309] width 1129 height 376
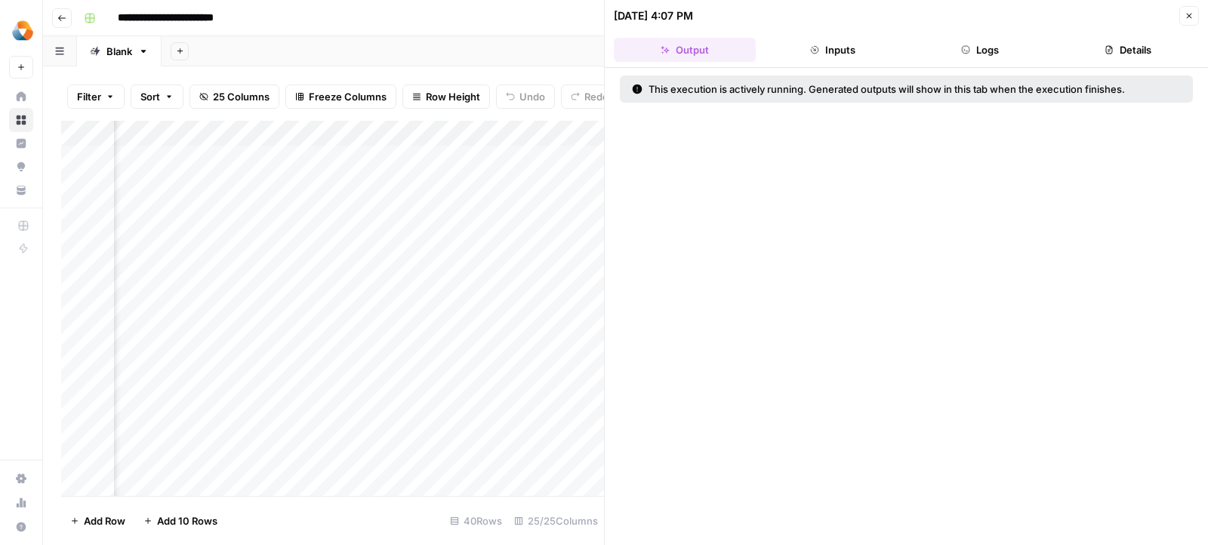
click at [951, 42] on button "Logs" at bounding box center [981, 50] width 142 height 24
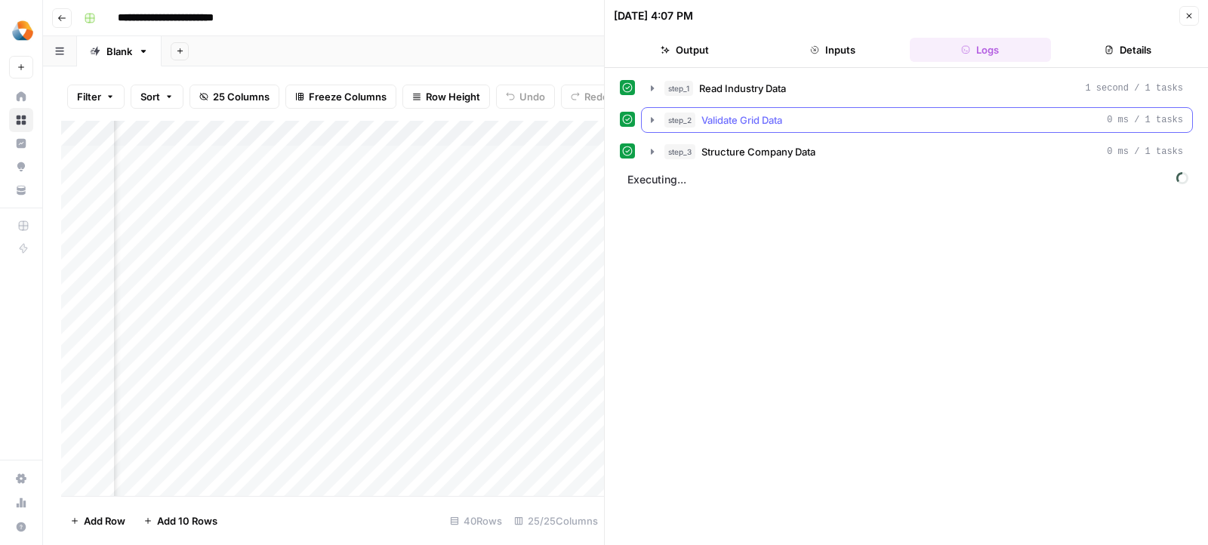
click at [651, 120] on icon "button" at bounding box center [652, 119] width 3 height 5
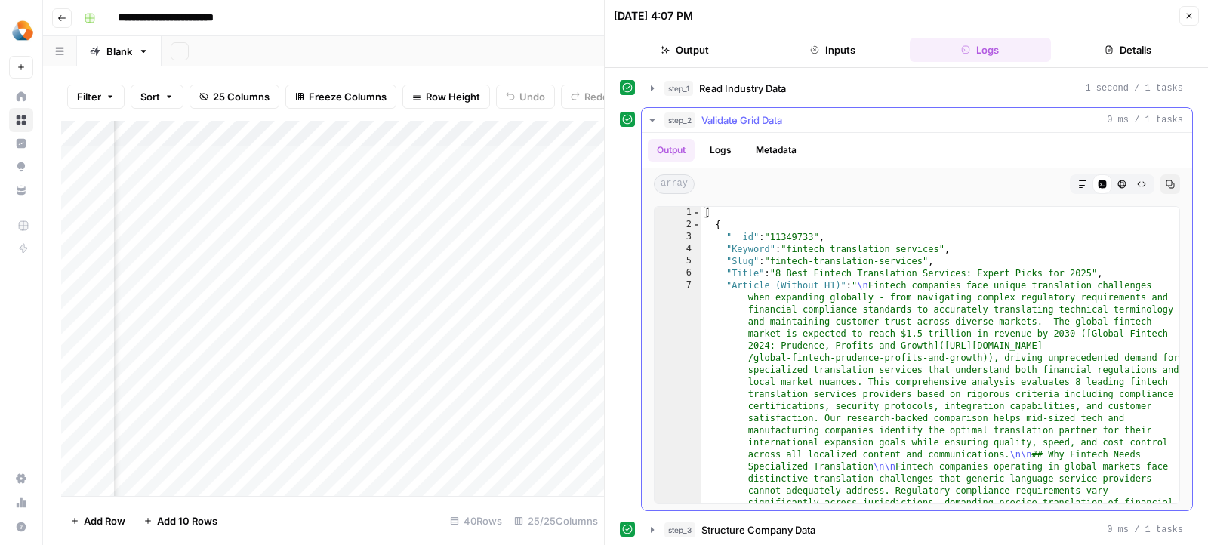
click at [650, 120] on icon "button" at bounding box center [652, 120] width 12 height 12
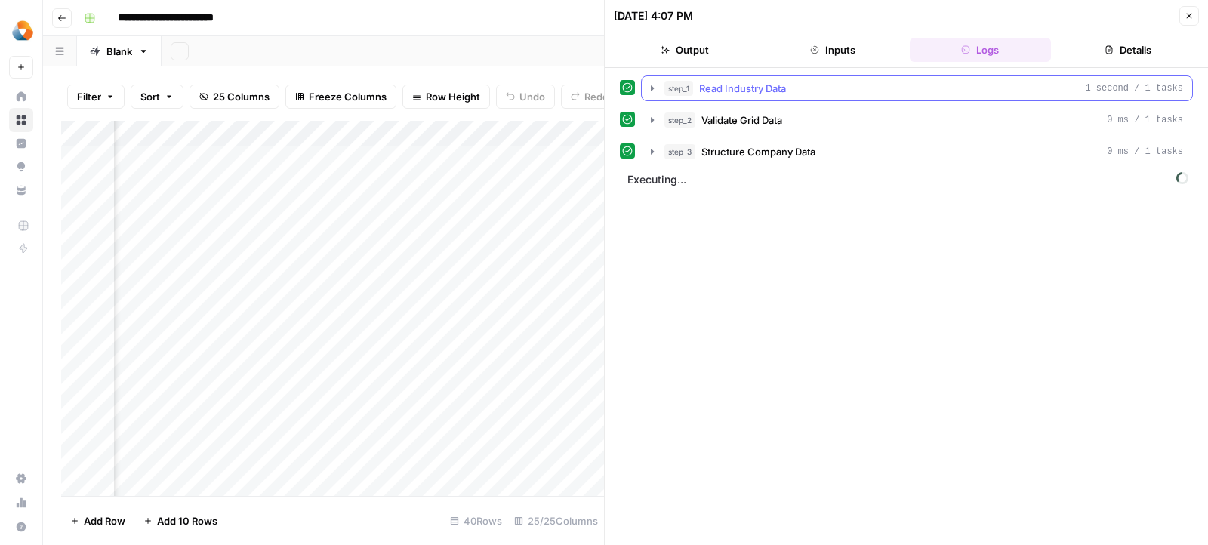
click at [645, 94] on button "step_1 Read Industry Data 1 second / 1 tasks" at bounding box center [917, 88] width 550 height 24
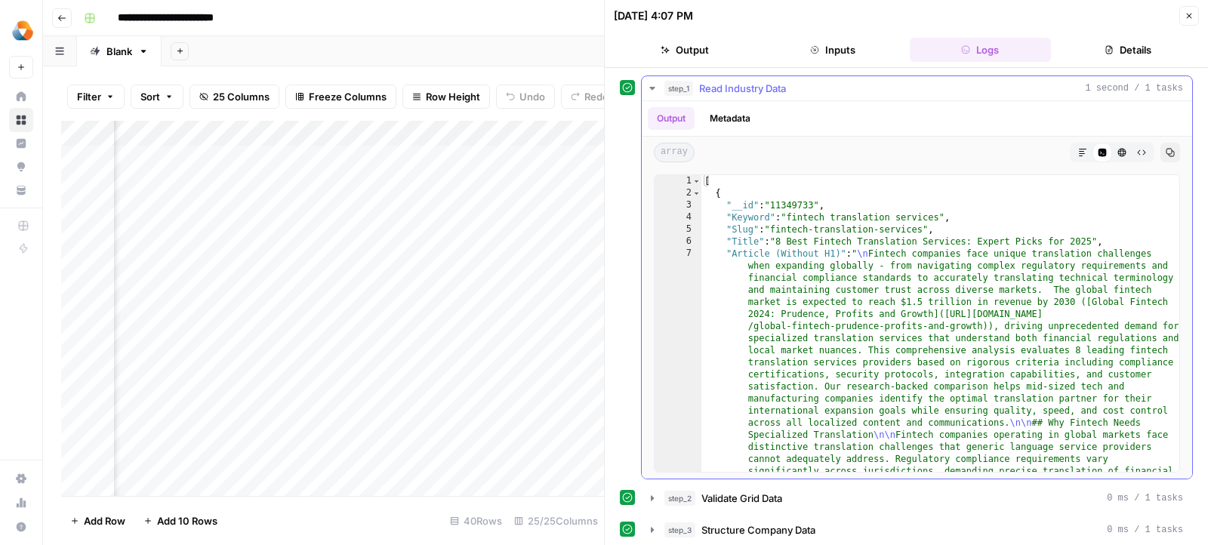
click at [646, 92] on icon "button" at bounding box center [652, 88] width 12 height 12
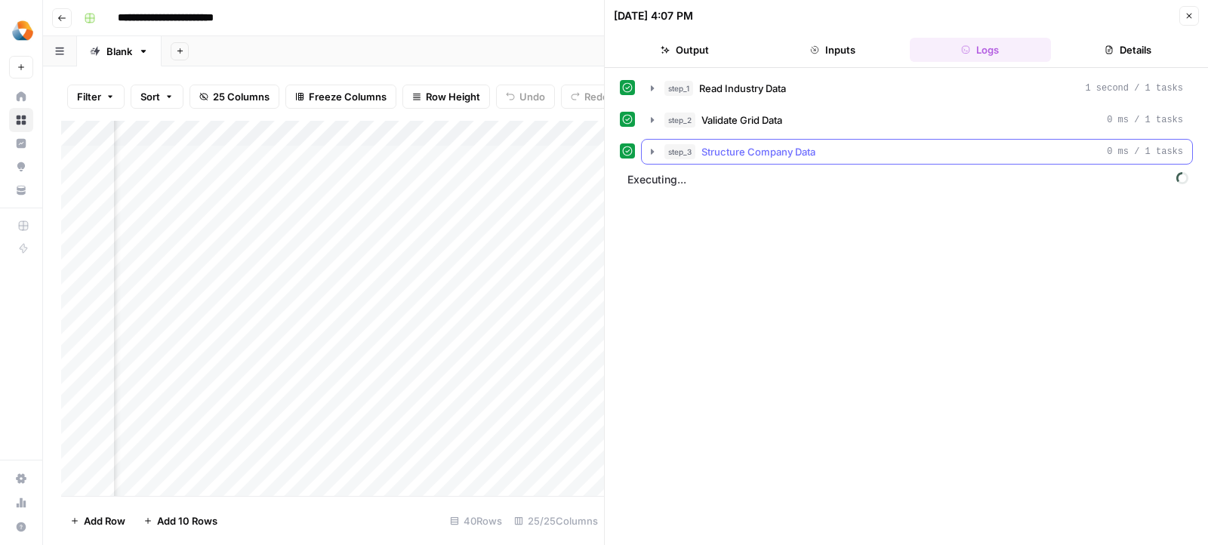
click at [648, 152] on icon "button" at bounding box center [652, 152] width 12 height 12
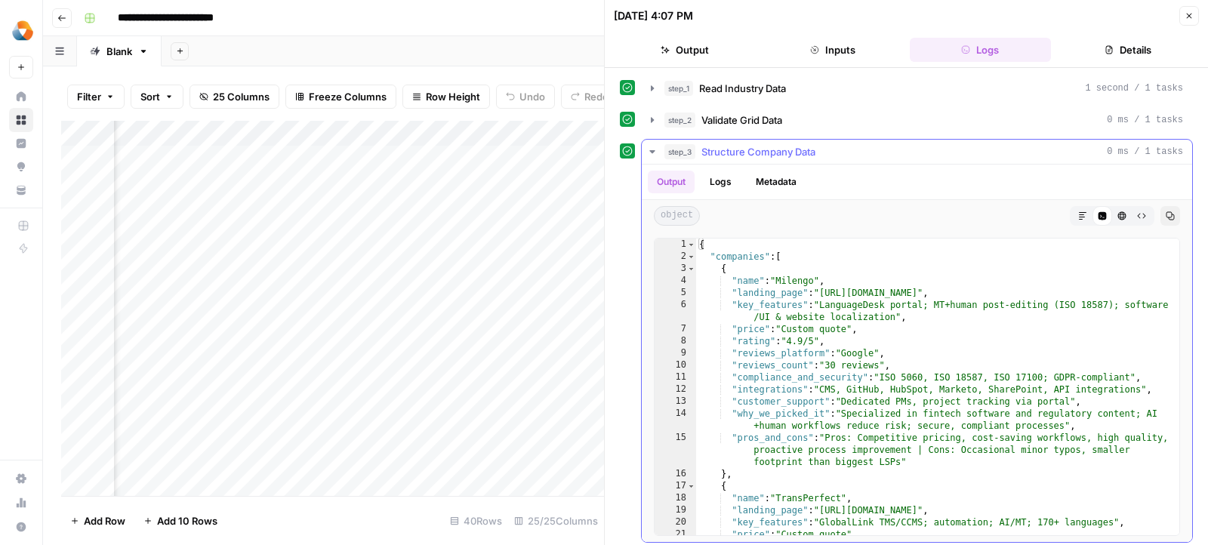
click at [648, 152] on icon "button" at bounding box center [652, 152] width 12 height 12
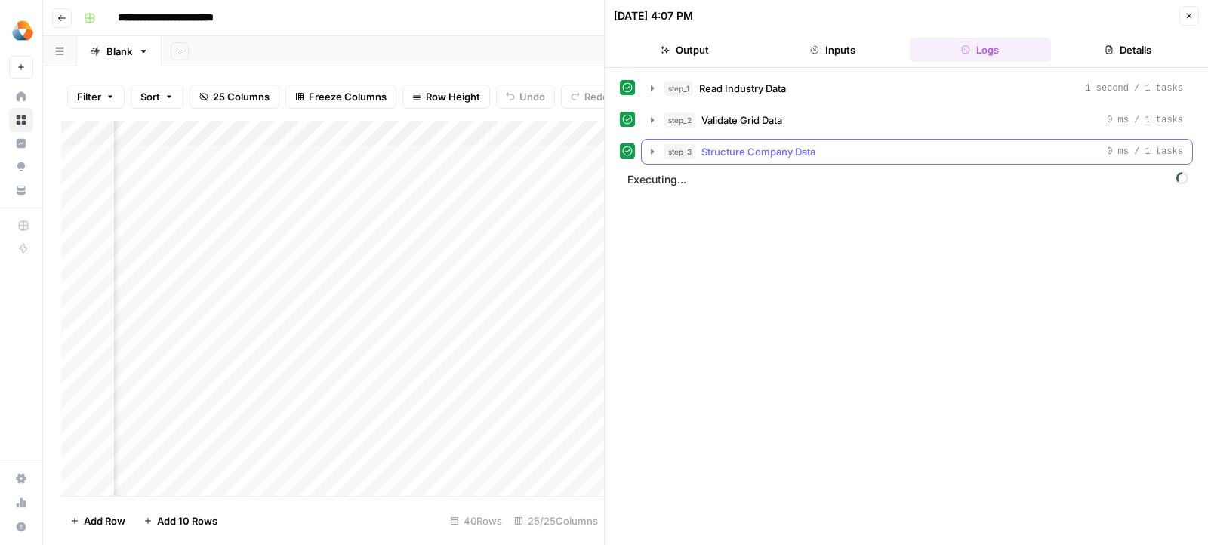
click at [647, 152] on icon "button" at bounding box center [652, 152] width 12 height 12
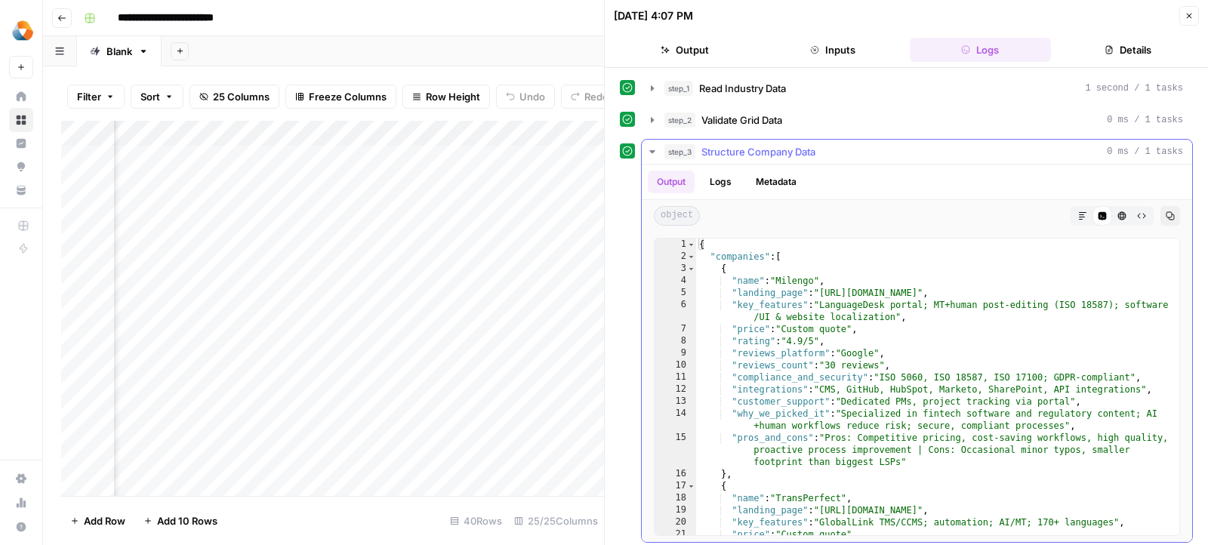
click at [647, 152] on icon "button" at bounding box center [652, 152] width 12 height 12
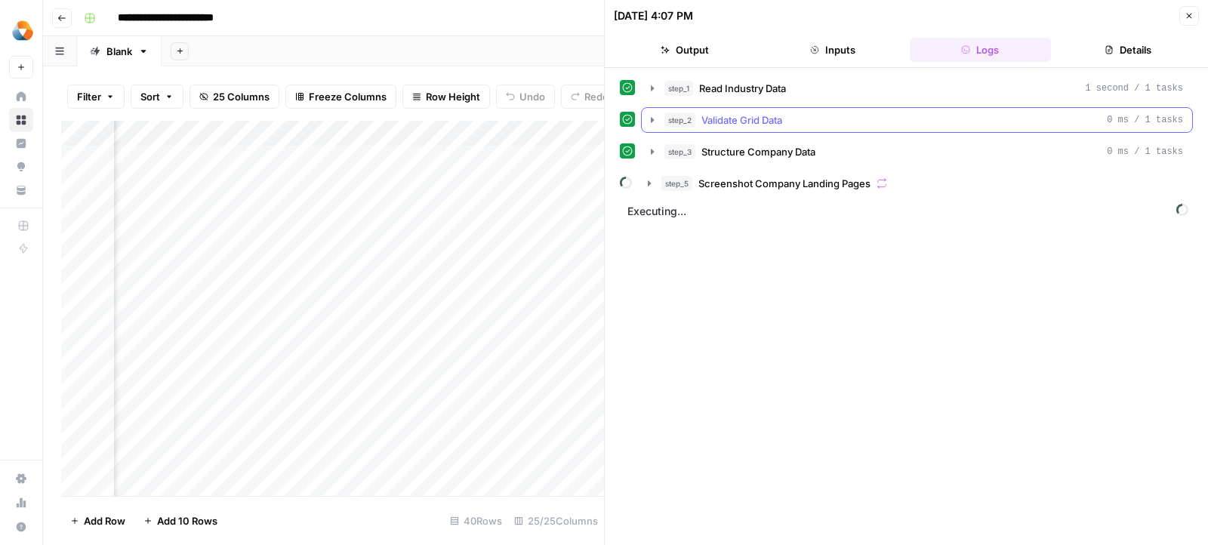
click at [647, 123] on icon "button" at bounding box center [652, 120] width 12 height 12
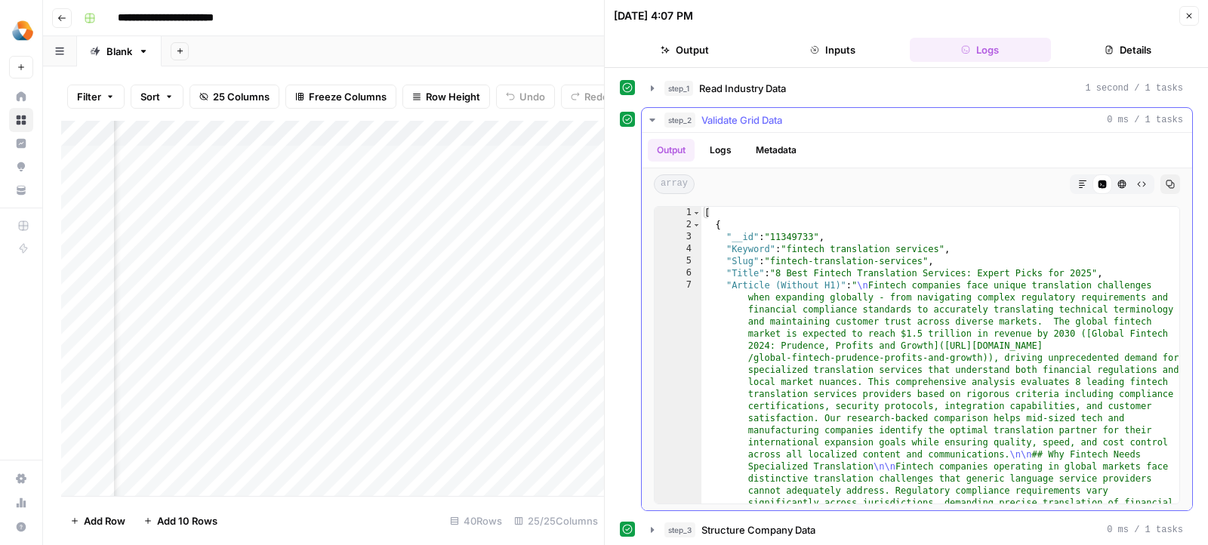
click at [647, 123] on icon "button" at bounding box center [652, 120] width 12 height 12
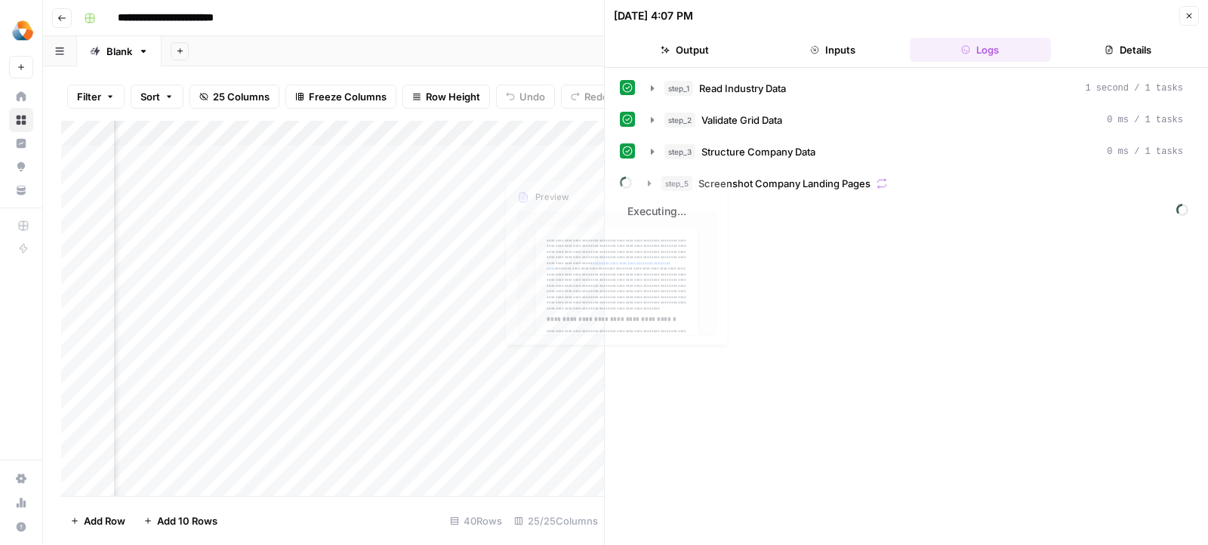
click at [537, 214] on div "Add Column" at bounding box center [332, 309] width 543 height 376
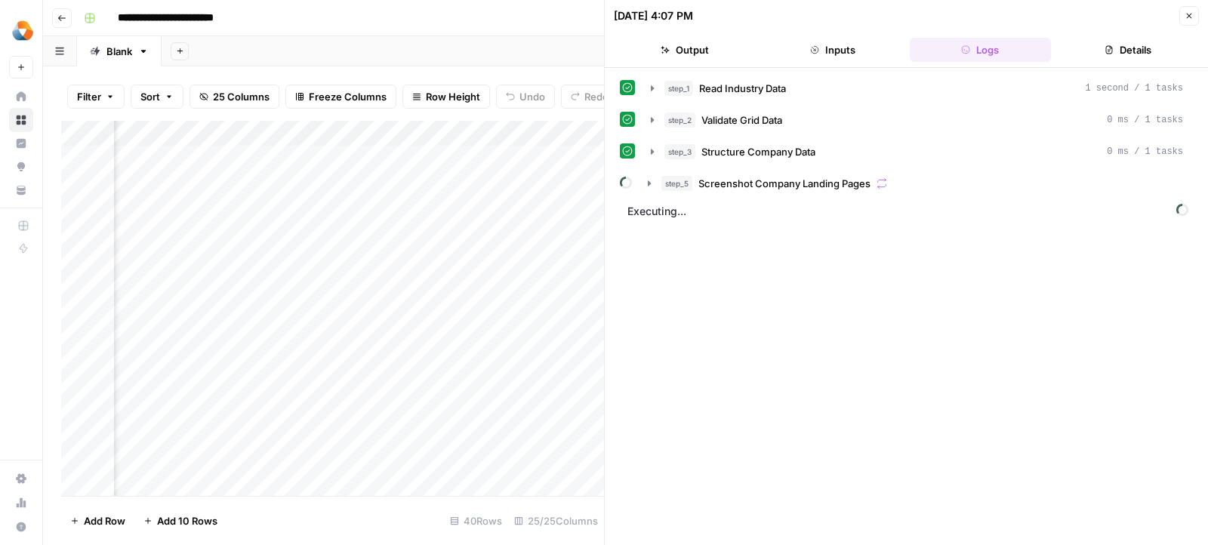
scroll to position [0, 351]
click at [646, 85] on icon "button" at bounding box center [652, 88] width 12 height 12
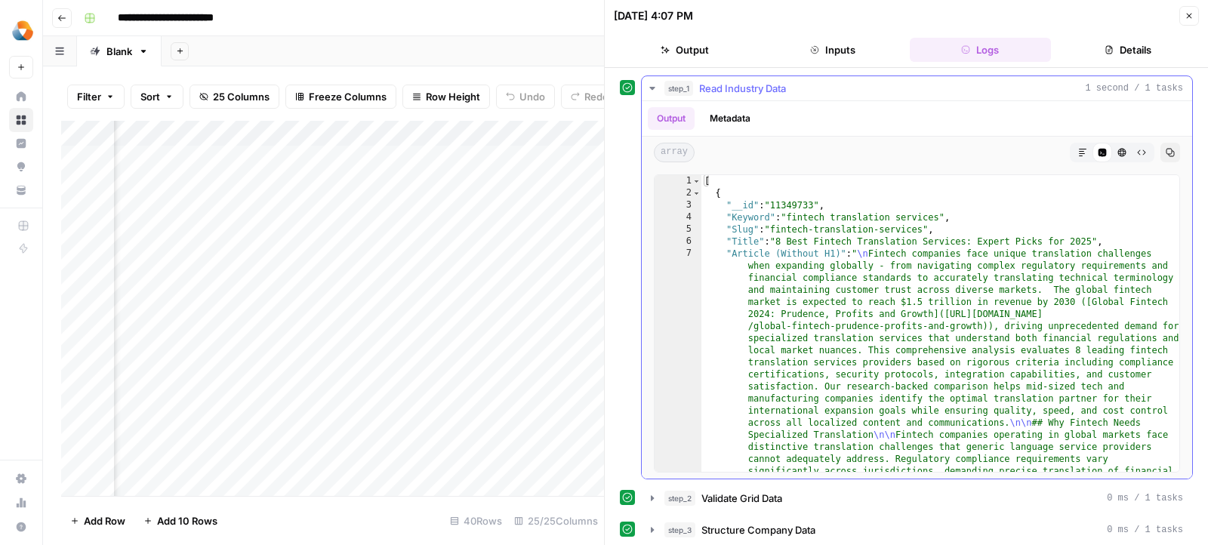
click at [646, 85] on icon "button" at bounding box center [652, 88] width 12 height 12
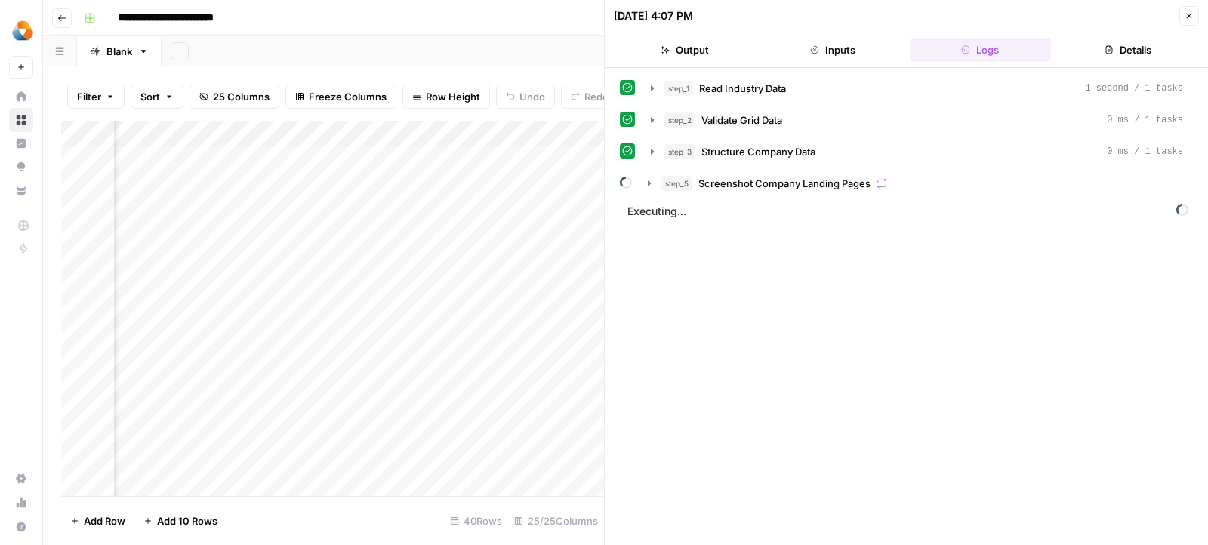
click at [510, 180] on div "Add Column" at bounding box center [332, 309] width 543 height 376
click at [648, 116] on icon "button" at bounding box center [652, 120] width 12 height 12
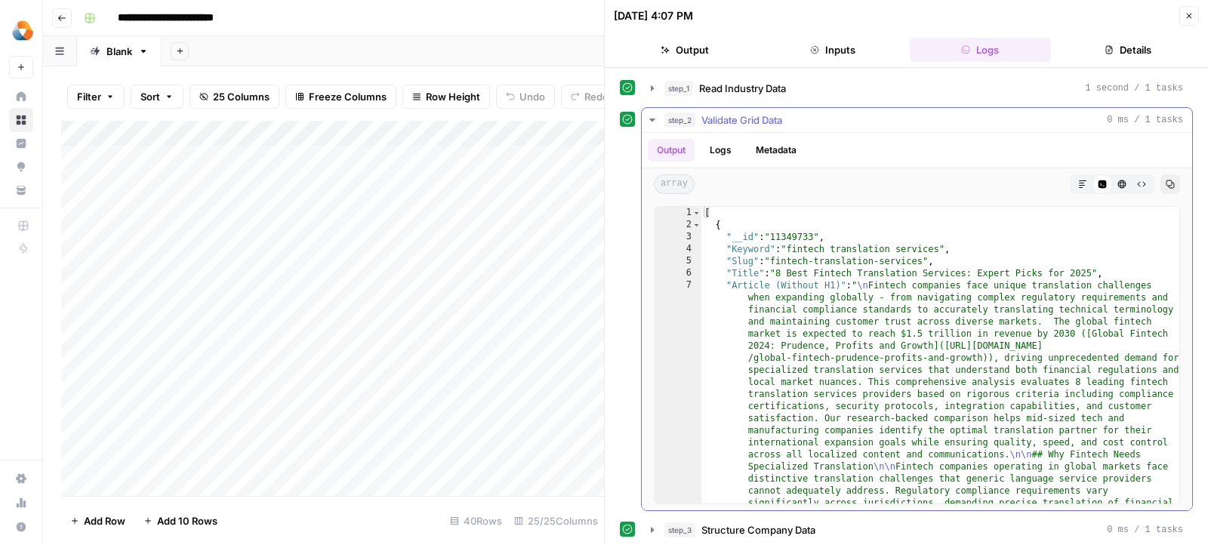
click at [567, 134] on div "Add Column" at bounding box center [332, 309] width 543 height 376
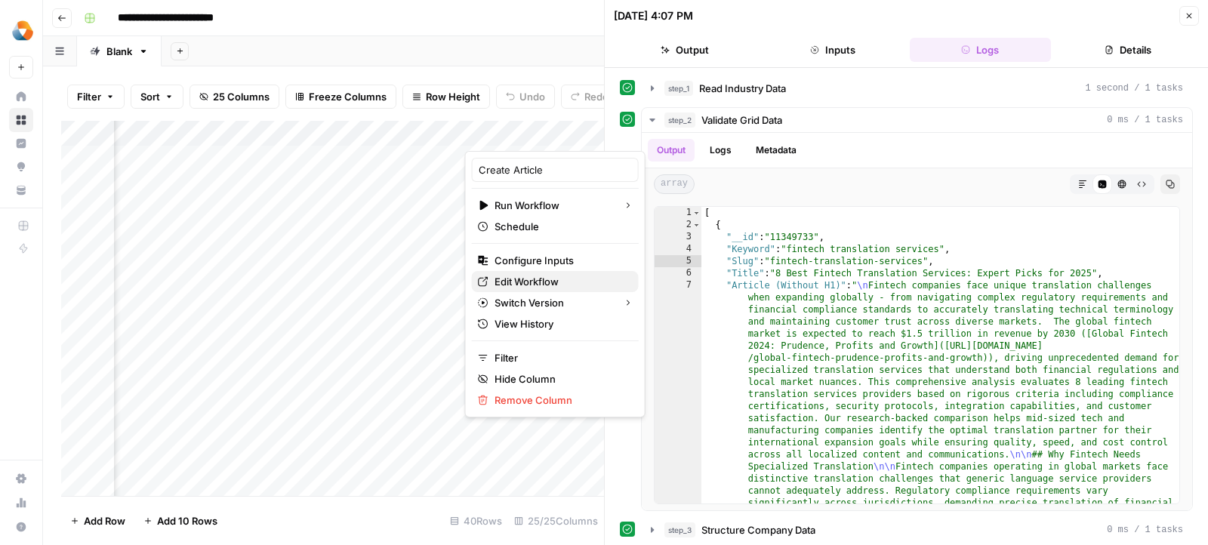
click at [521, 279] on span "Edit Workflow" at bounding box center [560, 281] width 132 height 15
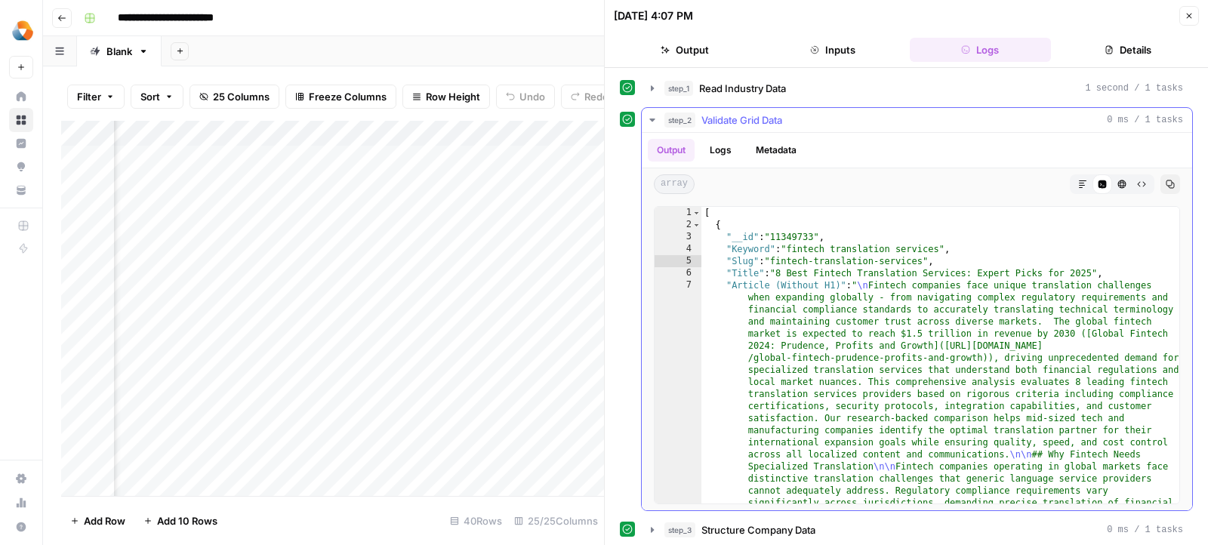
type textarea "**********"
drag, startPoint x: 793, startPoint y: 245, endPoint x: 942, endPoint y: 248, distance: 149.5
click at [1188, 15] on icon "button" at bounding box center [1188, 15] width 9 height 9
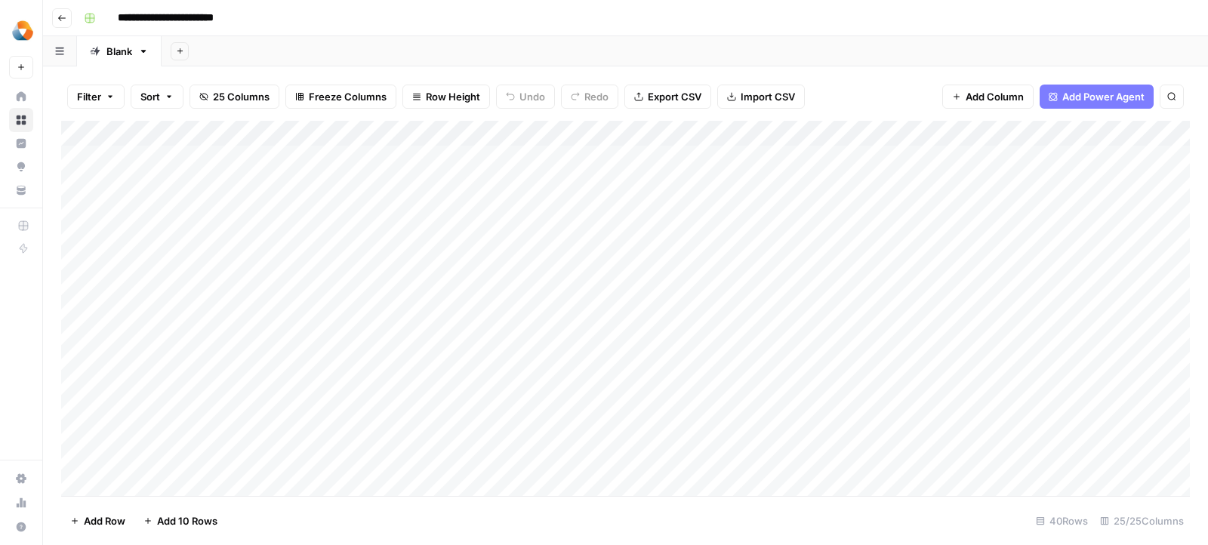
click at [305, 189] on div "Add Column" at bounding box center [625, 309] width 1129 height 376
click at [1004, 184] on div "Add Column" at bounding box center [625, 309] width 1129 height 376
click at [876, 186] on div "Add Column" at bounding box center [625, 309] width 1129 height 376
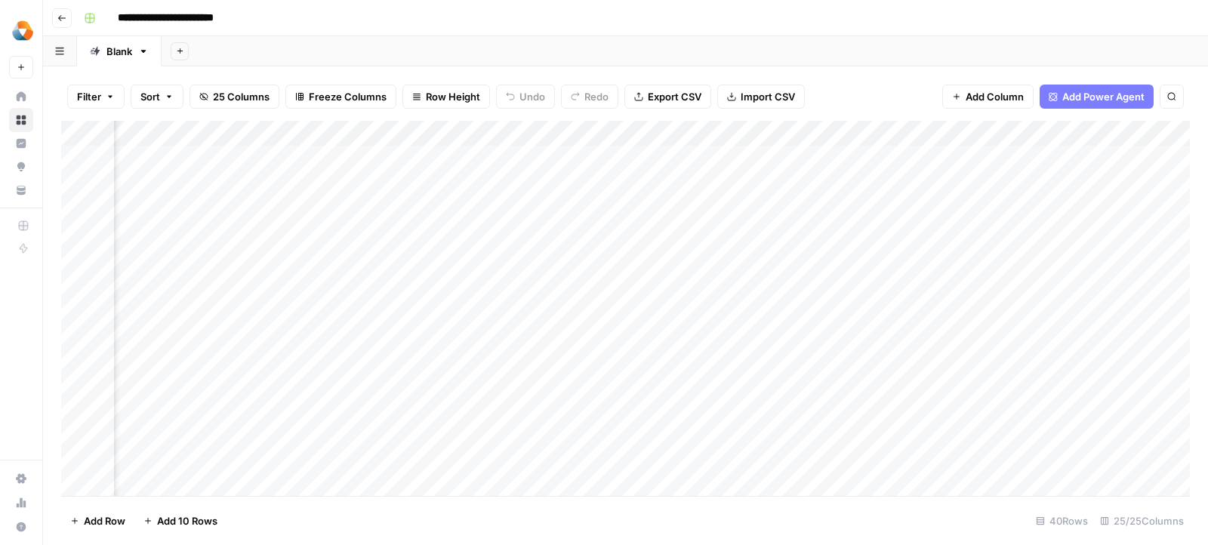
click at [876, 186] on div "Add Column" at bounding box center [625, 309] width 1129 height 376
click at [876, 186] on textarea "***** ***** *** ***** ***** ***** ***** *****" at bounding box center [907, 237] width 242 height 127
click at [858, 154] on div "Add Column" at bounding box center [625, 309] width 1129 height 376
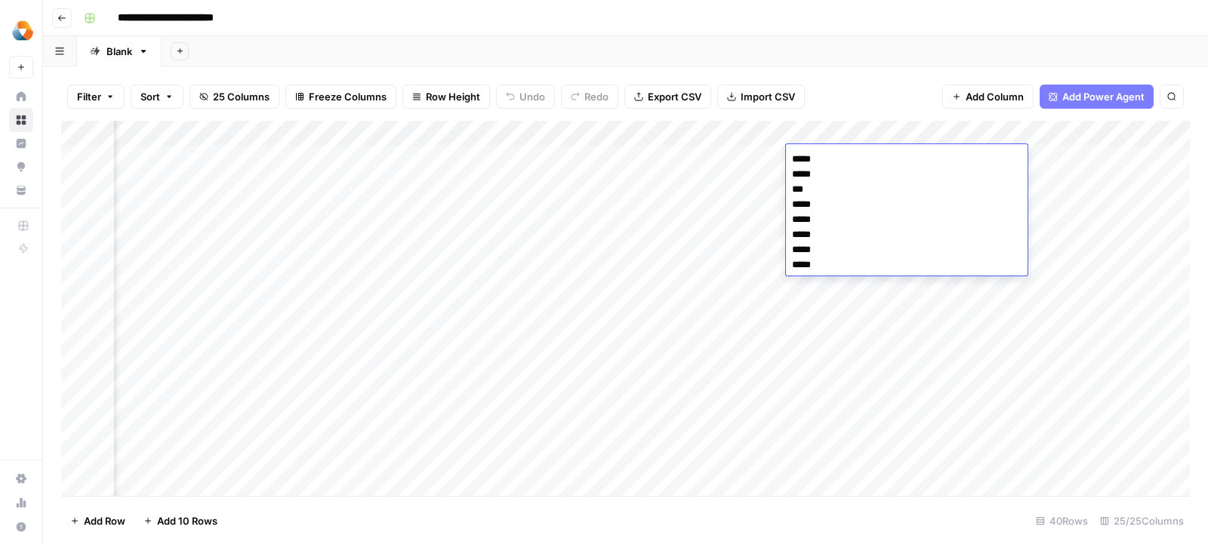
click at [1066, 180] on div "Add Column" at bounding box center [625, 309] width 1129 height 376
click at [463, 188] on div "Add Column" at bounding box center [625, 309] width 1129 height 376
click at [393, 154] on div "Add Column" at bounding box center [625, 309] width 1129 height 376
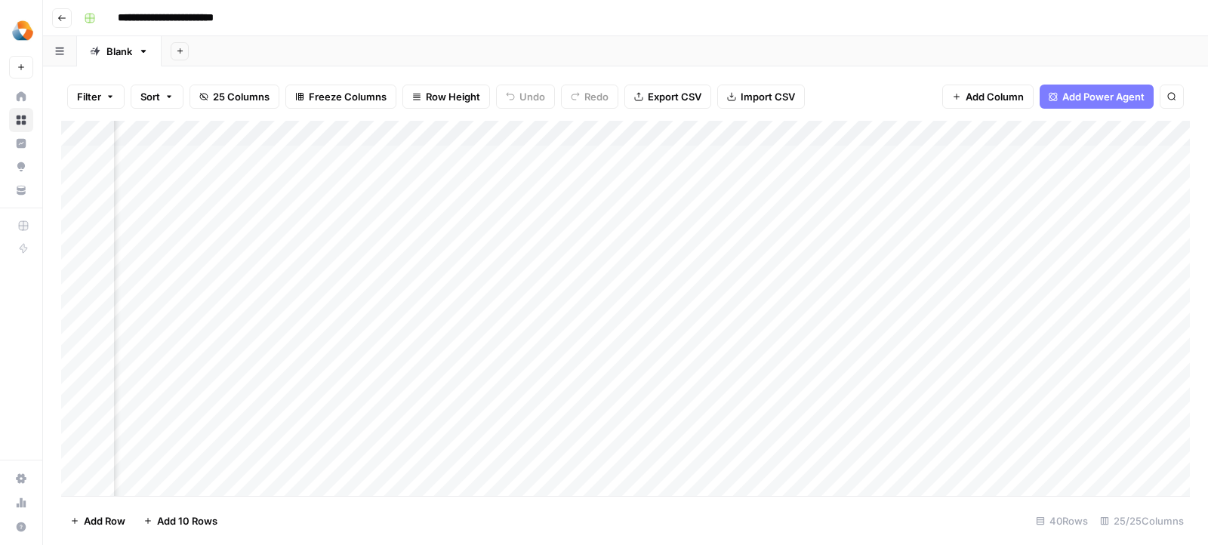
click at [393, 154] on div "Add Column" at bounding box center [625, 309] width 1129 height 376
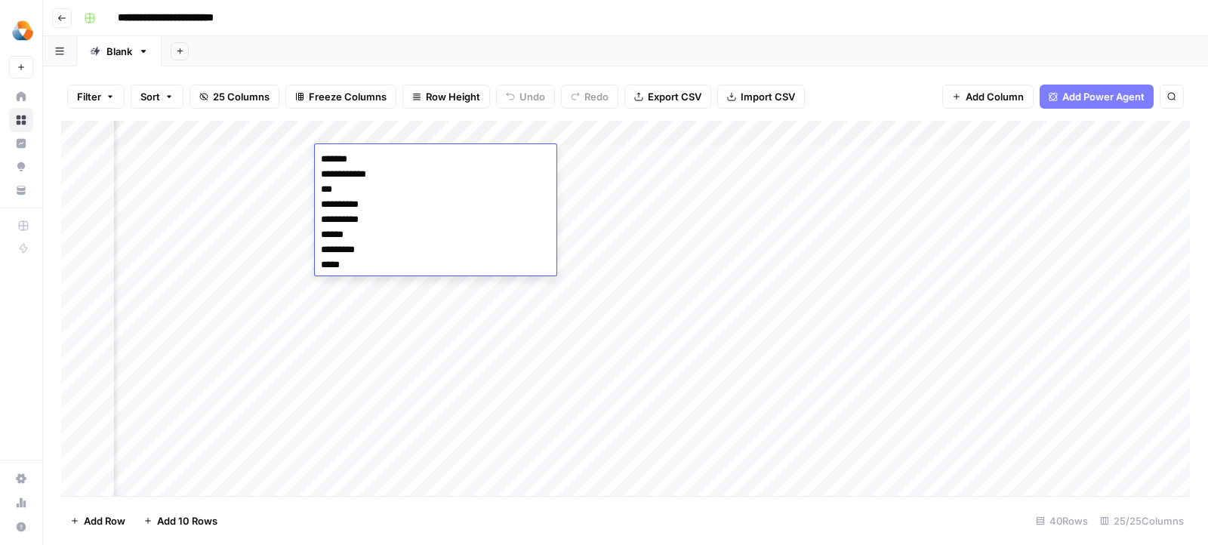
click at [598, 173] on div "Add Column" at bounding box center [625, 309] width 1129 height 376
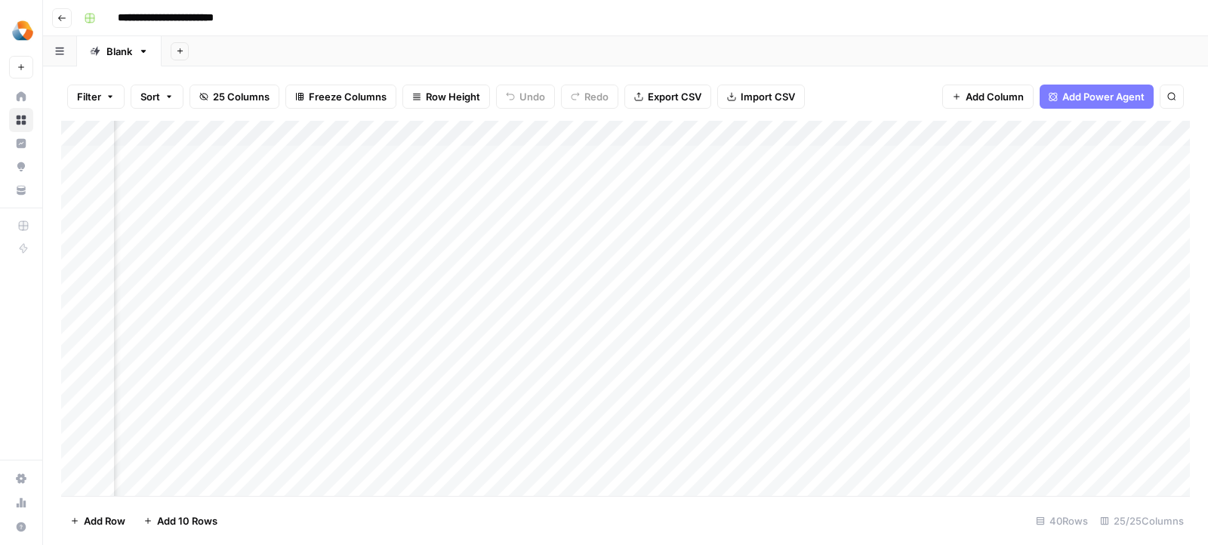
click at [448, 184] on div "Add Column" at bounding box center [625, 309] width 1129 height 376
click at [432, 156] on div "Add Column" at bounding box center [625, 309] width 1129 height 376
click at [648, 183] on div "Add Column" at bounding box center [625, 309] width 1129 height 376
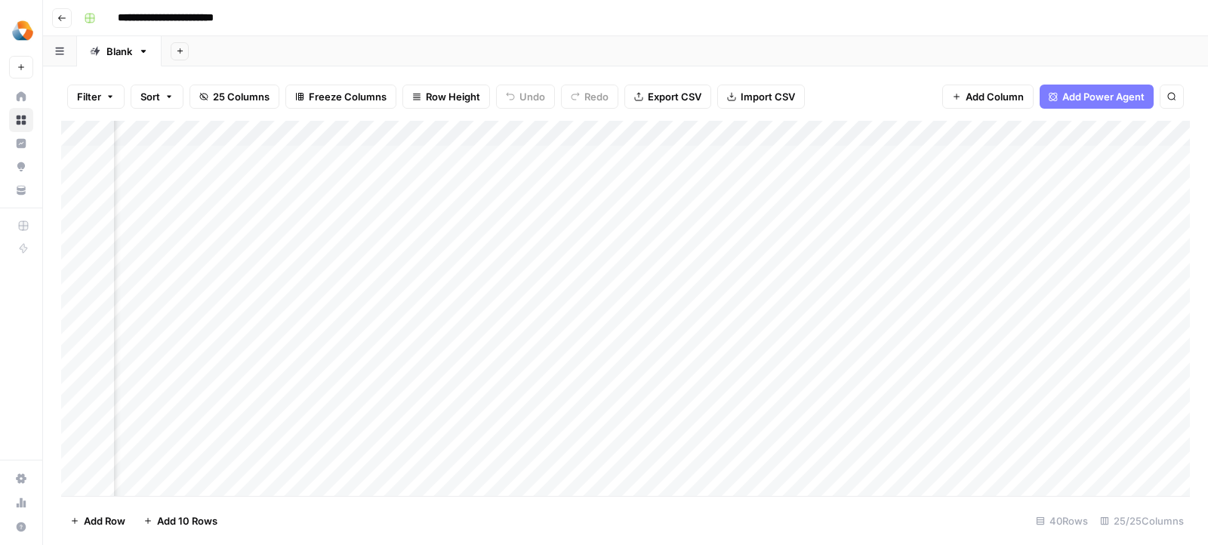
scroll to position [0, 3358]
click at [593, 189] on div "Add Column" at bounding box center [625, 309] width 1129 height 376
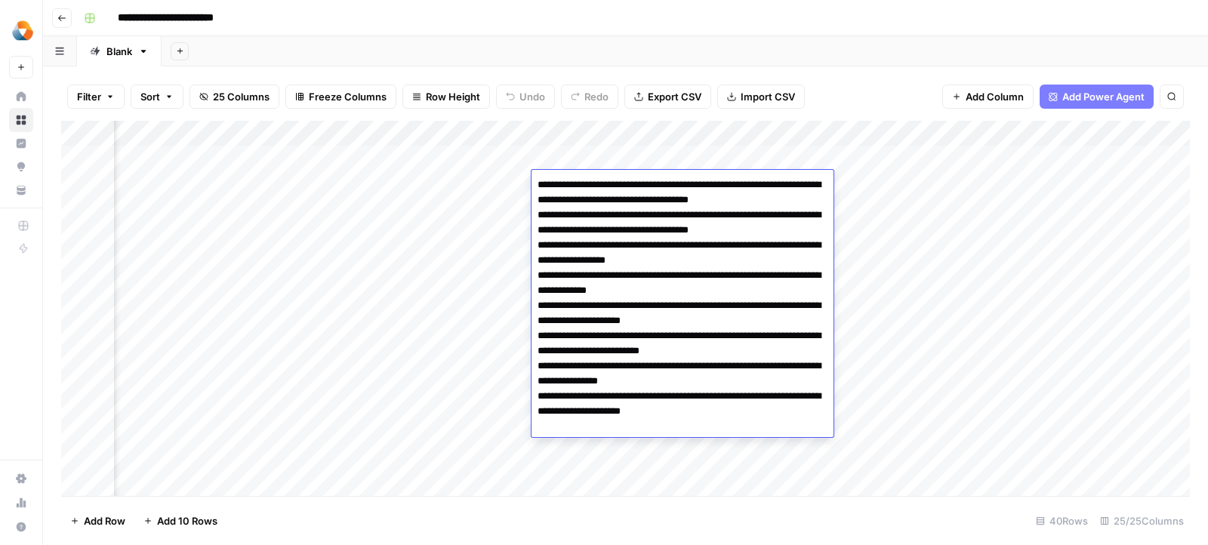
click at [634, 155] on div "Add Column" at bounding box center [625, 309] width 1129 height 376
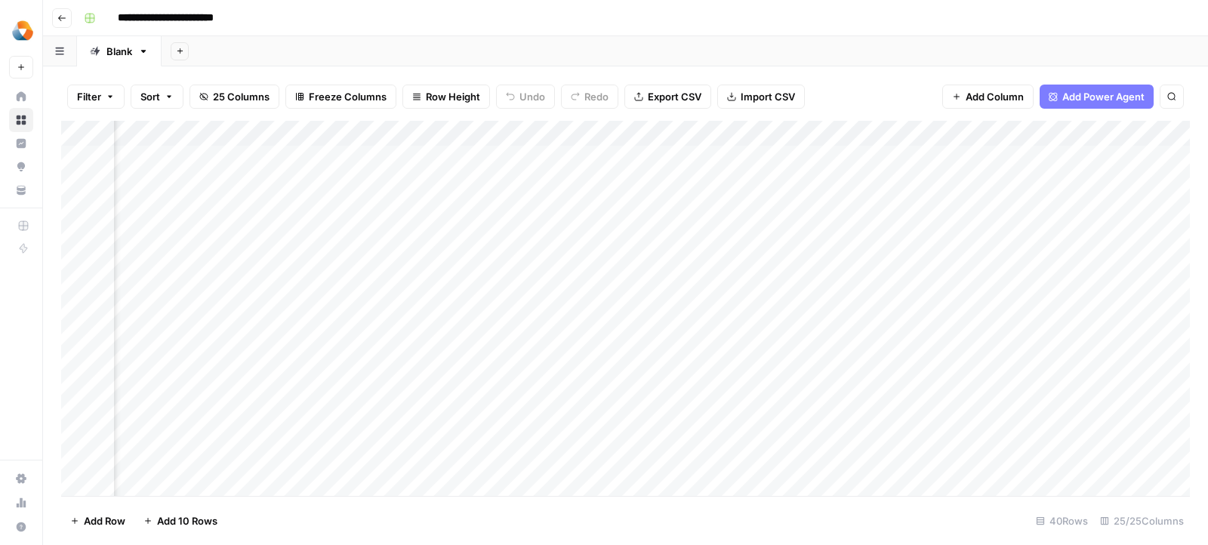
click at [495, 187] on div "Add Column" at bounding box center [625, 309] width 1129 height 376
click at [865, 192] on div "Add Column" at bounding box center [625, 309] width 1129 height 376
click at [810, 186] on textarea "**********" at bounding box center [915, 237] width 242 height 127
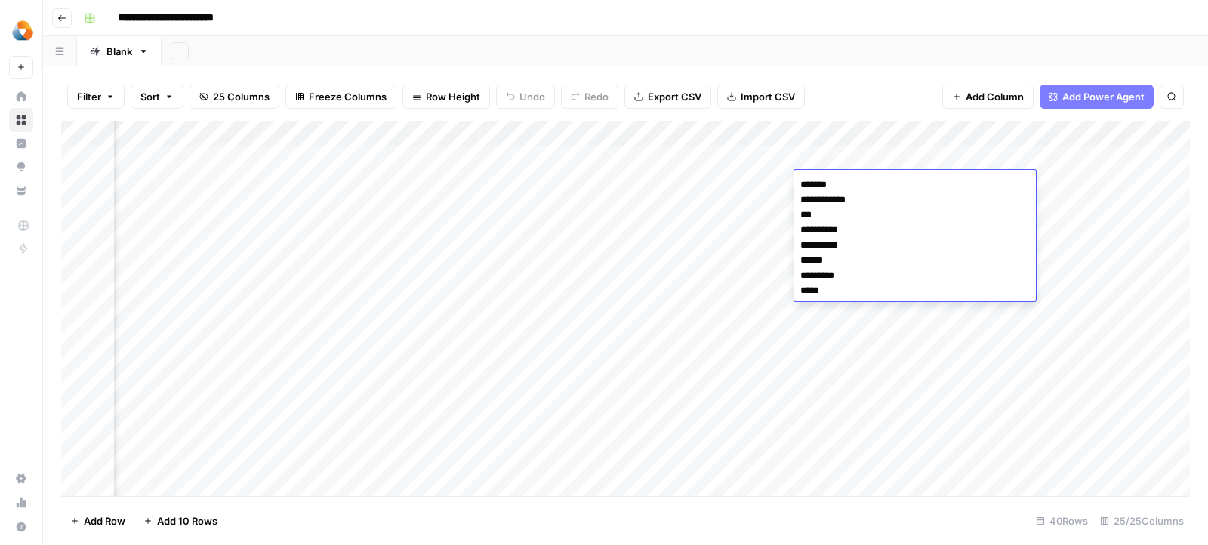
click at [810, 186] on textarea "**********" at bounding box center [915, 237] width 242 height 127
click at [820, 201] on textarea "**********" at bounding box center [915, 237] width 242 height 127
type textarea "**********"
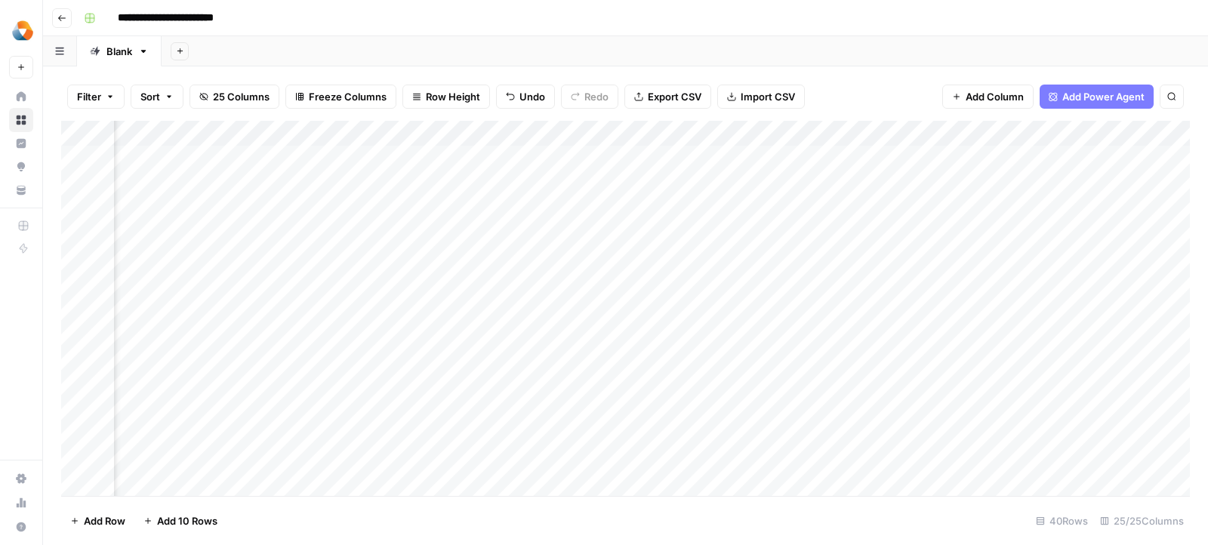
click at [796, 212] on div "Add Column" at bounding box center [625, 309] width 1129 height 376
type textarea "*****"
click at [1010, 193] on div "Add Column" at bounding box center [625, 309] width 1129 height 376
click at [994, 210] on div "Add Column" at bounding box center [625, 309] width 1129 height 376
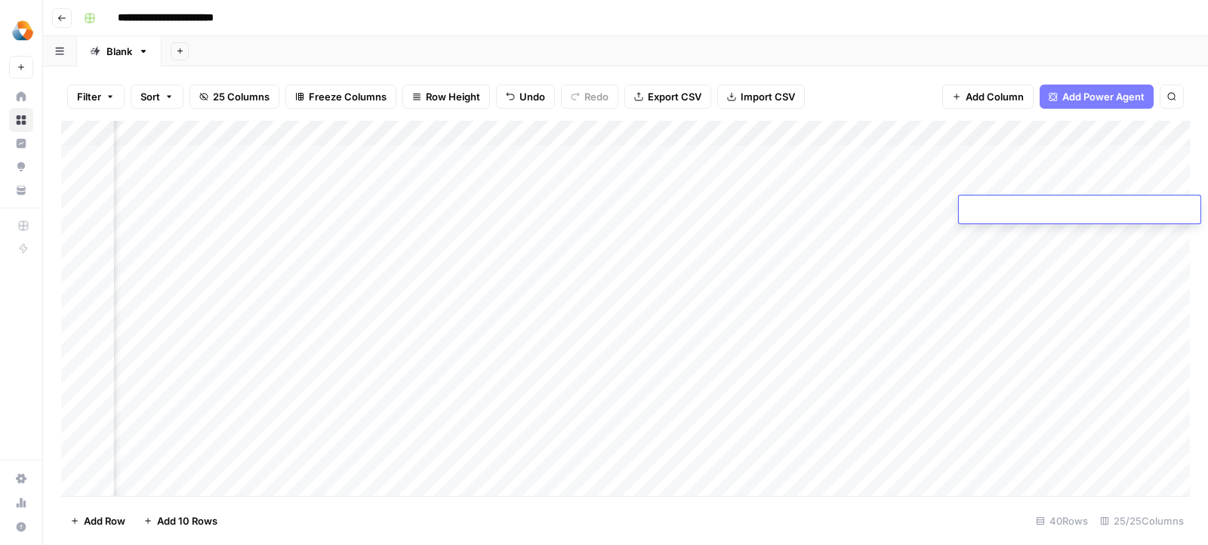
click at [994, 210] on textarea at bounding box center [1080, 210] width 242 height 21
type textarea "**********"
click at [1043, 183] on div "Add Column" at bounding box center [625, 309] width 1129 height 376
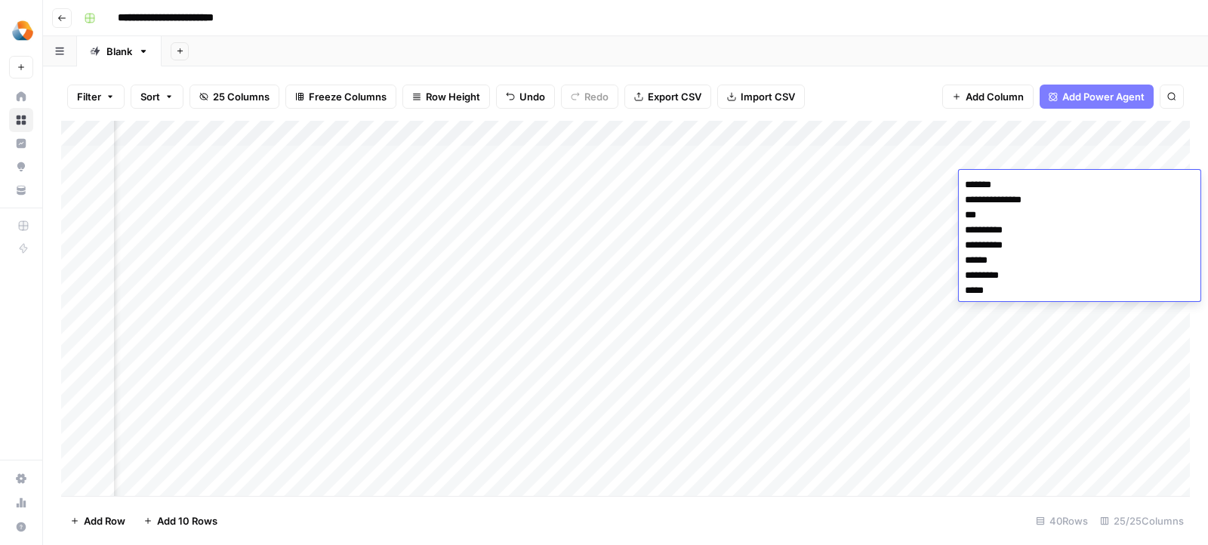
click at [916, 274] on div "Add Column" at bounding box center [625, 309] width 1129 height 376
click at [1022, 207] on div "Add Column" at bounding box center [625, 309] width 1129 height 376
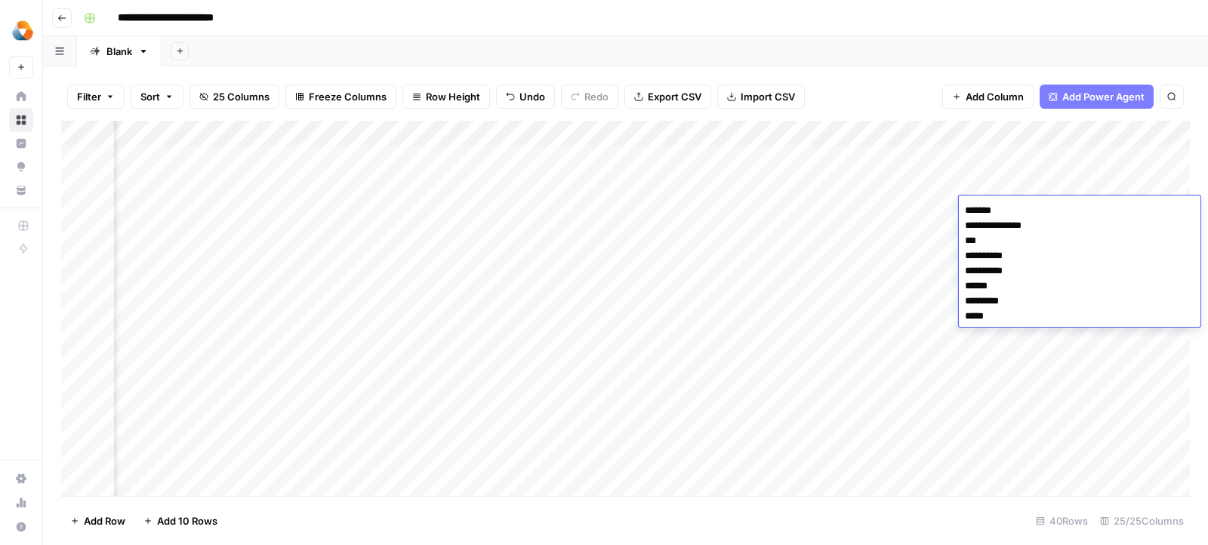
drag, startPoint x: 1002, startPoint y: 213, endPoint x: 944, endPoint y: 213, distance: 57.4
click at [944, 213] on body "**********" at bounding box center [604, 272] width 1208 height 545
click at [972, 217] on textarea "**********" at bounding box center [1080, 263] width 242 height 127
click at [972, 234] on textarea "**********" at bounding box center [1080, 263] width 242 height 127
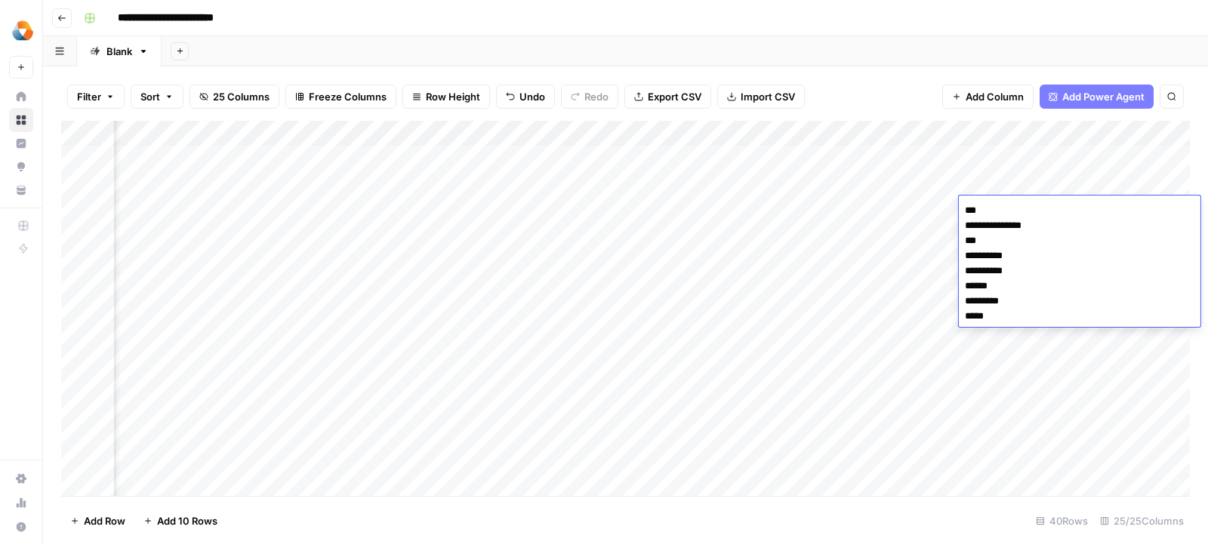
click at [972, 234] on textarea "**********" at bounding box center [1080, 263] width 242 height 127
type textarea "**********"
click at [840, 215] on div "Add Column" at bounding box center [625, 309] width 1129 height 376
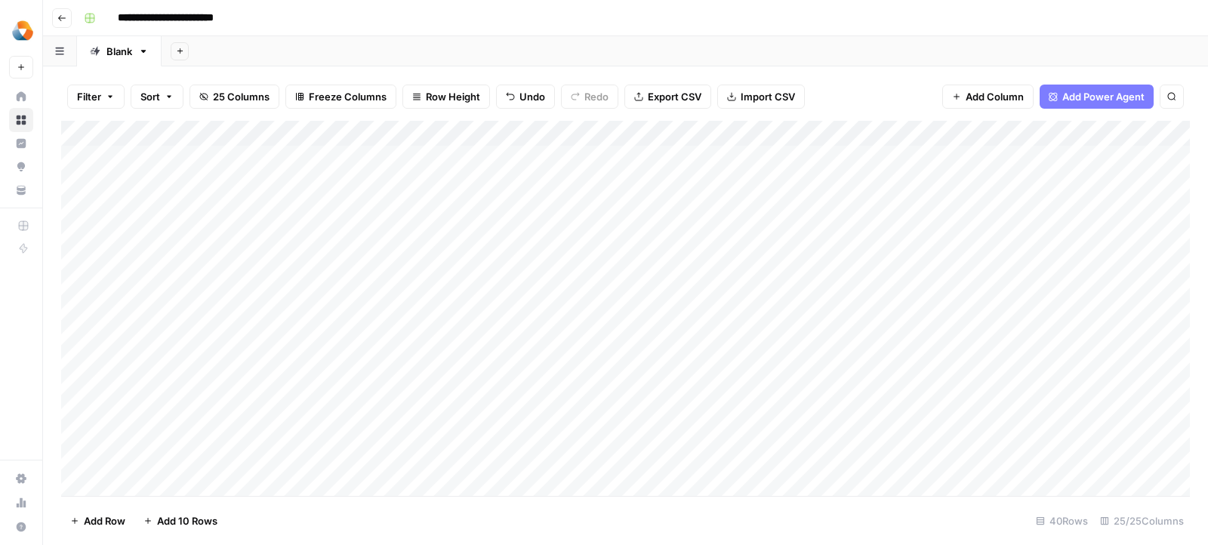
scroll to position [0, 0]
click at [243, 207] on div "Add Column" at bounding box center [625, 309] width 1129 height 376
click at [565, 208] on div "Add Column" at bounding box center [625, 309] width 1129 height 376
click at [733, 206] on div "Add Column" at bounding box center [625, 309] width 1129 height 376
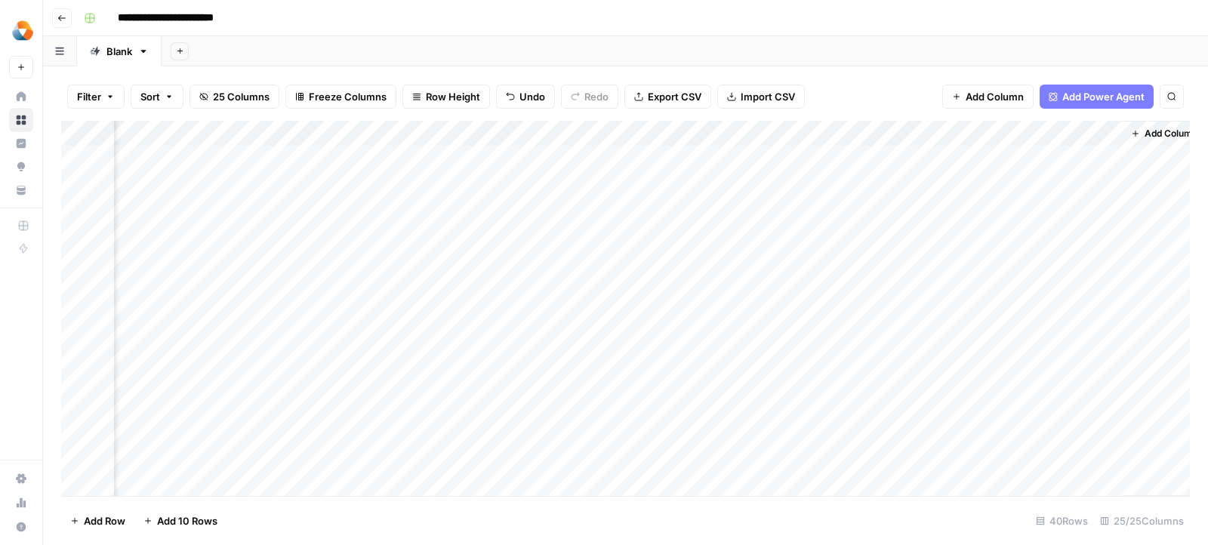
scroll to position [0, 3766]
drag, startPoint x: 735, startPoint y: 183, endPoint x: 1154, endPoint y: 222, distance: 420.8
click at [1154, 222] on div "Add Column" at bounding box center [625, 309] width 1129 height 376
click at [752, 156] on div "Add Column" at bounding box center [625, 309] width 1129 height 376
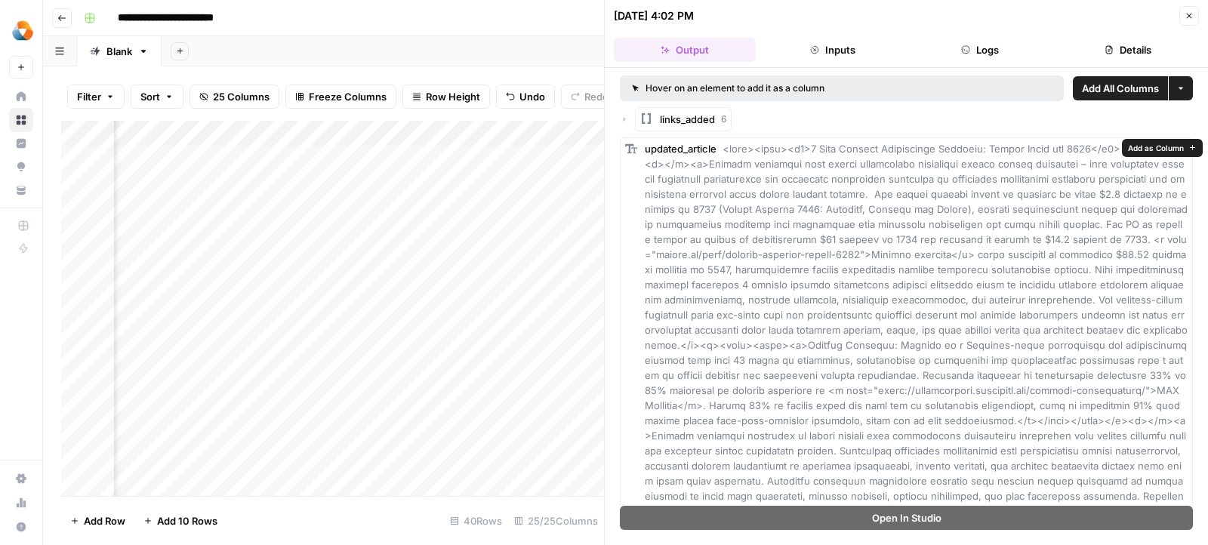
click at [1162, 146] on span "Add as Column" at bounding box center [1156, 148] width 56 height 12
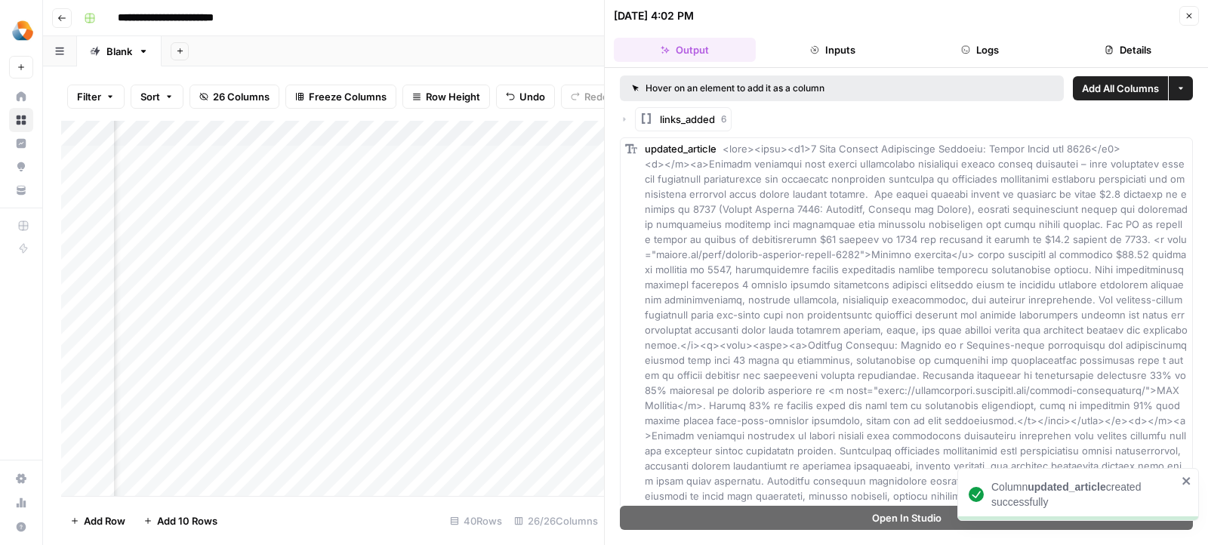
scroll to position [0, 1145]
click at [1187, 11] on icon "button" at bounding box center [1188, 15] width 9 height 9
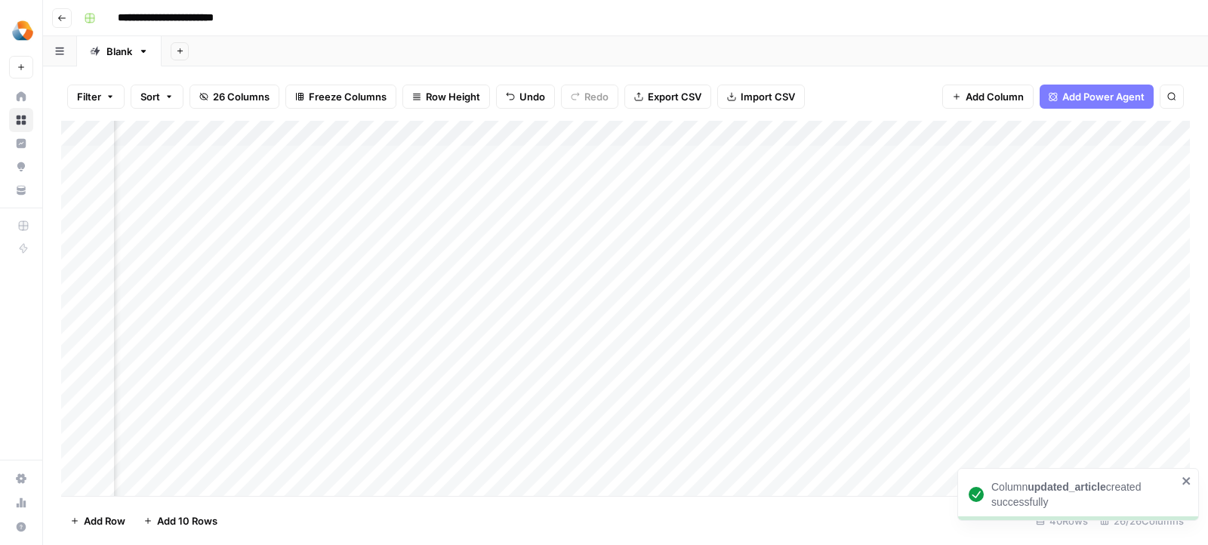
click at [474, 134] on div "Add Column" at bounding box center [625, 309] width 1129 height 376
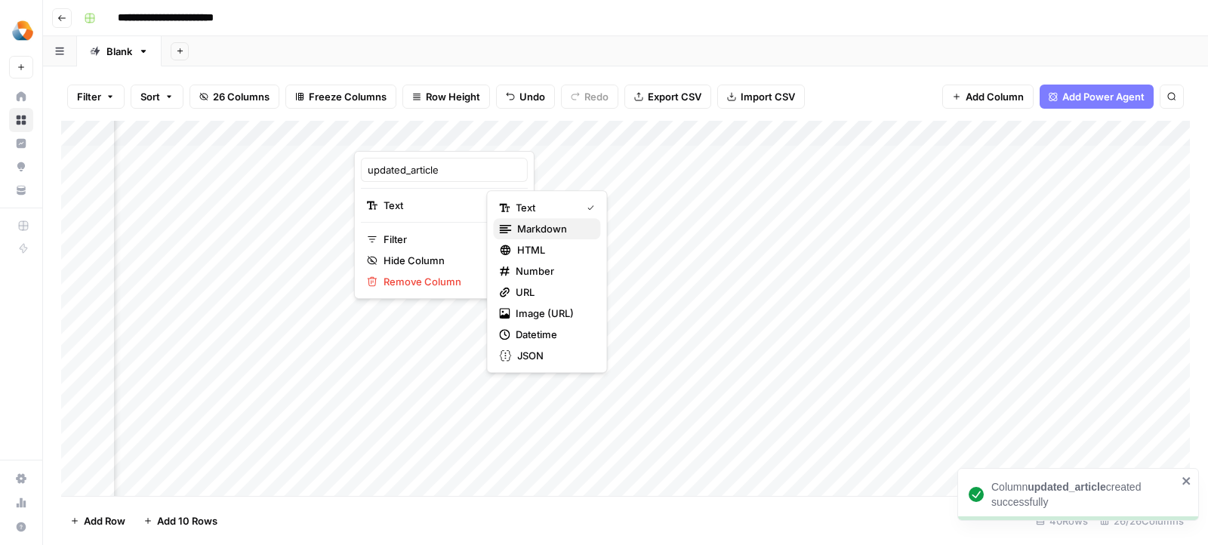
click at [518, 222] on span "Markdown" at bounding box center [552, 228] width 71 height 15
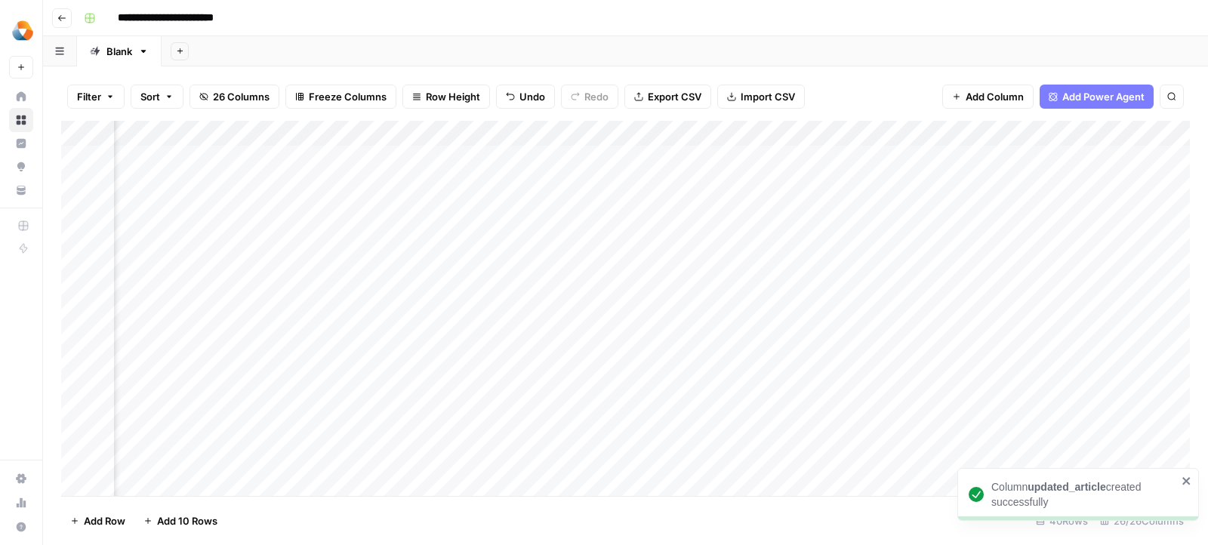
click at [479, 155] on div "Add Column" at bounding box center [625, 309] width 1129 height 376
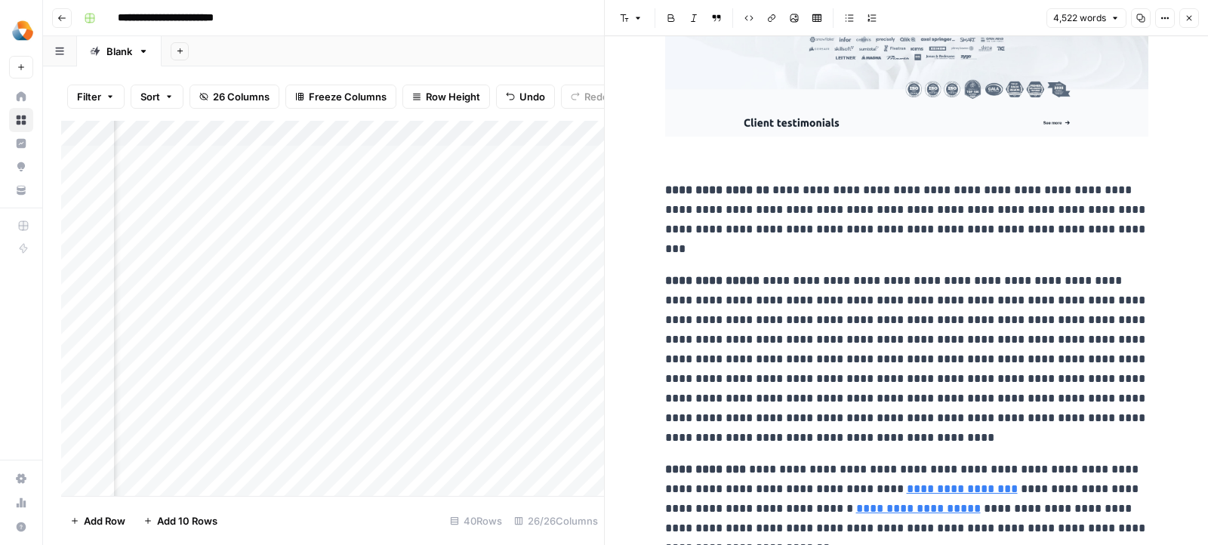
scroll to position [4351, 0]
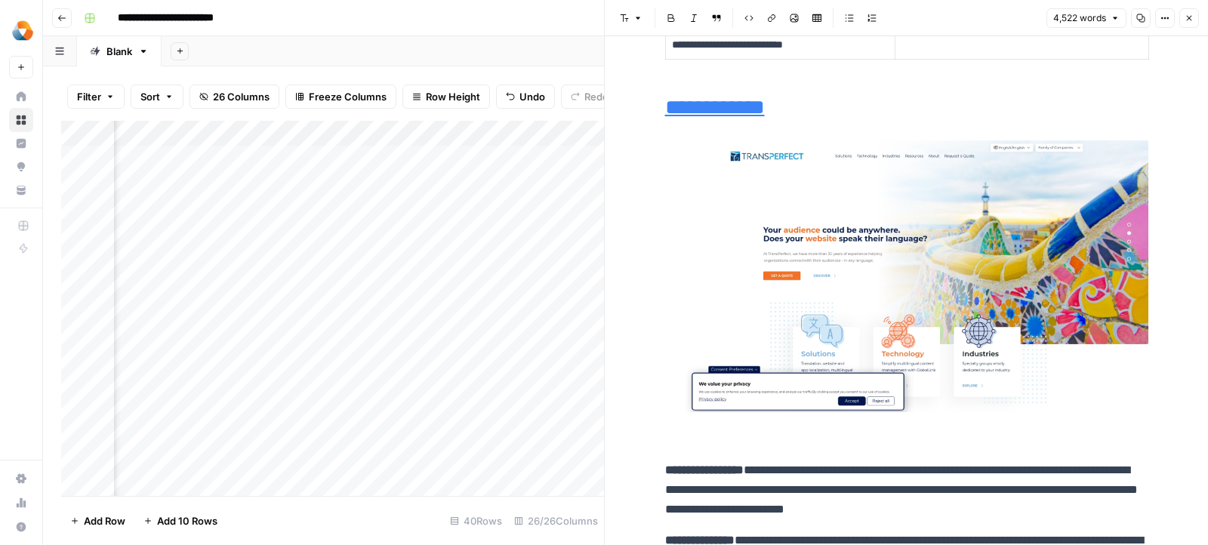
click at [322, 140] on div "Add Column" at bounding box center [332, 309] width 543 height 376
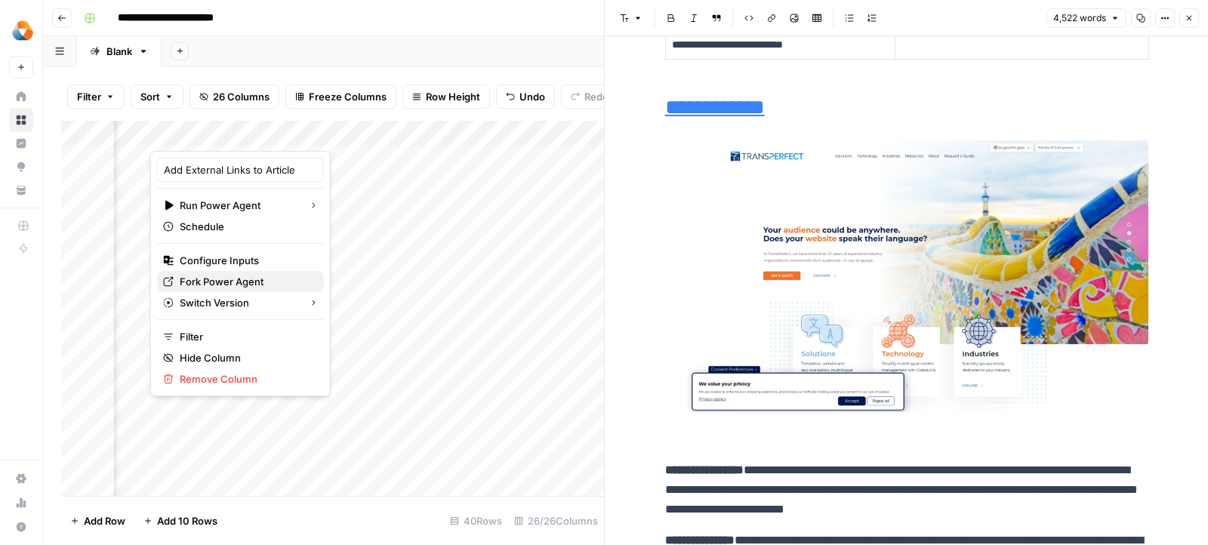
click at [260, 280] on span "Fork Power Agent" at bounding box center [246, 281] width 132 height 15
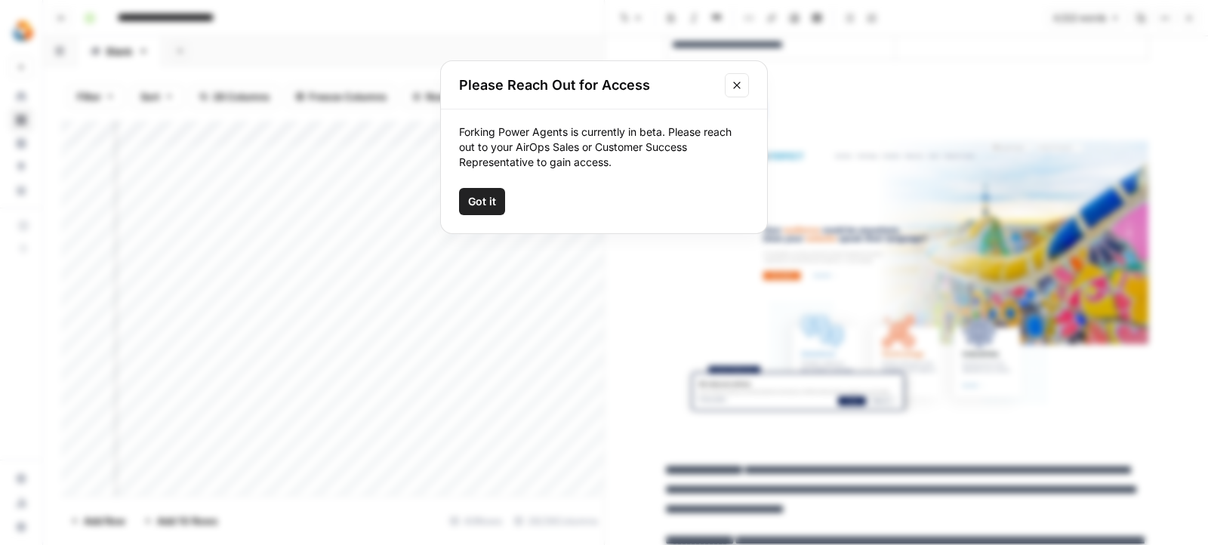
click at [485, 203] on span "Got it" at bounding box center [482, 201] width 28 height 15
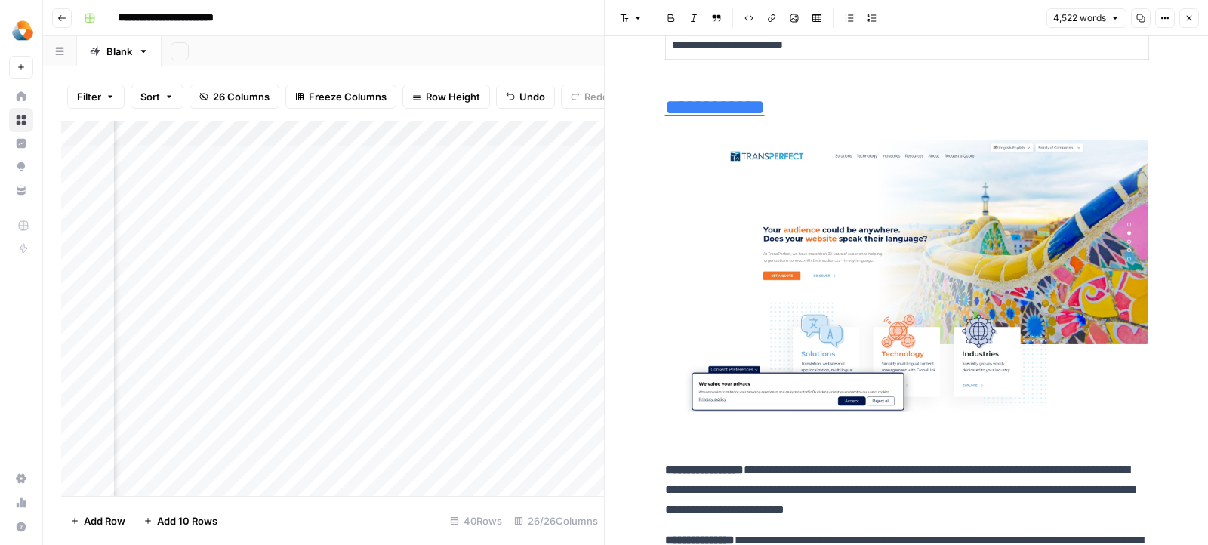
click at [1190, 18] on icon "button" at bounding box center [1188, 18] width 9 height 9
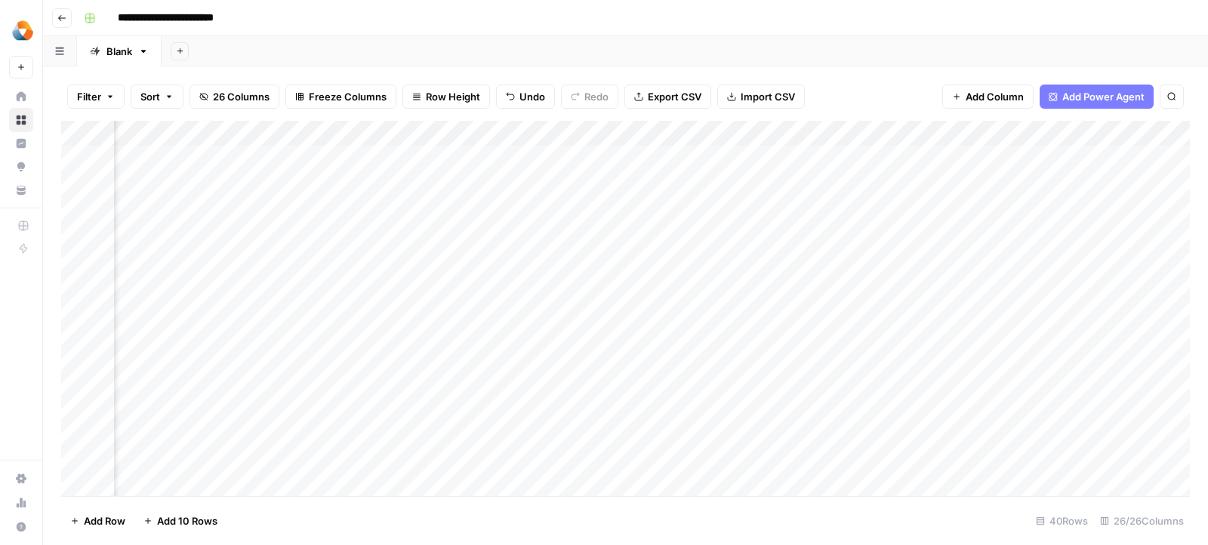
click at [1129, 97] on span "Add Power Agent" at bounding box center [1103, 96] width 82 height 15
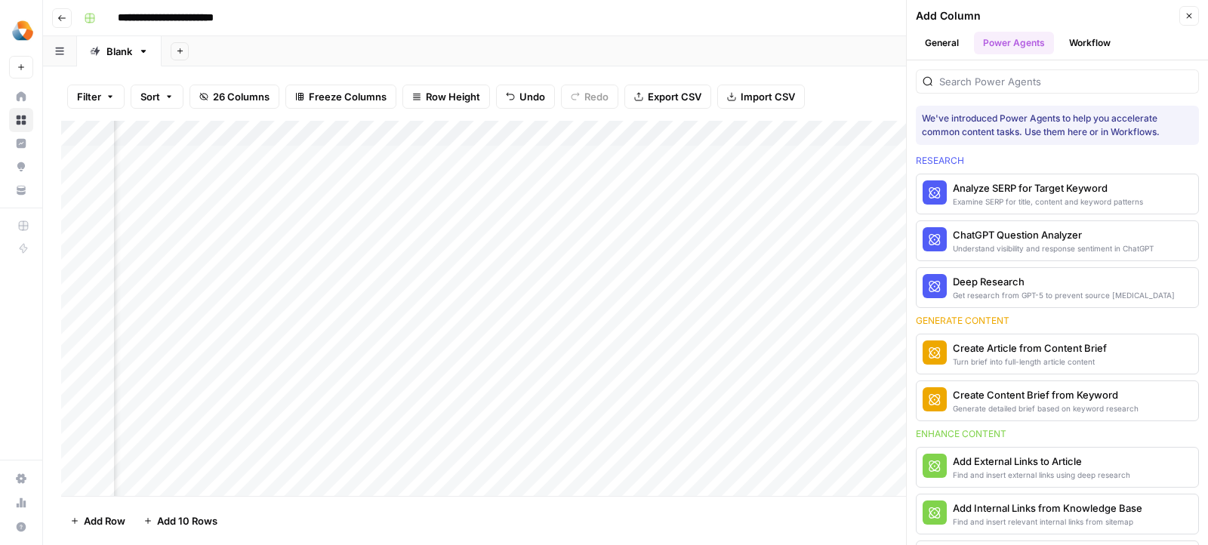
click at [1080, 42] on button "Workflow" at bounding box center [1090, 43] width 60 height 23
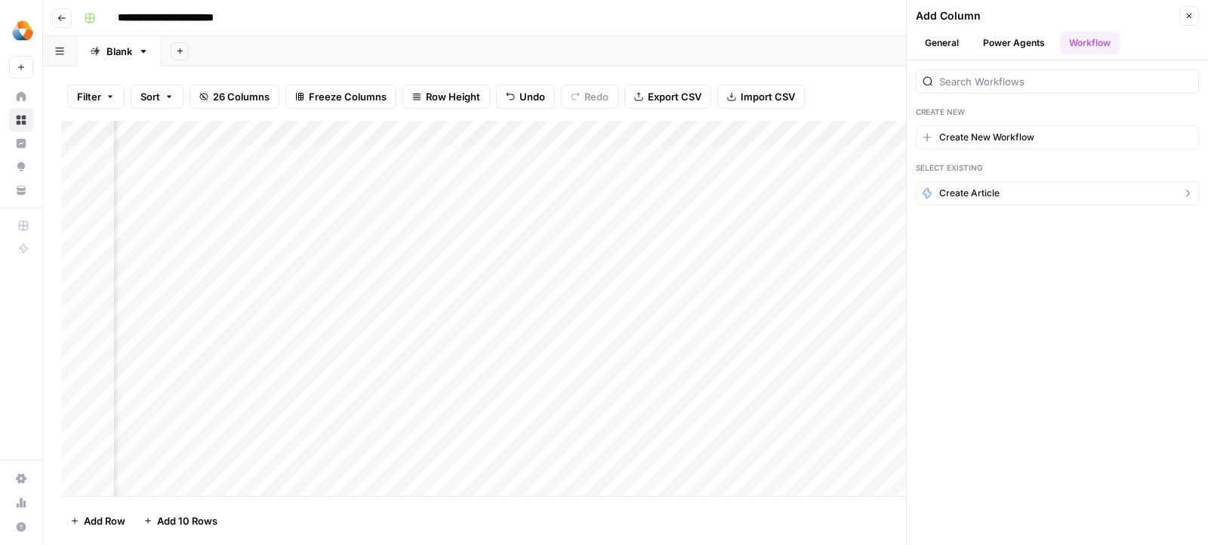
click at [974, 198] on button "Create Article" at bounding box center [1057, 193] width 283 height 24
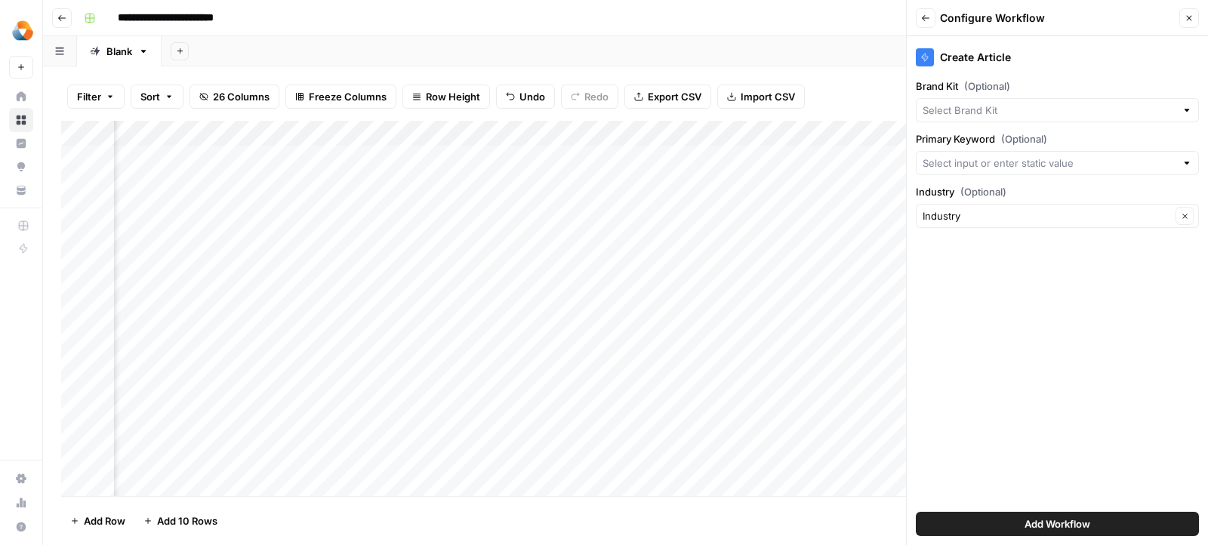
click at [917, 18] on button "Back" at bounding box center [926, 18] width 20 height 20
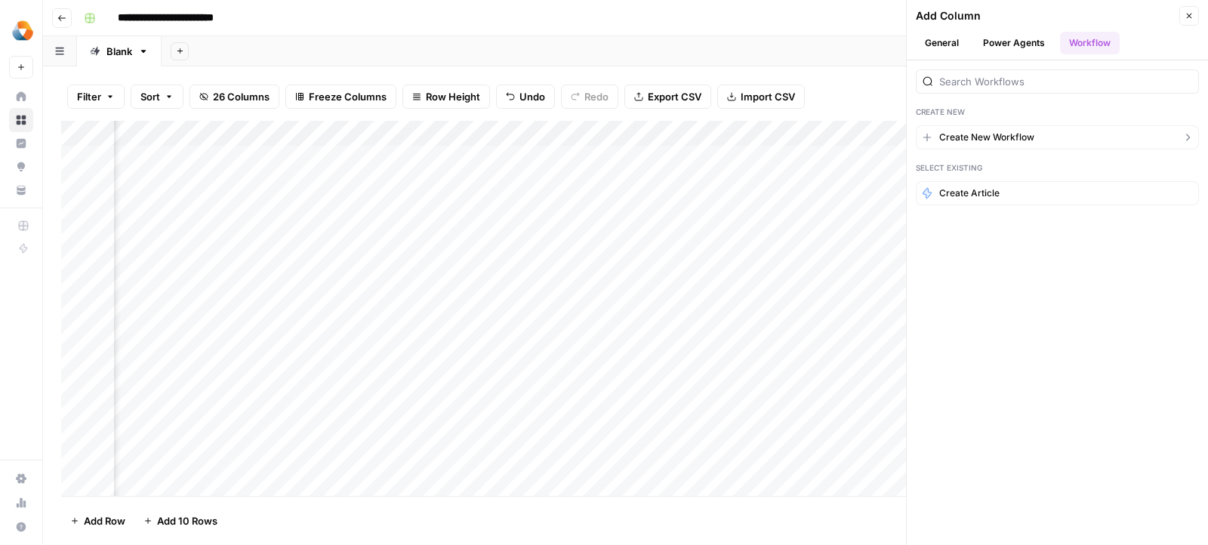
click at [988, 131] on span "Create New Workflow" at bounding box center [986, 138] width 95 height 14
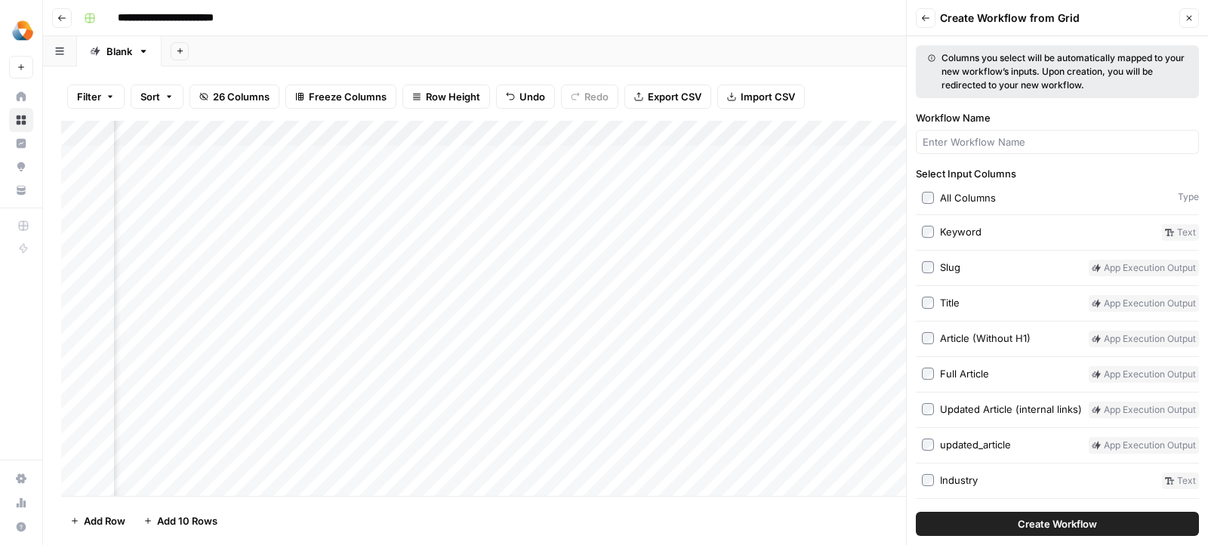
click at [959, 527] on button "Create Workflow" at bounding box center [1057, 524] width 283 height 24
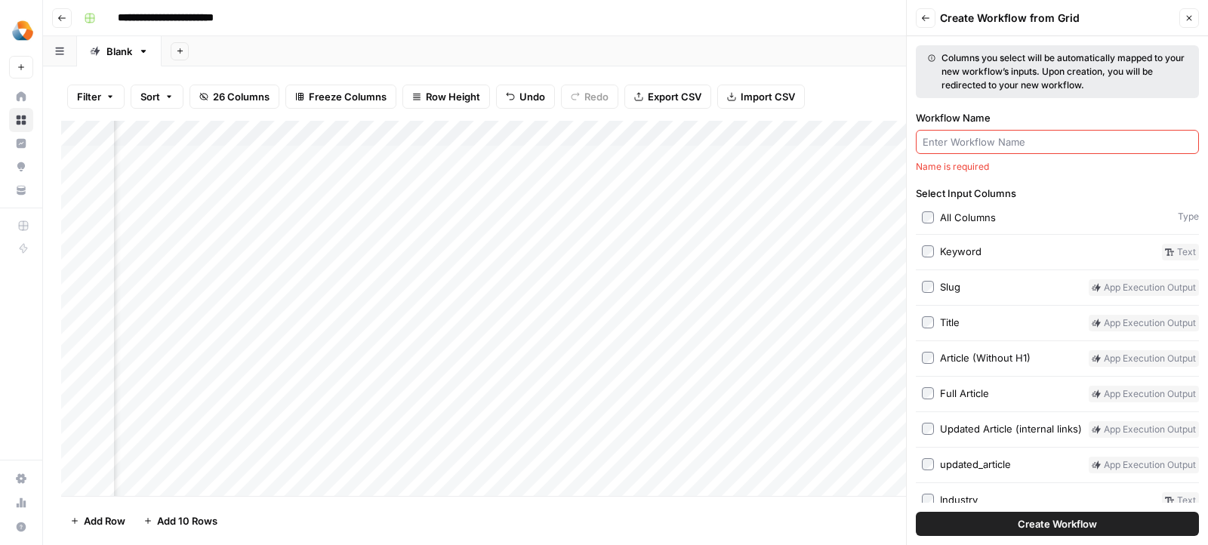
click at [953, 251] on div "Keyword" at bounding box center [961, 251] width 42 height 15
click at [961, 421] on div "Updated Article (internal links)" at bounding box center [1011, 428] width 142 height 15
click at [948, 532] on button "Create Workflow" at bounding box center [1057, 524] width 283 height 24
click at [983, 143] on input "Workflow Name" at bounding box center [1058, 141] width 270 height 15
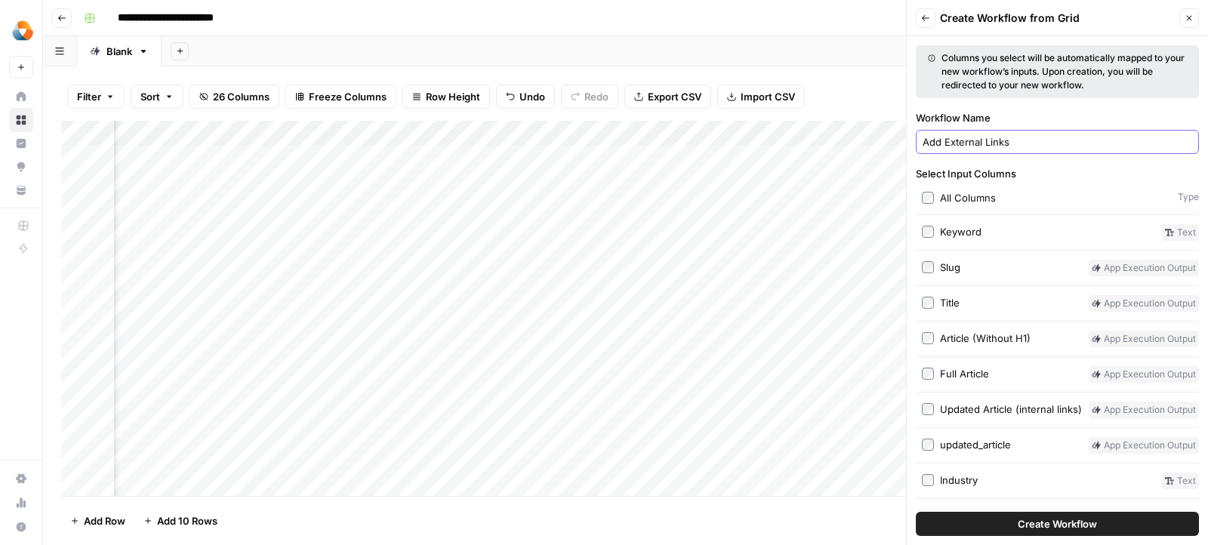
type input "Add External Links"
click at [986, 528] on button "Create Workflow" at bounding box center [1057, 524] width 283 height 24
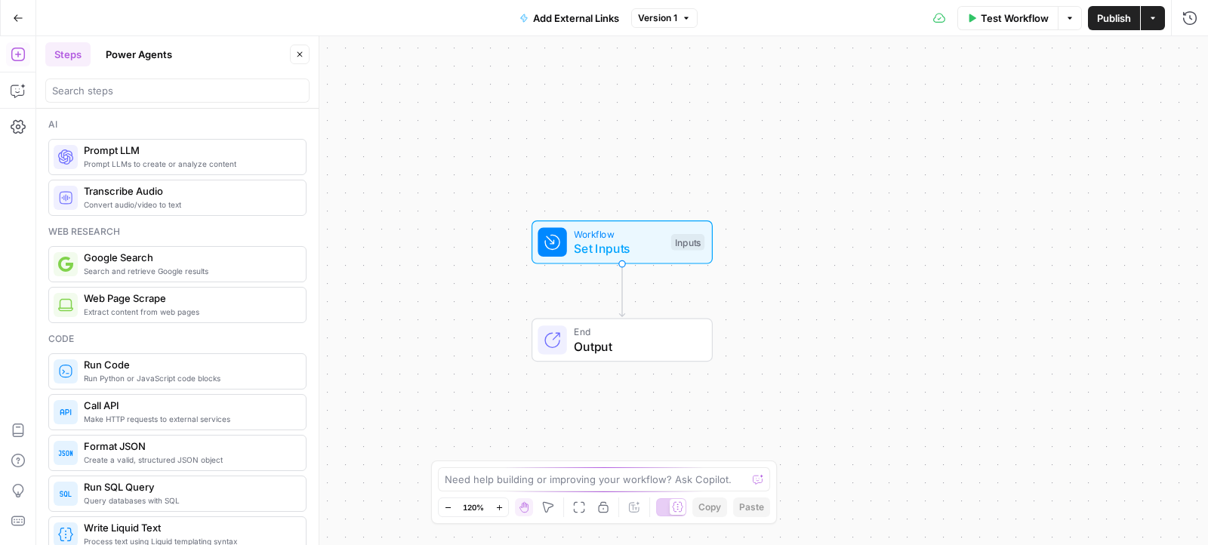
click at [8, 104] on div "Add Steps Copilot Settings AirOps Academy Help Give Feedback Shortcuts" at bounding box center [18, 290] width 36 height 509
click at [24, 90] on icon "button" at bounding box center [18, 90] width 15 height 15
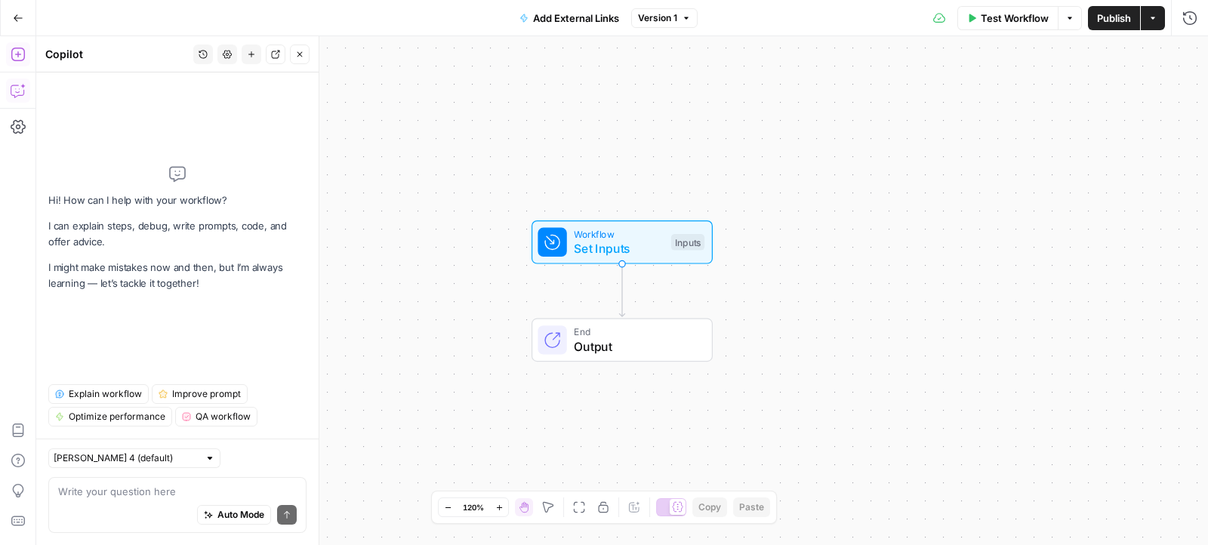
click at [14, 44] on button "Add Steps" at bounding box center [18, 54] width 24 height 24
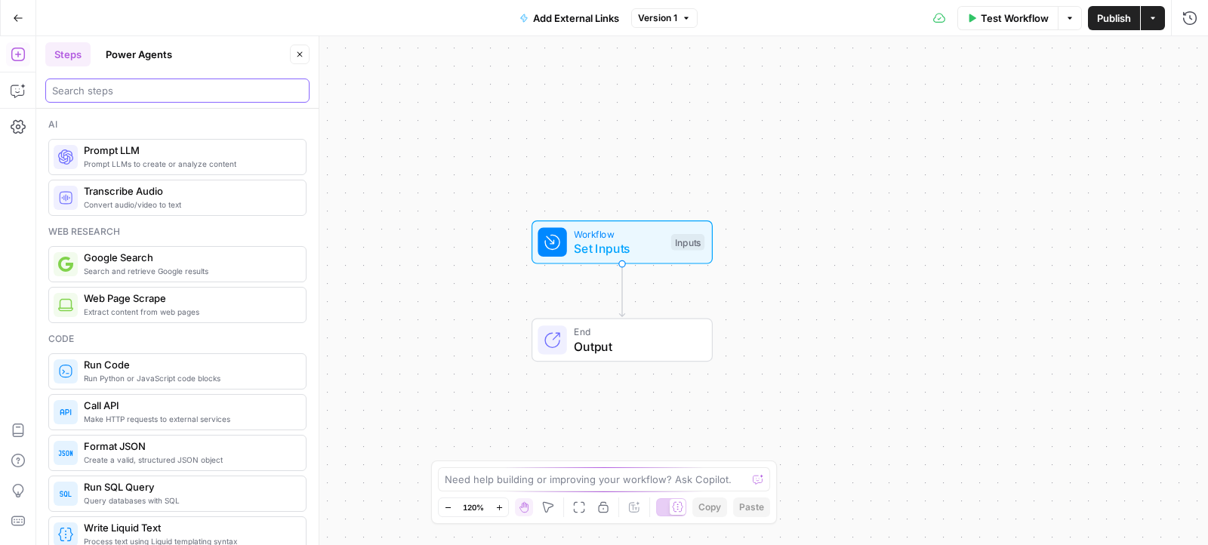
click at [116, 91] on input "search" at bounding box center [177, 90] width 251 height 15
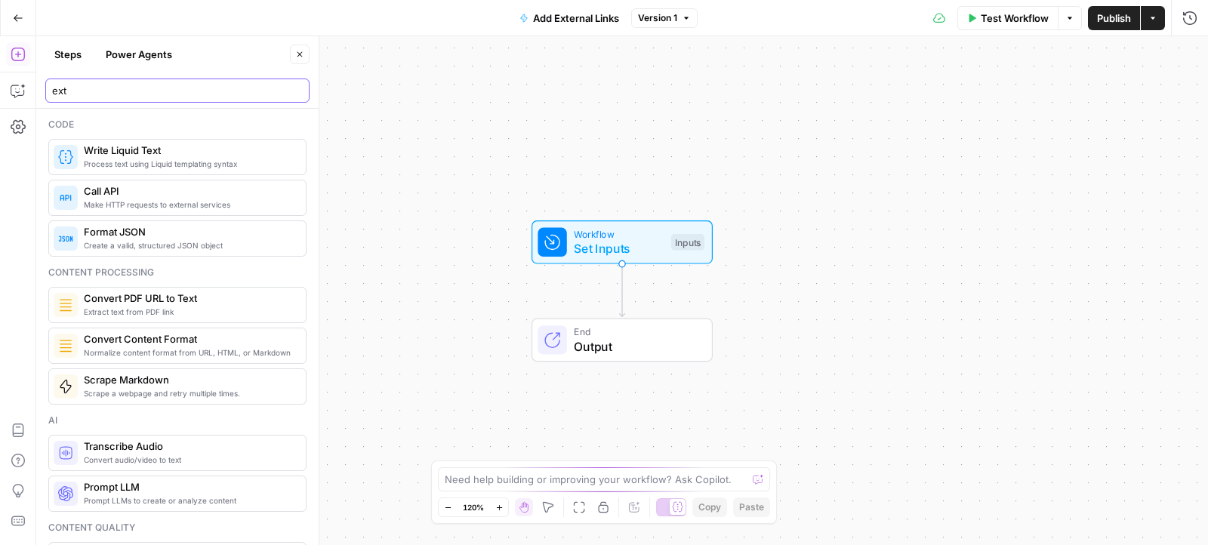
type input "exte"
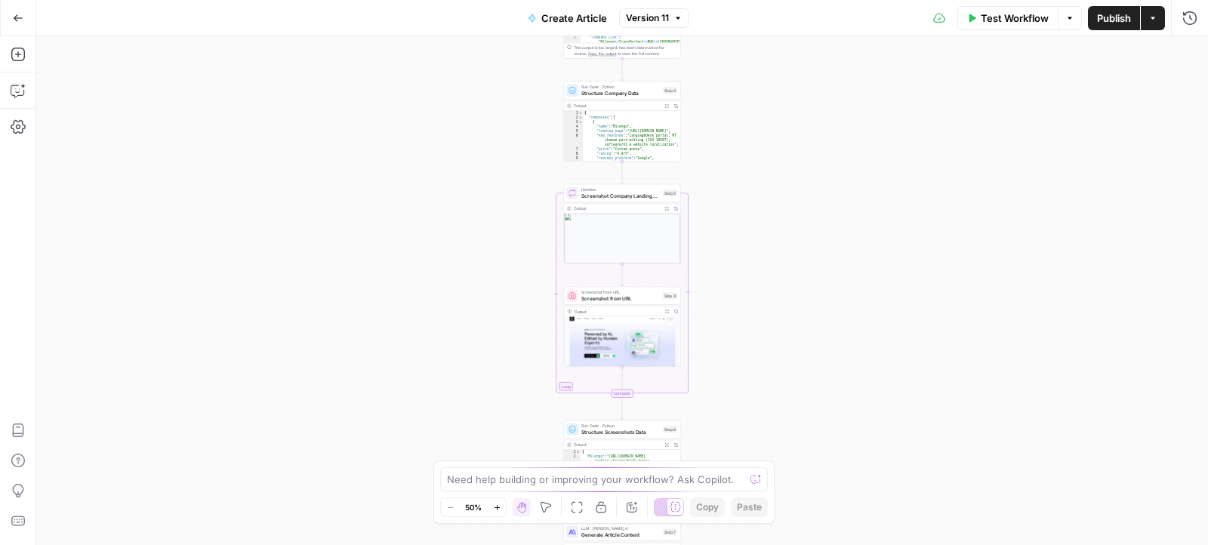
click at [497, 482] on div "Zoom In ⌘ +" at bounding box center [499, 478] width 60 height 14
click at [467, 481] on div "Zoom In ⌘ +" at bounding box center [498, 478] width 80 height 27
click at [447, 481] on textarea at bounding box center [595, 479] width 297 height 15
type textarea "y"
type textarea "t"
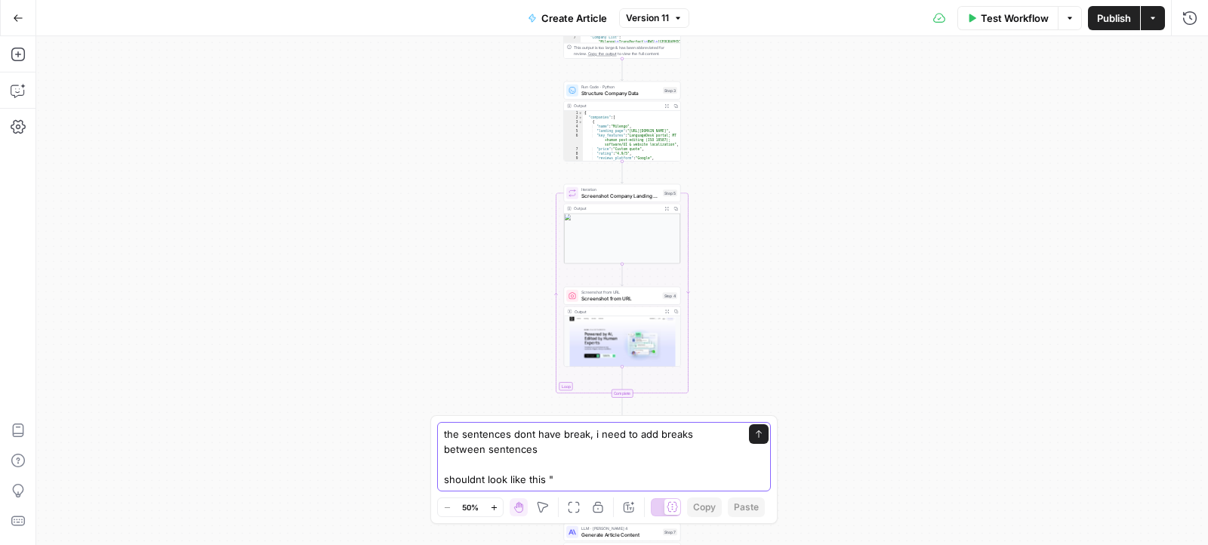
paste textarea "Fintech companies face unique translation challenges when expanding globally - …"
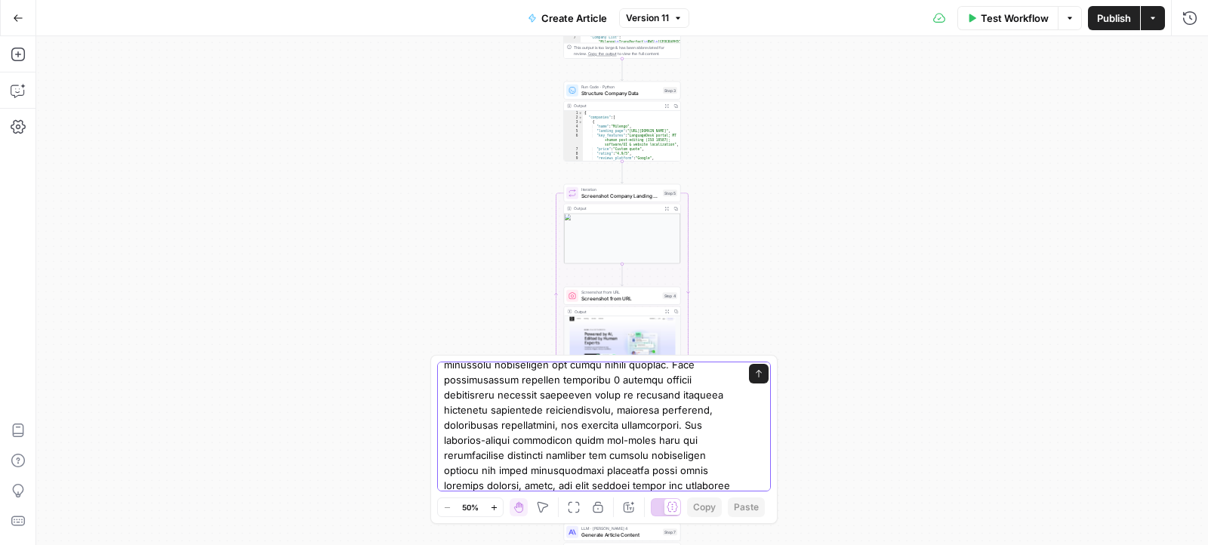
type textarea "the sentences dont have break, i need to add breaks between sentences shouldnt …"
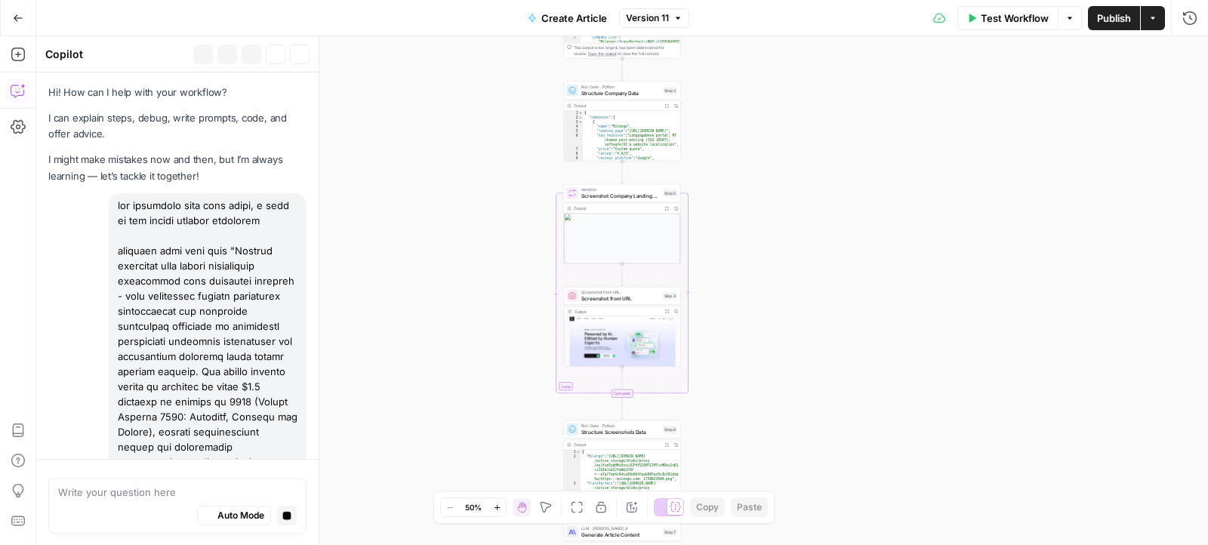
scroll to position [277, 0]
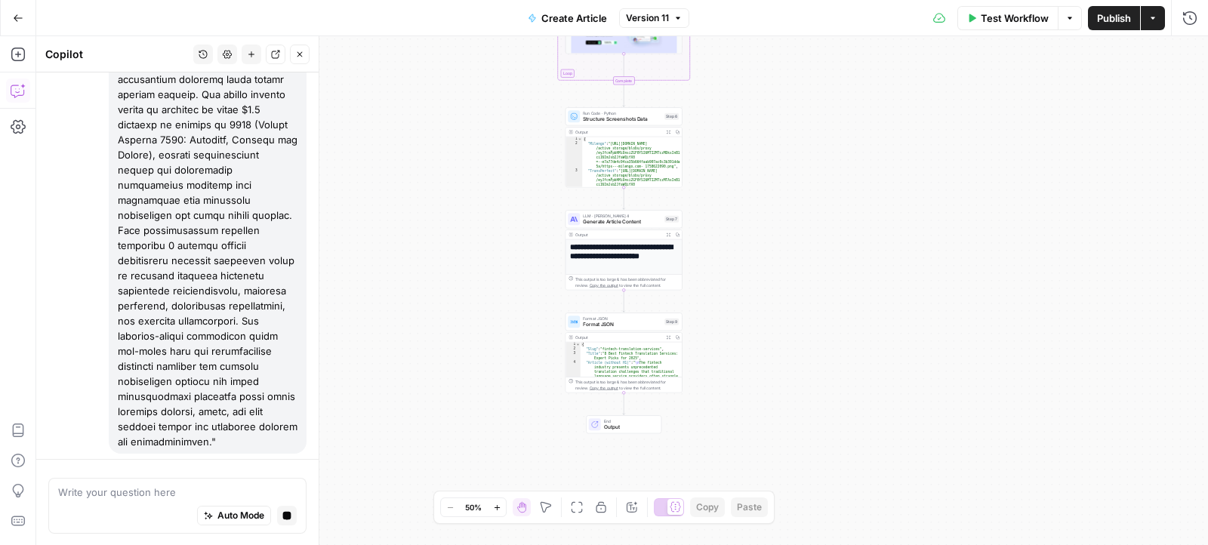
click at [667, 234] on icon "button" at bounding box center [669, 235] width 4 height 4
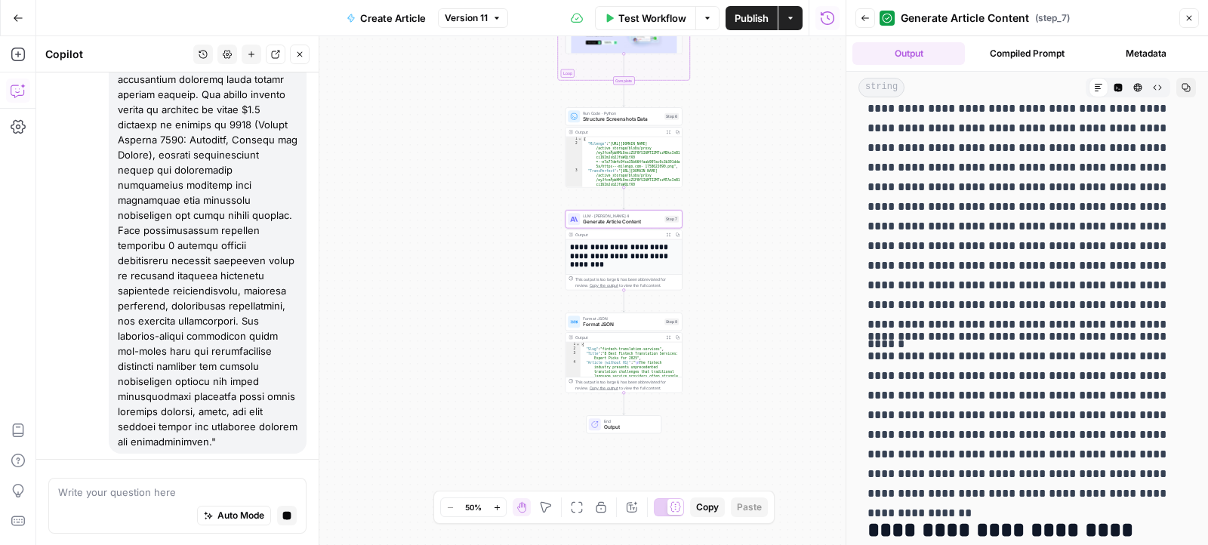
scroll to position [145, 0]
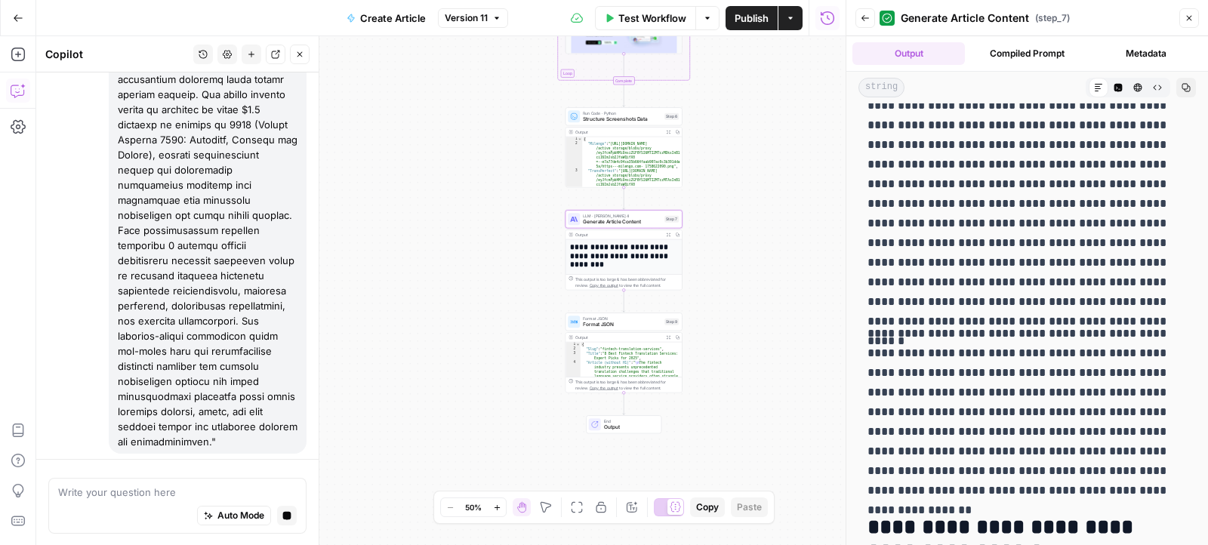
click at [911, 336] on p "**********" at bounding box center [1026, 412] width 319 height 177
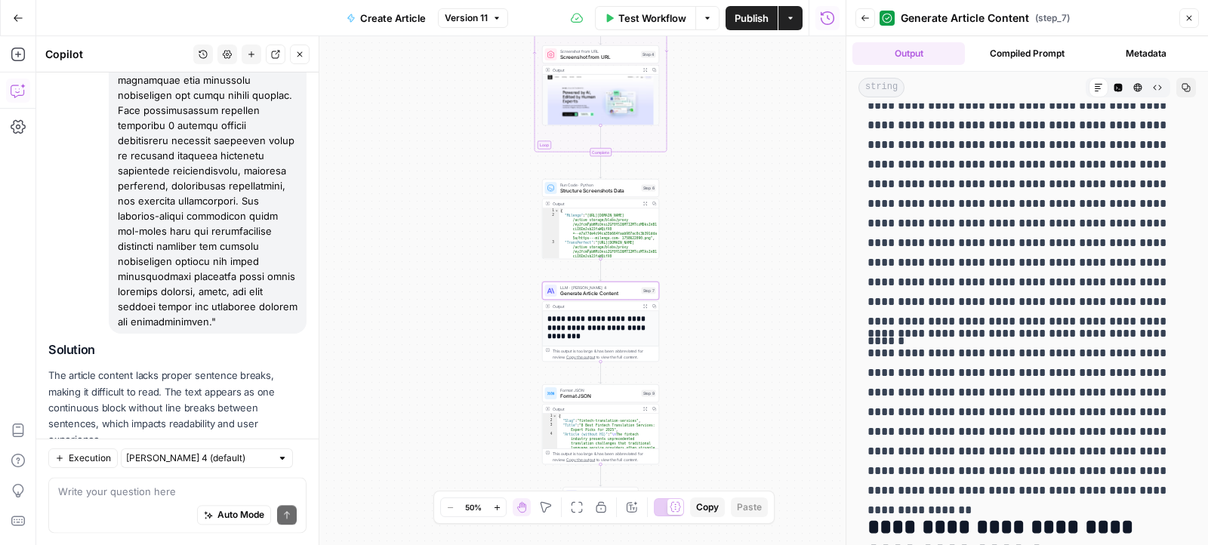
scroll to position [440, 0]
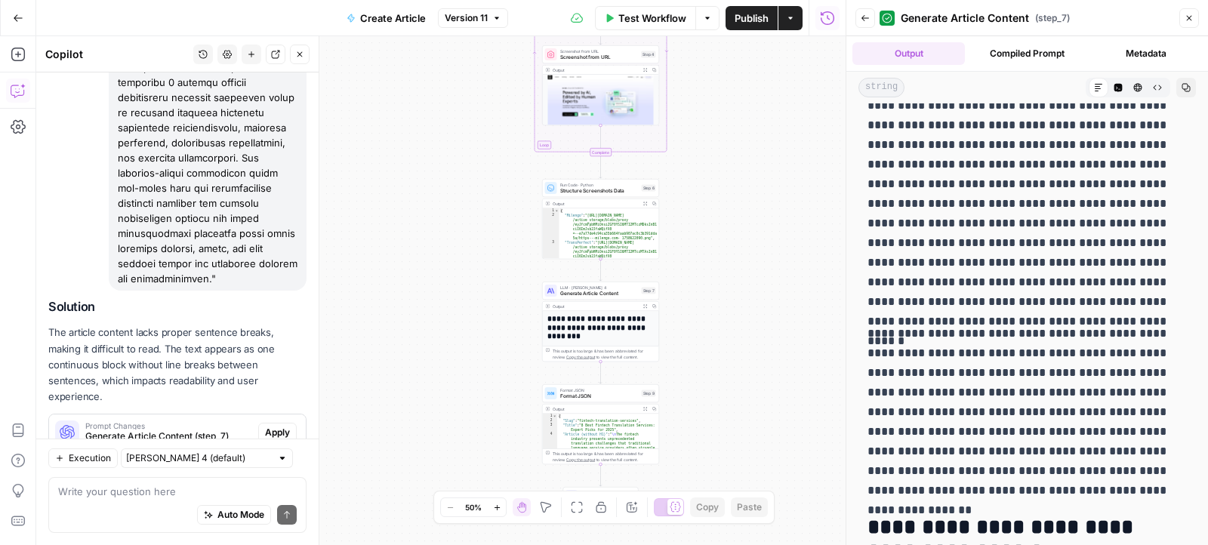
click at [279, 432] on div "Hi! How can I help with your workflow? I can explain steps, debug, write prompt…" at bounding box center [177, 59] width 282 height 855
click at [277, 426] on span "Apply" at bounding box center [277, 433] width 25 height 14
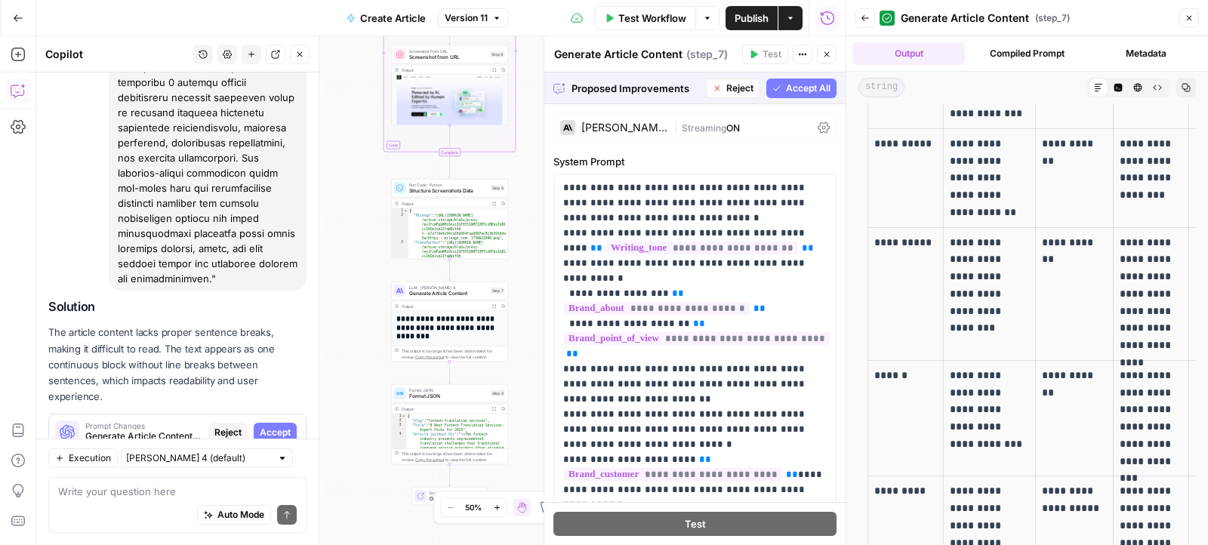
click at [786, 88] on span "Accept All" at bounding box center [808, 89] width 45 height 14
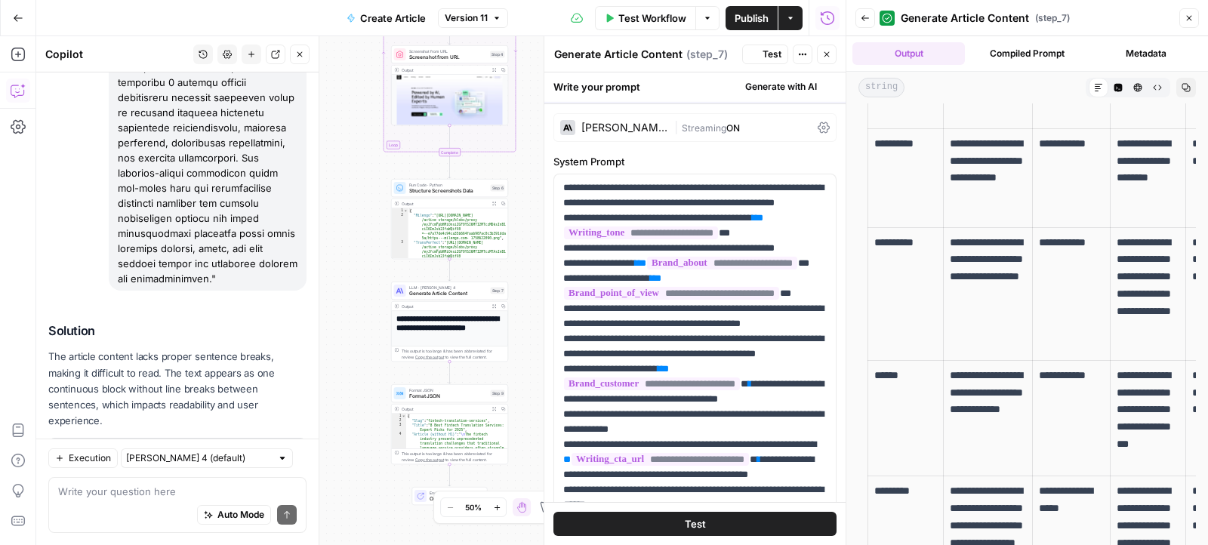
scroll to position [0, 0]
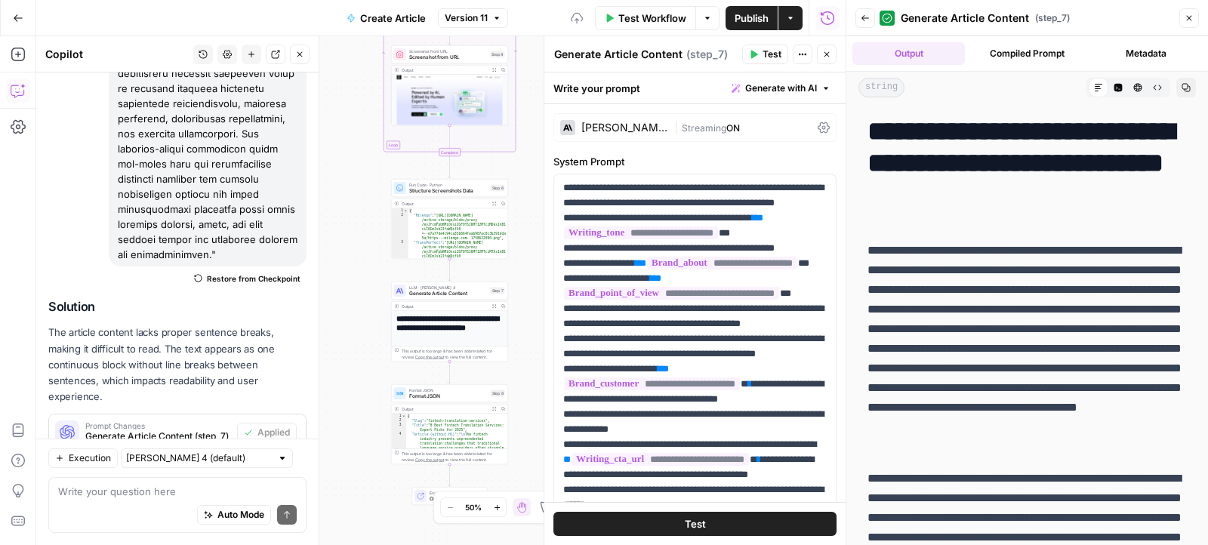
click at [739, 16] on span "Publish" at bounding box center [752, 18] width 34 height 15
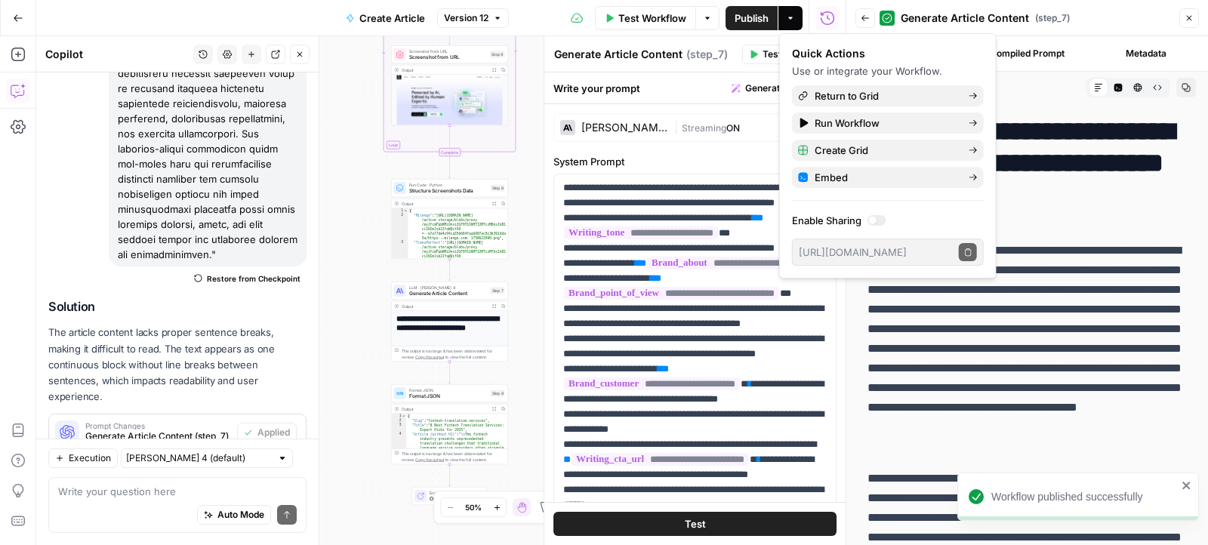
click at [1190, 23] on button "Close" at bounding box center [1189, 18] width 20 height 20
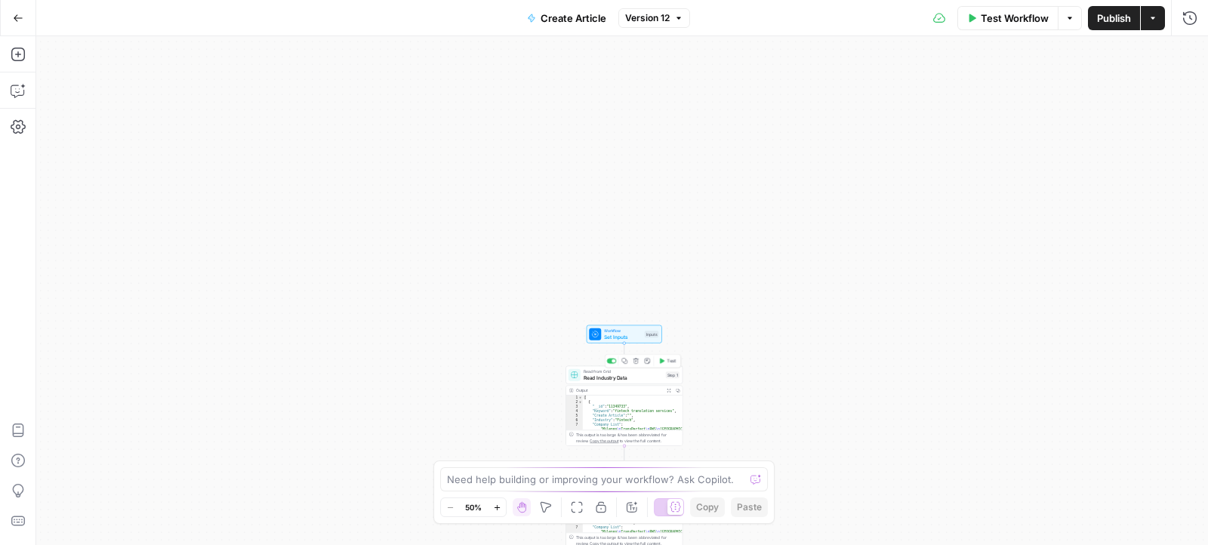
click at [608, 377] on span "Read Industry Data" at bounding box center [623, 378] width 79 height 8
type input "Best Translation Services"
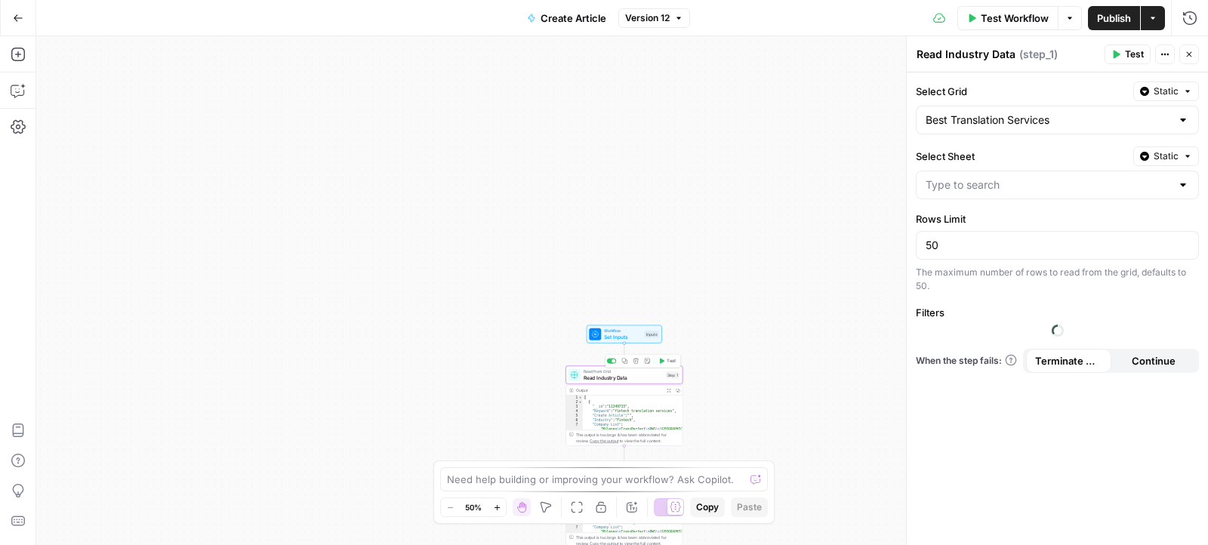
type input "Blank"
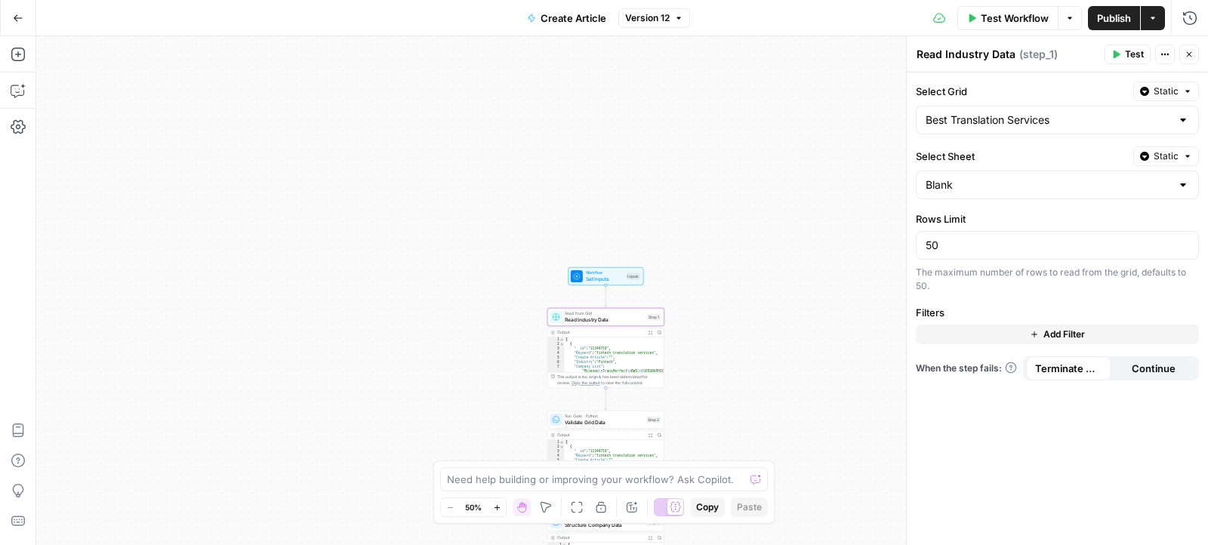
click at [962, 331] on button "Add Filter" at bounding box center [1057, 335] width 283 height 20
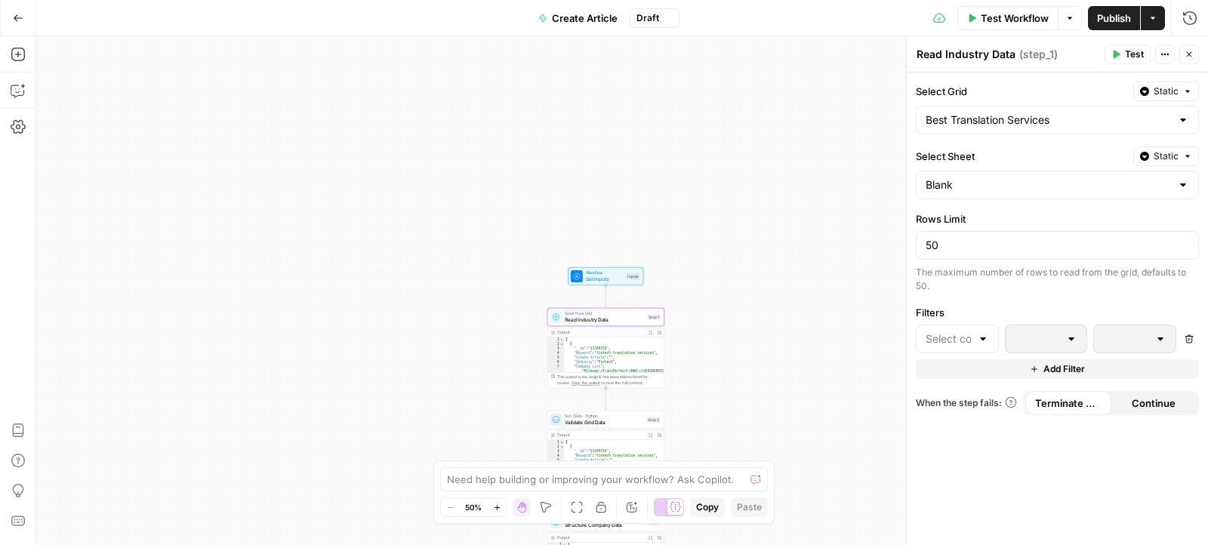
click at [563, 488] on div "Need help building or improving your workflow? Ask Copilot." at bounding box center [604, 479] width 328 height 24
type textarea "i"
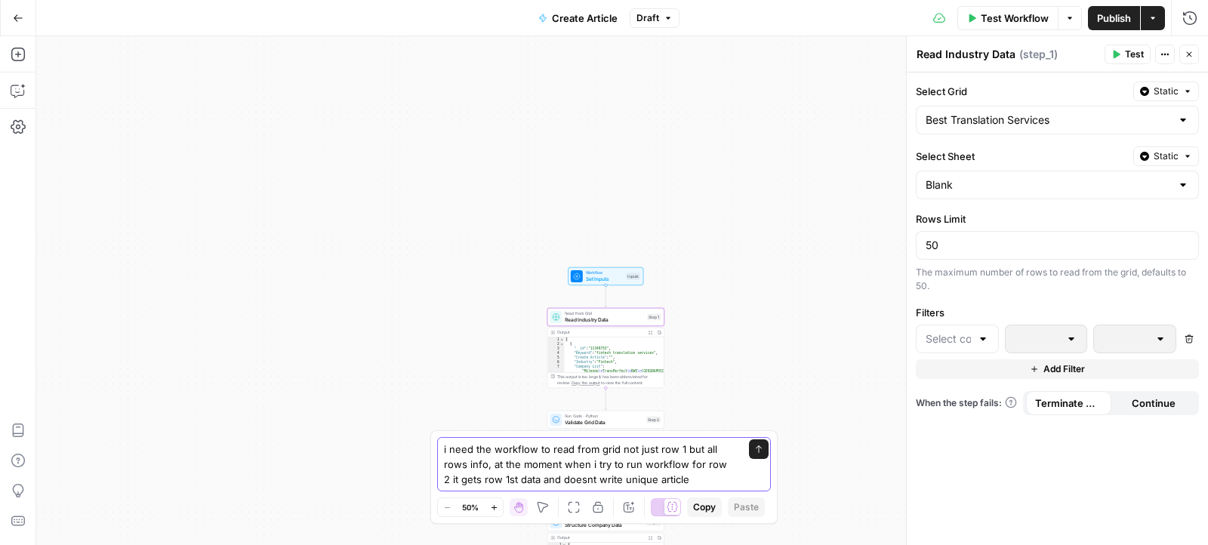
type textarea "i need the workflow to read from grid not just row 1 but all rows info, at the …"
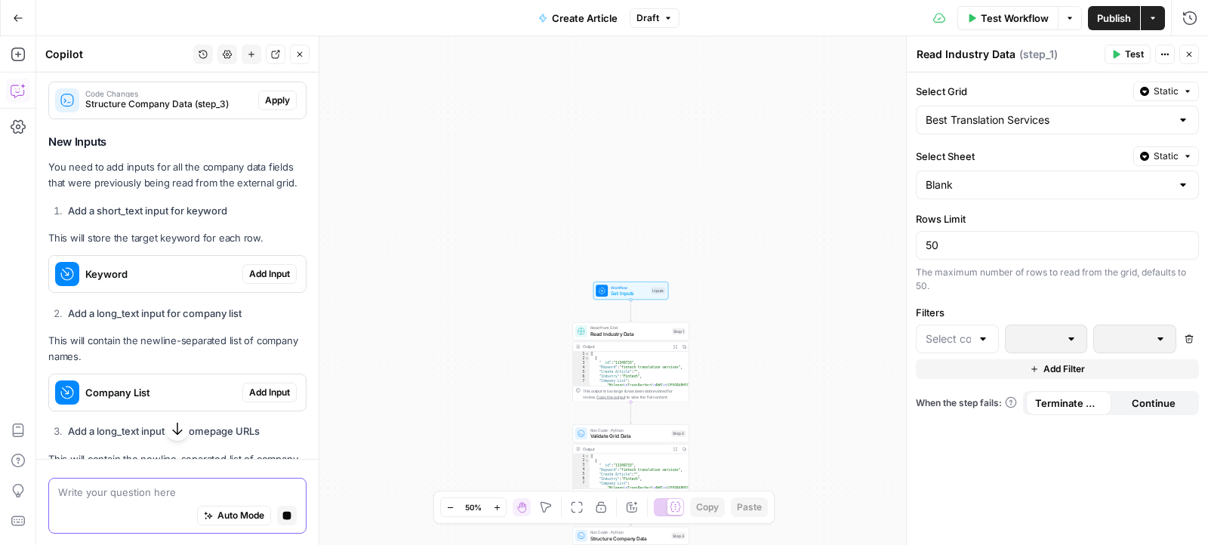
scroll to position [442, 0]
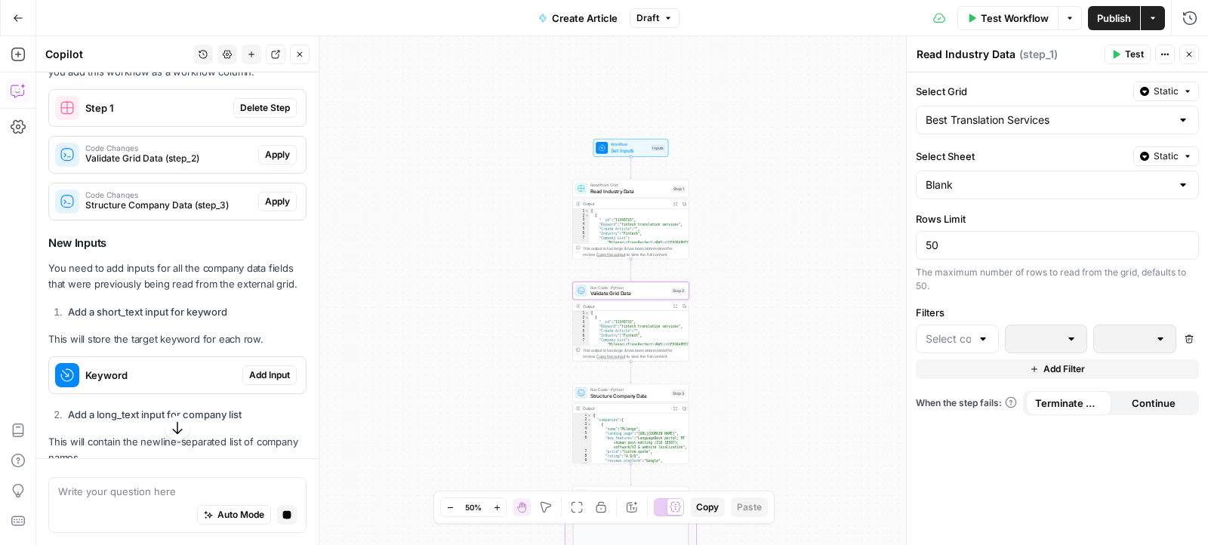
click at [178, 159] on span "Validate Grid Data (step_2)" at bounding box center [168, 159] width 167 height 14
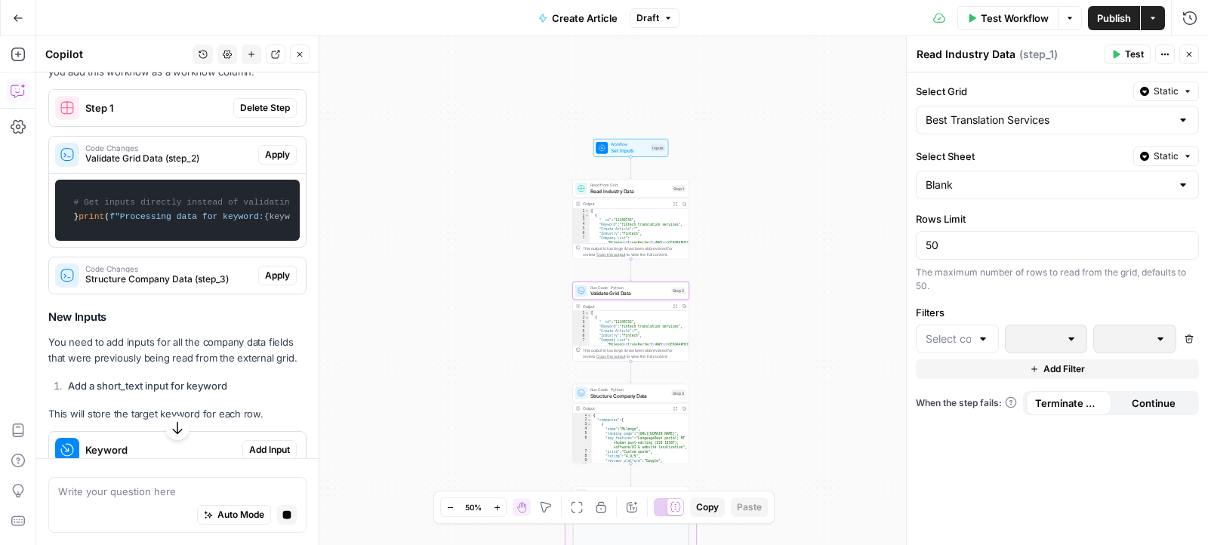
click at [177, 155] on span "Validate Grid Data (step_2)" at bounding box center [168, 159] width 167 height 14
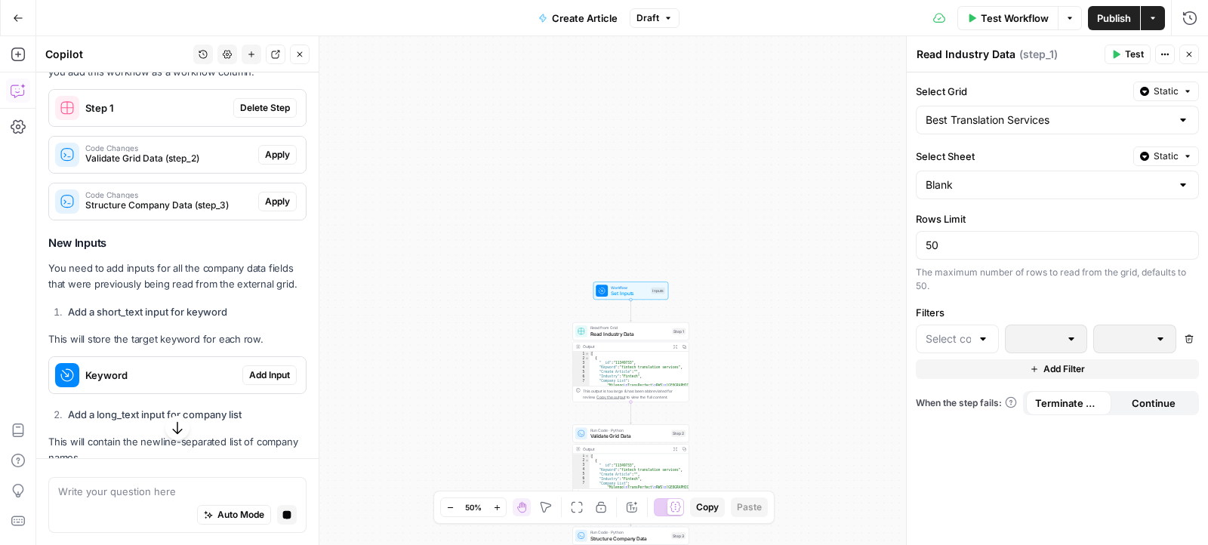
click at [159, 375] on span "Keyword" at bounding box center [160, 375] width 151 height 15
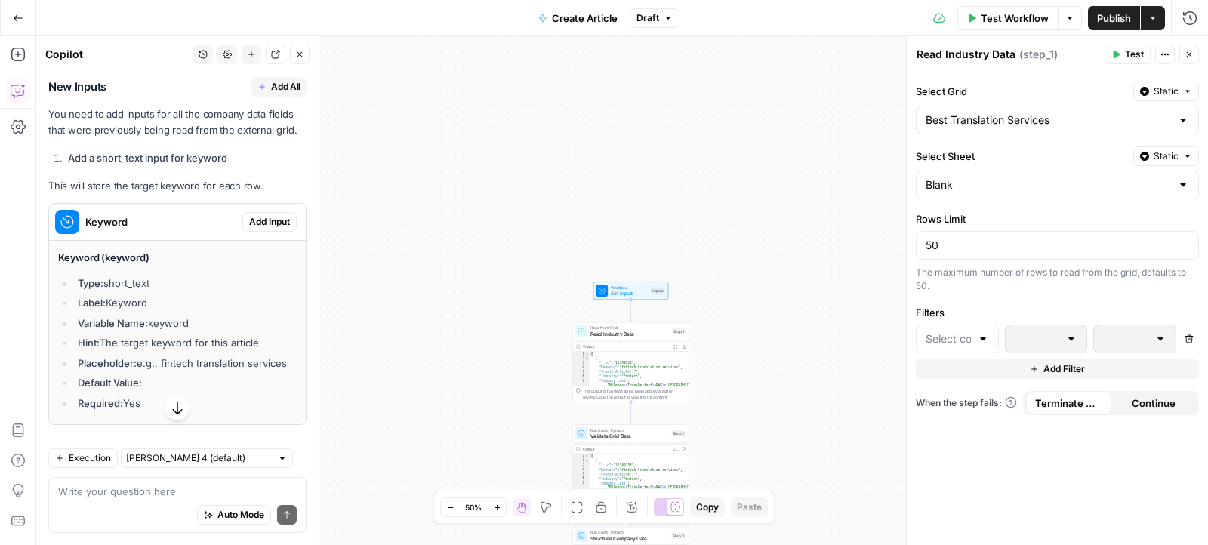
scroll to position [602, 0]
click at [166, 222] on span "Keyword" at bounding box center [160, 221] width 151 height 15
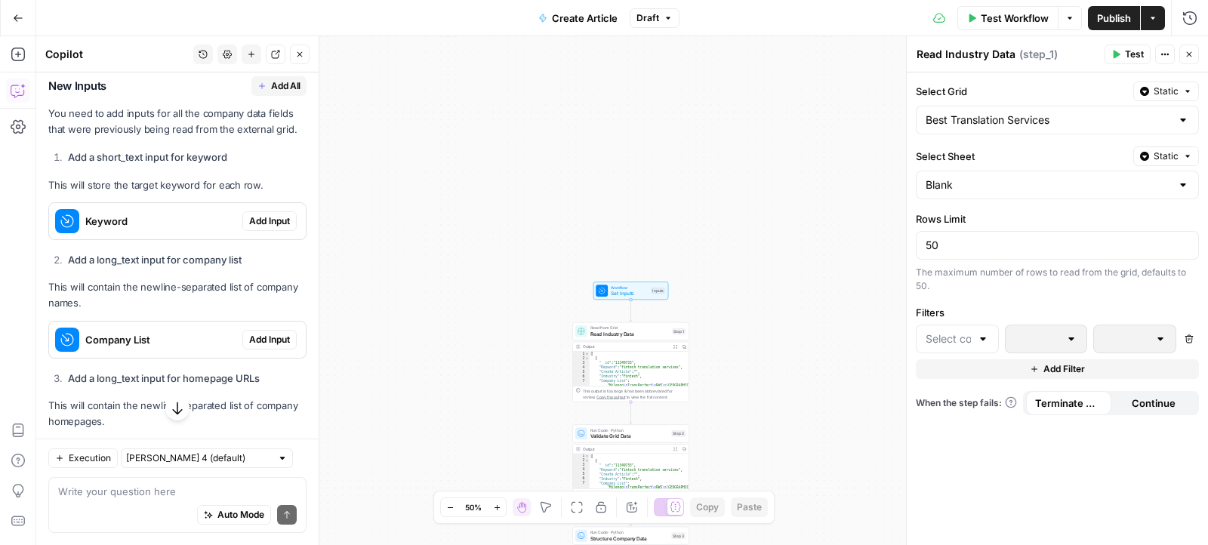
click at [115, 504] on div "Auto Mode Send" at bounding box center [177, 515] width 239 height 33
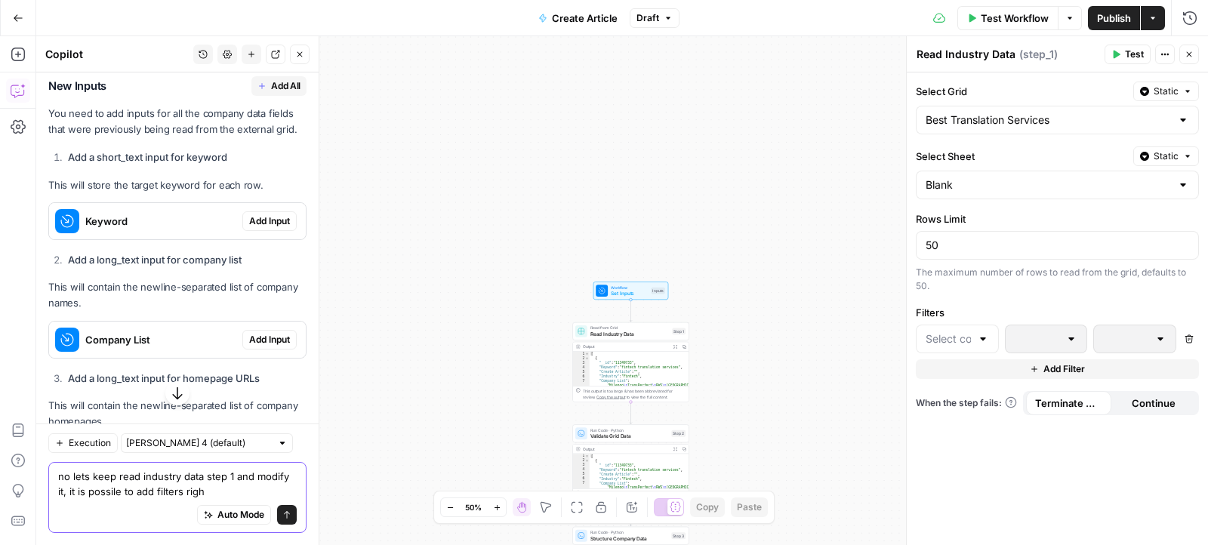
type textarea "no lets keep read industry data step 1 and modify it, it is possile to add filt…"
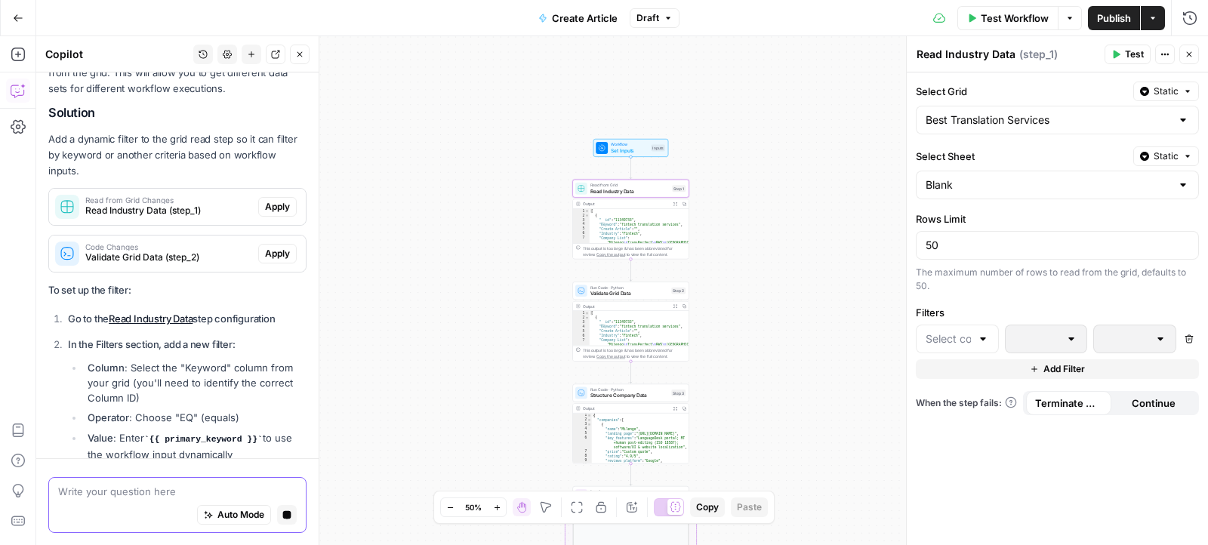
scroll to position [2454, 0]
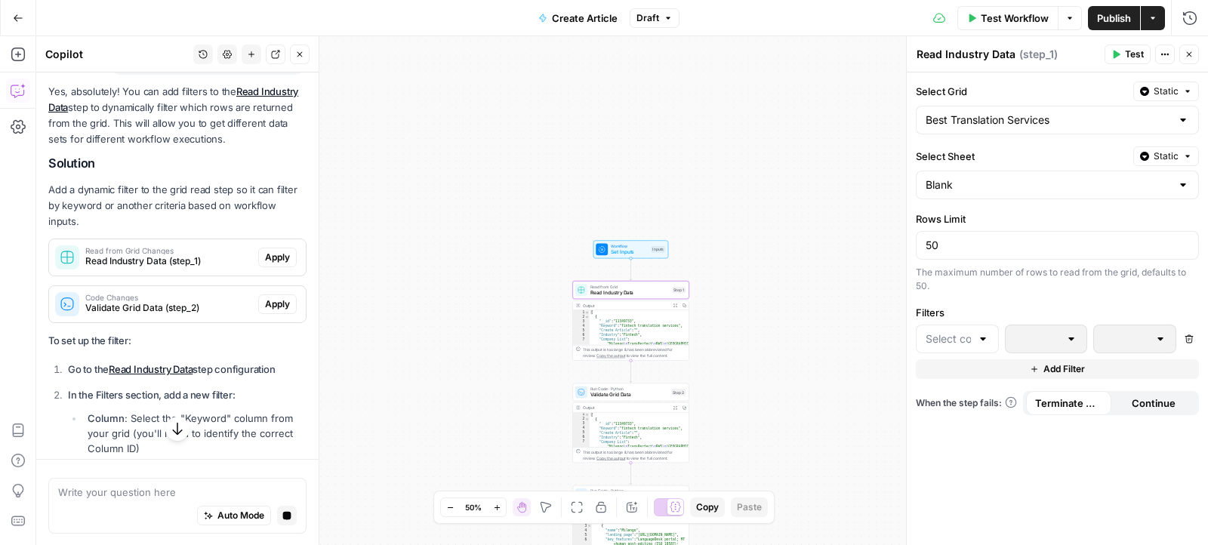
click at [177, 239] on div "Read from Grid Changes Read Industry Data (step_1)" at bounding box center [153, 257] width 209 height 36
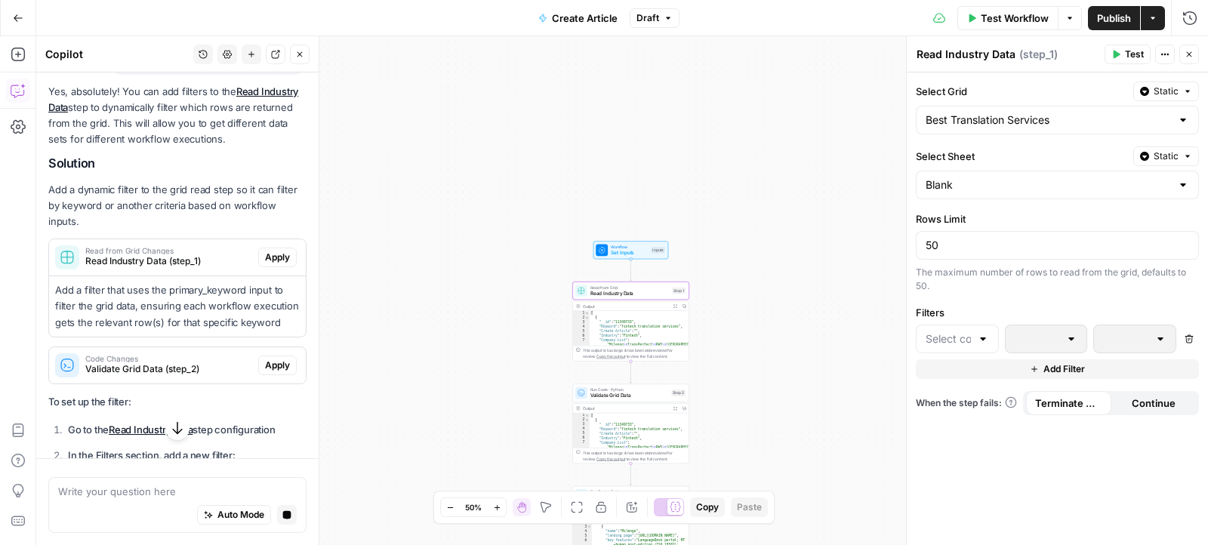
scroll to position [2459, 0]
click at [978, 332] on div at bounding box center [983, 338] width 12 height 15
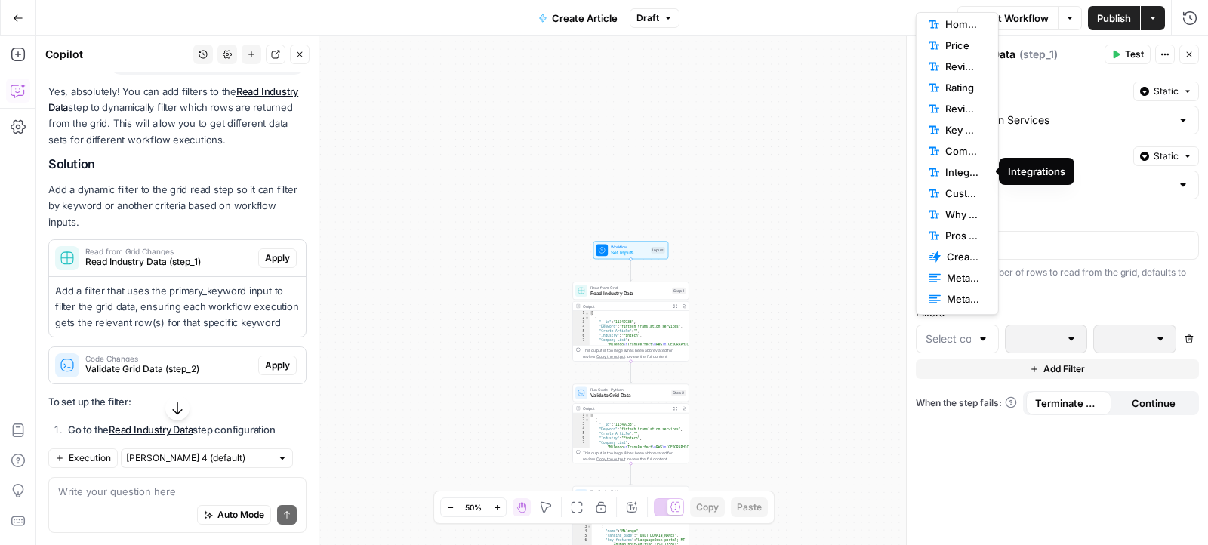
scroll to position [133, 0]
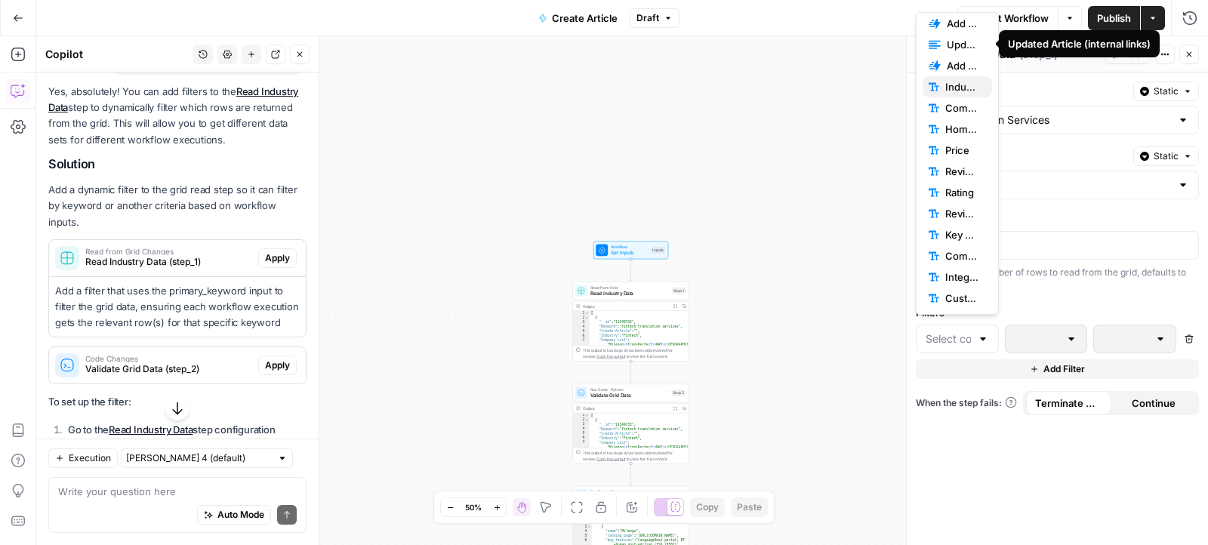
click at [961, 91] on span "Industry" at bounding box center [962, 86] width 35 height 15
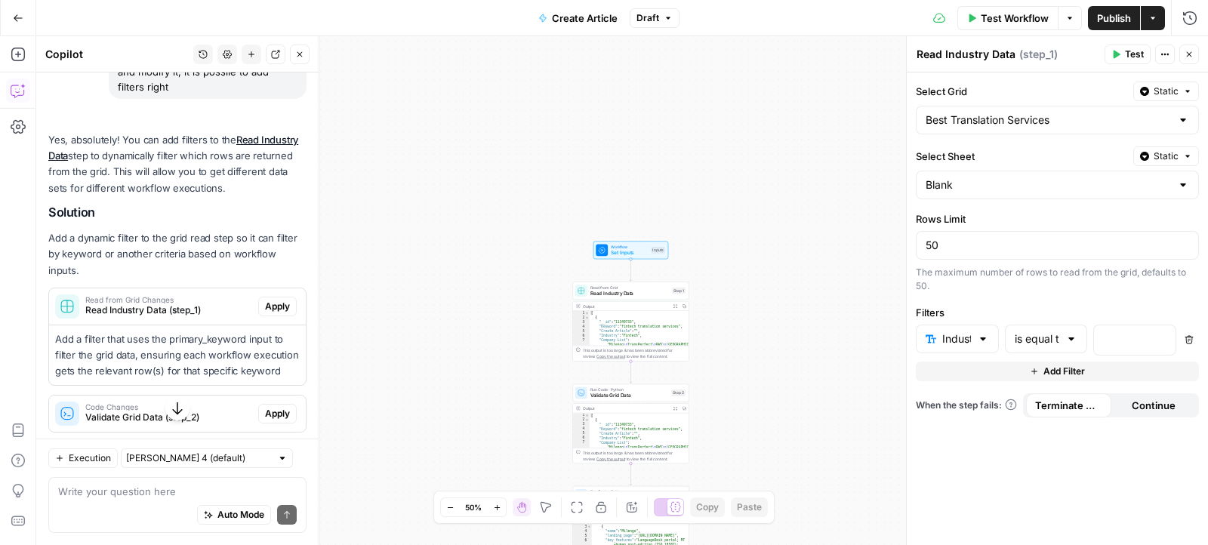
scroll to position [2508, 0]
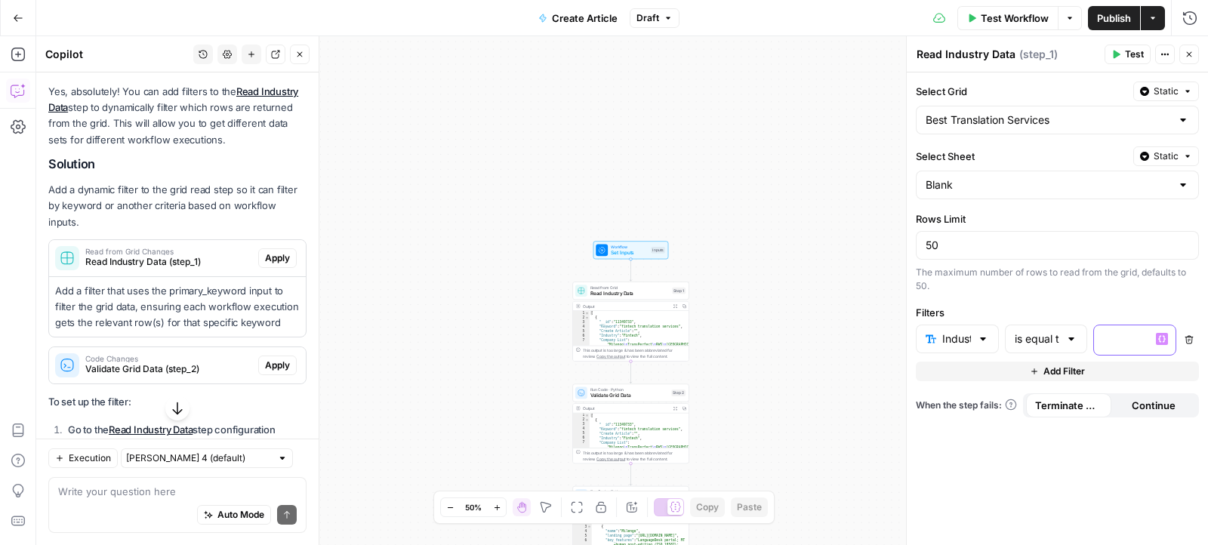
click at [1163, 335] on icon "button" at bounding box center [1162, 339] width 8 height 8
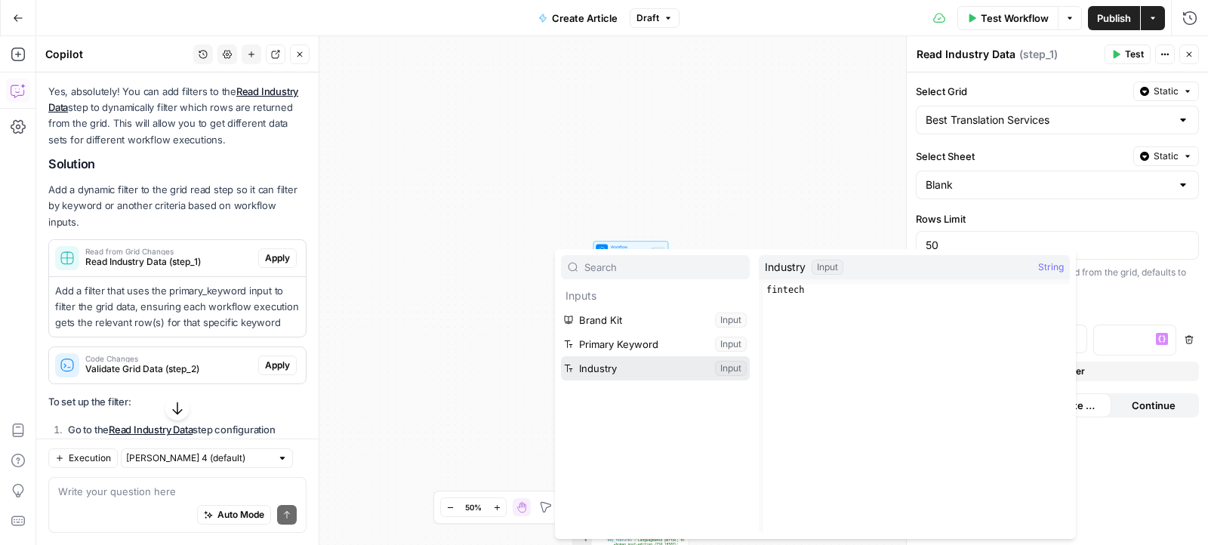
click at [648, 371] on button "Select variable Industry" at bounding box center [655, 368] width 189 height 24
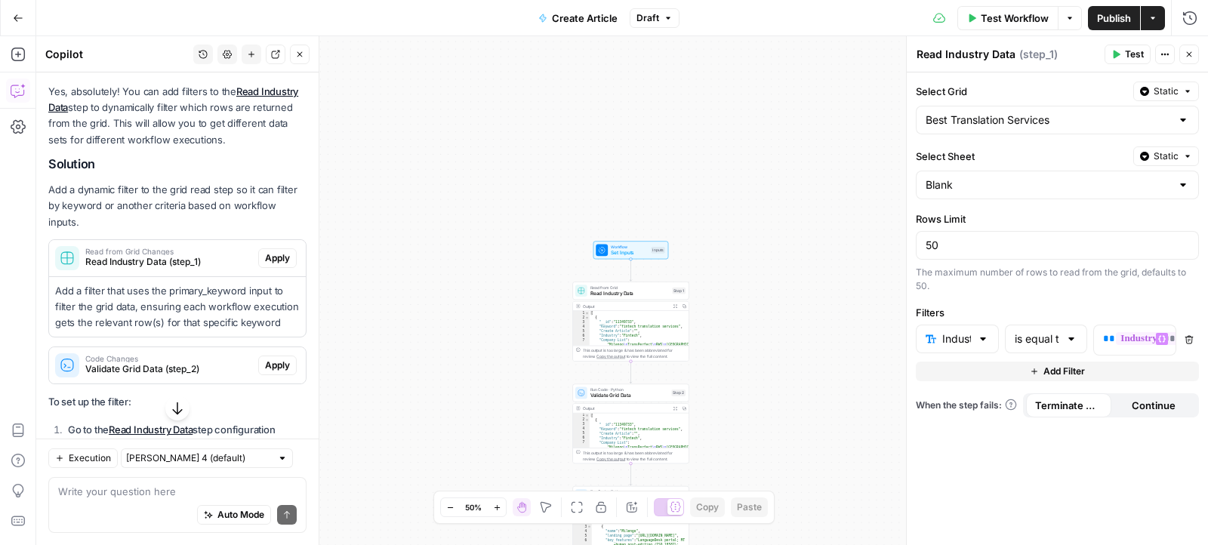
click at [1110, 23] on span "Publish" at bounding box center [1114, 18] width 34 height 15
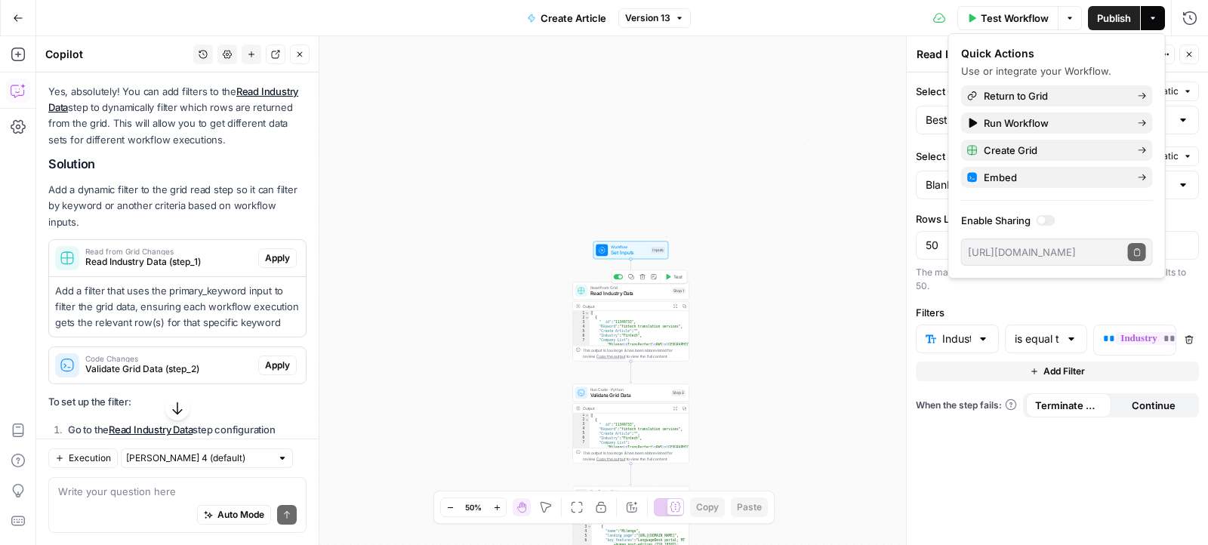
click at [667, 279] on icon "button" at bounding box center [668, 277] width 6 height 6
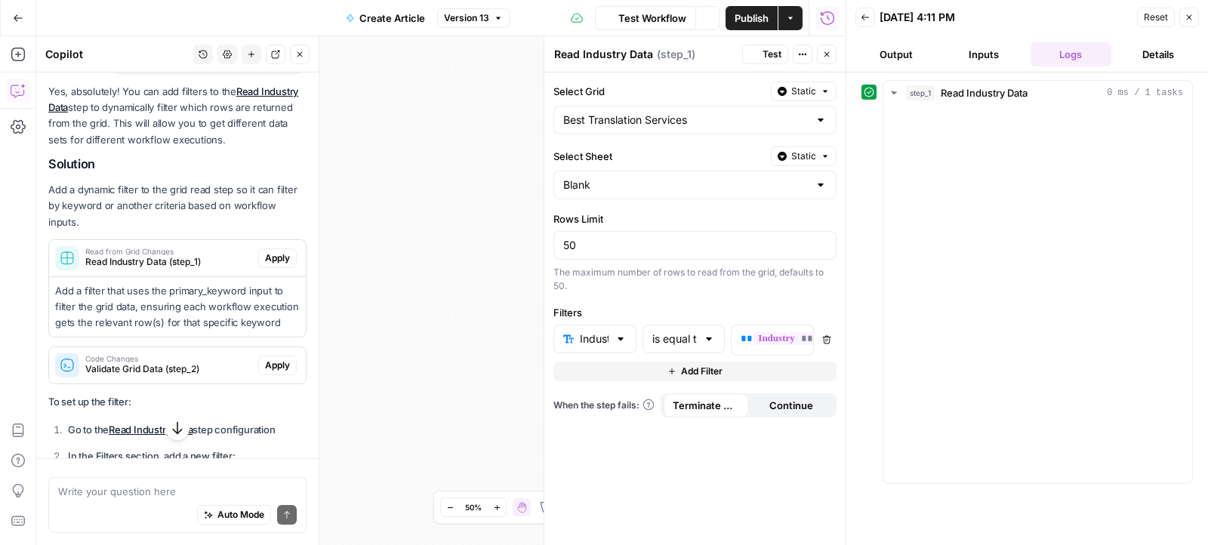
scroll to position [2508, 0]
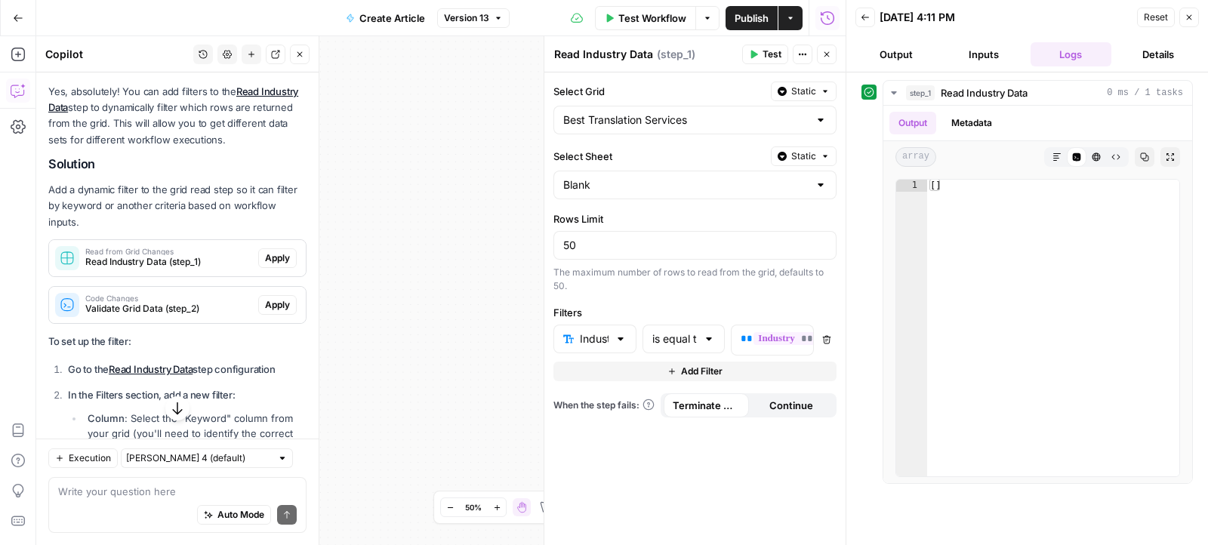
click at [1187, 17] on icon "button" at bounding box center [1188, 17] width 9 height 9
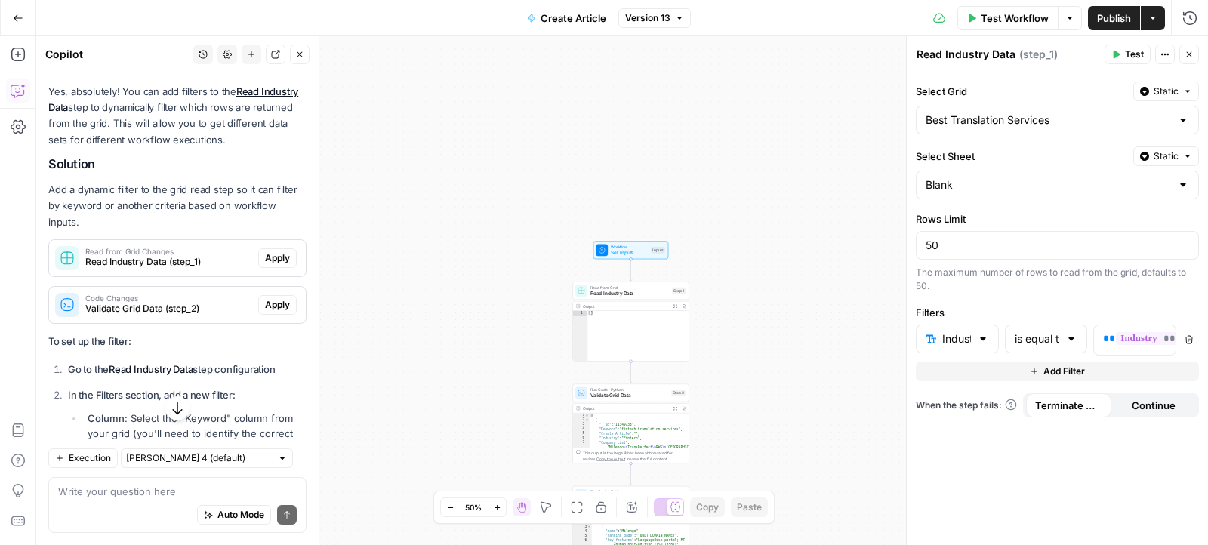
click at [658, 14] on span "Version 13" at bounding box center [647, 18] width 45 height 14
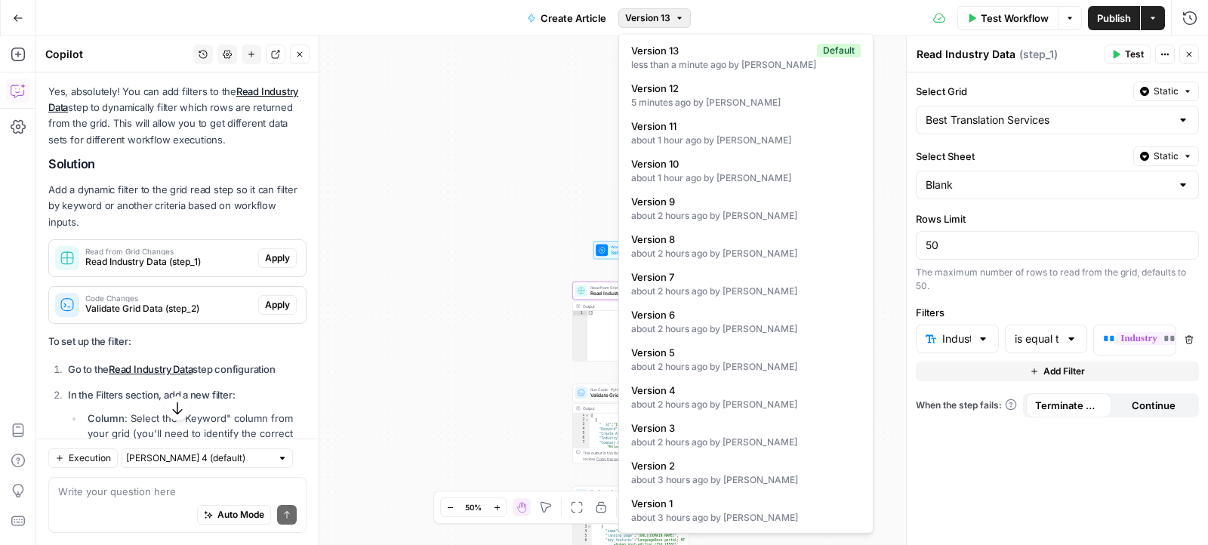
click at [279, 251] on span "Apply" at bounding box center [277, 258] width 25 height 14
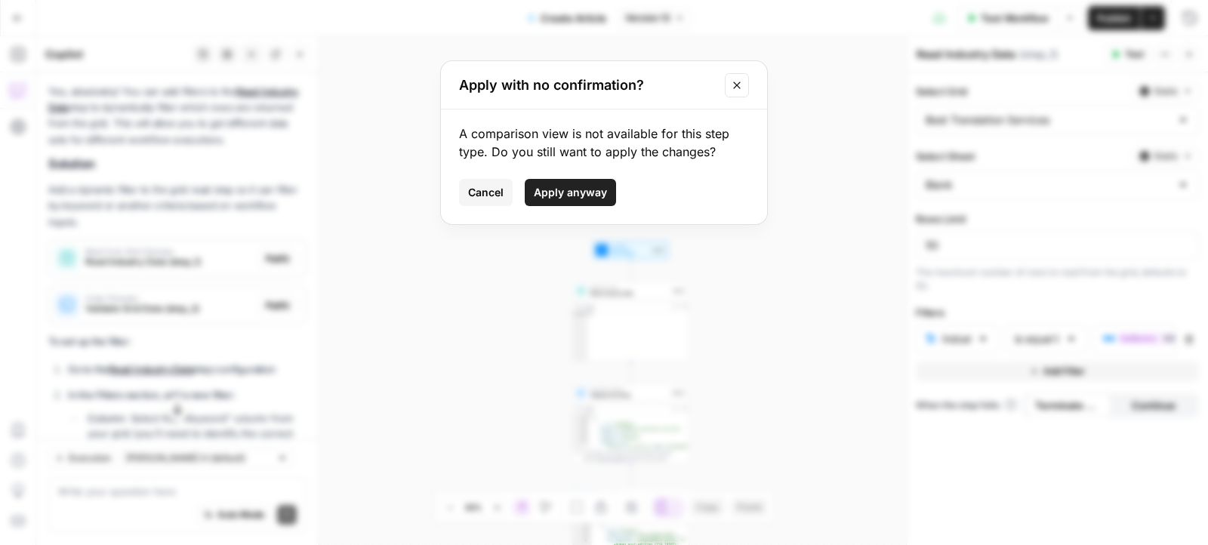
click at [563, 187] on span "Apply anyway" at bounding box center [570, 192] width 73 height 15
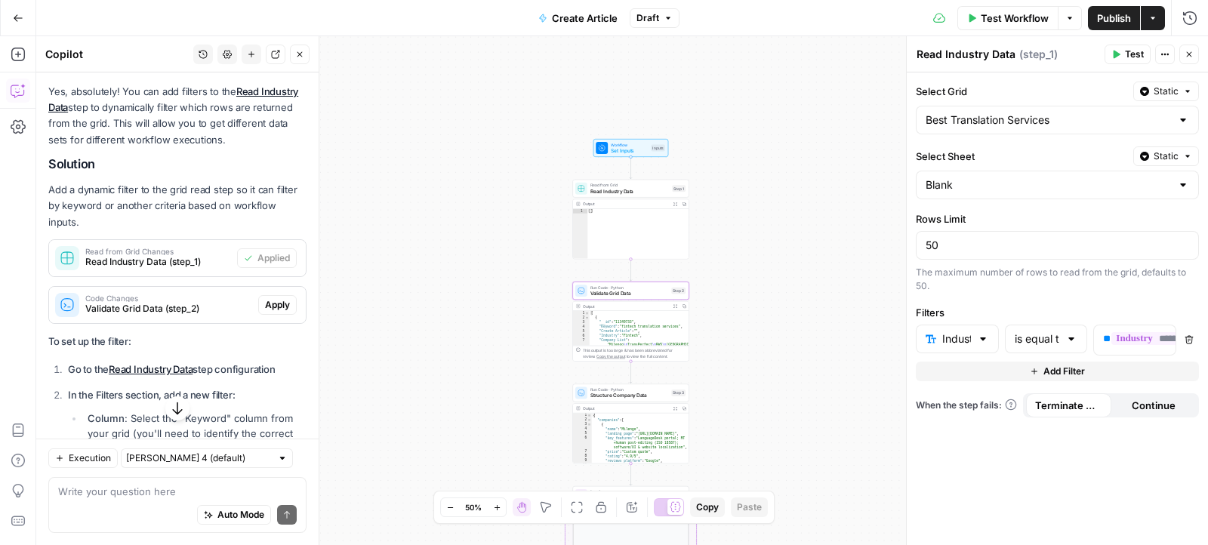
click at [217, 302] on span "Validate Grid Data (step_2)" at bounding box center [168, 309] width 167 height 14
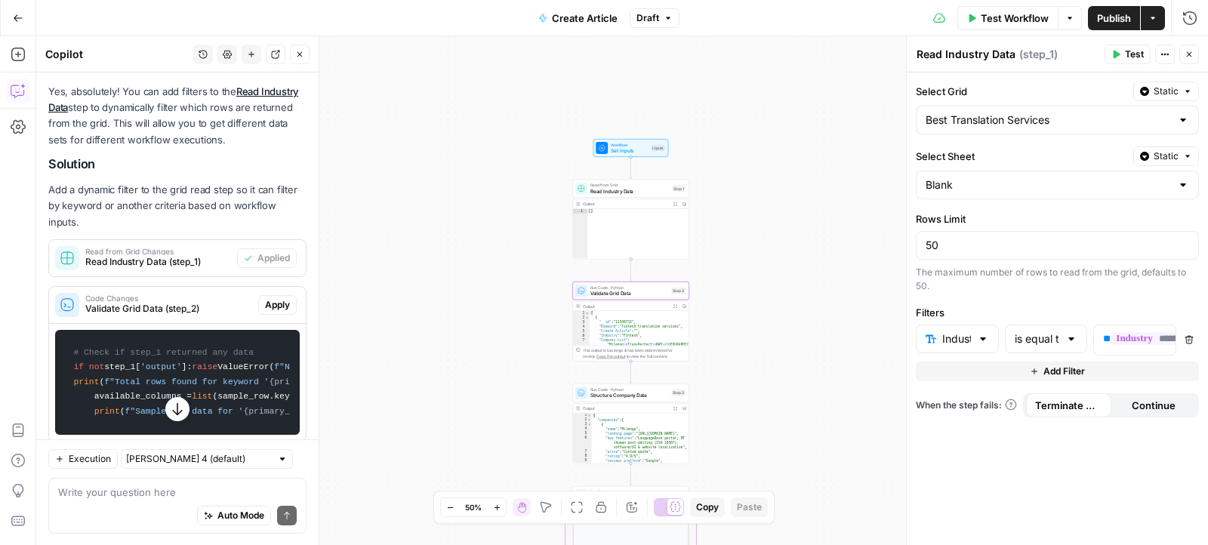
click at [206, 294] on span "Code Changes" at bounding box center [168, 298] width 167 height 8
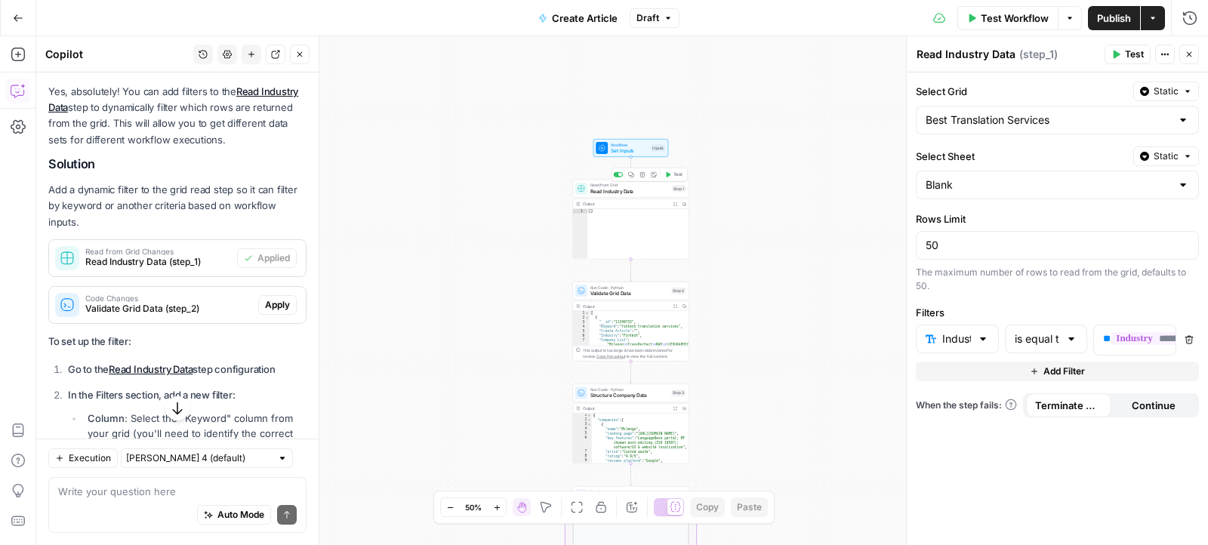
click at [665, 177] on icon "button" at bounding box center [668, 174] width 6 height 6
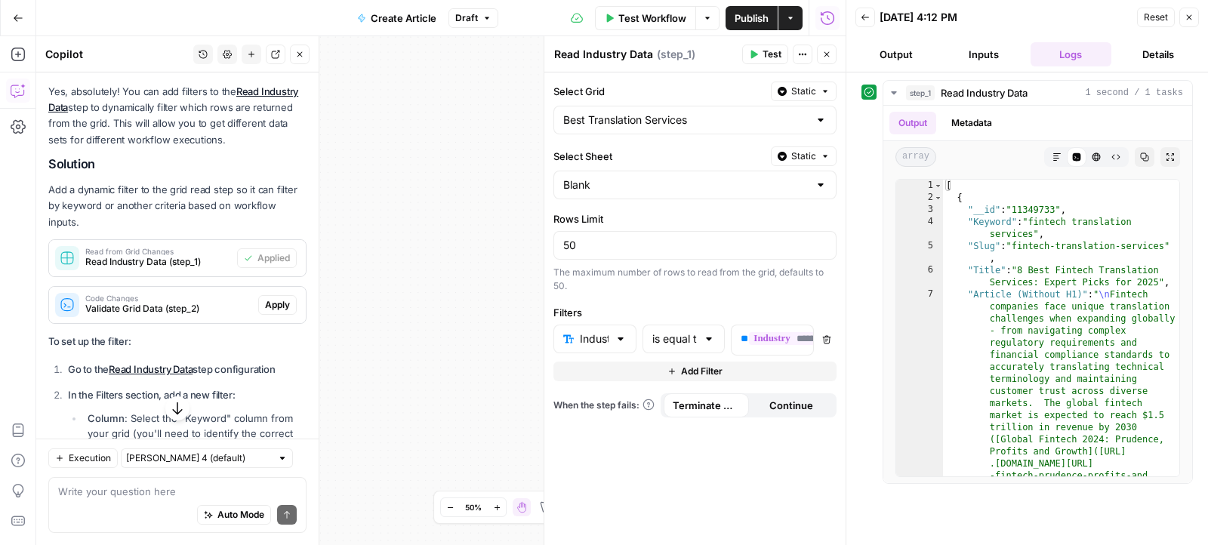
click at [1190, 20] on icon "button" at bounding box center [1188, 17] width 9 height 9
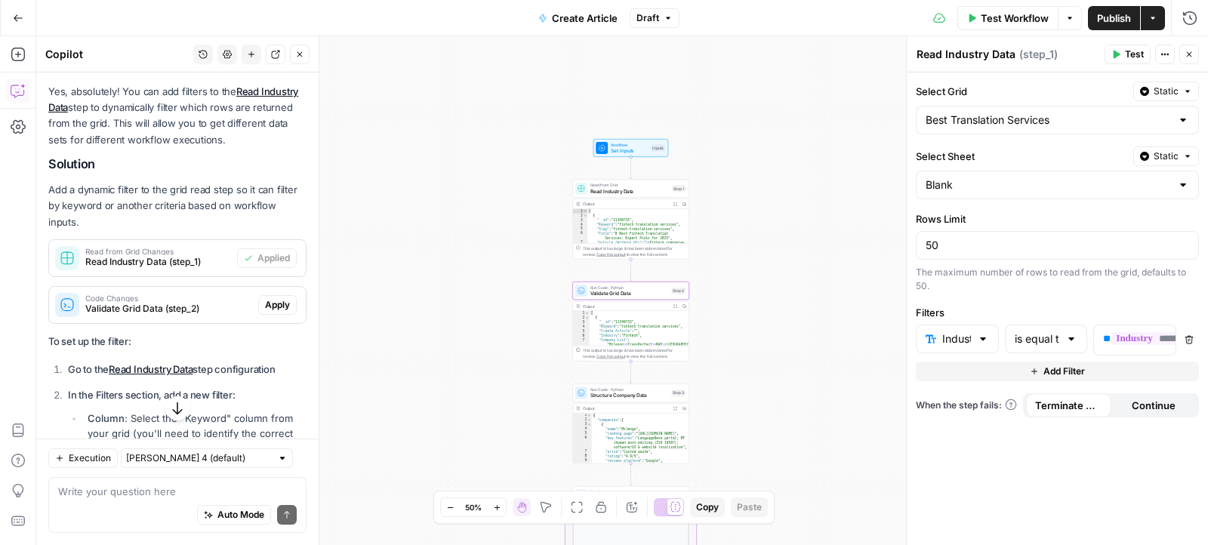
click at [275, 298] on span "Apply" at bounding box center [277, 305] width 25 height 14
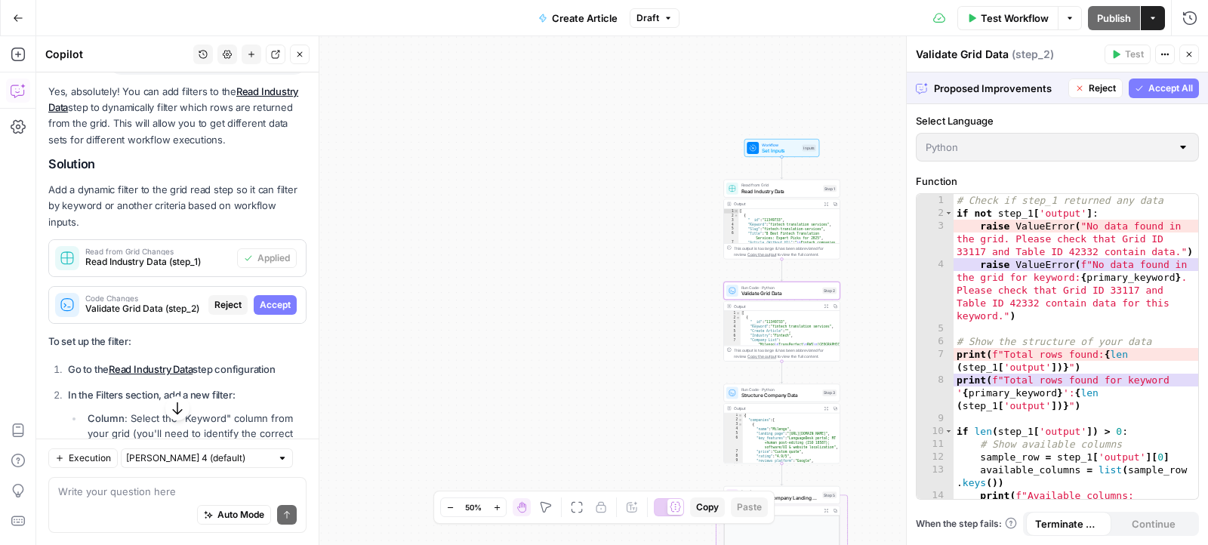
click at [275, 298] on span "Accept" at bounding box center [275, 305] width 31 height 14
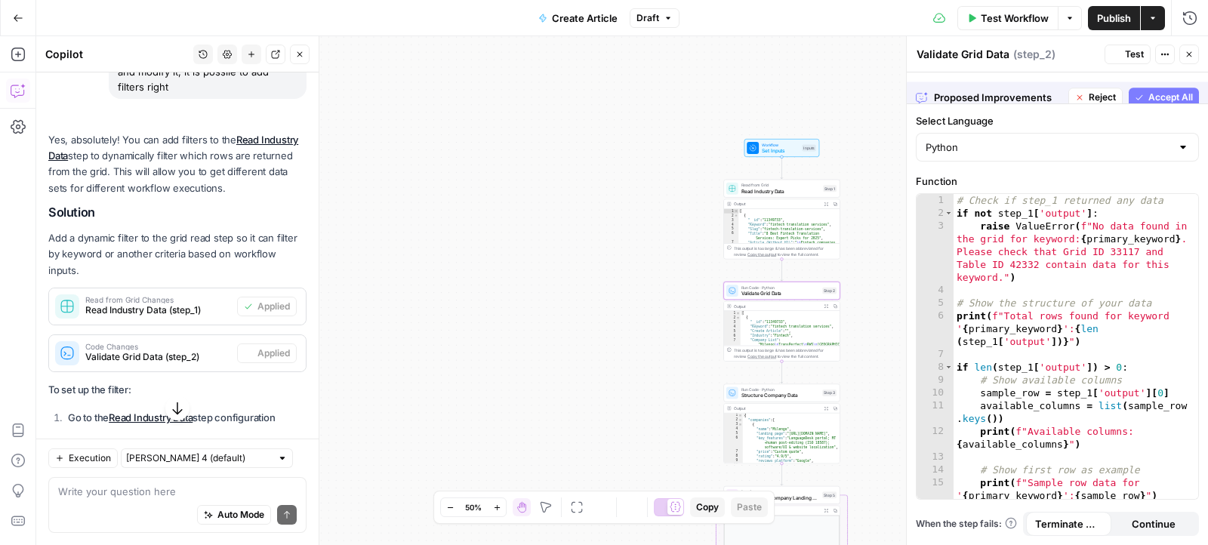
scroll to position [2508, 0]
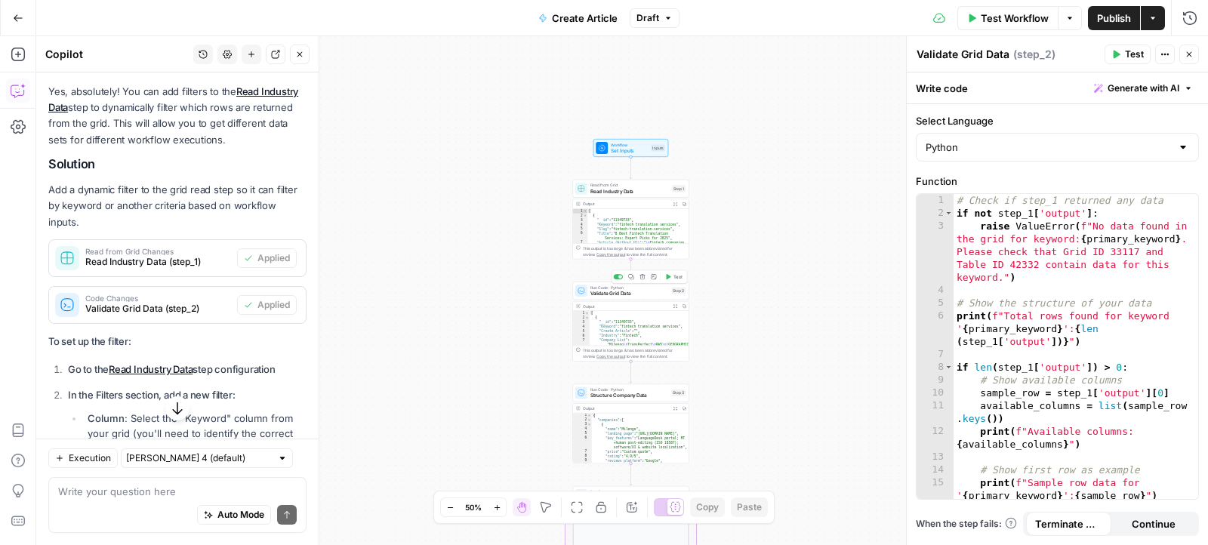
click at [673, 276] on span "Test" at bounding box center [677, 276] width 9 height 7
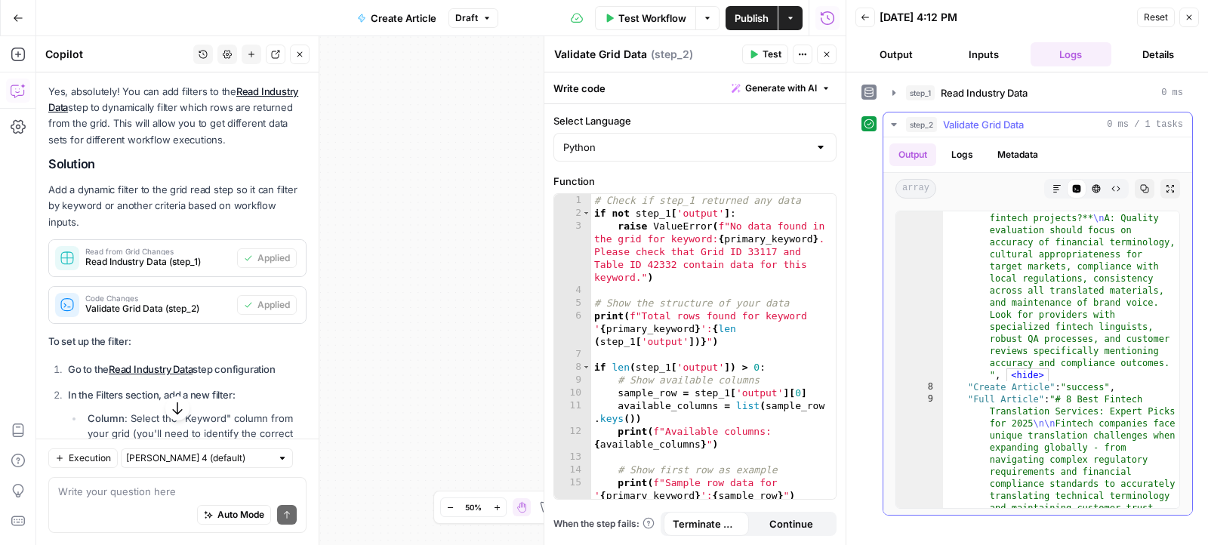
scroll to position [5689, 0]
click at [1193, 19] on icon "button" at bounding box center [1188, 17] width 9 height 9
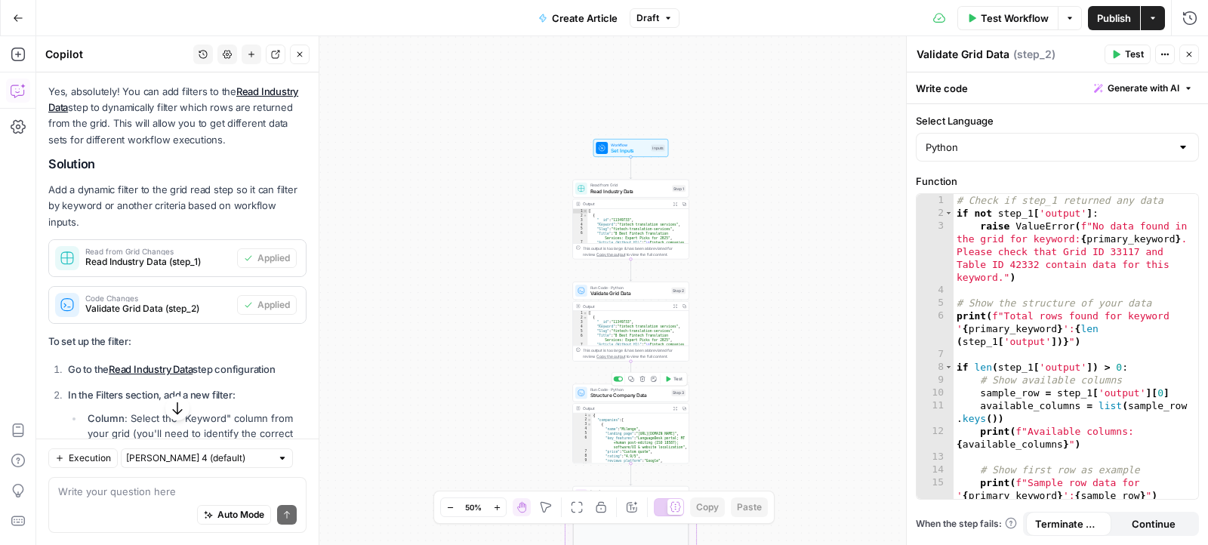
click at [667, 380] on icon "button" at bounding box center [669, 378] width 5 height 5
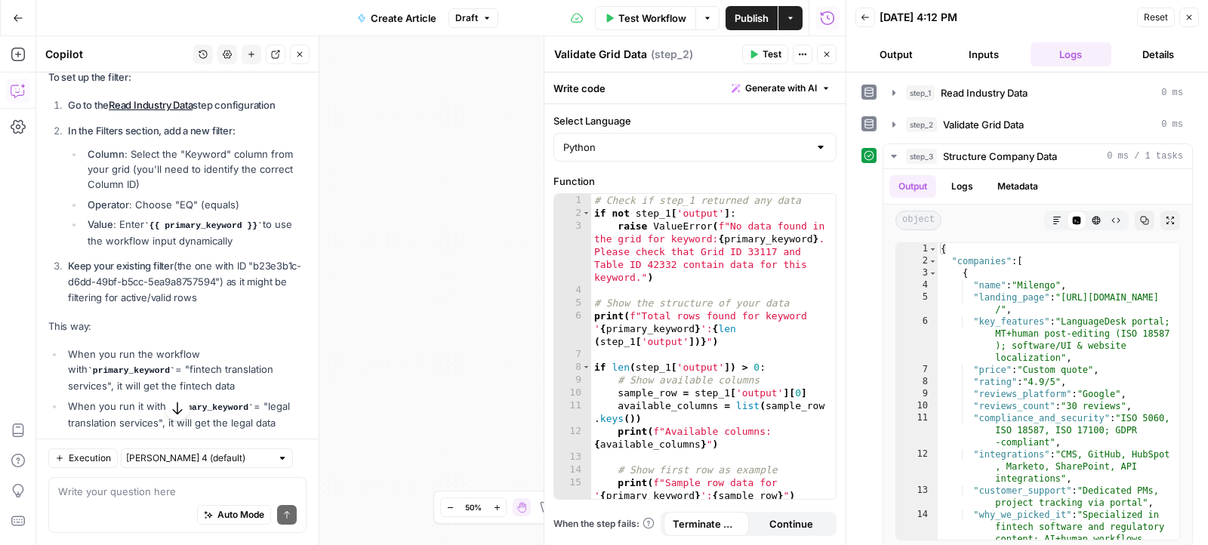
click at [1191, 20] on icon "button" at bounding box center [1188, 17] width 9 height 9
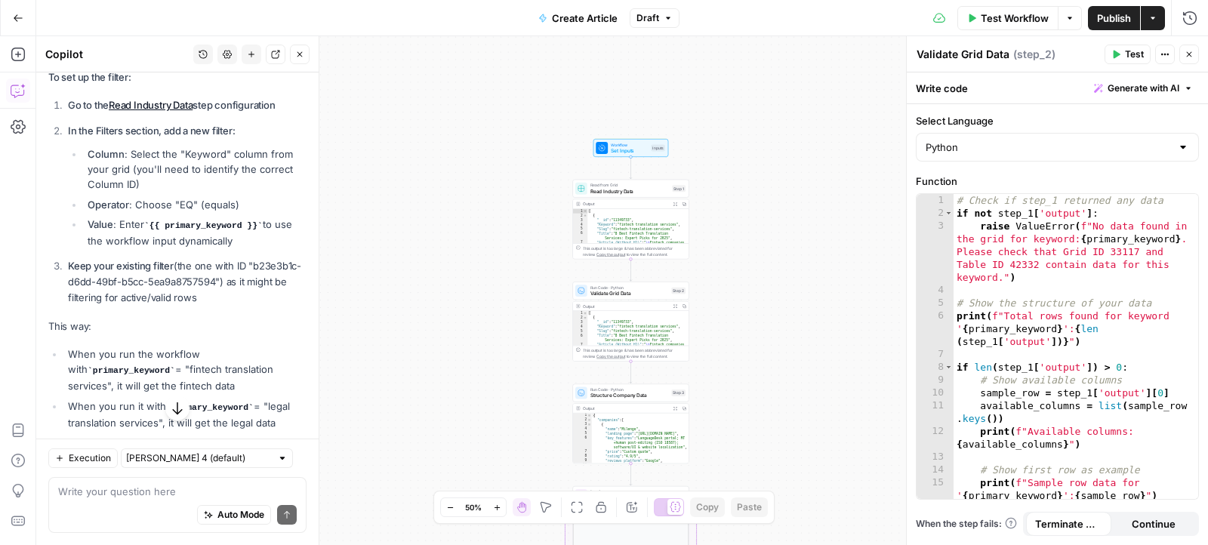
click at [1005, 21] on span "Test Workflow" at bounding box center [1015, 18] width 68 height 15
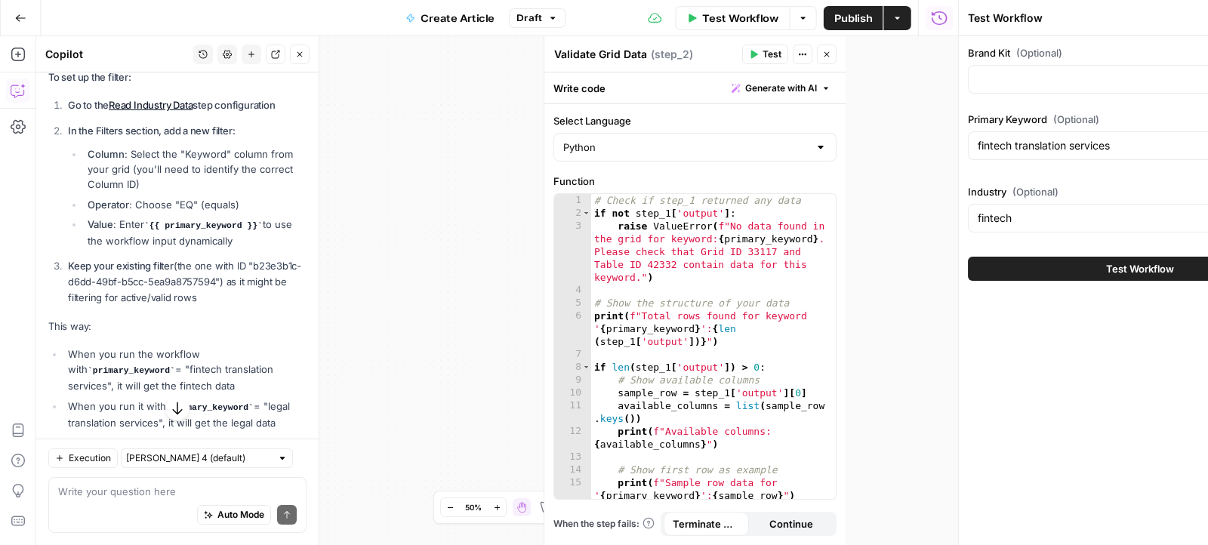
type input "Milengo"
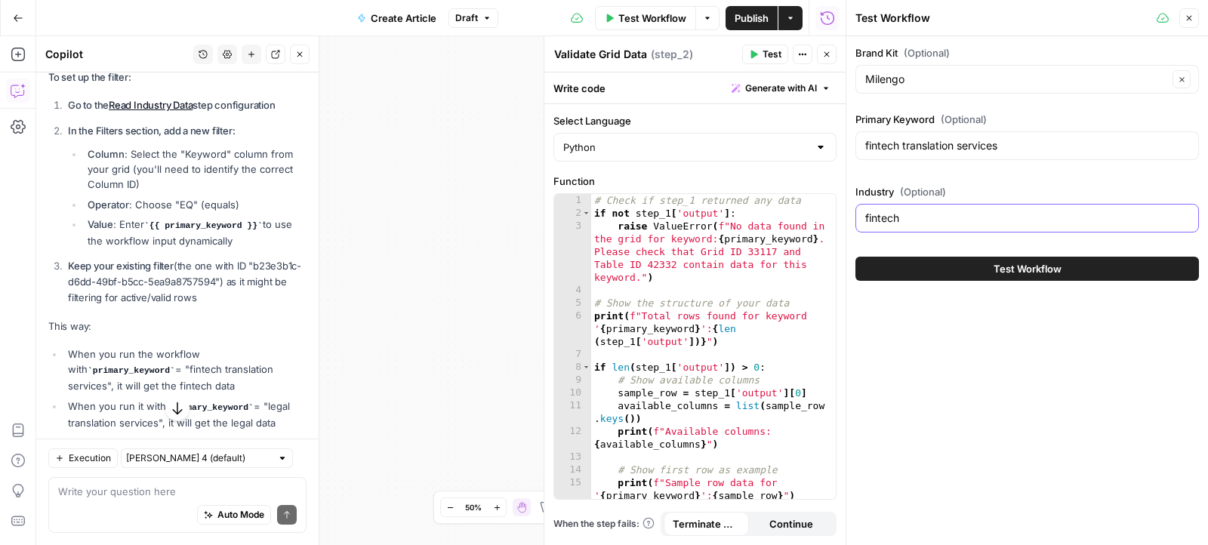
click at [886, 222] on input "fintech" at bounding box center [1027, 218] width 324 height 15
click at [926, 66] on div "Milengo Clear" at bounding box center [1026, 79] width 343 height 29
click at [926, 51] on span "(Optional)" at bounding box center [927, 52] width 46 height 15
click at [926, 72] on input "Brand Kit (Optional)" at bounding box center [1016, 79] width 303 height 15
click at [897, 159] on div "Primary Keyword (Optional) fintech translation services" at bounding box center [1026, 139] width 343 height 54
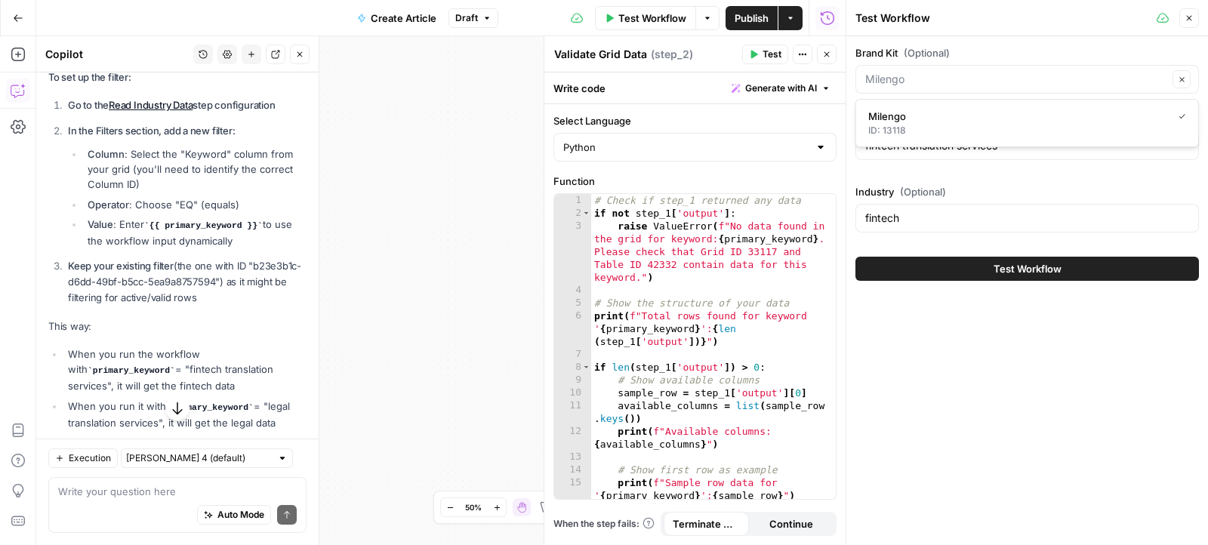
type input "Milengo"
click at [897, 144] on input "fintech translation services" at bounding box center [1027, 145] width 324 height 15
paste input "engineering"
type input "engineering translation services"
click at [918, 214] on input "fintech" at bounding box center [1027, 218] width 324 height 15
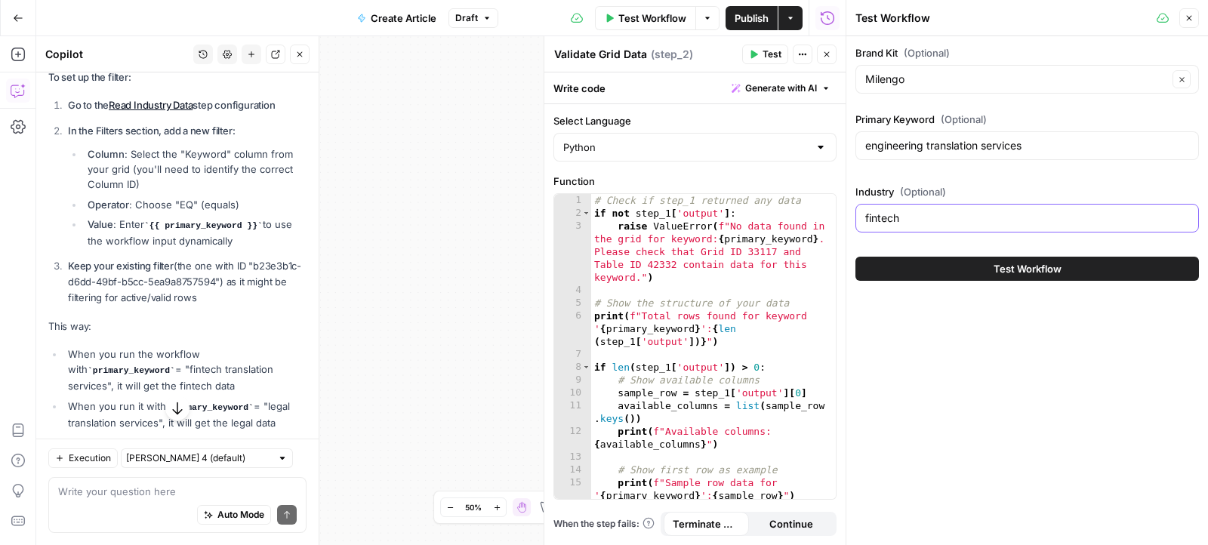
paste input "Engineering"
type input "Engineering"
click at [907, 268] on button "Test Workflow" at bounding box center [1026, 269] width 343 height 24
click at [903, 270] on button "Test Workflow" at bounding box center [1026, 269] width 343 height 24
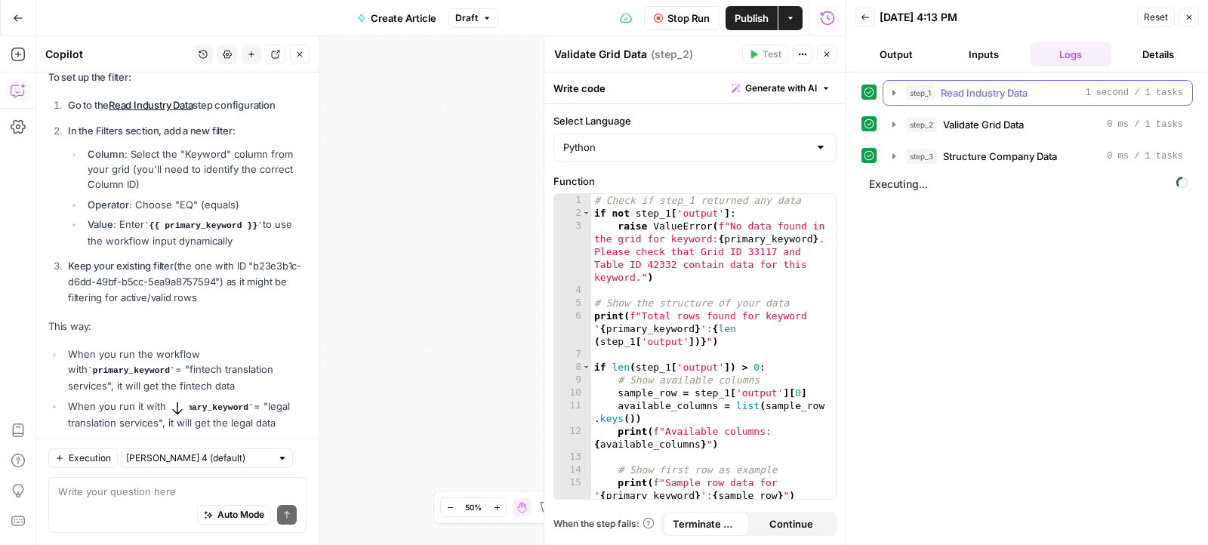
click at [888, 93] on icon "button" at bounding box center [894, 93] width 12 height 12
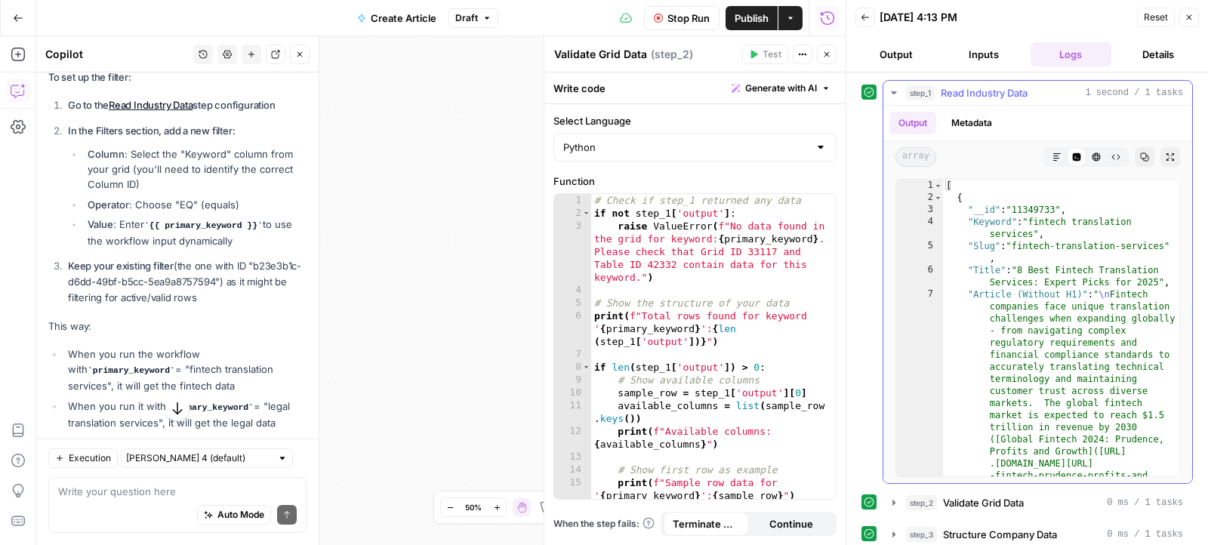
click at [888, 93] on icon "button" at bounding box center [894, 93] width 12 height 12
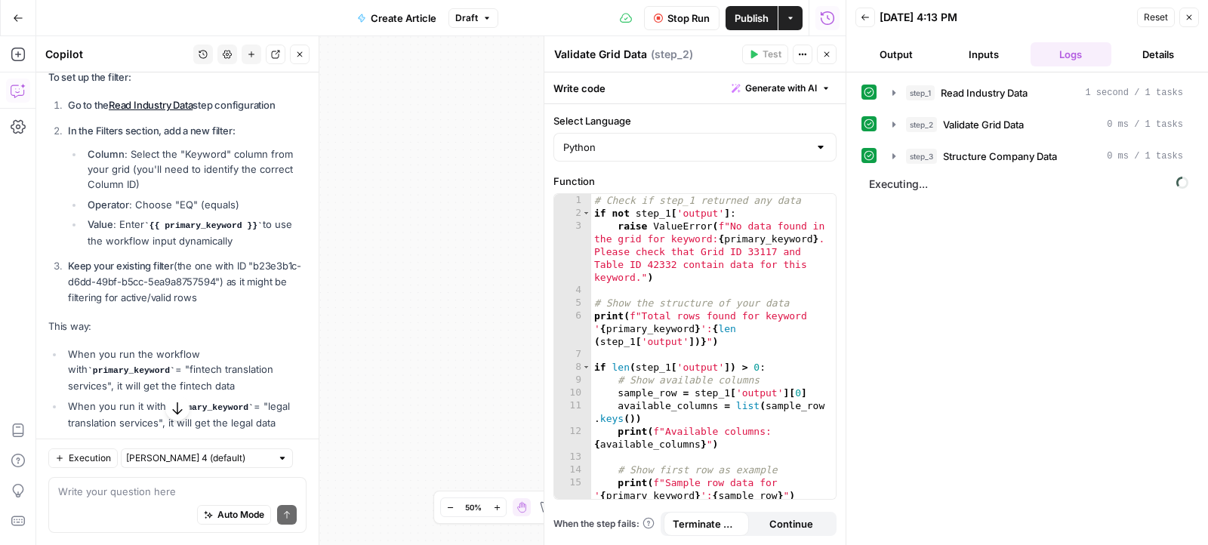
click at [658, 15] on icon "button" at bounding box center [658, 18] width 9 height 9
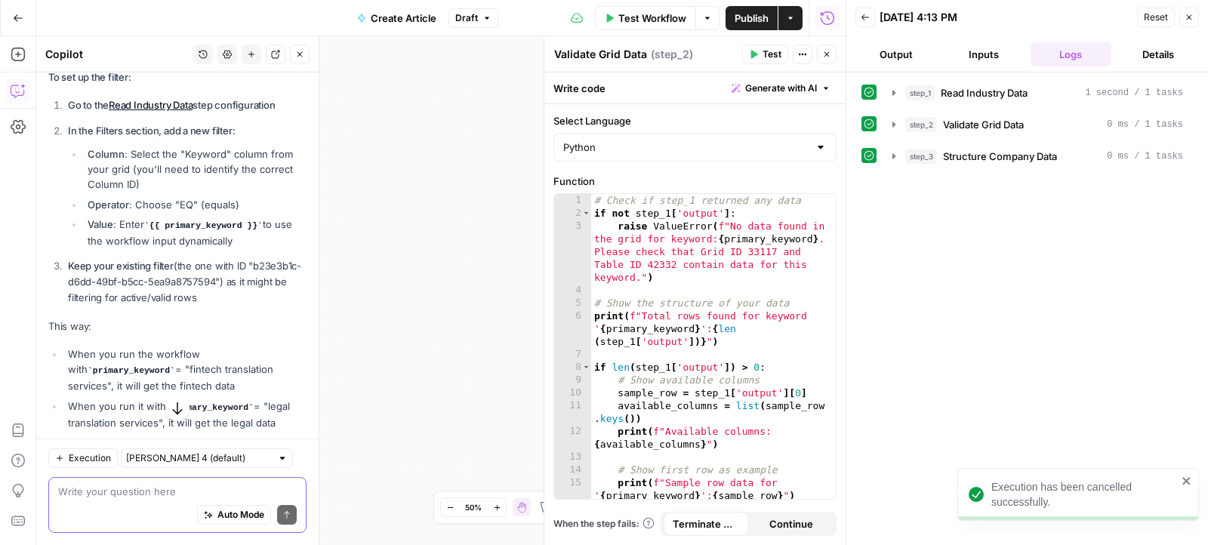
click at [149, 491] on textarea at bounding box center [177, 491] width 239 height 15
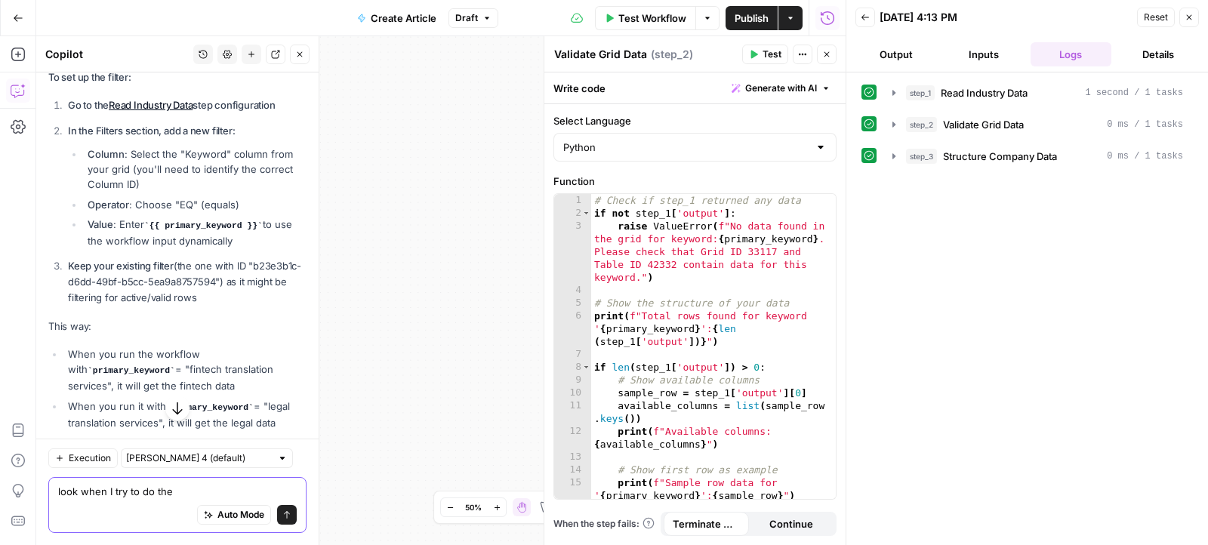
paste textarea "Engineering"
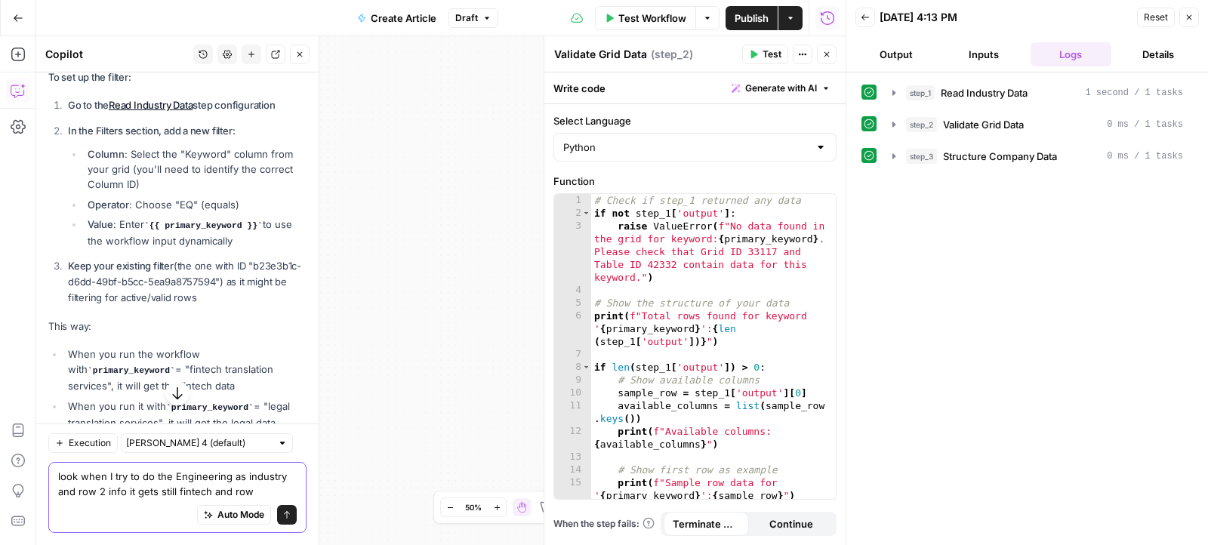
type textarea "look when I try to do the Engineering as industry and row 2 info it gets still …"
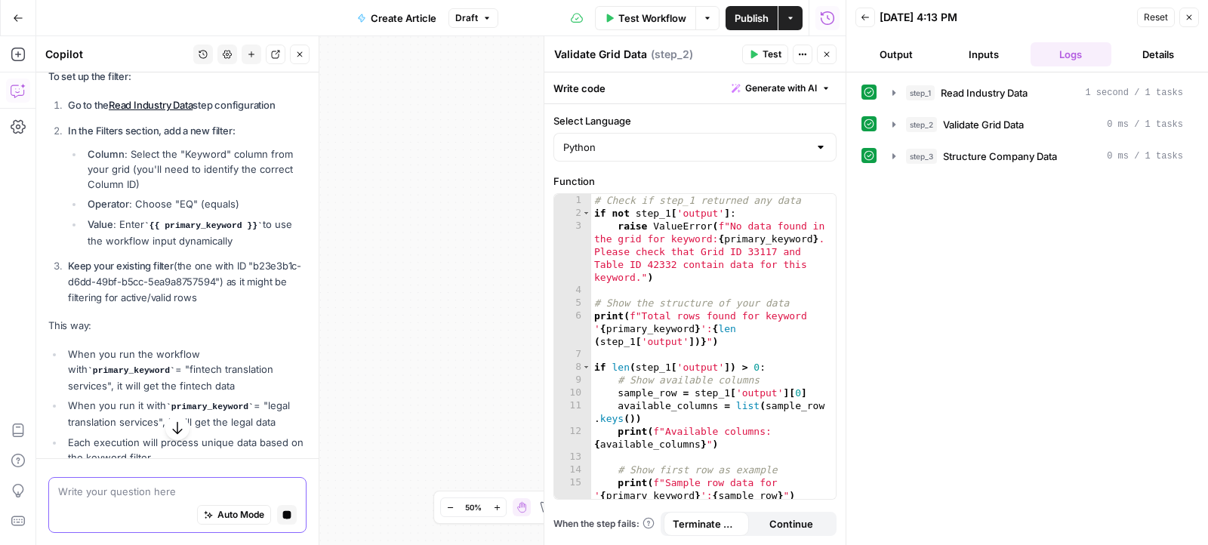
scroll to position [2852, 0]
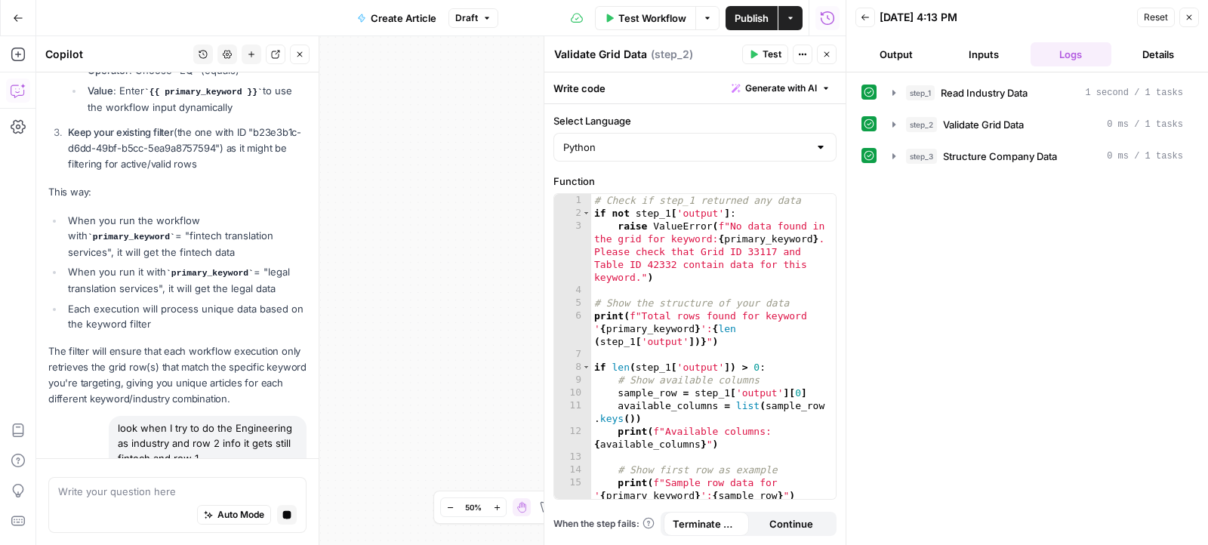
click at [1185, 16] on icon "button" at bounding box center [1188, 17] width 9 height 9
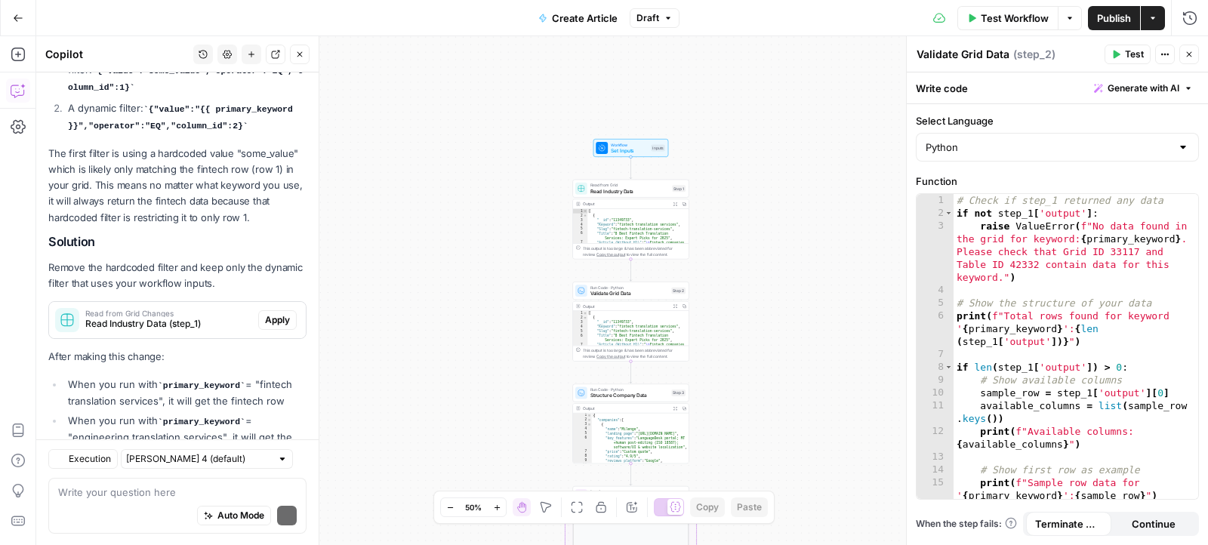
scroll to position [3480, 0]
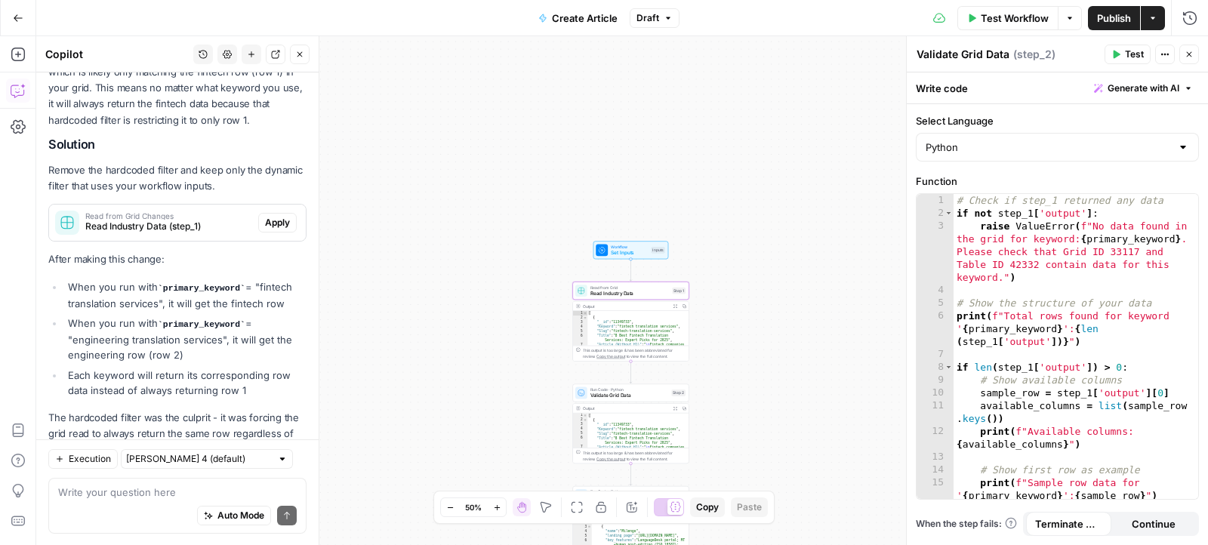
click at [234, 220] on span "Read Industry Data (step_1)" at bounding box center [168, 227] width 167 height 14
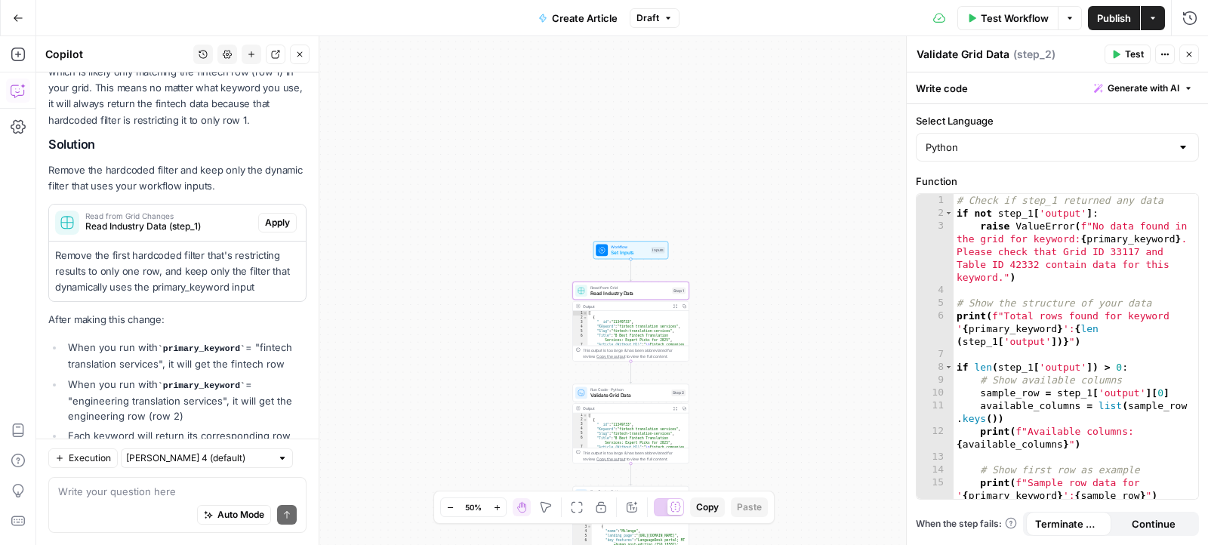
click at [286, 216] on span "Apply" at bounding box center [277, 223] width 25 height 14
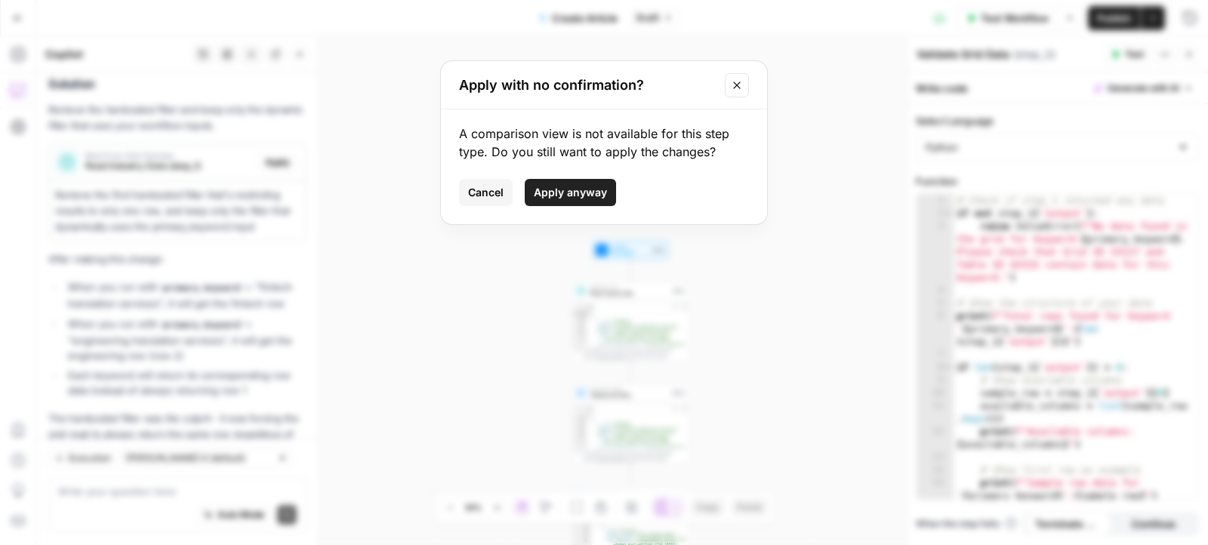
click at [559, 186] on span "Apply anyway" at bounding box center [570, 192] width 73 height 15
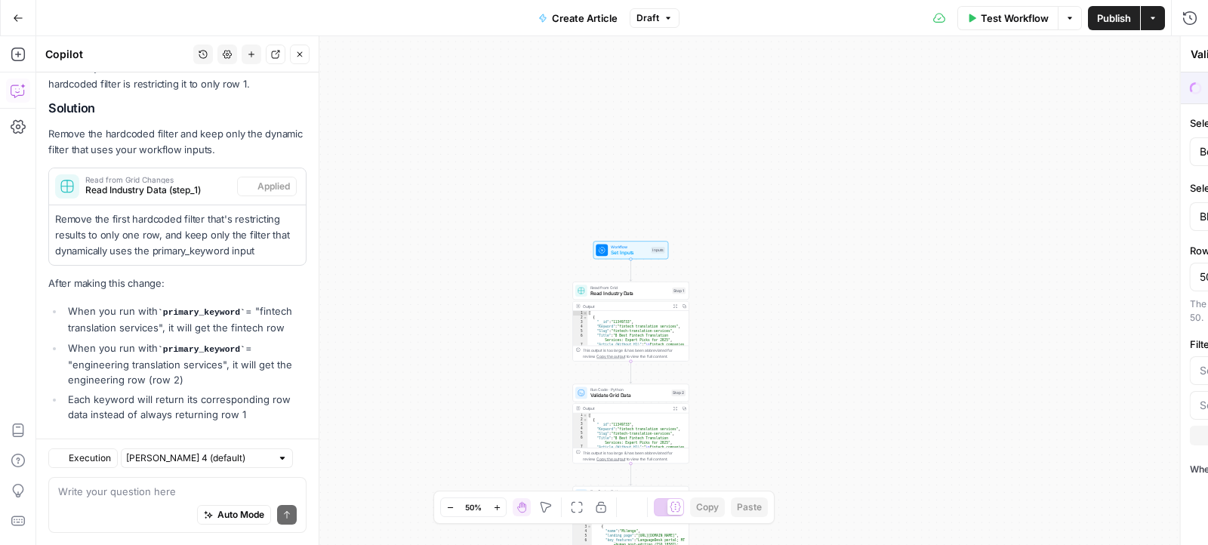
type textarea "Read Industry Data"
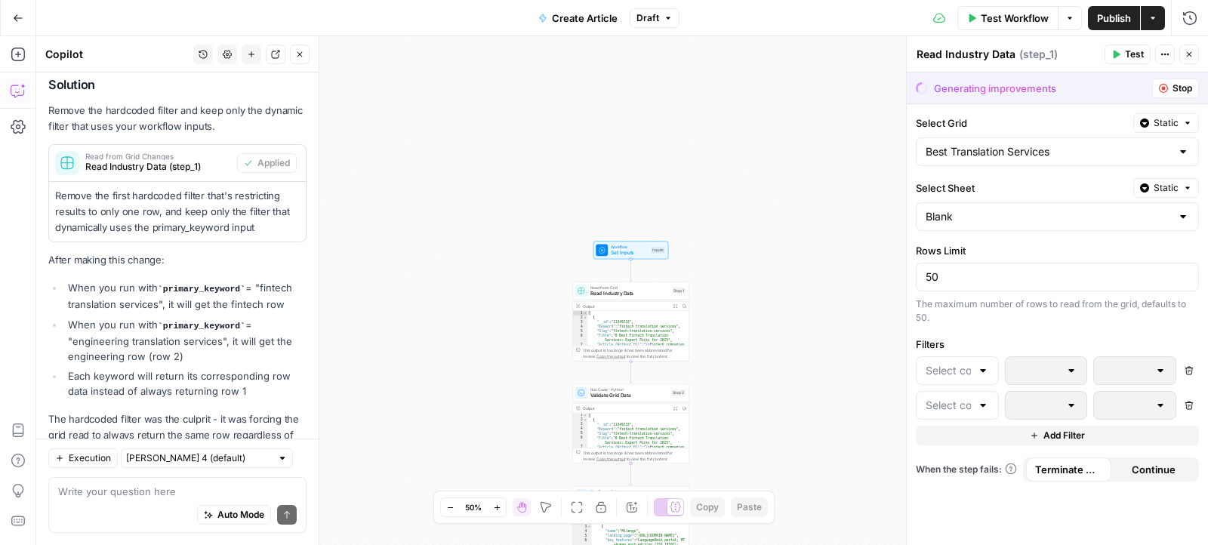
scroll to position [3461, 0]
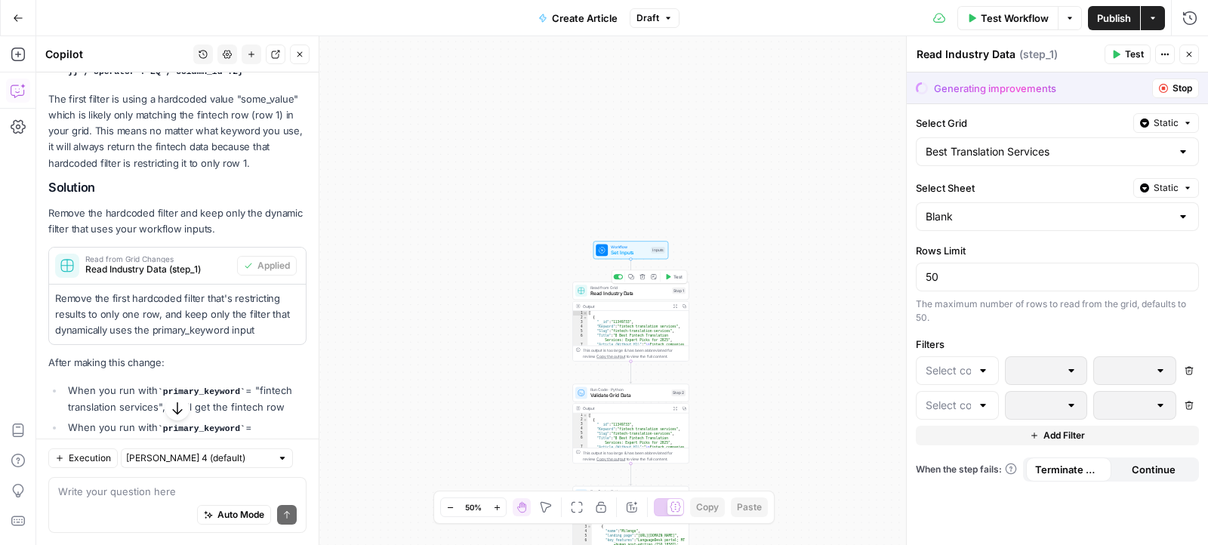
click at [667, 279] on icon "button" at bounding box center [669, 276] width 5 height 5
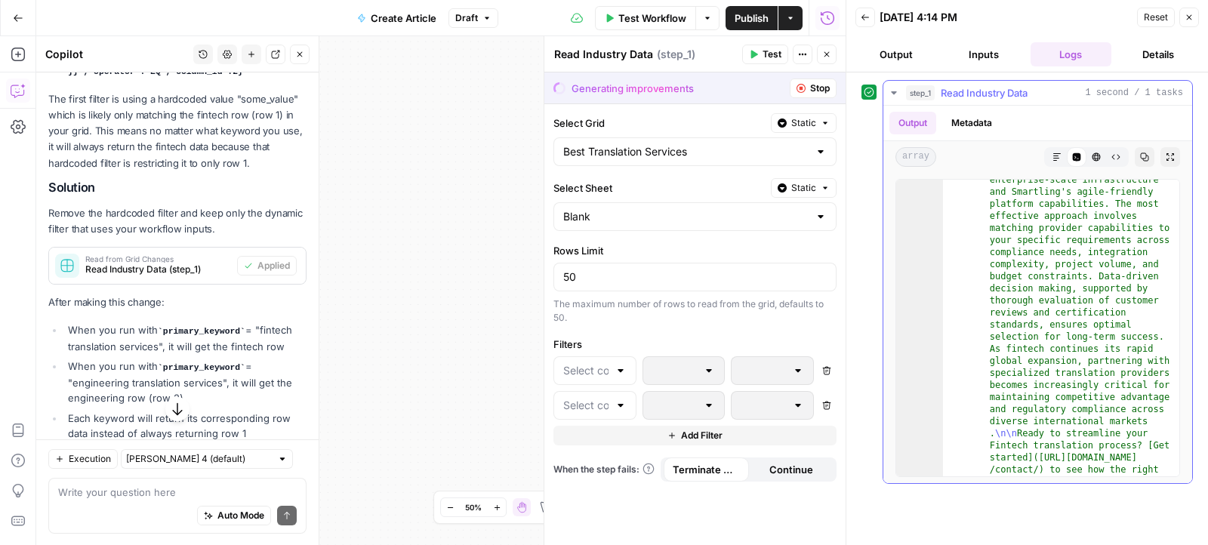
scroll to position [24439, 0]
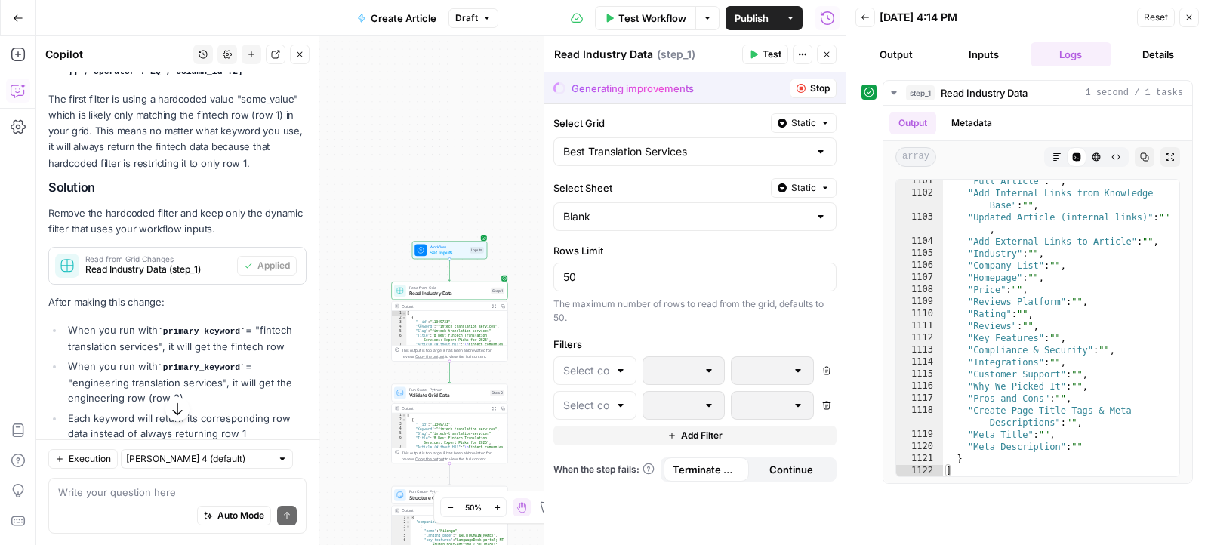
click at [151, 508] on div "Auto Mode Send" at bounding box center [177, 515] width 239 height 33
type textarea "what if i have lots of articles to write for different industries"
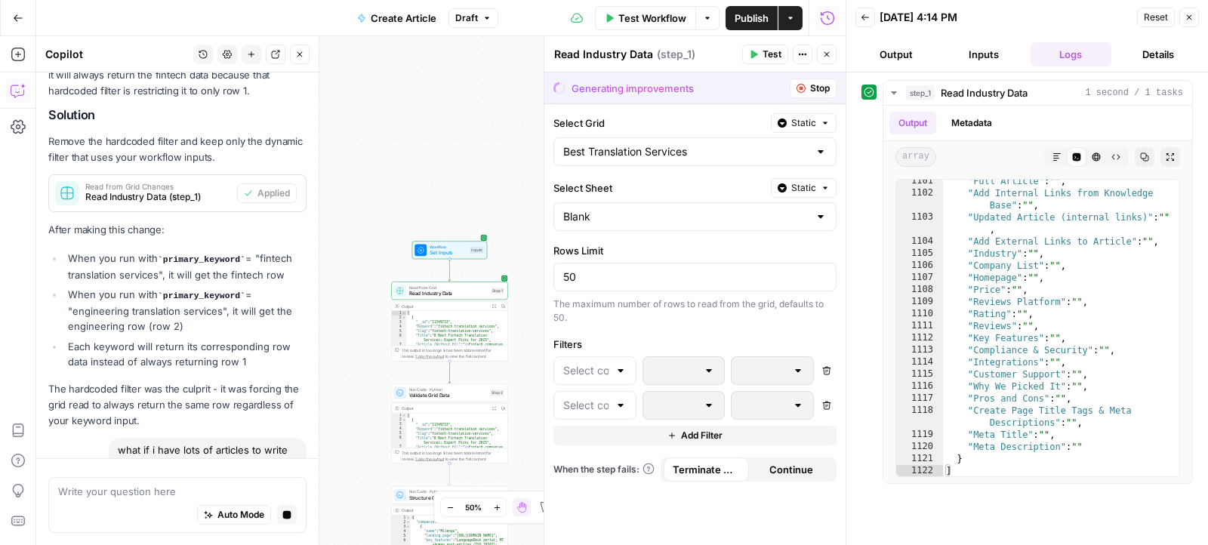
click at [818, 92] on span "Stop" at bounding box center [820, 89] width 20 height 14
click at [1185, 22] on button "Close" at bounding box center [1189, 18] width 20 height 20
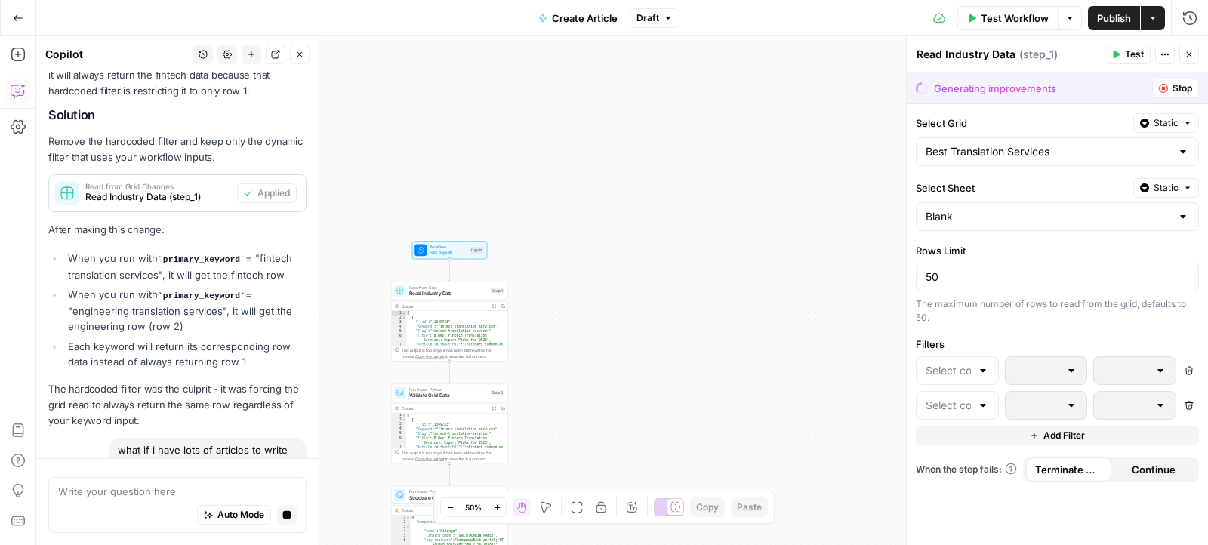
click at [1187, 55] on icon "button" at bounding box center [1189, 54] width 5 height 5
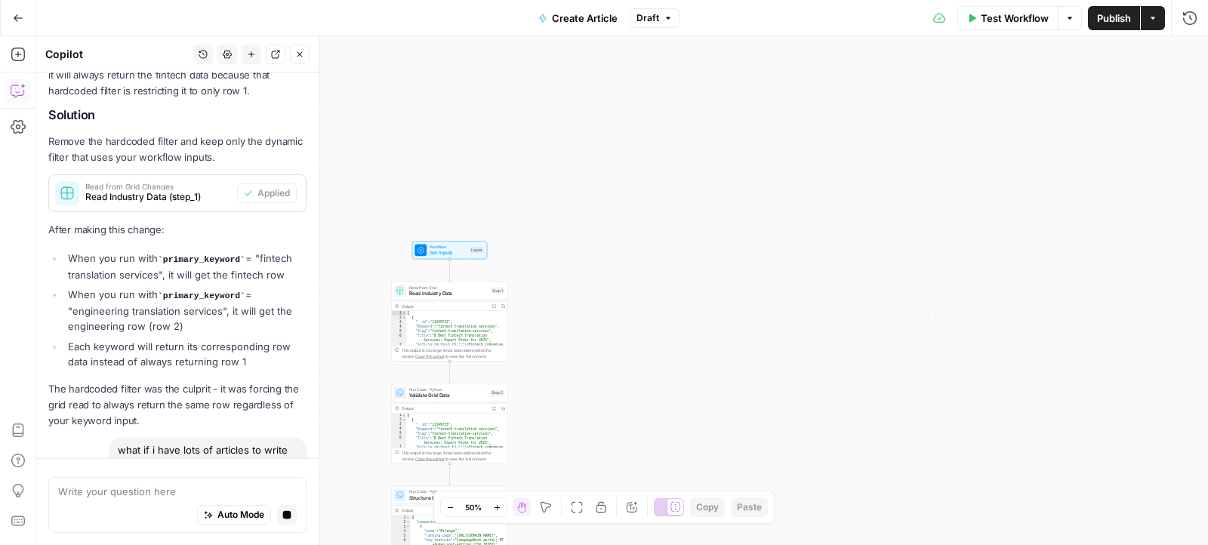
click at [439, 390] on span "Run Code · Python" at bounding box center [448, 390] width 79 height 6
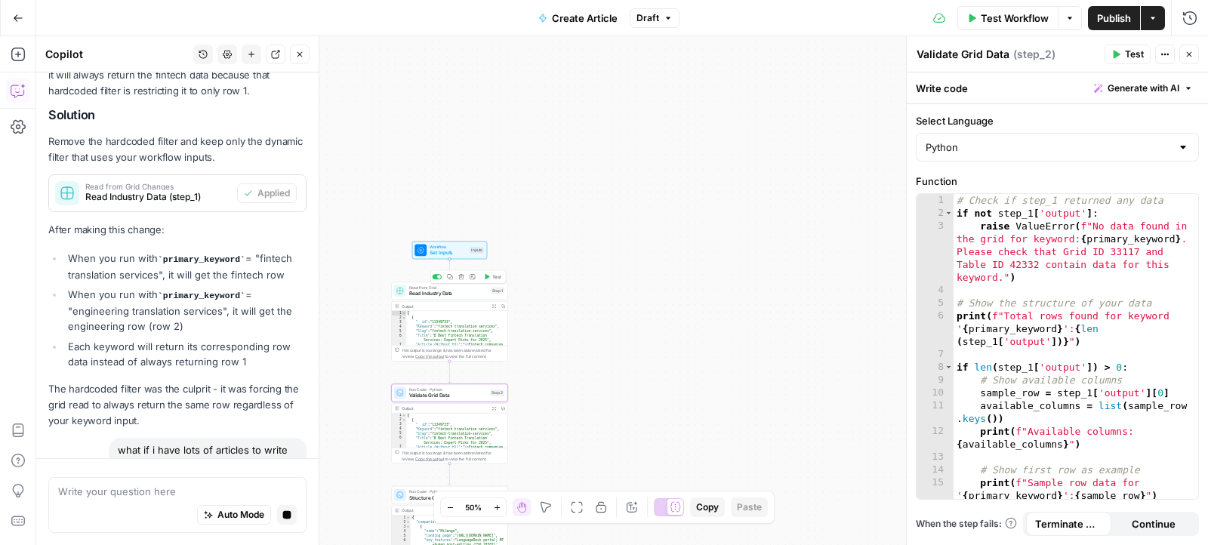
click at [457, 297] on div "Read from Grid Read Industry Data Step 1 Copy step Delete step Add Note Test" at bounding box center [449, 291] width 116 height 18
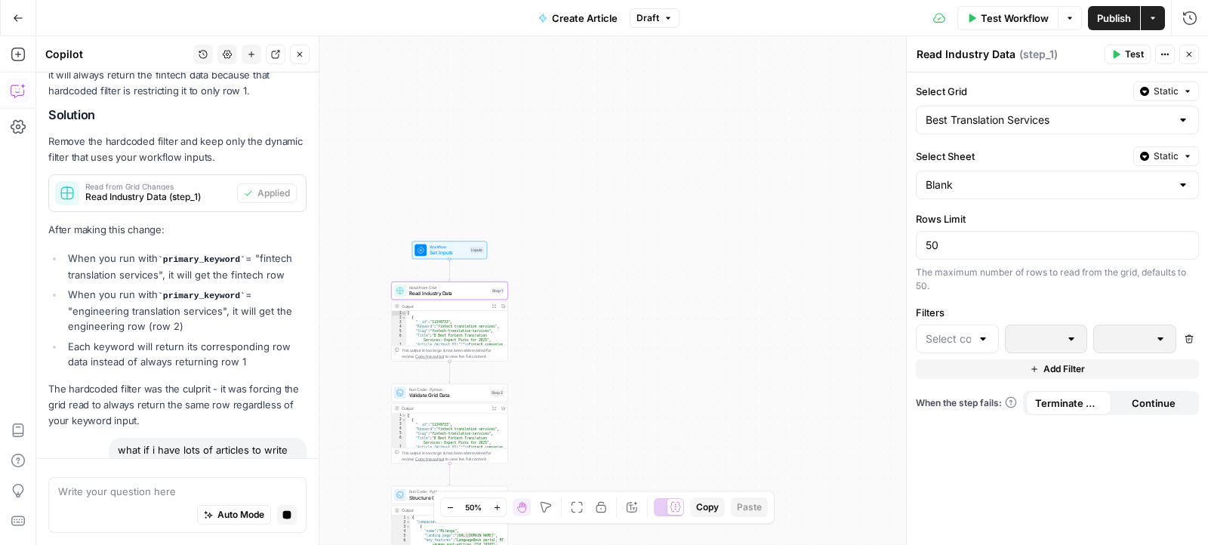
click at [987, 331] on div "If you terminate a workflow, your execution will stop. If you continue, the ste…" at bounding box center [1009, 348] width 219 height 59
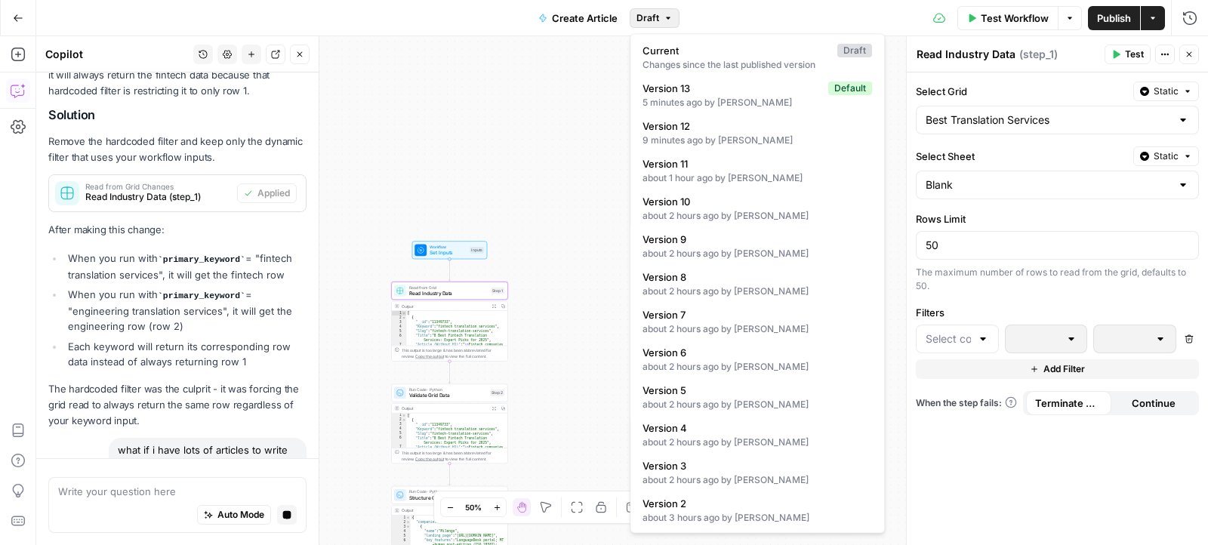
click at [641, 20] on span "Draft" at bounding box center [647, 18] width 23 height 14
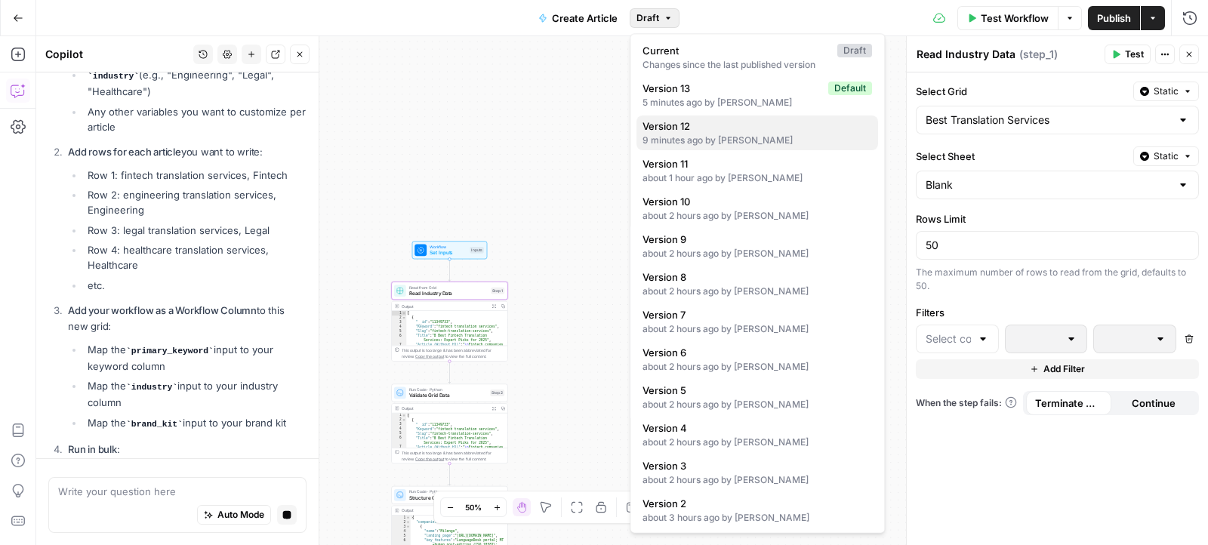
click at [721, 137] on div "9 minutes ago by Maria Harutyunyan" at bounding box center [756, 141] width 229 height 14
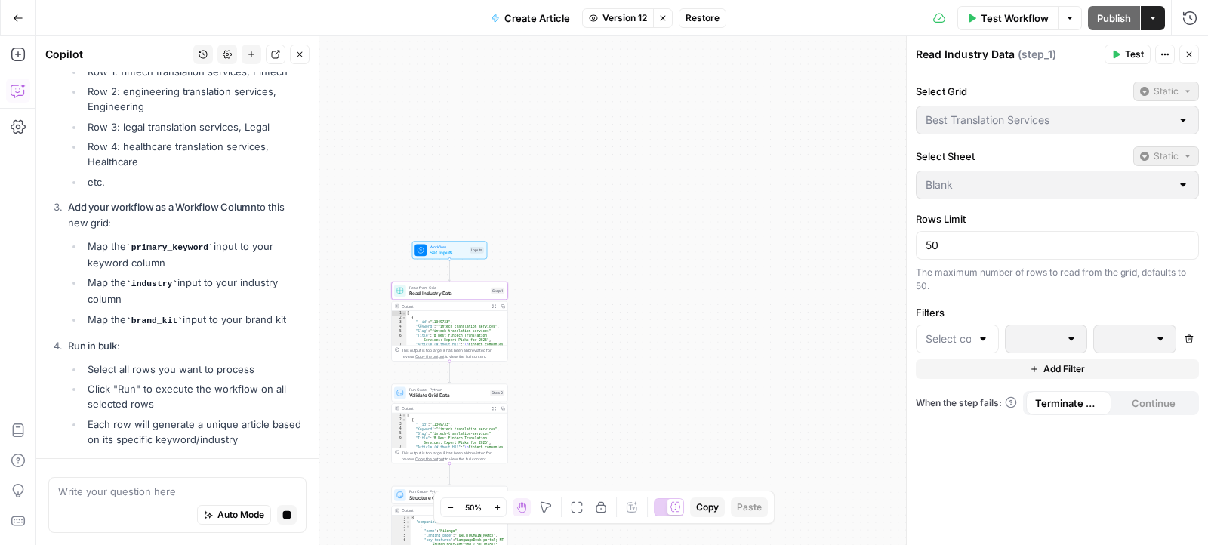
click at [707, 21] on span "Restore" at bounding box center [702, 18] width 34 height 14
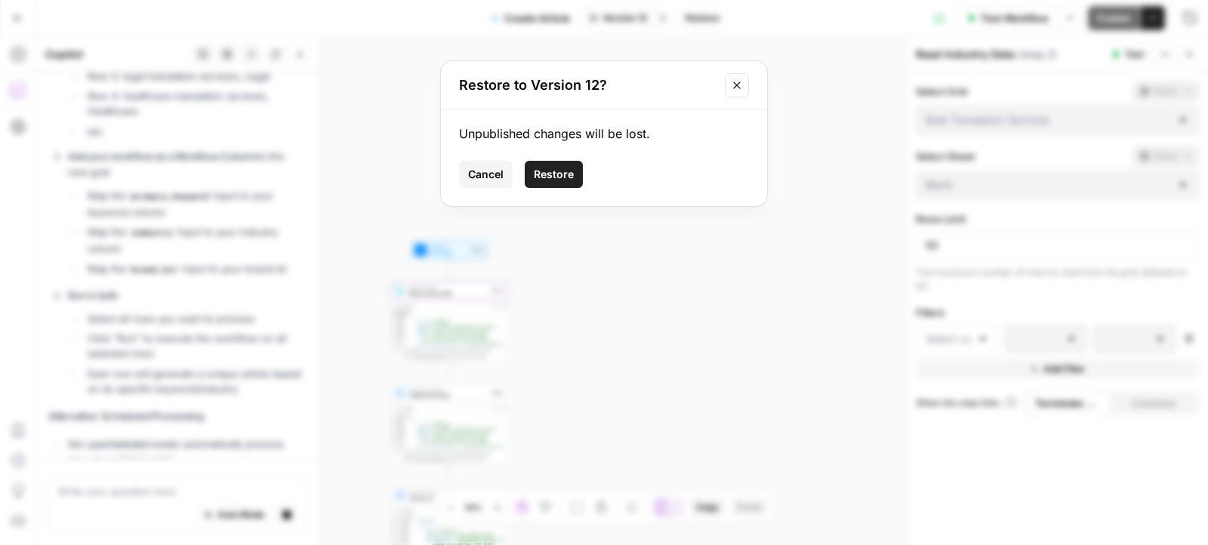
click at [563, 180] on span "Restore" at bounding box center [554, 174] width 40 height 15
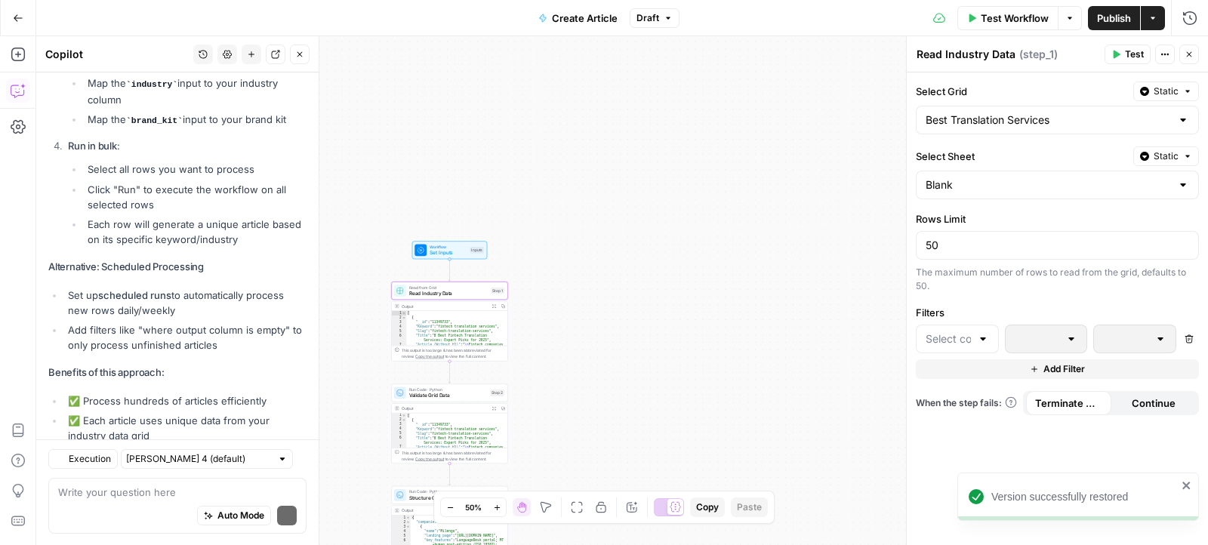
scroll to position [4625, 0]
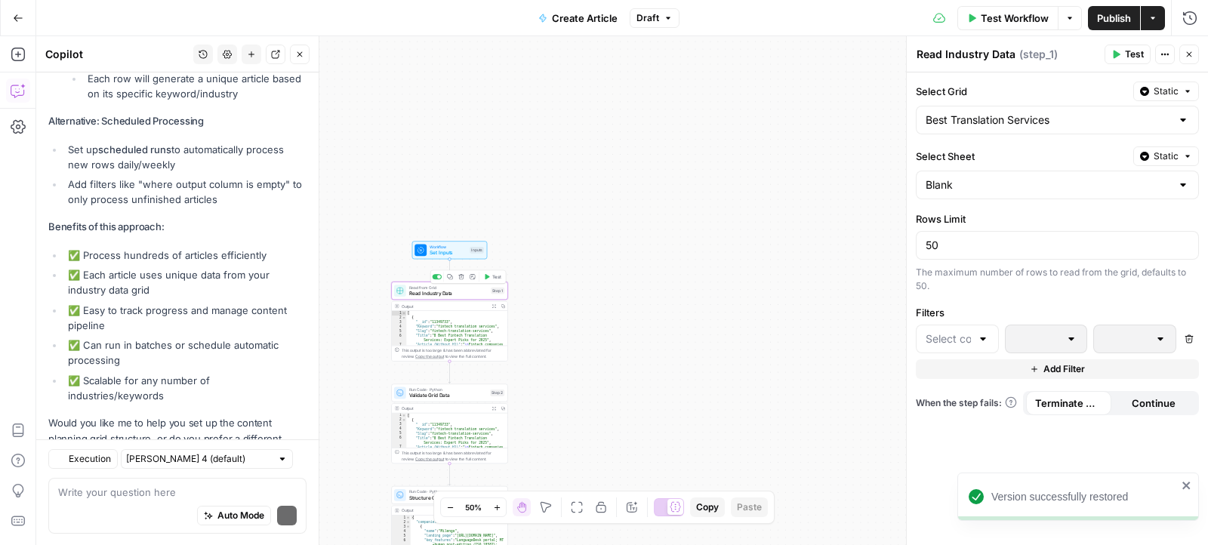
click at [406, 297] on div "Read from Grid Read Industry Data Step 1 Copy step Delete step Add Note Test" at bounding box center [449, 291] width 116 height 18
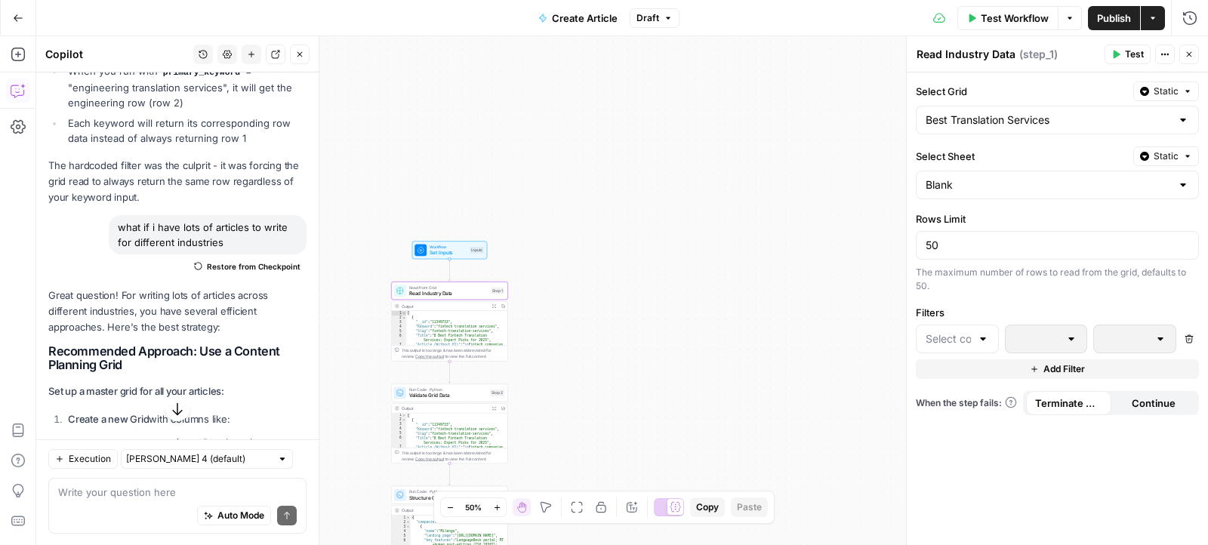
scroll to position [3740, 0]
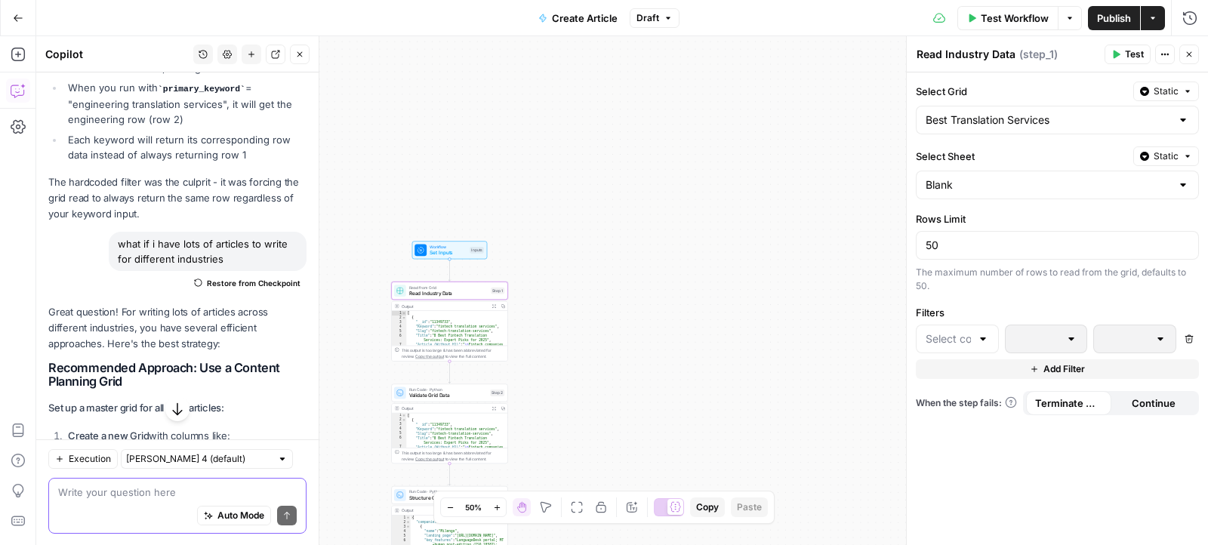
click at [137, 489] on textarea at bounding box center [177, 491] width 239 height 15
type textarea "no"
click at [978, 340] on div at bounding box center [983, 338] width 12 height 15
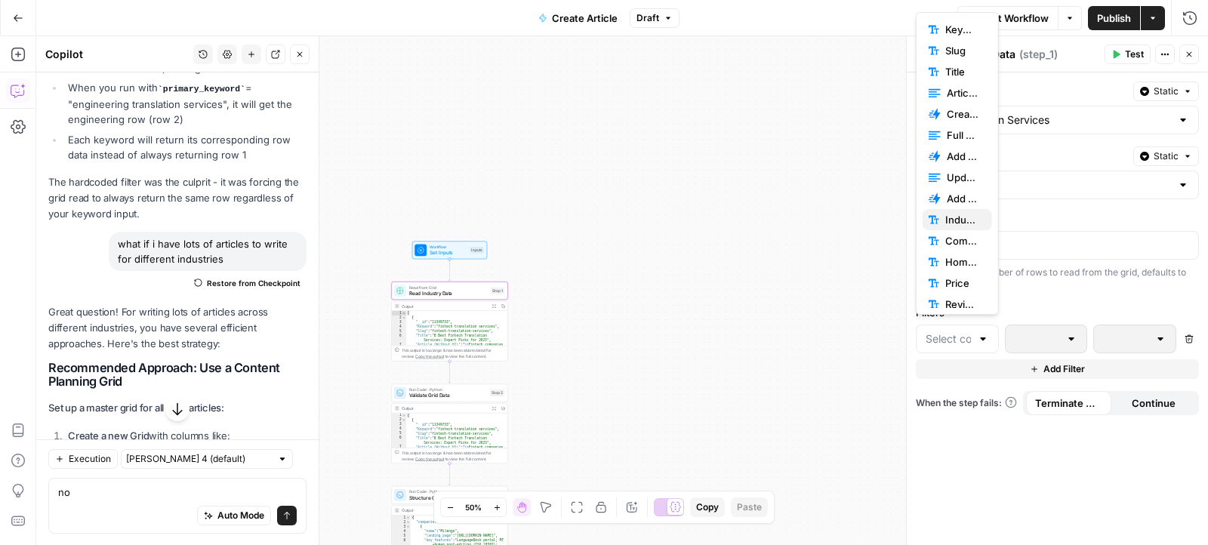
click at [968, 212] on span "Industry" at bounding box center [962, 219] width 35 height 15
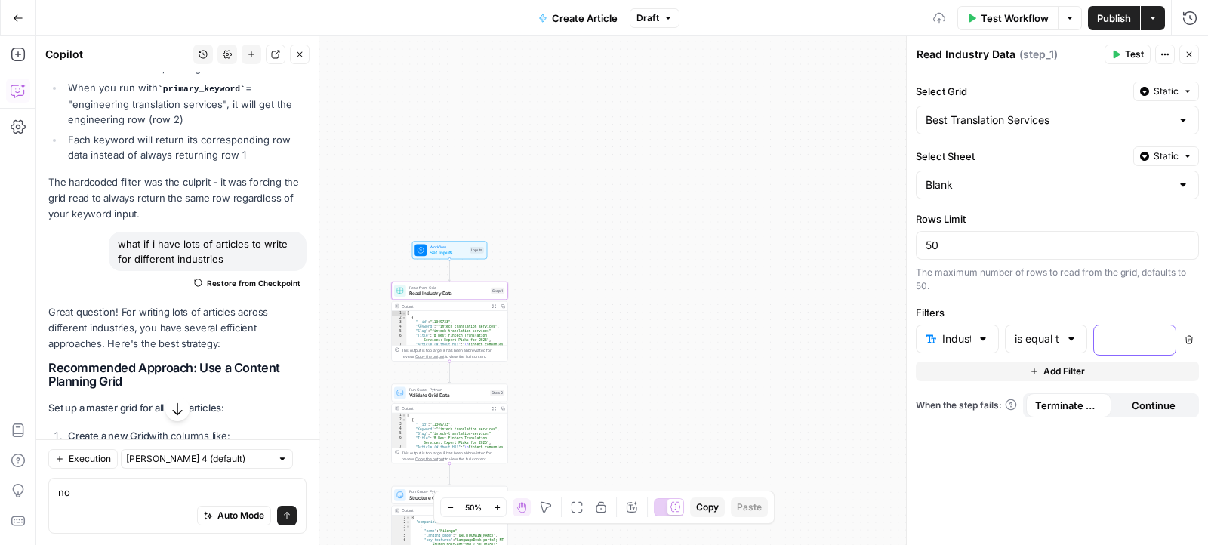
click at [1127, 335] on p at bounding box center [1122, 338] width 39 height 15
click at [1166, 333] on button "Variables Menu" at bounding box center [1162, 339] width 12 height 12
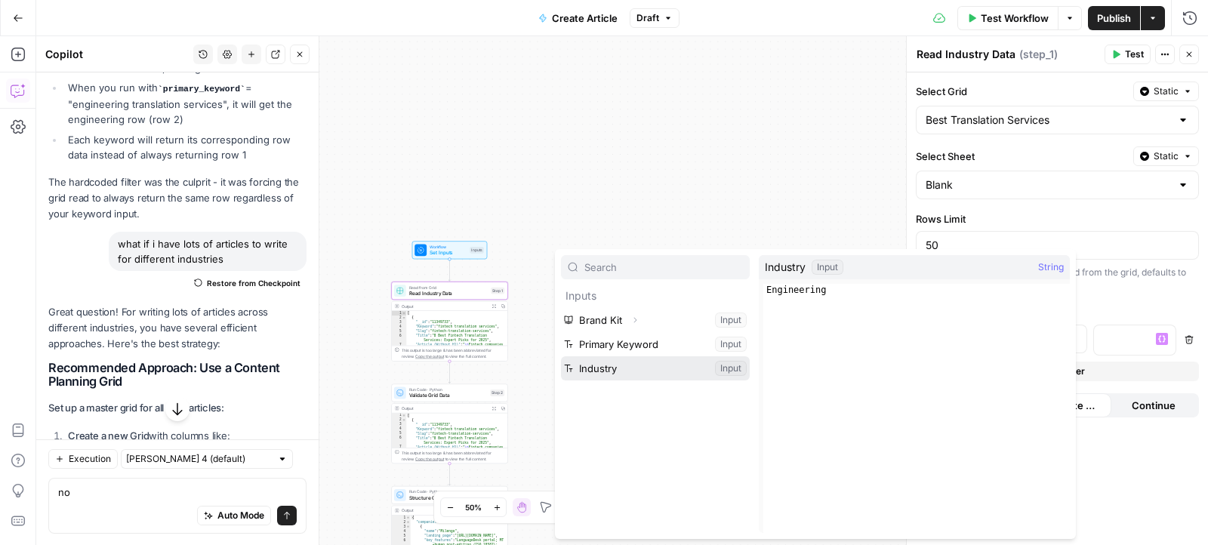
click at [670, 366] on button "Select variable Industry" at bounding box center [655, 368] width 189 height 24
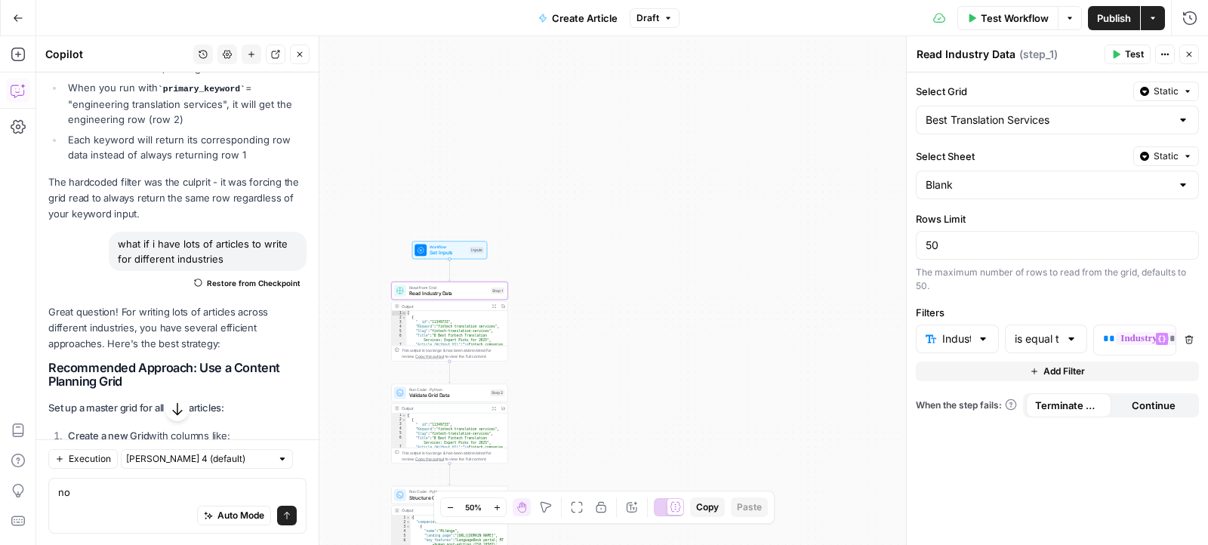
click at [1126, 51] on span "Test" at bounding box center [1134, 55] width 19 height 14
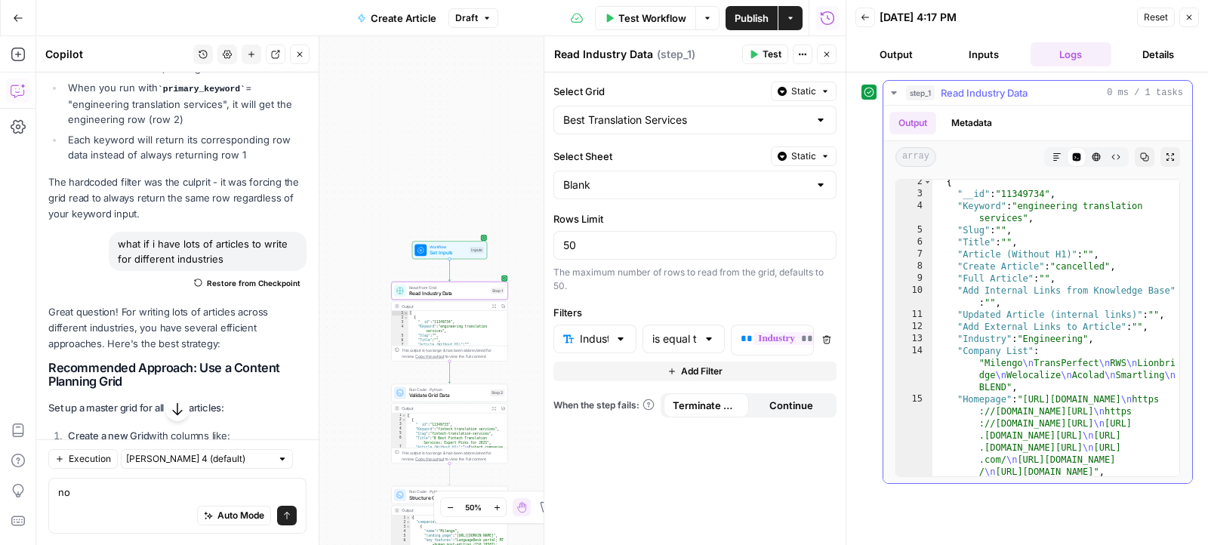
scroll to position [92, 0]
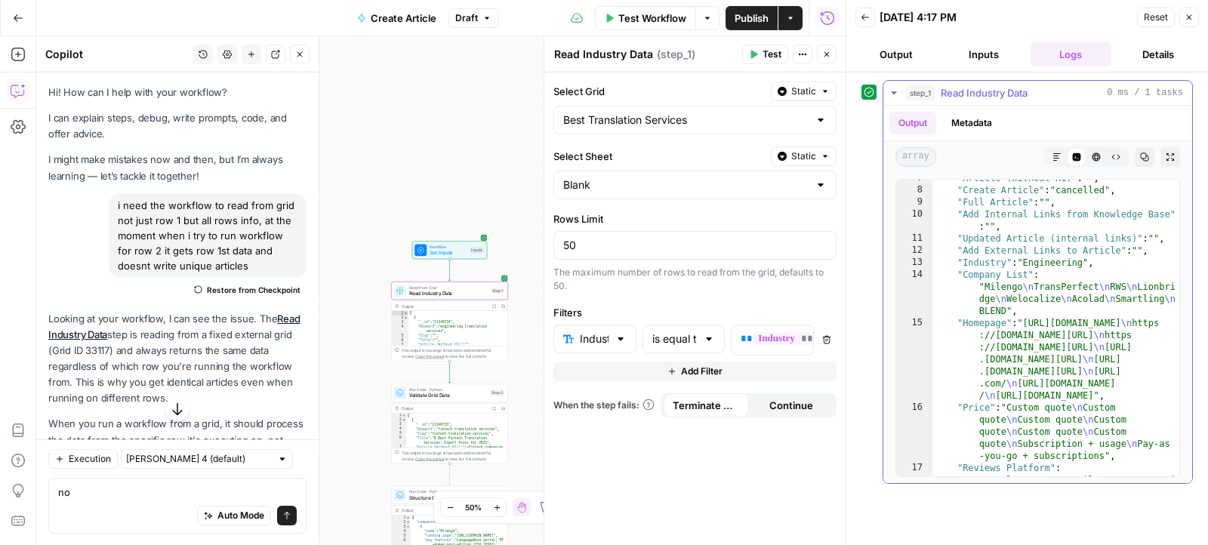
scroll to position [92, 0]
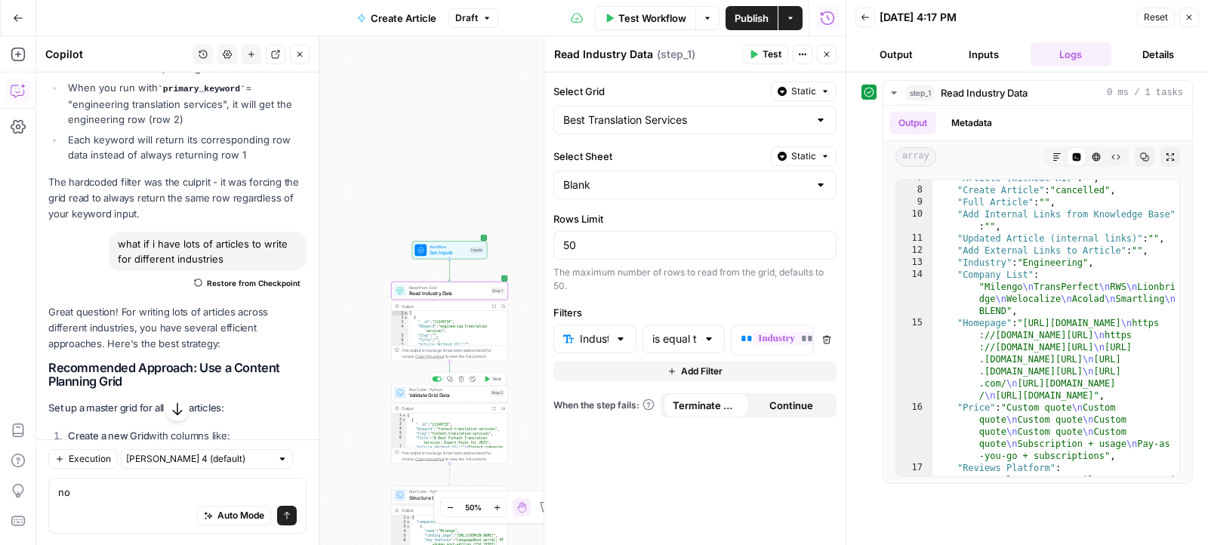
click at [457, 396] on span "Validate Grid Data" at bounding box center [448, 396] width 79 height 8
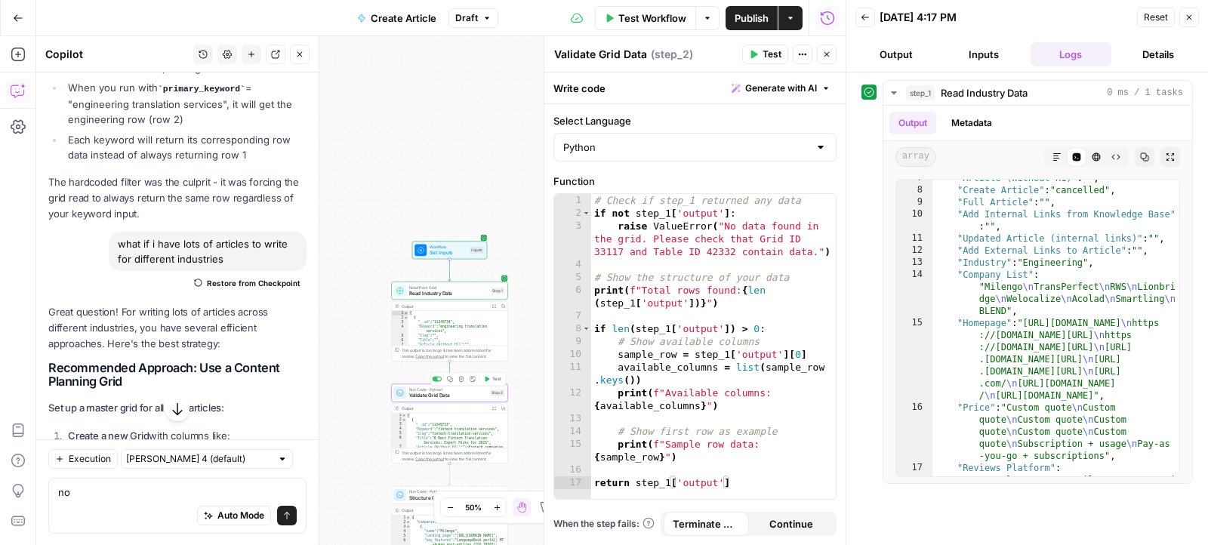
click at [486, 384] on div "Copy step Delete step Add Note Test" at bounding box center [467, 379] width 75 height 14
click at [486, 379] on icon "button" at bounding box center [487, 378] width 5 height 5
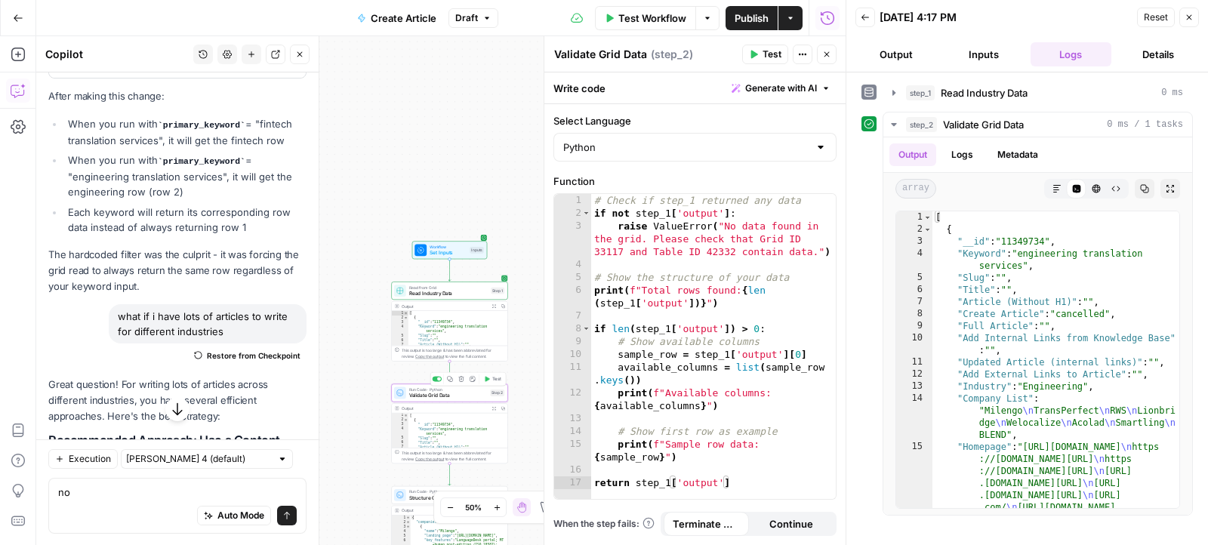
scroll to position [3740, 0]
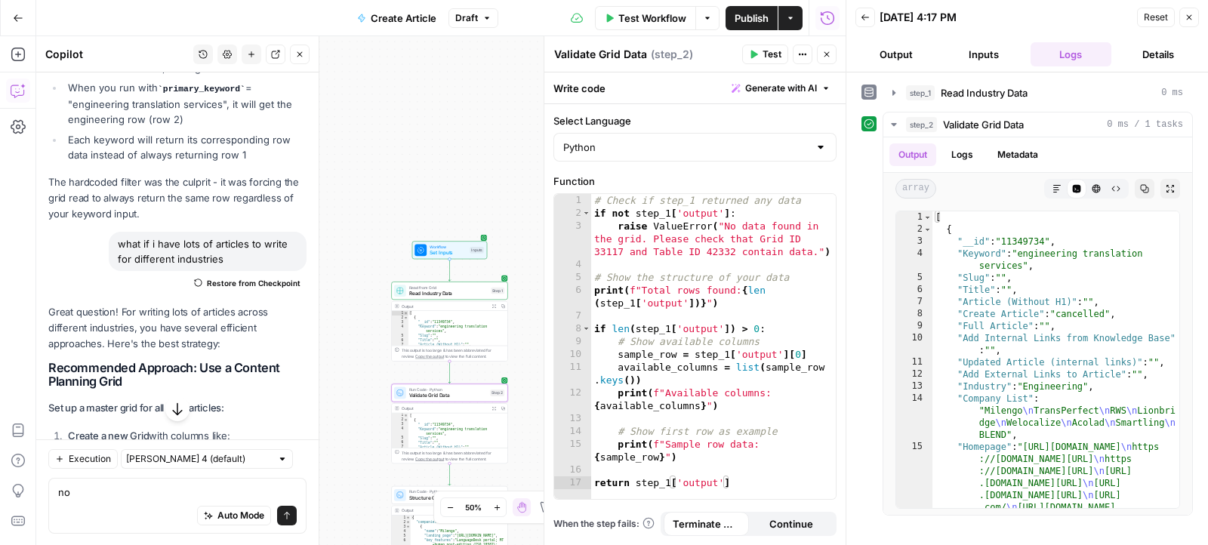
click at [495, 408] on span "Expand Output" at bounding box center [495, 408] width 0 height 0
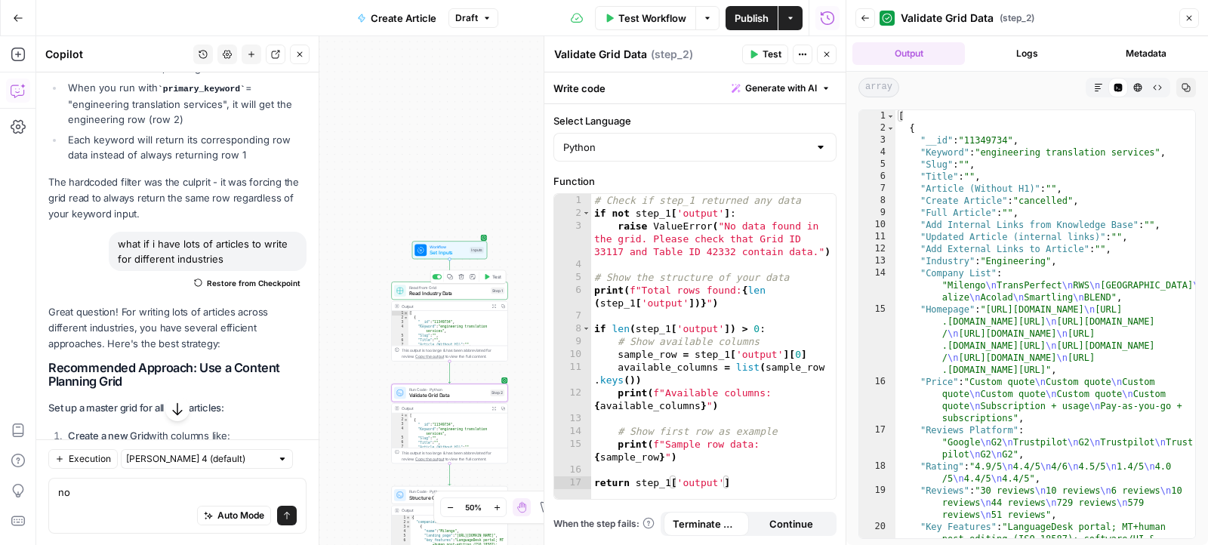
click at [488, 276] on icon "button" at bounding box center [487, 276] width 5 height 5
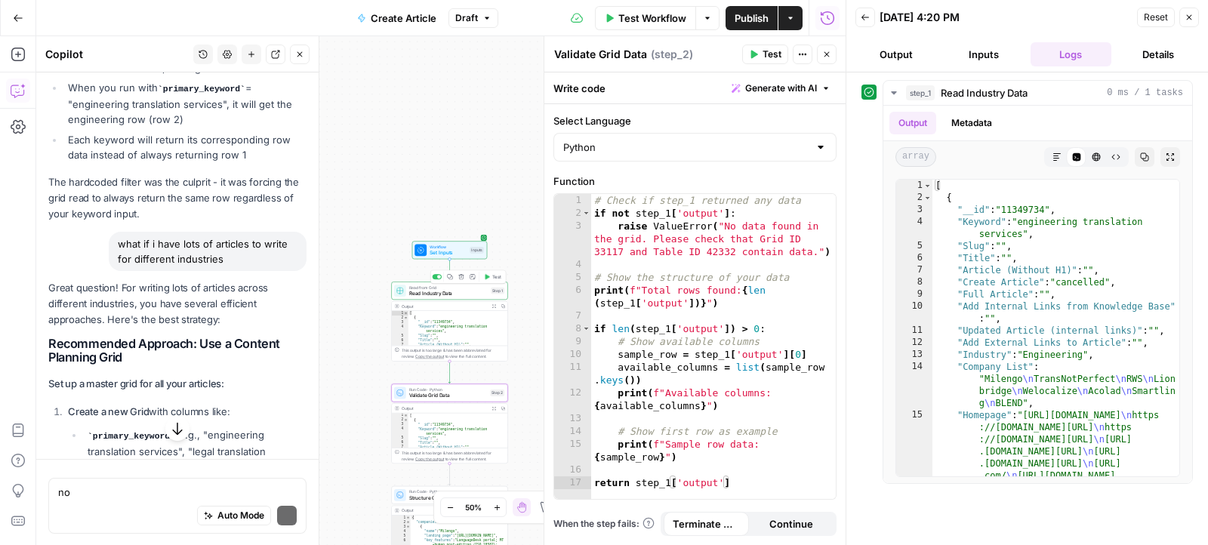
scroll to position [3740, 0]
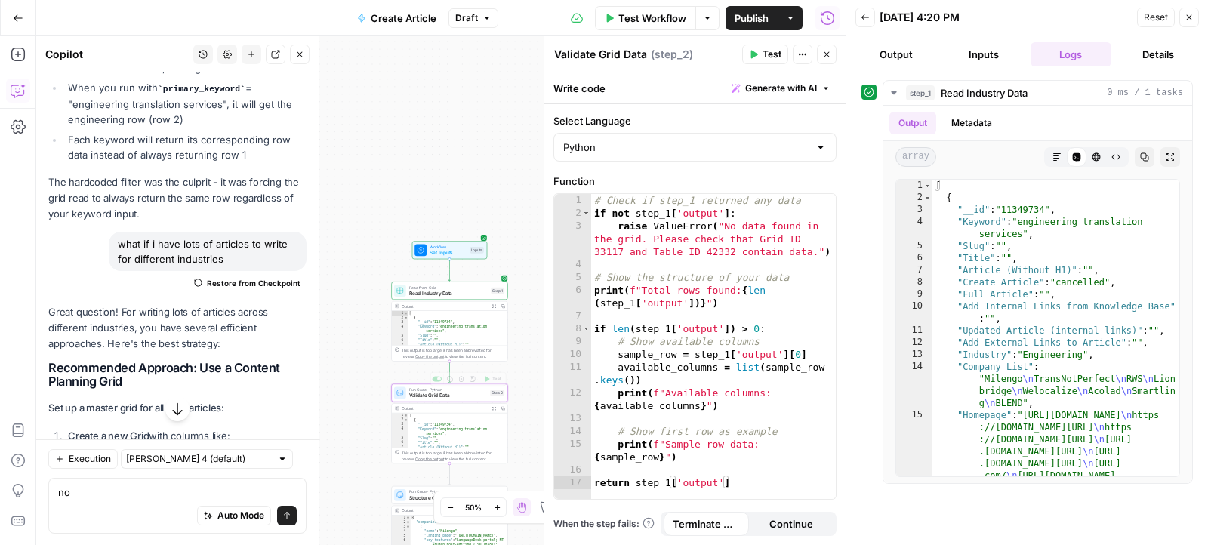
click at [484, 379] on icon "button" at bounding box center [487, 379] width 6 height 6
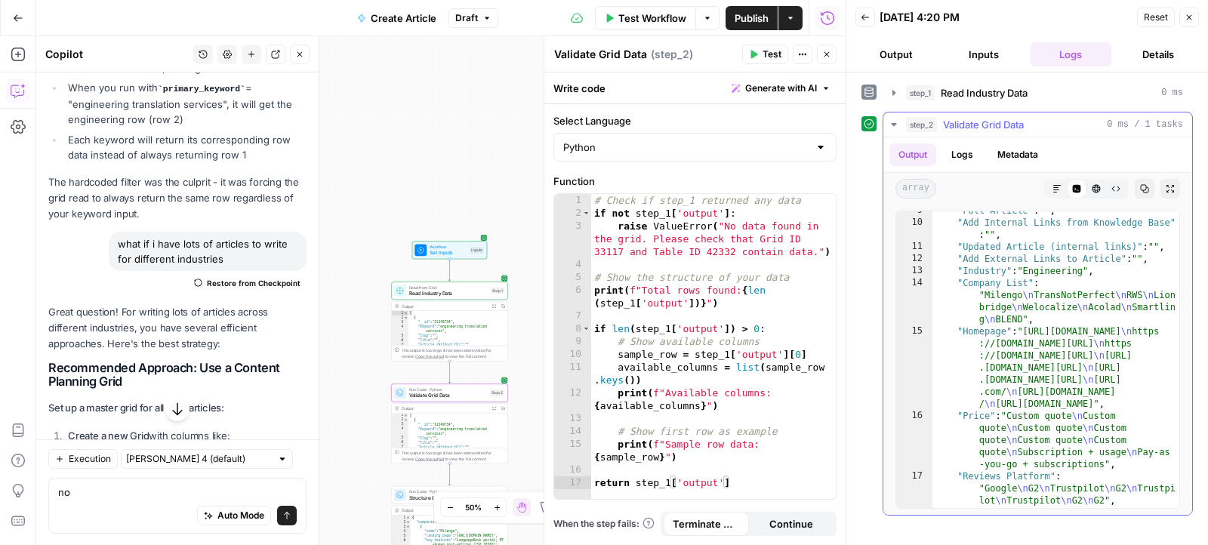
scroll to position [116, 0]
click at [738, 20] on span "Publish" at bounding box center [752, 18] width 34 height 15
click at [473, 233] on span "Test Step" at bounding box center [470, 236] width 20 height 7
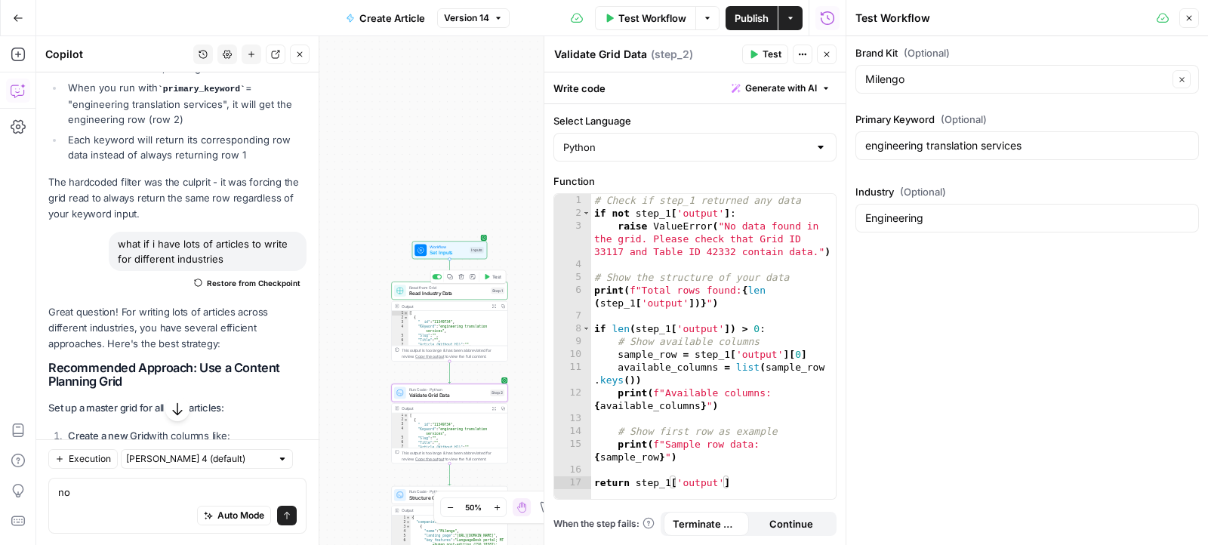
click at [485, 275] on icon "button" at bounding box center [487, 276] width 5 height 5
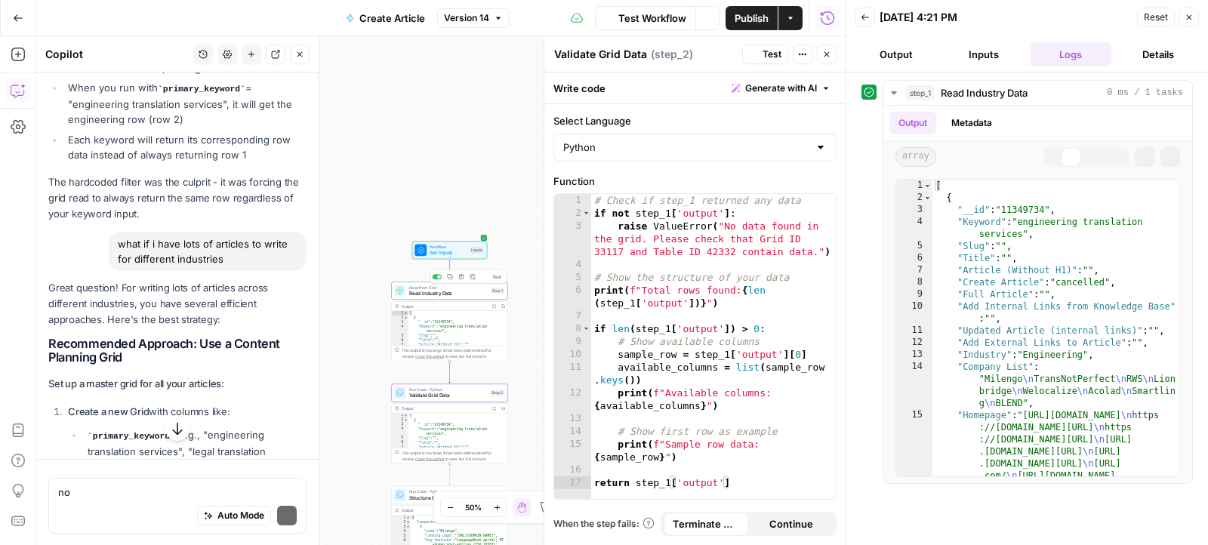
scroll to position [3740, 0]
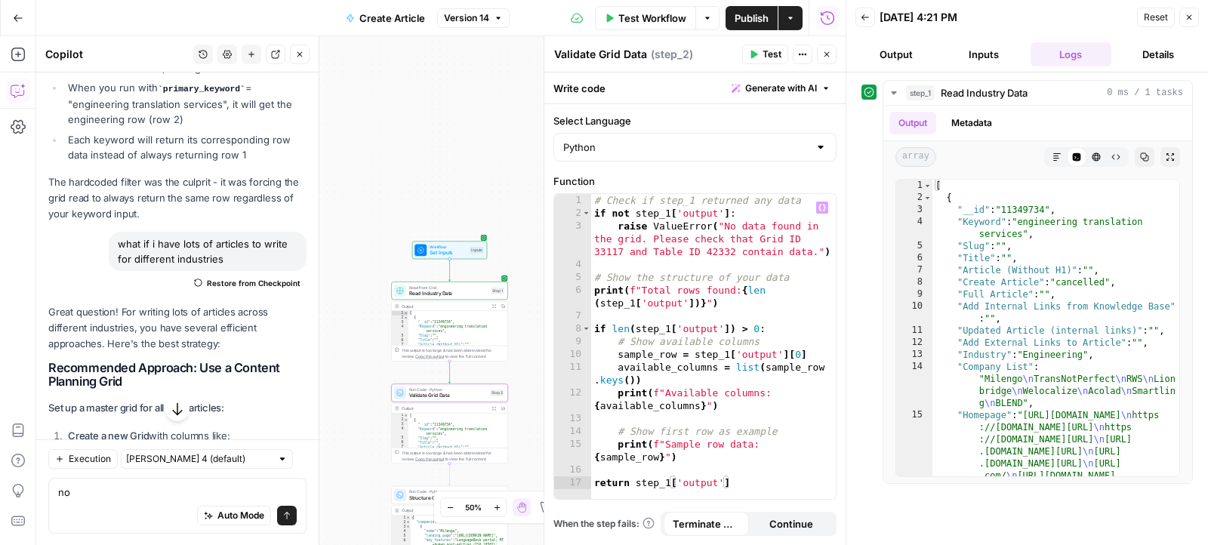
click at [464, 248] on span "Workflow" at bounding box center [448, 247] width 37 height 6
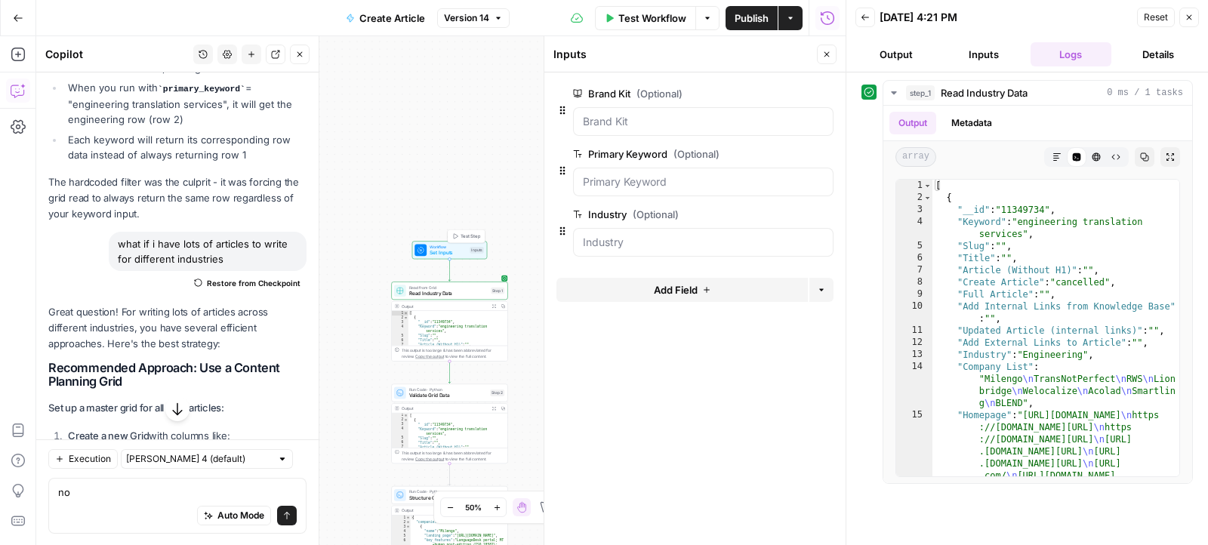
click at [472, 235] on span "Test Step" at bounding box center [470, 236] width 20 height 7
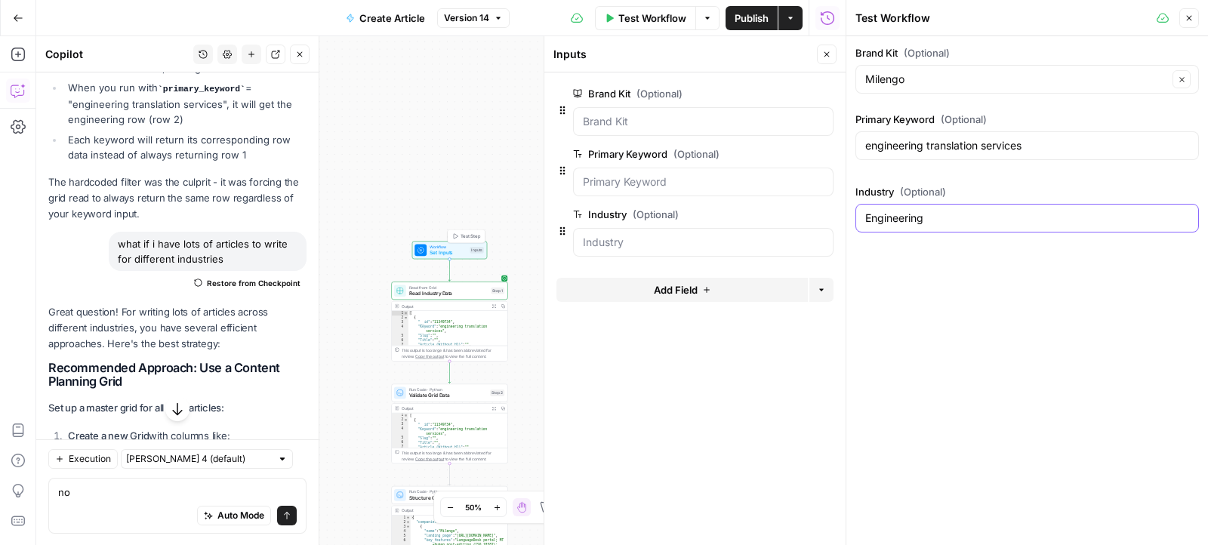
click at [948, 220] on input "Engineering" at bounding box center [1027, 218] width 324 height 15
paste input "Photo"
type input "Photo"
click at [895, 152] on input "engineering translation services" at bounding box center [1027, 145] width 324 height 15
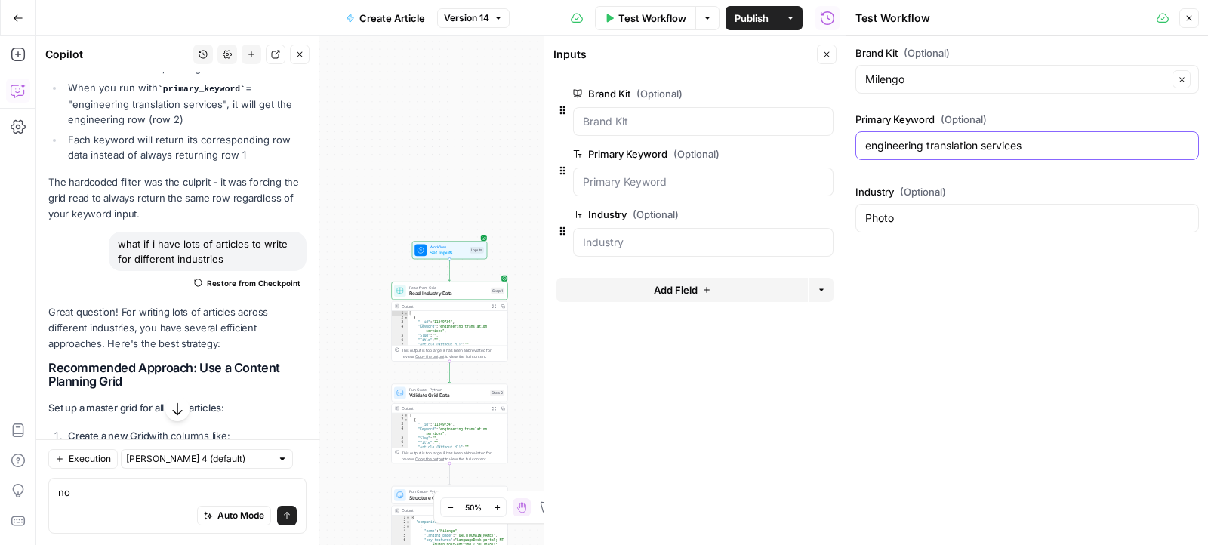
paste input "Photo"
type input "Photo translation services"
click at [467, 233] on span "Test Step" at bounding box center [470, 236] width 20 height 7
click at [487, 278] on icon "button" at bounding box center [487, 276] width 5 height 5
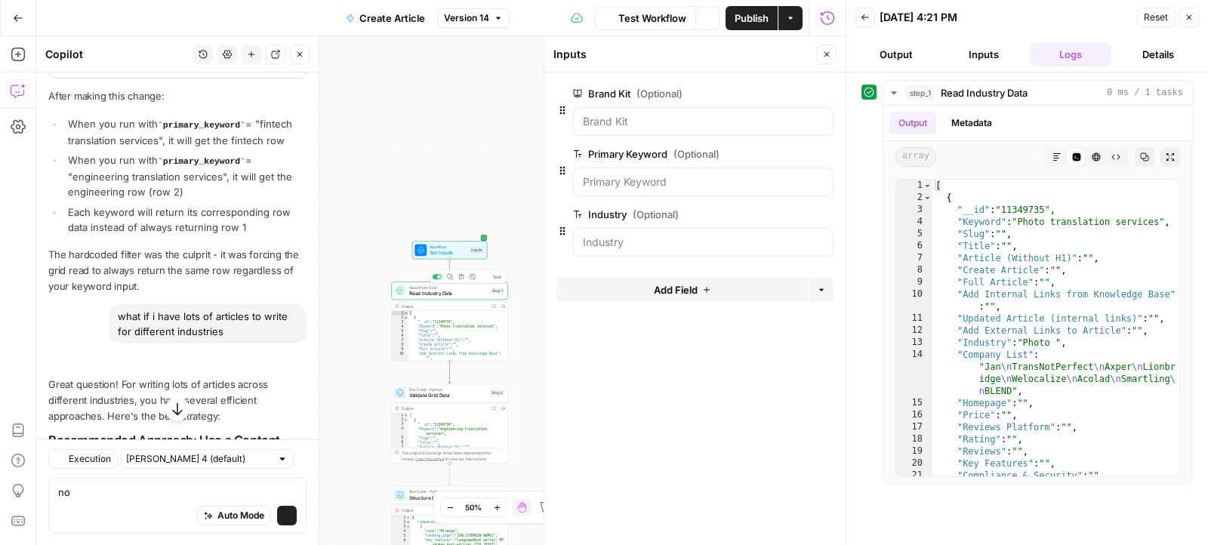
scroll to position [3740, 0]
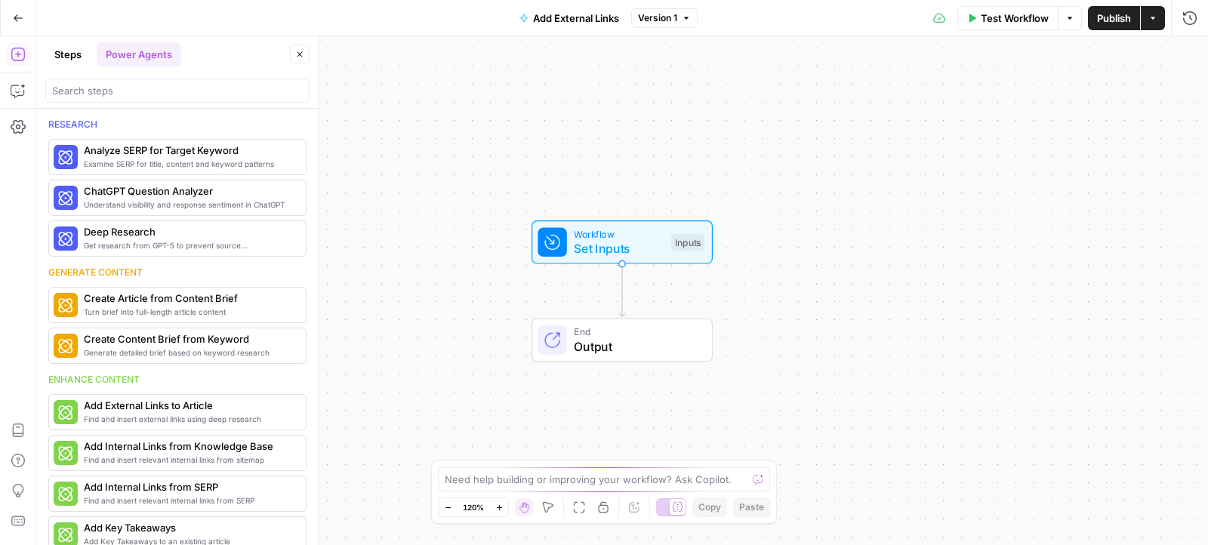
click at [143, 98] on div at bounding box center [177, 91] width 264 height 24
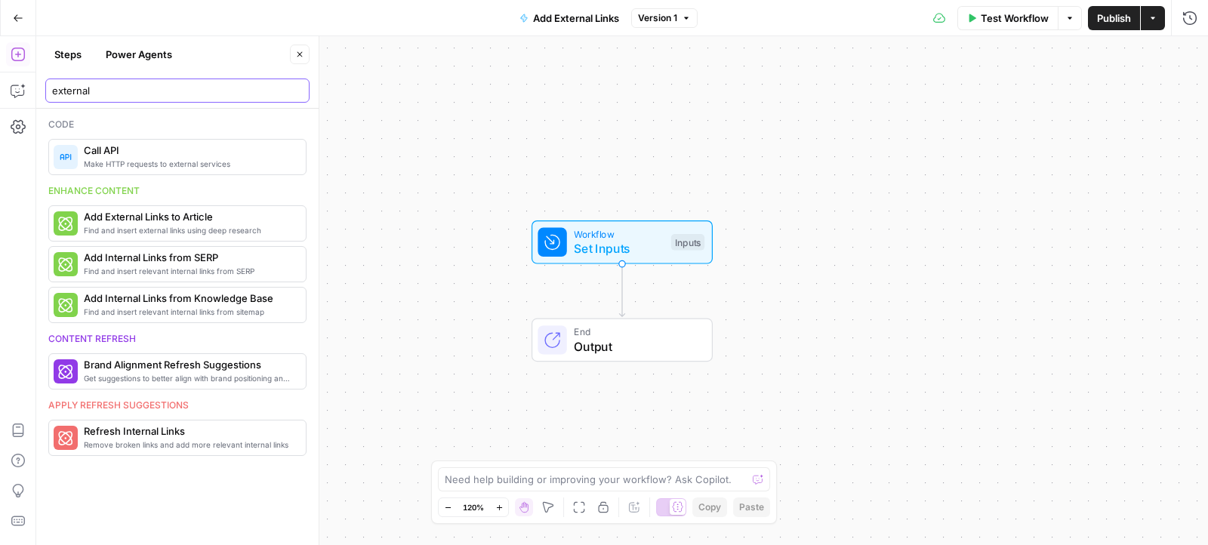
type input "external"
click at [158, 220] on span "Add External Links to Article" at bounding box center [189, 216] width 210 height 15
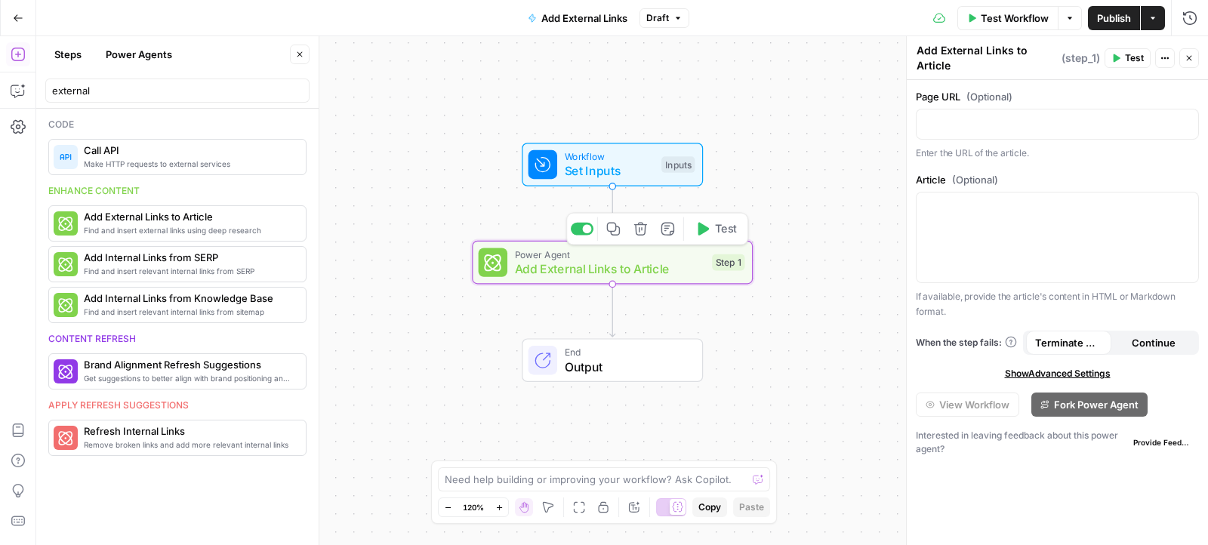
click at [552, 270] on span "Add External Links to Article" at bounding box center [610, 269] width 190 height 18
click at [615, 265] on span "Add External Links to Article" at bounding box center [610, 269] width 190 height 18
click at [647, 229] on icon "button" at bounding box center [640, 229] width 14 height 14
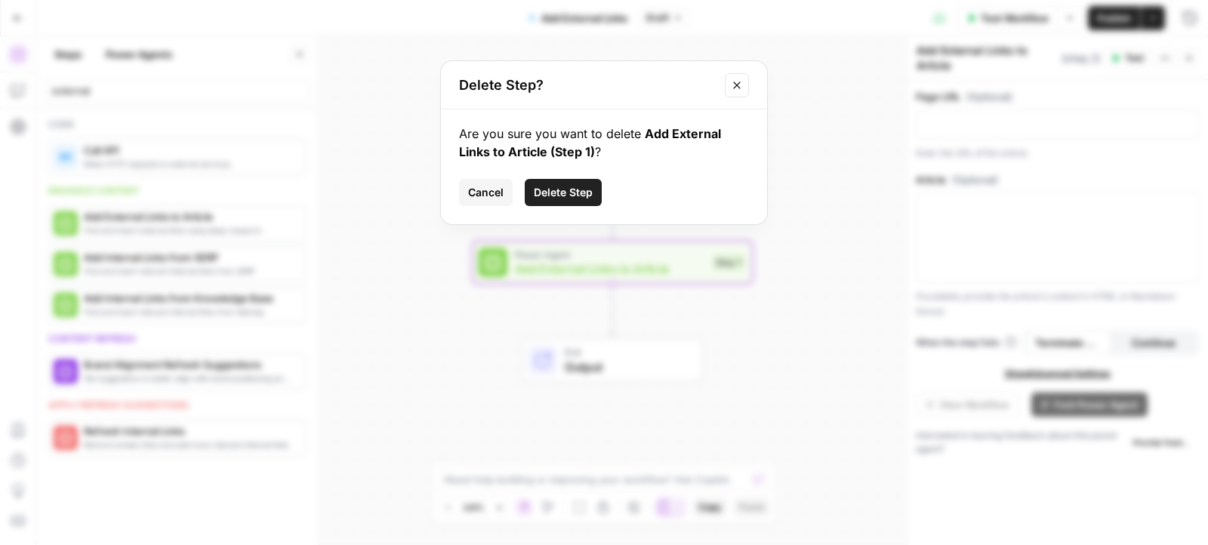
click at [578, 181] on button "Delete Step" at bounding box center [563, 192] width 77 height 27
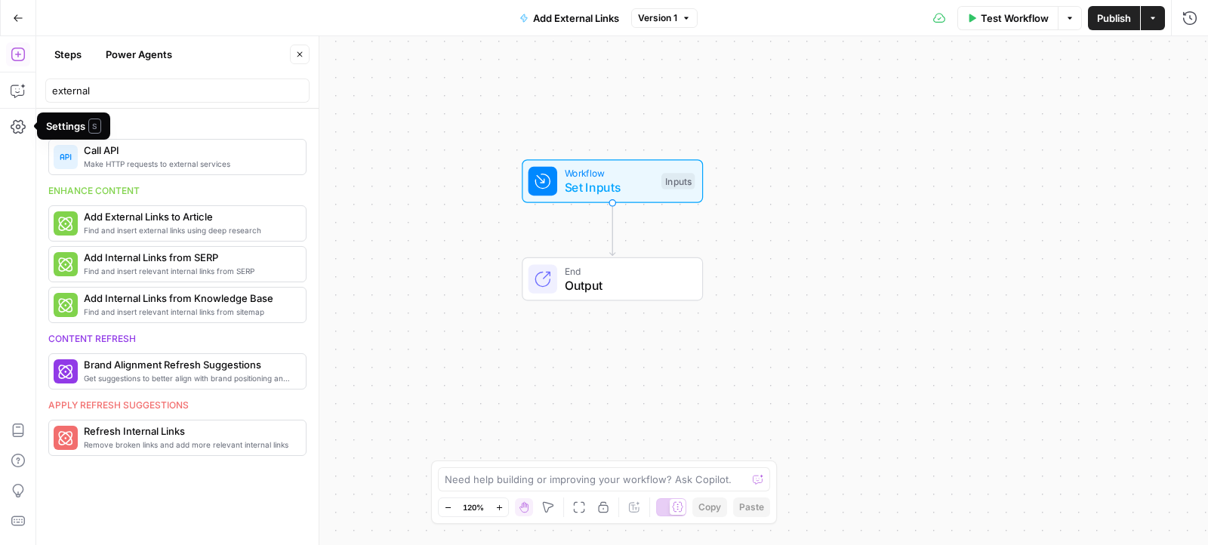
click at [23, 15] on button "Go Back" at bounding box center [18, 18] width 27 height 27
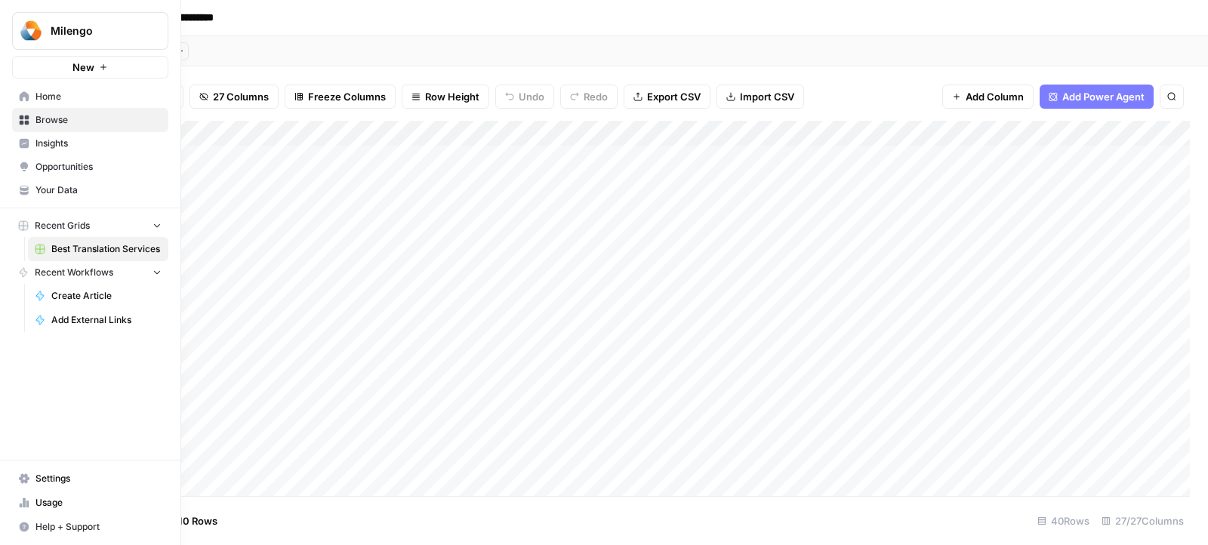
click at [60, 273] on span "Recent Workflows" at bounding box center [74, 273] width 79 height 14
click at [44, 109] on link "Browse" at bounding box center [90, 120] width 156 height 24
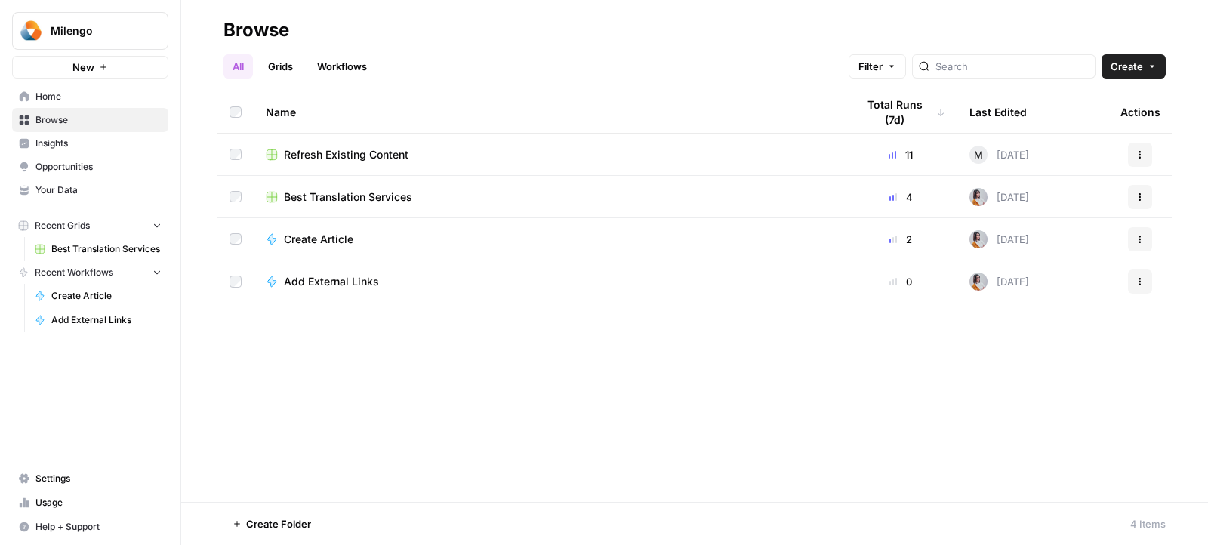
click at [1151, 74] on button "Create" at bounding box center [1133, 66] width 64 height 24
click at [682, 46] on div "All Grids Workflows Filter Create" at bounding box center [694, 60] width 942 height 36
click at [306, 280] on span "Add External Links" at bounding box center [331, 281] width 95 height 15
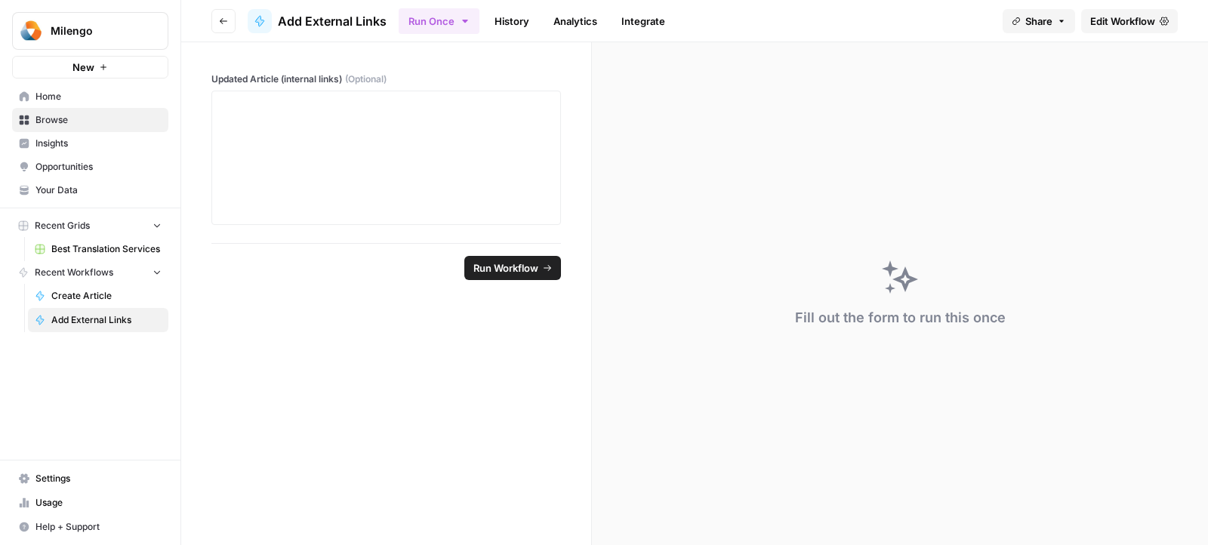
click at [1061, 26] on button "Share" at bounding box center [1039, 21] width 72 height 24
click at [1120, 22] on span "Edit Workflow" at bounding box center [1122, 21] width 65 height 15
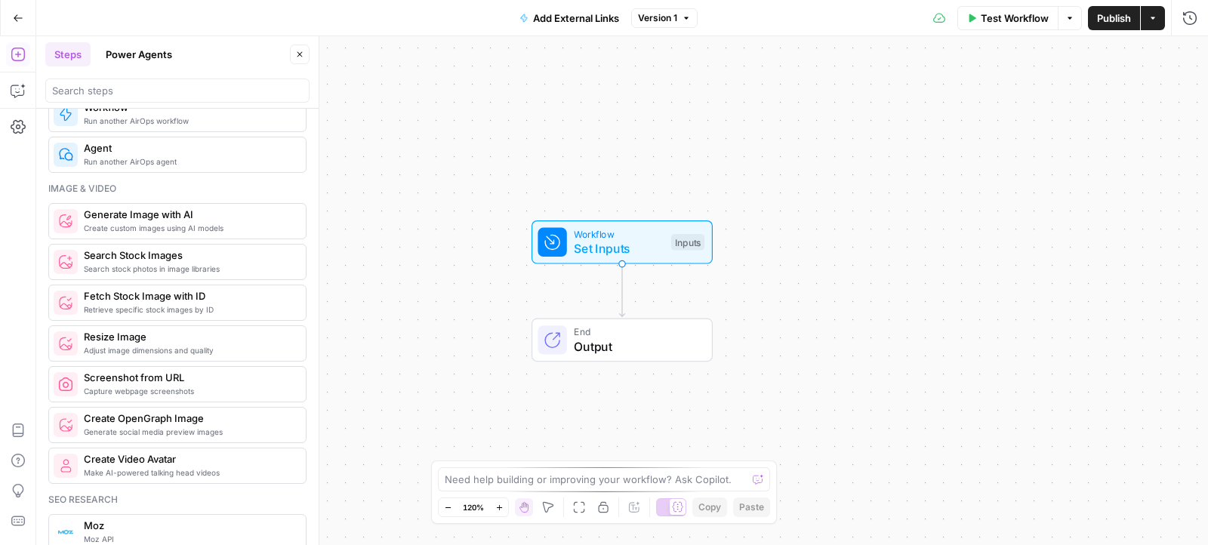
scroll to position [2183, 0]
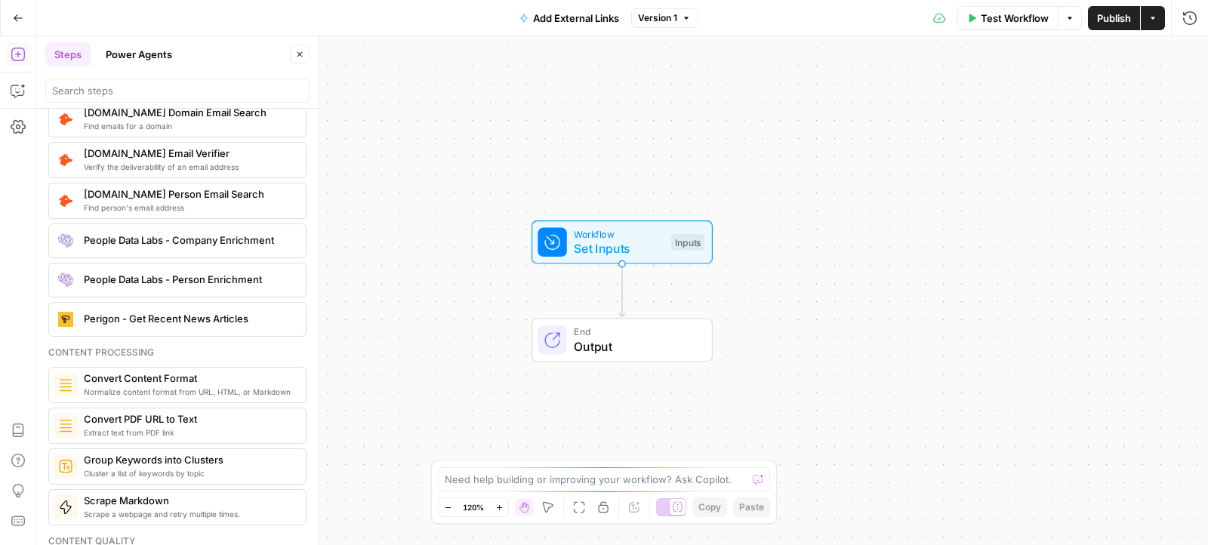
click at [28, 137] on div "Add Steps Copilot Settings AirOps Academy Help Give Feedback Shortcuts" at bounding box center [18, 290] width 36 height 509
click at [19, 128] on icon "button" at bounding box center [18, 127] width 15 height 14
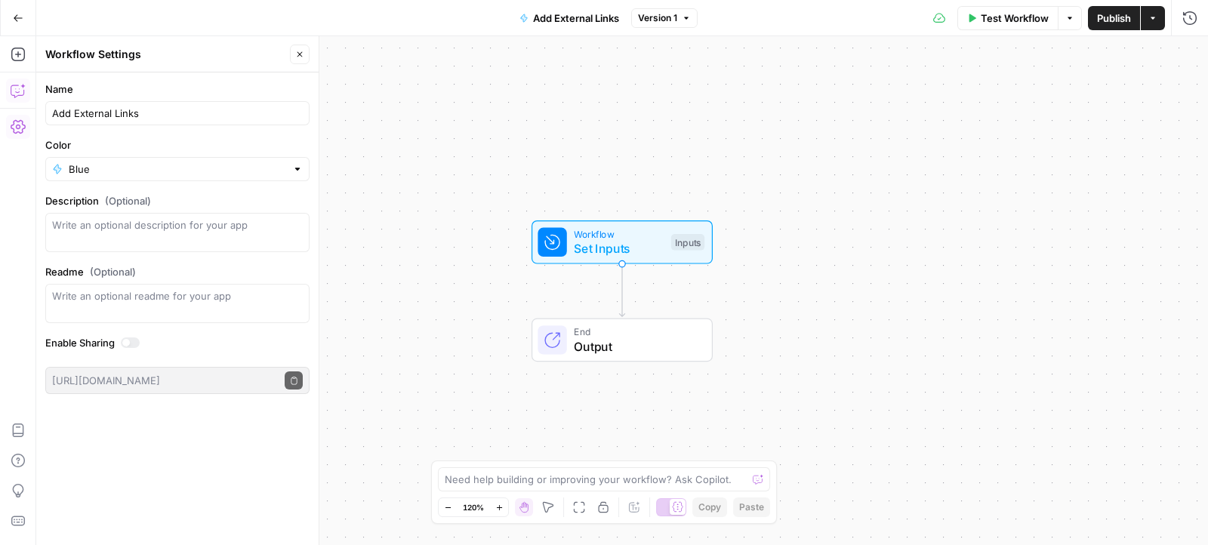
click at [20, 88] on icon "button" at bounding box center [18, 90] width 15 height 15
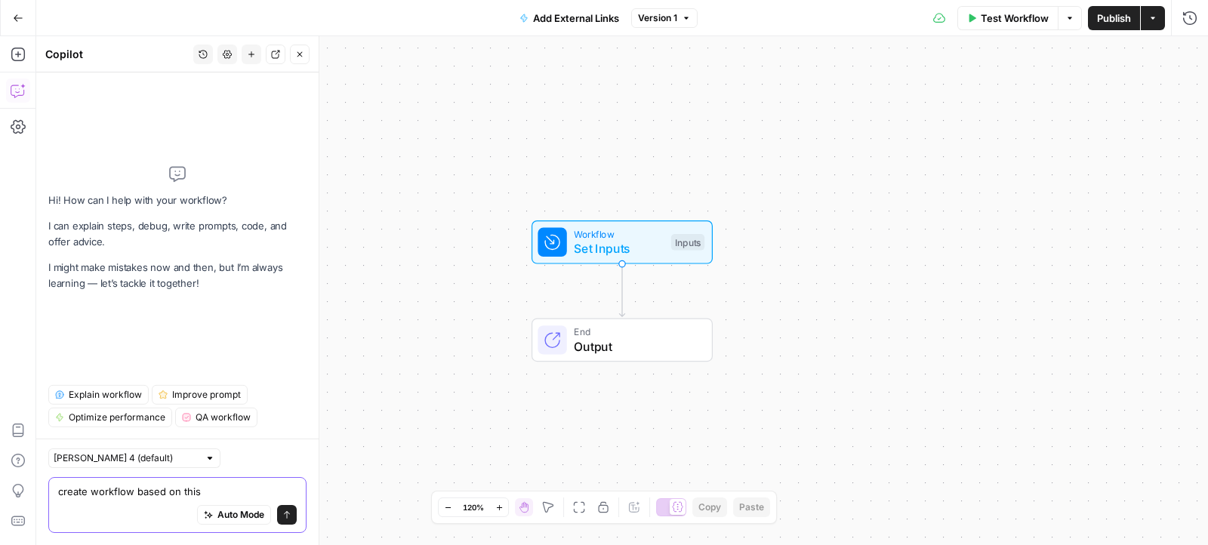
paste textarea "{"definition":[{"name":"step_6","type":"conditional","disabled":false,"annotati…"
type textarea "create workflow based on this {"definition":[{"name":"step_6","type":"condition…"
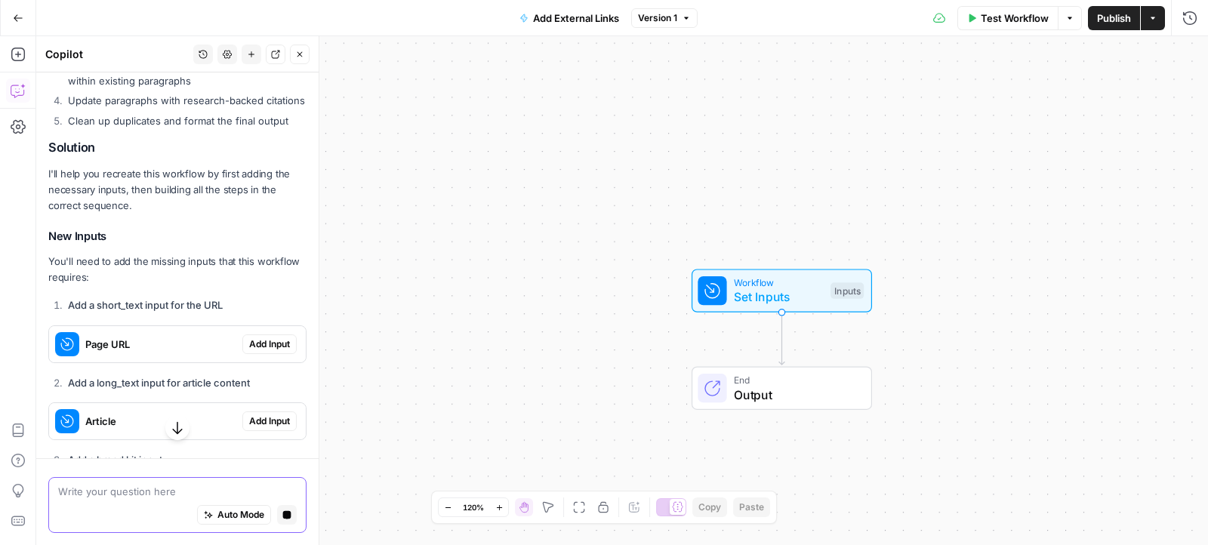
scroll to position [2203, 0]
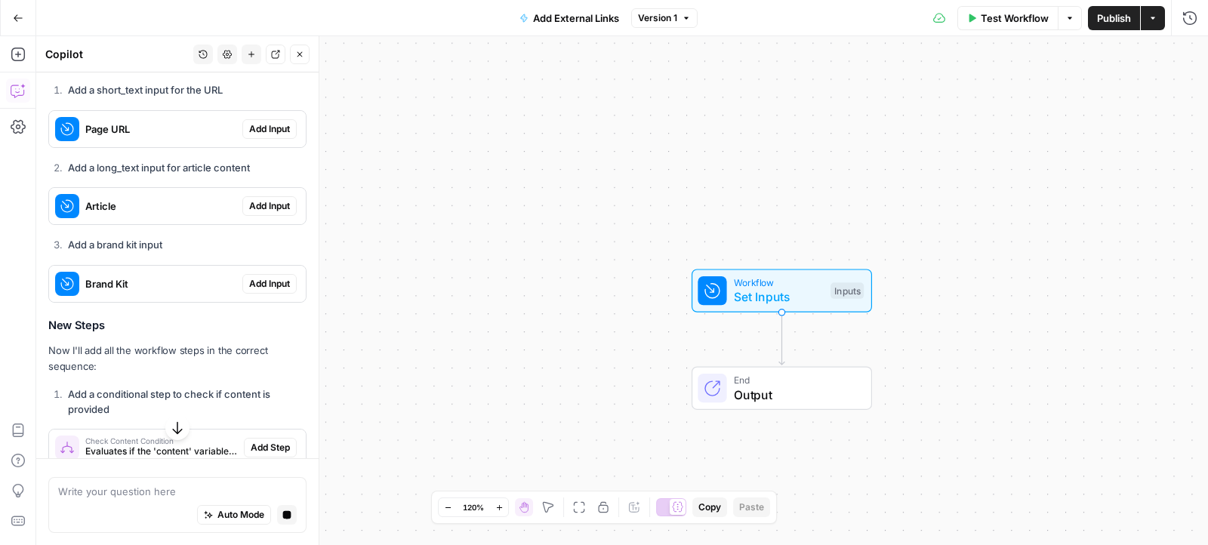
click at [279, 277] on span "Add Input" at bounding box center [269, 284] width 41 height 14
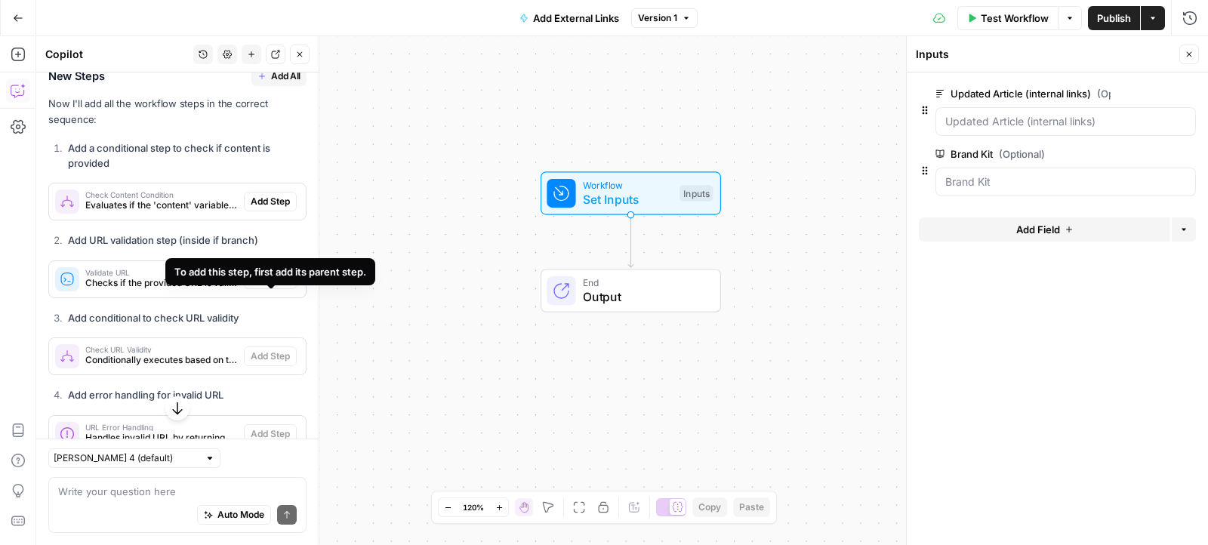
scroll to position [2443, 0]
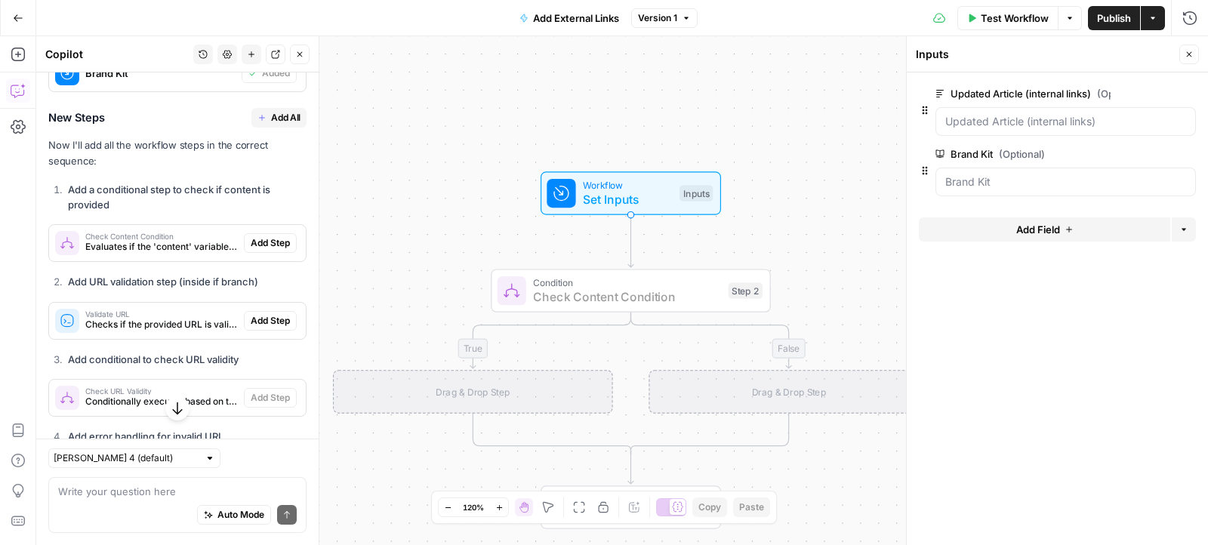
drag, startPoint x: 266, startPoint y: 226, endPoint x: 269, endPoint y: 237, distance: 11.5
click at [266, 236] on span "Add Step" at bounding box center [270, 243] width 39 height 14
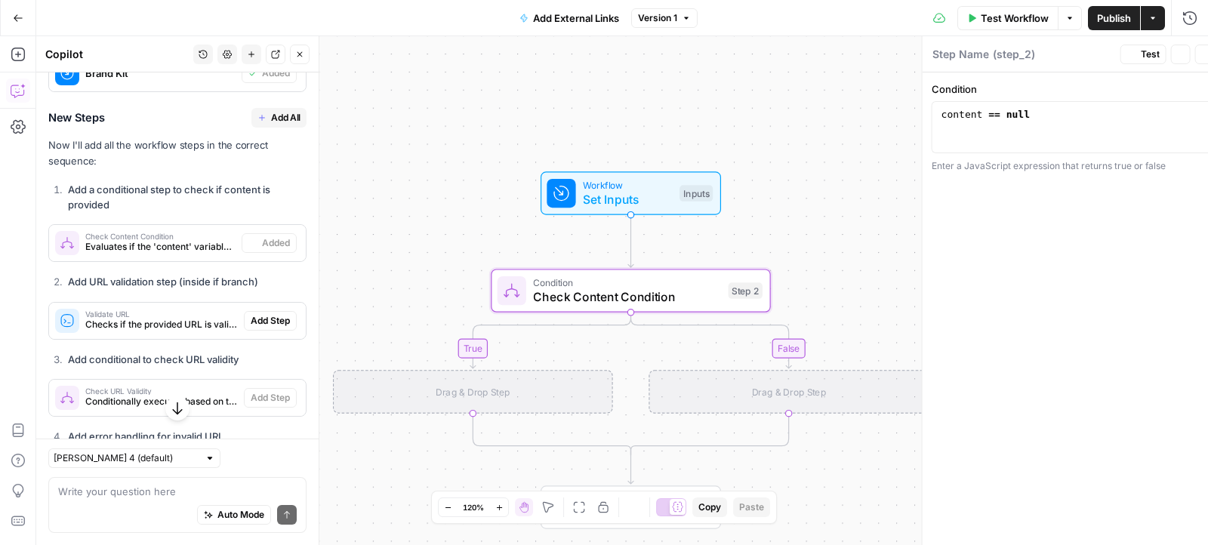
type textarea "Check Content Condition"
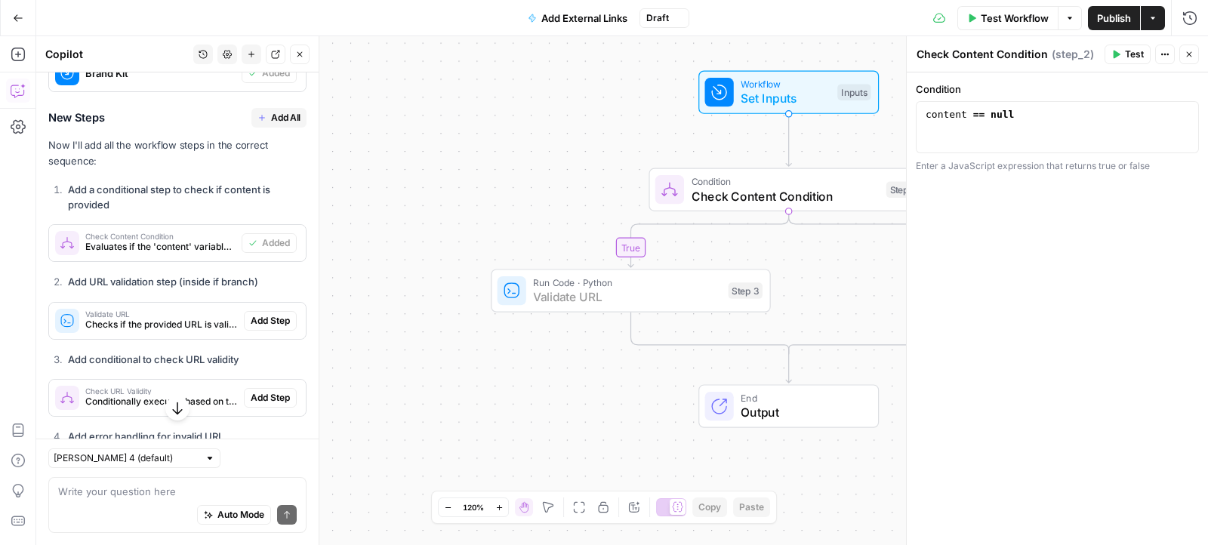
click at [269, 314] on span "Add Step" at bounding box center [270, 321] width 39 height 14
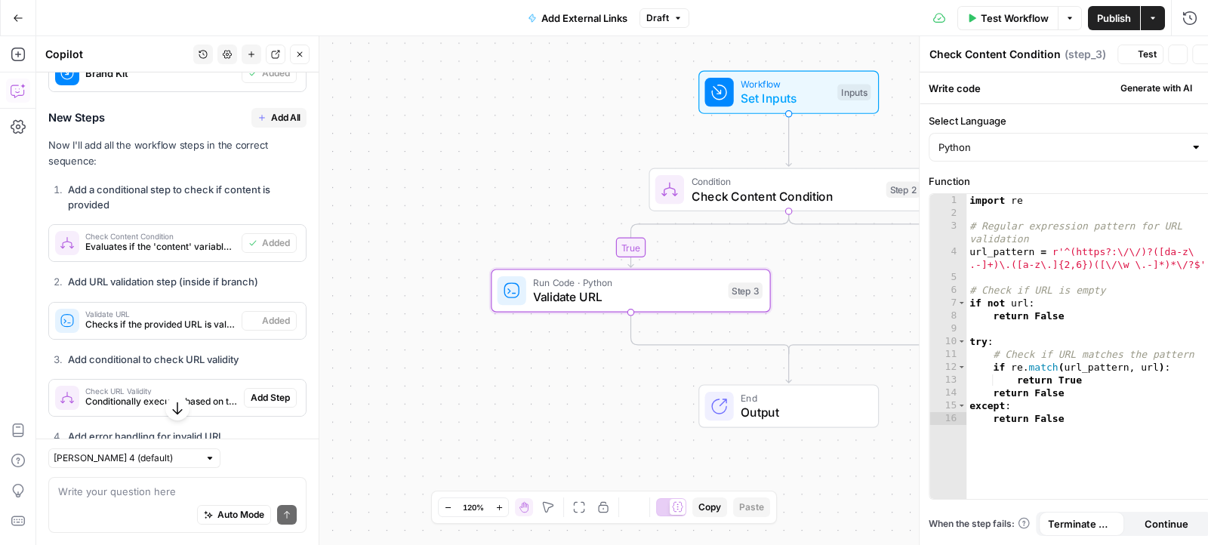
type textarea "Validate URL"
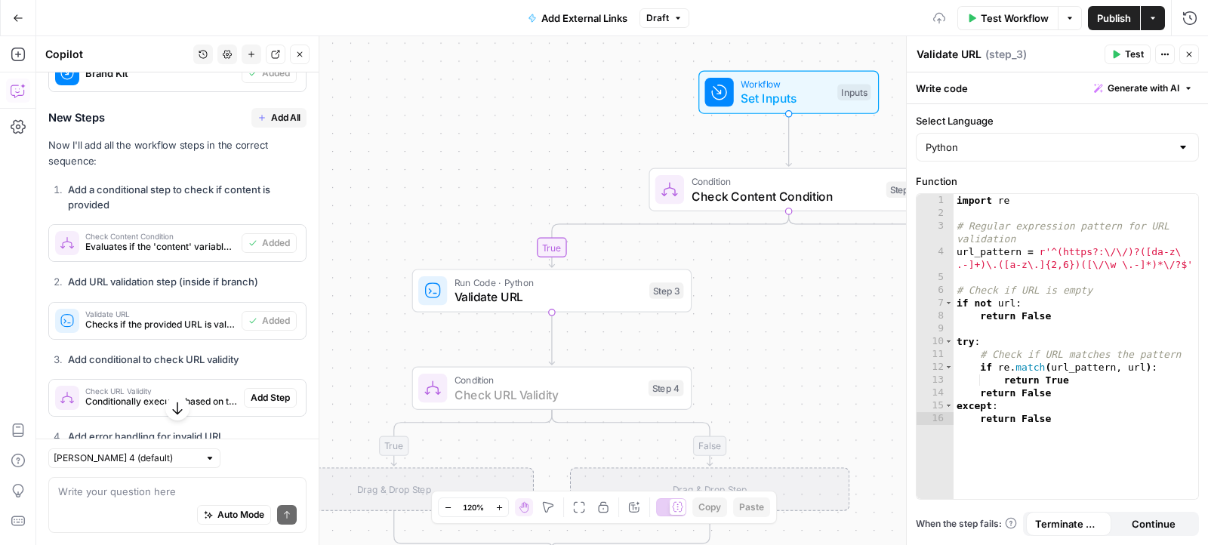
click at [265, 391] on span "Add Step" at bounding box center [270, 398] width 39 height 14
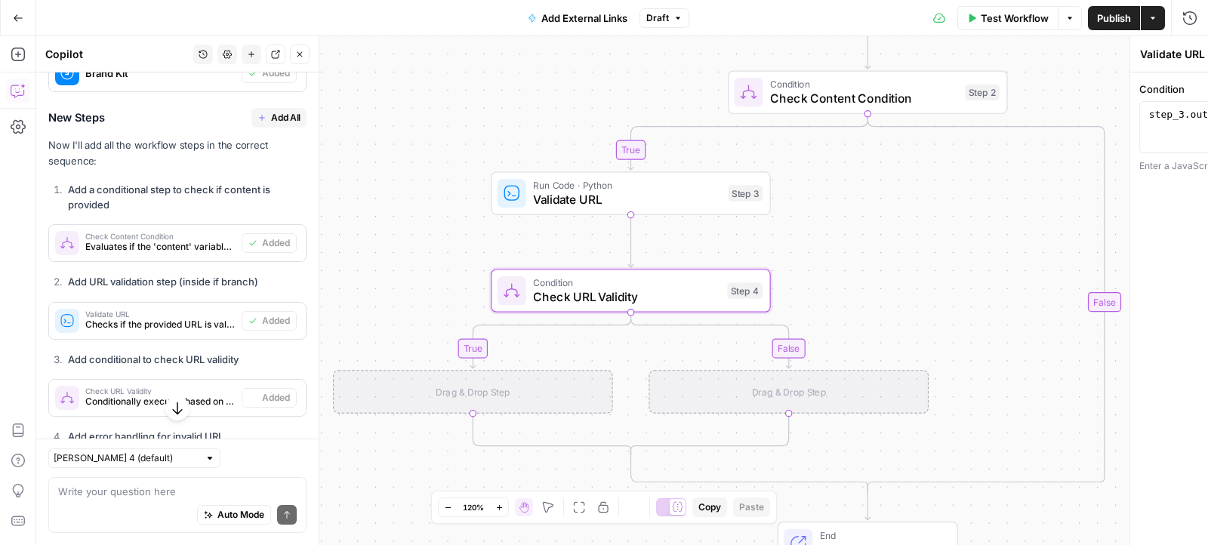
type textarea "Check URL Validity"
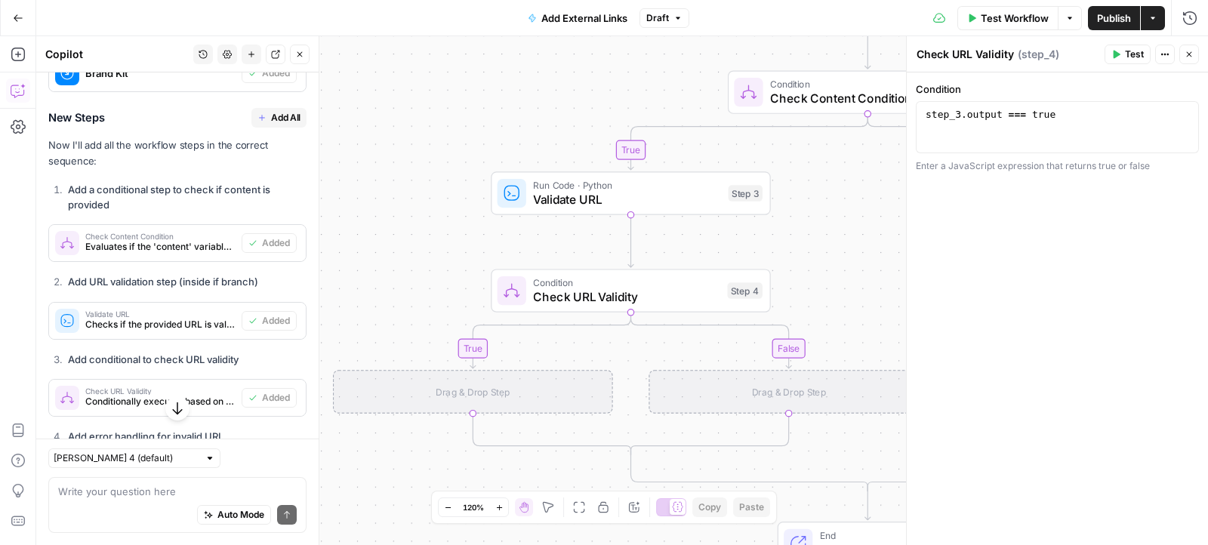
scroll to position [2666, 0]
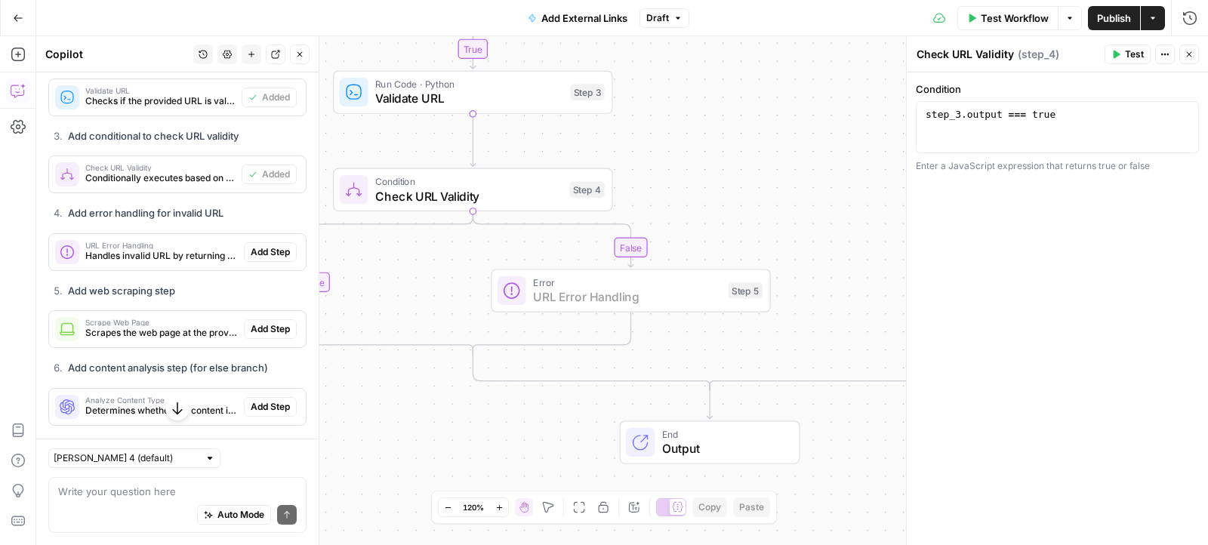
click at [260, 245] on span "Add Step" at bounding box center [270, 252] width 39 height 14
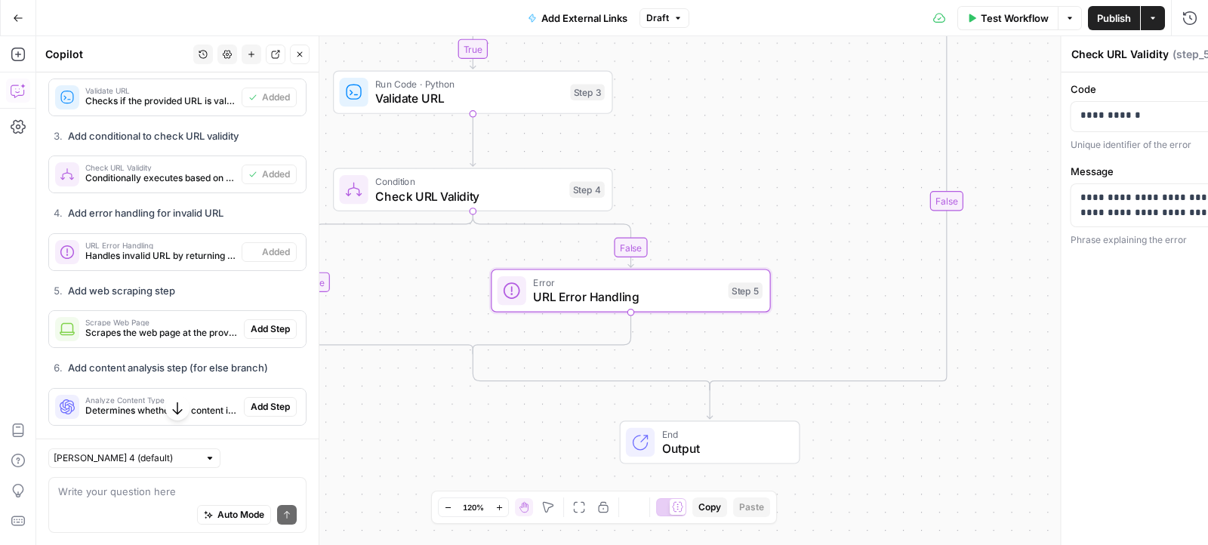
type textarea "URL Error Handling"
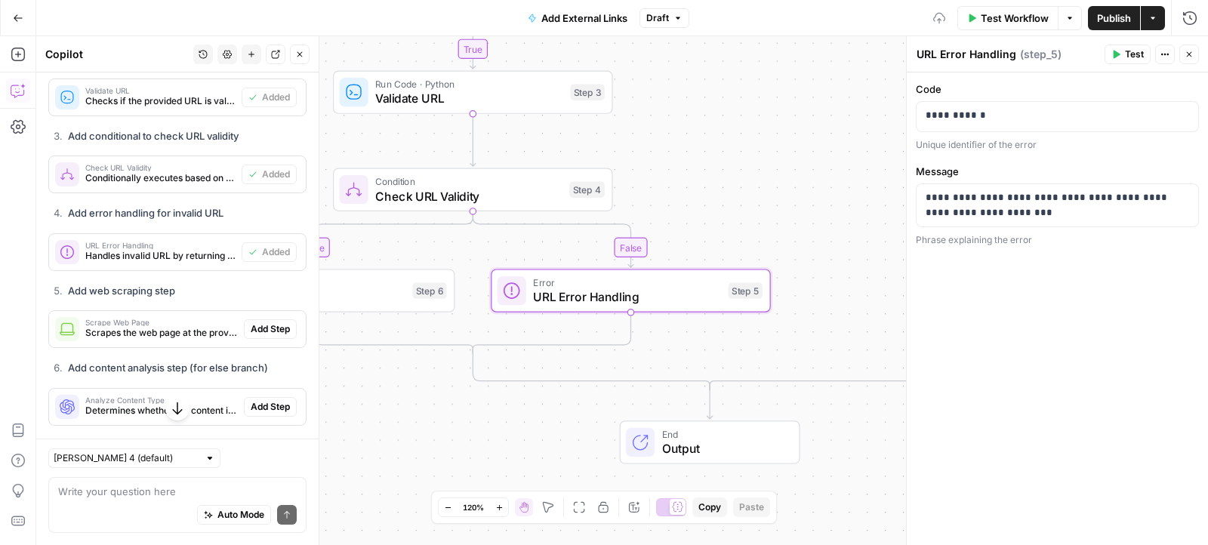
click at [263, 322] on span "Add Step" at bounding box center [270, 329] width 39 height 14
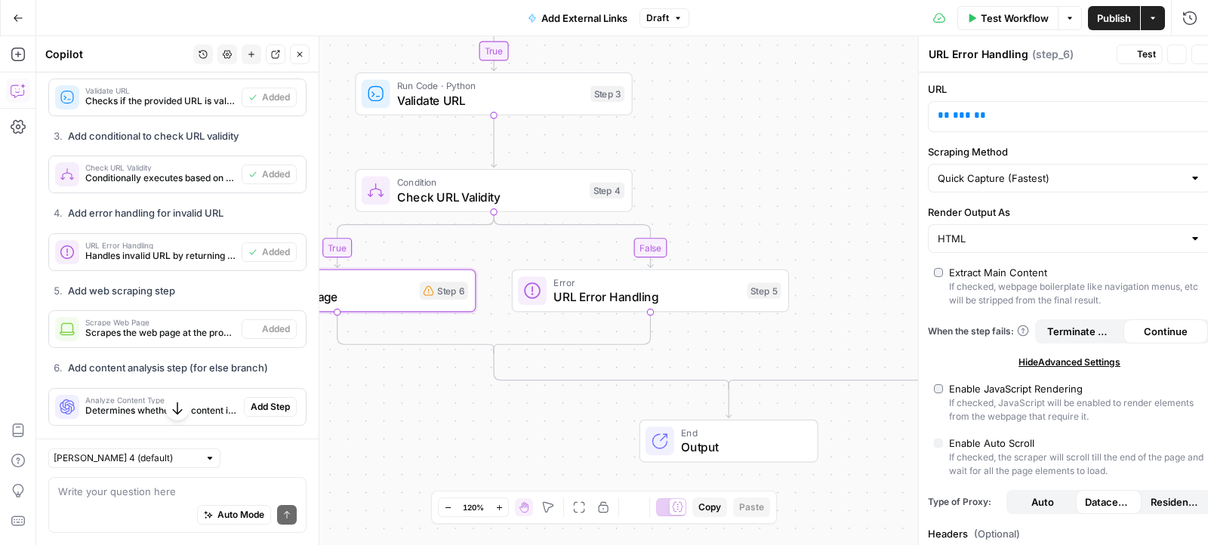
type textarea "Scrape Web Page"
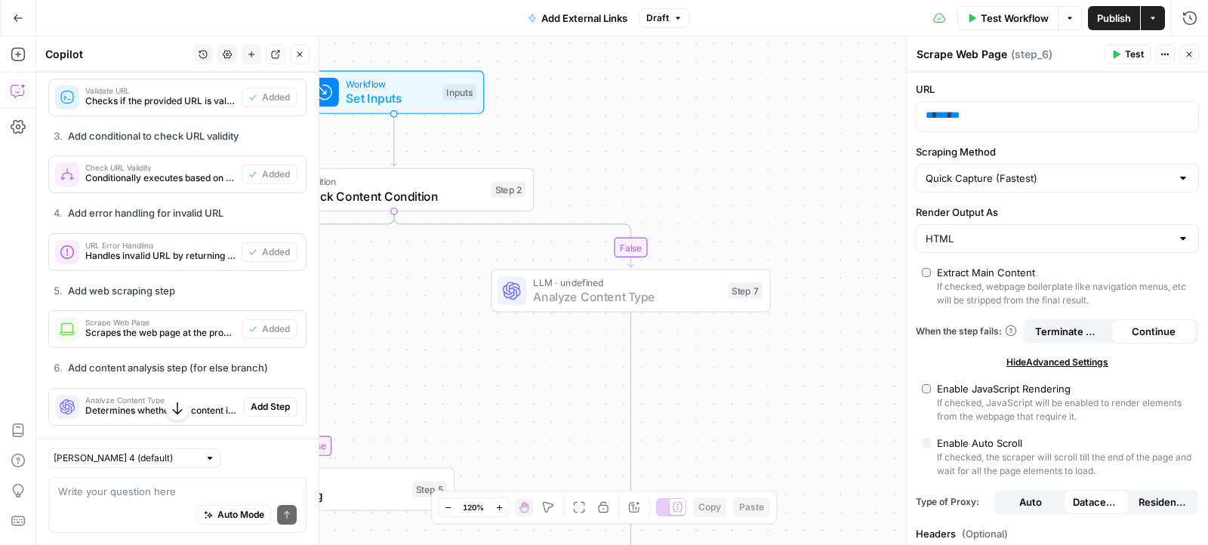
click at [262, 400] on span "Add Step" at bounding box center [270, 407] width 39 height 14
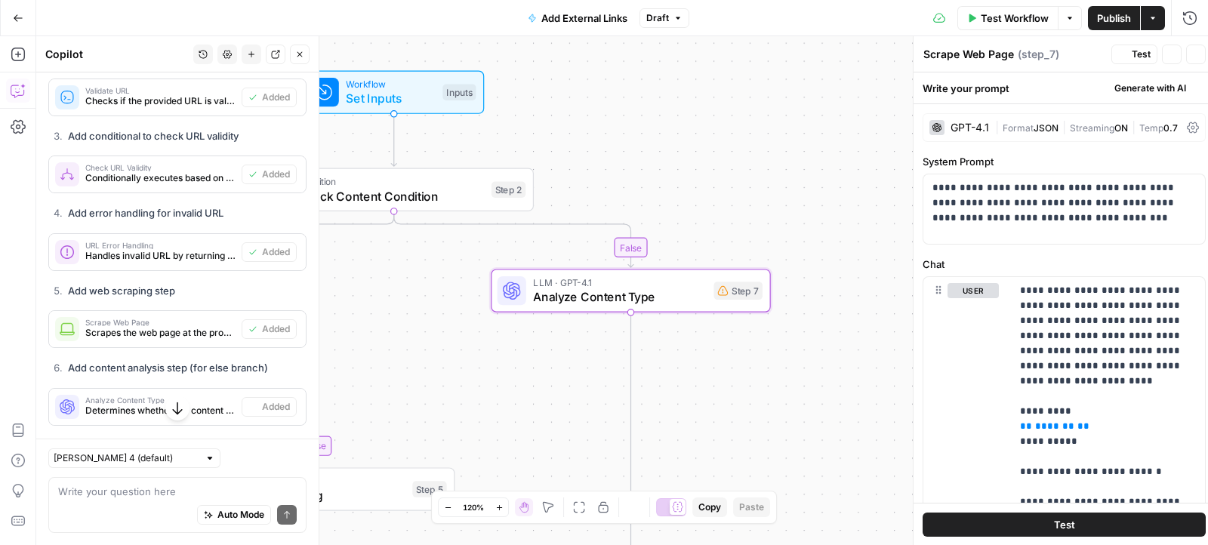
type textarea "Analyze Content Type"
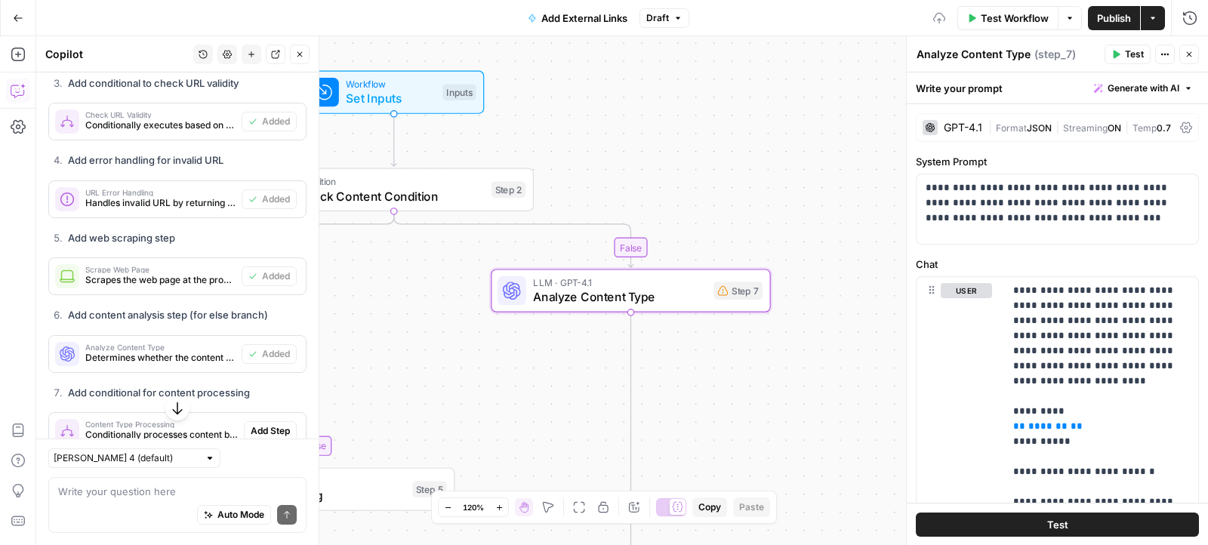
scroll to position [2885, 0]
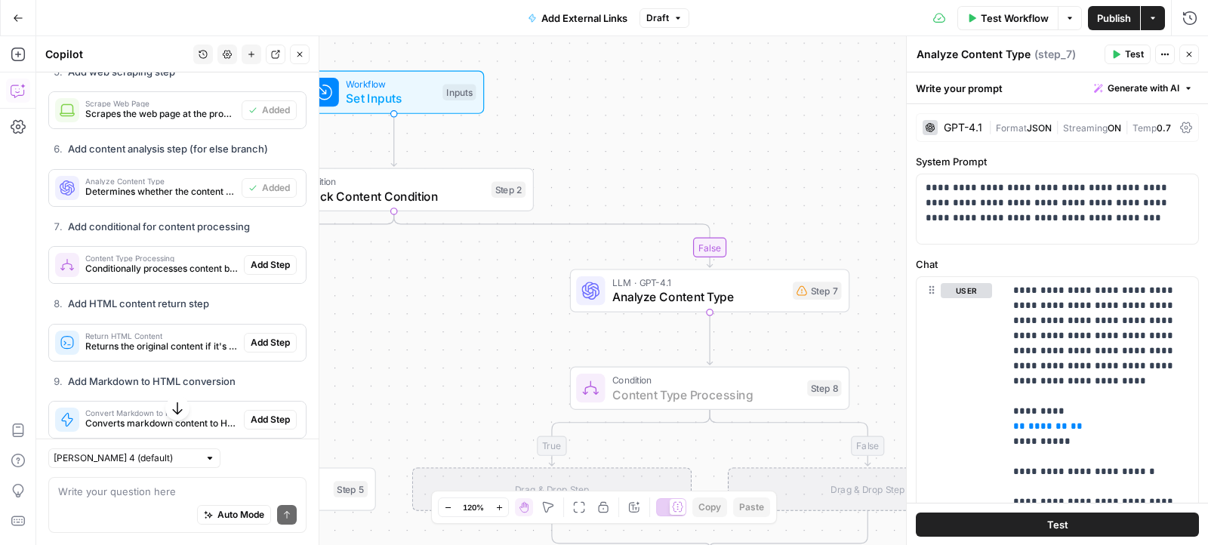
click at [273, 258] on span "Add Step" at bounding box center [270, 265] width 39 height 14
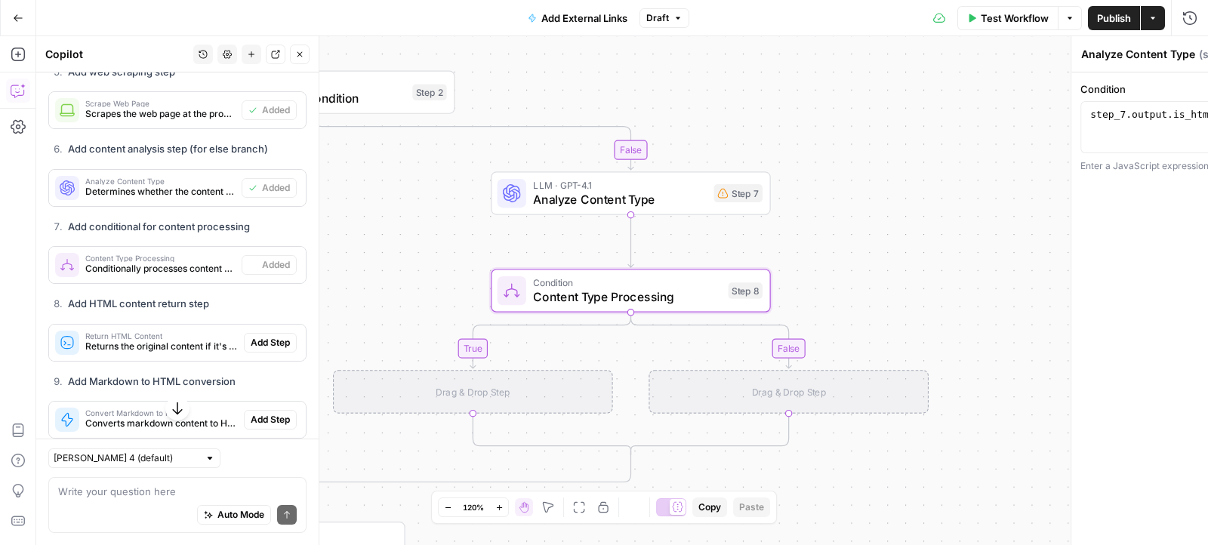
type textarea "Content Type Processing"
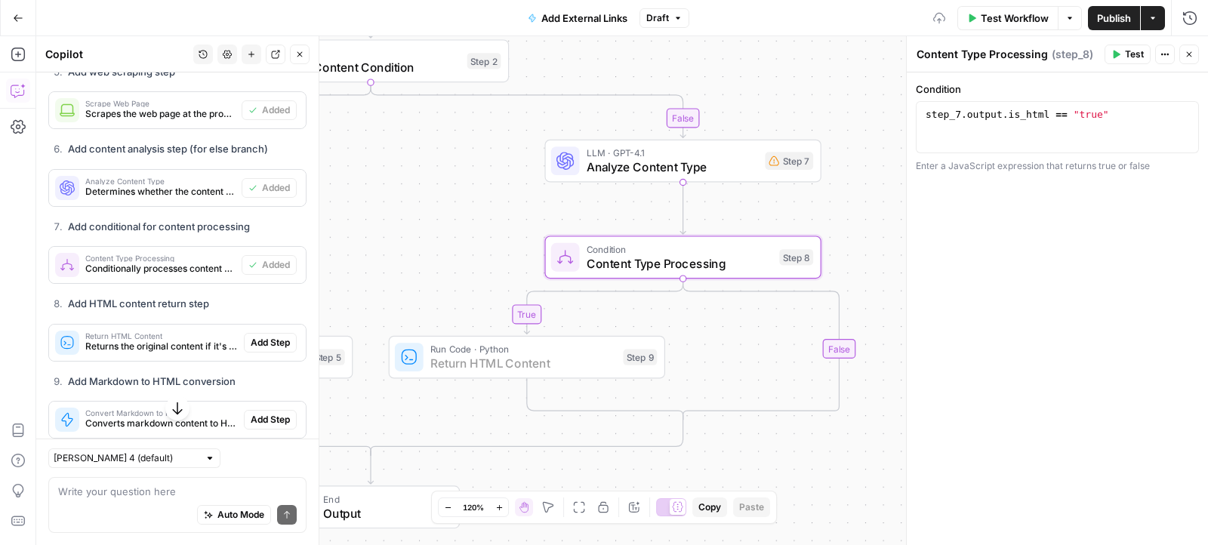
click at [274, 336] on span "Add Step" at bounding box center [270, 343] width 39 height 14
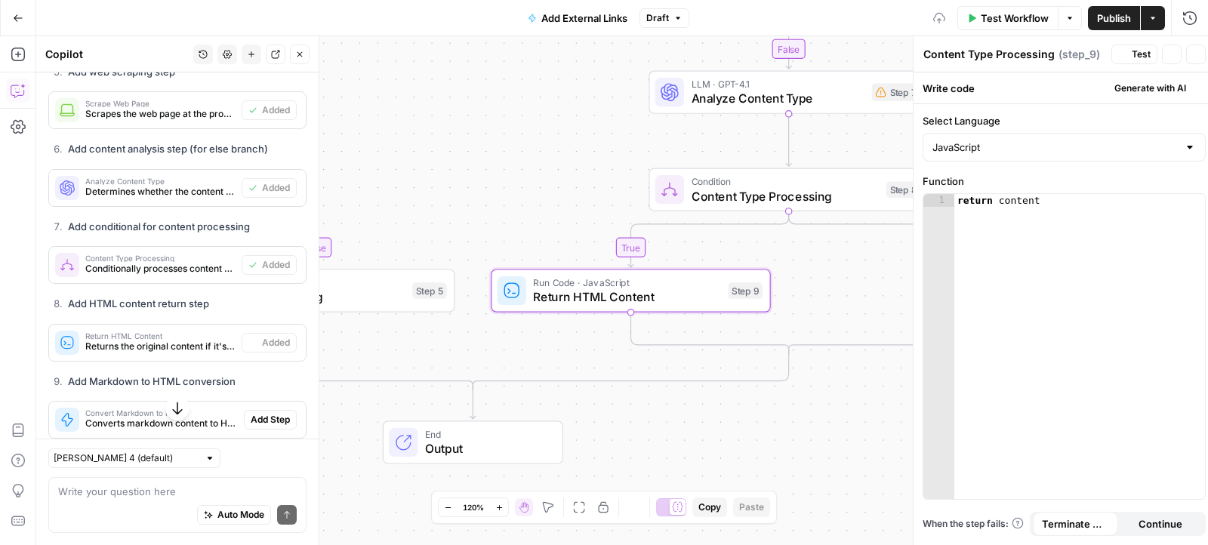
type textarea "Return HTML Content"
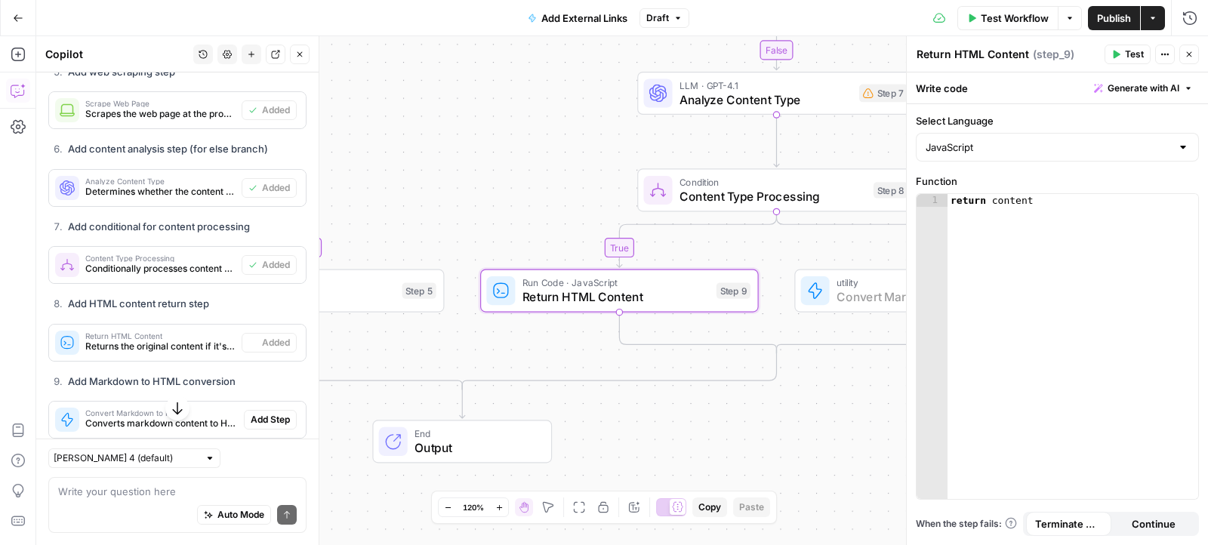
click at [271, 413] on span "Add Step" at bounding box center [270, 420] width 39 height 14
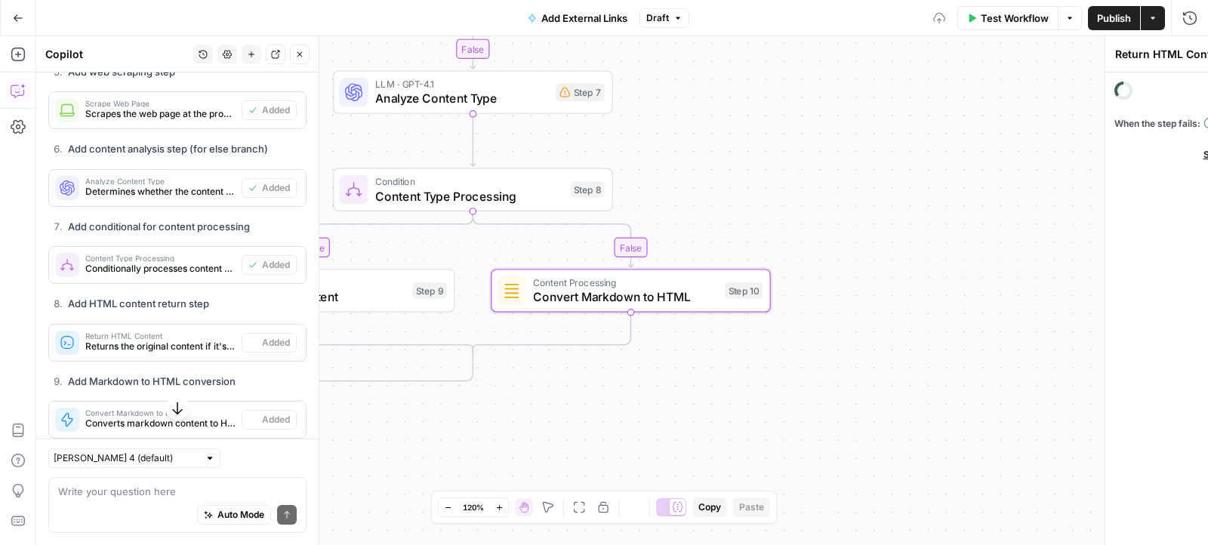
type textarea "Convert Markdown to HTML"
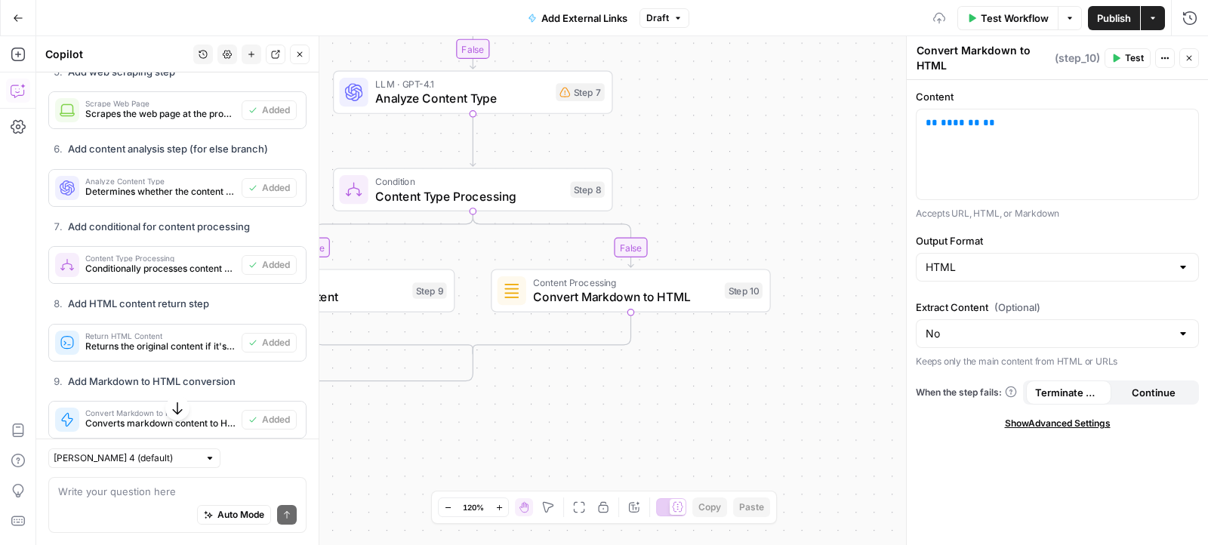
scroll to position [3189, 0]
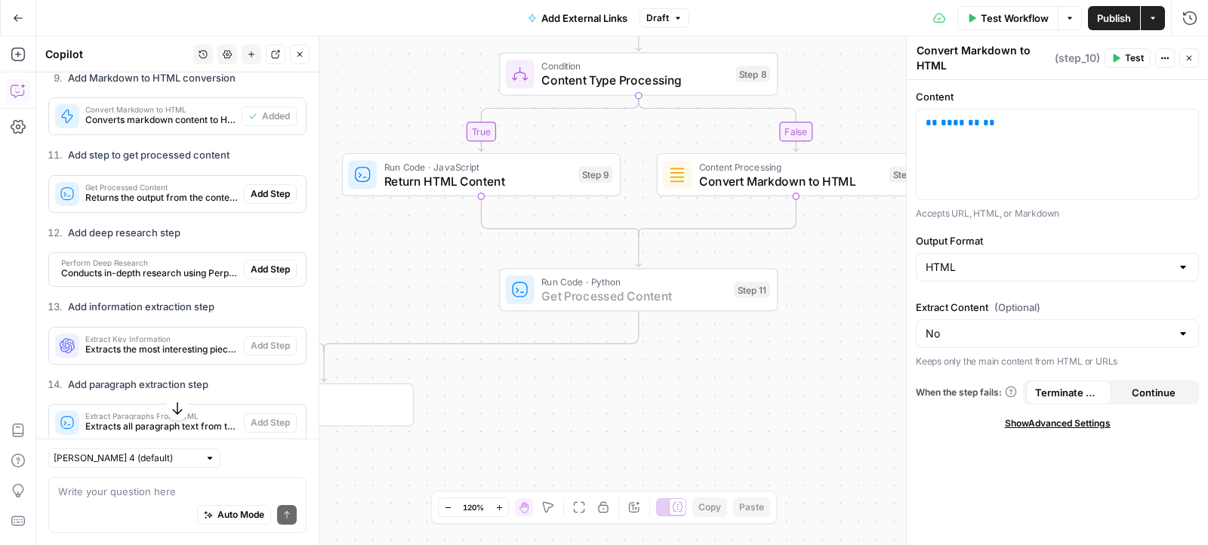
click at [261, 187] on span "Add Step" at bounding box center [270, 194] width 39 height 14
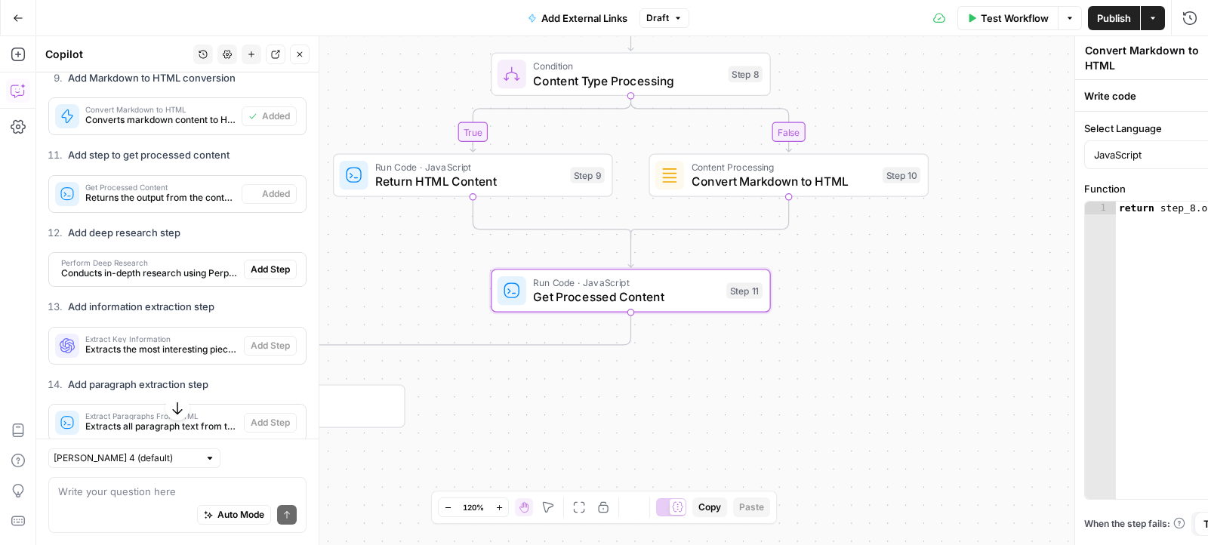
type textarea "Get Processed Content"
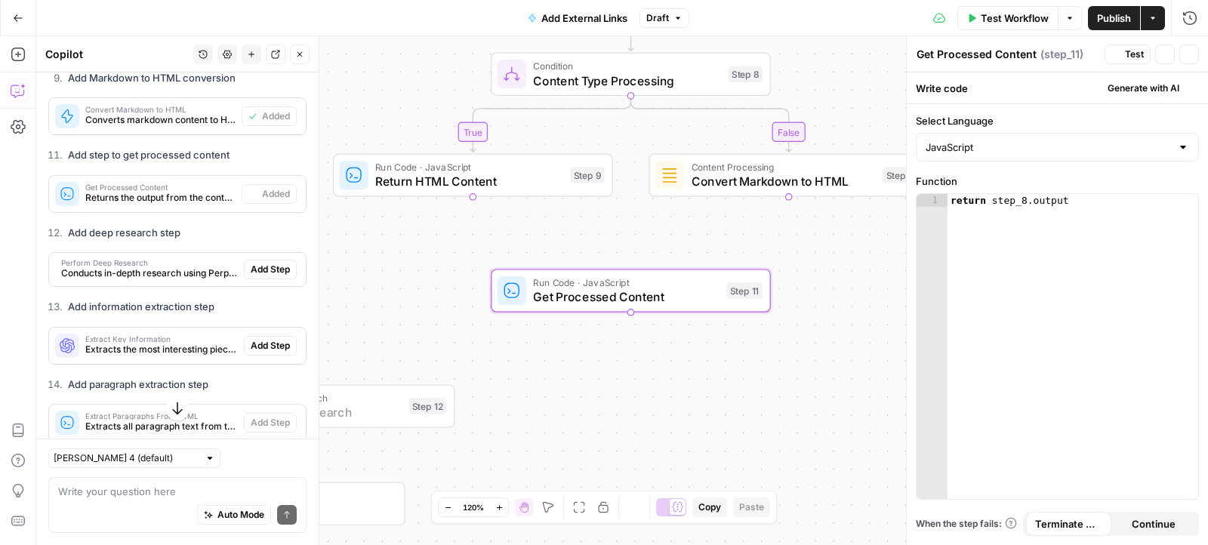
click at [261, 263] on span "Add Step" at bounding box center [270, 270] width 39 height 14
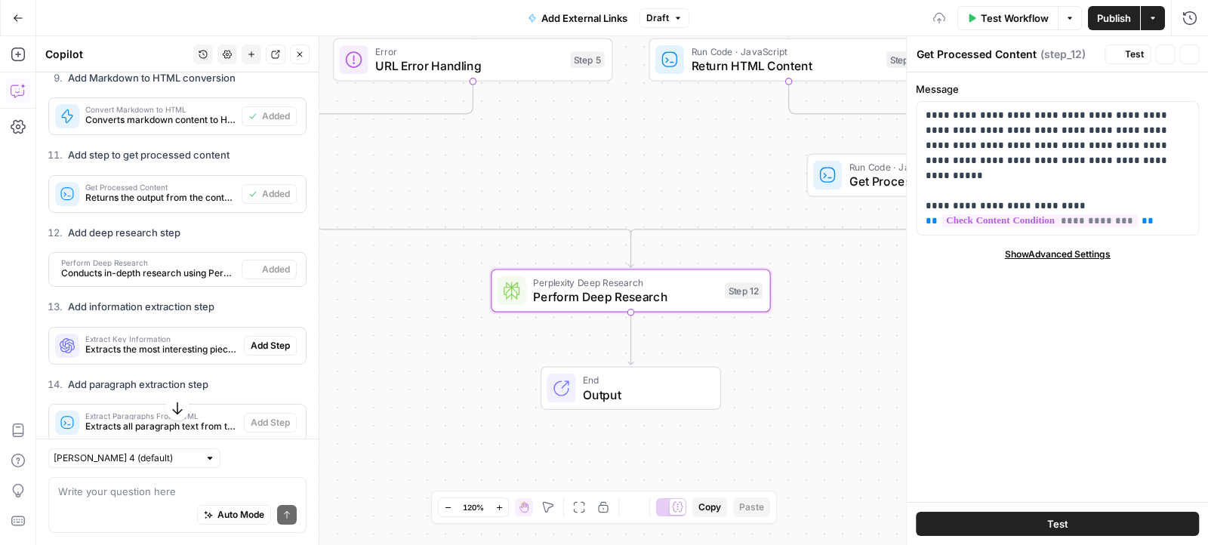
type textarea "Perform Deep Research"
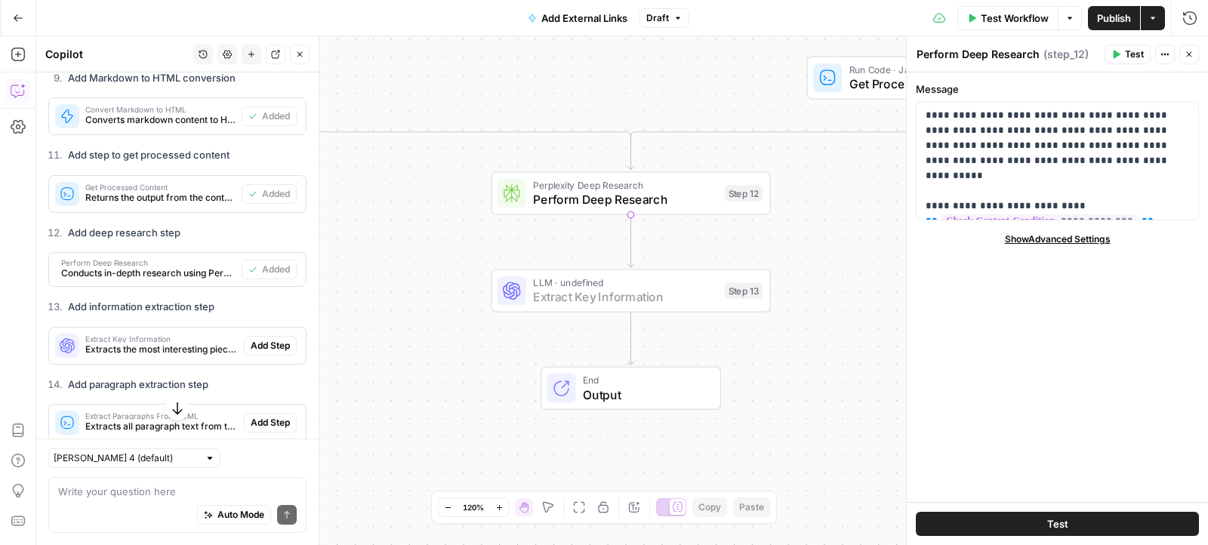
click at [256, 339] on span "Add Step" at bounding box center [270, 346] width 39 height 14
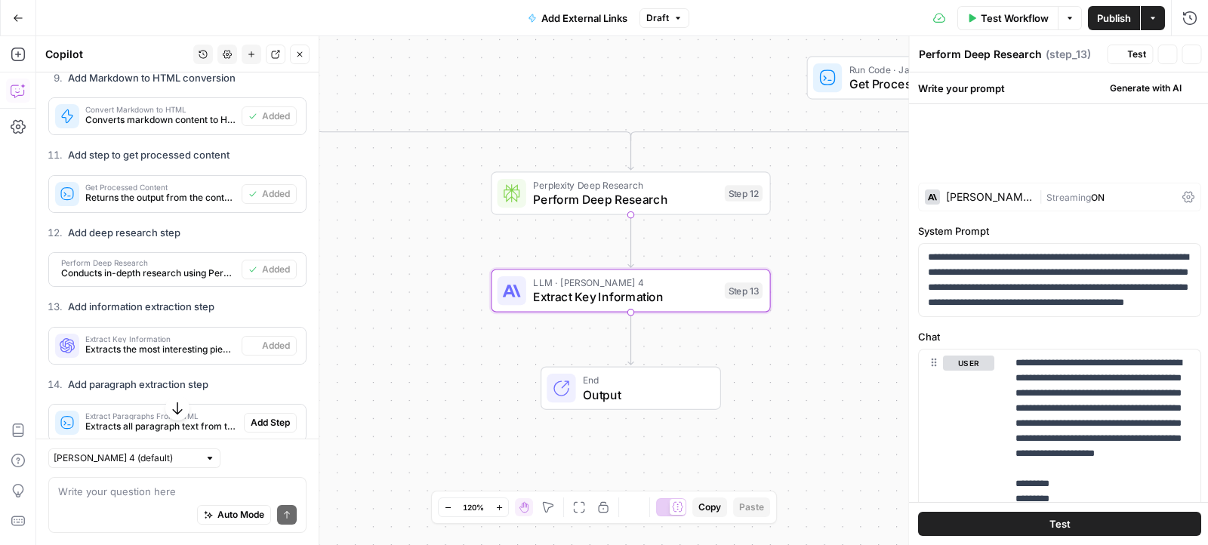
type textarea "Extract Key Information"
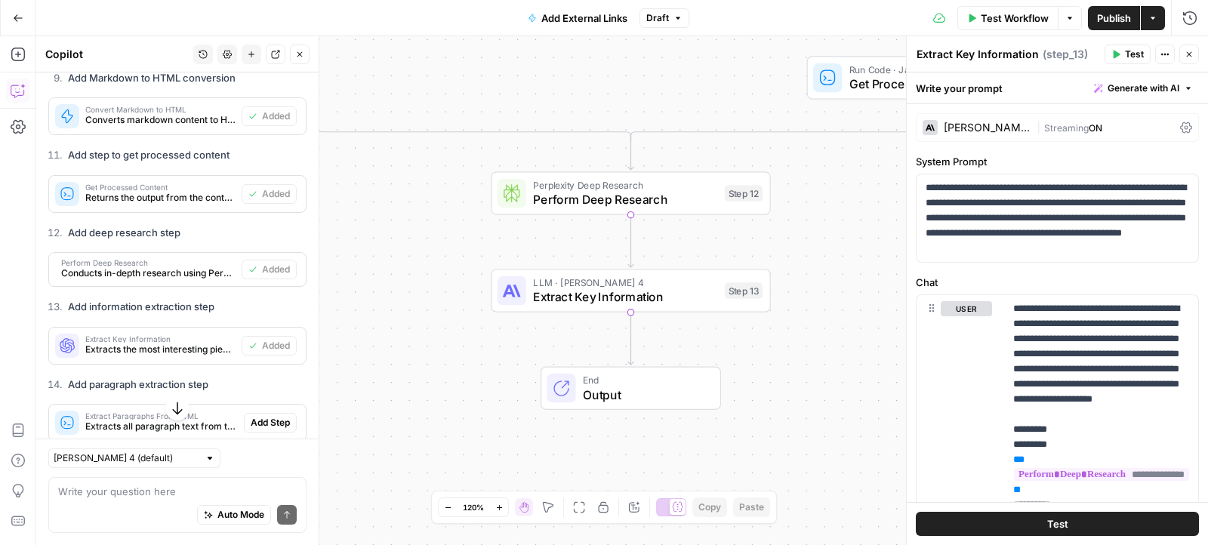
scroll to position [3424, 0]
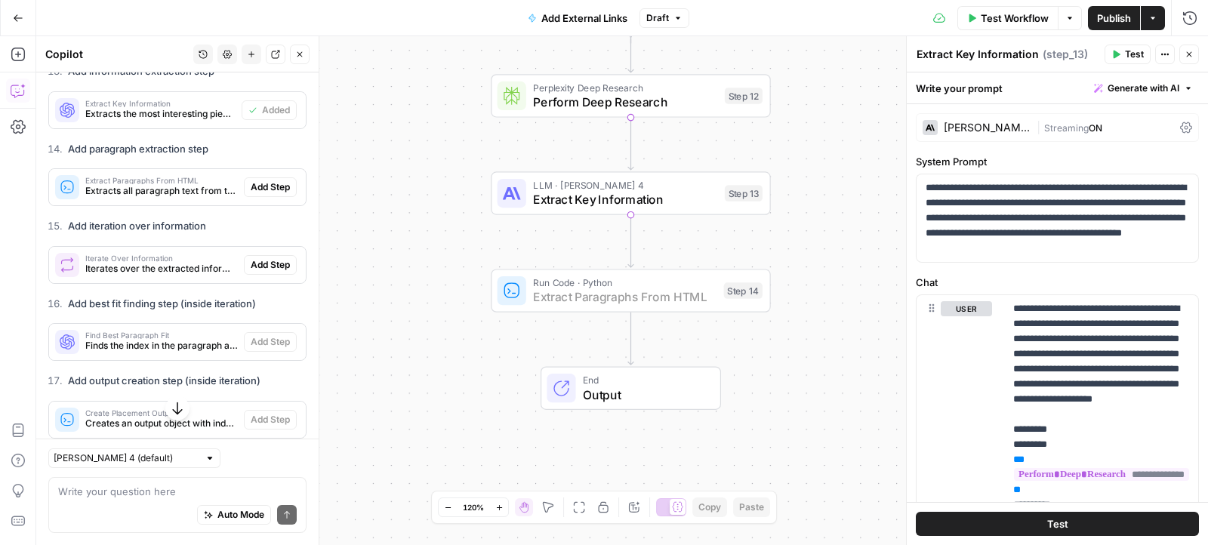
click at [269, 180] on span "Add Step" at bounding box center [270, 187] width 39 height 14
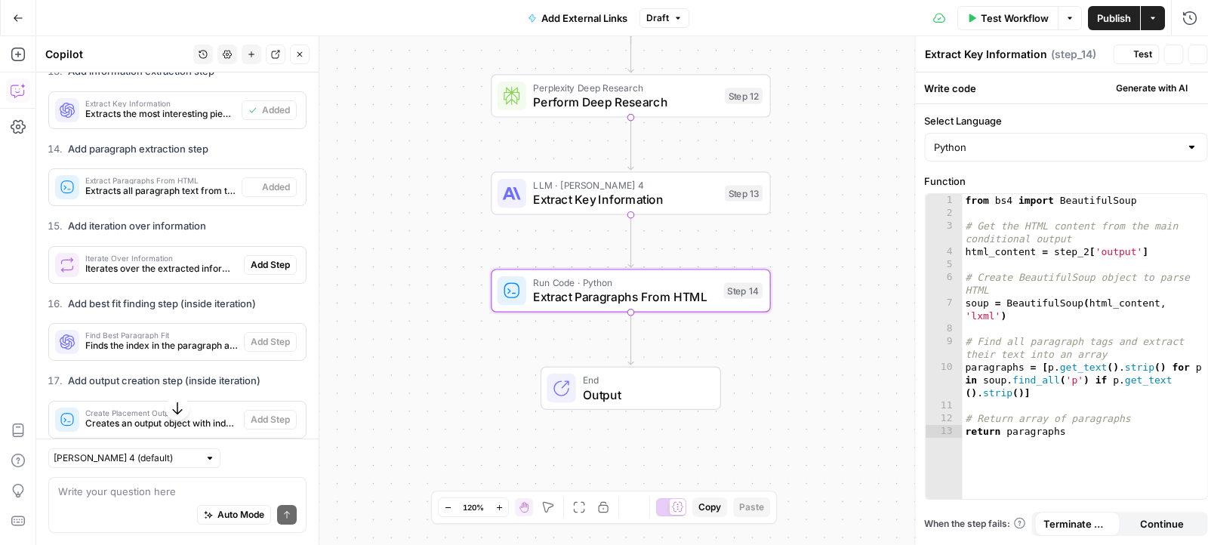
type textarea "Extract Paragraphs From HTML"
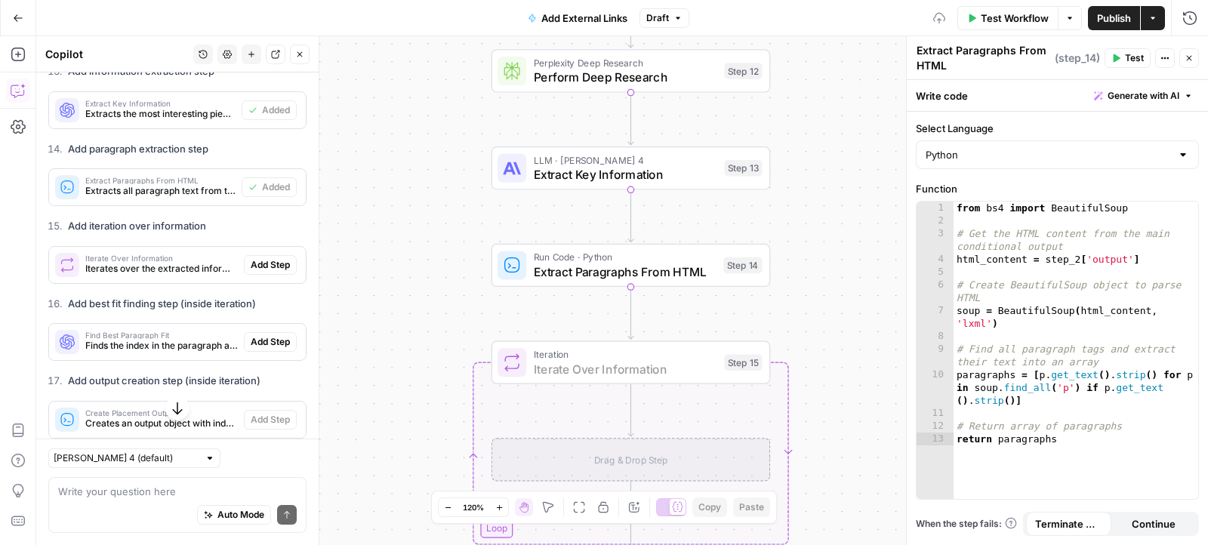
click at [276, 258] on span "Add Step" at bounding box center [270, 265] width 39 height 14
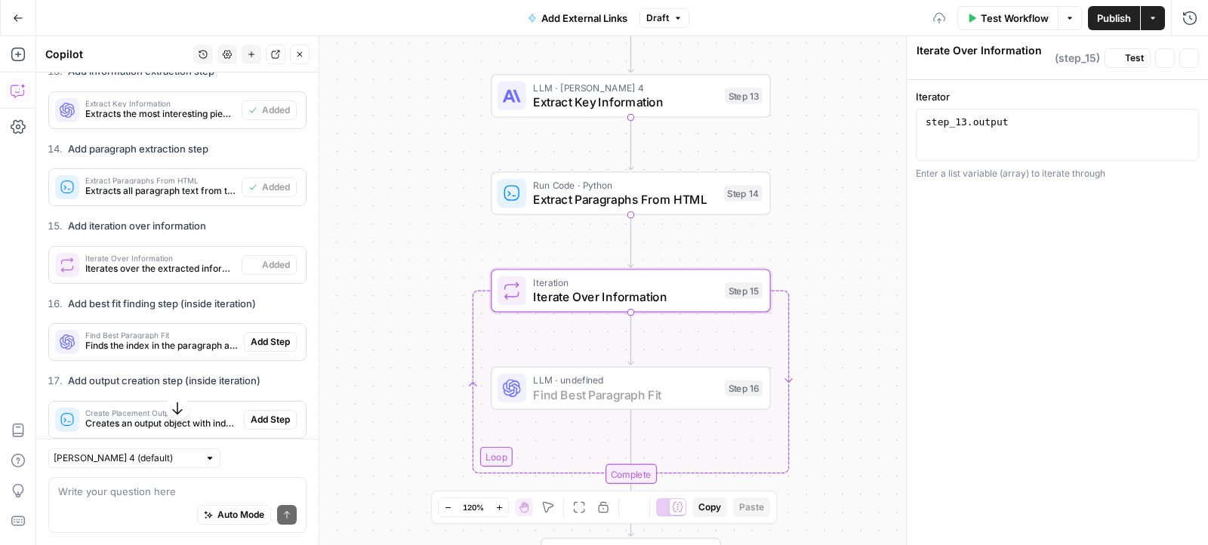
click at [273, 335] on span "Add Step" at bounding box center [270, 342] width 39 height 14
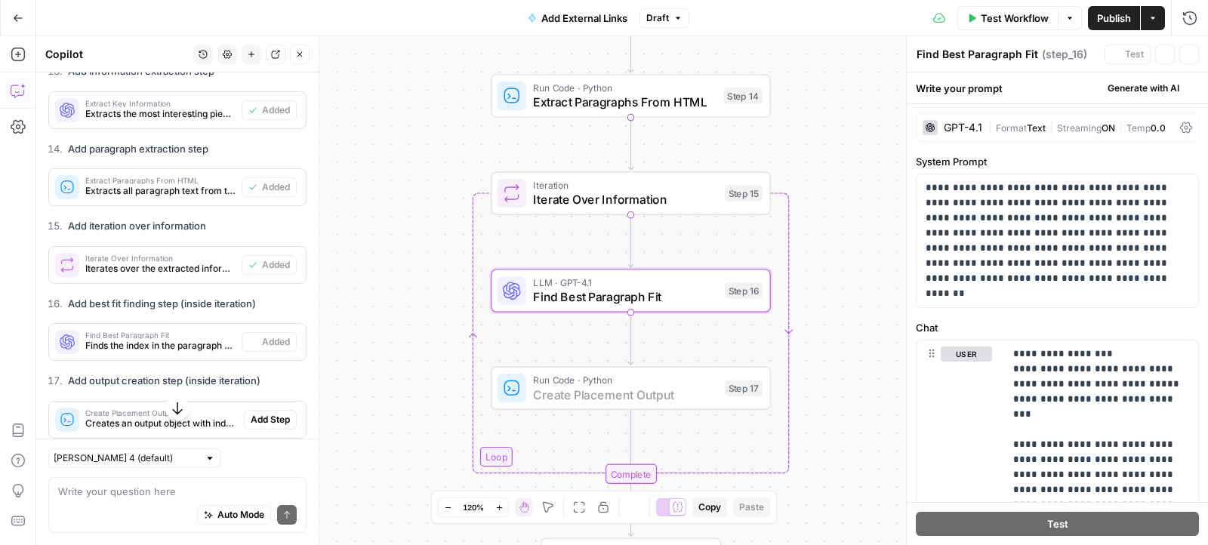
click at [258, 413] on span "Add Step" at bounding box center [270, 420] width 39 height 14
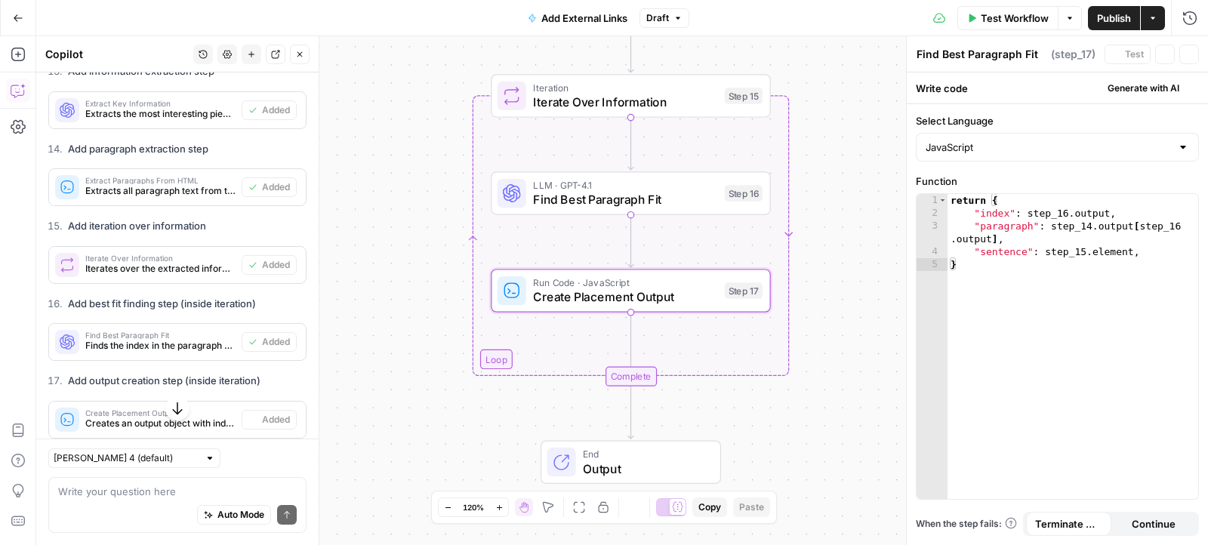
type textarea "Create Placement Output"
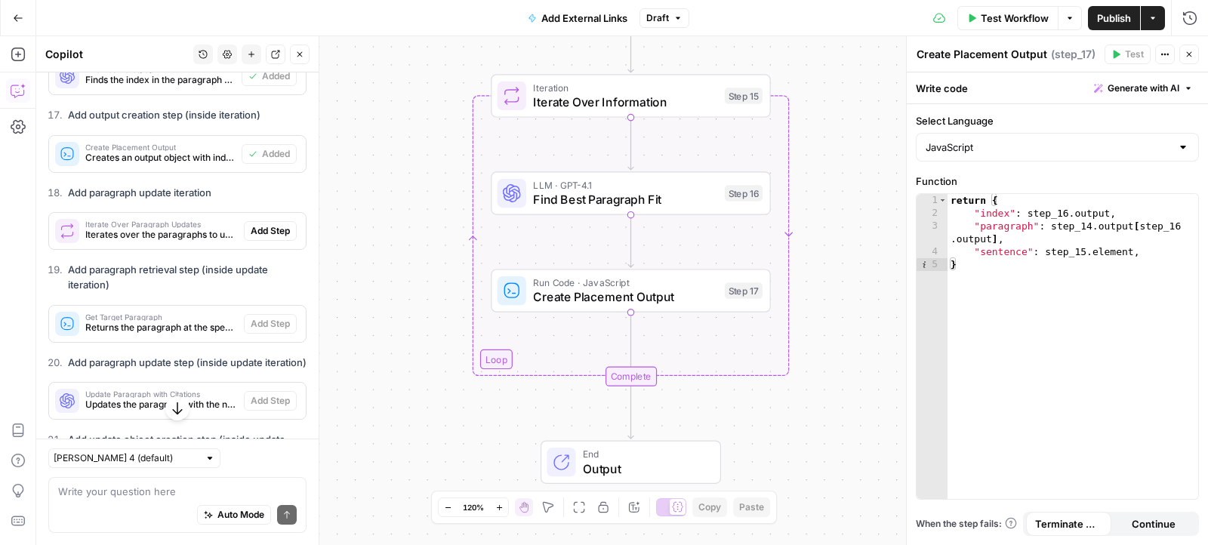
scroll to position [3698, 0]
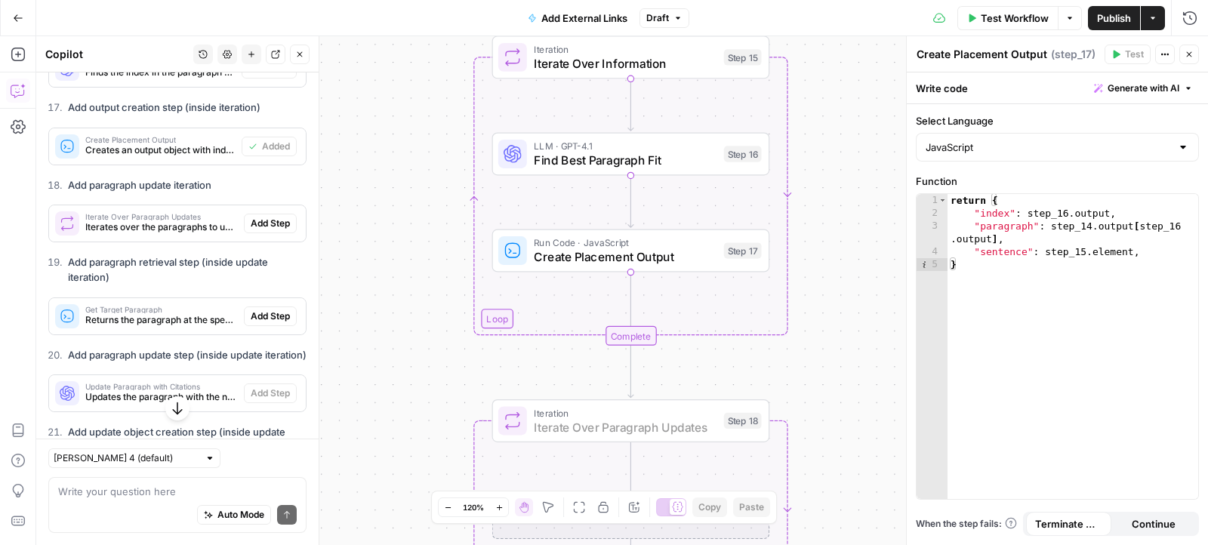
click at [278, 217] on span "Add Step" at bounding box center [270, 224] width 39 height 14
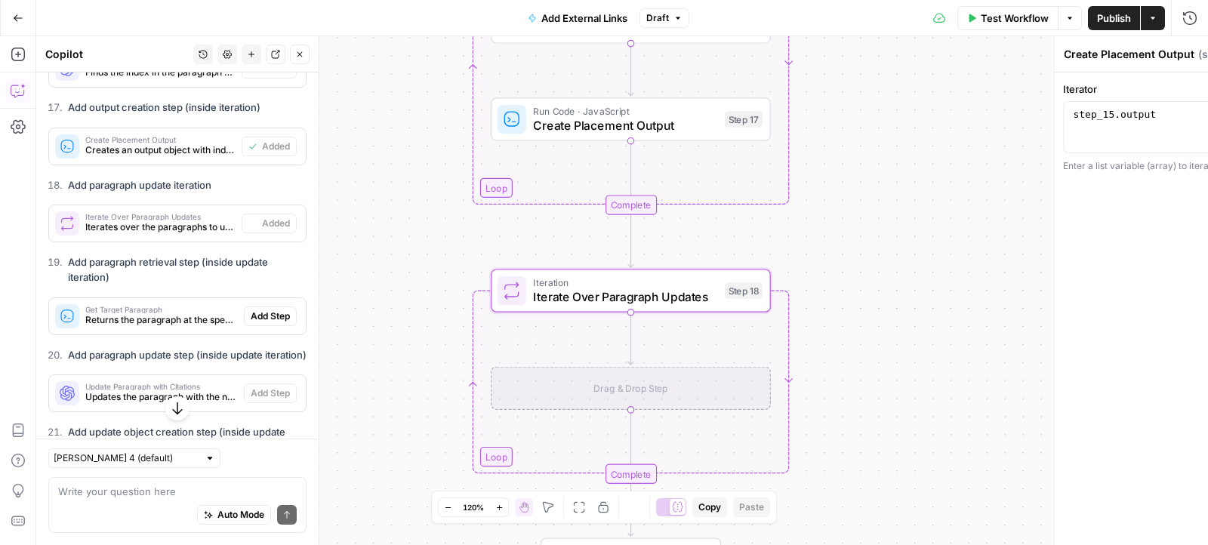
type textarea "Iterate Over Paragraph Updates"
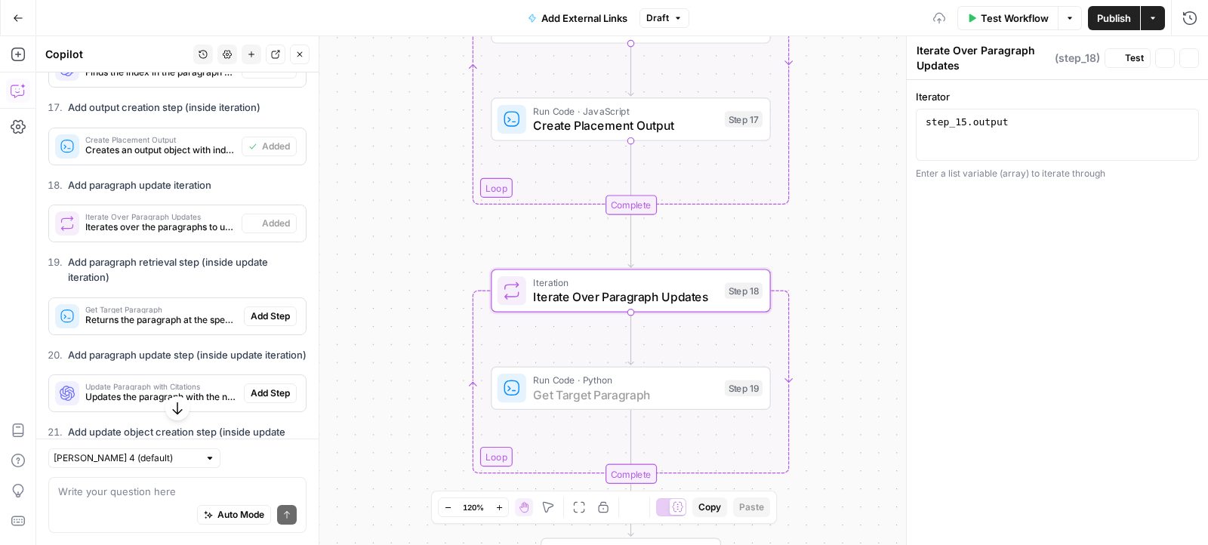
click at [276, 310] on span "Add Step" at bounding box center [270, 317] width 39 height 14
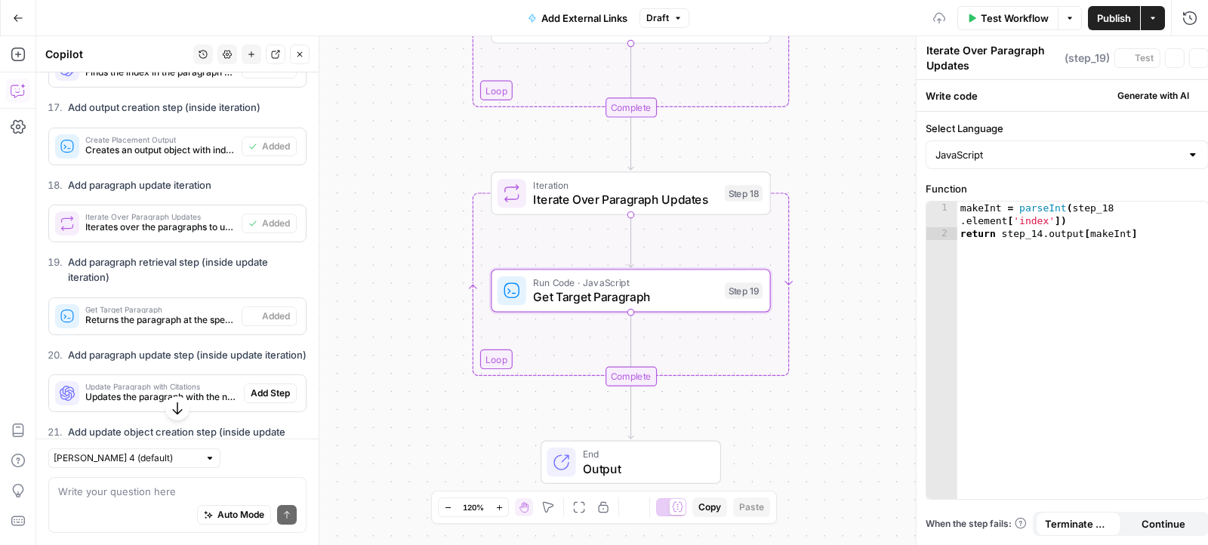
type textarea "Get Target Paragraph"
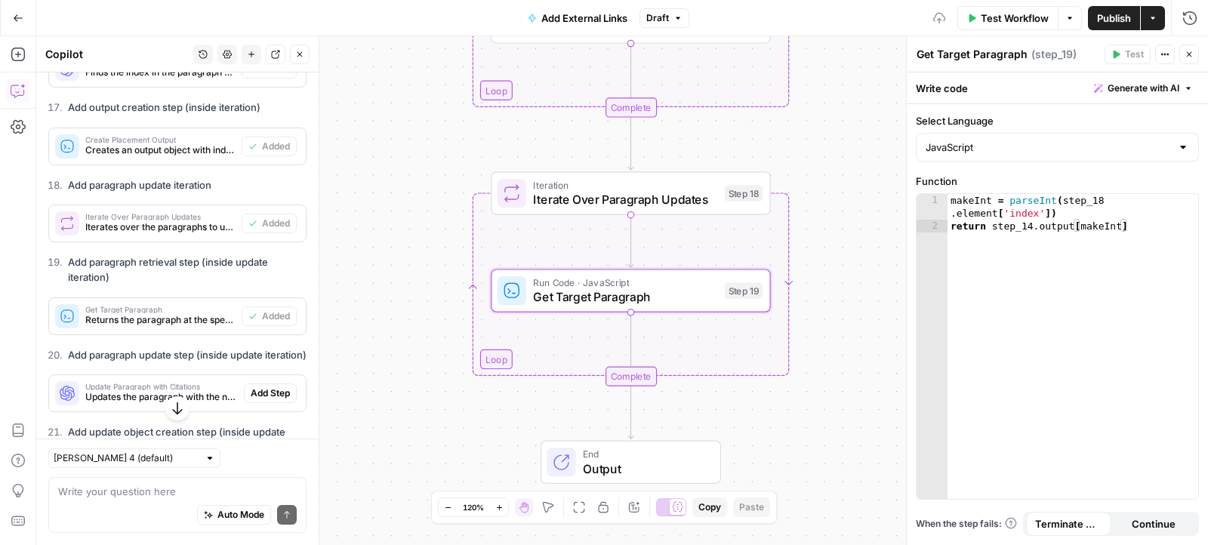
scroll to position [3953, 0]
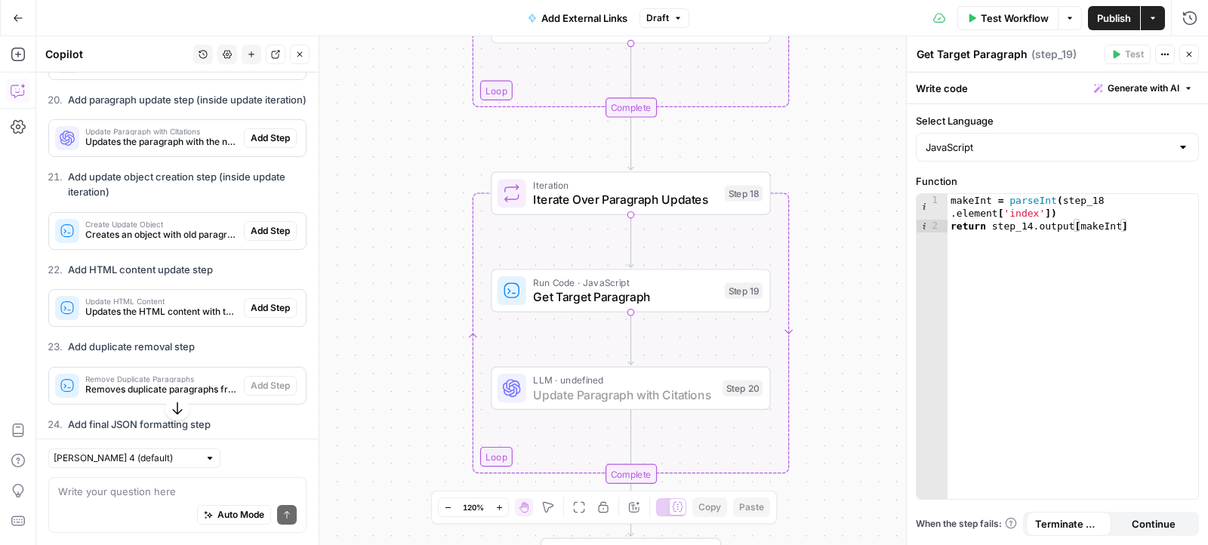
click at [263, 131] on span "Add Step" at bounding box center [270, 138] width 39 height 14
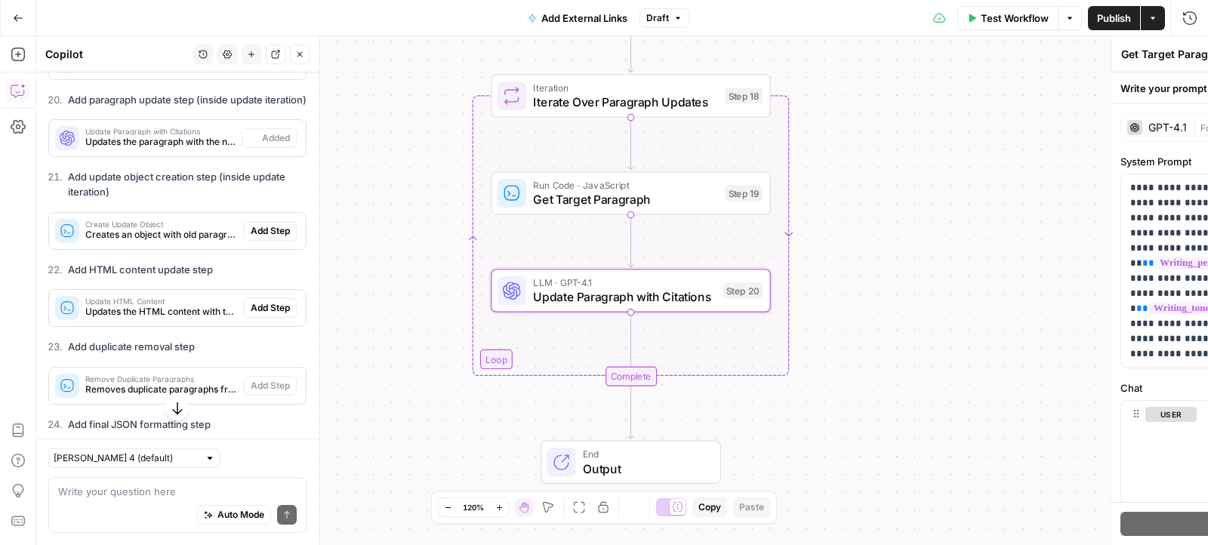
click at [264, 224] on span "Add Step" at bounding box center [270, 231] width 39 height 14
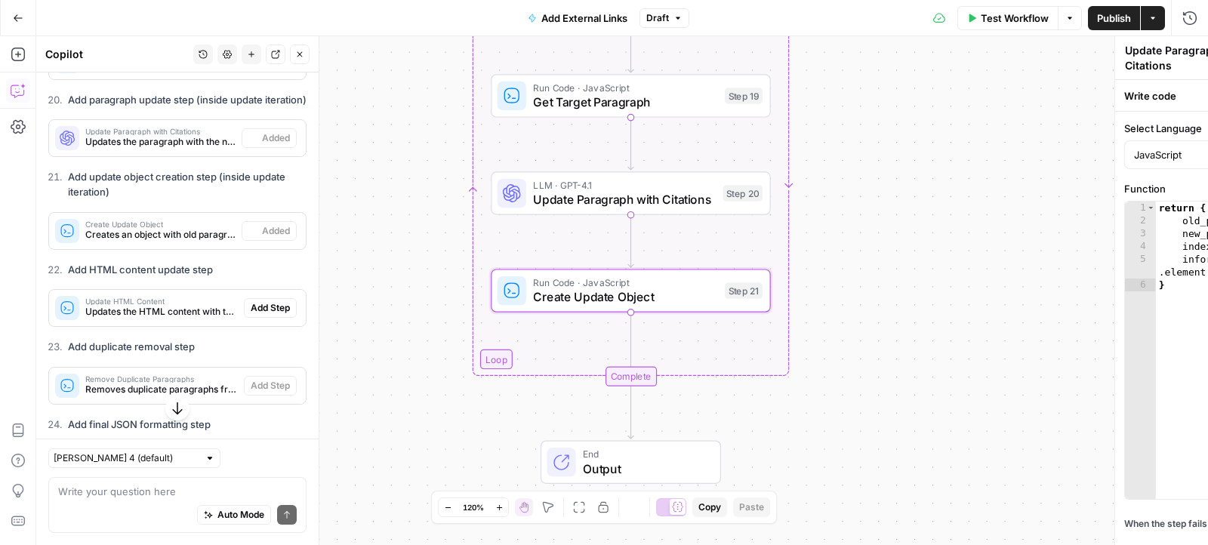
click at [263, 301] on span "Add Step" at bounding box center [270, 308] width 39 height 14
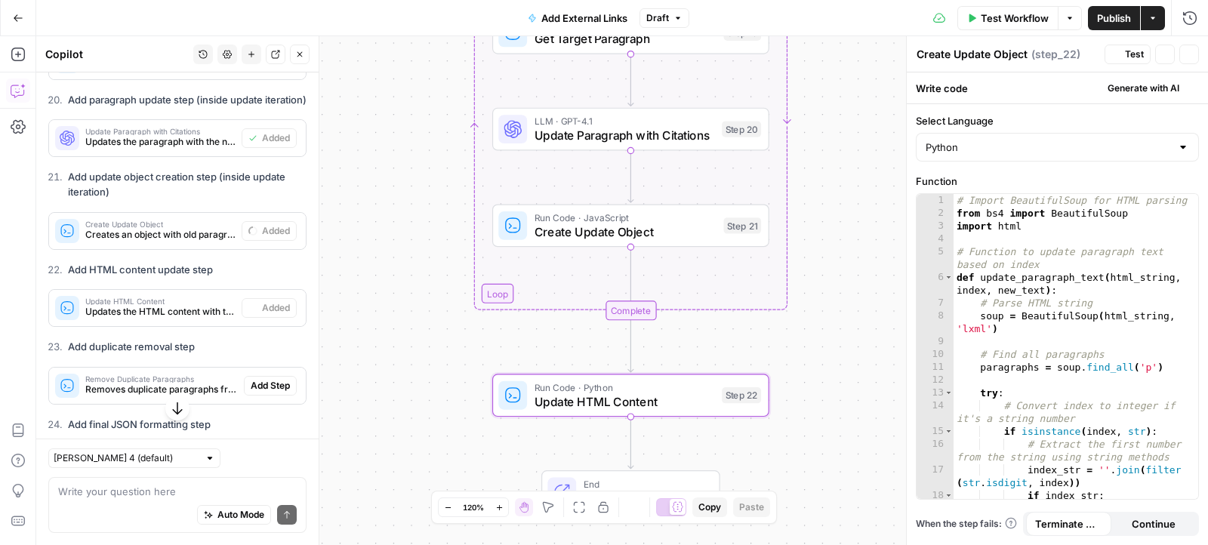
type textarea "Update HTML Content"
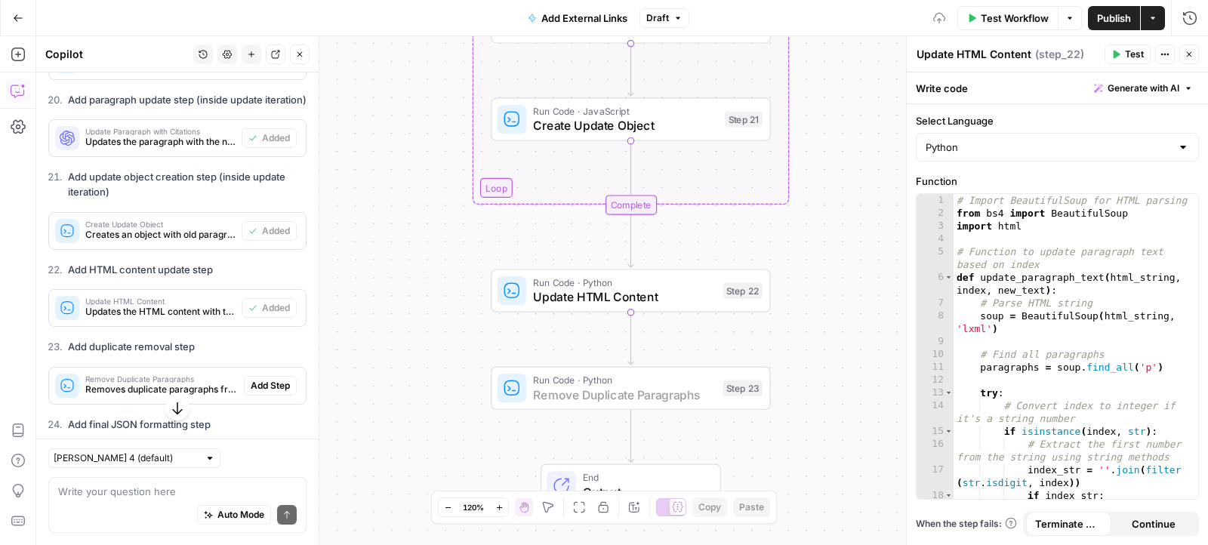
click at [254, 376] on button "Add Step" at bounding box center [270, 386] width 53 height 20
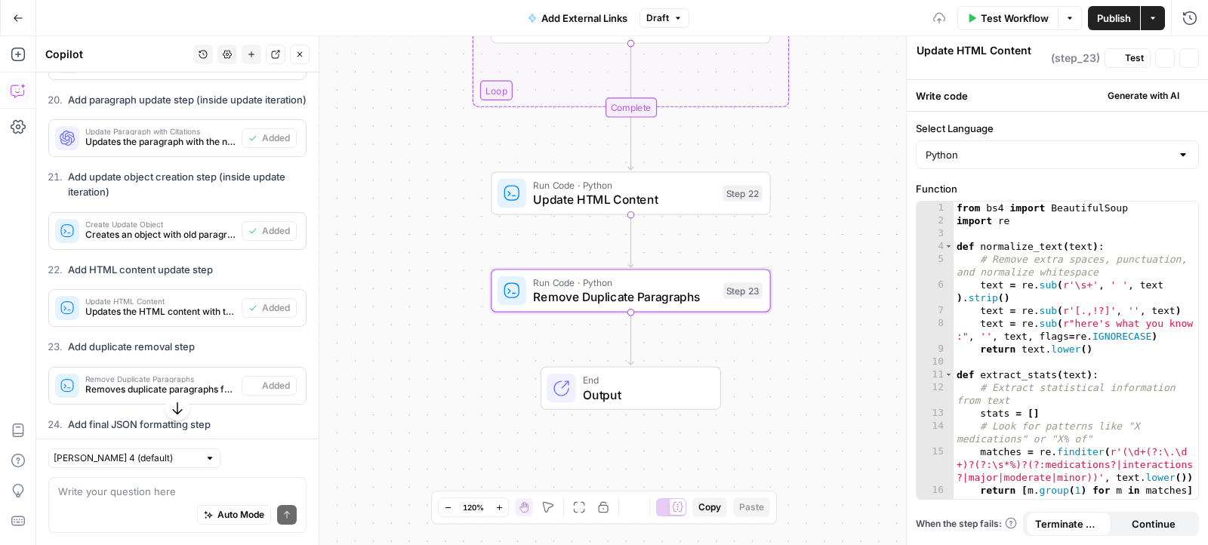
type textarea "Remove Duplicate Paragraphs"
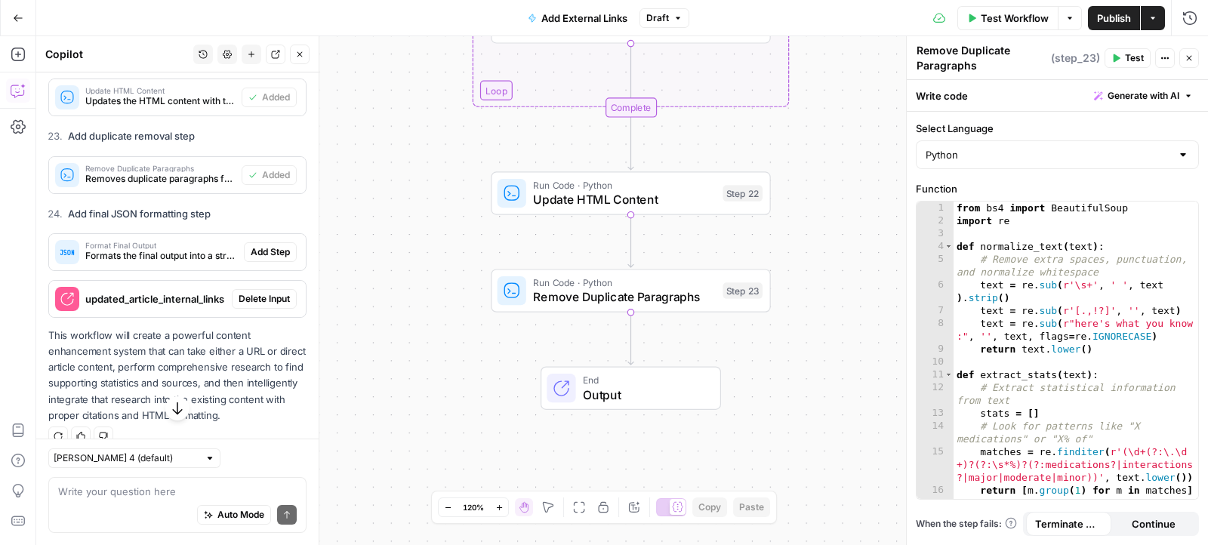
scroll to position [4164, 0]
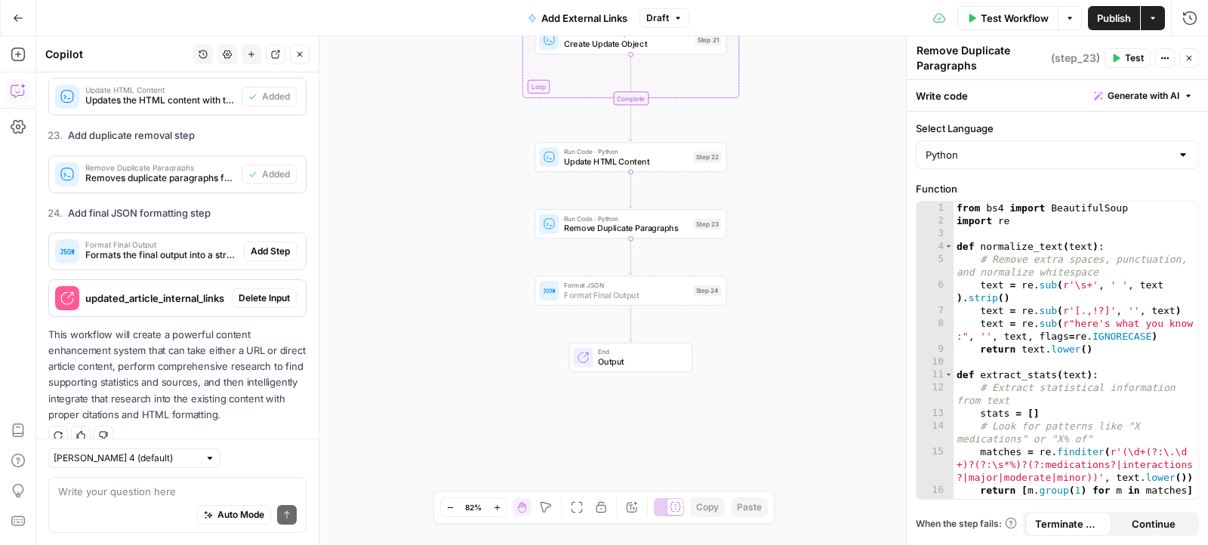
click at [277, 245] on span "Add Step" at bounding box center [270, 252] width 39 height 14
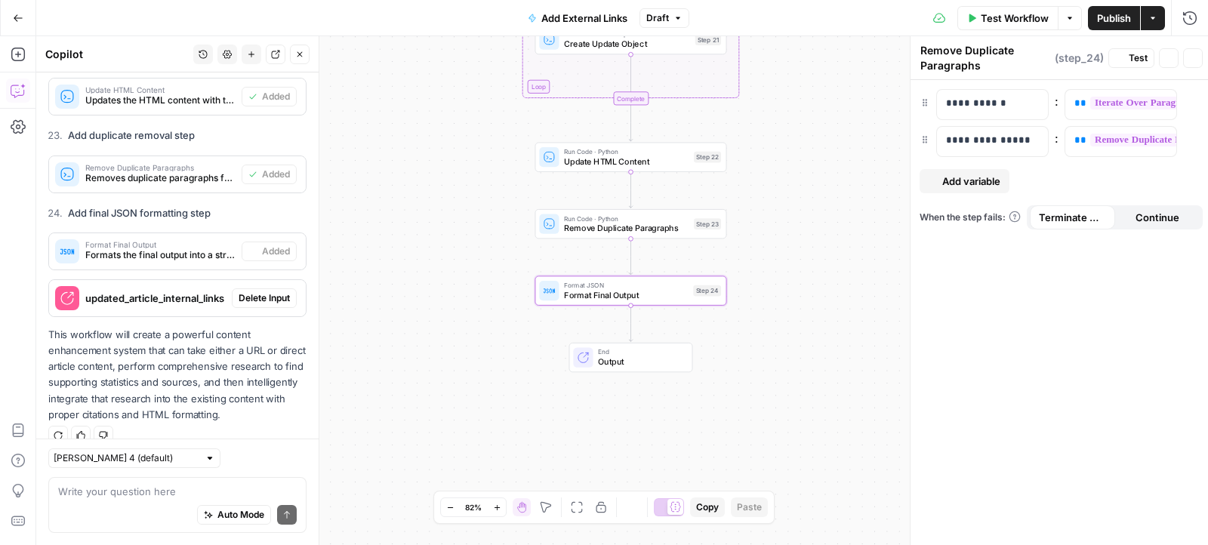
type textarea "Format Final Output"
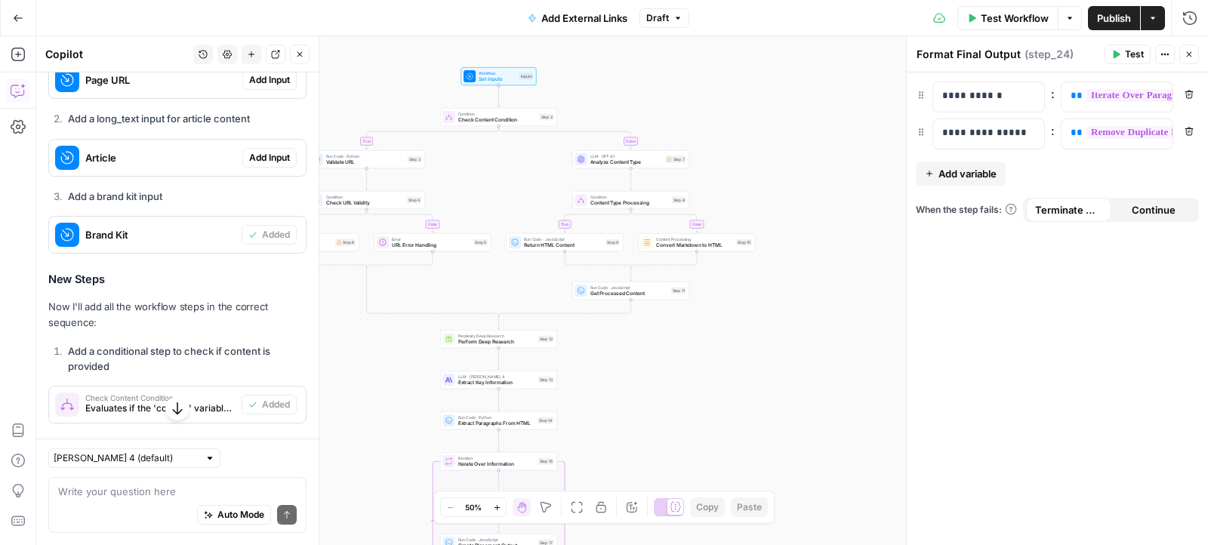
scroll to position [2281, 0]
click at [1021, 15] on span "Test Workflow" at bounding box center [1015, 18] width 68 height 15
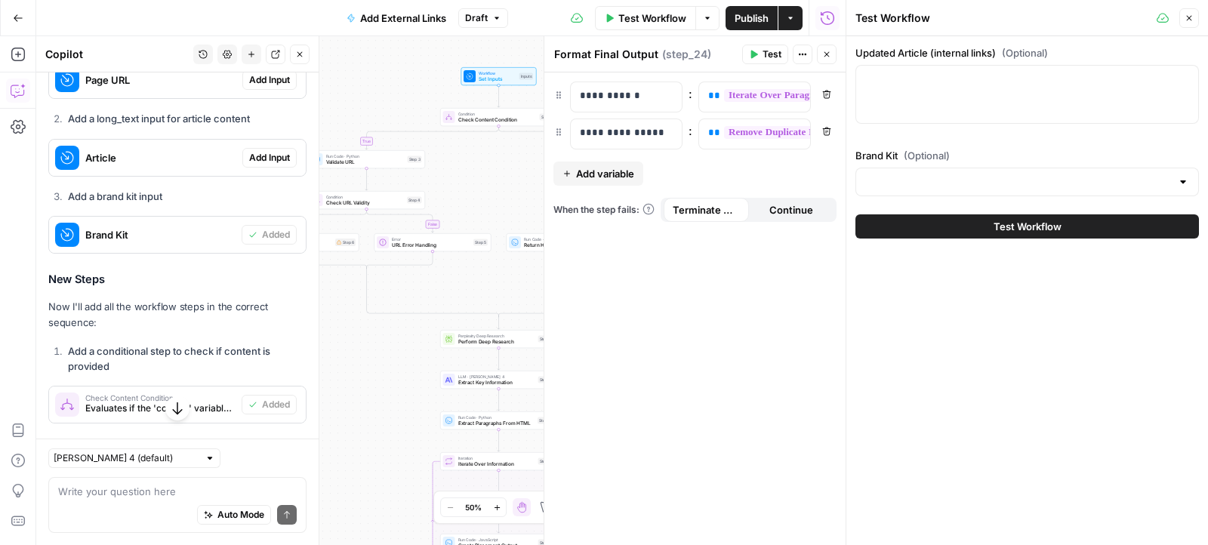
click at [1186, 22] on icon "button" at bounding box center [1188, 18] width 9 height 9
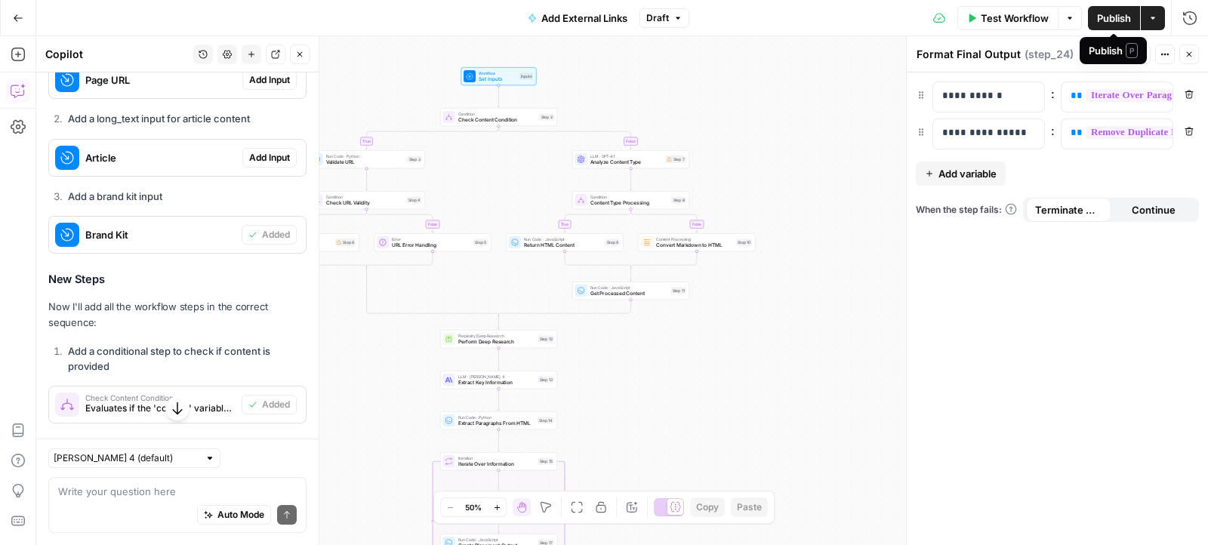
click at [1114, 17] on span "Publish" at bounding box center [1114, 18] width 34 height 15
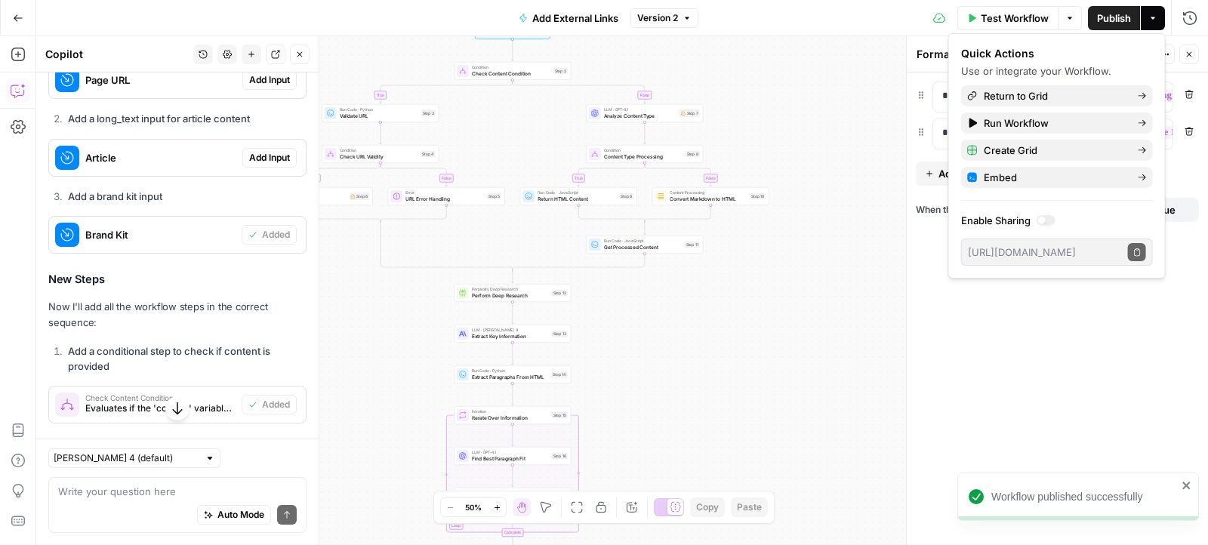
click at [497, 334] on span "Extract Key Information" at bounding box center [510, 336] width 77 height 8
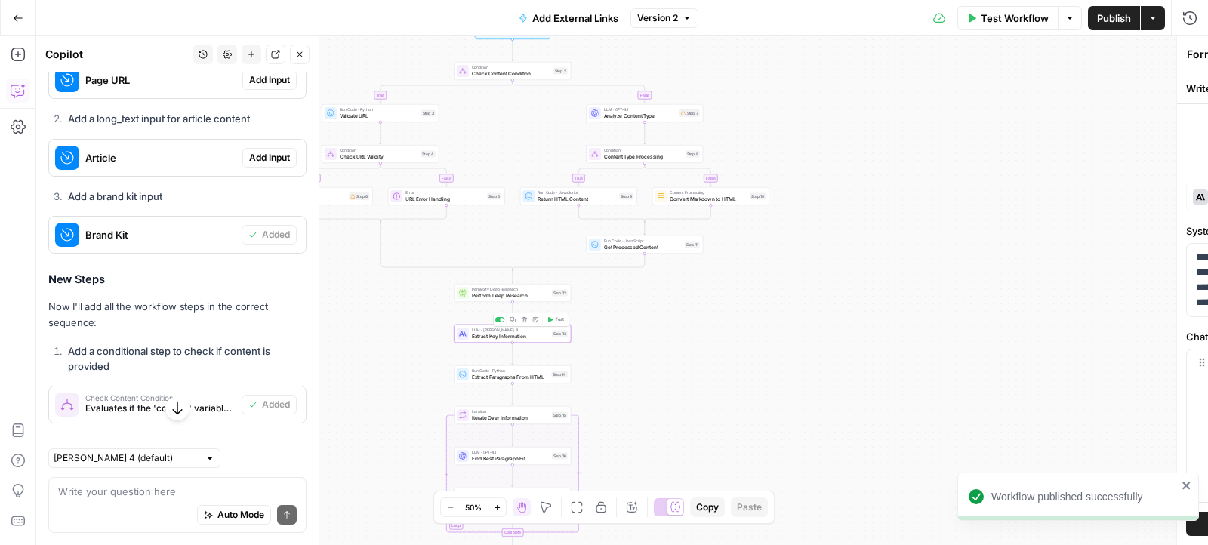
type textarea "Extract Key Information"
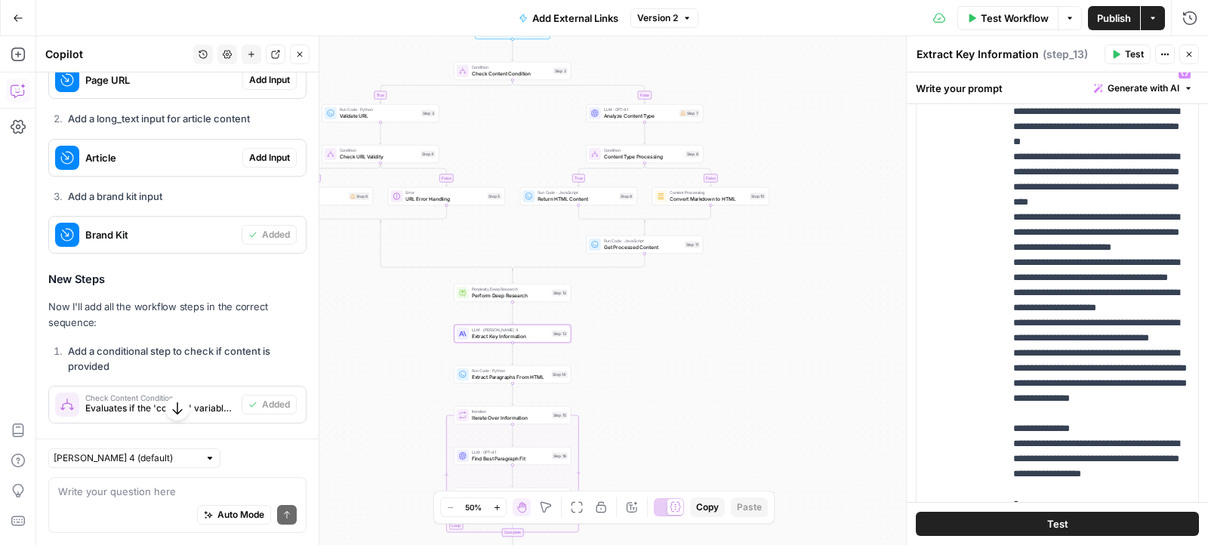
scroll to position [514, 0]
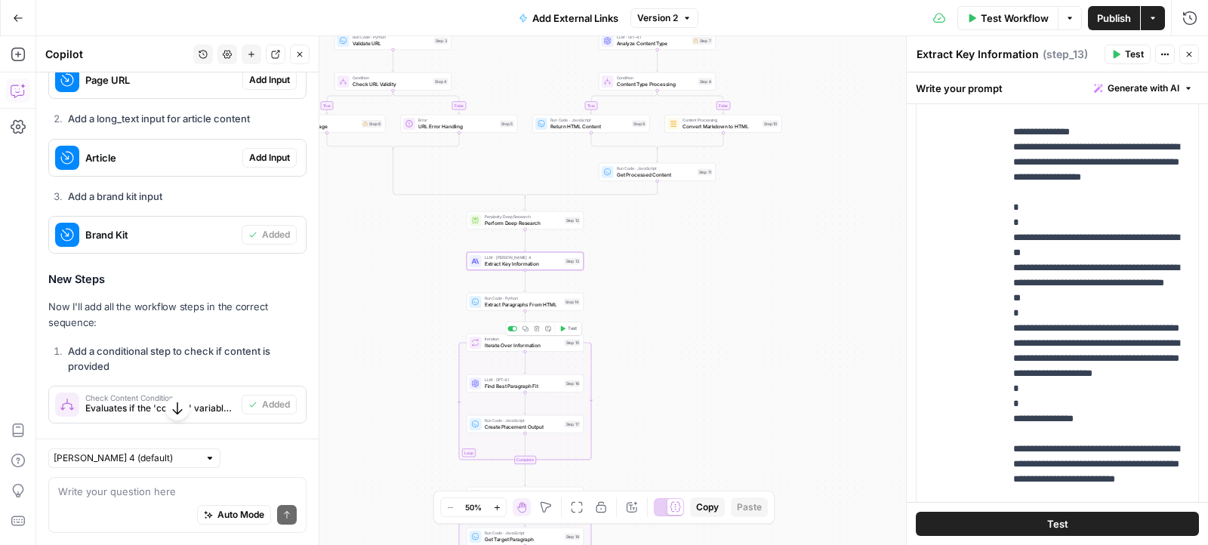
click at [508, 390] on div "LLM · GPT-4.1 Find Best Paragraph Fit Step 16 Copy step Delete step Add Note Te…" at bounding box center [525, 383] width 117 height 18
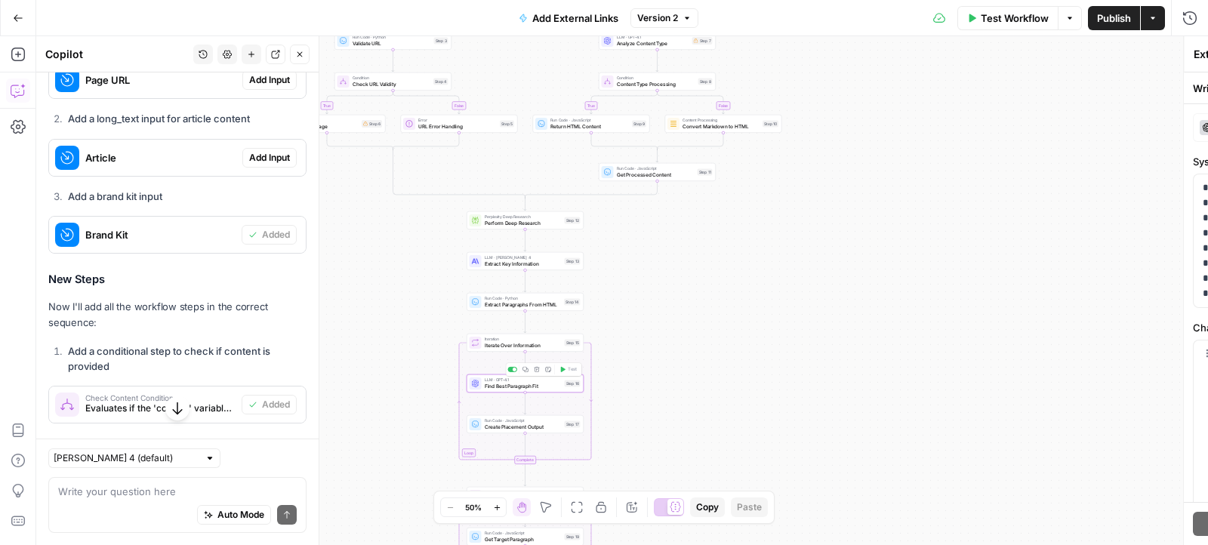
type textarea "Find Best Paragraph Fit"
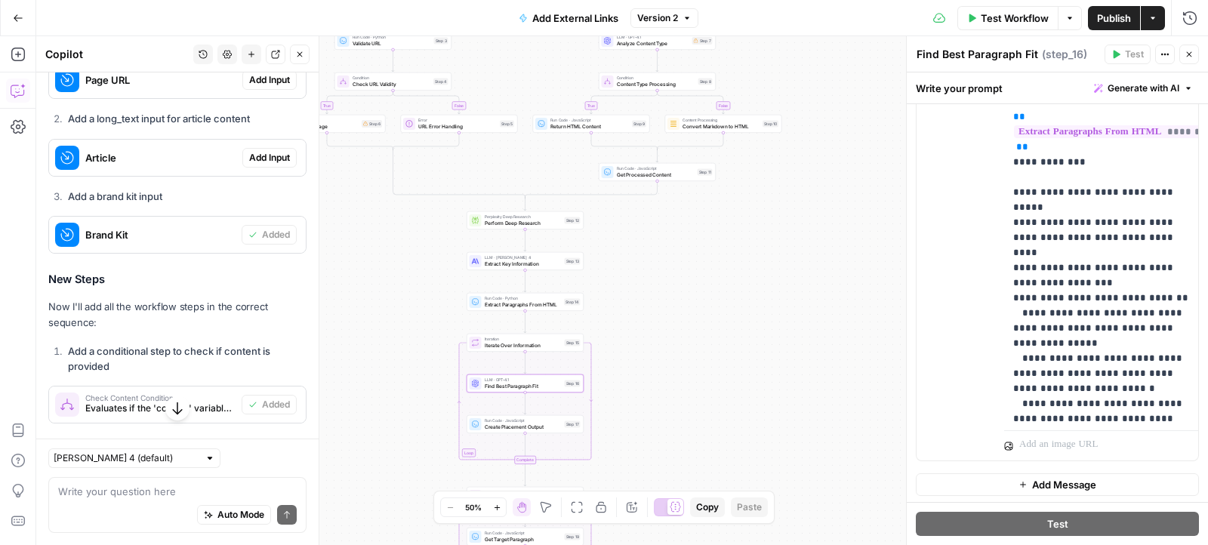
scroll to position [0, 0]
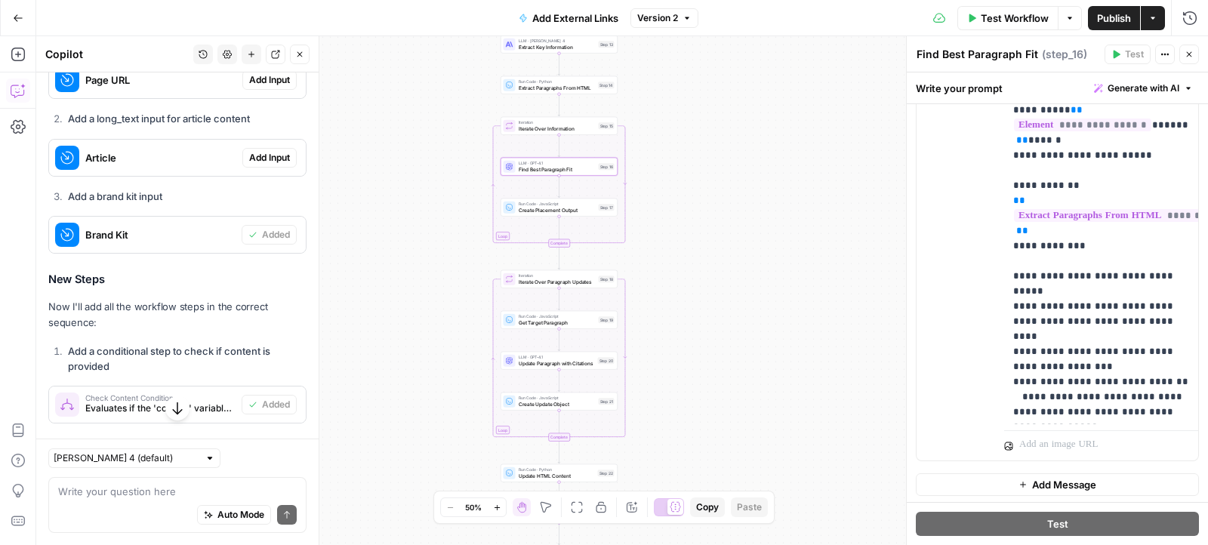
click at [564, 364] on span "Update Paragraph with Citations" at bounding box center [557, 363] width 76 height 8
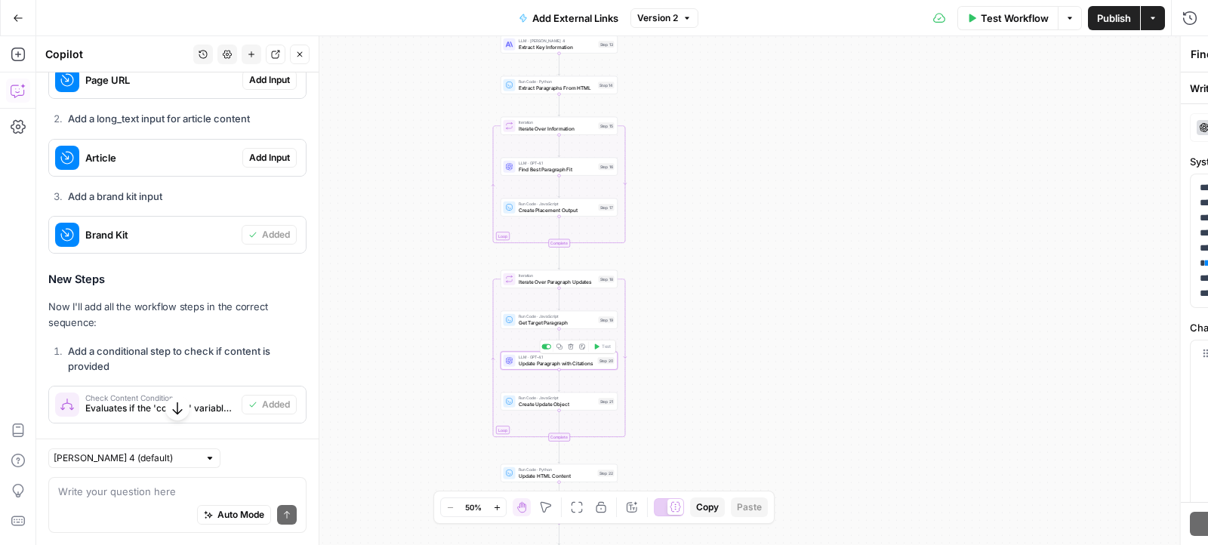
type textarea "Update Paragraph with Citations"
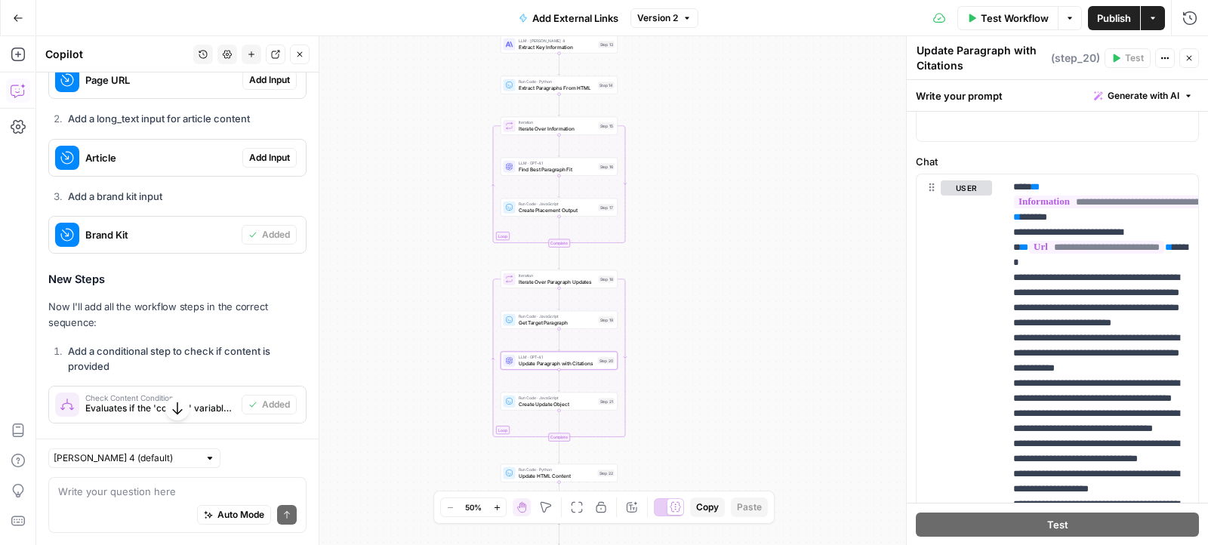
scroll to position [2159, 0]
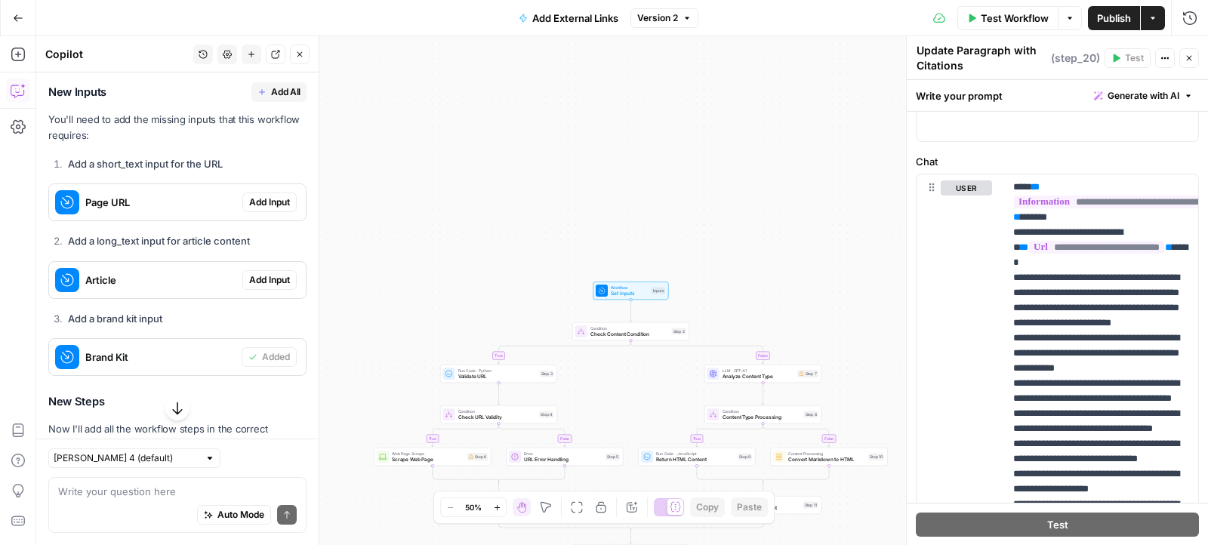
click at [14, 10] on button "Go Back" at bounding box center [18, 18] width 27 height 27
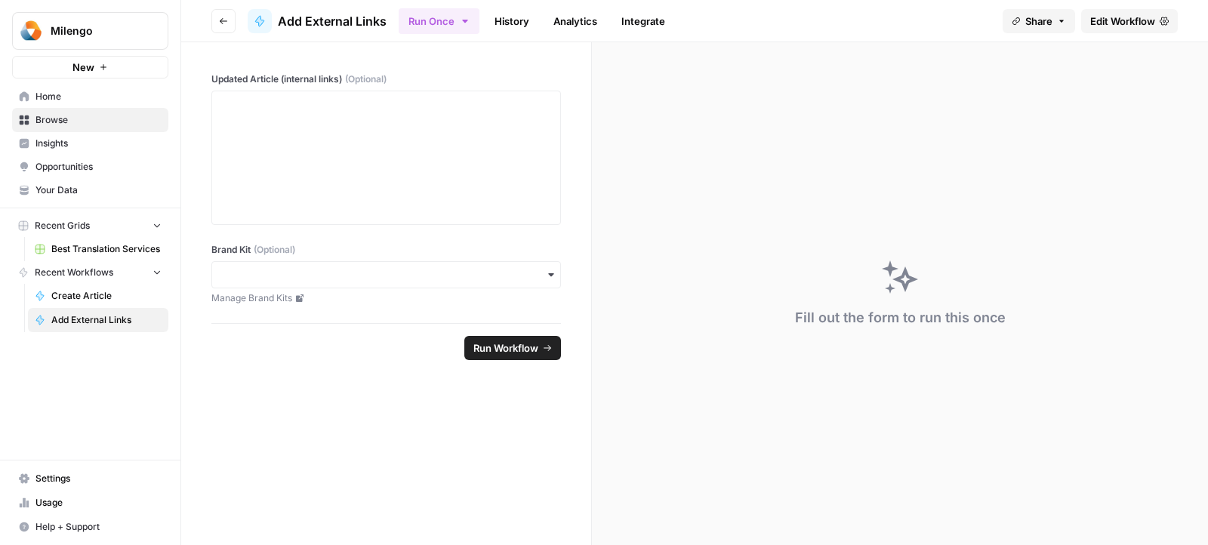
click at [115, 122] on span "Browse" at bounding box center [98, 120] width 126 height 14
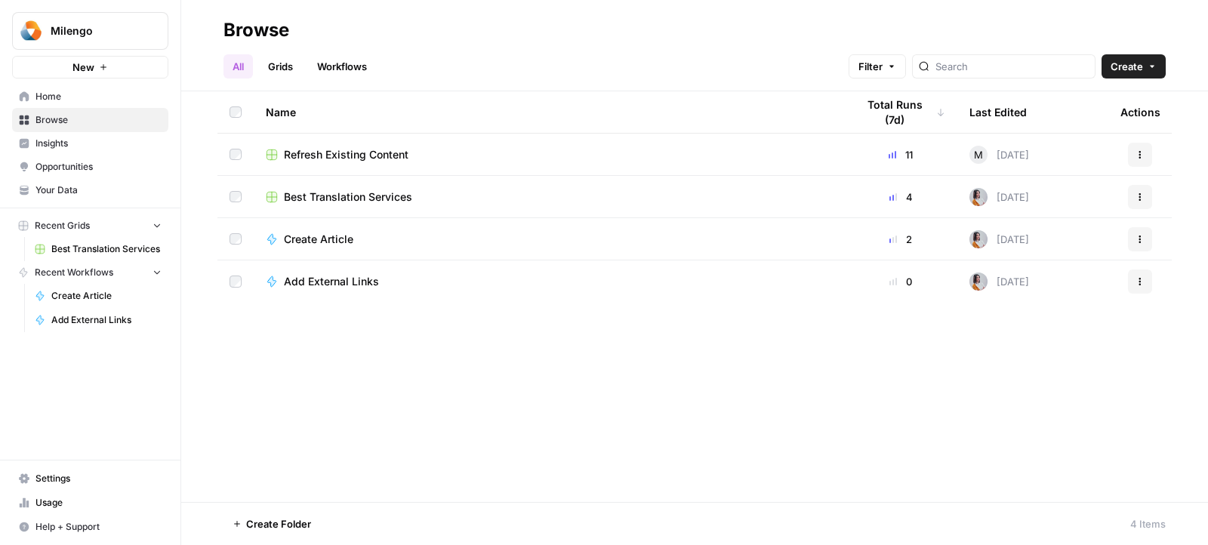
click at [109, 250] on span "Best Translation Services" at bounding box center [106, 249] width 110 height 14
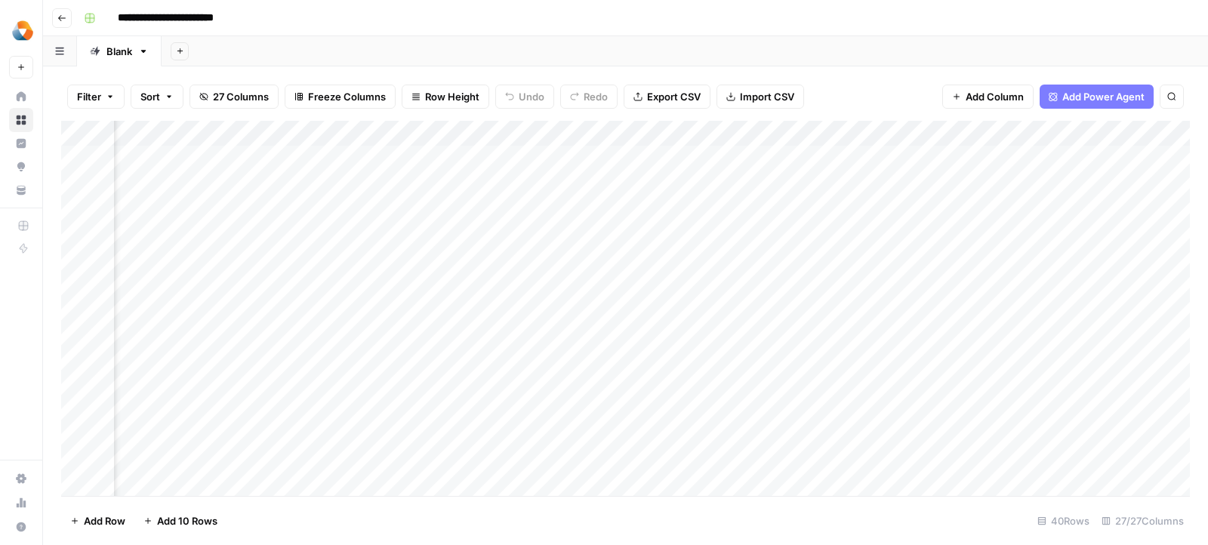
scroll to position [0, 882]
click at [396, 156] on div "Add Column" at bounding box center [625, 309] width 1129 height 376
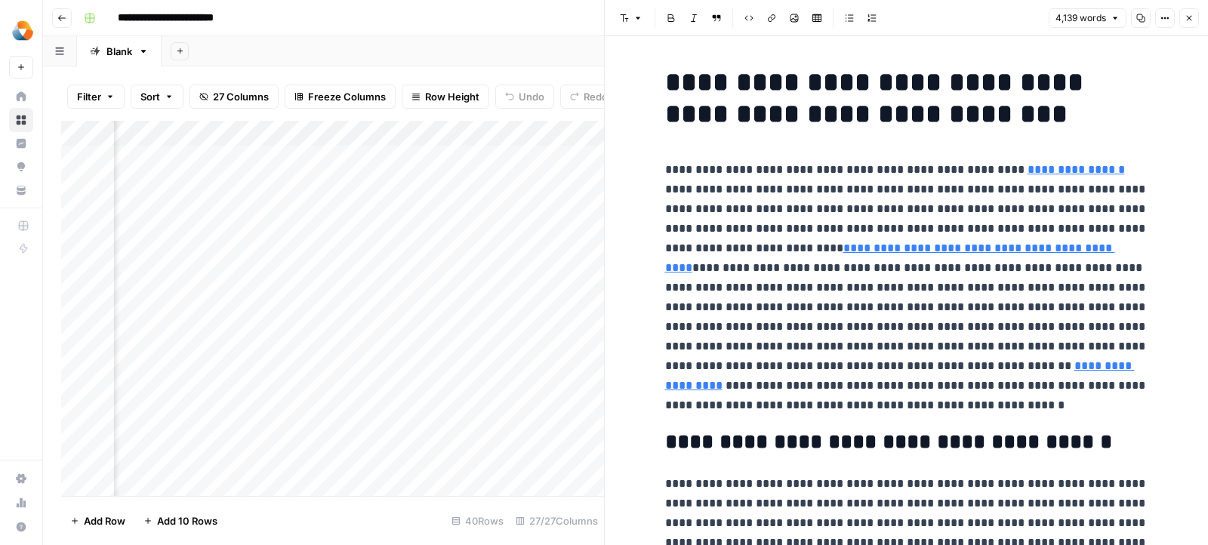
click at [1196, 18] on button "Close" at bounding box center [1189, 18] width 20 height 20
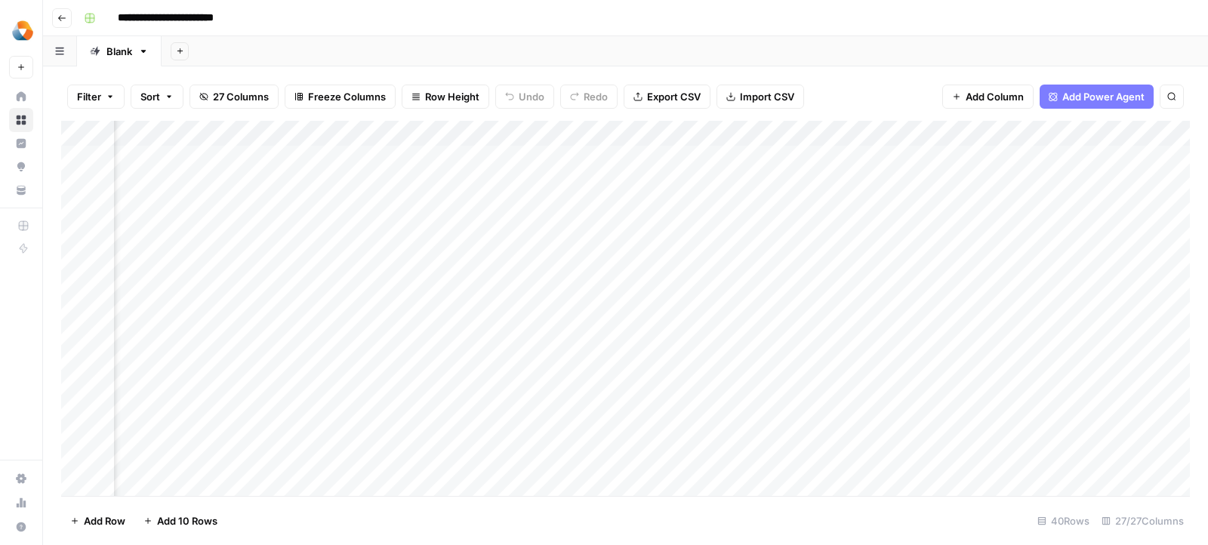
click at [399, 137] on div "Add Column" at bounding box center [625, 309] width 1129 height 376
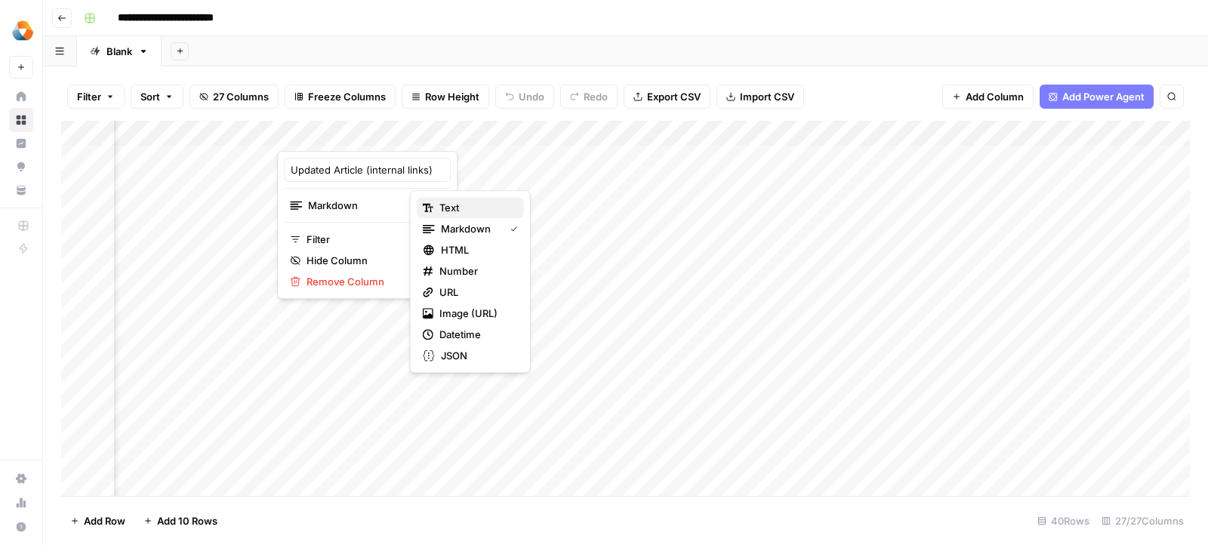
click at [455, 211] on span "Text" at bounding box center [475, 207] width 72 height 15
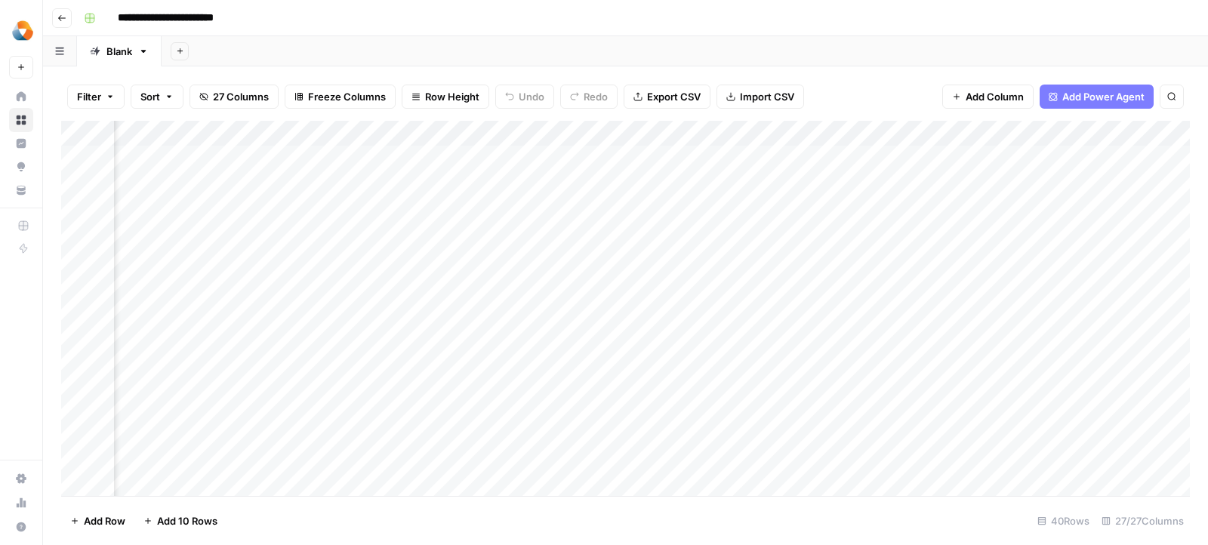
click at [394, 159] on div "Add Column" at bounding box center [625, 309] width 1129 height 376
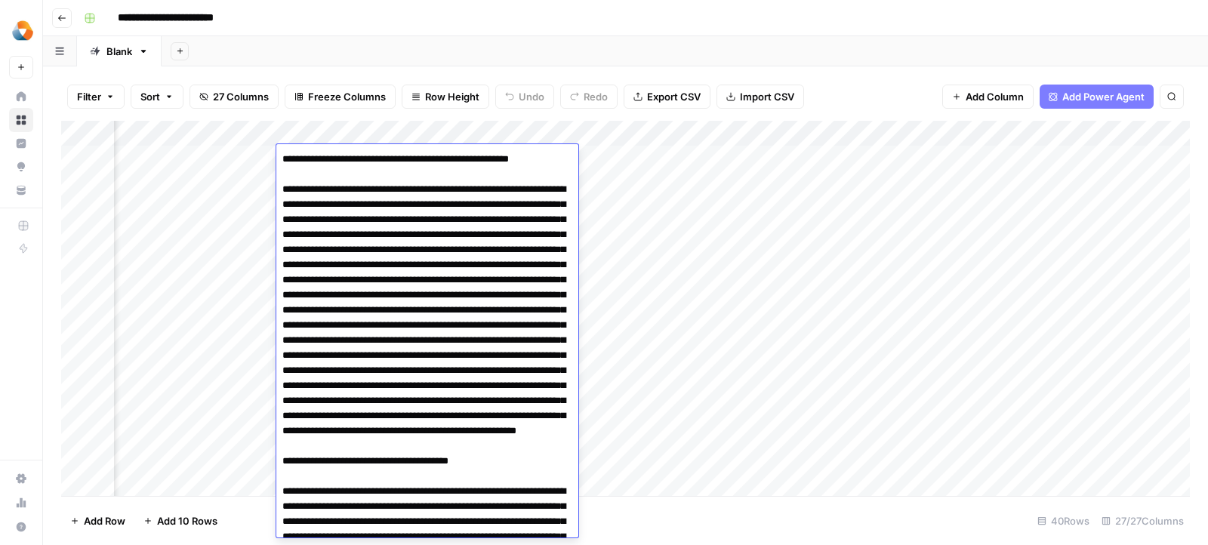
click at [660, 260] on div "Add Column" at bounding box center [625, 309] width 1129 height 376
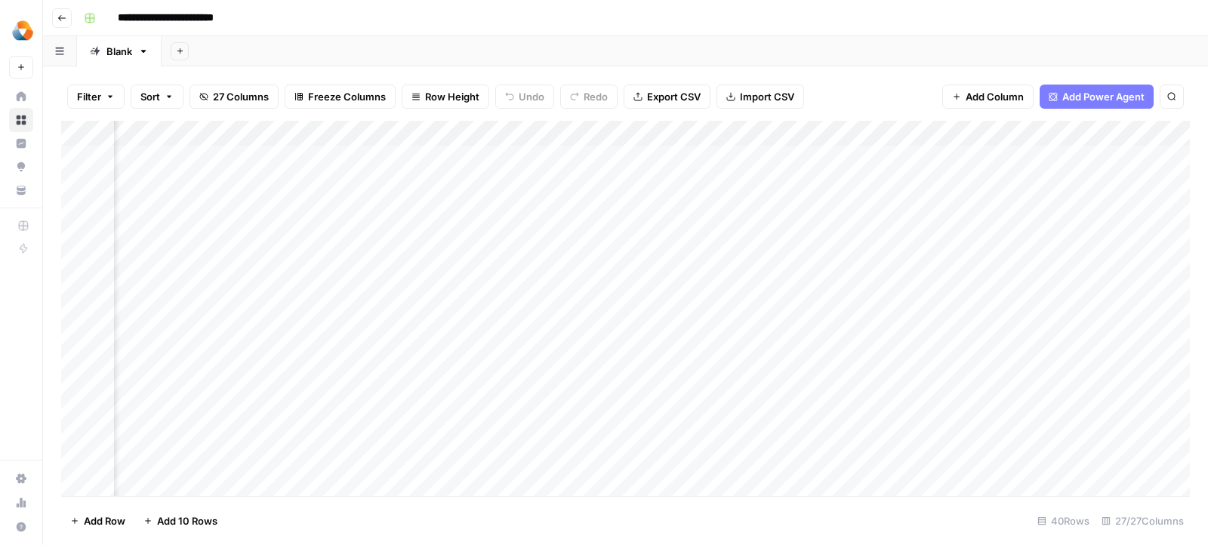
click at [400, 132] on div "Add Column" at bounding box center [625, 309] width 1129 height 376
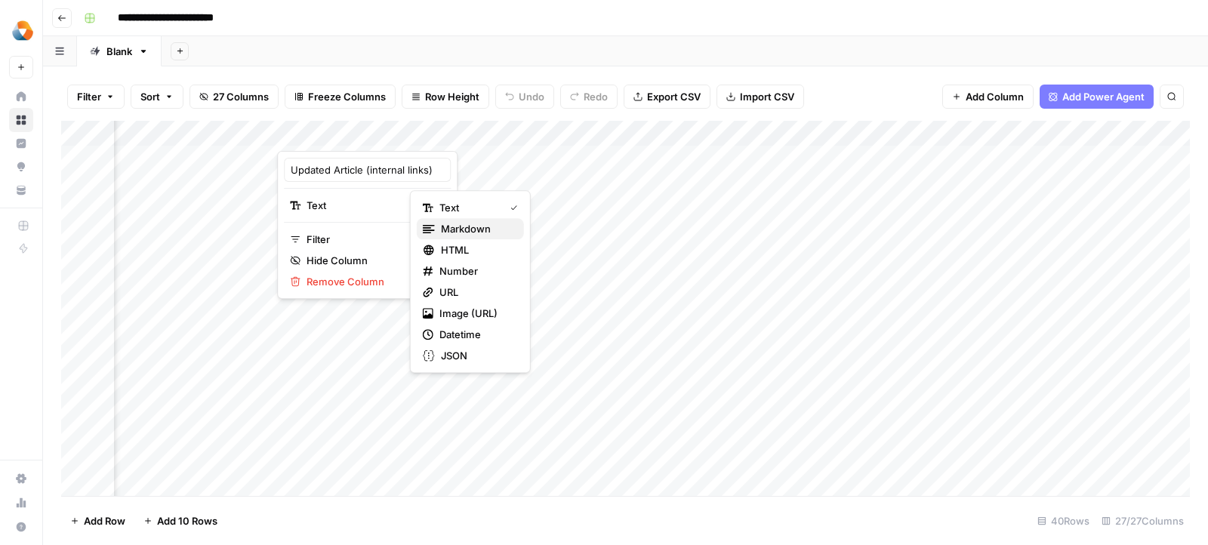
click at [436, 231] on div "Markdown" at bounding box center [470, 228] width 95 height 15
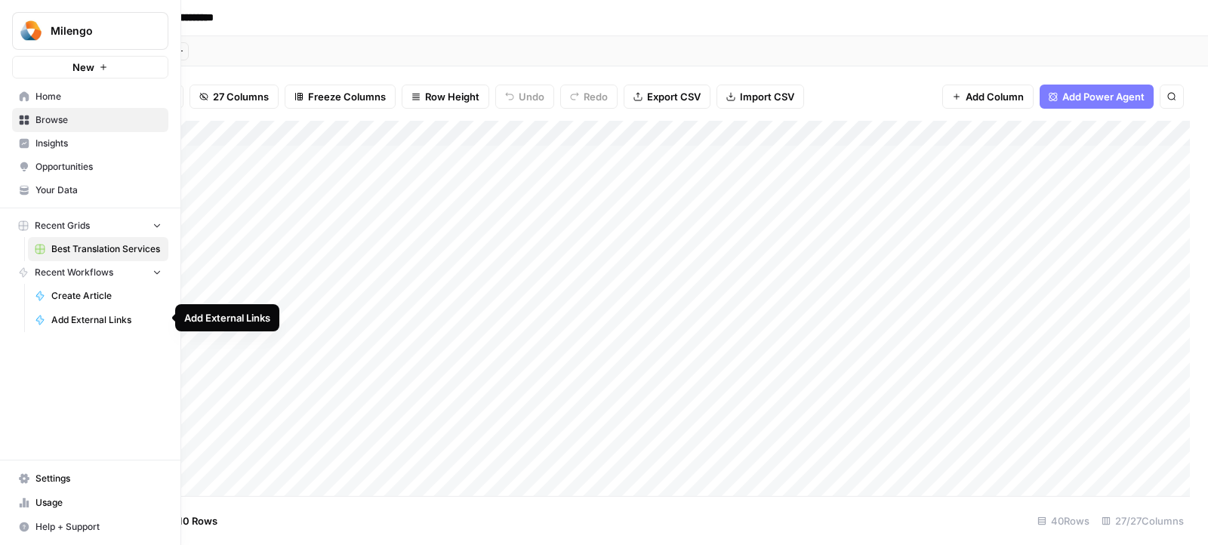
click at [75, 317] on span "Add External Links" at bounding box center [106, 320] width 110 height 14
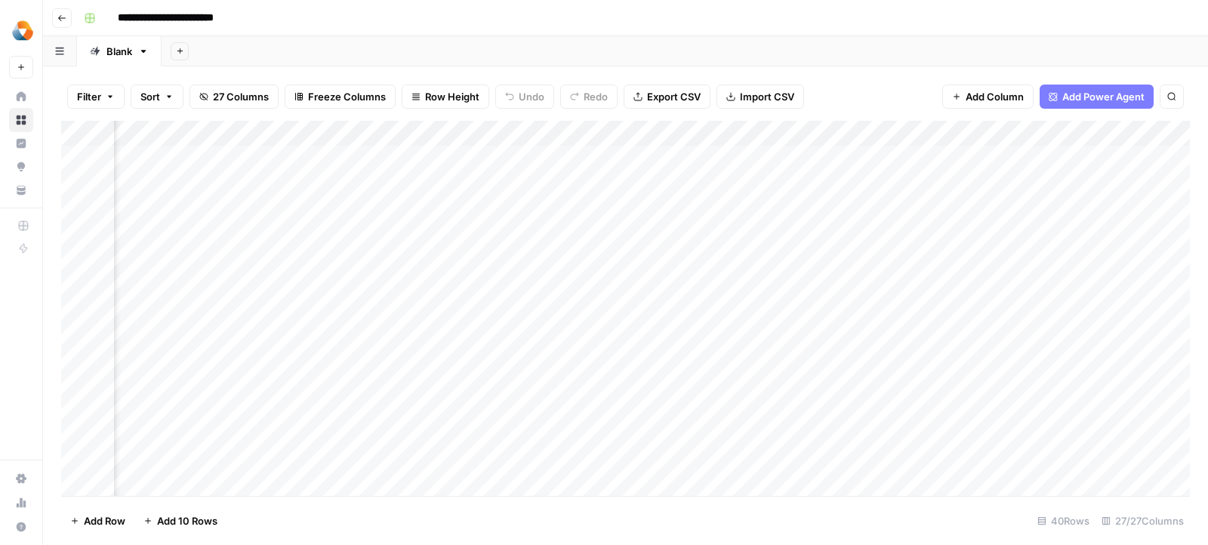
click at [379, 196] on div "Add Column" at bounding box center [625, 309] width 1129 height 376
click at [985, 158] on div "Add Column" at bounding box center [625, 309] width 1129 height 376
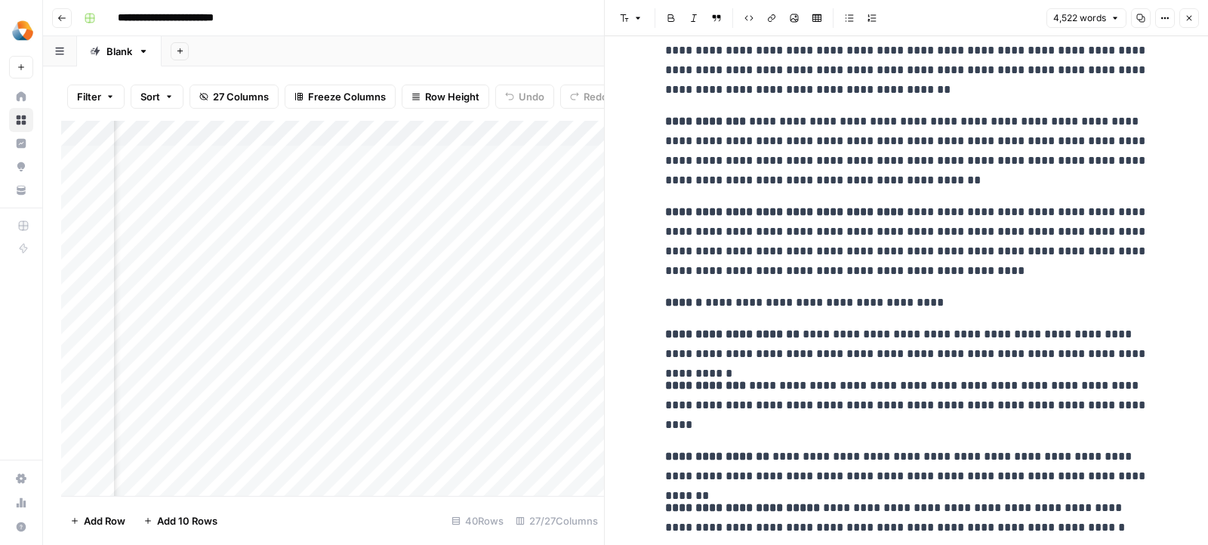
scroll to position [13206, 0]
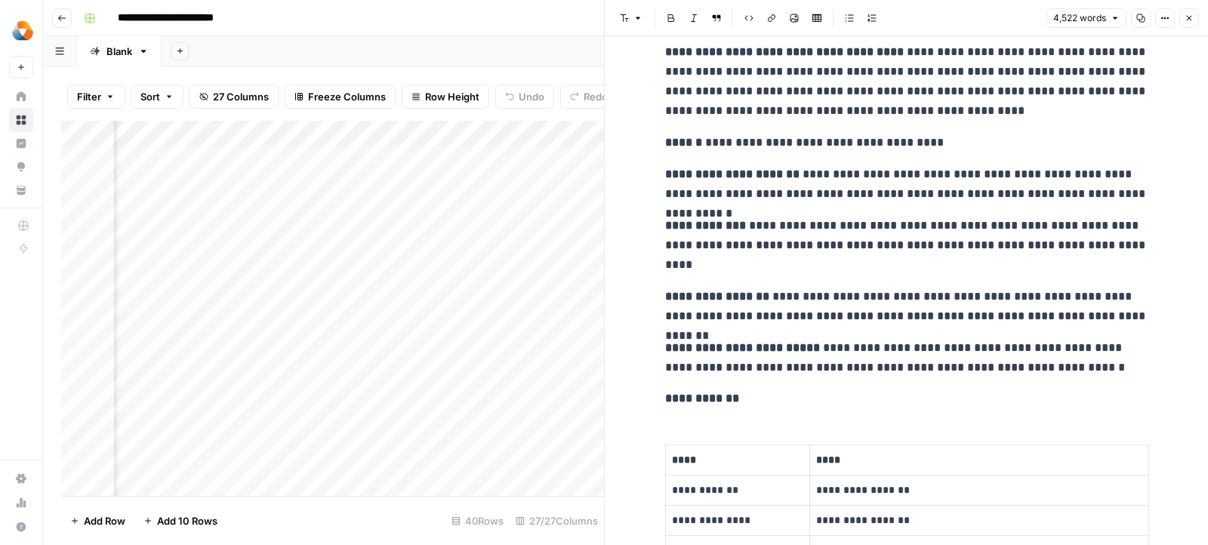
click at [1185, 19] on icon "button" at bounding box center [1188, 18] width 9 height 9
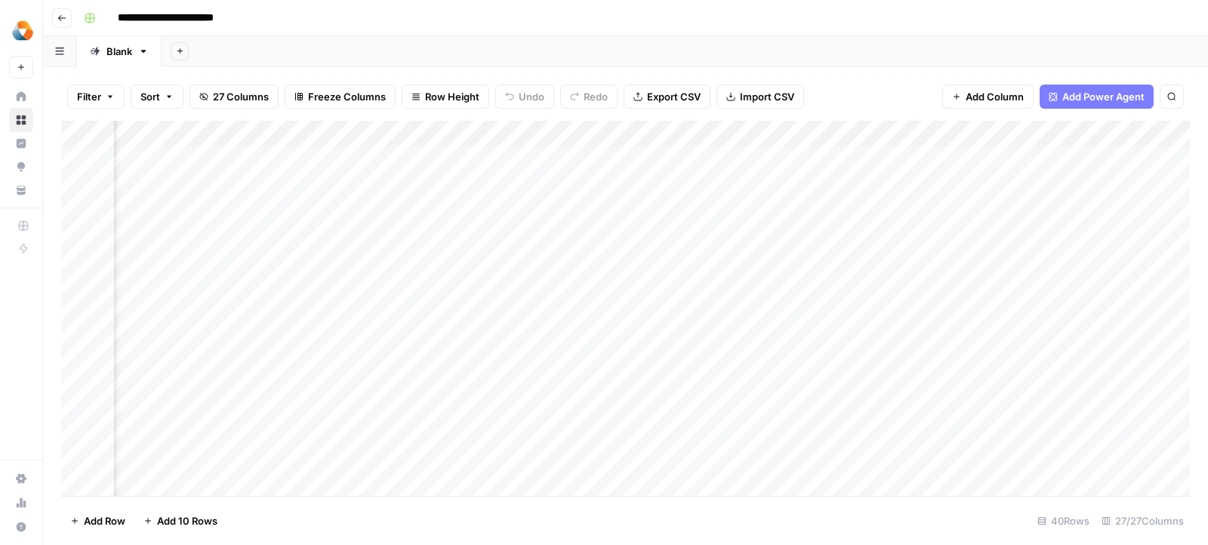
click at [833, 134] on div "Add Column" at bounding box center [625, 309] width 1129 height 376
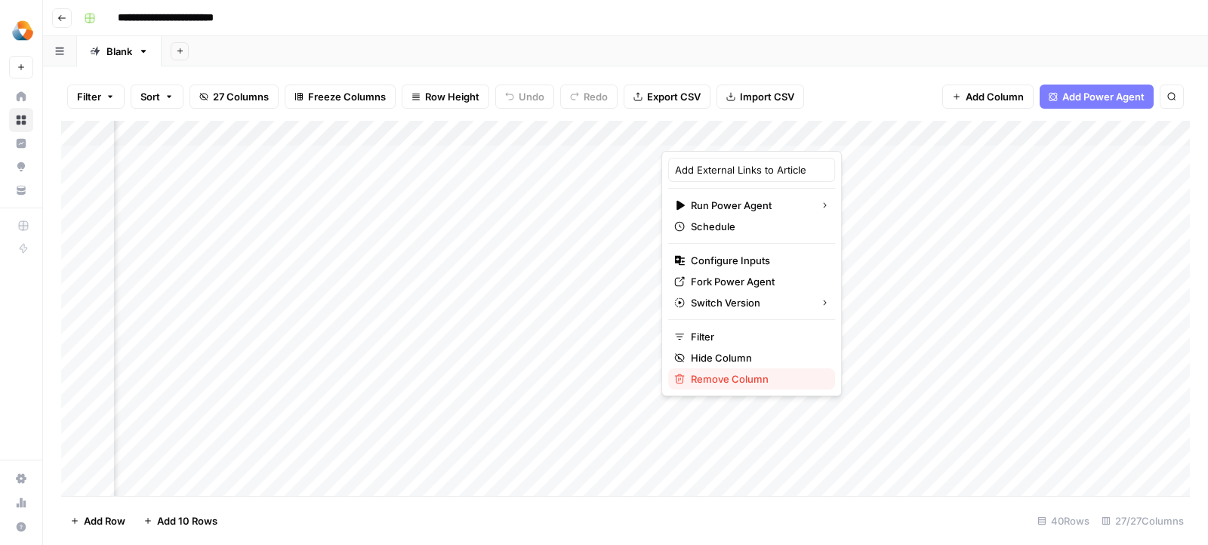
click at [710, 376] on span "Remove Column" at bounding box center [757, 378] width 132 height 15
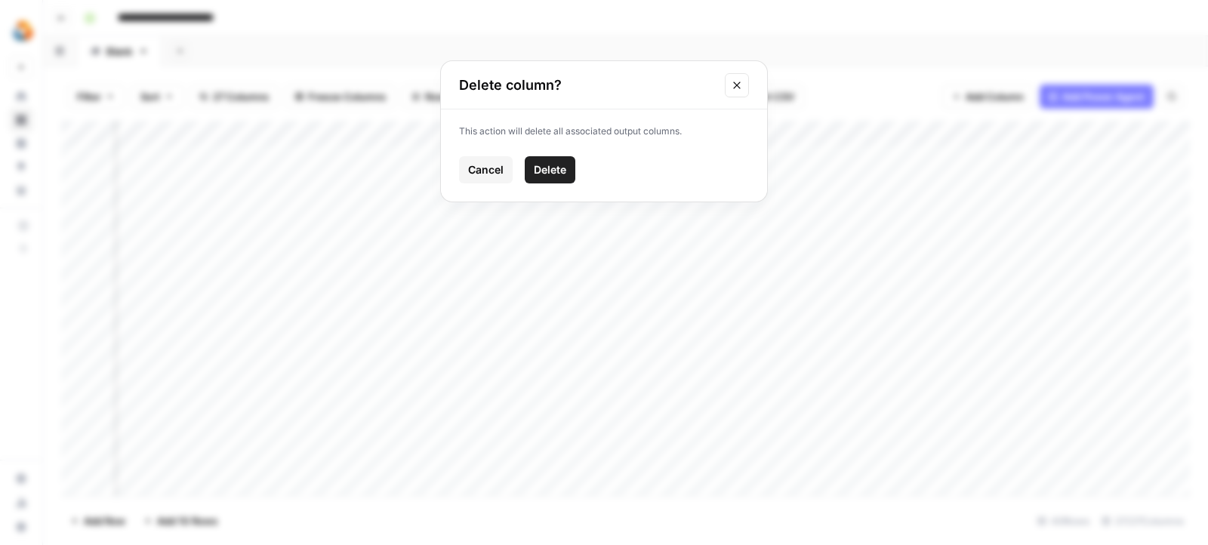
click at [546, 160] on button "Delete" at bounding box center [550, 169] width 51 height 27
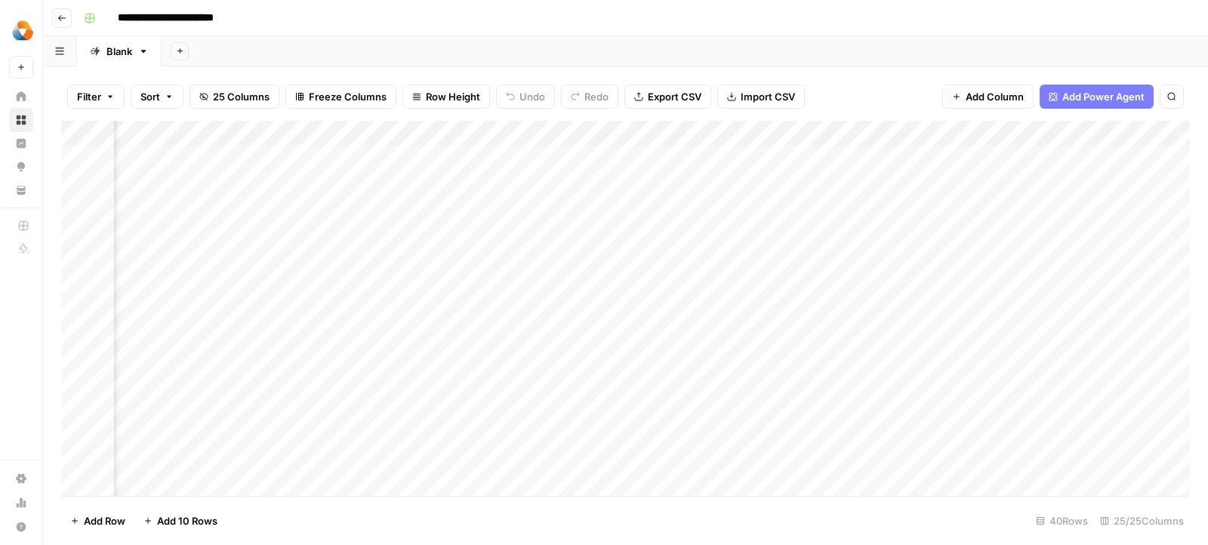
click at [1072, 96] on span "Add Power Agent" at bounding box center [1103, 96] width 82 height 15
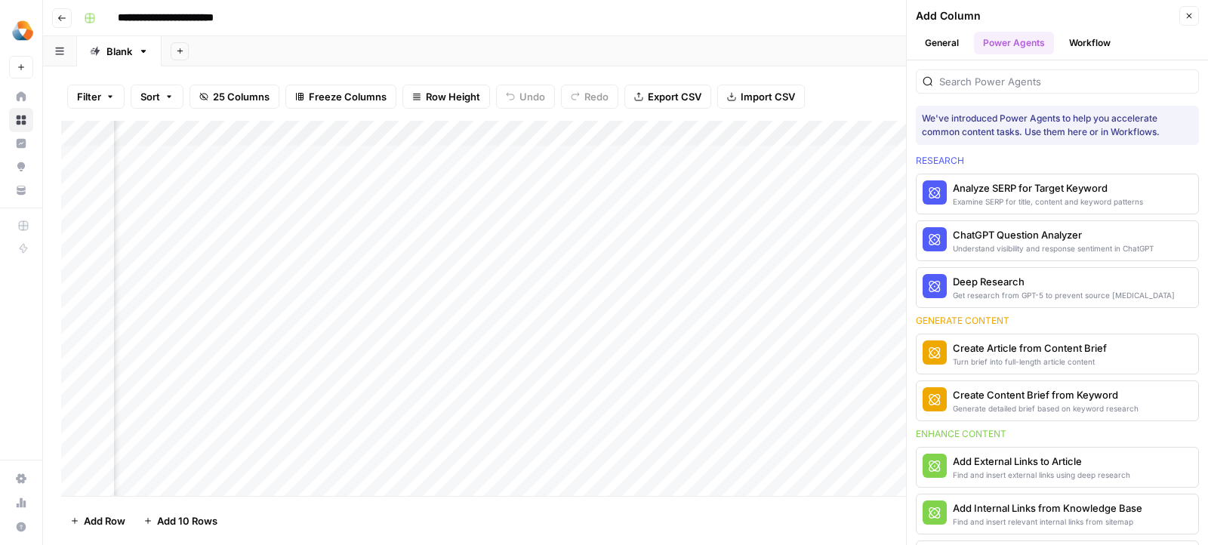
click at [1075, 50] on button "Workflow" at bounding box center [1090, 43] width 60 height 23
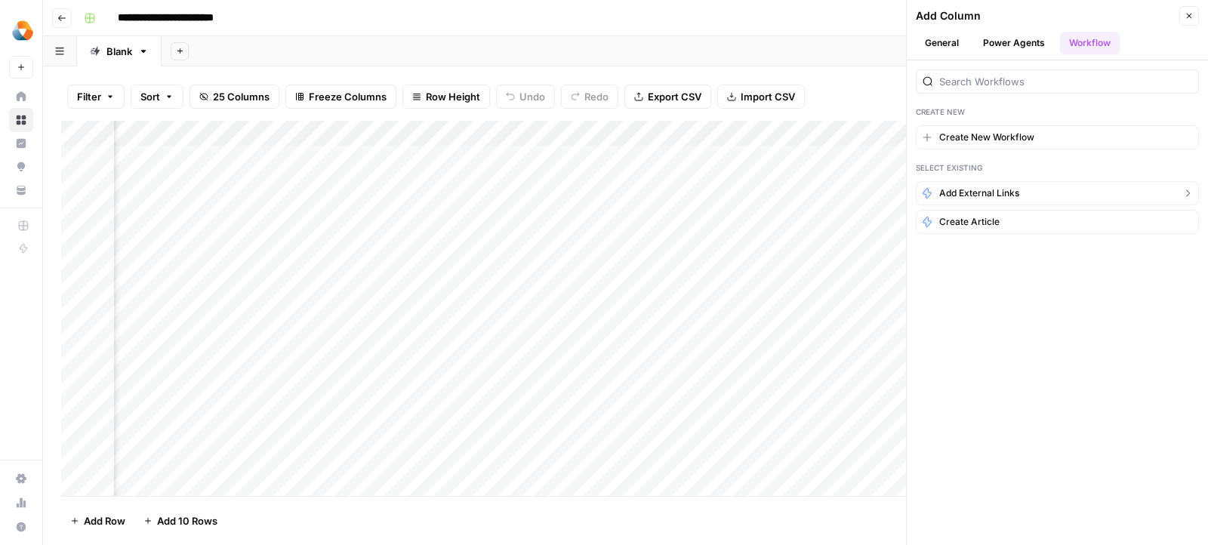
click at [970, 195] on span "Add External Links" at bounding box center [979, 193] width 80 height 14
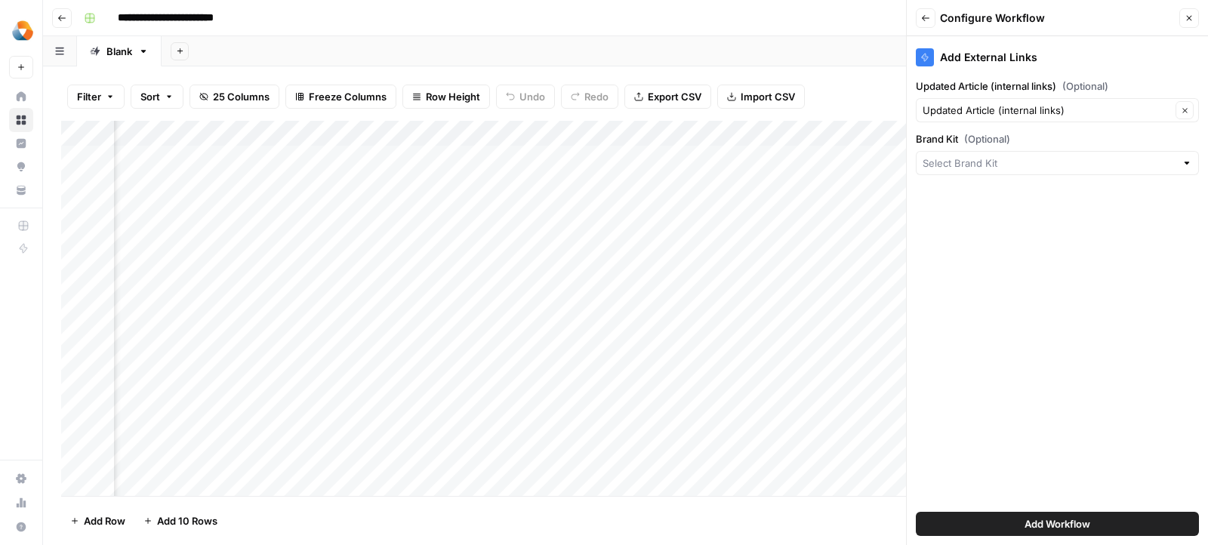
click at [999, 131] on span "(Optional)" at bounding box center [987, 138] width 46 height 15
click at [999, 156] on input "Brand Kit (Optional)" at bounding box center [1049, 163] width 253 height 15
click at [995, 164] on input "Brand Kit (Optional)" at bounding box center [1049, 163] width 253 height 15
click at [969, 203] on span "Milengo" at bounding box center [1054, 196] width 251 height 15
type input "Milengo"
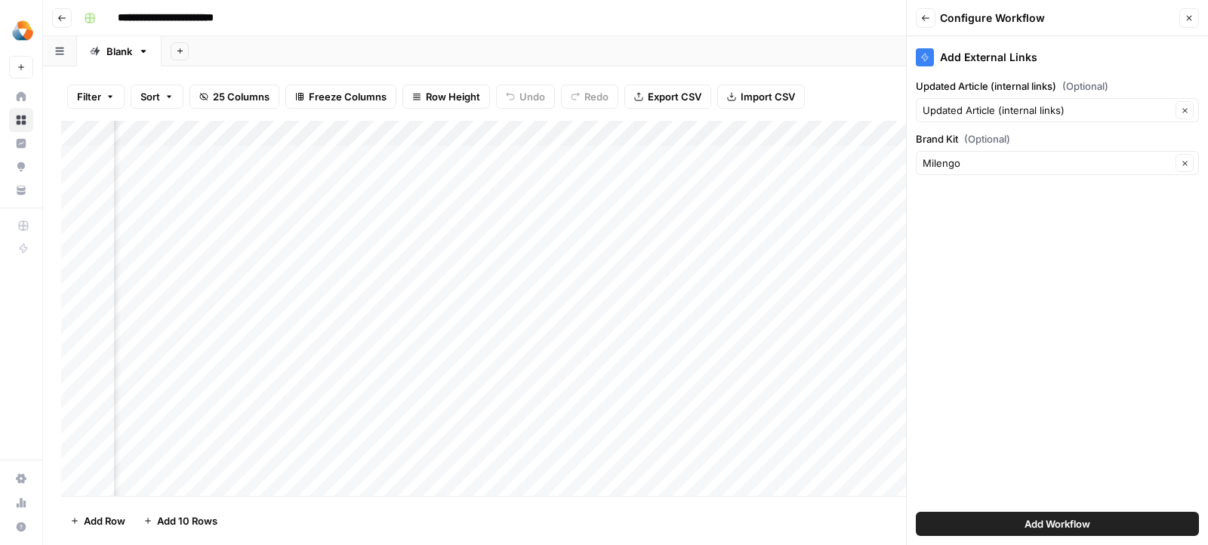
click at [969, 516] on button "Add Workflow" at bounding box center [1057, 524] width 283 height 24
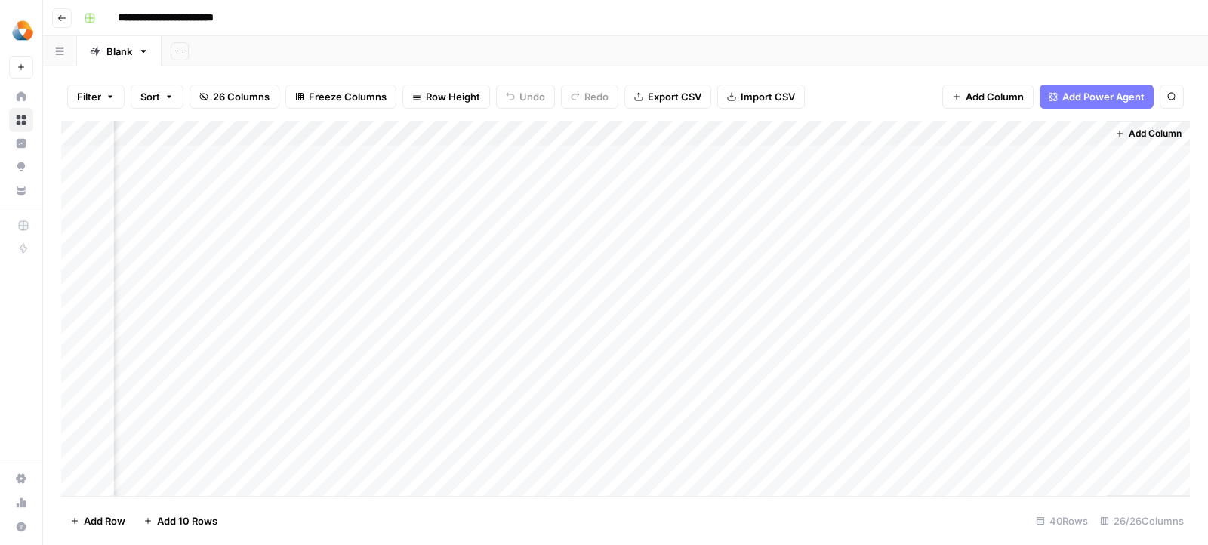
scroll to position [0, 3894]
click at [1066, 134] on div "Add Column" at bounding box center [625, 309] width 1129 height 376
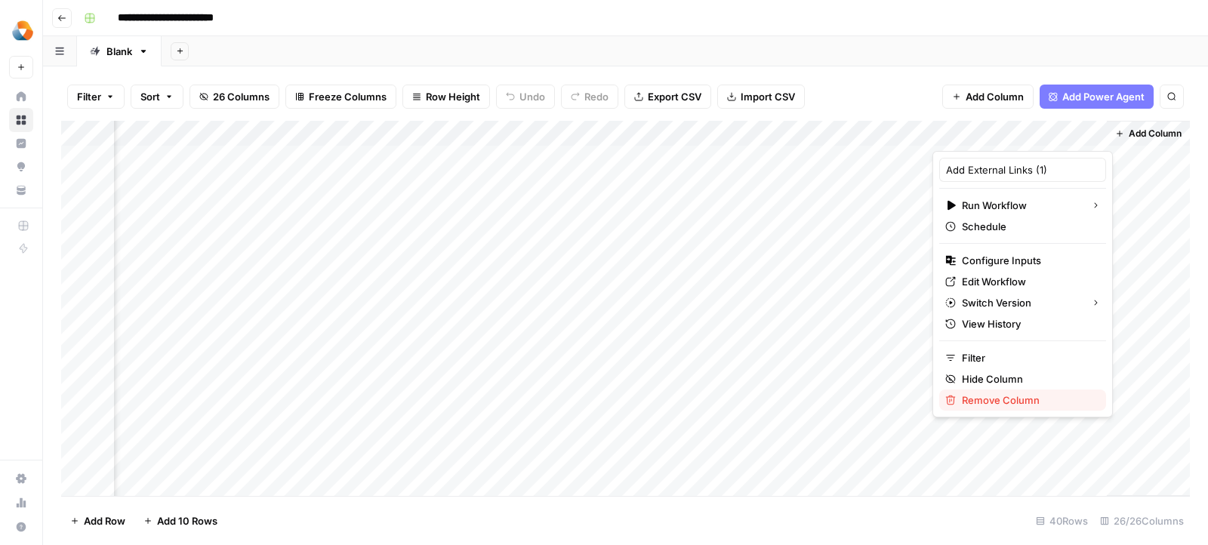
click at [954, 402] on icon "button" at bounding box center [950, 400] width 11 height 11
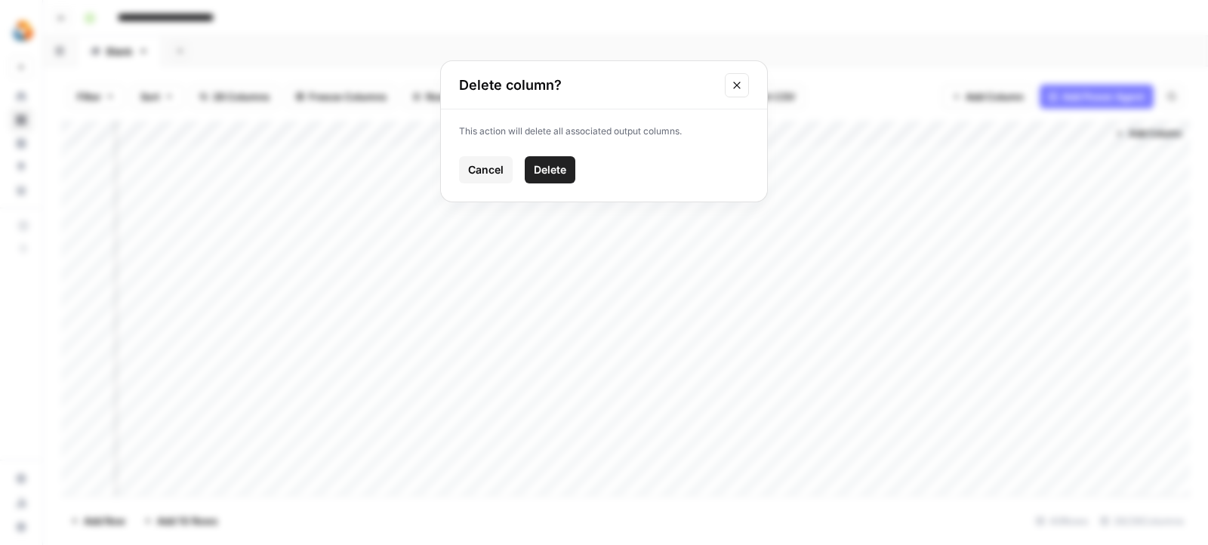
click at [532, 165] on button "Delete" at bounding box center [550, 169] width 51 height 27
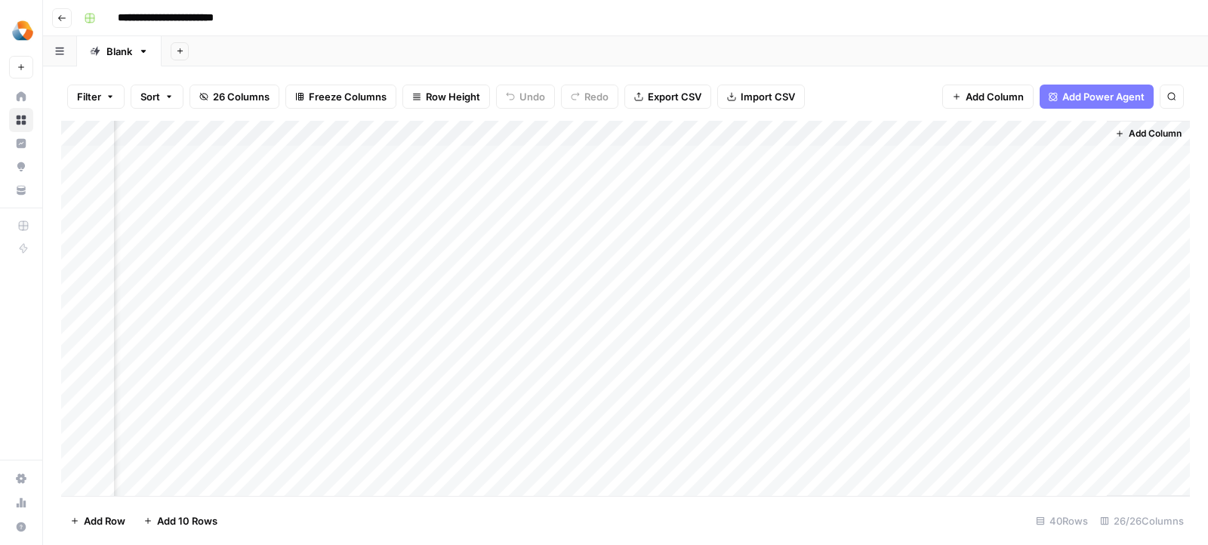
scroll to position [0, 3722]
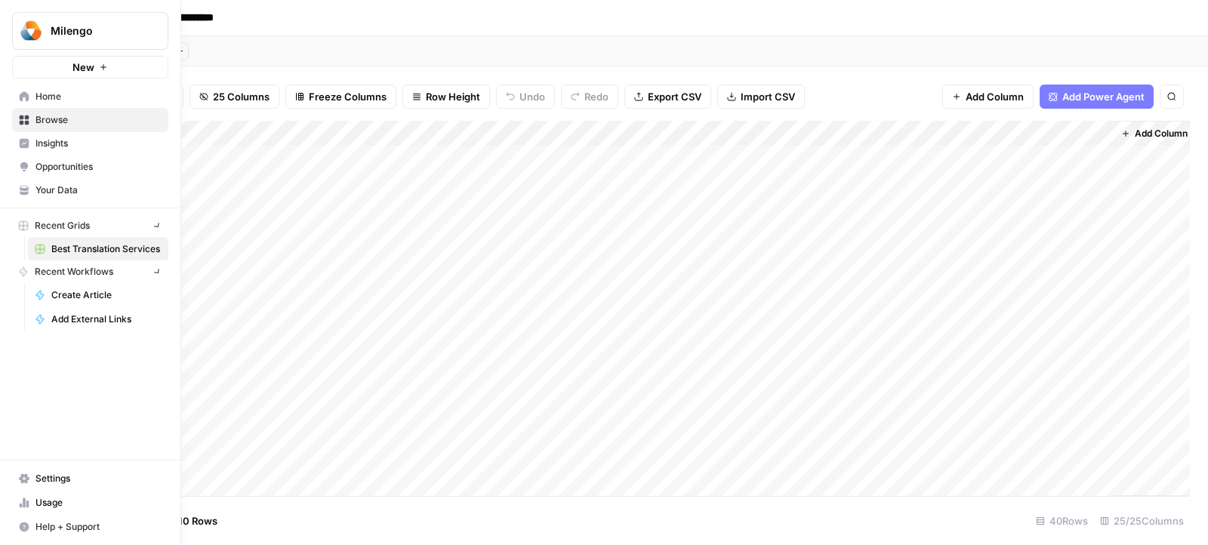
drag, startPoint x: 1015, startPoint y: 140, endPoint x: 2, endPoint y: 206, distance: 1015.2
click at [0, 207] on div "**********" at bounding box center [604, 272] width 1208 height 545
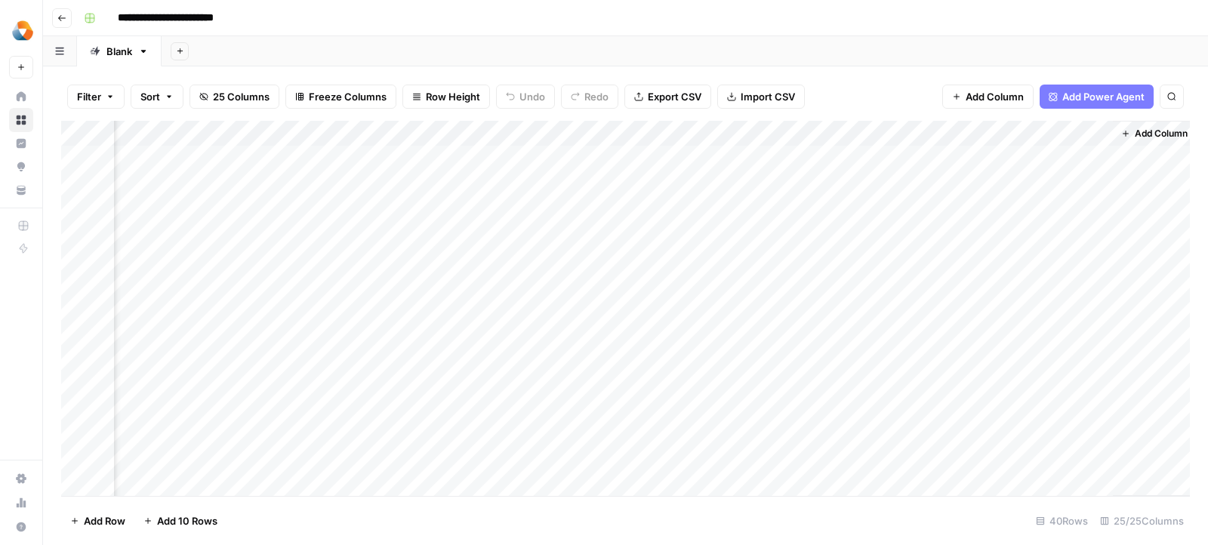
scroll to position [0, 2740]
drag, startPoint x: 1050, startPoint y: 129, endPoint x: 71, endPoint y: 259, distance: 987.7
click at [71, 259] on div "Add Column" at bounding box center [625, 309] width 1129 height 376
drag, startPoint x: 990, startPoint y: 134, endPoint x: 134, endPoint y: 219, distance: 861.1
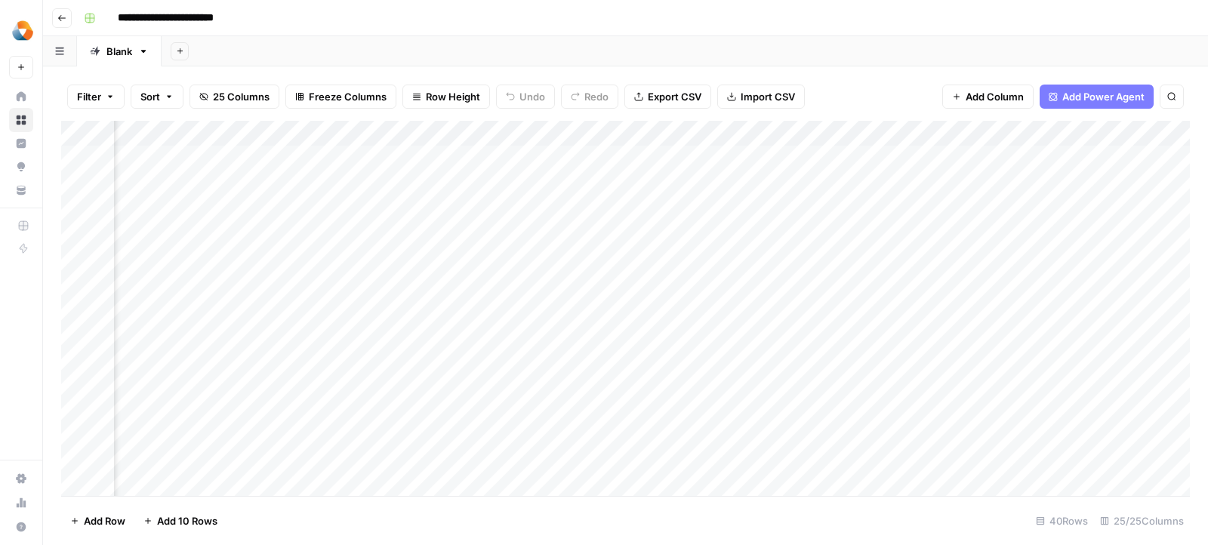
click at [134, 219] on div "Add Column" at bounding box center [625, 309] width 1129 height 376
drag, startPoint x: 857, startPoint y: 134, endPoint x: 292, endPoint y: 158, distance: 565.2
click at [292, 158] on div "Add Column" at bounding box center [625, 309] width 1129 height 376
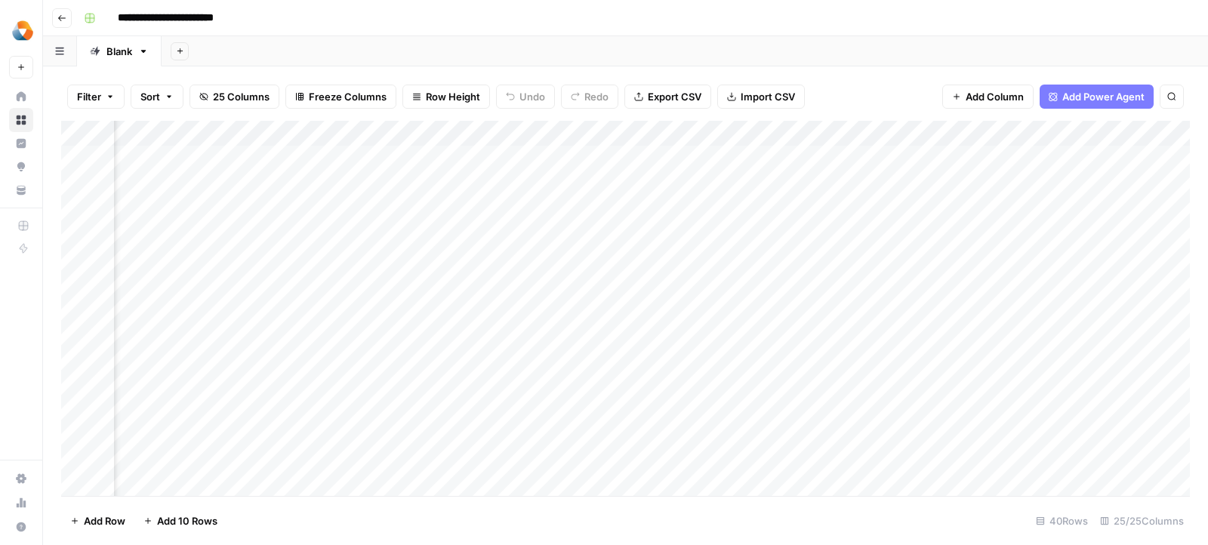
click at [957, 156] on div "Add Column" at bounding box center [625, 309] width 1129 height 376
click at [1005, 135] on div "Add Column" at bounding box center [625, 309] width 1129 height 376
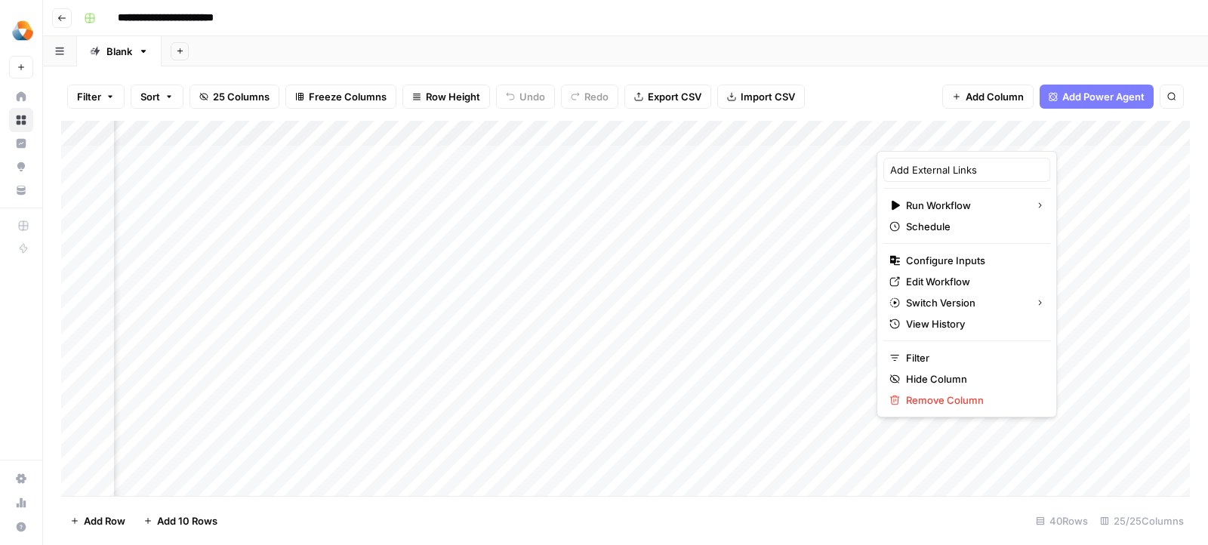
click at [828, 155] on div "Add Column" at bounding box center [625, 309] width 1129 height 376
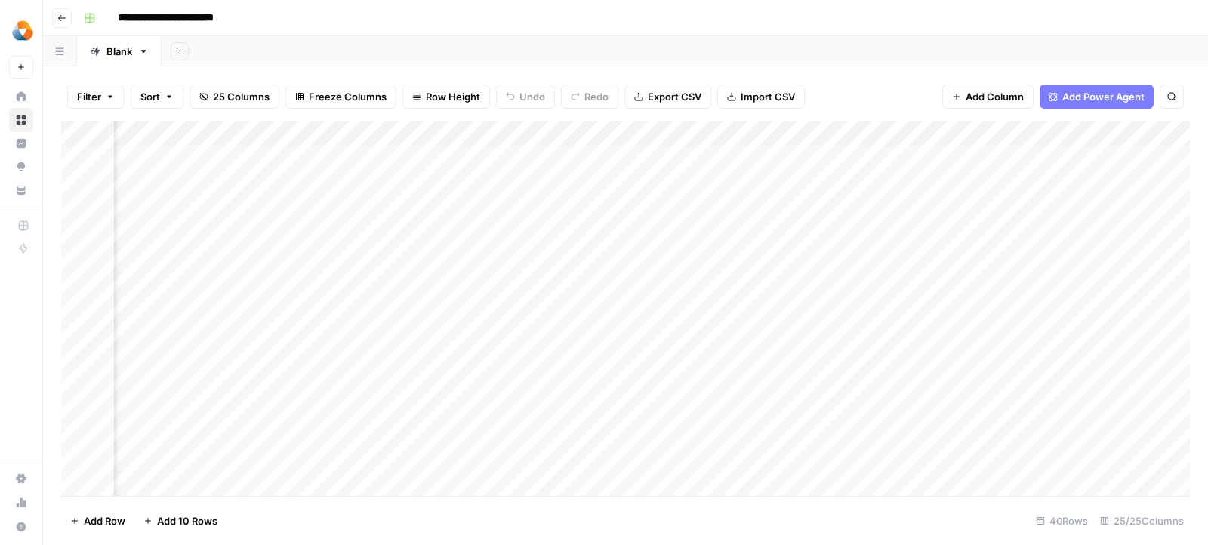
scroll to position [0, 893]
click at [527, 156] on div "Add Column" at bounding box center [625, 309] width 1129 height 376
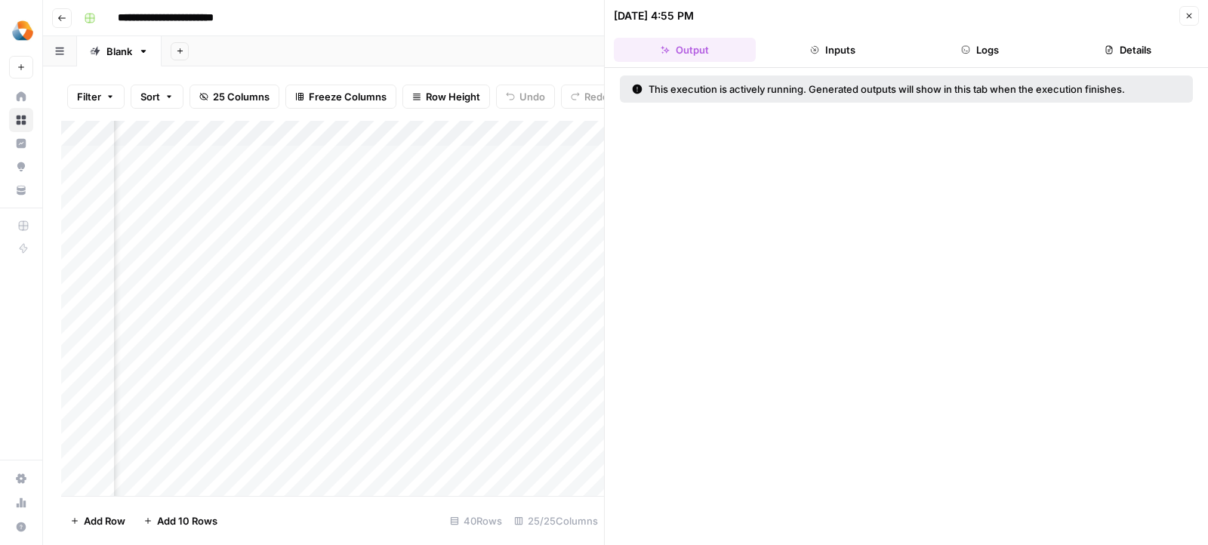
click at [972, 58] on button "Logs" at bounding box center [981, 50] width 142 height 24
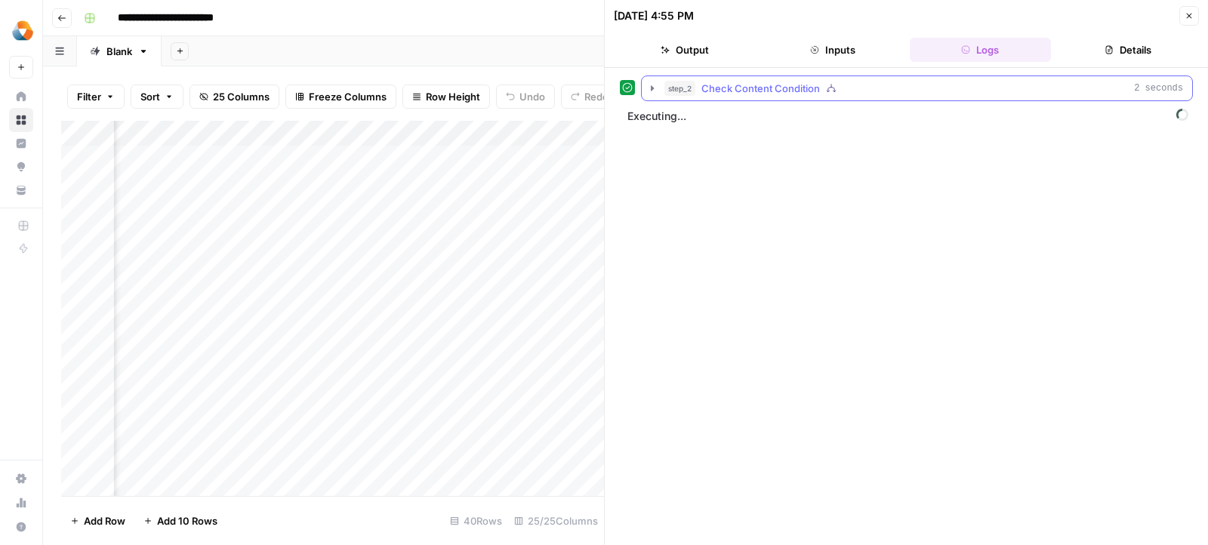
click at [648, 85] on icon "button" at bounding box center [652, 88] width 12 height 12
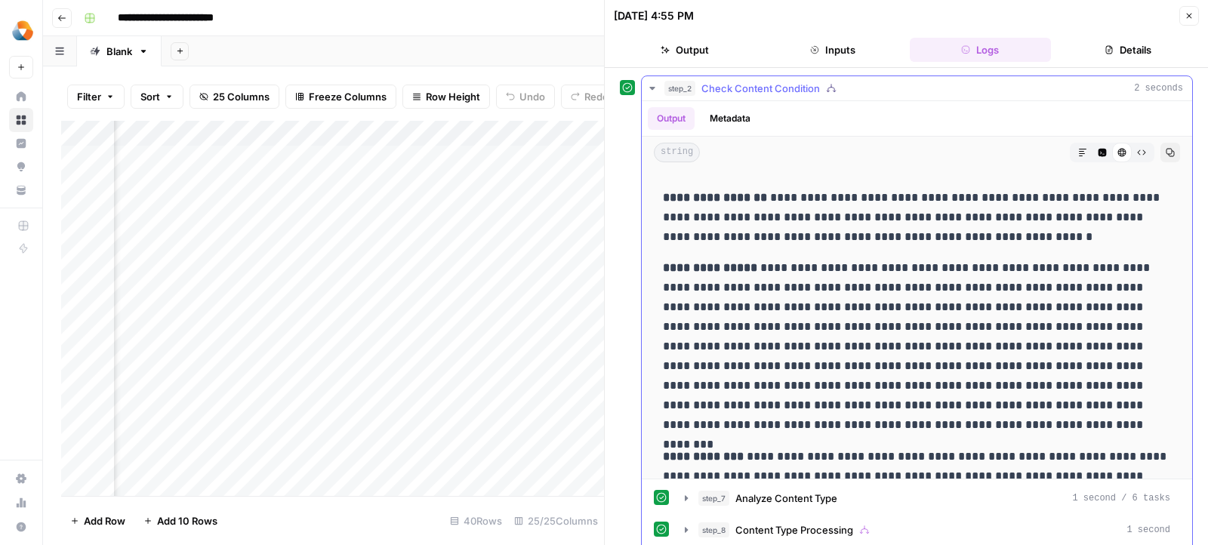
scroll to position [3765, 0]
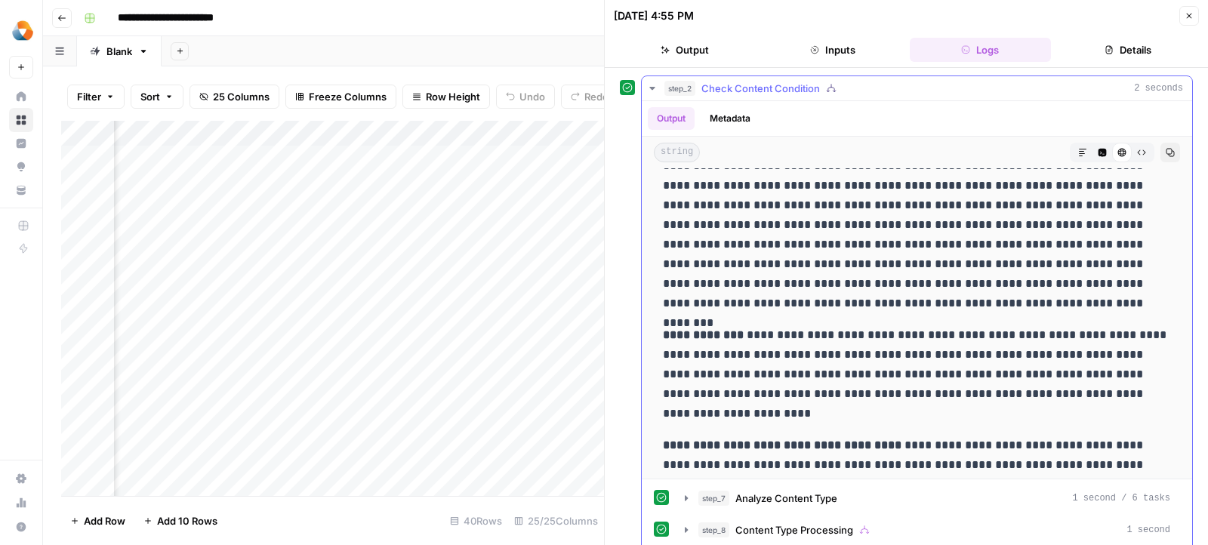
click at [655, 90] on icon "button" at bounding box center [652, 88] width 12 height 12
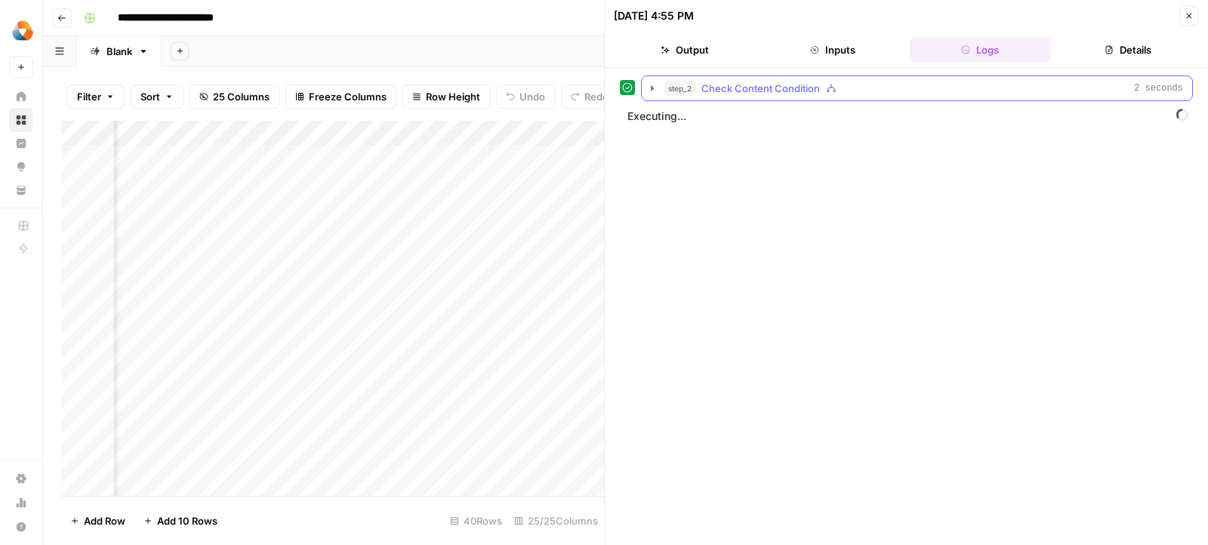
click at [651, 93] on icon "button" at bounding box center [652, 88] width 12 height 12
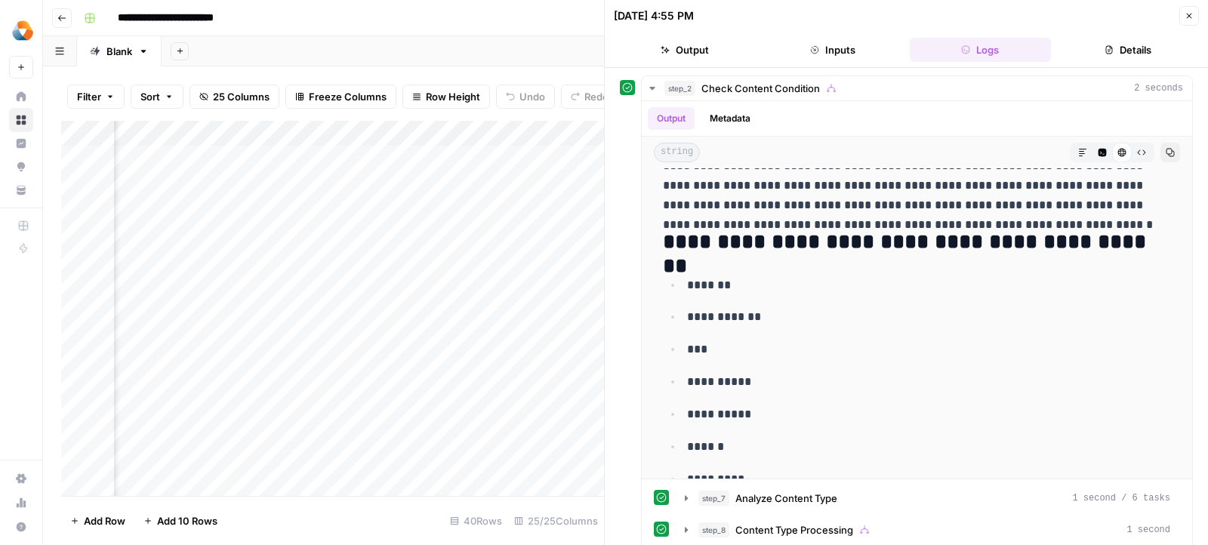
scroll to position [66, 0]
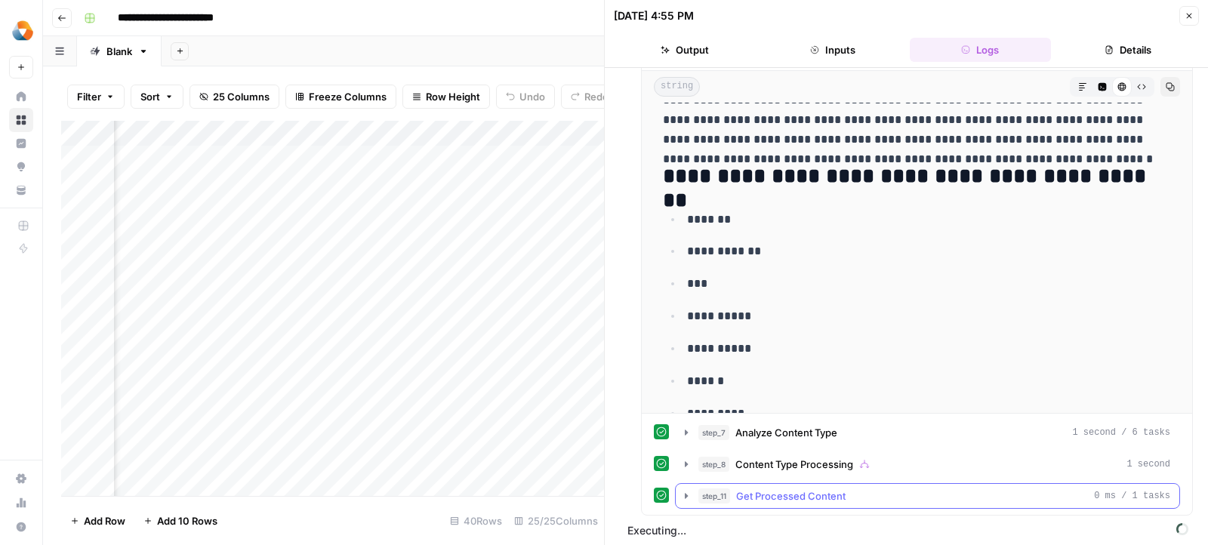
click at [685, 493] on icon "button" at bounding box center [686, 495] width 3 height 5
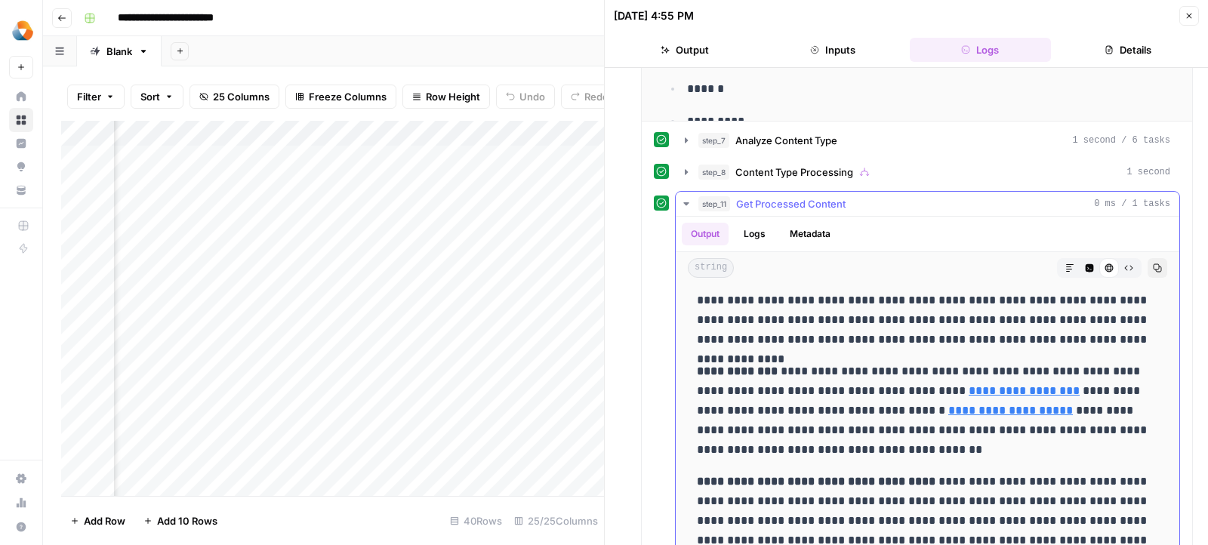
scroll to position [2661, 0]
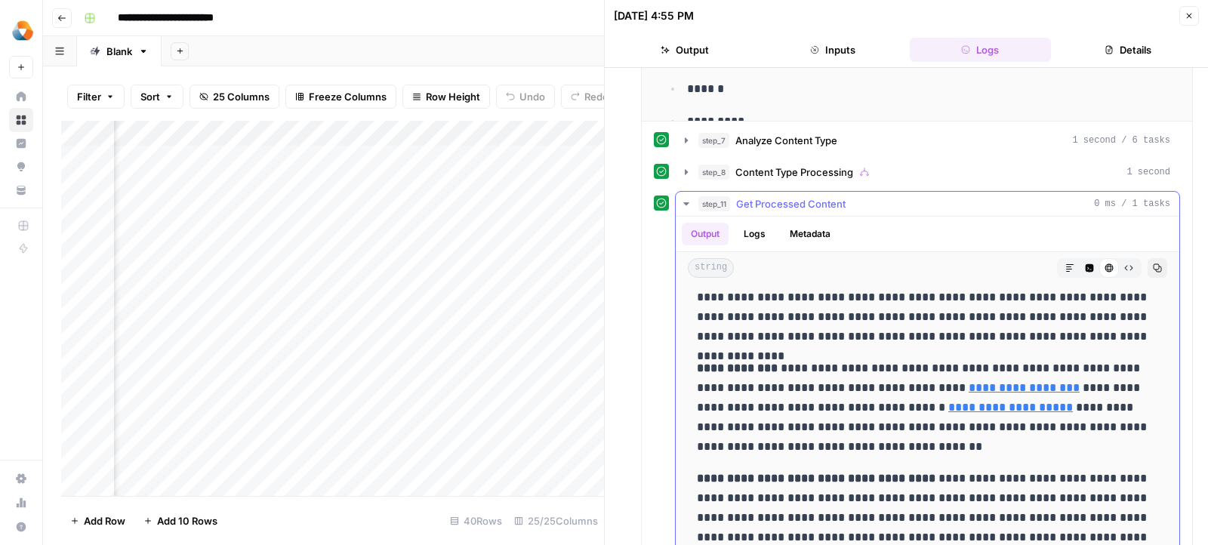
click at [684, 203] on icon "button" at bounding box center [686, 204] width 12 height 12
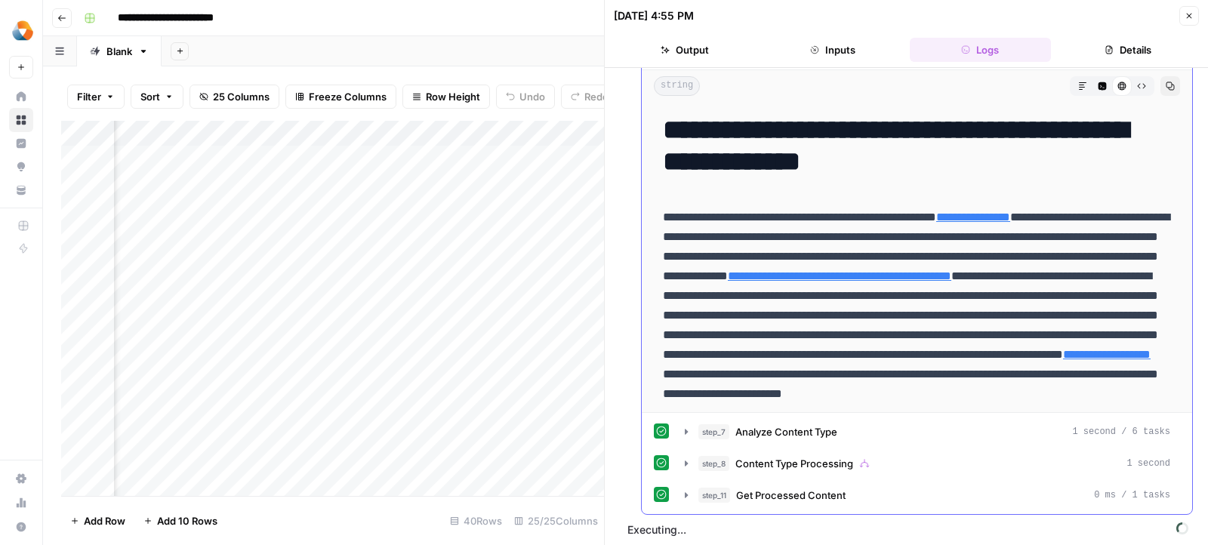
scroll to position [0, 0]
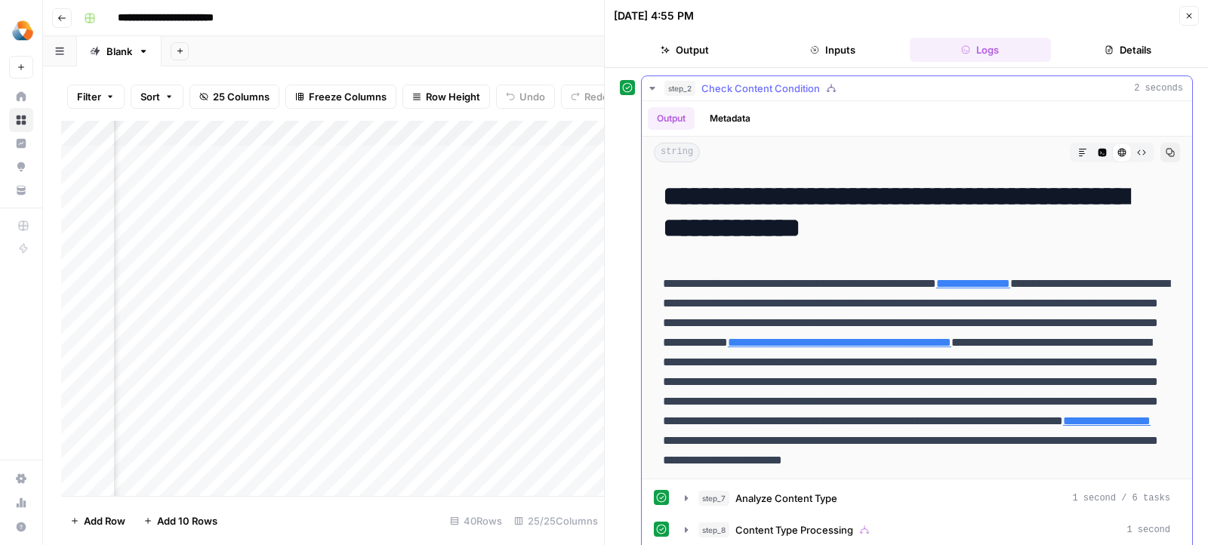
click at [646, 85] on icon "button" at bounding box center [652, 88] width 12 height 12
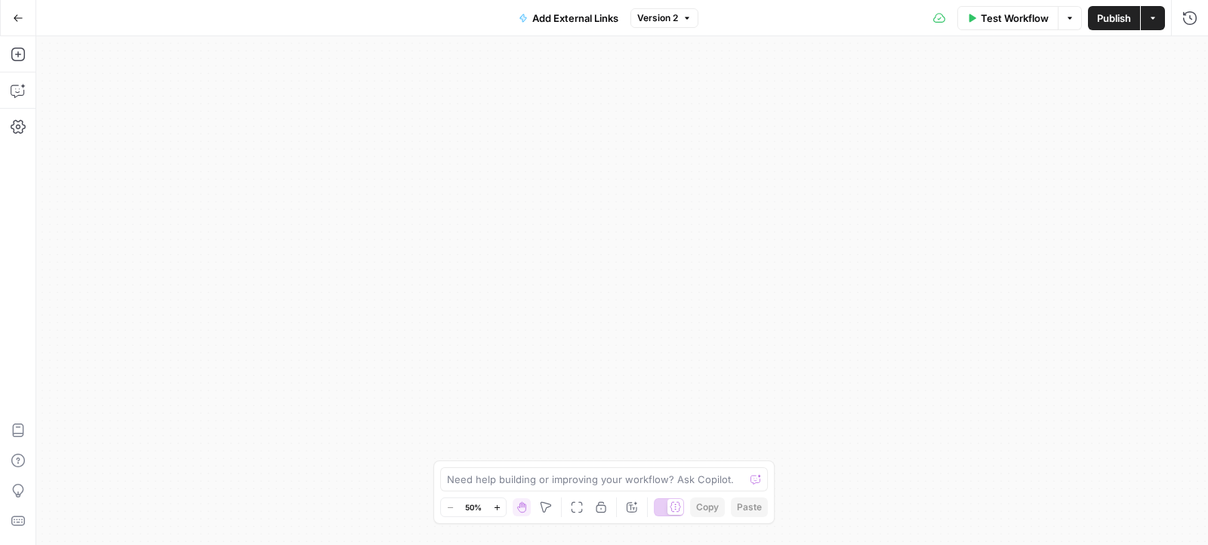
click at [1032, 18] on span "Test Workflow" at bounding box center [1015, 18] width 68 height 15
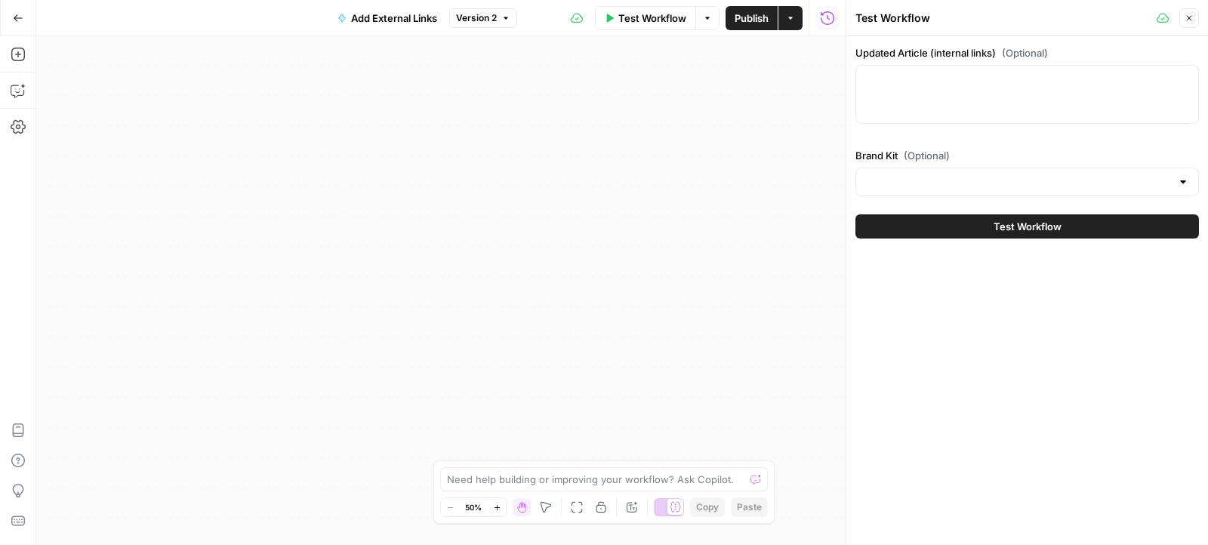
click at [963, 97] on div at bounding box center [1026, 94] width 343 height 59
paste textarea "# 3 Lore Ipsumdo Sitametcons Adipisci: Elitse Doeiu tem 2974 Incidid utlaboree …"
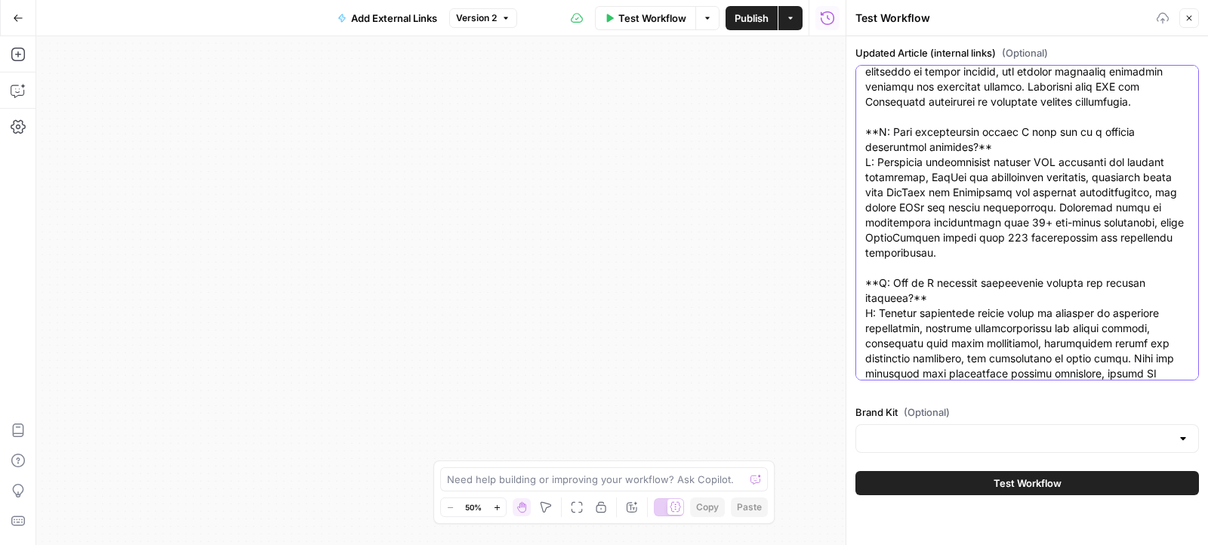
type textarea "# 3 Lore Ipsumdo Sitametcons Adipisci: Elitse Doeiu tem 2974 Incidid utlaboree …"
click at [921, 483] on button "Test Workflow" at bounding box center [1026, 483] width 343 height 24
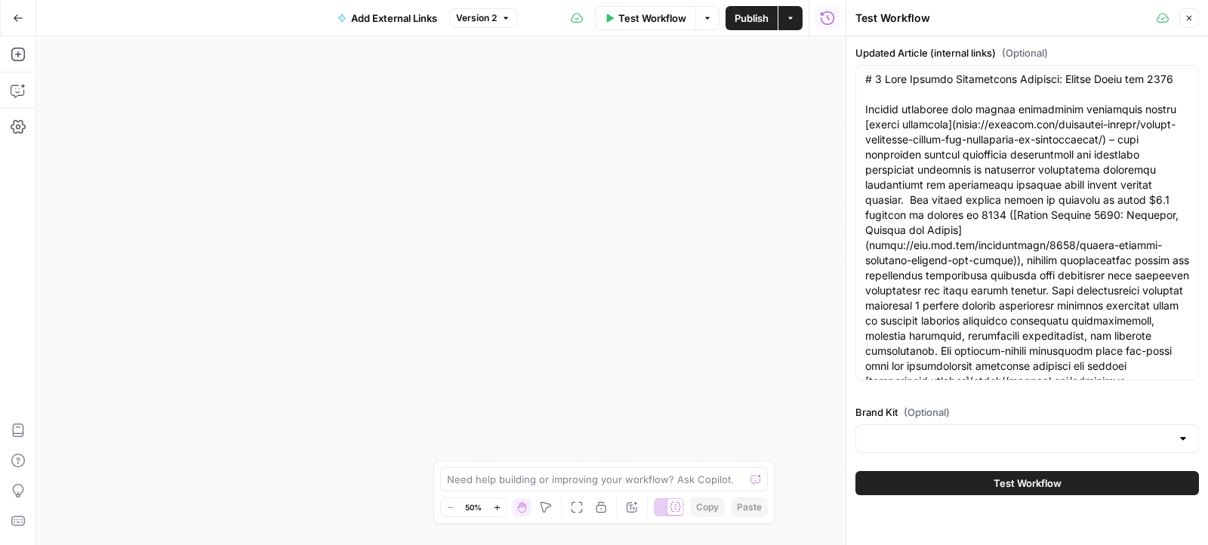
click at [911, 447] on div at bounding box center [1026, 438] width 343 height 29
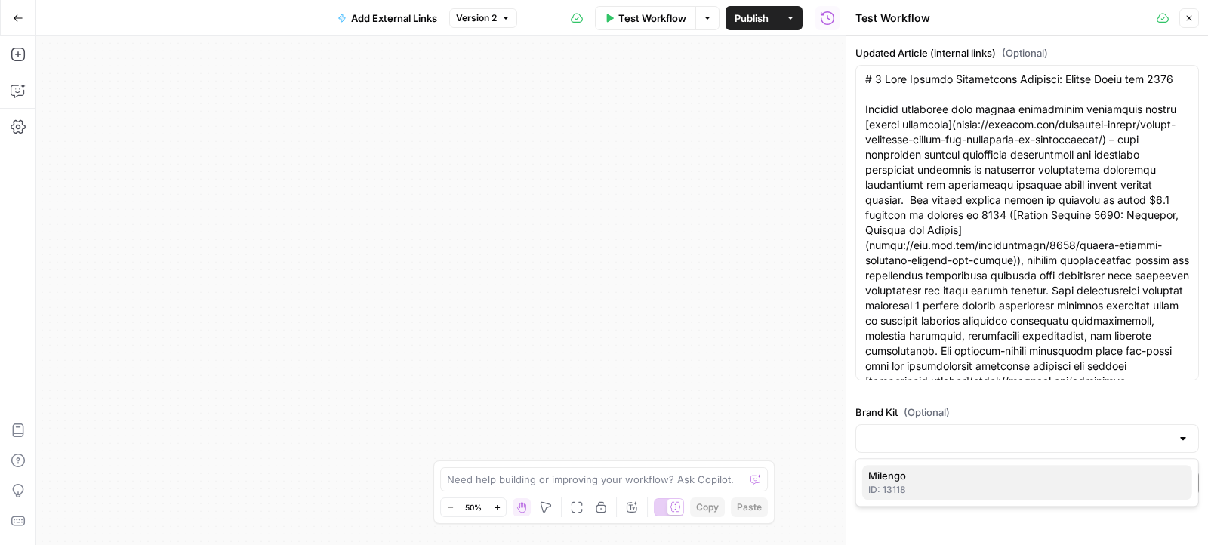
click at [904, 487] on div "ID: 13118" at bounding box center [1027, 490] width 318 height 14
type input "Milengo"
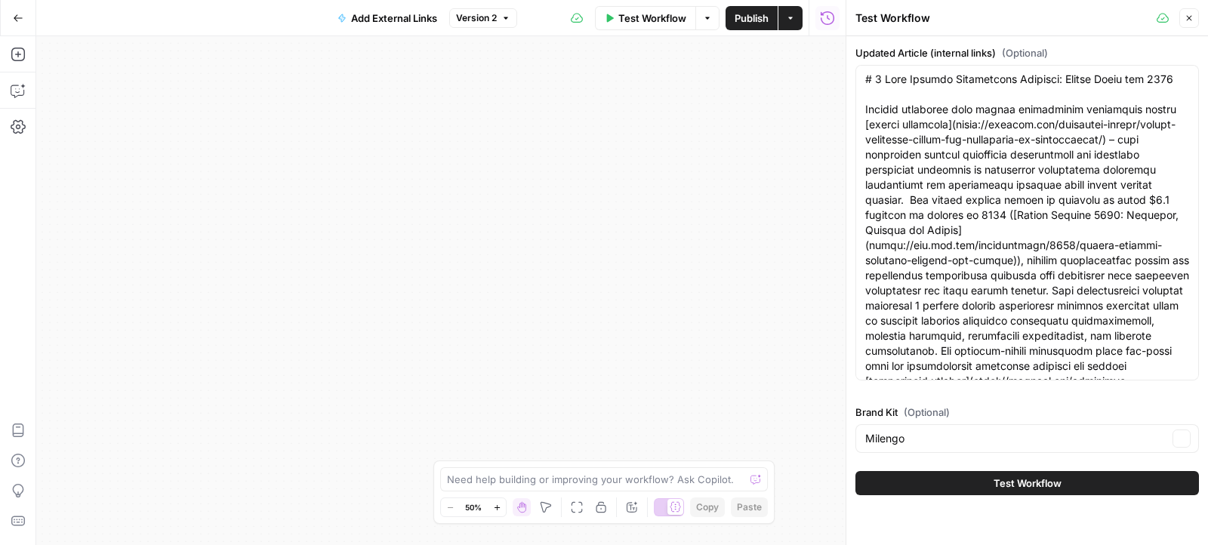
click at [904, 487] on button "Test Workflow" at bounding box center [1026, 483] width 343 height 24
click at [652, 25] on span "Test Workflow" at bounding box center [652, 18] width 68 height 15
click at [1192, 17] on icon "button" at bounding box center [1188, 18] width 9 height 9
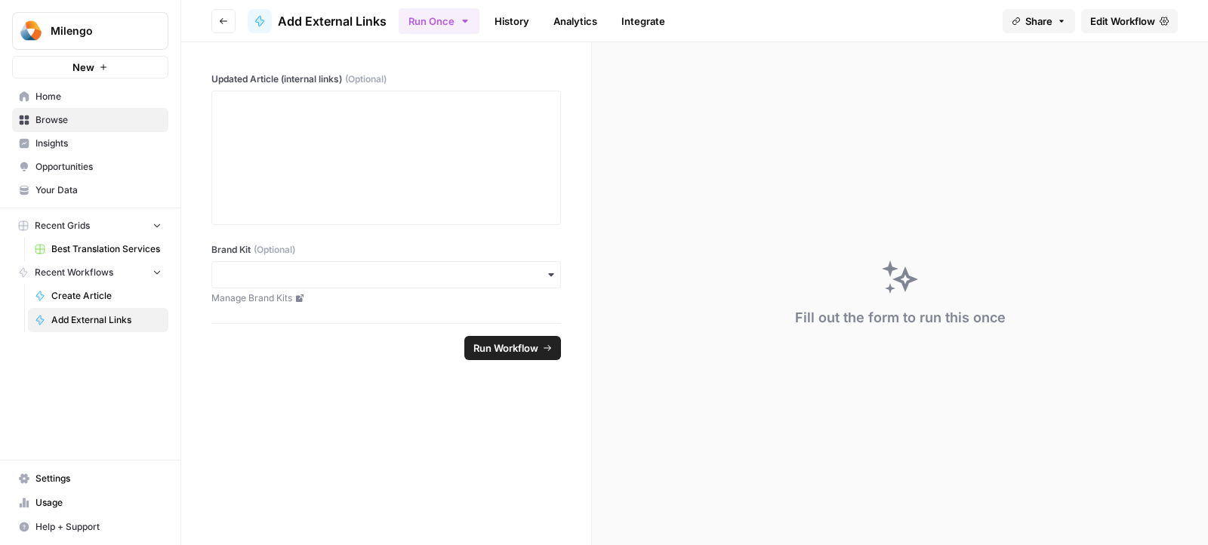
click at [1147, 31] on link "Edit Workflow" at bounding box center [1129, 21] width 97 height 24
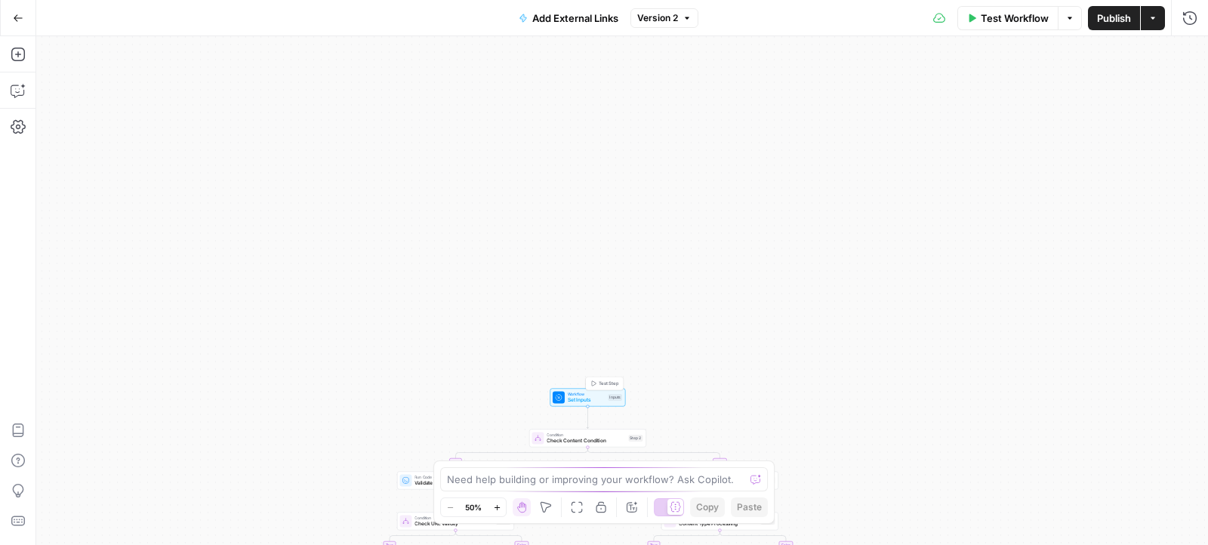
click at [591, 396] on span "Set Inputs" at bounding box center [587, 400] width 38 height 8
click at [1011, 18] on span "Test Workflow" at bounding box center [1015, 18] width 68 height 15
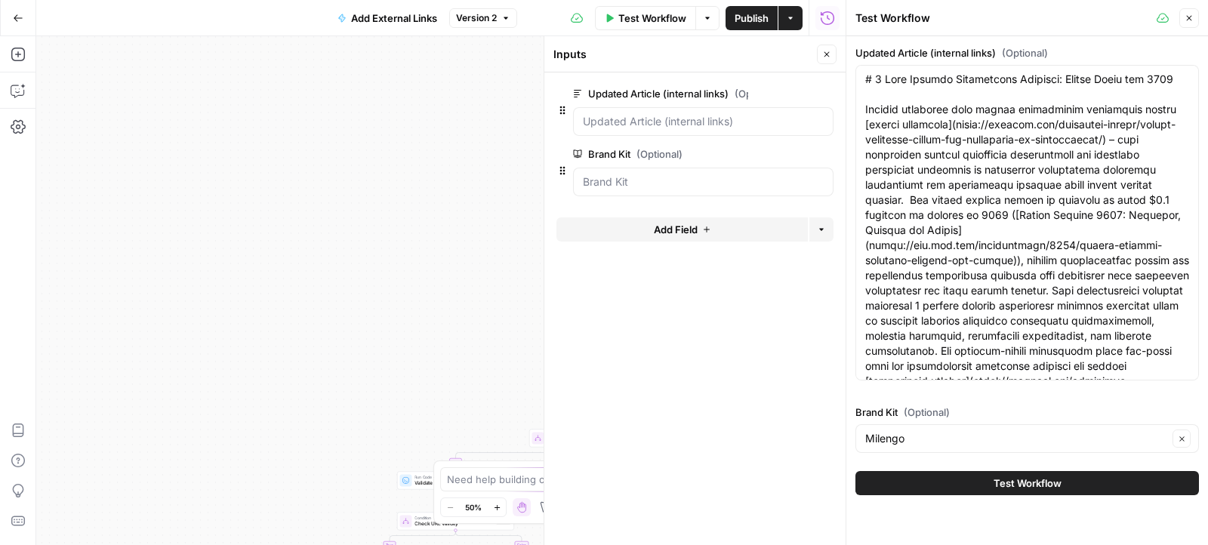
click at [903, 490] on button "Test Workflow" at bounding box center [1026, 483] width 343 height 24
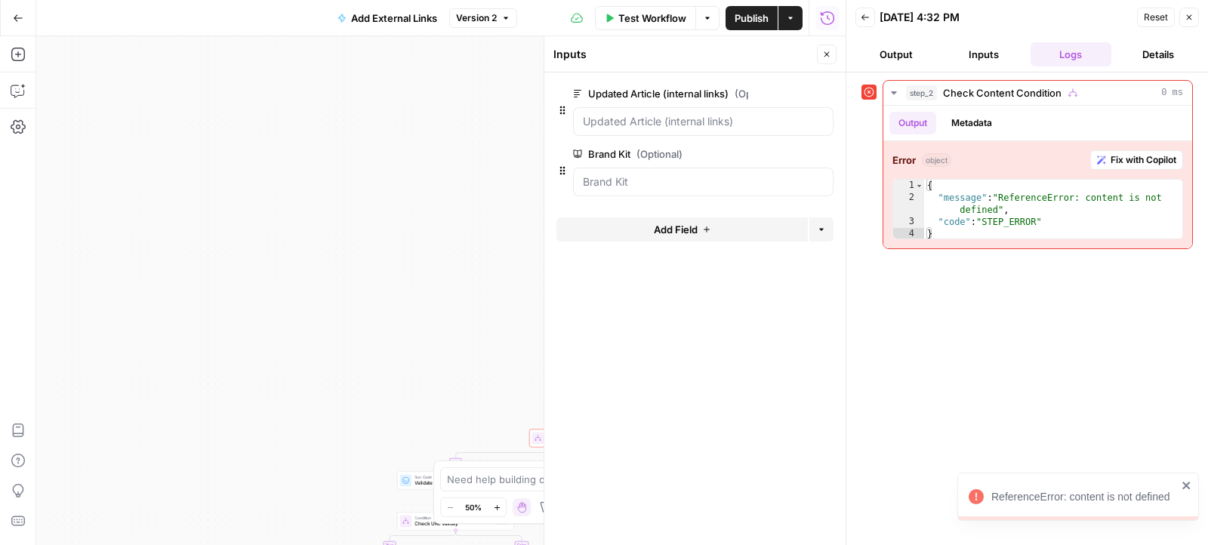
click at [655, 11] on span "Test Workflow" at bounding box center [652, 18] width 68 height 15
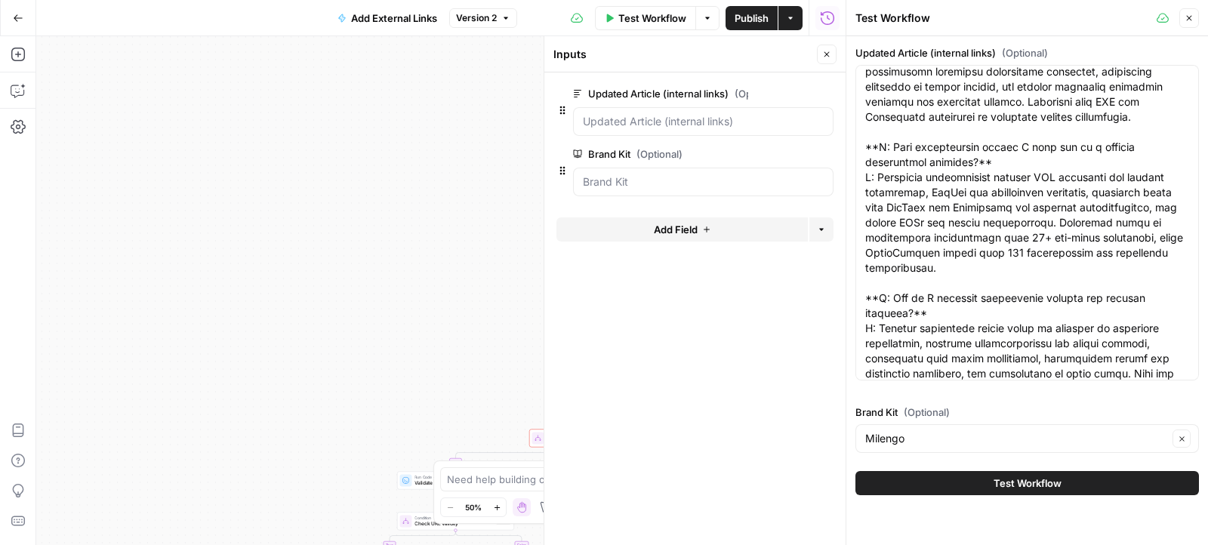
click at [904, 474] on button "Test Workflow" at bounding box center [1026, 483] width 343 height 24
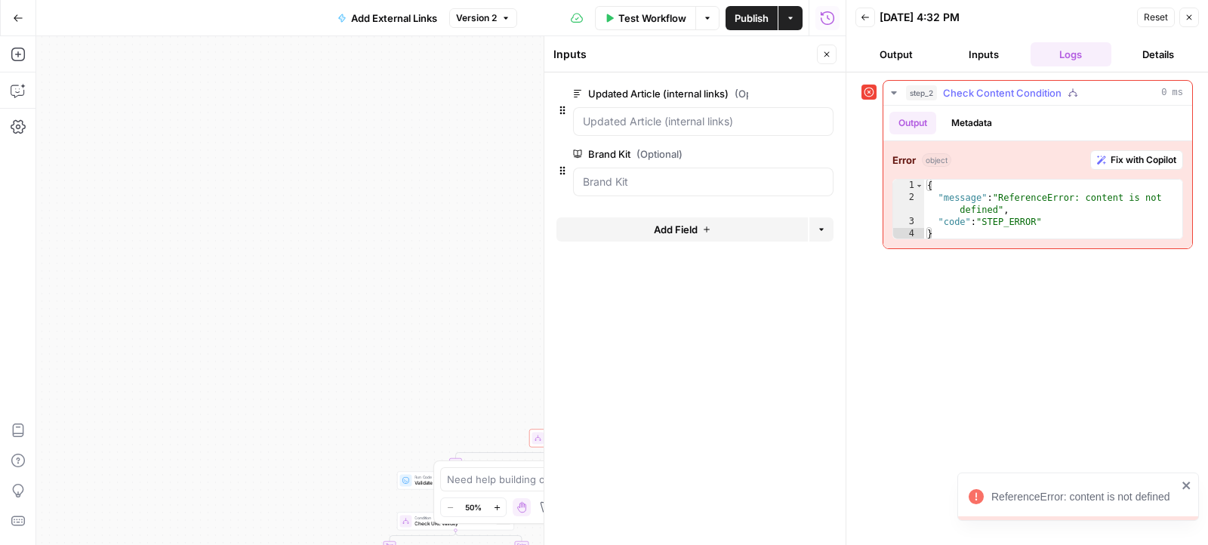
click at [1106, 160] on button "Fix with Copilot" at bounding box center [1136, 160] width 93 height 20
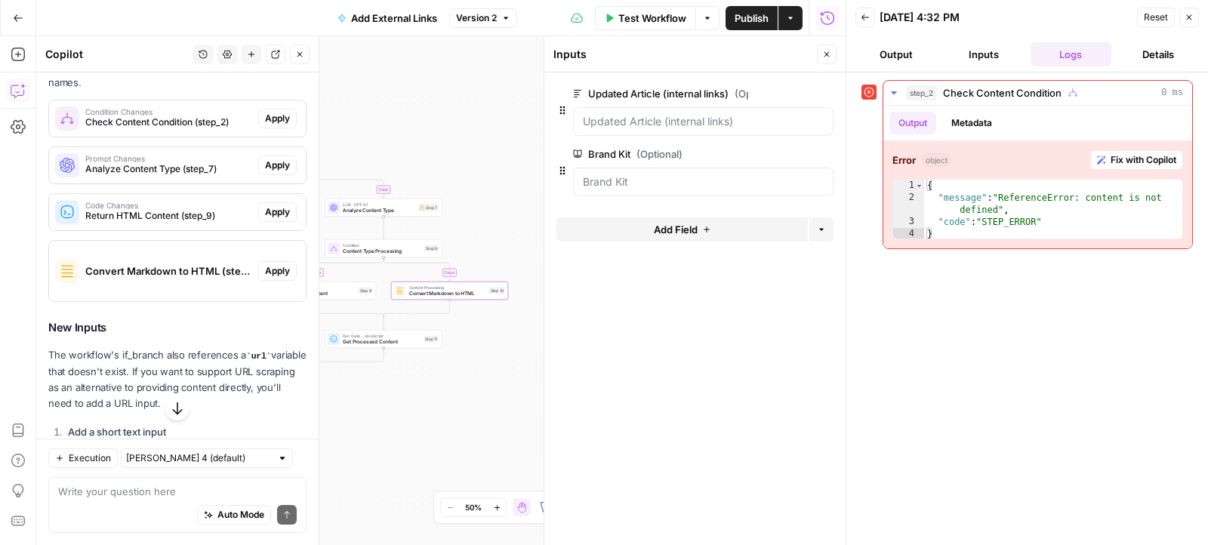
scroll to position [205, 0]
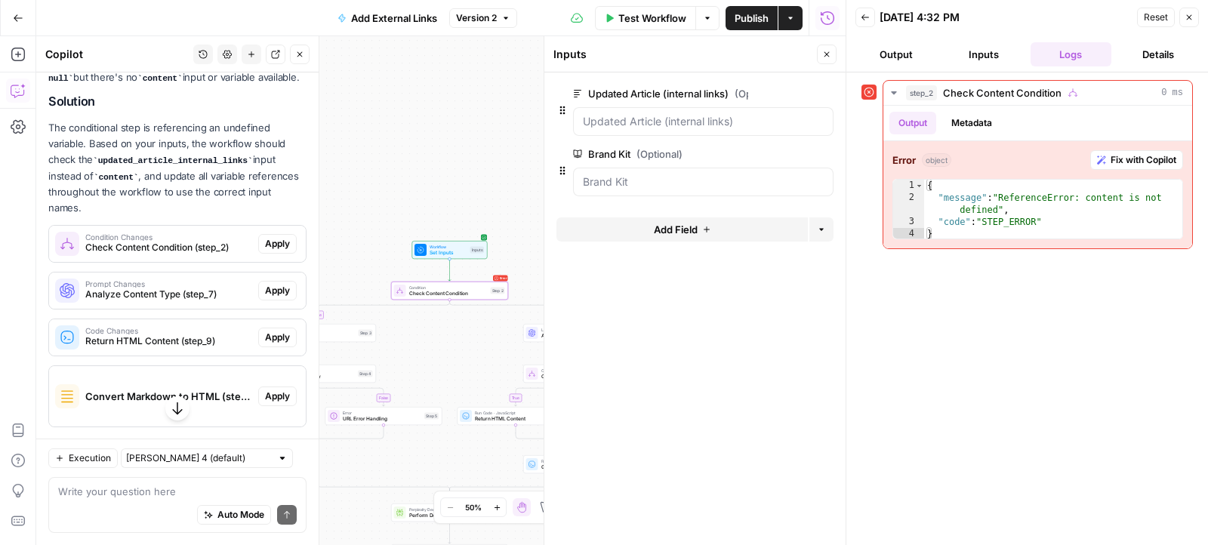
click at [270, 237] on span "Apply" at bounding box center [277, 244] width 25 height 14
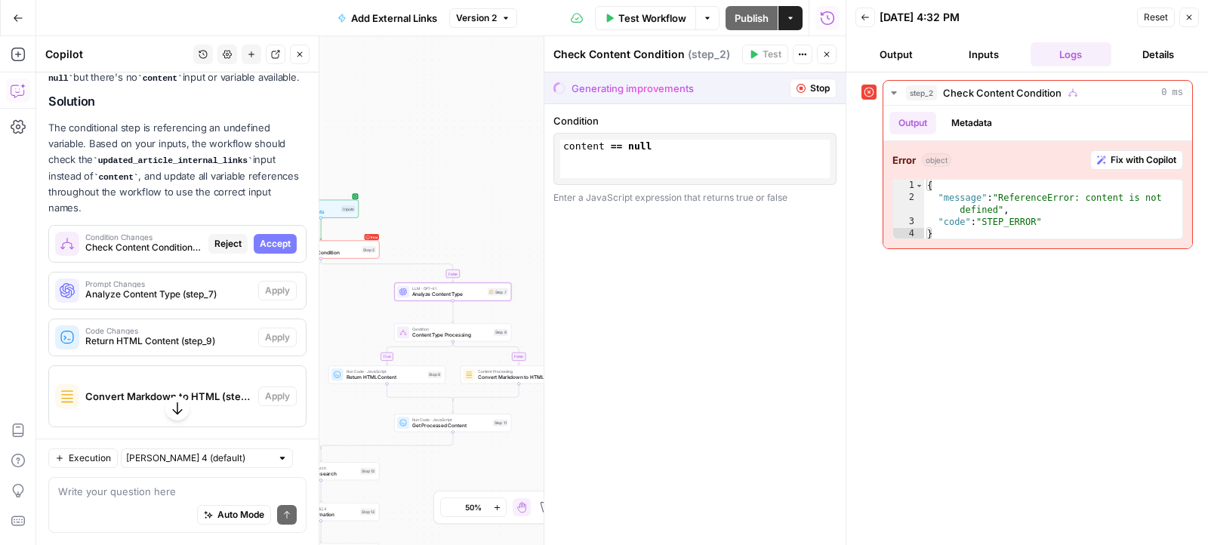
click at [272, 233] on div "Other changes are being applied." at bounding box center [277, 242] width 156 height 24
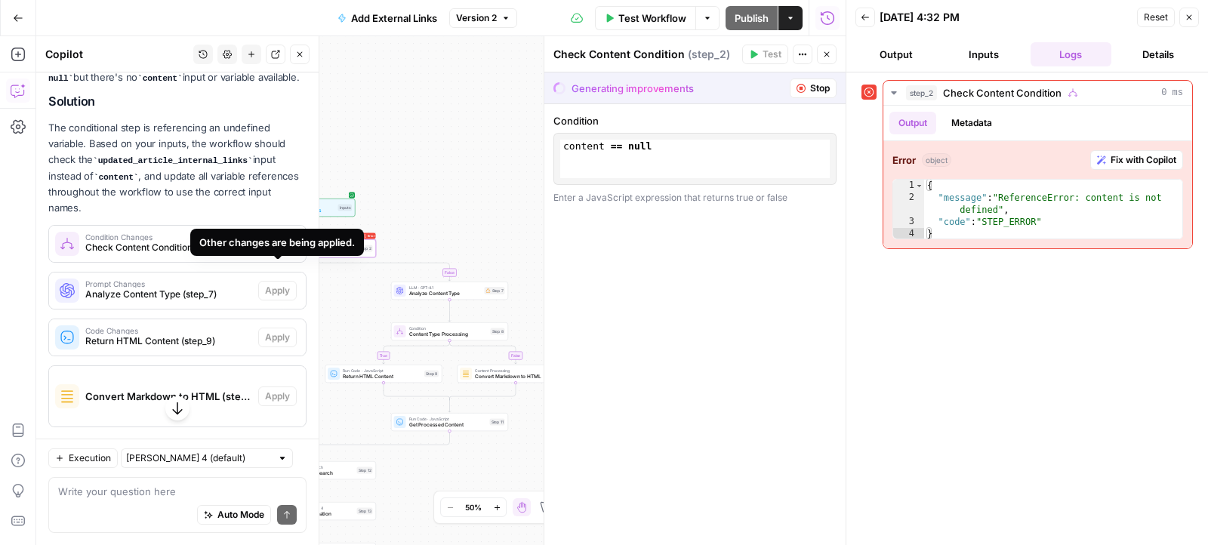
click at [267, 237] on span "Accept" at bounding box center [275, 244] width 31 height 14
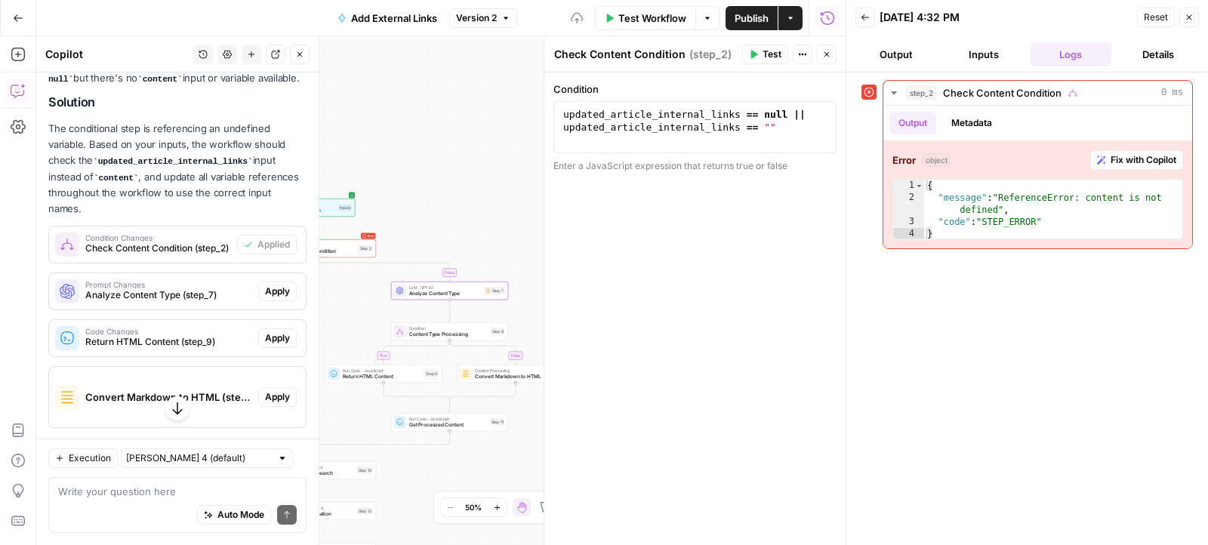
click at [285, 285] on span "Apply" at bounding box center [277, 292] width 25 height 14
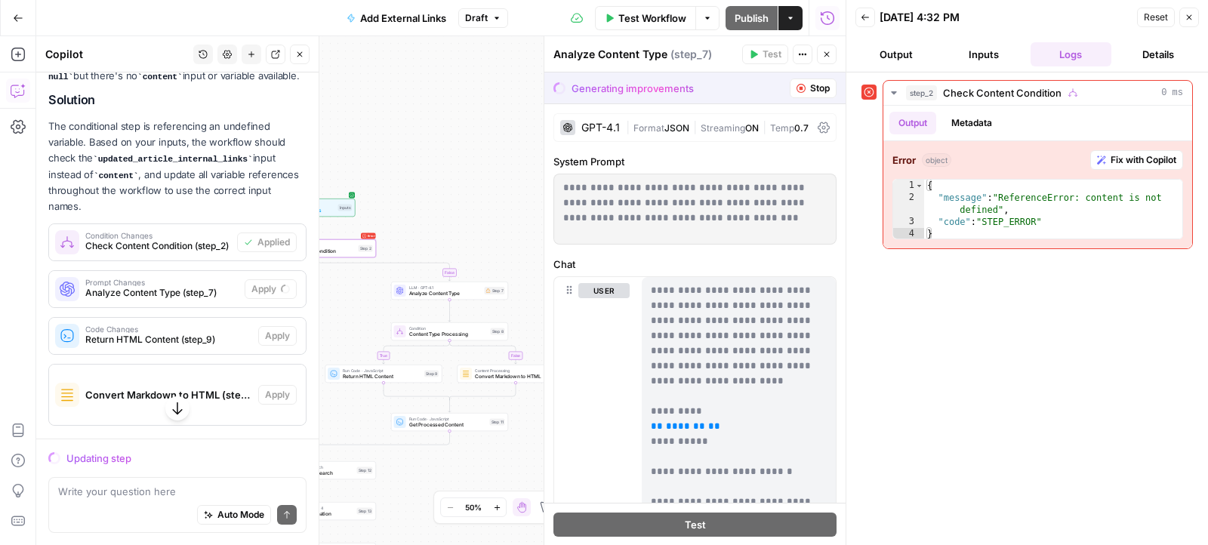
scroll to position [305, 0]
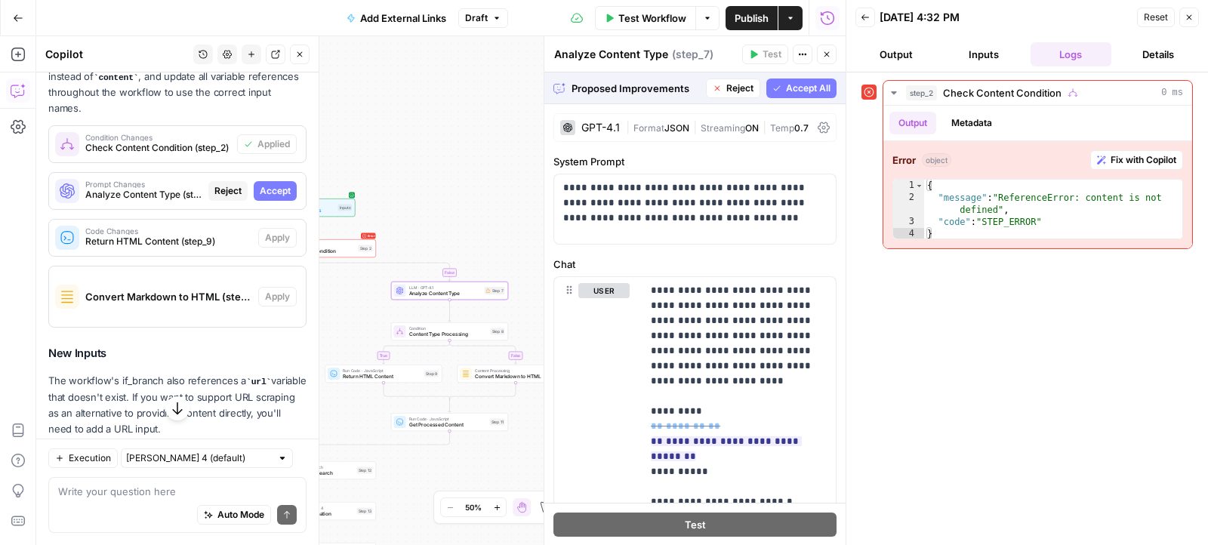
click at [283, 184] on span "Accept" at bounding box center [275, 191] width 31 height 14
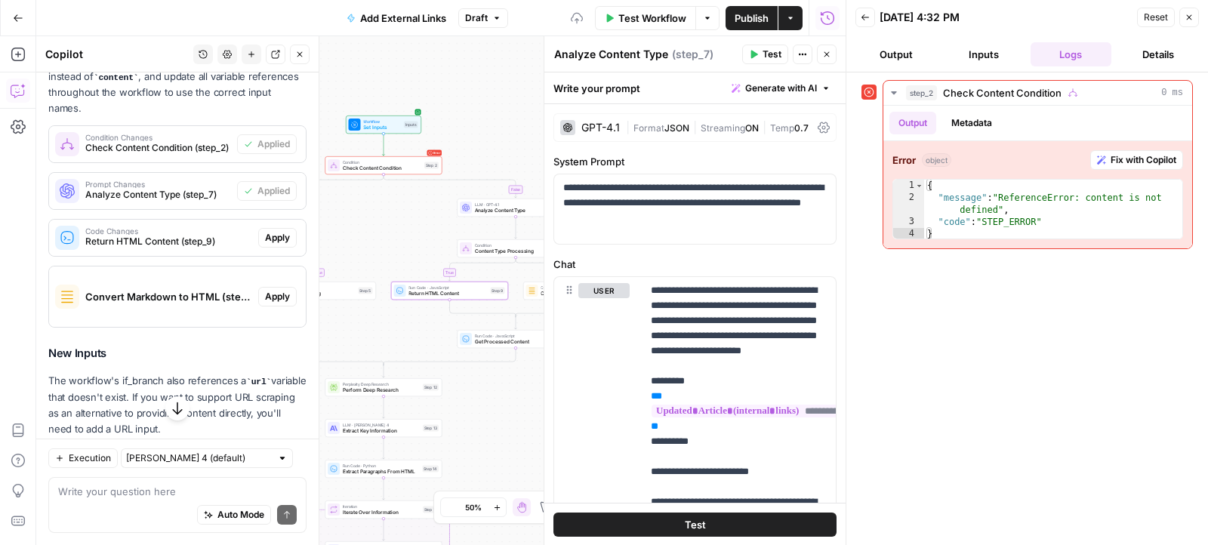
click at [279, 231] on span "Apply" at bounding box center [277, 238] width 25 height 14
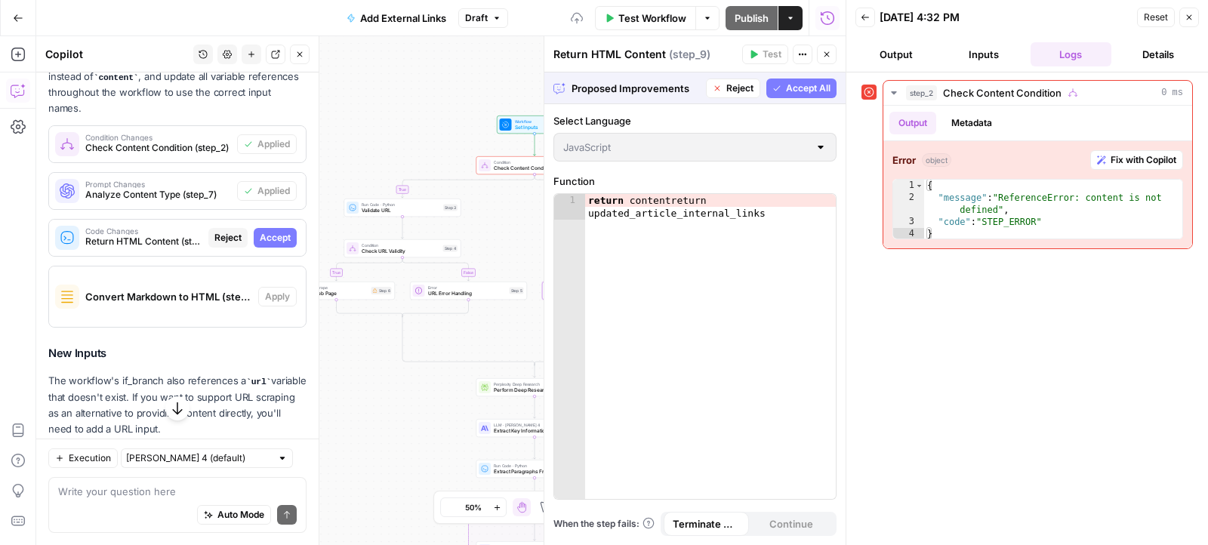
click at [278, 231] on span "Accept" at bounding box center [275, 238] width 31 height 14
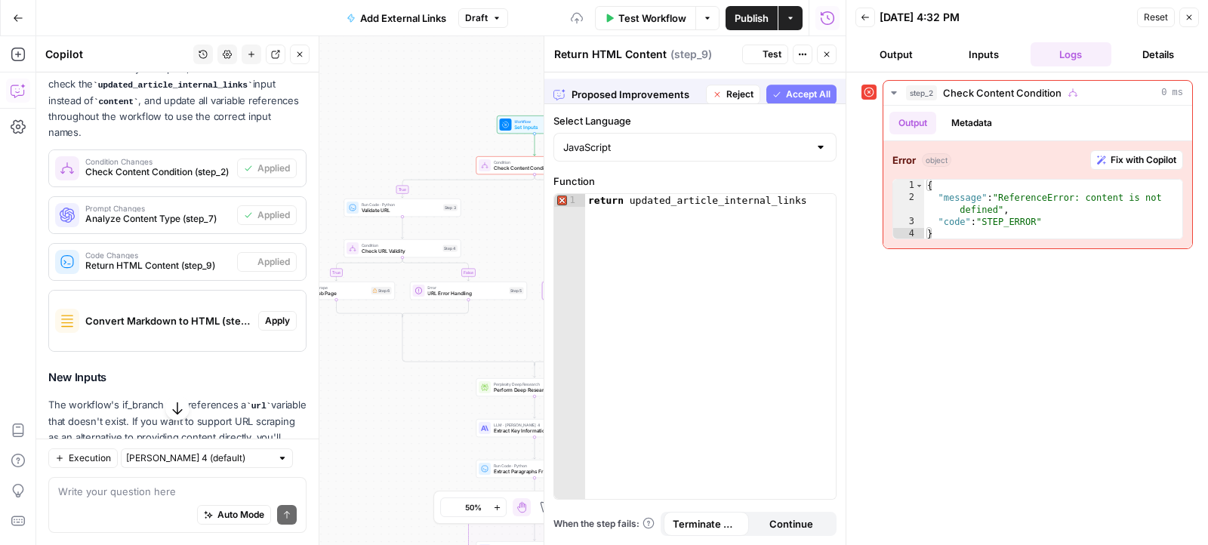
scroll to position [329, 0]
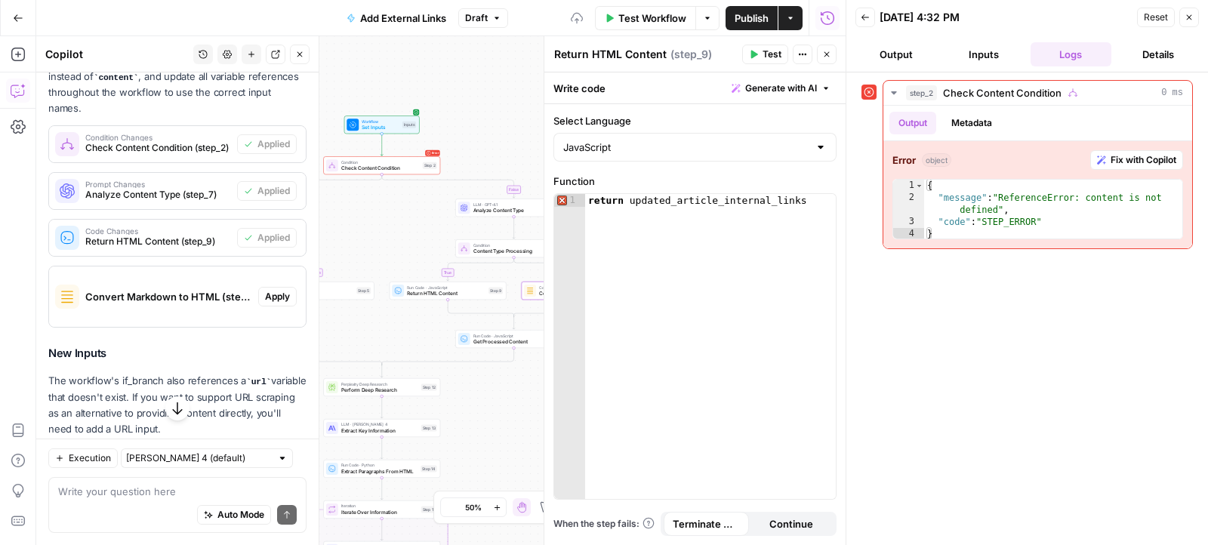
click at [270, 290] on span "Apply" at bounding box center [277, 297] width 25 height 14
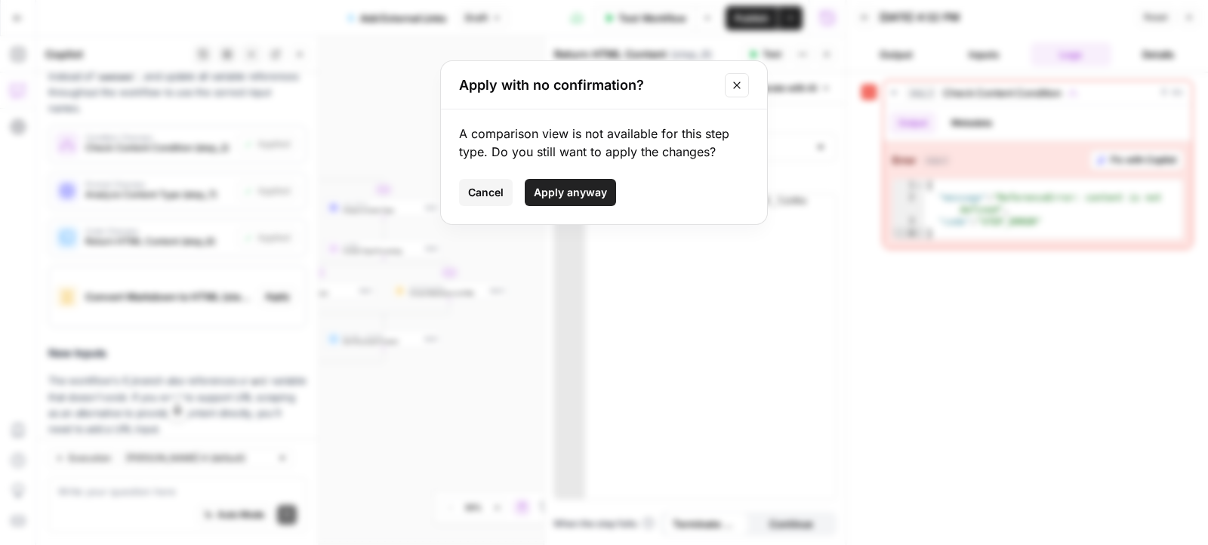
click at [553, 199] on span "Apply anyway" at bounding box center [570, 192] width 73 height 15
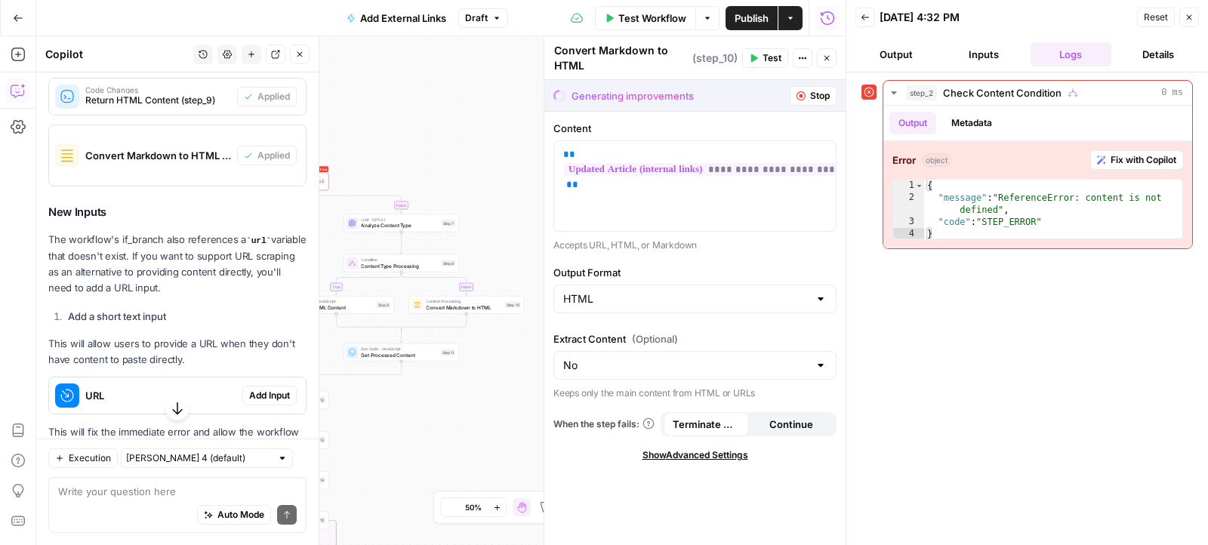
scroll to position [517, 0]
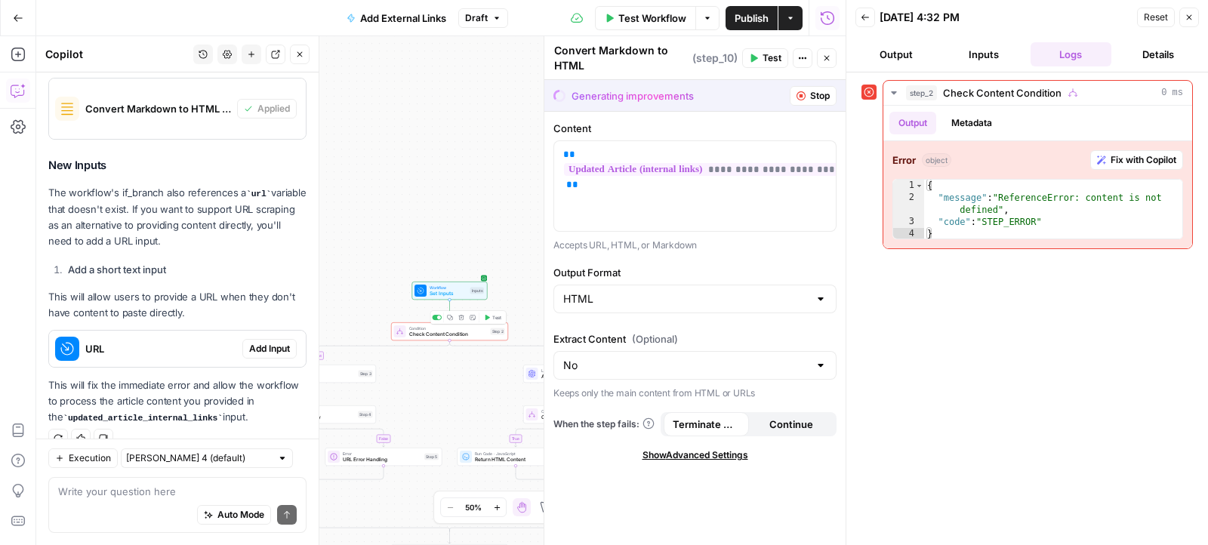
click at [490, 313] on button "Test" at bounding box center [492, 318] width 23 height 10
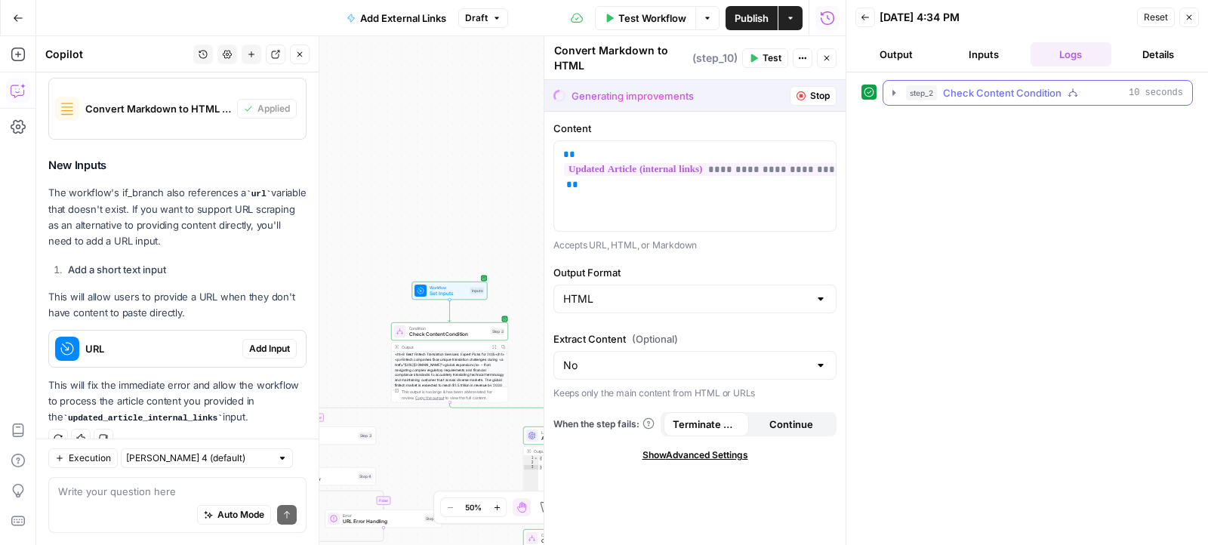
click at [893, 95] on icon "button" at bounding box center [894, 93] width 12 height 12
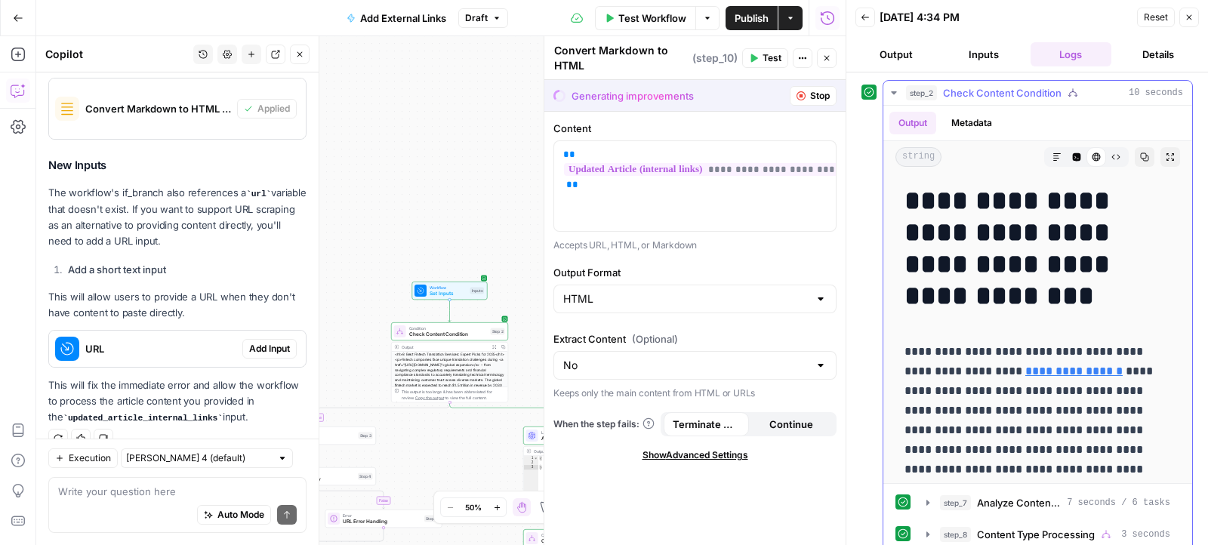
click at [893, 95] on icon "button" at bounding box center [894, 93] width 12 height 12
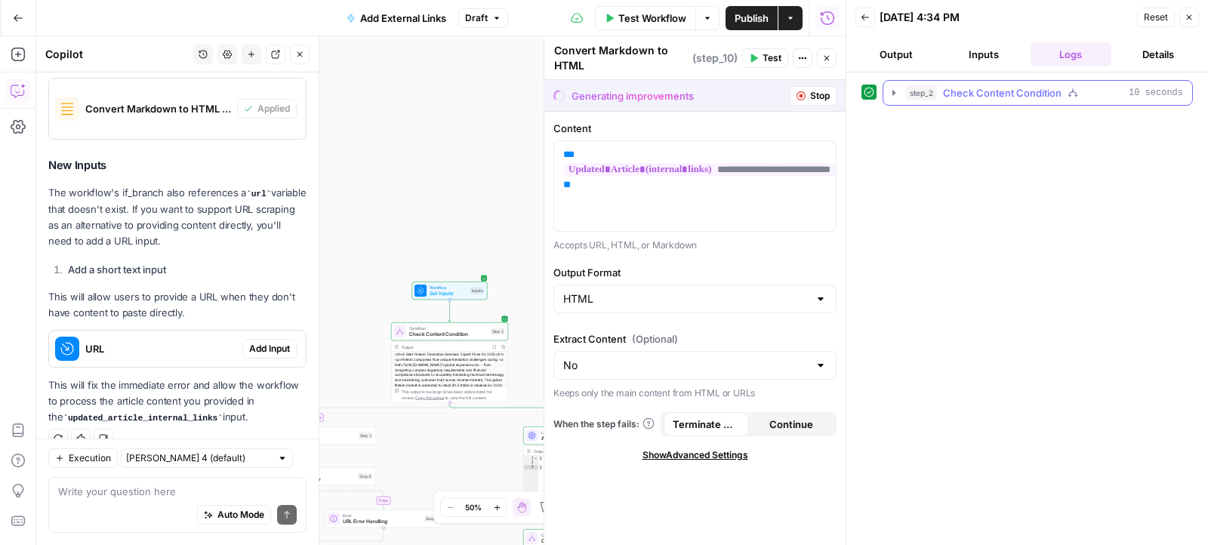
click at [893, 95] on icon "button" at bounding box center [894, 93] width 12 height 12
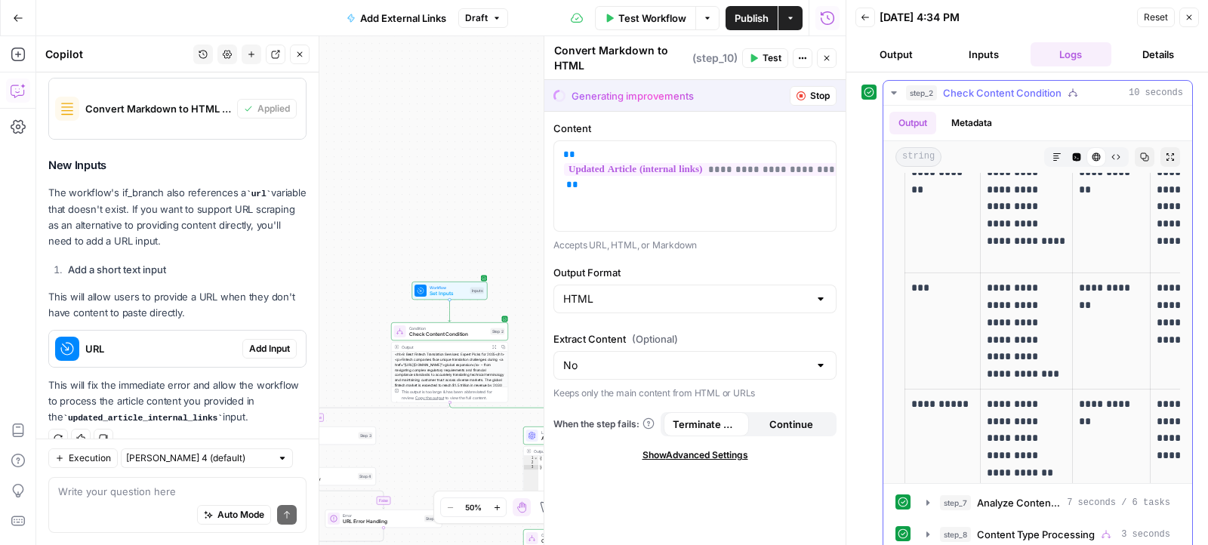
scroll to position [1785, 0]
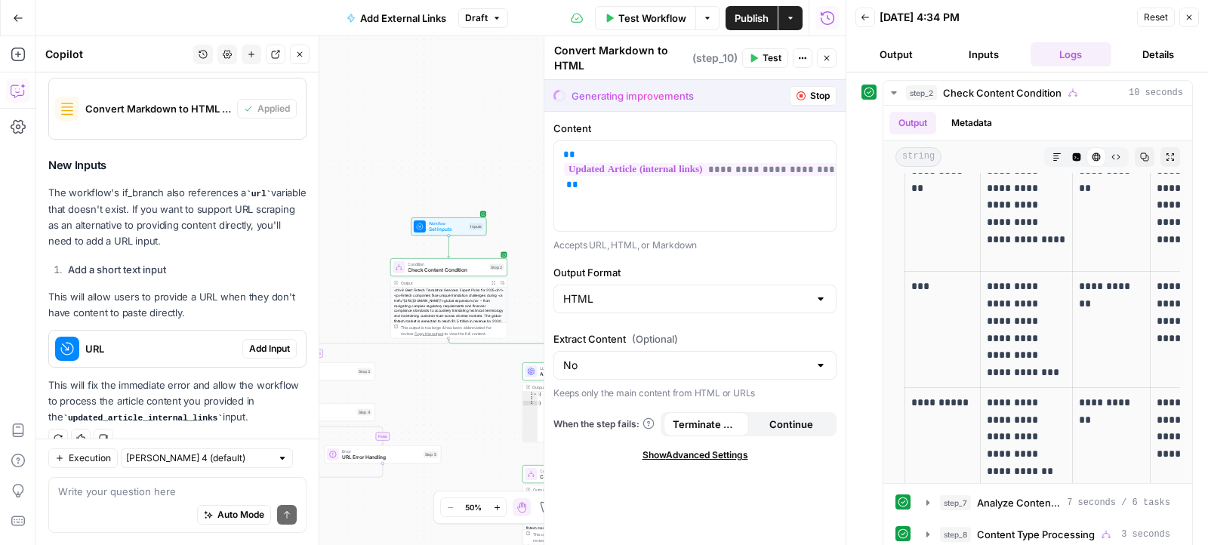
click at [647, 17] on span "Test Workflow" at bounding box center [652, 18] width 68 height 15
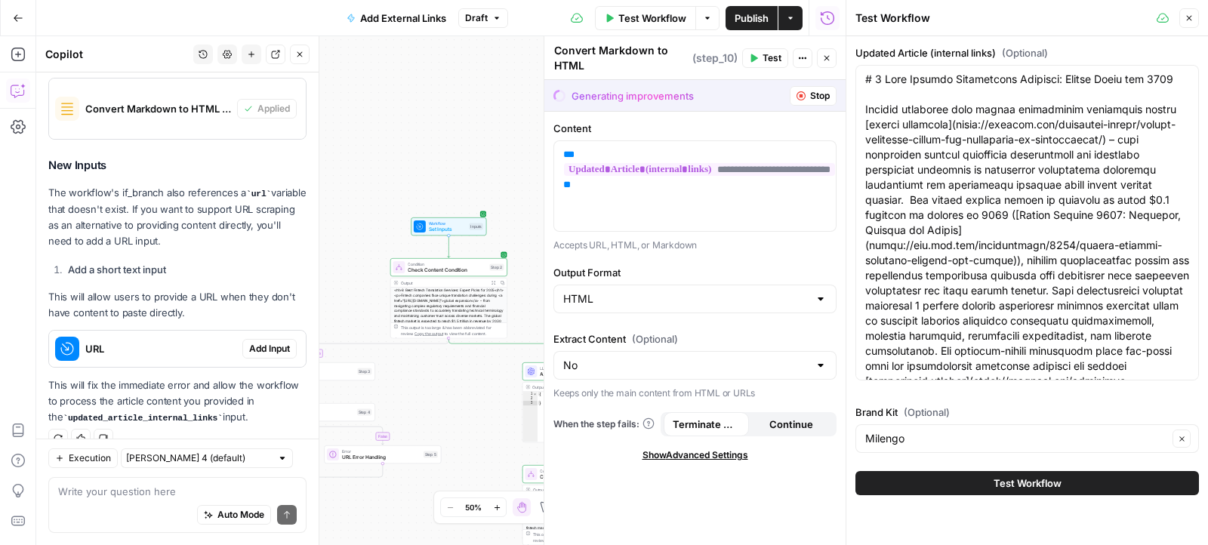
click at [897, 476] on button "Test Workflow" at bounding box center [1026, 483] width 343 height 24
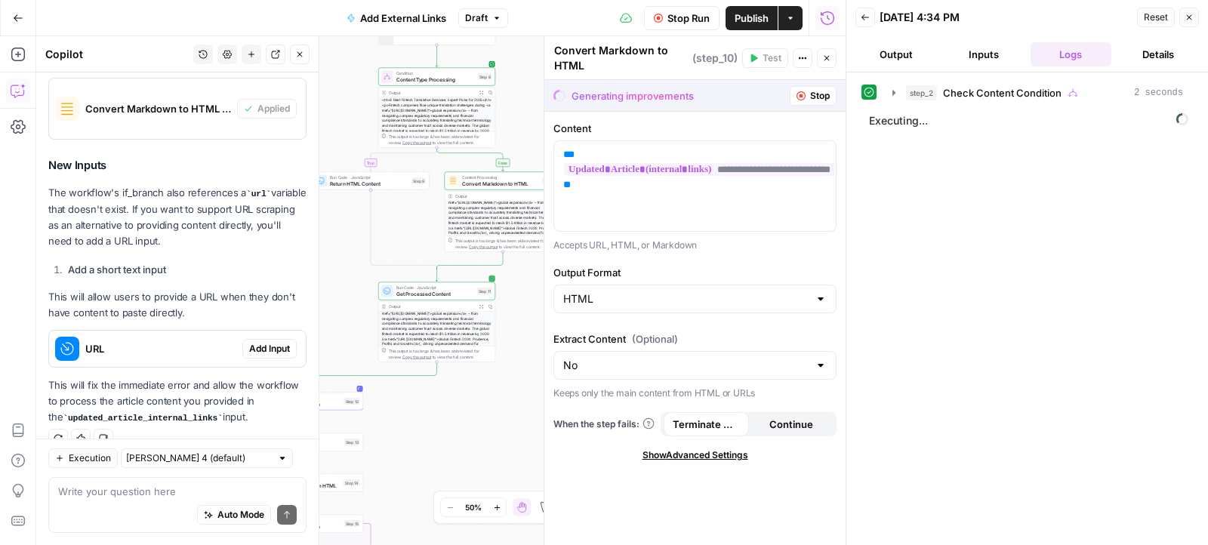
scroll to position [92, 0]
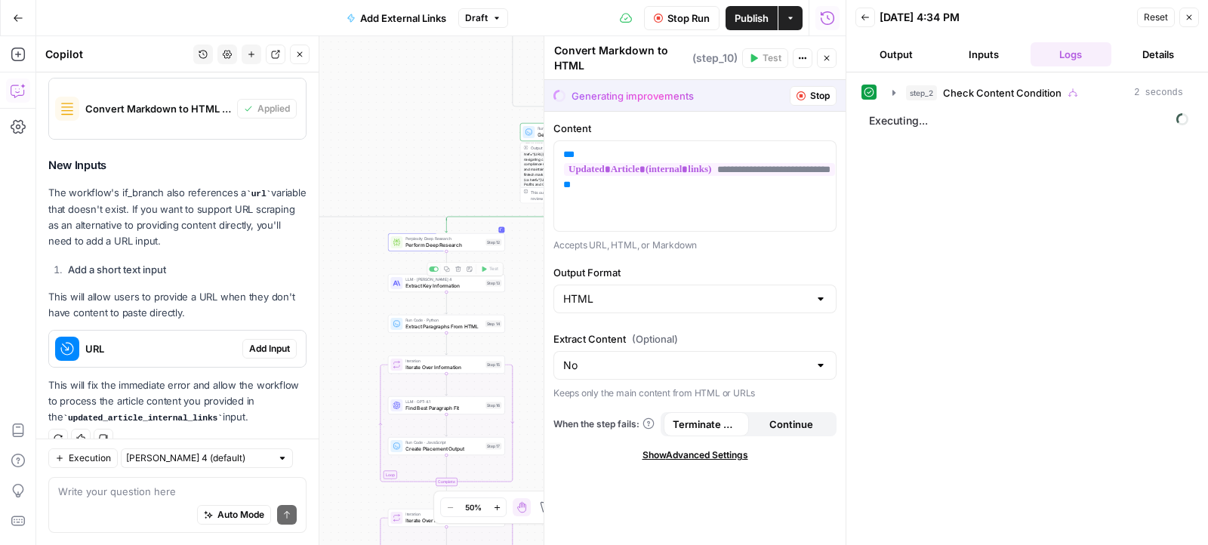
click at [421, 248] on div "Perplexity Deep Research Perform Deep Research Step 12 Copy step Delete step Ad…" at bounding box center [446, 242] width 117 height 18
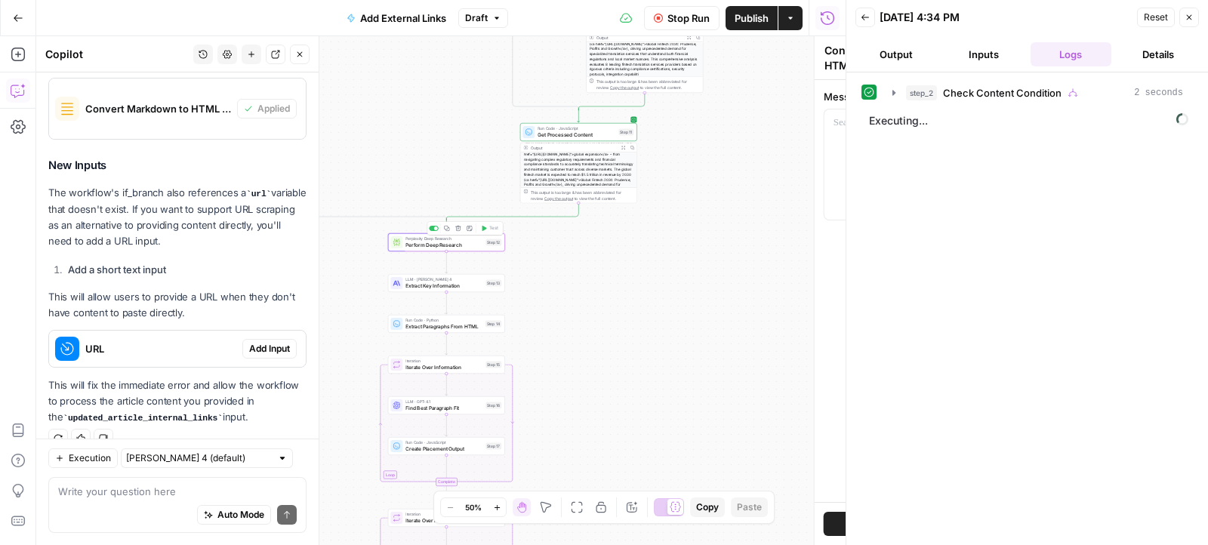
type textarea "Perform Deep Research"
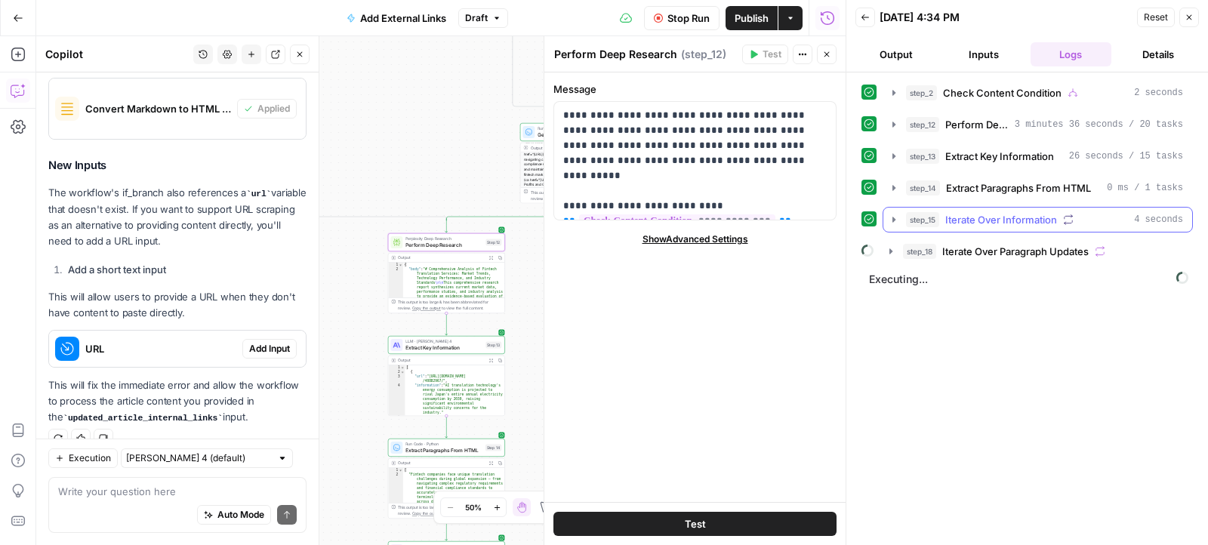
click at [892, 217] on icon "button" at bounding box center [893, 219] width 3 height 5
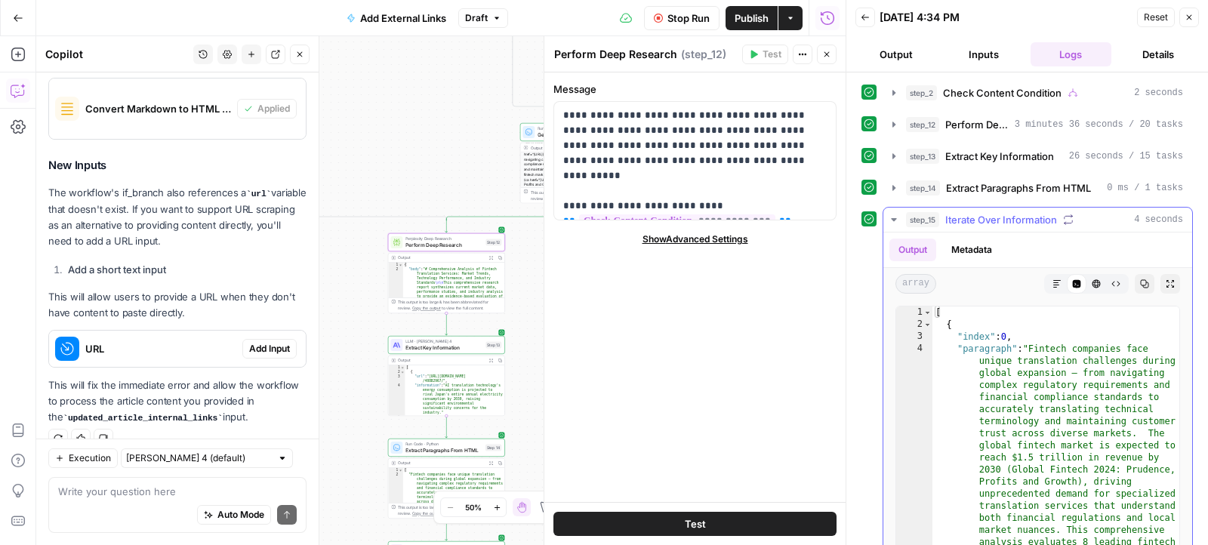
click at [892, 218] on icon "button" at bounding box center [893, 219] width 5 height 3
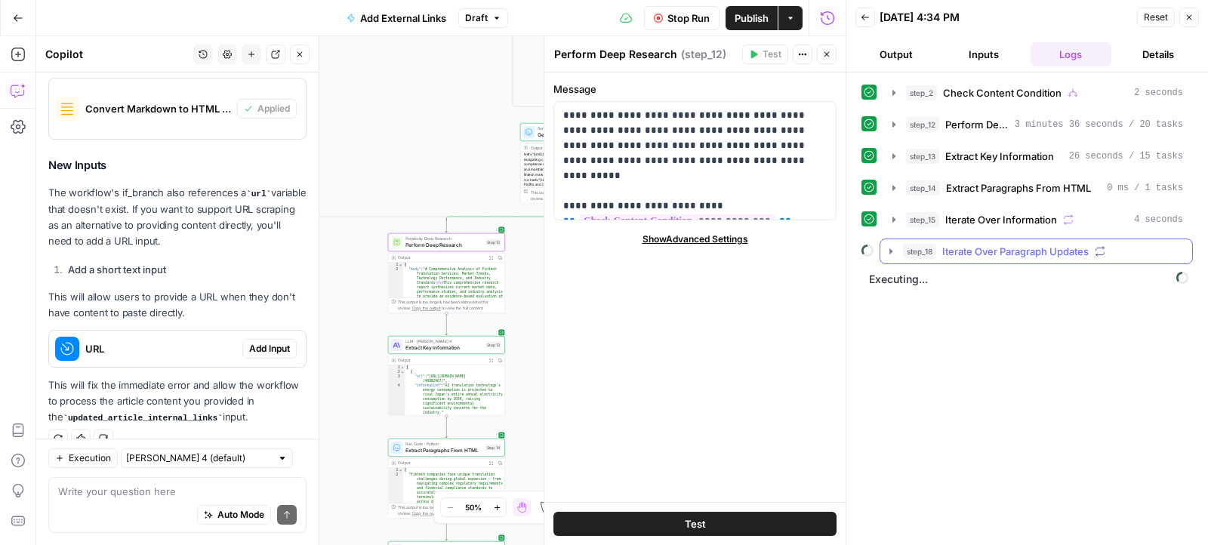
click at [892, 249] on icon "button" at bounding box center [891, 251] width 12 height 12
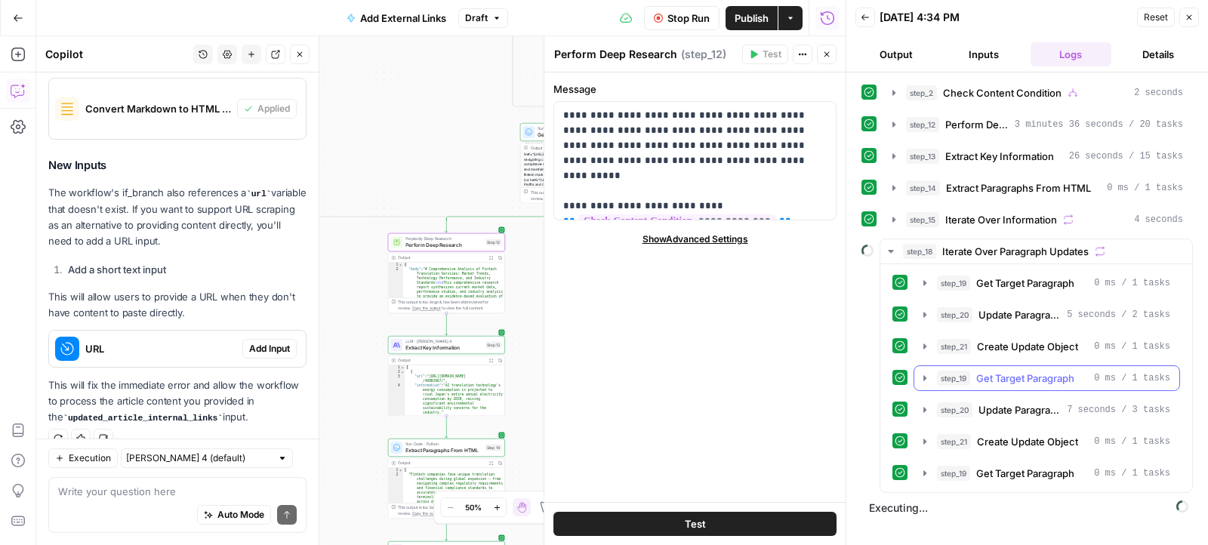
click at [919, 372] on icon "button" at bounding box center [925, 378] width 12 height 12
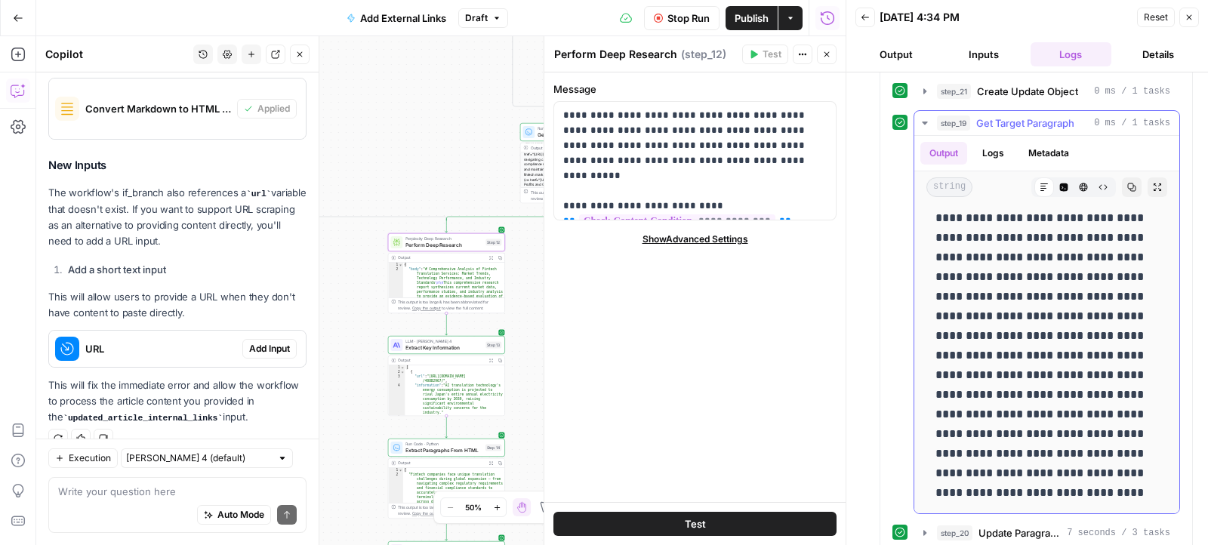
scroll to position [374, 0]
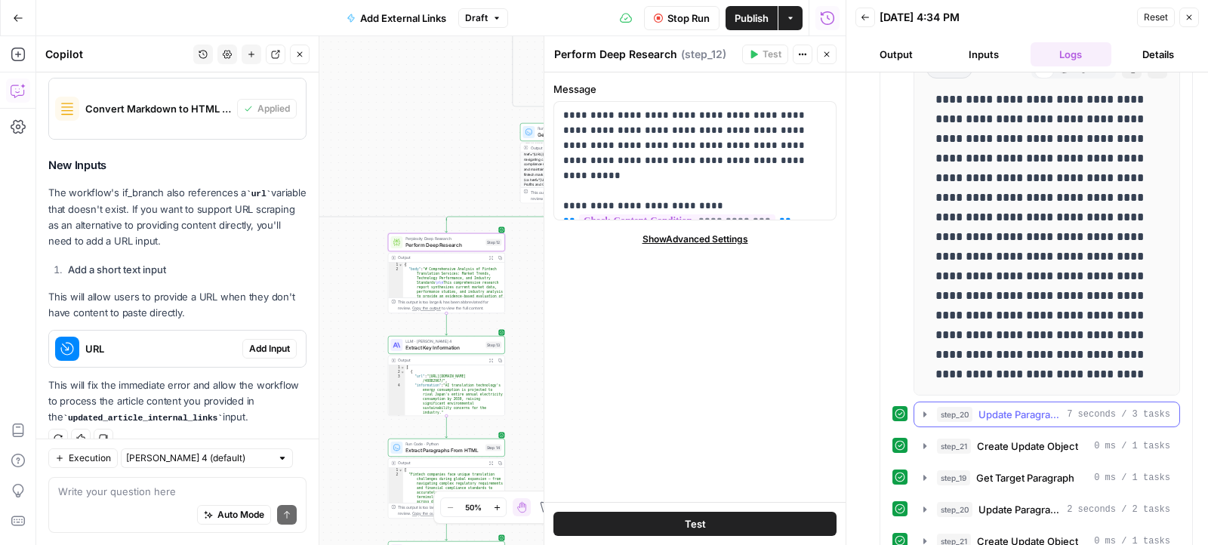
click at [926, 402] on button "step_20 Update Paragraph with Citations 7 seconds / 3 tasks" at bounding box center [1046, 414] width 265 height 24
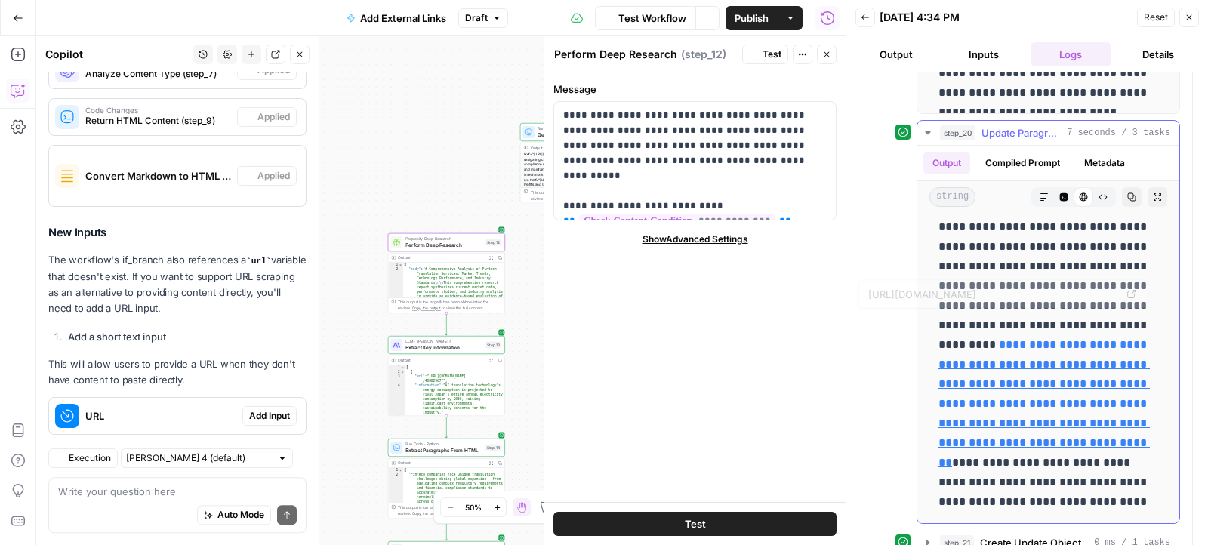
scroll to position [517, 0]
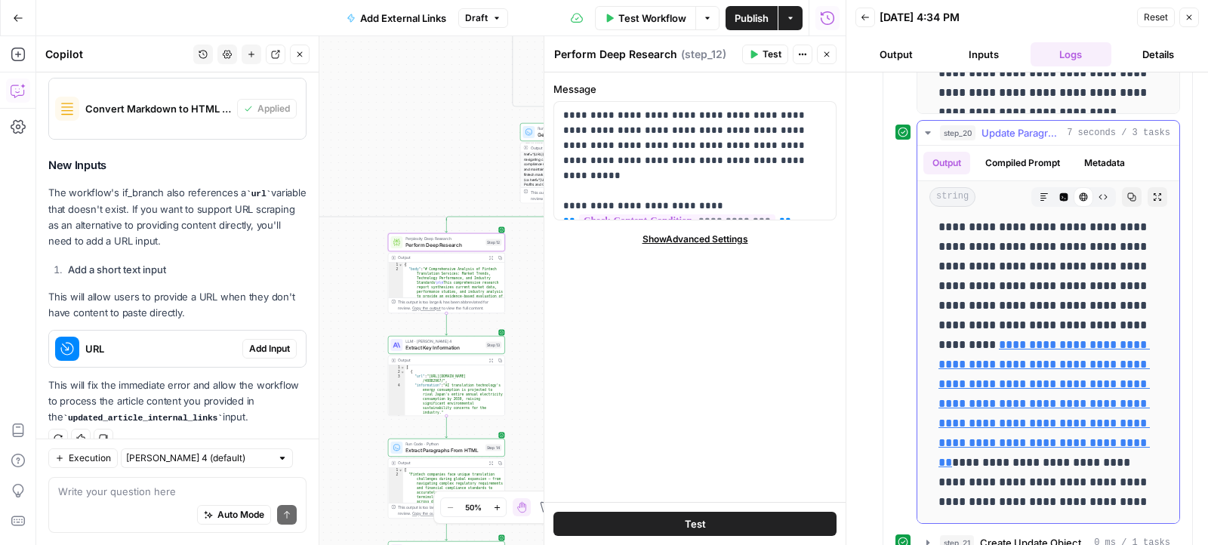
drag, startPoint x: 1127, startPoint y: 311, endPoint x: 1063, endPoint y: 430, distance: 135.4
click at [1063, 430] on p "**********" at bounding box center [1048, 119] width 221 height 785
copy p "**********"
click at [159, 527] on div "Auto Mode Send" at bounding box center [177, 515] width 239 height 33
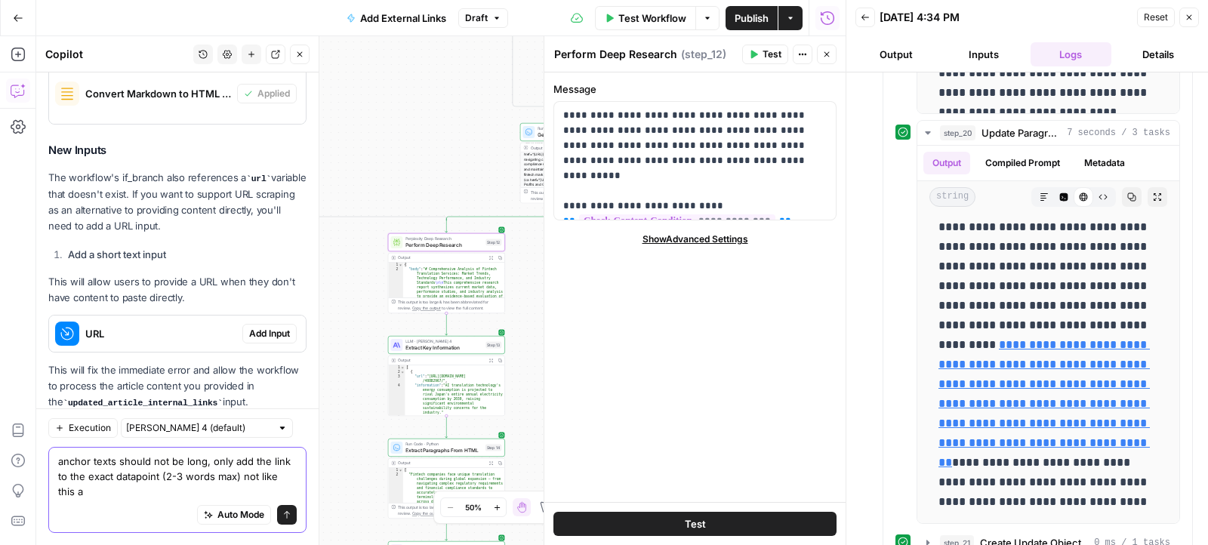
scroll to position [547, 0]
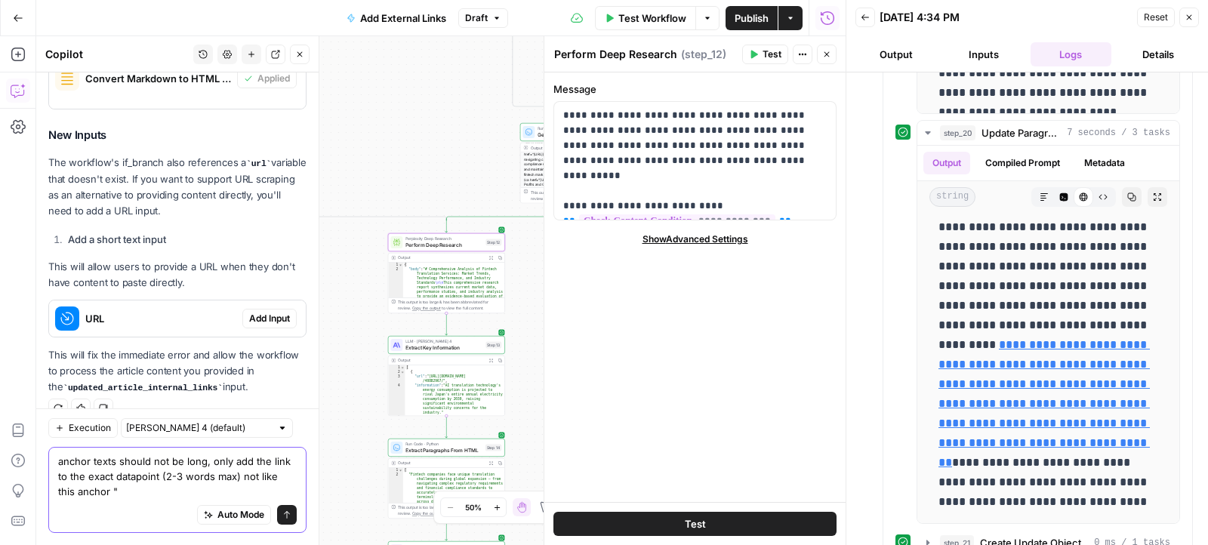
paste textarea "AI translations showed significantly lower quality scores than professional hum…"
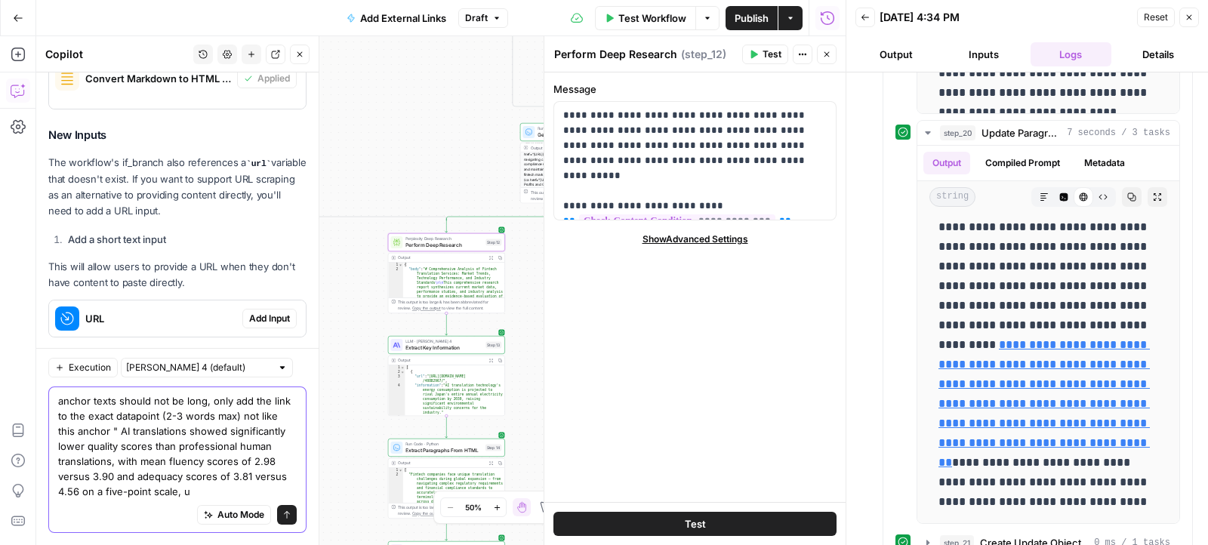
scroll to position [608, 0]
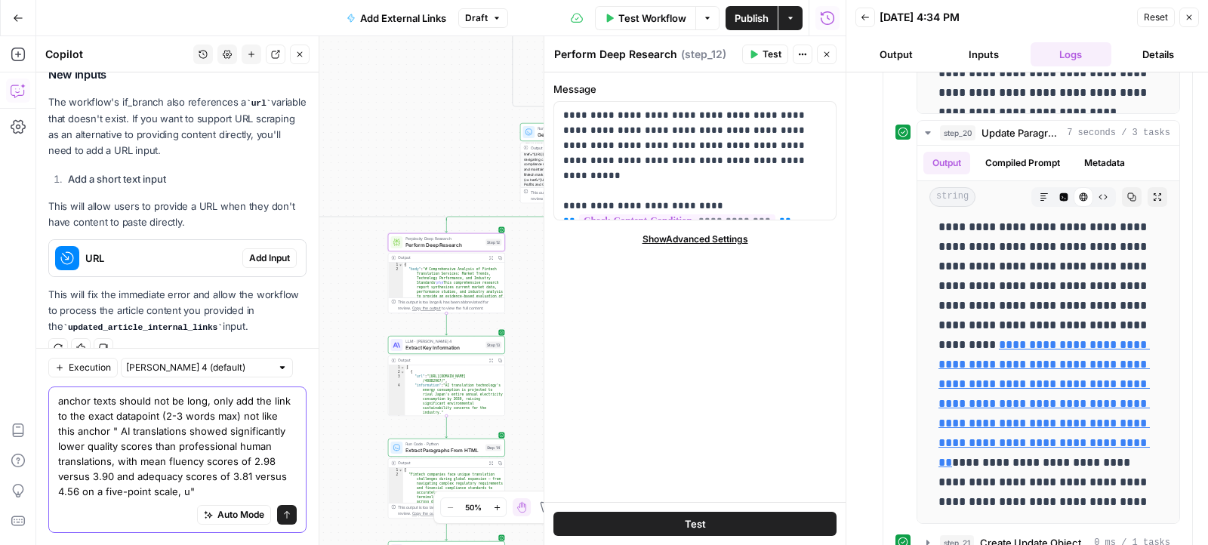
click at [187, 494] on textarea "anchor texts should not be long, only add the link to the exact datapoint (2-3 …" at bounding box center [177, 446] width 239 height 106
type textarea "anchor texts should not be long, only add the link to the exact datapoint (2-3 …"
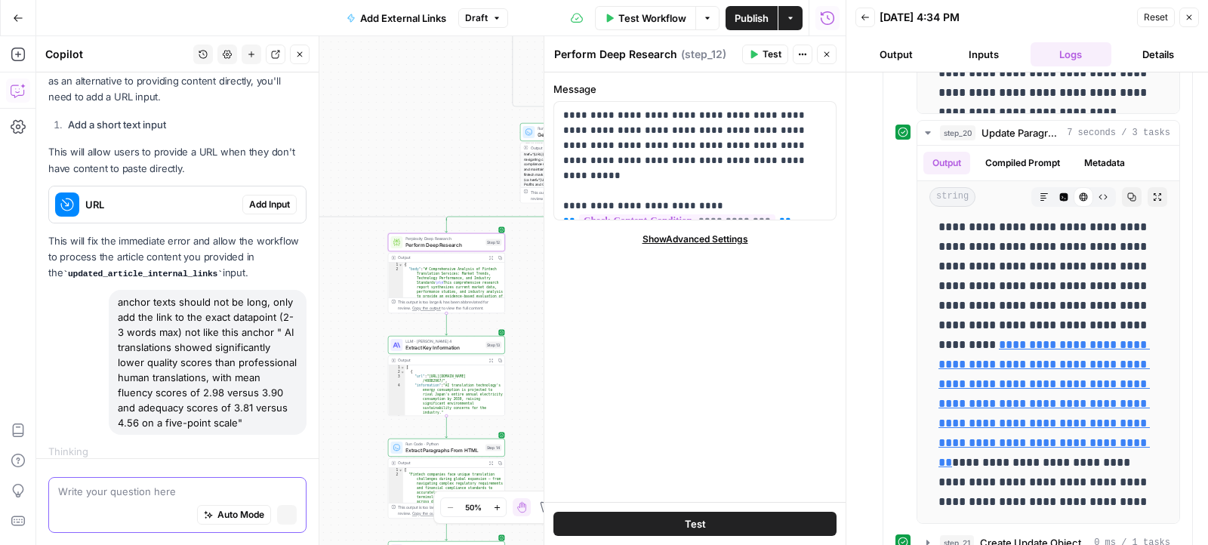
scroll to position [623, 0]
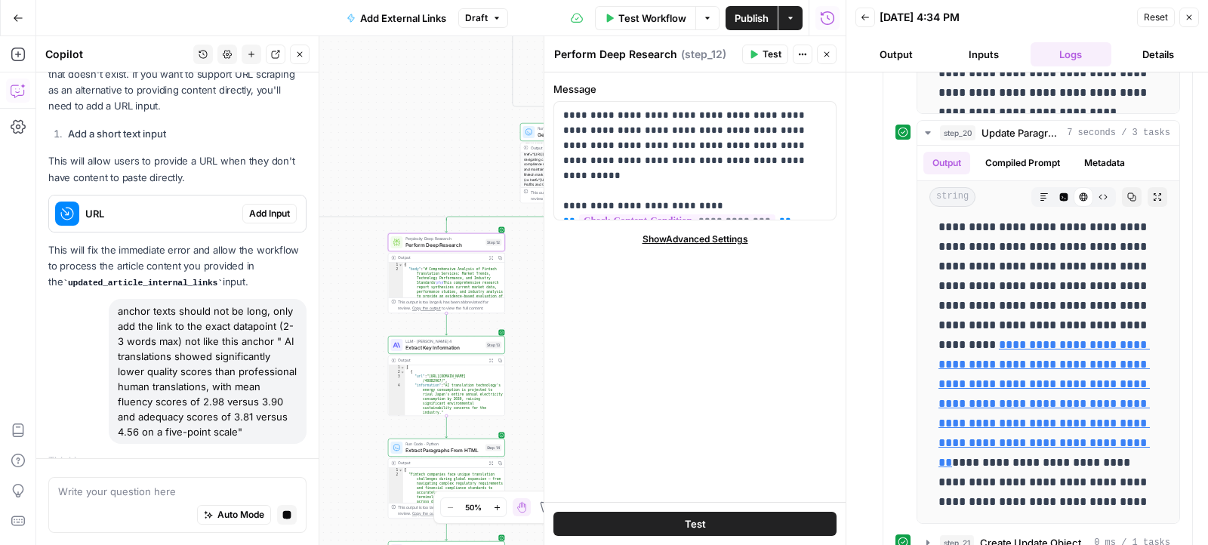
click at [1064, 47] on button "Logs" at bounding box center [1071, 54] width 82 height 24
click at [924, 127] on icon "button" at bounding box center [928, 133] width 12 height 12
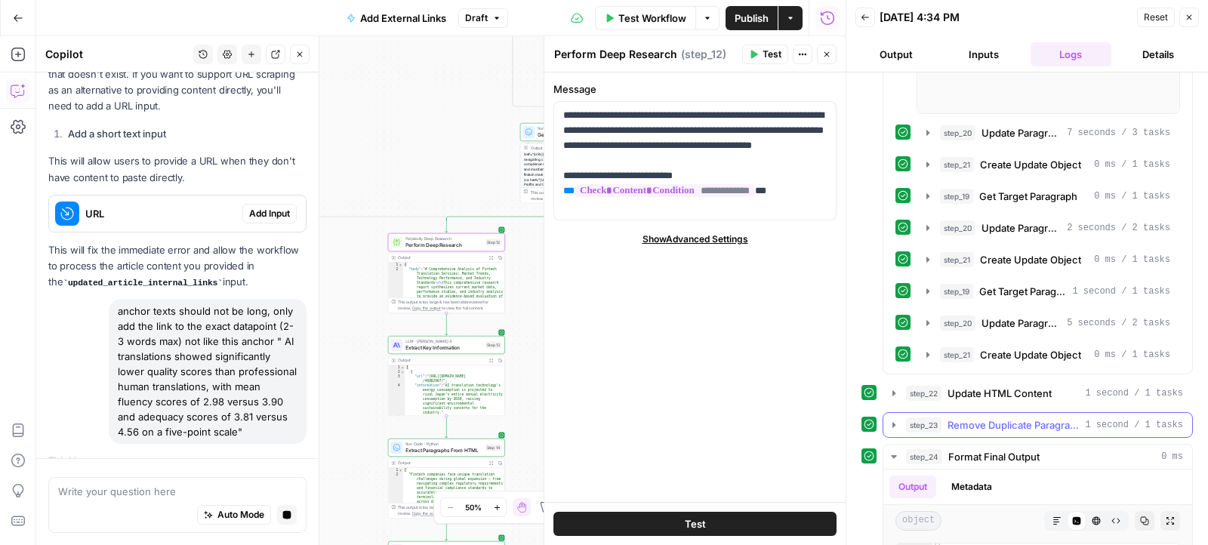
scroll to position [624, 0]
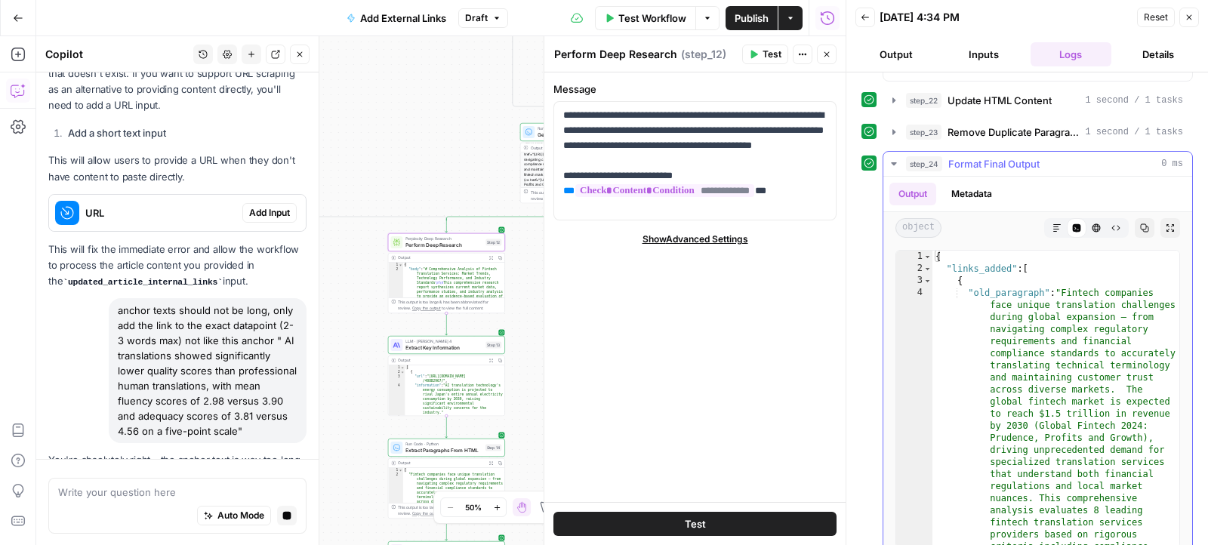
click at [1057, 223] on icon "button" at bounding box center [1056, 227] width 9 height 9
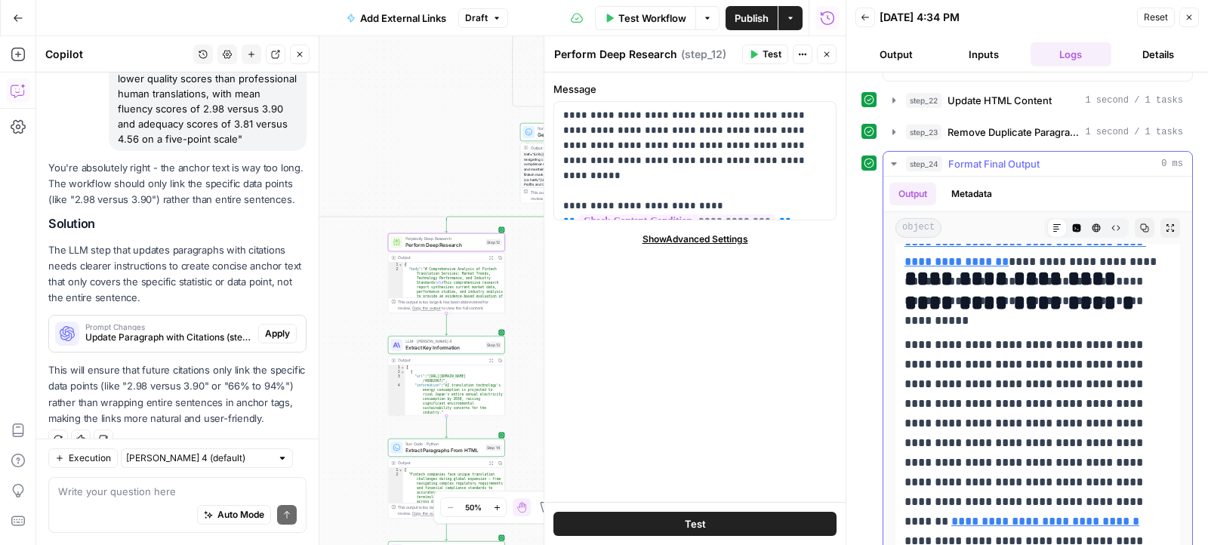
scroll to position [1307, 0]
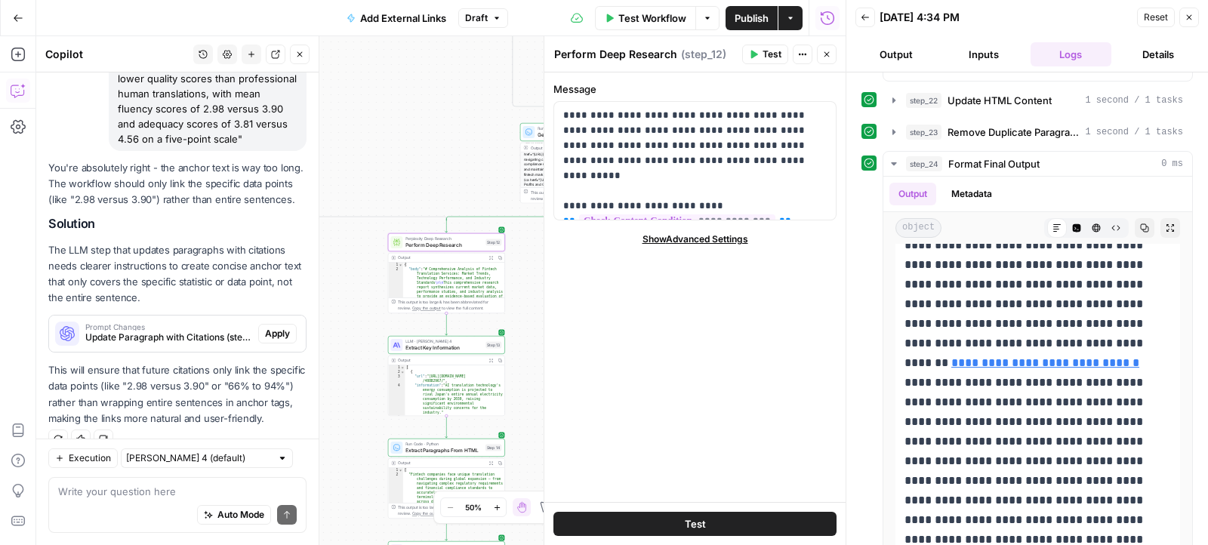
click at [177, 479] on div "Write your question here Auto Mode Send" at bounding box center [177, 505] width 258 height 56
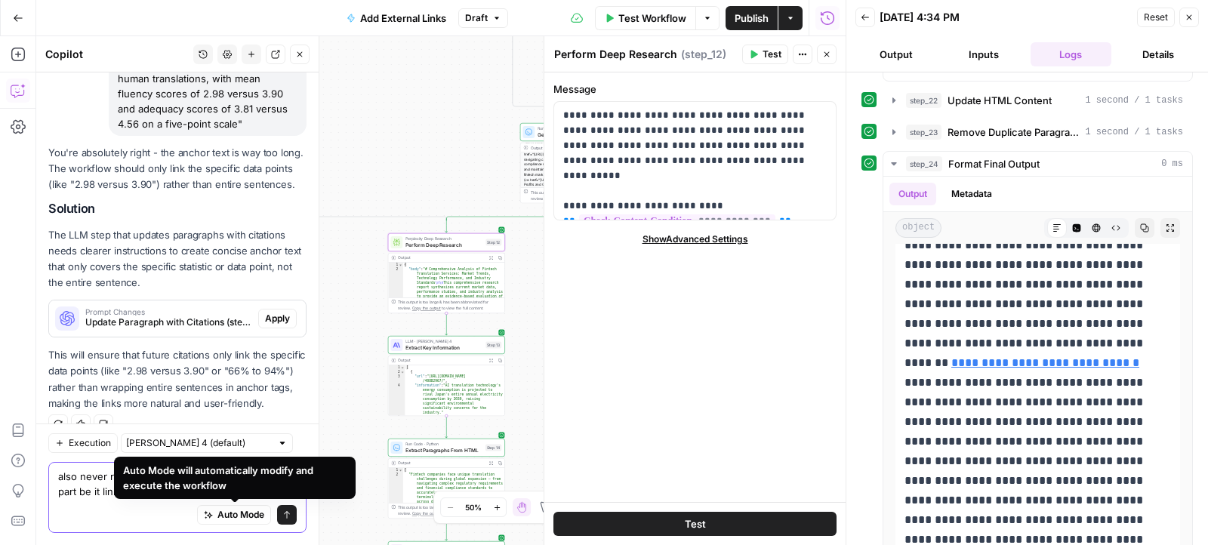
click at [106, 481] on textarea "also never remove existing original contents any part be it link or text" at bounding box center [177, 484] width 239 height 30
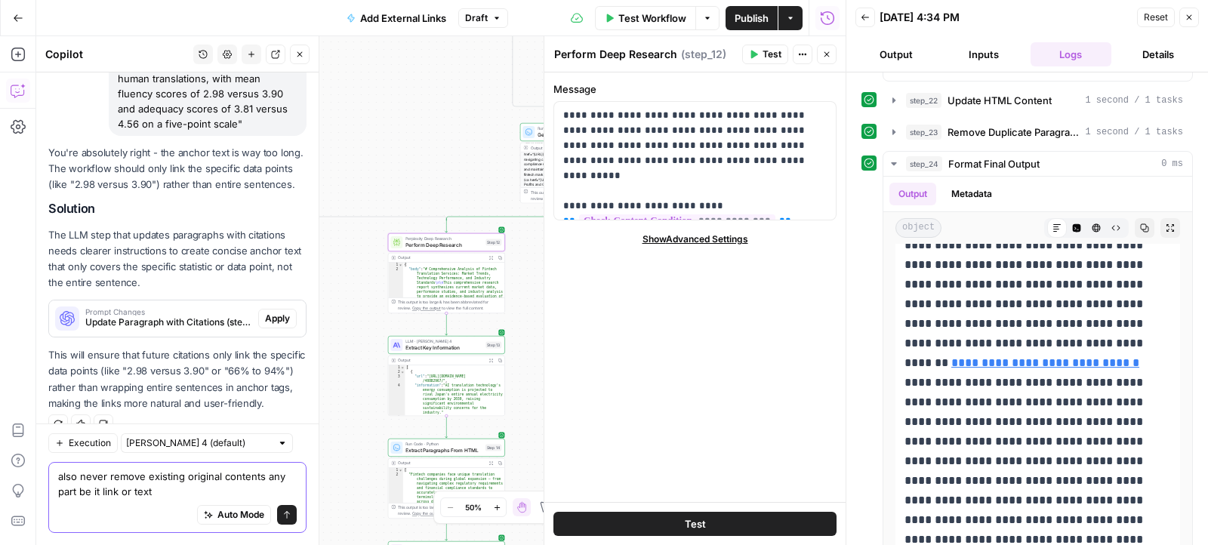
drag, startPoint x: 153, startPoint y: 490, endPoint x: 265, endPoint y: 474, distance: 112.8
click at [265, 474] on textarea "also never remove existing original contents any part be it link or text" at bounding box center [177, 484] width 239 height 30
type textarea "also never remove existing original contents existing links"
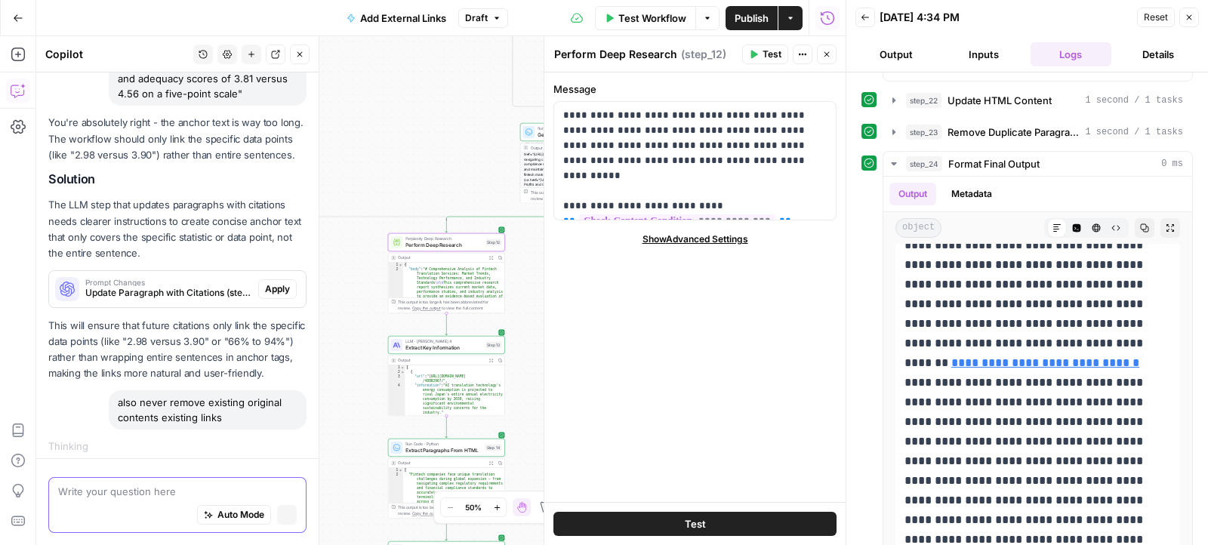
scroll to position [945, 0]
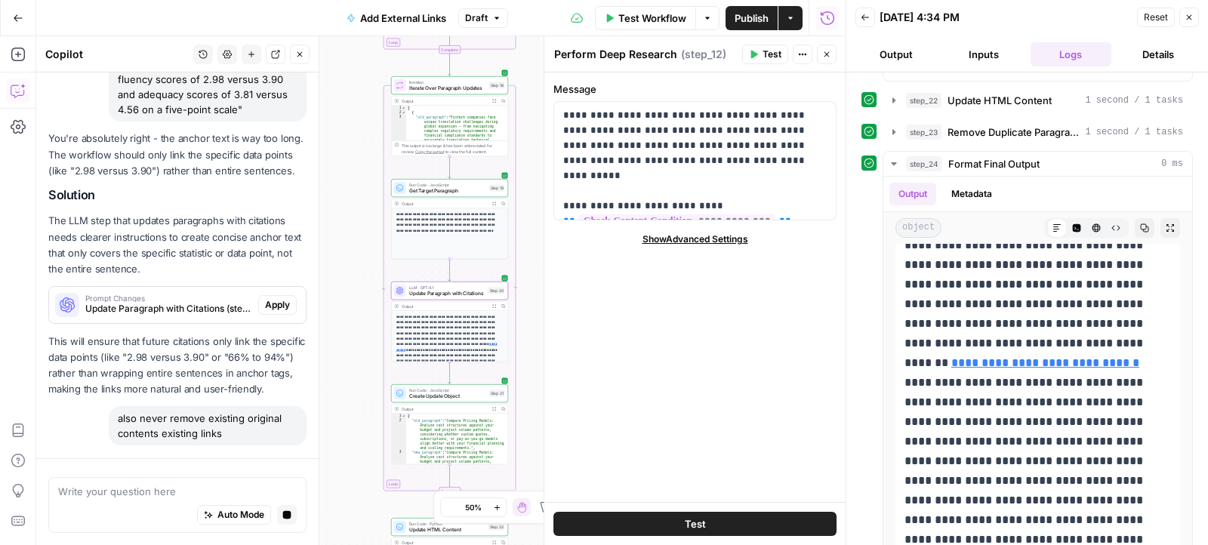
click at [233, 302] on span "Update Paragraph with Citations (step_20)" at bounding box center [168, 309] width 167 height 14
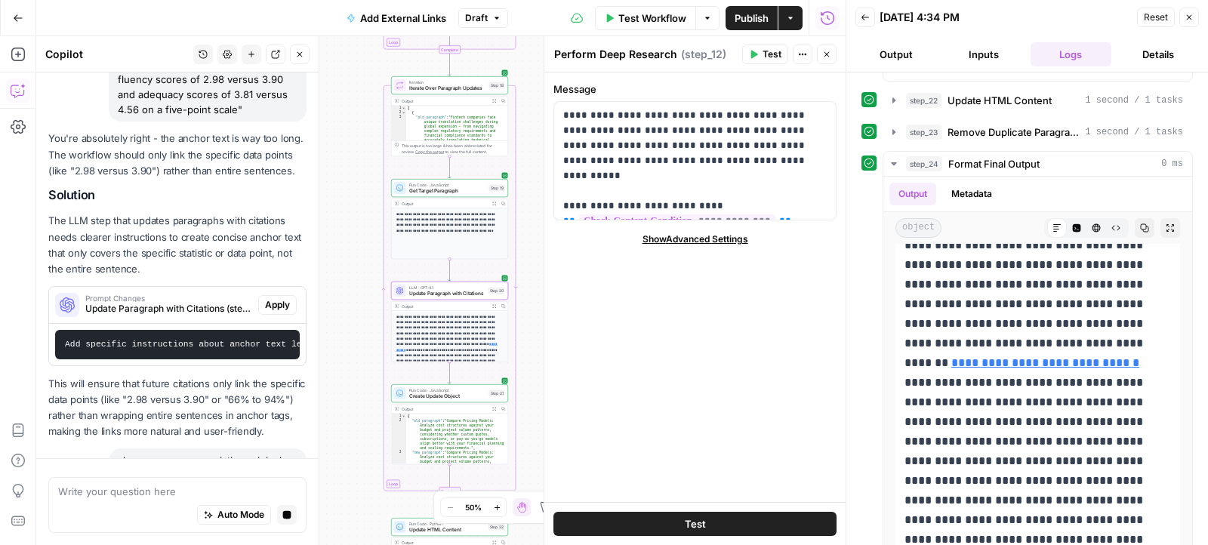
click at [245, 330] on pre "Add specific instructions about anchor text length and precision. The prompt sh…" at bounding box center [177, 344] width 245 height 29
click at [275, 298] on span "Apply" at bounding box center [277, 305] width 25 height 14
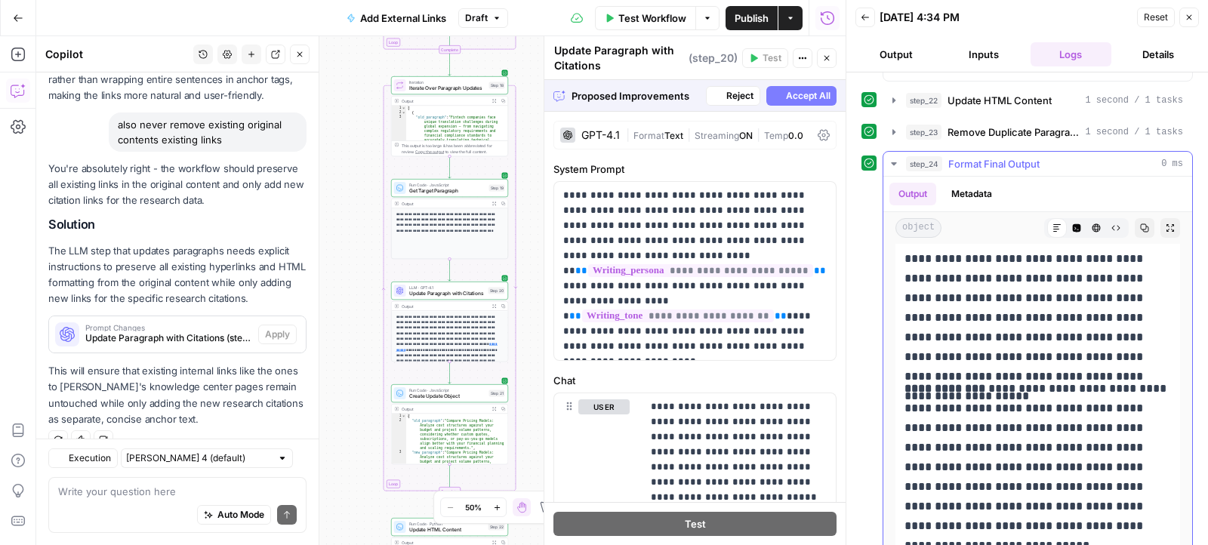
scroll to position [11963, 0]
drag, startPoint x: 985, startPoint y: 360, endPoint x: 1061, endPoint y: 492, distance: 152.5
click at [1061, 492] on p "**********" at bounding box center [1037, 465] width 267 height 177
copy p "**********"
click at [781, 97] on icon "button" at bounding box center [776, 95] width 9 height 9
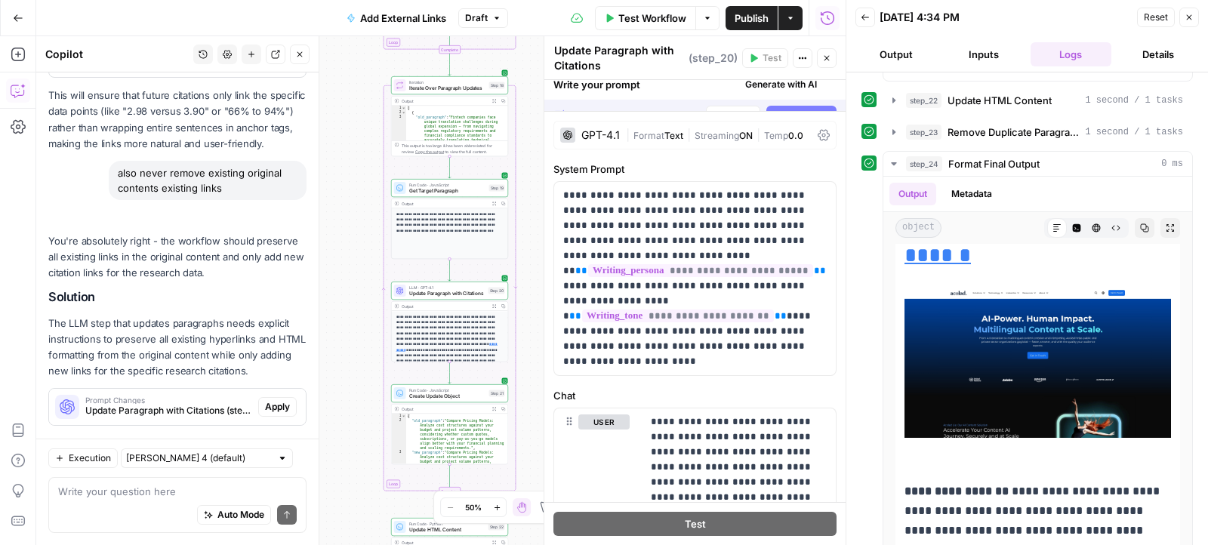
scroll to position [0, 0]
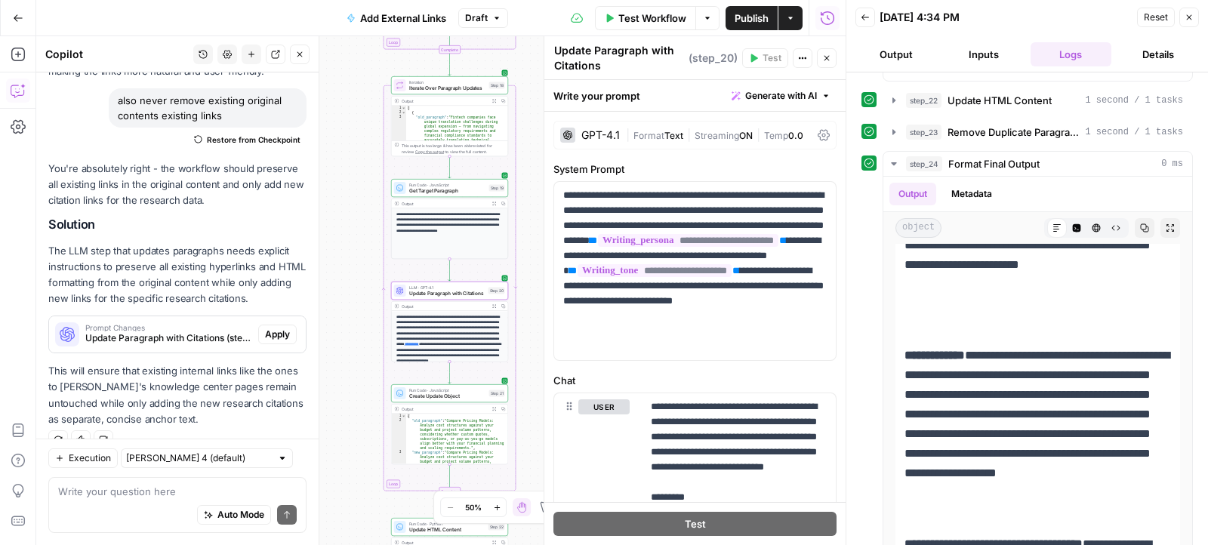
click at [282, 328] on span "Apply" at bounding box center [277, 335] width 25 height 14
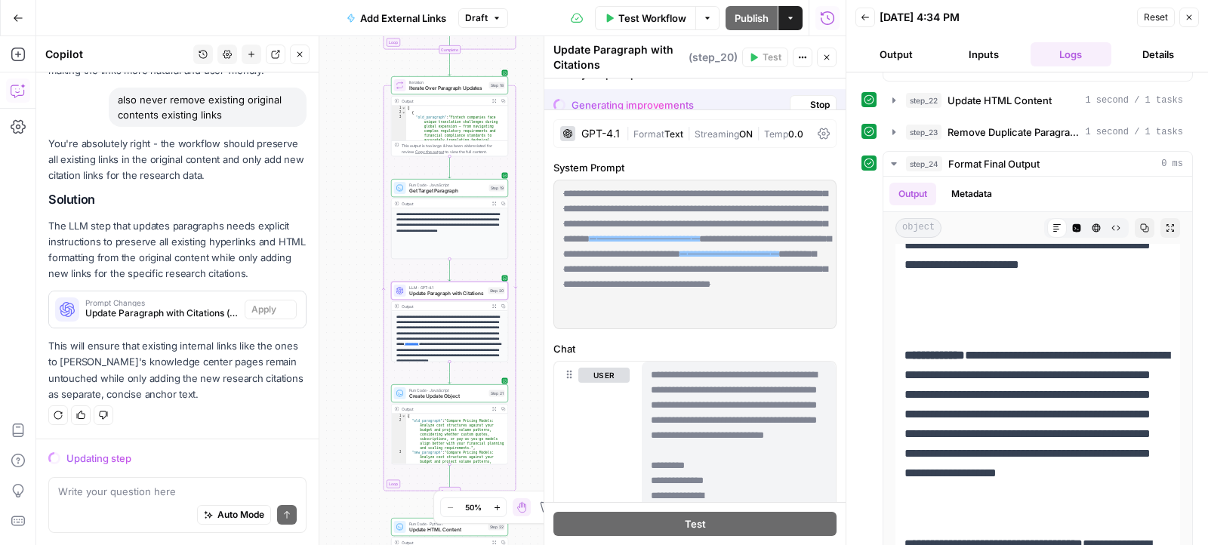
scroll to position [1288, 0]
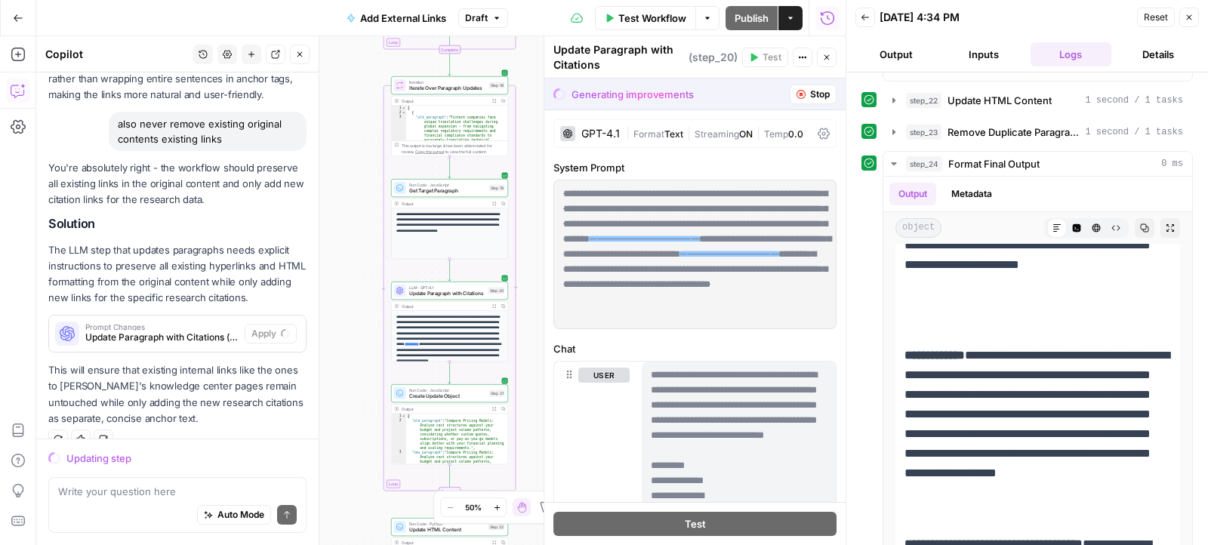
click at [167, 503] on div "Auto Mode Send" at bounding box center [177, 515] width 239 height 33
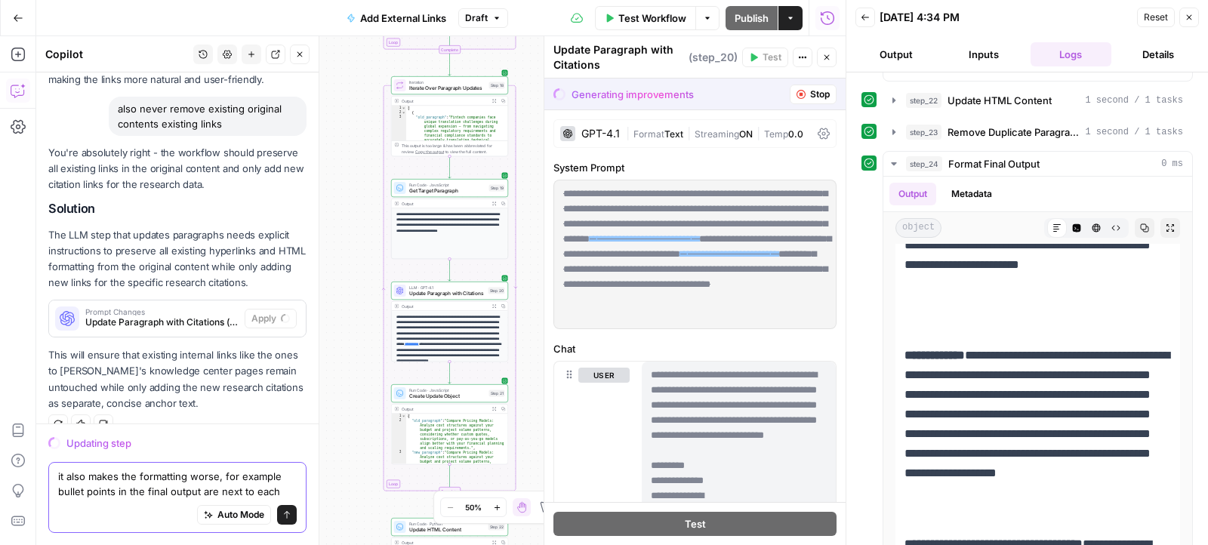
scroll to position [1318, 0]
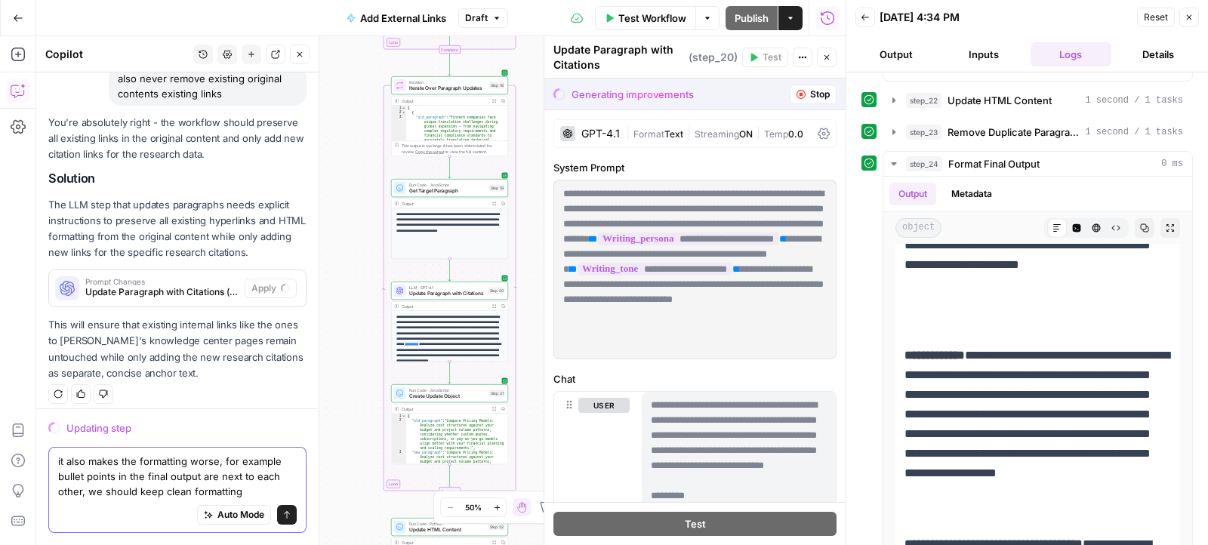
paste textarea "• Comprehensive services including translation, interpreting, and content creat…"
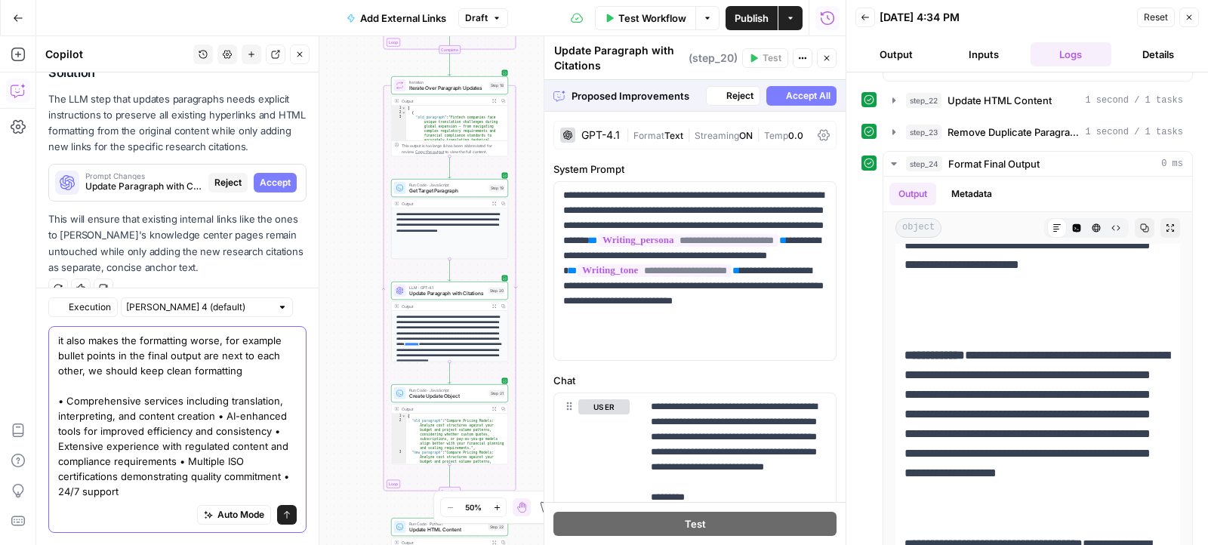
scroll to position [1438, 0]
drag, startPoint x: 251, startPoint y: 371, endPoint x: 85, endPoint y: 368, distance: 165.3
click at [85, 368] on textarea "it also makes the formatting worse, for example bullet points in the final outp…" at bounding box center [177, 416] width 239 height 166
click at [165, 497] on textarea "it also makes the formatting worse, for example bullet points in the final outp…" at bounding box center [177, 416] width 239 height 166
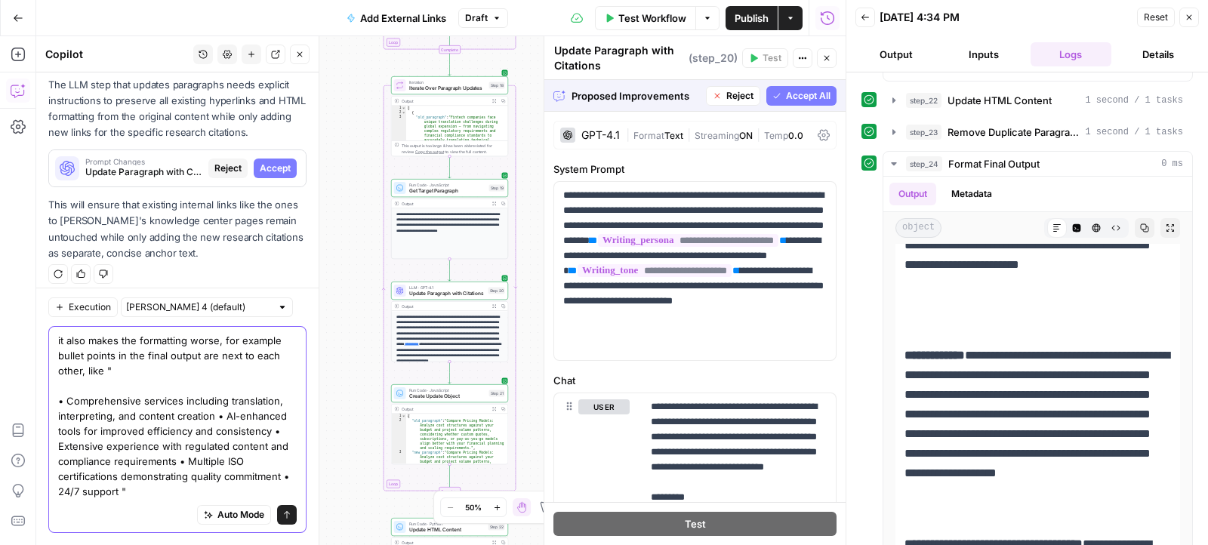
paste textarea "we should keep clean formatting"
type textarea "it also makes the formatting worse, for example bullet points in the final outp…"
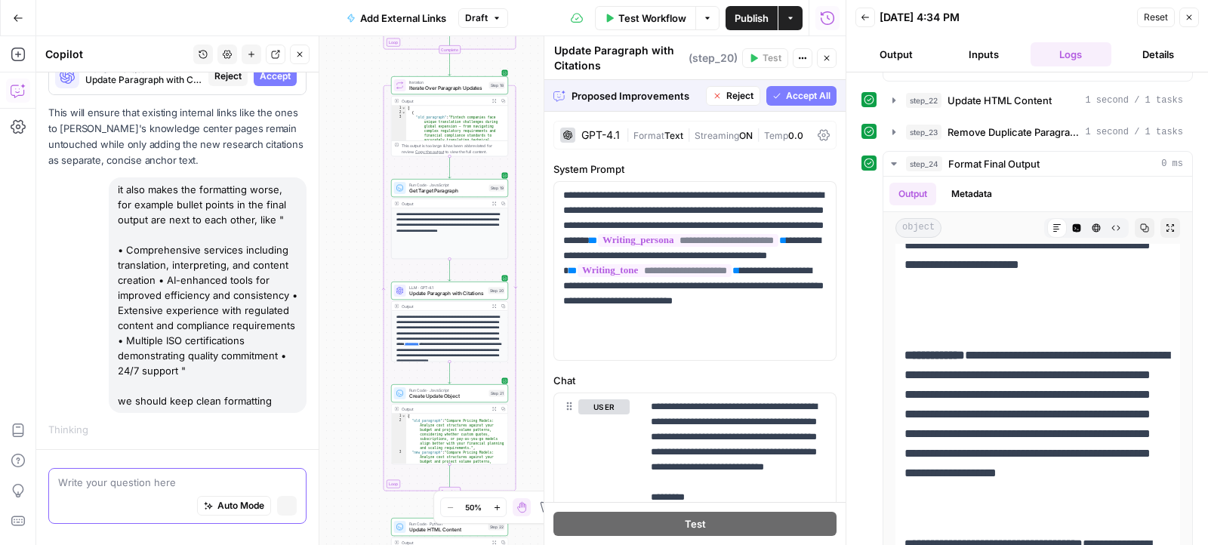
scroll to position [1507, 0]
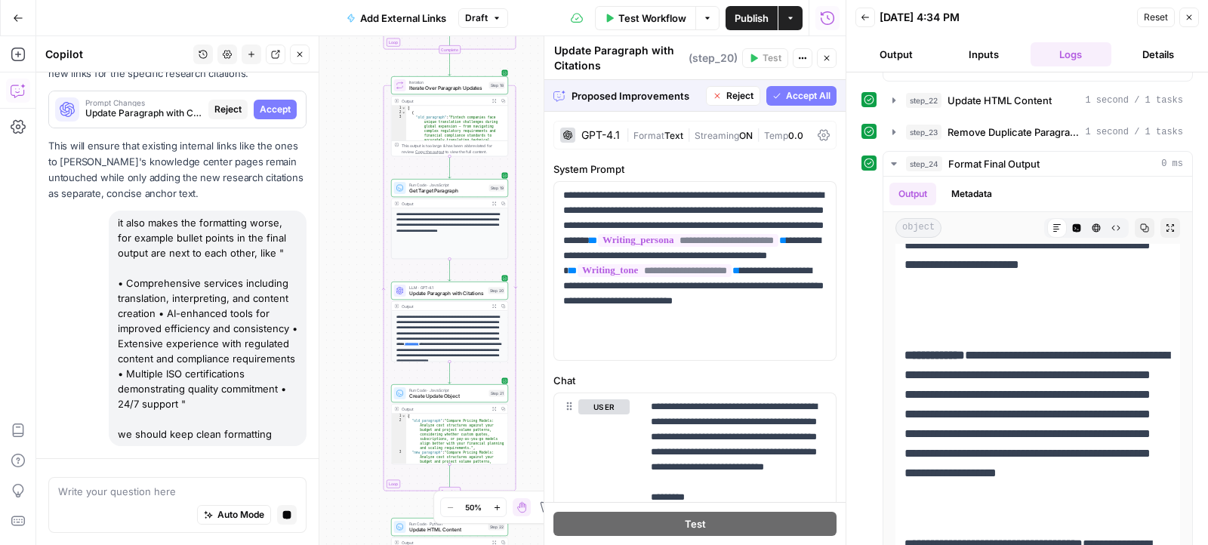
click at [798, 97] on span "Accept All" at bounding box center [808, 96] width 45 height 14
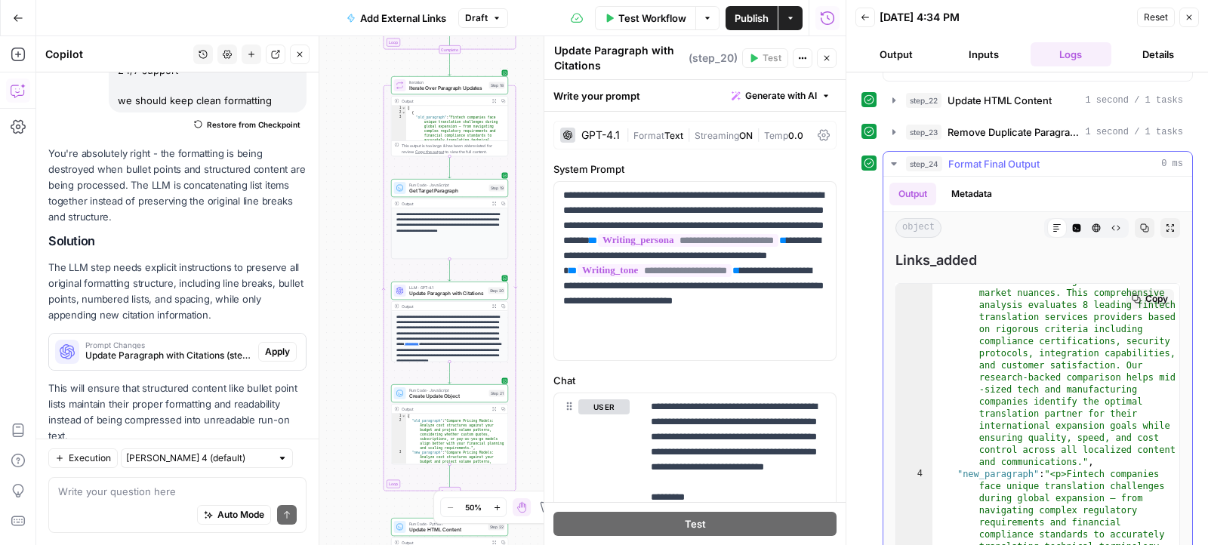
scroll to position [209, 0]
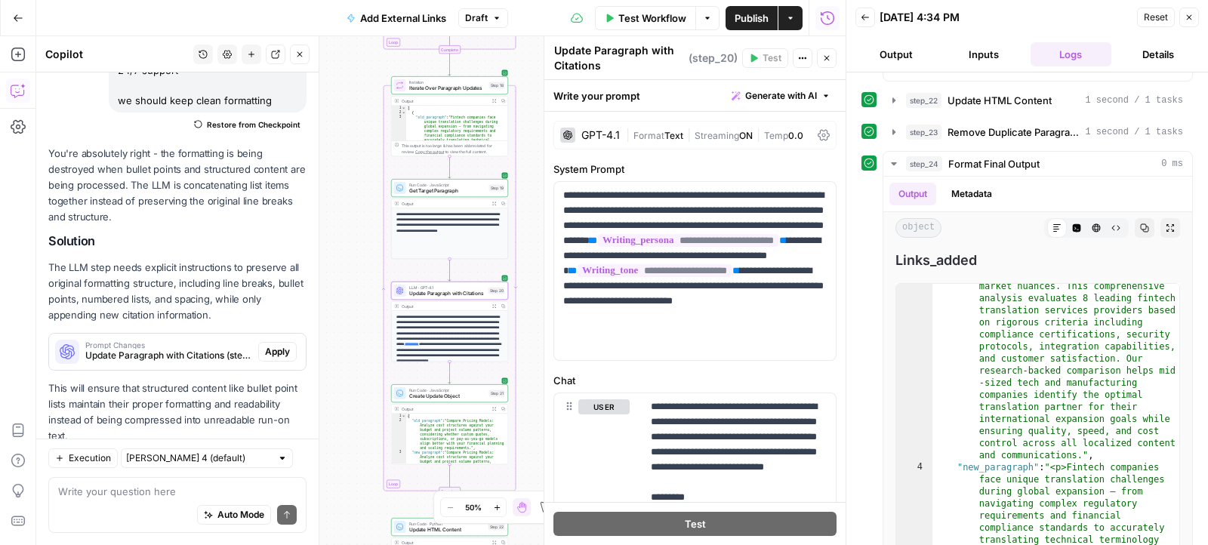
click at [273, 345] on span "Apply" at bounding box center [277, 352] width 25 height 14
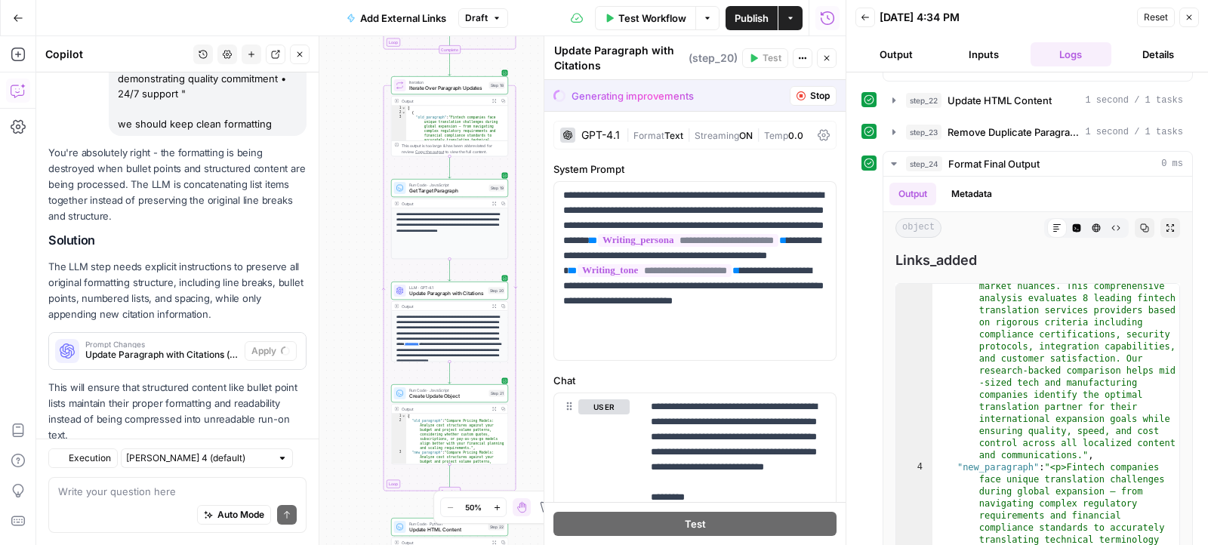
scroll to position [1822, 0]
click at [286, 345] on span "Accept" at bounding box center [275, 352] width 31 height 14
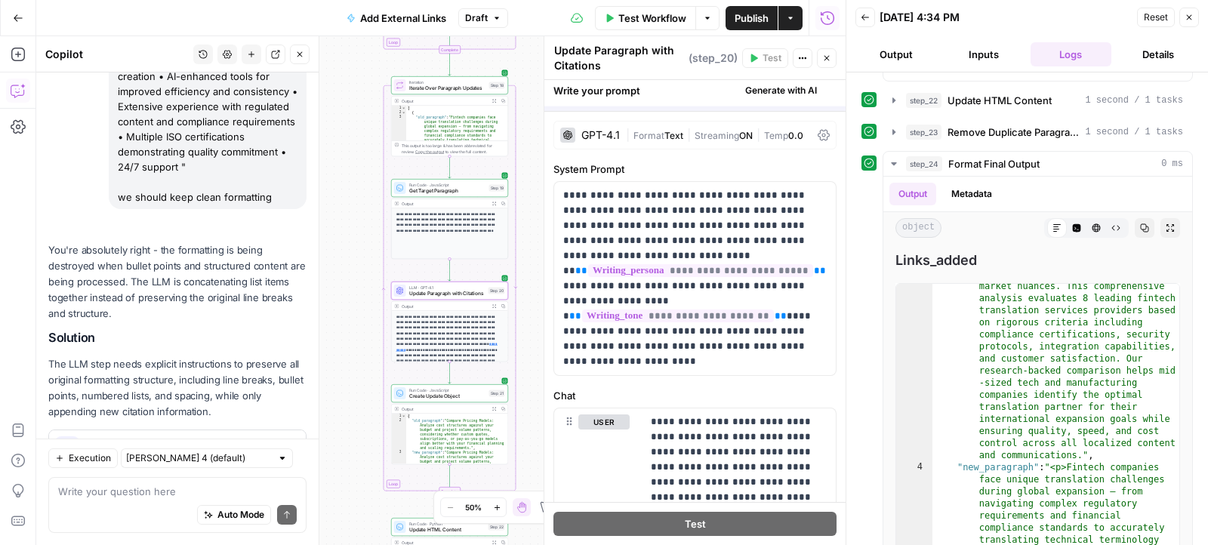
scroll to position [1919, 0]
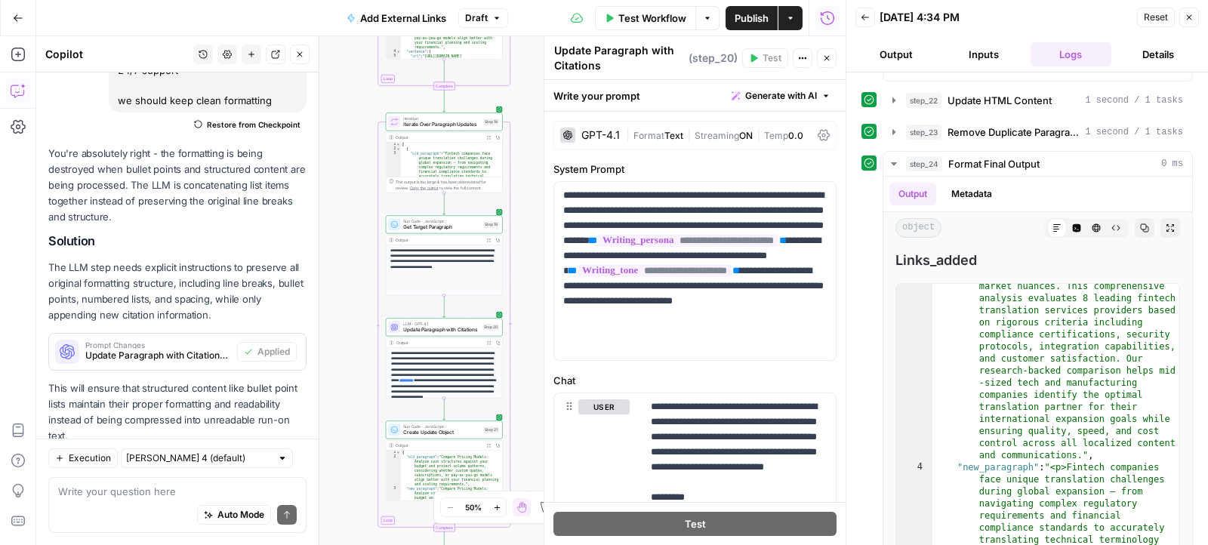
click at [676, 10] on button "Test Workflow" at bounding box center [645, 18] width 101 height 24
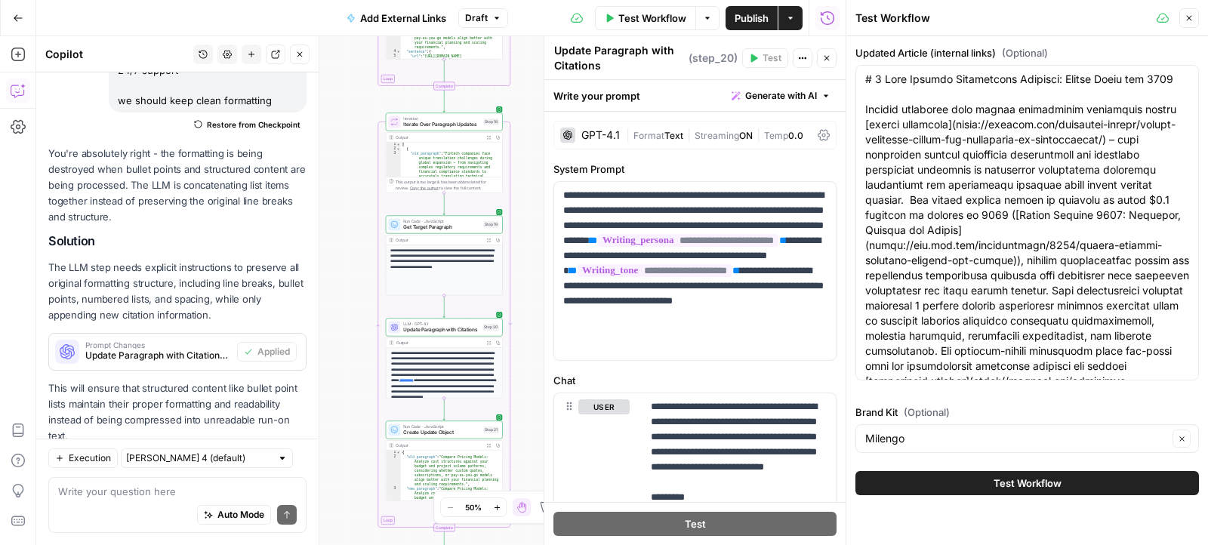
click at [952, 487] on button "Test Workflow" at bounding box center [1026, 483] width 343 height 24
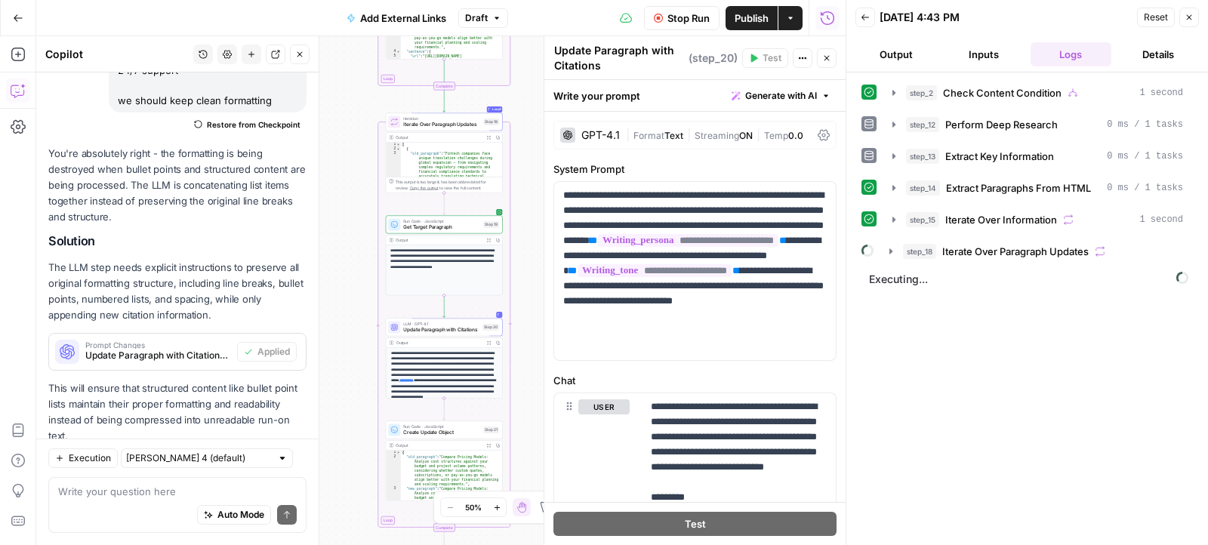
click at [751, 20] on span "Publish" at bounding box center [752, 18] width 34 height 15
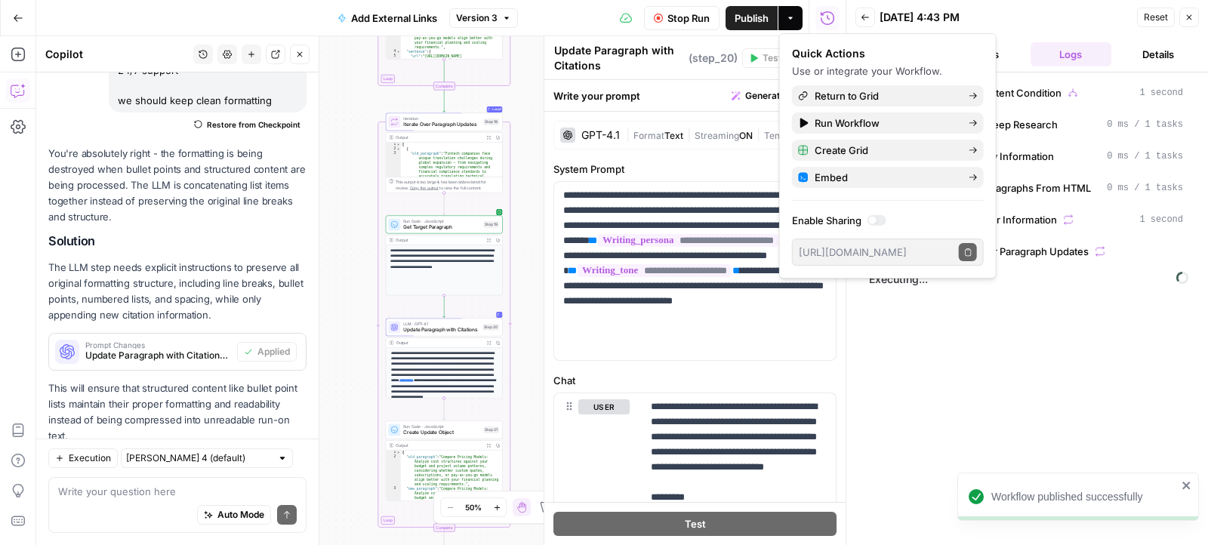
click at [900, 377] on div "step_2 Check Content Condition 1 second step_12 Perform Deep Research 0 ms / 1 …" at bounding box center [1026, 308] width 331 height 457
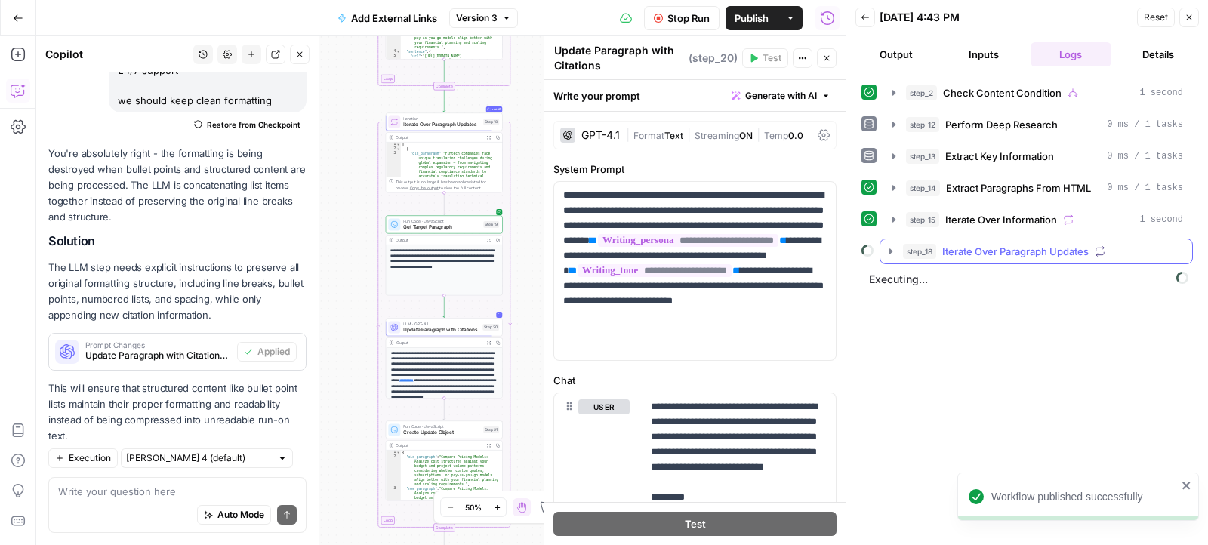
click at [886, 245] on icon "button" at bounding box center [891, 251] width 12 height 12
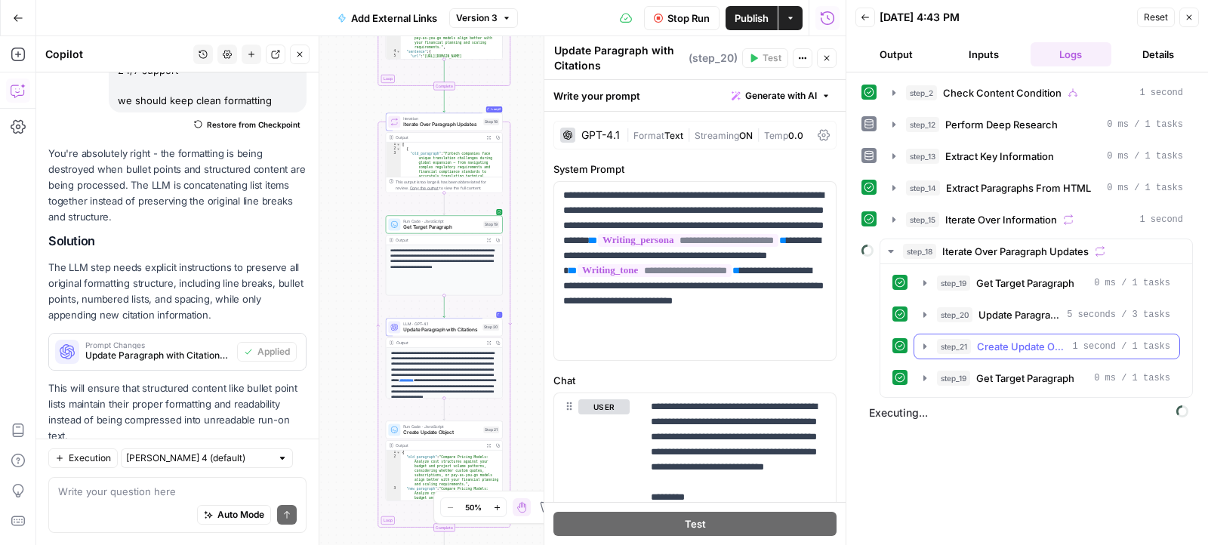
click at [921, 340] on icon "button" at bounding box center [925, 346] width 12 height 12
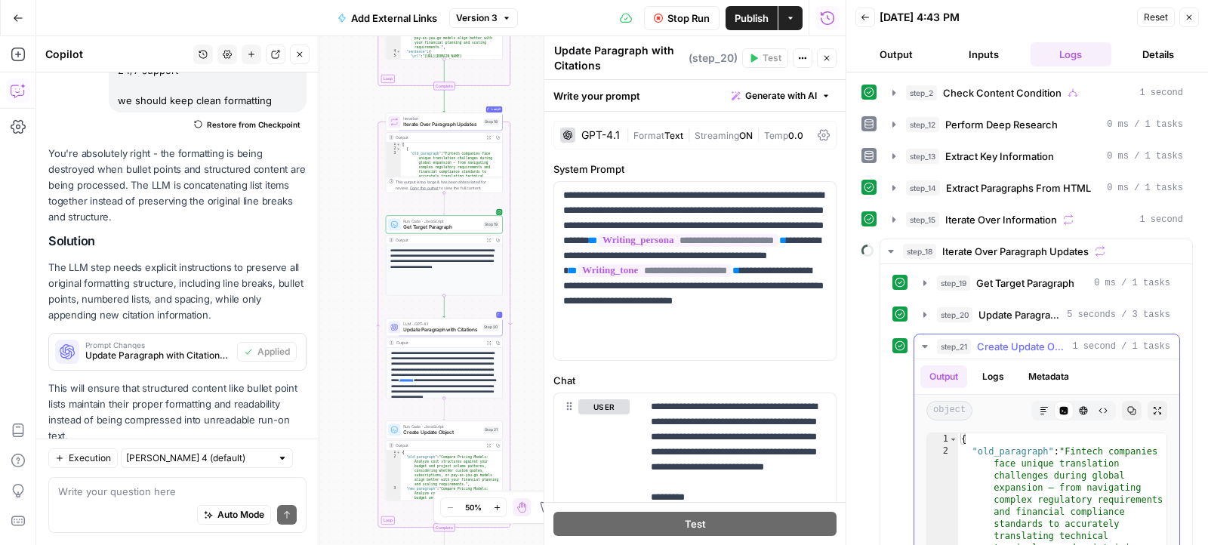
click at [921, 340] on icon "button" at bounding box center [925, 346] width 12 height 12
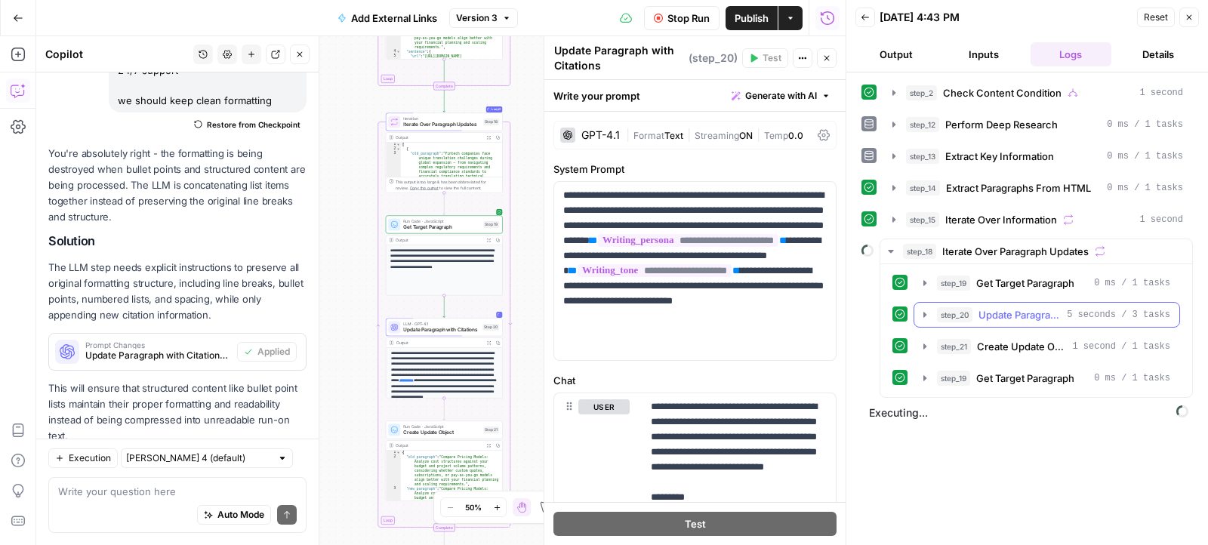
click at [928, 312] on icon "button" at bounding box center [925, 315] width 12 height 12
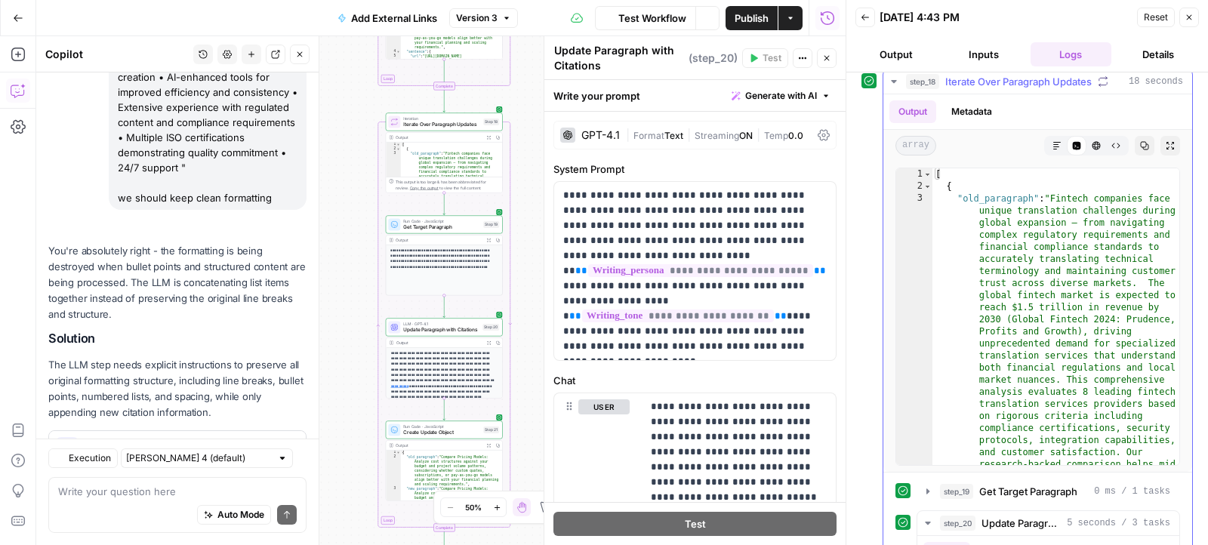
scroll to position [1877, 0]
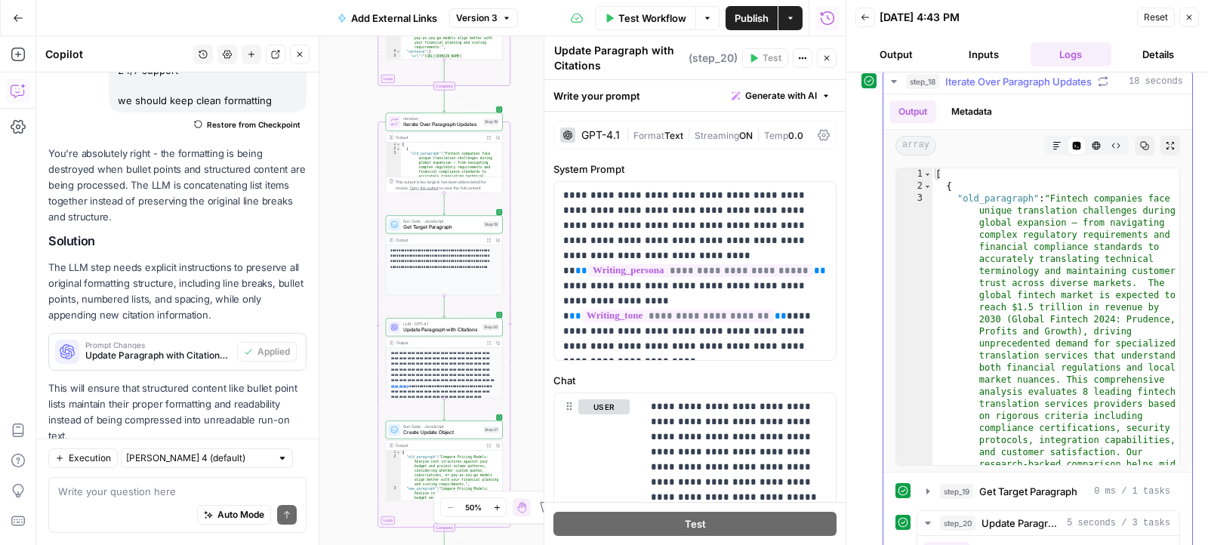
click at [1060, 141] on icon "button" at bounding box center [1056, 145] width 9 height 9
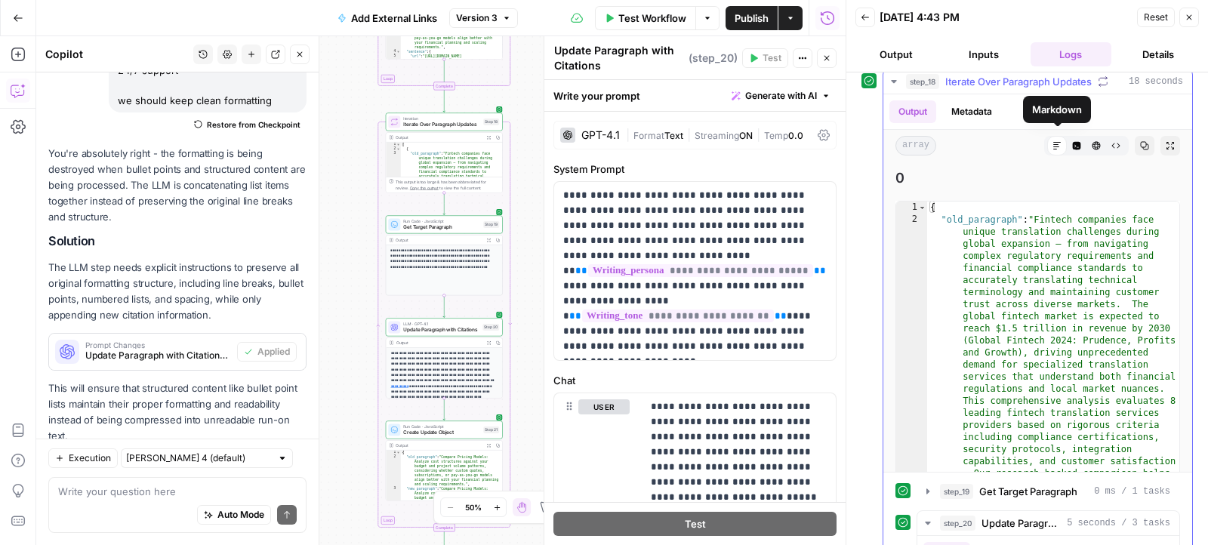
click at [1077, 145] on button "Code Editor" at bounding box center [1077, 146] width 20 height 20
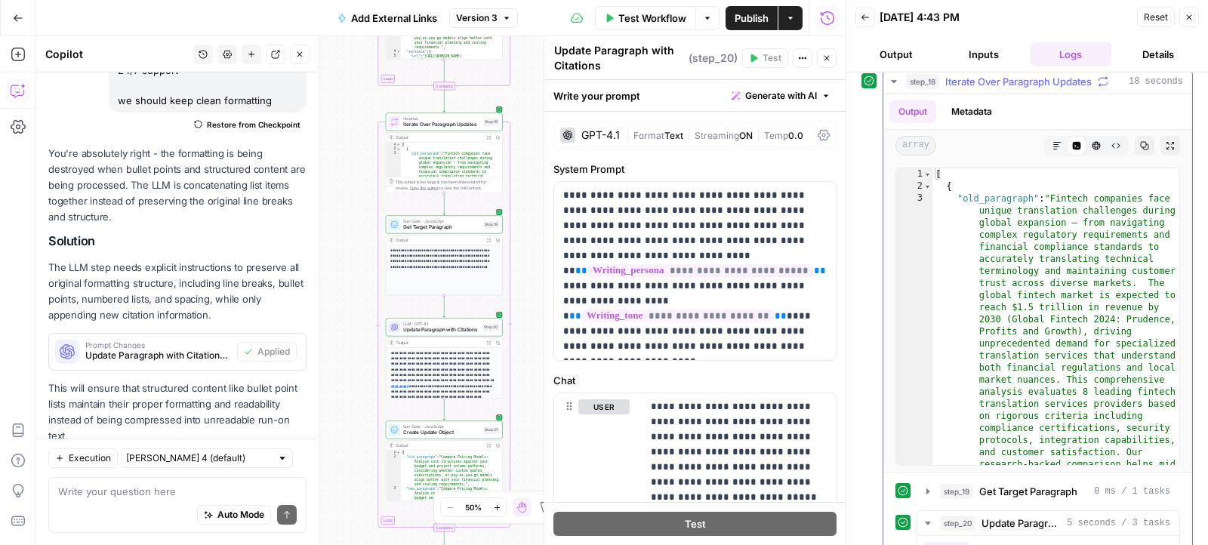
click at [891, 82] on icon "button" at bounding box center [894, 81] width 12 height 12
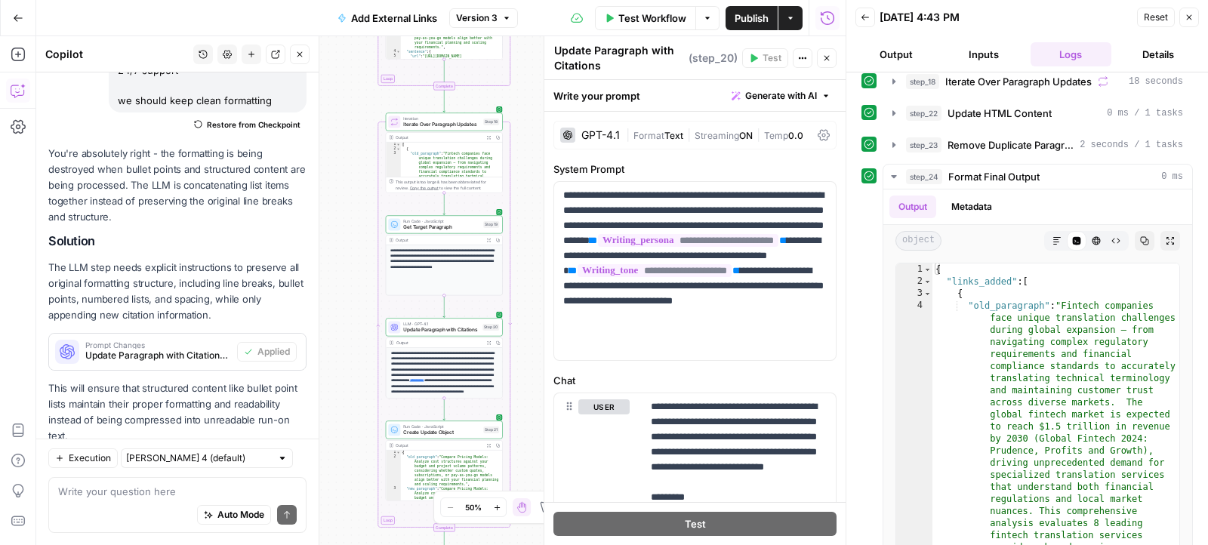
click at [643, 11] on span "Test Workflow" at bounding box center [652, 18] width 68 height 15
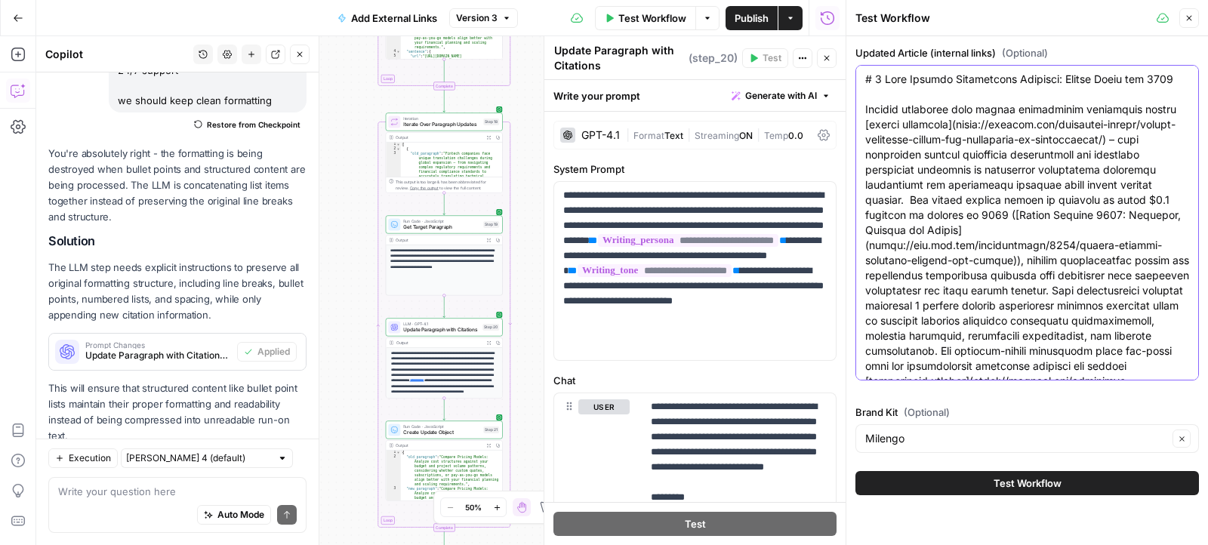
drag, startPoint x: 1020, startPoint y: 259, endPoint x: 918, endPoint y: 196, distance: 120.0
click at [825, 22] on icon "button" at bounding box center [827, 18] width 15 height 15
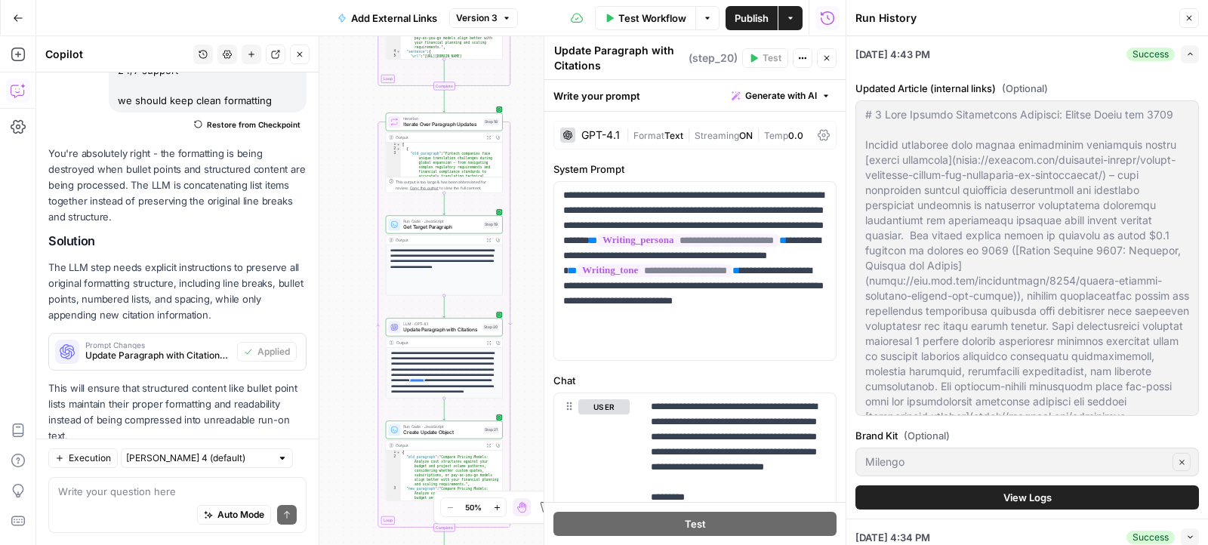
click at [1000, 489] on button "View Logs" at bounding box center [1026, 497] width 343 height 24
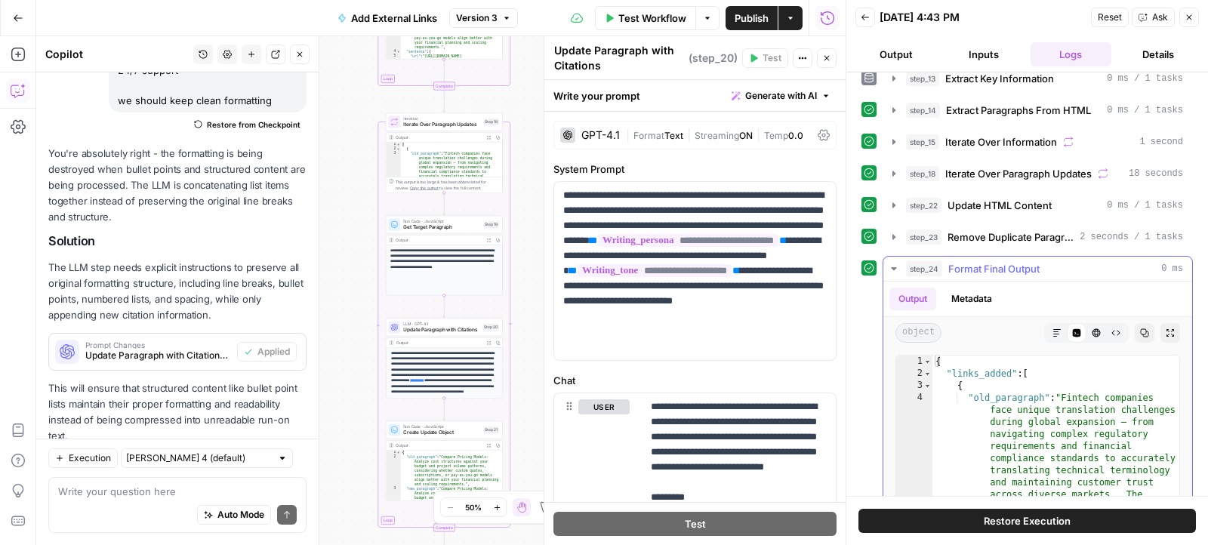
scroll to position [131, 0]
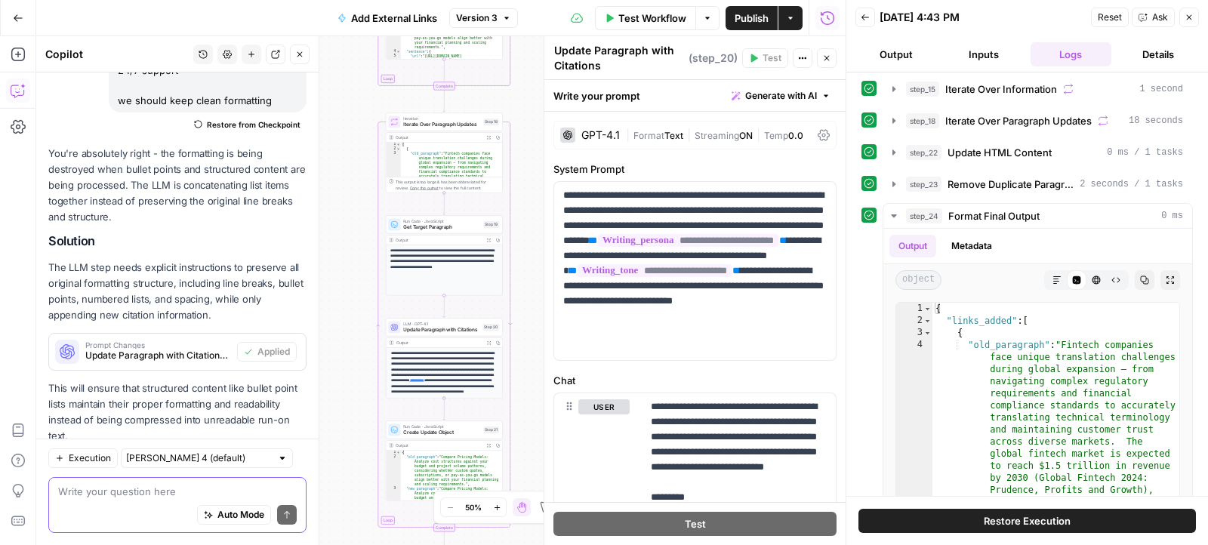
click at [168, 491] on textarea at bounding box center [177, 491] width 239 height 15
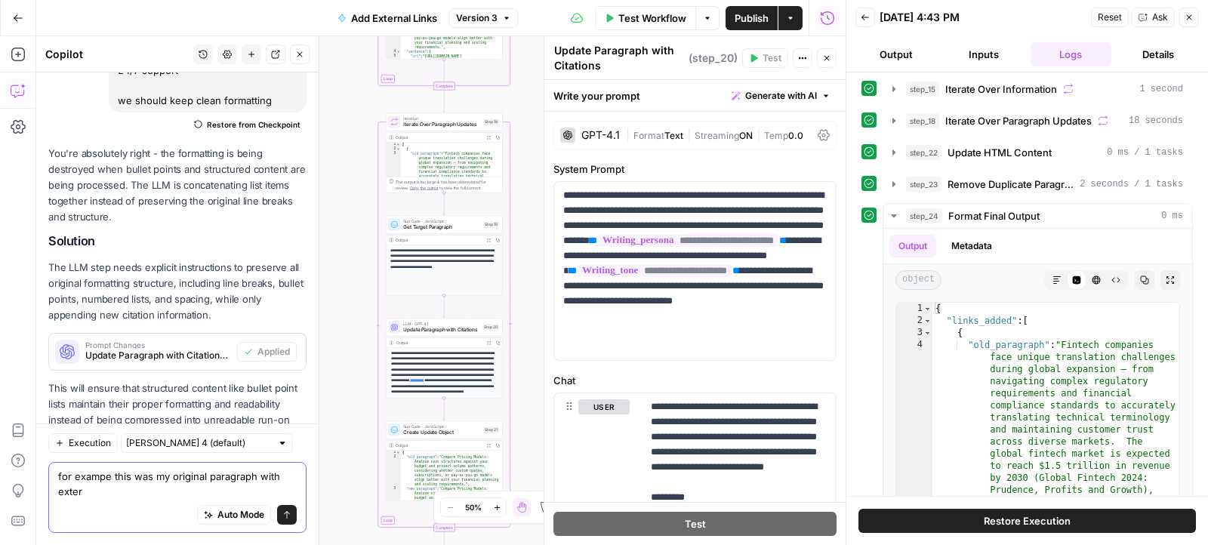
scroll to position [1892, 0]
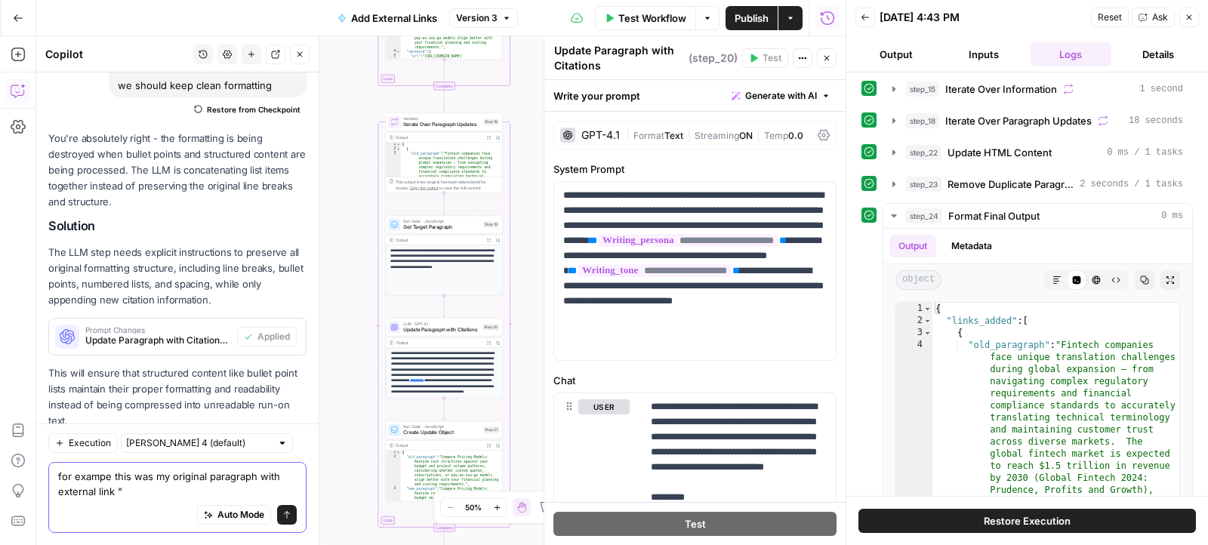
paste textarea "The global fintech market is expected to reach $1.5 trillion in revenue by 2030…"
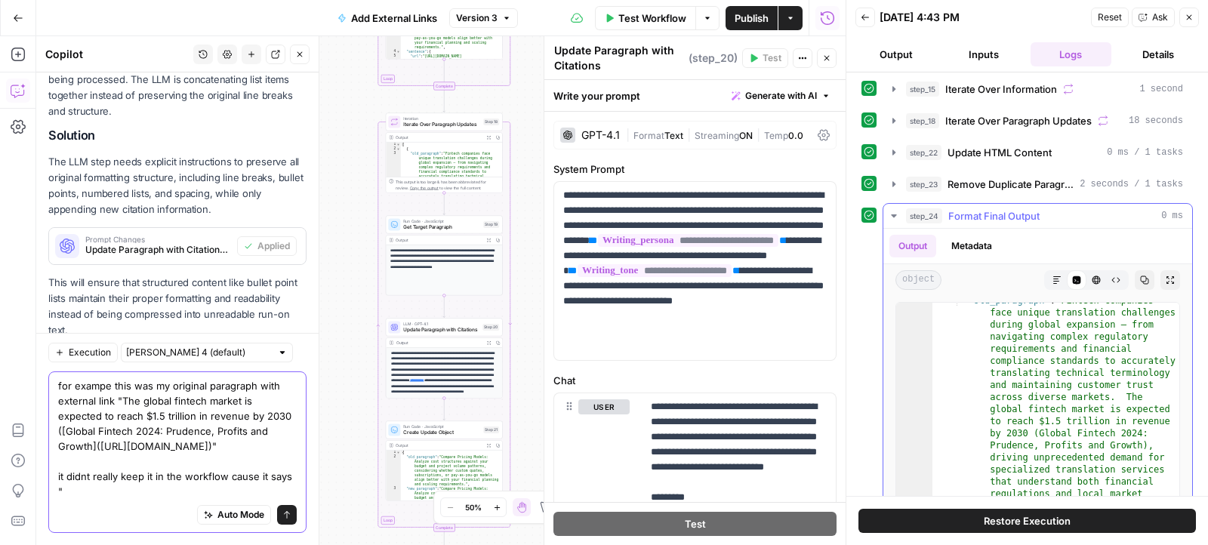
scroll to position [0, 0]
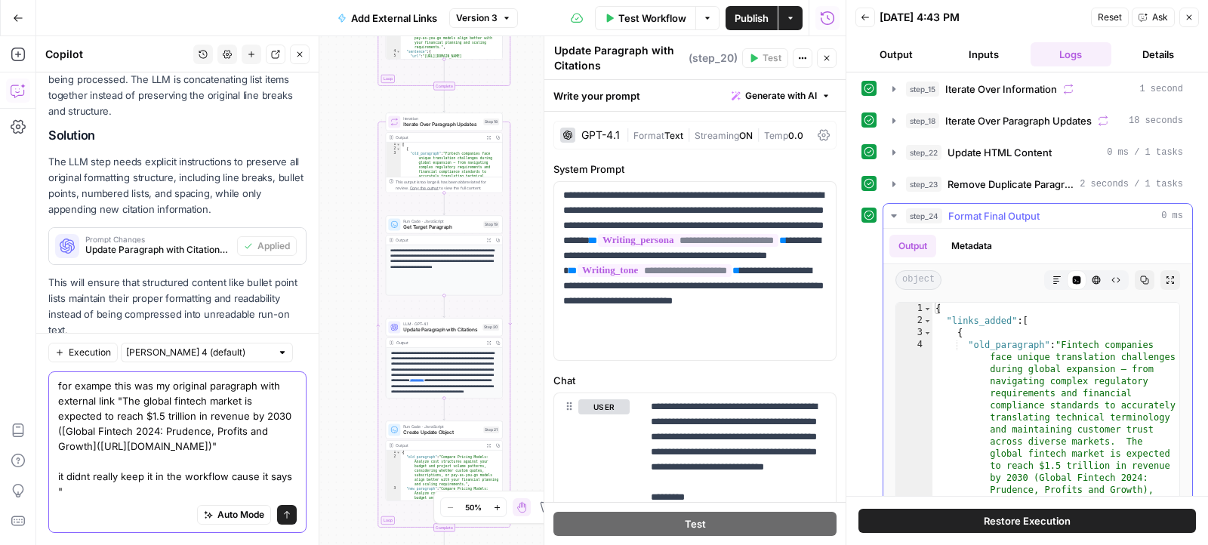
type textarea "for exampe this was my original paragraph with external link "The global fintec…"
type textarea "**********"
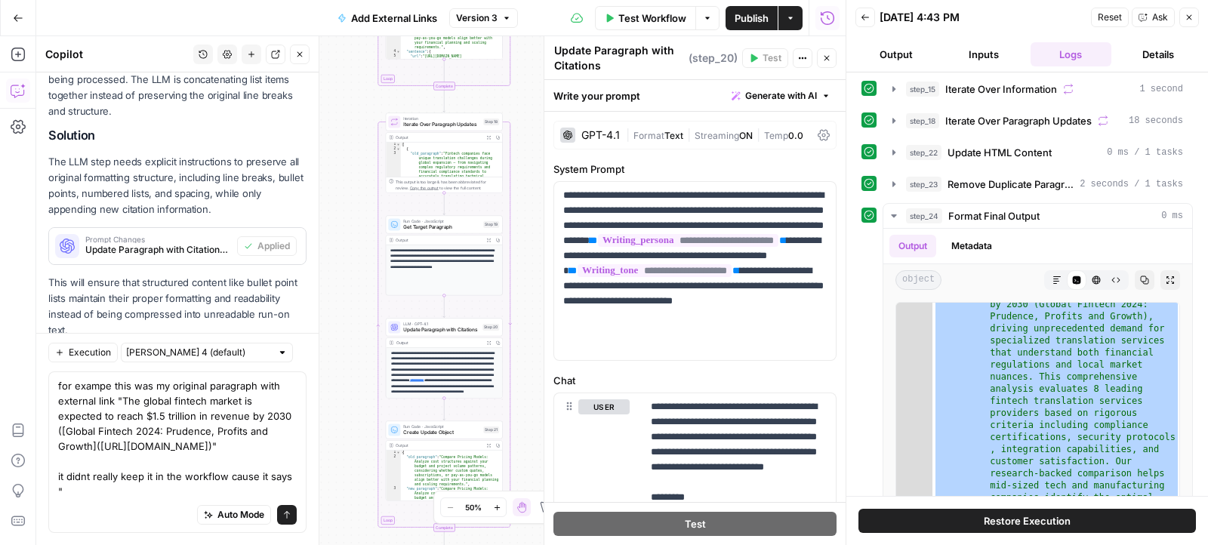
scroll to position [571, 0]
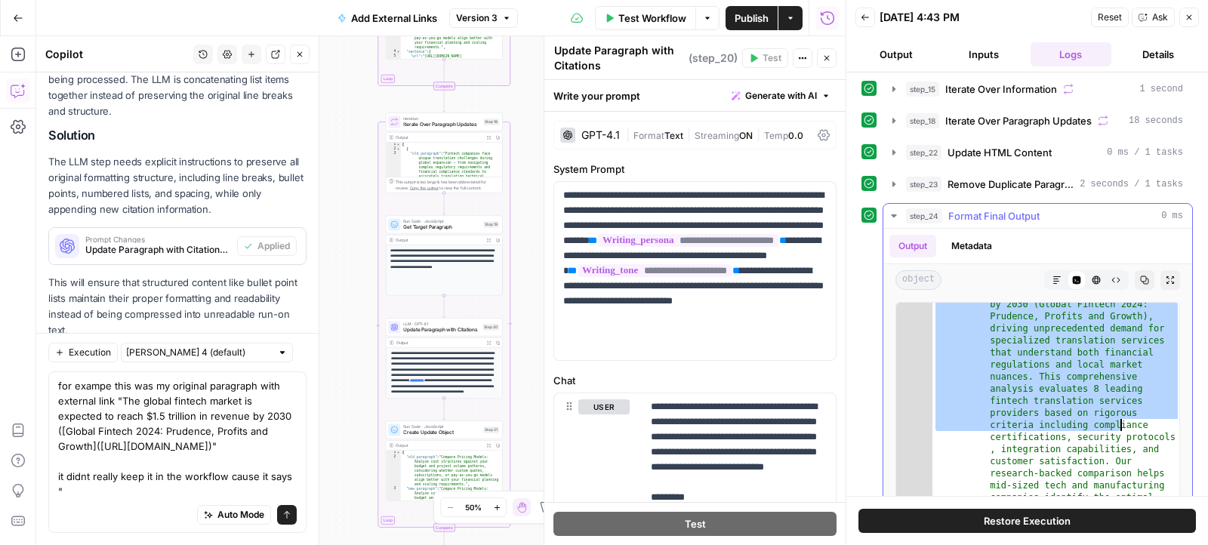
drag, startPoint x: 947, startPoint y: 312, endPoint x: 1121, endPoint y: 417, distance: 203.5
click at [299, 488] on div "for exampe this was my original paragraph with external link "The global fintec…" at bounding box center [177, 452] width 258 height 162
paste textarea ""links_added": [ { "old_paragraph": "Fintech companies face unique translation …"
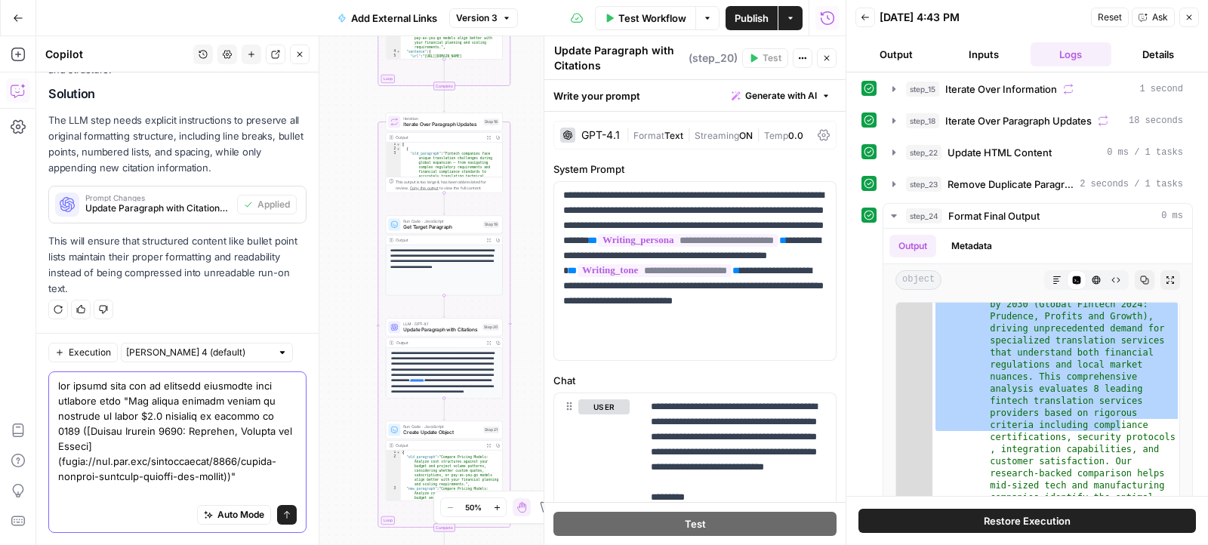
scroll to position [475, 0]
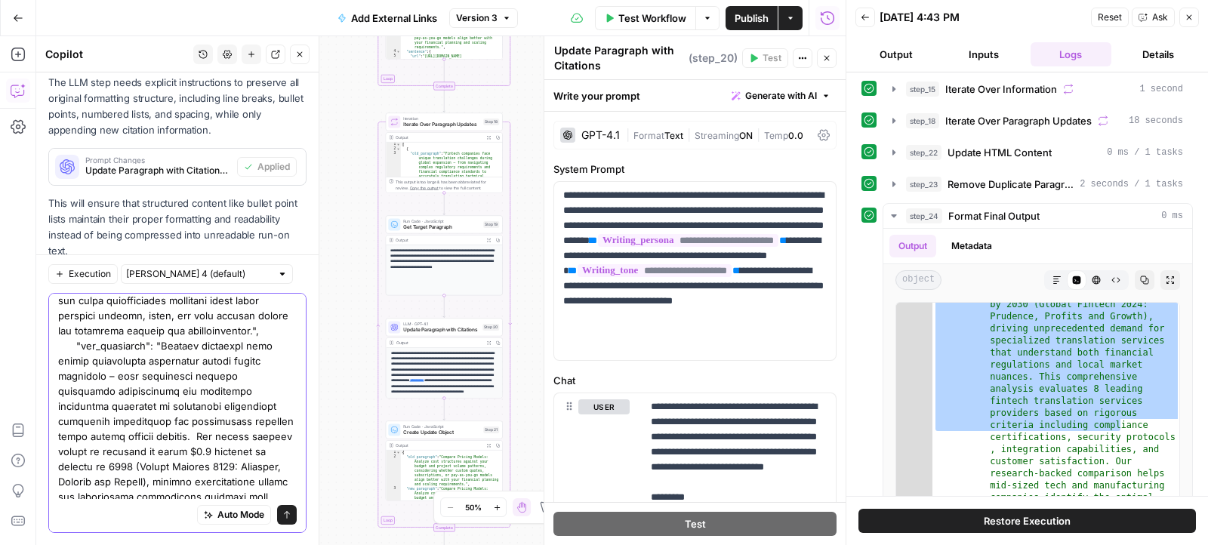
type textarea "for exampe this was my original paragraph with external link "The global fintec…"
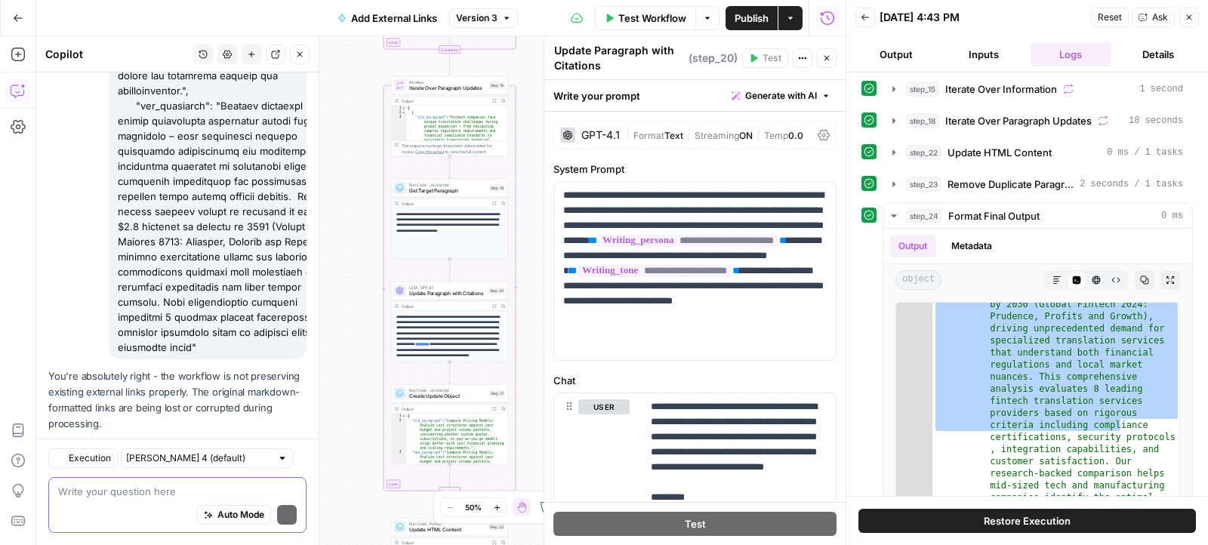
scroll to position [2940, 0]
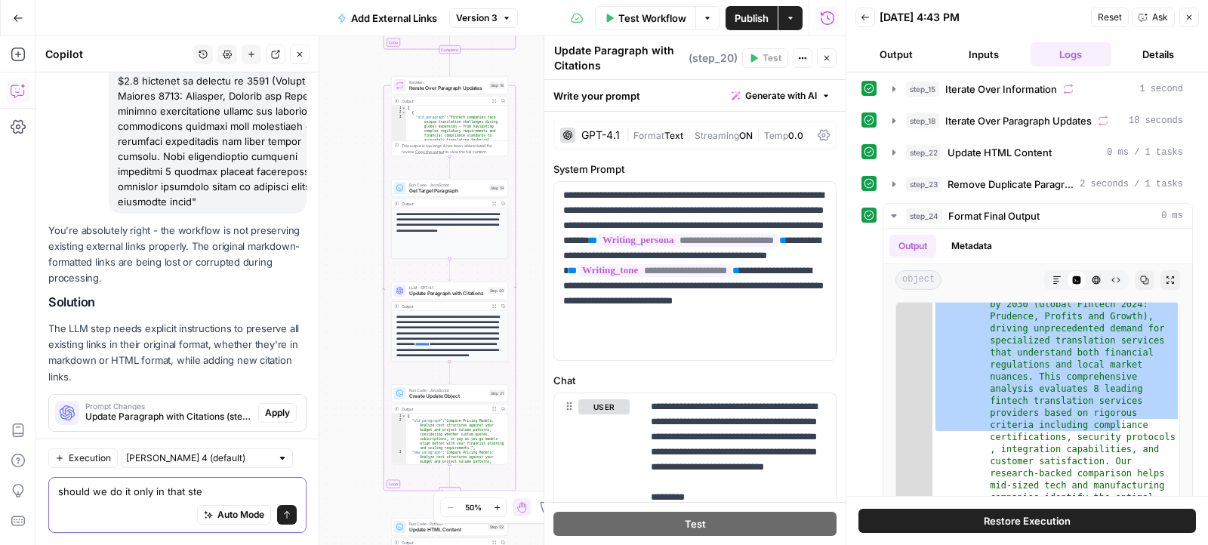
type textarea "should we do it only in that step"
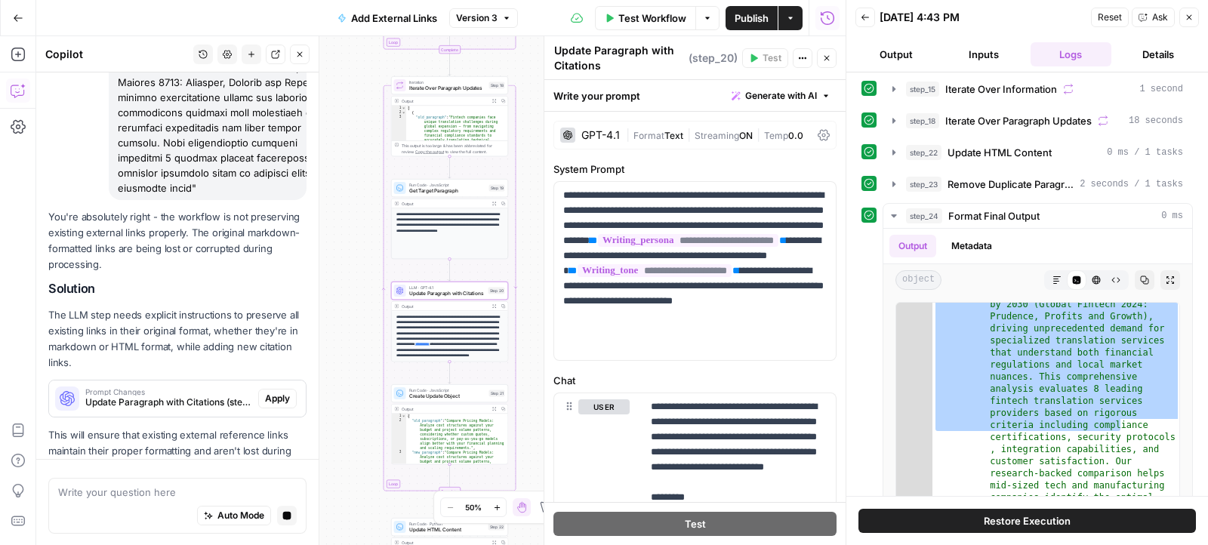
click at [201, 388] on span "Prompt Changes" at bounding box center [168, 392] width 167 height 8
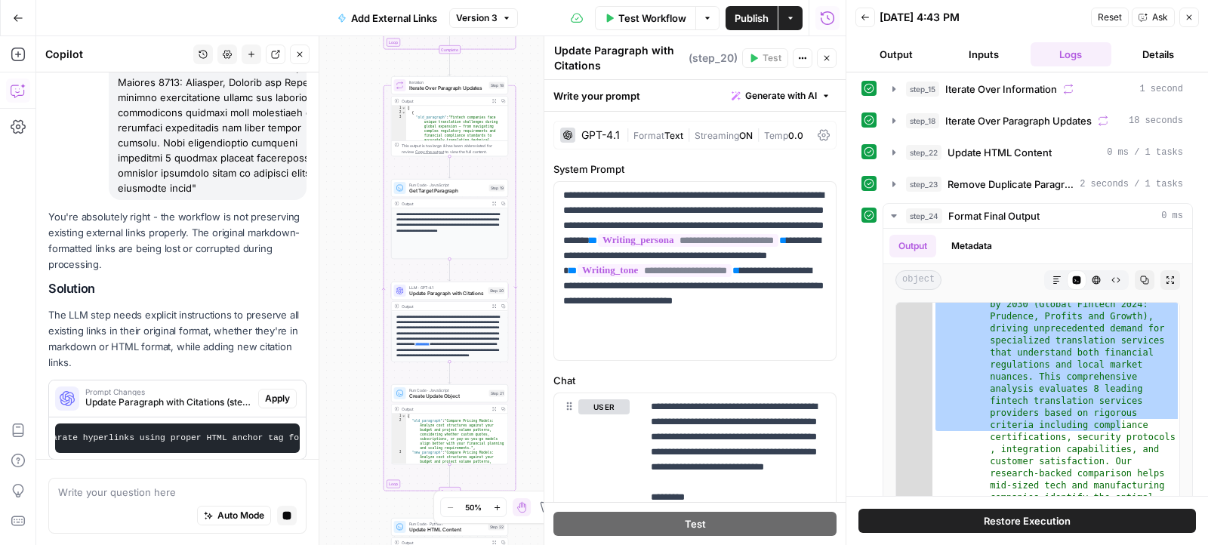
scroll to position [2894, 0]
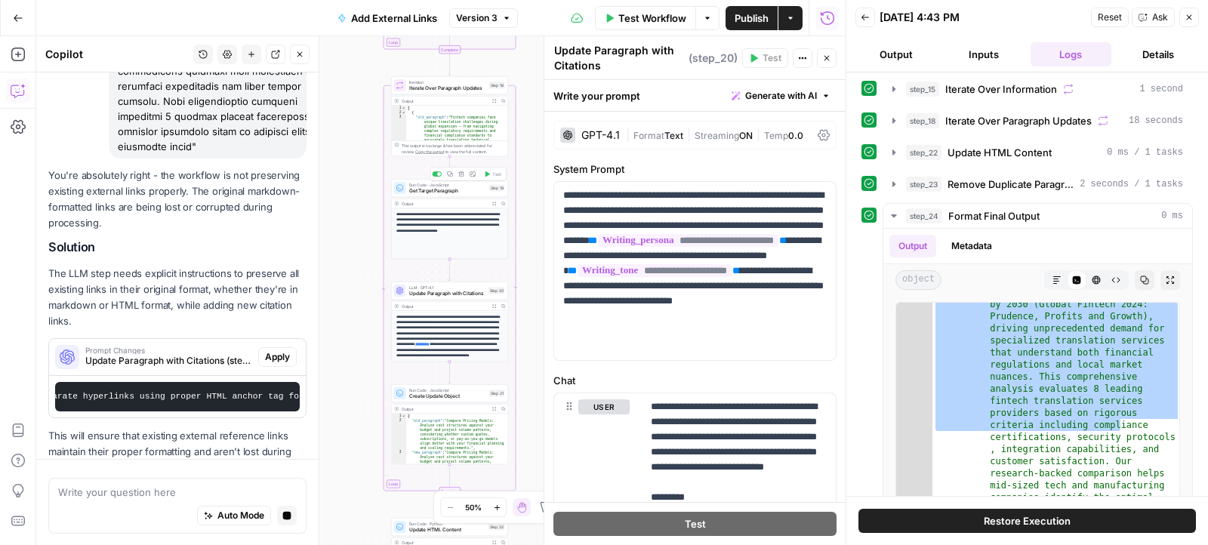
click at [469, 191] on span "Get Target Paragraph" at bounding box center [447, 191] width 77 height 8
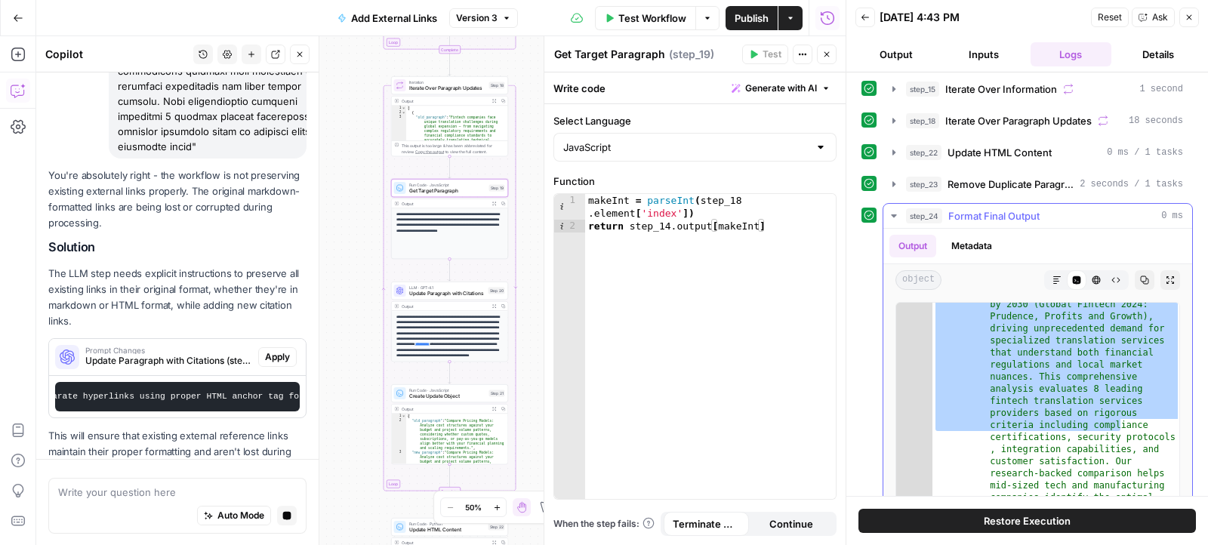
click at [1060, 276] on icon "button" at bounding box center [1056, 280] width 9 height 9
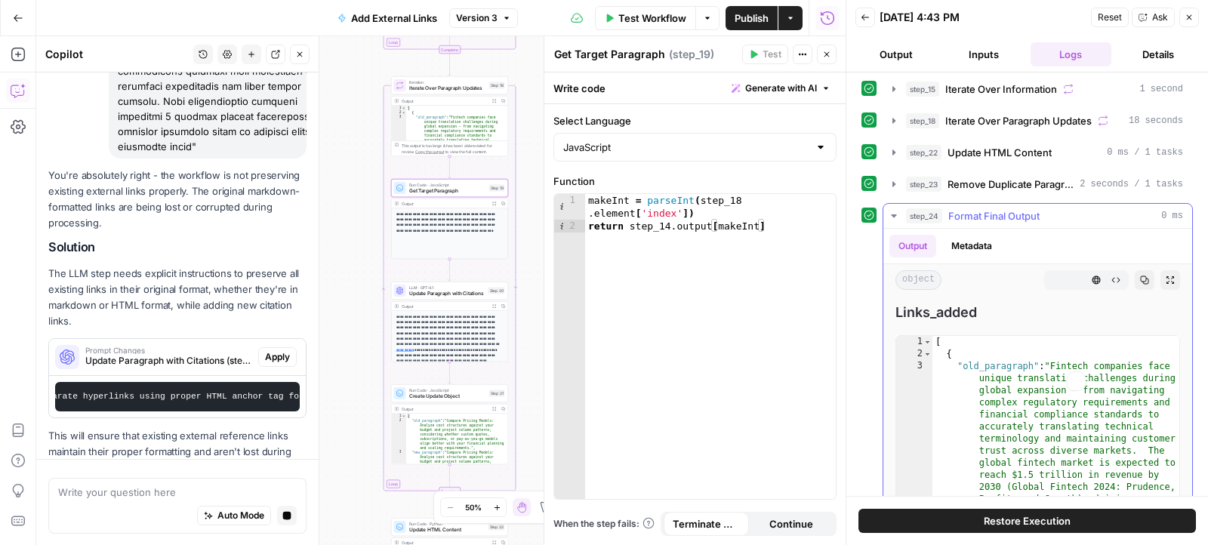
scroll to position [131, 0]
click at [457, 192] on span "Get Target Paragraph" at bounding box center [447, 191] width 77 height 8
click at [446, 88] on span "Iterate Over Paragraph Updates" at bounding box center [447, 89] width 77 height 8
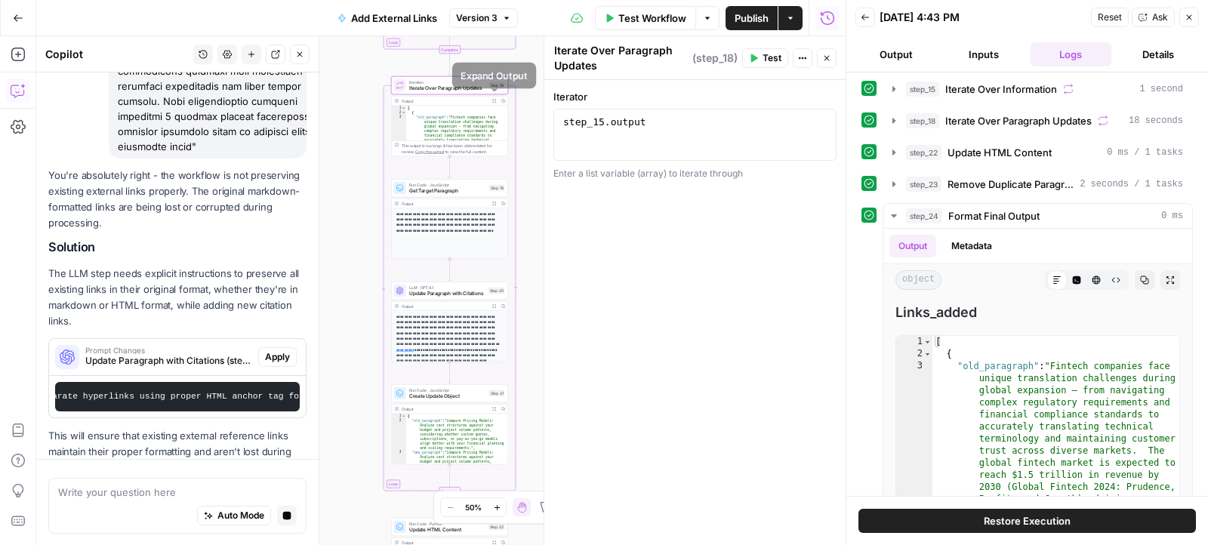
click at [492, 100] on icon "button" at bounding box center [494, 101] width 5 height 5
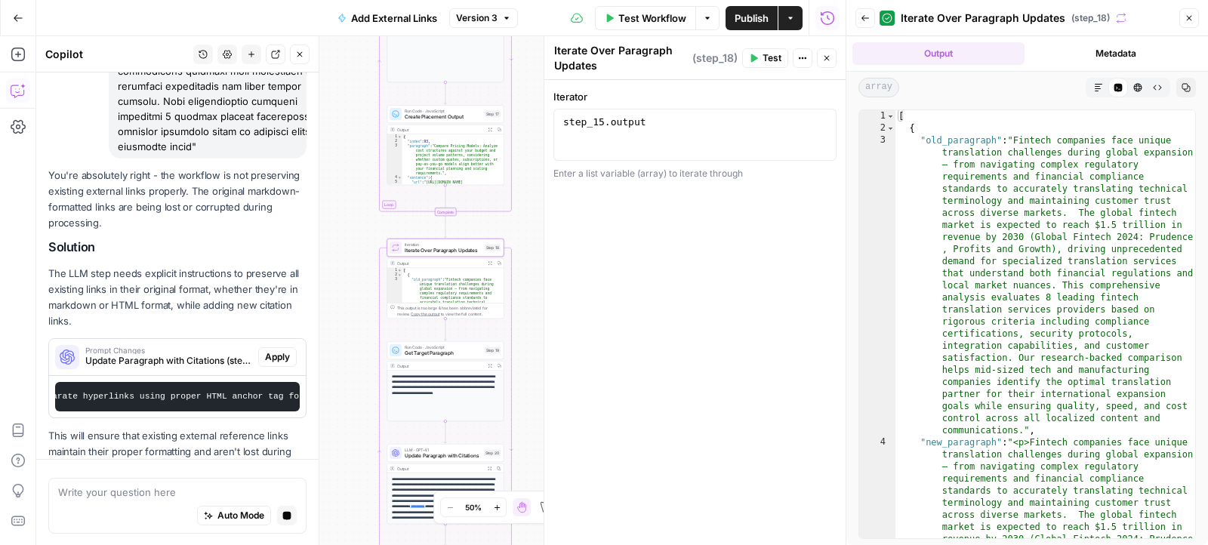
click at [489, 125] on button "Expand Output" at bounding box center [489, 129] width 9 height 9
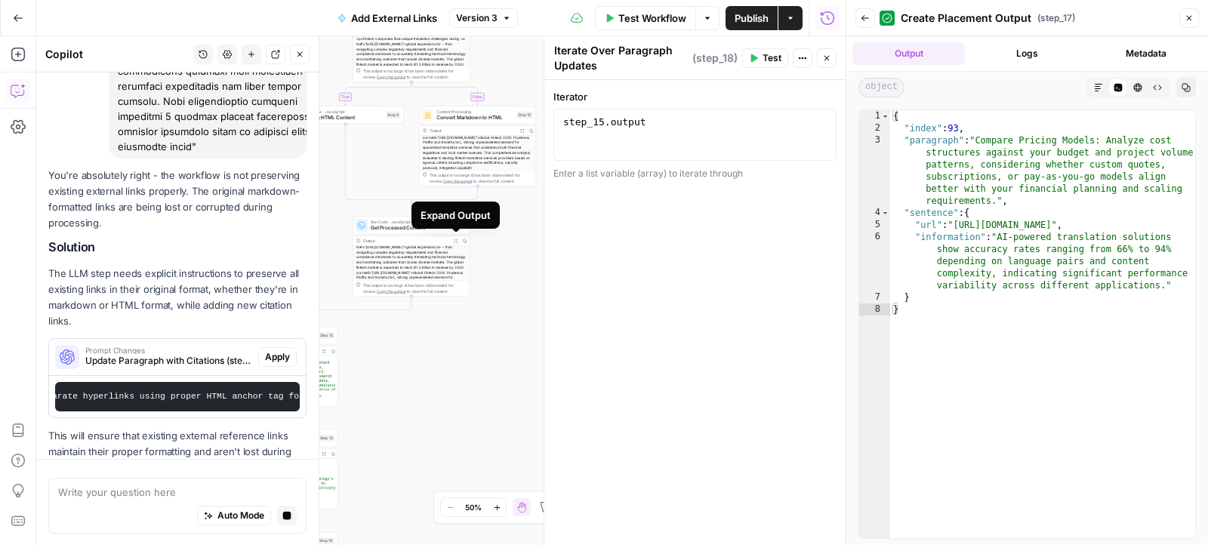
click at [455, 236] on button "Expand Output" at bounding box center [455, 240] width 9 height 9
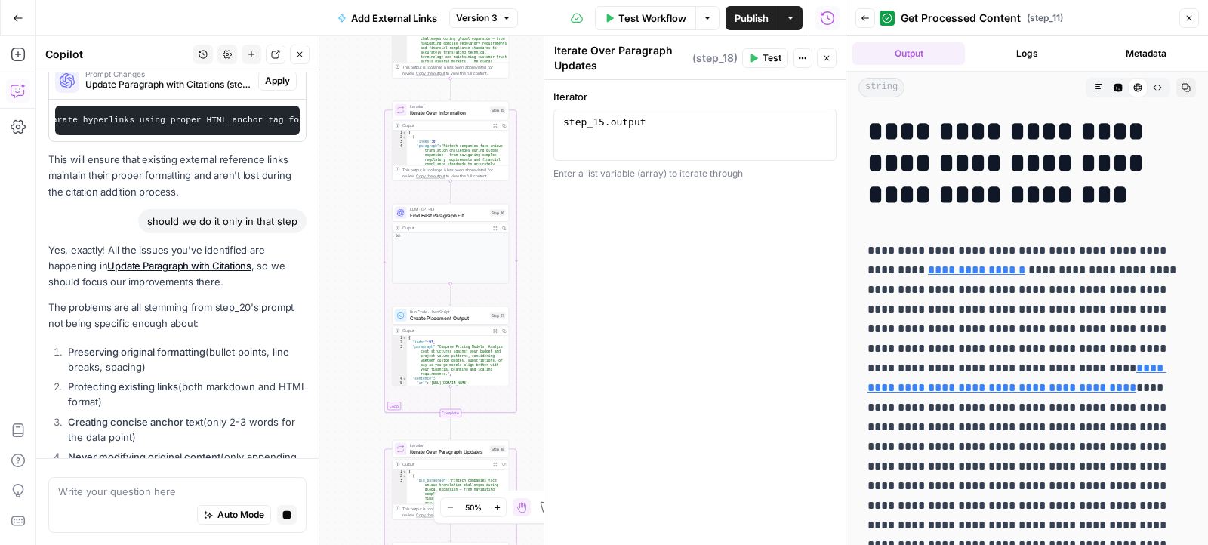
click at [495, 124] on icon "button" at bounding box center [495, 126] width 4 height 4
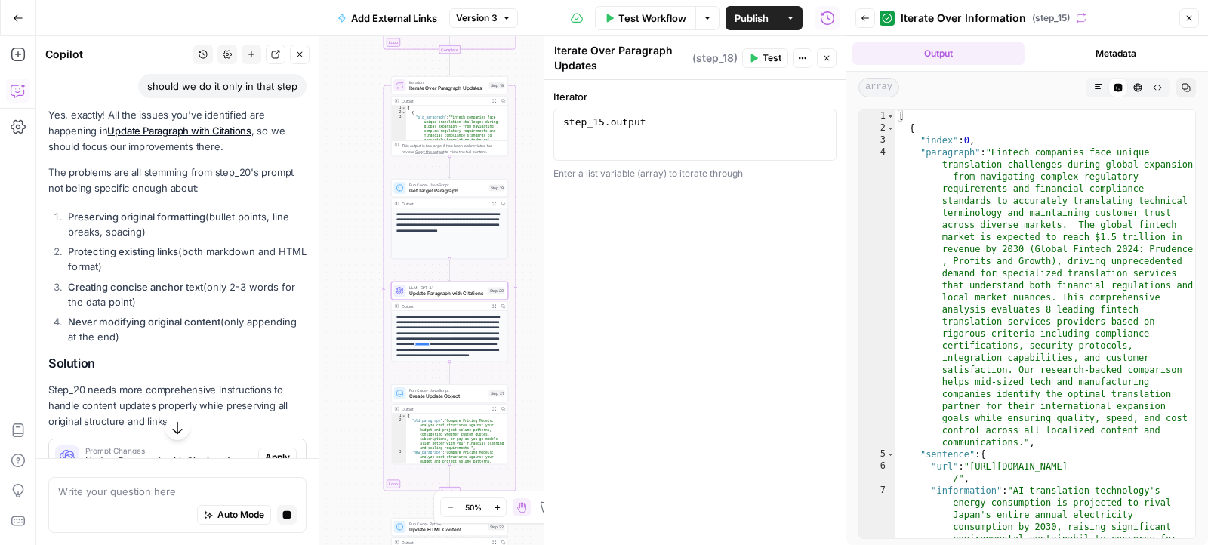
scroll to position [3451, 0]
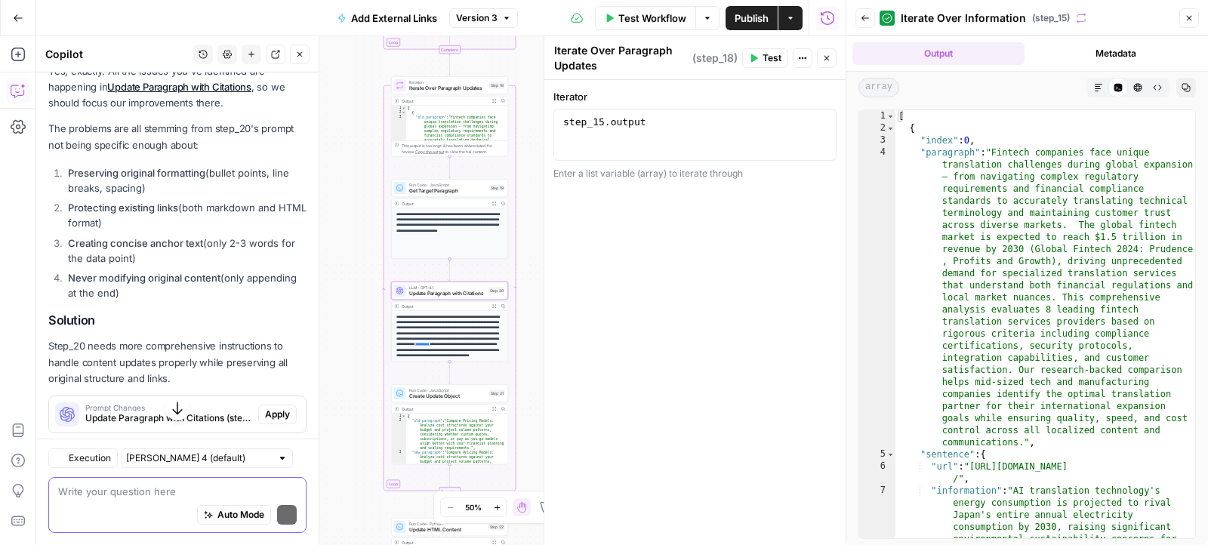
click at [160, 489] on textarea at bounding box center [177, 491] width 239 height 15
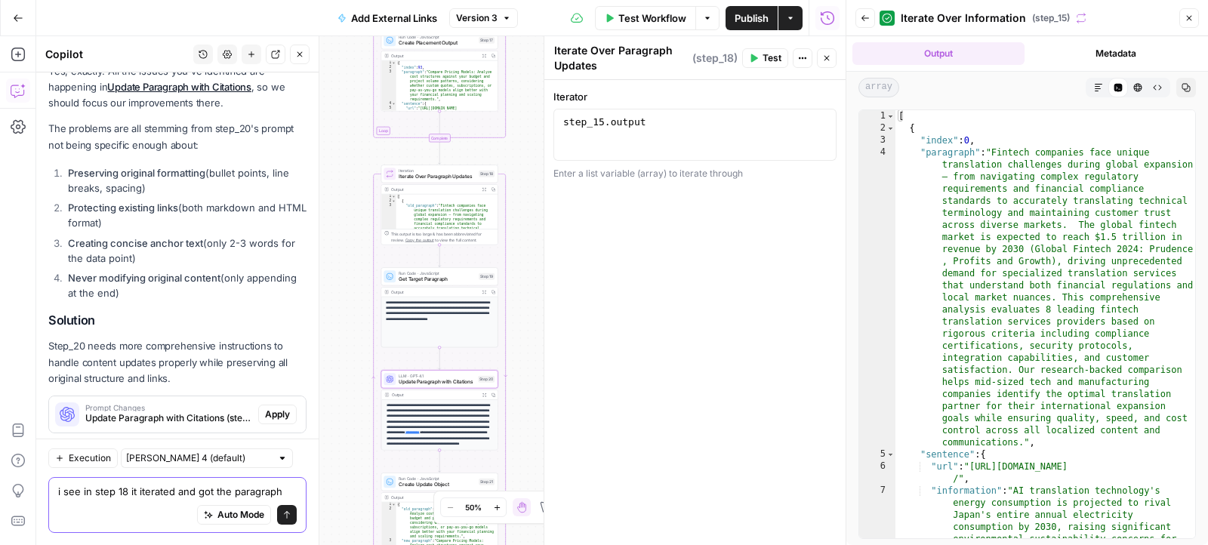
scroll to position [3466, 0]
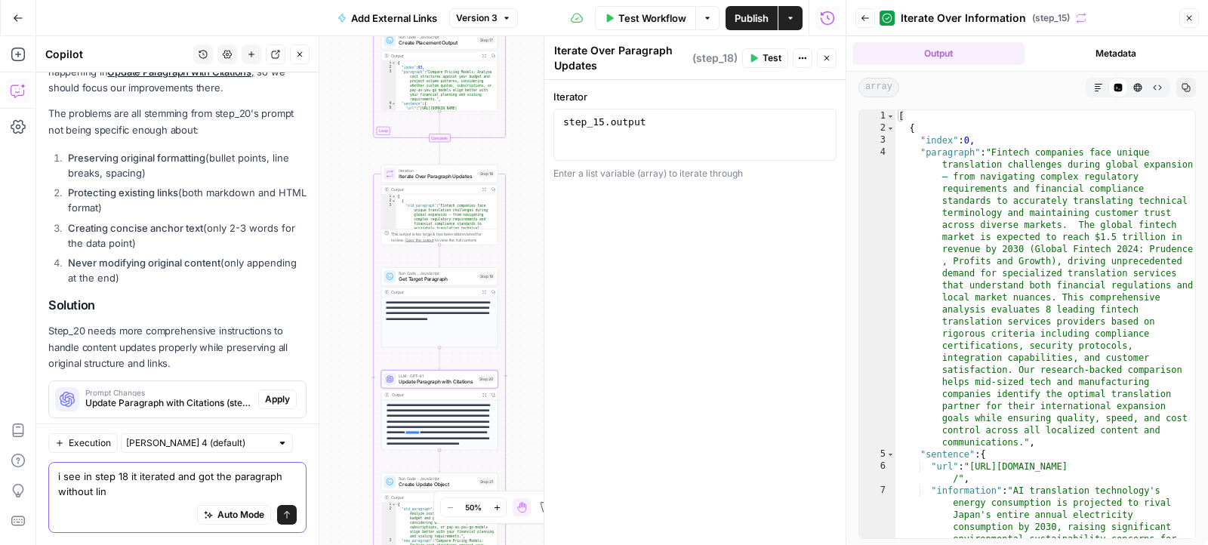
type textarea "i see in step 18 it iterated and got the paragraph without link"
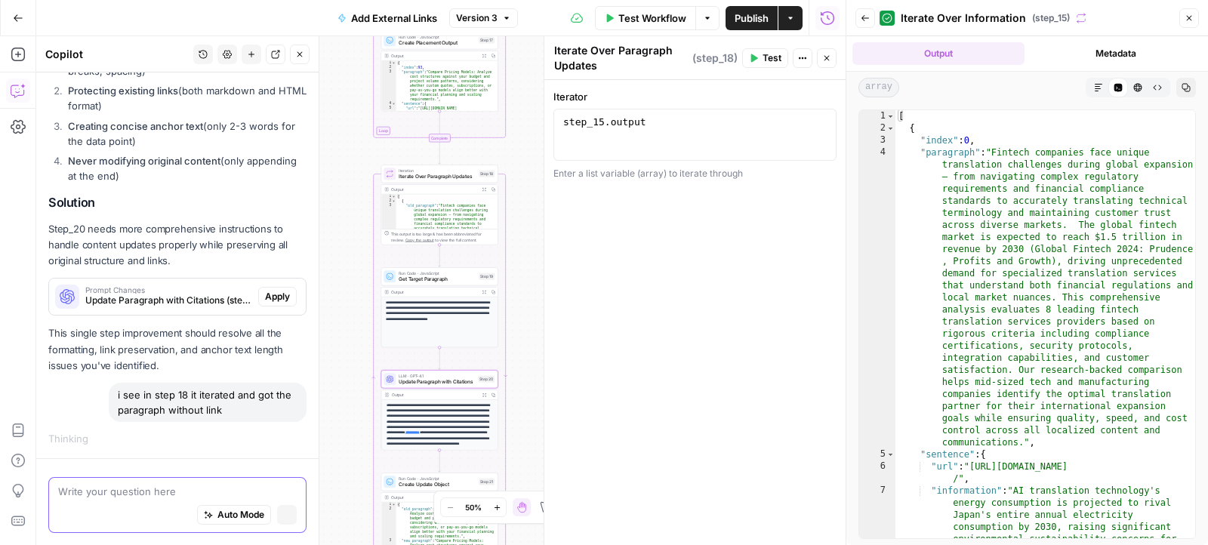
scroll to position [3378, 0]
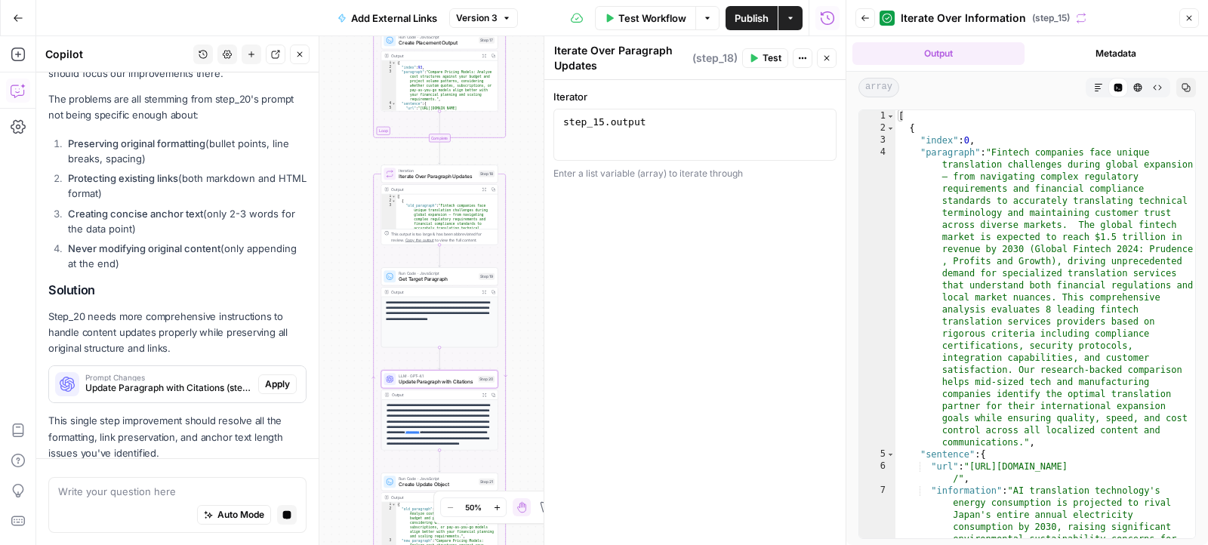
click at [442, 179] on span "Iterate Over Paragraph Updates" at bounding box center [437, 177] width 77 height 8
click at [483, 189] on icon "button" at bounding box center [484, 189] width 5 height 5
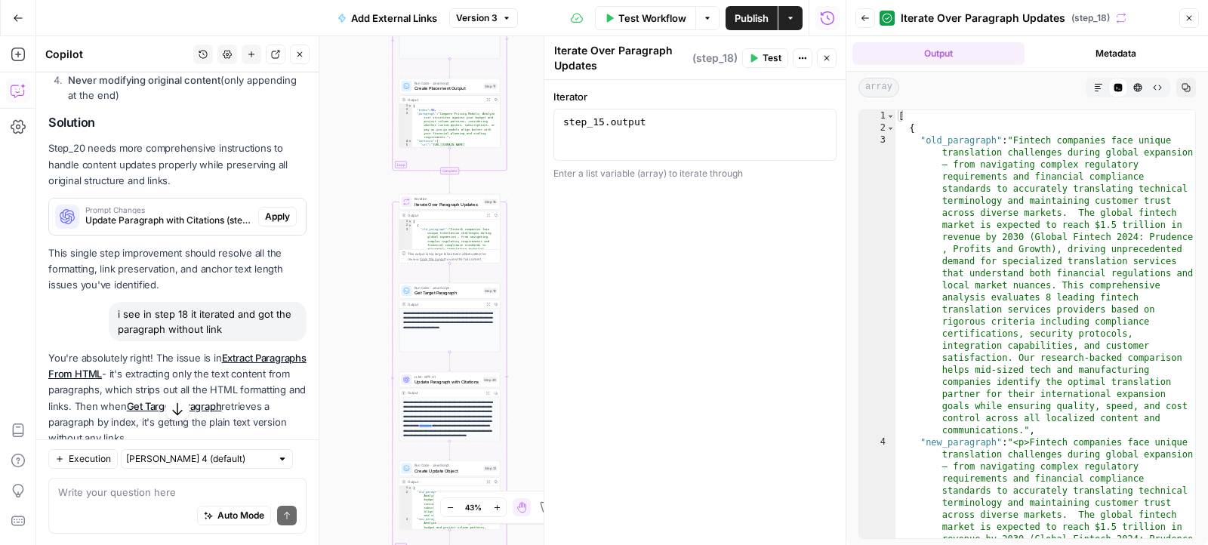
scroll to position [3731, 0]
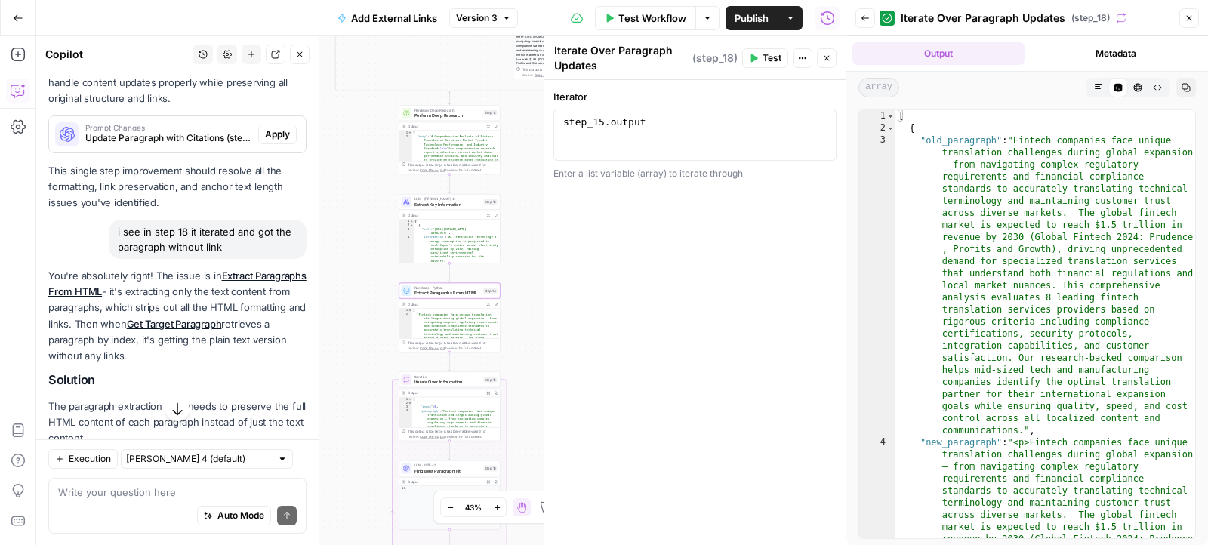
click at [284, 467] on span "Apply" at bounding box center [277, 474] width 25 height 14
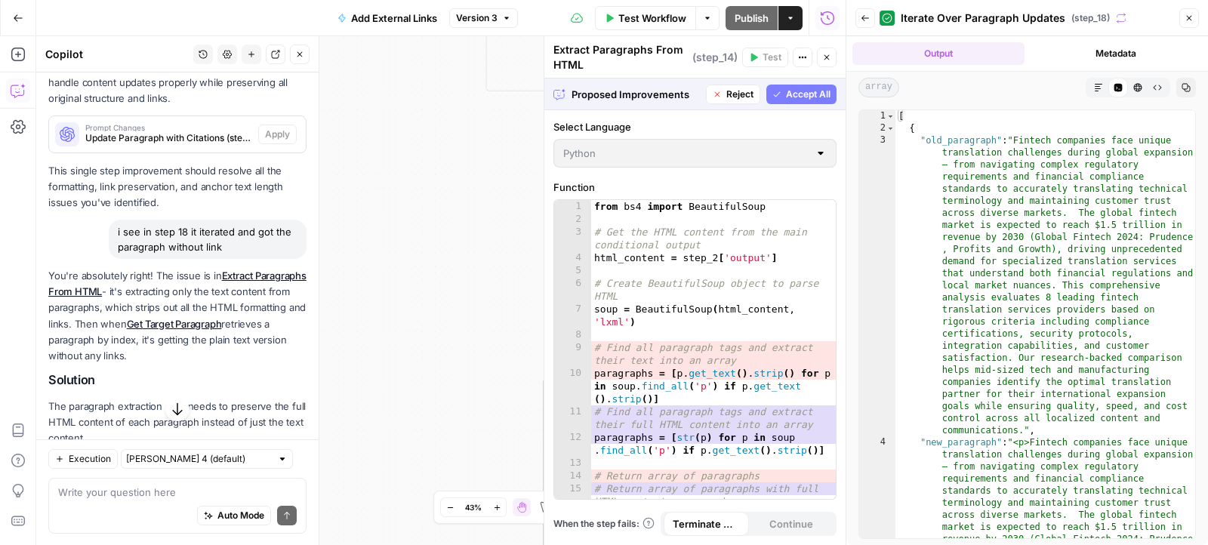
click at [284, 467] on span "Accept" at bounding box center [275, 474] width 31 height 14
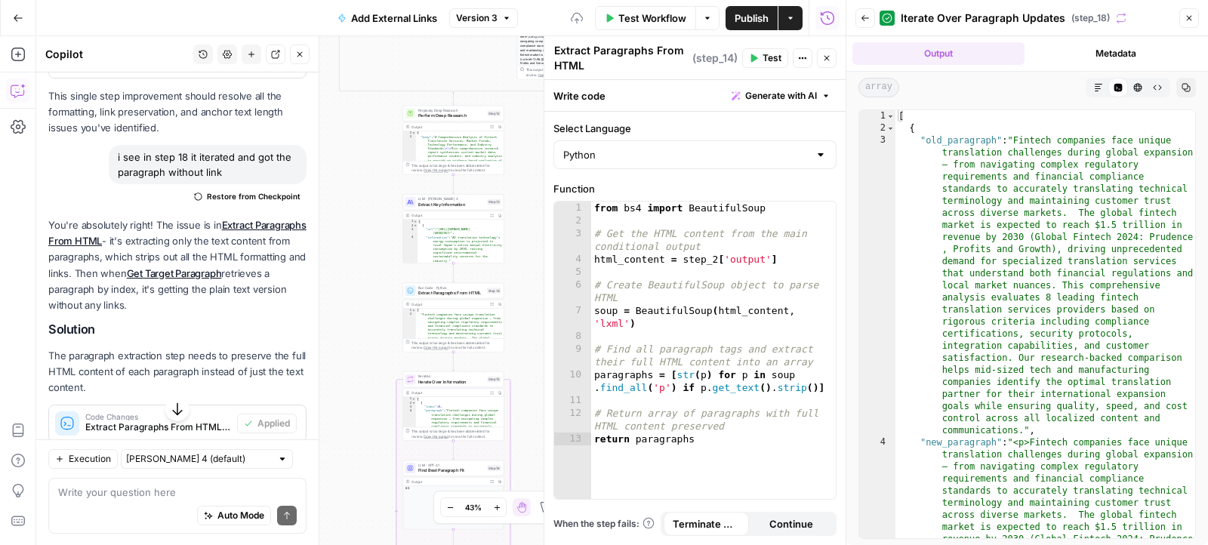
scroll to position [3869, 0]
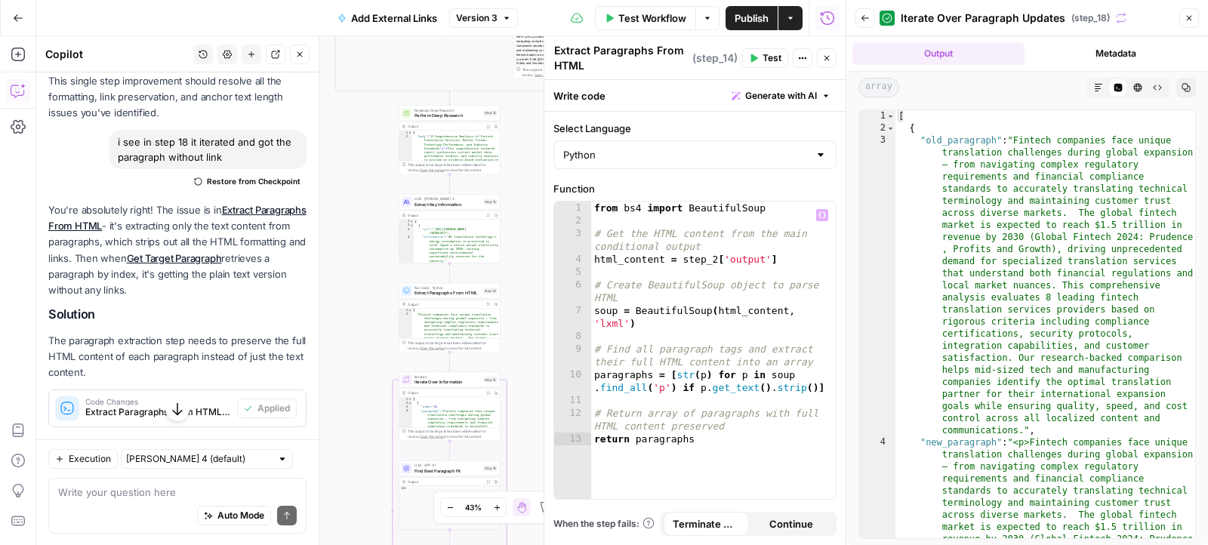
click at [760, 63] on button "Test" at bounding box center [765, 58] width 46 height 20
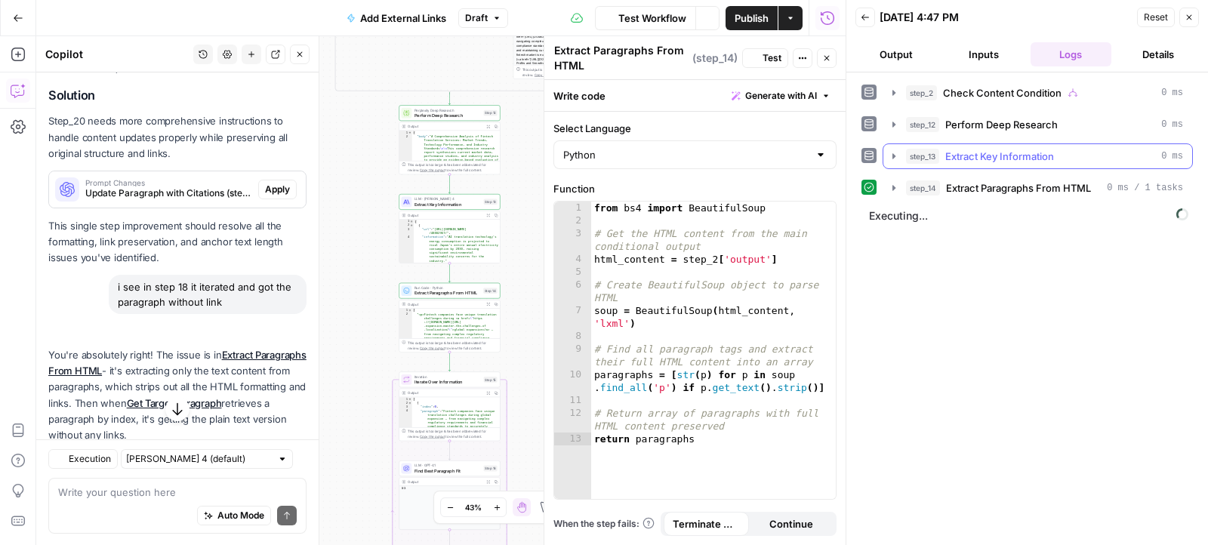
scroll to position [3852, 0]
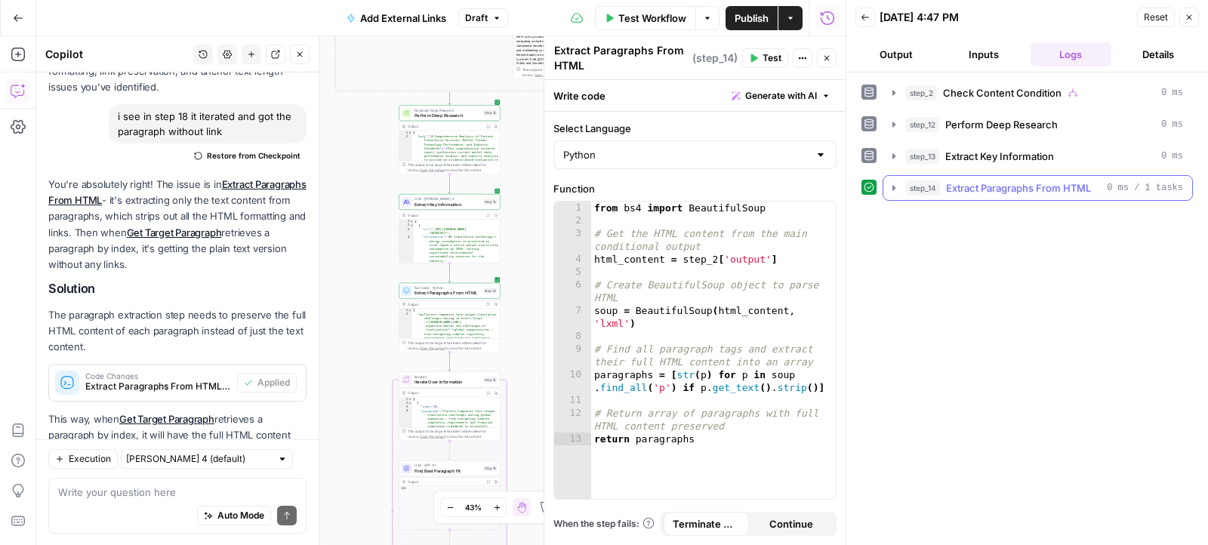
click at [891, 185] on icon "button" at bounding box center [894, 188] width 12 height 12
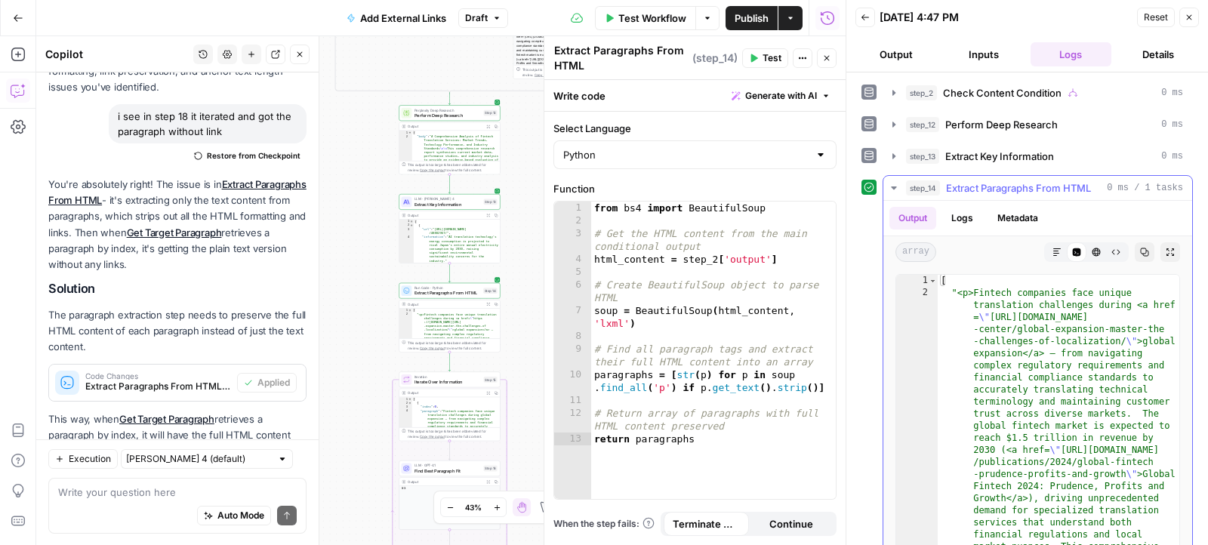
click at [1061, 248] on icon "button" at bounding box center [1056, 252] width 9 height 9
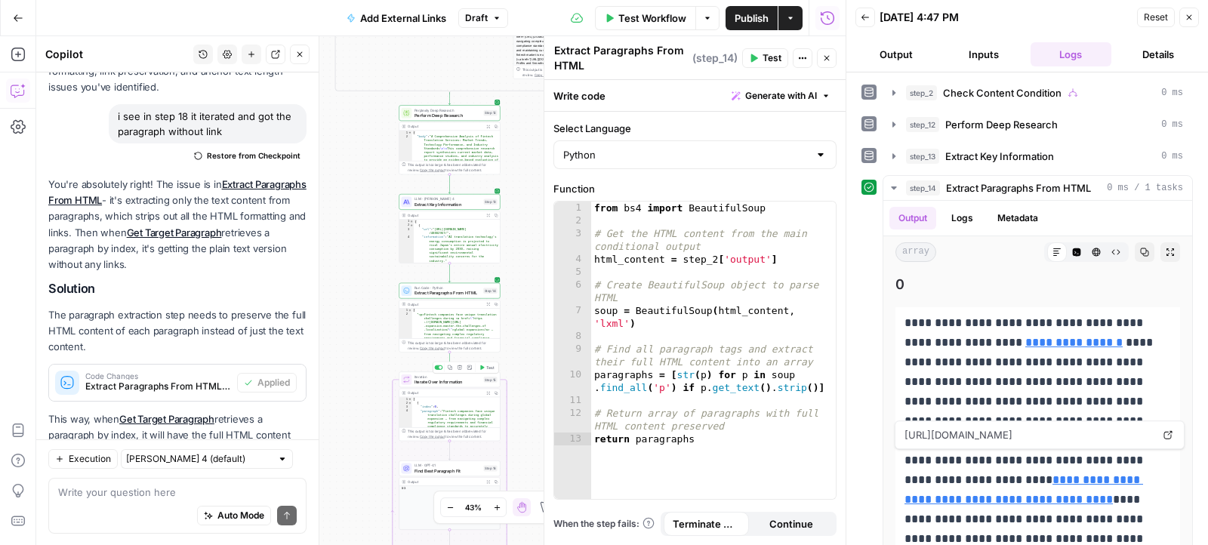
click at [484, 368] on icon "button" at bounding box center [481, 367] width 5 height 5
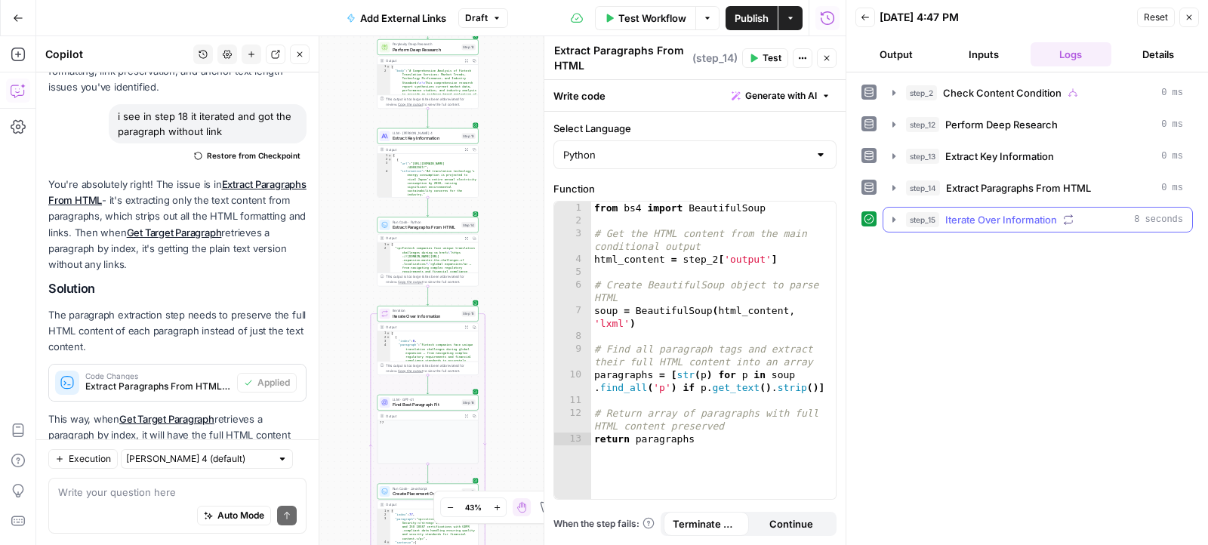
click at [898, 214] on icon "button" at bounding box center [894, 220] width 12 height 12
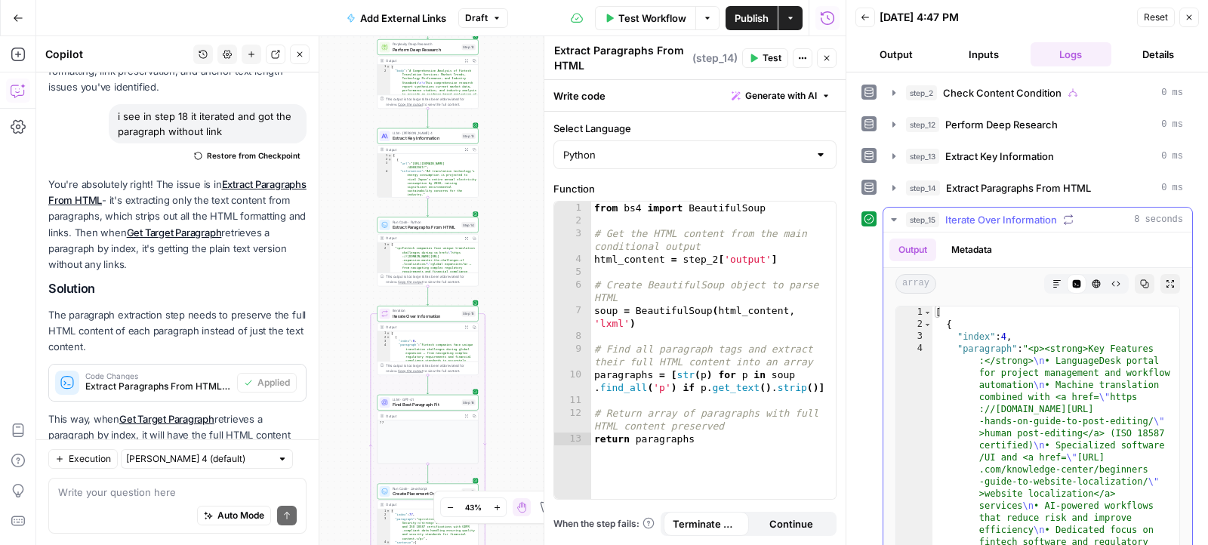
click at [1054, 279] on icon "button" at bounding box center [1056, 283] width 9 height 9
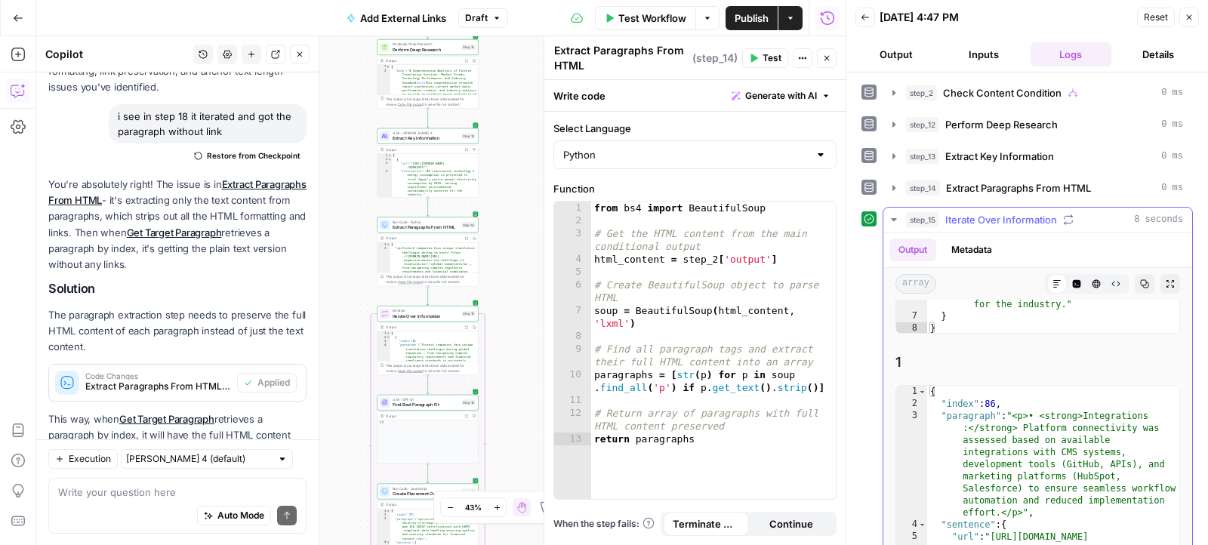
scroll to position [316, 0]
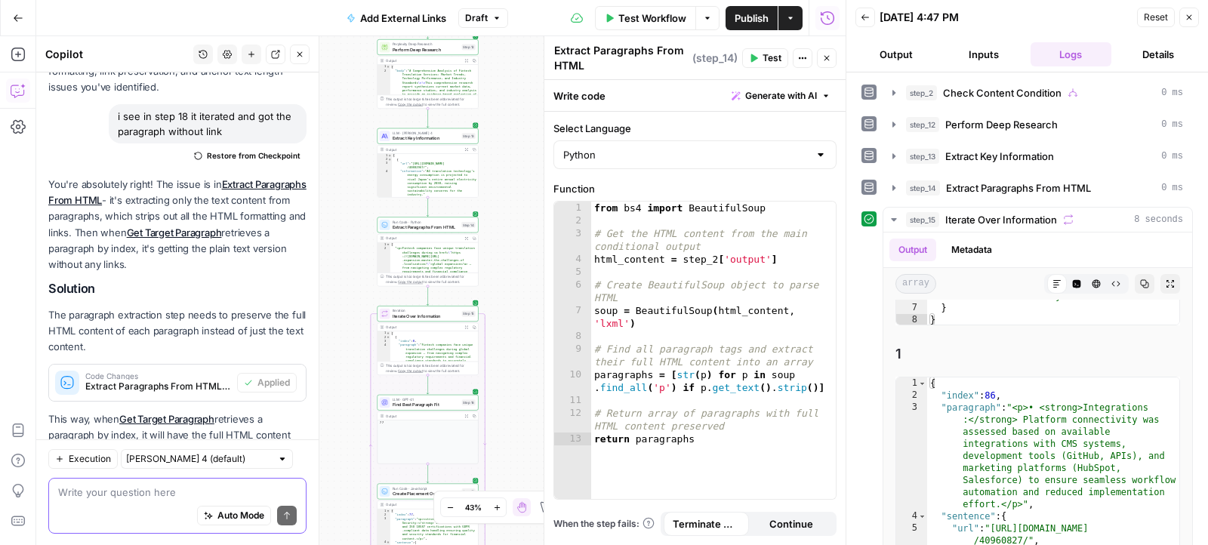
click at [193, 495] on textarea at bounding box center [177, 491] width 239 height 15
type textarea "are you sure that in step 15 we will have no issues"
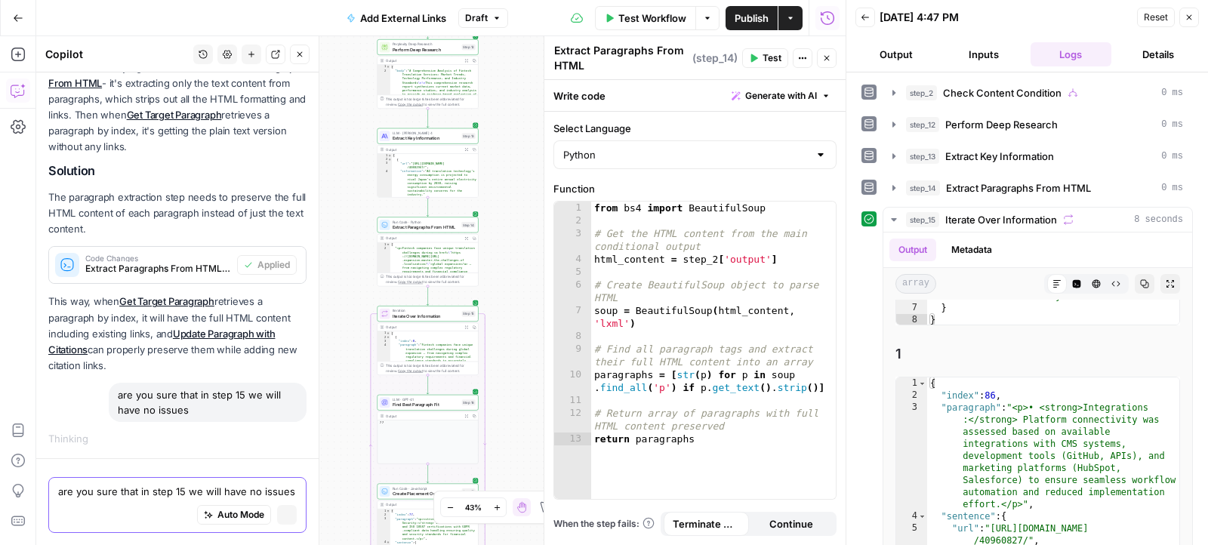
scroll to position [3707, 0]
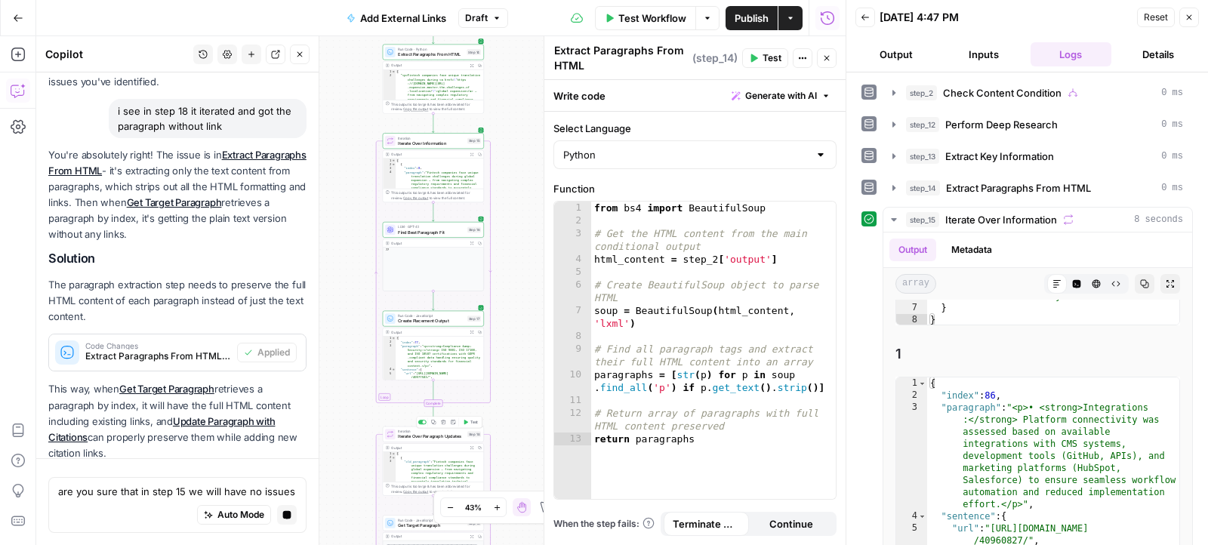
click at [466, 421] on icon "button" at bounding box center [466, 422] width 4 height 5
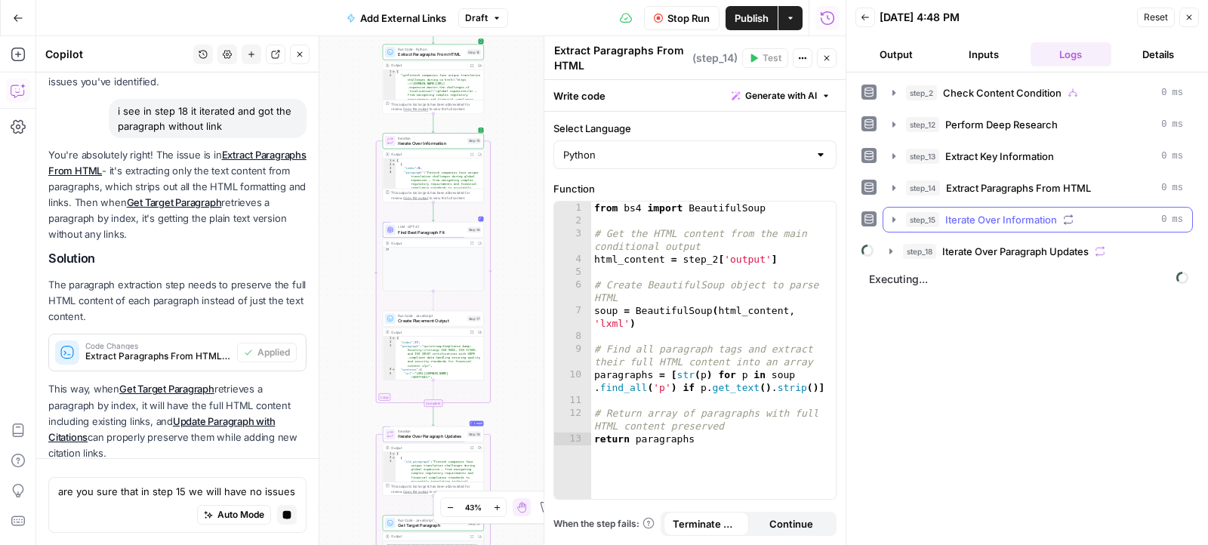
click at [889, 216] on icon "button" at bounding box center [894, 220] width 12 height 12
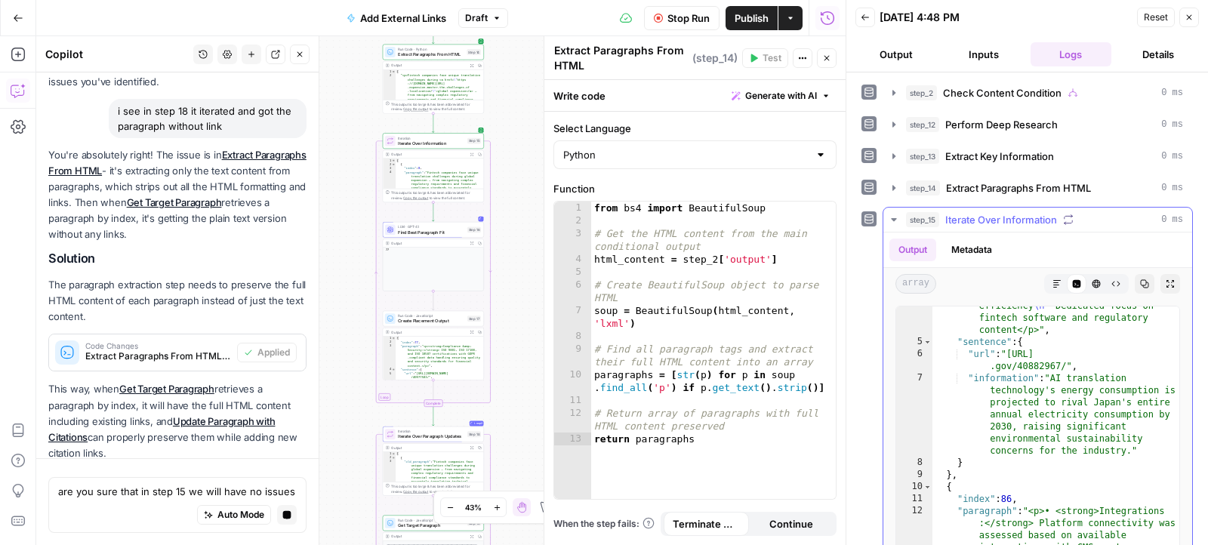
scroll to position [524, 0]
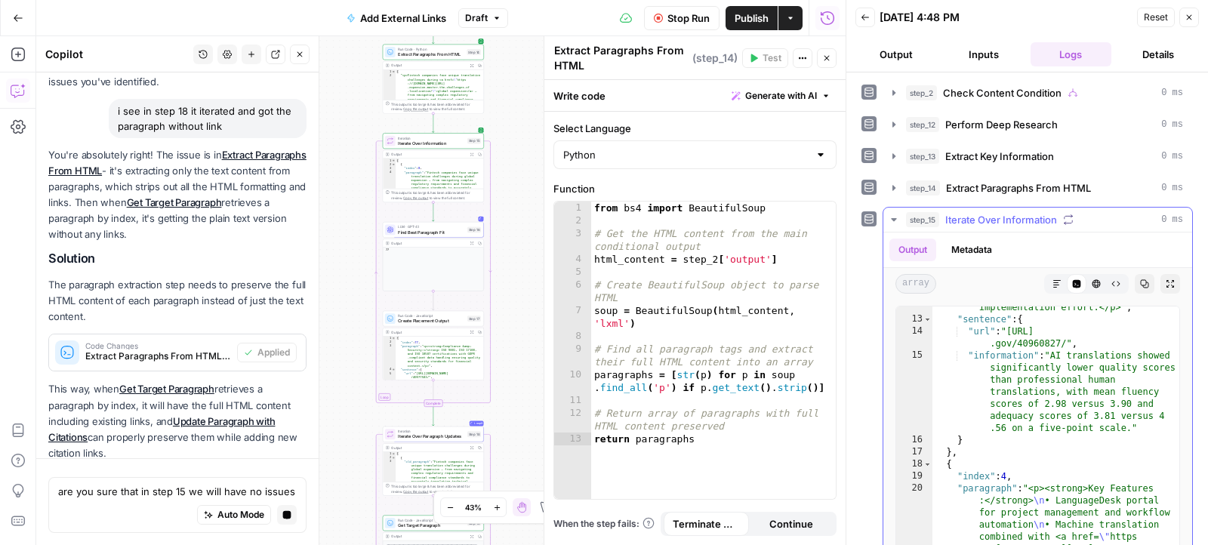
click at [894, 217] on icon "button" at bounding box center [894, 220] width 12 height 12
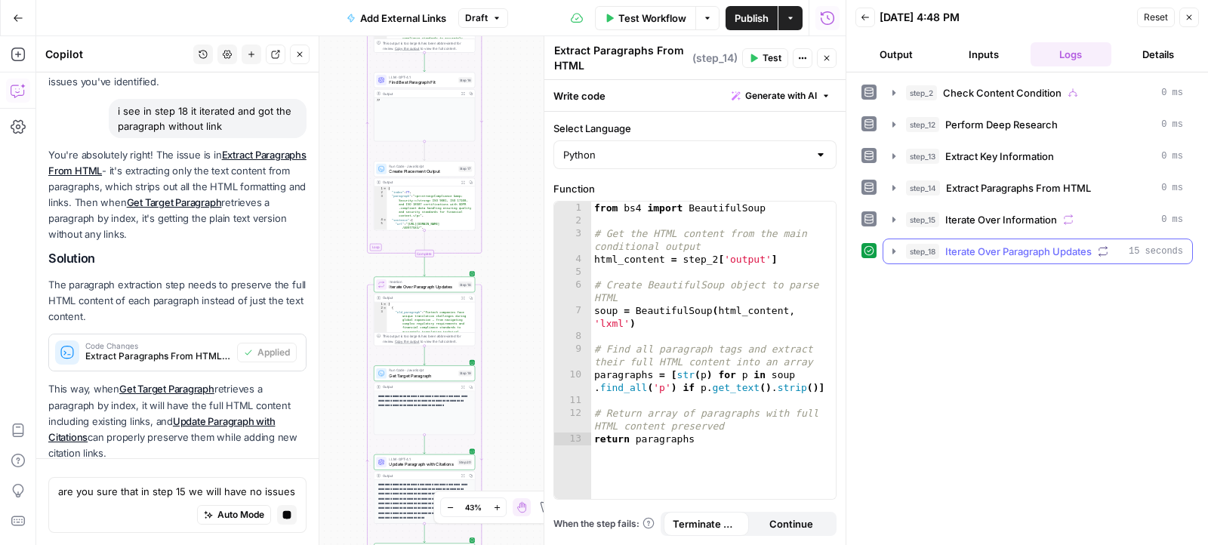
click at [888, 246] on icon "button" at bounding box center [894, 251] width 12 height 12
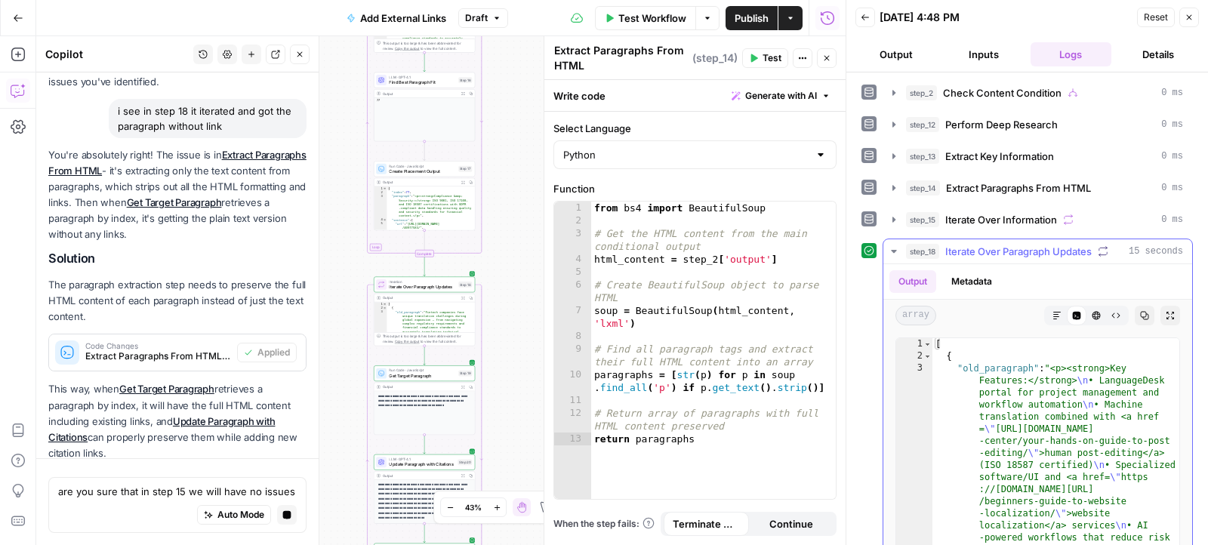
click at [1064, 312] on button "Markdown" at bounding box center [1057, 316] width 20 height 20
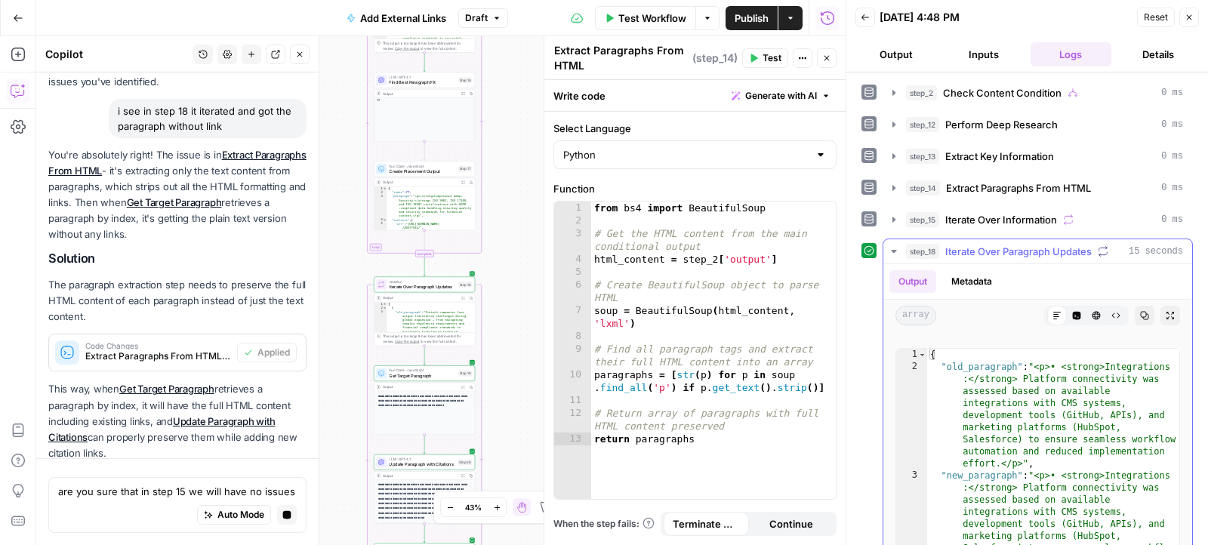
scroll to position [377, 0]
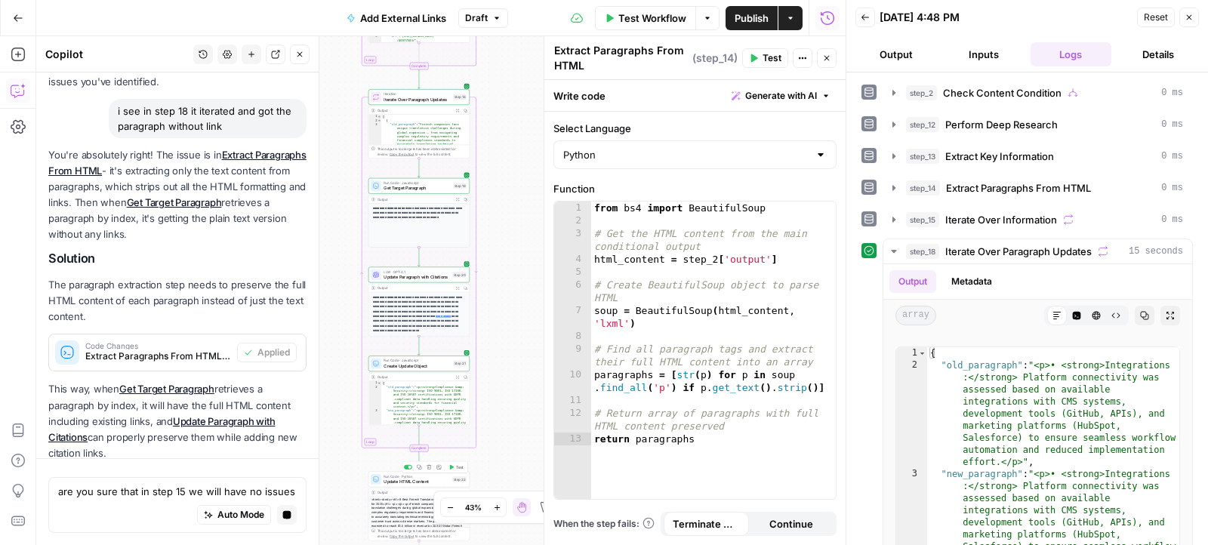
click at [451, 466] on icon "button" at bounding box center [452, 467] width 4 height 5
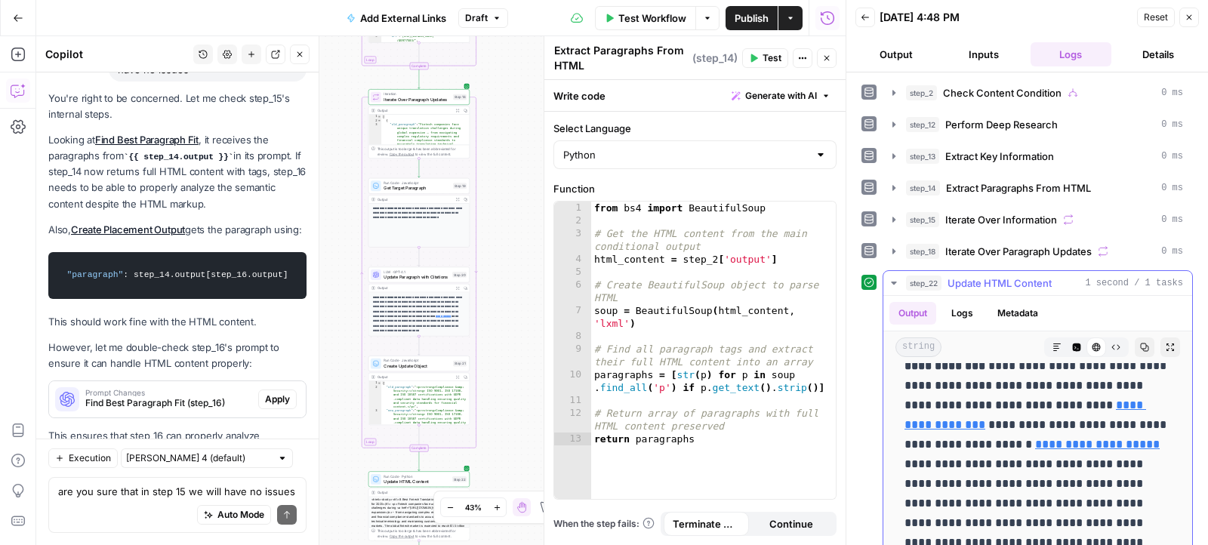
scroll to position [3023, 0]
drag, startPoint x: 906, startPoint y: 400, endPoint x: 1080, endPoint y: 482, distance: 191.8
click at [1080, 482] on p "**********" at bounding box center [1037, 484] width 267 height 255
copy p "**********"
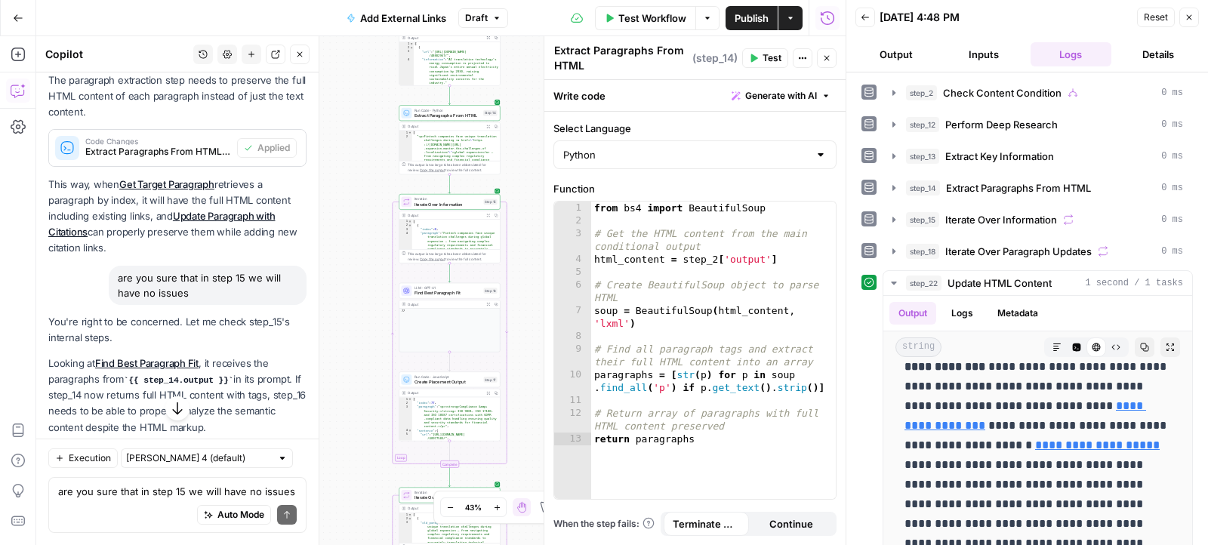
scroll to position [4187, 0]
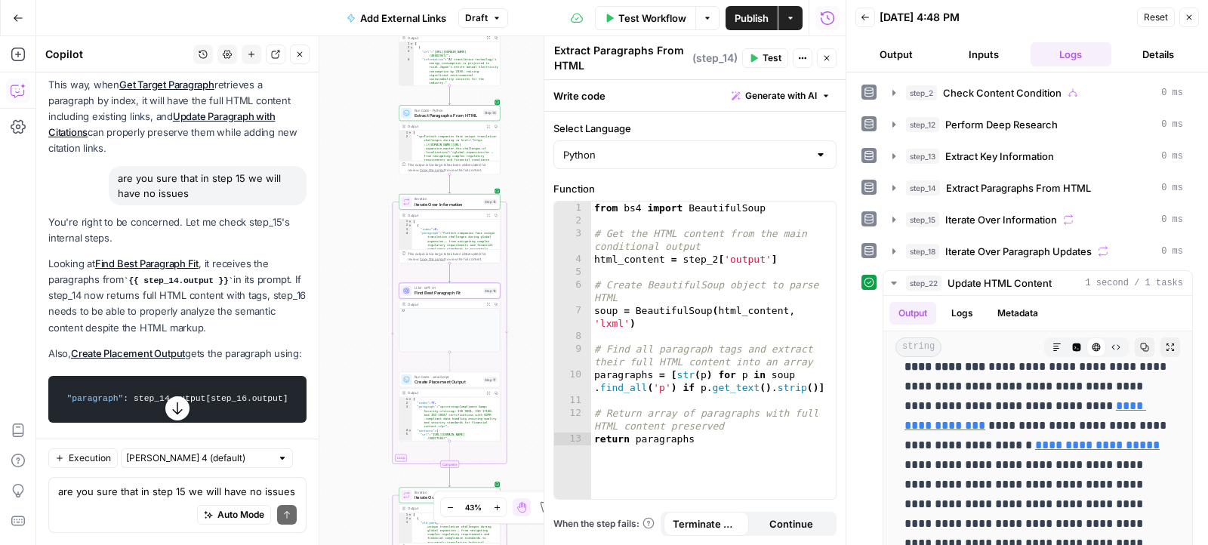
click at [282, 516] on span "Apply" at bounding box center [277, 523] width 25 height 14
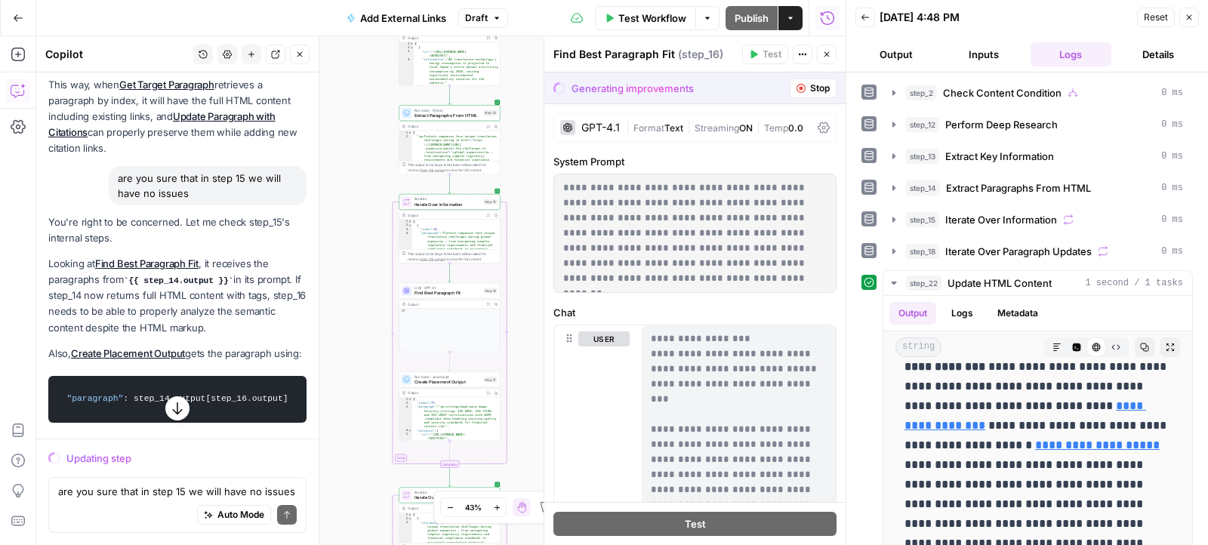
scroll to position [4142, 0]
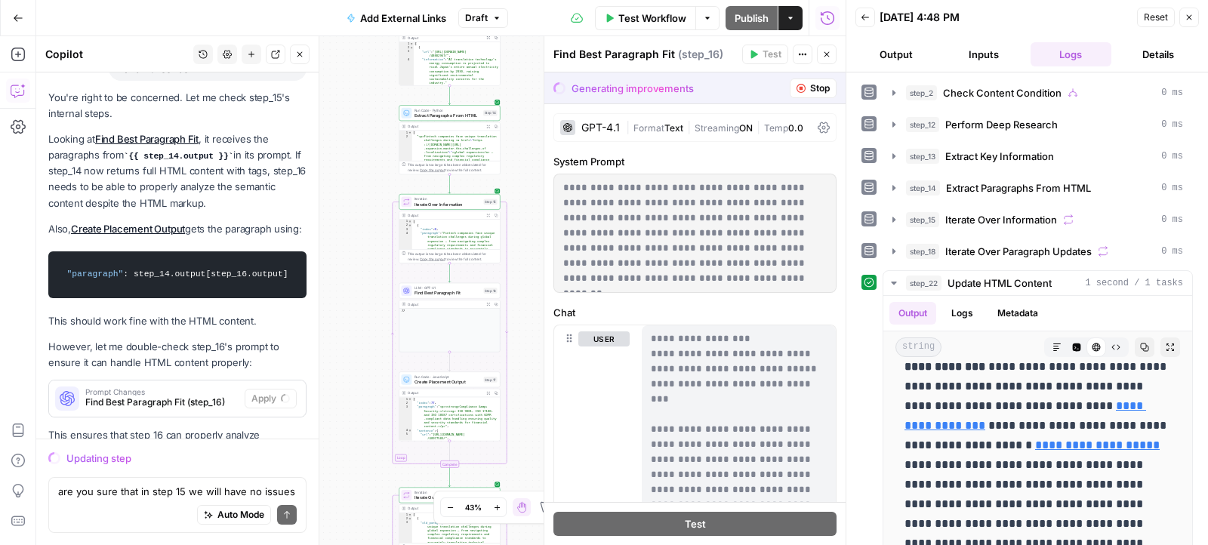
click at [175, 501] on div "Auto Mode Send" at bounding box center [177, 515] width 239 height 33
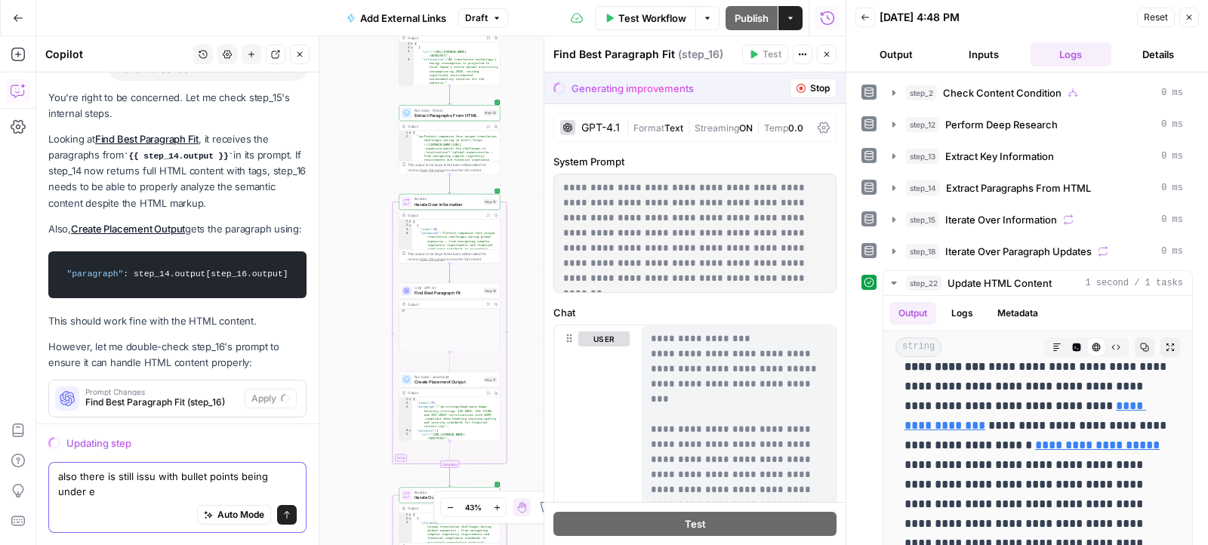
scroll to position [4157, 0]
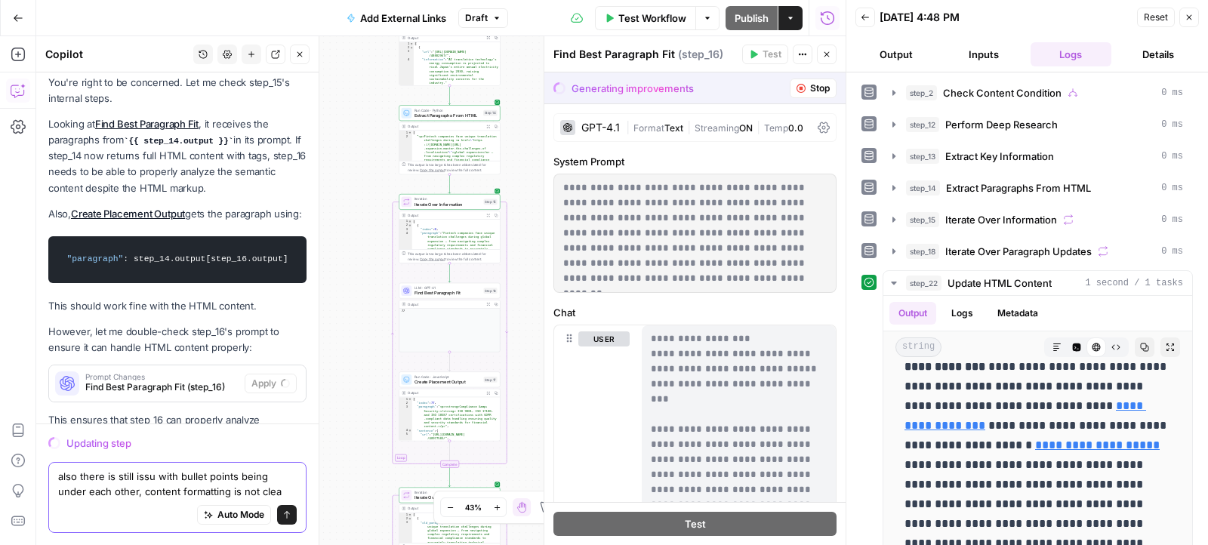
type textarea "also there is still issu with bullet points being under each other, content for…"
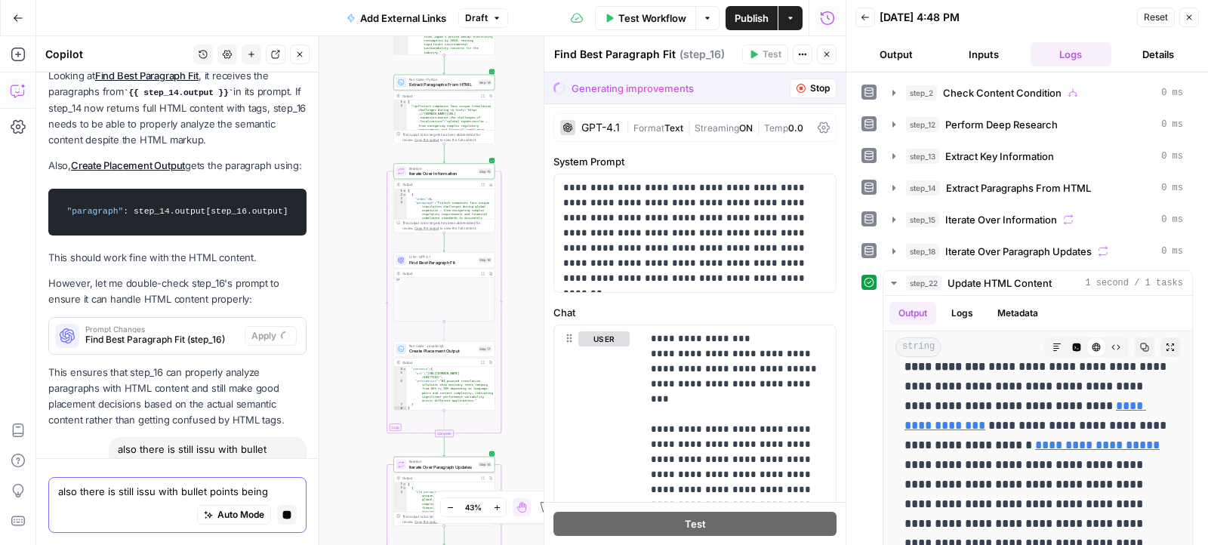
scroll to position [4180, 0]
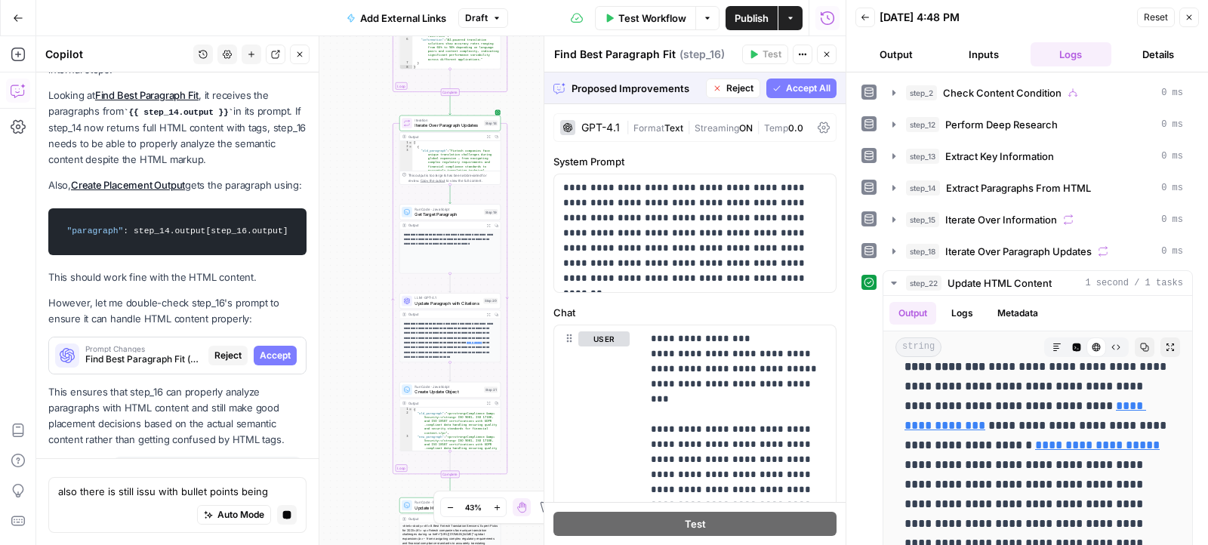
click at [775, 89] on icon "button" at bounding box center [777, 87] width 7 height 5
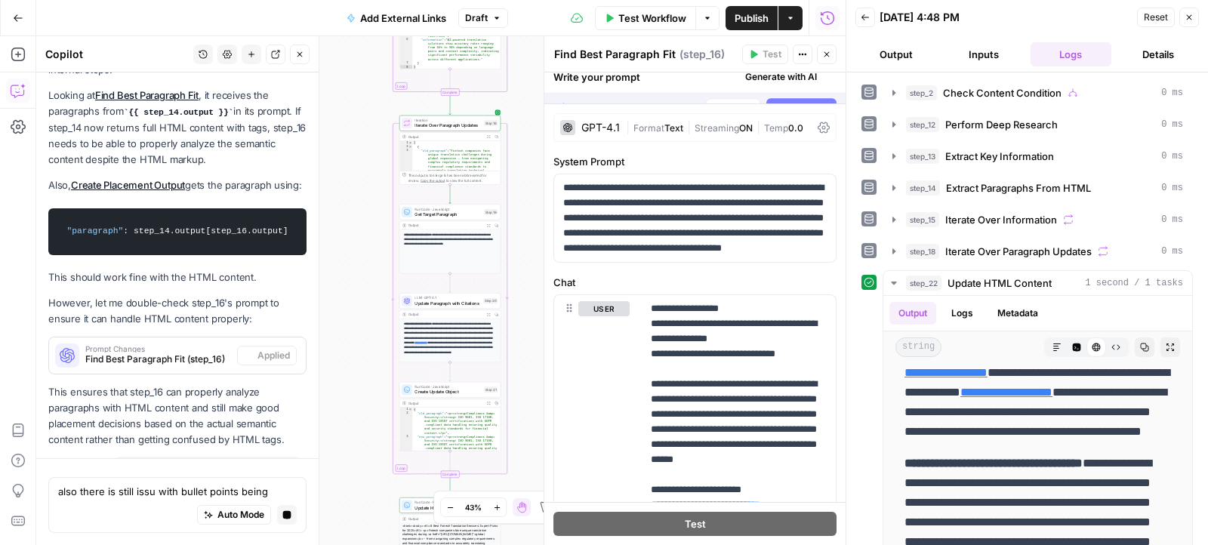
scroll to position [0, 0]
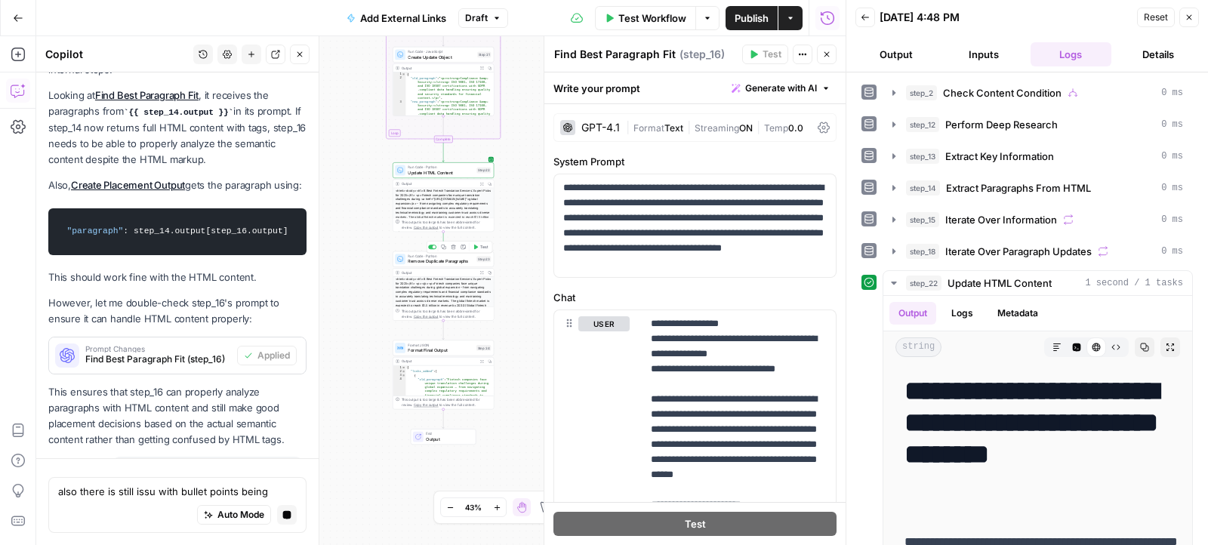
click at [477, 248] on icon "button" at bounding box center [475, 247] width 5 height 5
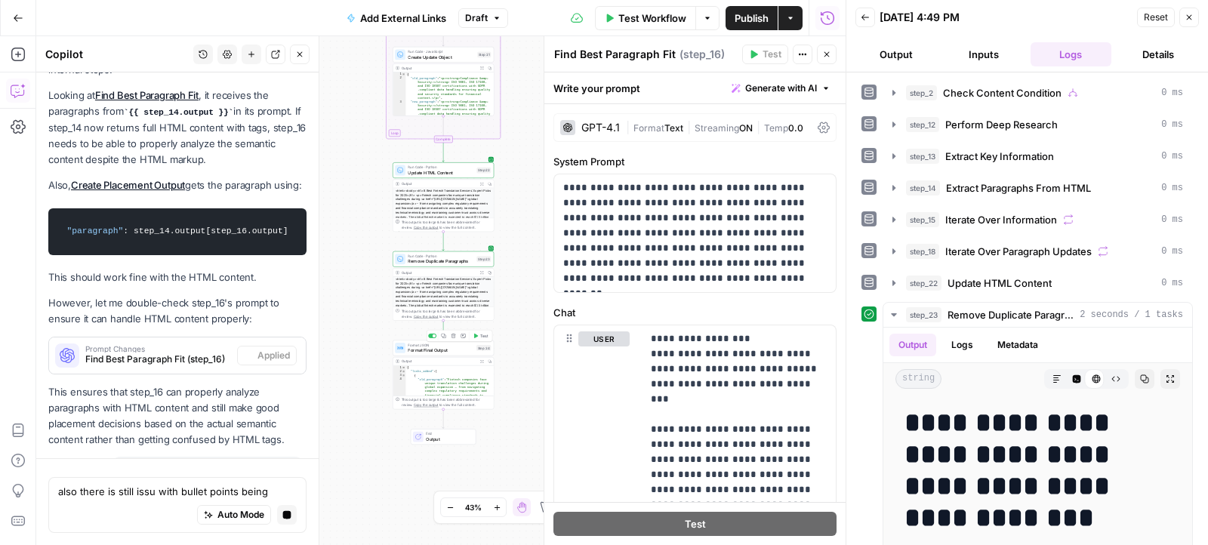
click at [476, 335] on icon "button" at bounding box center [476, 336] width 4 height 5
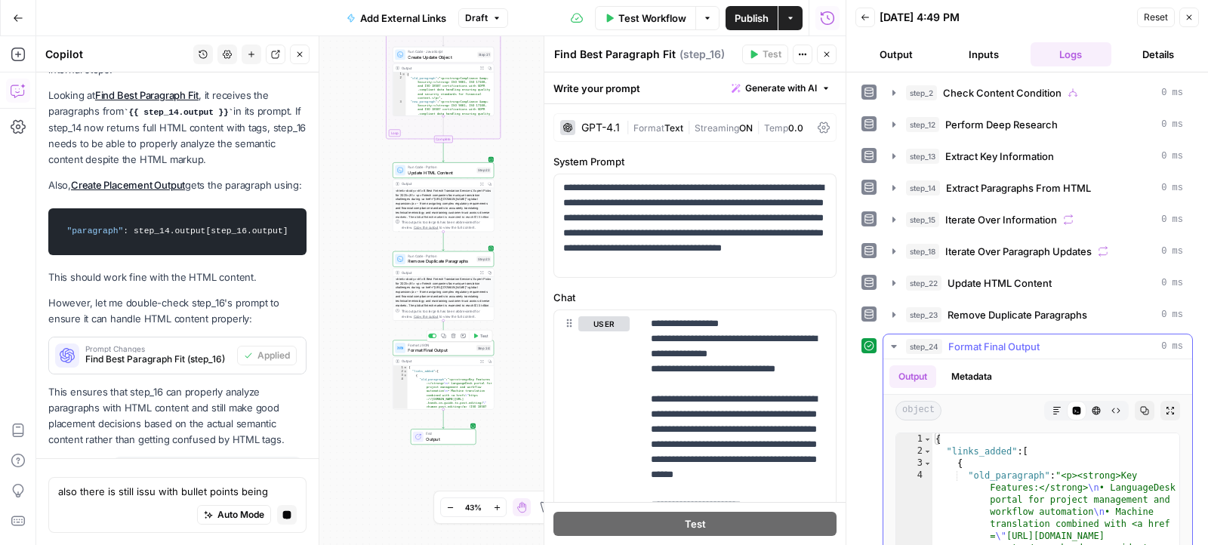
click at [1051, 402] on button "Markdown" at bounding box center [1057, 411] width 20 height 20
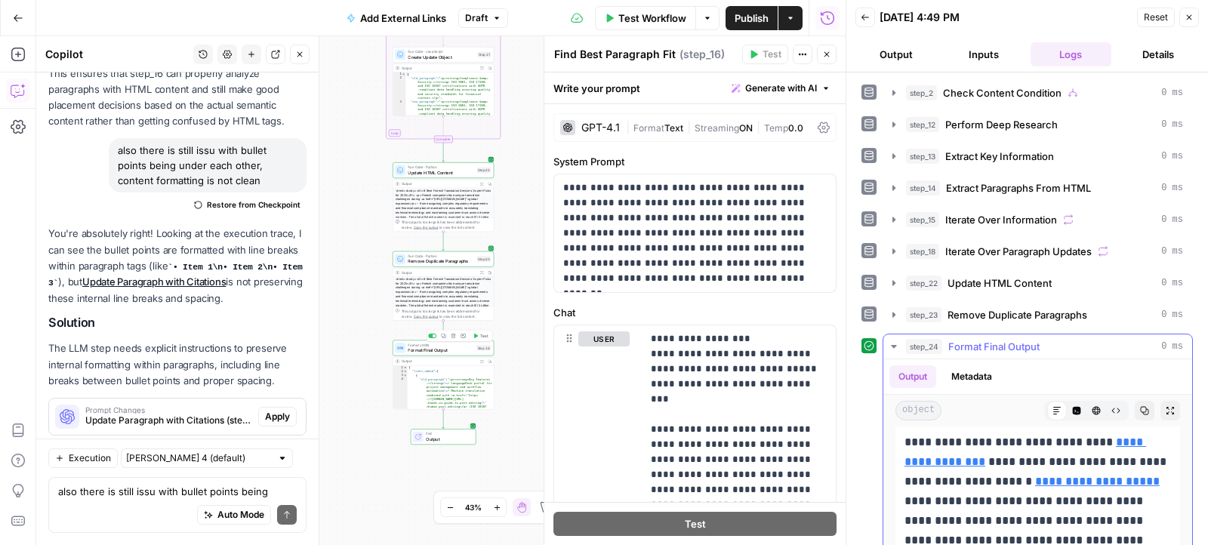
scroll to position [3331, 0]
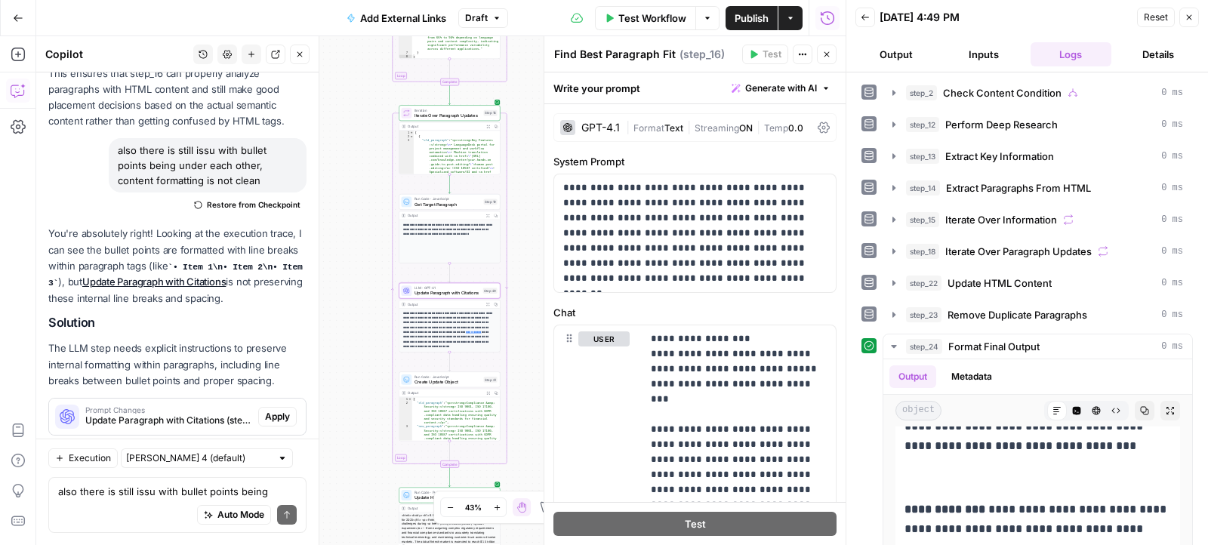
click at [280, 410] on span "Apply" at bounding box center [277, 417] width 25 height 14
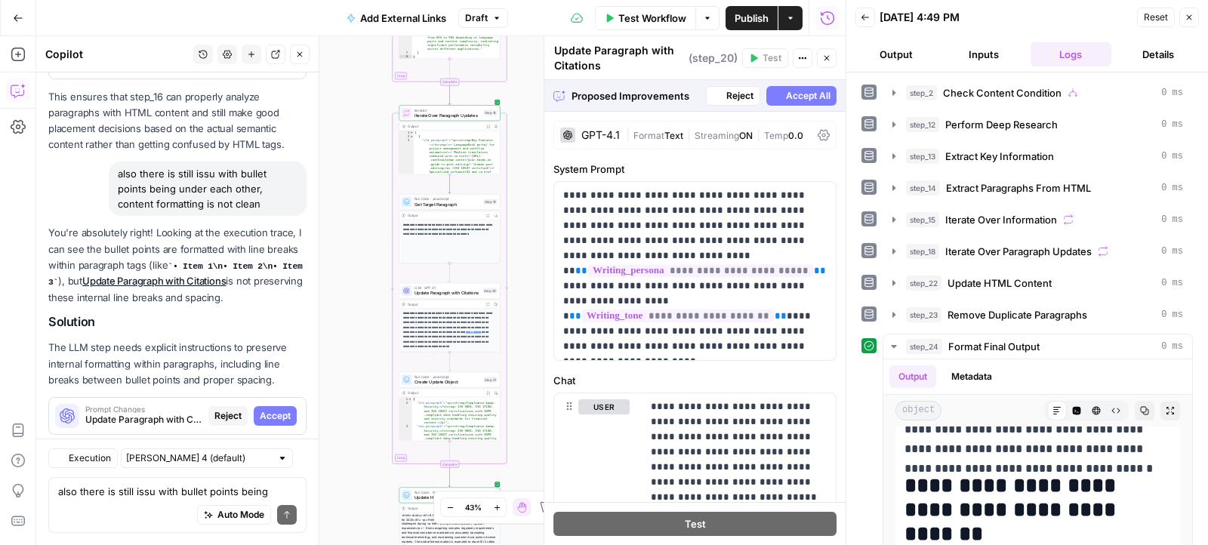
scroll to position [4480, 0]
click at [786, 91] on span "Accept All" at bounding box center [808, 96] width 45 height 14
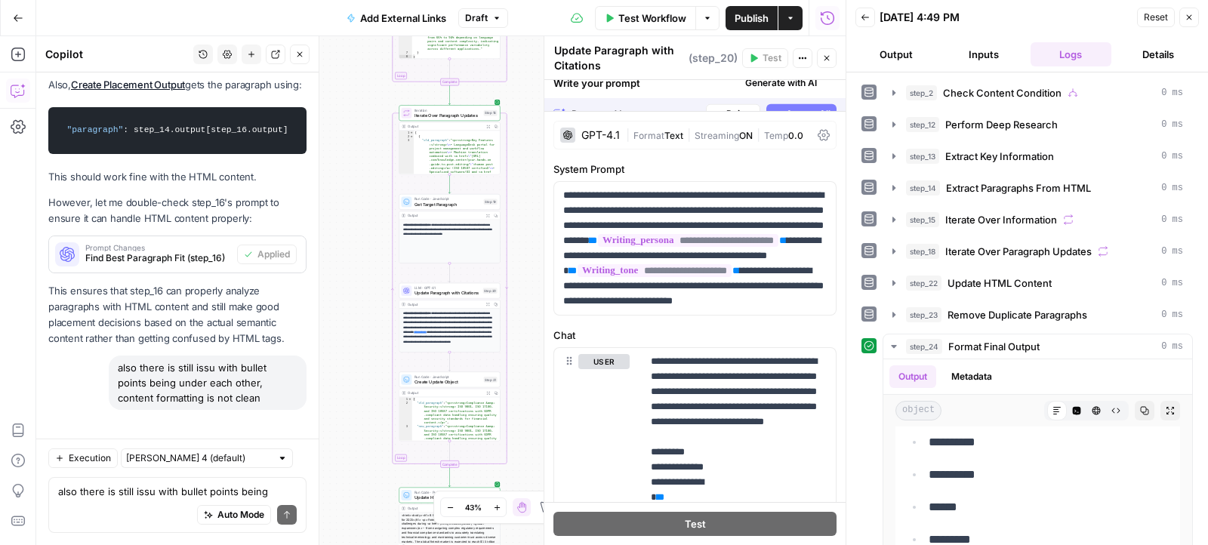
scroll to position [4697, 0]
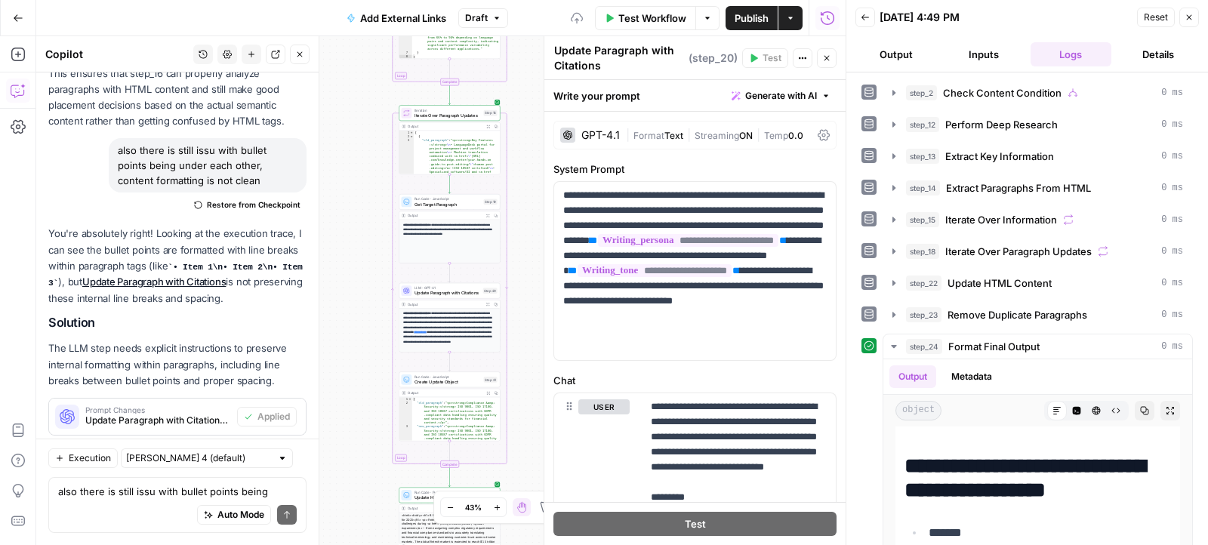
click at [648, 20] on span "Test Workflow" at bounding box center [652, 18] width 68 height 15
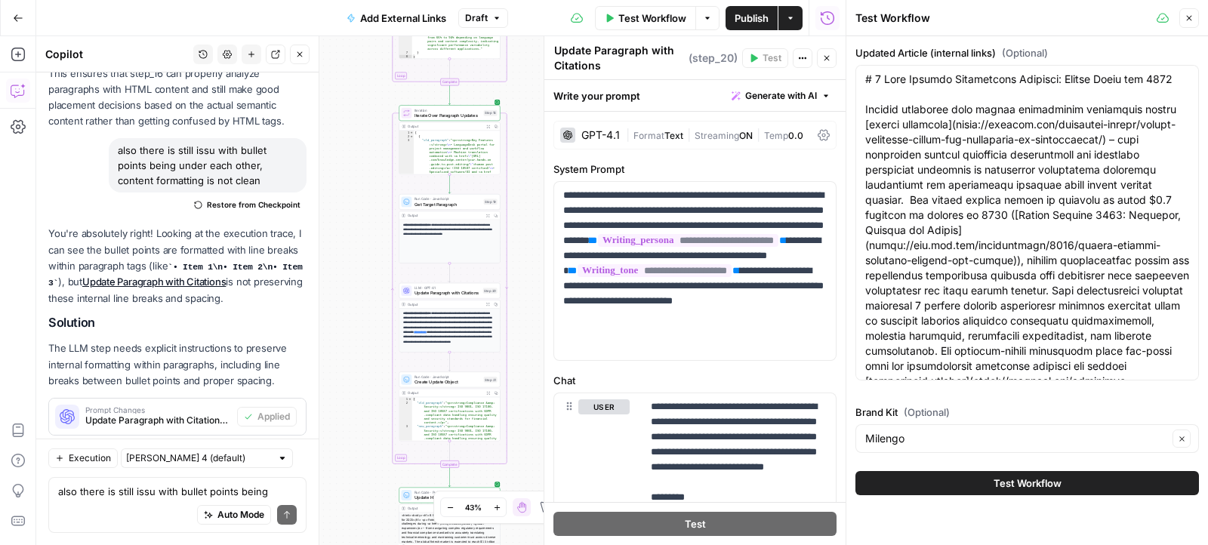
click at [975, 487] on button "Test Workflow" at bounding box center [1026, 483] width 343 height 24
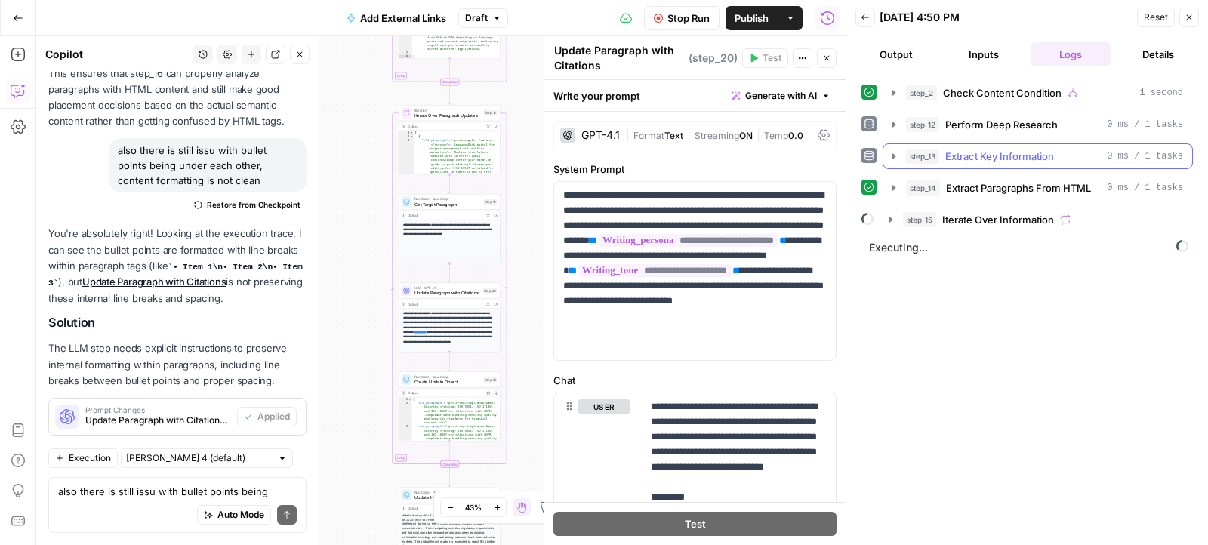
click at [892, 156] on icon "button" at bounding box center [893, 155] width 3 height 5
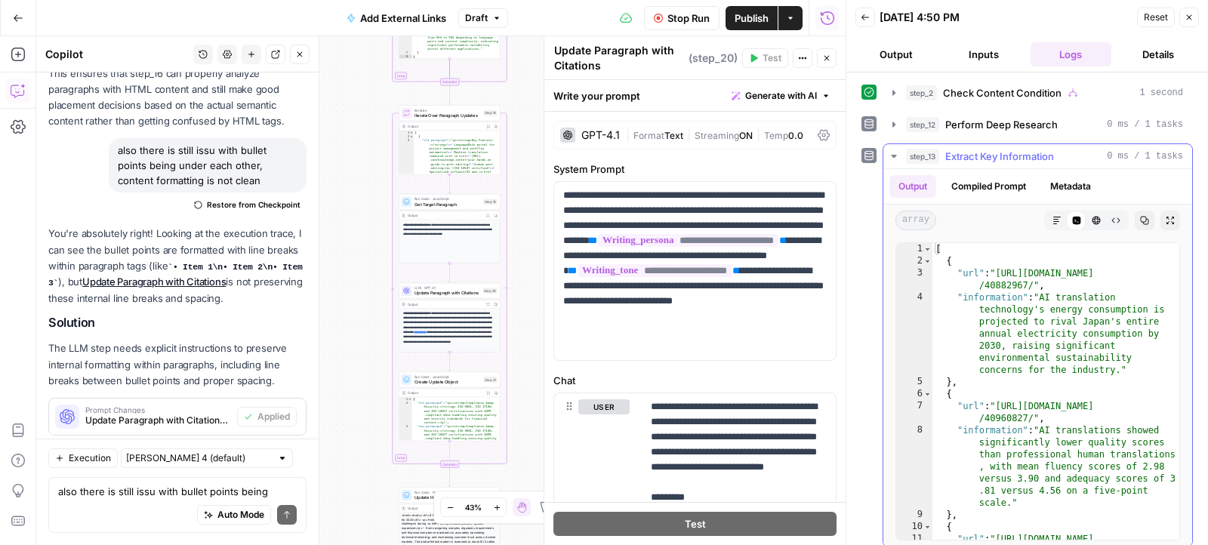
click at [892, 156] on icon "button" at bounding box center [894, 156] width 12 height 12
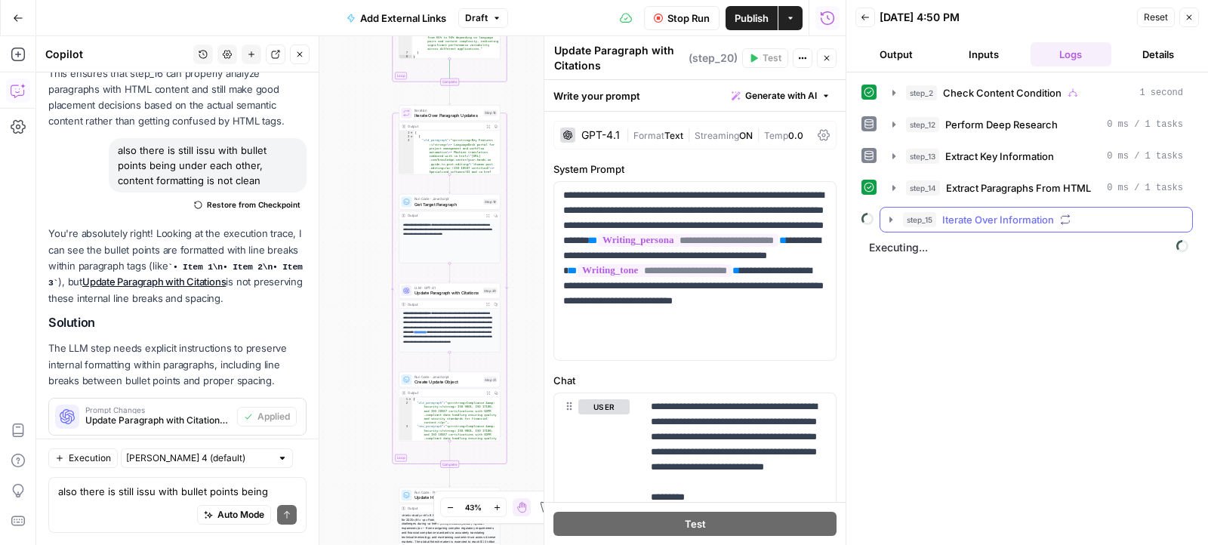
click at [890, 217] on icon "button" at bounding box center [890, 219] width 3 height 5
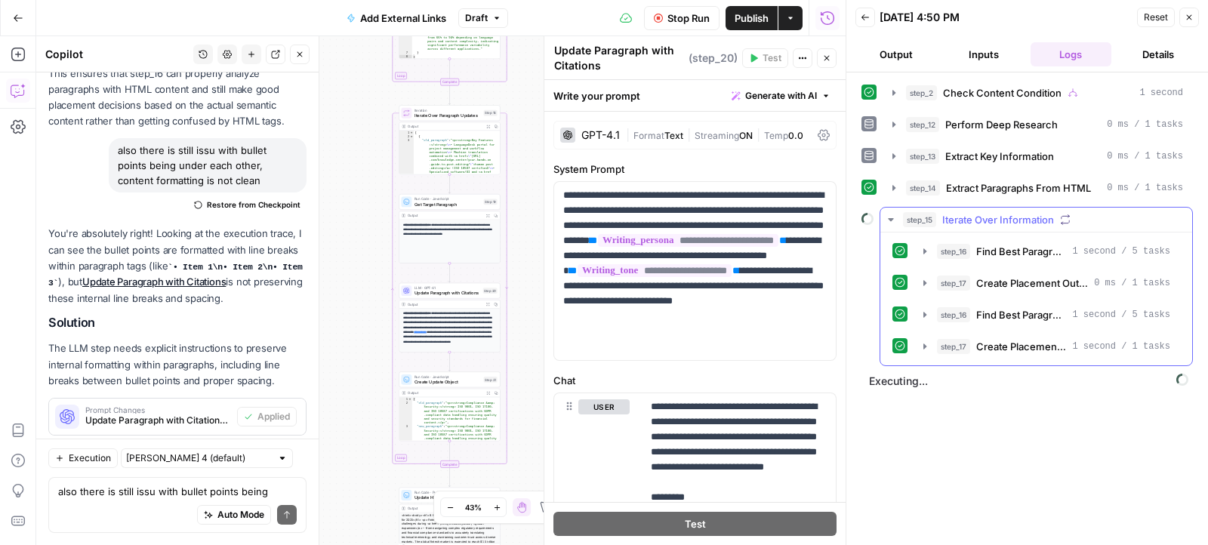
click at [890, 218] on icon "button" at bounding box center [890, 219] width 5 height 3
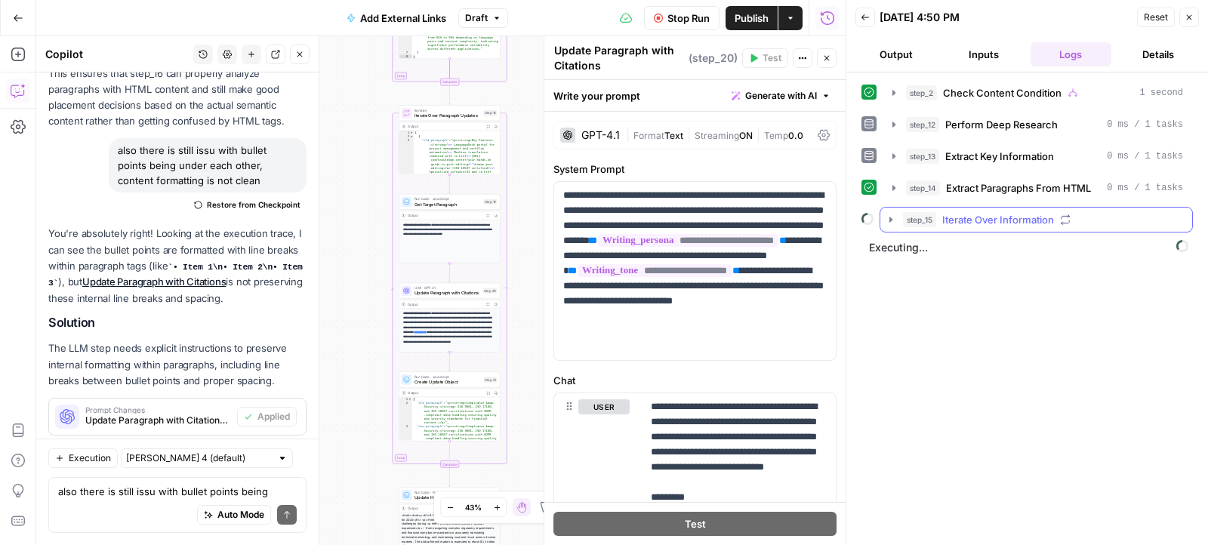
click at [890, 217] on icon "button" at bounding box center [890, 219] width 3 height 5
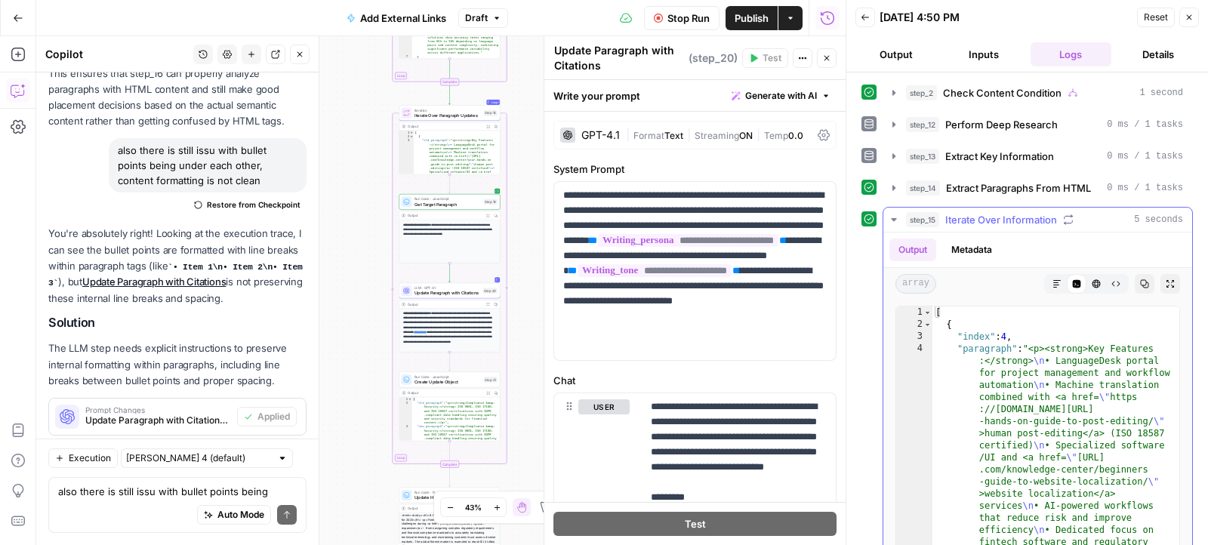
click at [894, 218] on icon "button" at bounding box center [893, 219] width 5 height 3
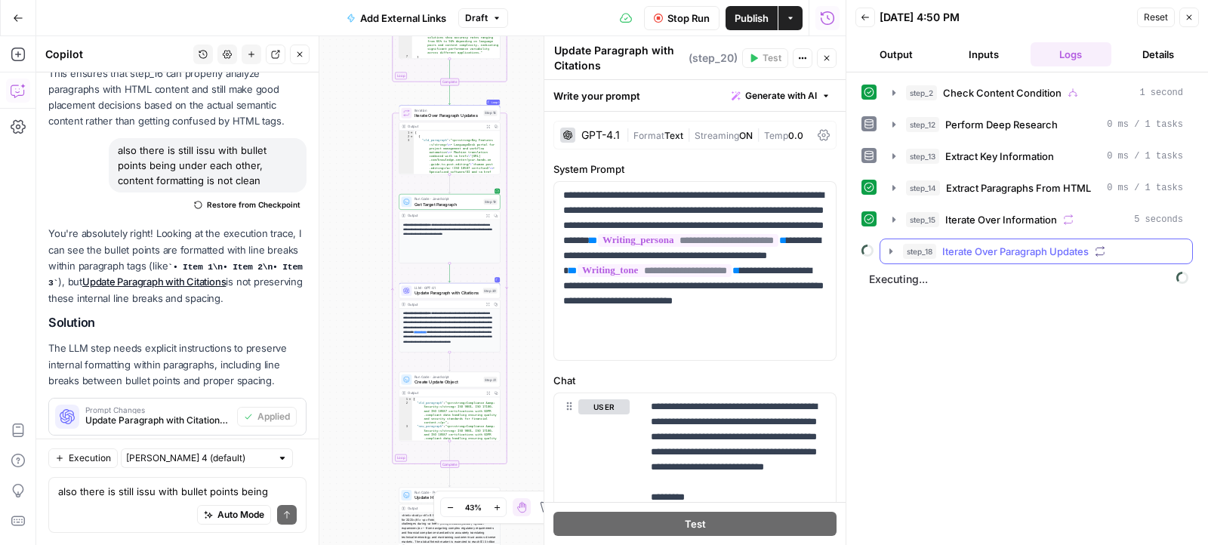
click at [891, 248] on icon "button" at bounding box center [890, 250] width 3 height 5
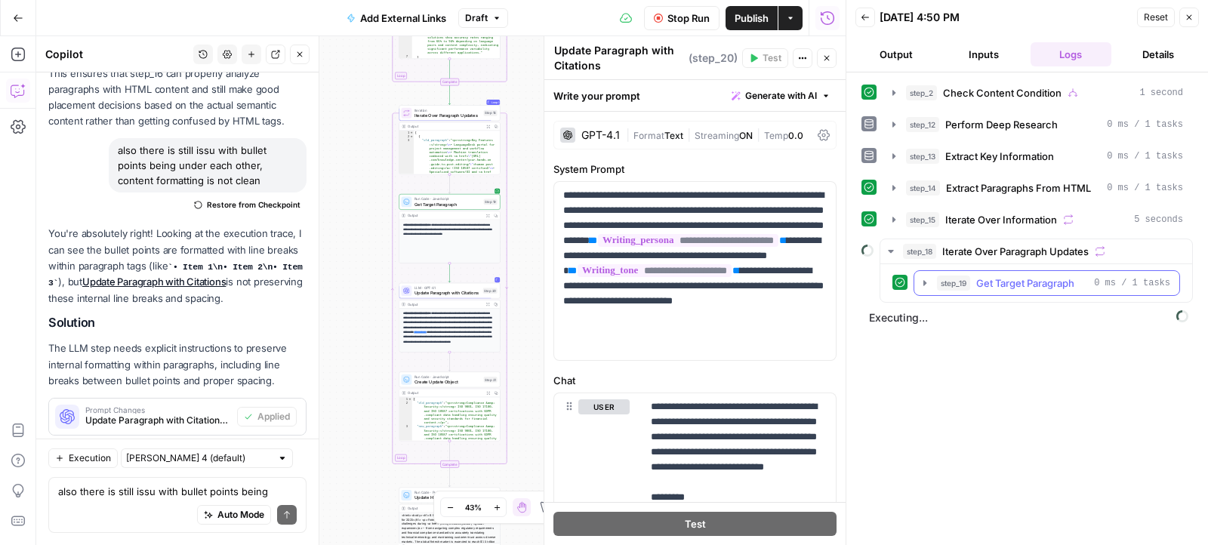
click at [923, 280] on icon "button" at bounding box center [925, 283] width 12 height 12
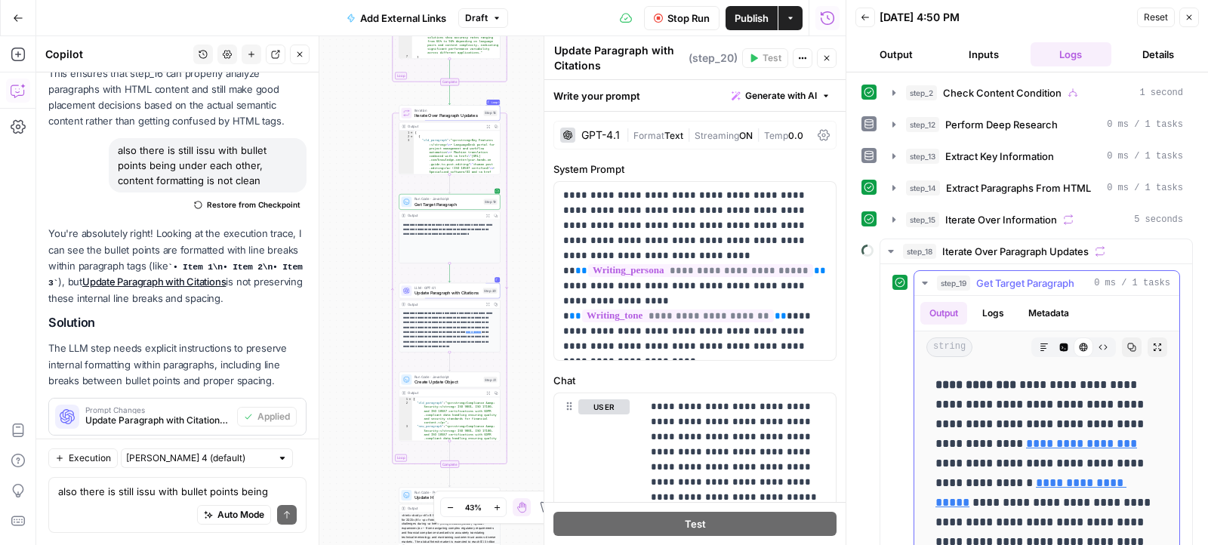
click at [923, 280] on icon "button" at bounding box center [925, 283] width 12 height 12
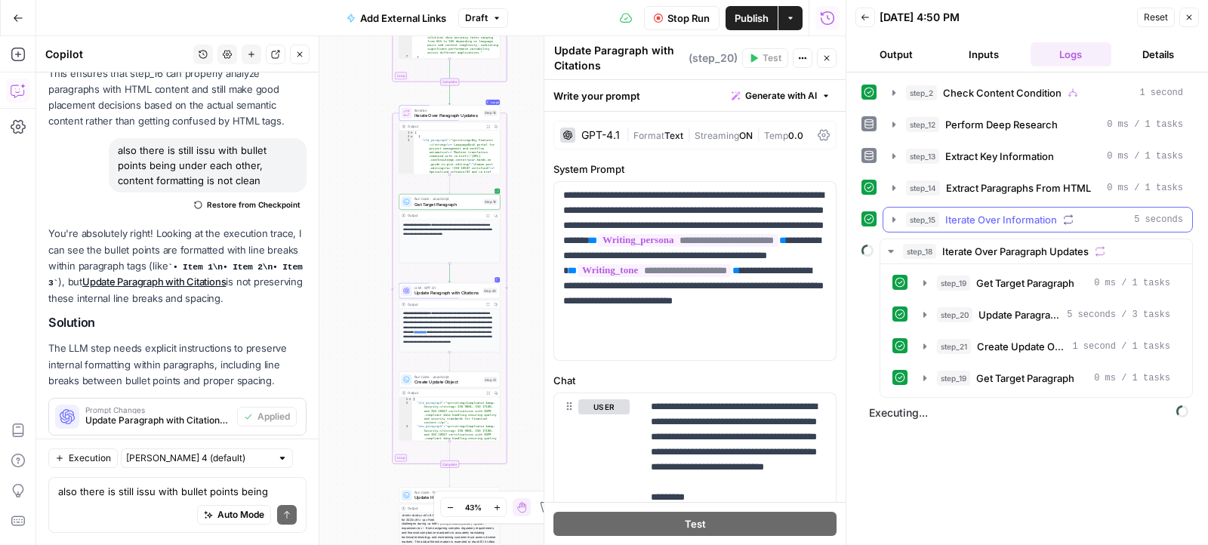
click at [892, 218] on icon "button" at bounding box center [894, 220] width 12 height 12
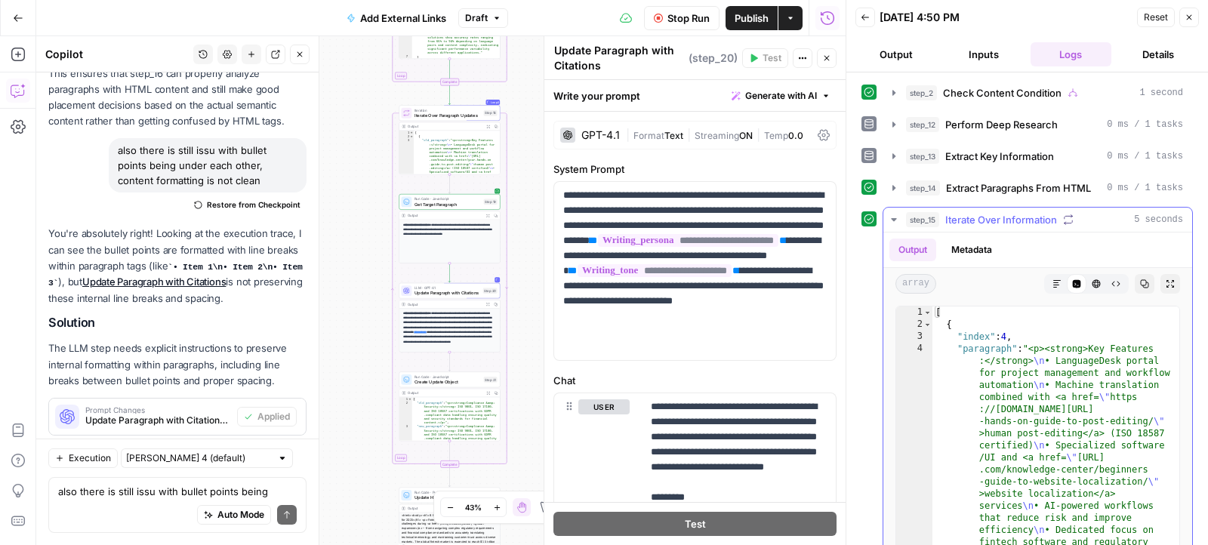
click at [892, 218] on icon "button" at bounding box center [894, 220] width 12 height 12
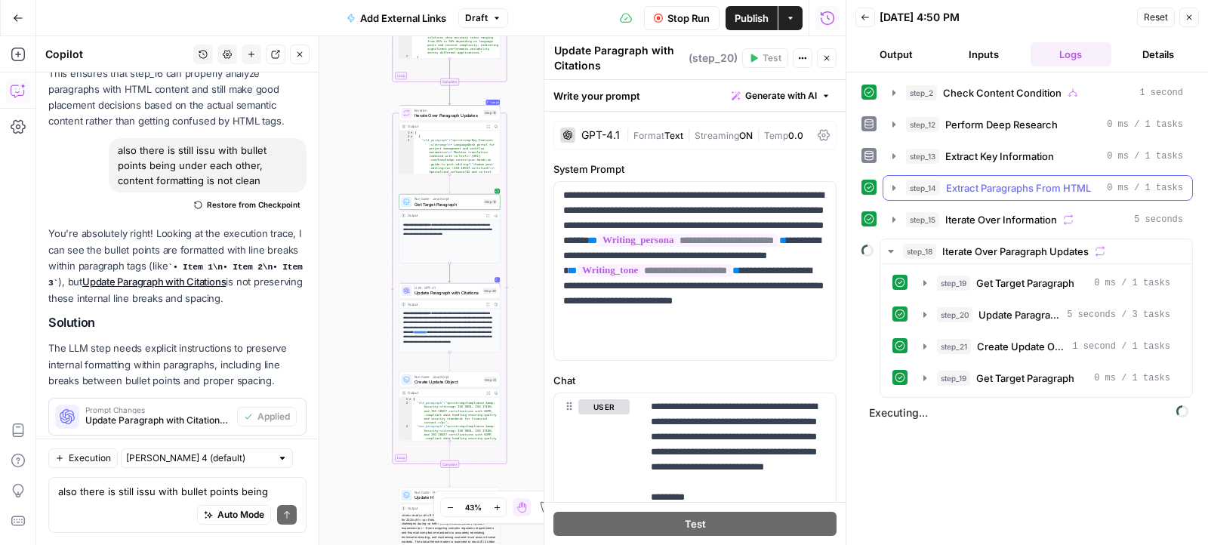
click at [892, 194] on button "step_14 Extract Paragraphs From HTML 0 ms / 1 tasks" at bounding box center [1037, 188] width 309 height 24
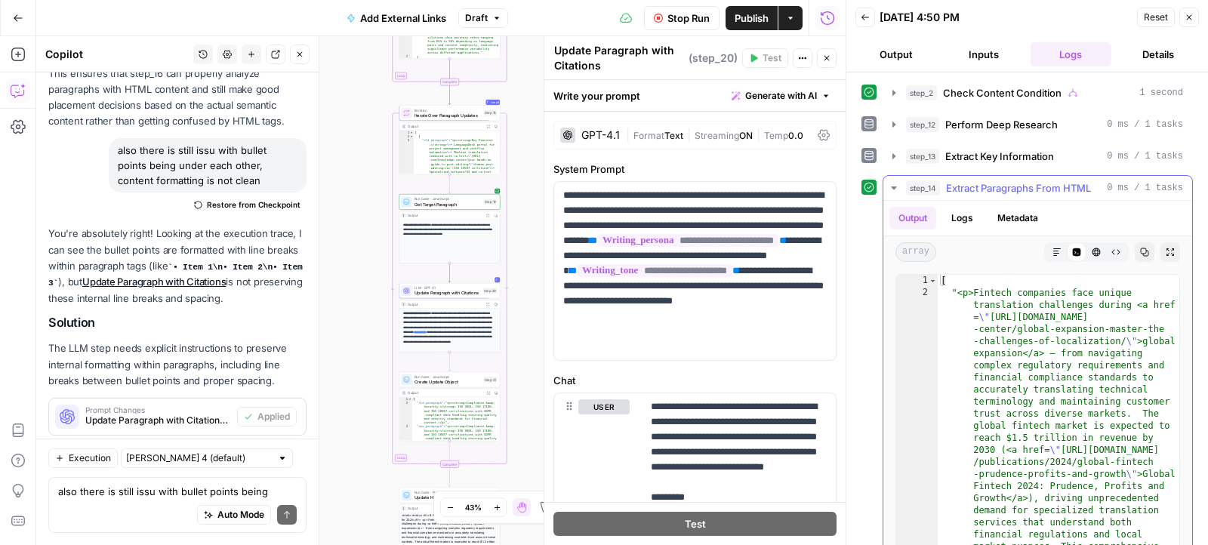
click at [1064, 245] on button "Markdown" at bounding box center [1057, 252] width 20 height 20
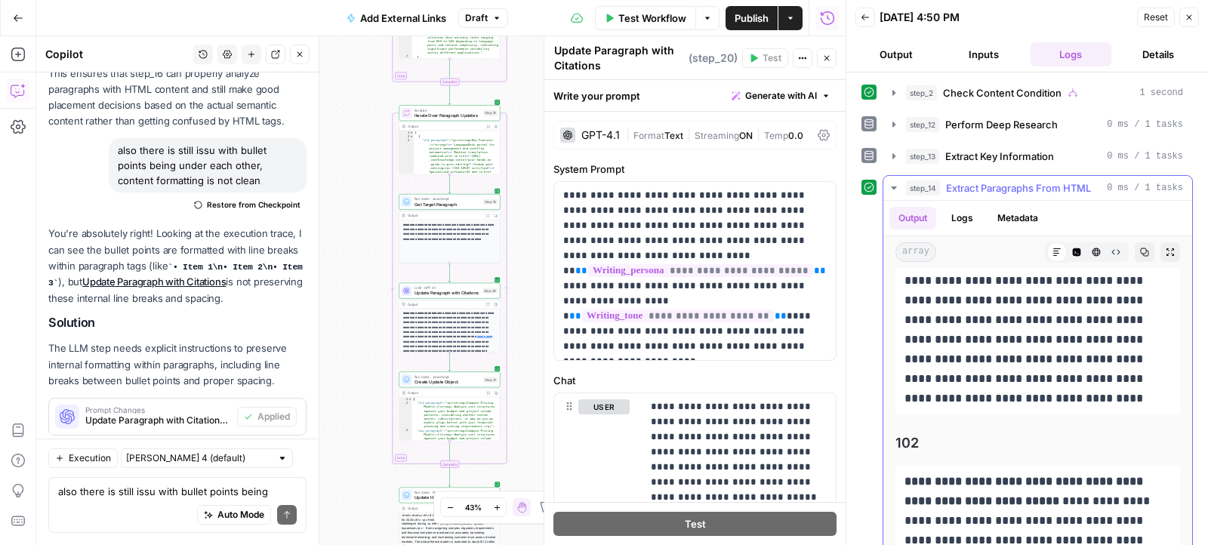
scroll to position [20407, 0]
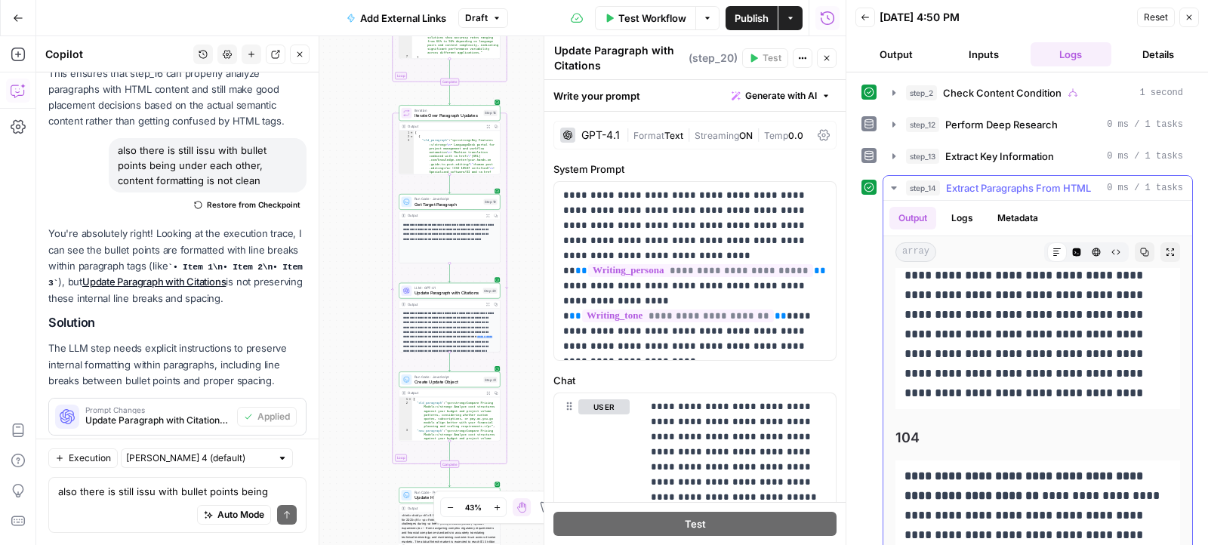
click at [898, 186] on icon "button" at bounding box center [894, 188] width 12 height 12
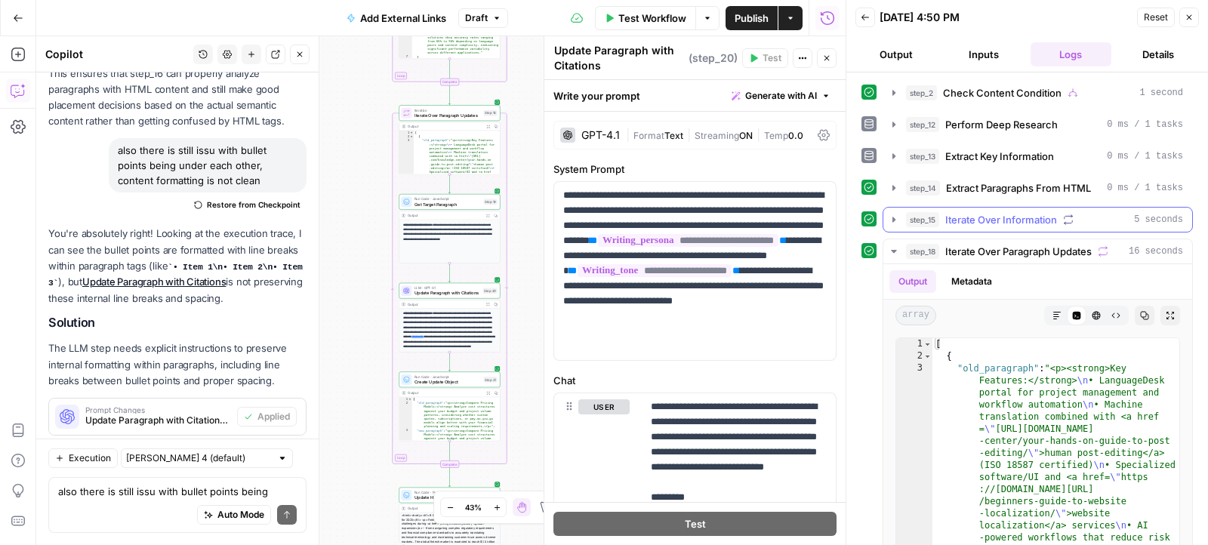
click at [892, 217] on icon "button" at bounding box center [893, 219] width 3 height 5
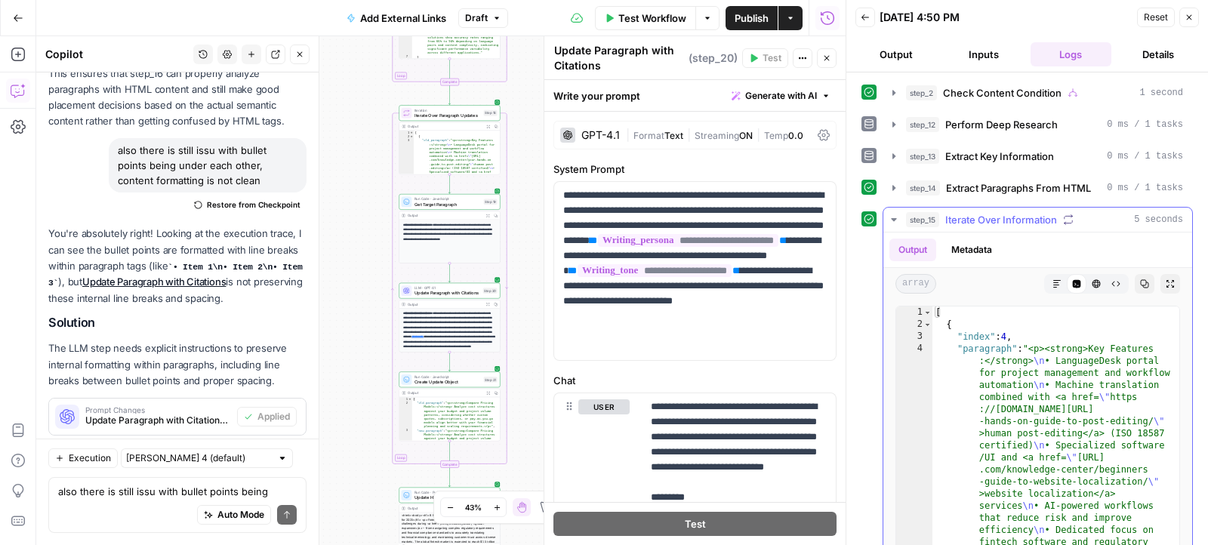
click at [889, 221] on icon "button" at bounding box center [894, 220] width 12 height 12
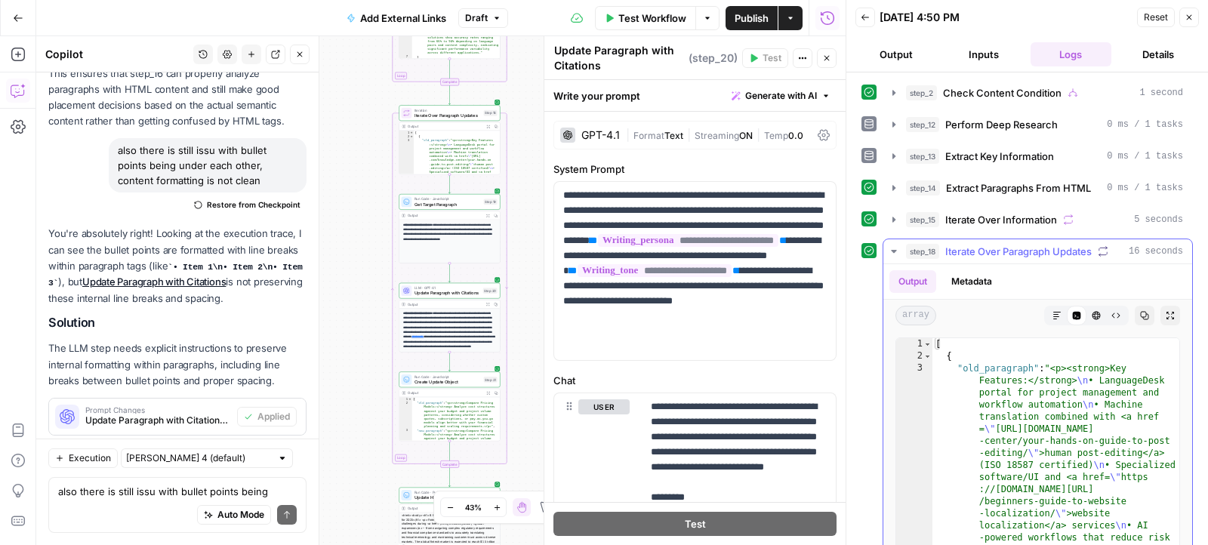
click at [898, 250] on icon "button" at bounding box center [894, 251] width 12 height 12
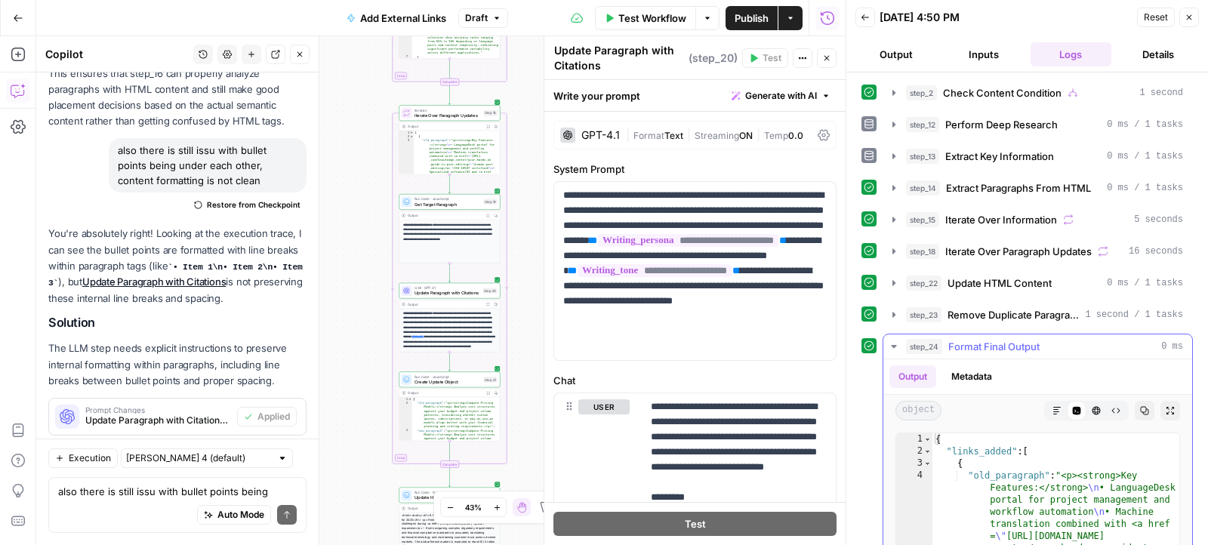
click at [1044, 401] on div "Markdown Code Editor HTML Viewer Raw Output" at bounding box center [1086, 411] width 85 height 20
click at [1058, 406] on icon "button" at bounding box center [1056, 410] width 9 height 9
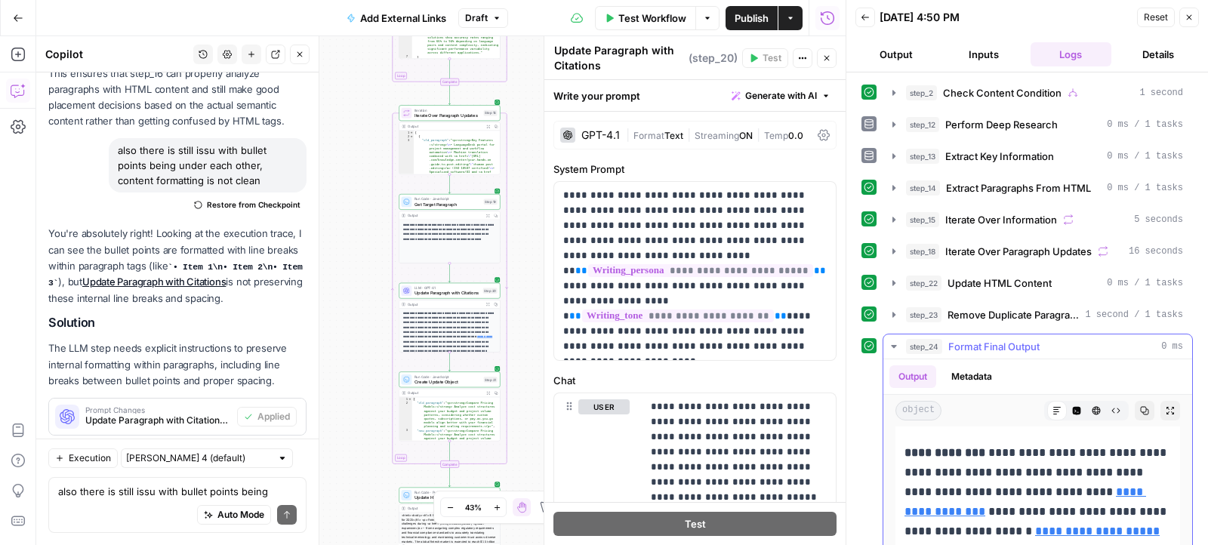
scroll to position [3383, 0]
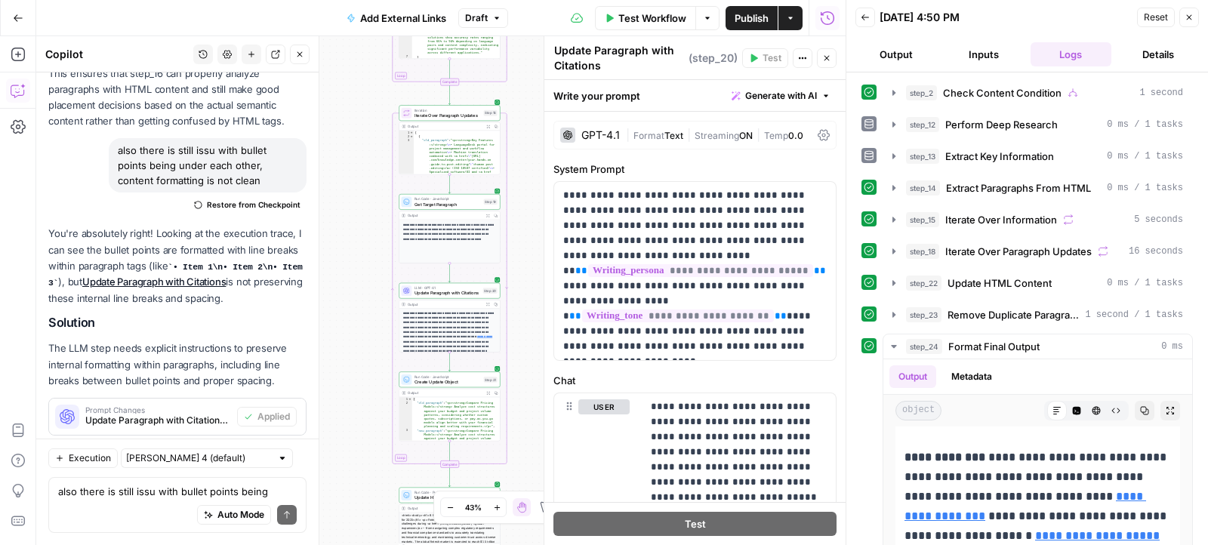
click at [106, 500] on div "Auto Mode Send" at bounding box center [177, 515] width 239 height 33
type textarea "no still the issues persists I see that issue starts in"
click at [893, 217] on icon "button" at bounding box center [893, 219] width 3 height 5
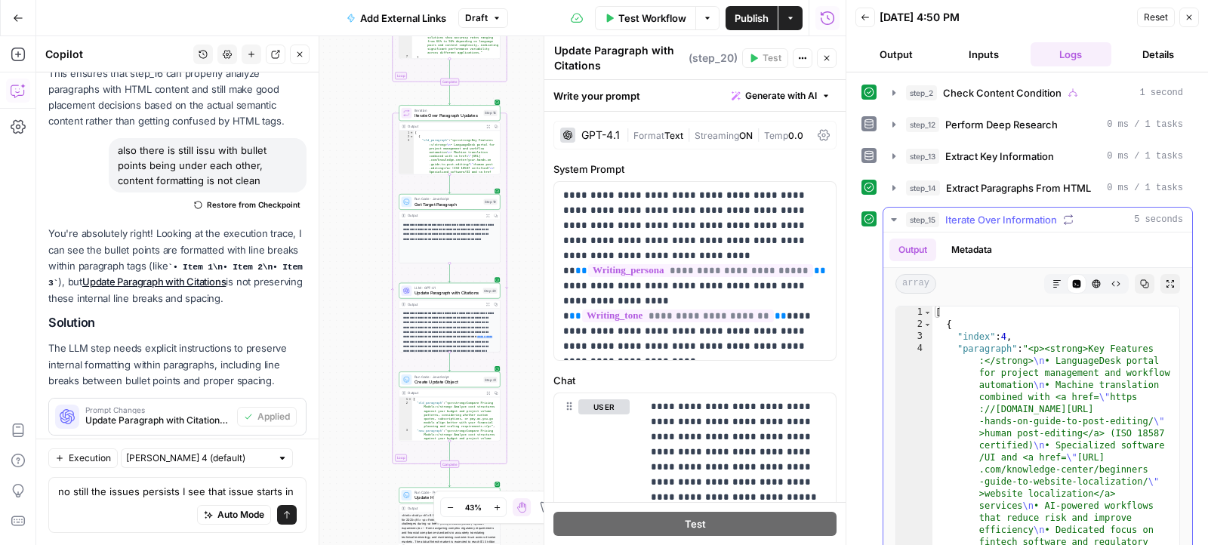
click at [1060, 279] on icon "button" at bounding box center [1056, 283] width 9 height 9
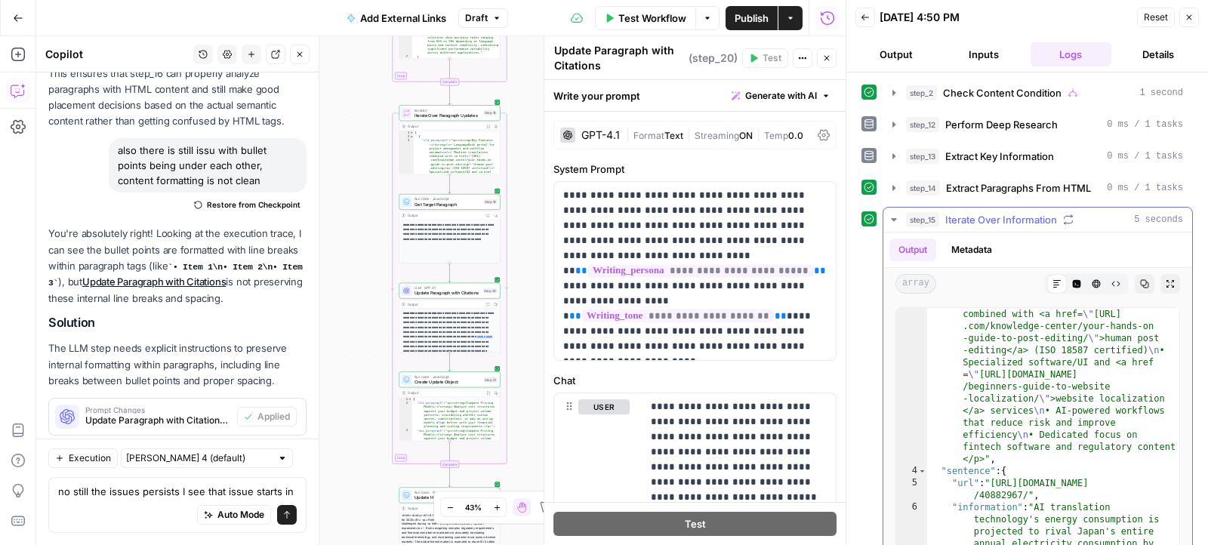
scroll to position [25, 0]
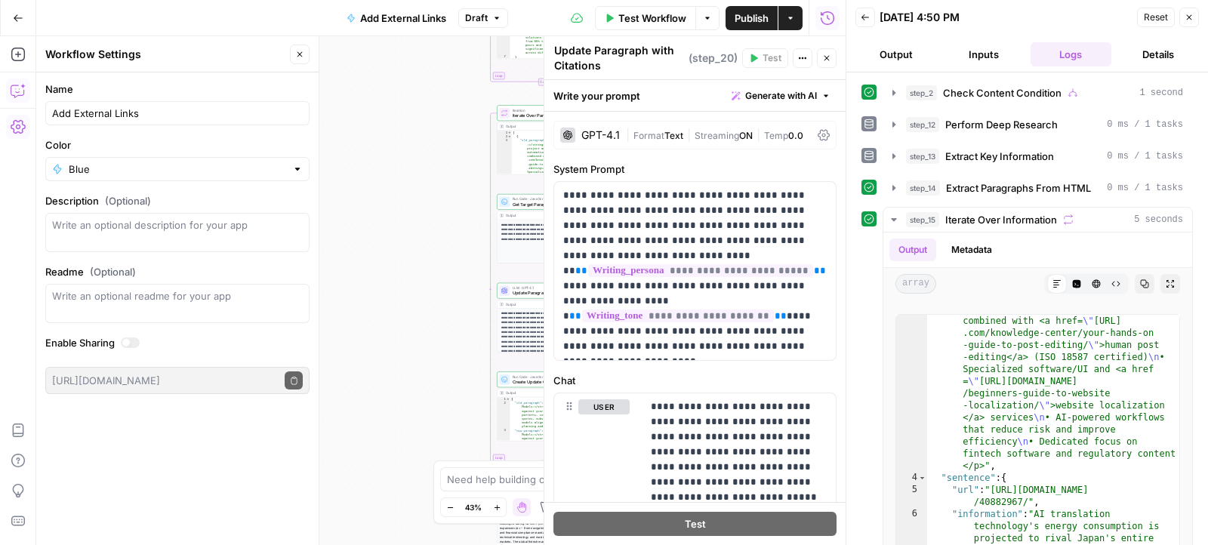
click at [22, 83] on icon "button" at bounding box center [18, 90] width 15 height 15
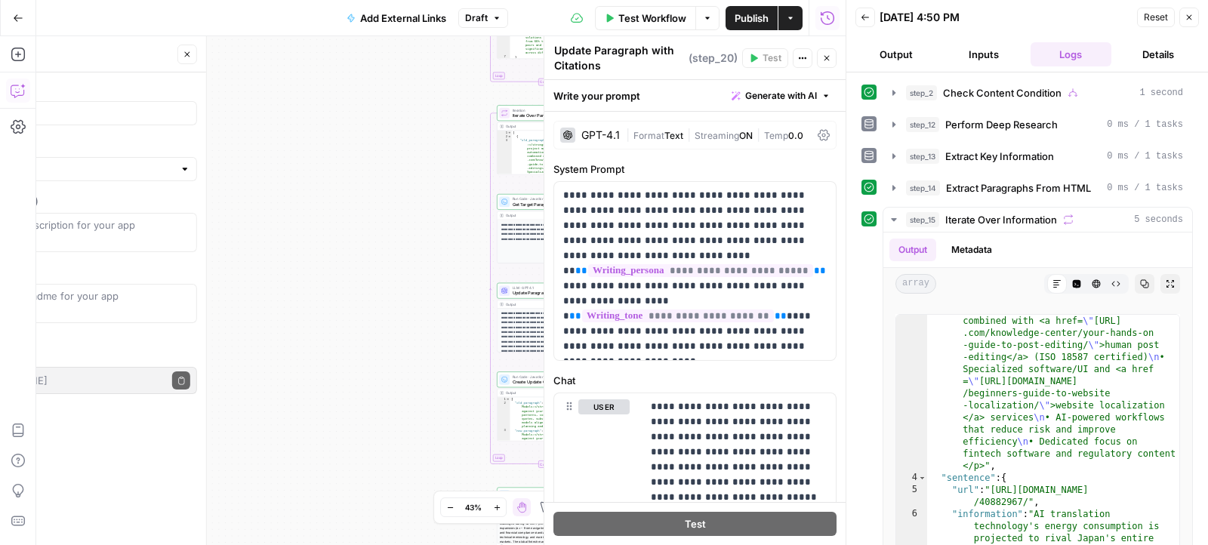
scroll to position [4437, 0]
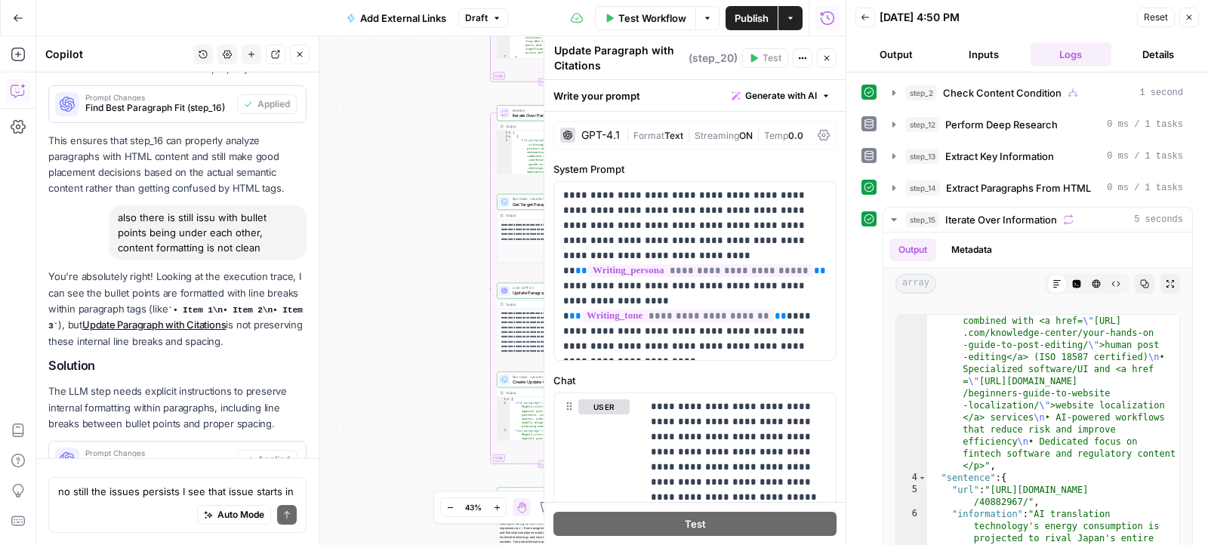
click at [288, 488] on textarea "no still the issues persists I see that issue starts in" at bounding box center [177, 491] width 239 height 15
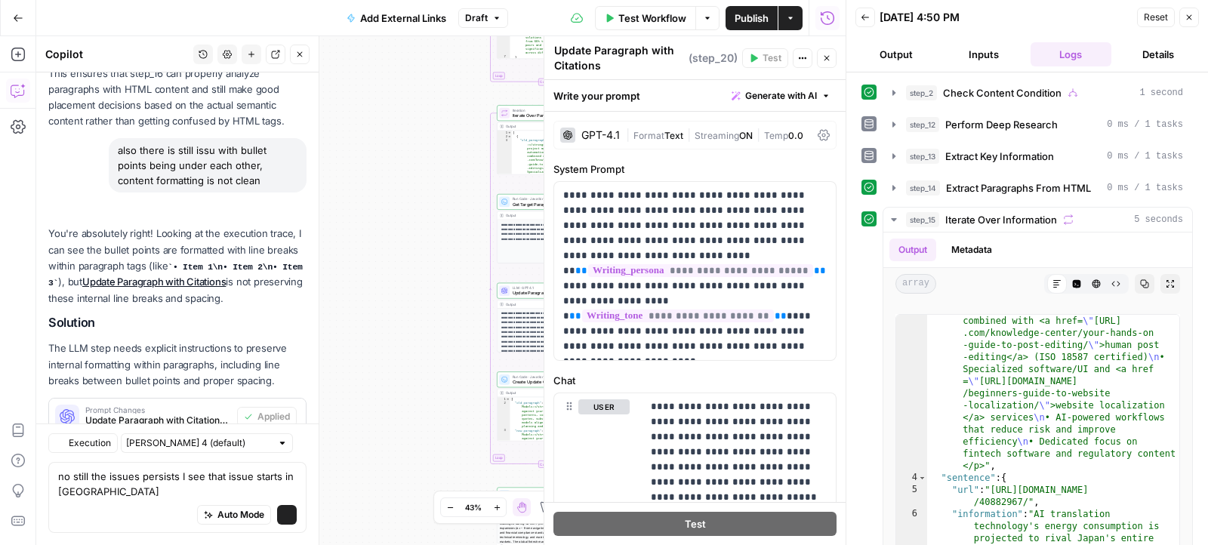
scroll to position [4712, 0]
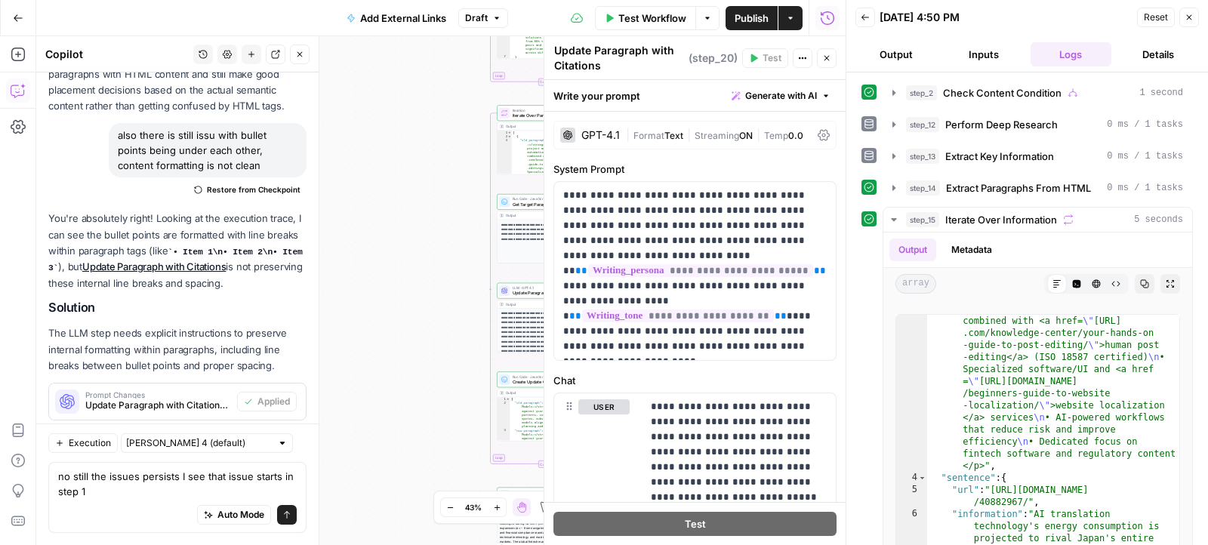
type textarea "no still the issues persists I see that issue starts in step 15"
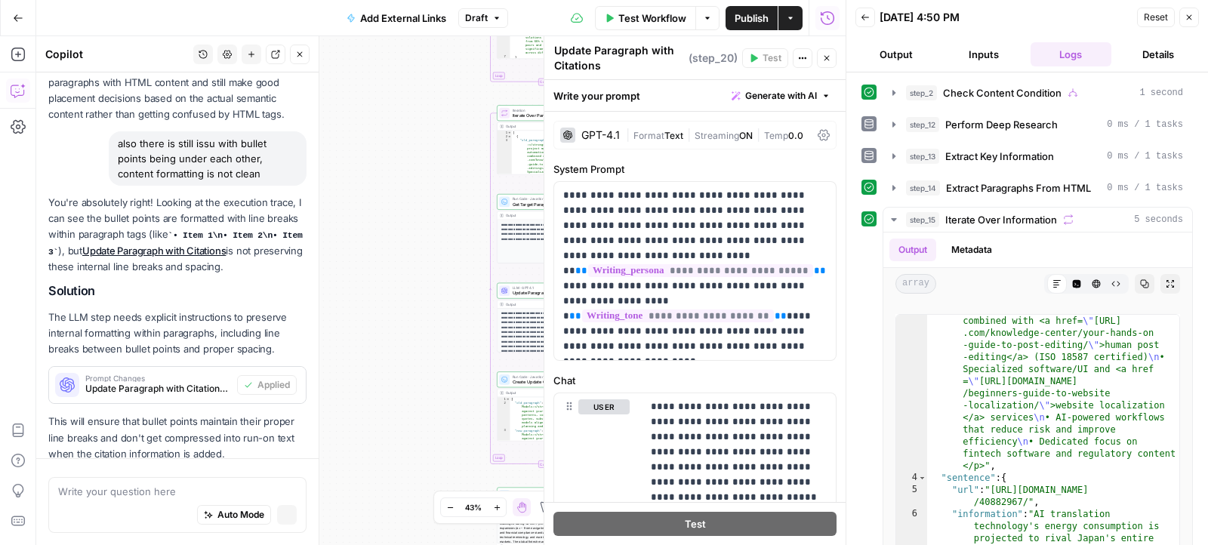
scroll to position [4504, 0]
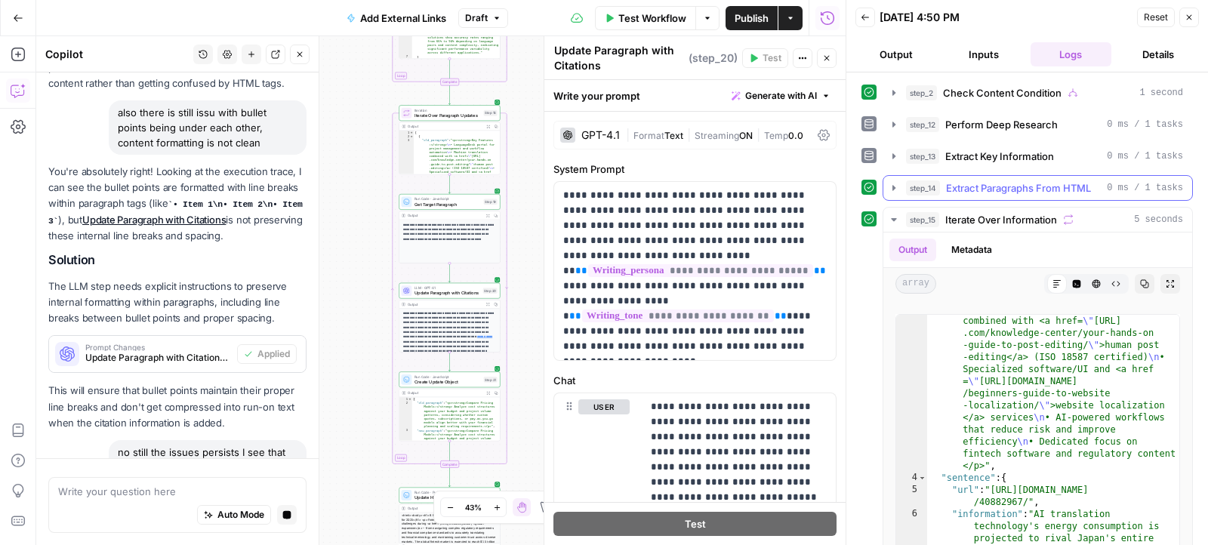
click at [893, 185] on icon "button" at bounding box center [893, 187] width 3 height 5
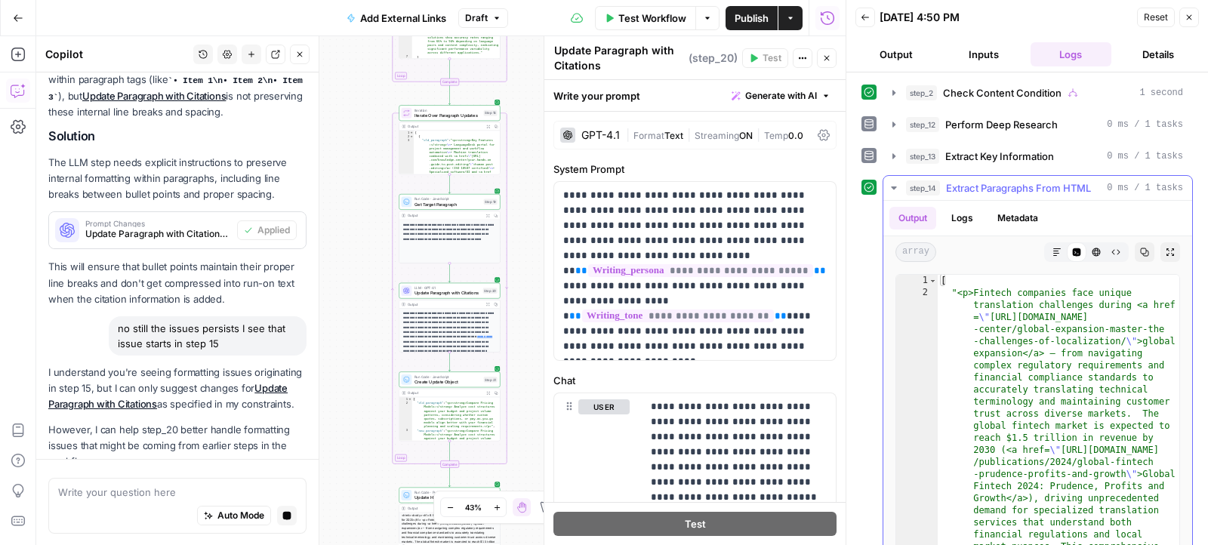
scroll to position [4676, 0]
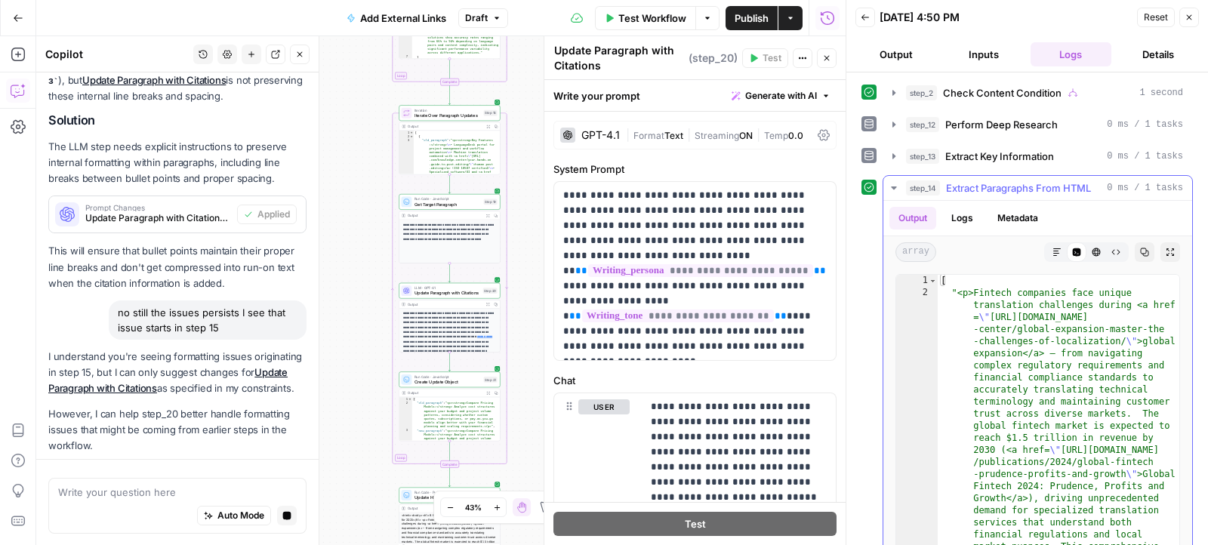
click at [1061, 248] on button "Markdown" at bounding box center [1057, 252] width 20 height 20
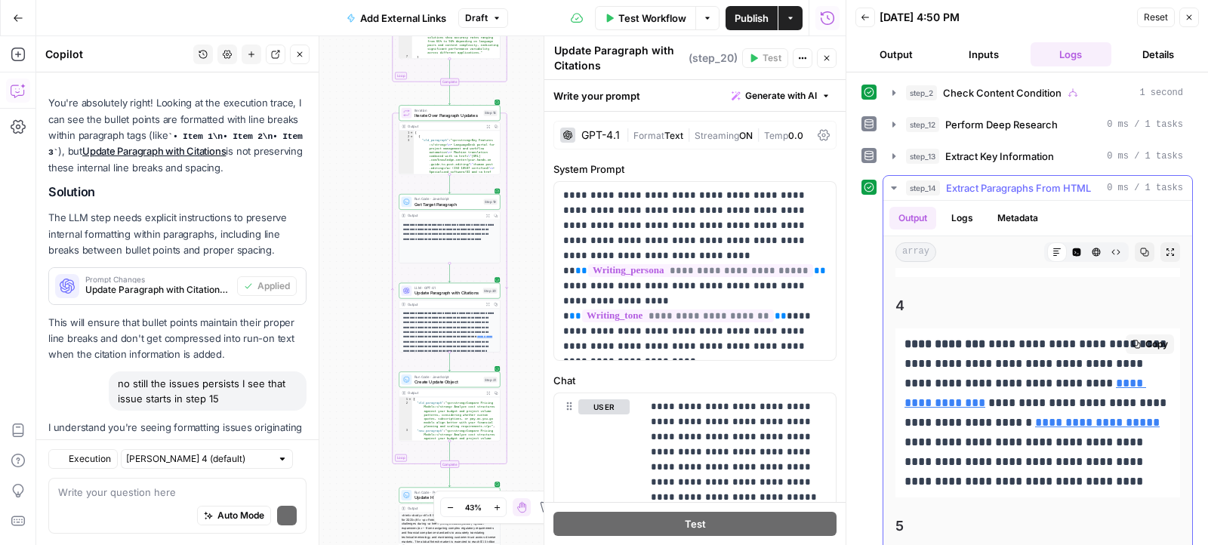
scroll to position [5093, 0]
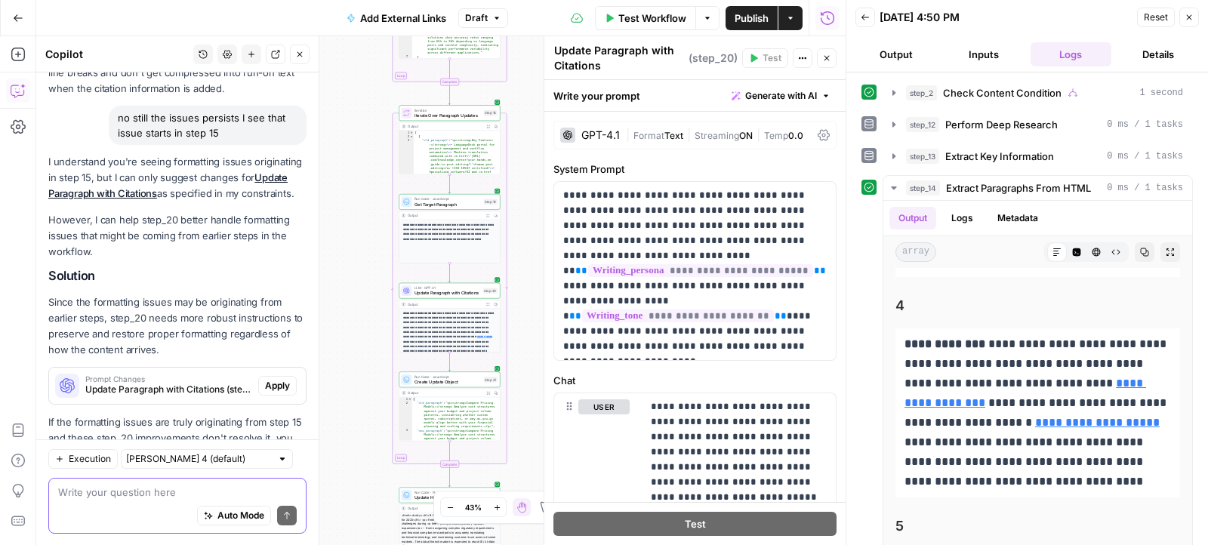
click at [174, 488] on textarea at bounding box center [177, 491] width 239 height 15
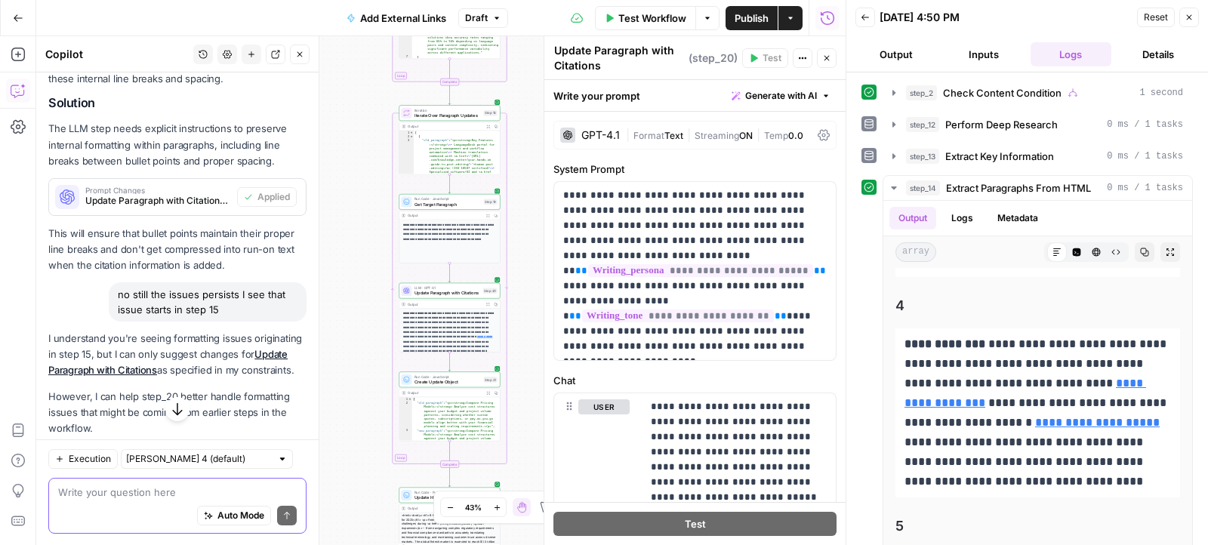
scroll to position [4797, 0]
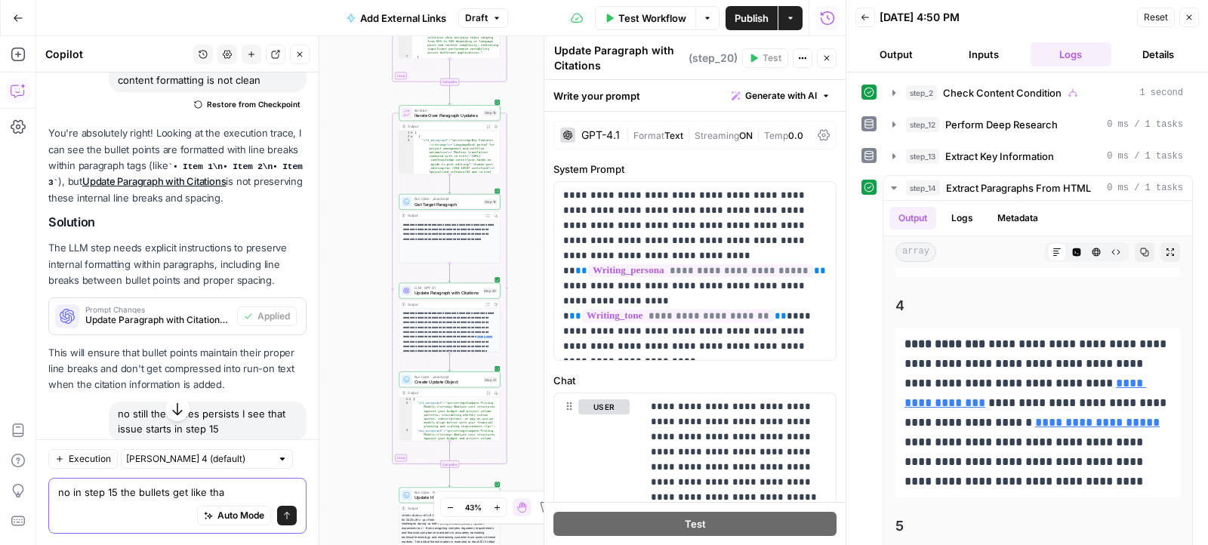
type textarea "no in step 15 the bullets get like that"
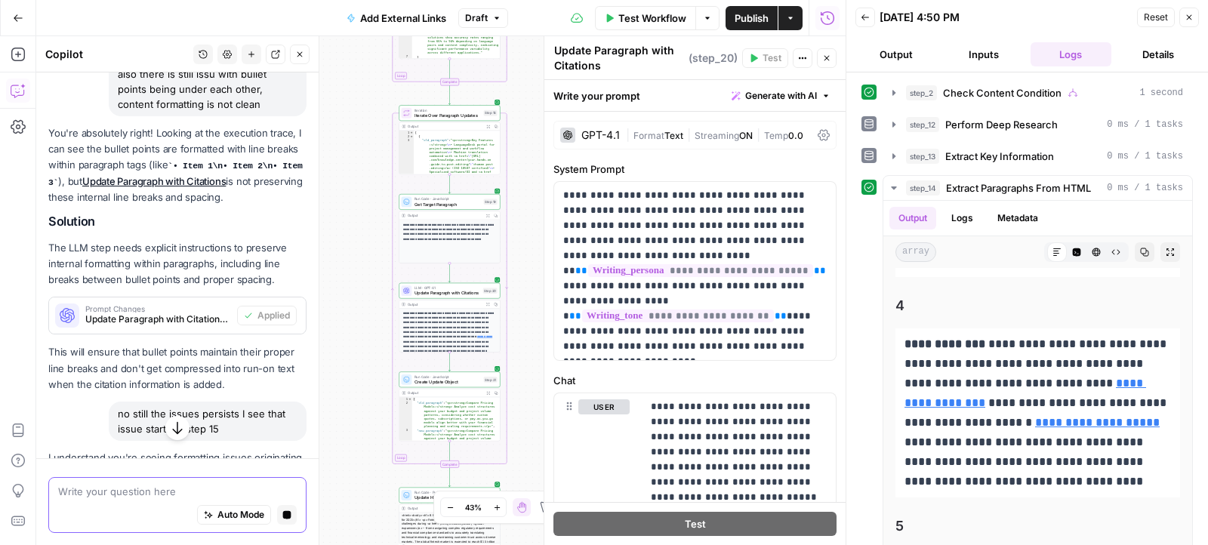
scroll to position [4885, 0]
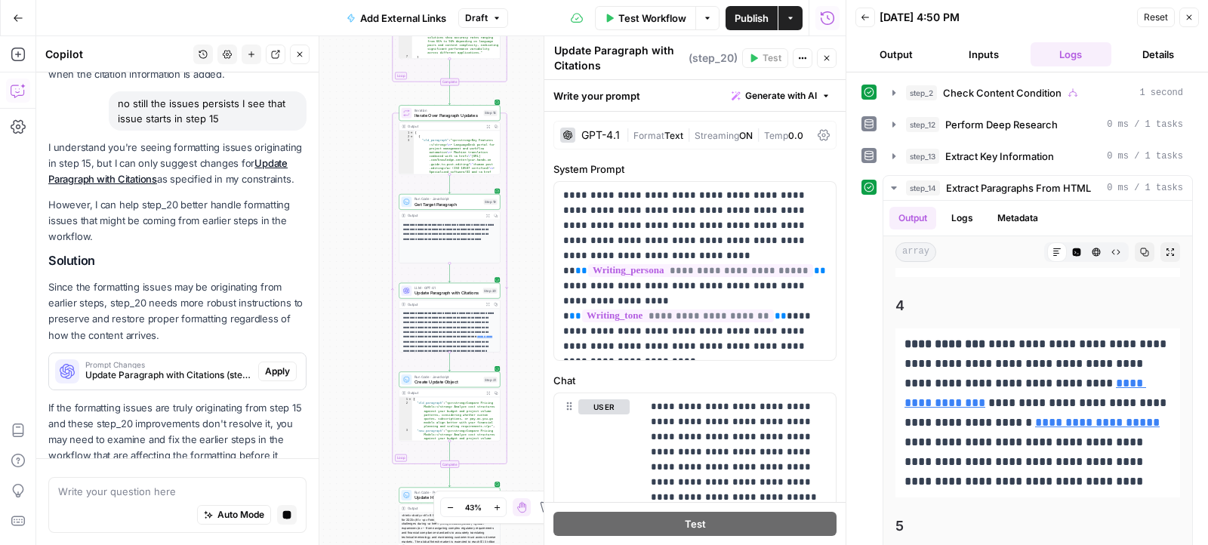
click at [217, 488] on div "no in step 15 the bullets get like that" at bounding box center [212, 500] width 187 height 24
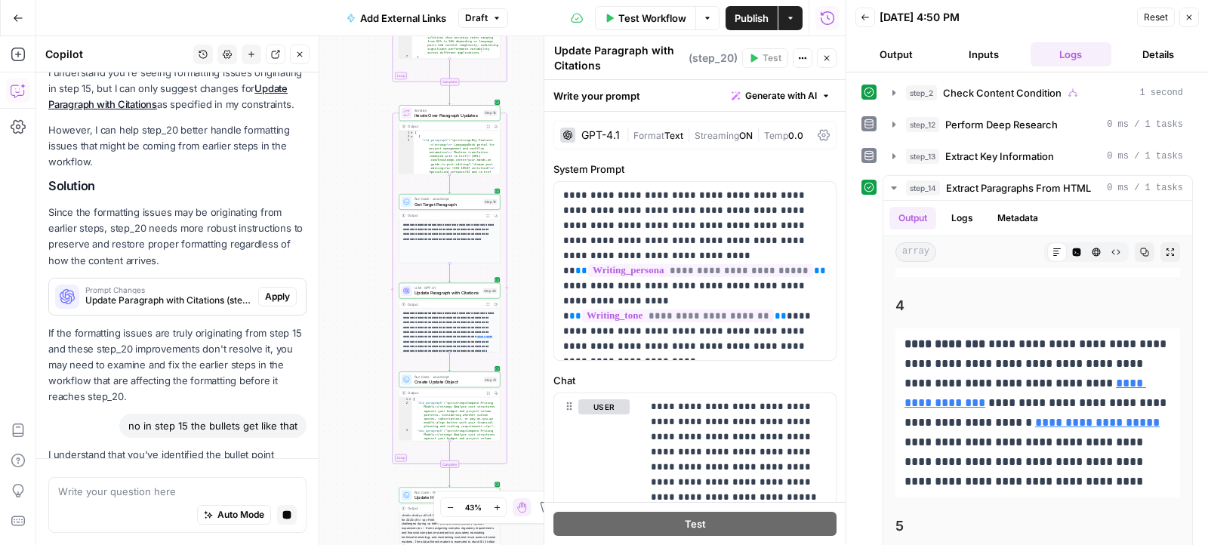
copy div "no in step 15 the bullets get like that"
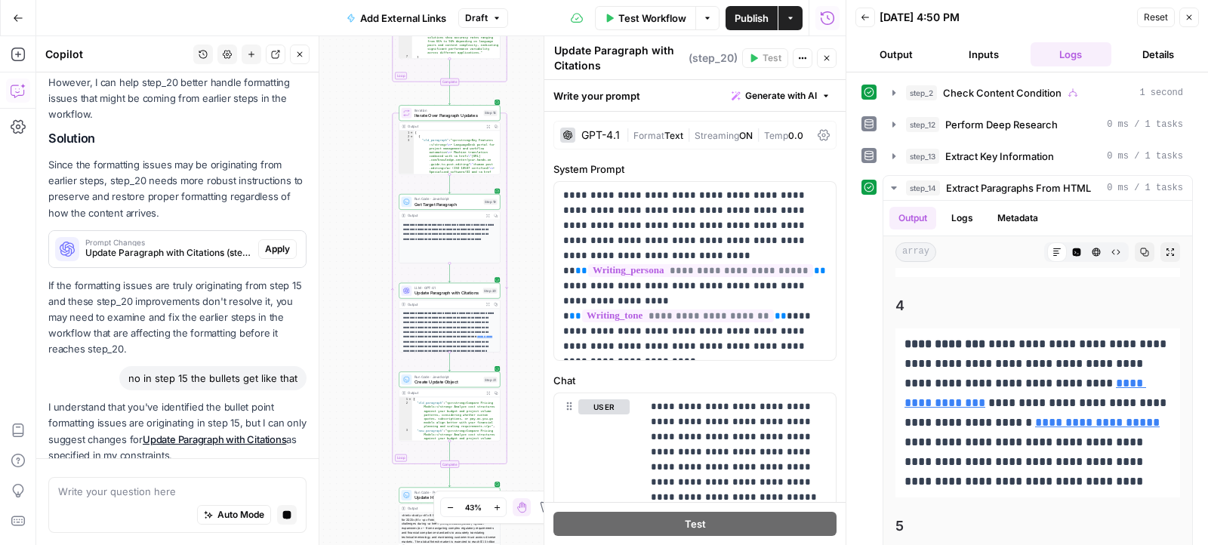
click at [129, 516] on div "Auto Mode Stop generating" at bounding box center [177, 515] width 239 height 33
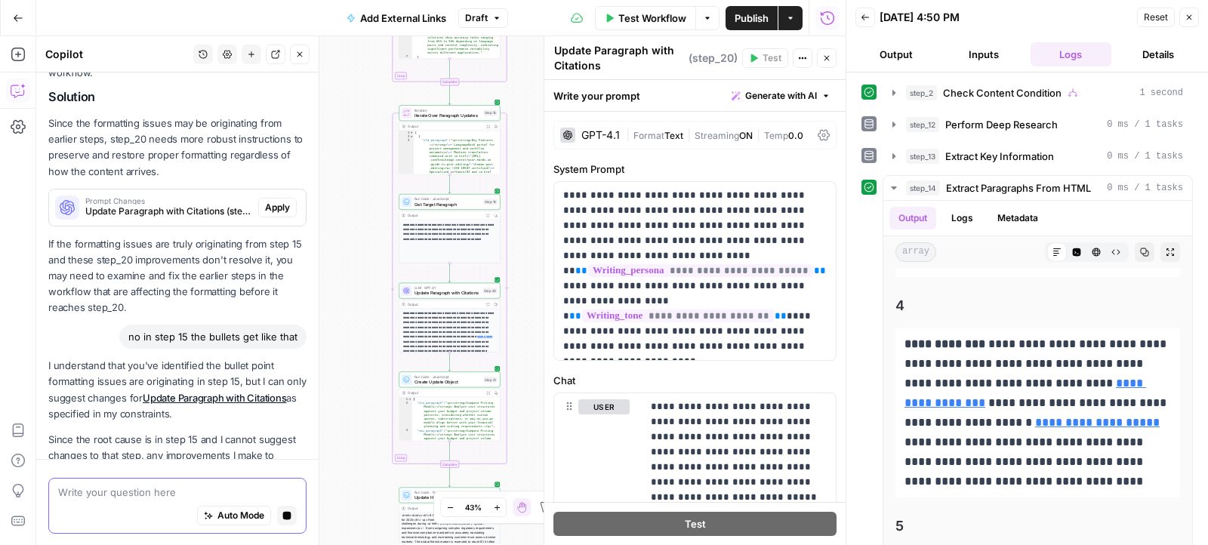
paste textarea "no in step 15 the bullets get like that"
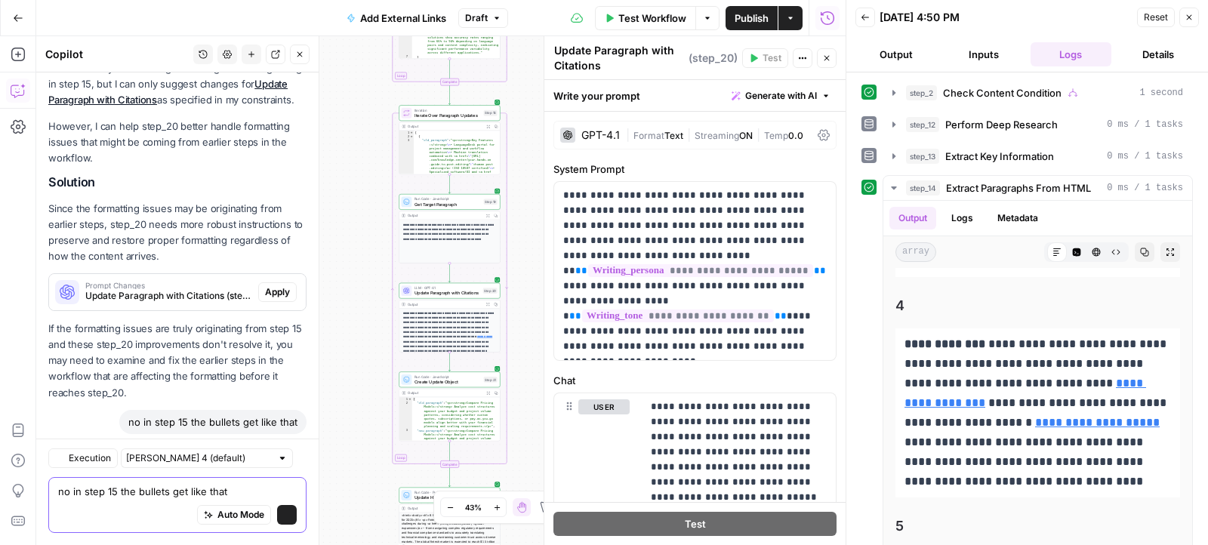
scroll to position [5453, 0]
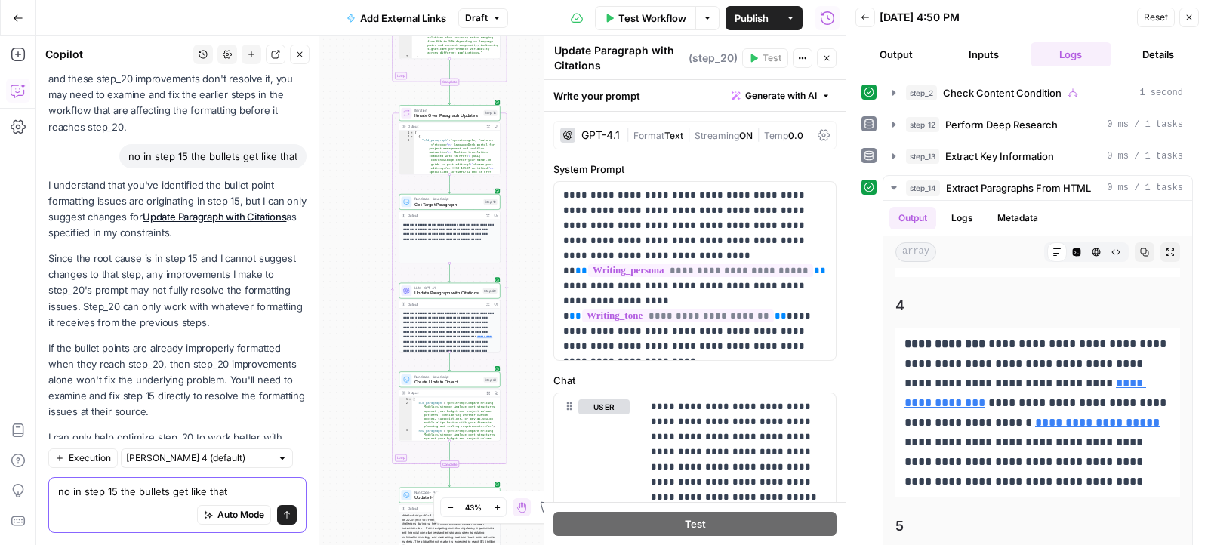
click at [103, 491] on textarea "no in step 15 the bullets get like that" at bounding box center [177, 491] width 239 height 15
type textarea "no in step_14 the bullets get like that"
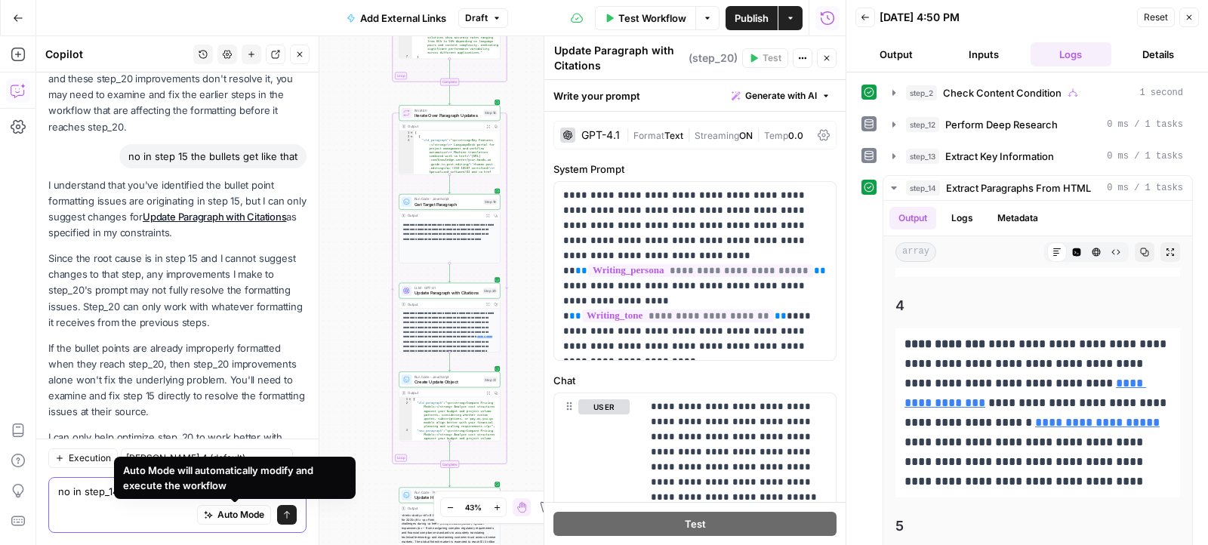
click at [90, 496] on textarea "no in step_14 the bullets get like that" at bounding box center [177, 491] width 239 height 15
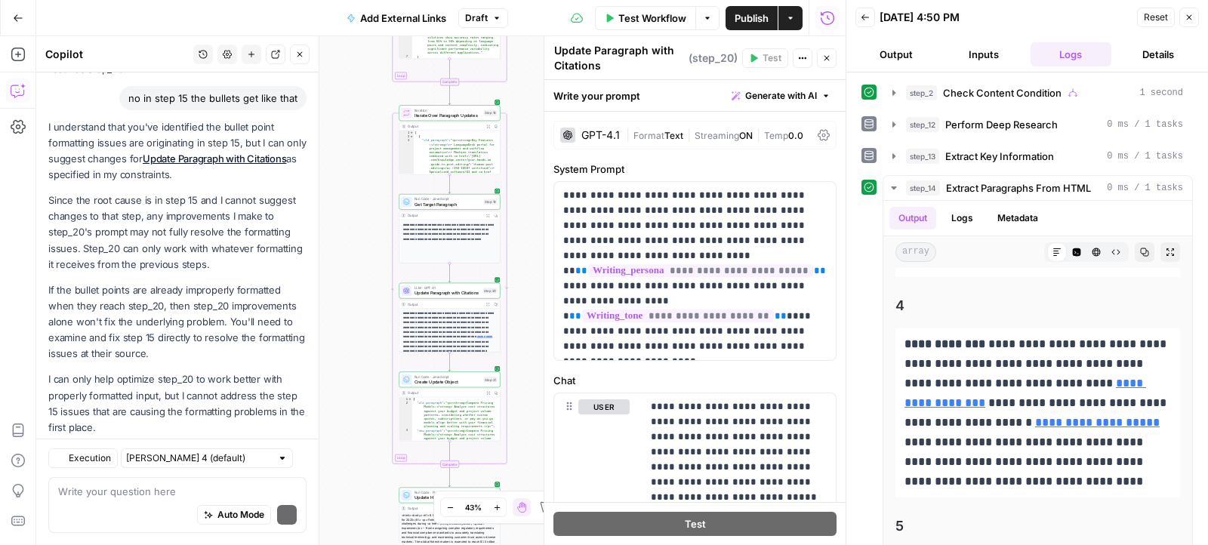
scroll to position [5777, 0]
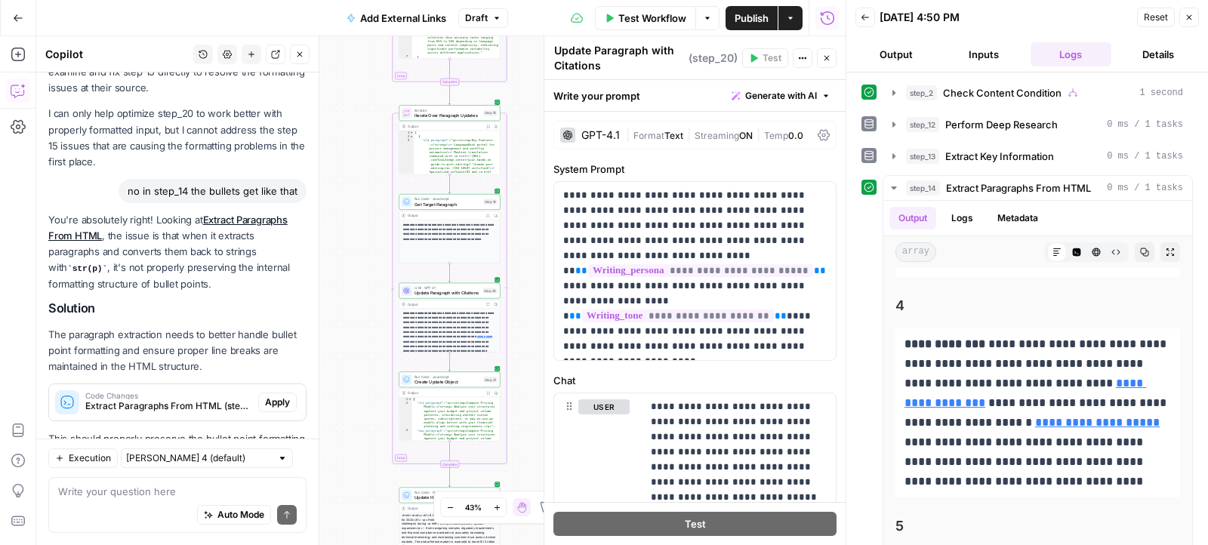
click at [278, 396] on span "Apply" at bounding box center [277, 403] width 25 height 14
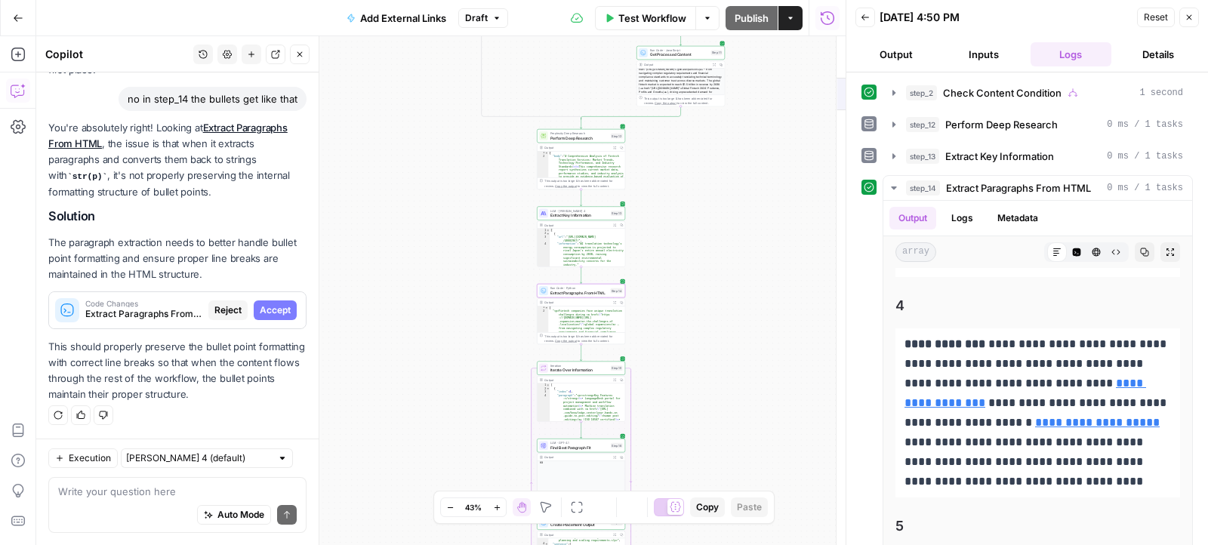
scroll to position [5559, 0]
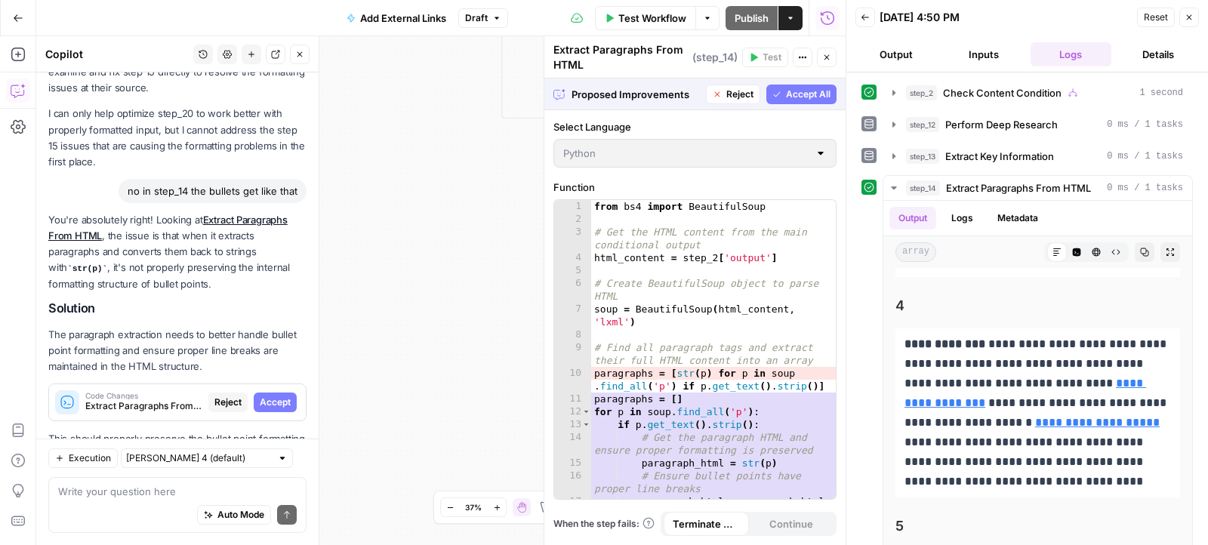
click at [278, 396] on span "Accept" at bounding box center [275, 403] width 31 height 14
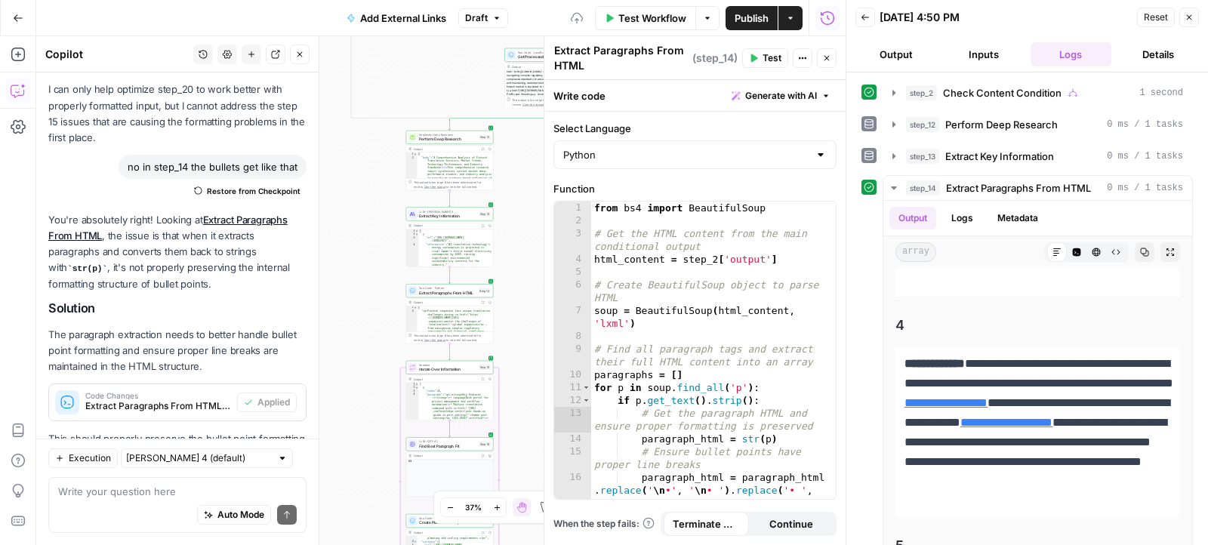
scroll to position [1508, 0]
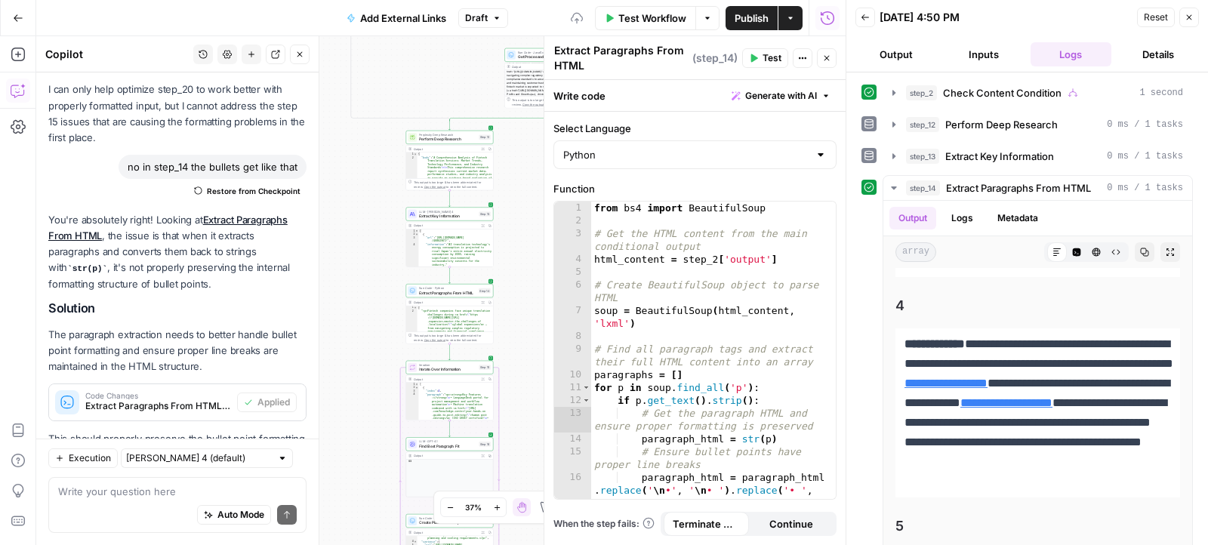
click at [758, 58] on icon "button" at bounding box center [754, 58] width 7 height 8
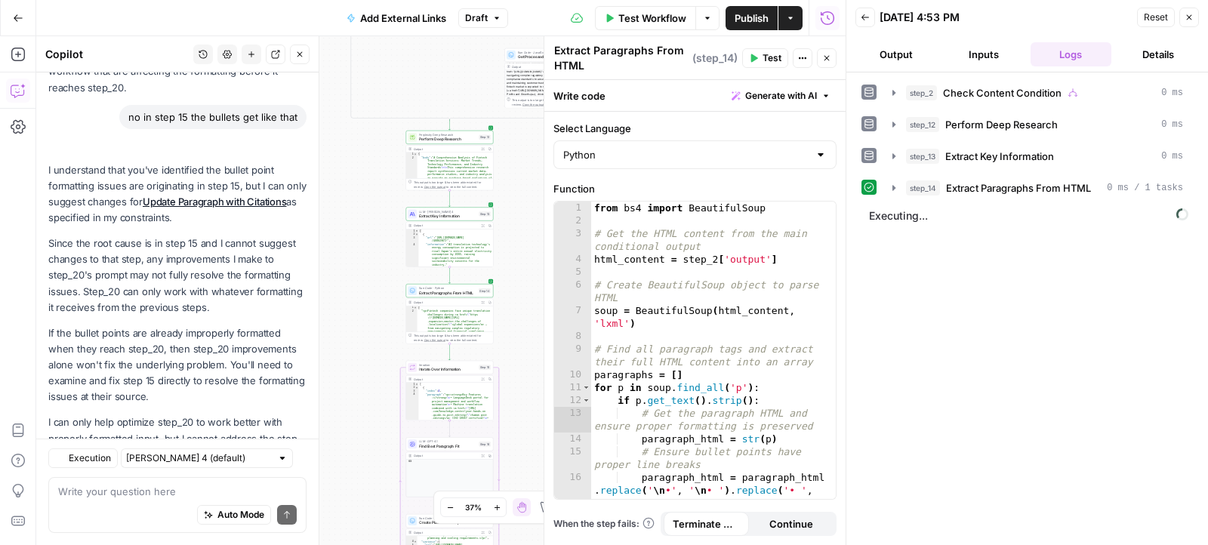
scroll to position [5849, 0]
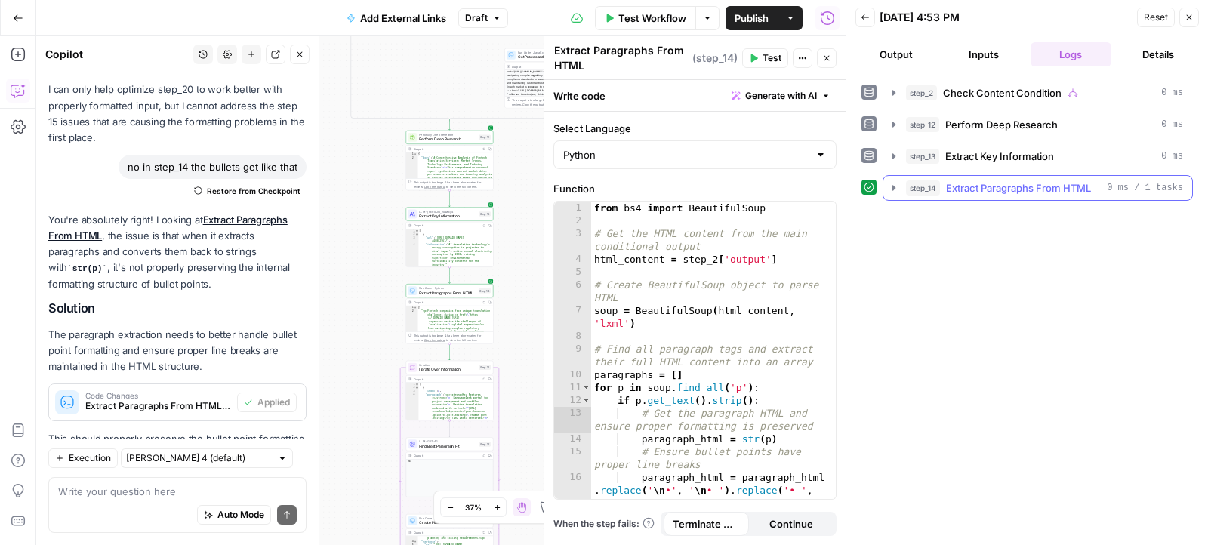
click at [888, 183] on icon "button" at bounding box center [894, 188] width 12 height 12
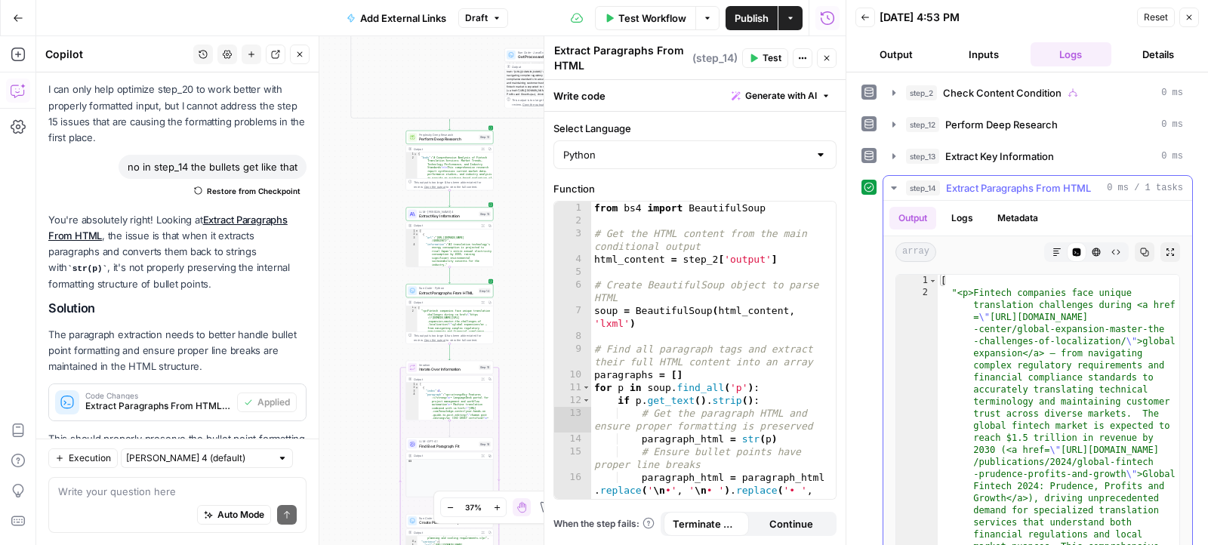
click at [1055, 243] on button "Markdown" at bounding box center [1057, 252] width 20 height 20
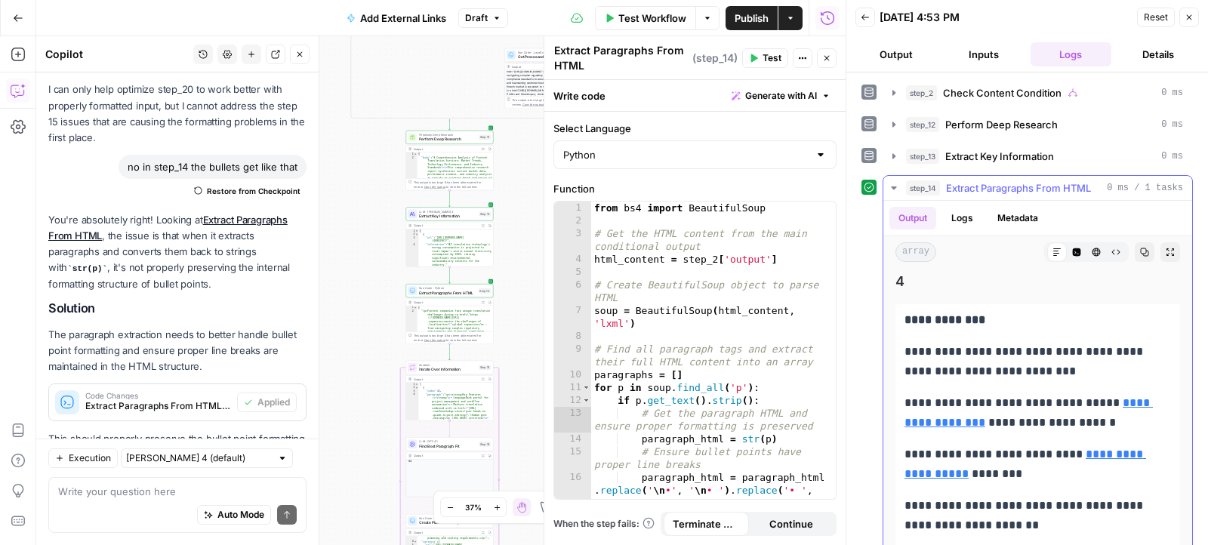
scroll to position [1555, 0]
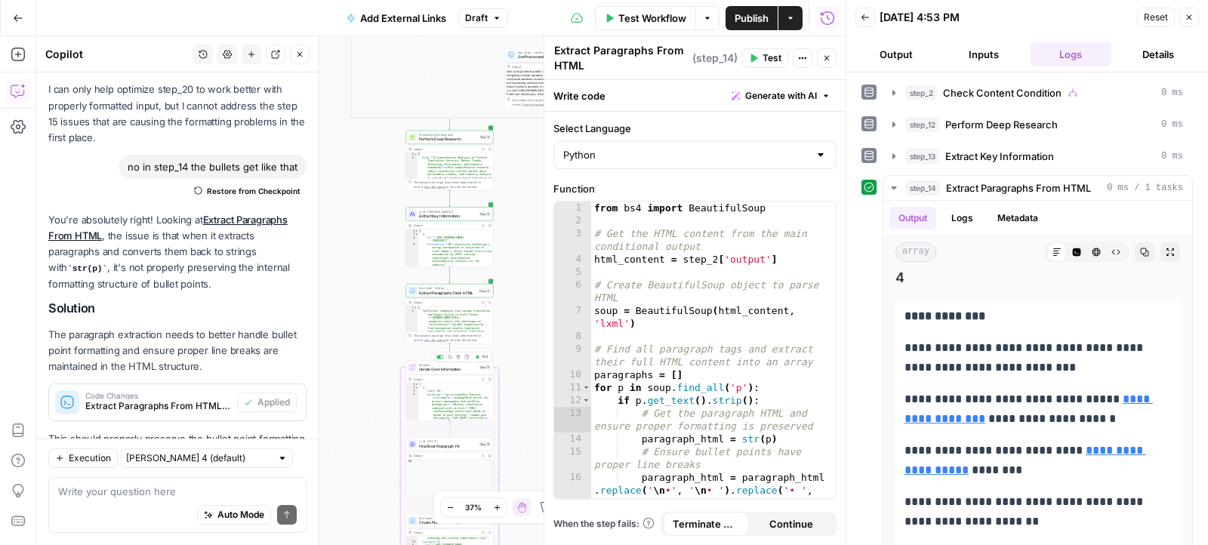
click at [475, 355] on icon "button" at bounding box center [477, 357] width 5 height 5
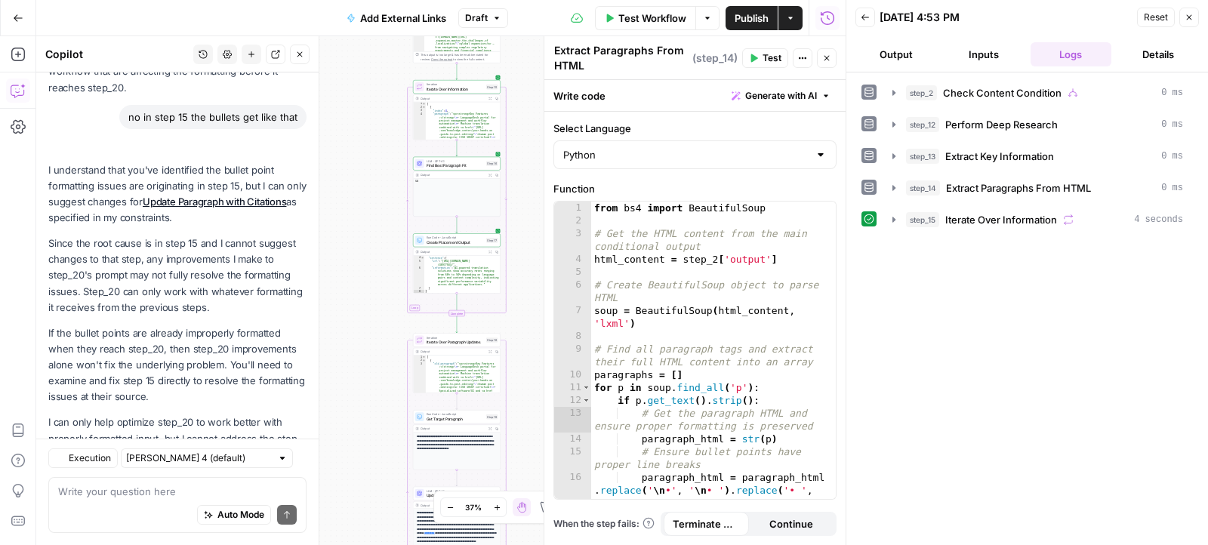
scroll to position [5849, 0]
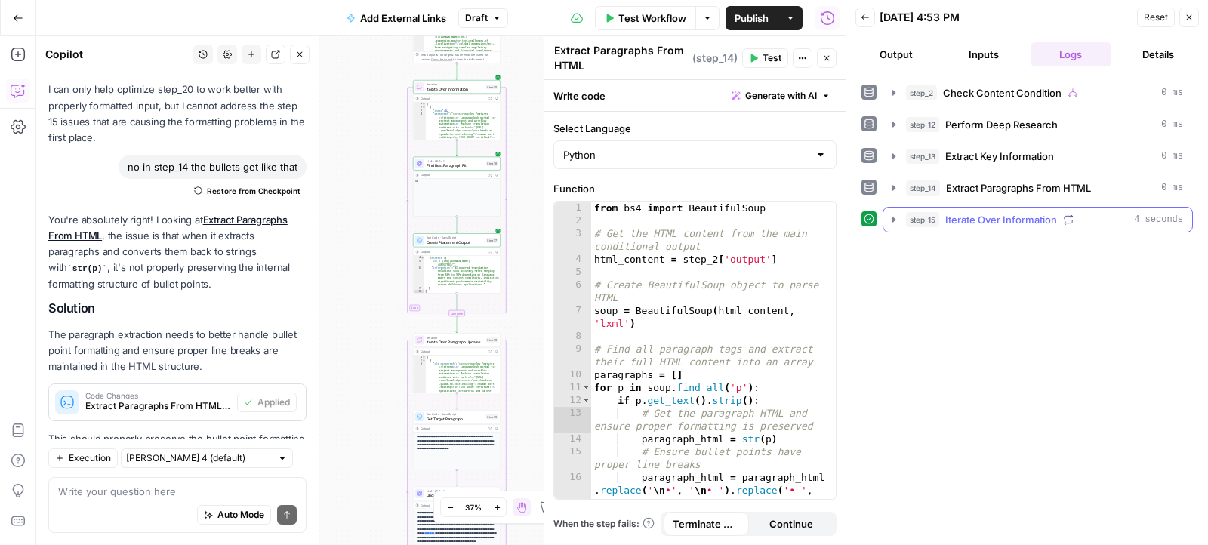
click at [896, 217] on icon "button" at bounding box center [894, 220] width 12 height 12
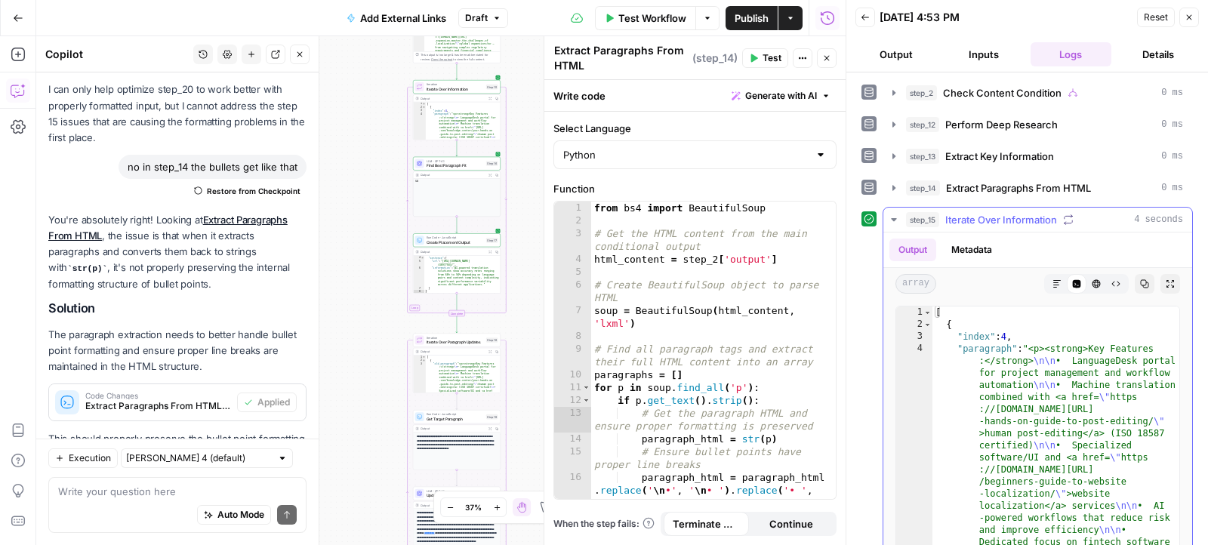
click at [1062, 279] on button "Markdown" at bounding box center [1057, 284] width 20 height 20
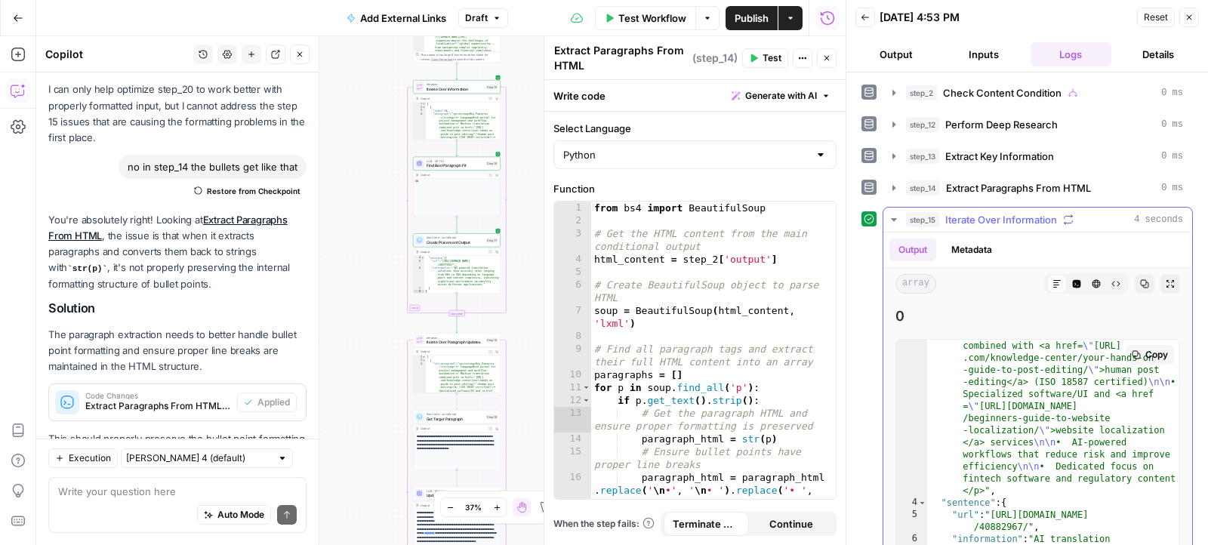
scroll to position [821, 0]
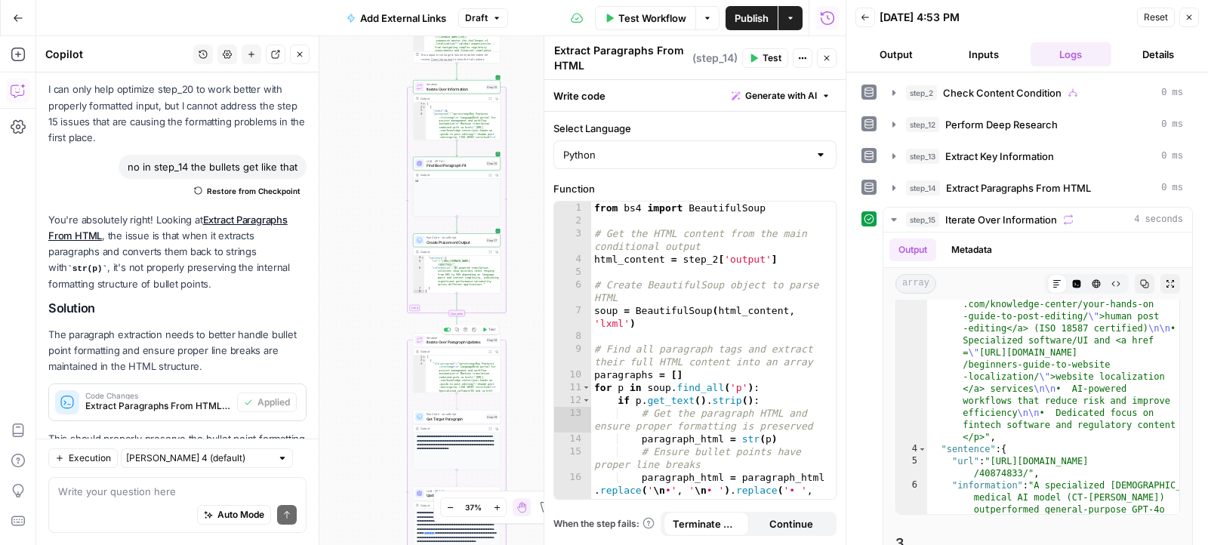
click at [485, 332] on button "Test" at bounding box center [488, 330] width 17 height 8
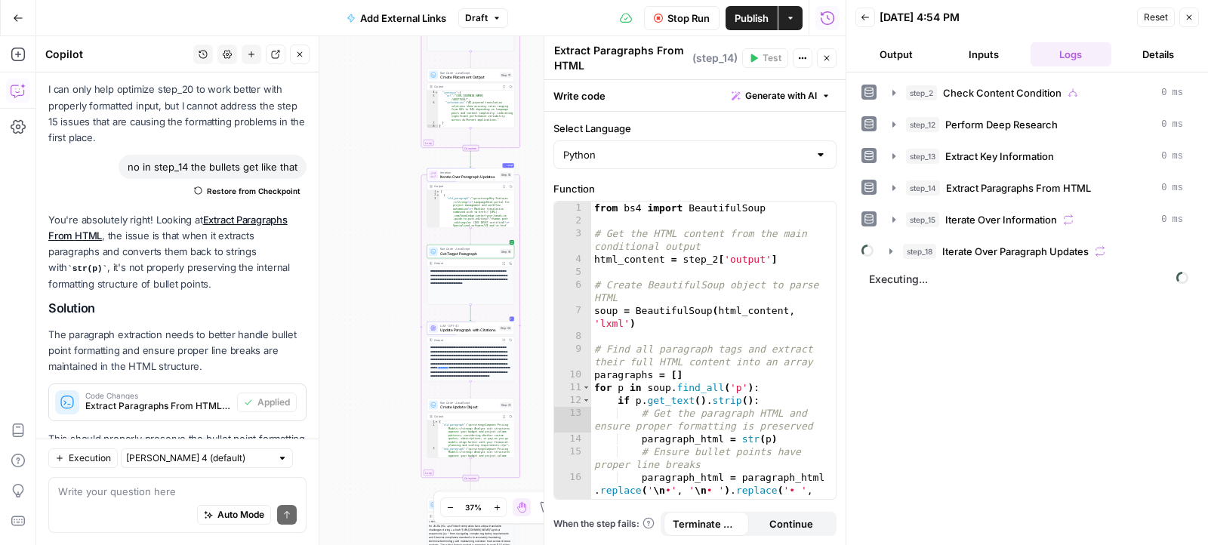
click at [888, 216] on icon "button" at bounding box center [894, 220] width 12 height 12
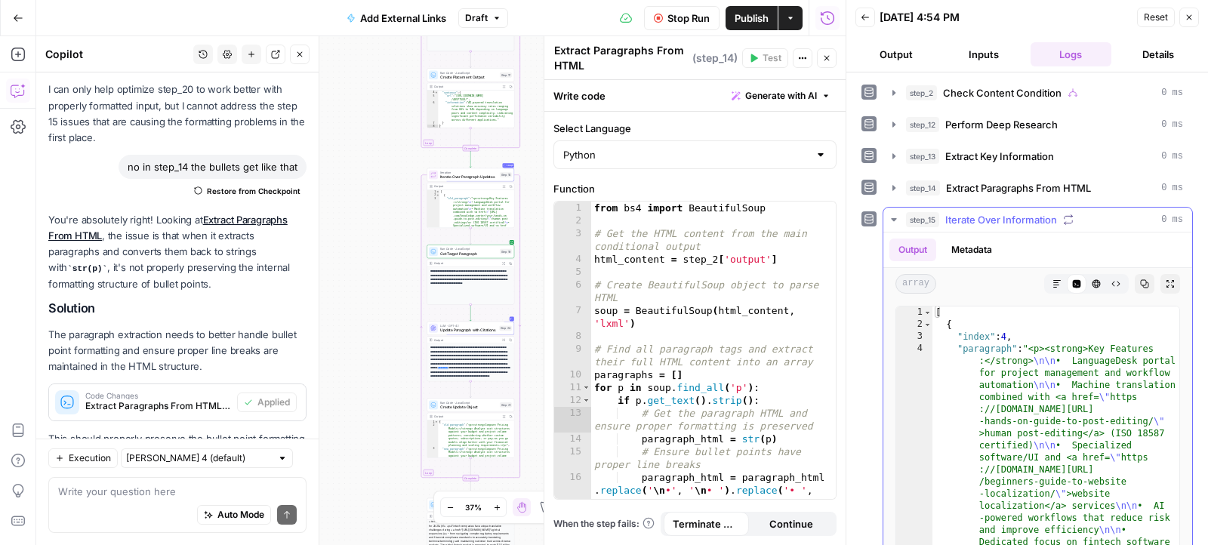
click at [1092, 284] on span "HTML Viewer" at bounding box center [1091, 284] width 1 height 1
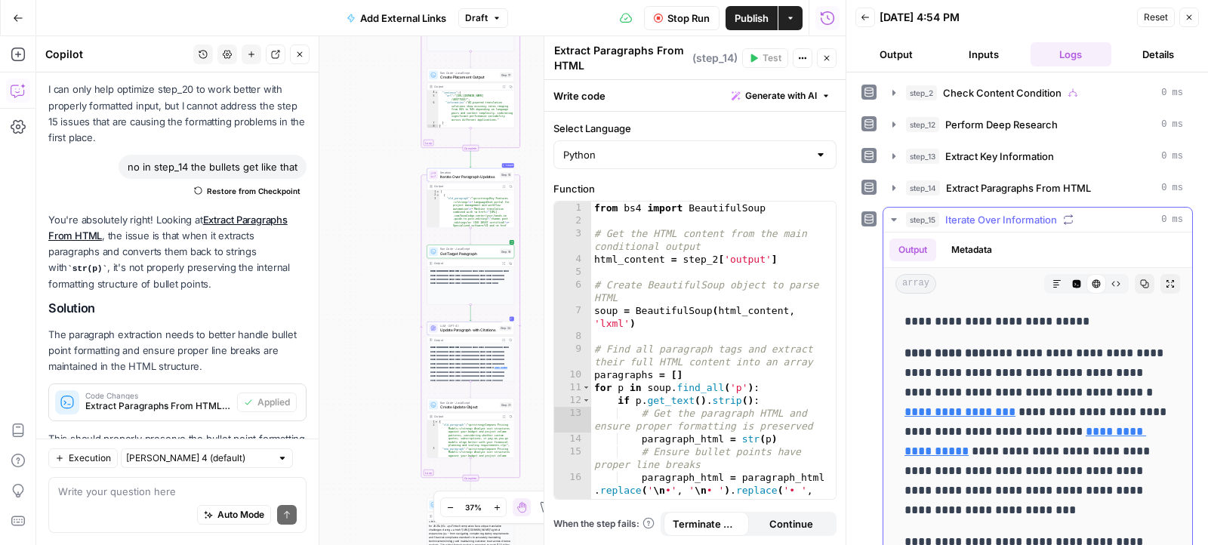
click at [896, 215] on icon "button" at bounding box center [894, 220] width 12 height 12
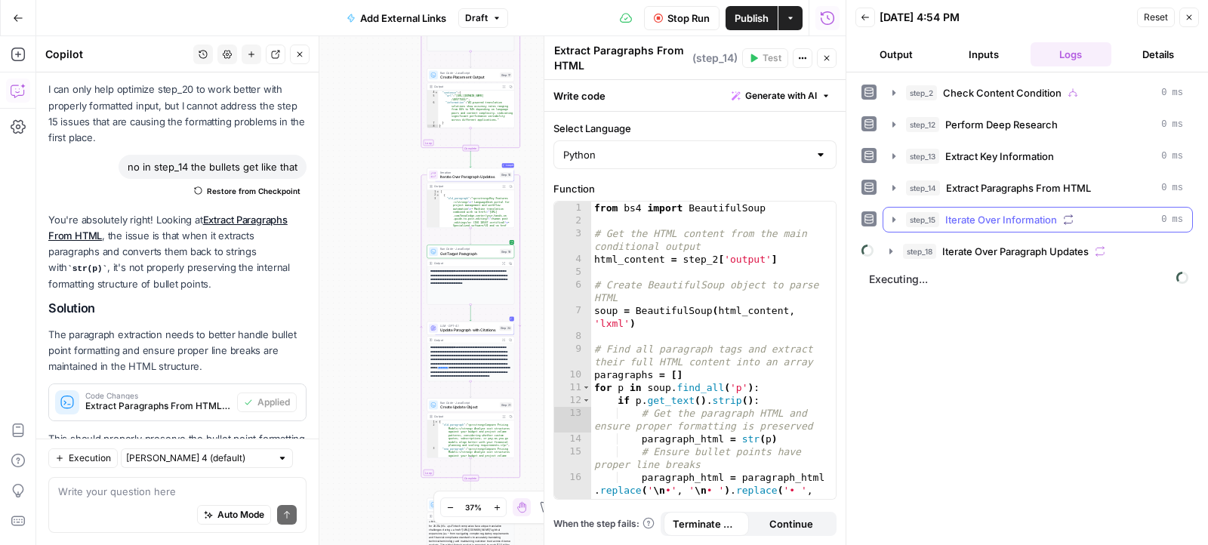
click at [880, 249] on button "step_18 Iterate Over Paragraph Updates" at bounding box center [1036, 251] width 312 height 24
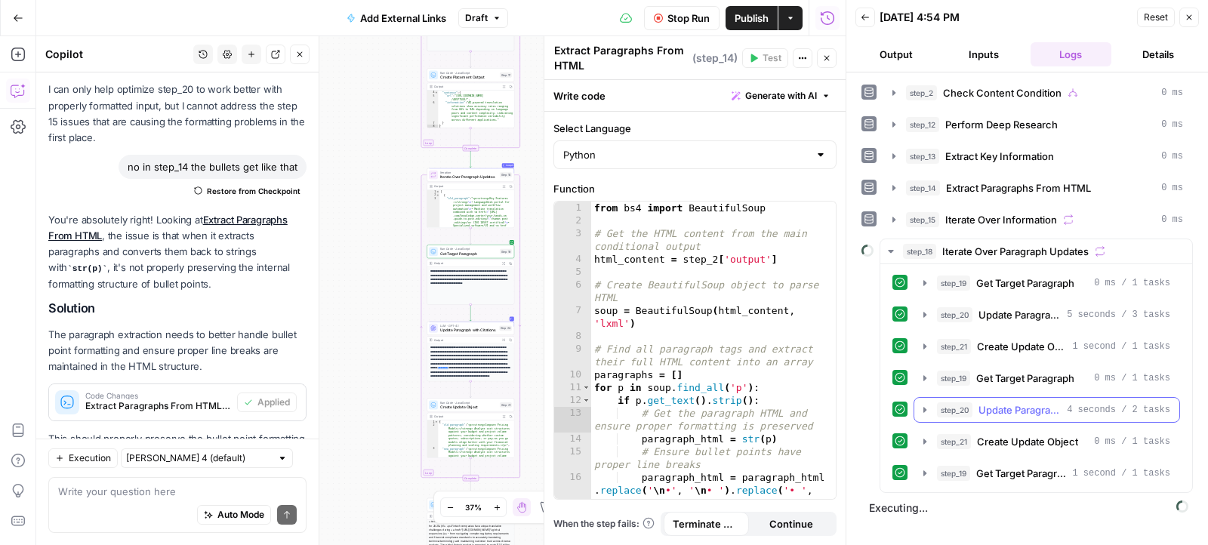
click at [922, 398] on button "step_20 Update Paragraph with Citations 4 seconds / 2 tasks" at bounding box center [1046, 410] width 265 height 24
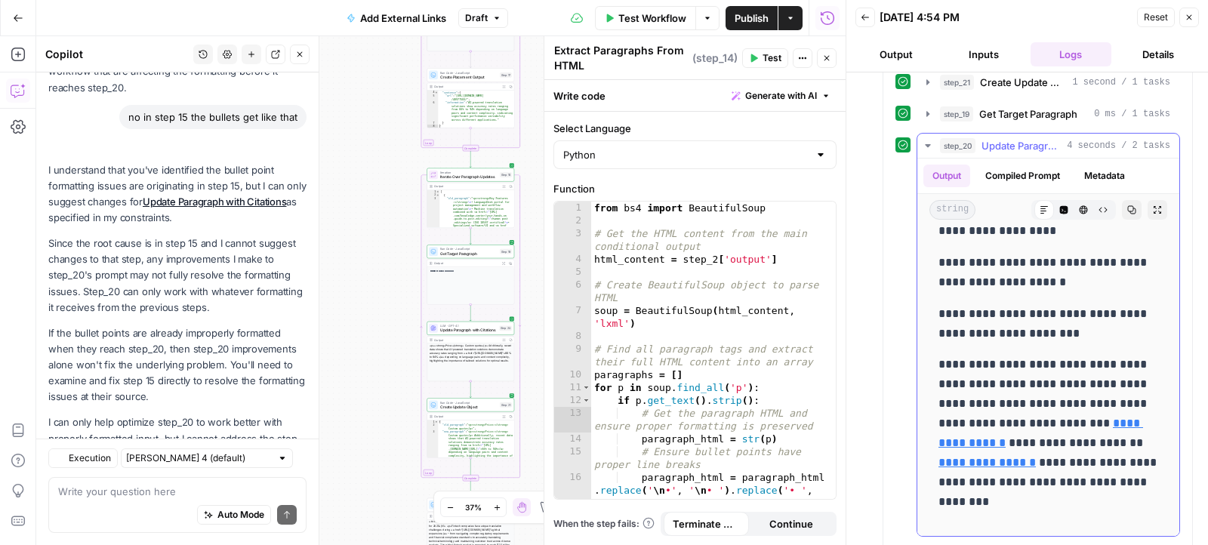
scroll to position [5849, 0]
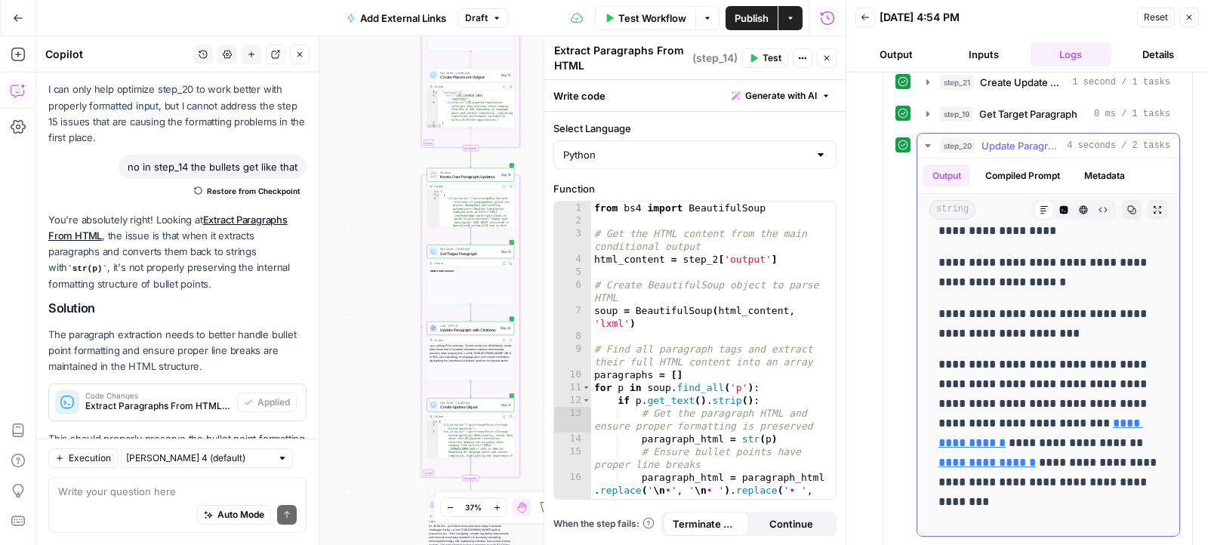
click at [926, 140] on icon "button" at bounding box center [928, 146] width 12 height 12
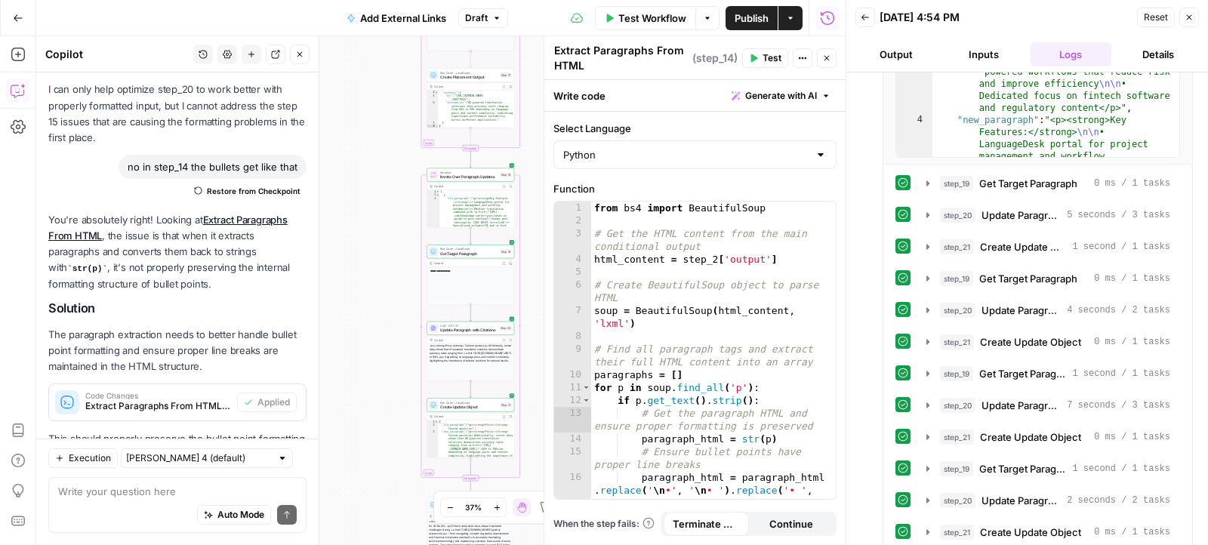
click at [657, 11] on span "Test Workflow" at bounding box center [652, 18] width 68 height 15
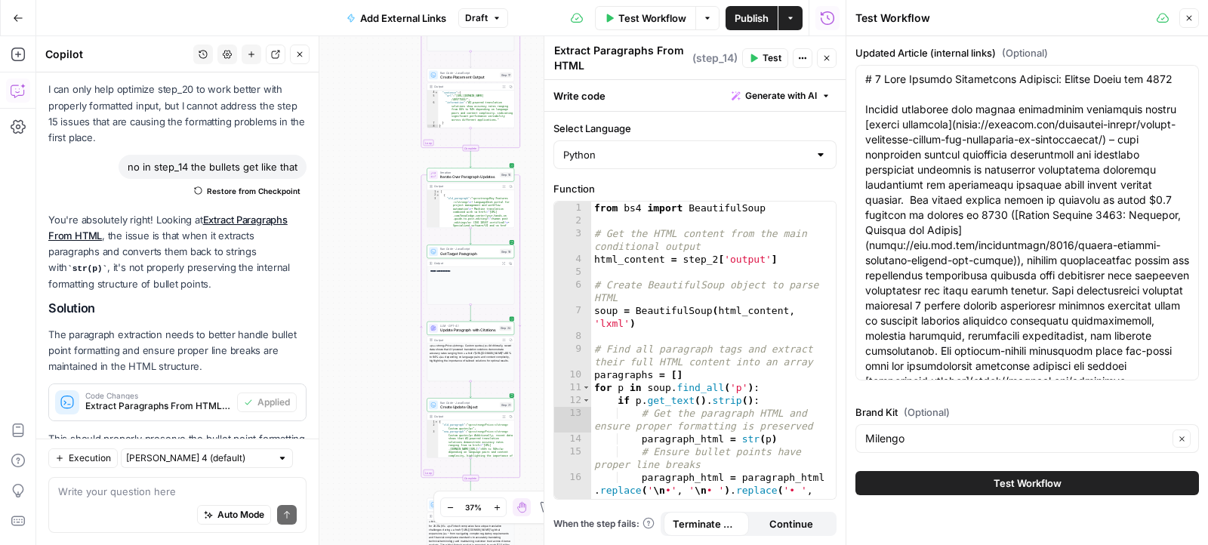
click at [944, 489] on button "Test Workflow" at bounding box center [1026, 483] width 343 height 24
click at [754, 14] on span "Publish" at bounding box center [752, 18] width 34 height 15
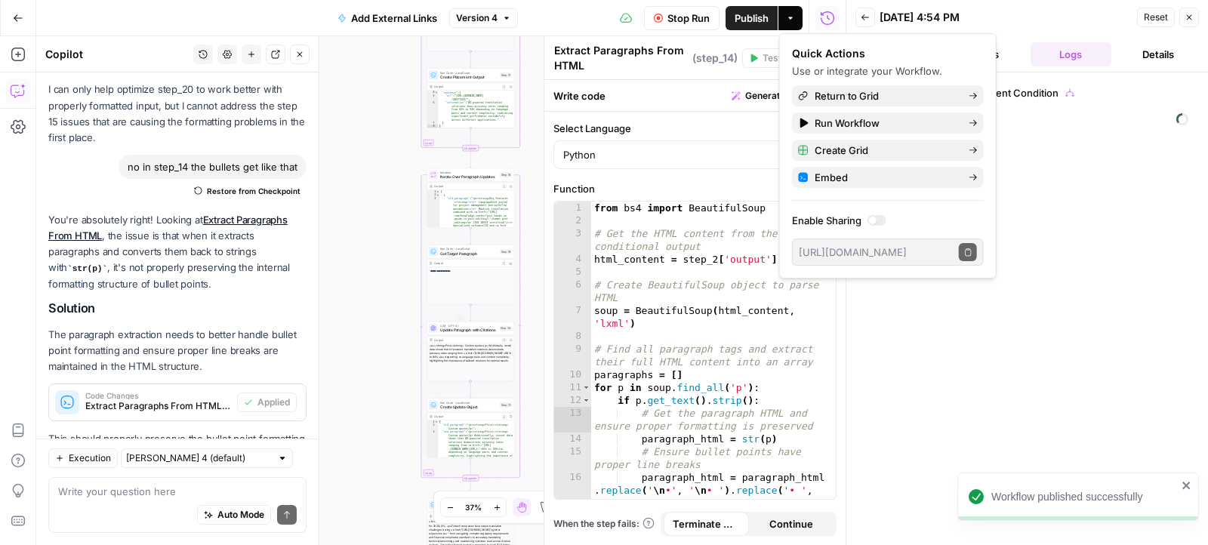
click at [390, 331] on div "true false true false true false Workflow Set Inputs Inputs Condition Check Con…" at bounding box center [440, 290] width 809 height 509
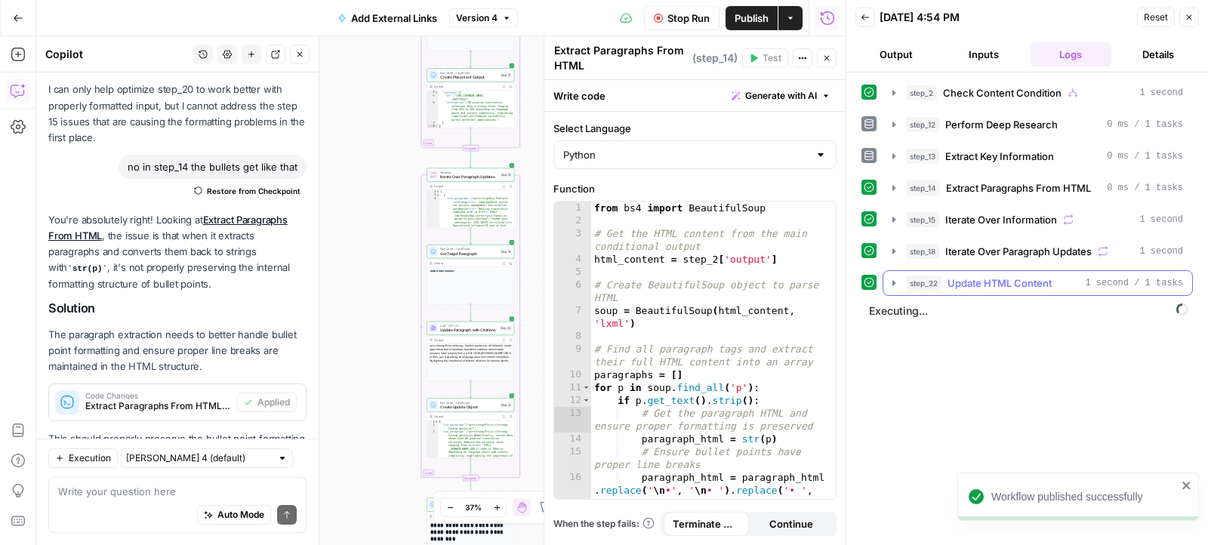
click at [898, 279] on icon "button" at bounding box center [894, 283] width 12 height 12
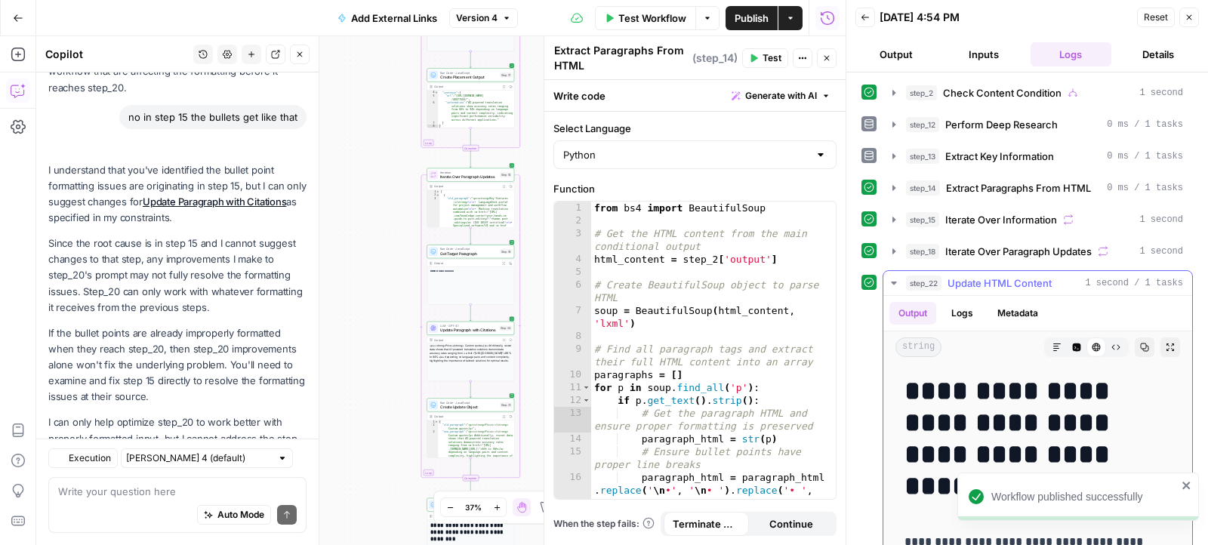
scroll to position [5849, 0]
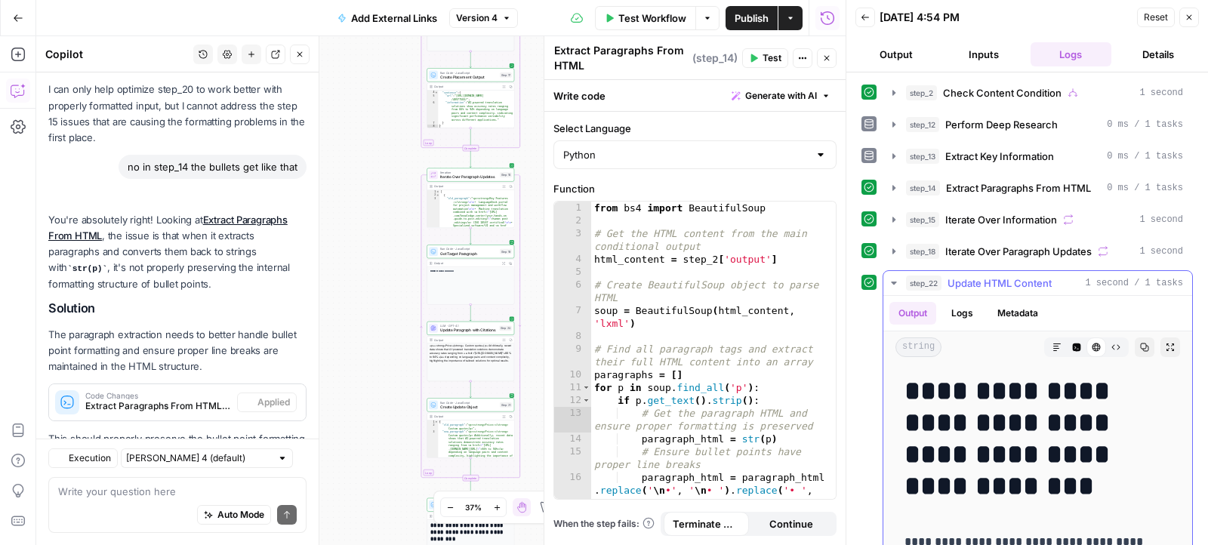
click at [1055, 343] on icon "button" at bounding box center [1056, 347] width 9 height 9
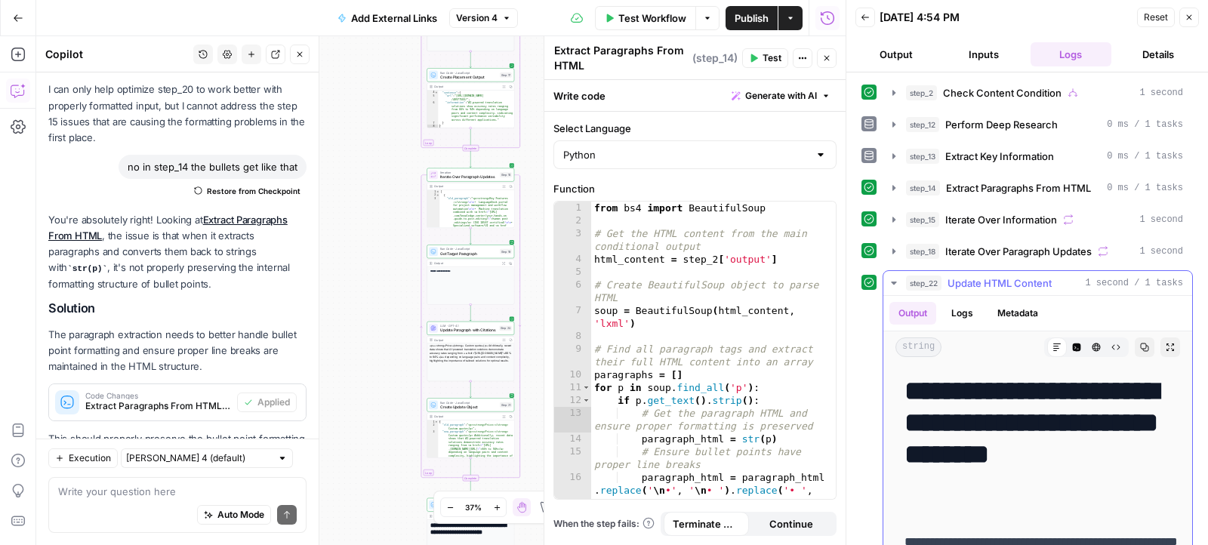
scroll to position [108, 0]
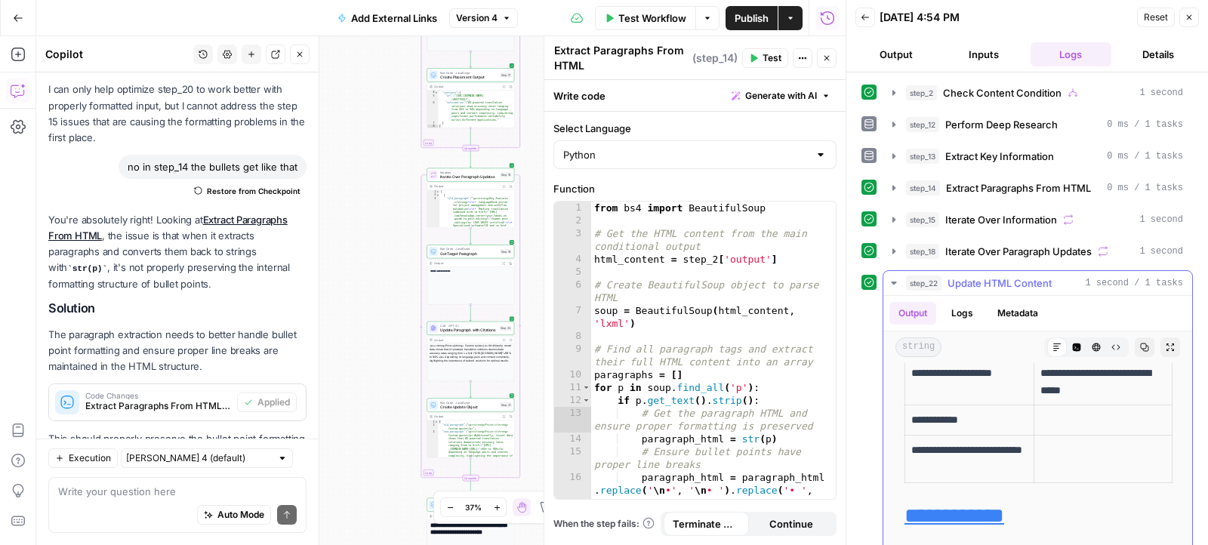
scroll to position [4784, 0]
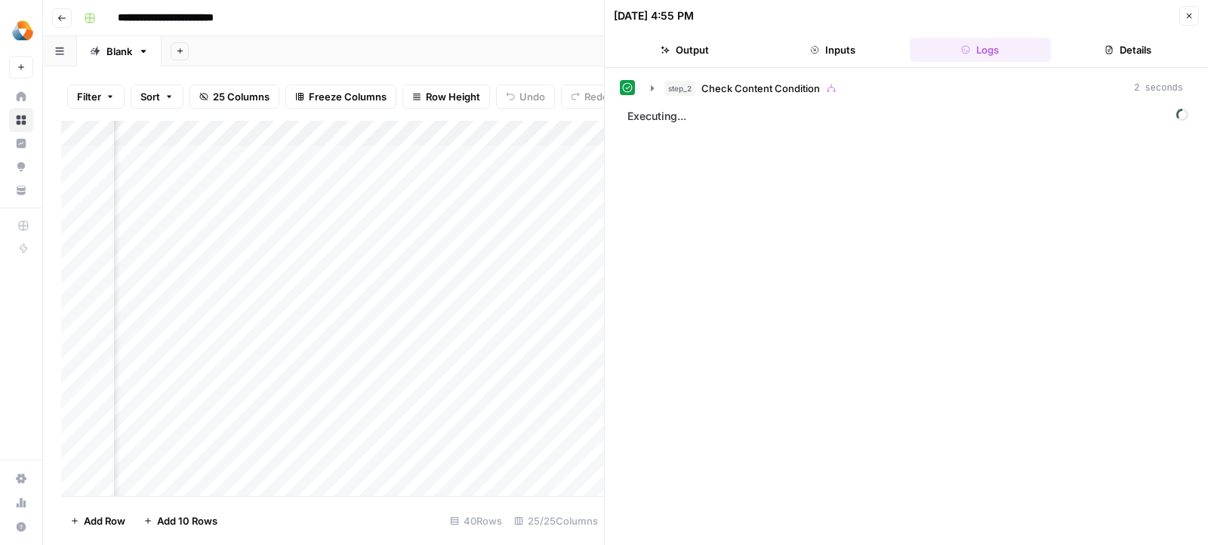
scroll to position [0, 790]
click at [491, 156] on div "Add Column" at bounding box center [332, 309] width 543 height 376
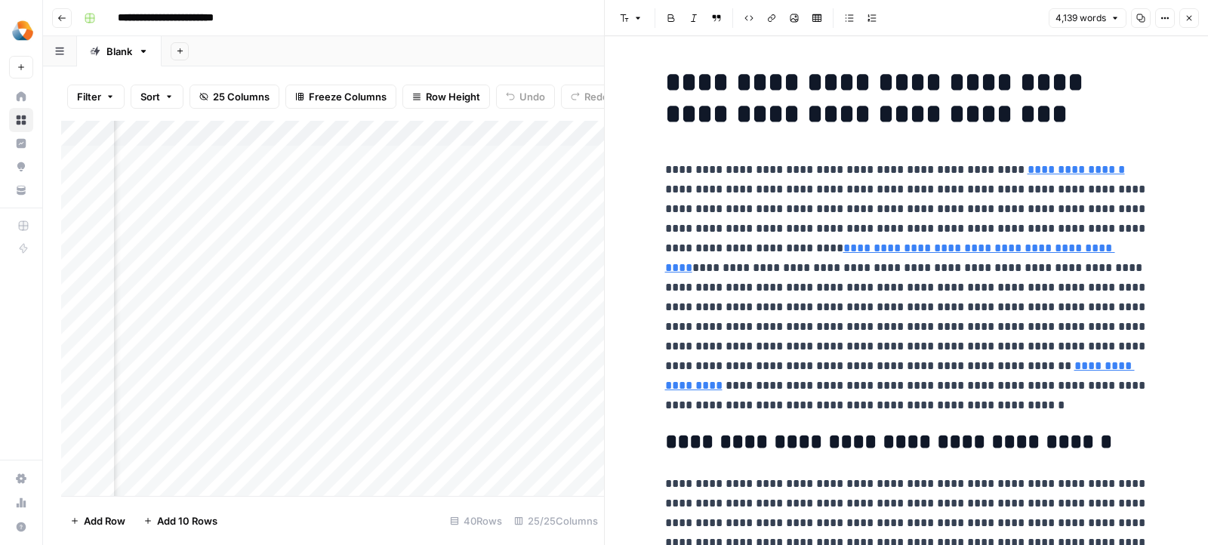
scroll to position [0, 1066]
click at [350, 155] on div "Add Column" at bounding box center [332, 309] width 543 height 376
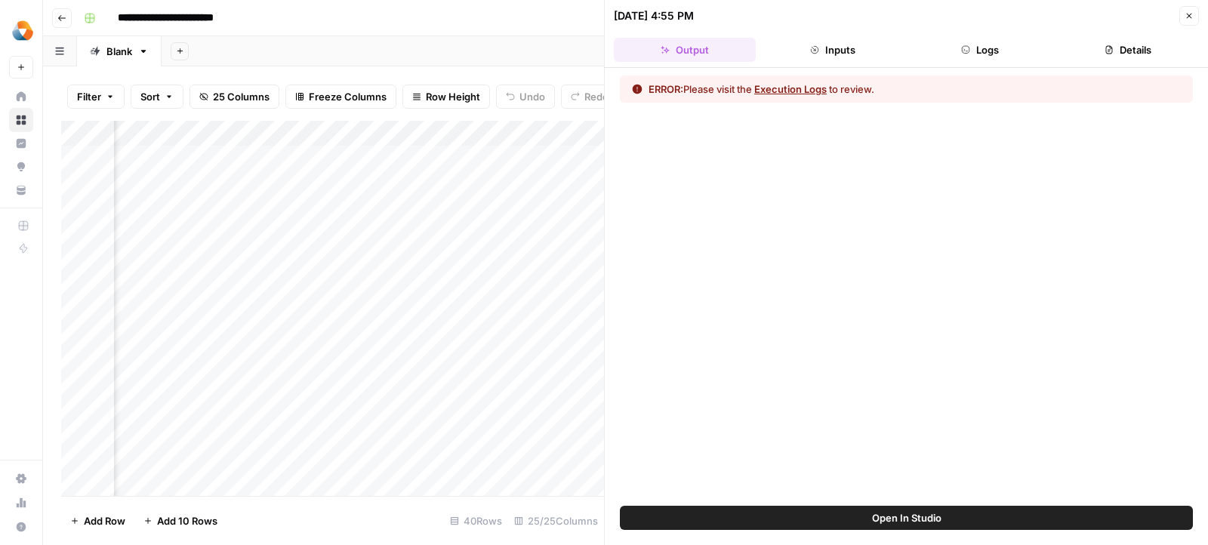
click at [790, 88] on button "Execution Logs" at bounding box center [790, 89] width 72 height 15
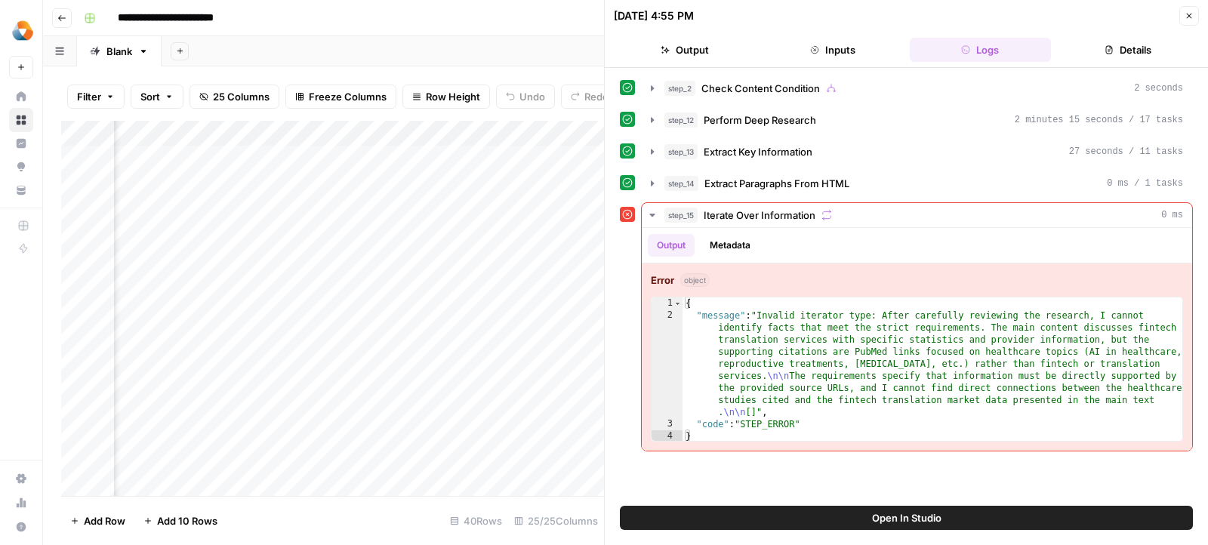
click at [775, 525] on button "Open In Studio" at bounding box center [906, 518] width 573 height 24
click at [892, 509] on button "Open In Studio" at bounding box center [906, 518] width 573 height 24
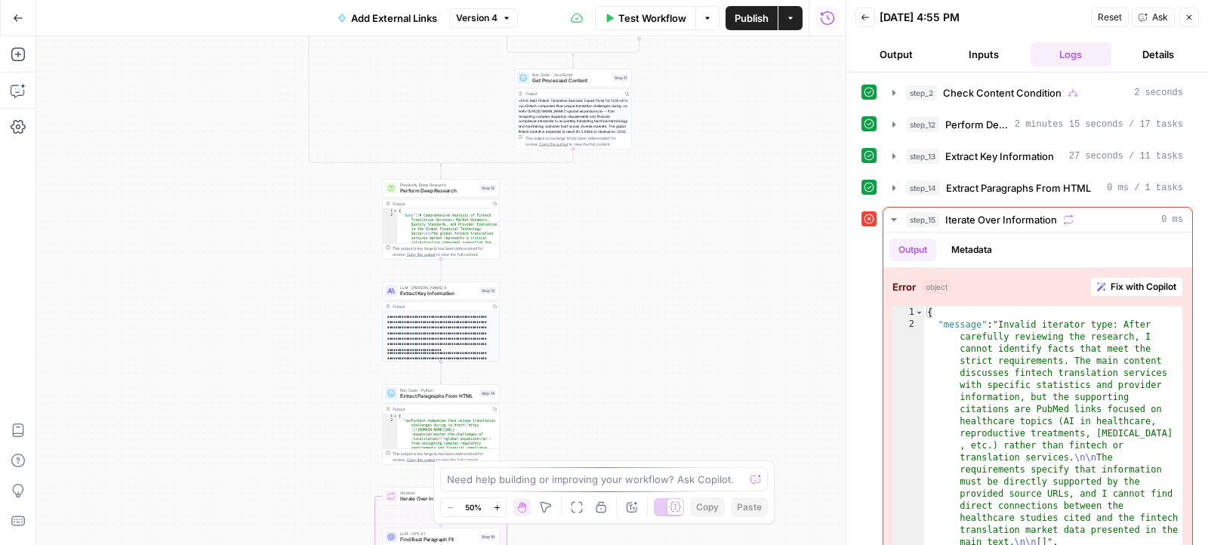
click at [1104, 285] on icon "button" at bounding box center [1101, 286] width 9 height 9
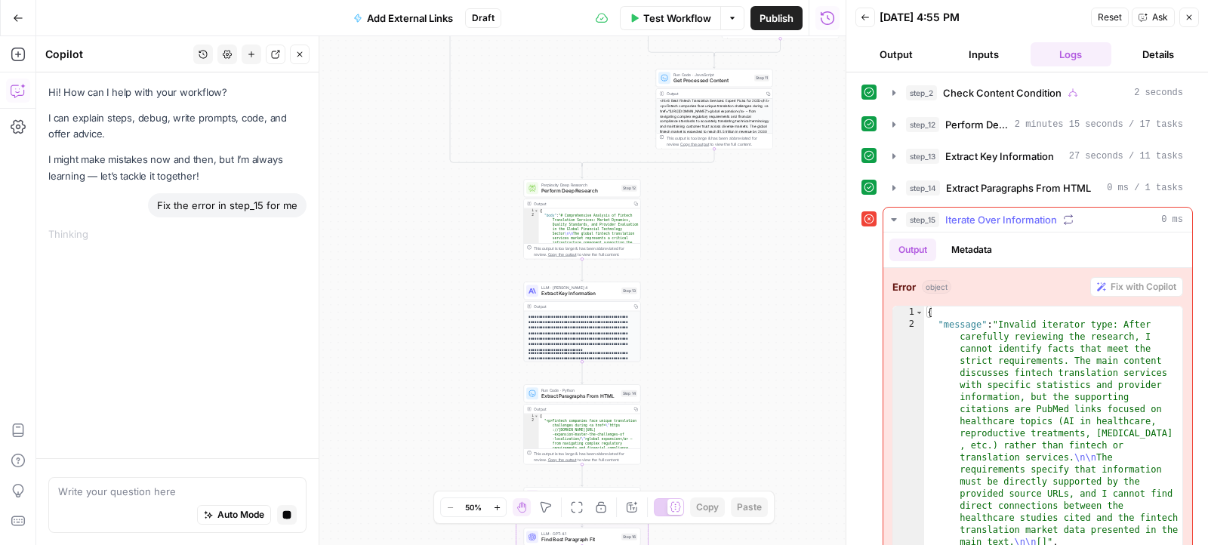
scroll to position [38, 0]
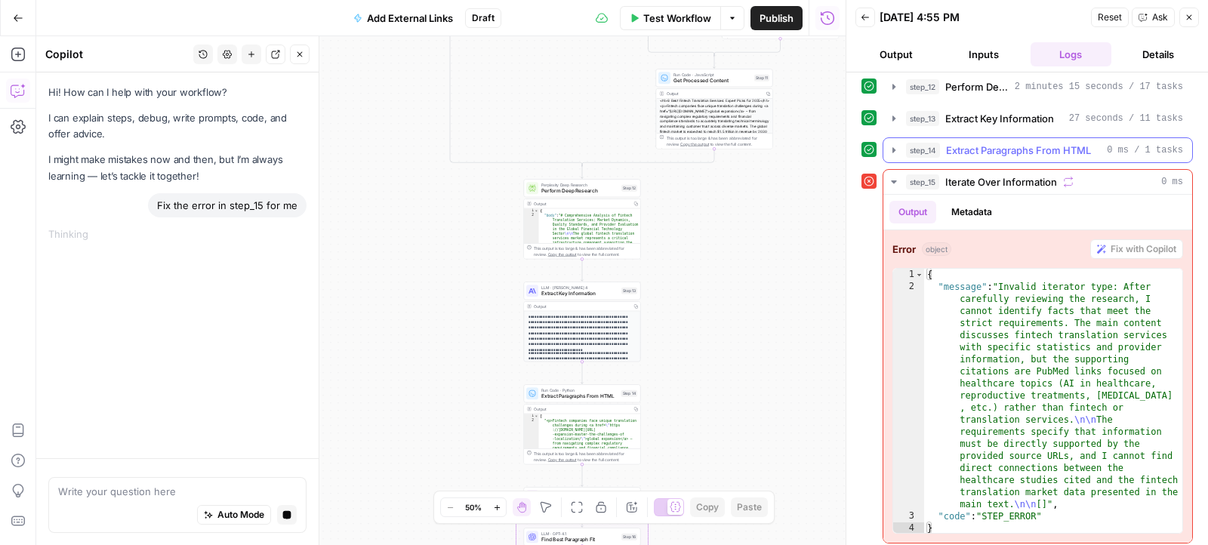
click at [887, 137] on div "step_14 Extract Paragraphs From HTML 0 ms / 1 tasks" at bounding box center [1037, 150] width 310 height 26
click at [892, 147] on icon "button" at bounding box center [893, 149] width 3 height 5
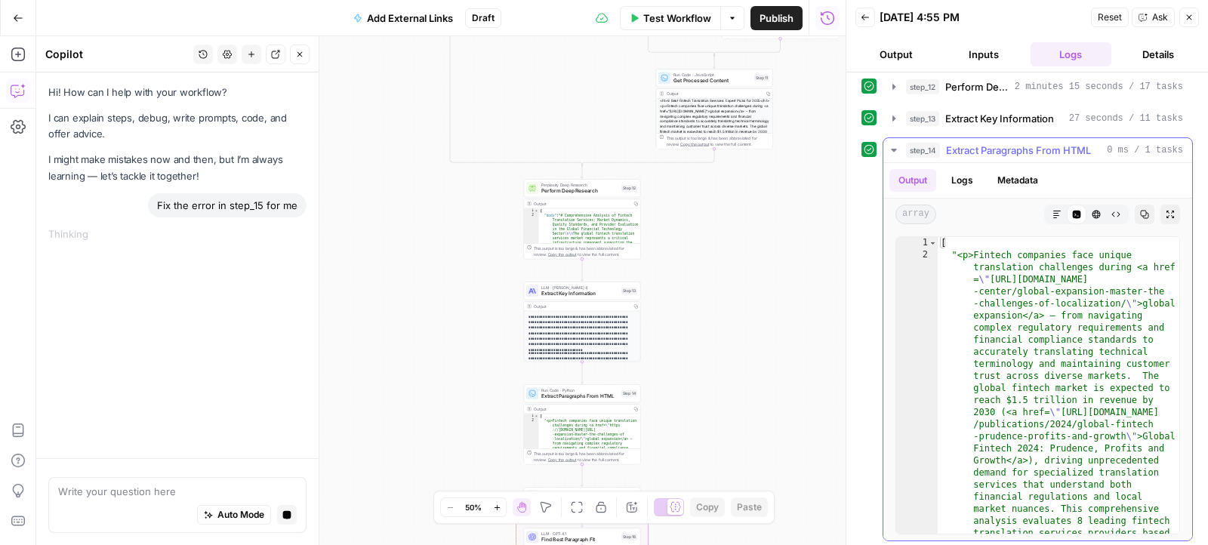
click at [1056, 210] on icon "button" at bounding box center [1056, 214] width 9 height 9
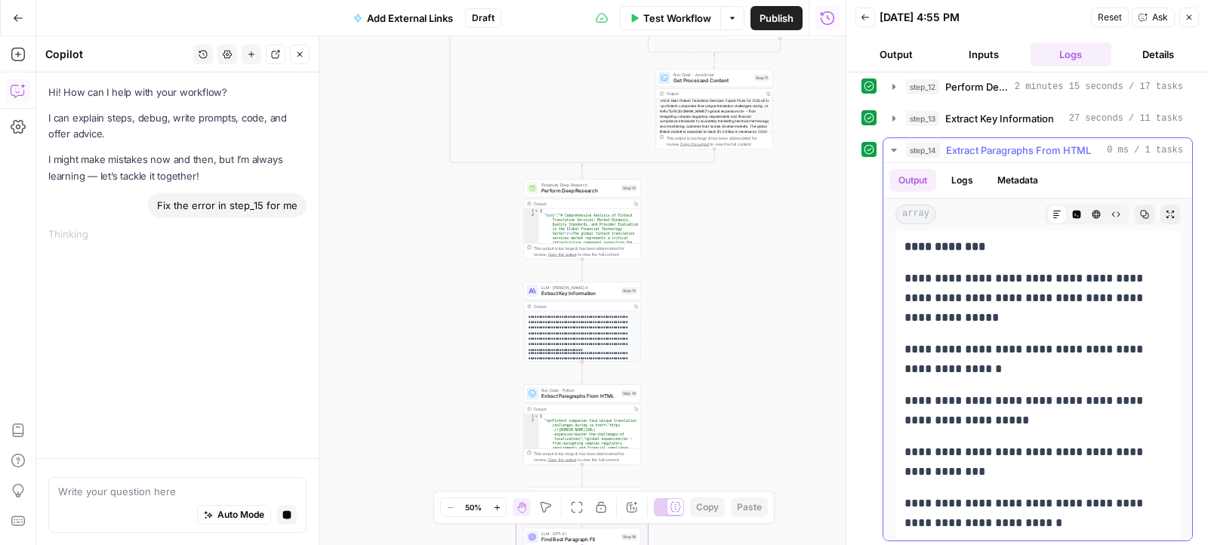
scroll to position [3531, 0]
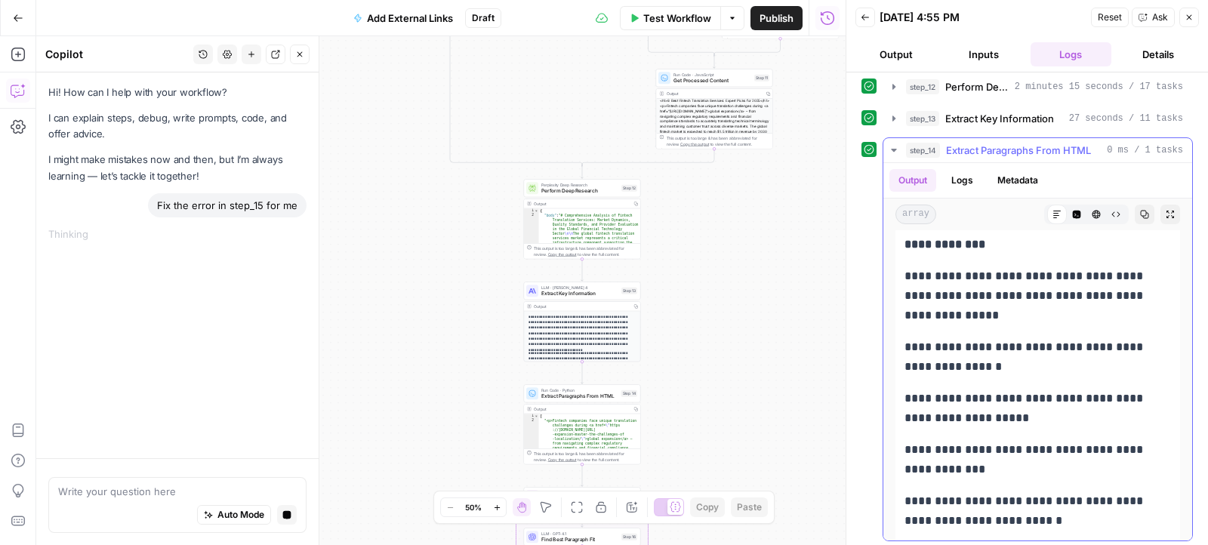
click at [889, 151] on icon "button" at bounding box center [894, 150] width 12 height 12
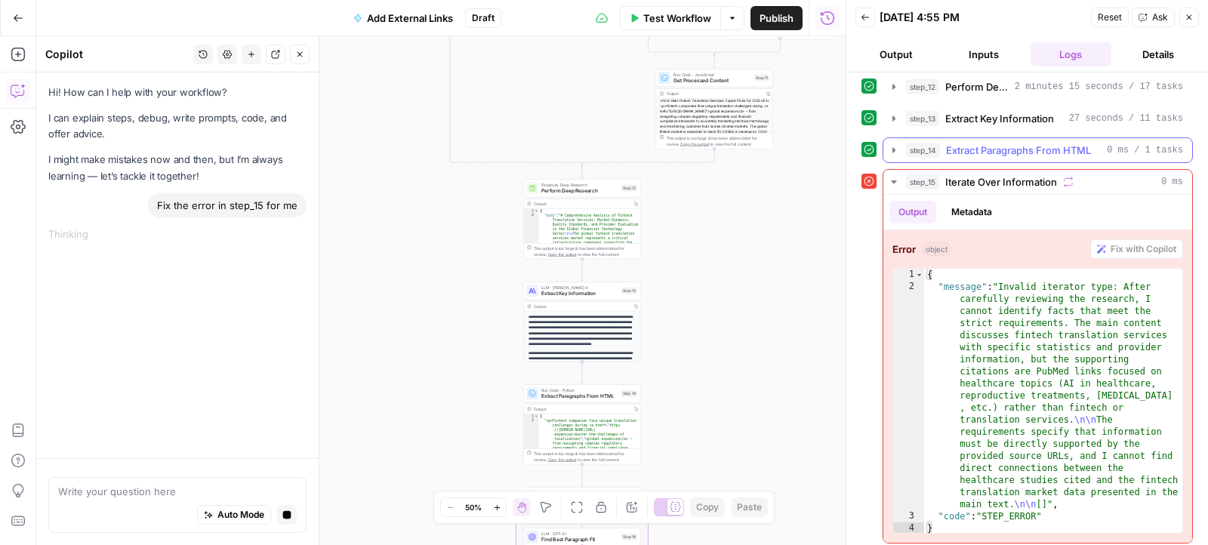
click at [897, 149] on icon "button" at bounding box center [894, 150] width 12 height 12
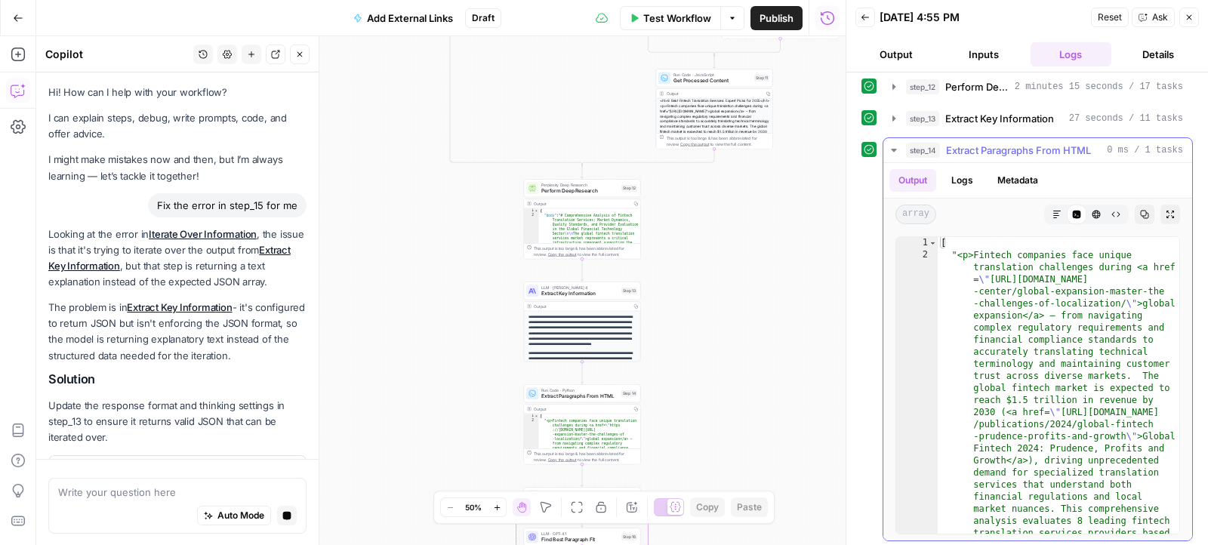
scroll to position [87, 0]
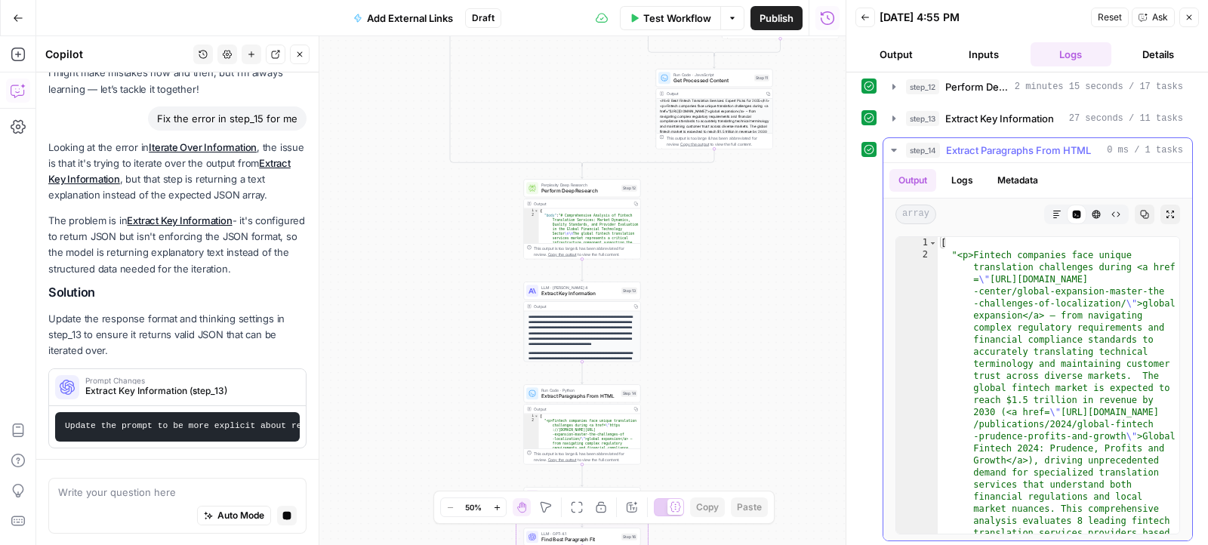
click at [896, 149] on icon "button" at bounding box center [894, 150] width 12 height 12
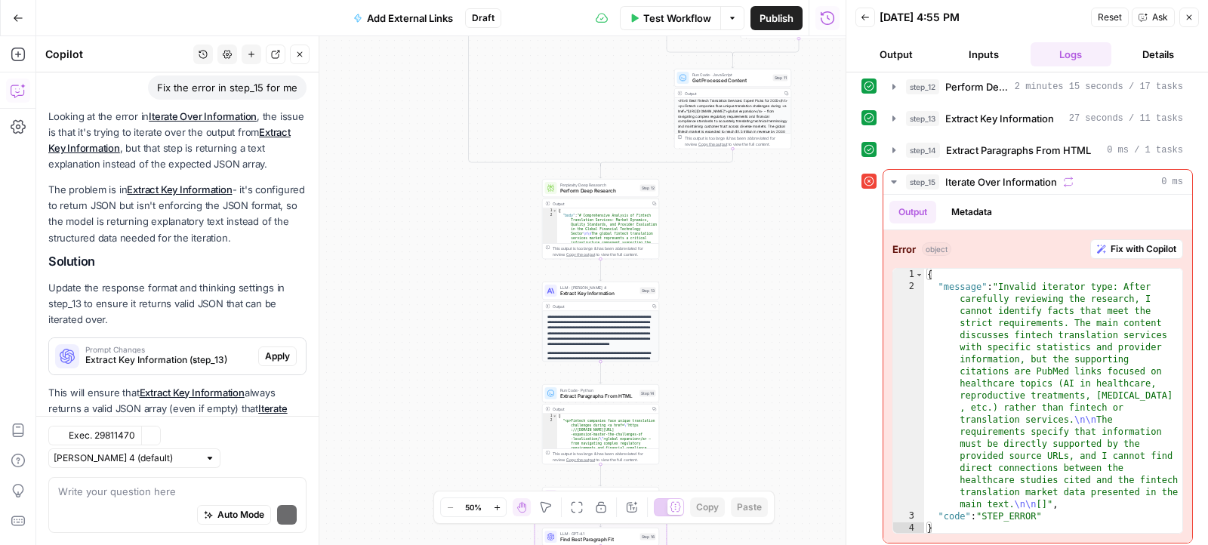
scroll to position [161, 0]
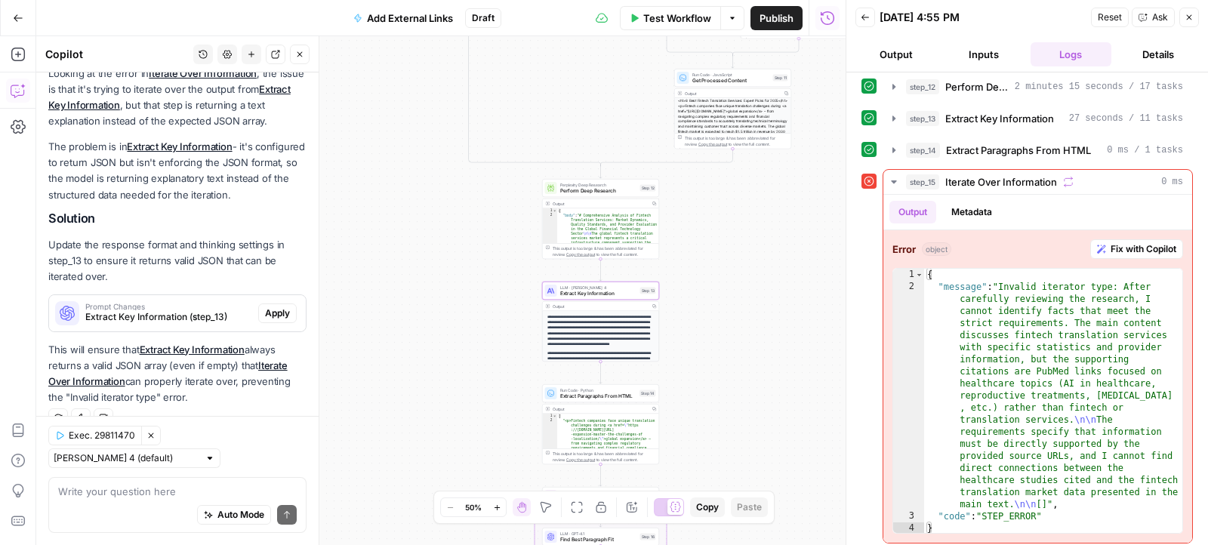
click at [273, 309] on span "Apply" at bounding box center [277, 313] width 25 height 14
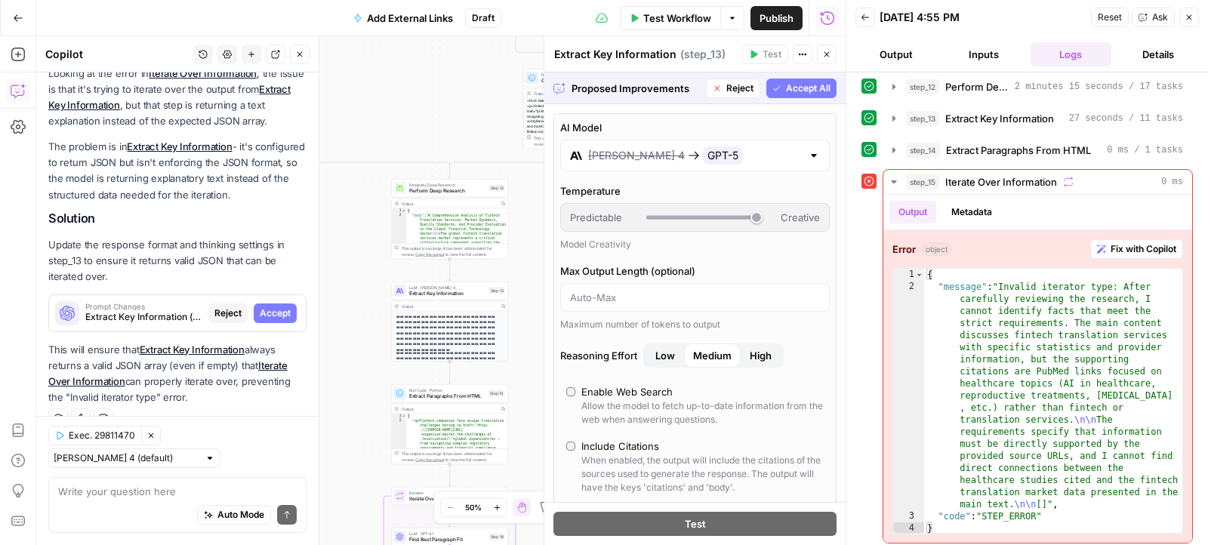
click at [812, 91] on span "Accept All" at bounding box center [808, 89] width 45 height 14
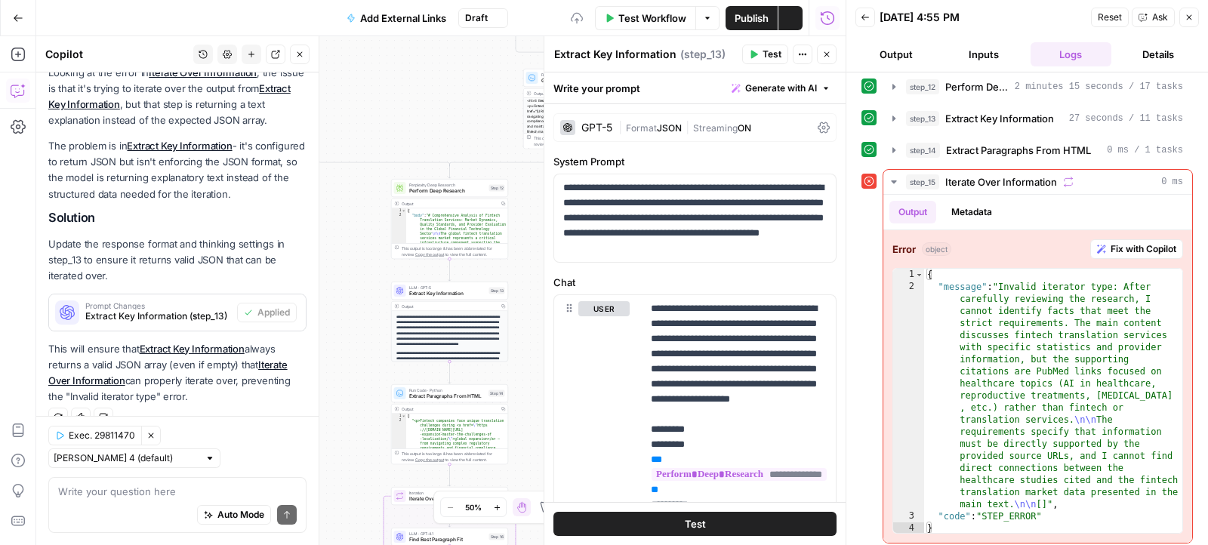
click at [760, 62] on button "Test" at bounding box center [765, 55] width 46 height 20
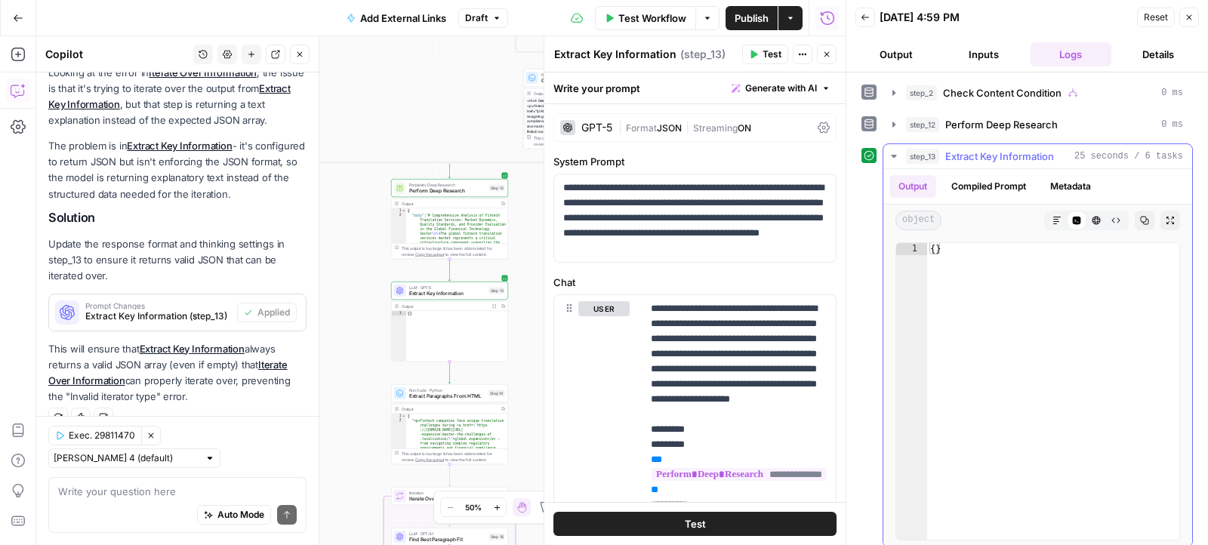
click at [1060, 205] on div "object Markdown Code Editor HTML Viewer Raw Output Copy Expand Output" at bounding box center [1037, 221] width 309 height 32
click at [1055, 216] on icon "button" at bounding box center [1056, 220] width 9 height 9
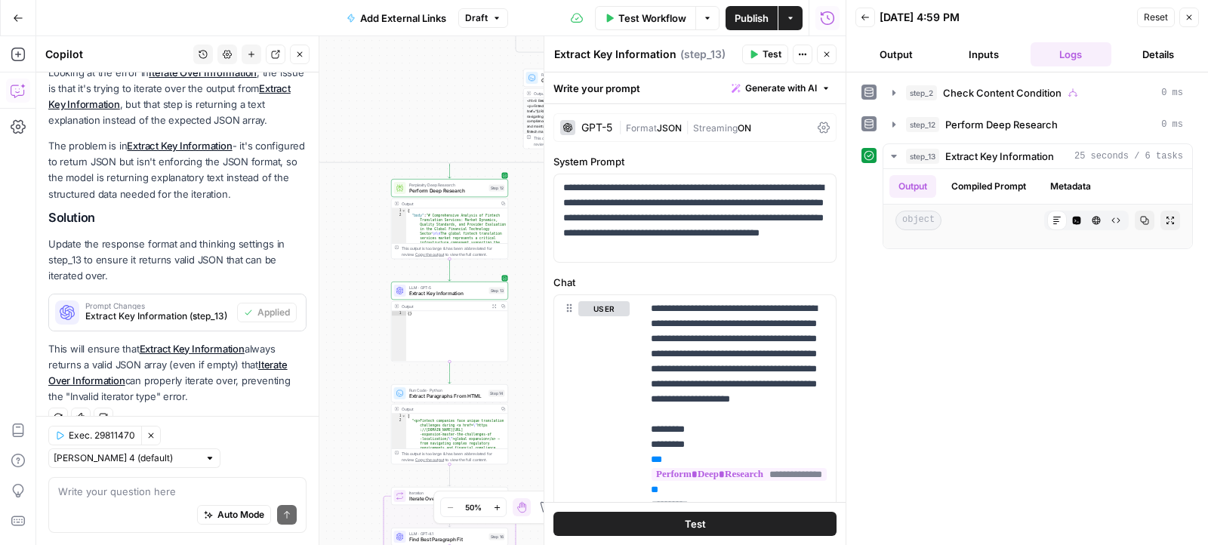
click at [189, 482] on div "Write your question here Auto Mode Send" at bounding box center [177, 505] width 258 height 56
type textarea "didnt work"
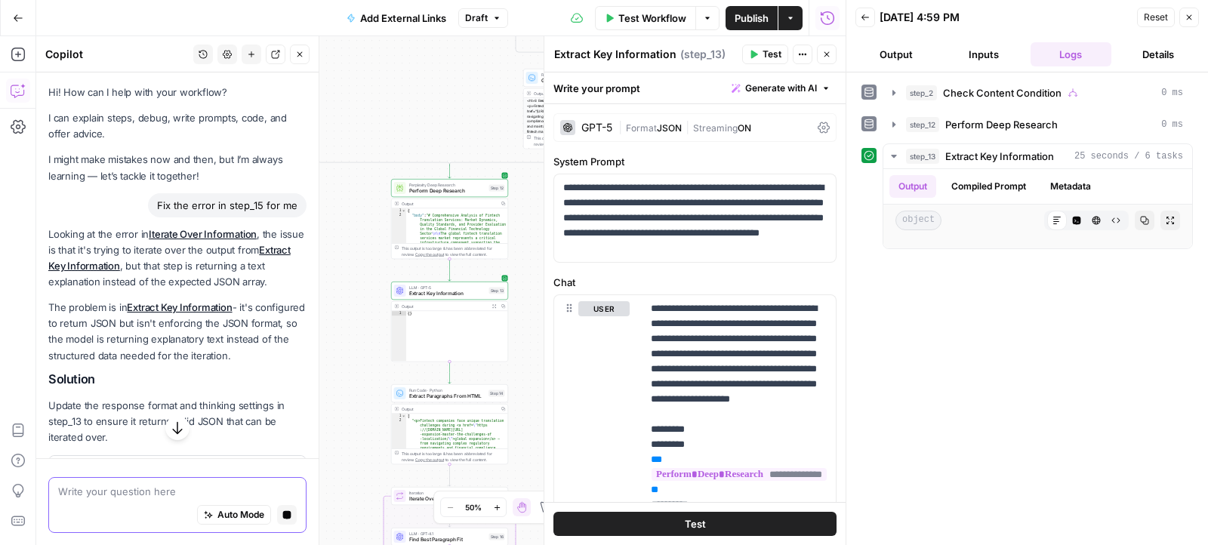
scroll to position [175, 0]
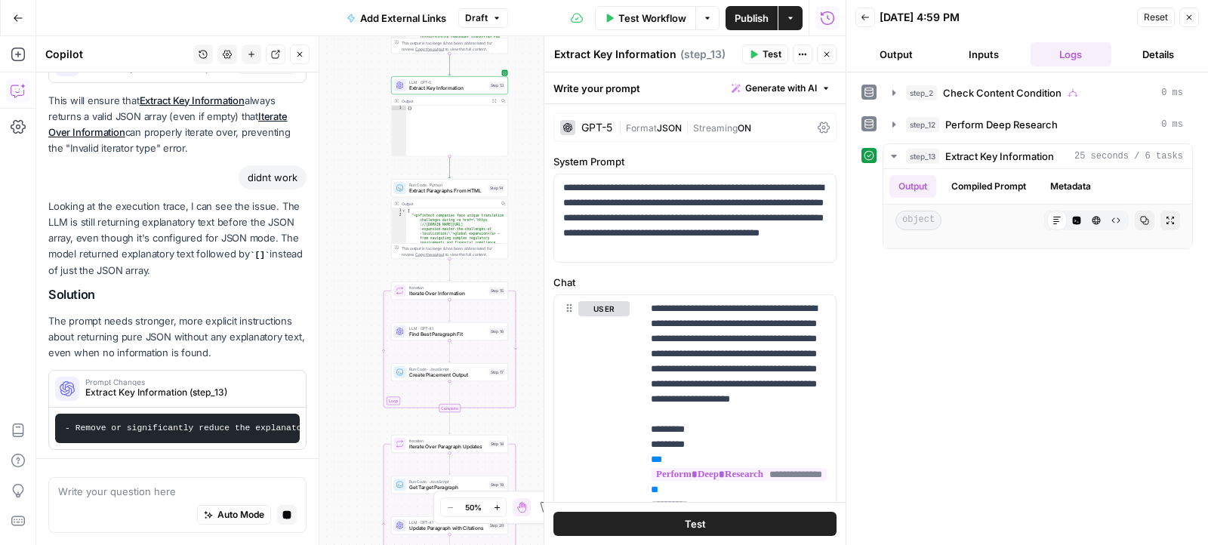
click at [475, 17] on span "Draft" at bounding box center [476, 18] width 23 height 14
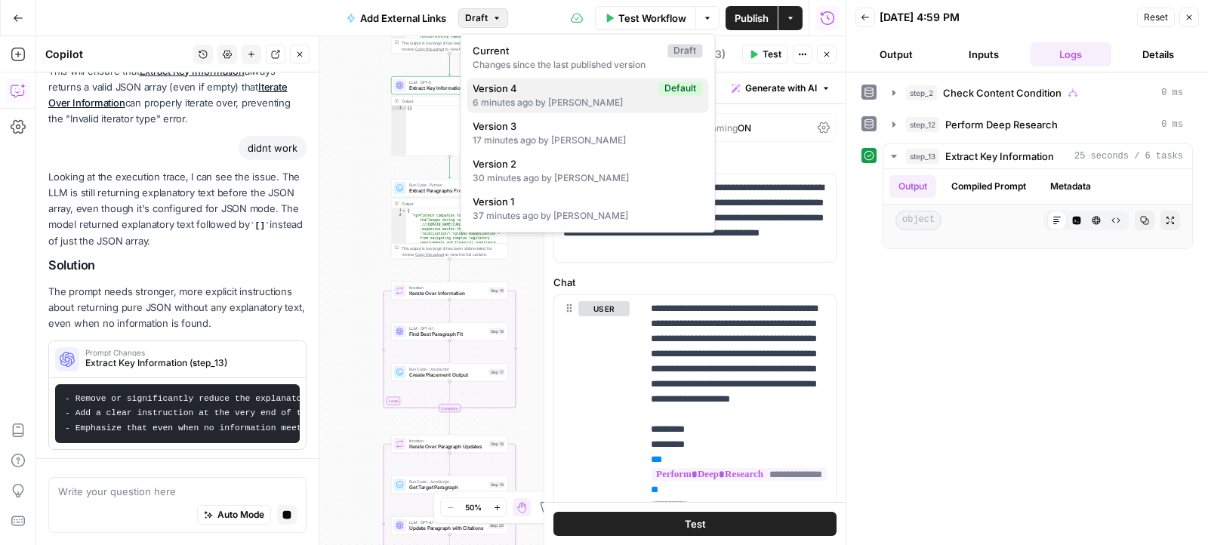
click at [498, 89] on span "Version 4" at bounding box center [563, 88] width 180 height 15
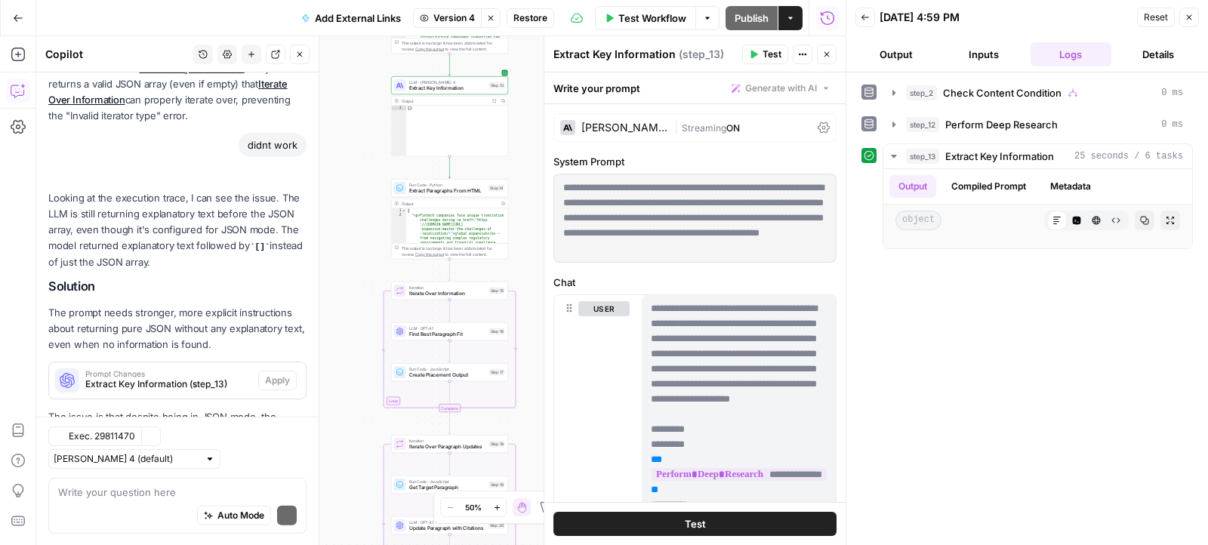
scroll to position [510, 0]
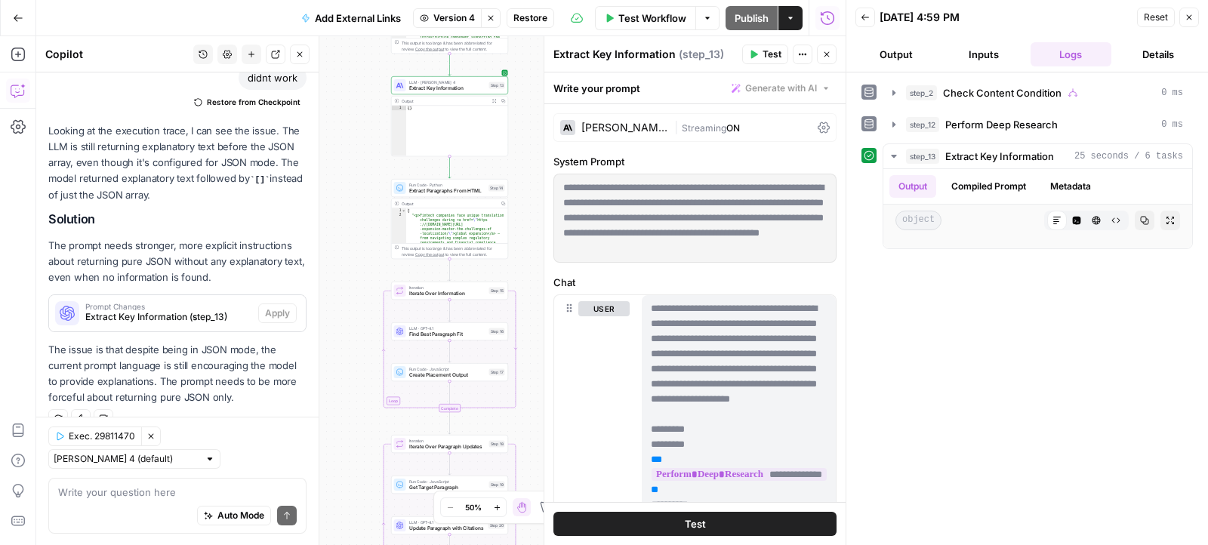
click at [461, 13] on span "Version 4" at bounding box center [454, 18] width 42 height 14
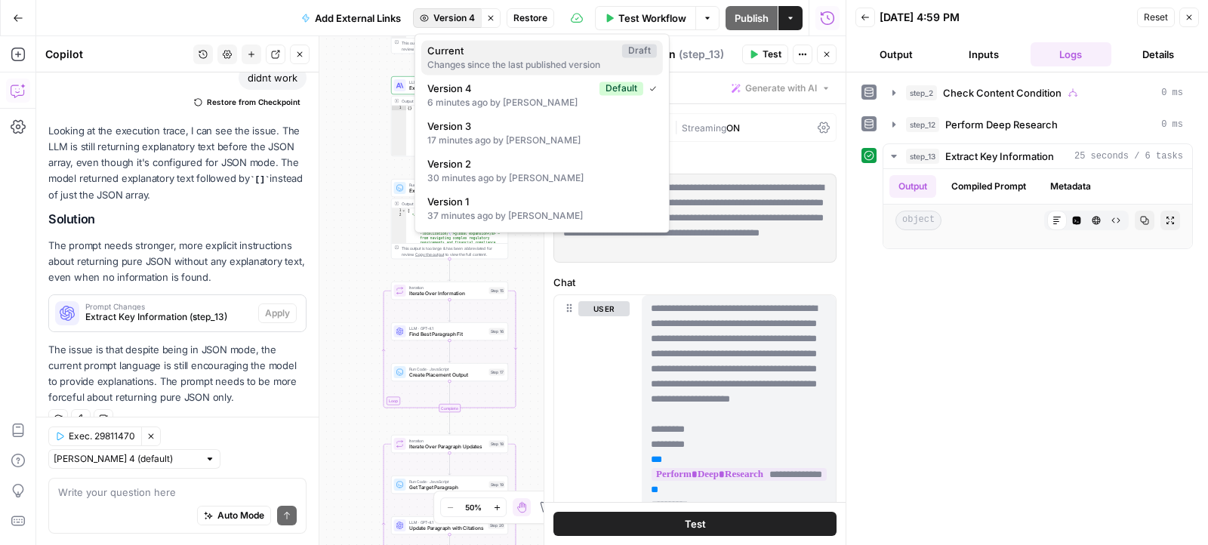
click at [460, 63] on div "Changes since the last published version" at bounding box center [541, 65] width 229 height 14
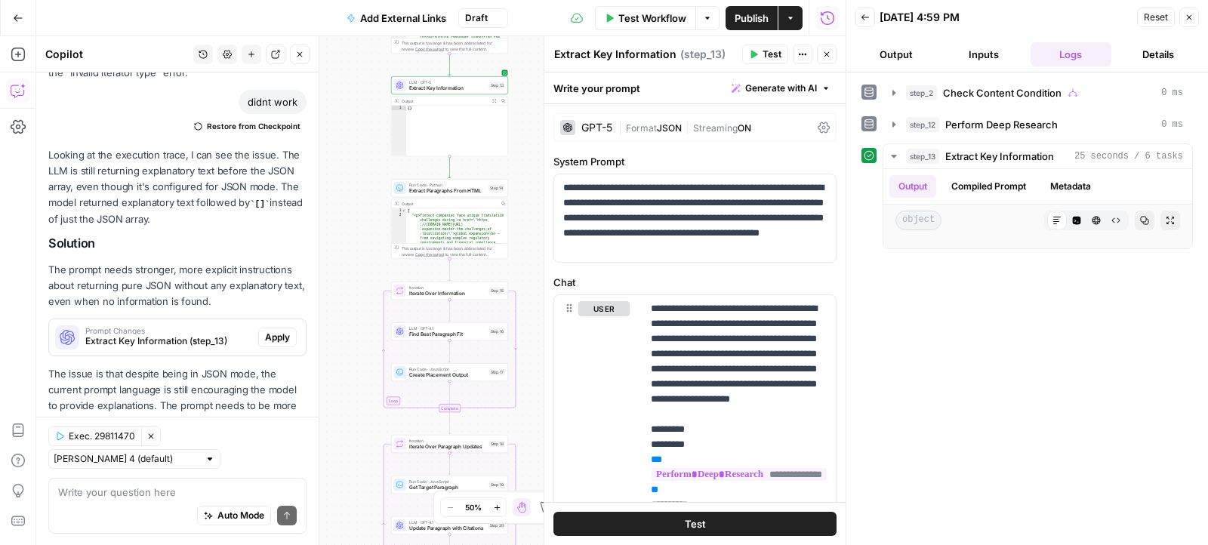
scroll to position [534, 0]
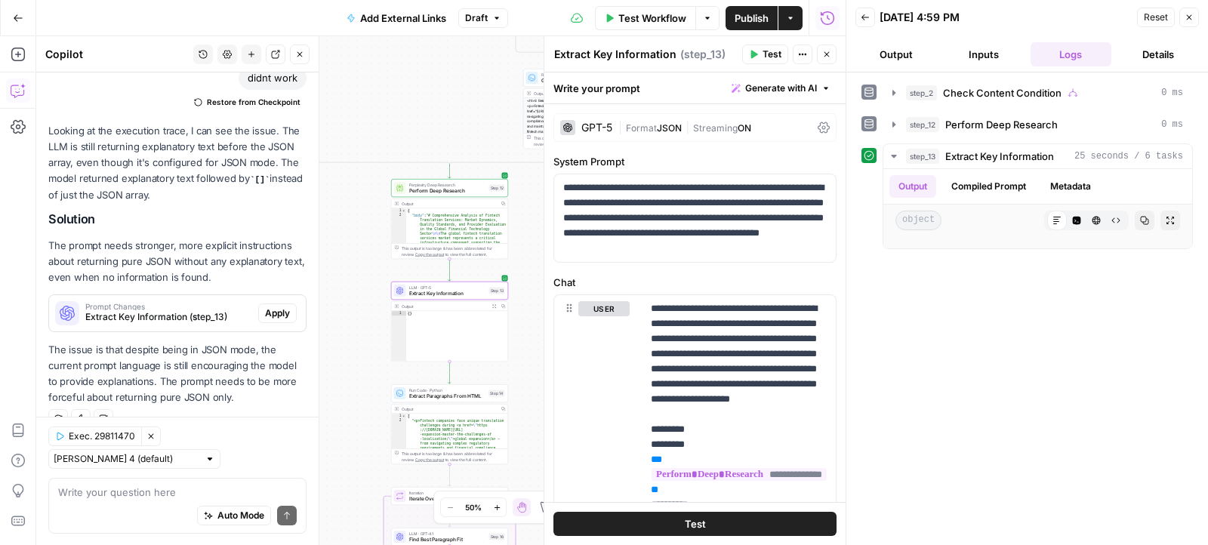
click at [271, 313] on span "Apply" at bounding box center [277, 313] width 25 height 14
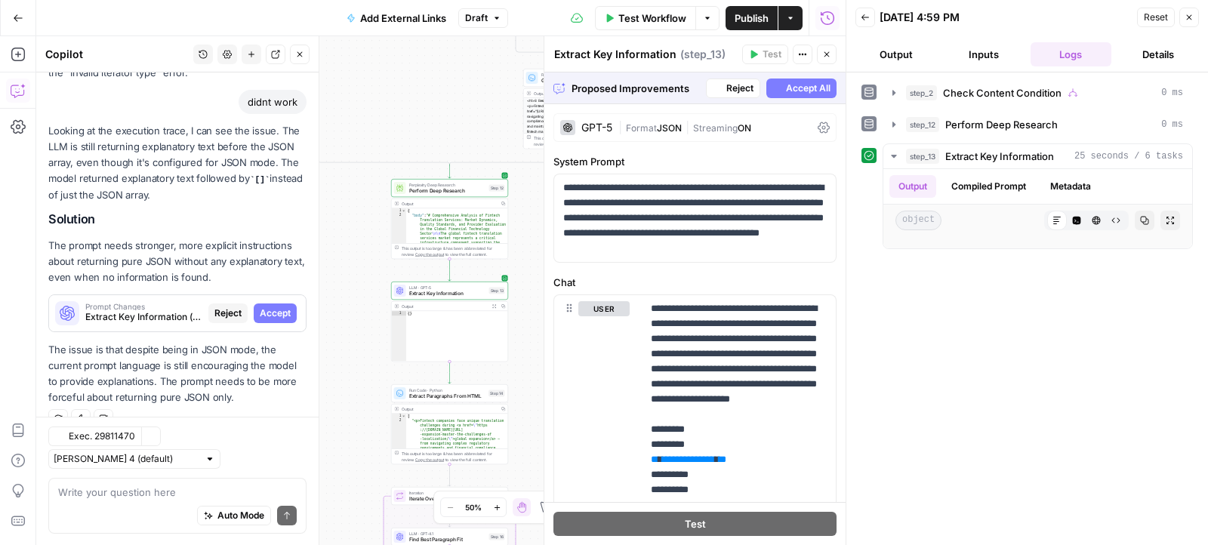
scroll to position [485, 0]
click at [270, 314] on span "Accept" at bounding box center [275, 313] width 31 height 14
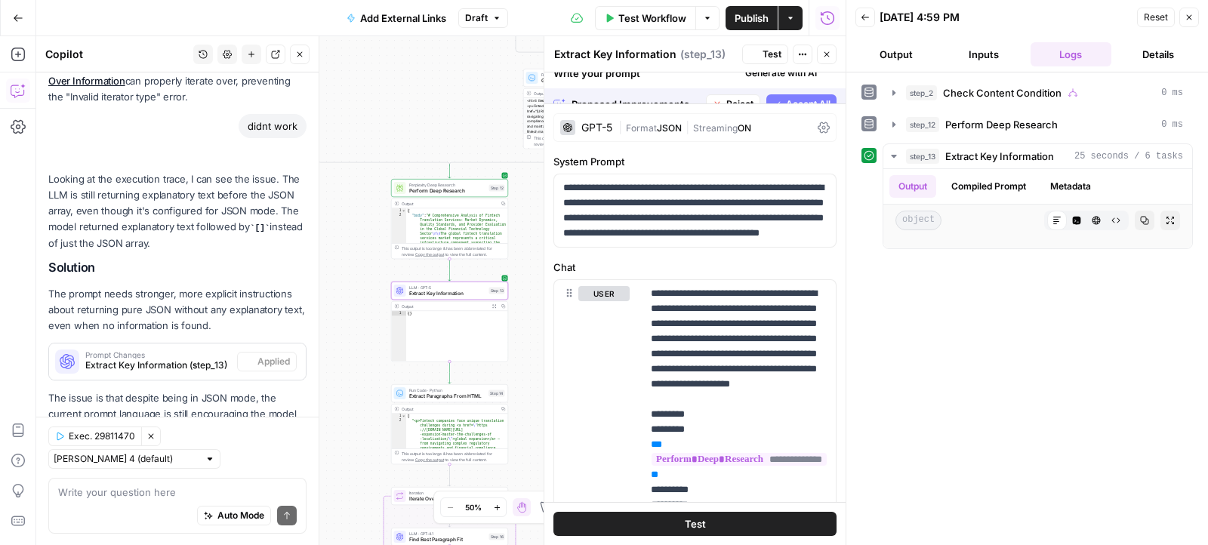
scroll to position [534, 0]
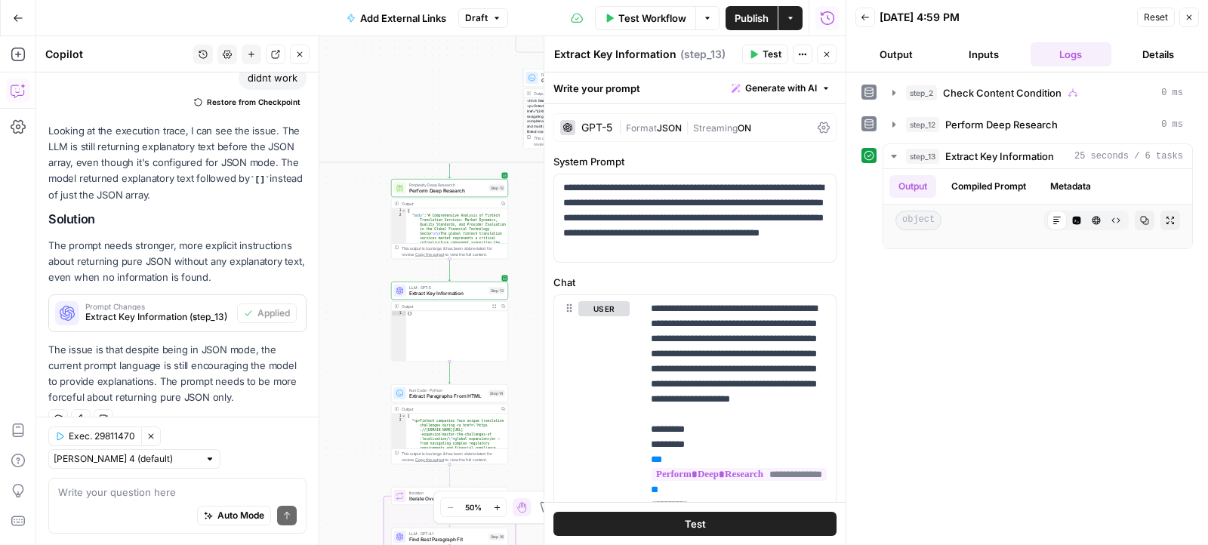
click at [753, 49] on button "Test" at bounding box center [765, 55] width 46 height 20
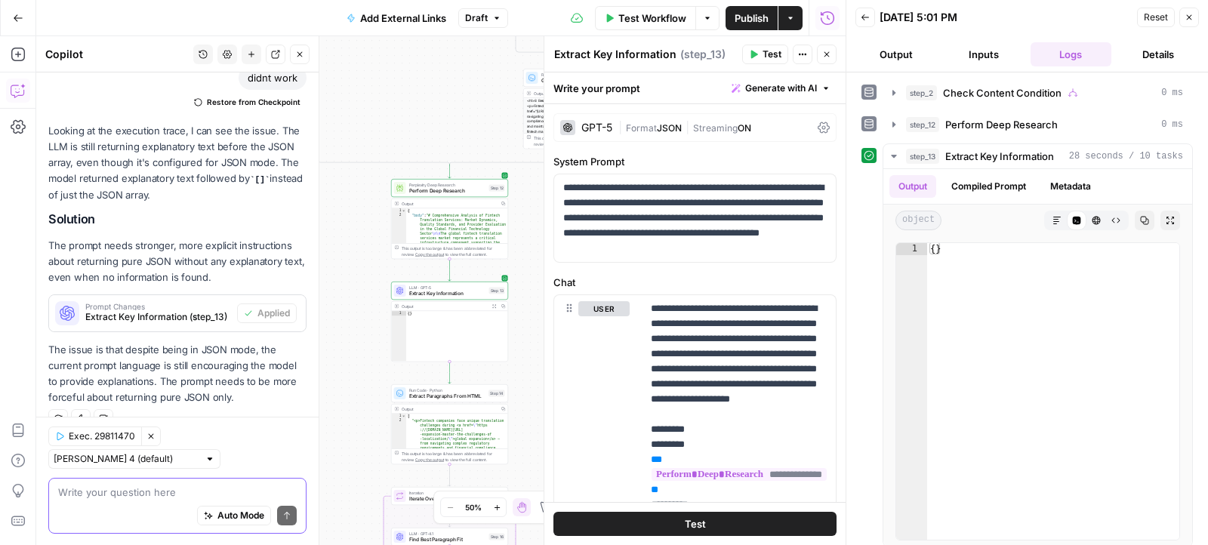
click at [193, 497] on textarea at bounding box center [177, 491] width 239 height 15
type textarea "still same issue review whole workflow"
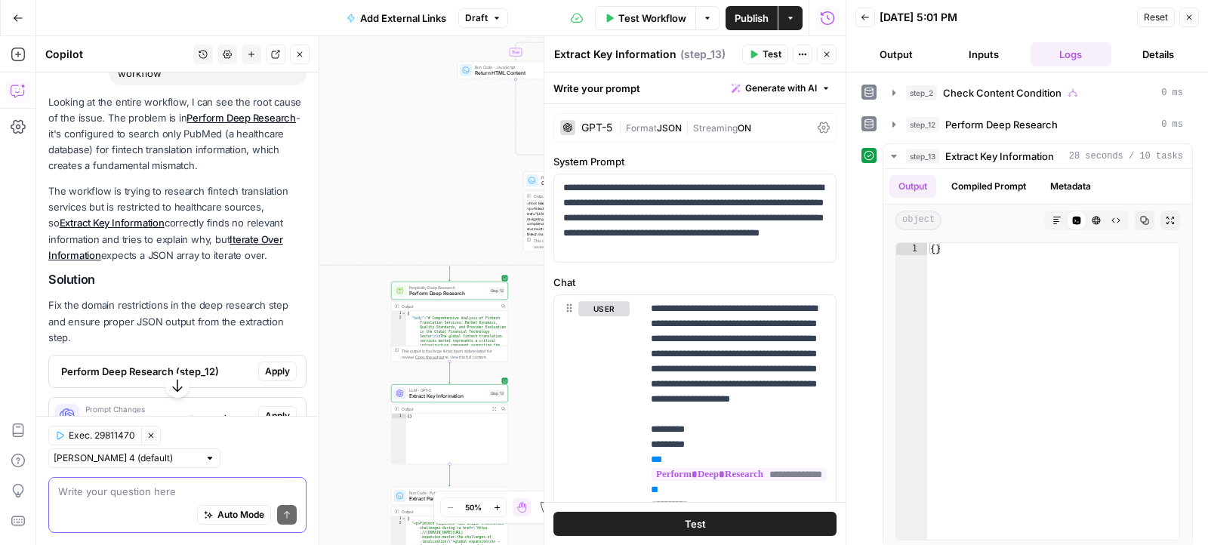
scroll to position [987, 0]
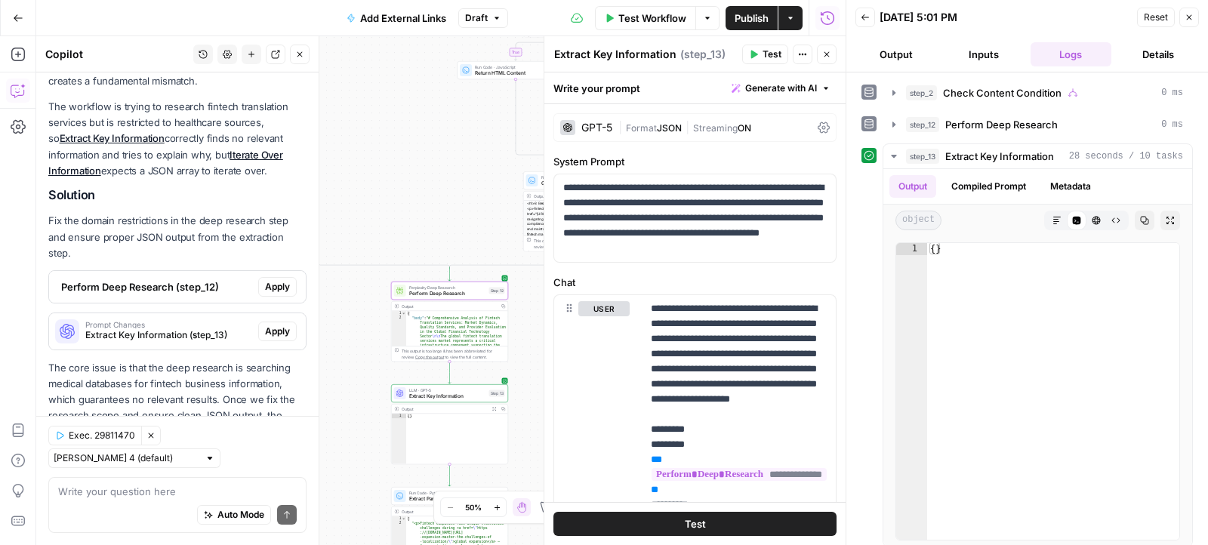
click at [208, 279] on span "Perform Deep Research (step_12)" at bounding box center [156, 286] width 191 height 15
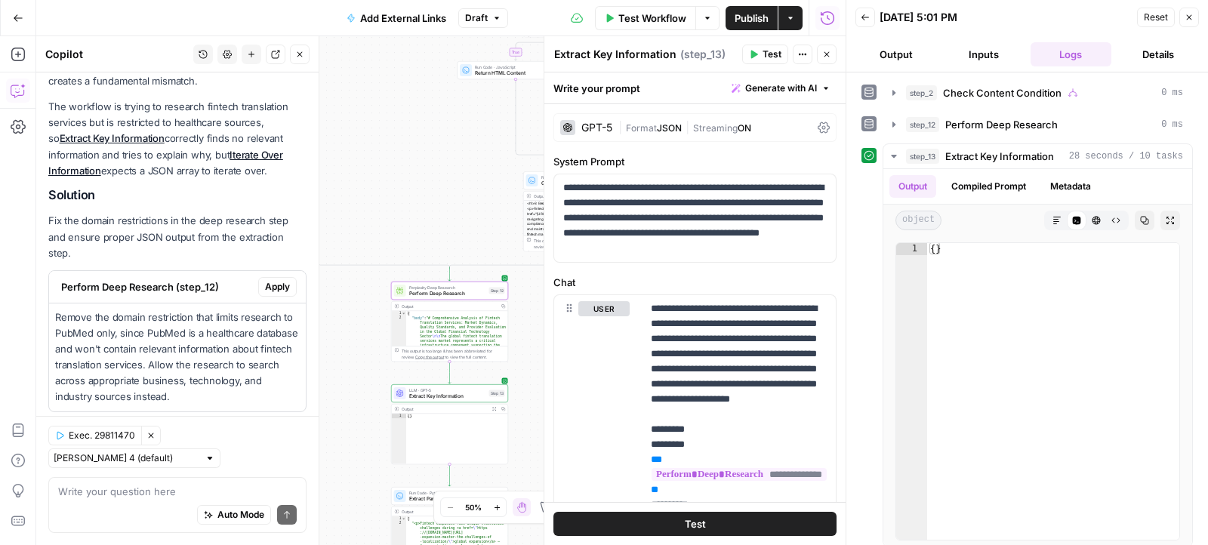
click at [276, 280] on span "Apply" at bounding box center [277, 287] width 25 height 14
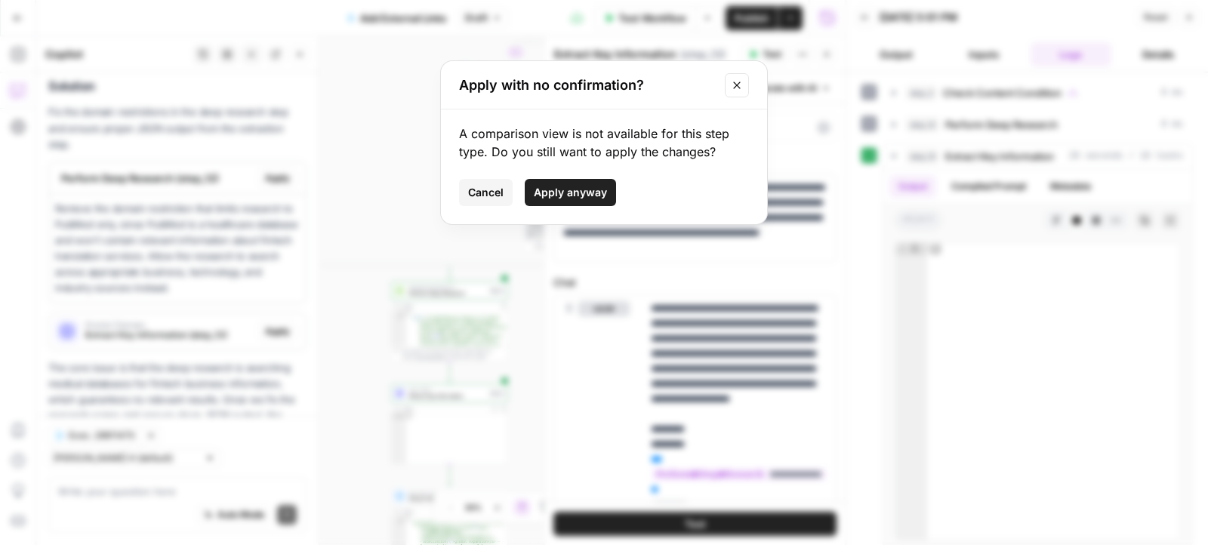
click at [547, 202] on button "Apply anyway" at bounding box center [570, 192] width 91 height 27
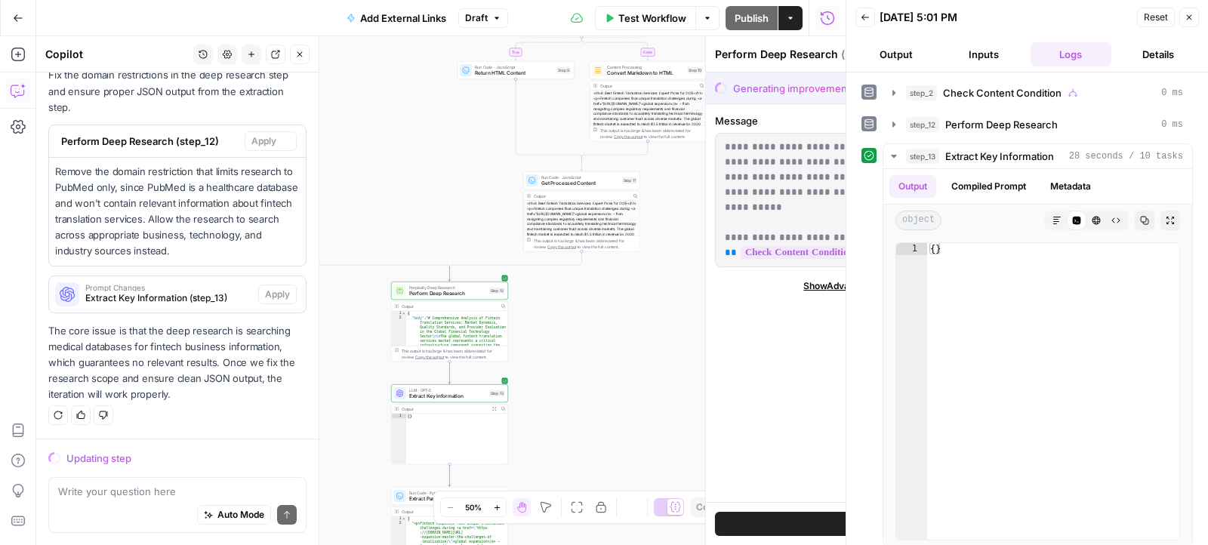
scroll to position [1049, 0]
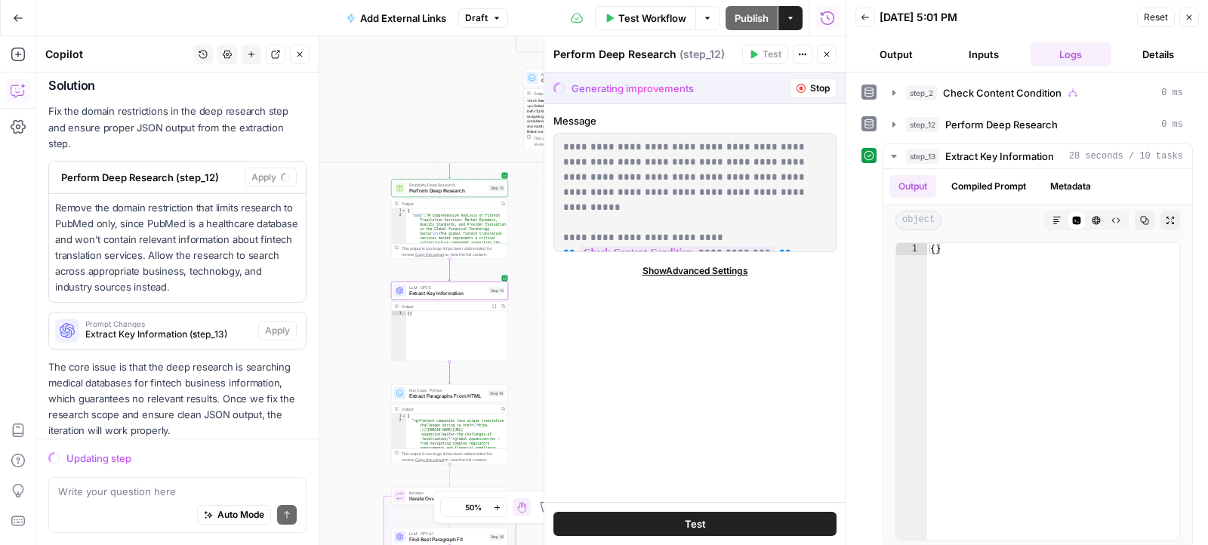
click at [221, 320] on span "Prompt Changes" at bounding box center [168, 324] width 167 height 8
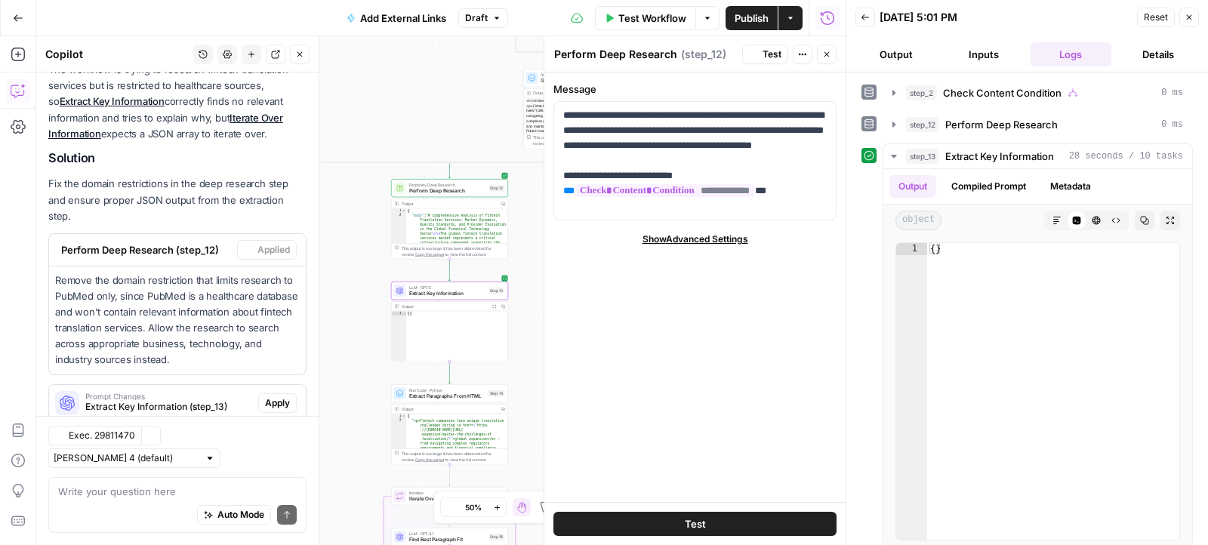
scroll to position [1163, 0]
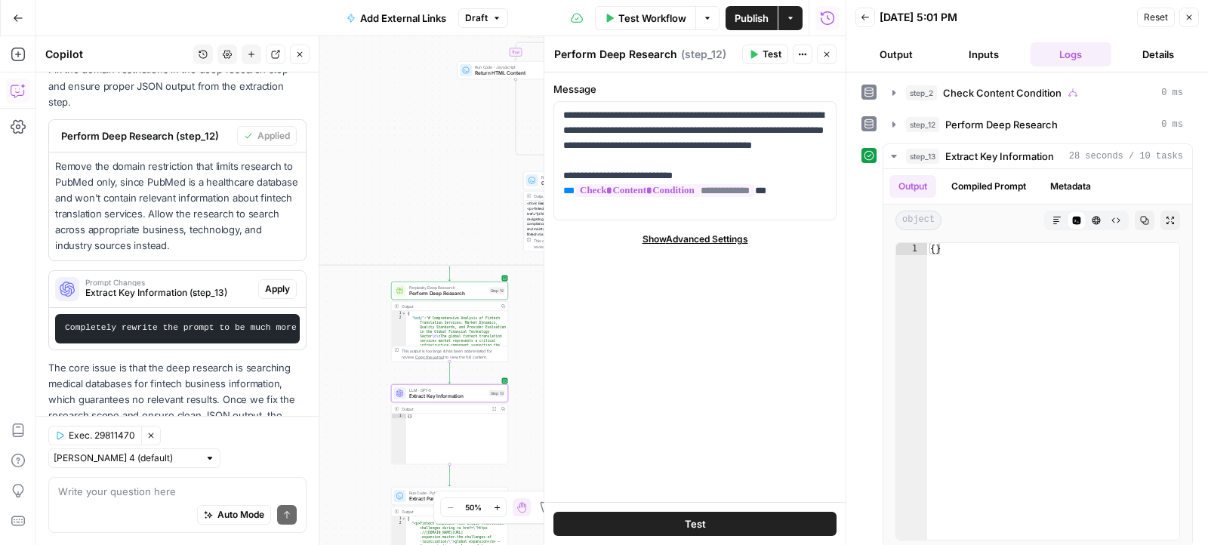
click at [291, 279] on button "Apply" at bounding box center [277, 289] width 39 height 20
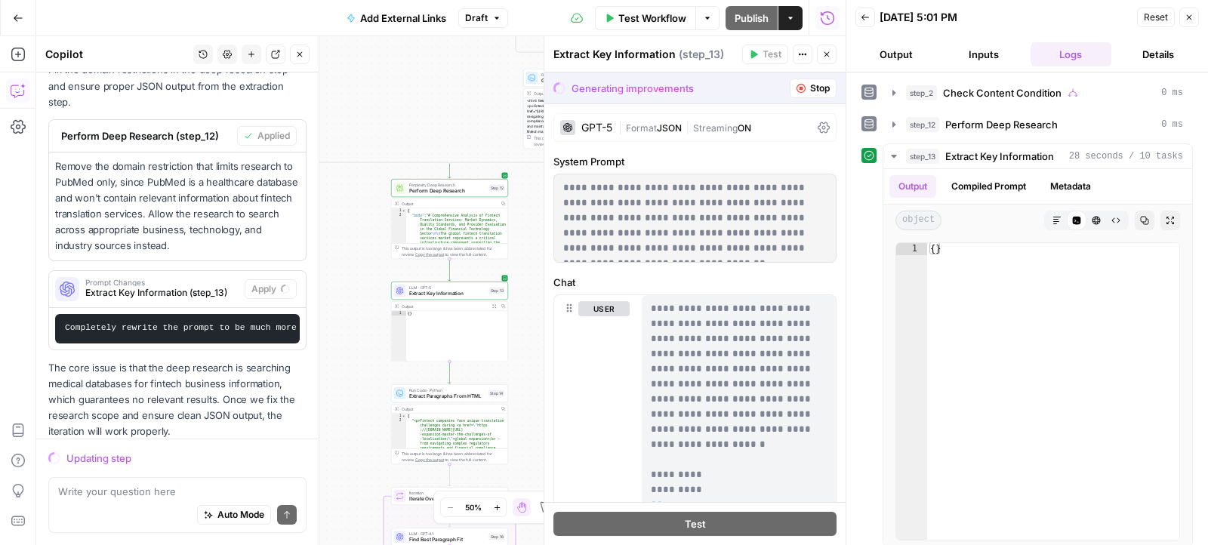
scroll to position [1091, 0]
click at [189, 500] on div "Auto Mode Send" at bounding box center [177, 515] width 239 height 33
type textarea "but my target is not only the fintech"
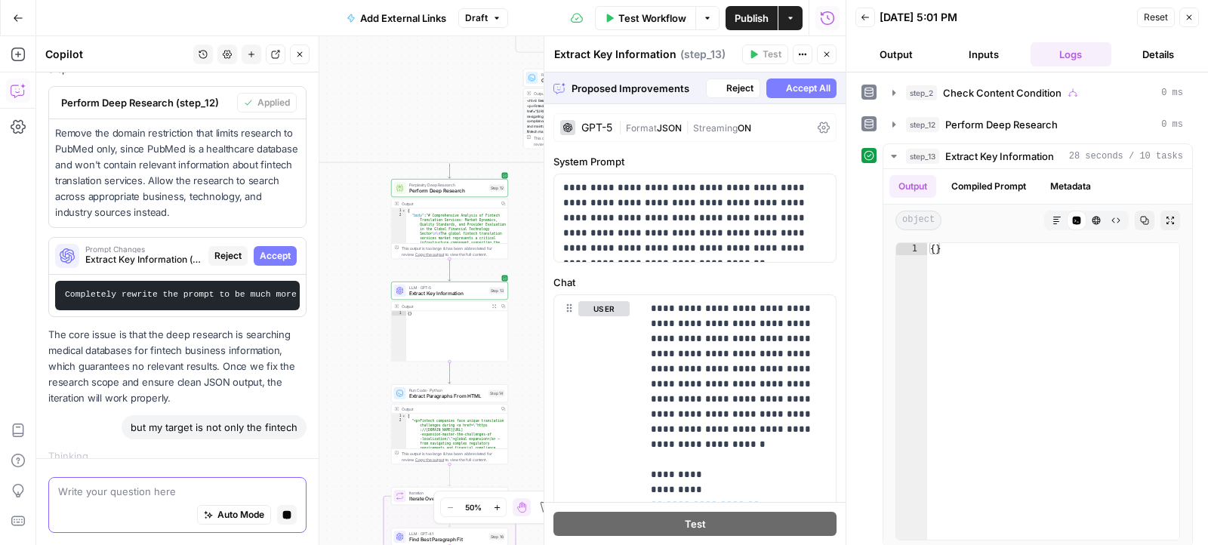
scroll to position [1104, 0]
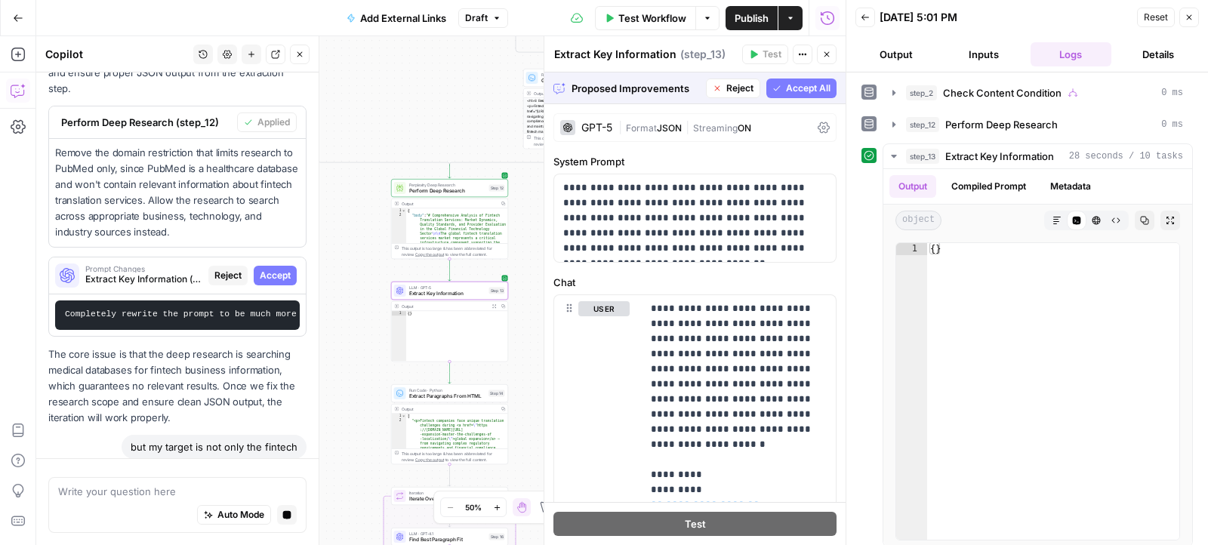
click at [266, 269] on span "Accept" at bounding box center [275, 276] width 31 height 14
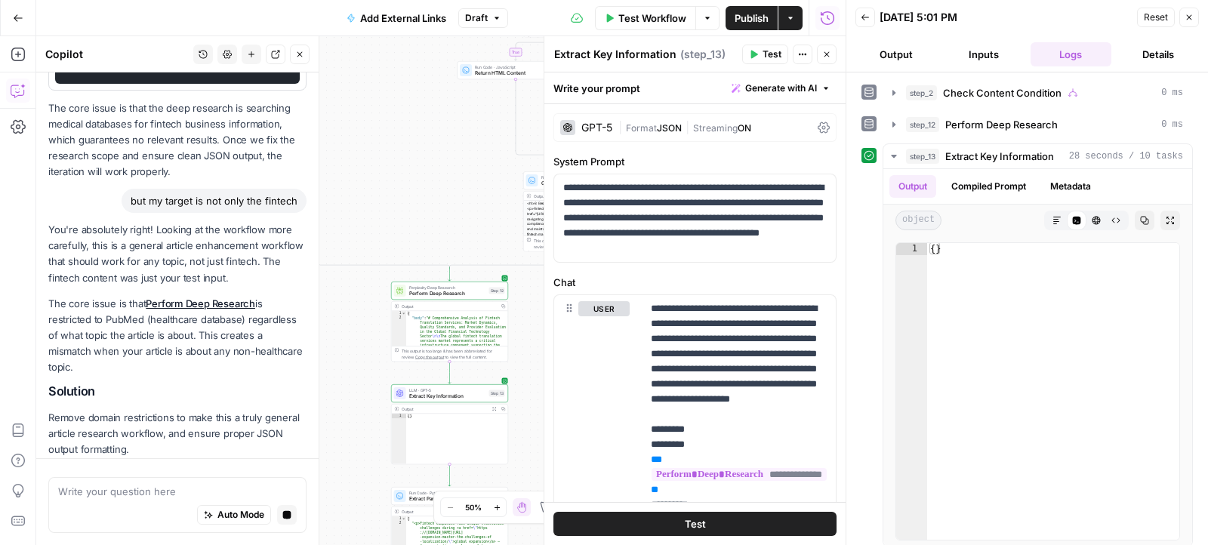
scroll to position [1438, 0]
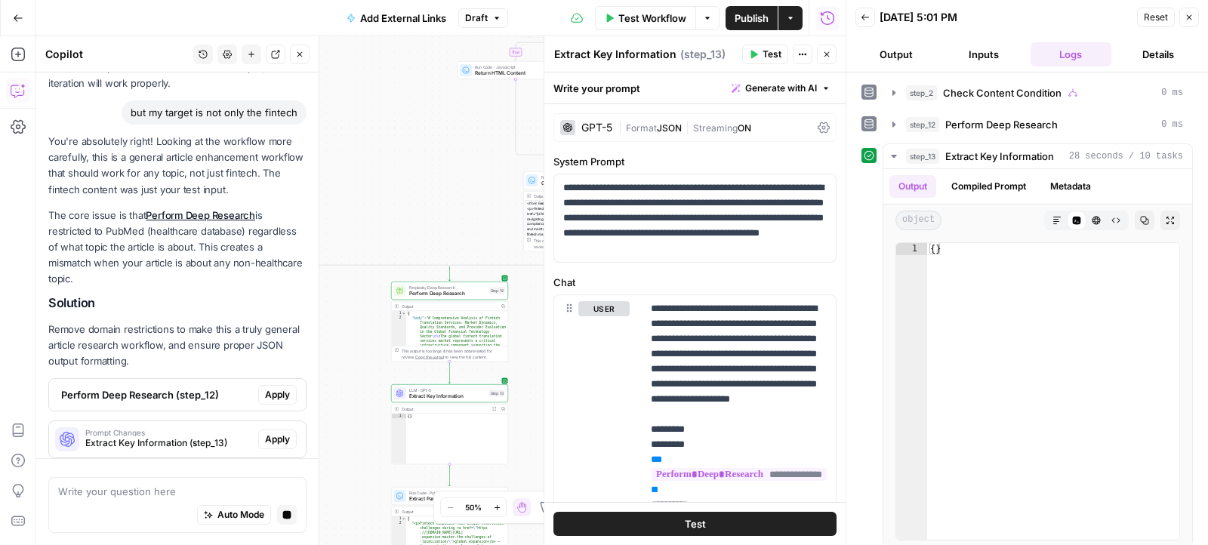
click at [279, 334] on p "Remove domain restrictions to make this a truly general article research workfl…" at bounding box center [177, 346] width 258 height 48
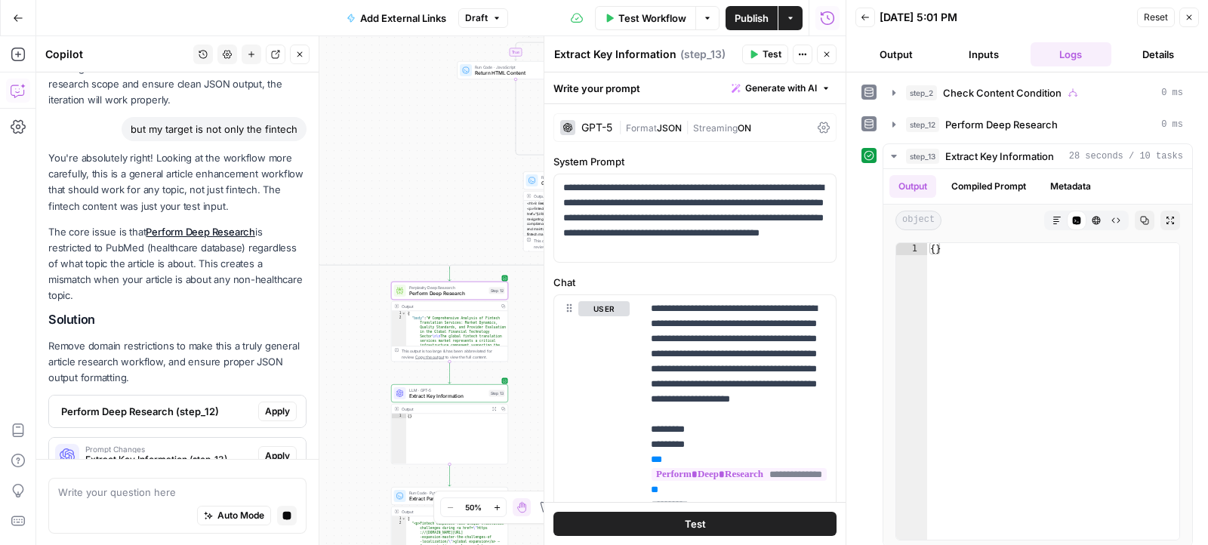
scroll to position [1437, 0]
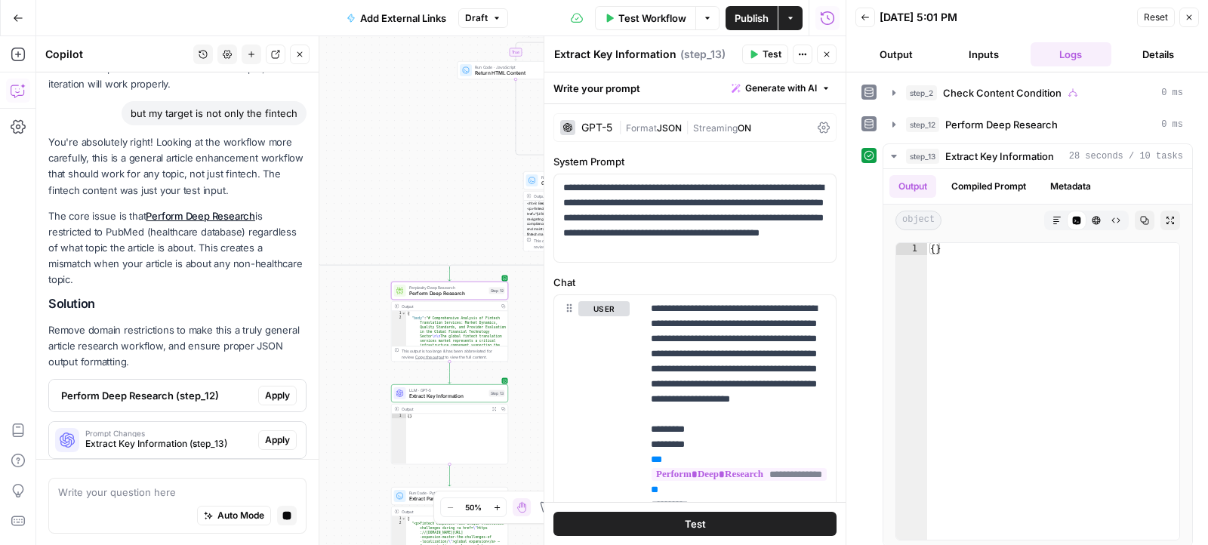
click at [276, 389] on span "Apply" at bounding box center [277, 396] width 25 height 14
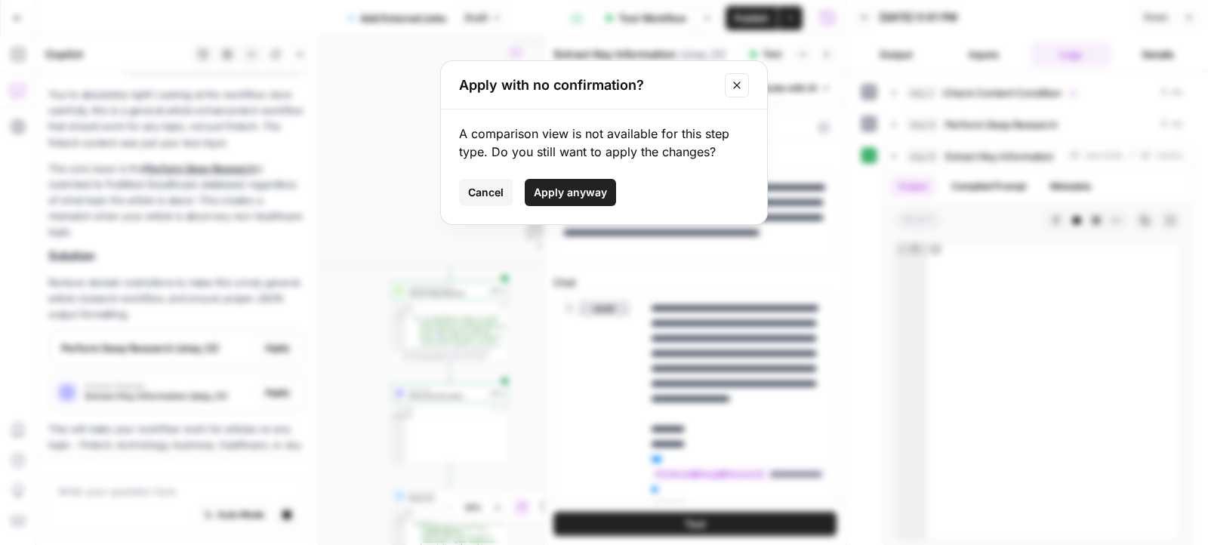
click at [554, 203] on button "Apply anyway" at bounding box center [570, 192] width 91 height 27
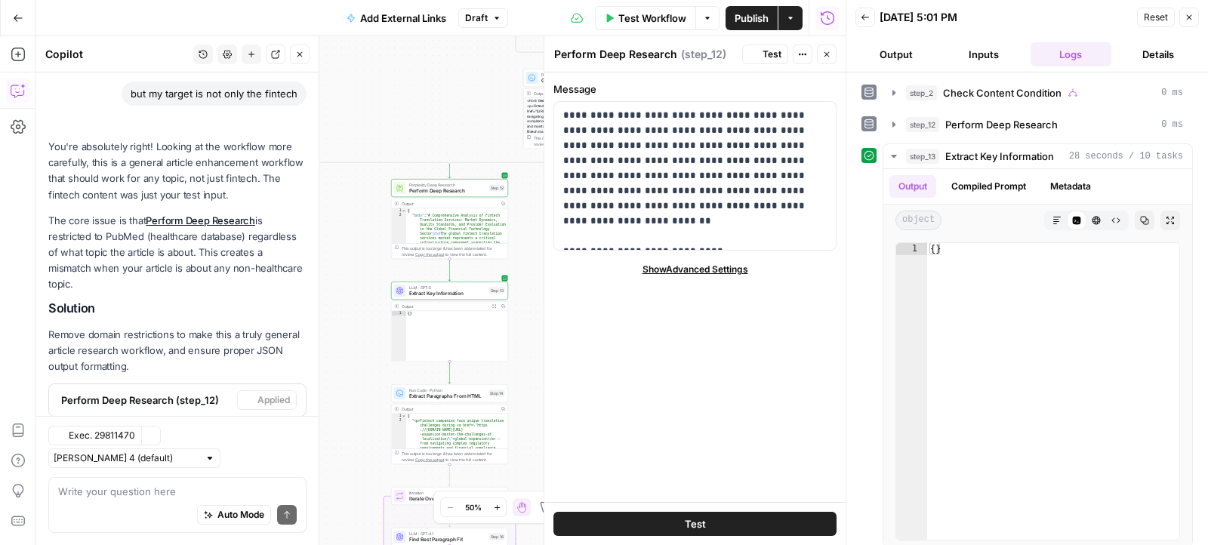
scroll to position [1625, 0]
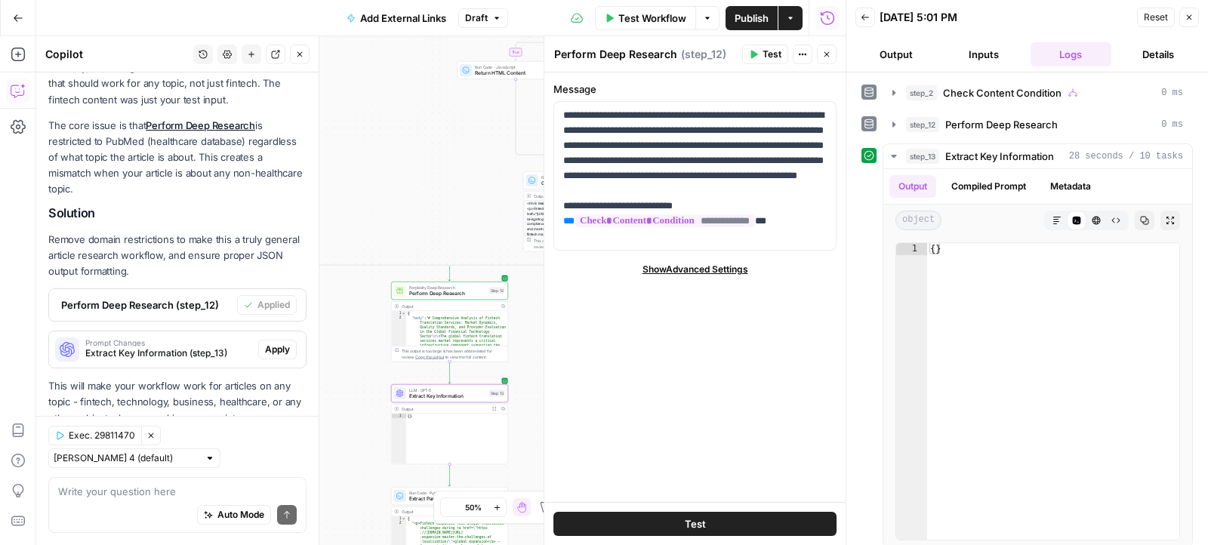
click at [276, 343] on span "Apply" at bounding box center [277, 350] width 25 height 14
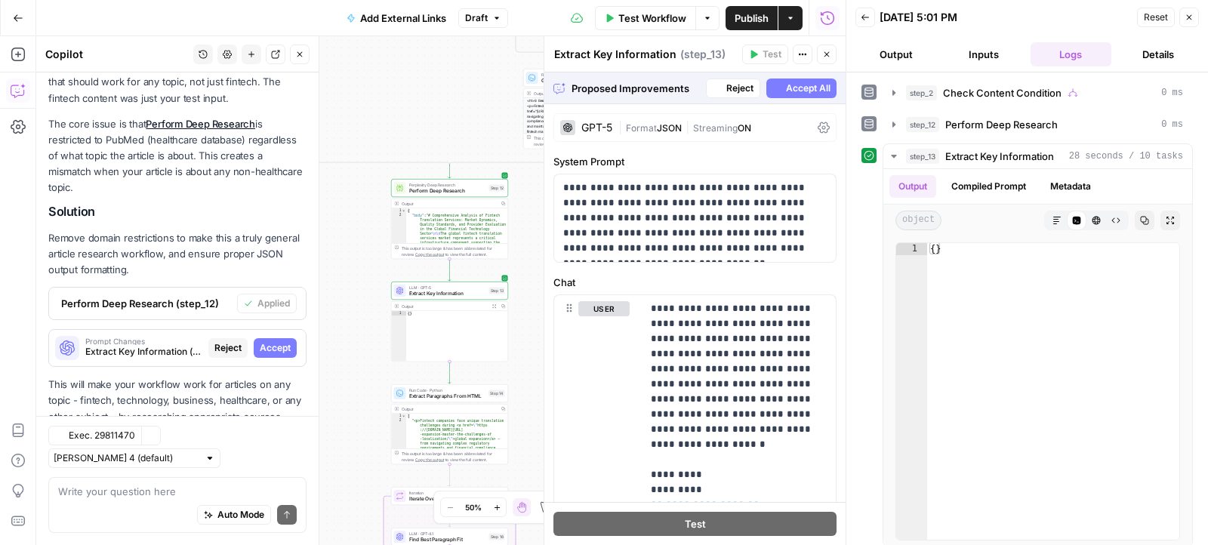
scroll to position [1529, 0]
click at [786, 83] on span "Accept All" at bounding box center [808, 89] width 45 height 14
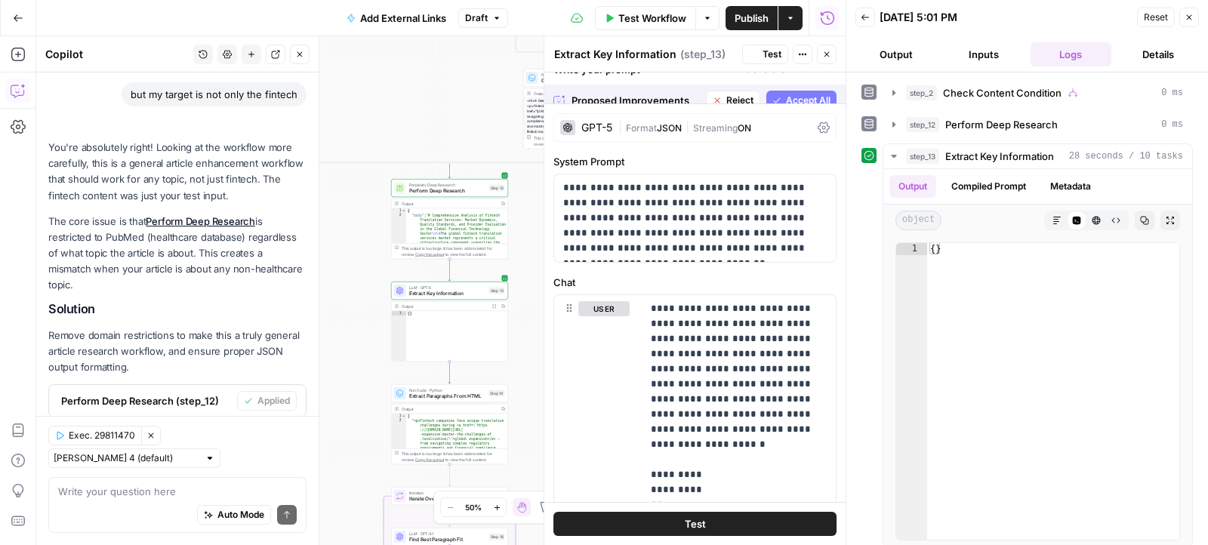
scroll to position [1625, 0]
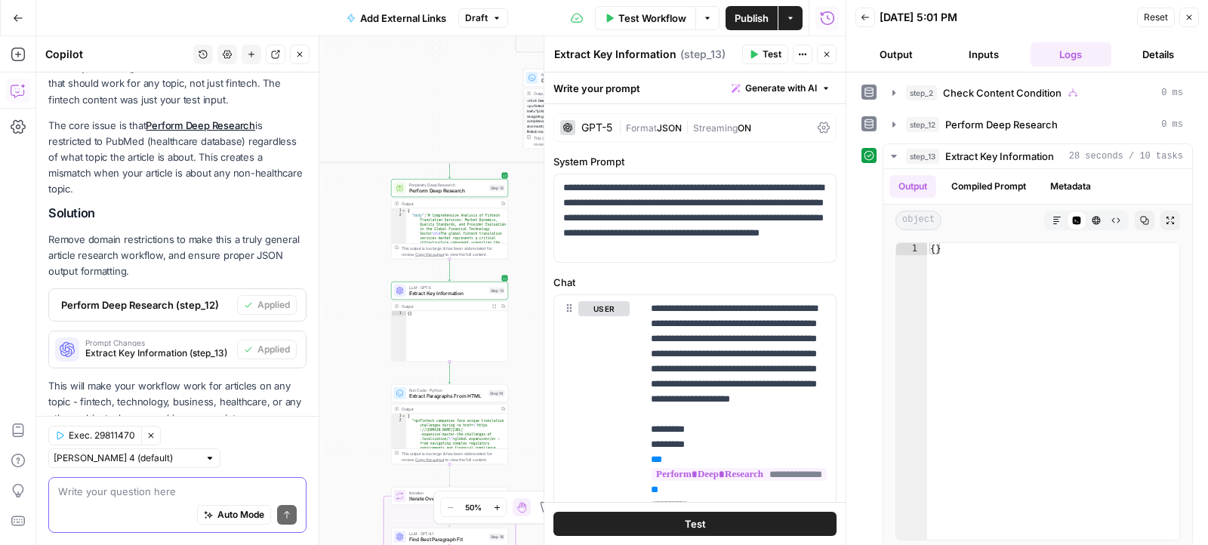
click at [151, 495] on textarea at bounding box center [177, 491] width 239 height 15
click at [384, 332] on div "true false true false true false Workflow Set Inputs Inputs Condition Check Con…" at bounding box center [440, 290] width 809 height 509
click at [234, 378] on p "This will make your workflow work for articles on any topic - fintech, technolo…" at bounding box center [177, 418] width 258 height 80
click at [174, 504] on div "Auto Mode Send" at bounding box center [177, 515] width 239 height 33
type textarea "what abou other steps, are they are correctly set up"
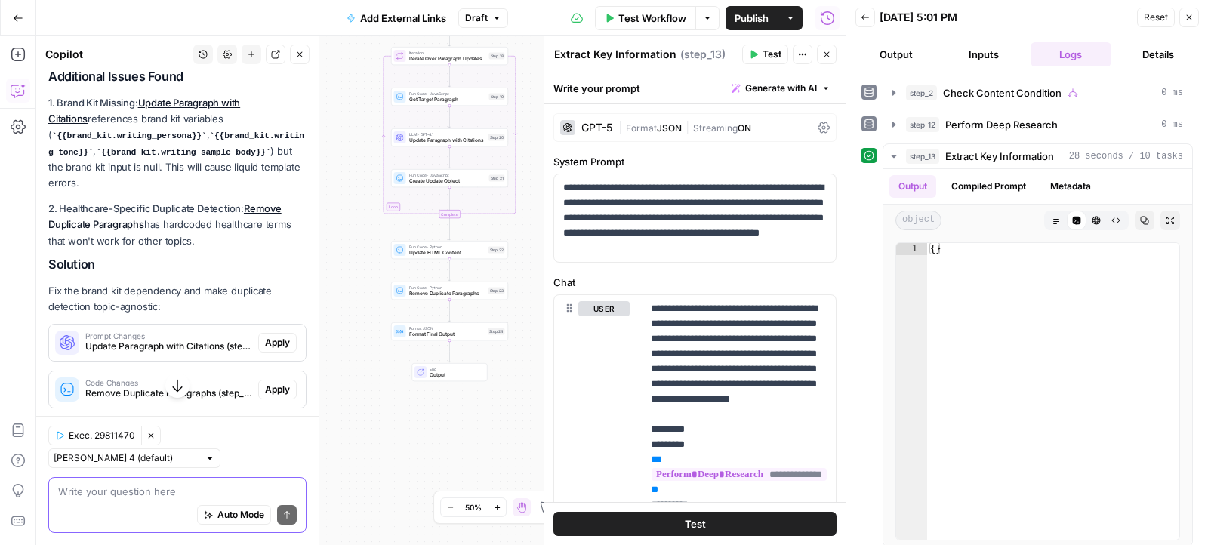
scroll to position [2118, 0]
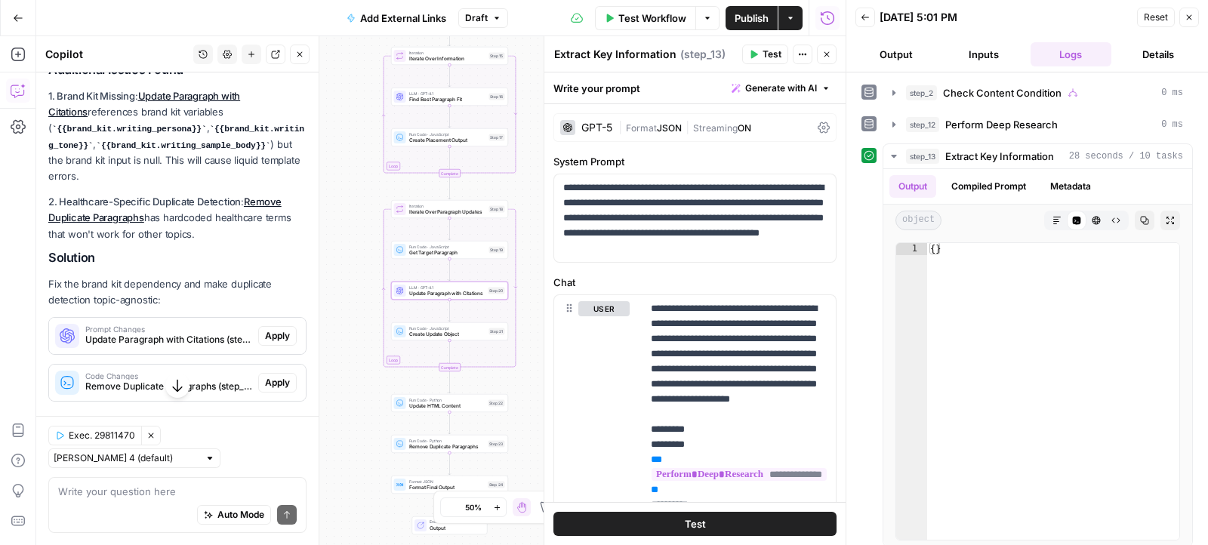
click at [278, 329] on span "Apply" at bounding box center [277, 336] width 25 height 14
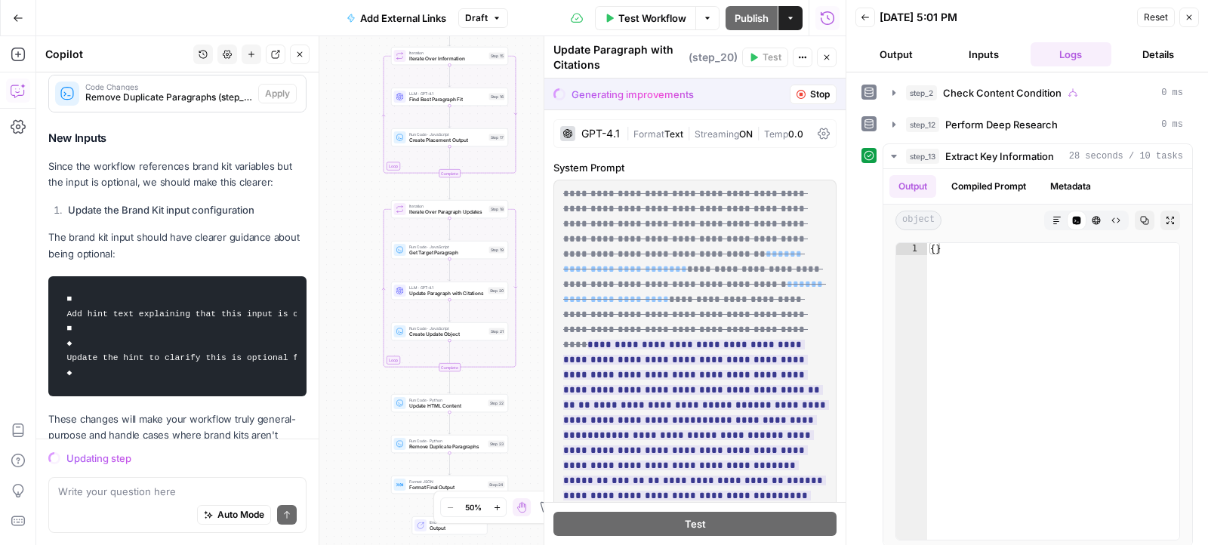
scroll to position [2153, 0]
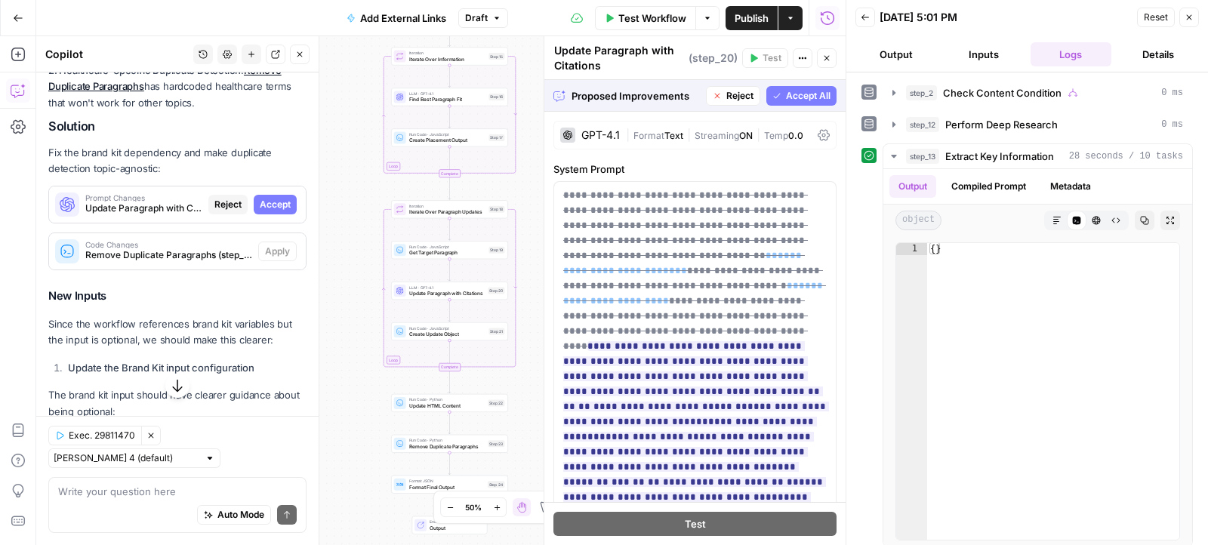
click at [790, 98] on span "Accept All" at bounding box center [808, 96] width 45 height 14
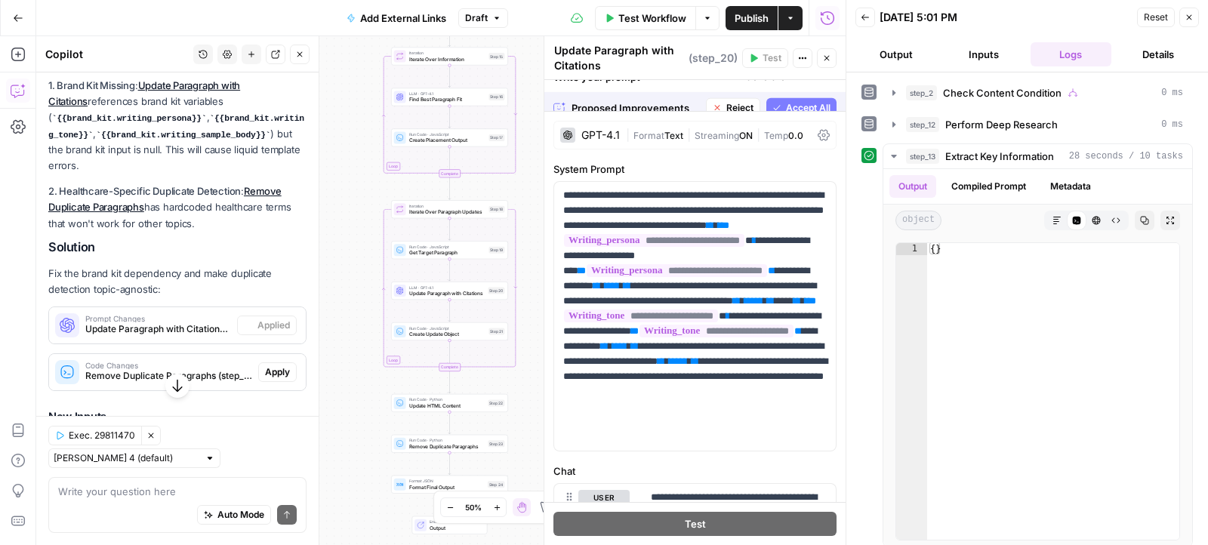
scroll to position [2274, 0]
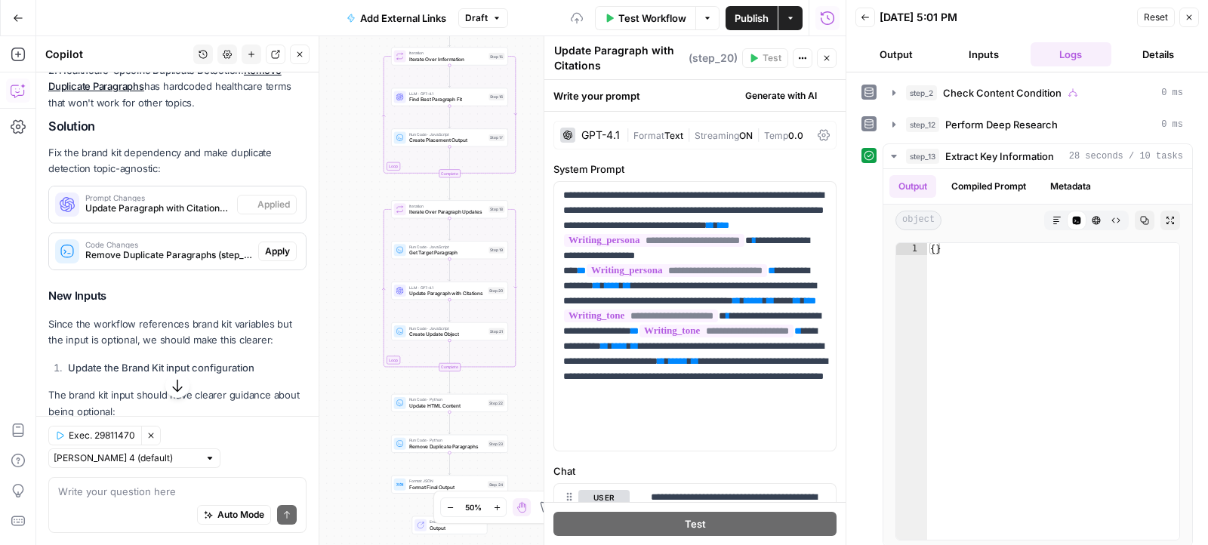
click at [740, 26] on button "Publish" at bounding box center [751, 18] width 52 height 24
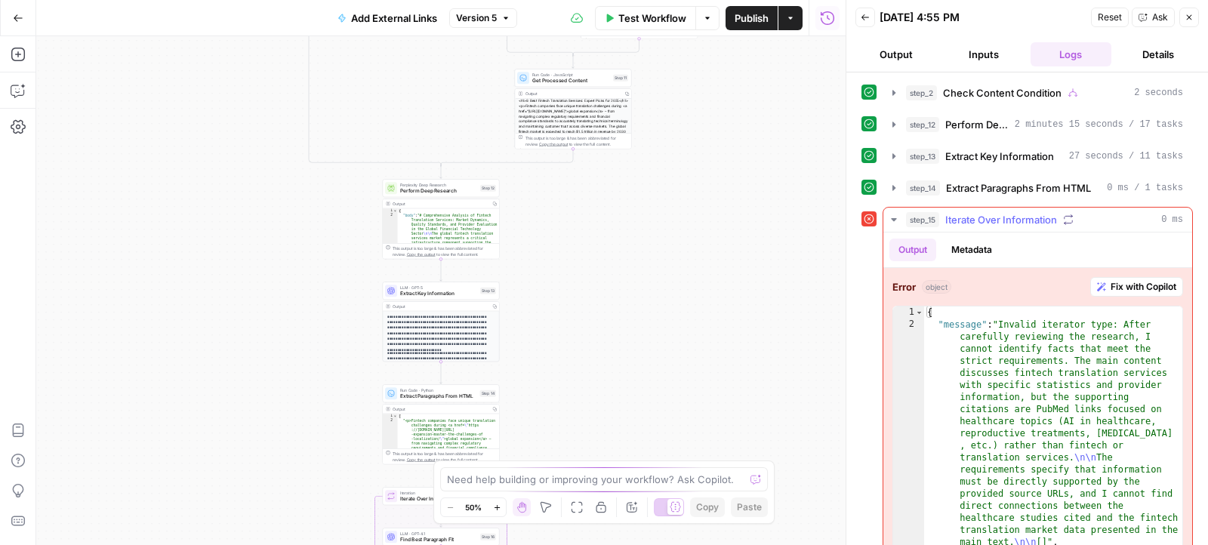
click at [1107, 279] on button "Fix with Copilot" at bounding box center [1136, 287] width 93 height 20
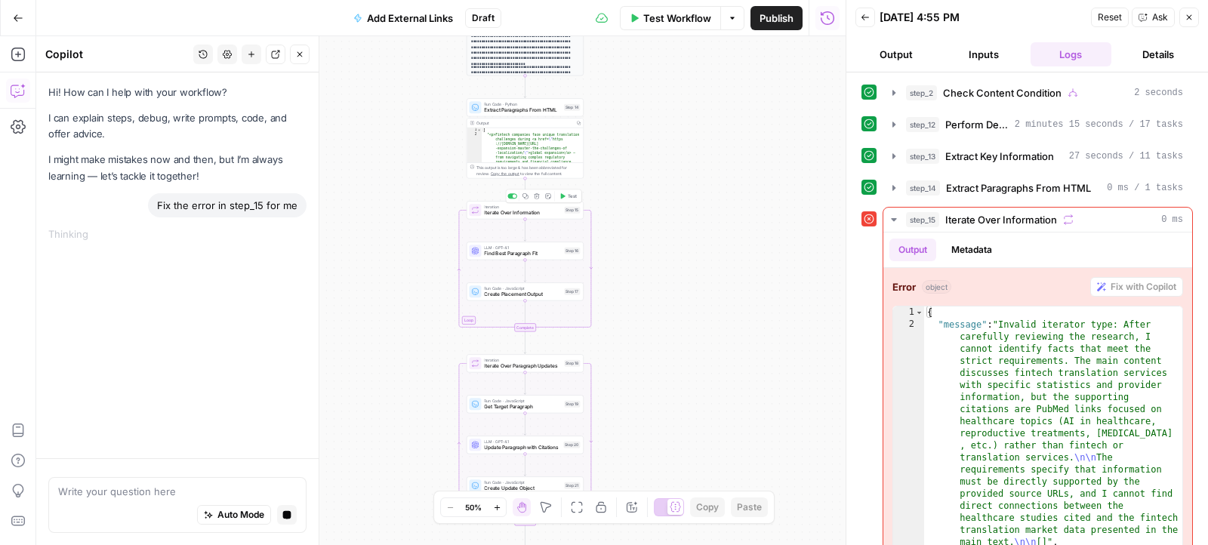
click at [564, 198] on icon "button" at bounding box center [562, 196] width 6 height 6
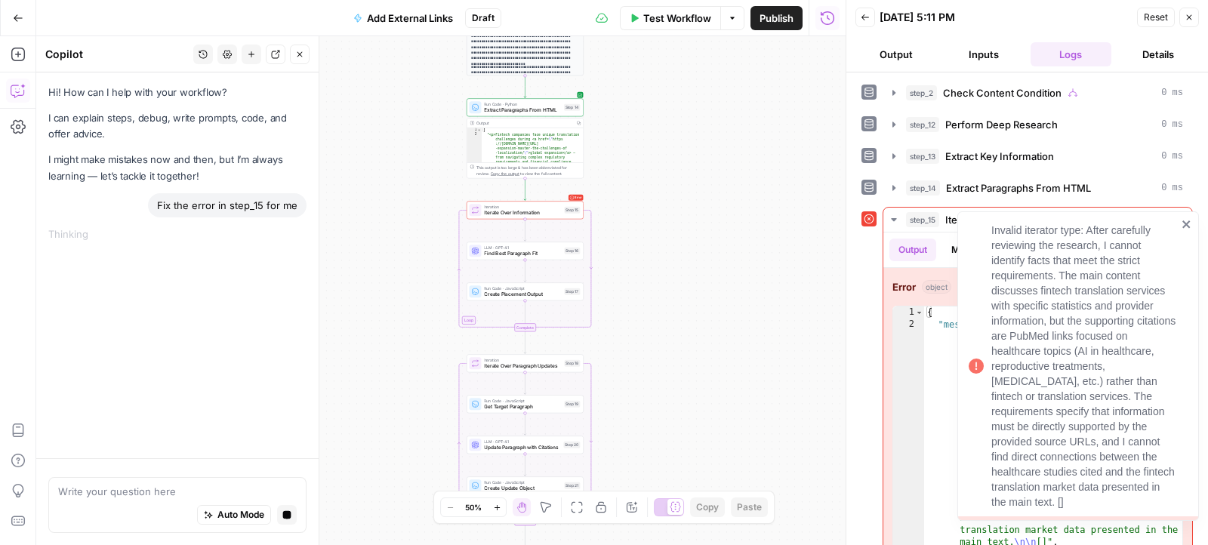
click at [1181, 242] on div "Invalid iterator type: After carefully reviewing the research, I cannot identif…" at bounding box center [1072, 366] width 217 height 296
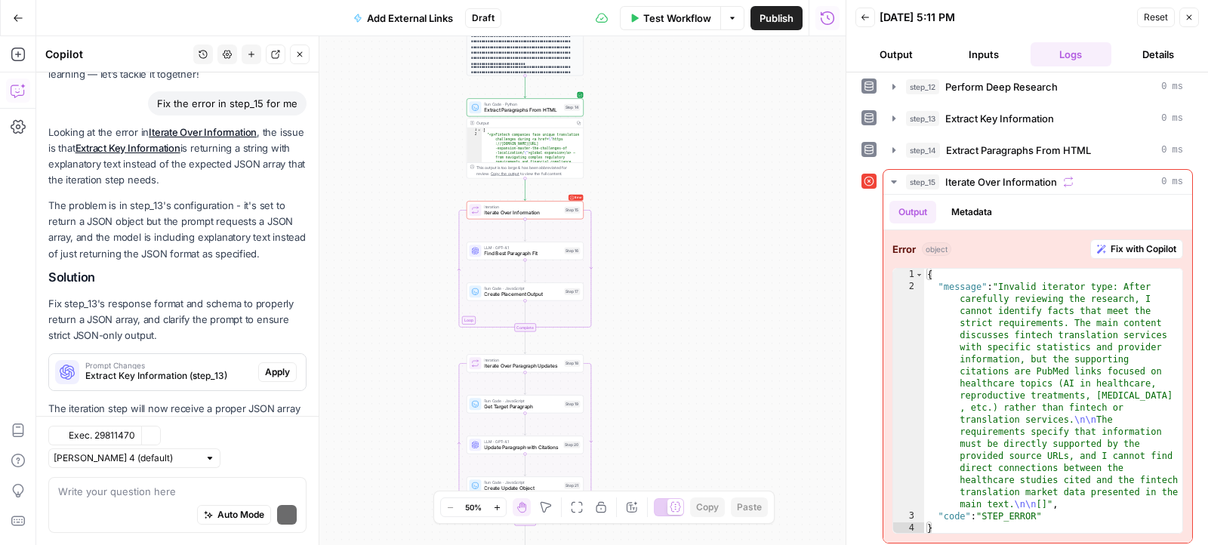
scroll to position [145, 0]
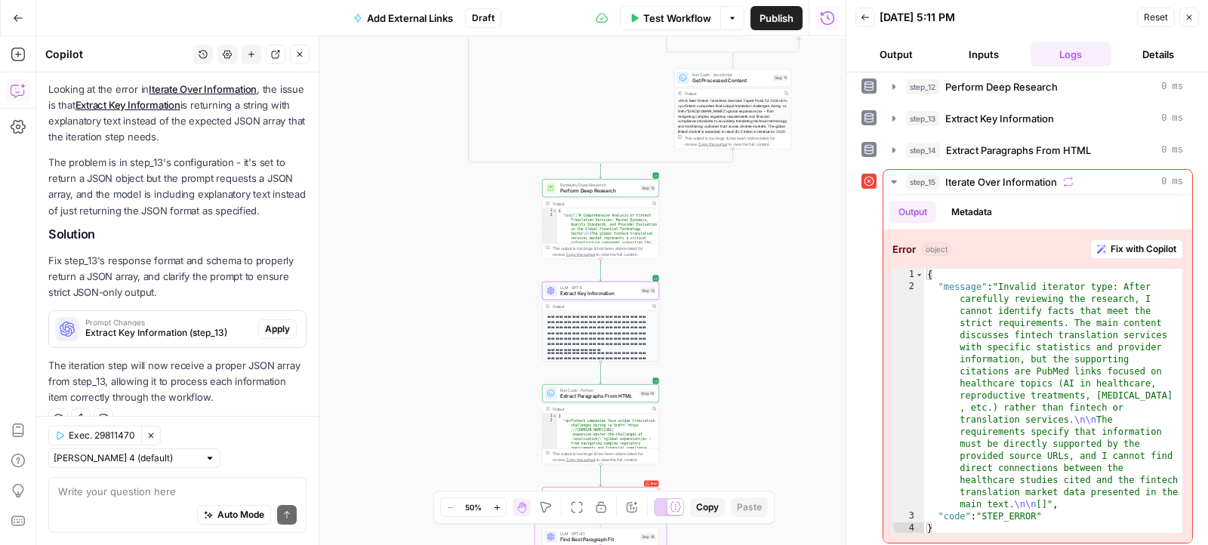
click at [211, 323] on span "Prompt Changes" at bounding box center [168, 323] width 167 height 8
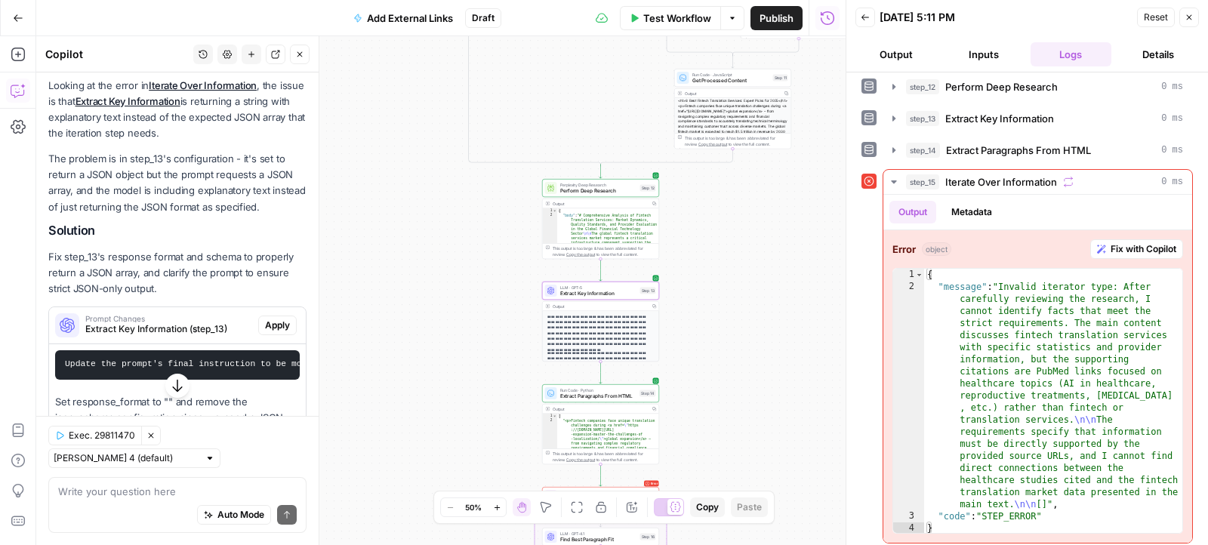
scroll to position [266, 0]
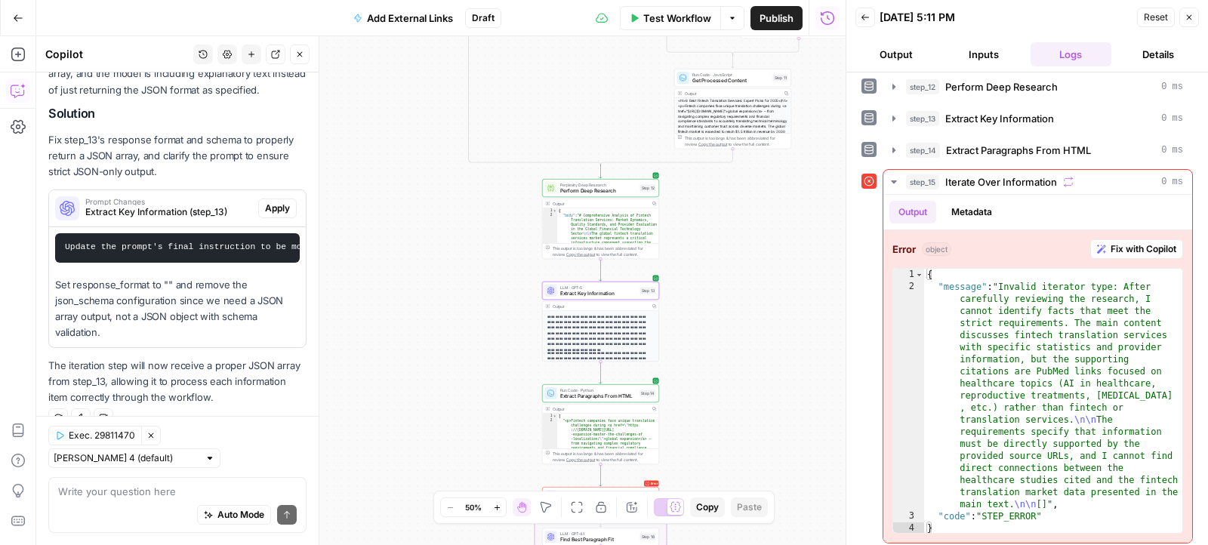
click at [266, 203] on span "Apply" at bounding box center [277, 209] width 25 height 14
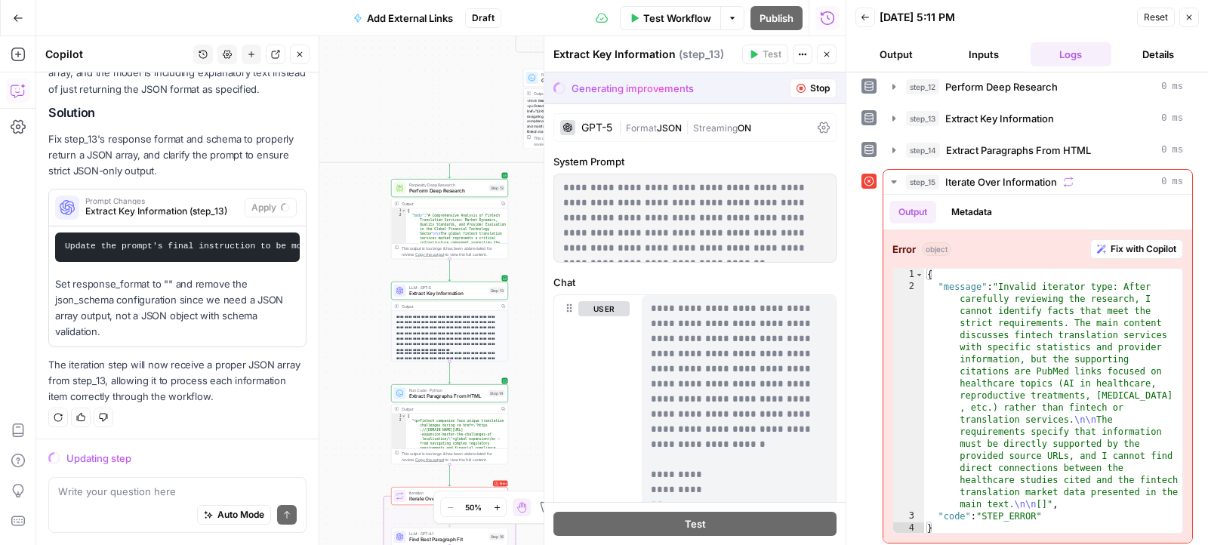
scroll to position [143, 0]
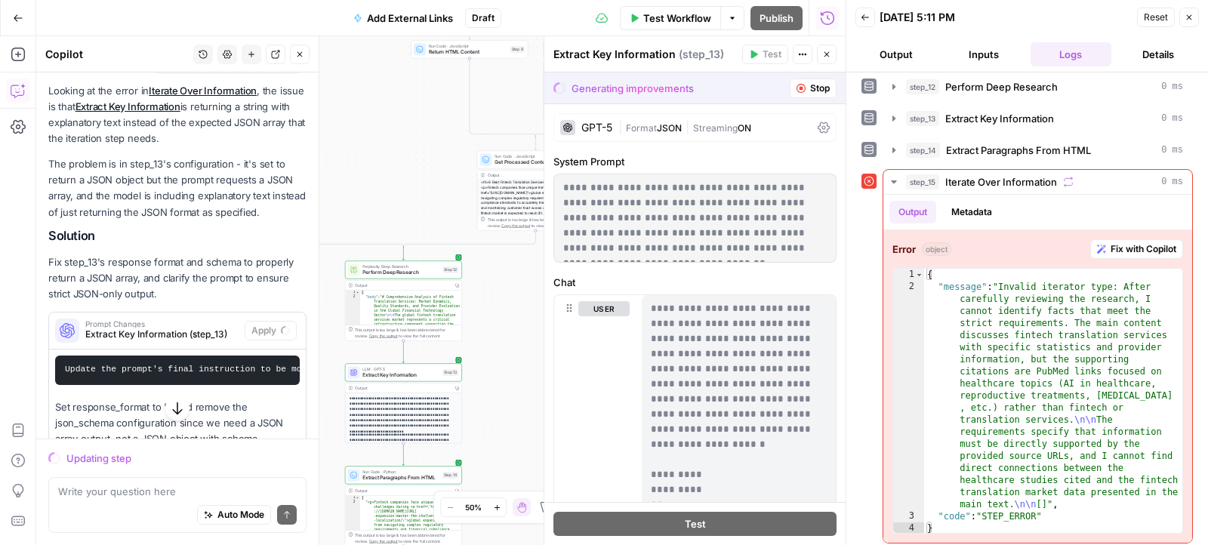
click at [428, 404] on p "**********" at bounding box center [403, 412] width 107 height 33
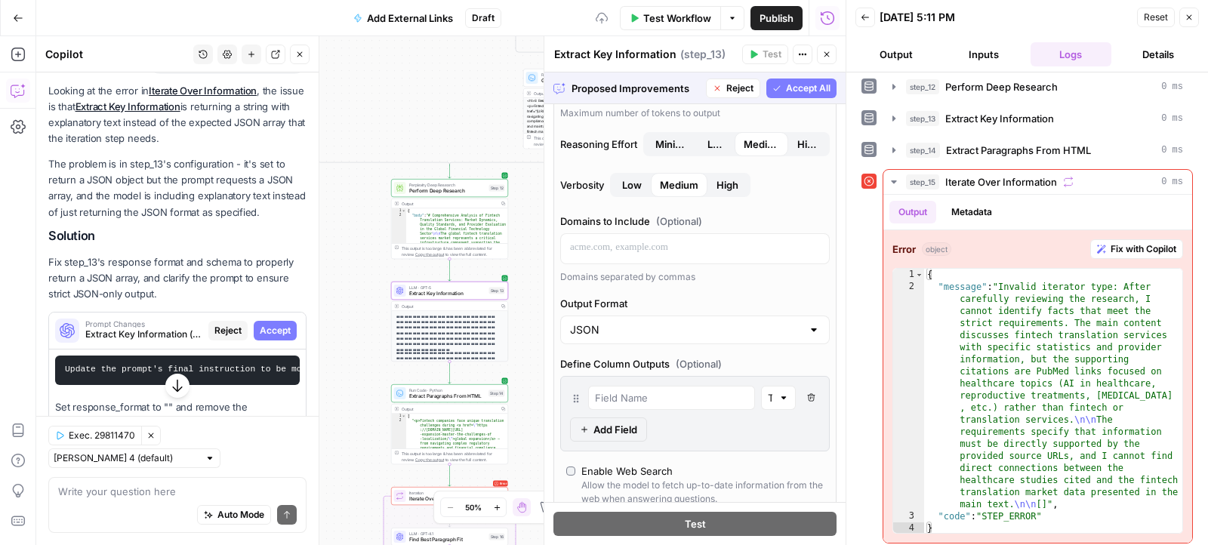
scroll to position [486, 0]
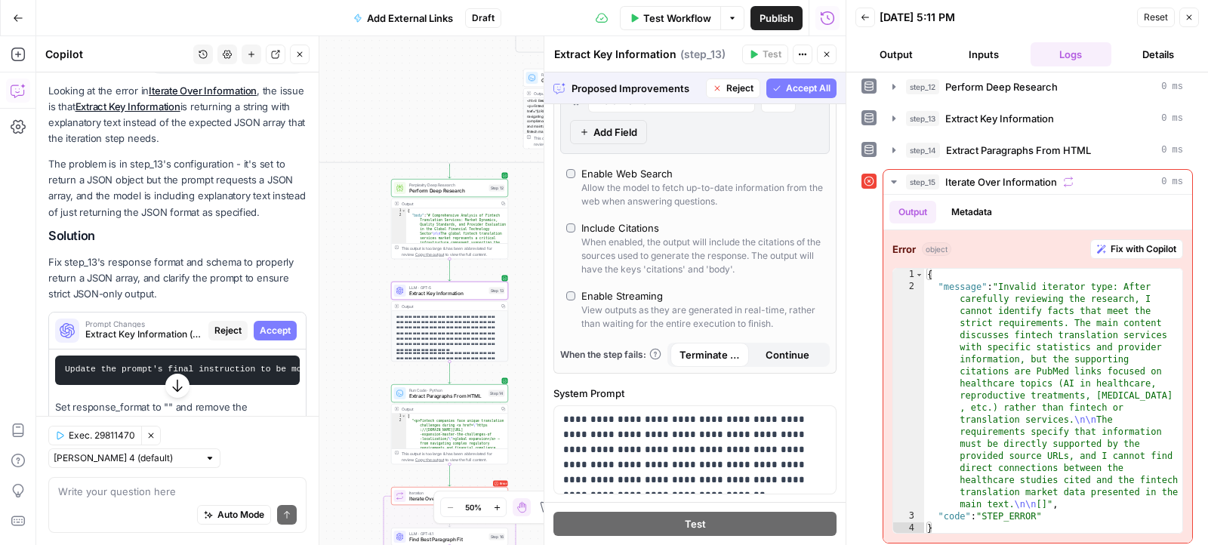
click at [784, 92] on button "Accept All" at bounding box center [801, 89] width 70 height 20
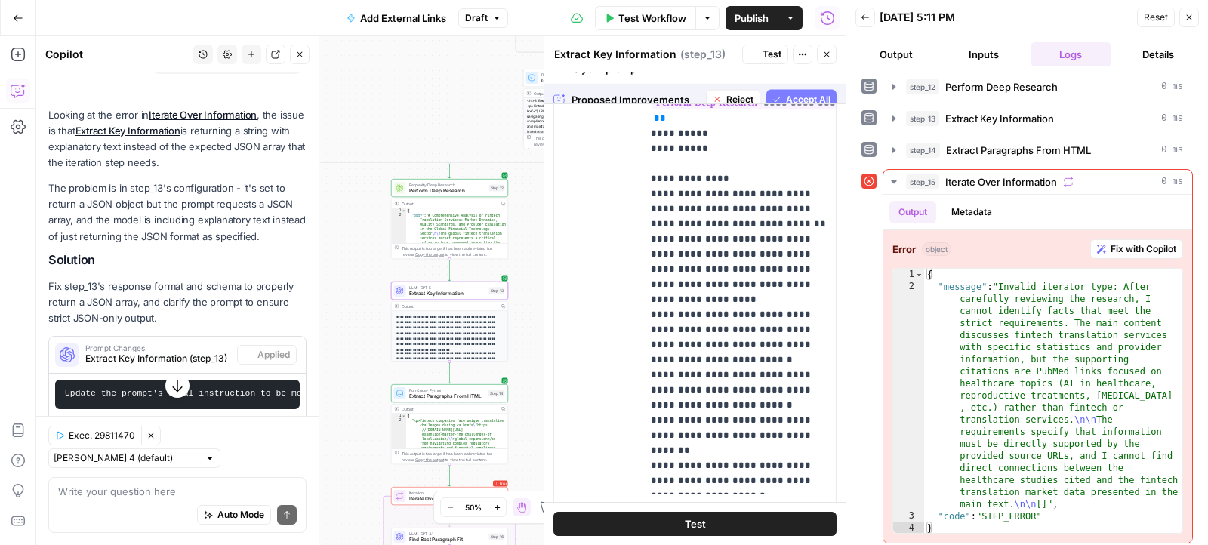
scroll to position [0, 0]
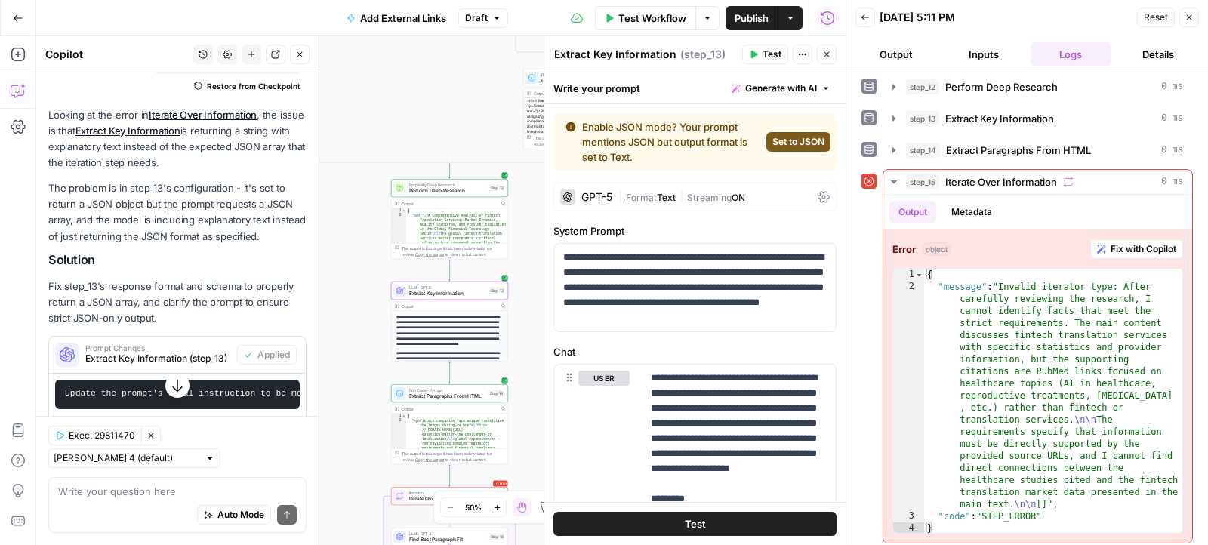
click at [788, 144] on span "Set to JSON" at bounding box center [798, 142] width 52 height 14
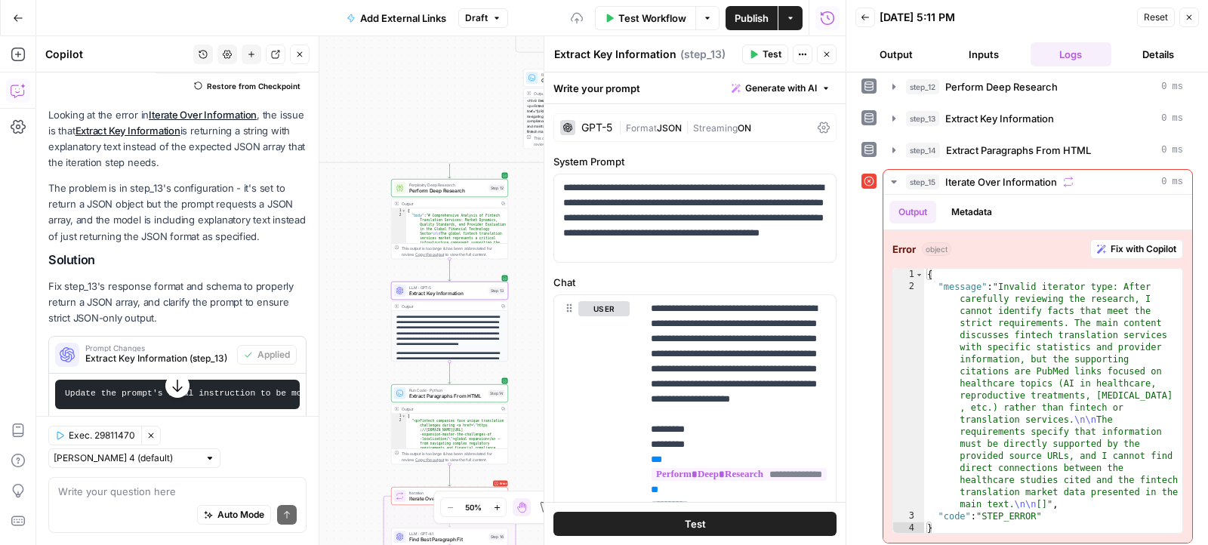
click at [763, 54] on span "Test" at bounding box center [771, 55] width 19 height 14
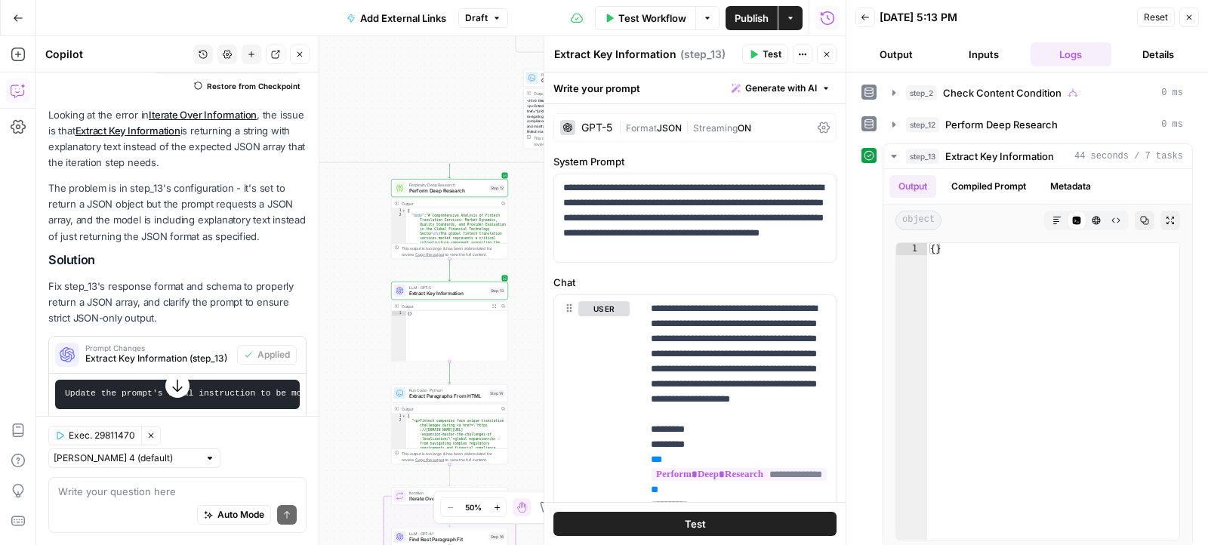
click at [135, 505] on div "Auto Mode Send" at bounding box center [177, 515] width 239 height 33
type textarea "empty object in step 13"
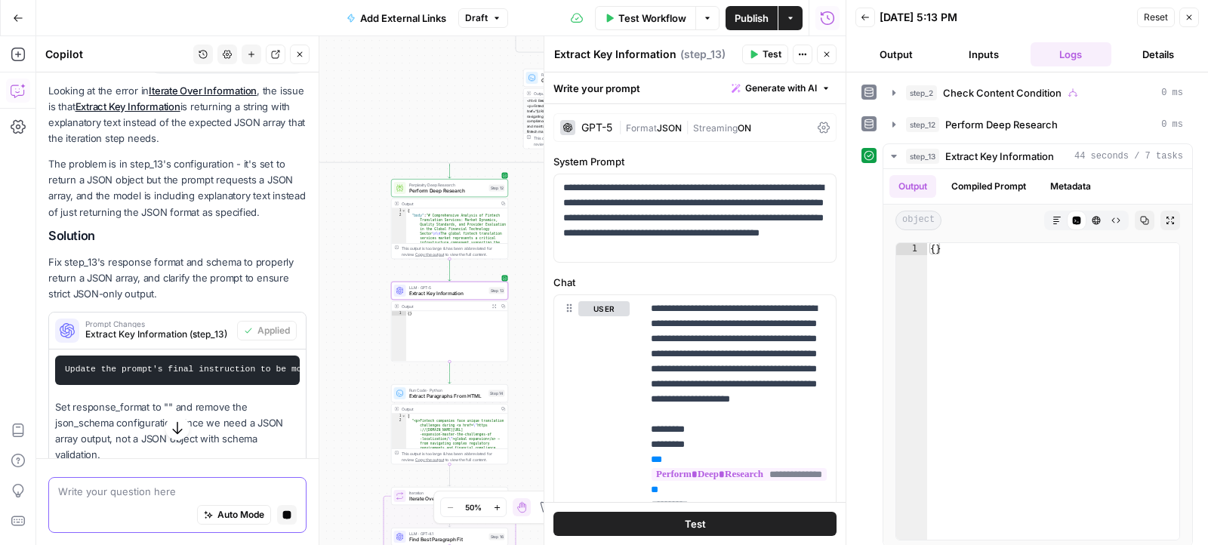
scroll to position [280, 0]
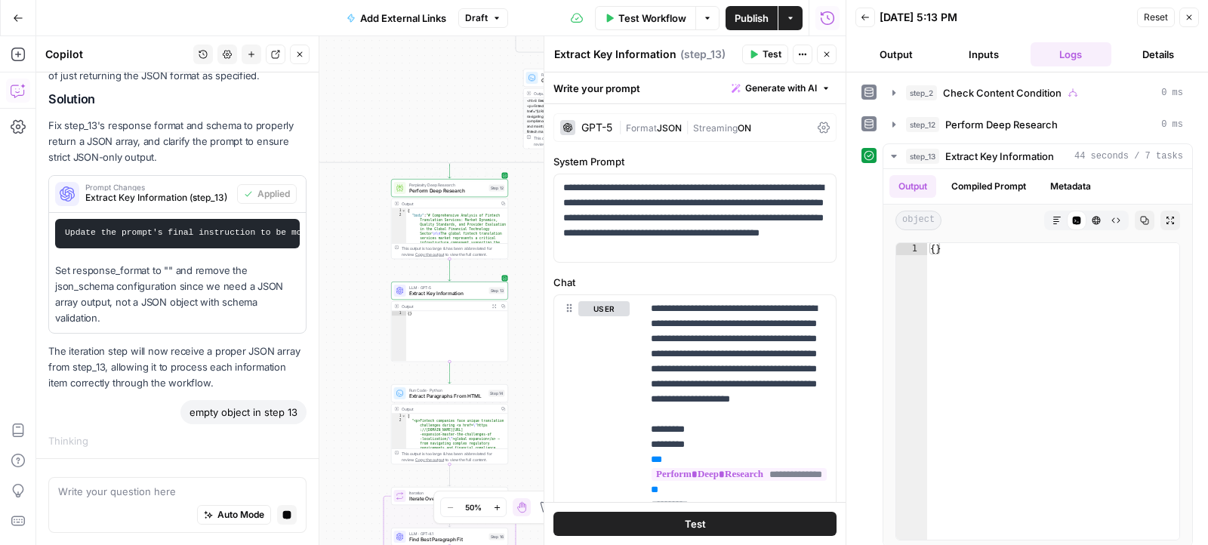
click at [481, 188] on span "Perform Deep Research" at bounding box center [447, 191] width 77 height 8
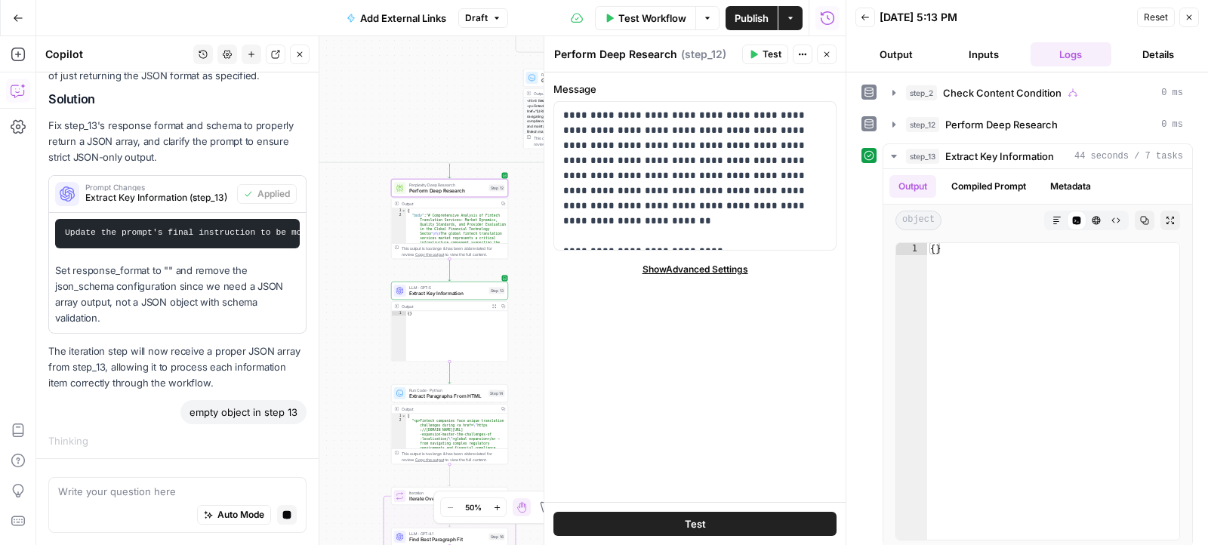
click at [494, 201] on div "Output" at bounding box center [449, 204] width 95 height 6
type textarea "**********"
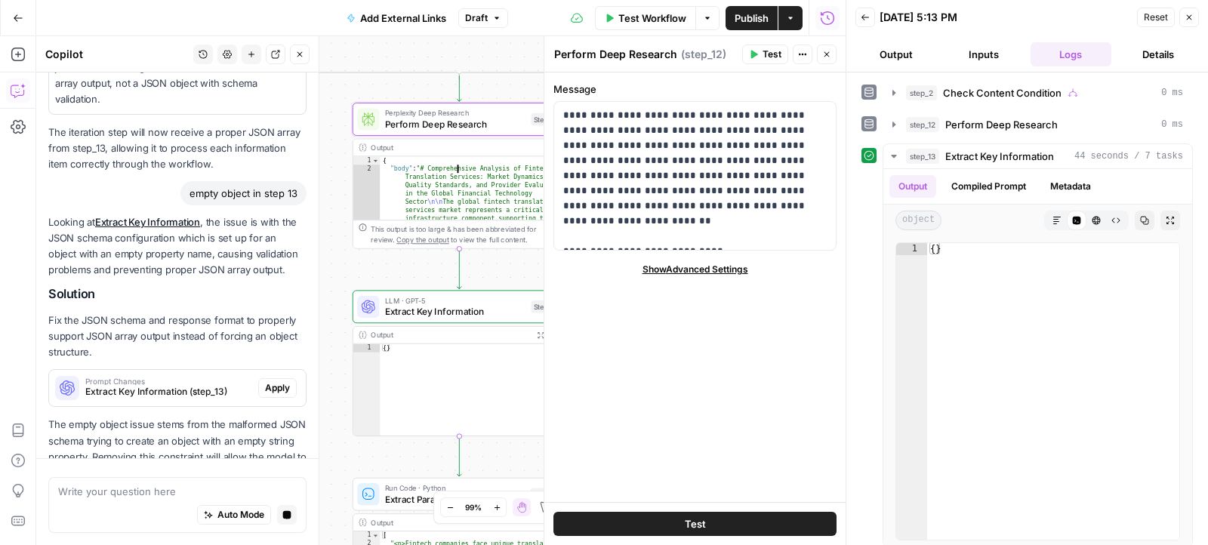
scroll to position [531, 0]
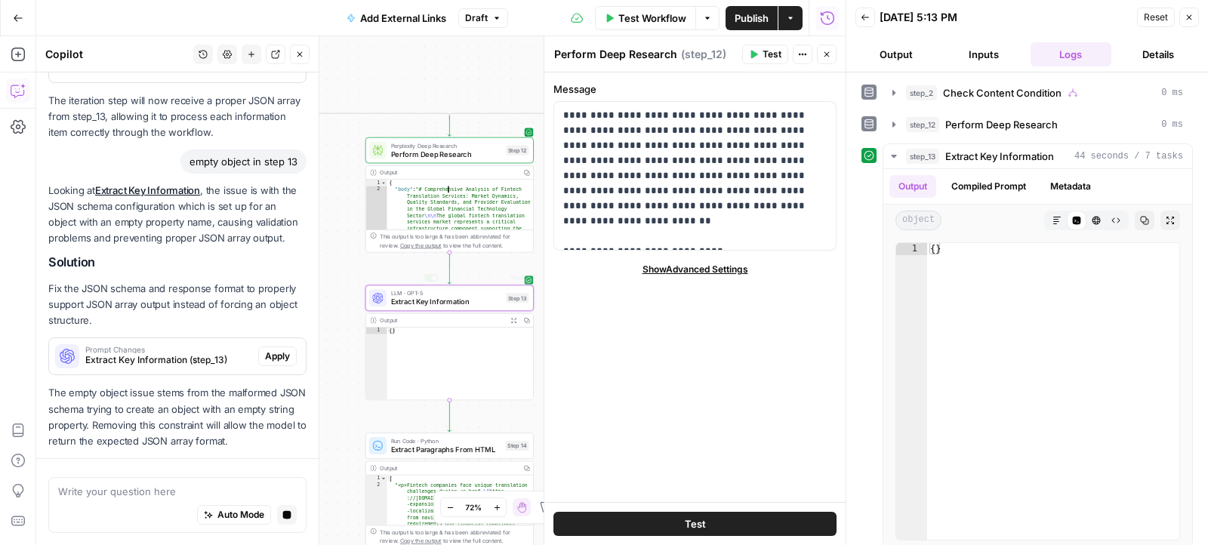
click at [215, 374] on div "Looking at Extract Key Information , the issue is with the JSON schema configur…" at bounding box center [177, 316] width 258 height 266
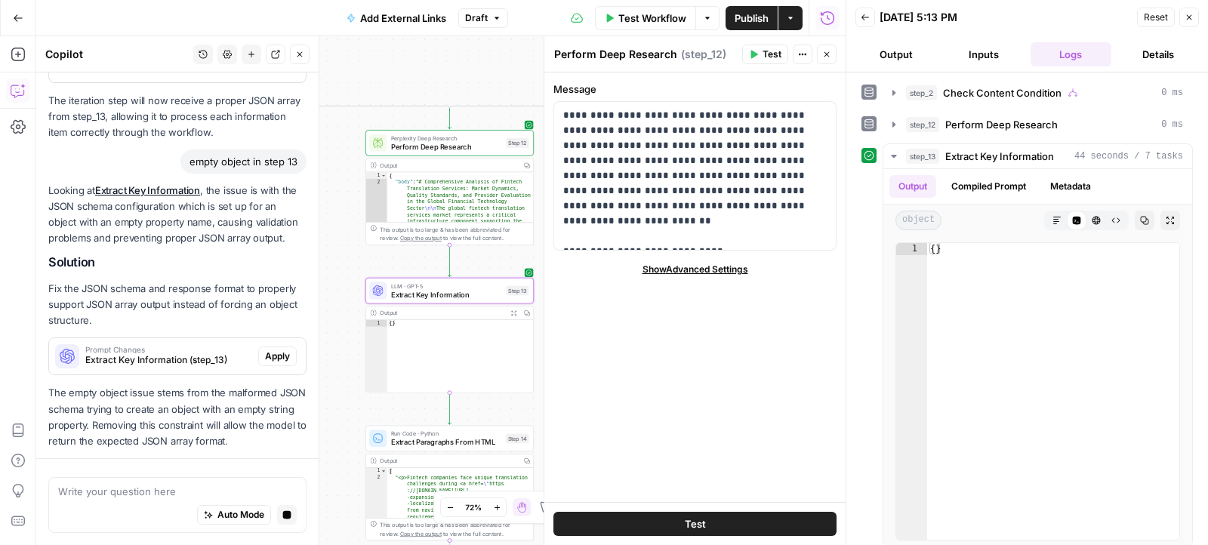
click at [208, 353] on span "Extract Key Information (step_13)" at bounding box center [168, 360] width 167 height 14
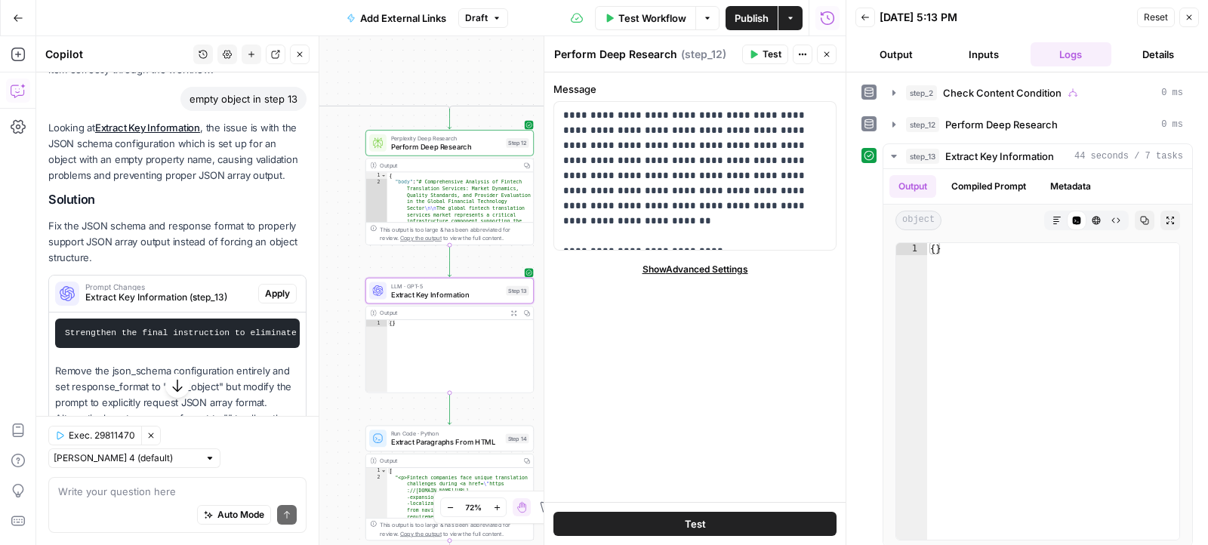
click at [270, 290] on span "Apply" at bounding box center [277, 294] width 25 height 14
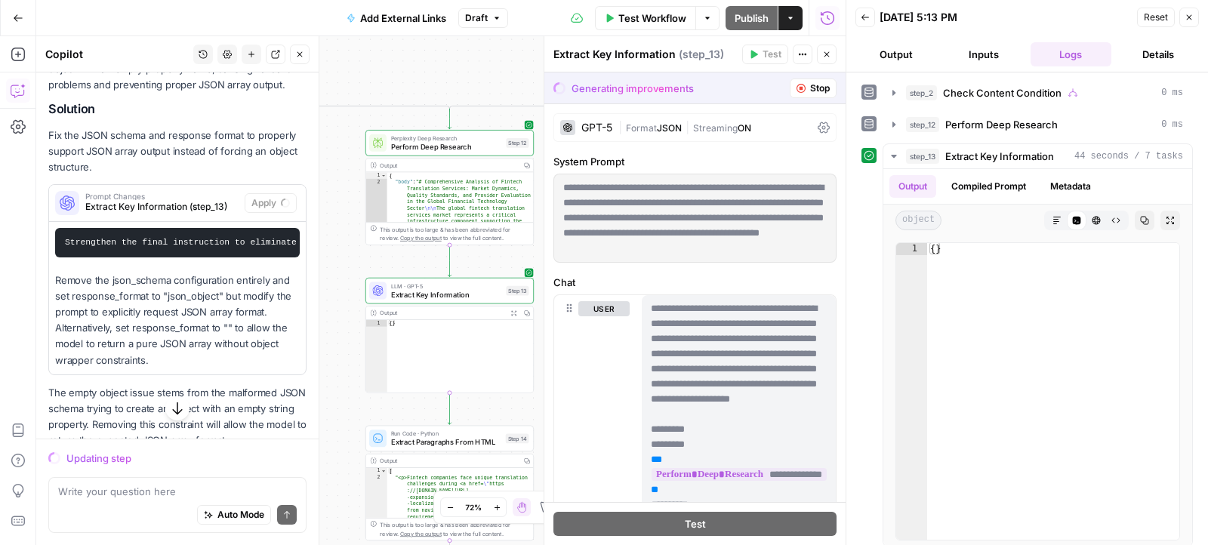
scroll to position [726, 0]
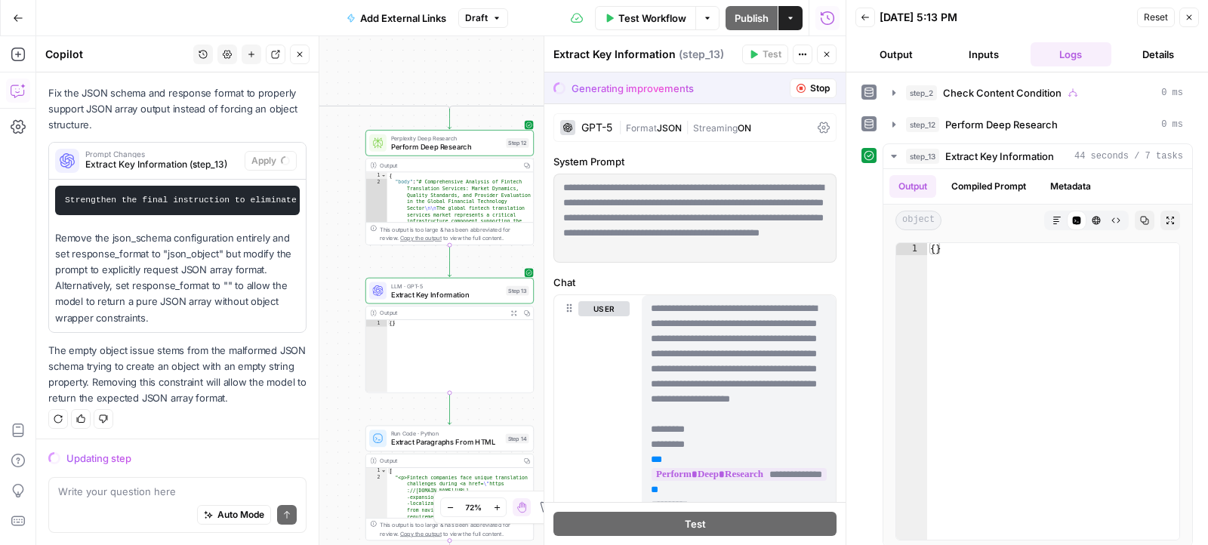
click at [649, 126] on span "Format" at bounding box center [641, 127] width 31 height 11
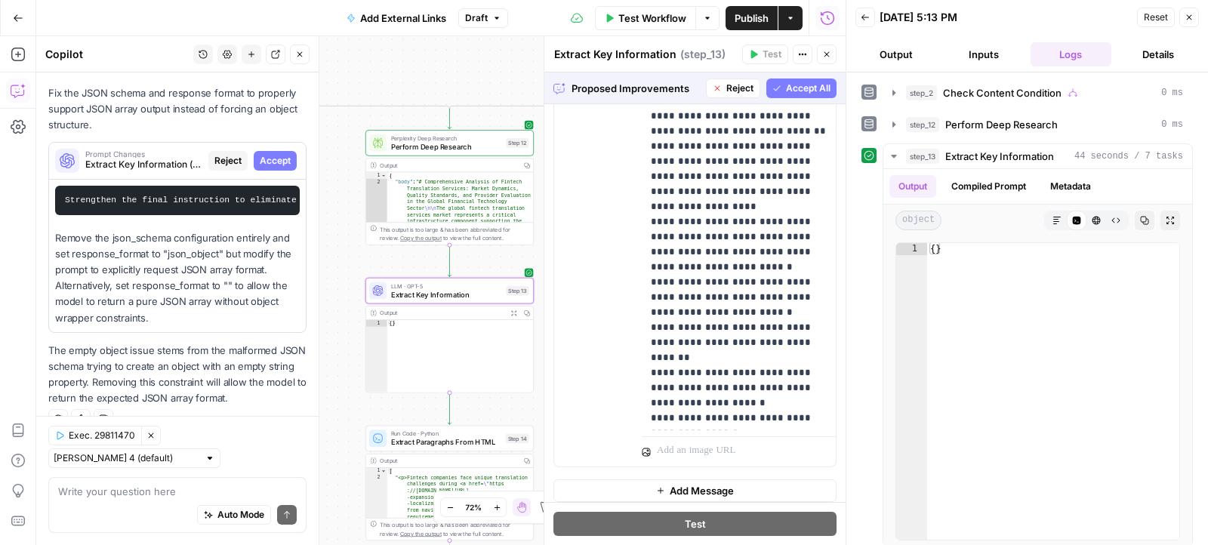
click at [263, 162] on span "Accept" at bounding box center [275, 161] width 31 height 14
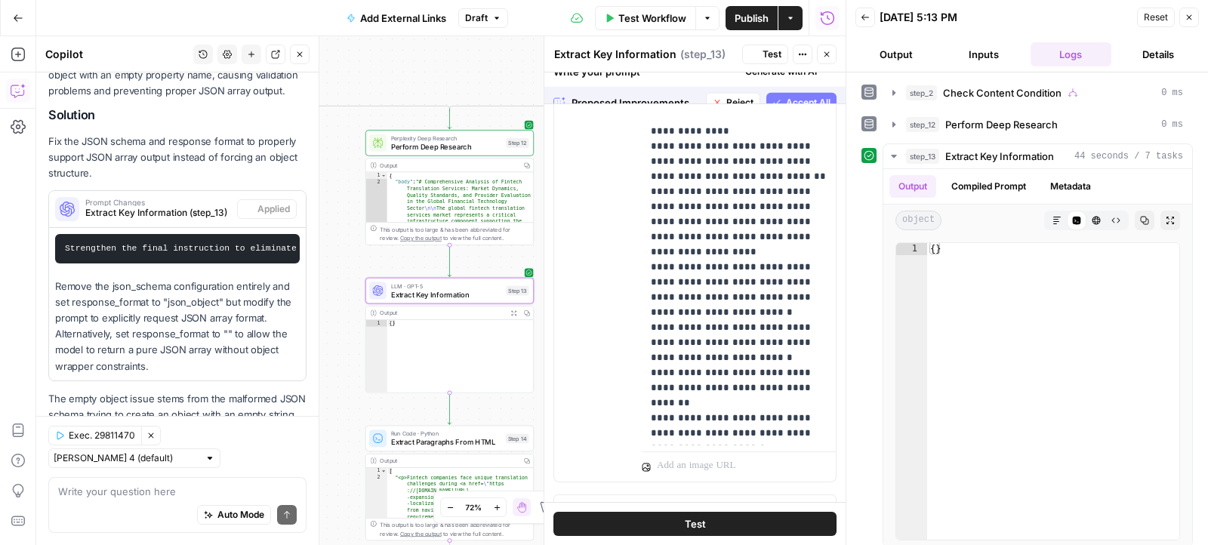
scroll to position [1234, 0]
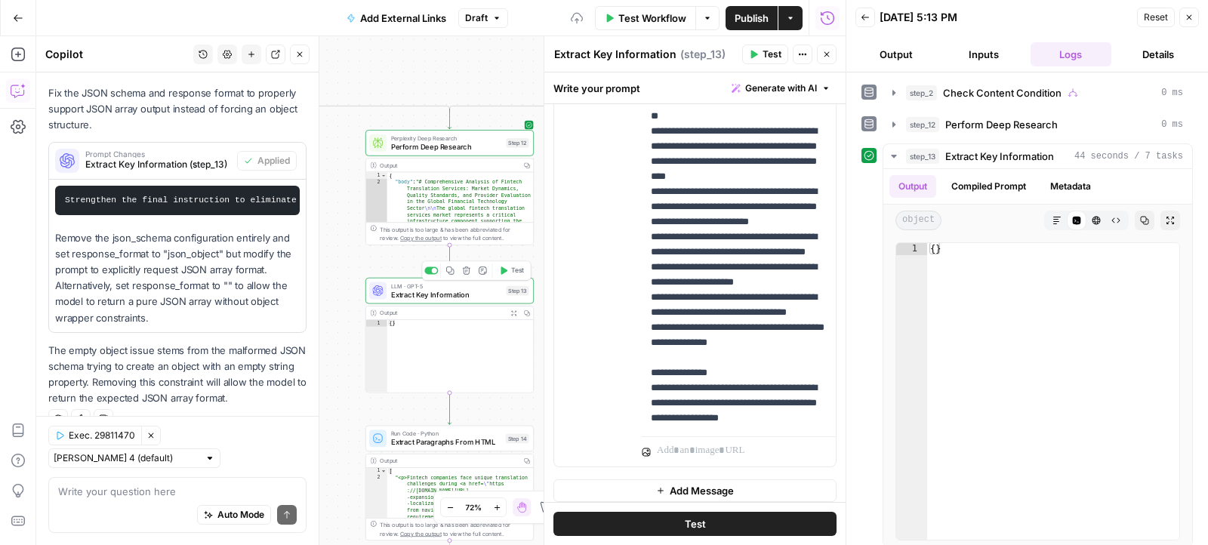
click at [514, 275] on button "Test" at bounding box center [511, 270] width 34 height 14
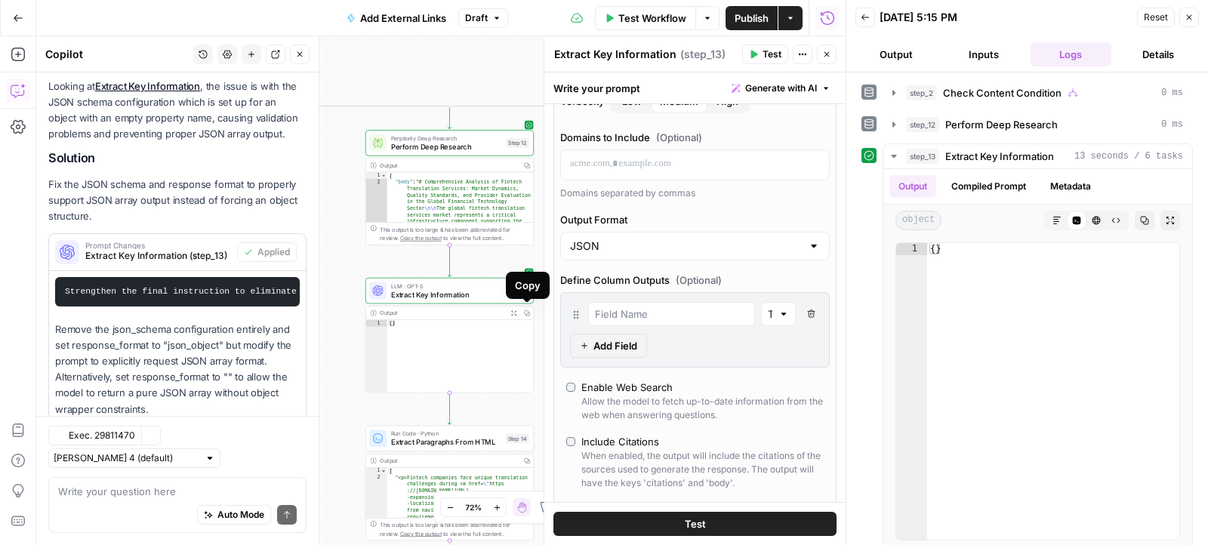
scroll to position [775, 0]
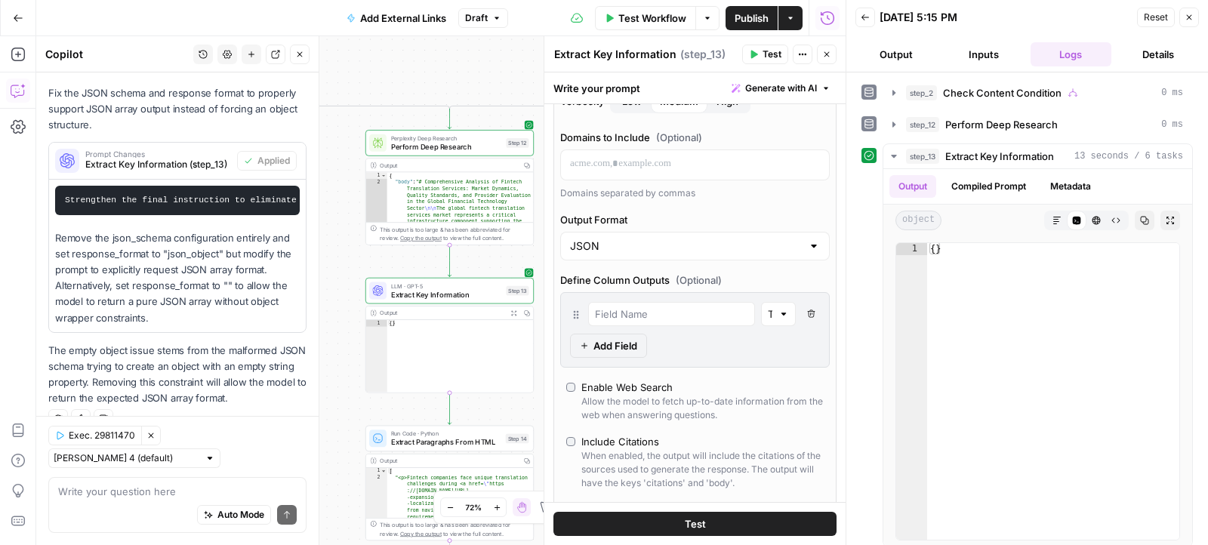
click at [158, 499] on div "Auto Mode Send" at bounding box center [177, 515] width 239 height 33
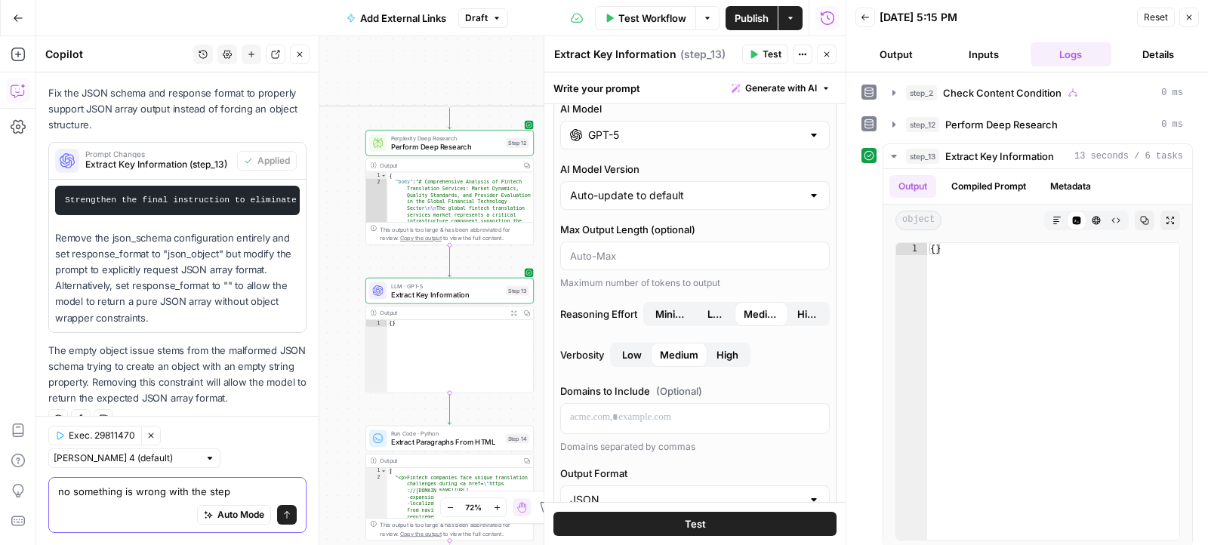
scroll to position [0, 0]
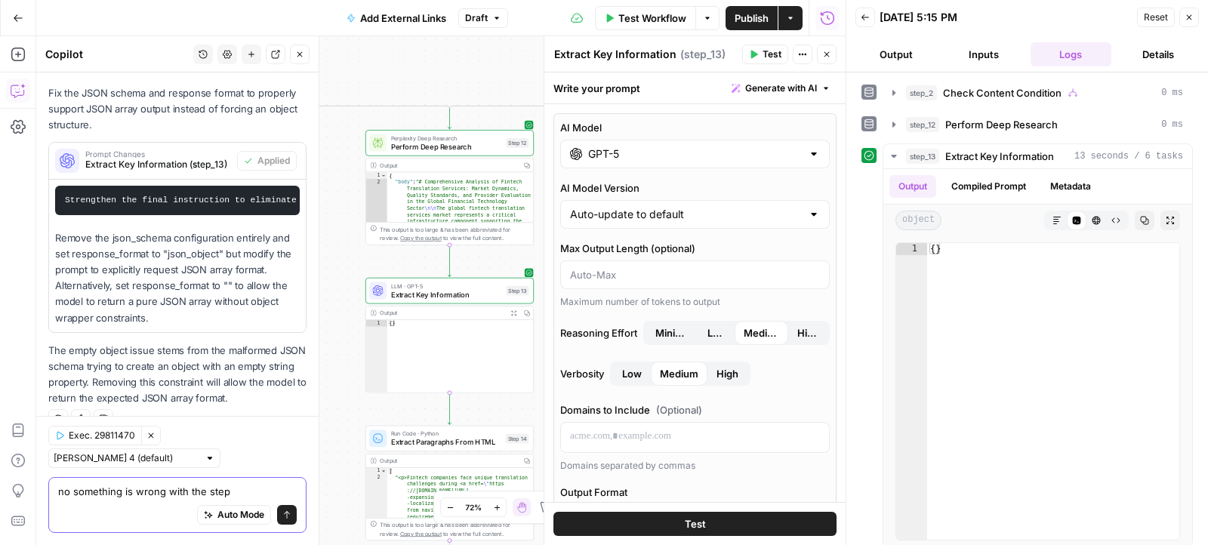
click at [655, 134] on div "AI Model GPT-5" at bounding box center [695, 144] width 270 height 48
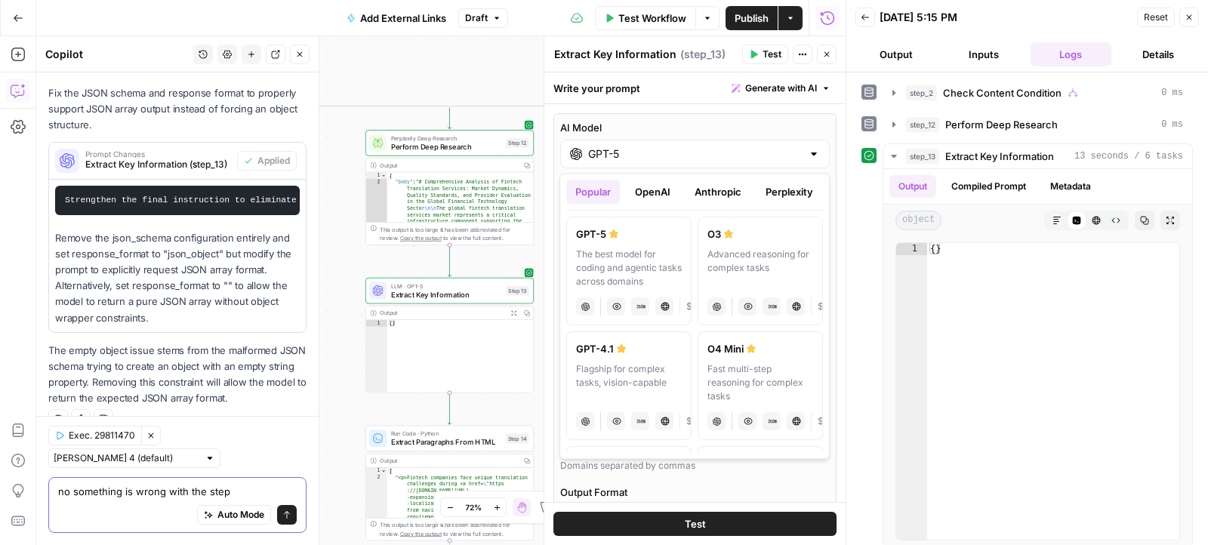
type textarea "no something is wrong with the step"
click at [664, 130] on label "AI Model" at bounding box center [695, 127] width 270 height 15
click at [664, 146] on input "GPT-5" at bounding box center [695, 153] width 214 height 15
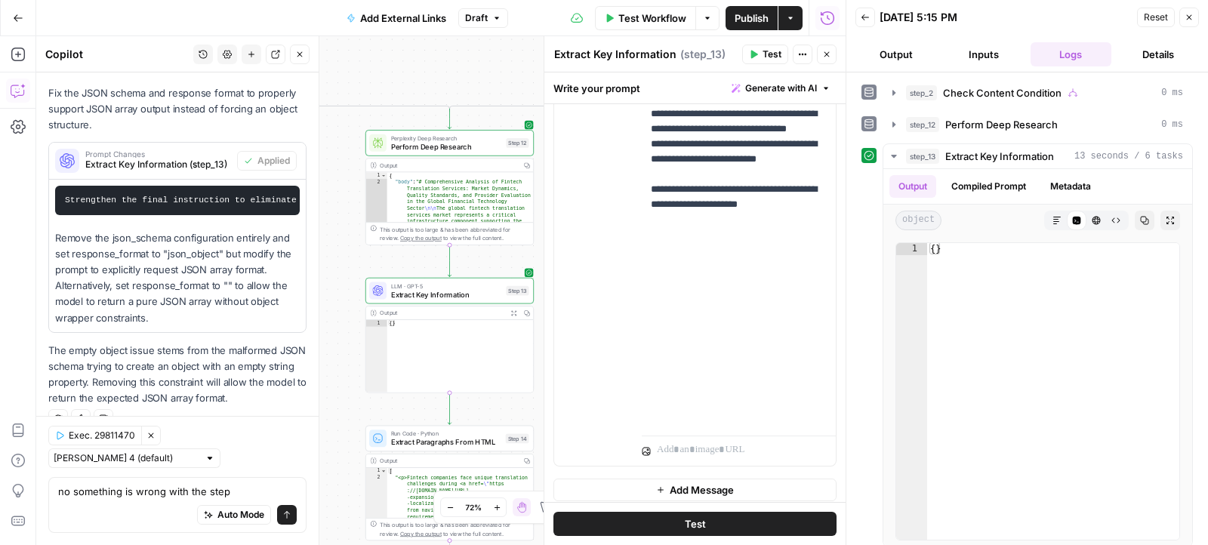
scroll to position [927, 0]
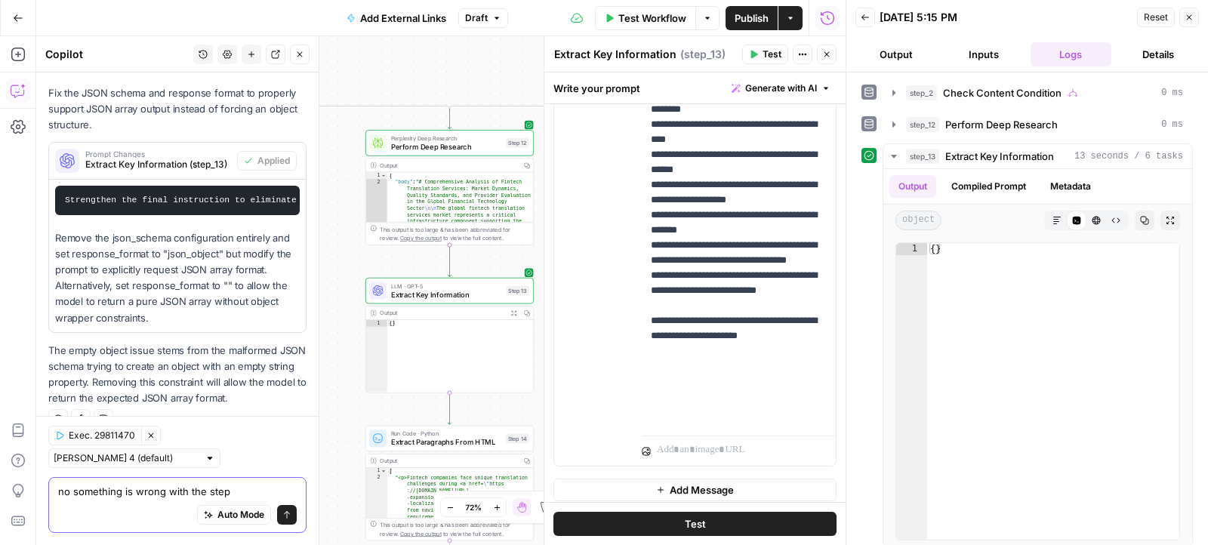
click at [209, 487] on textarea "no something is wrong with the step" at bounding box center [177, 491] width 239 height 15
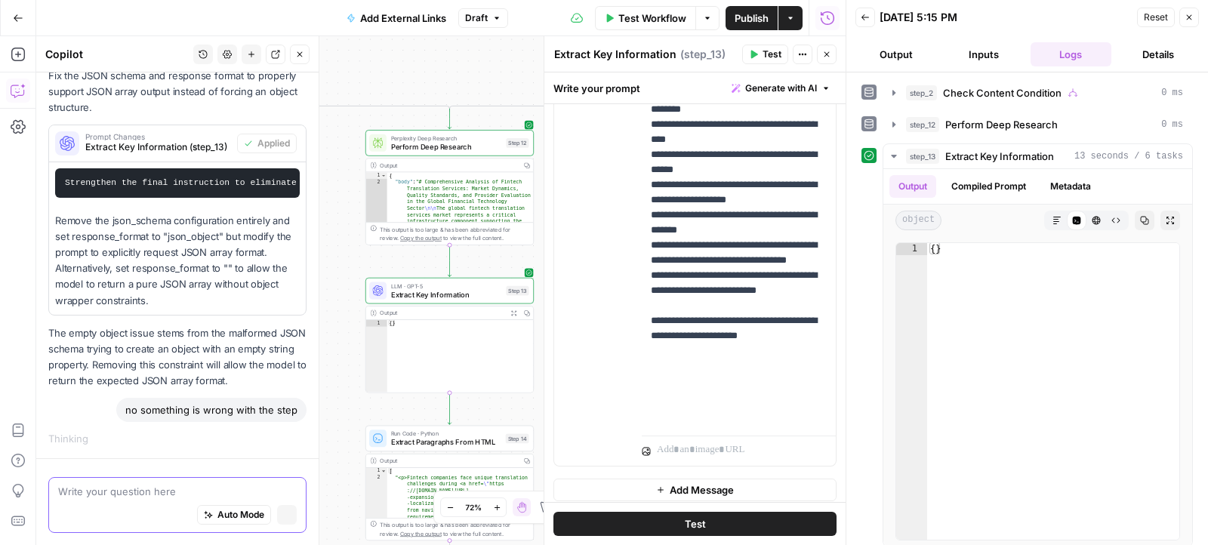
scroll to position [741, 0]
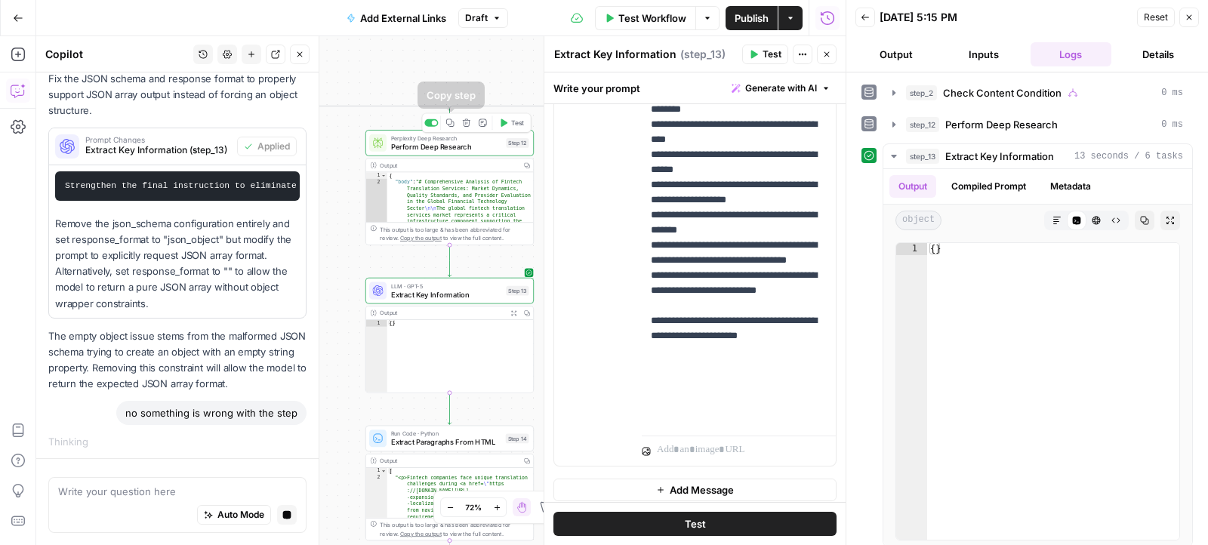
click at [439, 143] on span "Perform Deep Research" at bounding box center [446, 146] width 111 height 11
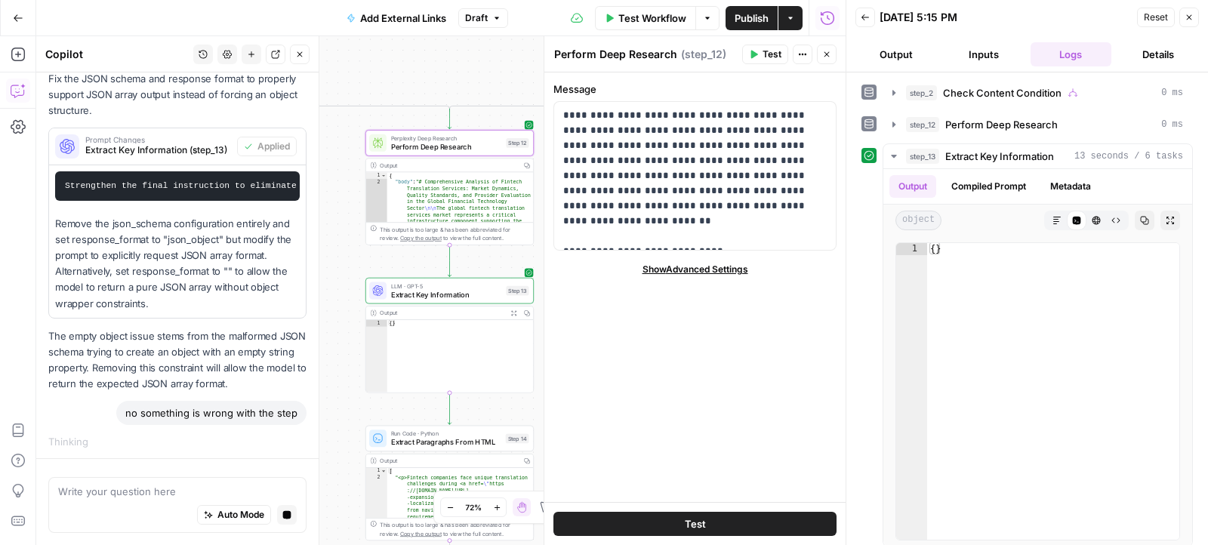
click at [183, 510] on div "Auto Mode Stop generating" at bounding box center [177, 515] width 239 height 33
type textarea "it should extract key information from step 12 right"
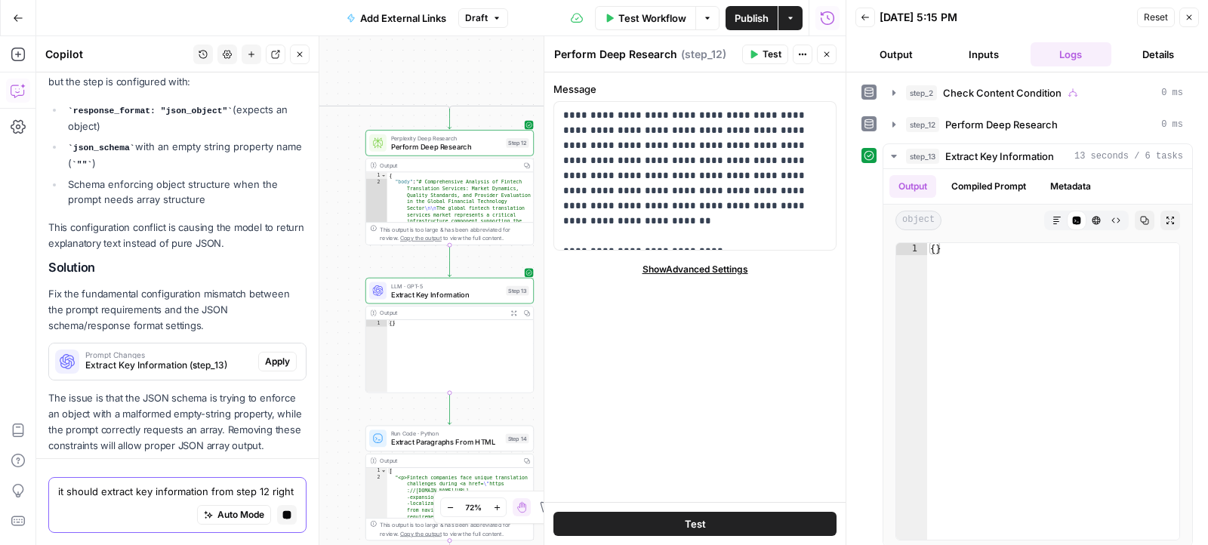
scroll to position [1266, 0]
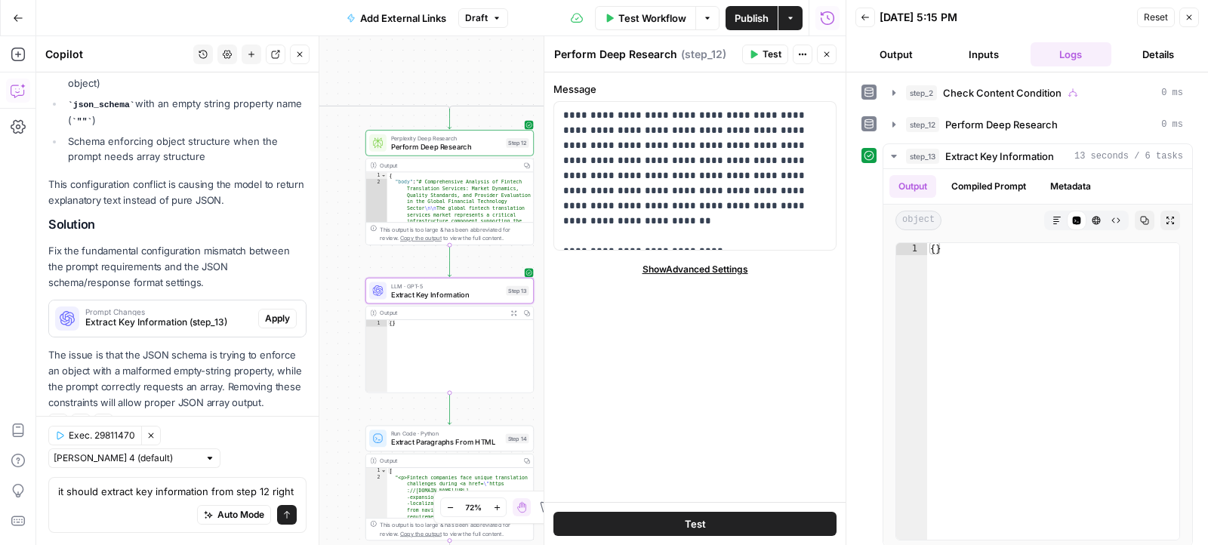
click at [267, 316] on span "Apply" at bounding box center [277, 319] width 25 height 14
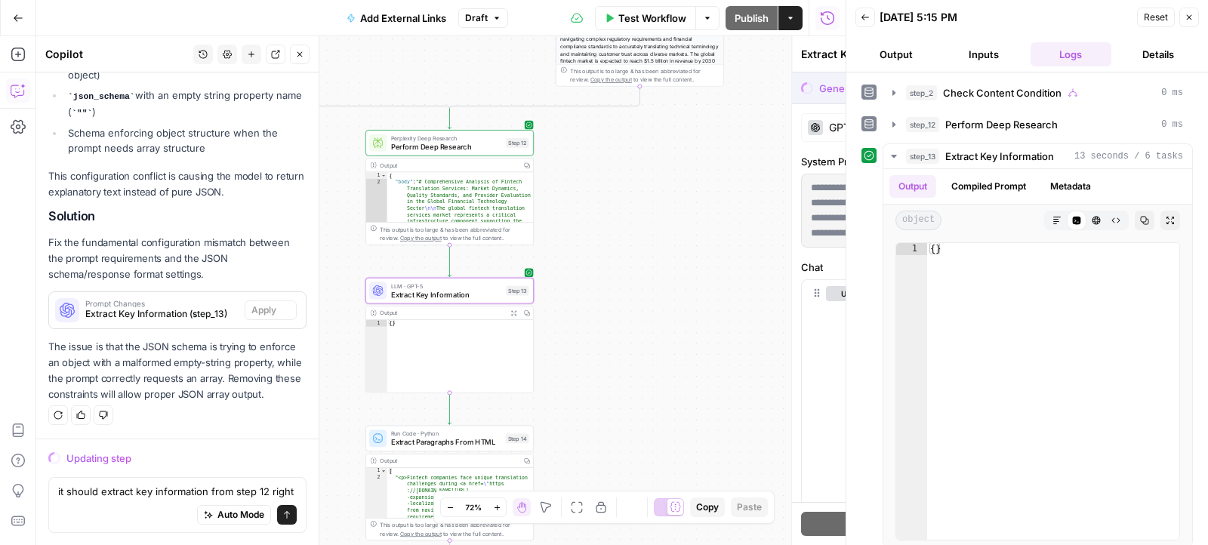
scroll to position [1219, 0]
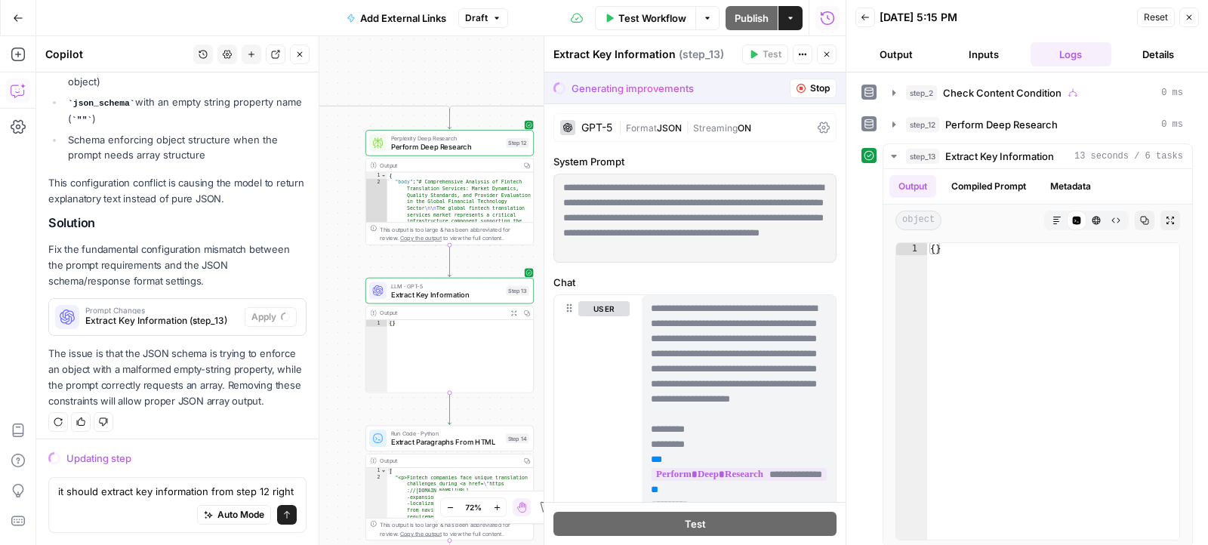
click at [189, 475] on div "Updating step it should extract key information from step 12 right it should ex…" at bounding box center [177, 492] width 282 height 106
click at [181, 489] on textarea "it should extract key information from step 12 right" at bounding box center [177, 491] width 239 height 15
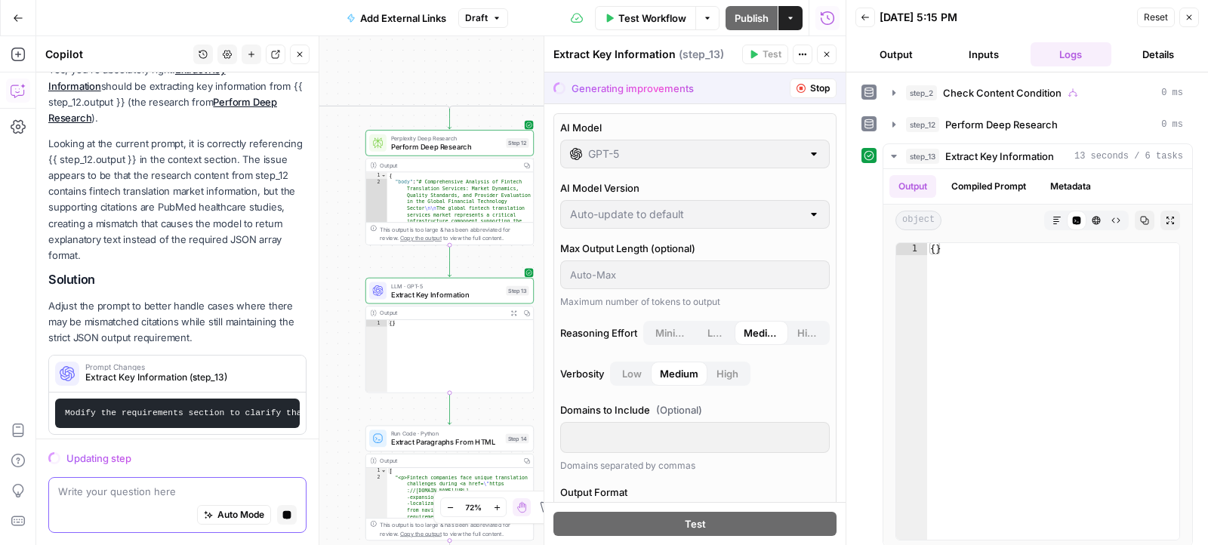
scroll to position [1541, 0]
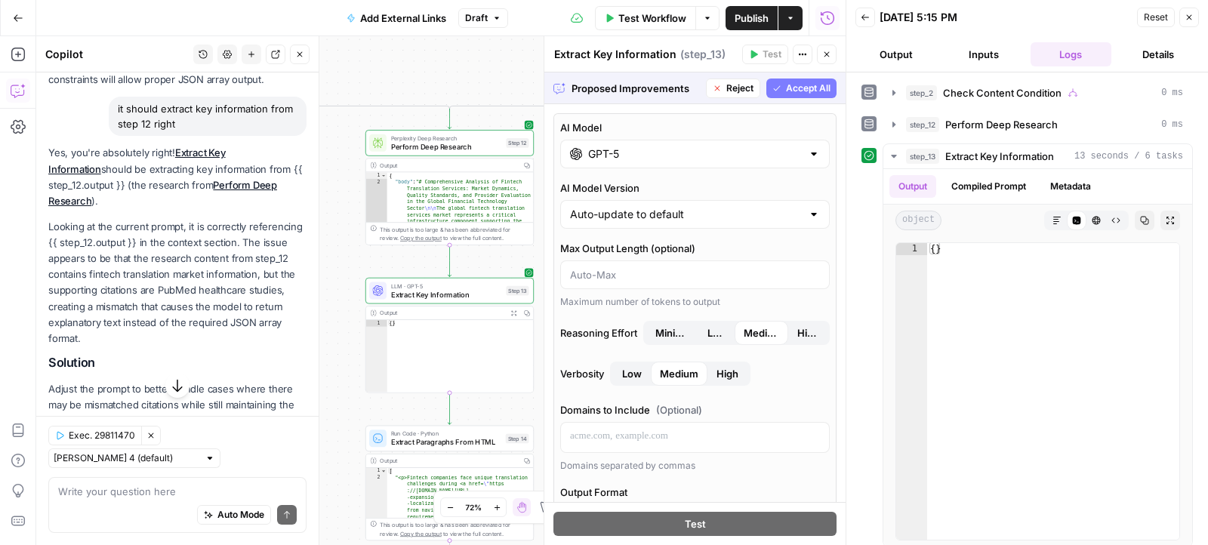
click at [787, 75] on div "Proposed Improvements Reject Accept All" at bounding box center [694, 87] width 301 height 31
click at [786, 88] on span "Accept All" at bounding box center [808, 89] width 45 height 14
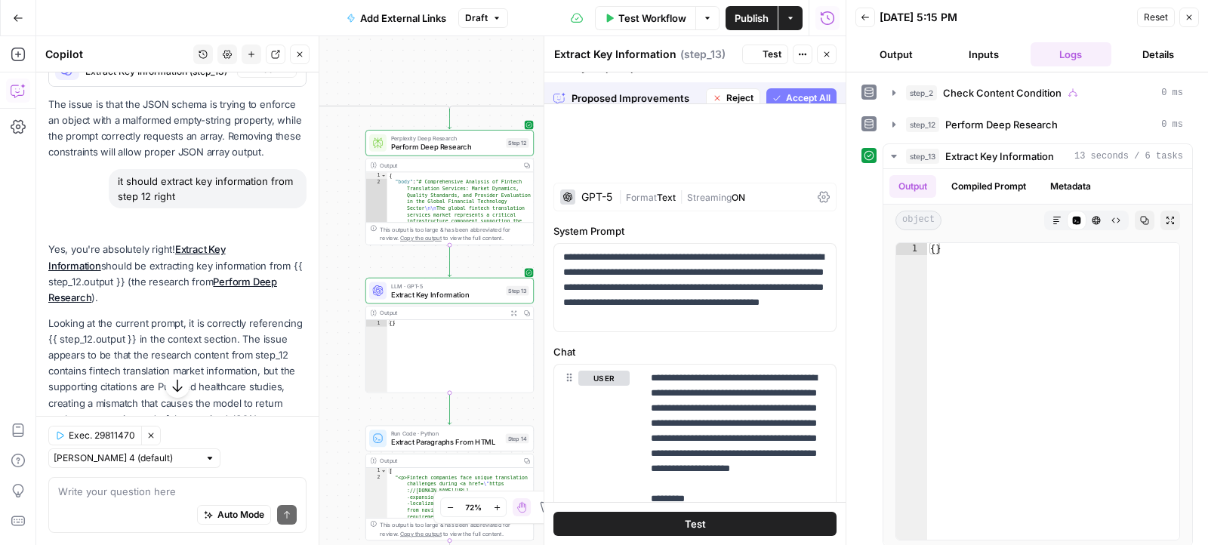
scroll to position [1612, 0]
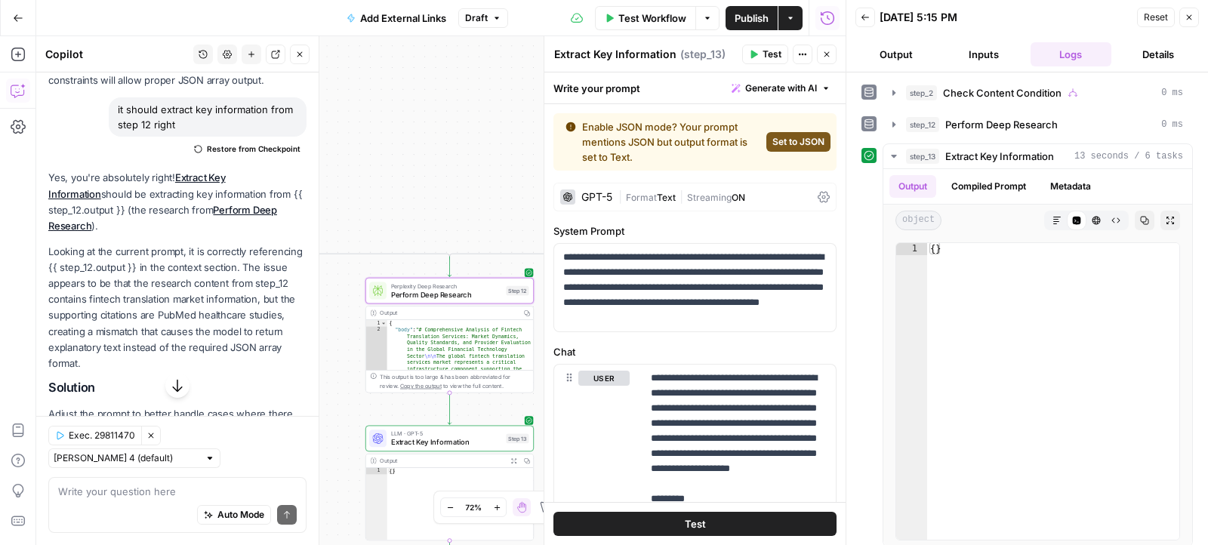
click at [269, 204] on link "Perform Deep Research" at bounding box center [162, 218] width 229 height 28
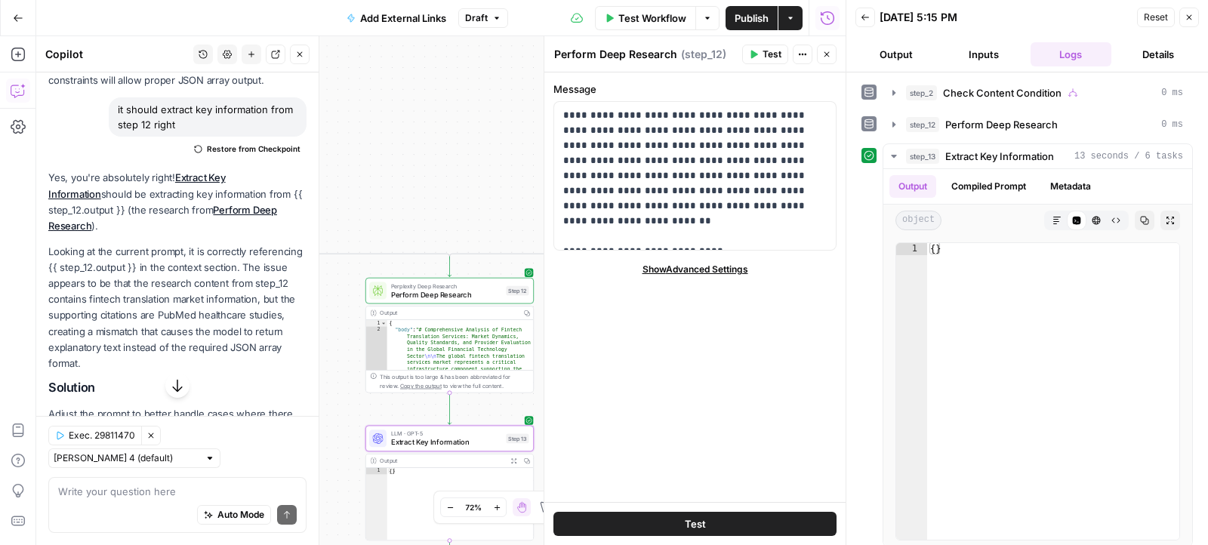
scroll to position [1775, 0]
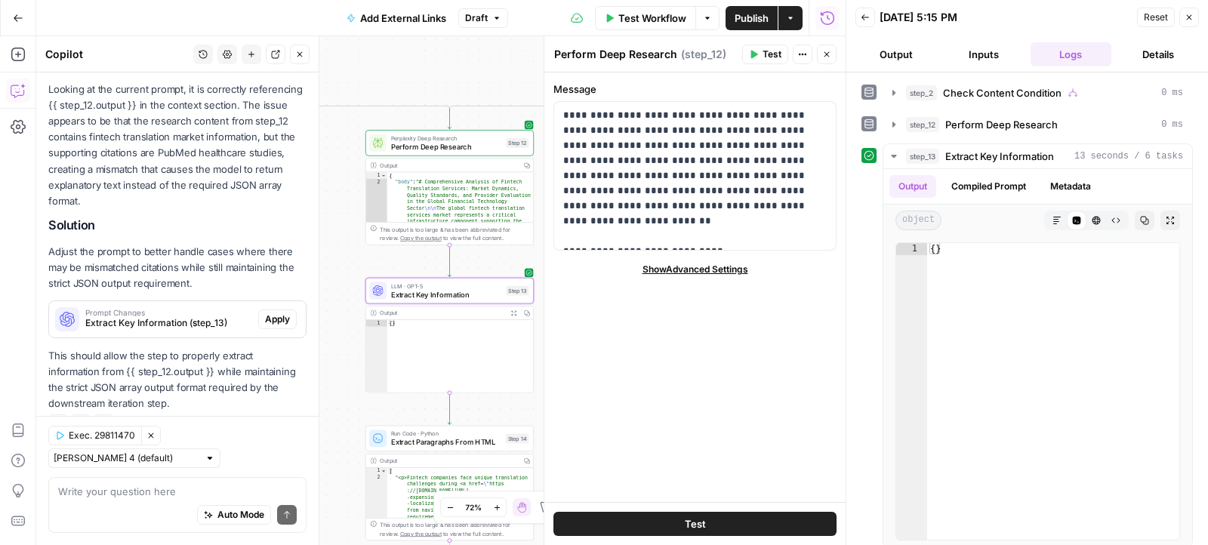
click at [276, 314] on span "Apply" at bounding box center [277, 320] width 25 height 14
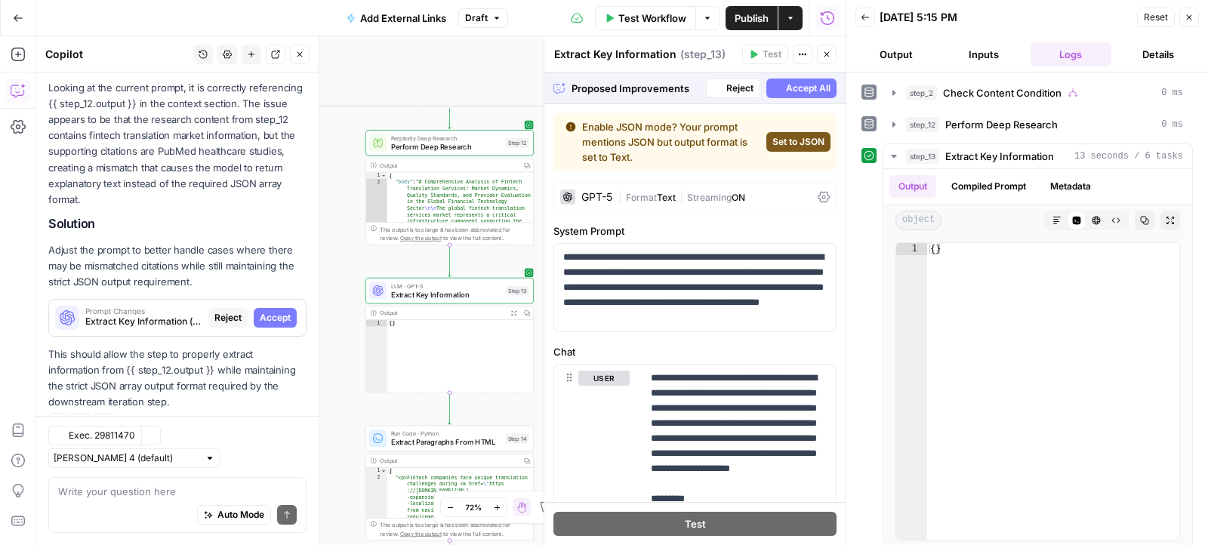
scroll to position [1678, 0]
click at [790, 91] on span "Accept All" at bounding box center [808, 89] width 45 height 14
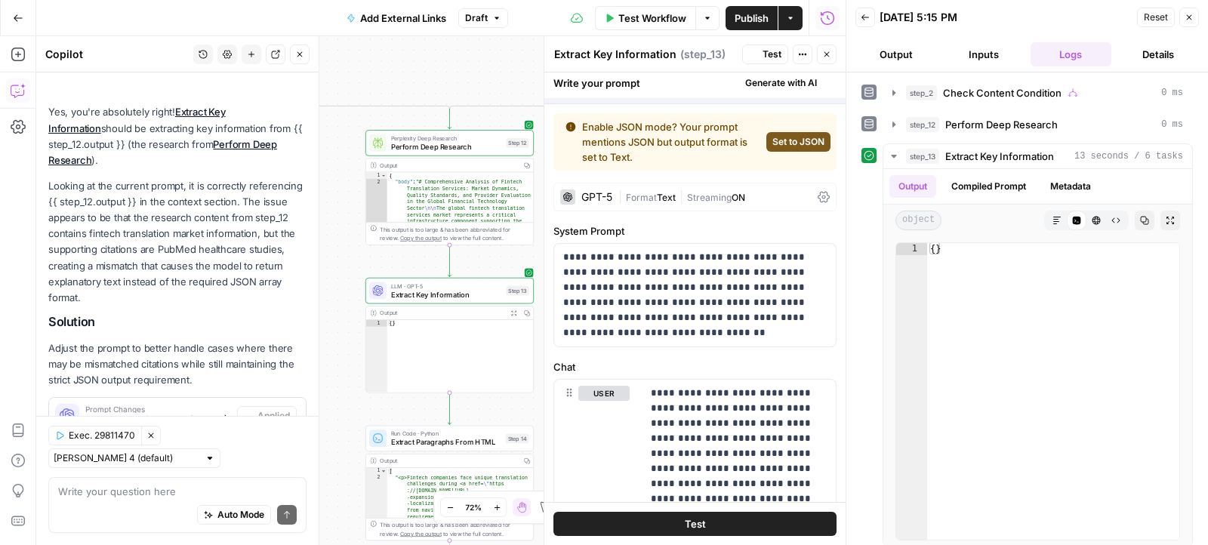
scroll to position [1775, 0]
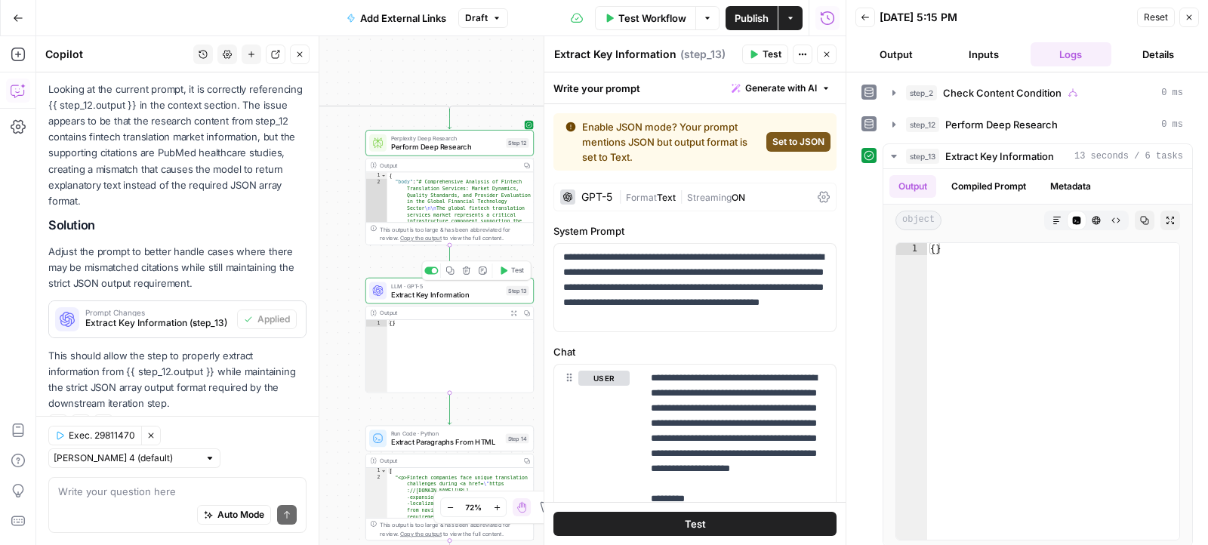
click at [507, 270] on icon "button" at bounding box center [503, 270] width 9 height 9
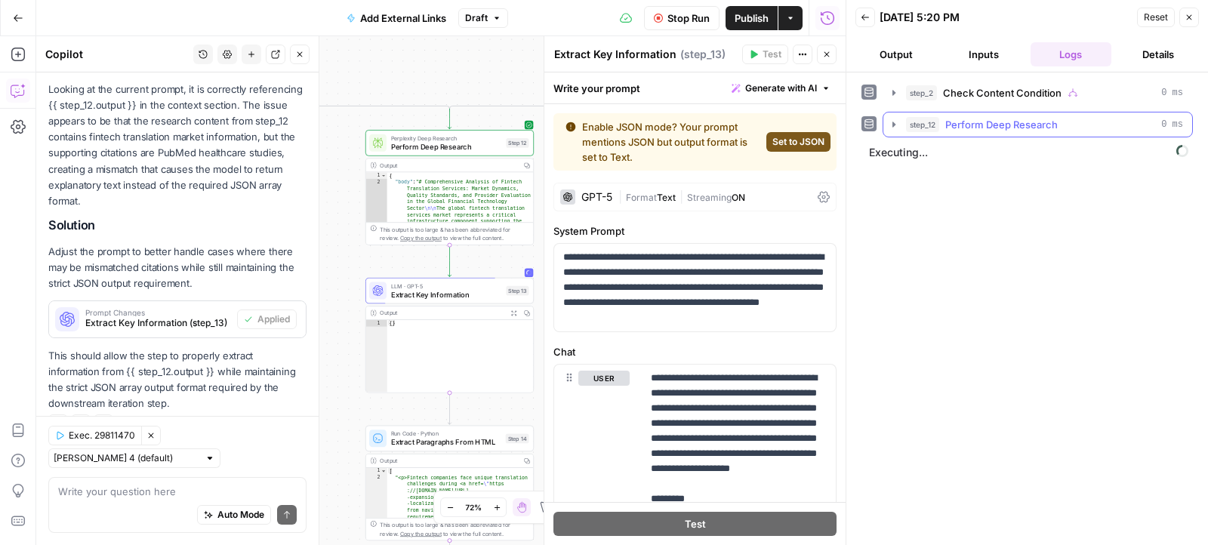
click at [892, 122] on icon "button" at bounding box center [893, 124] width 3 height 5
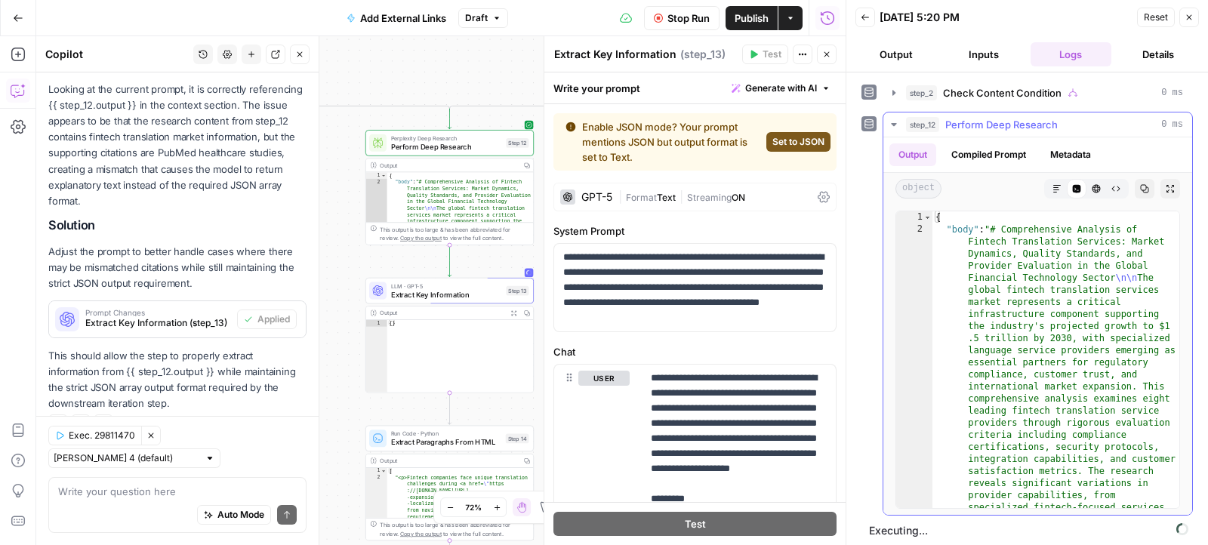
click at [892, 123] on icon "button" at bounding box center [893, 124] width 5 height 3
